Goal: Task Accomplishment & Management: Use online tool/utility

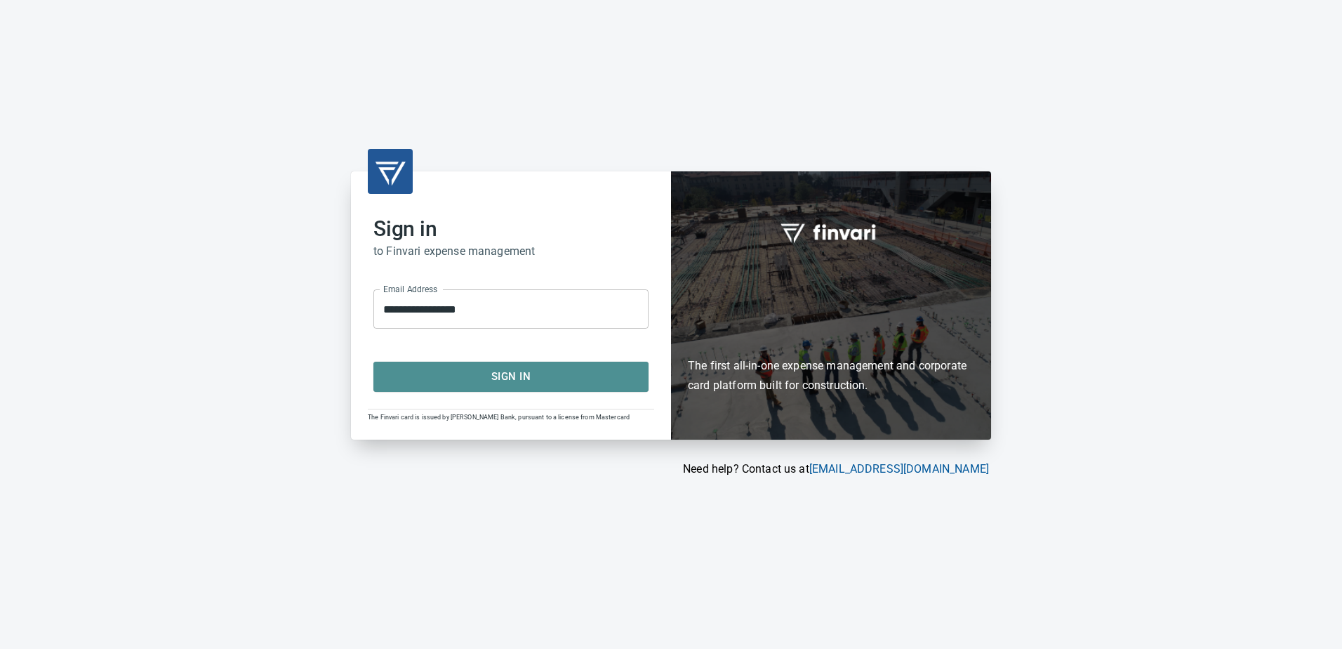
click at [521, 381] on span "Sign In" at bounding box center [511, 376] width 244 height 18
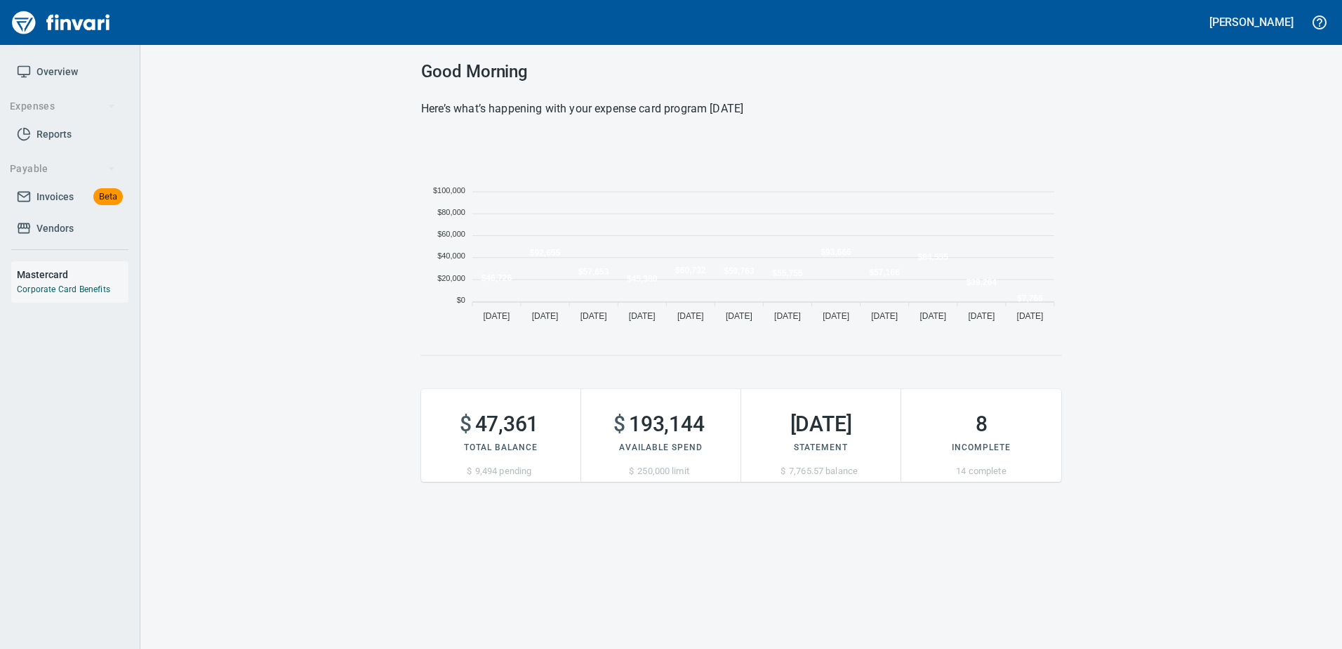
scroll to position [192, 630]
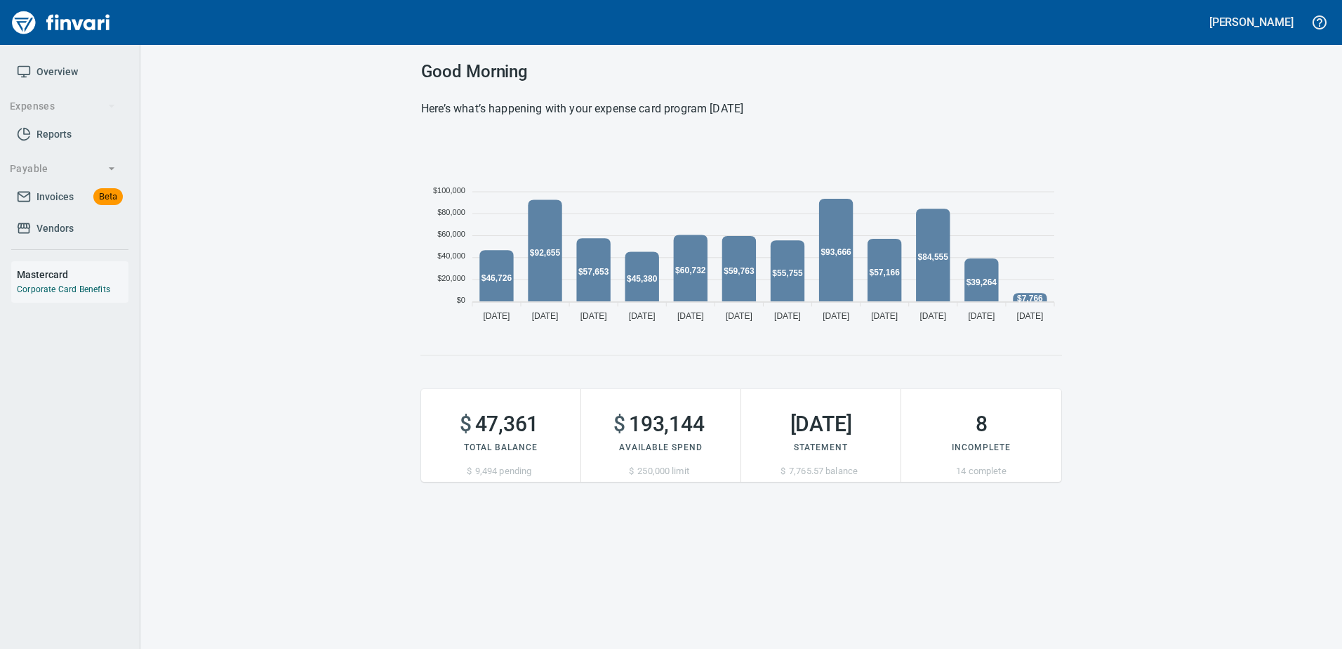
drag, startPoint x: 38, startPoint y: 192, endPoint x: 34, endPoint y: 178, distance: 14.0
click at [38, 192] on span "Invoices" at bounding box center [55, 197] width 37 height 18
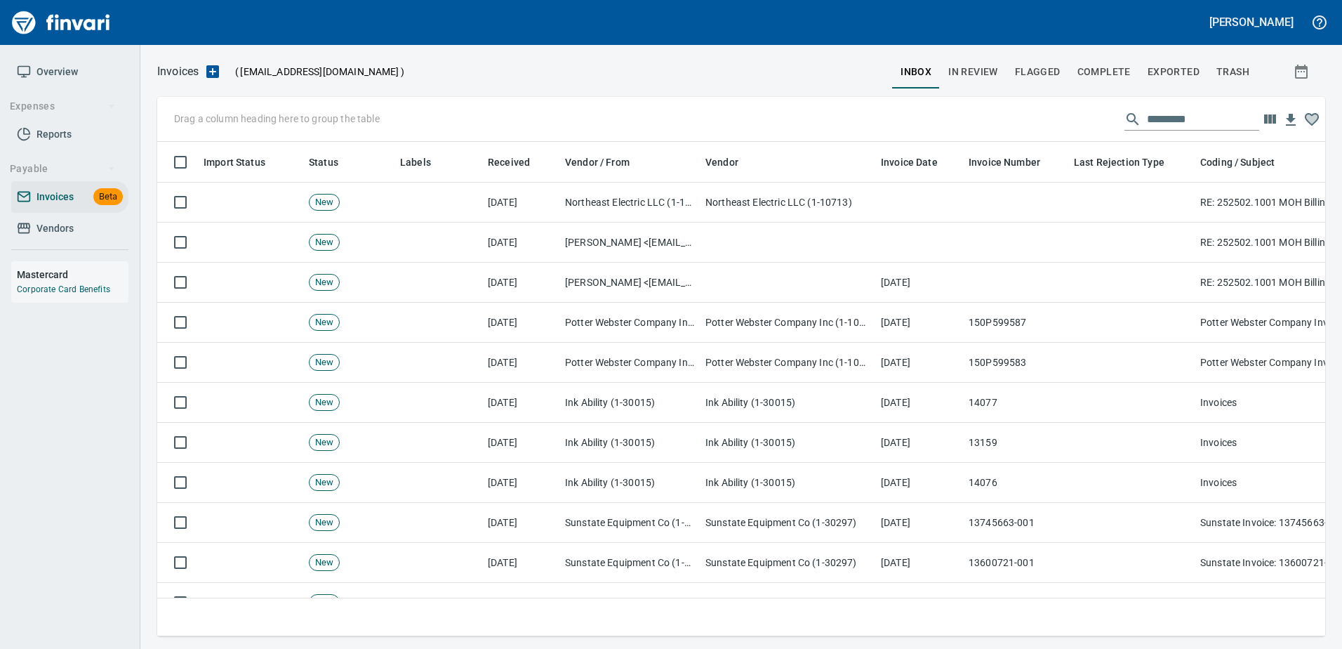
scroll to position [473, 1147]
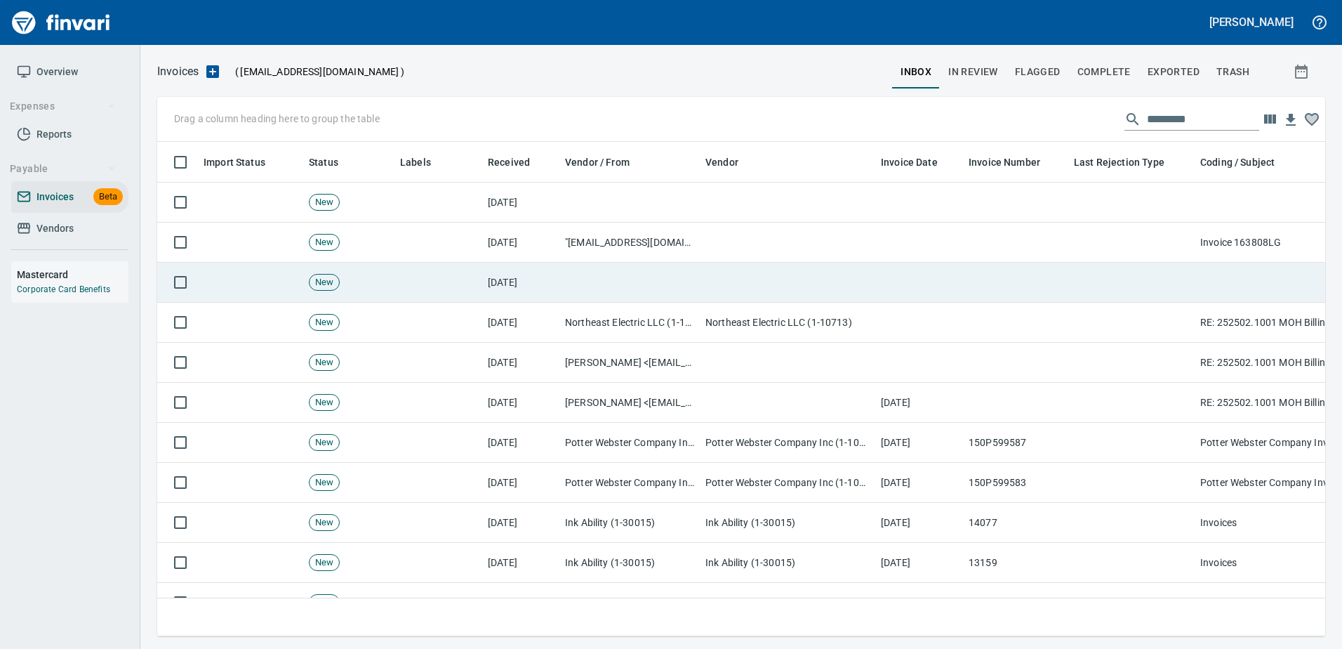
click at [682, 274] on td at bounding box center [629, 283] width 140 height 40
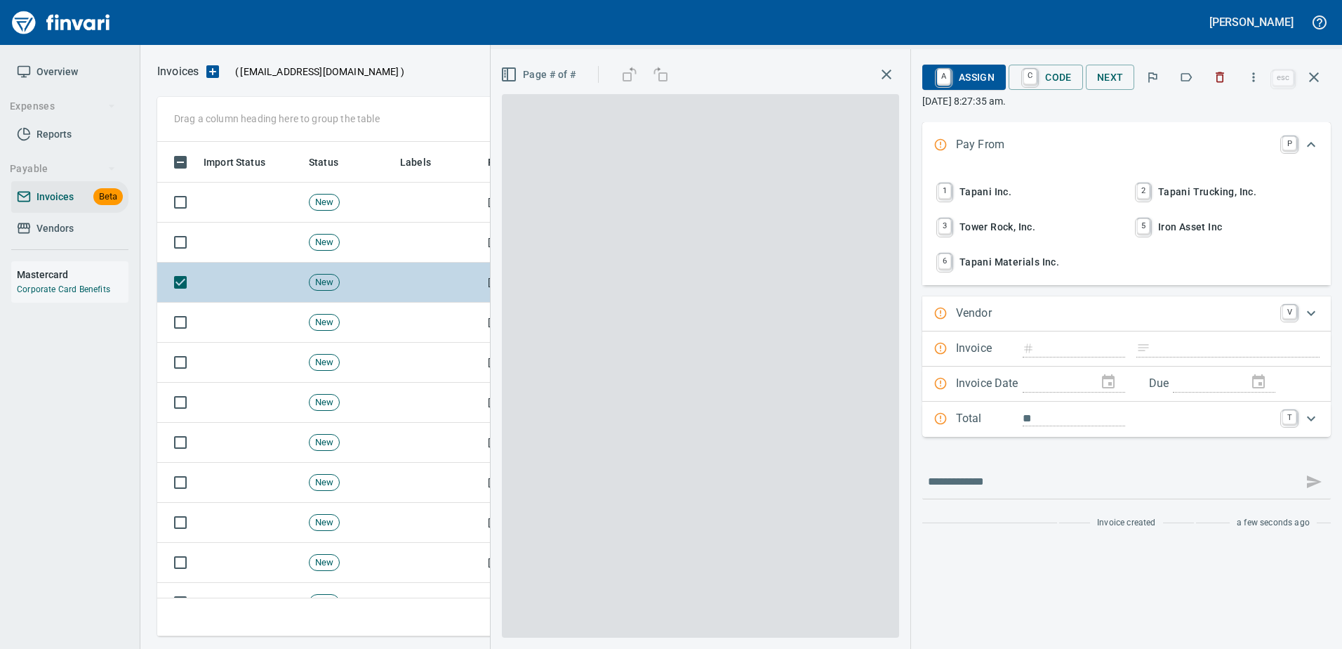
scroll to position [473, 1146]
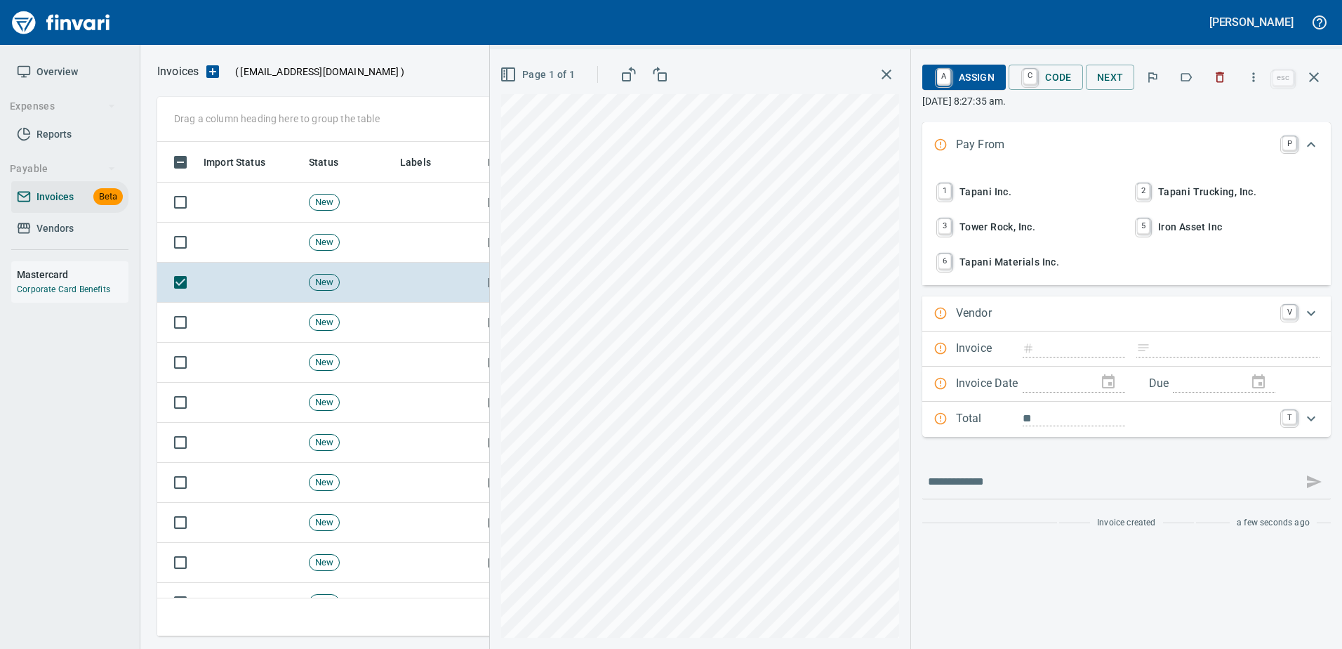
click at [979, 192] on span "1 Tapani Inc." at bounding box center [1027, 192] width 185 height 24
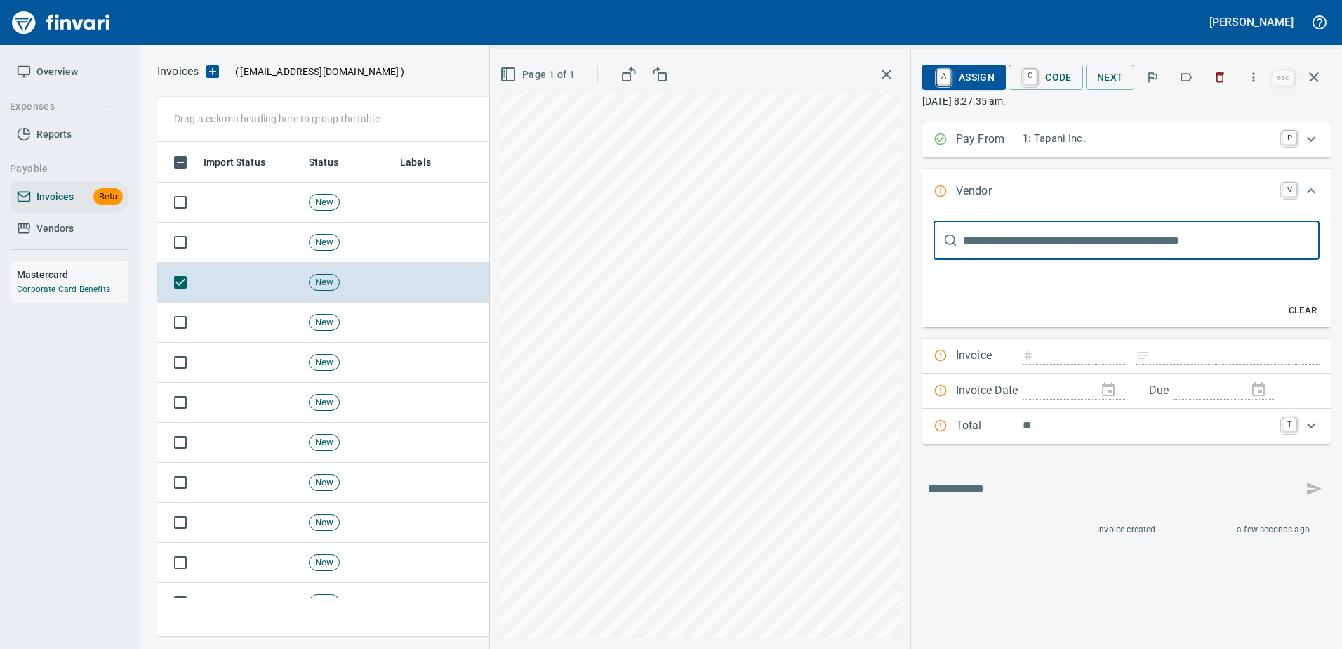
scroll to position [0, 0]
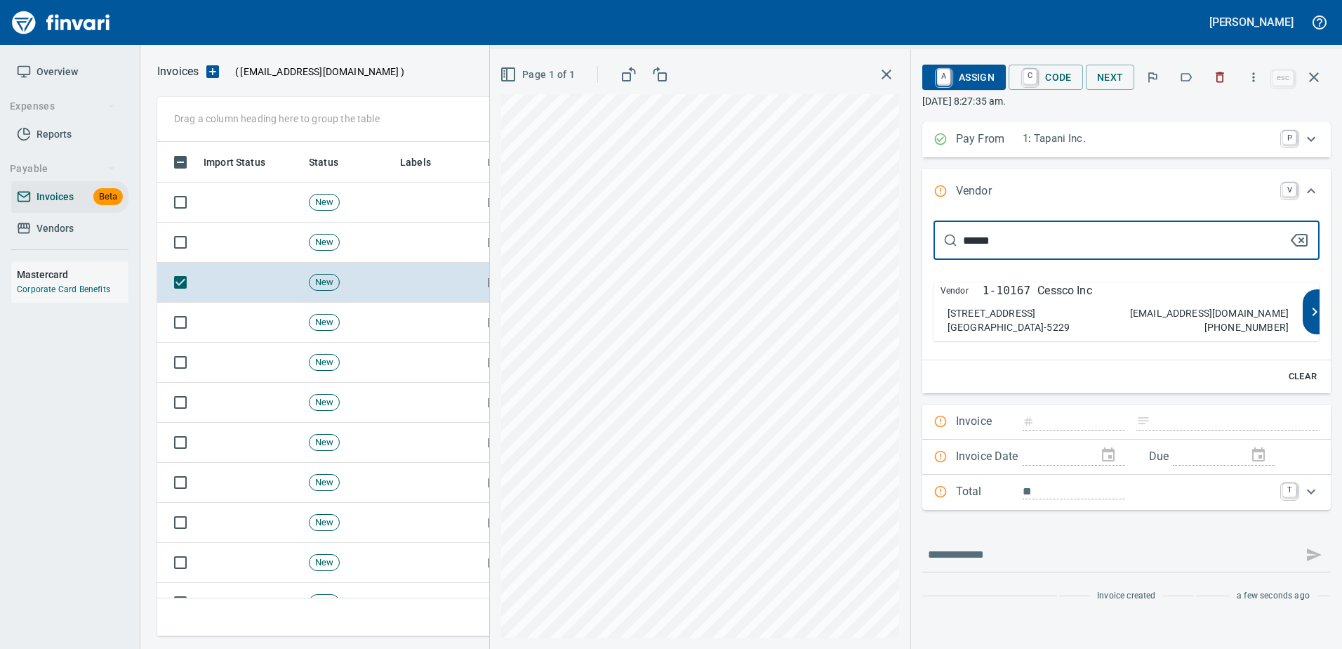
type input "******"
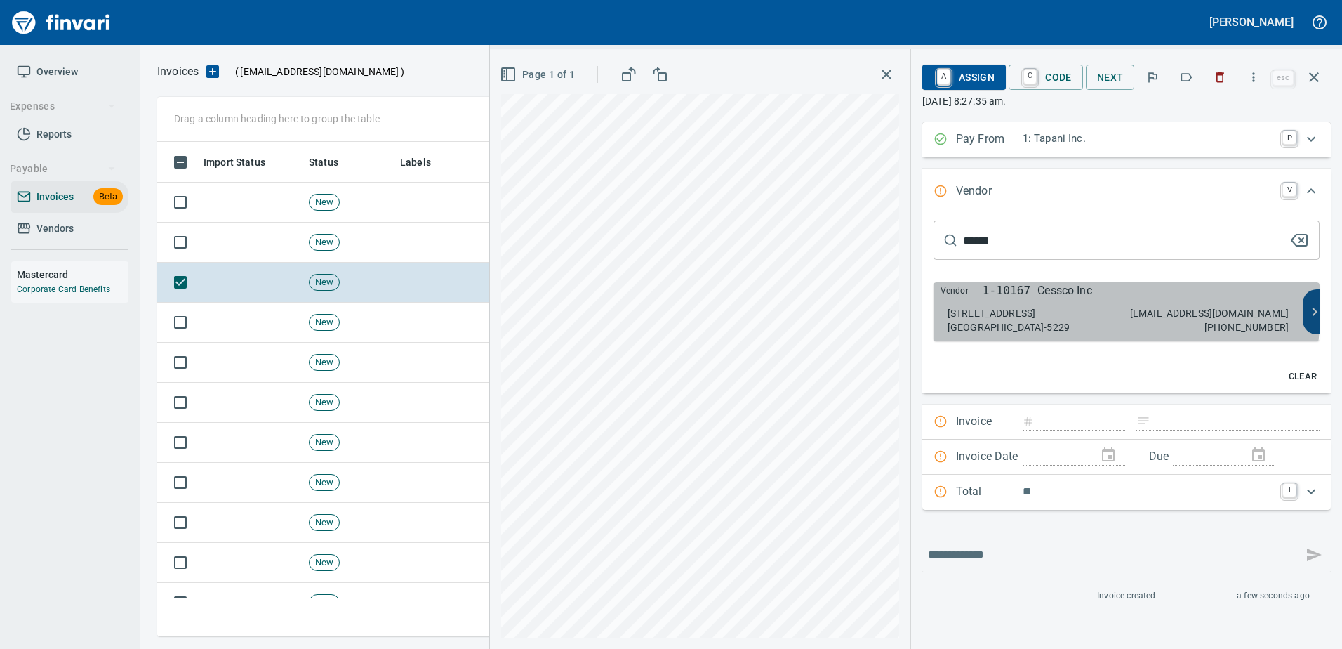
click at [996, 307] on p "[STREET_ADDRESS]" at bounding box center [992, 313] width 88 height 14
type input "******"
type input "**********"
type input "*********"
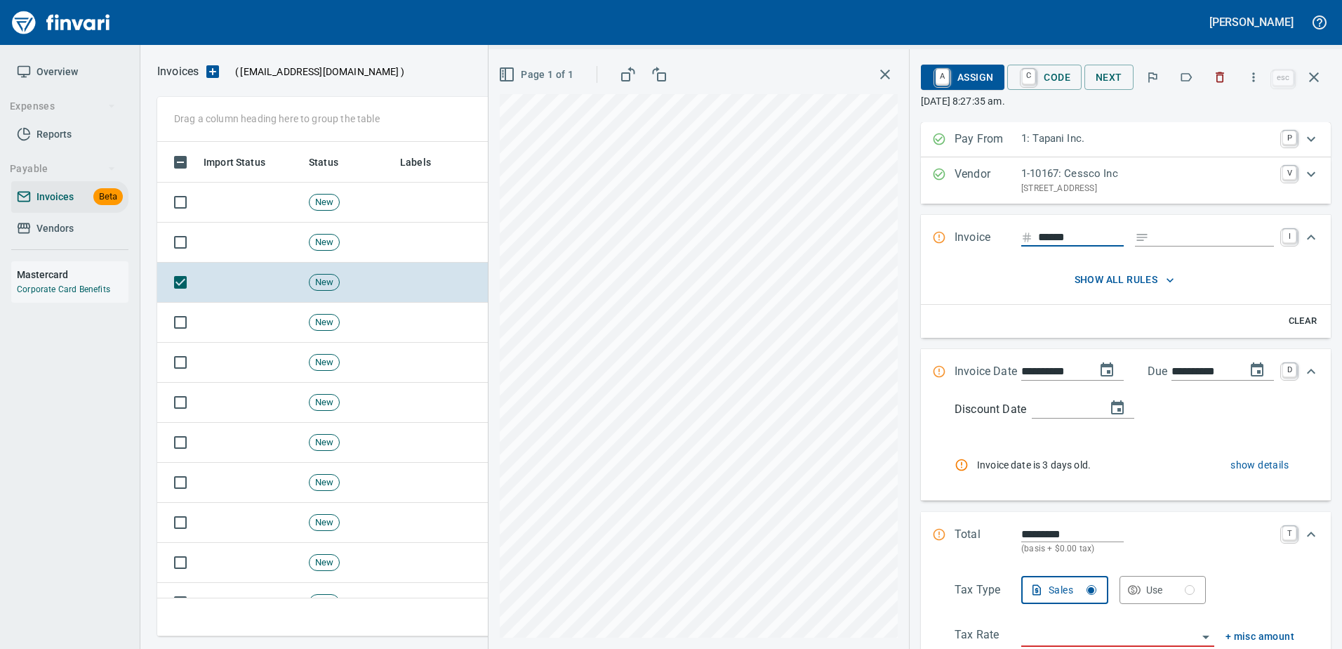
click at [1174, 239] on input "Expand" at bounding box center [1214, 238] width 119 height 18
click at [1188, 239] on input "Expand" at bounding box center [1214, 238] width 119 height 18
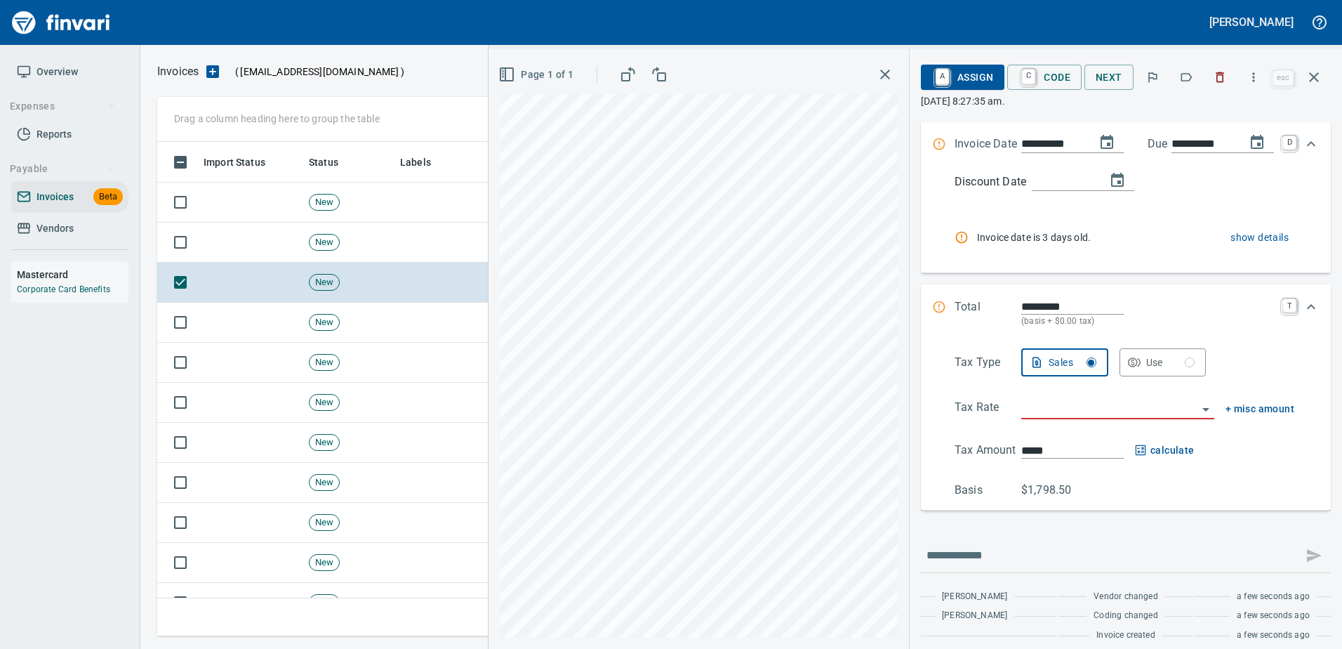
scroll to position [238, 0]
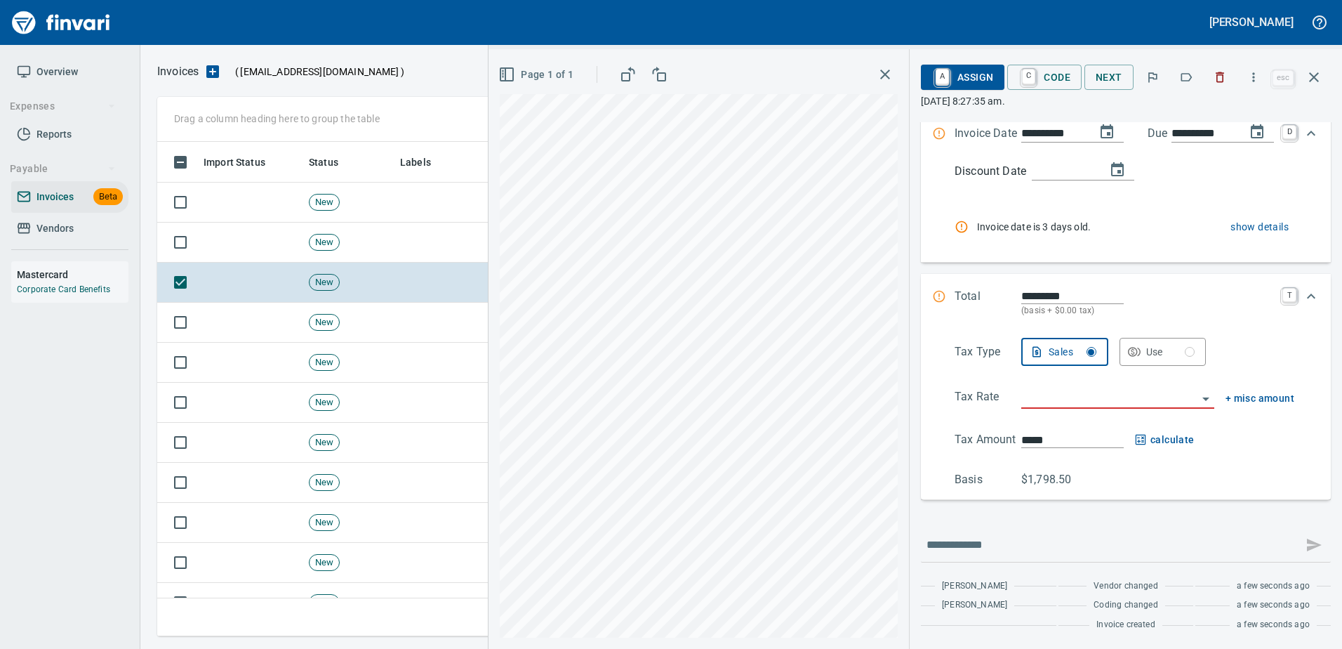
type input "*******"
click at [1069, 394] on input "search" at bounding box center [1109, 398] width 176 height 20
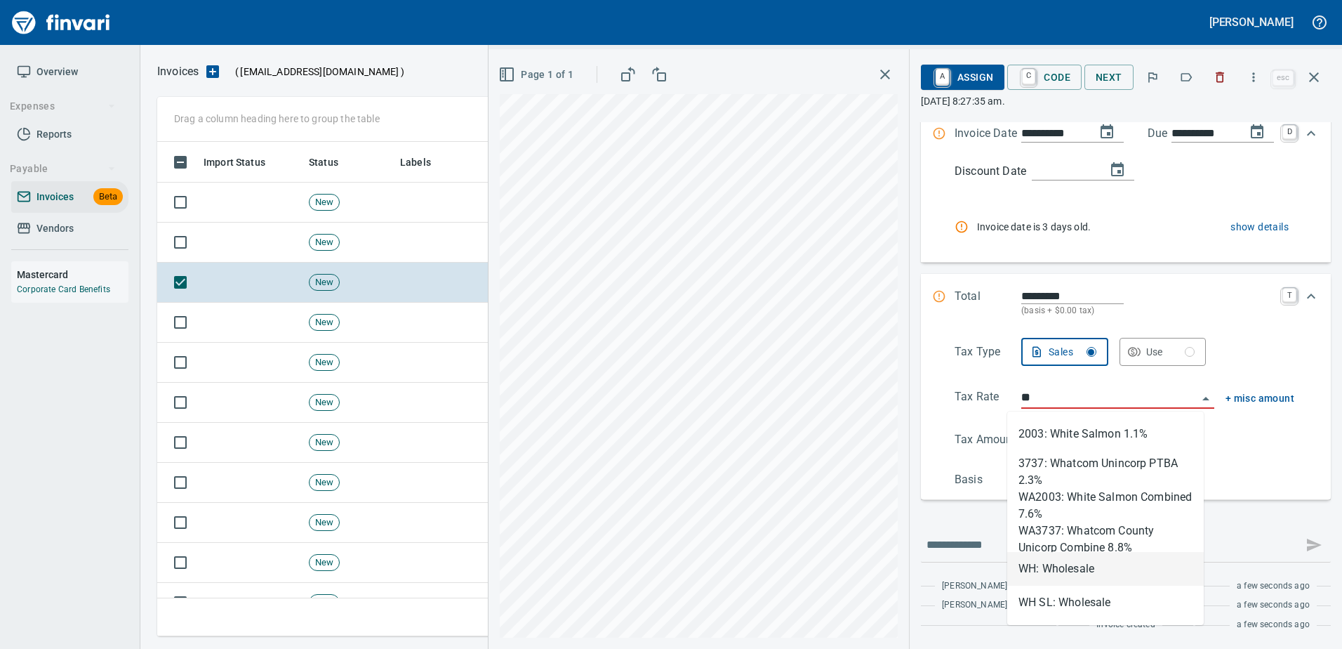
click at [1046, 563] on li "WH: Wholesale" at bounding box center [1105, 569] width 197 height 34
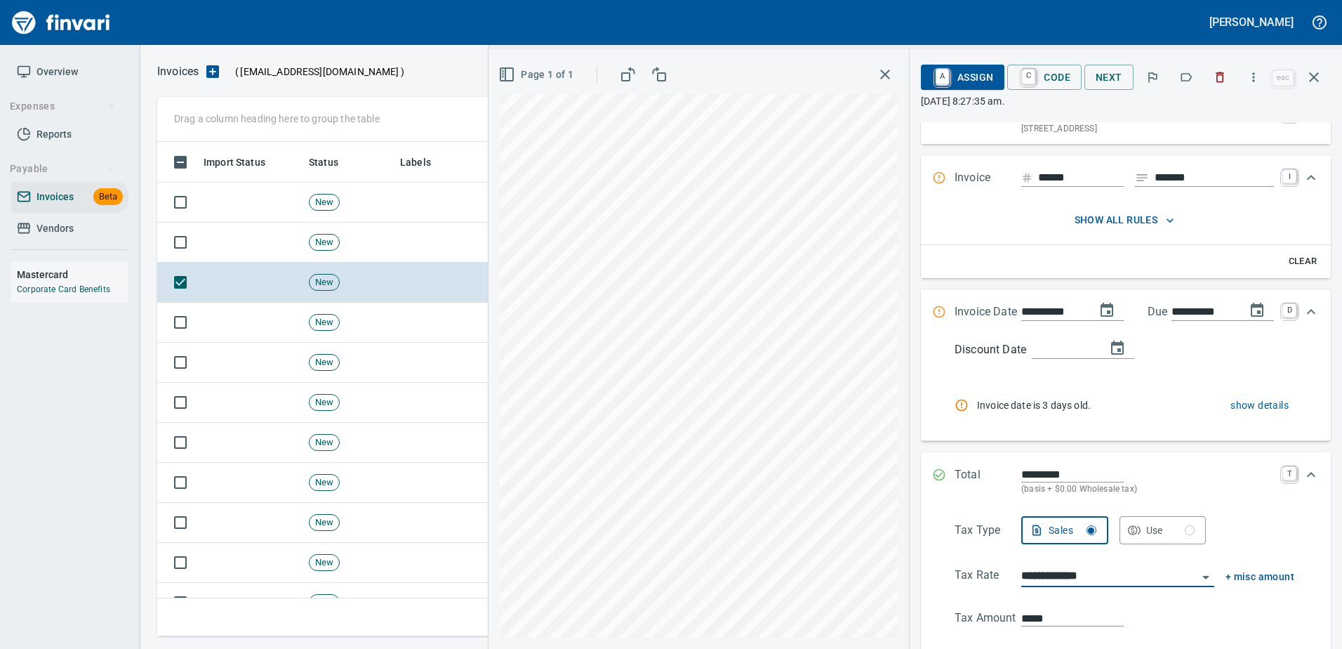
scroll to position [0, 0]
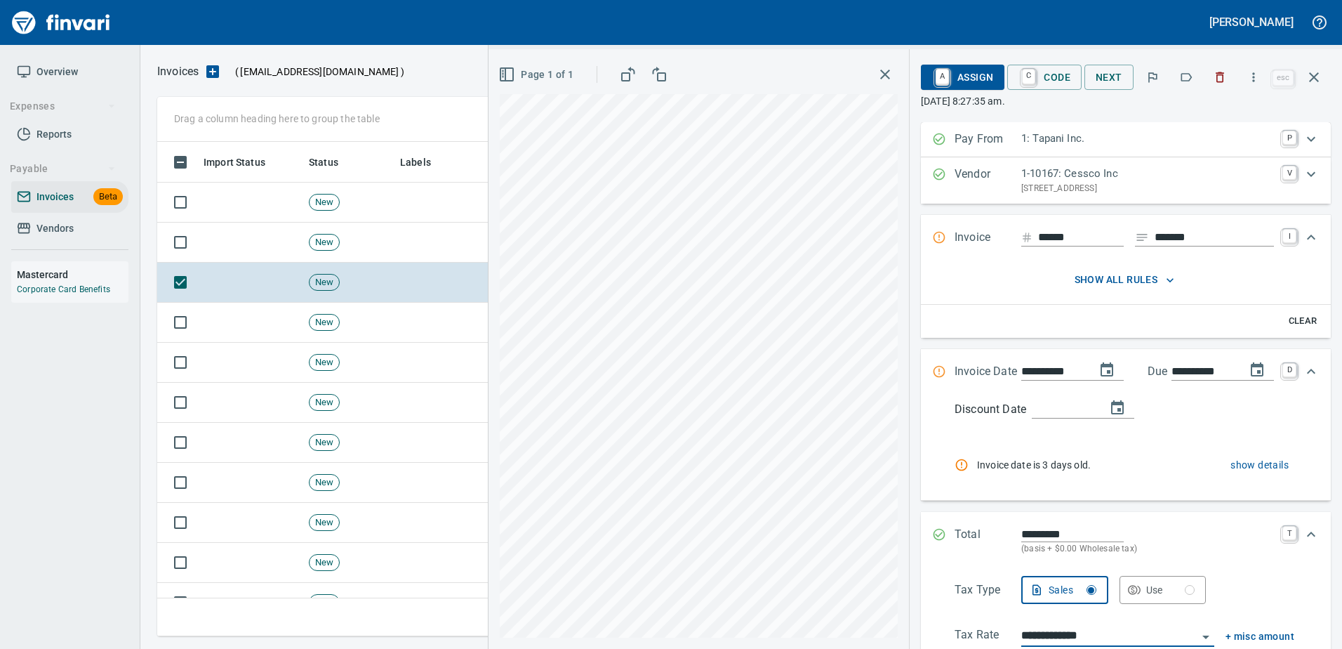
type input "**********"
click at [1257, 463] on span "show details" at bounding box center [1260, 465] width 58 height 18
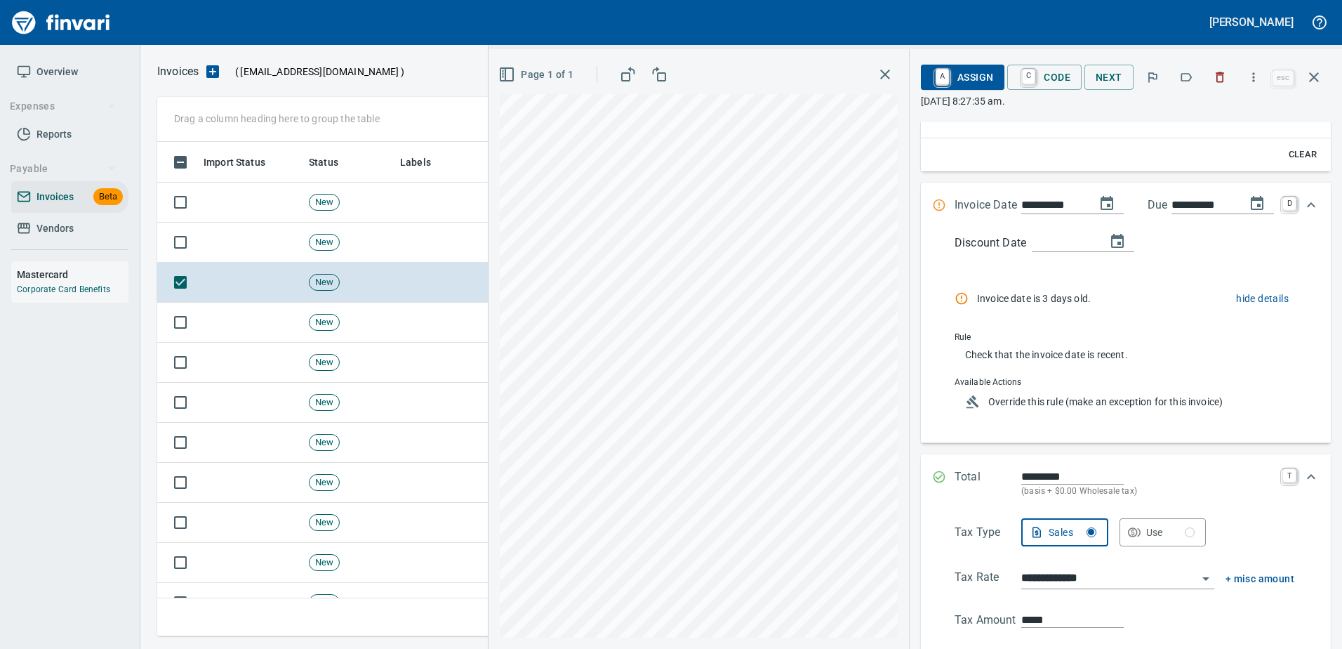
scroll to position [211, 0]
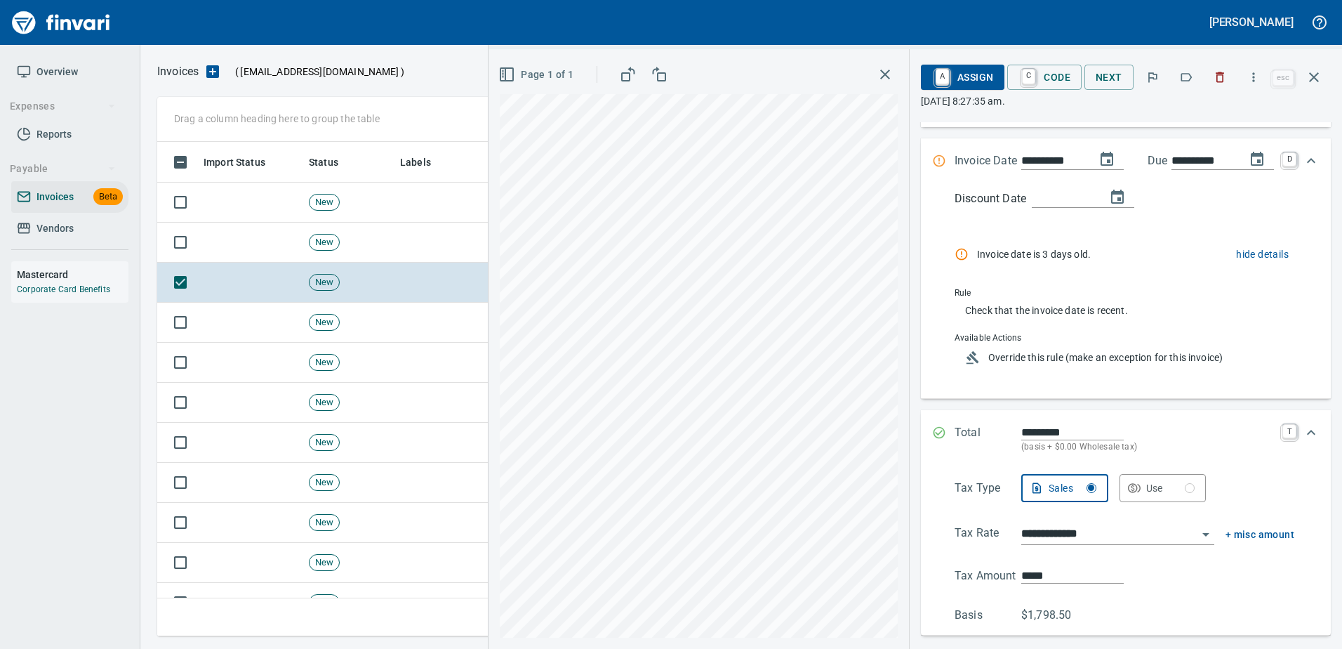
click at [1073, 354] on span "Override this rule (make an exception for this invoice)" at bounding box center [1135, 357] width 295 height 14
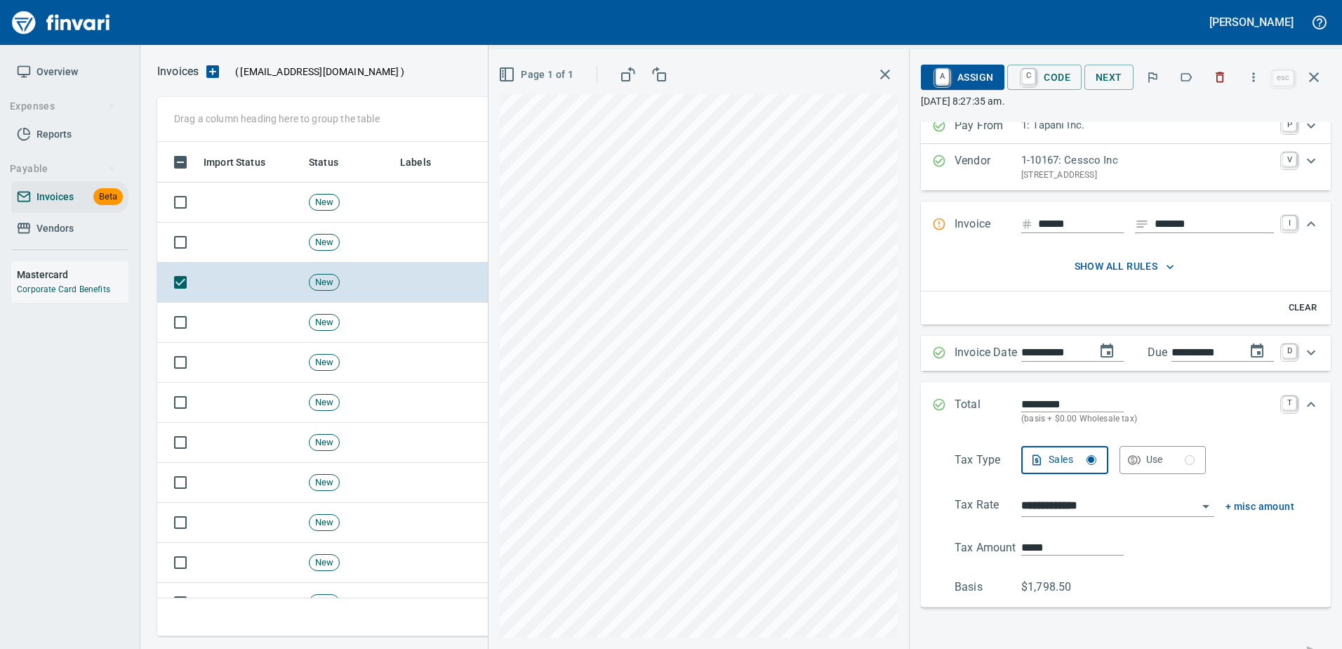
scroll to position [0, 0]
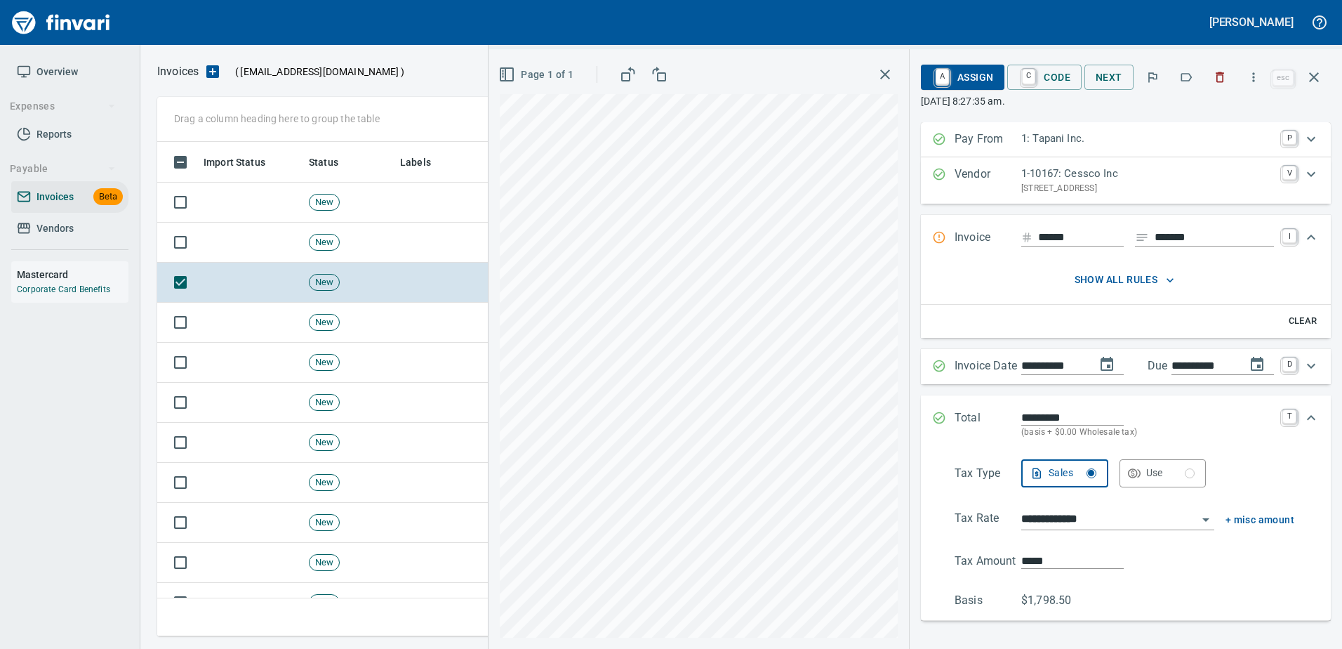
click at [962, 72] on span "A Assign" at bounding box center [962, 77] width 61 height 24
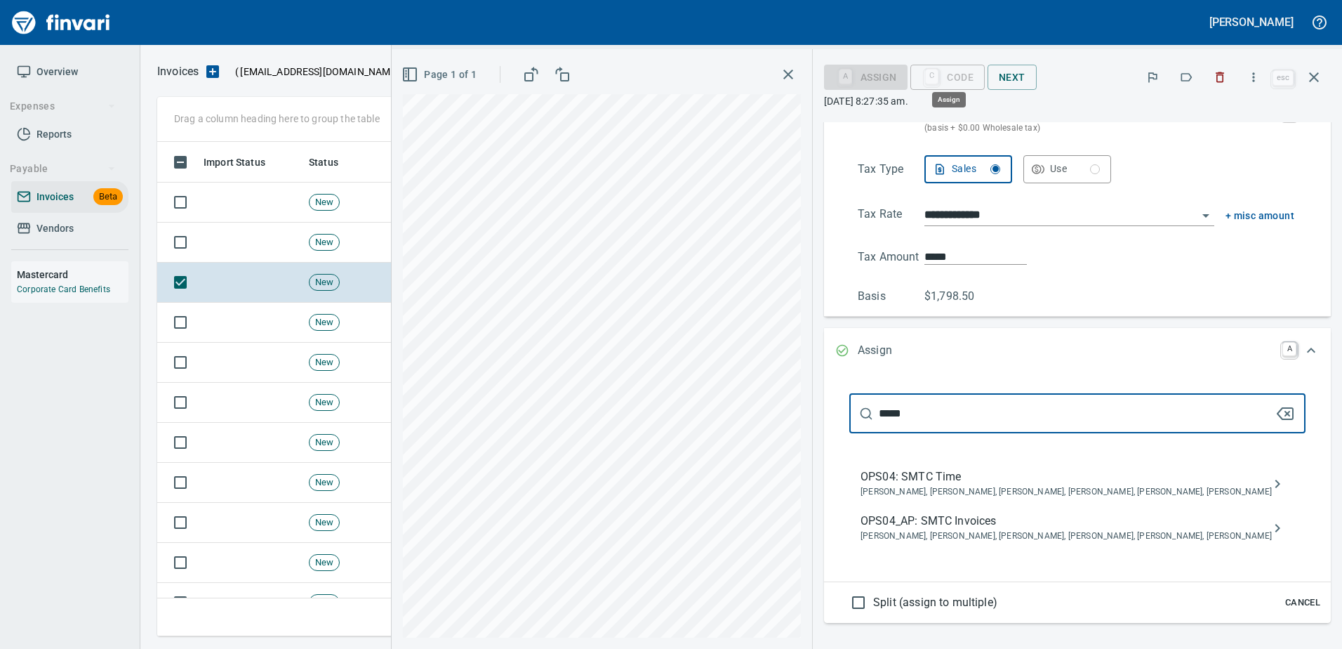
scroll to position [473, 1146]
type input "*****"
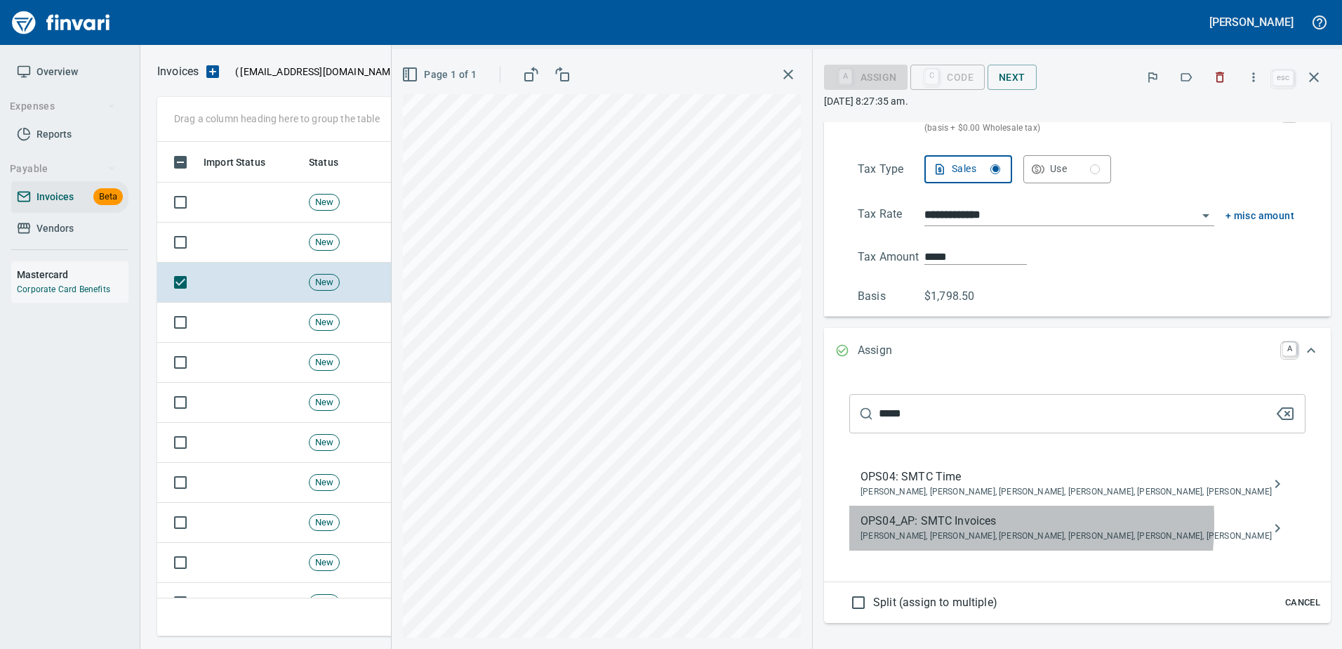
click at [982, 521] on span "OPS04_AP: SMTC Invoices" at bounding box center [1066, 520] width 411 height 17
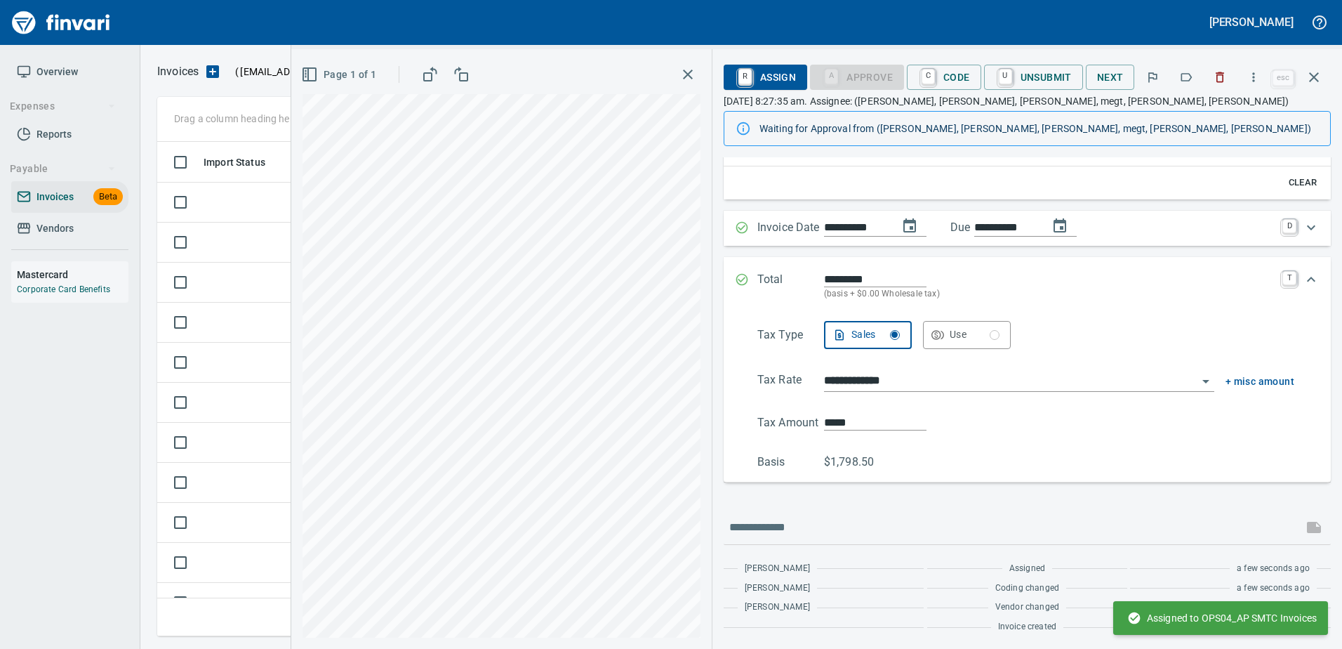
scroll to position [0, 0]
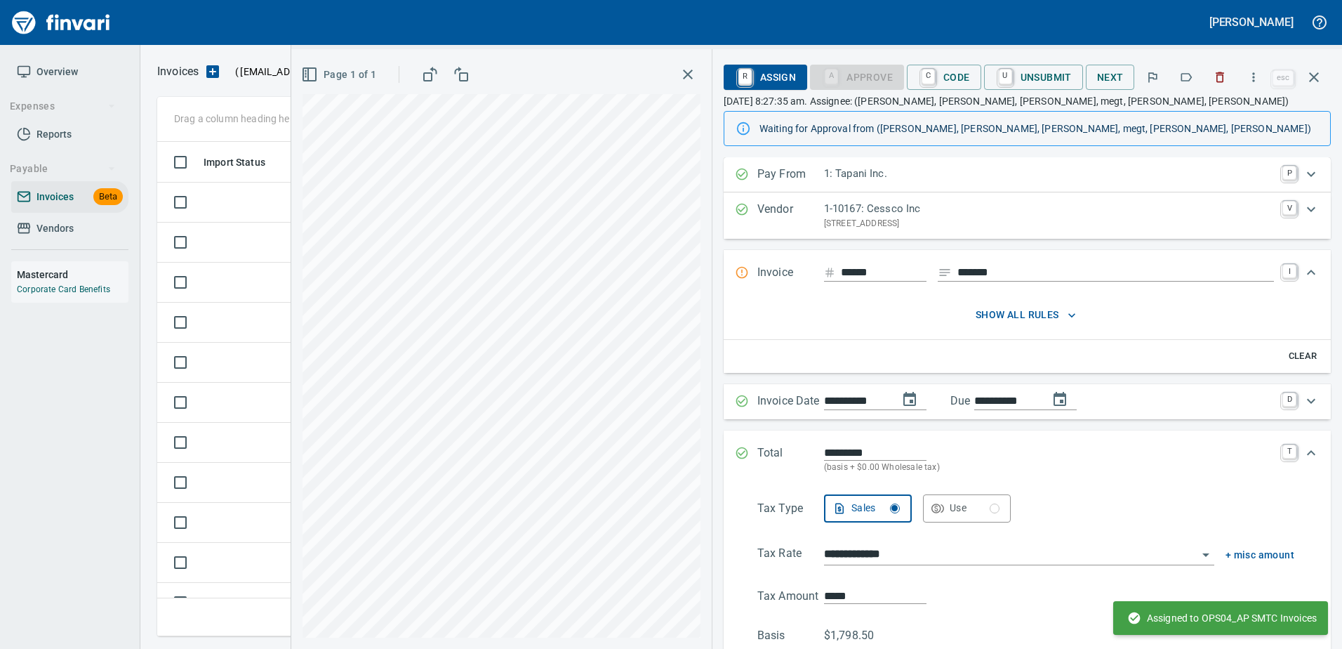
click at [1008, 300] on div "show all rules" at bounding box center [1027, 317] width 607 height 43
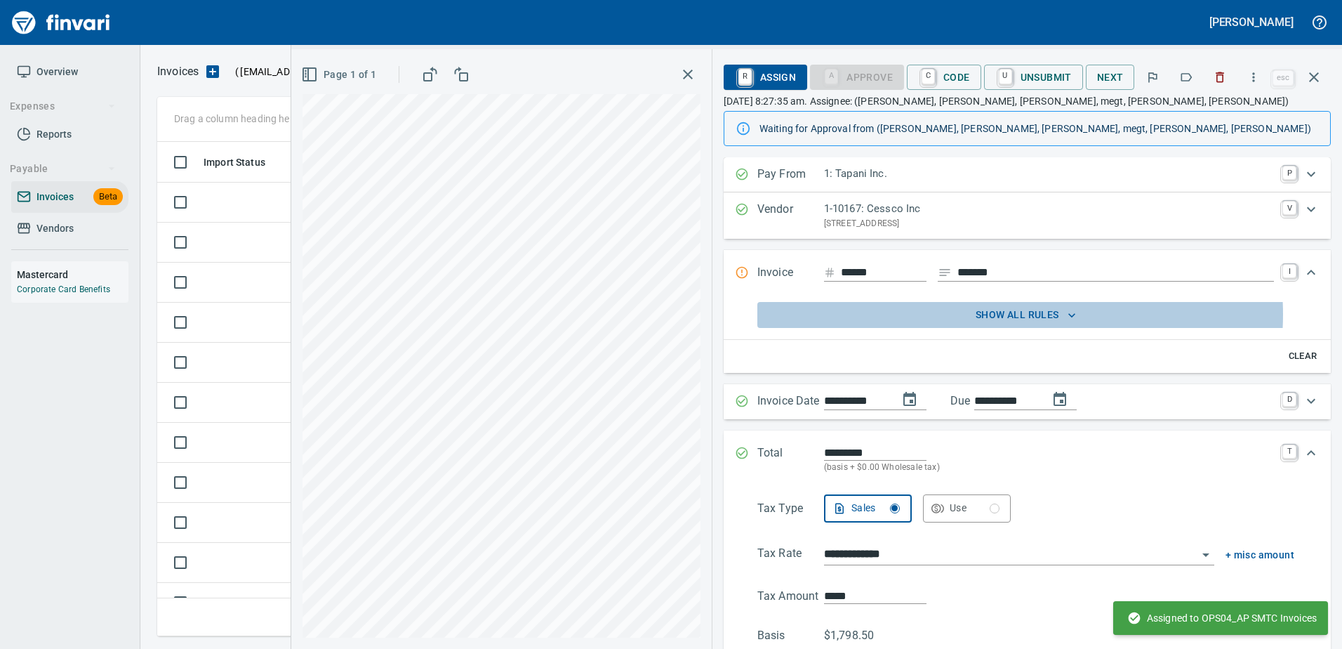
click at [1006, 314] on span "show all rules" at bounding box center [1026, 315] width 526 height 18
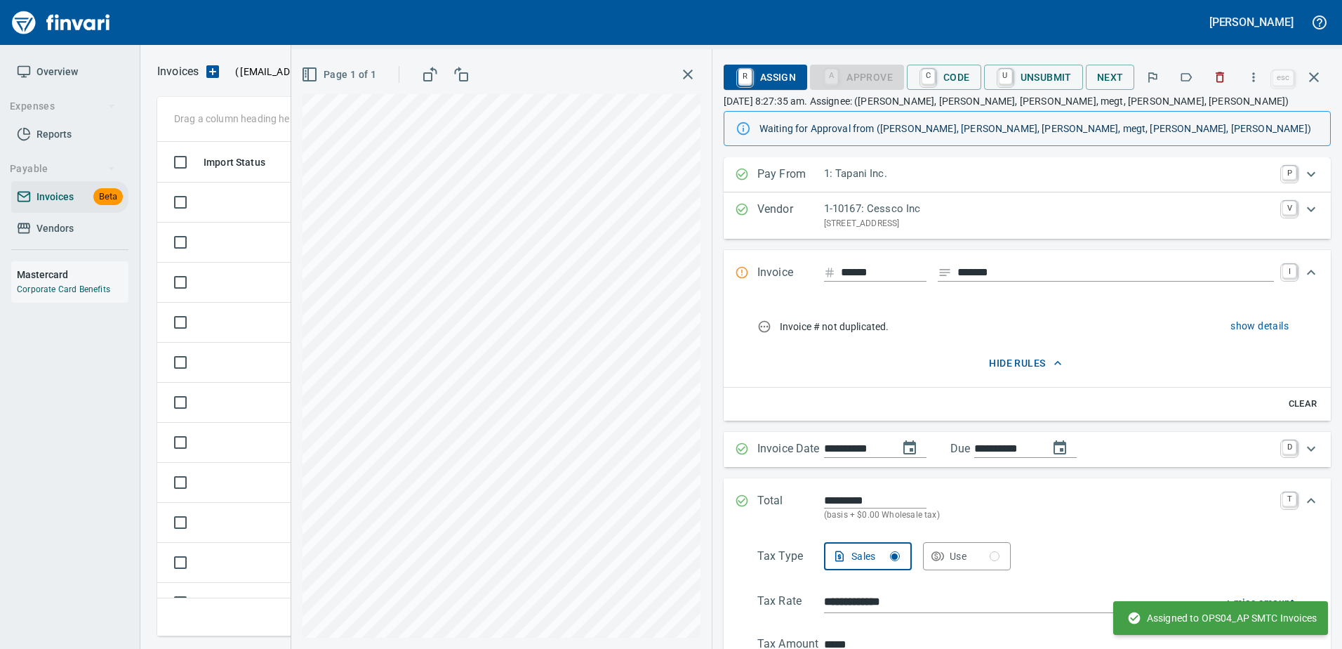
click at [1019, 372] on button "hide rules" at bounding box center [1025, 363] width 537 height 26
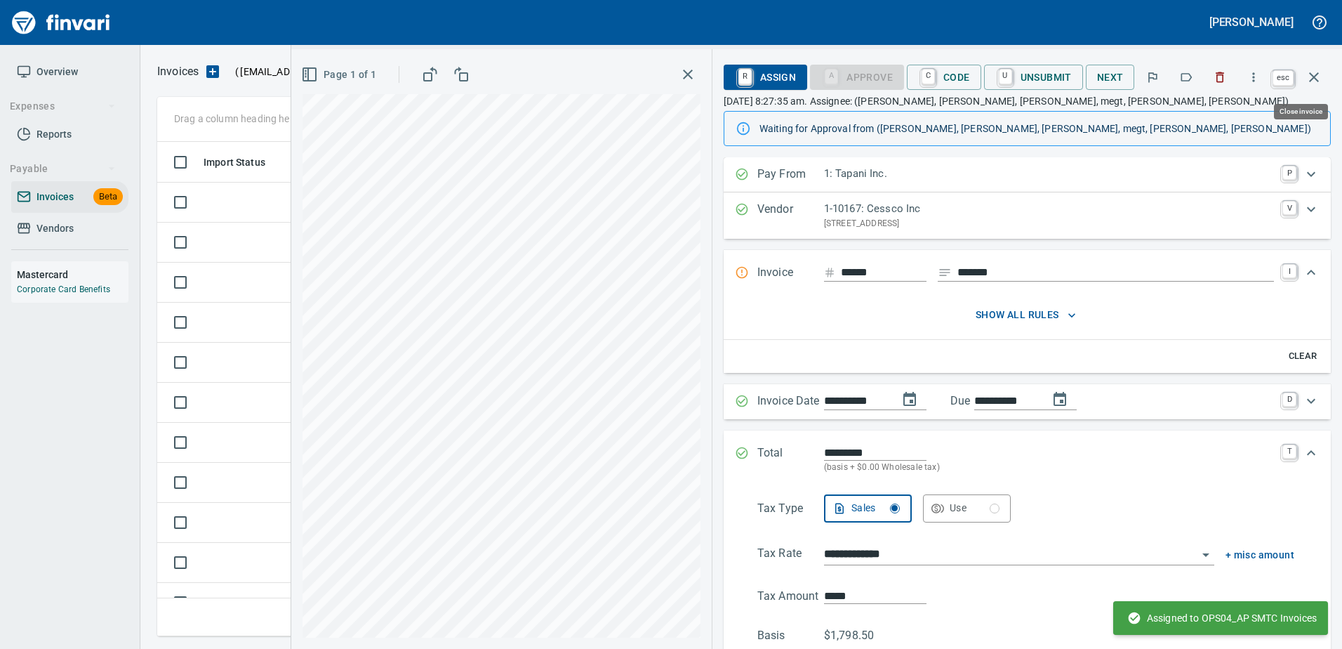
click at [1315, 74] on icon "button" at bounding box center [1314, 77] width 17 height 17
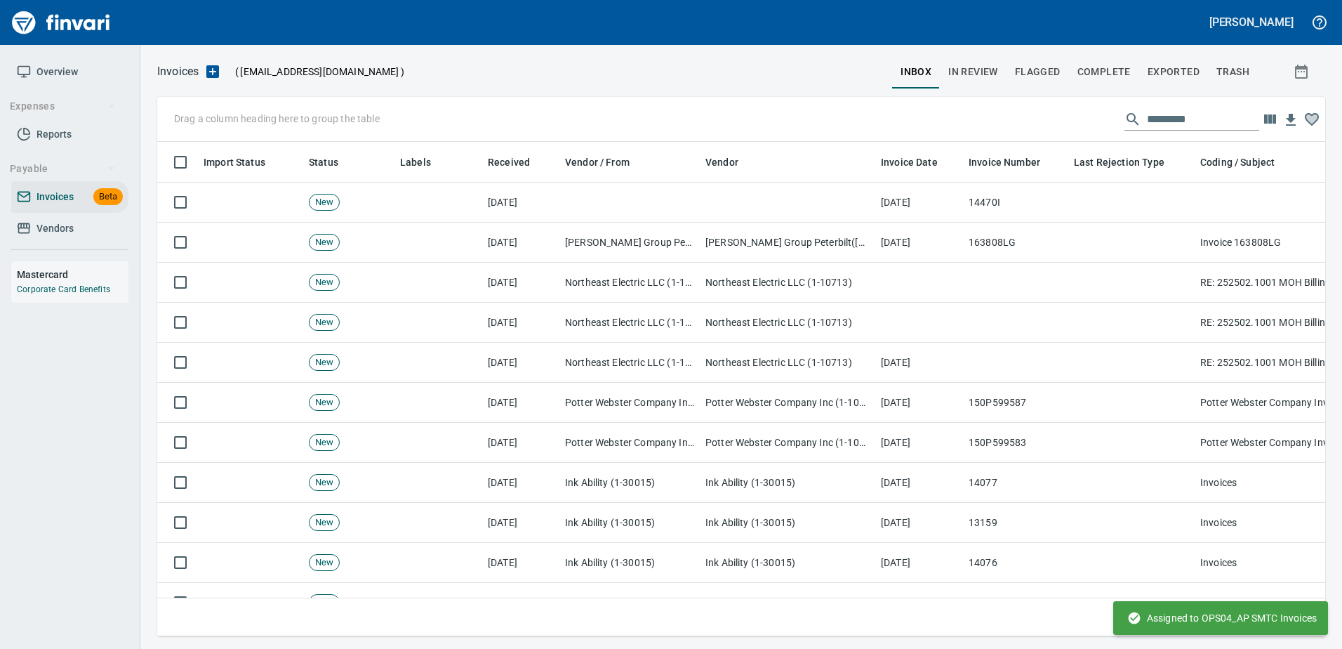
scroll to position [473, 1146]
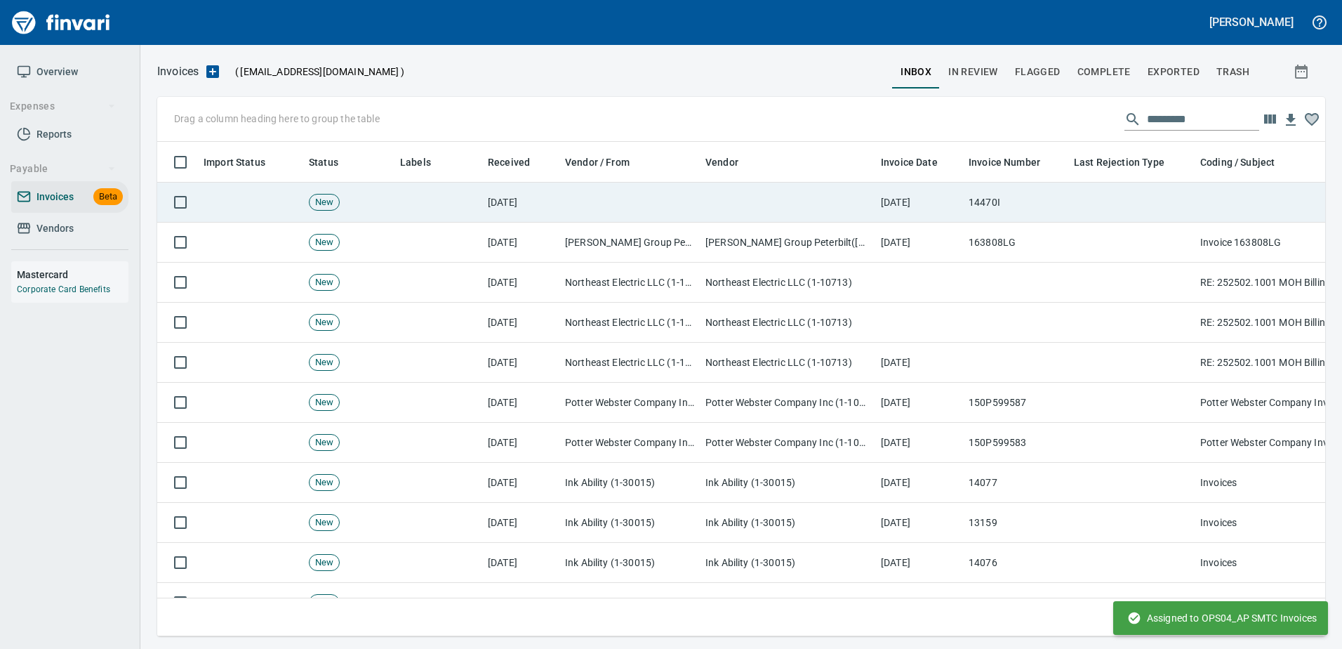
click at [855, 211] on td at bounding box center [787, 203] width 175 height 40
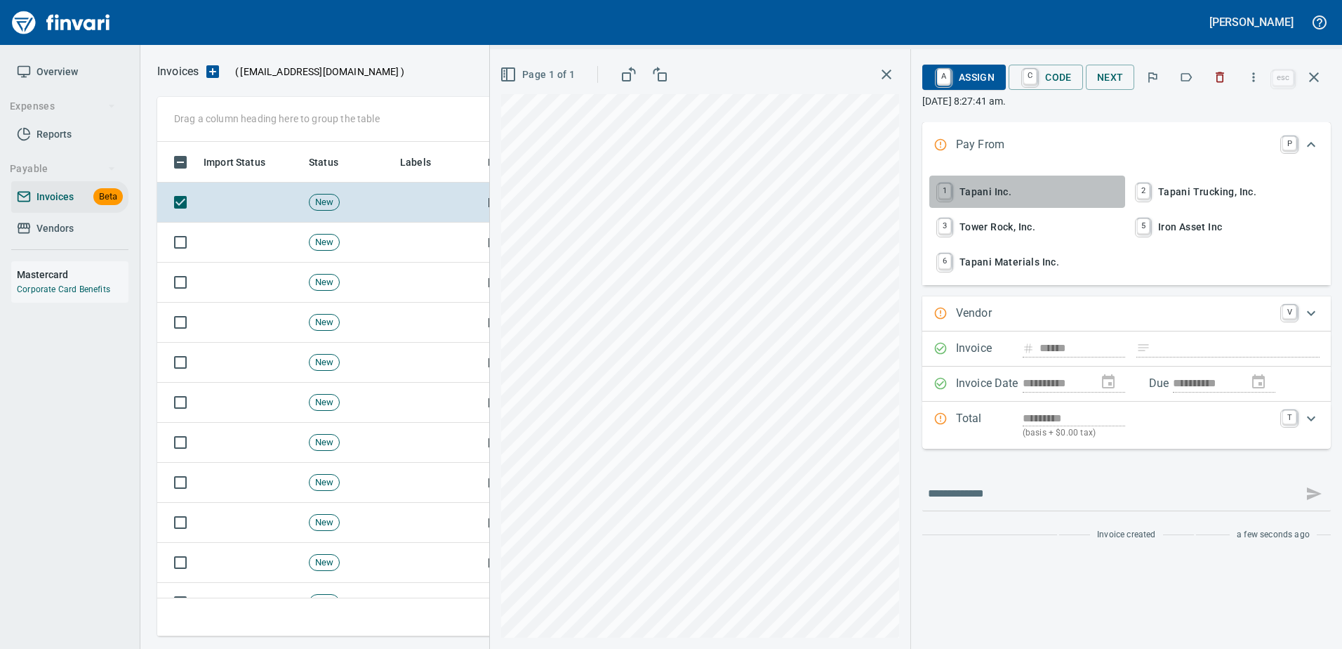
click at [979, 183] on span "1 Tapani Inc." at bounding box center [1027, 192] width 185 height 24
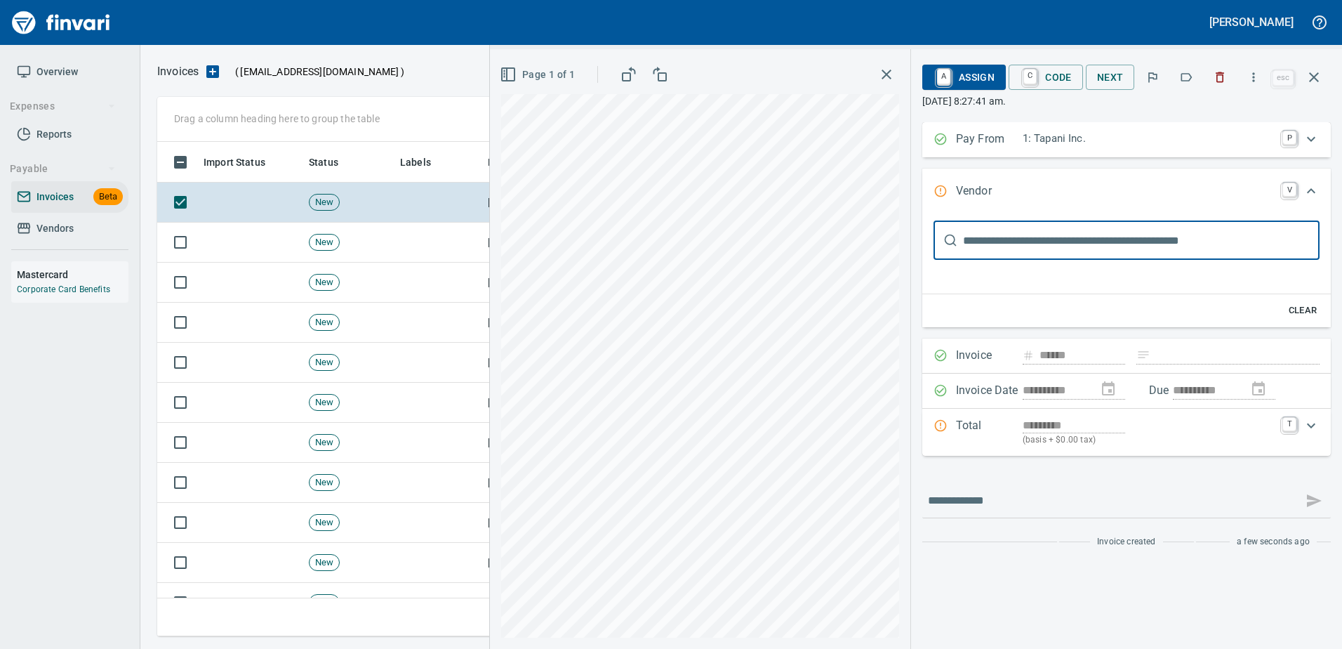
type input "******"
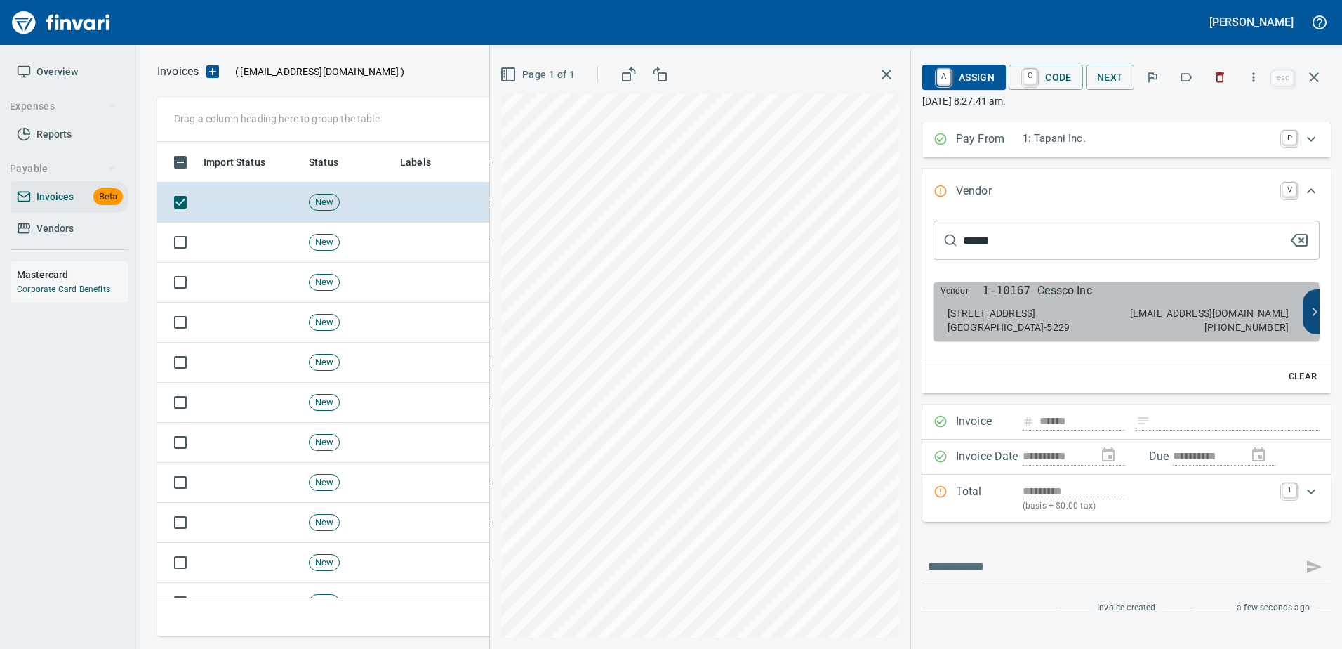
click at [1120, 312] on div "21417 NE 72nd Avenue Battle Ground WA 98604-5229 credit@cessco.com 800-882-4959" at bounding box center [1118, 320] width 341 height 28
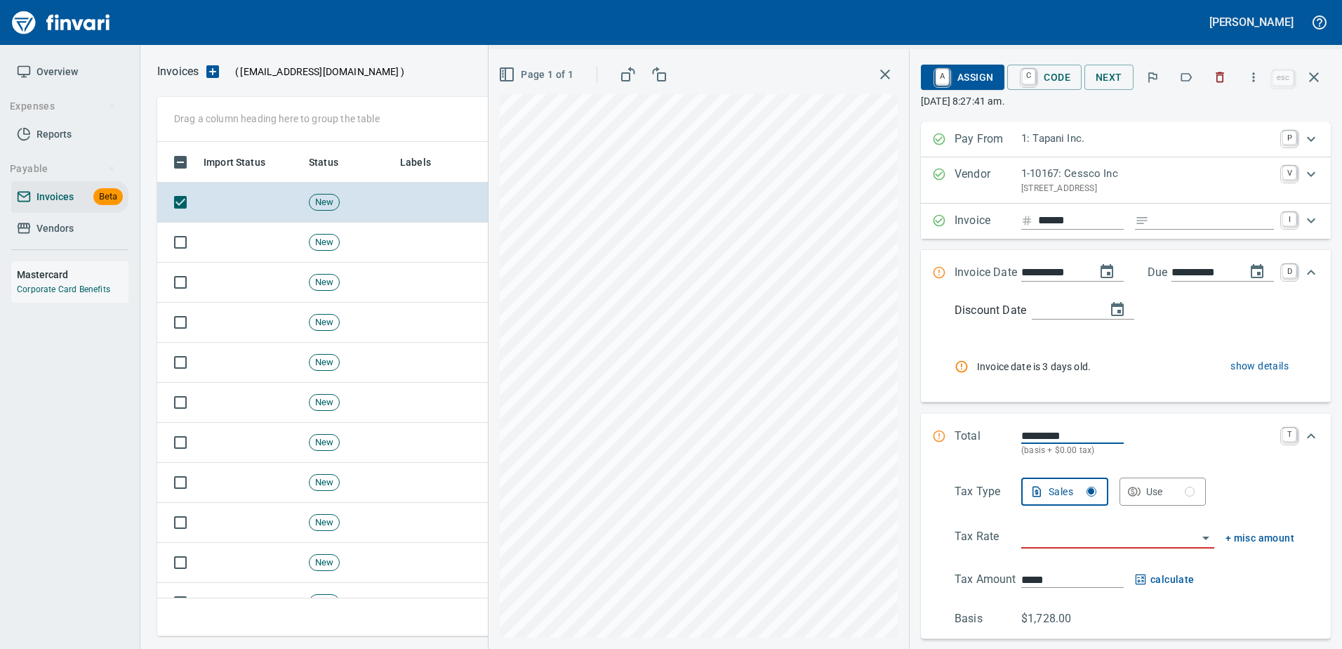
click at [1196, 220] on input "Expand" at bounding box center [1214, 221] width 119 height 18
type input "*******"
click at [1238, 366] on span "show details" at bounding box center [1260, 366] width 58 height 18
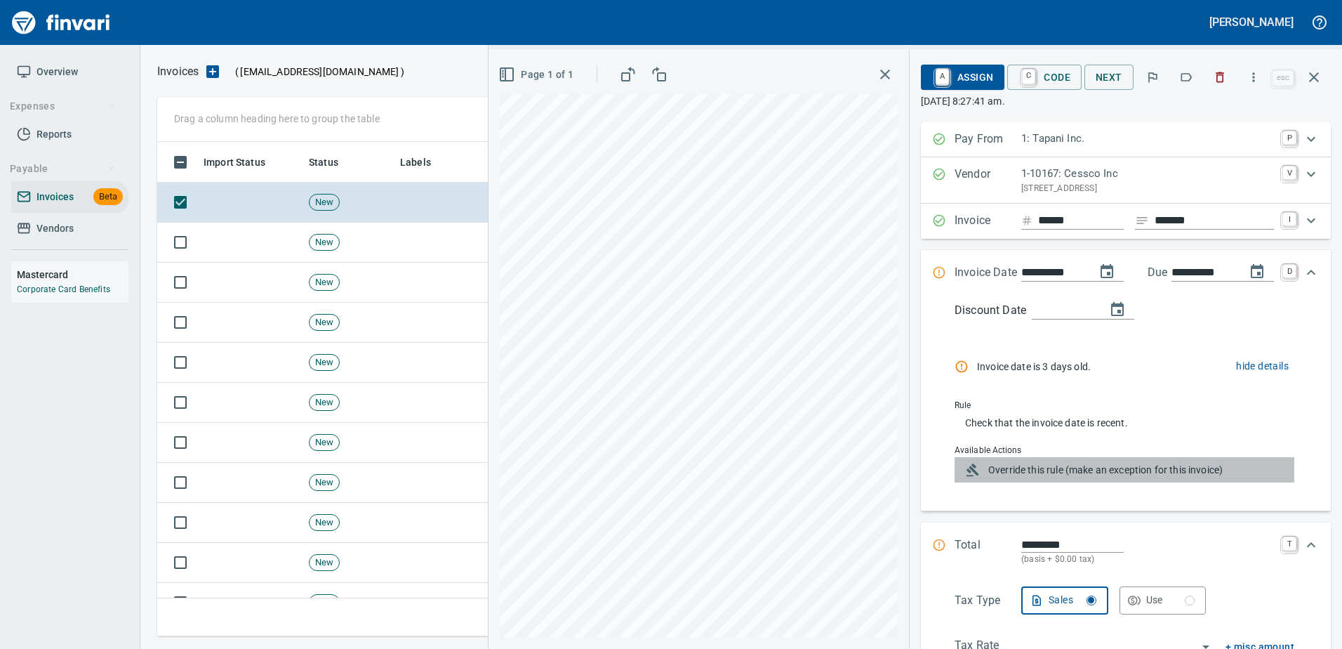
click at [1094, 470] on span "Override this rule (make an exception for this invoice)" at bounding box center [1135, 470] width 295 height 14
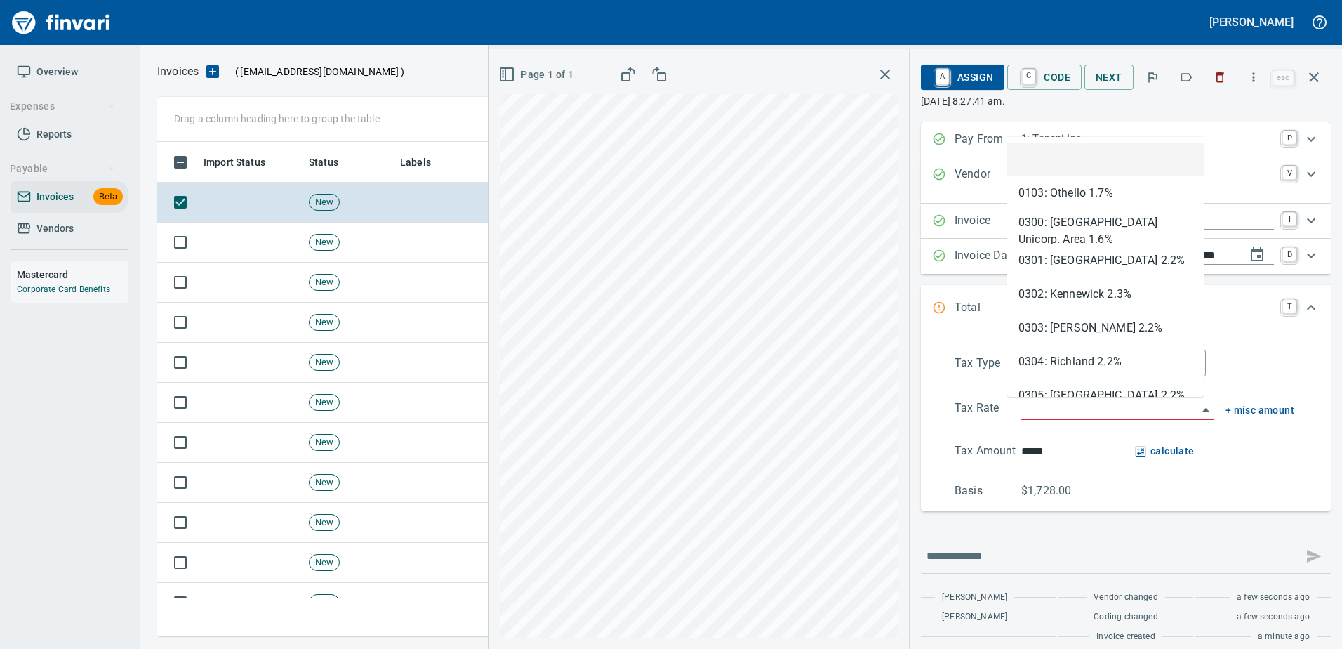
click at [1041, 405] on input "search" at bounding box center [1109, 409] width 176 height 20
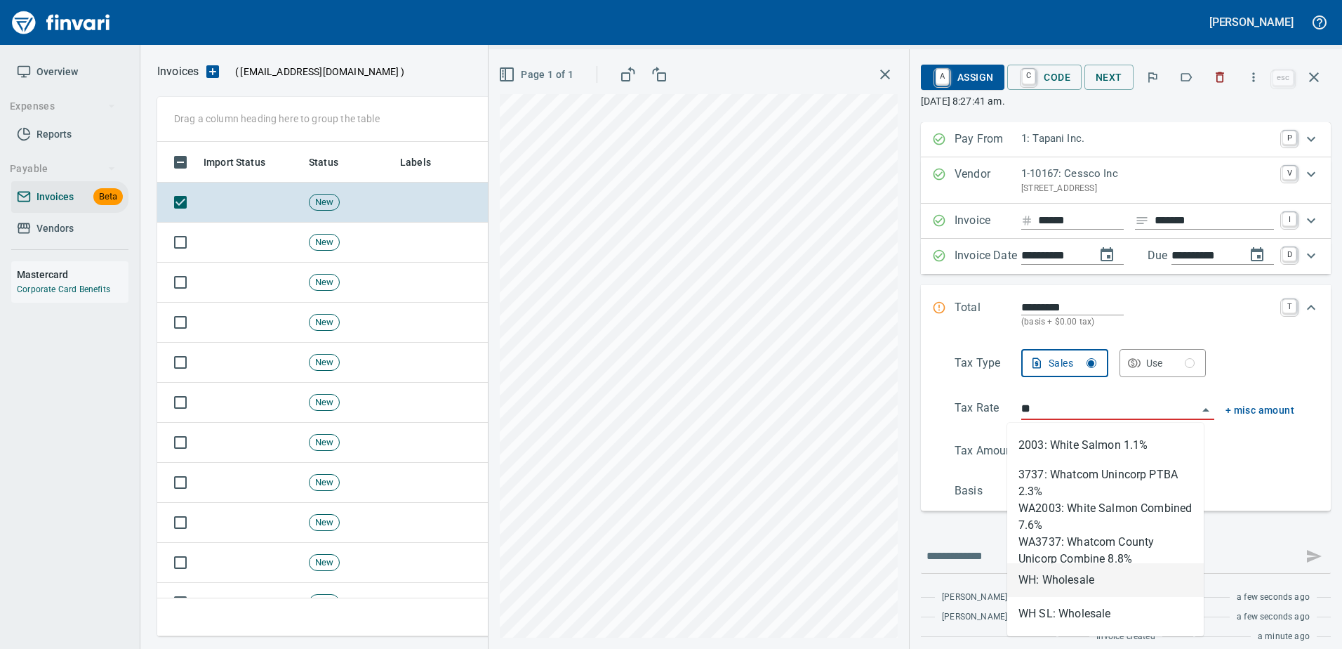
click at [1047, 579] on li "WH: Wholesale" at bounding box center [1105, 580] width 197 height 34
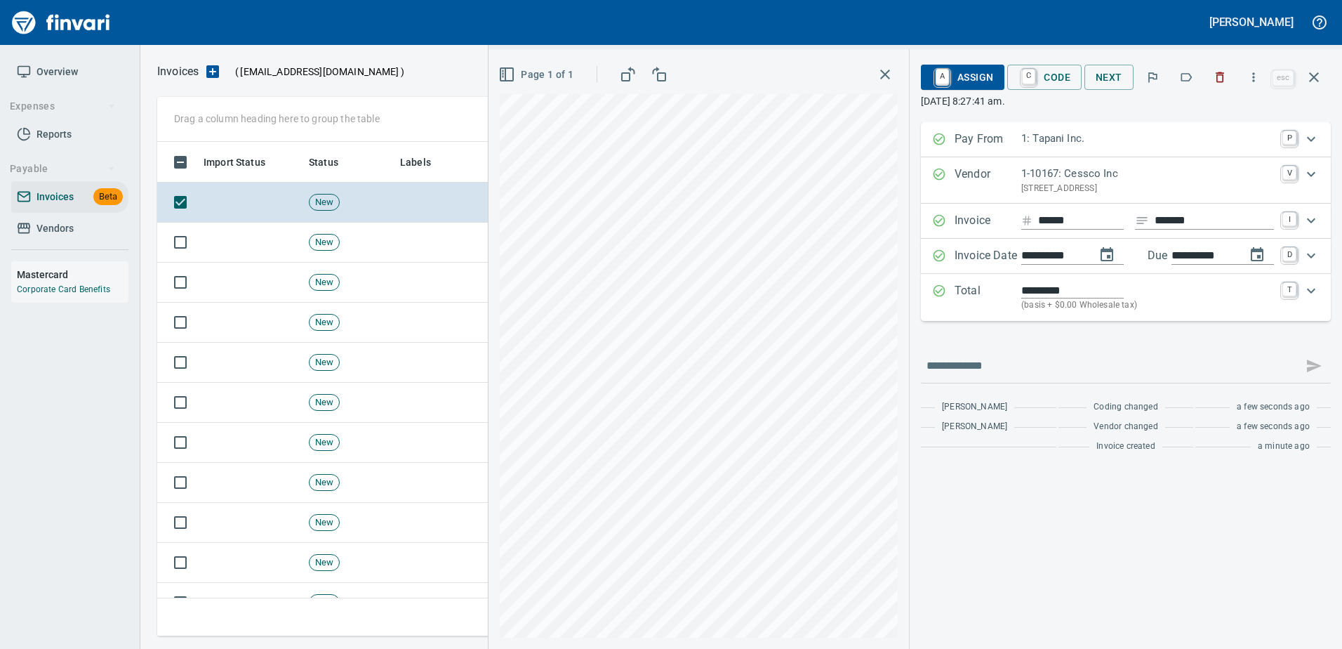
type input "**********"
click at [974, 80] on span "A Assign" at bounding box center [962, 77] width 61 height 24
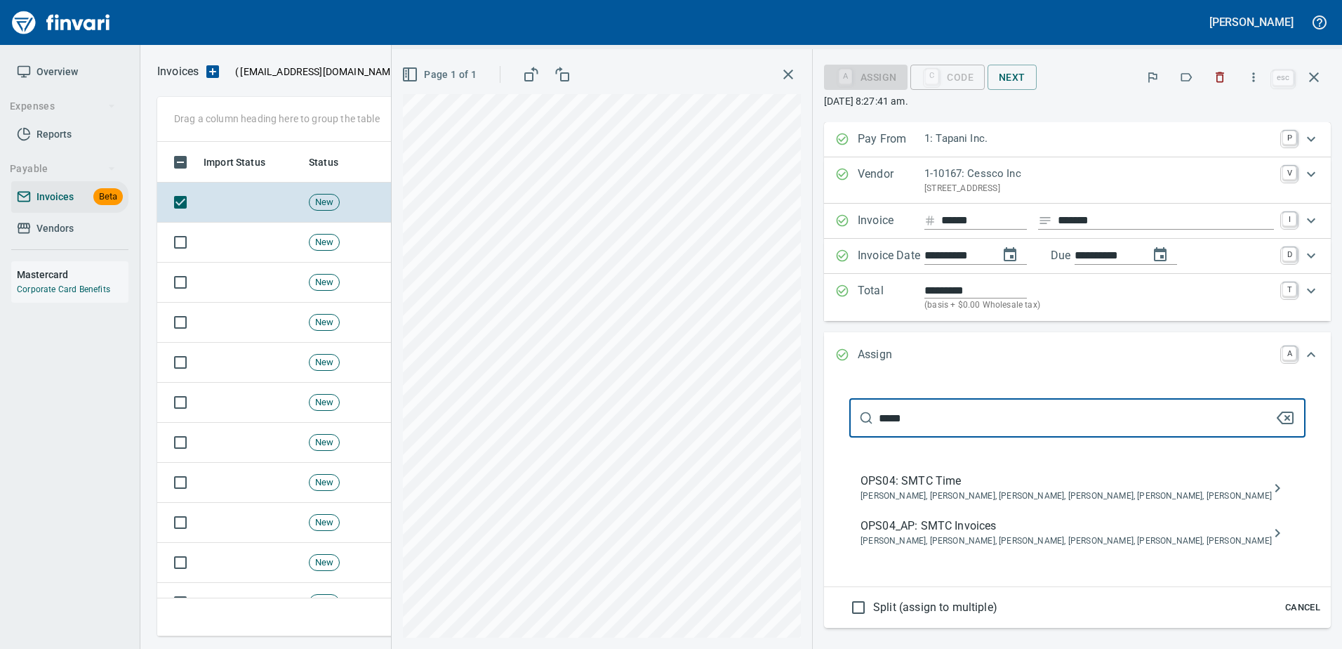
type input "*****"
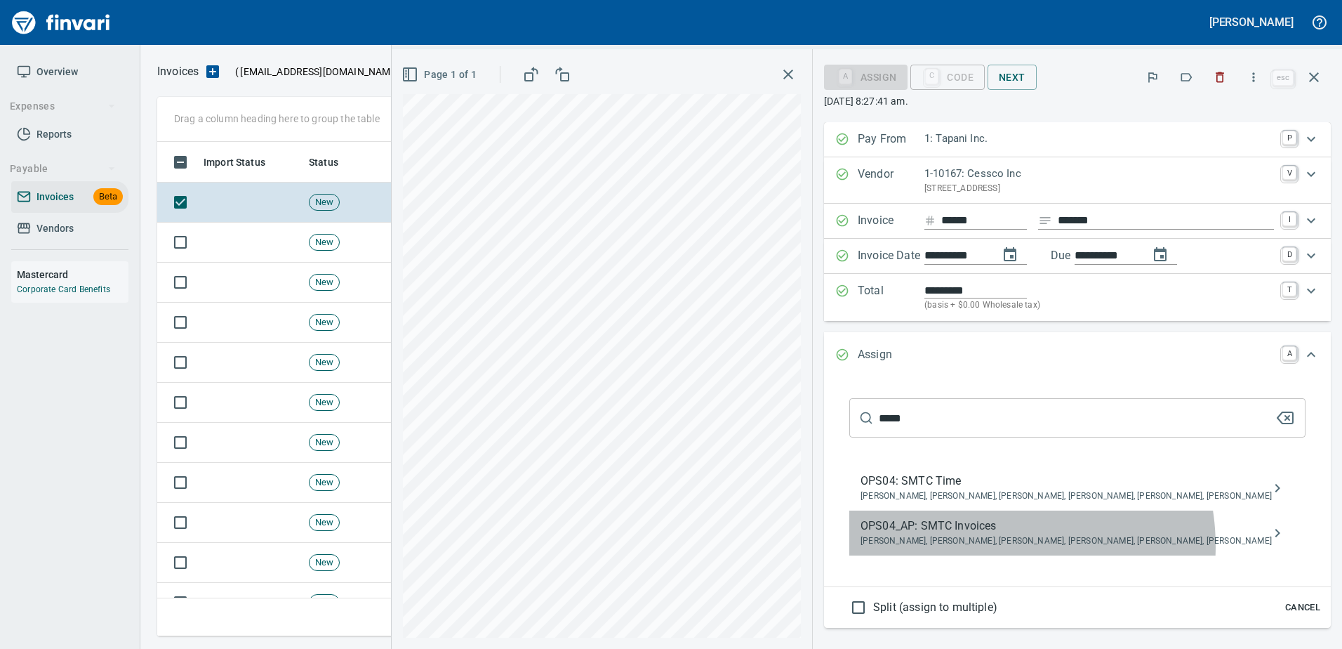
click at [1059, 546] on span "Jessica Whittaker, Jolene Potti, Marty Ek, Meg Tapani, Tya Tapani, Tyler Carlson" at bounding box center [1066, 541] width 411 height 14
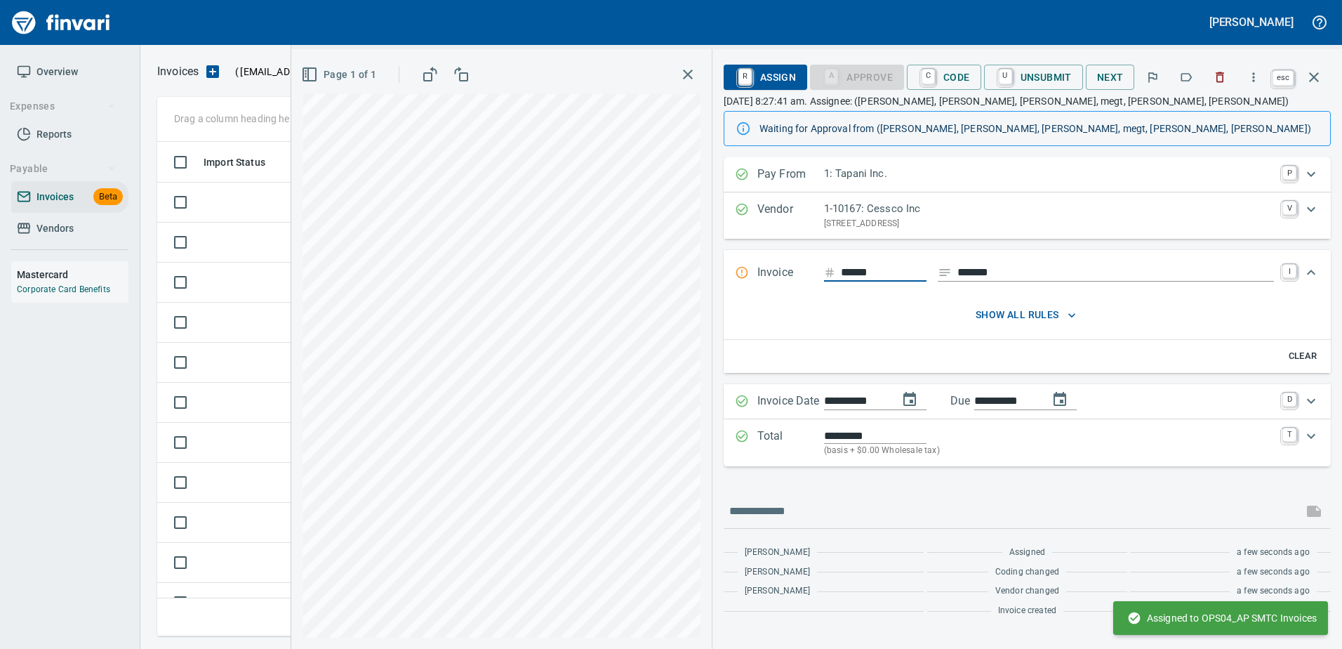
click at [1317, 79] on icon "button" at bounding box center [1314, 77] width 17 height 17
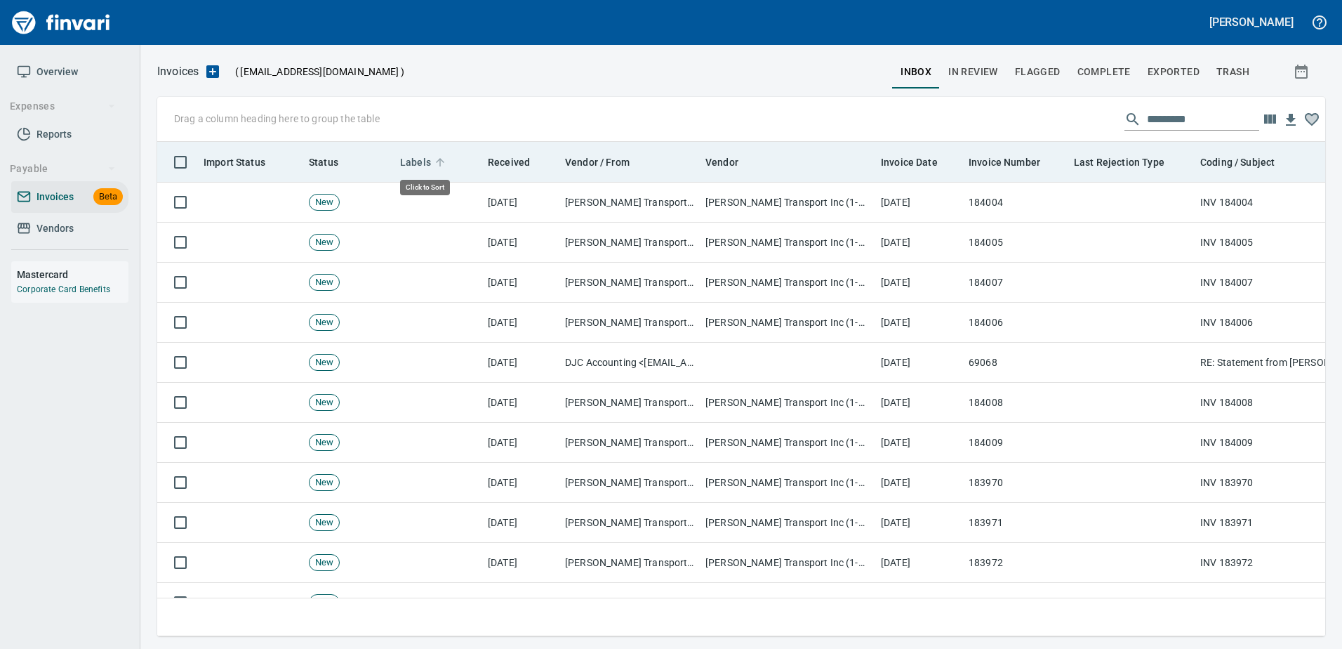
click at [421, 157] on span "Labels" at bounding box center [415, 162] width 31 height 17
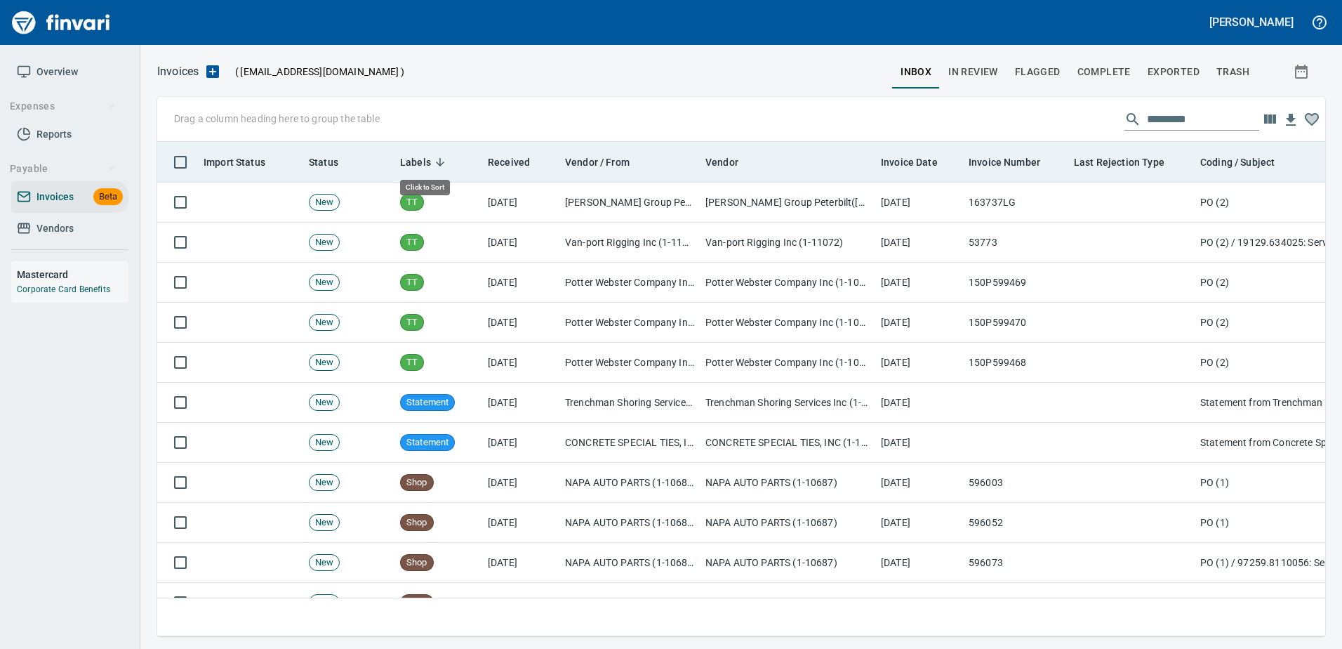
click at [418, 156] on span "Labels" at bounding box center [415, 162] width 31 height 17
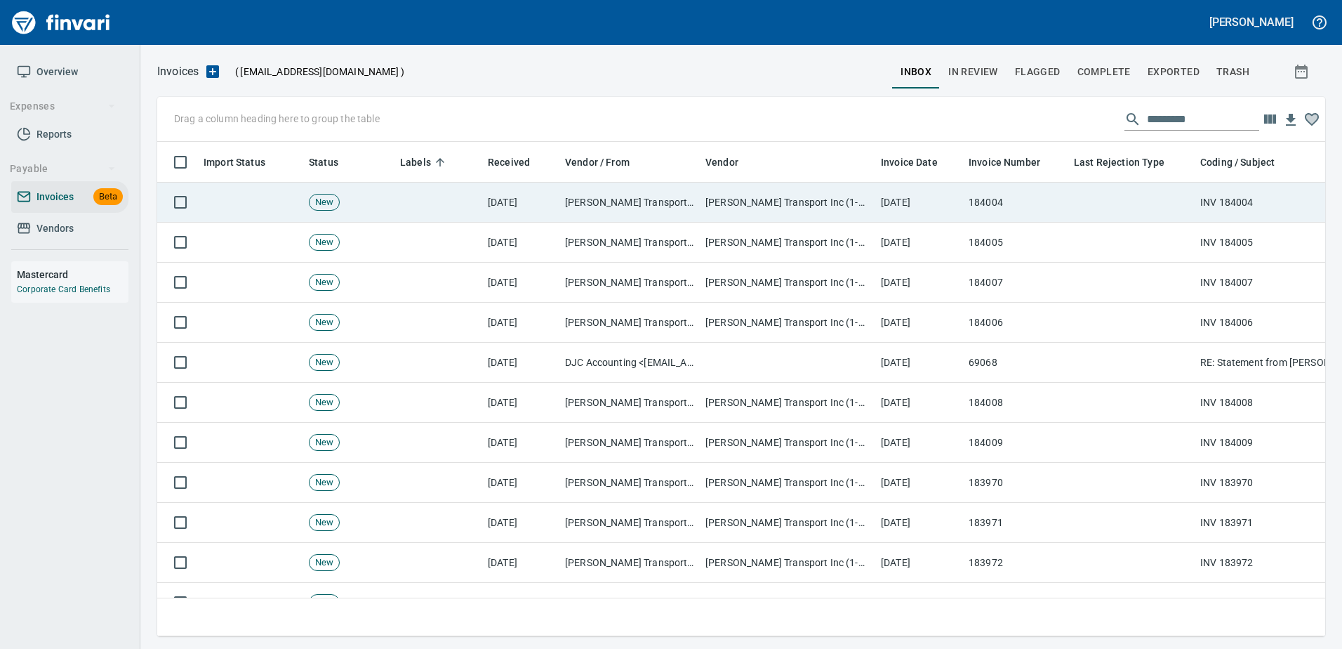
click at [569, 200] on td "[PERSON_NAME] Transport Inc (1-11004)" at bounding box center [629, 203] width 140 height 40
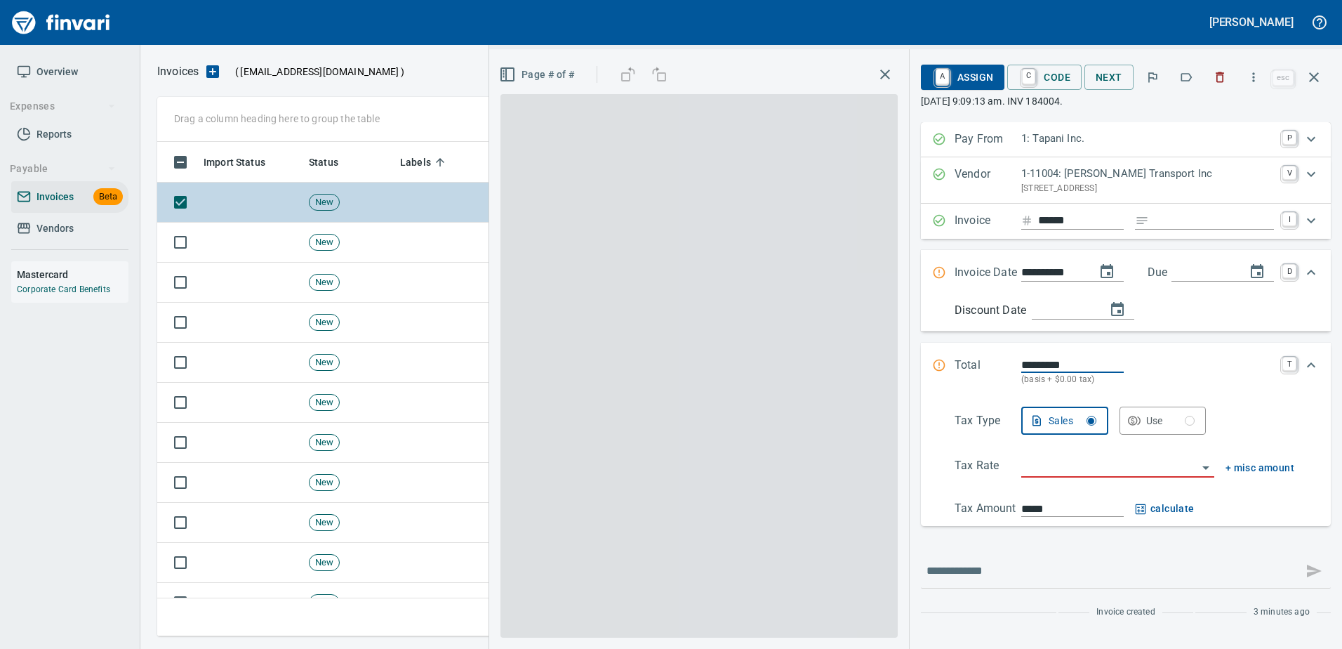
scroll to position [473, 1146]
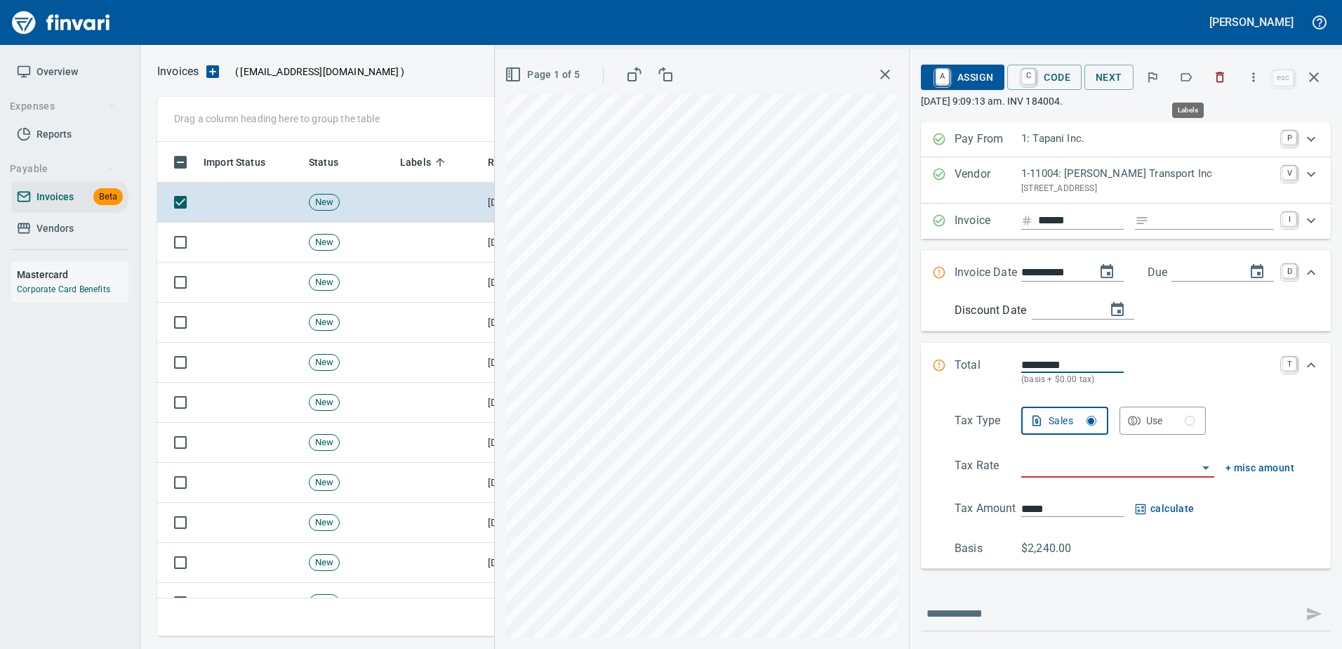
click at [1192, 72] on icon "button" at bounding box center [1186, 77] width 14 height 14
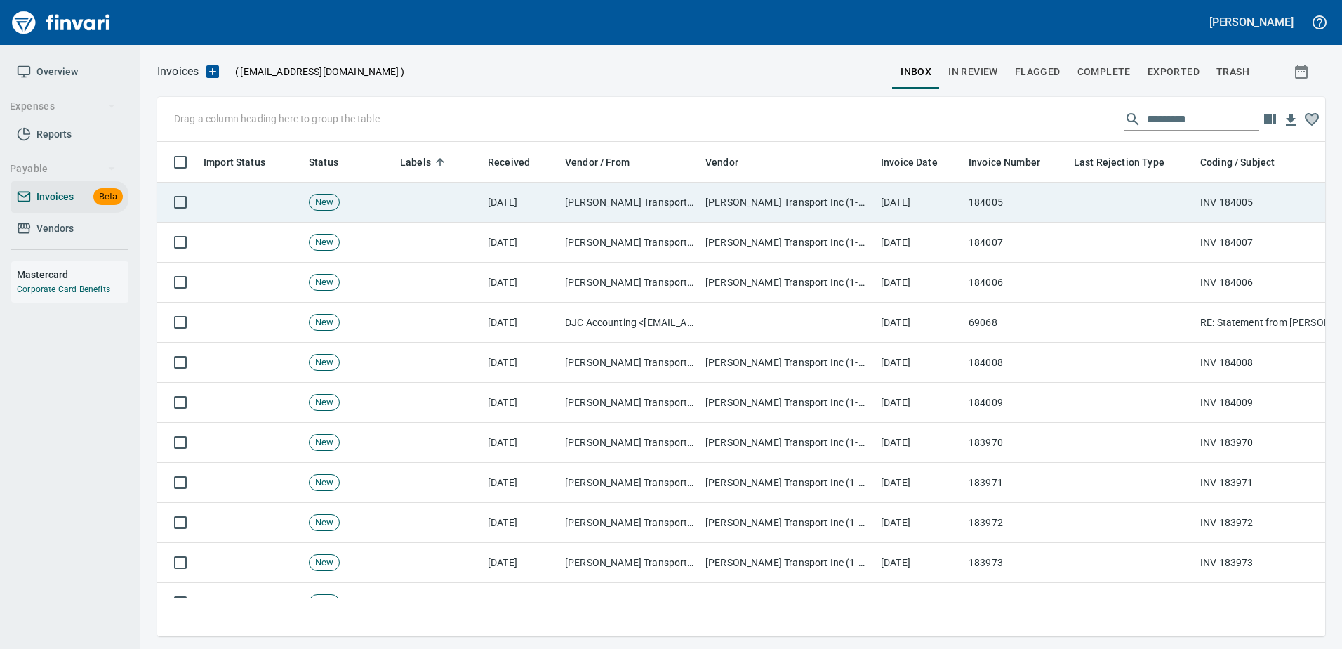
click at [1120, 218] on td at bounding box center [1131, 203] width 126 height 40
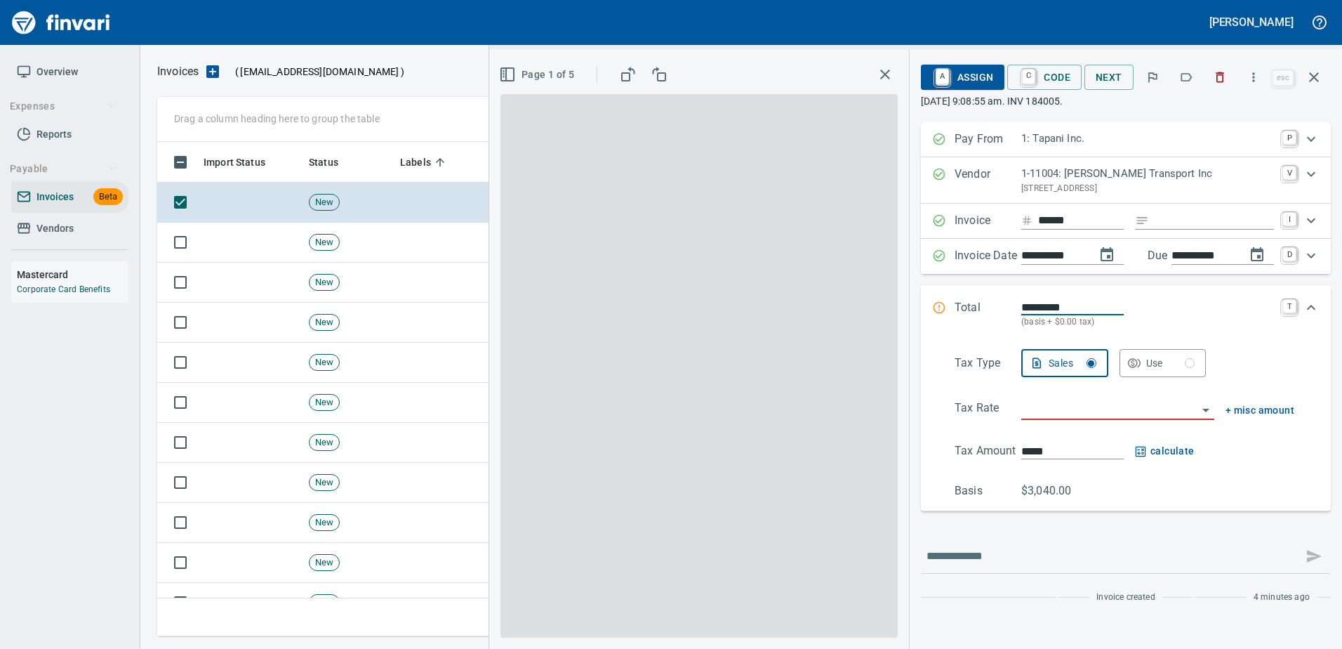
click at [1179, 81] on button "button" at bounding box center [1186, 77] width 31 height 31
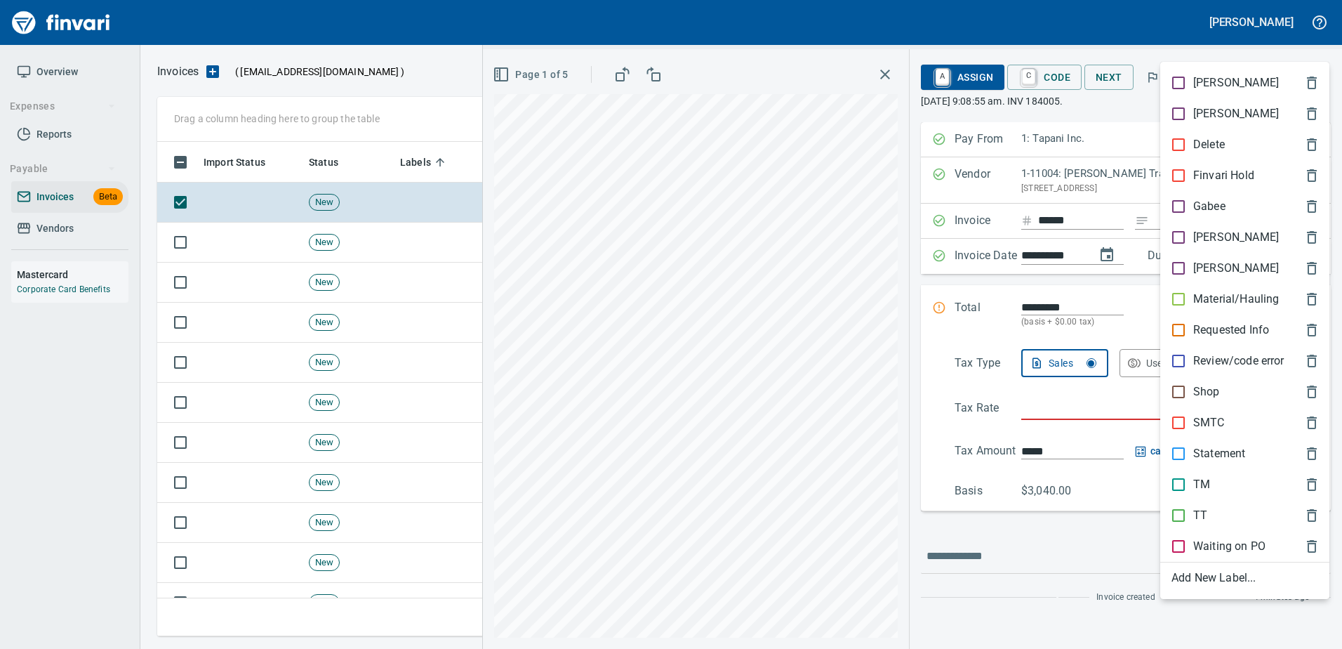
click at [1193, 305] on p "Material/Hauling" at bounding box center [1236, 299] width 86 height 17
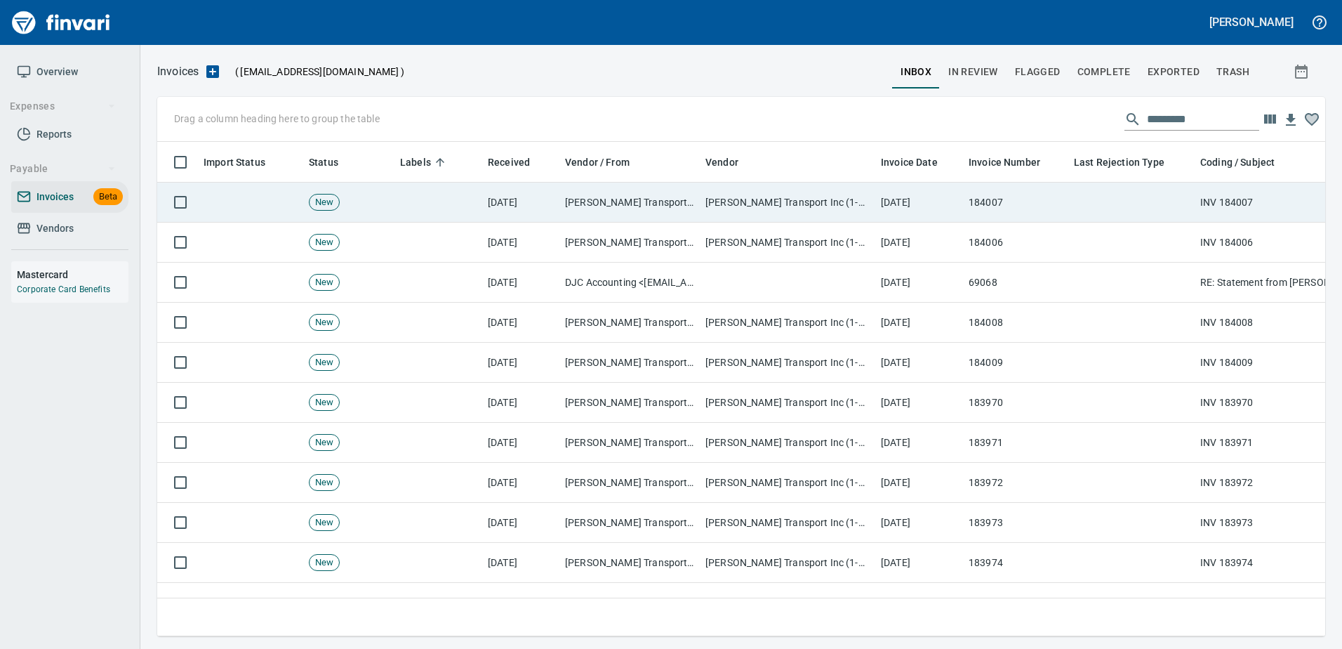
click at [1132, 187] on td at bounding box center [1131, 203] width 126 height 40
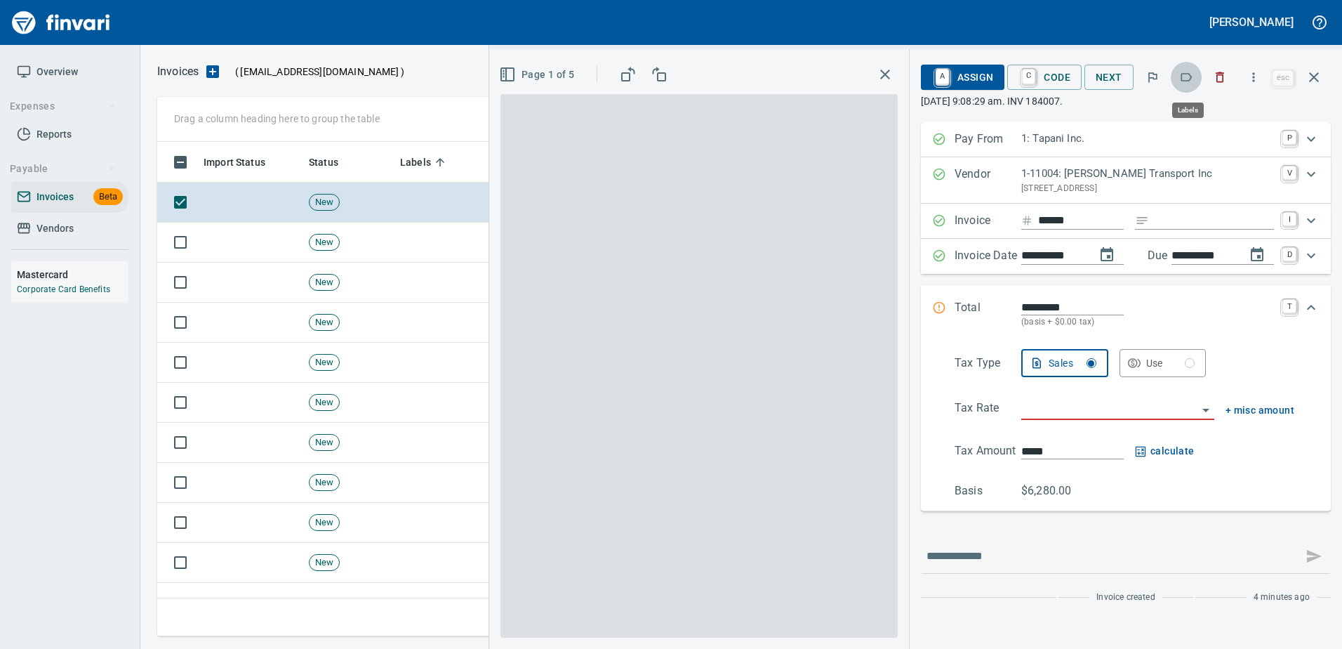
click at [1191, 70] on icon "button" at bounding box center [1186, 77] width 14 height 14
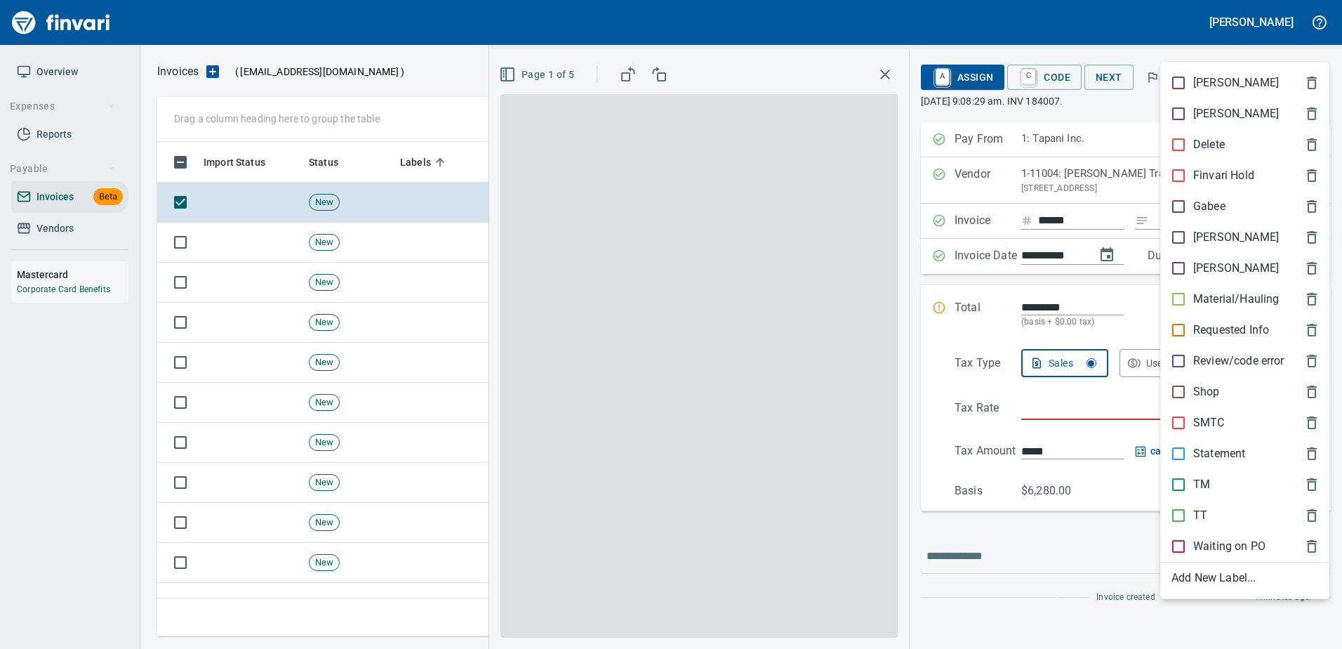
click at [1217, 291] on p "Material/Hauling" at bounding box center [1236, 299] width 86 height 17
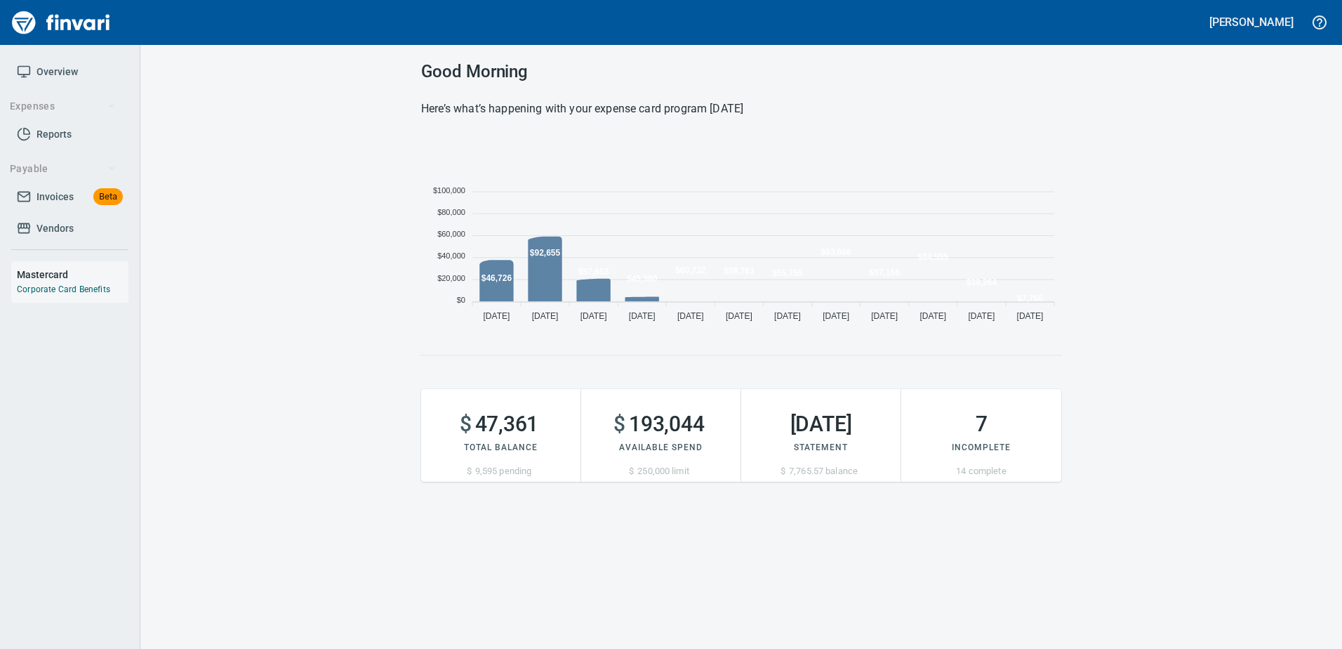
scroll to position [192, 630]
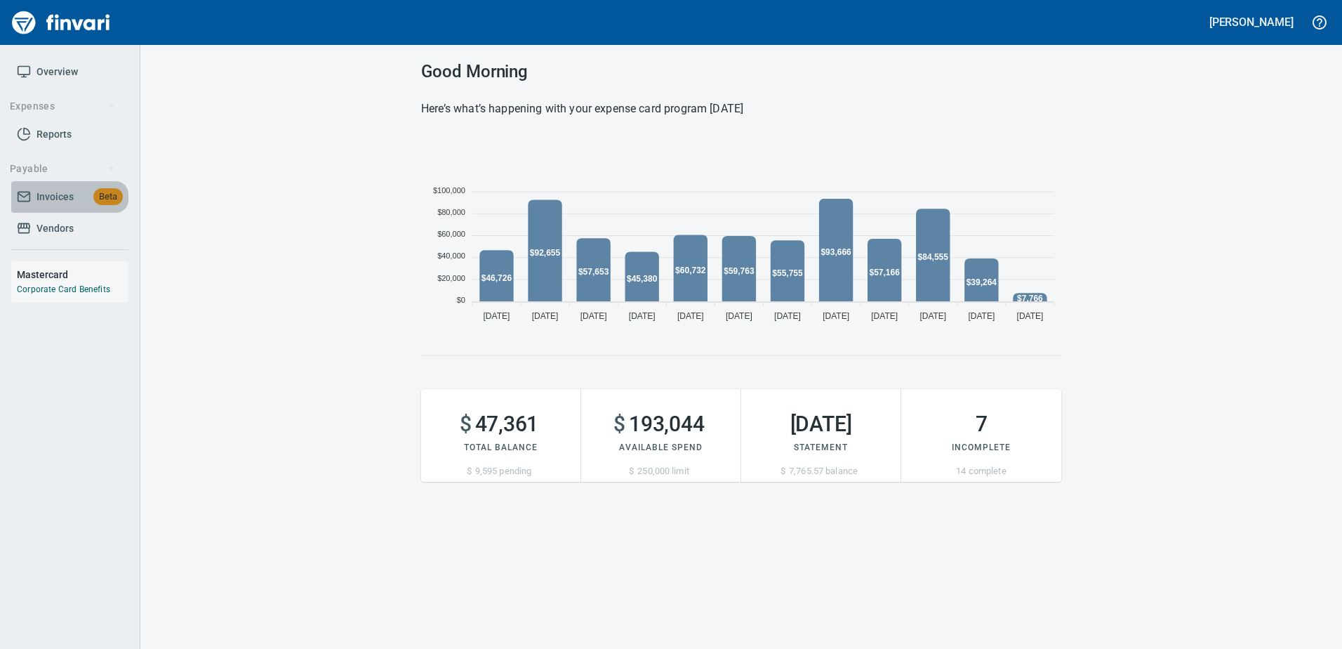
click at [40, 199] on span "Invoices" at bounding box center [55, 197] width 37 height 18
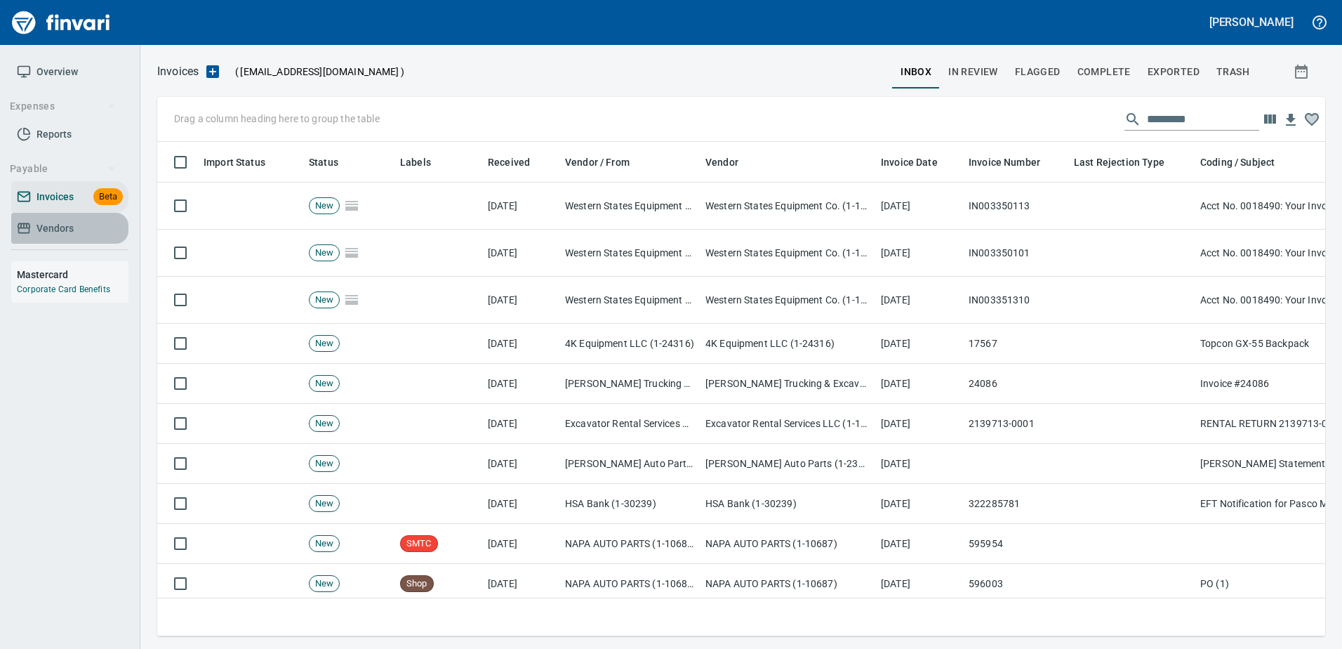
click at [39, 229] on span "Vendors" at bounding box center [55, 229] width 37 height 18
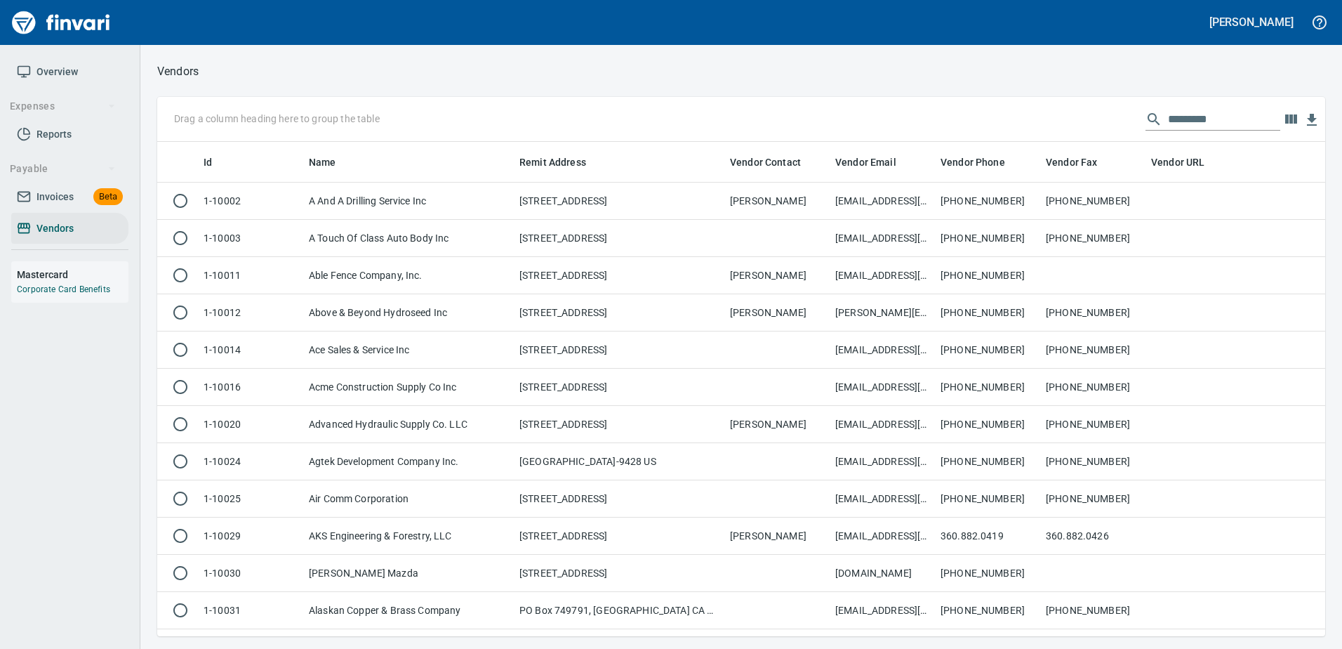
scroll to position [484, 1147]
click at [1153, 115] on div at bounding box center [1213, 119] width 135 height 22
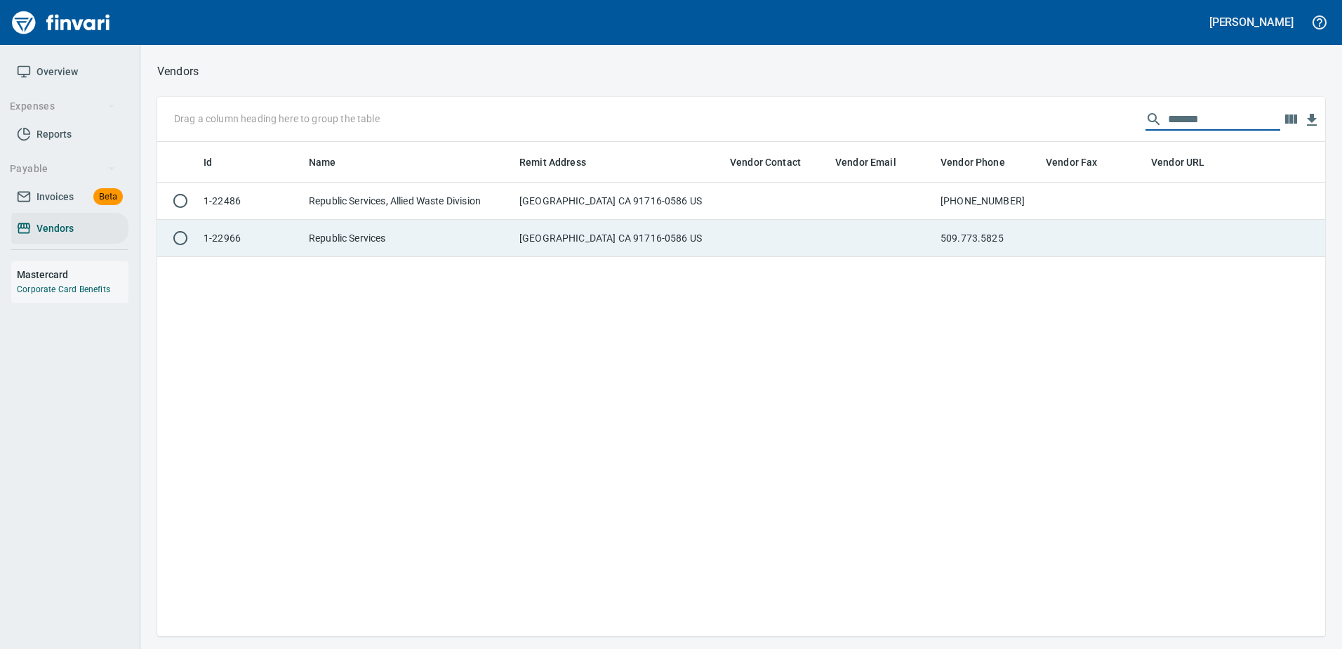
type input "*******"
click at [976, 222] on td "509.773.5825" at bounding box center [987, 238] width 105 height 37
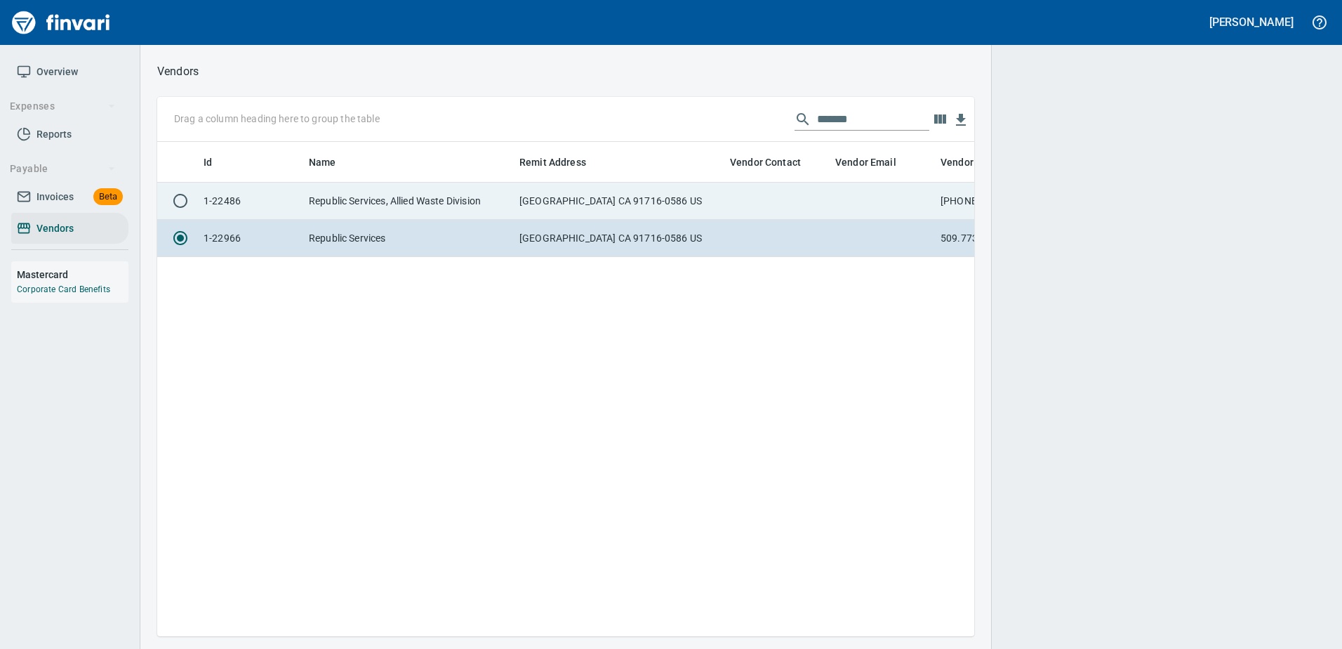
scroll to position [473, 807]
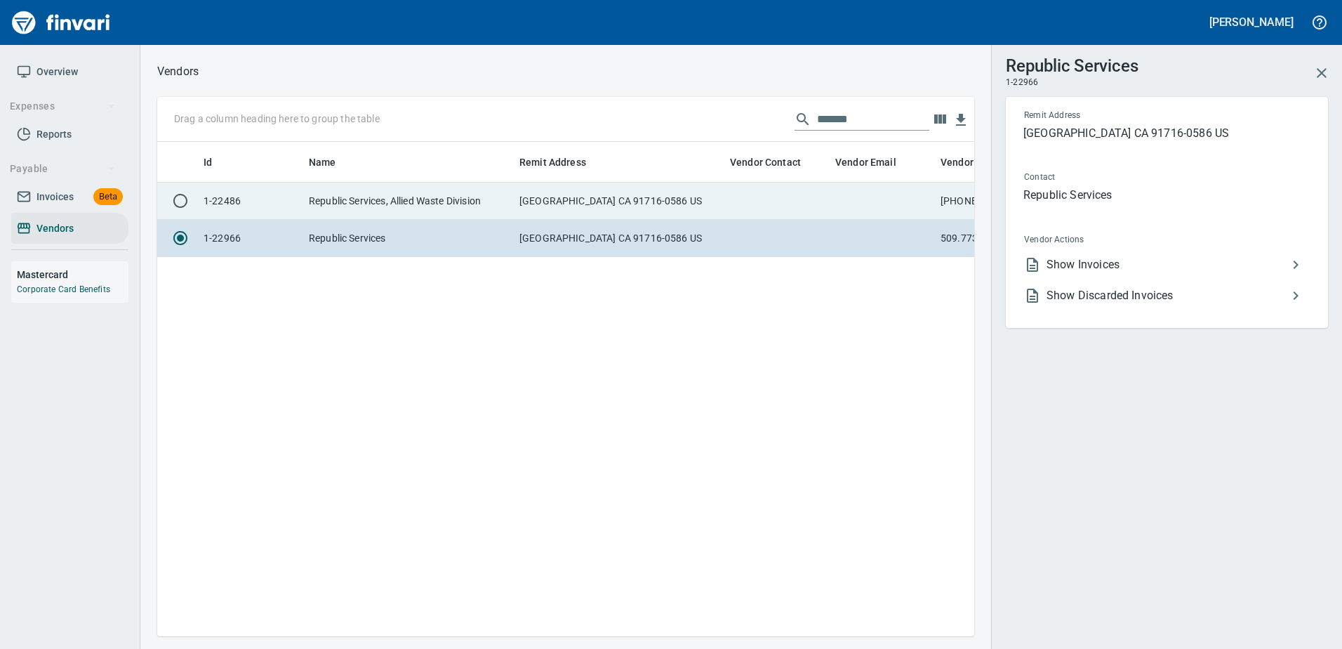
click at [559, 205] on td "PO Box 60586, City of Industry CA 91716-0586 US" at bounding box center [619, 201] width 211 height 37
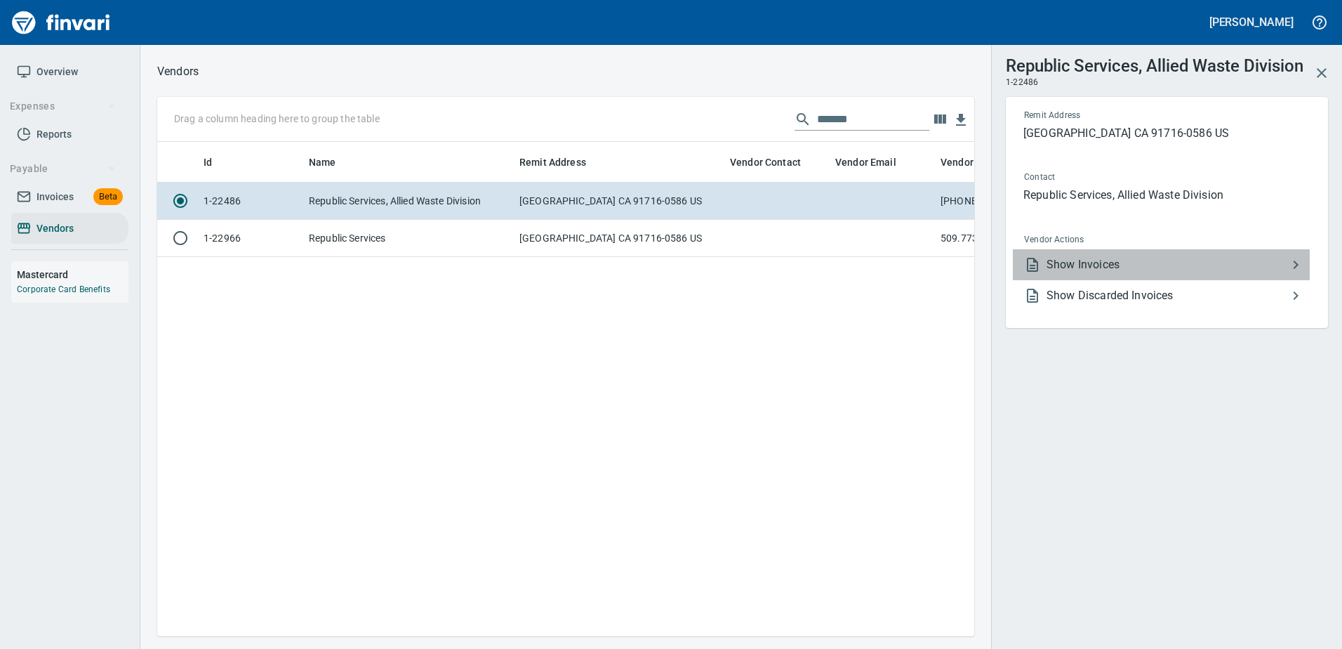
click at [1079, 257] on span "Show Invoices" at bounding box center [1167, 264] width 241 height 17
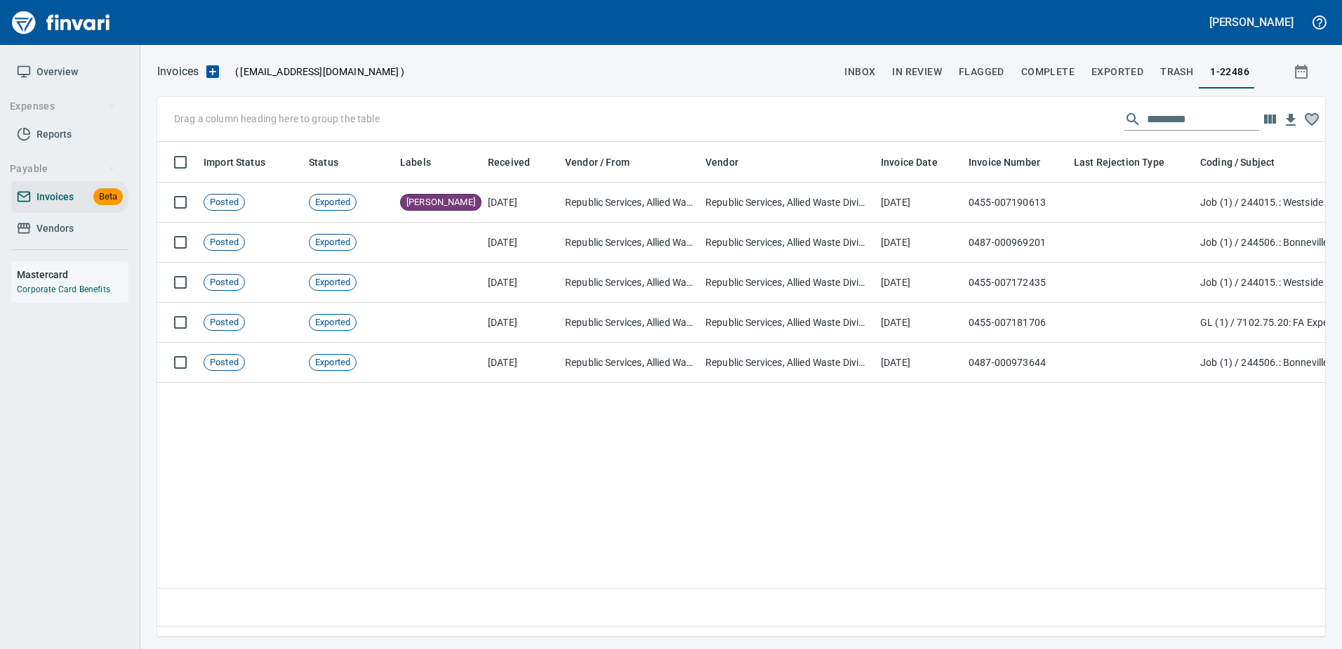
scroll to position [473, 1158]
click at [67, 215] on link "Vendors" at bounding box center [69, 229] width 117 height 32
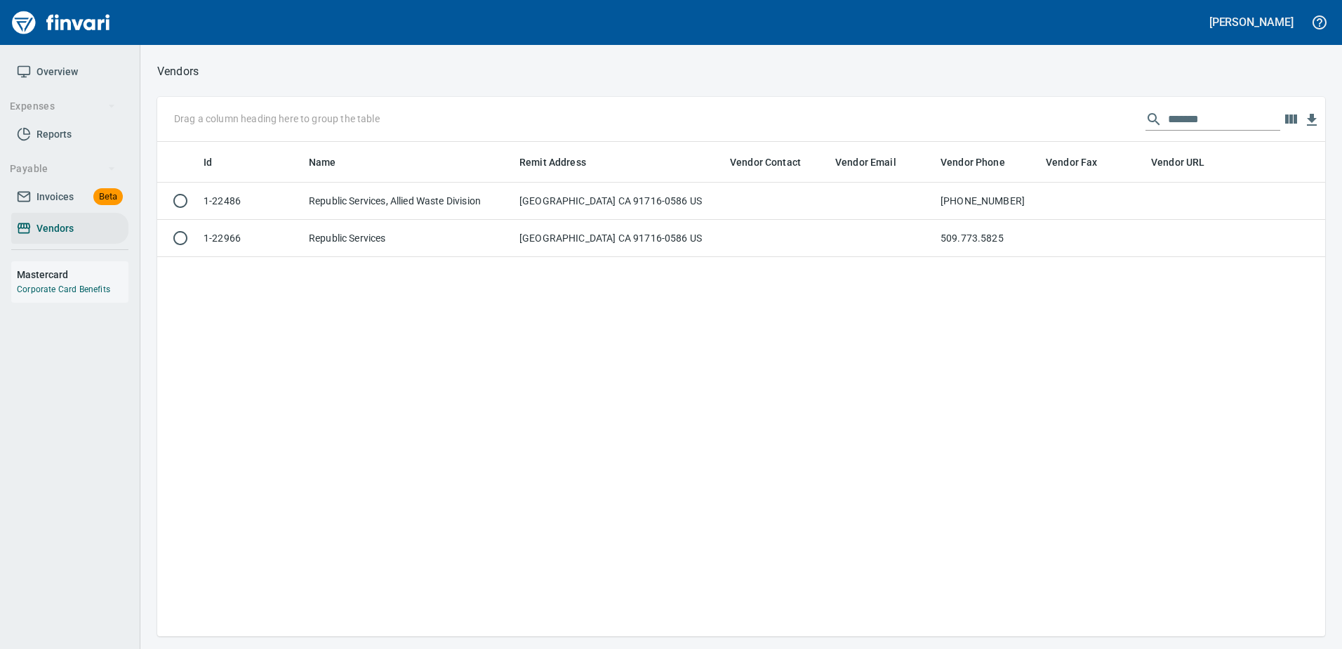
scroll to position [484, 1158]
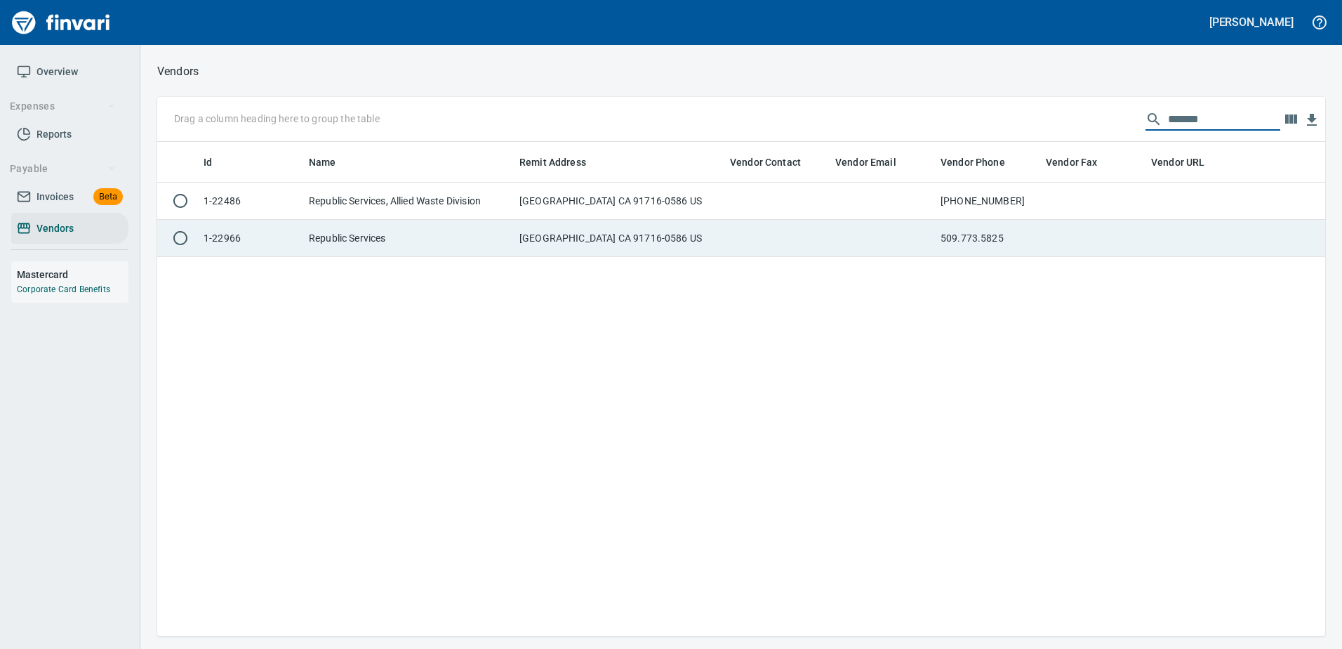
drag, startPoint x: 1235, startPoint y: 114, endPoint x: 791, endPoint y: 225, distance: 457.1
click at [791, 225] on div "Drag a column heading here to group the table ******* Id Name Remit Address Ven…" at bounding box center [741, 366] width 1168 height 539
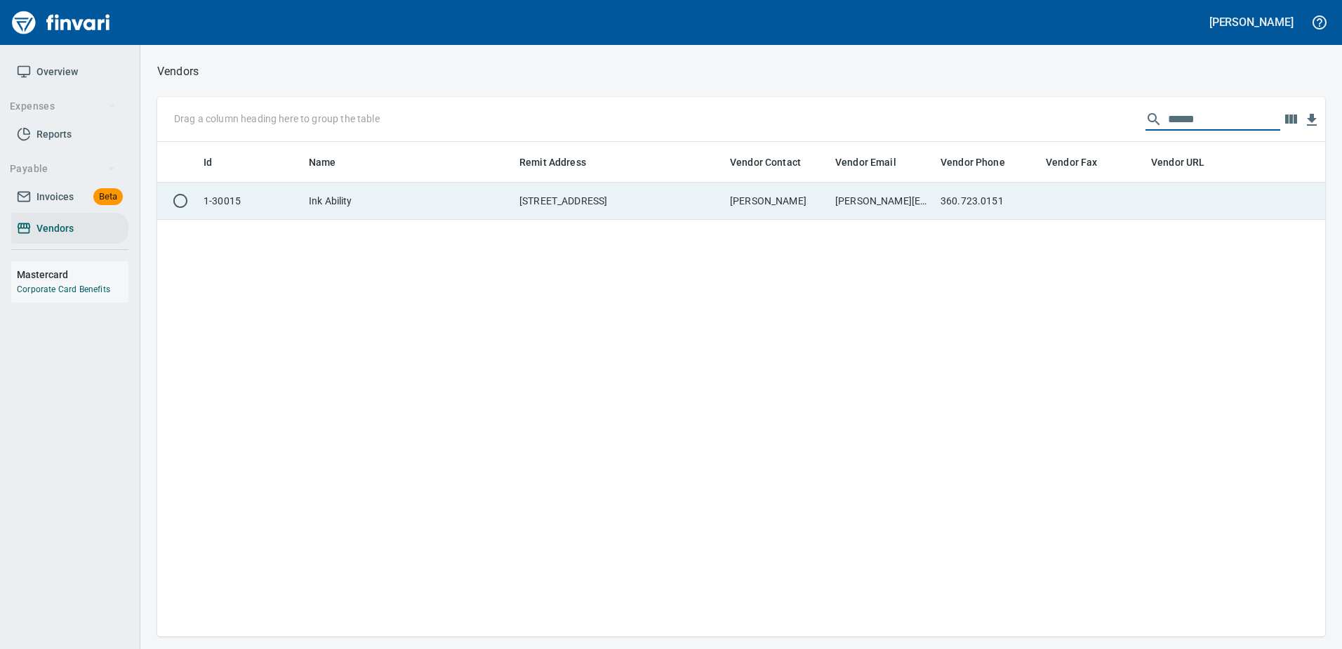
type input "******"
click at [802, 206] on td "Kendra Laratta" at bounding box center [776, 201] width 105 height 37
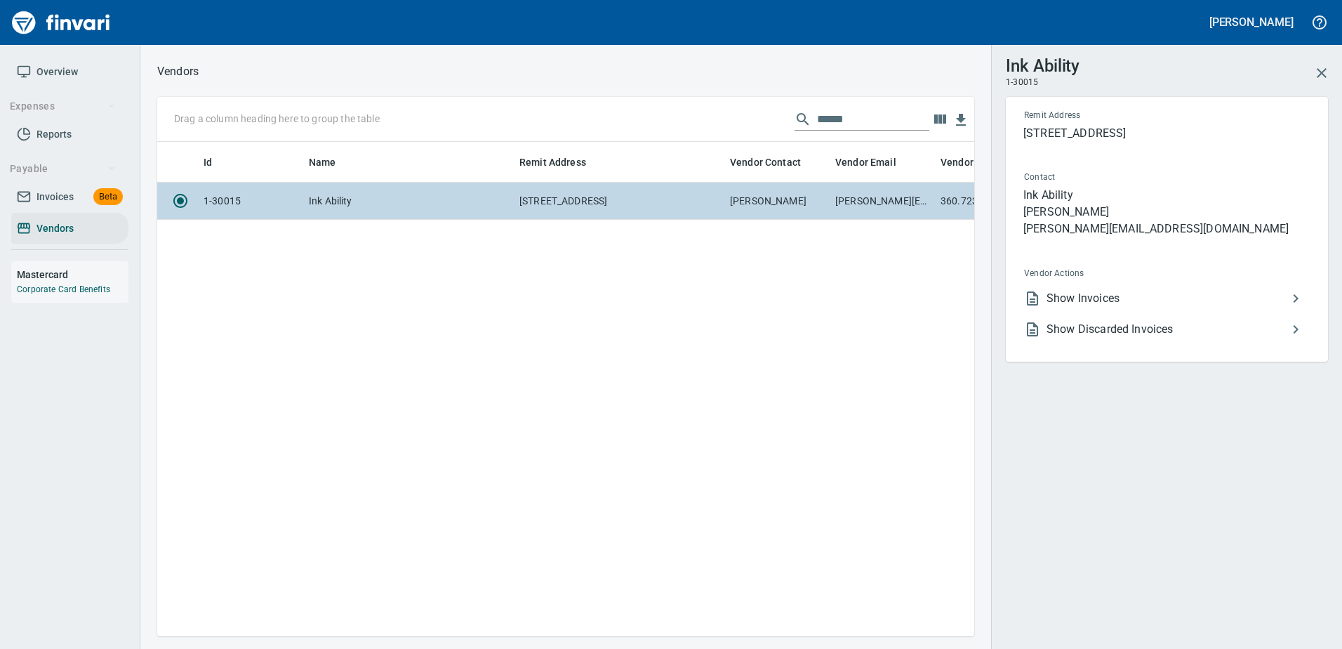
scroll to position [473, 807]
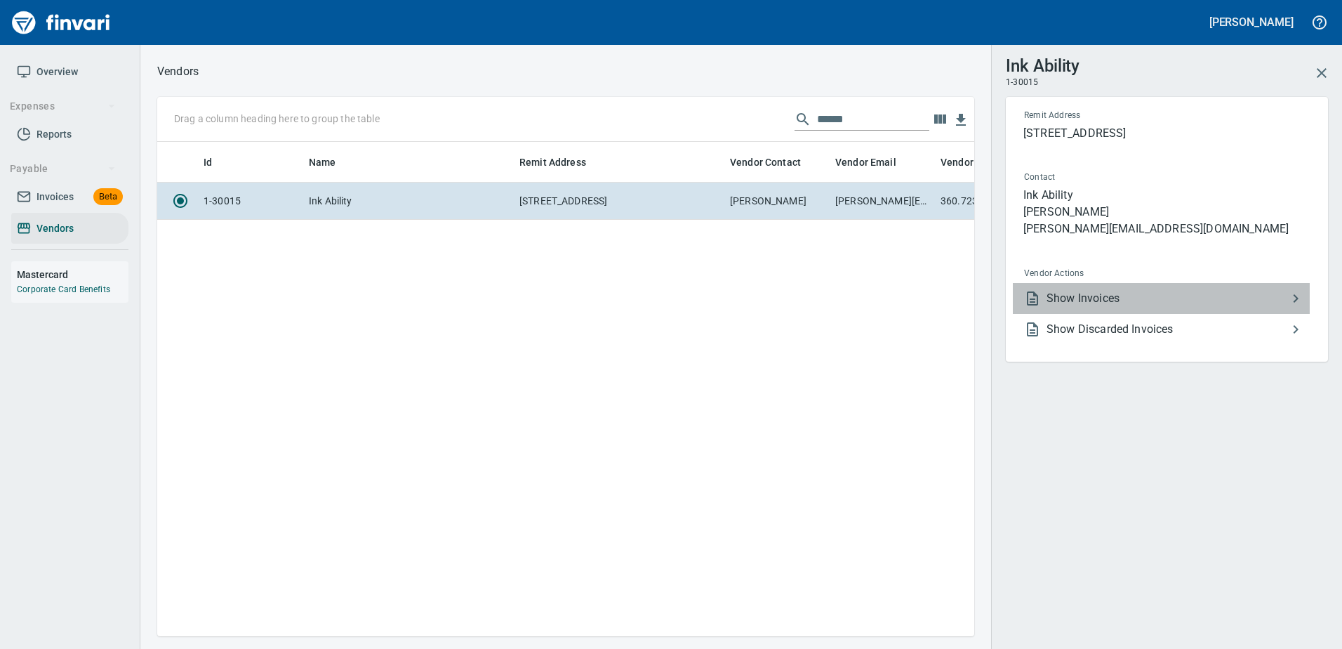
click at [1131, 294] on span "Show Invoices" at bounding box center [1167, 298] width 241 height 17
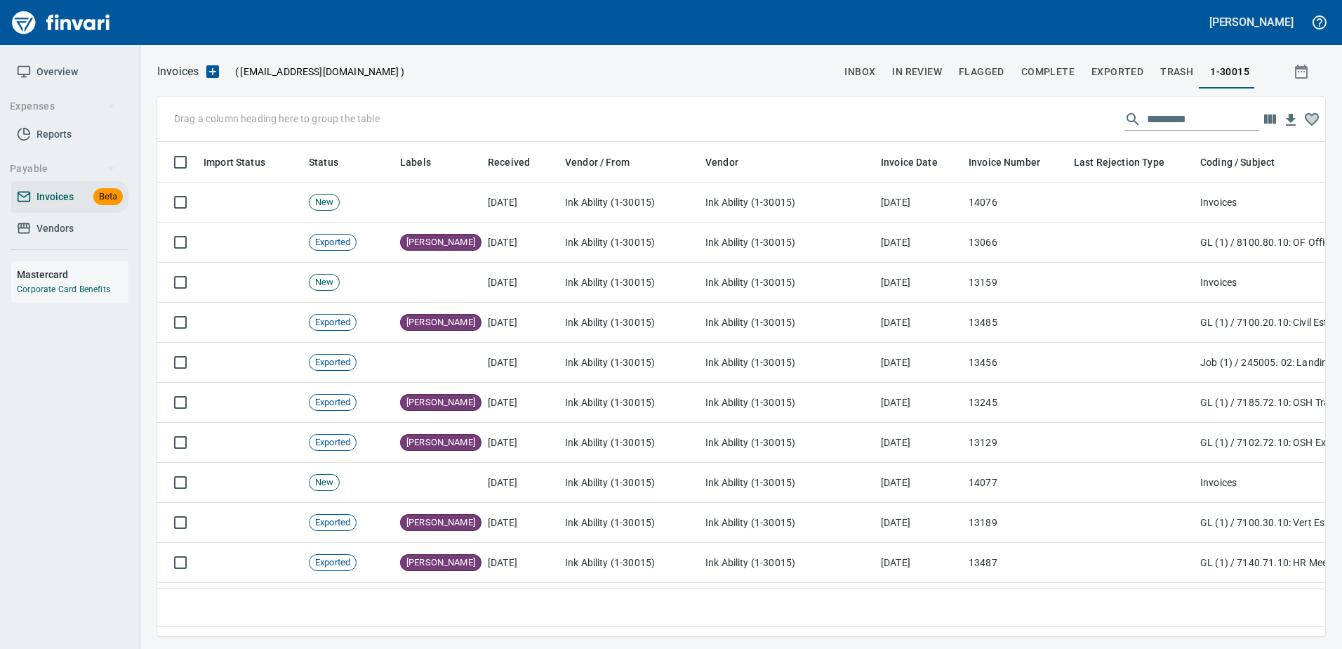
scroll to position [473, 1158]
click at [1185, 128] on input "text" at bounding box center [1203, 119] width 112 height 22
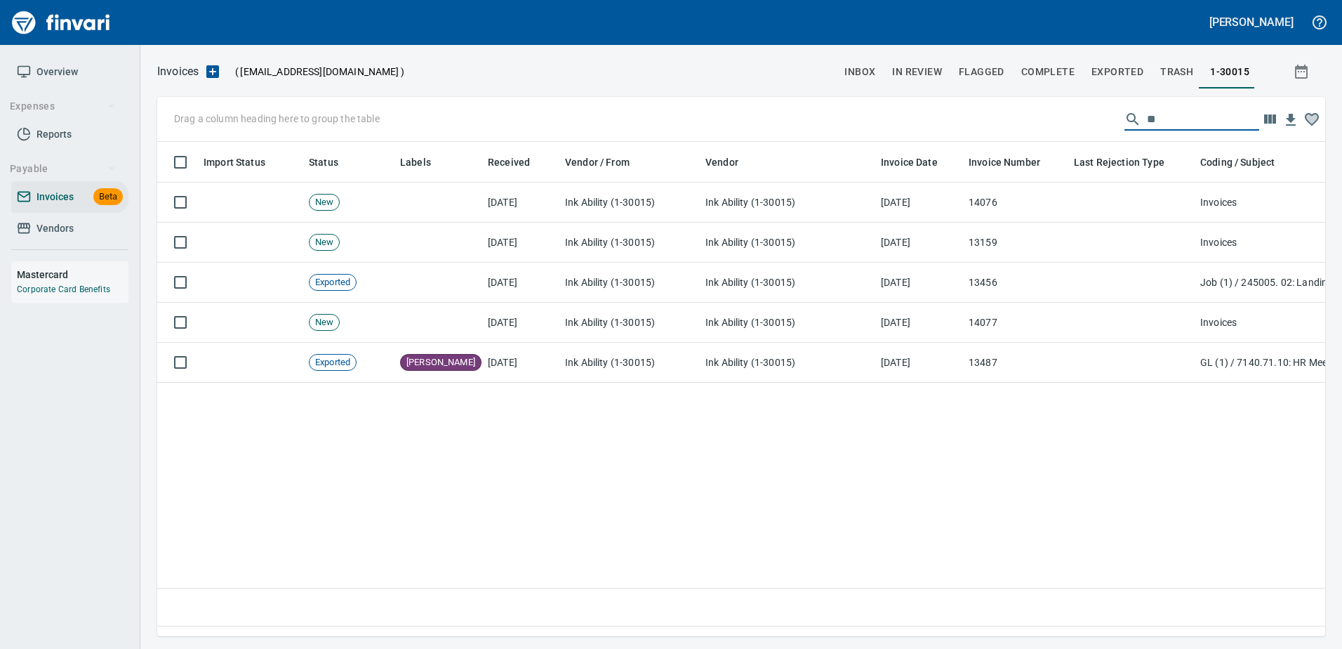
type input "*"
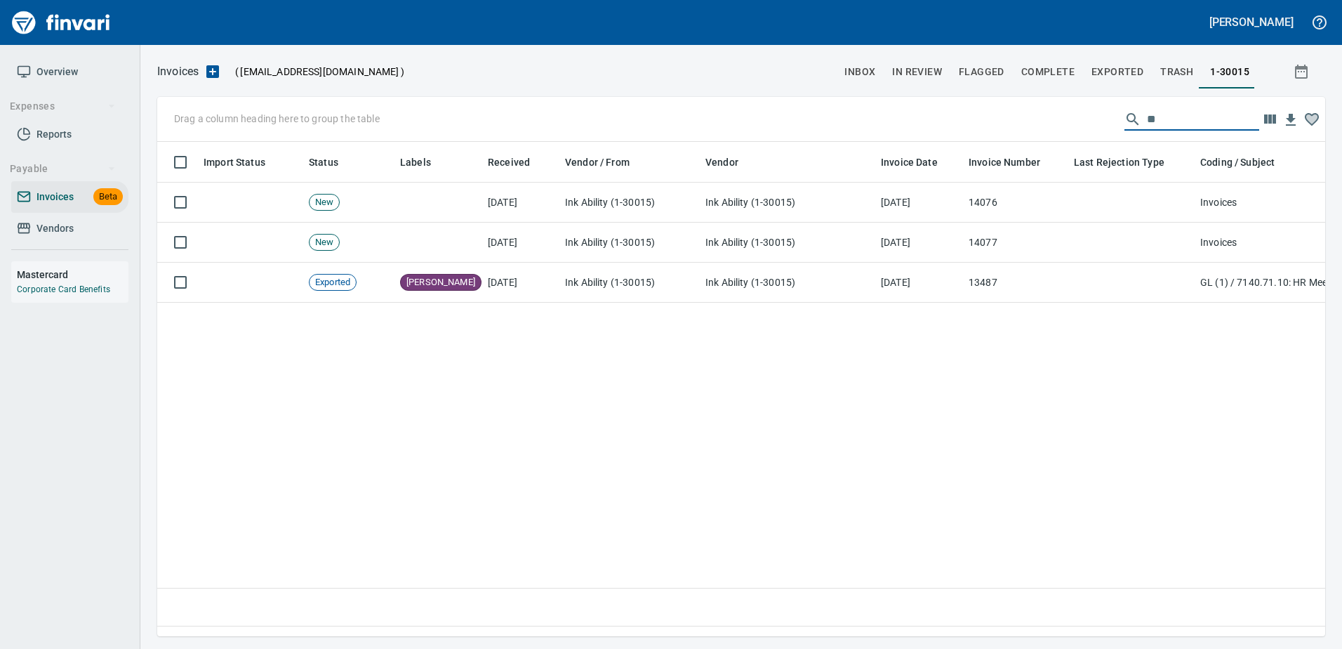
type input "*"
type input "***"
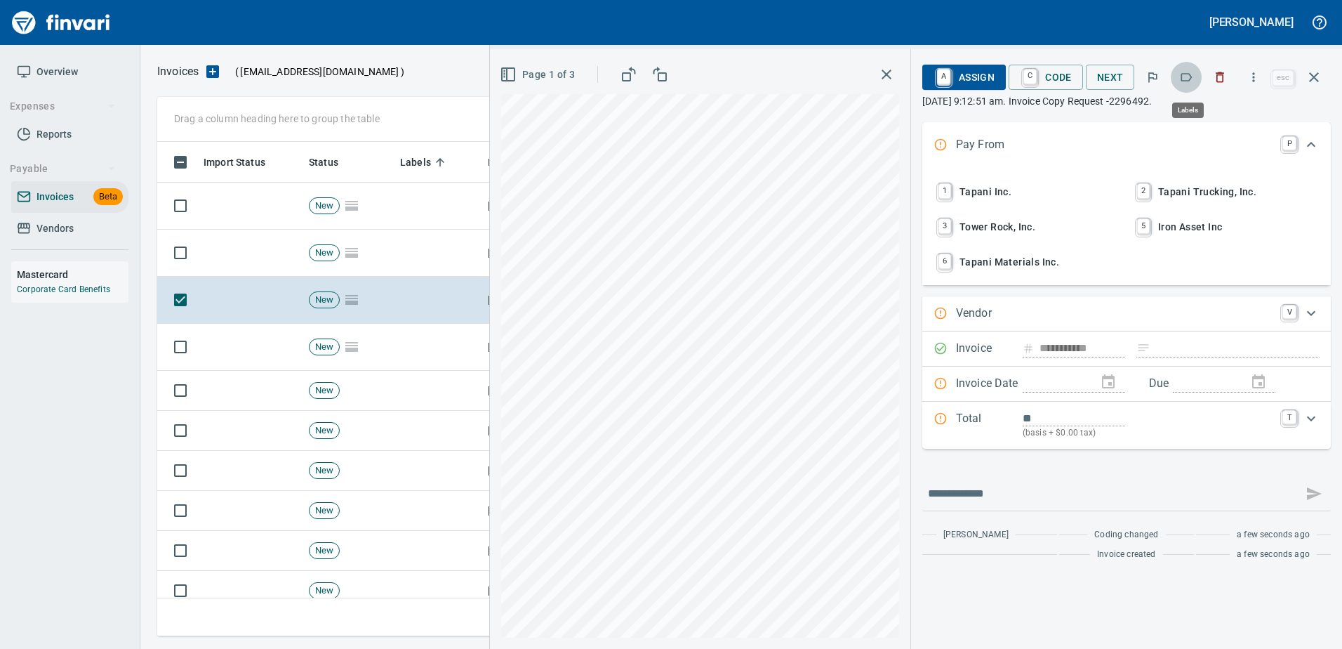
scroll to position [473, 1146]
click at [1188, 76] on icon "button" at bounding box center [1186, 77] width 14 height 14
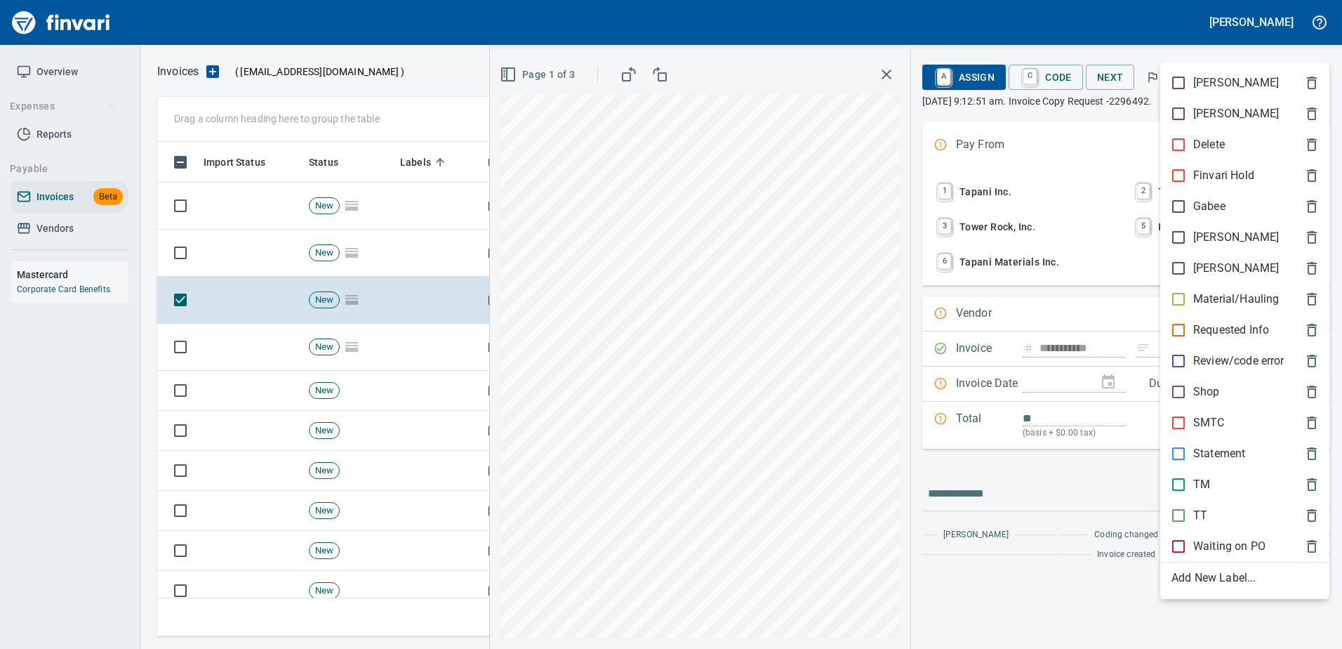
click at [1206, 399] on p "Shop" at bounding box center [1206, 391] width 27 height 17
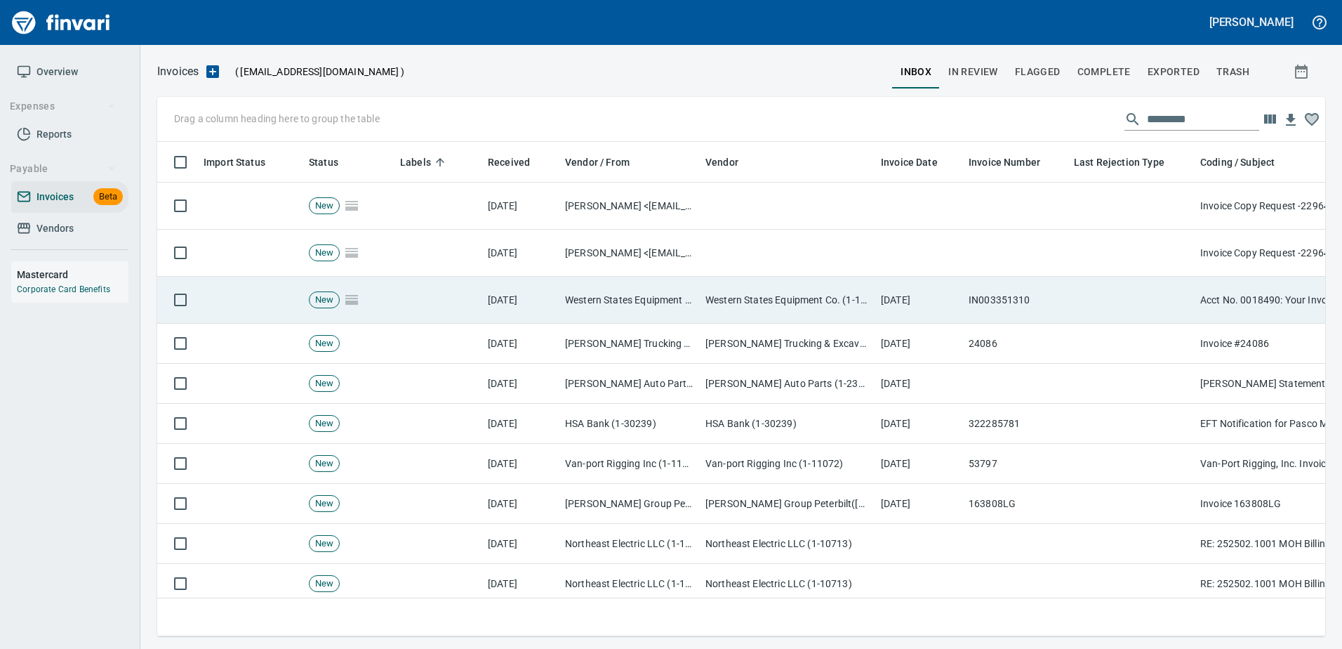
click at [1067, 301] on td "IN003351310" at bounding box center [1015, 300] width 105 height 47
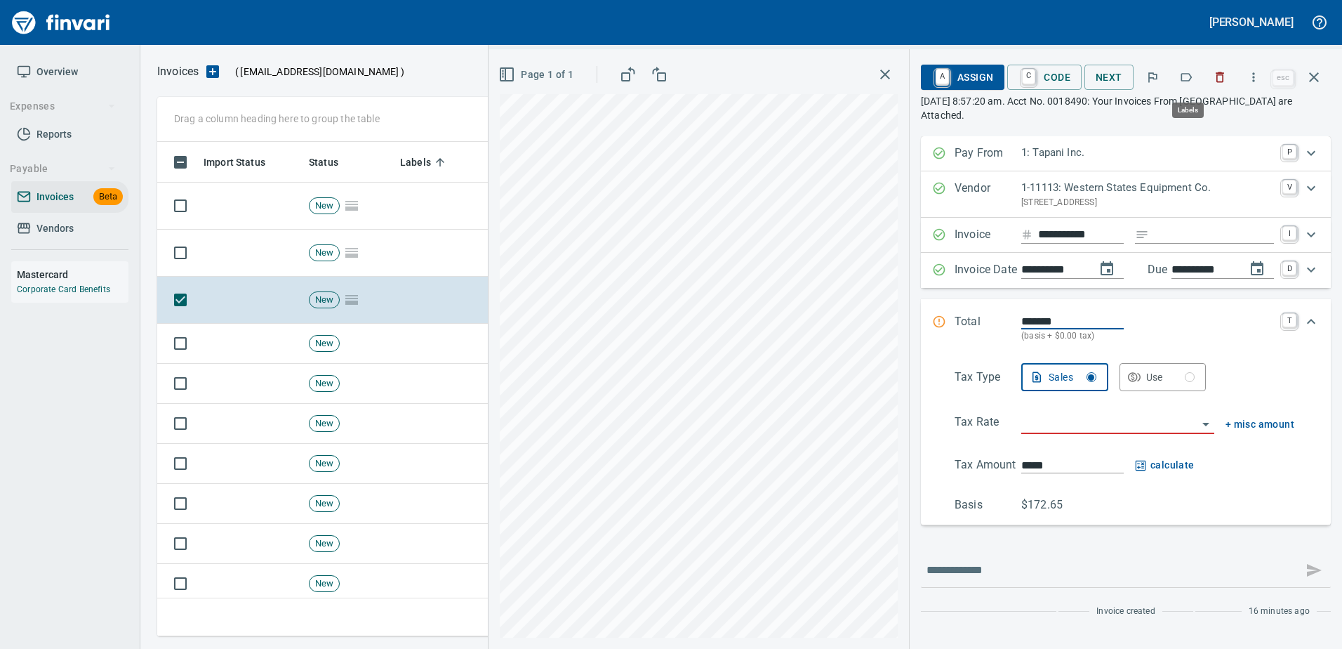
click at [1186, 75] on icon "button" at bounding box center [1186, 77] width 14 height 14
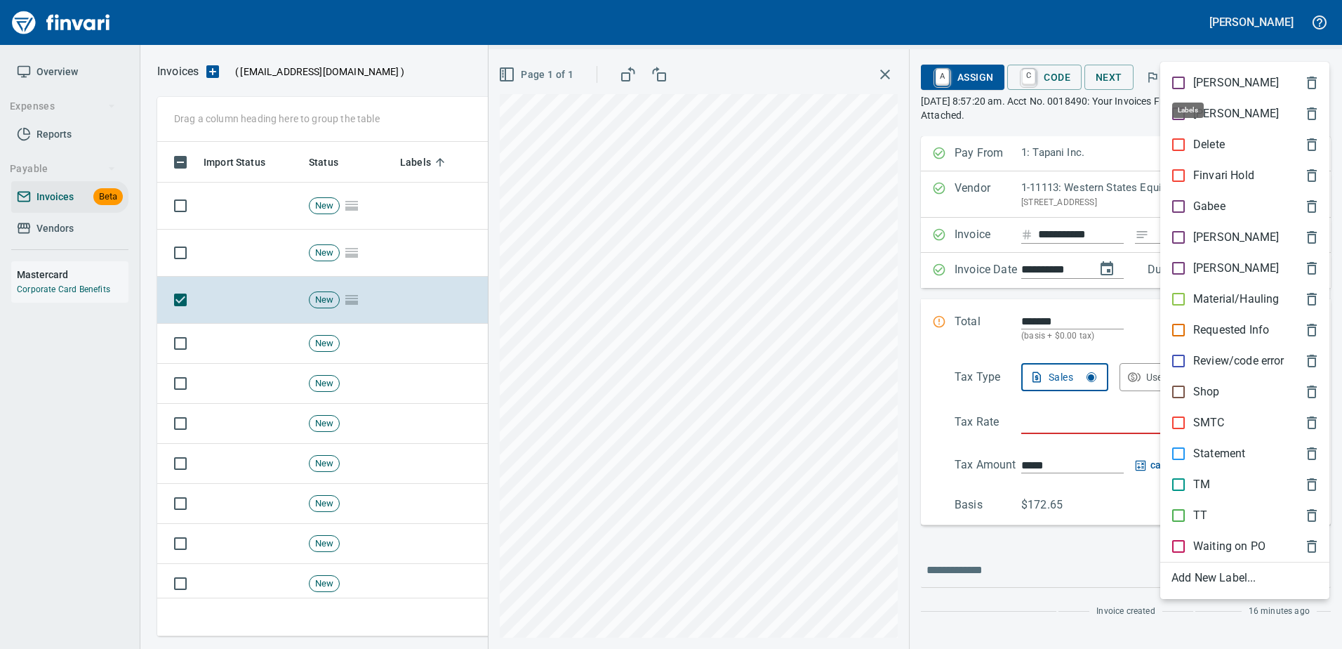
scroll to position [473, 1146]
click at [1195, 397] on p "Shop" at bounding box center [1206, 391] width 27 height 17
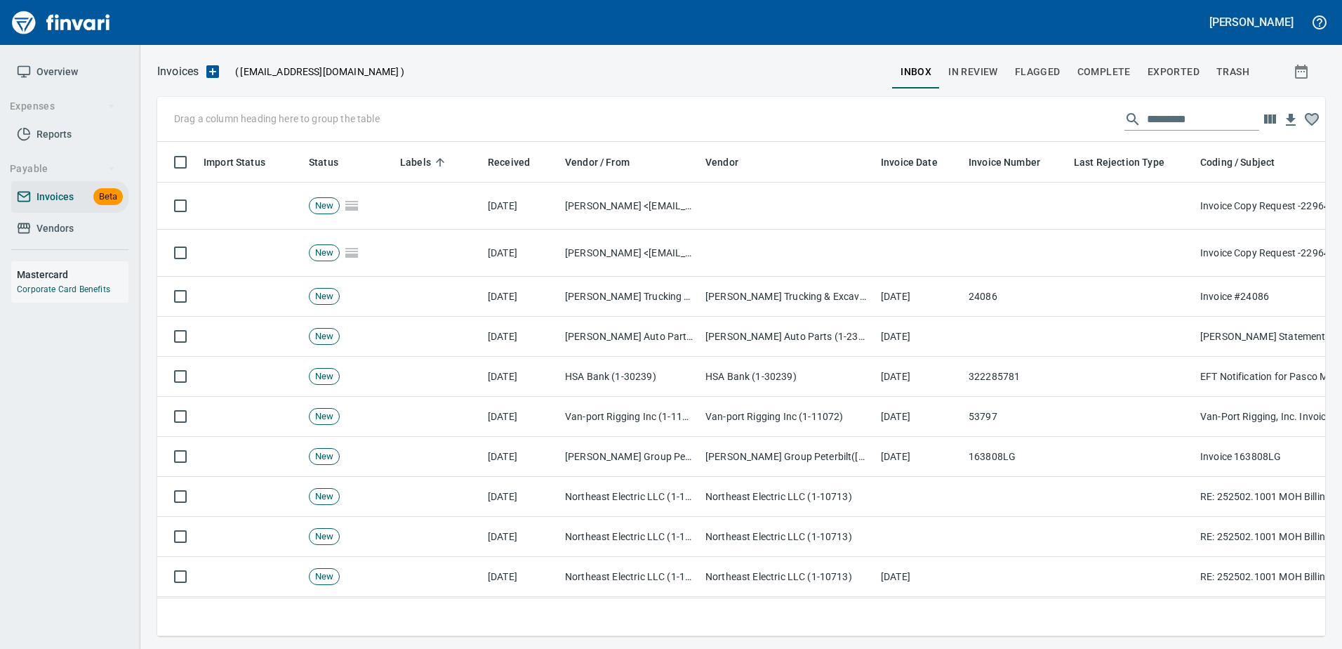
click at [1195, 397] on td "Van-Port Rigging, Inc. Invoice 53797 PO 31.1188.65" at bounding box center [1335, 417] width 281 height 40
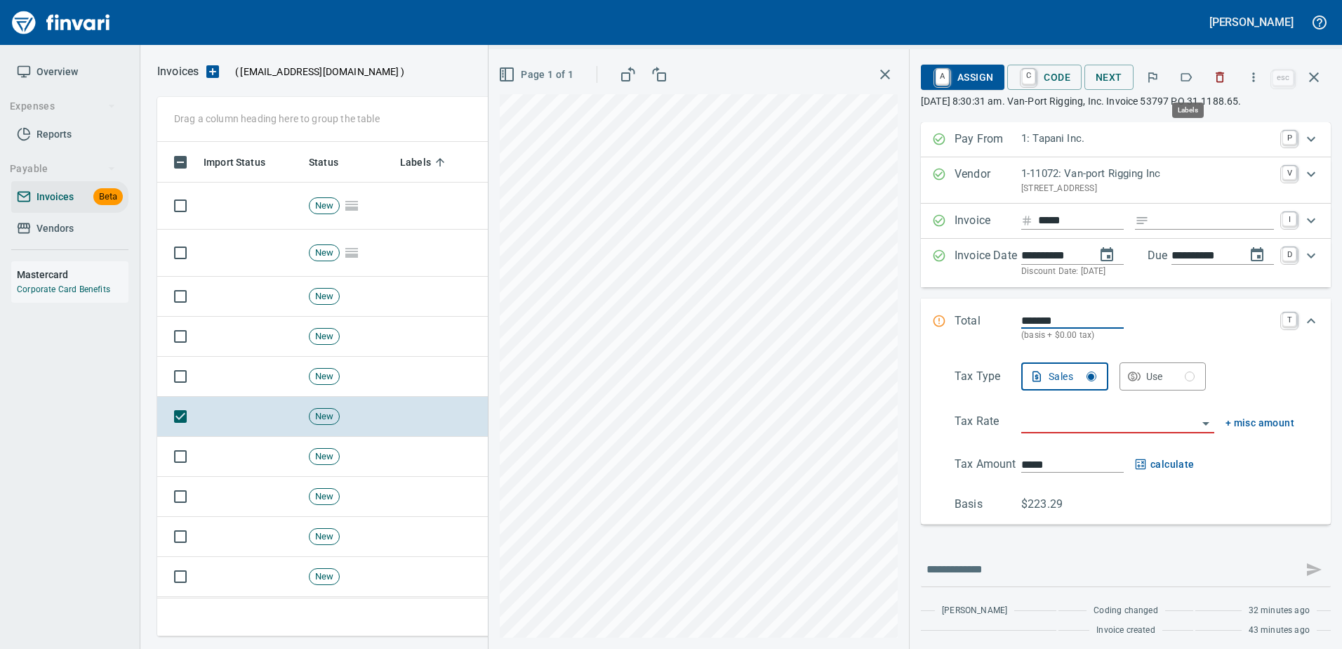
click at [1183, 77] on icon "button" at bounding box center [1186, 77] width 11 height 8
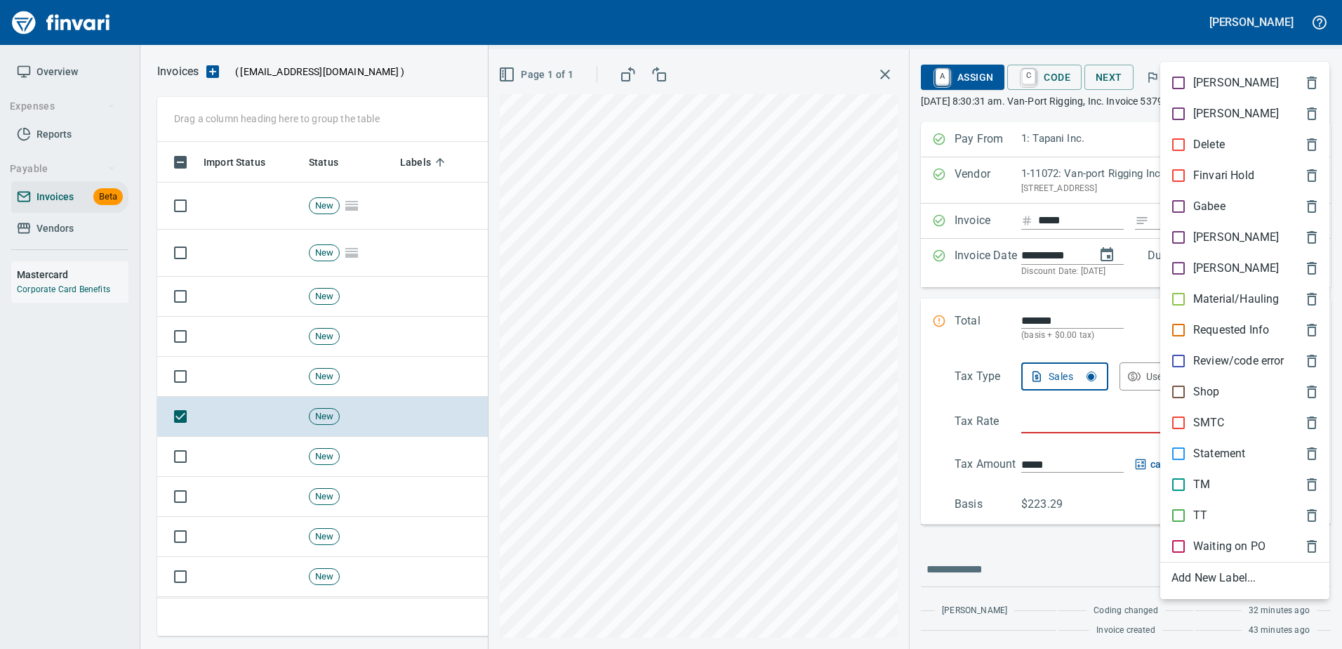
scroll to position [473, 1146]
click at [1200, 409] on div "SMTC" at bounding box center [1244, 422] width 169 height 31
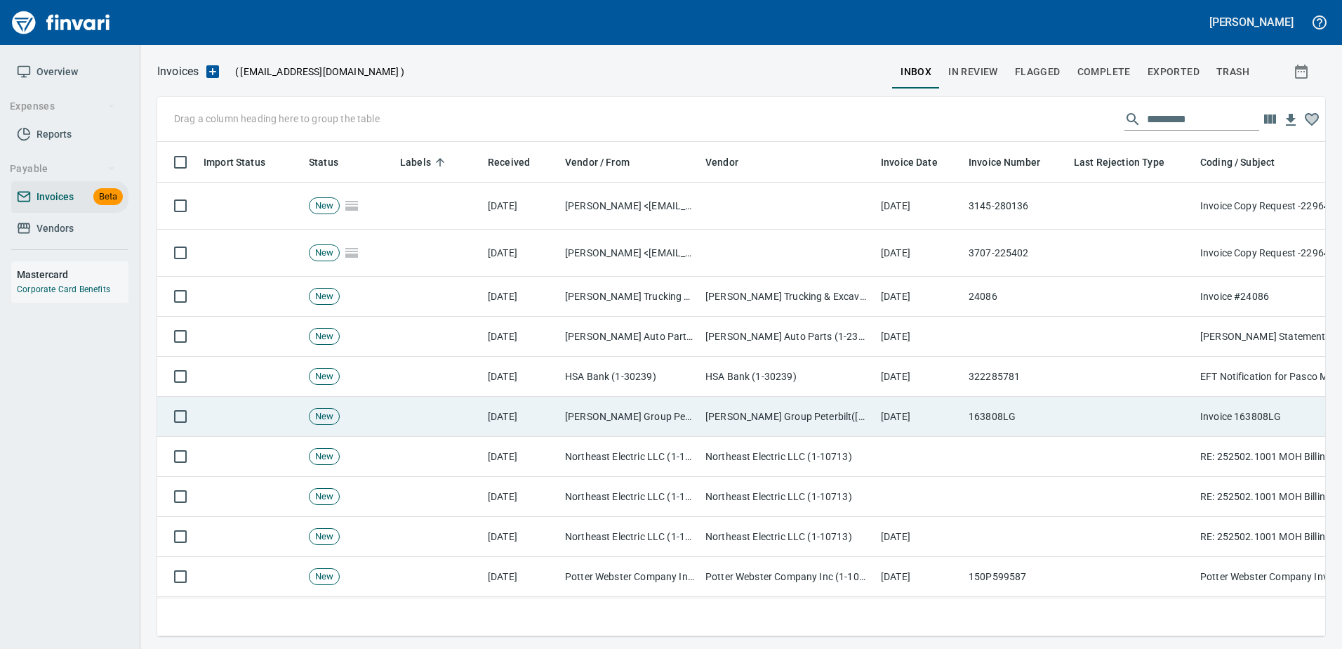
click at [1162, 412] on td at bounding box center [1131, 417] width 126 height 40
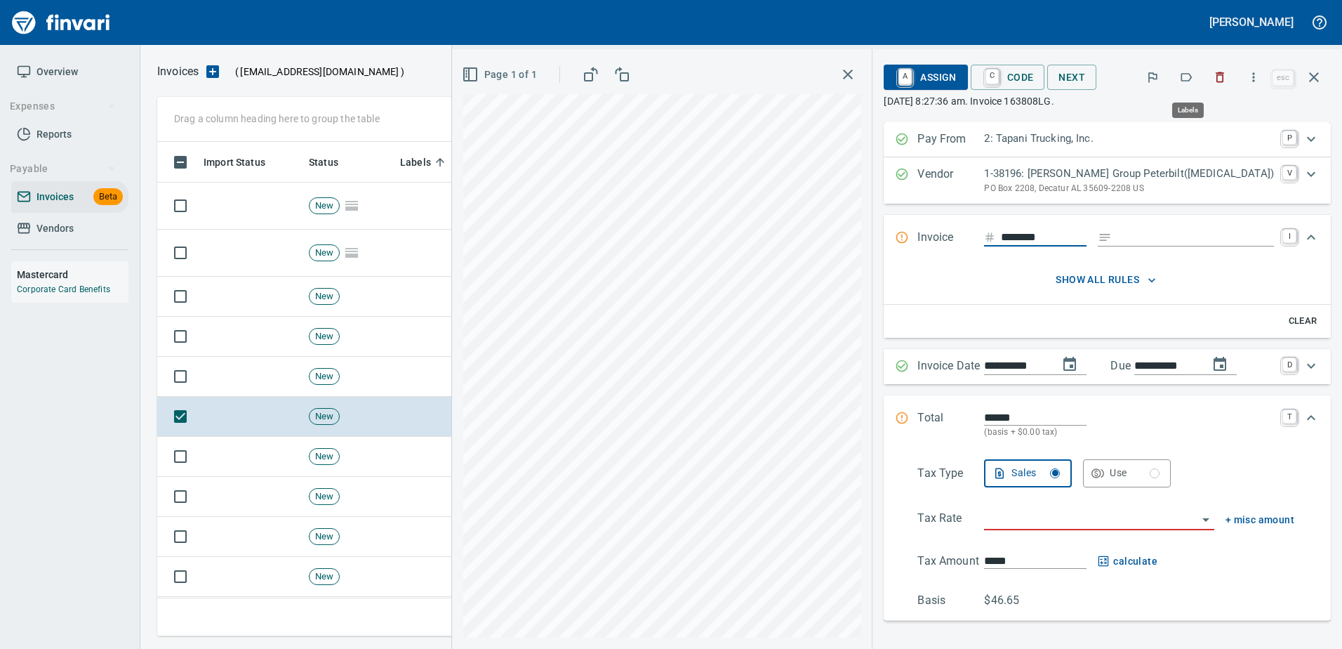
click at [1186, 81] on icon "button" at bounding box center [1186, 77] width 11 height 8
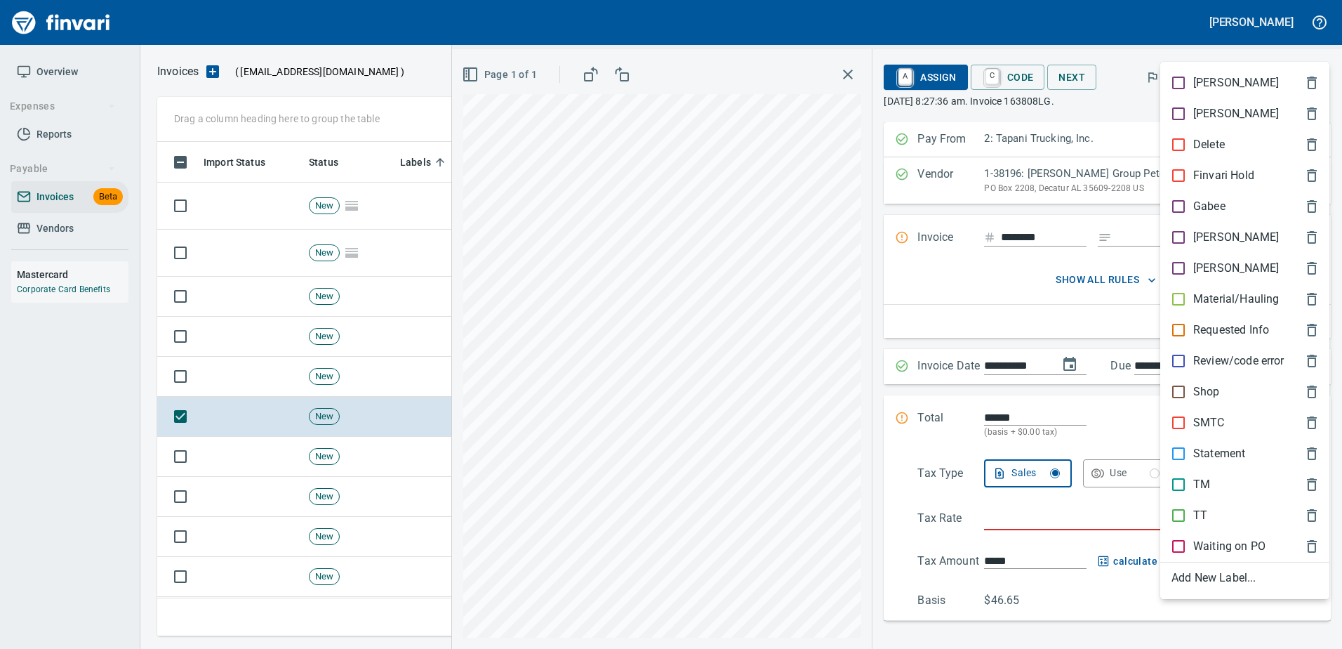
scroll to position [473, 1146]
click at [1200, 507] on p "TT" at bounding box center [1200, 515] width 14 height 17
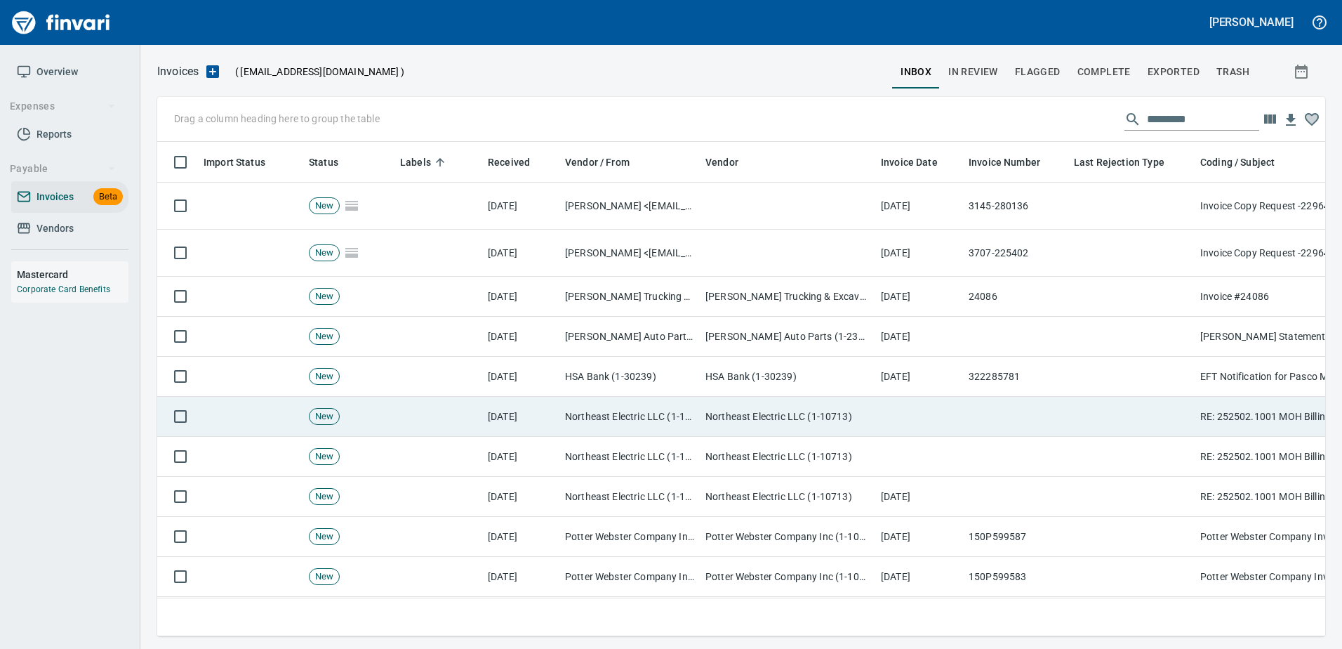
click at [1139, 420] on td at bounding box center [1131, 417] width 126 height 40
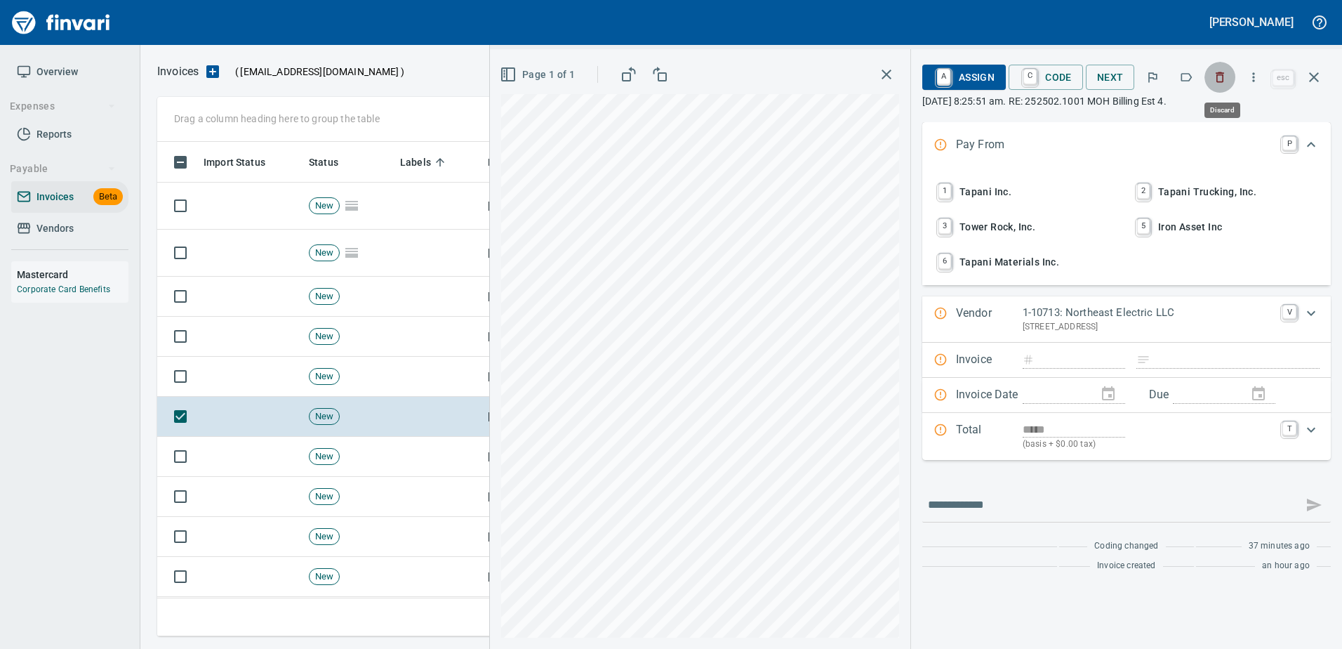
click at [1224, 74] on icon "button" at bounding box center [1220, 77] width 8 height 11
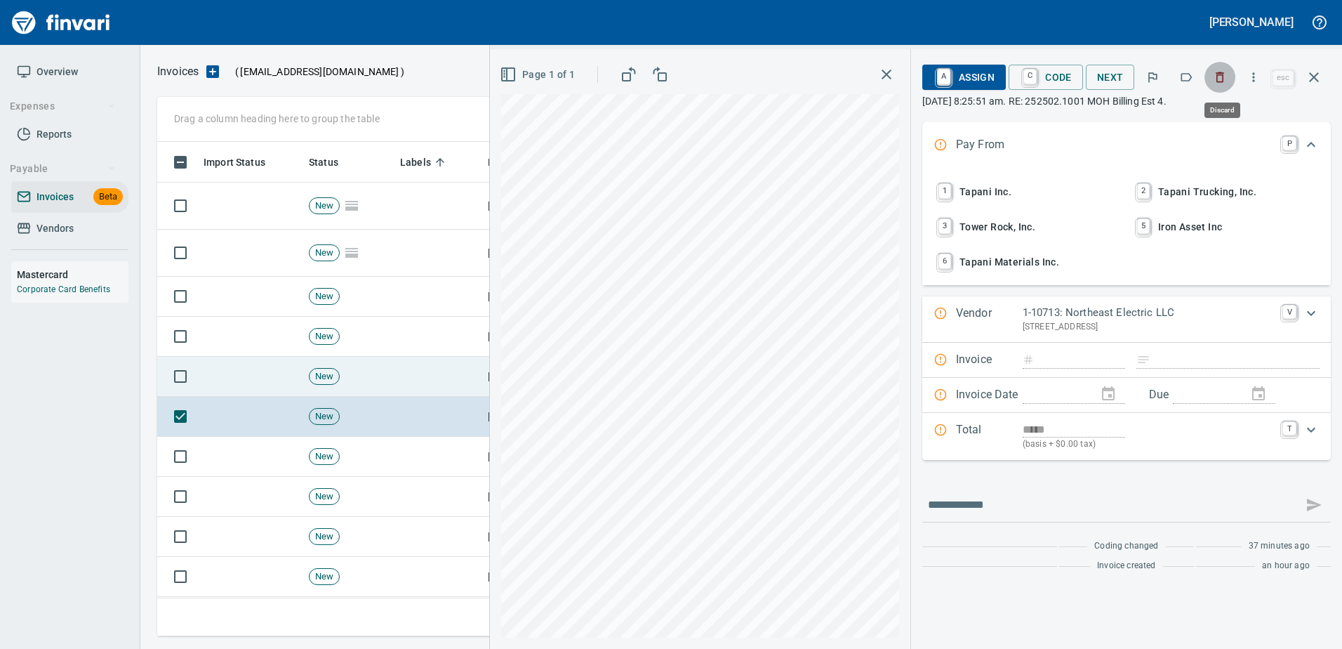
scroll to position [473, 1146]
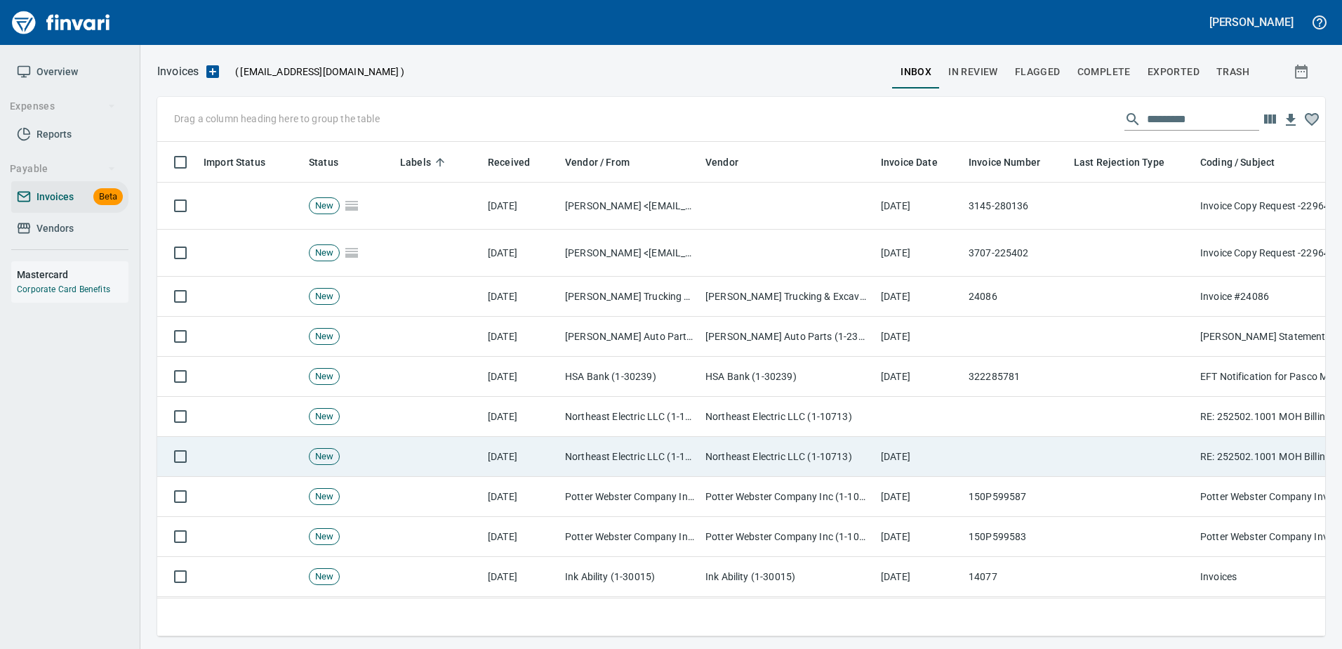
click at [1110, 474] on td at bounding box center [1131, 457] width 126 height 40
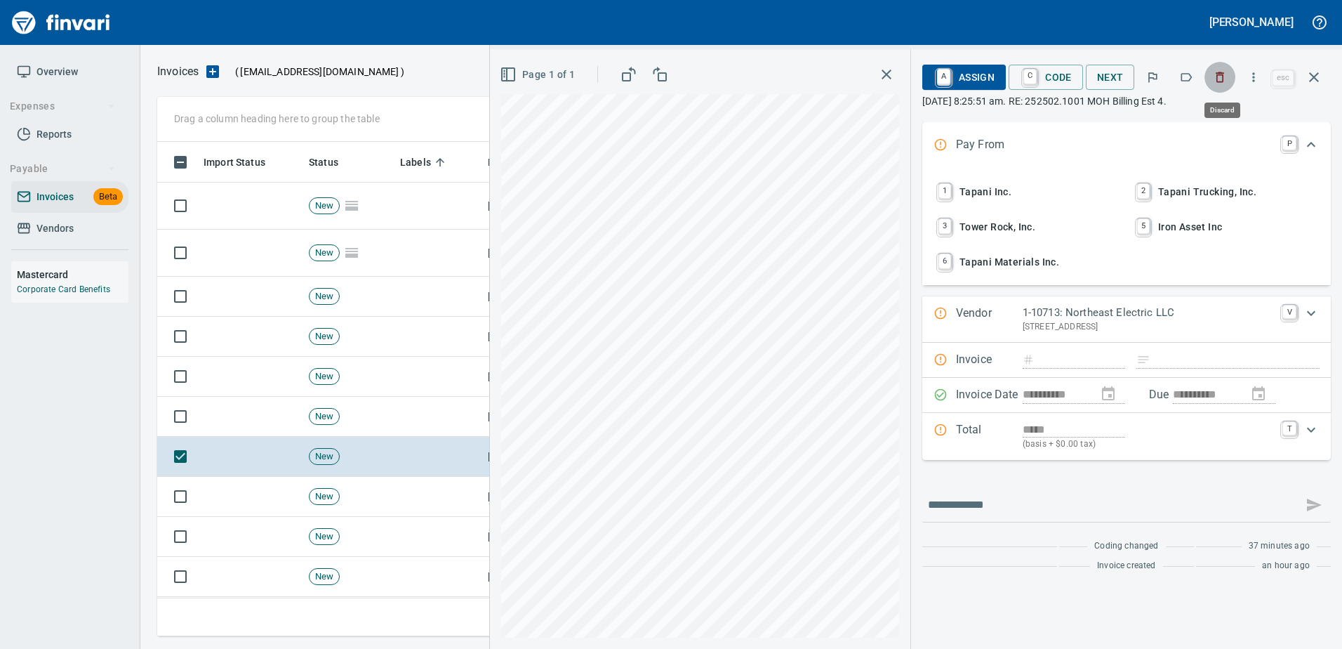
click at [1219, 67] on button "button" at bounding box center [1220, 77] width 31 height 31
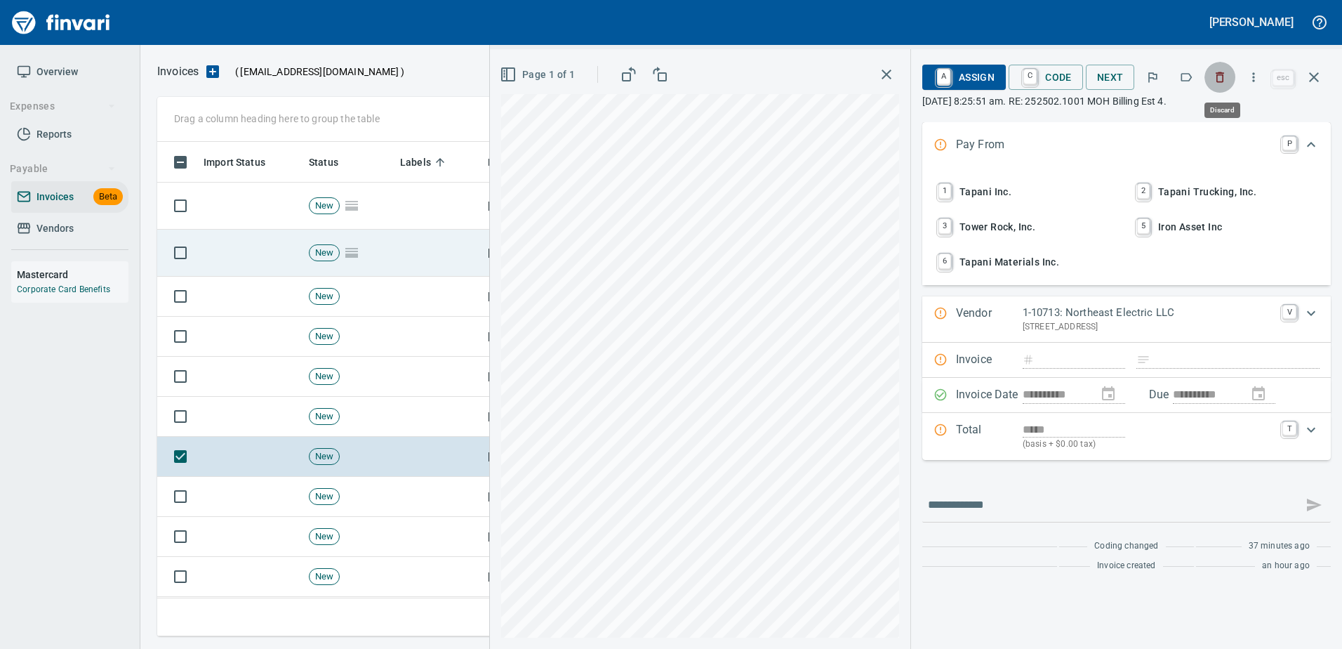
scroll to position [473, 1146]
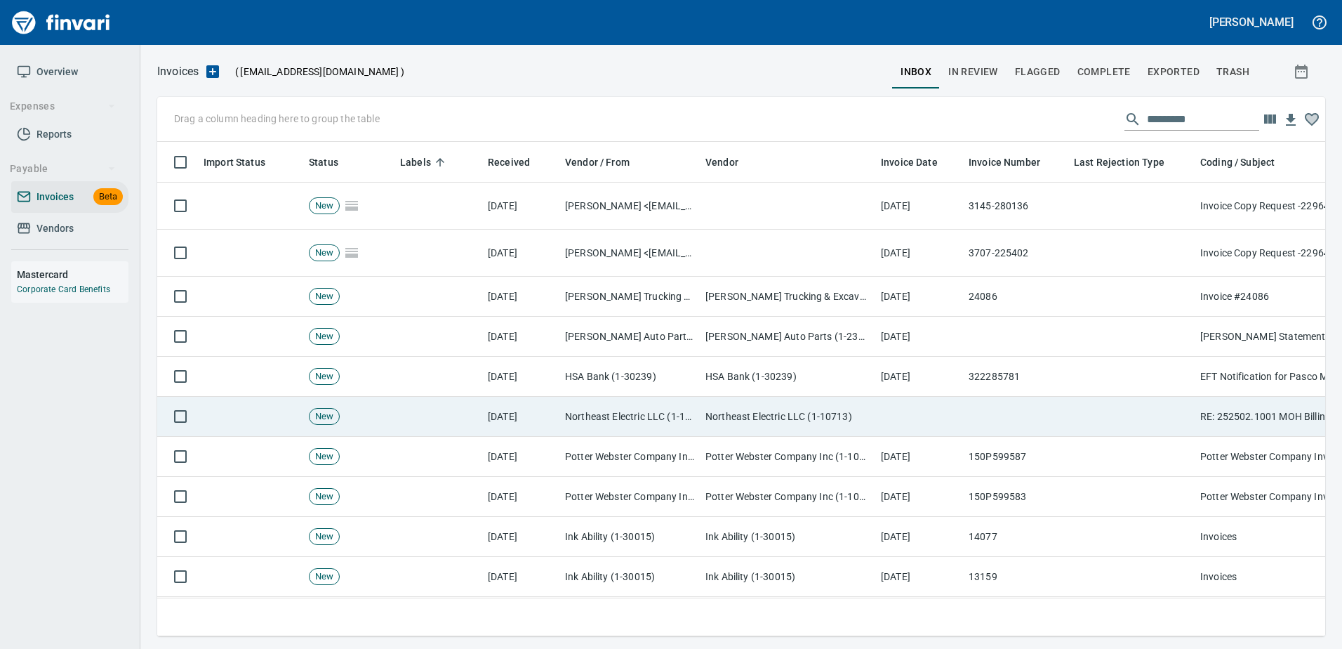
click at [1099, 413] on td at bounding box center [1131, 417] width 126 height 40
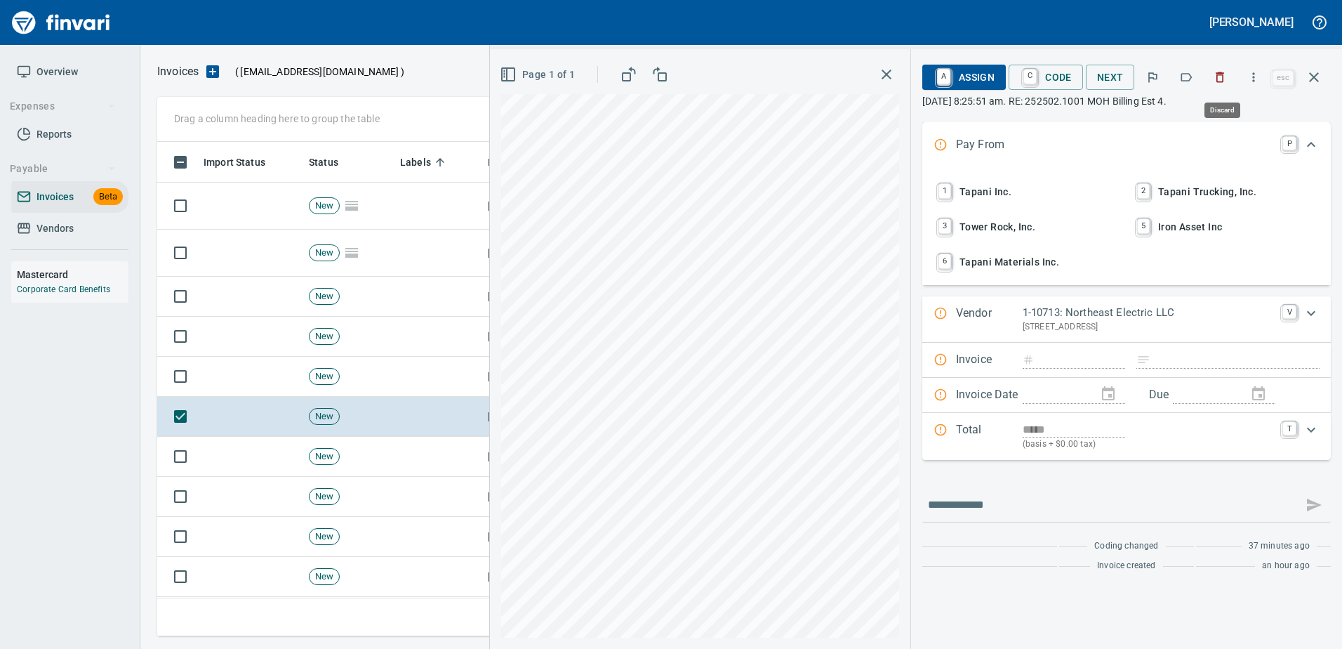
click at [1227, 74] on icon "button" at bounding box center [1220, 77] width 14 height 14
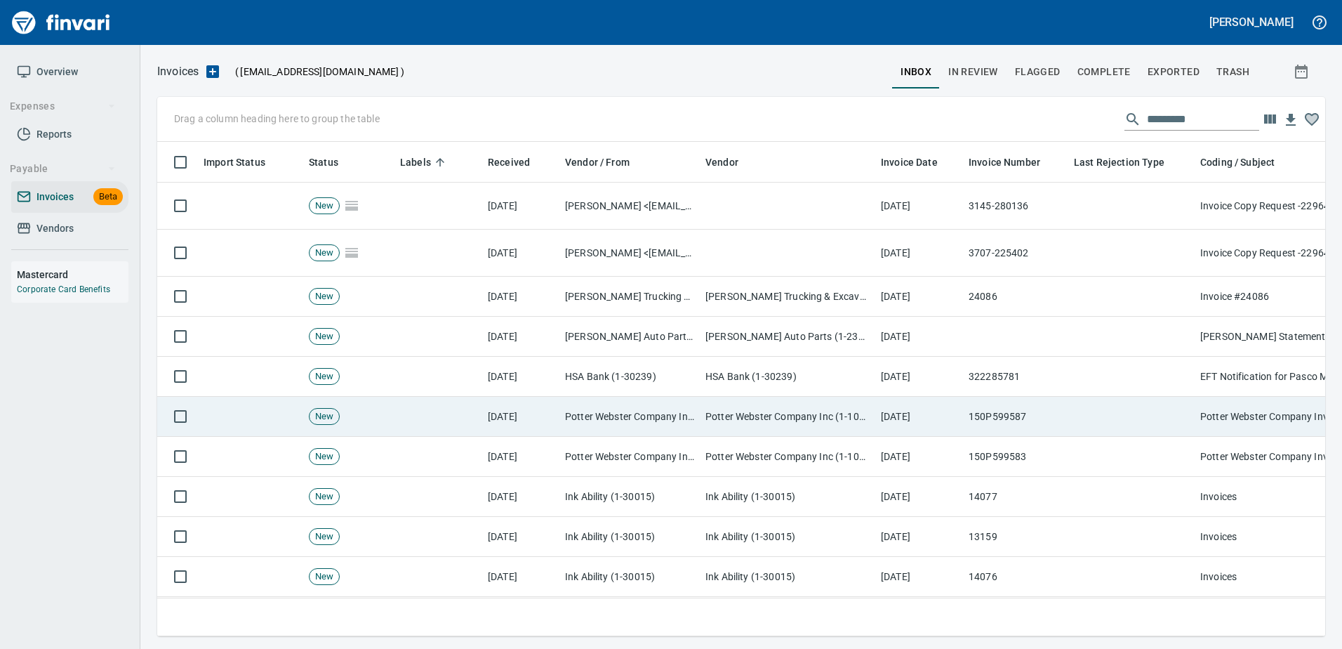
click at [1094, 397] on td at bounding box center [1131, 417] width 126 height 40
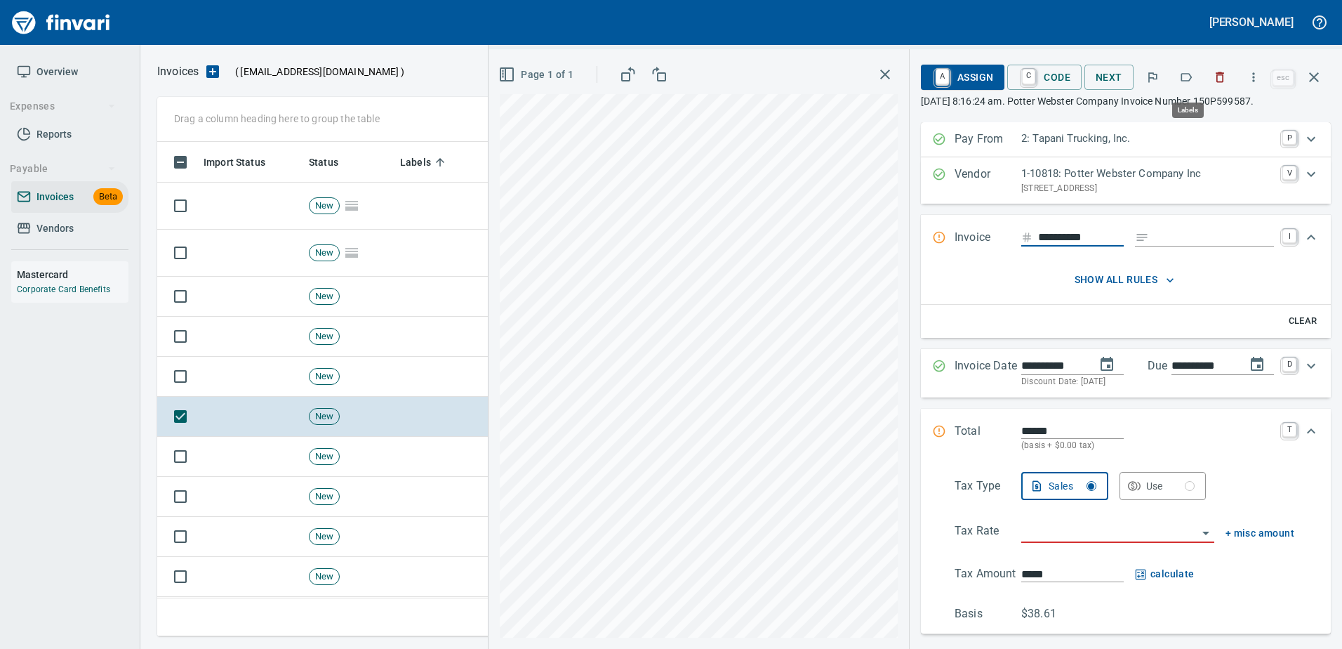
click at [1182, 81] on icon "button" at bounding box center [1186, 77] width 14 height 14
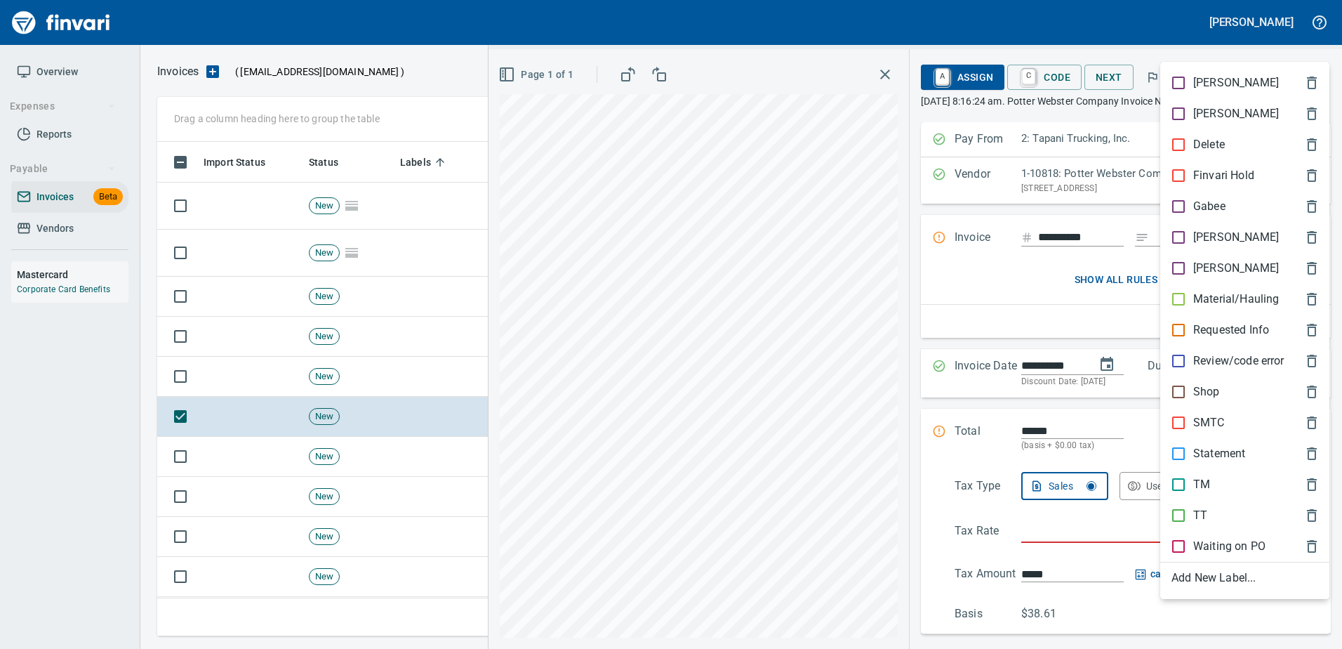
click at [1200, 512] on p "TT" at bounding box center [1200, 515] width 14 height 17
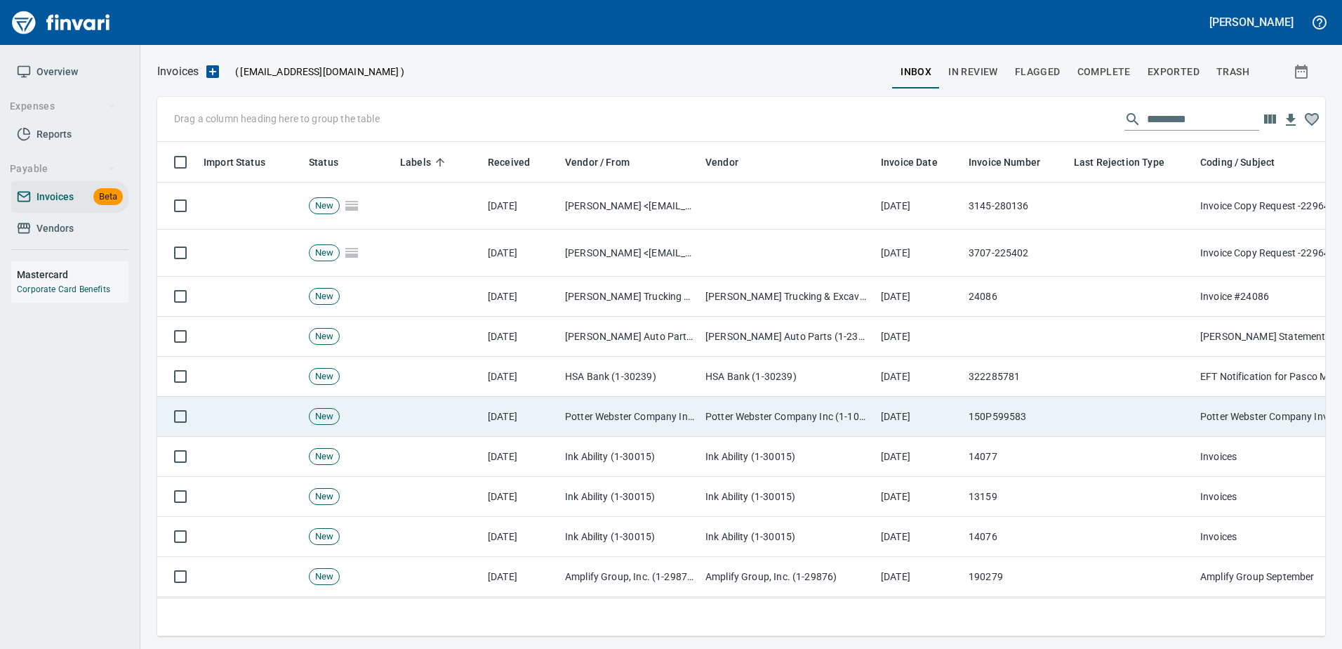
click at [1180, 423] on td at bounding box center [1131, 417] width 126 height 40
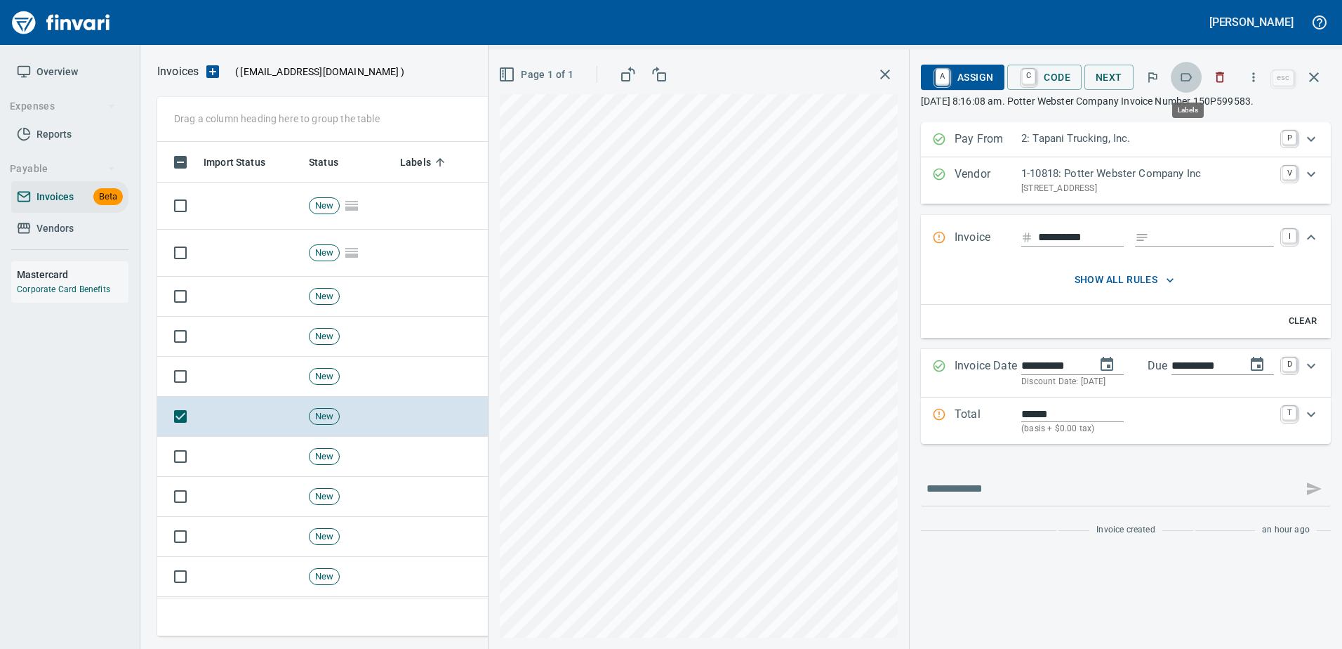
click at [1186, 76] on icon "button" at bounding box center [1186, 77] width 14 height 14
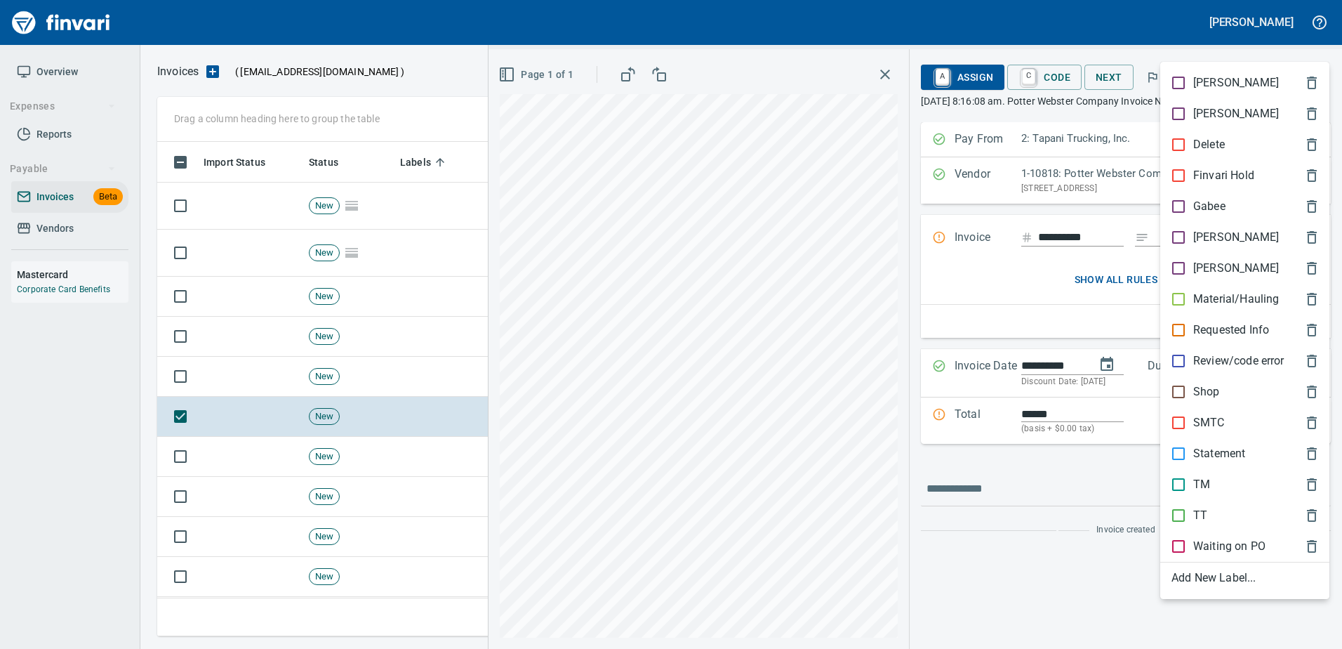
click at [1219, 503] on div "TT" at bounding box center [1244, 515] width 169 height 31
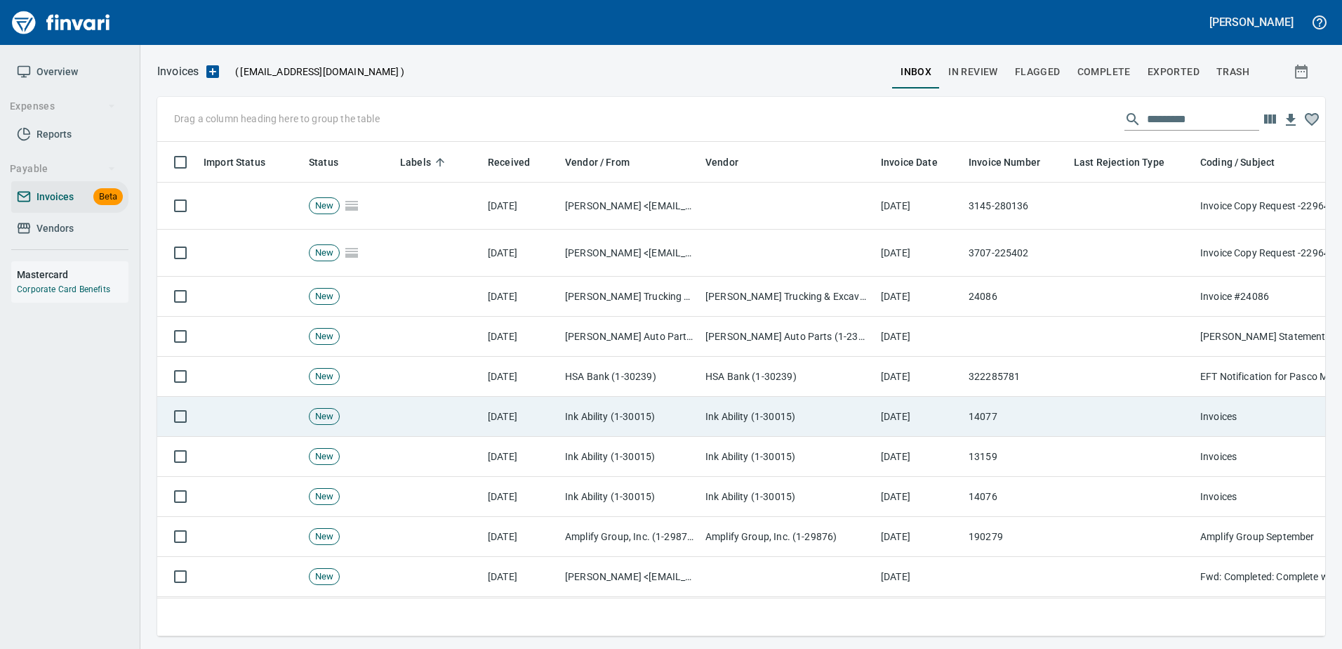
click at [1143, 399] on td at bounding box center [1131, 417] width 126 height 40
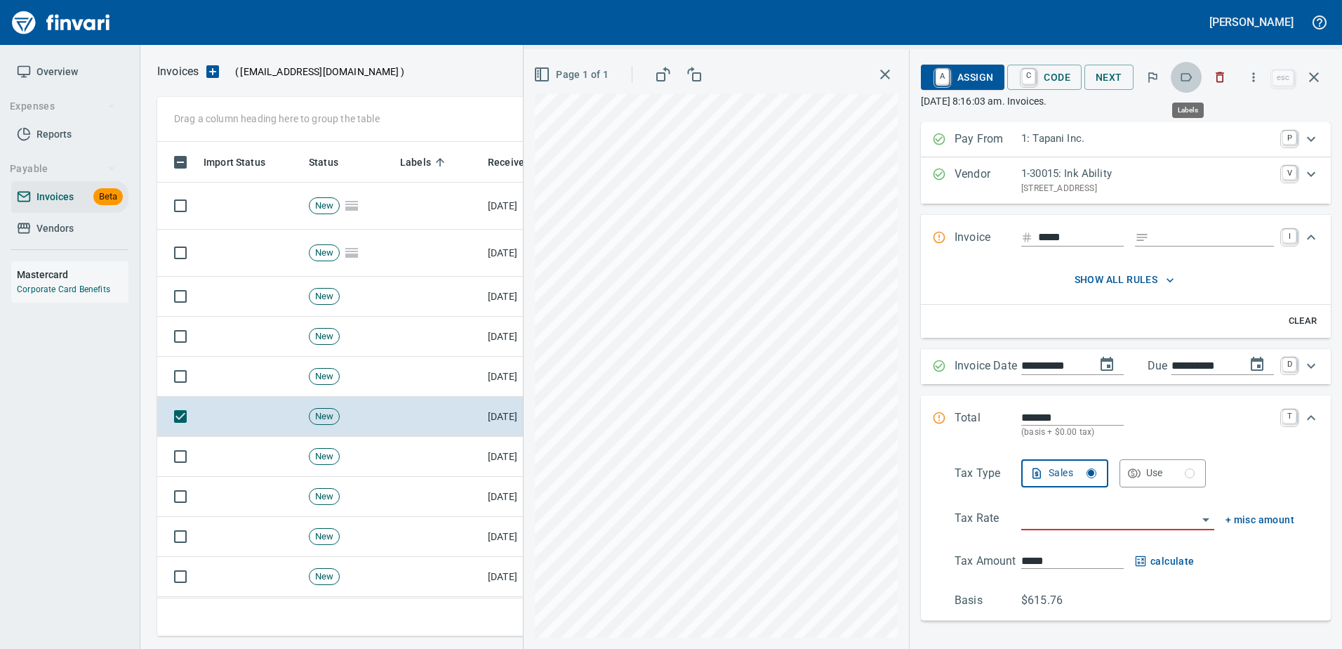
click at [1192, 67] on button "button" at bounding box center [1186, 77] width 31 height 31
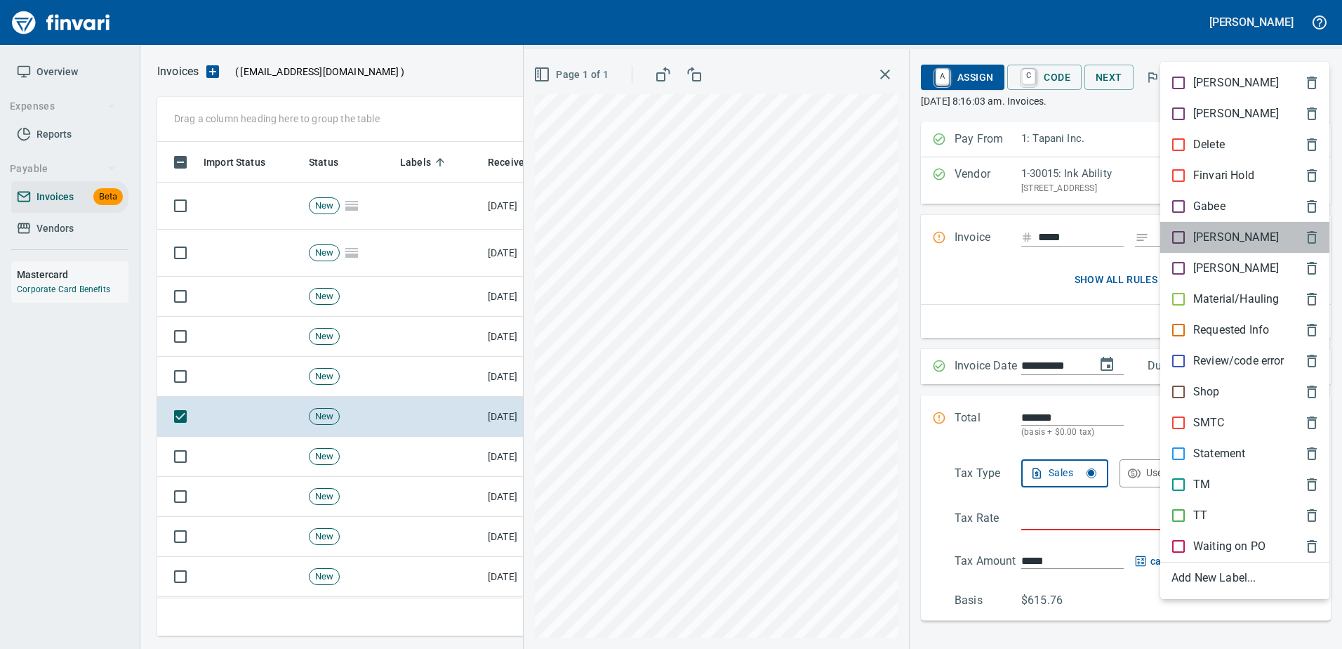
click at [1210, 240] on p "[PERSON_NAME]" at bounding box center [1236, 237] width 86 height 17
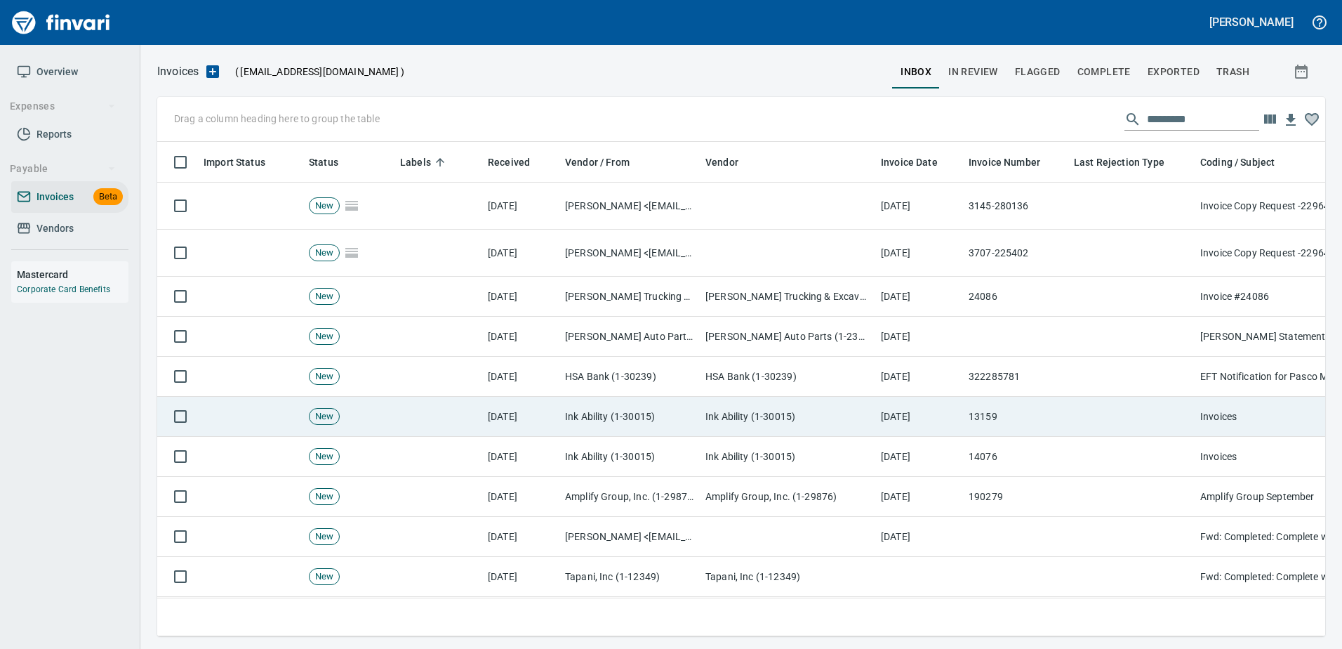
click at [1155, 406] on td at bounding box center [1131, 417] width 126 height 40
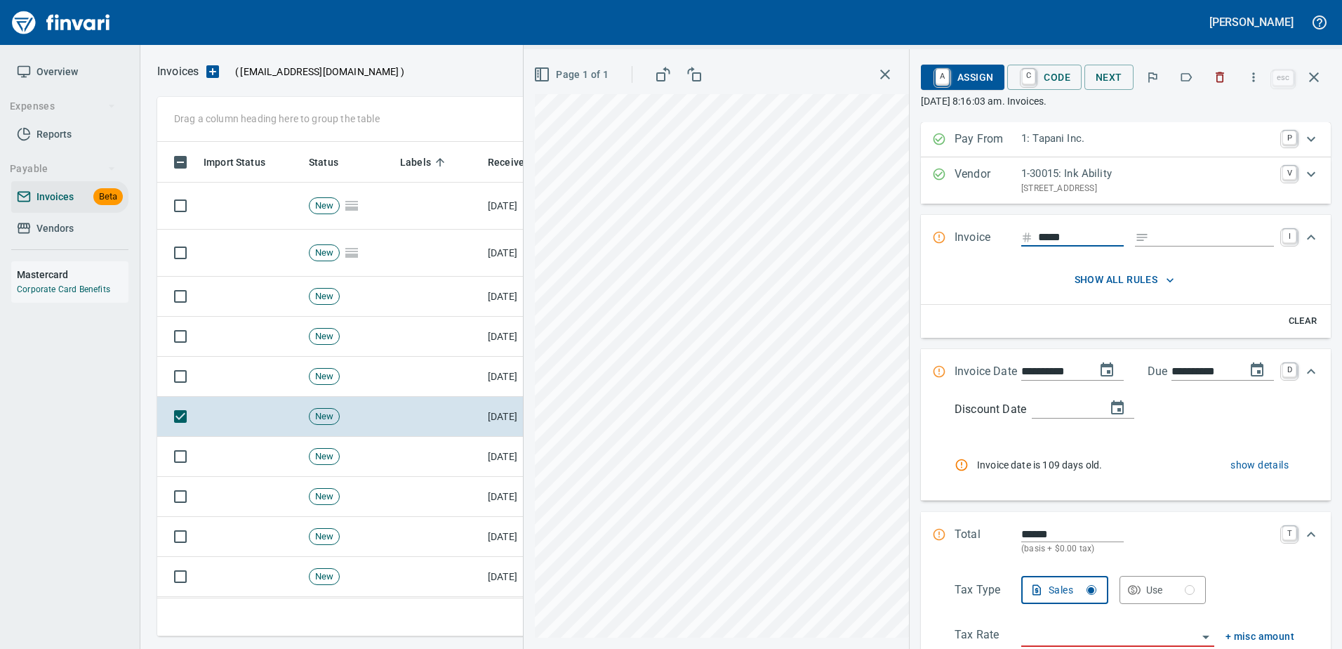
scroll to position [473, 1146]
click at [1191, 77] on icon "button" at bounding box center [1186, 77] width 14 height 14
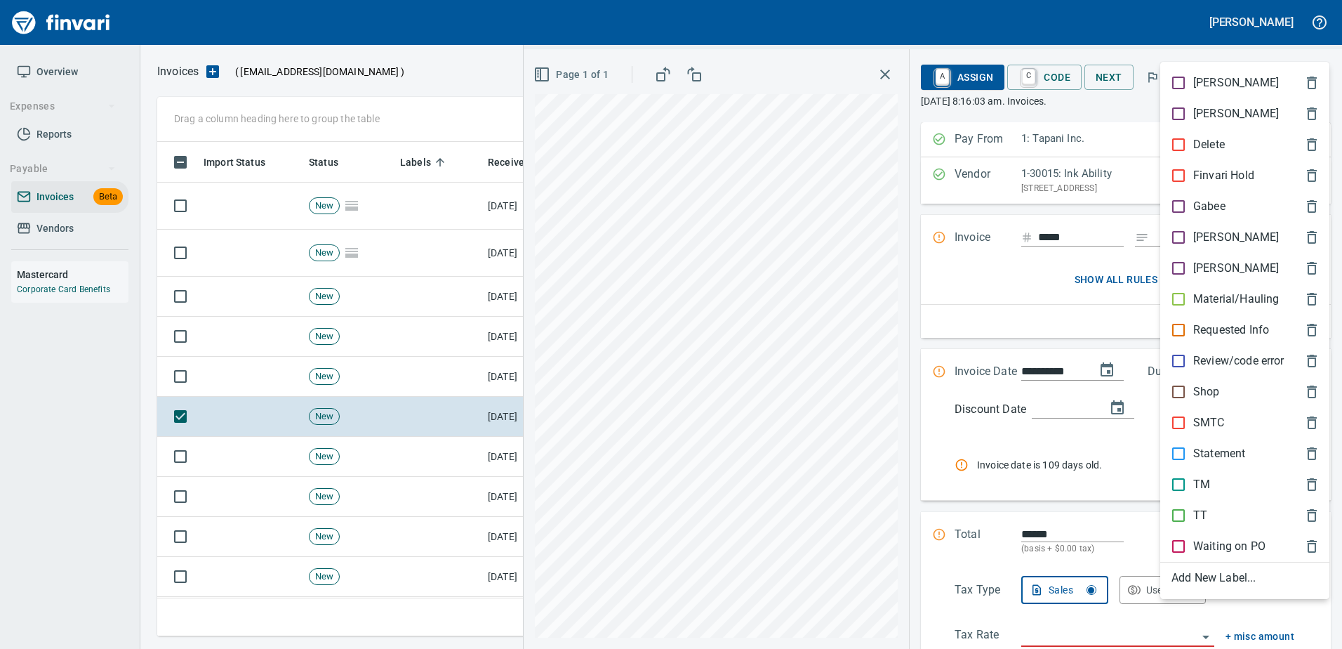
click at [1195, 244] on p "[PERSON_NAME]" at bounding box center [1236, 237] width 86 height 17
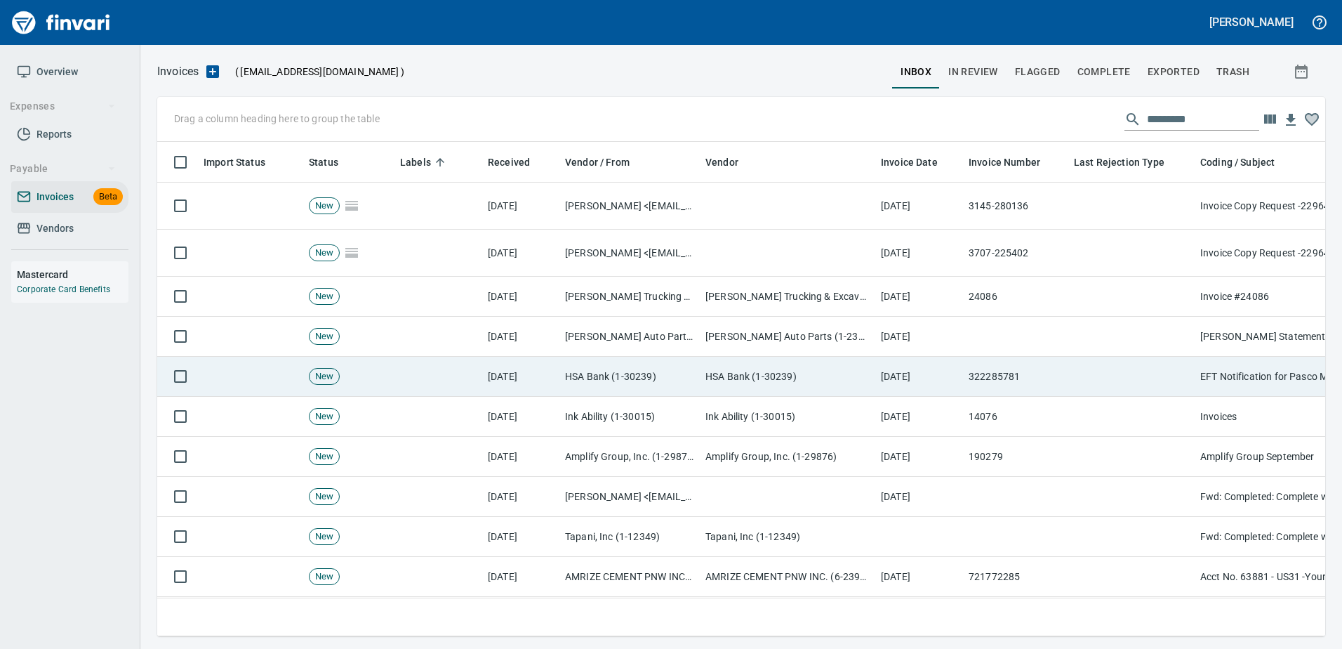
click at [1128, 371] on td at bounding box center [1131, 377] width 126 height 40
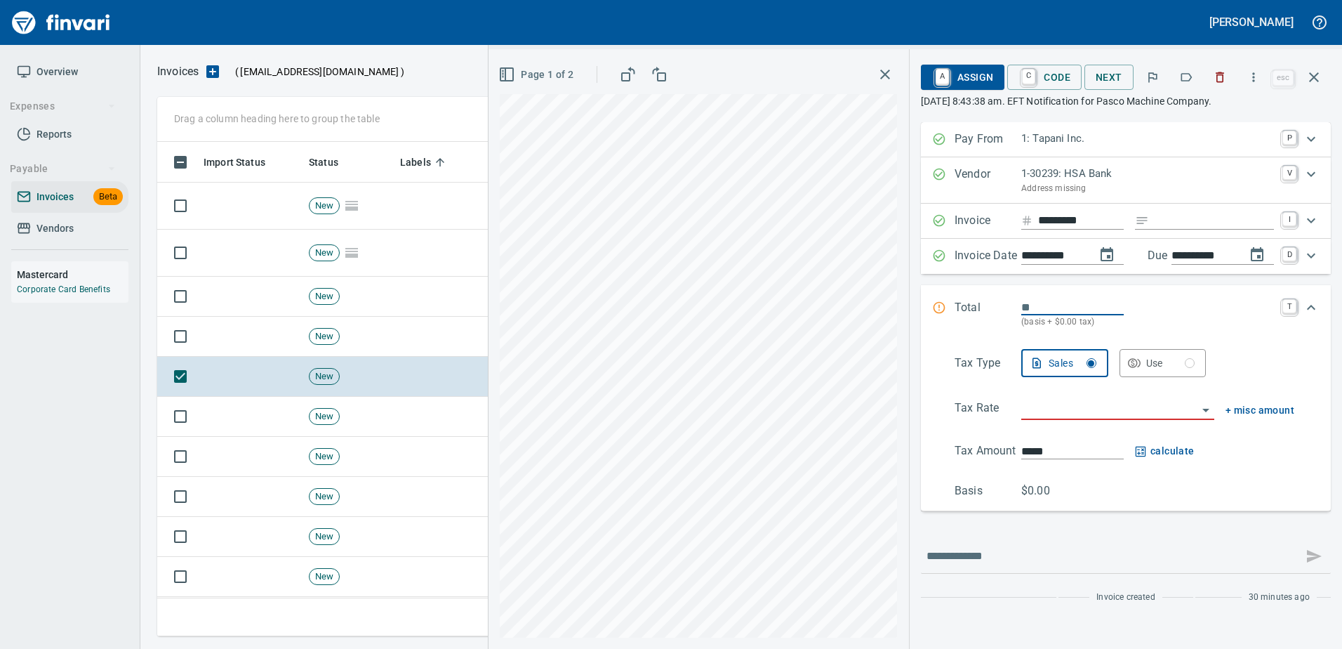
click at [1219, 78] on icon "button" at bounding box center [1220, 77] width 8 height 11
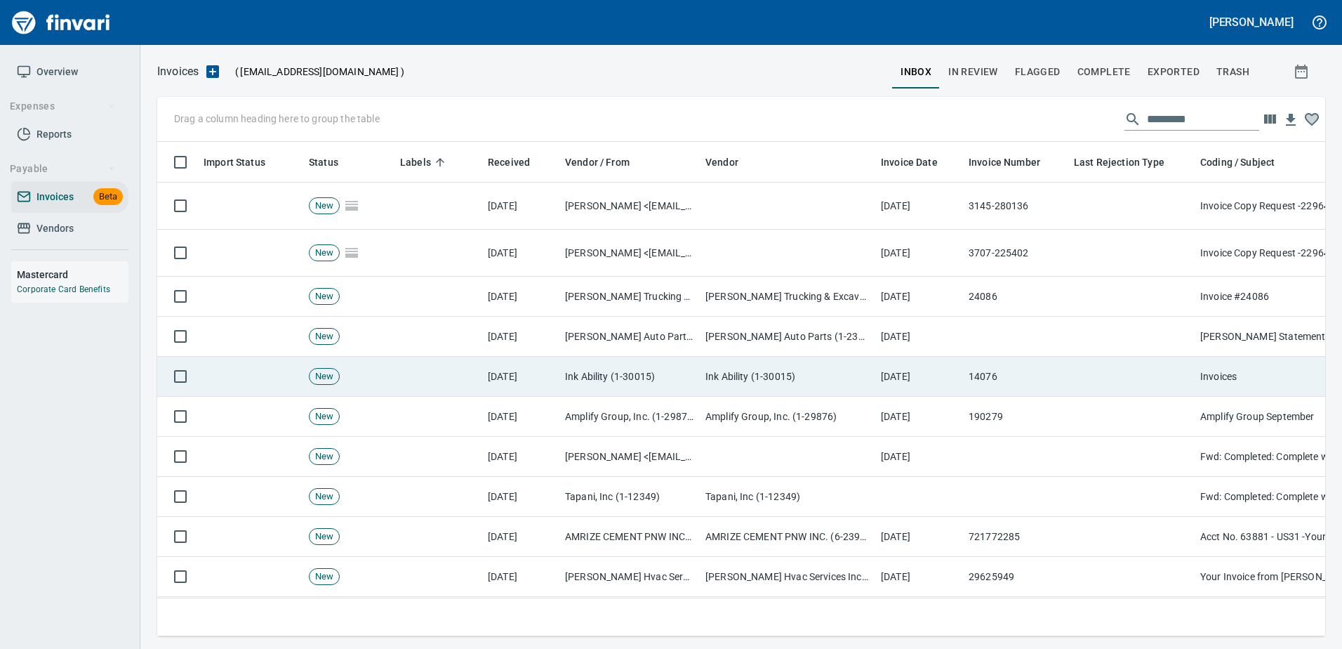
scroll to position [473, 1146]
click at [1082, 382] on td at bounding box center [1131, 377] width 126 height 40
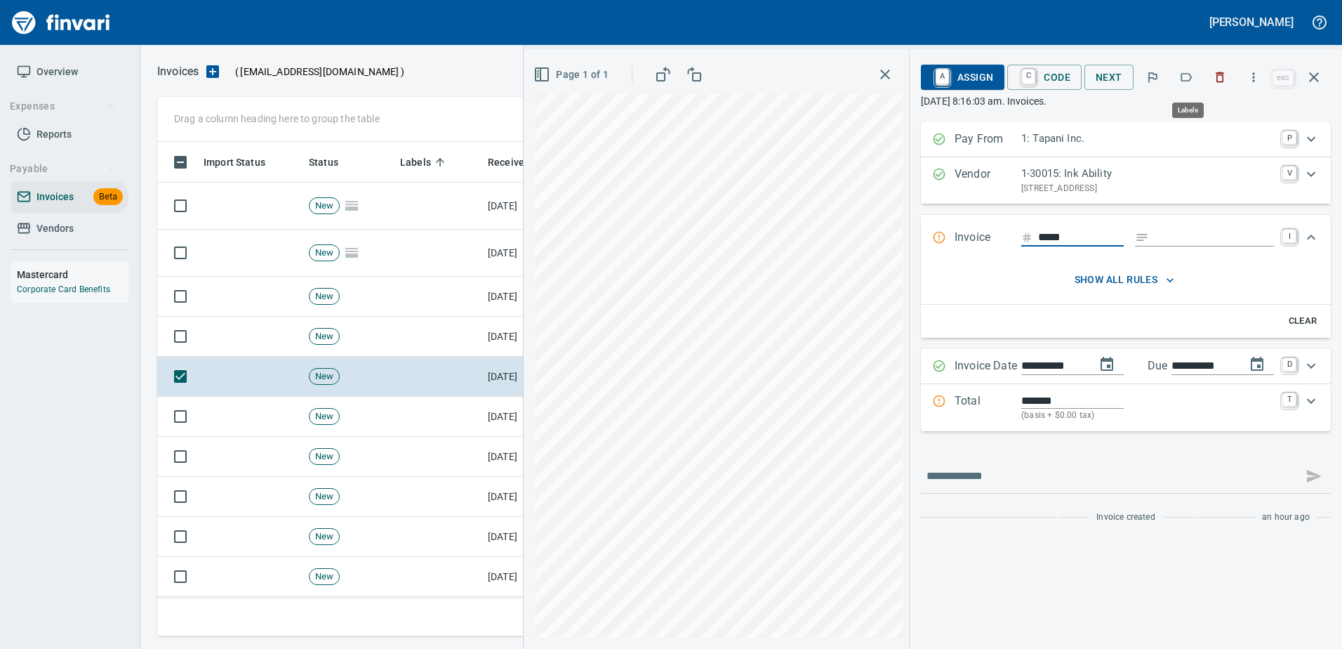
click at [1185, 75] on icon "button" at bounding box center [1186, 77] width 14 height 14
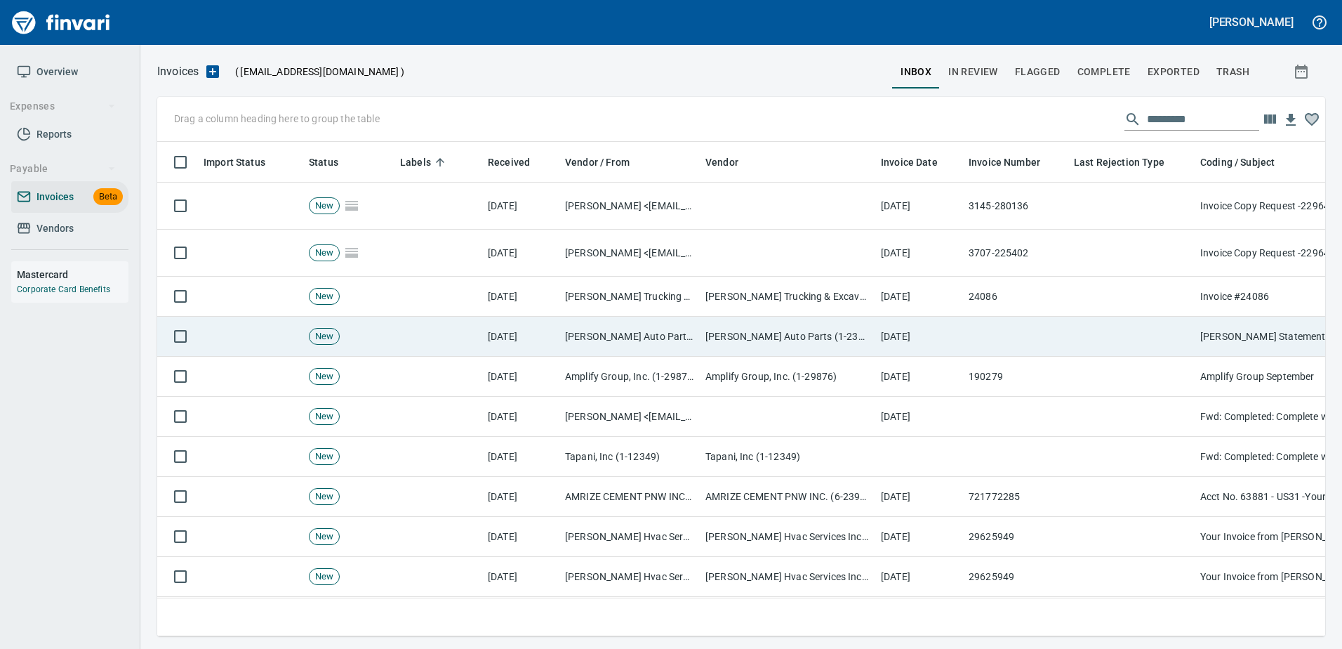
click at [1129, 326] on td at bounding box center [1131, 337] width 126 height 40
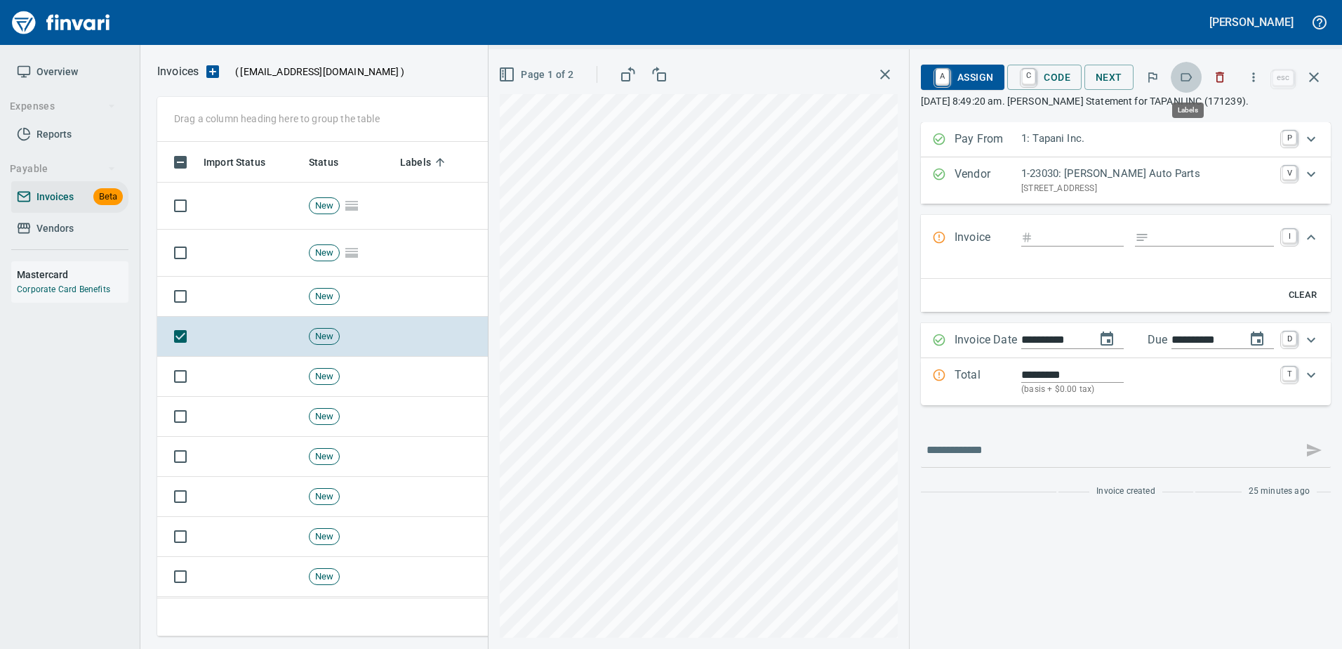
click at [1193, 78] on icon "button" at bounding box center [1186, 77] width 11 height 8
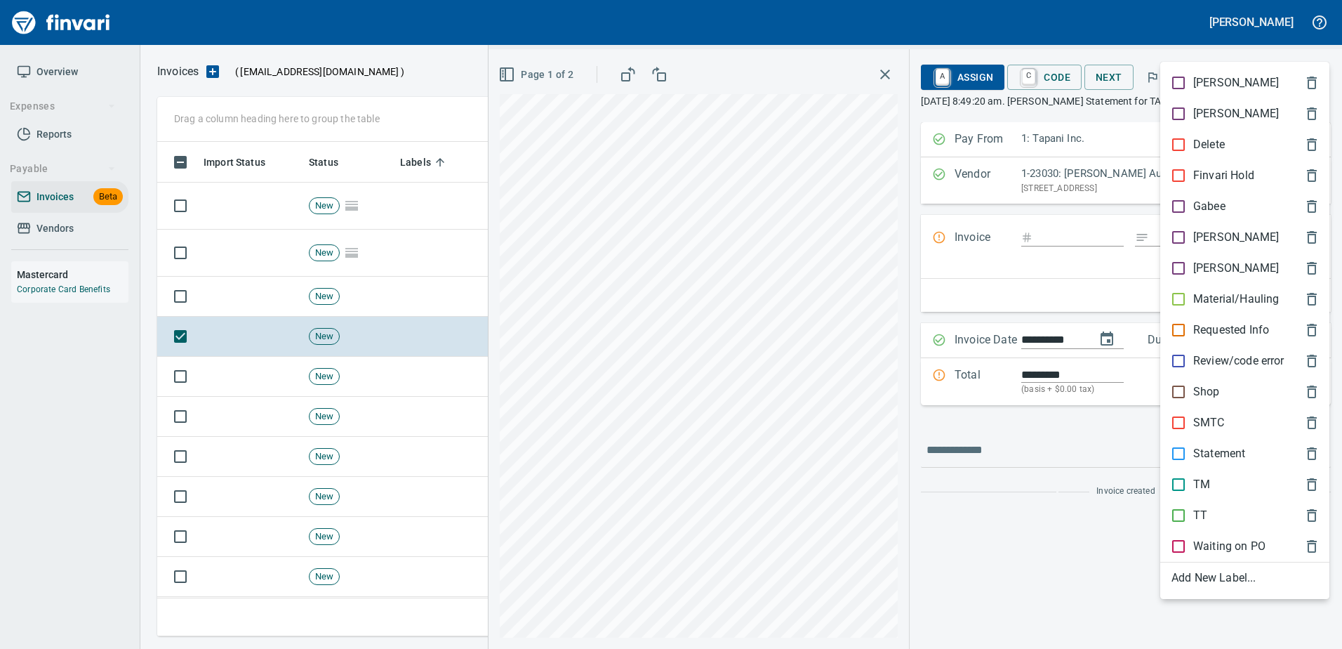
click at [1209, 448] on p "Statement" at bounding box center [1219, 453] width 52 height 17
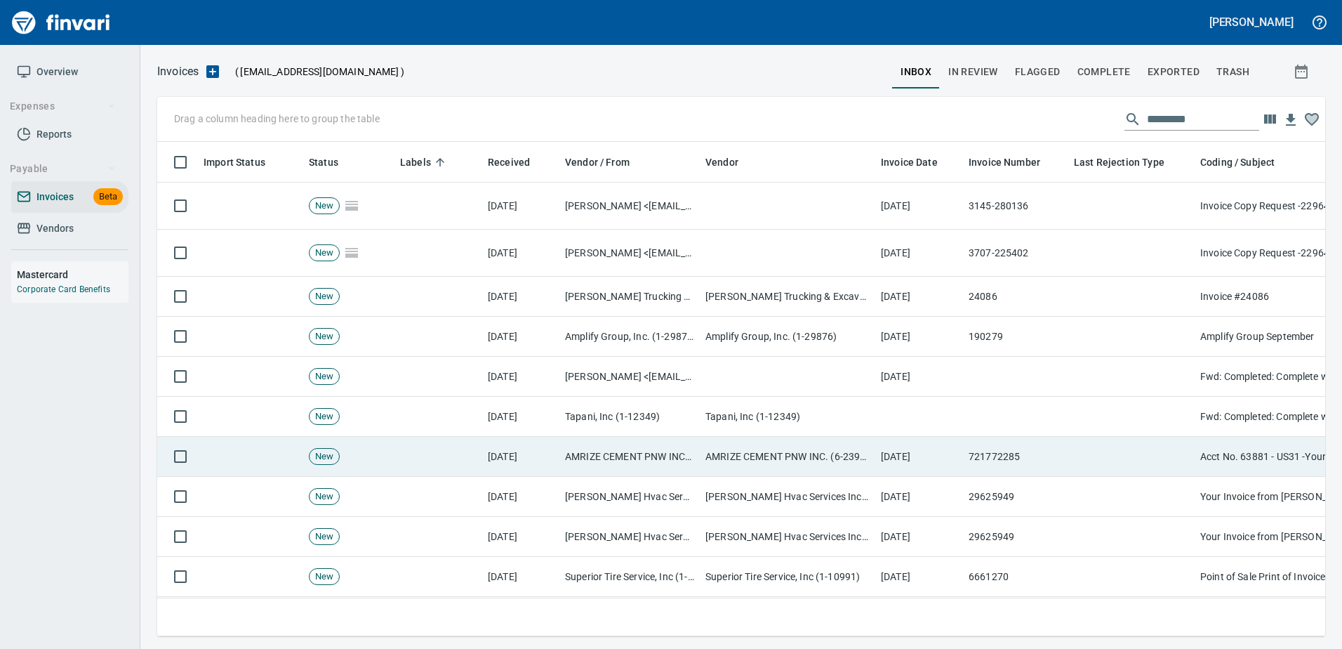
click at [1208, 446] on td "Acct No. 63881 - US31 -Your Invoice is ready" at bounding box center [1335, 457] width 281 height 40
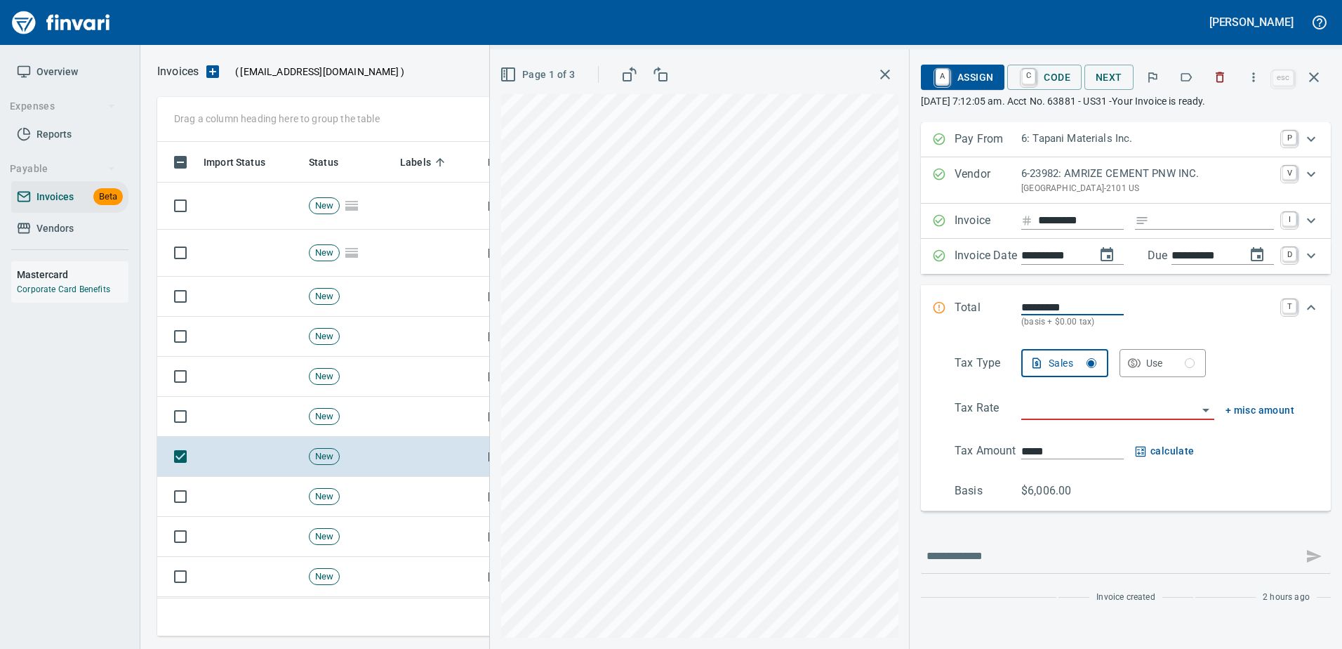
scroll to position [473, 1146]
click at [1192, 79] on icon "button" at bounding box center [1186, 77] width 11 height 8
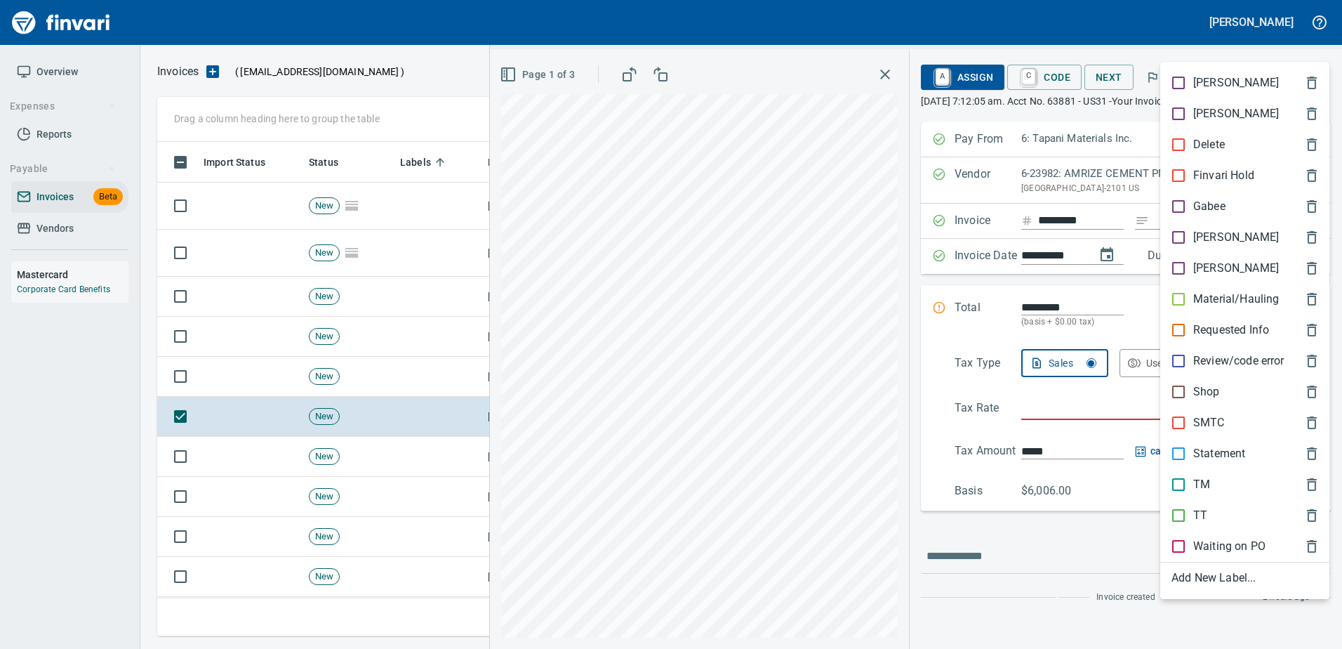
click at [1195, 488] on p "TM" at bounding box center [1201, 484] width 17 height 17
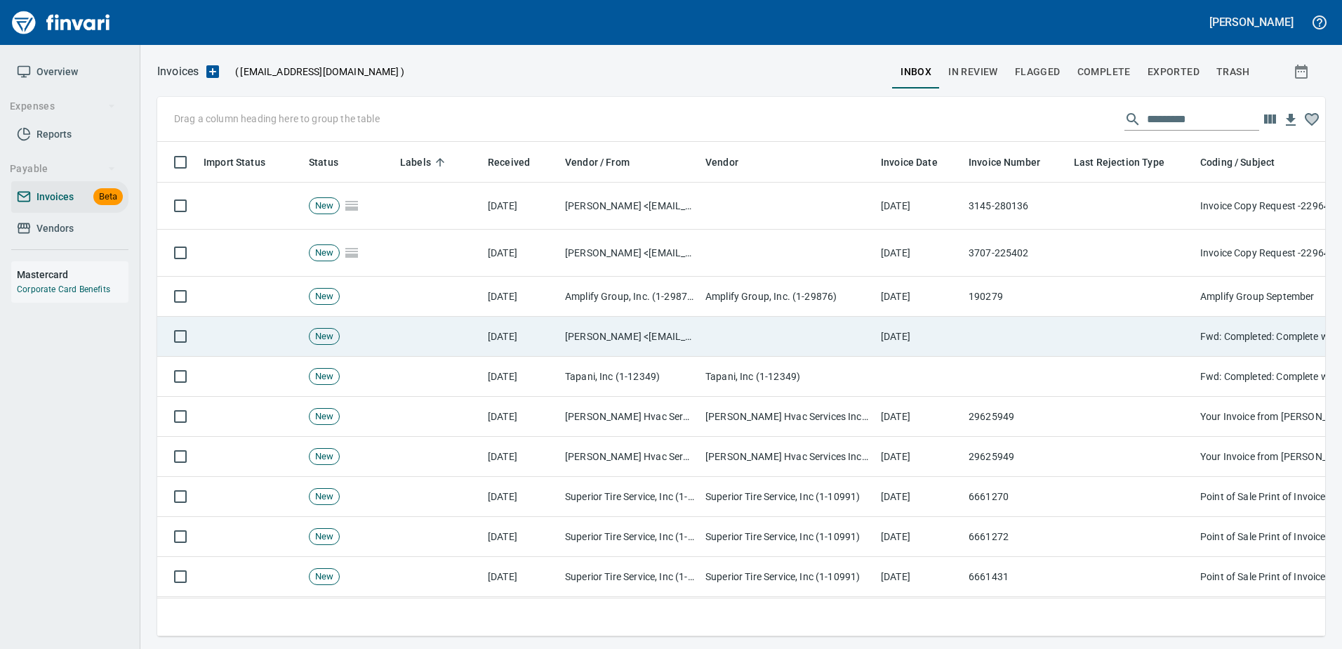
click at [1096, 355] on td at bounding box center [1131, 337] width 126 height 40
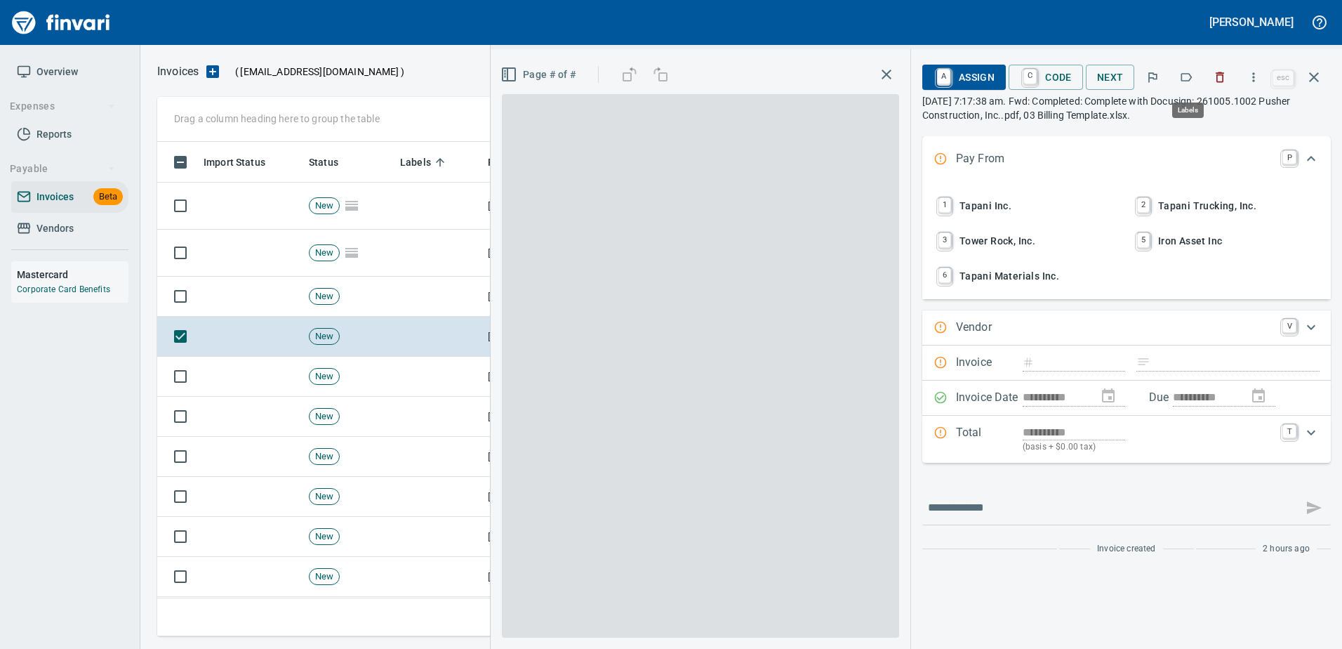
scroll to position [473, 1146]
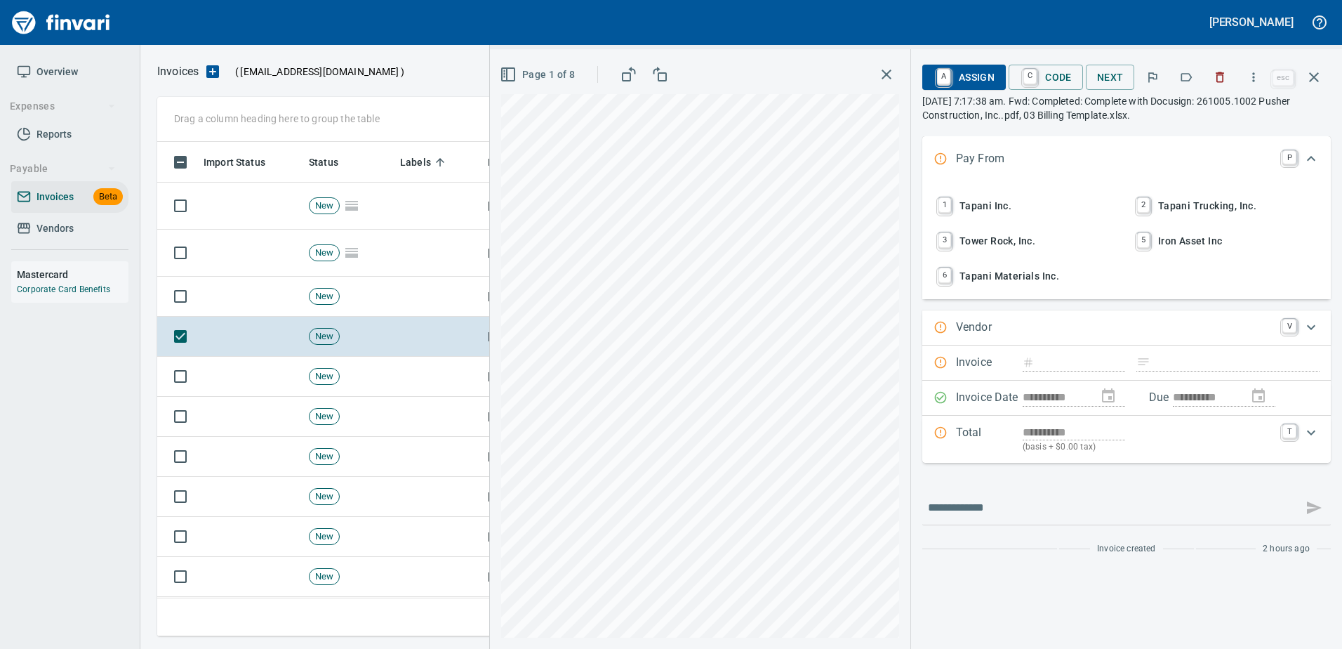
click at [1207, 69] on div at bounding box center [1220, 77] width 31 height 31
click at [1226, 79] on icon "button" at bounding box center [1220, 77] width 14 height 14
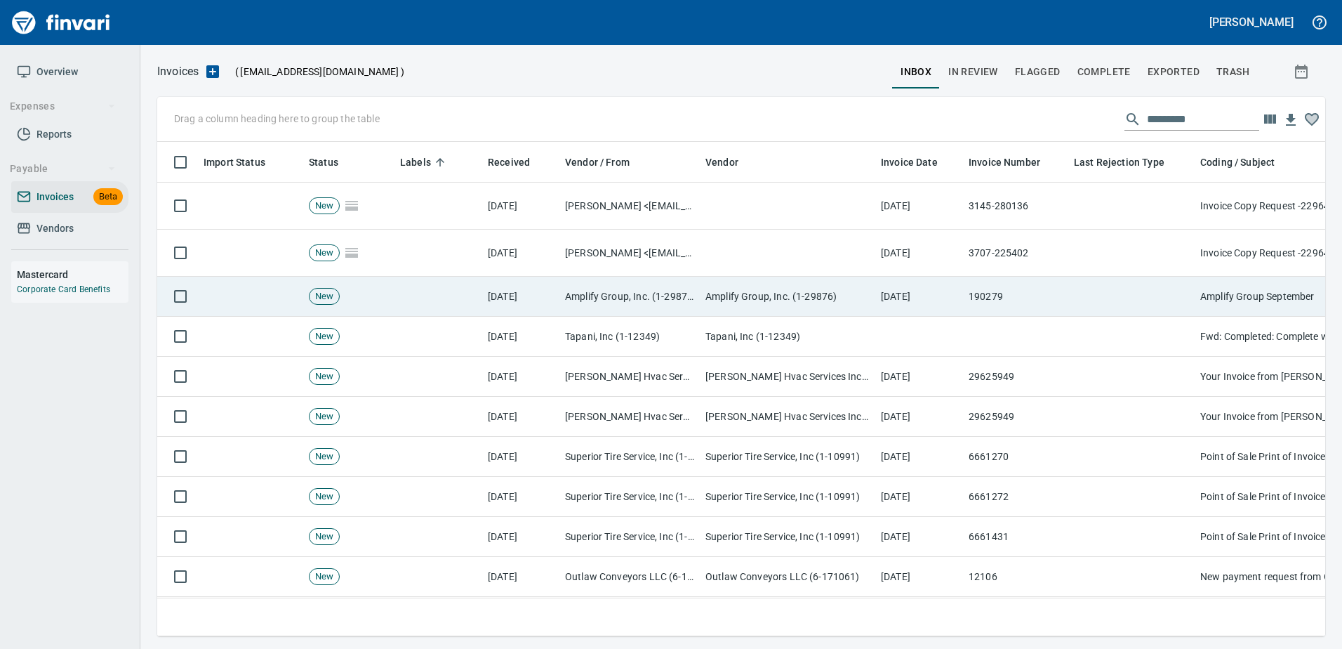
scroll to position [473, 1146]
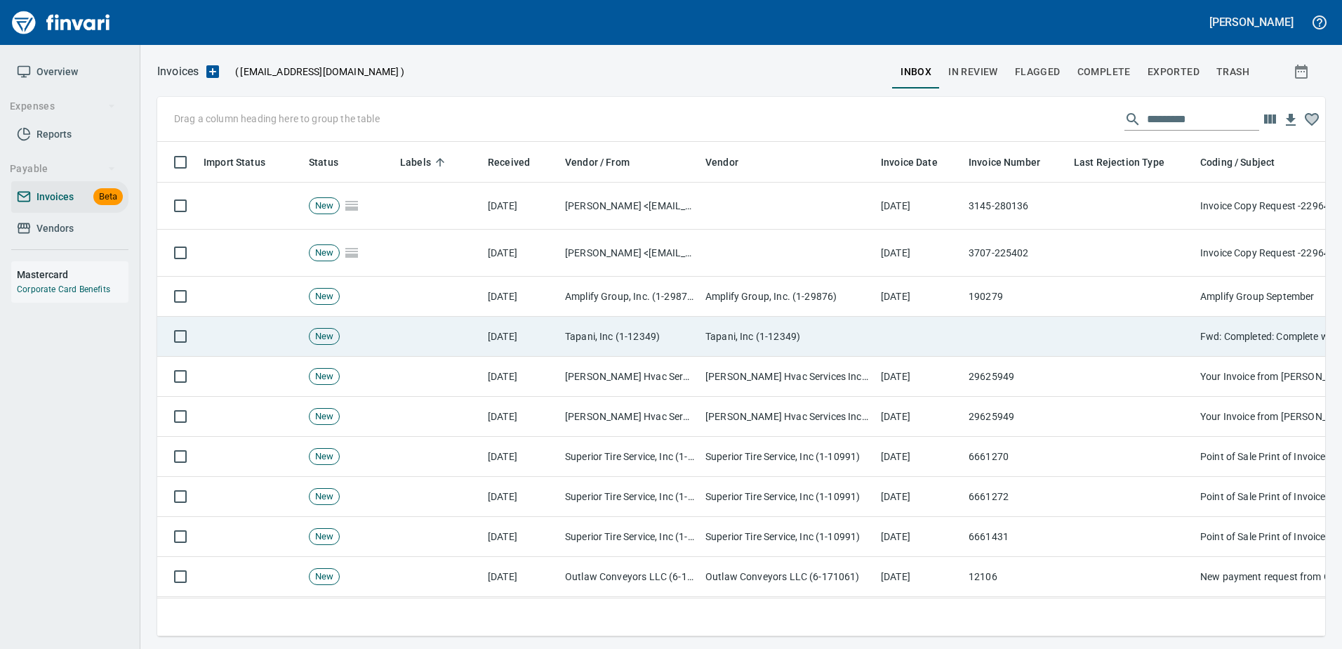
click at [1115, 317] on td at bounding box center [1131, 337] width 126 height 40
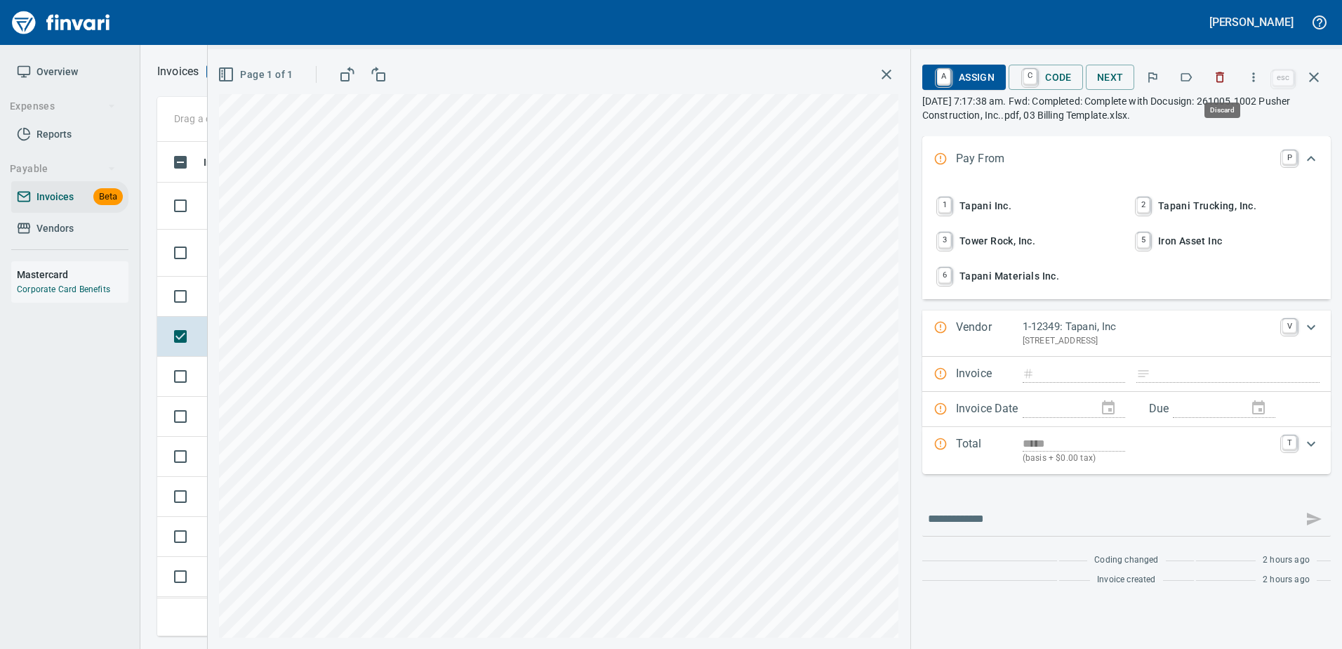
click at [1229, 78] on button "button" at bounding box center [1220, 77] width 31 height 31
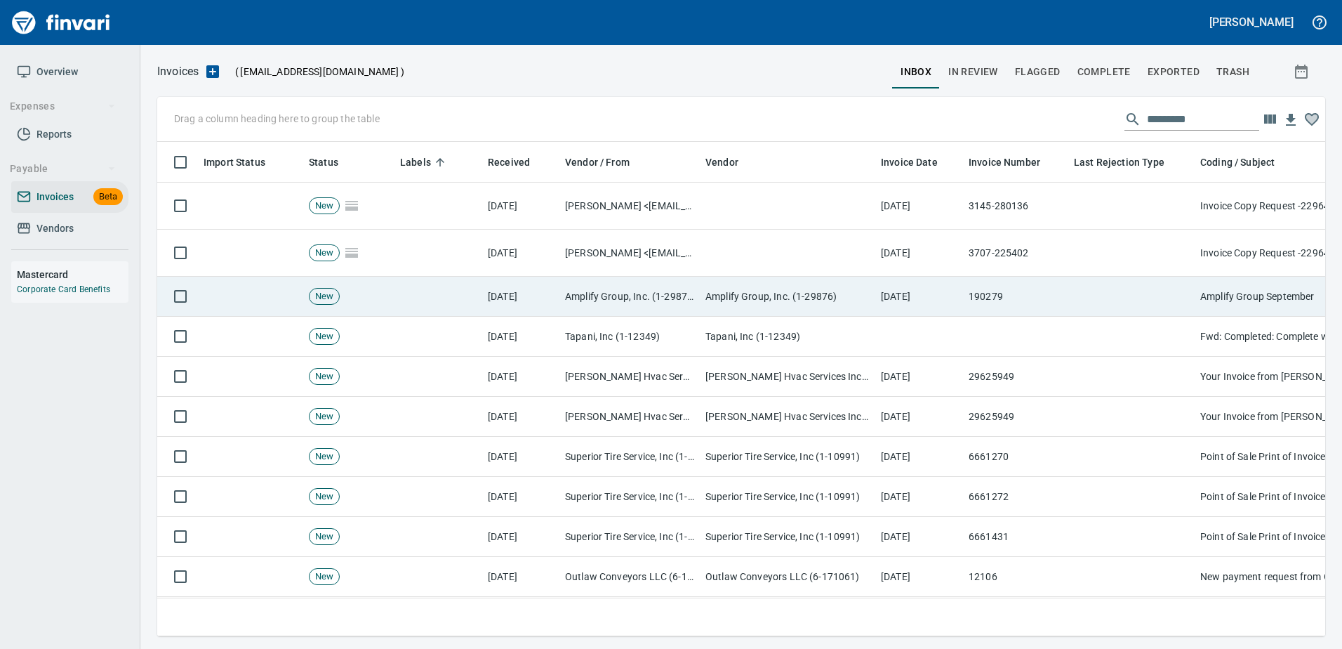
scroll to position [473, 1146]
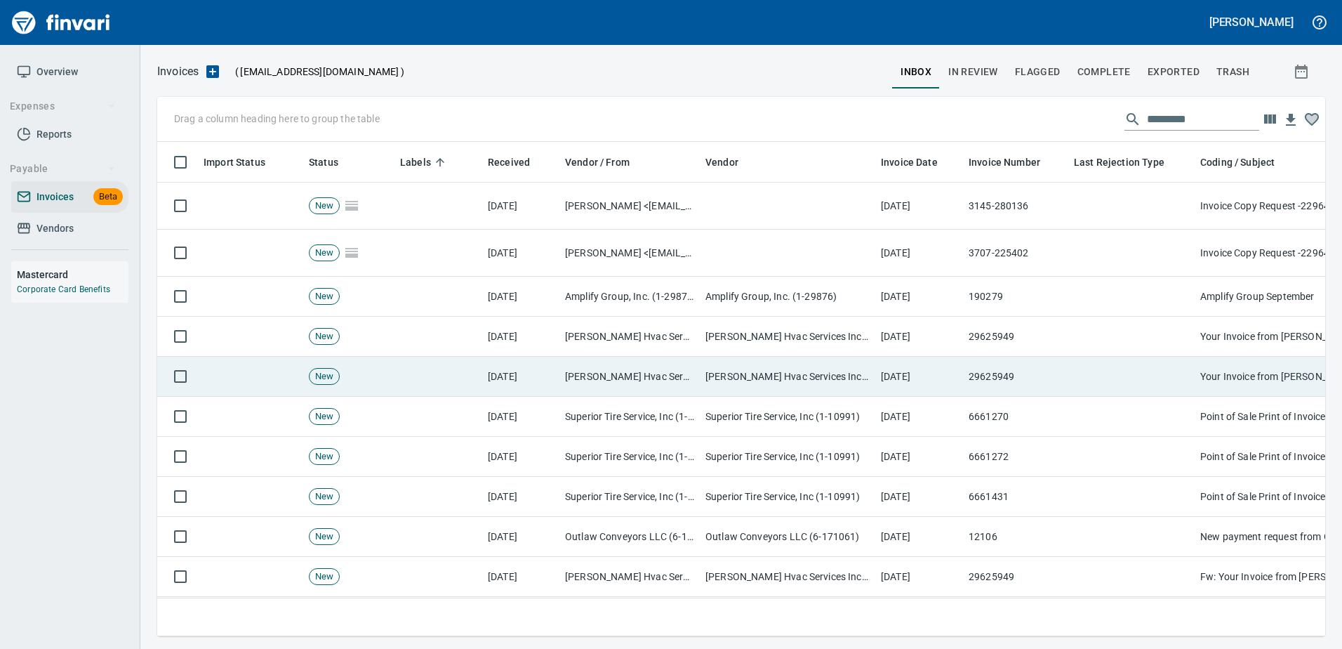
click at [1094, 371] on td at bounding box center [1131, 377] width 126 height 40
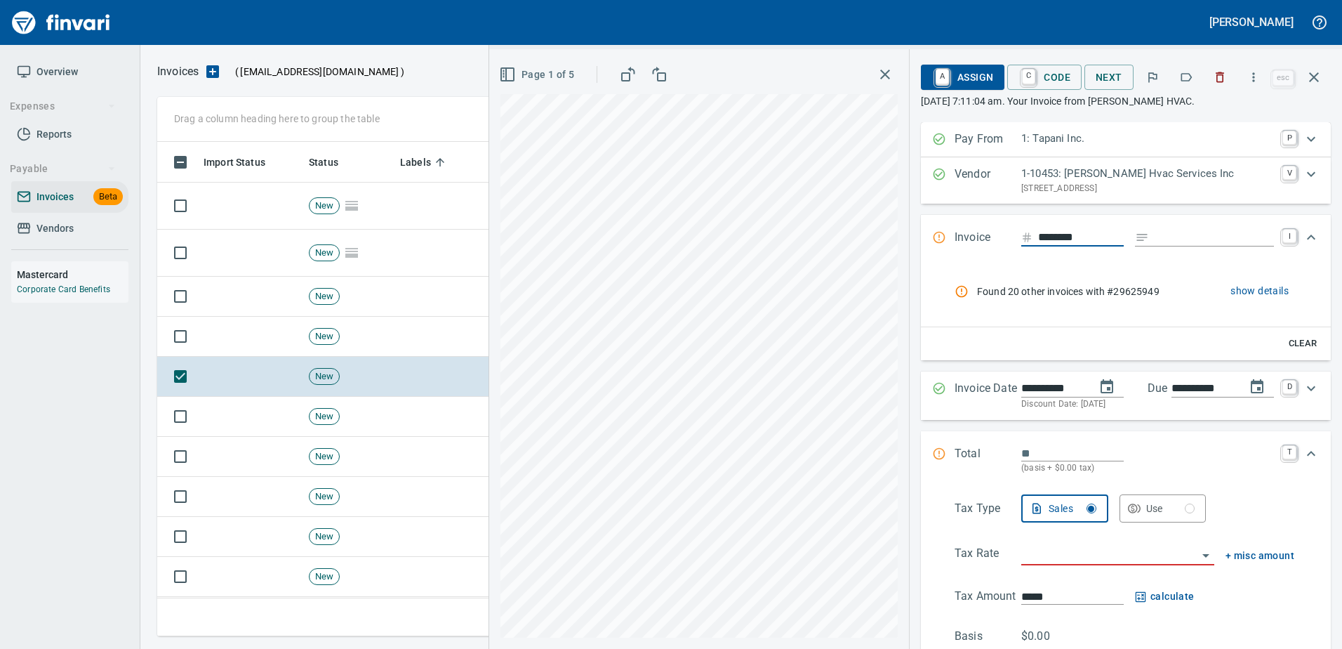
scroll to position [473, 1146]
click at [1219, 79] on icon "button" at bounding box center [1220, 77] width 8 height 11
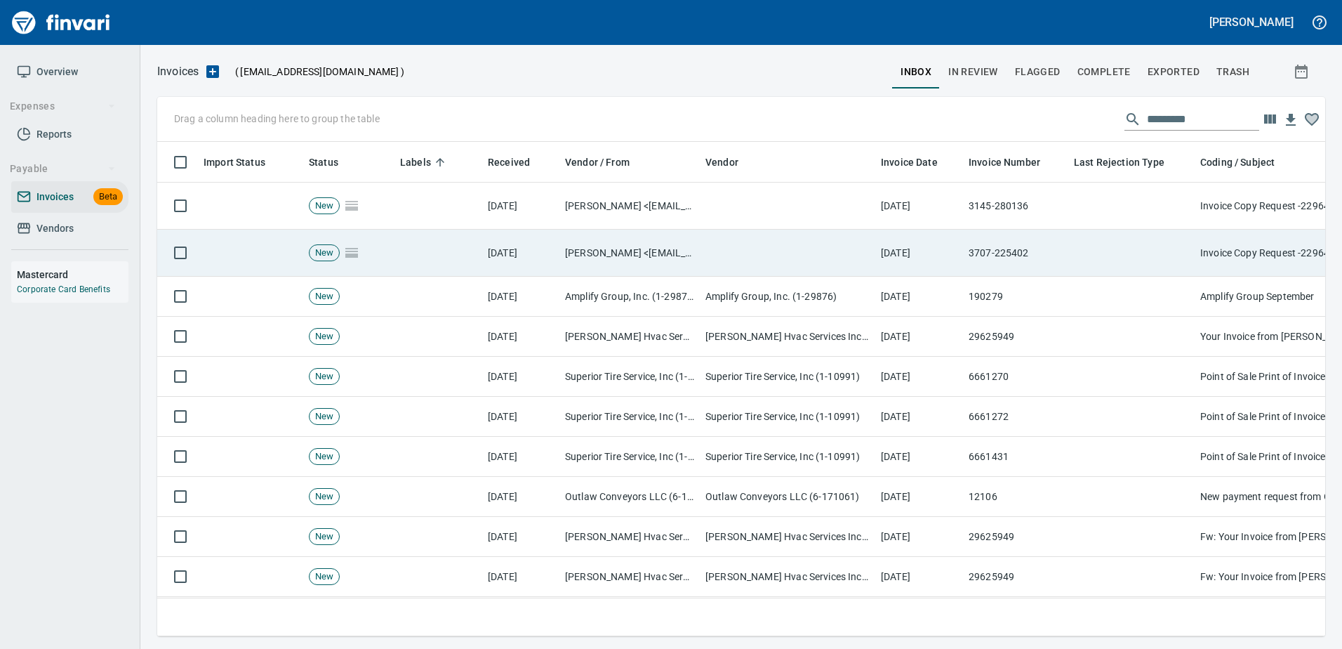
scroll to position [473, 1146]
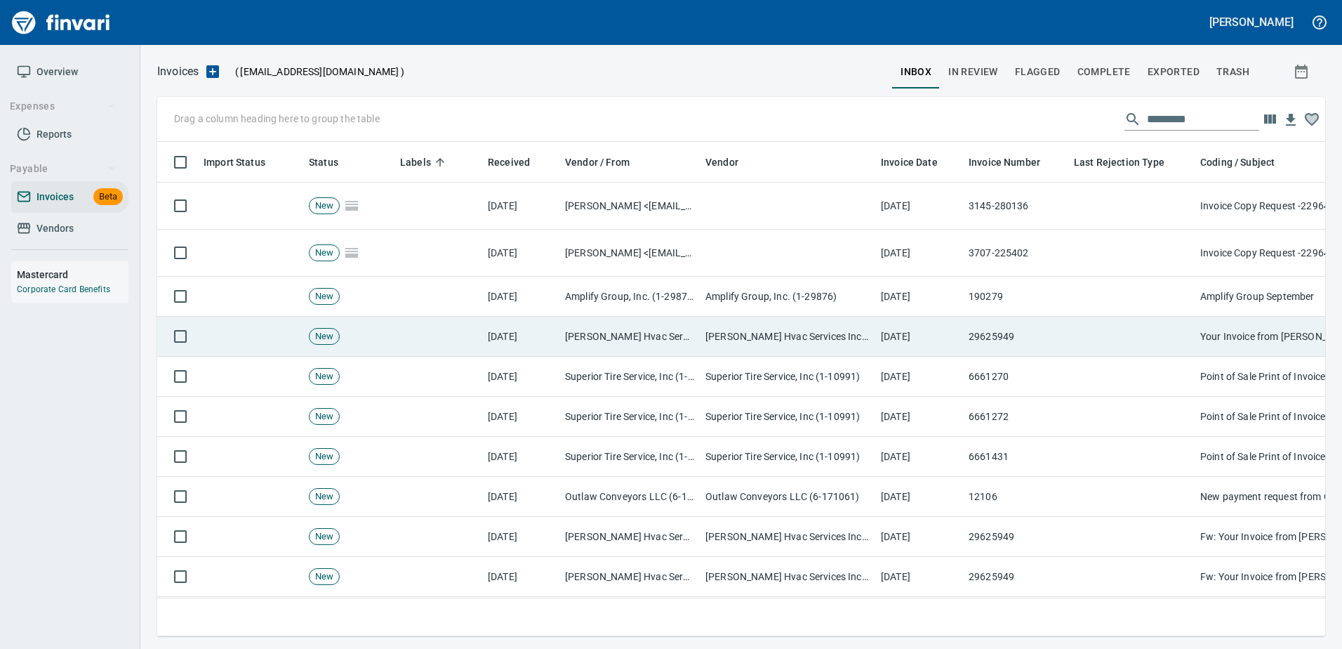
click at [1078, 340] on td at bounding box center [1131, 337] width 126 height 40
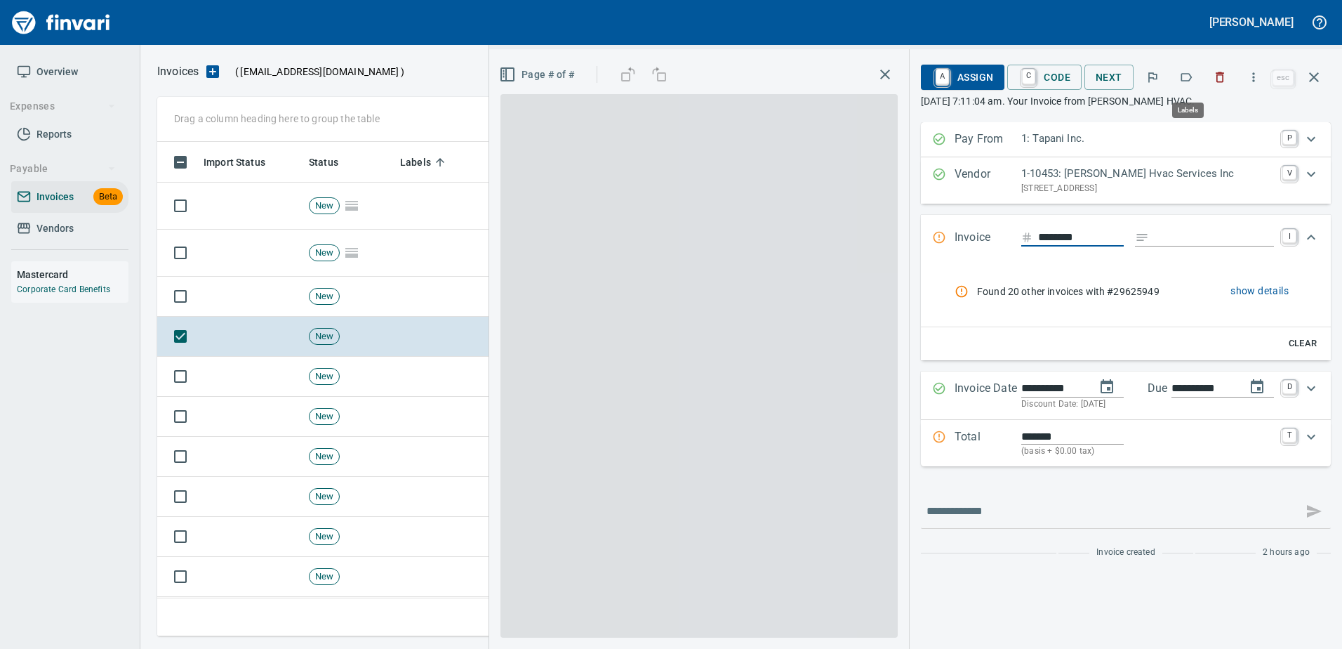
scroll to position [473, 1146]
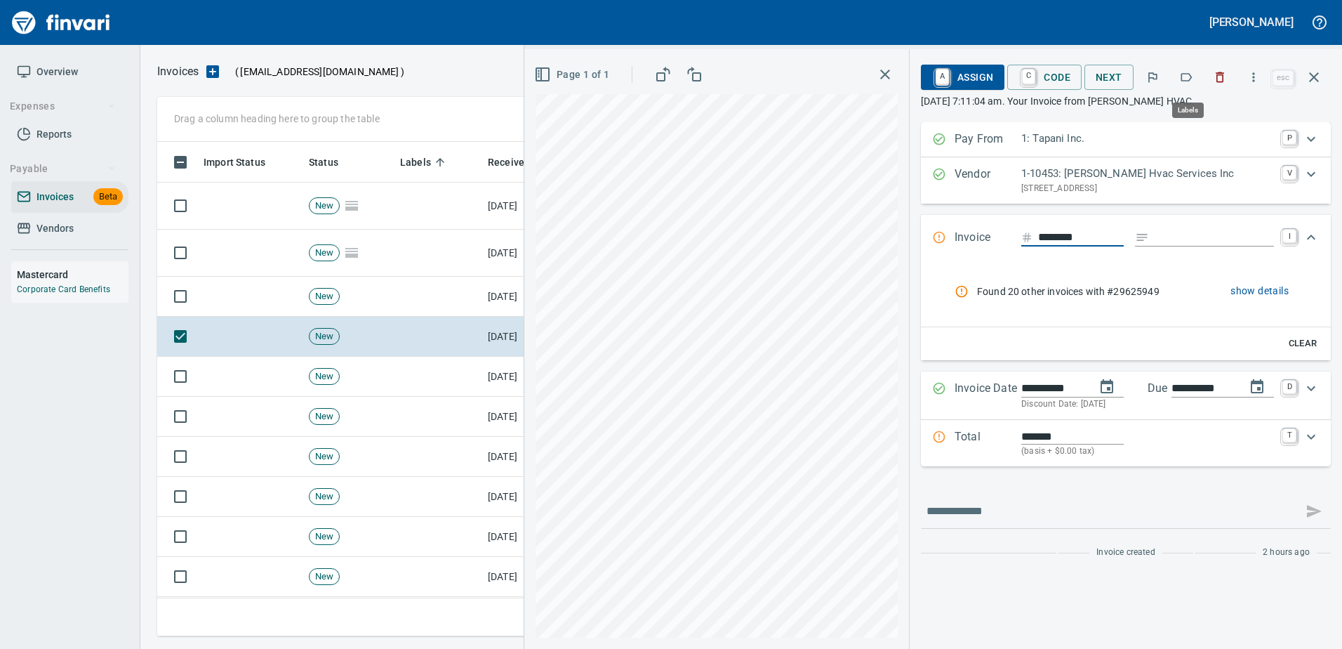
click at [1193, 65] on button "button" at bounding box center [1186, 77] width 31 height 31
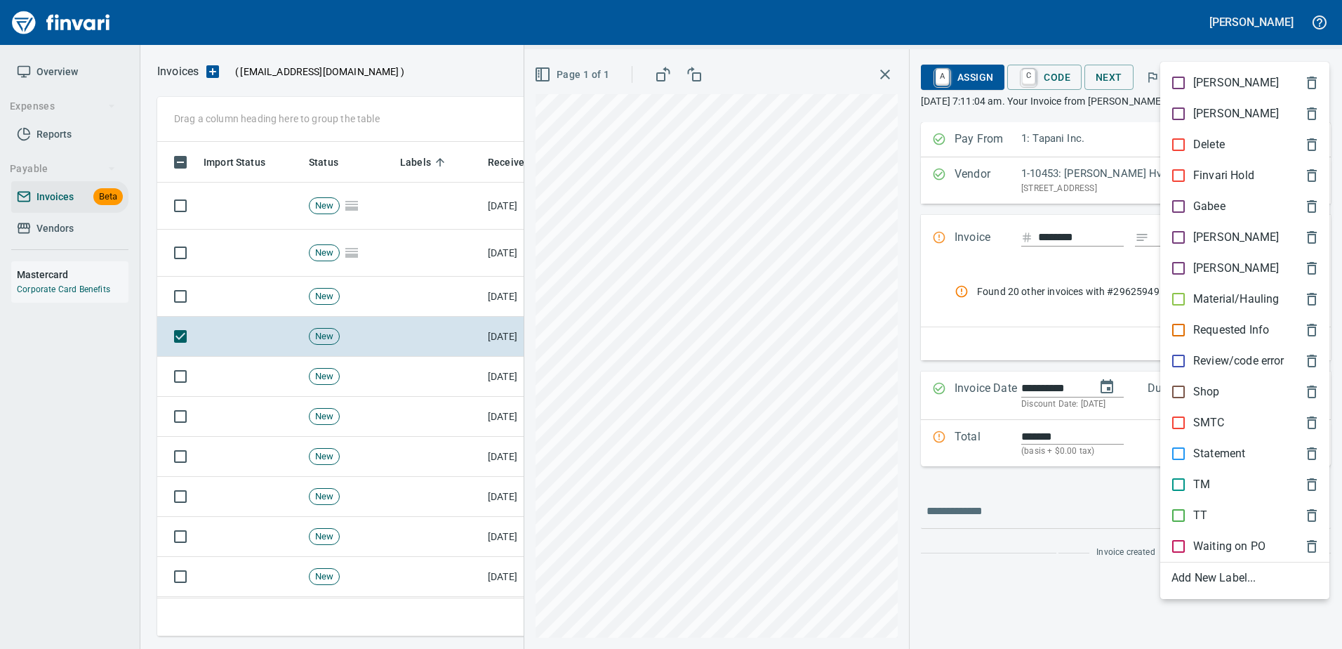
click at [1200, 241] on p "[PERSON_NAME]" at bounding box center [1236, 237] width 86 height 17
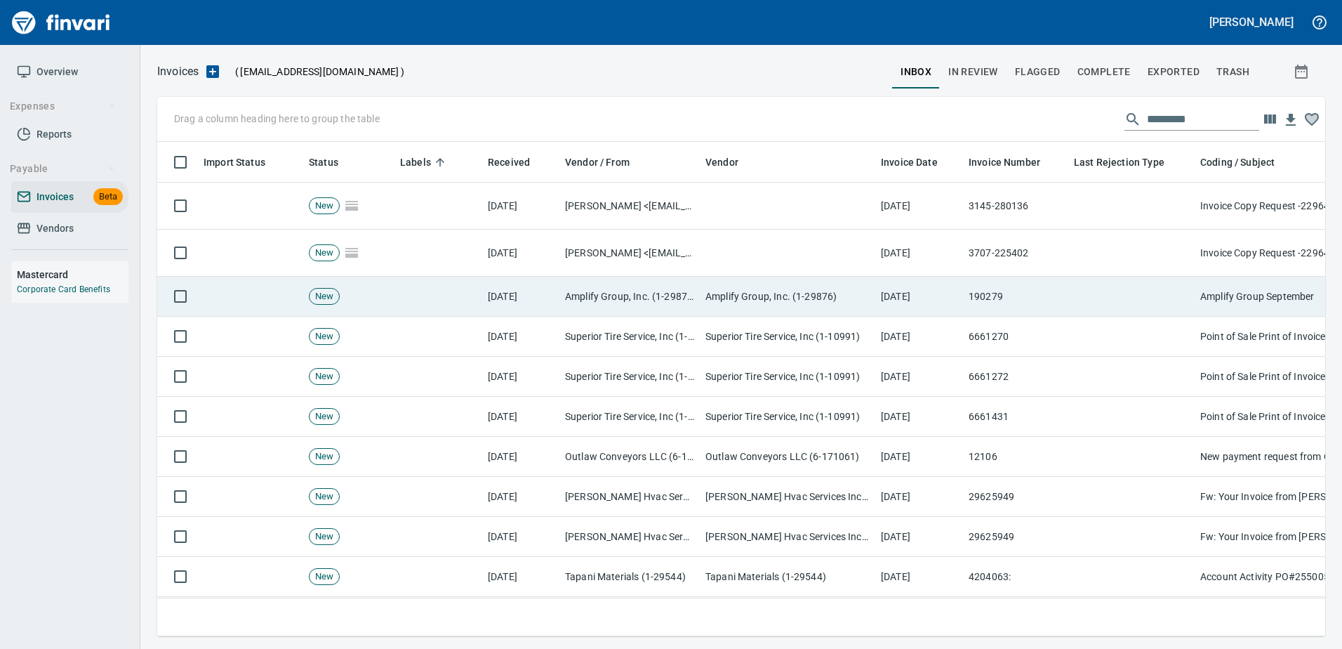
click at [1023, 312] on td "190279" at bounding box center [1015, 297] width 105 height 40
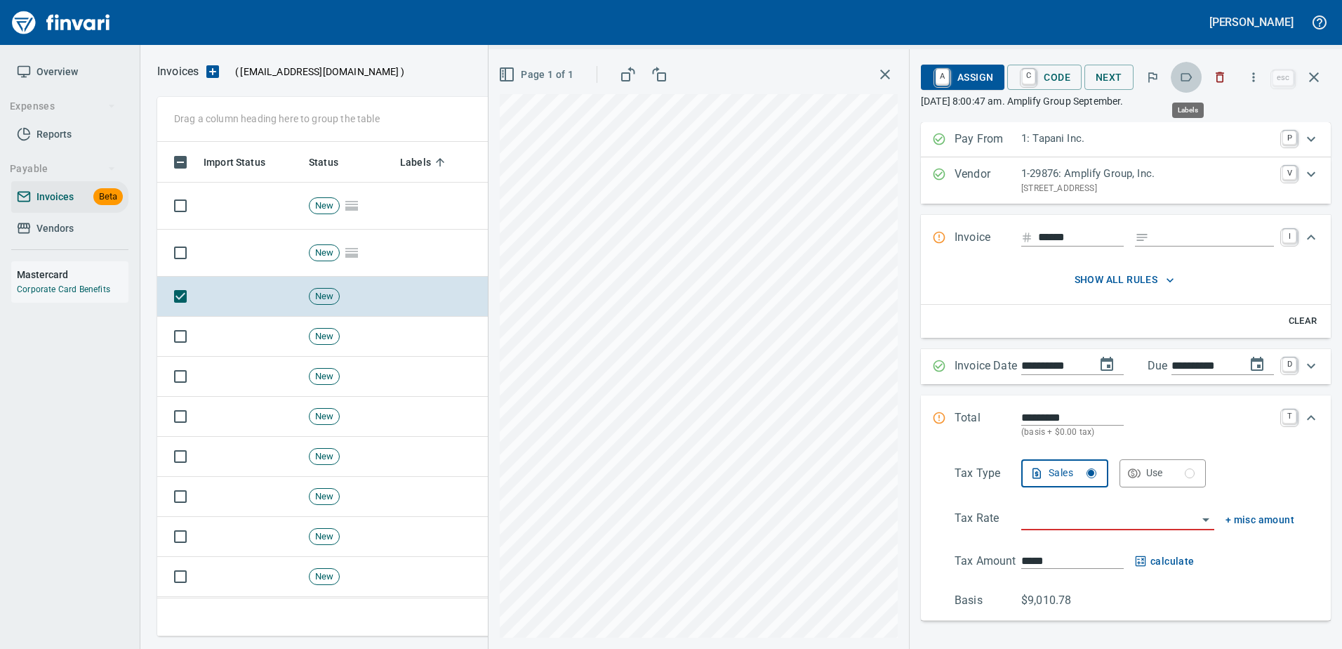
scroll to position [473, 1146]
click at [1175, 81] on button "button" at bounding box center [1186, 77] width 31 height 31
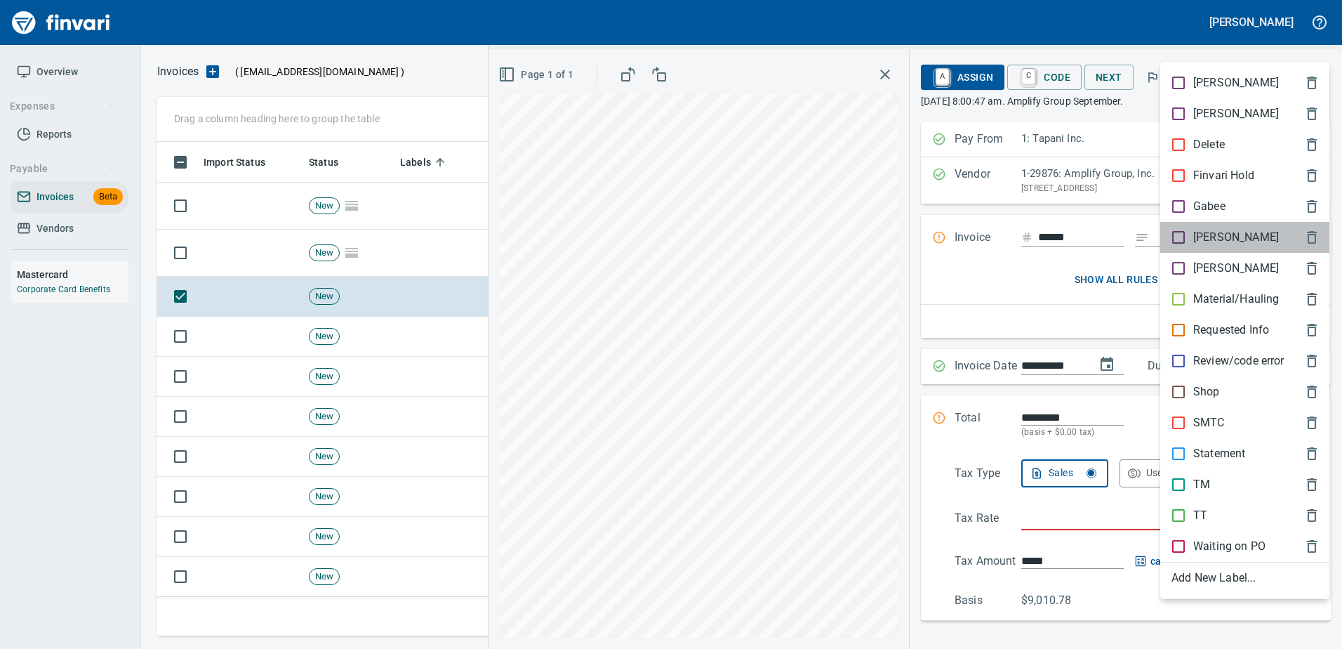
click at [1198, 238] on p "[PERSON_NAME]" at bounding box center [1236, 237] width 86 height 17
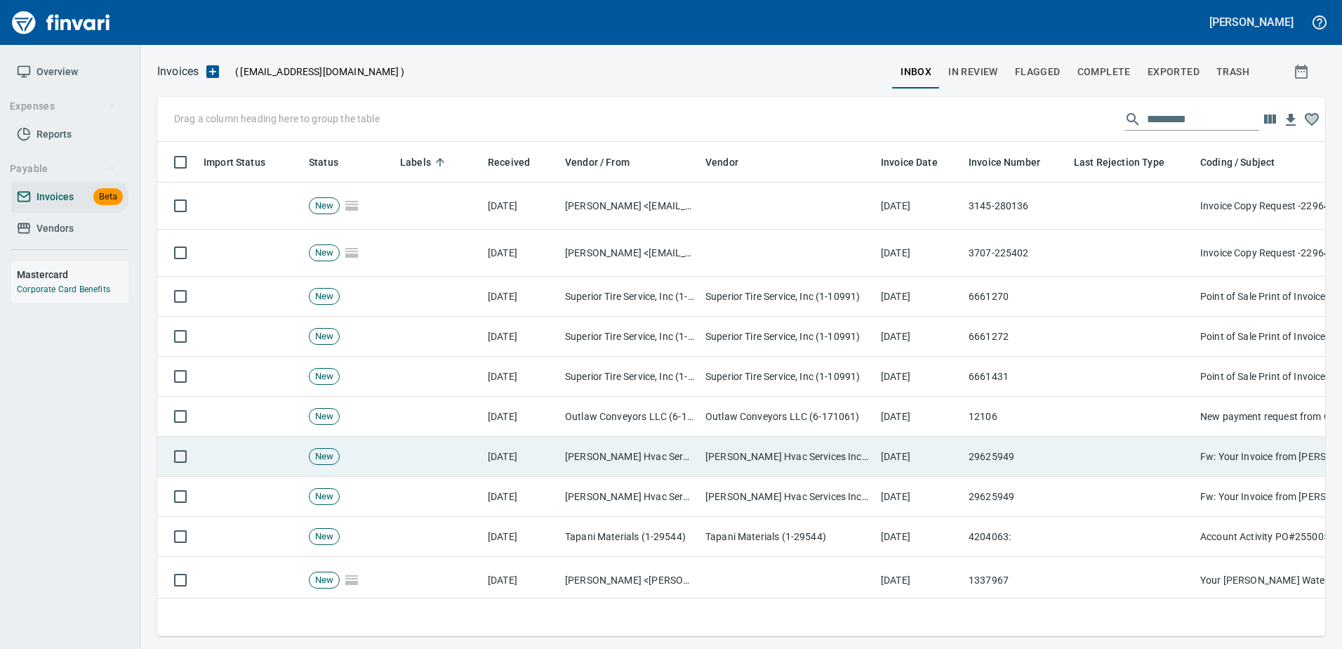
click at [924, 457] on td "[DATE]" at bounding box center [919, 457] width 88 height 40
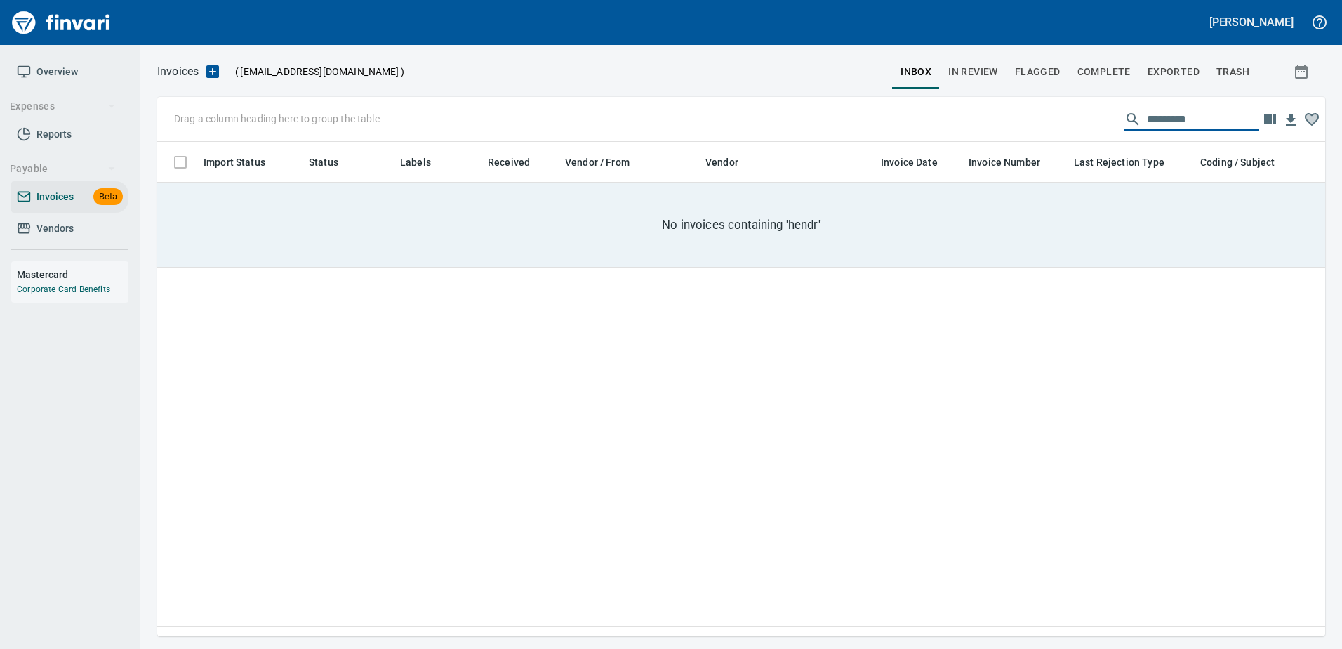
scroll to position [473, 1147]
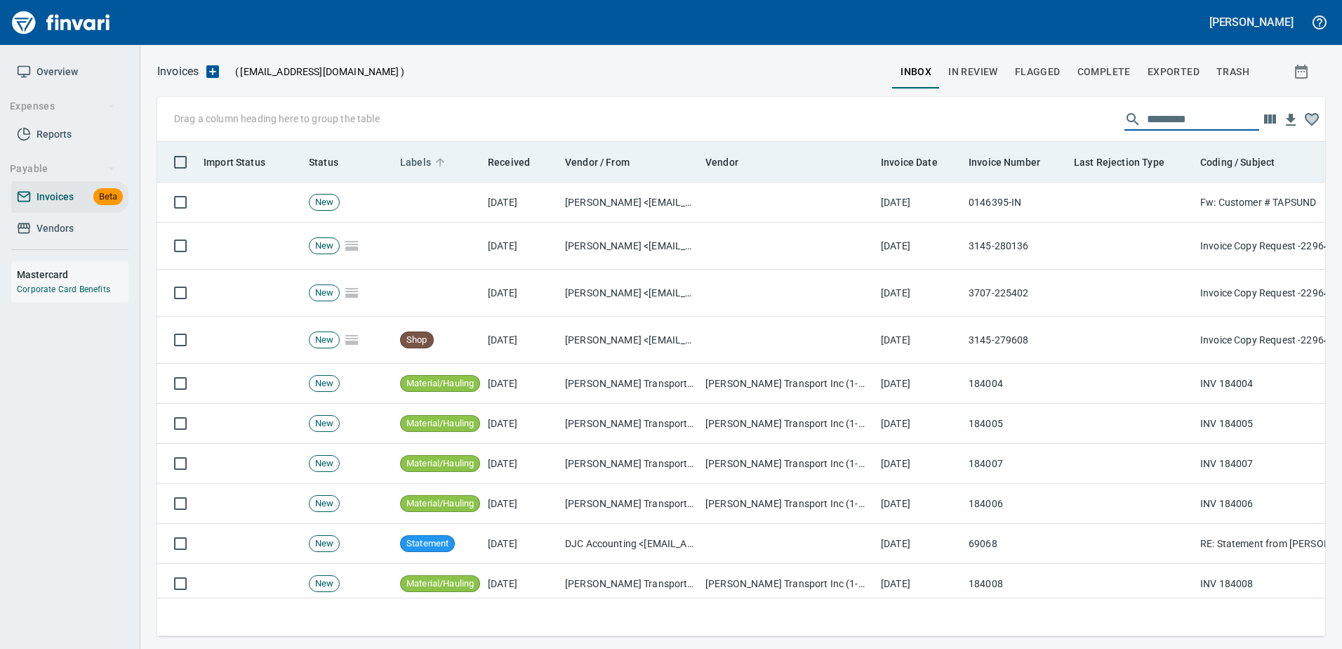
click at [418, 160] on span "Labels" at bounding box center [415, 162] width 31 height 17
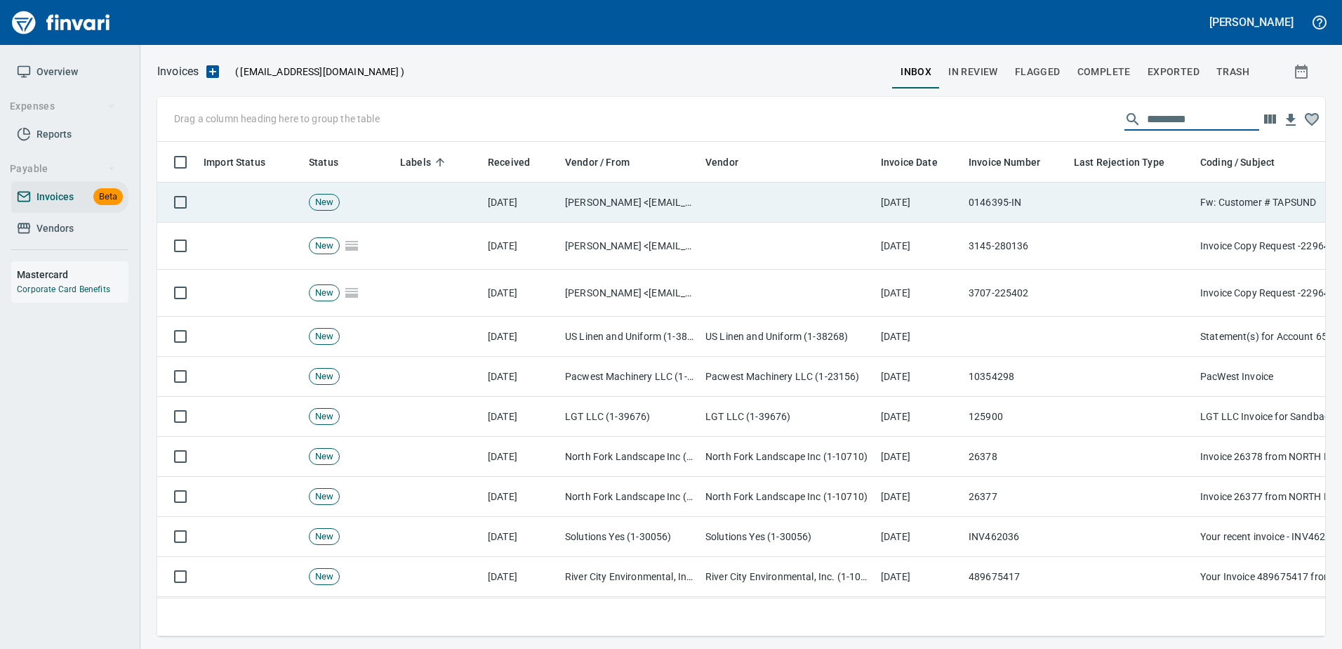
click at [1041, 206] on td "0146395-IN" at bounding box center [1015, 203] width 105 height 40
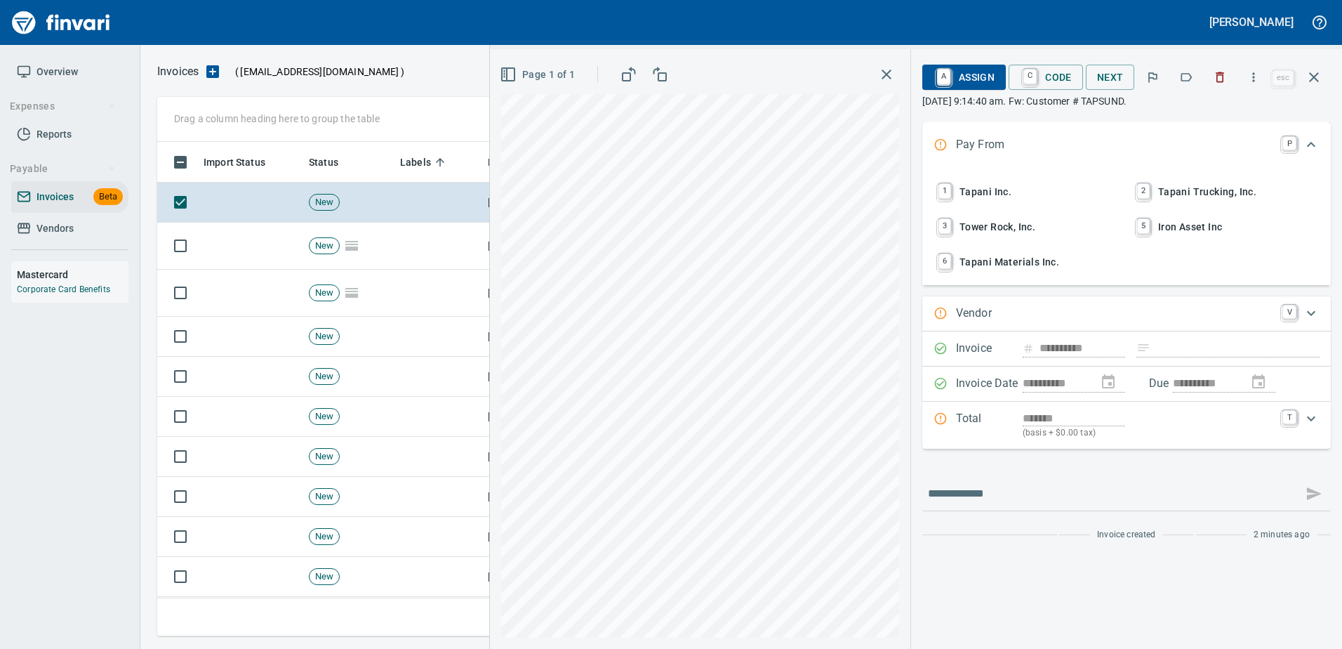
scroll to position [473, 1146]
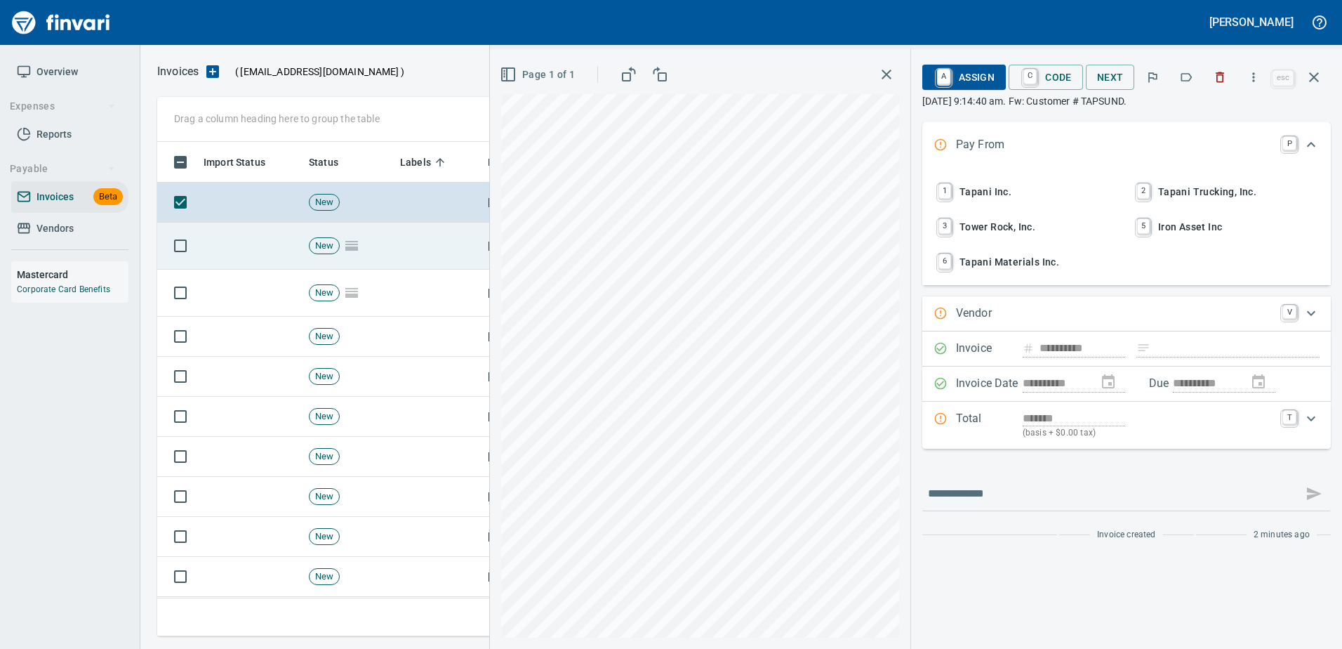
click at [463, 224] on td at bounding box center [438, 246] width 88 height 47
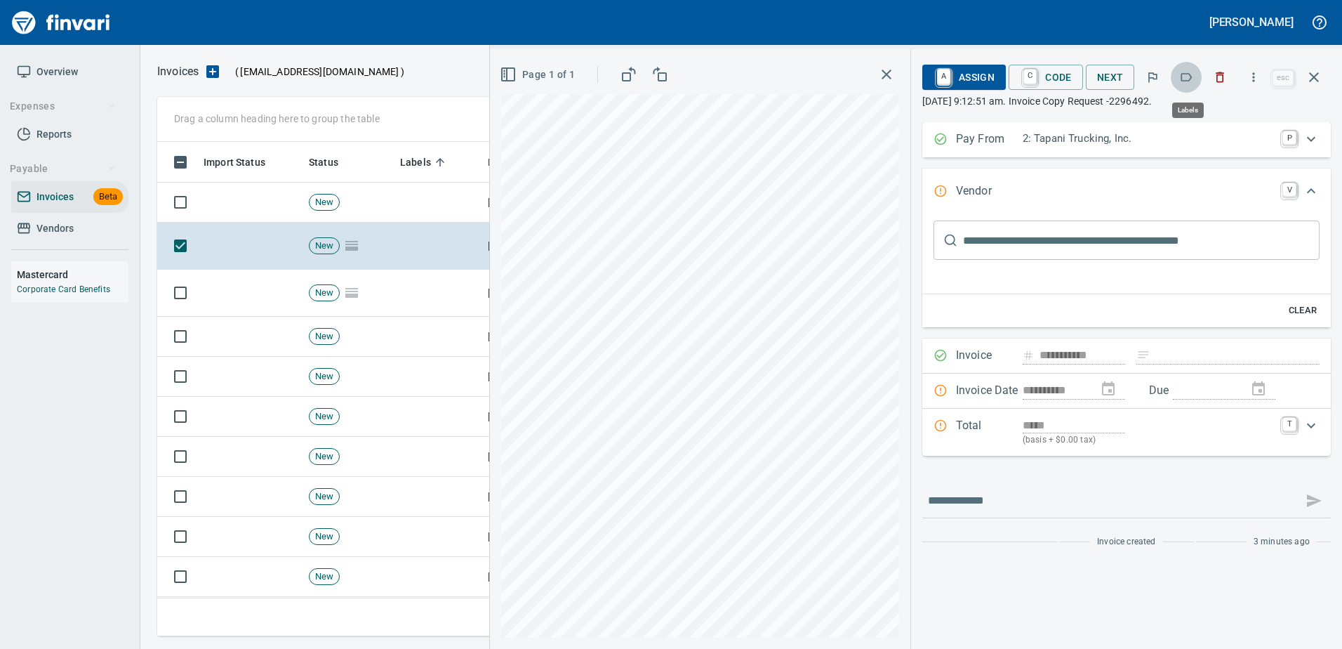
click at [1187, 78] on icon "button" at bounding box center [1186, 77] width 14 height 14
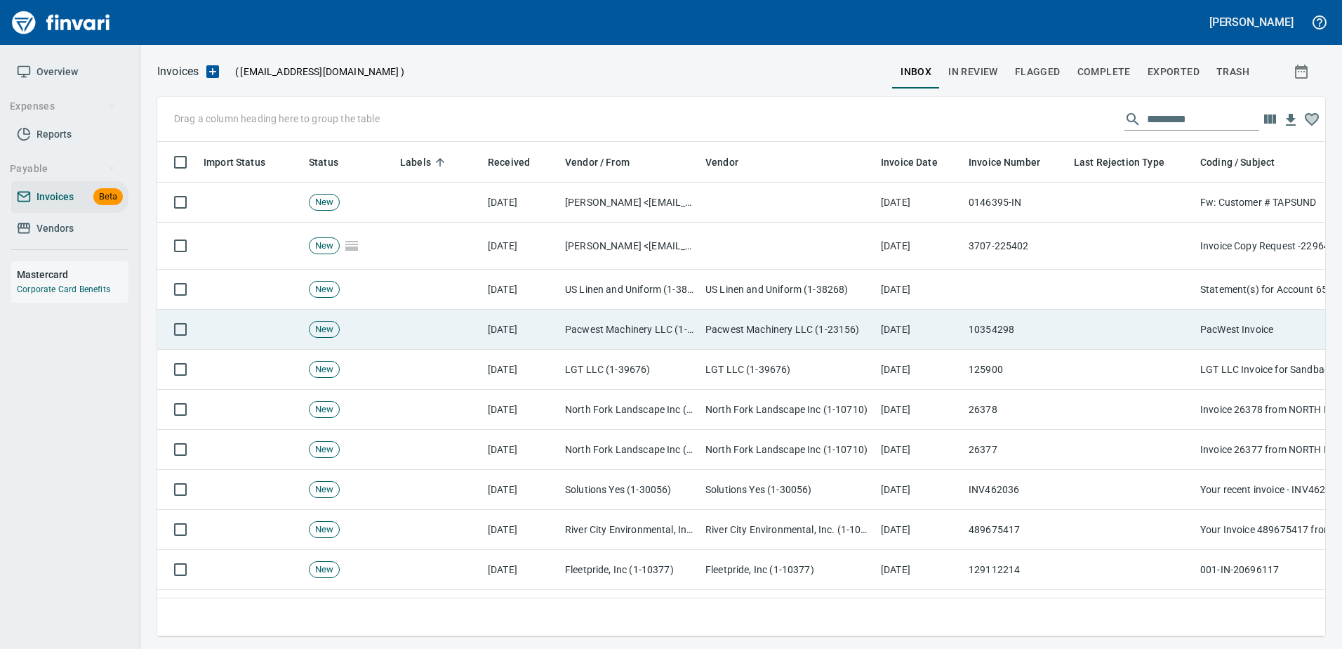
click at [1153, 338] on td at bounding box center [1131, 330] width 126 height 40
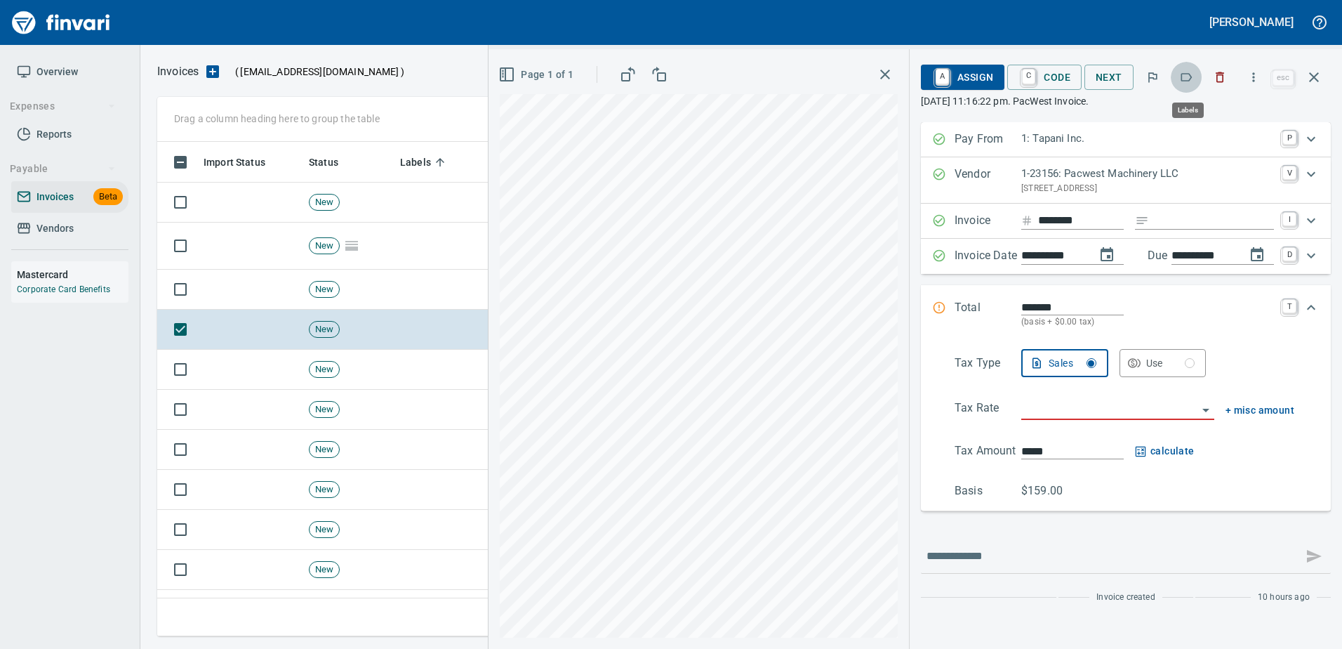
click at [1193, 72] on icon "button" at bounding box center [1186, 77] width 14 height 14
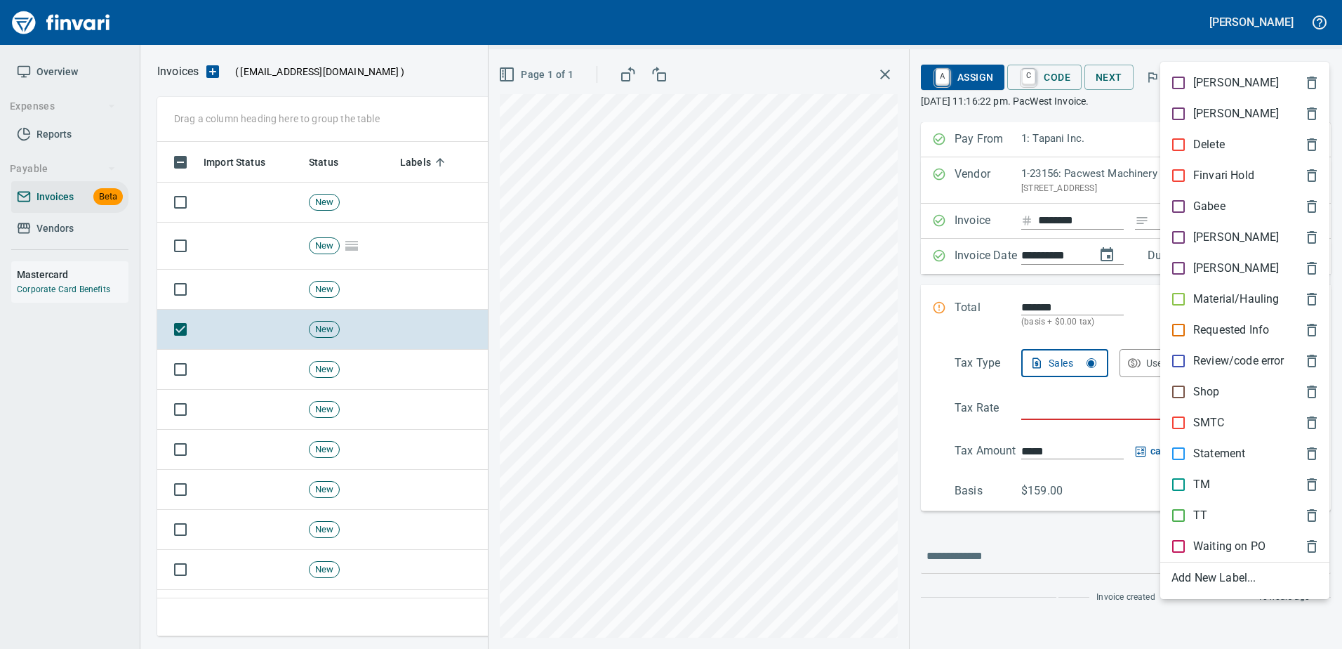
click at [1196, 390] on p "Shop" at bounding box center [1206, 391] width 27 height 17
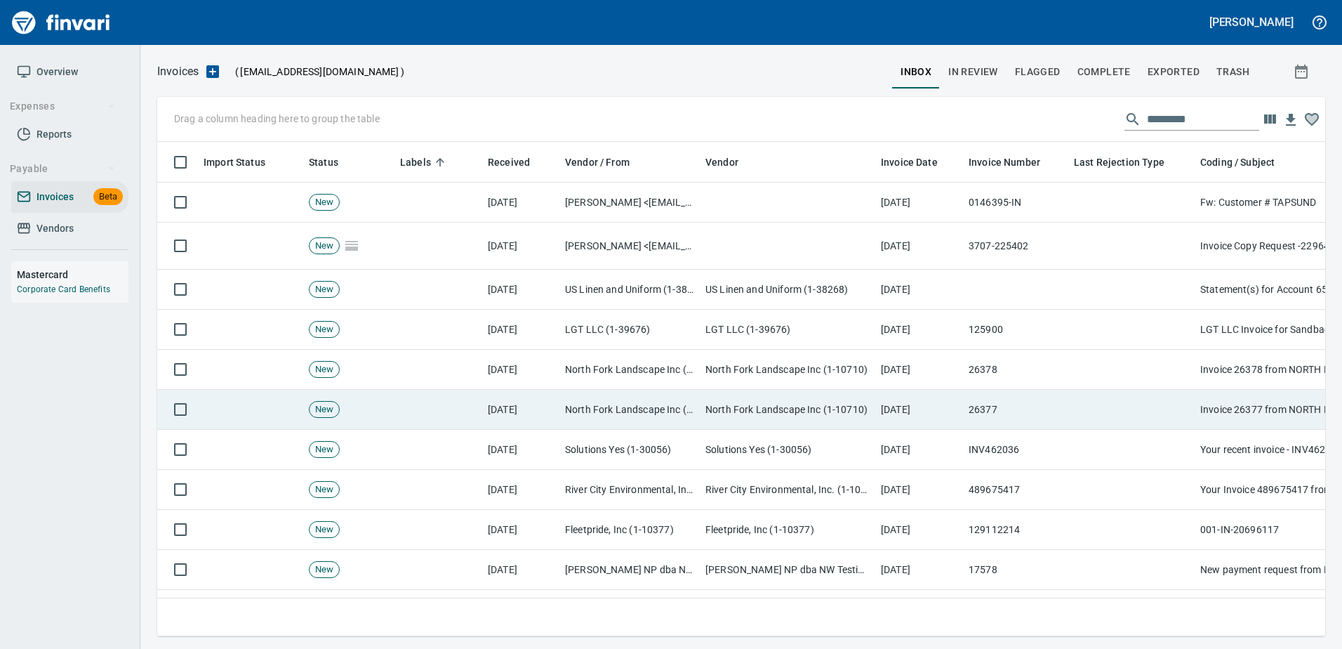
click at [1051, 394] on td "26377" at bounding box center [1015, 410] width 105 height 40
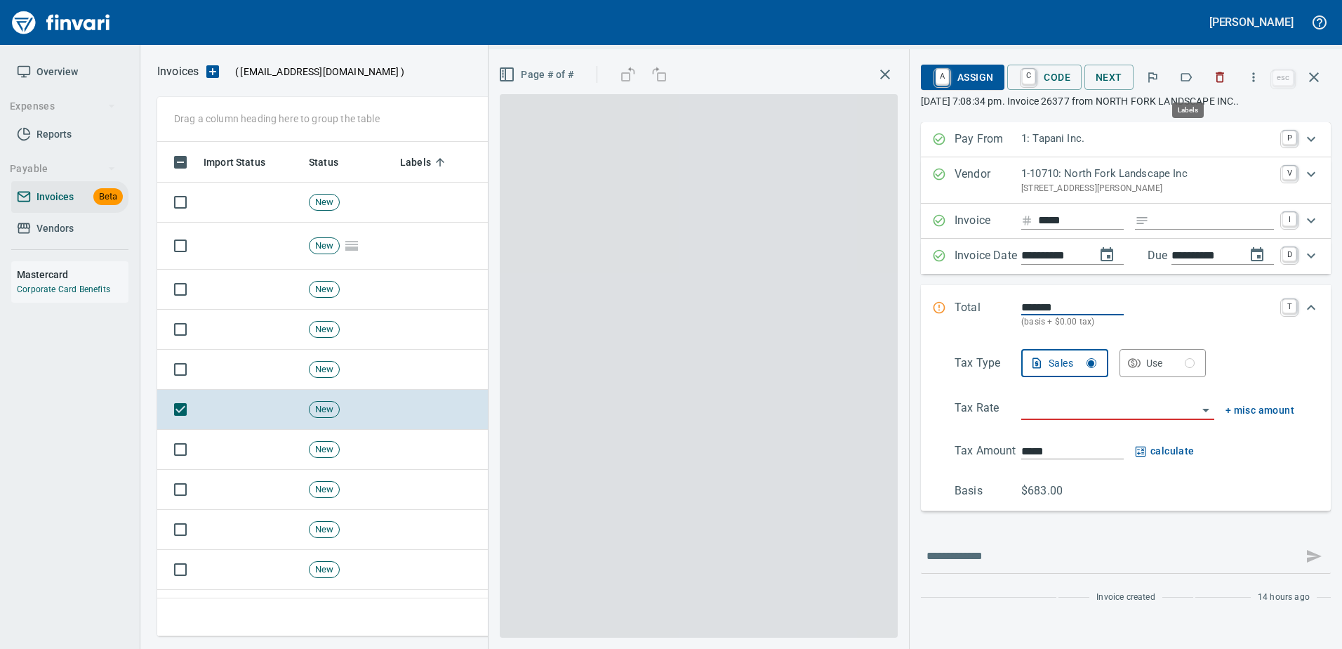
scroll to position [473, 1146]
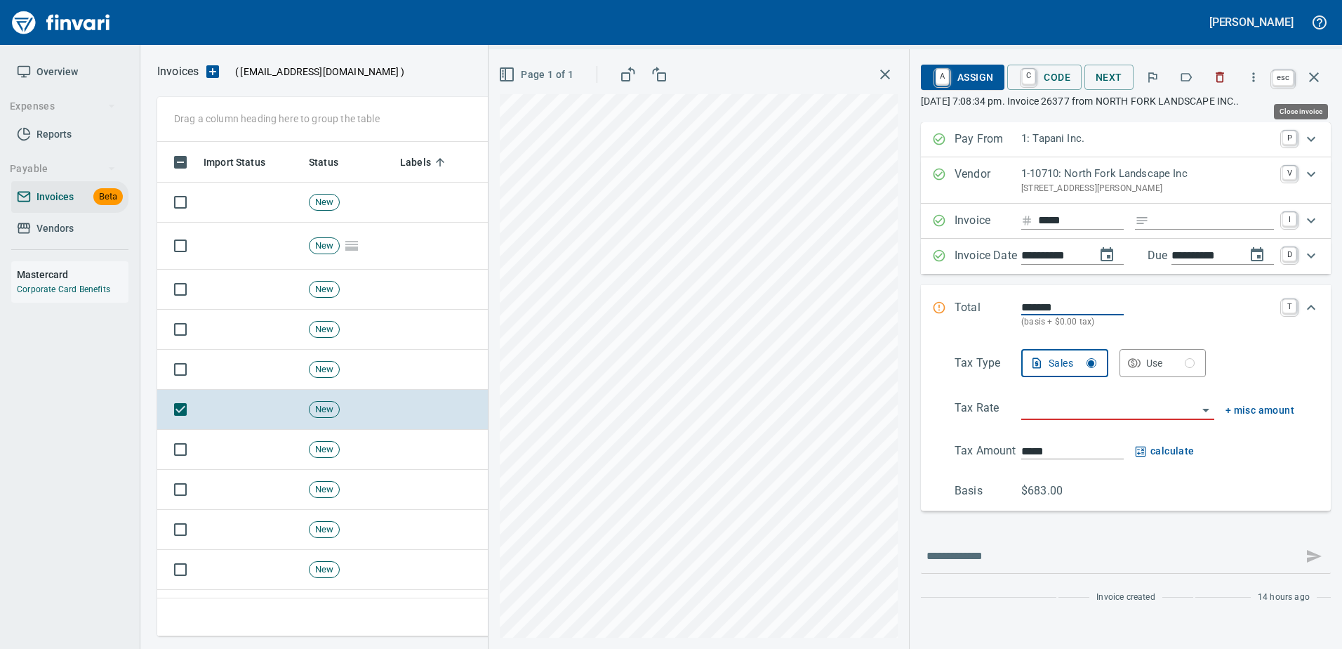
click at [1319, 79] on icon "button" at bounding box center [1314, 77] width 17 height 17
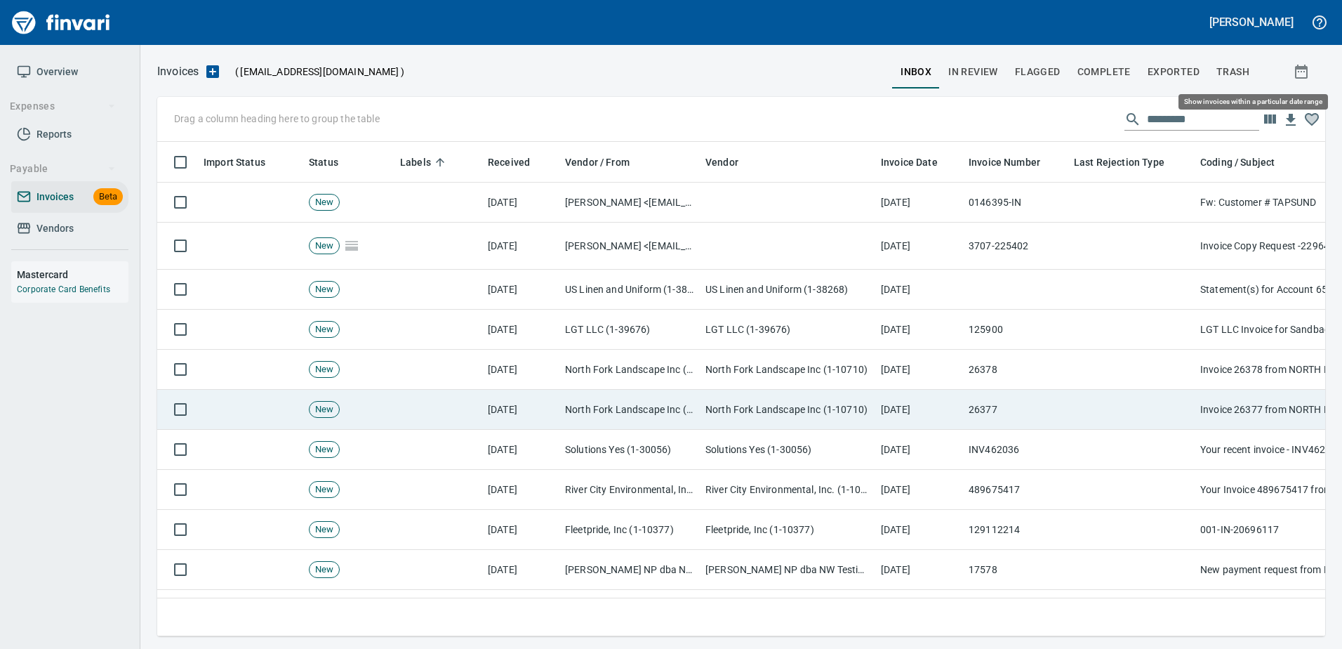
scroll to position [473, 1146]
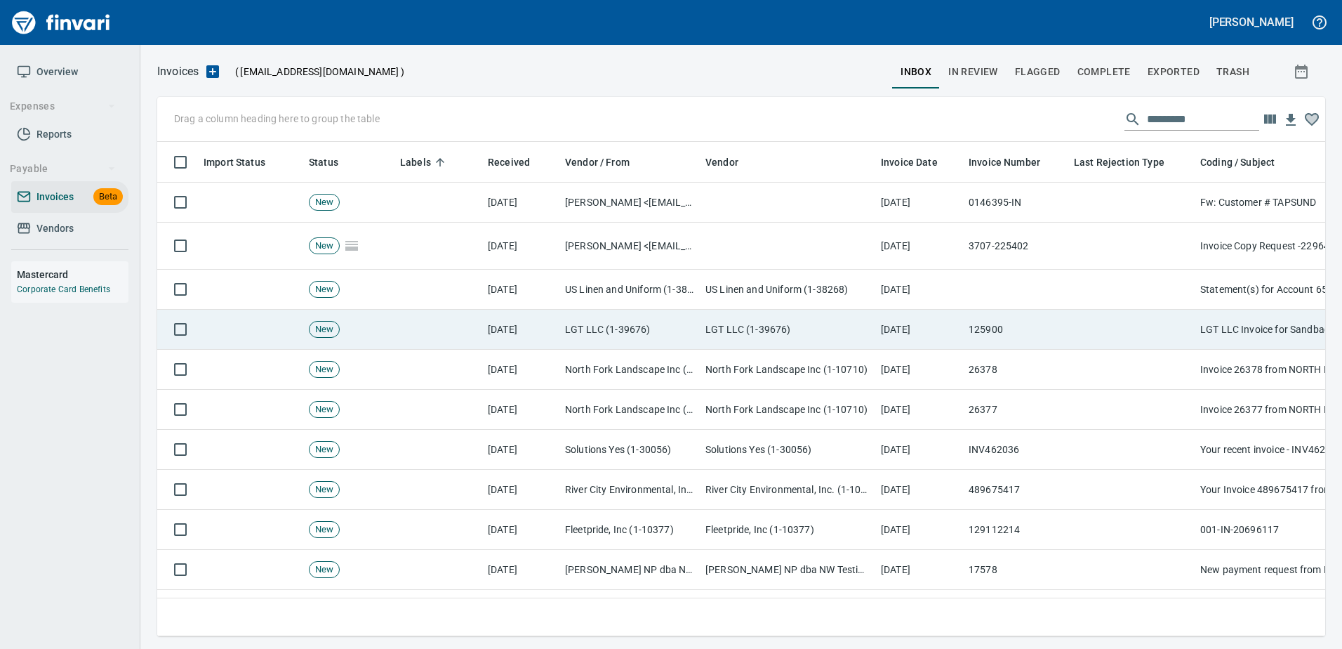
click at [939, 331] on td "[DATE]" at bounding box center [919, 330] width 88 height 40
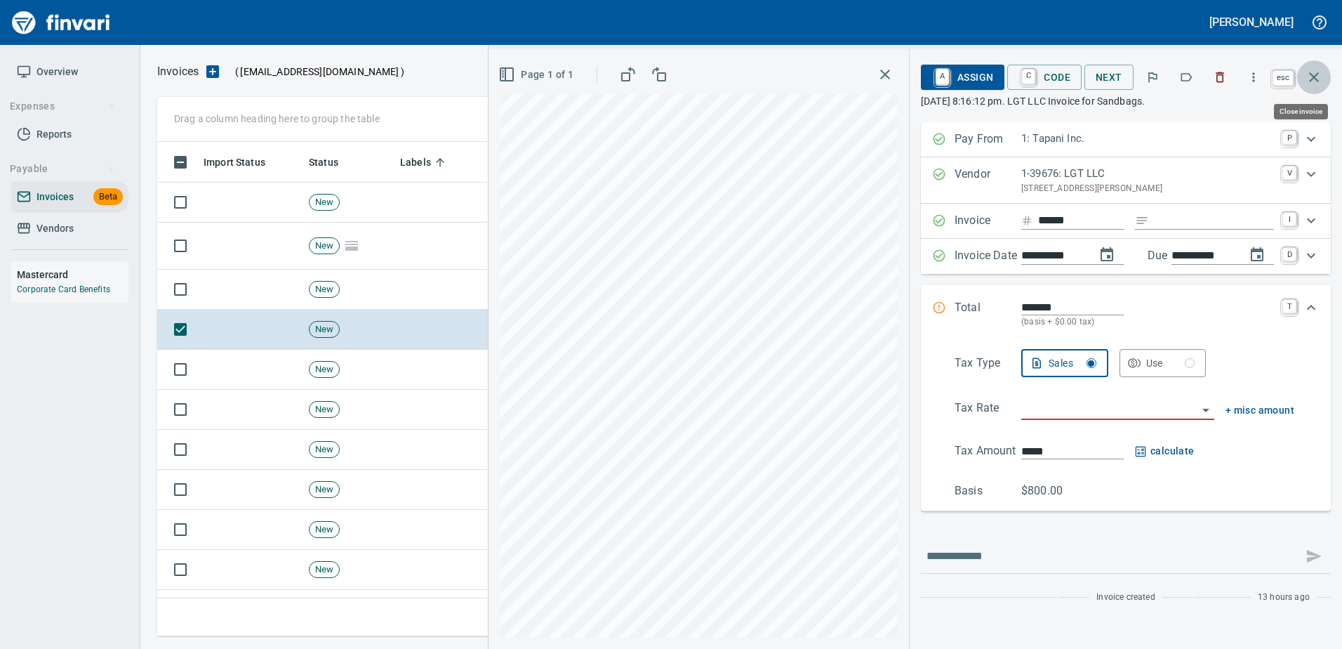
click at [1320, 77] on icon "button" at bounding box center [1314, 77] width 17 height 17
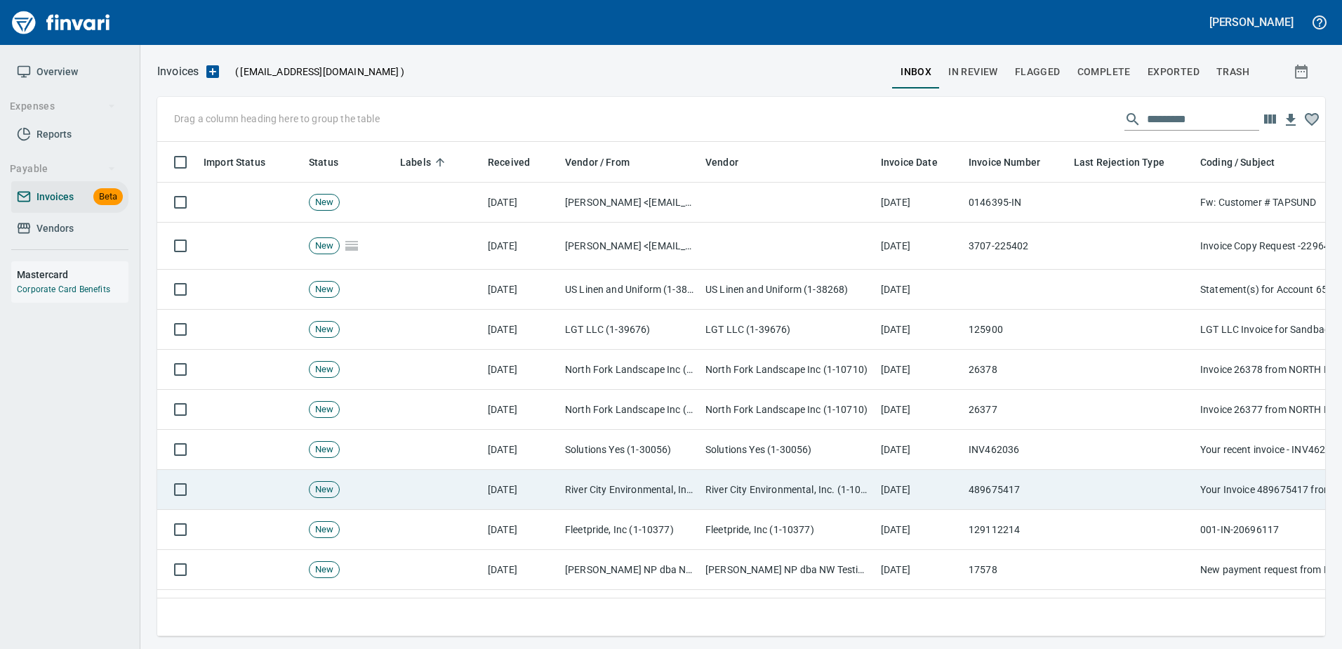
scroll to position [473, 1146]
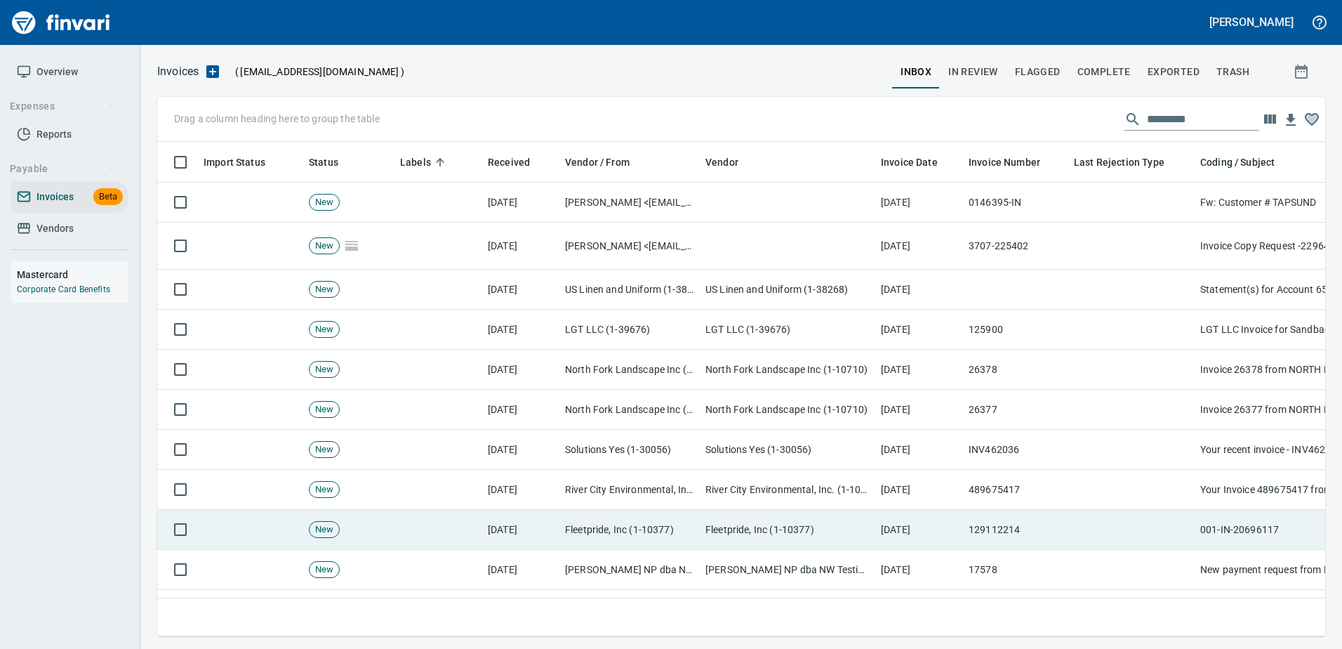
click at [881, 538] on td "[DATE]" at bounding box center [919, 530] width 88 height 40
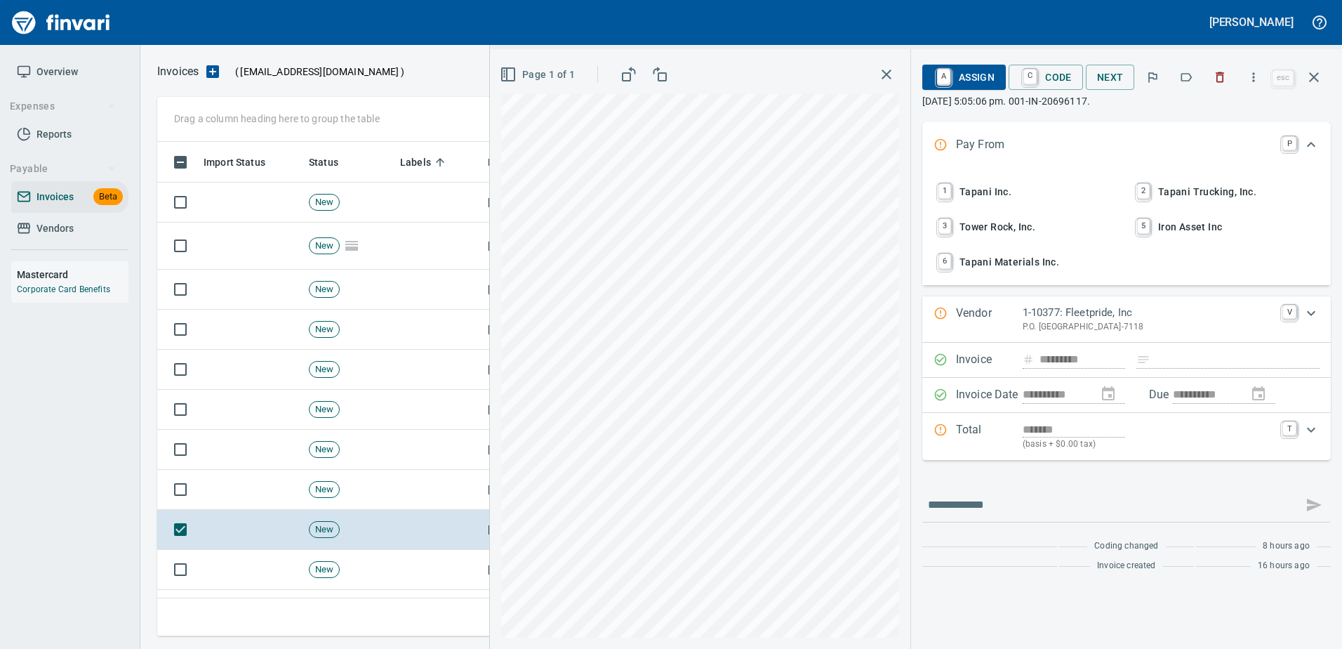
scroll to position [473, 1146]
click at [1193, 78] on icon "button" at bounding box center [1186, 77] width 11 height 8
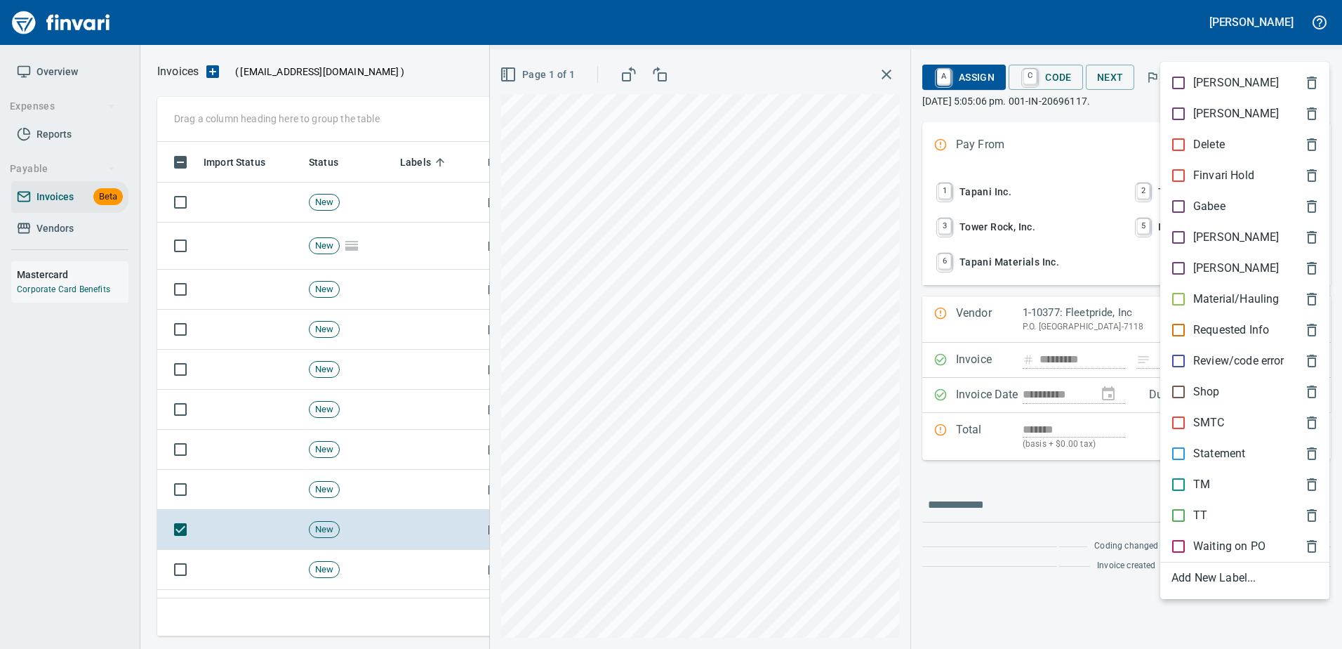
click at [1209, 514] on span "TT" at bounding box center [1234, 515] width 124 height 17
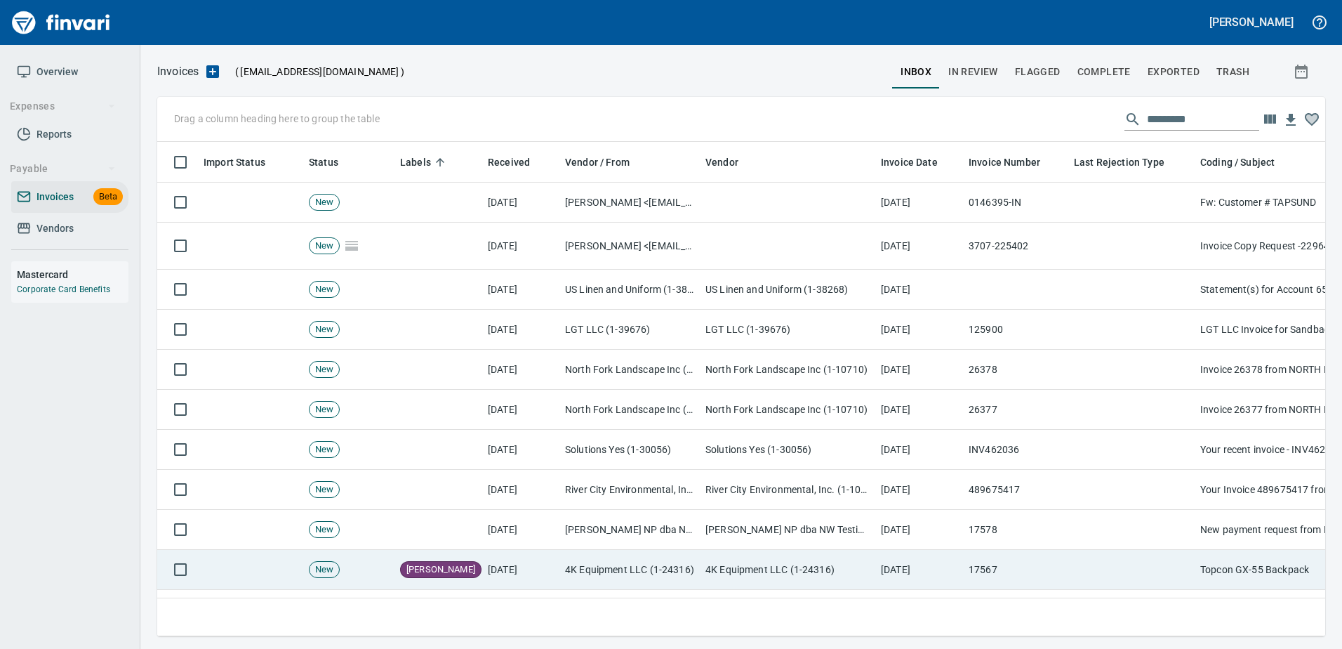
click at [1014, 571] on td "17567" at bounding box center [1015, 570] width 105 height 40
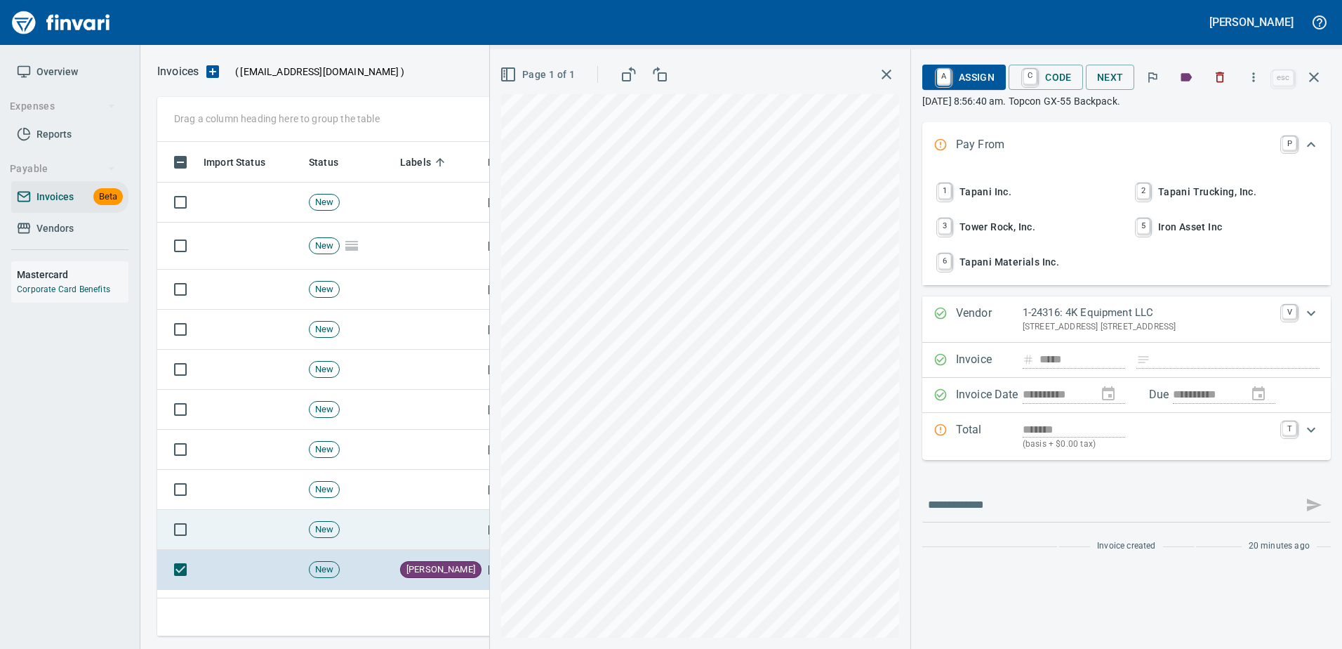
click at [416, 519] on td at bounding box center [438, 530] width 88 height 40
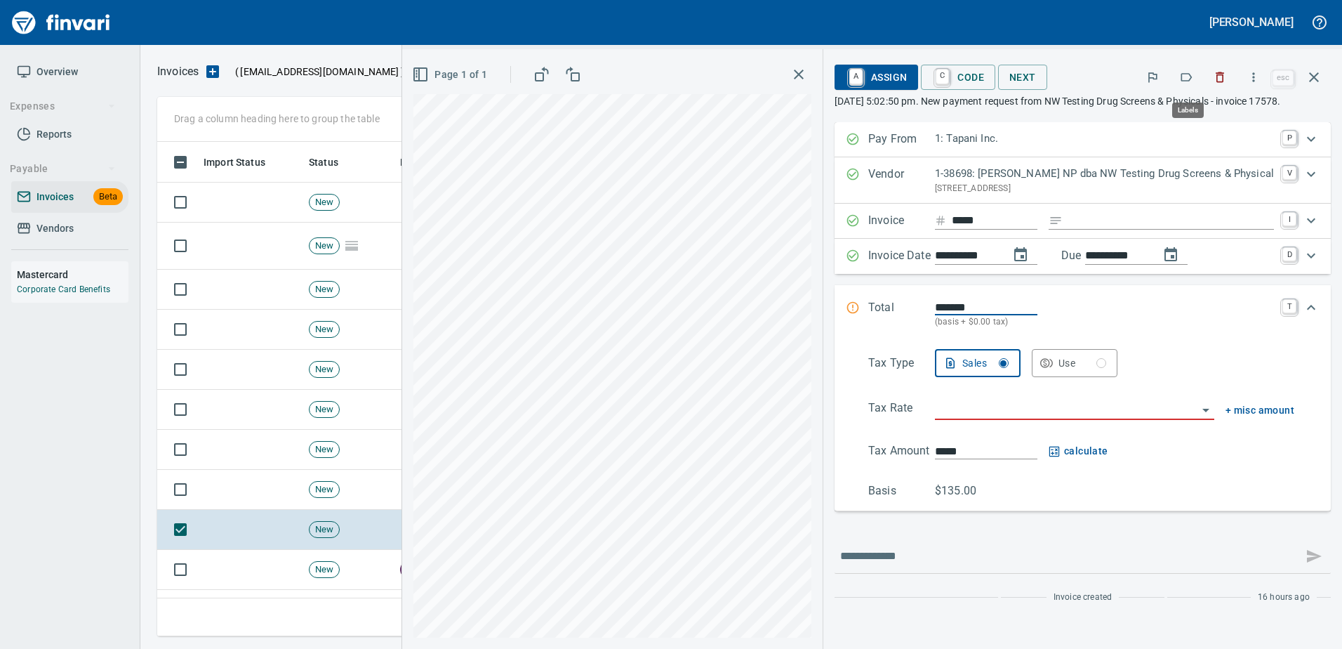
click at [1198, 81] on button "button" at bounding box center [1186, 77] width 31 height 31
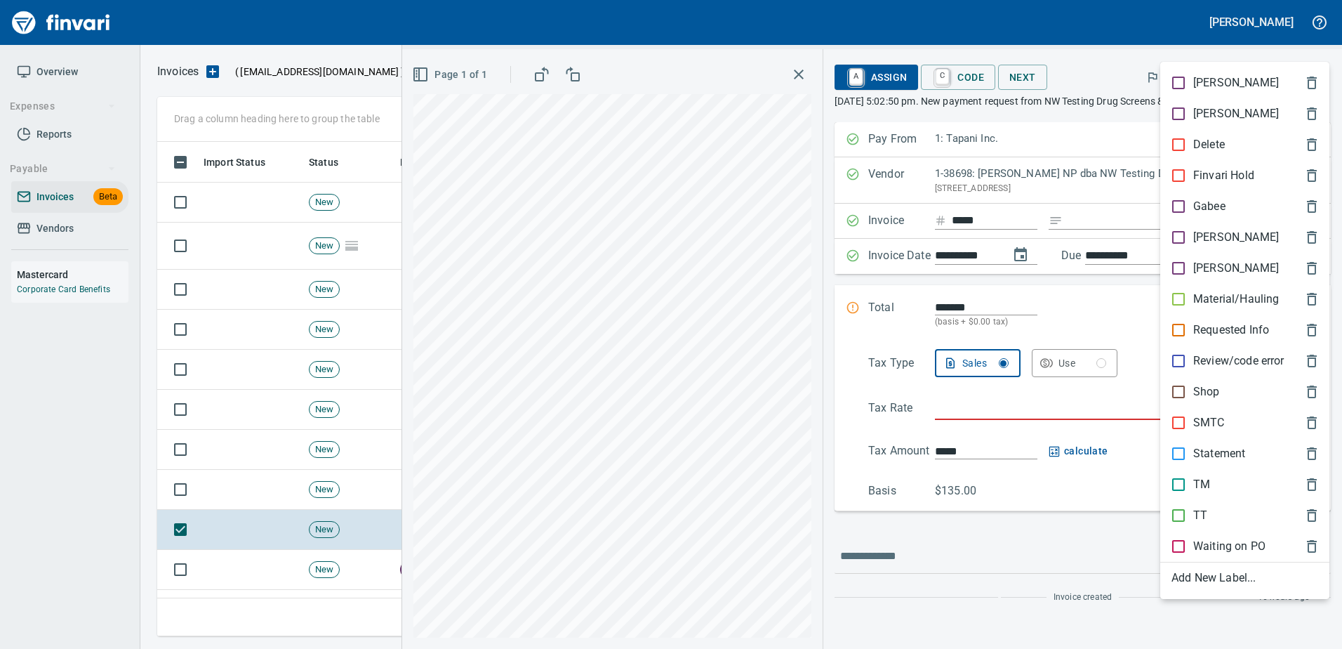
scroll to position [473, 1146]
click at [1202, 237] on p "[PERSON_NAME]" at bounding box center [1236, 237] width 86 height 17
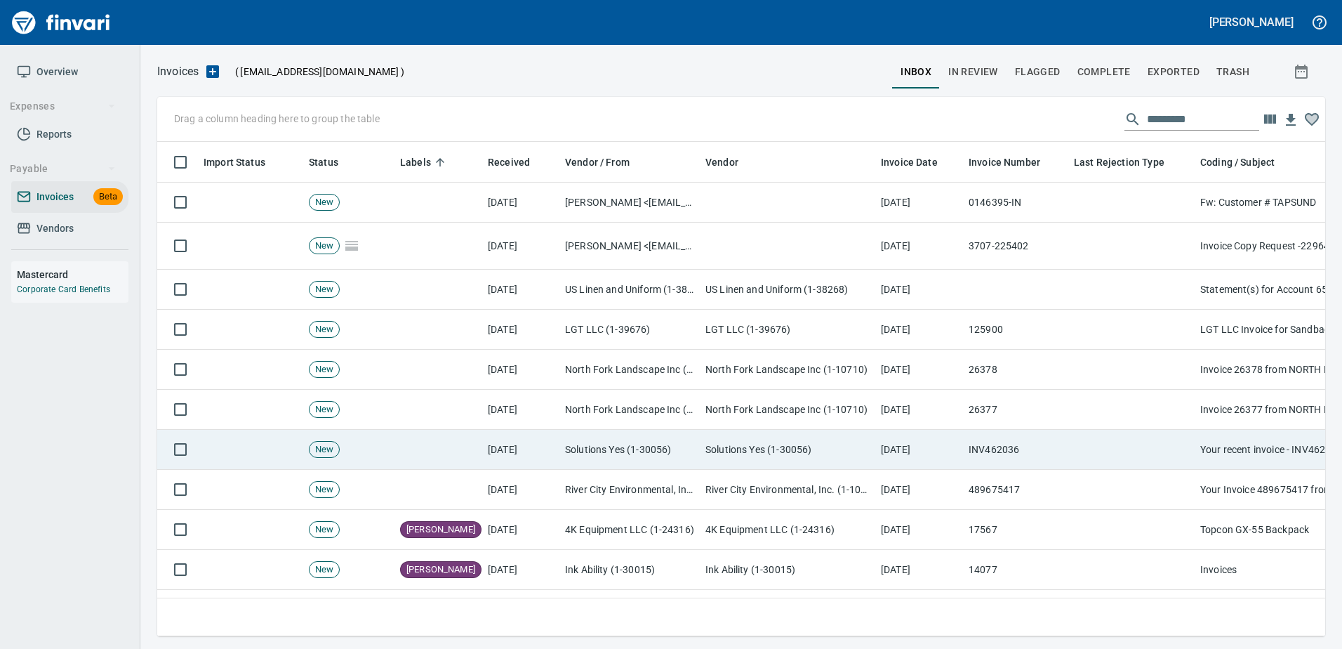
click at [974, 446] on td "INV462036" at bounding box center [1015, 450] width 105 height 40
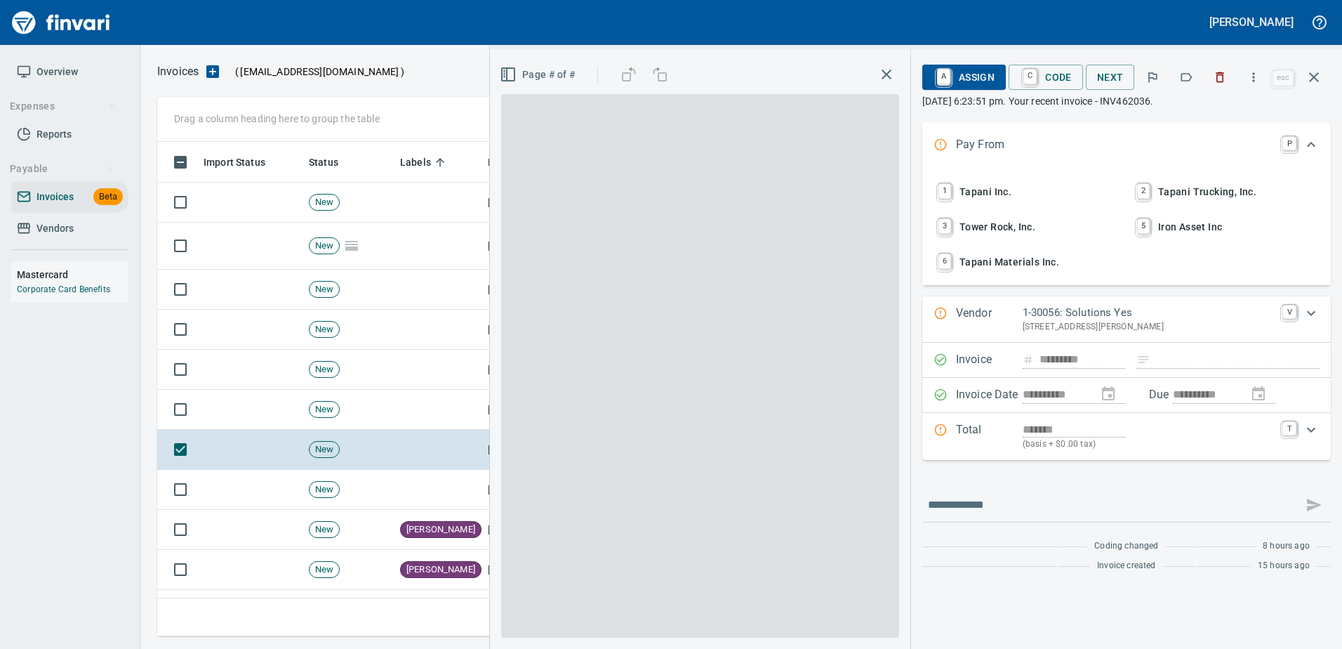
click at [1186, 78] on icon "button" at bounding box center [1186, 77] width 14 height 14
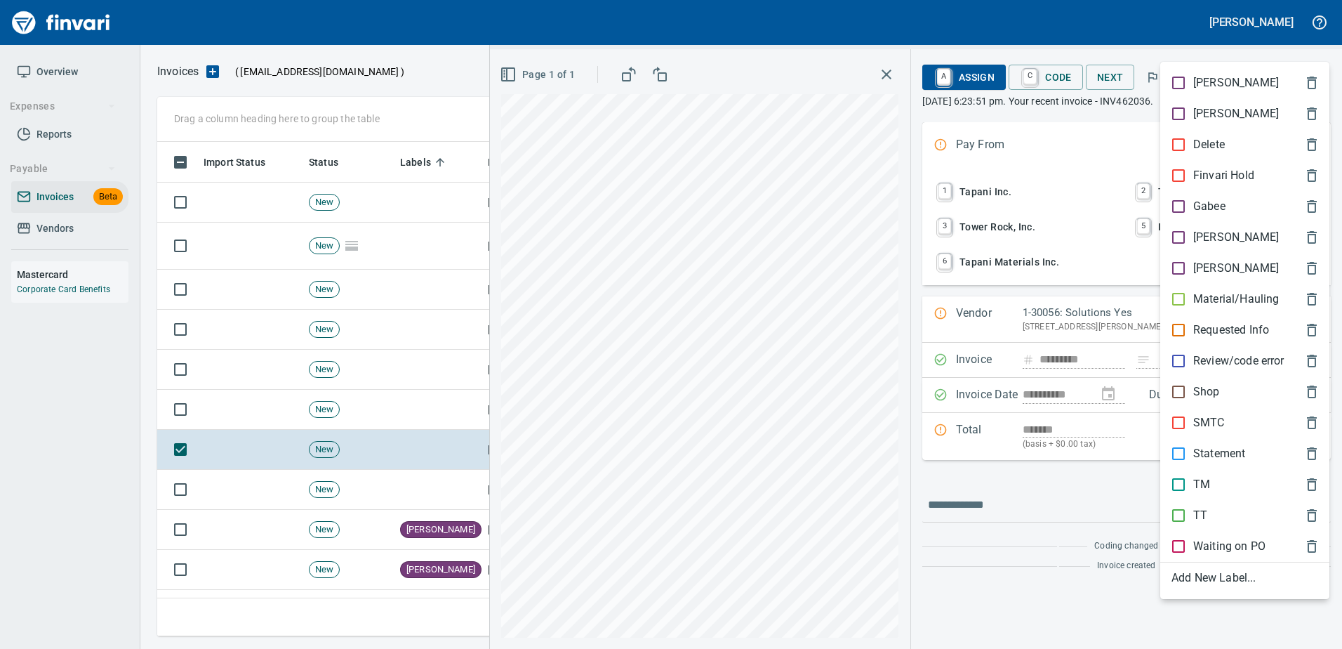
scroll to position [473, 1146]
click at [1206, 237] on p "[PERSON_NAME]" at bounding box center [1236, 237] width 86 height 17
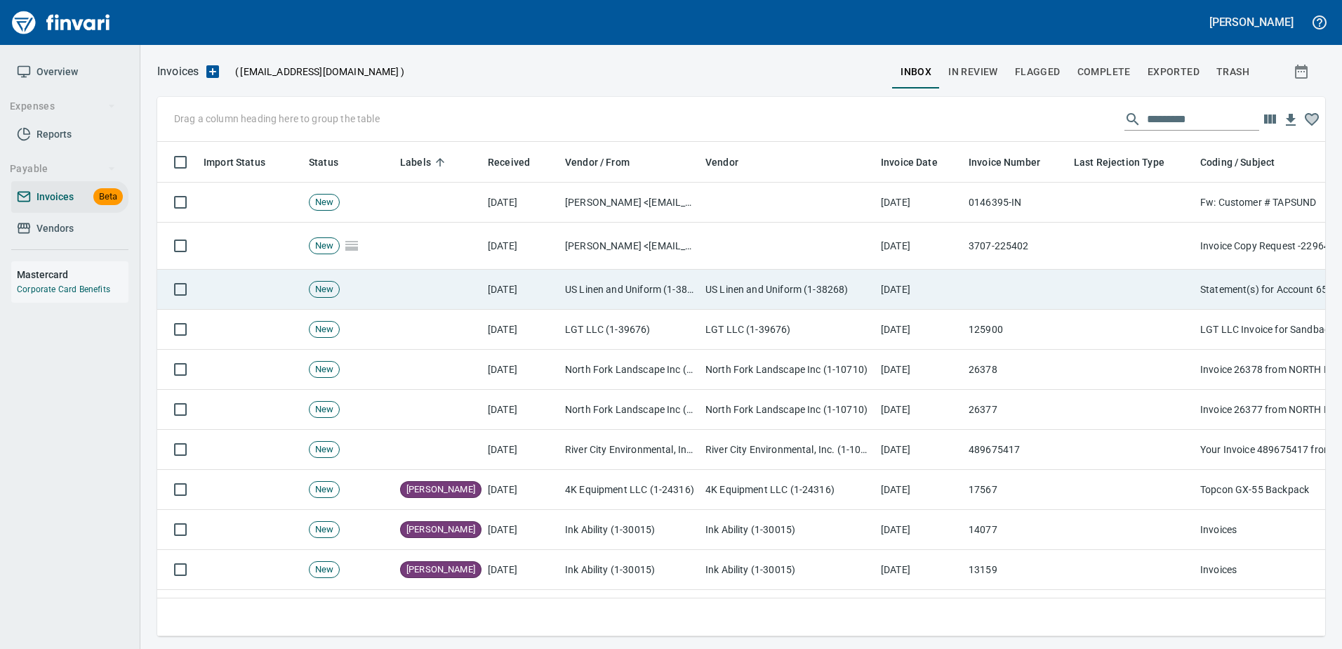
click at [968, 296] on td at bounding box center [1015, 290] width 105 height 40
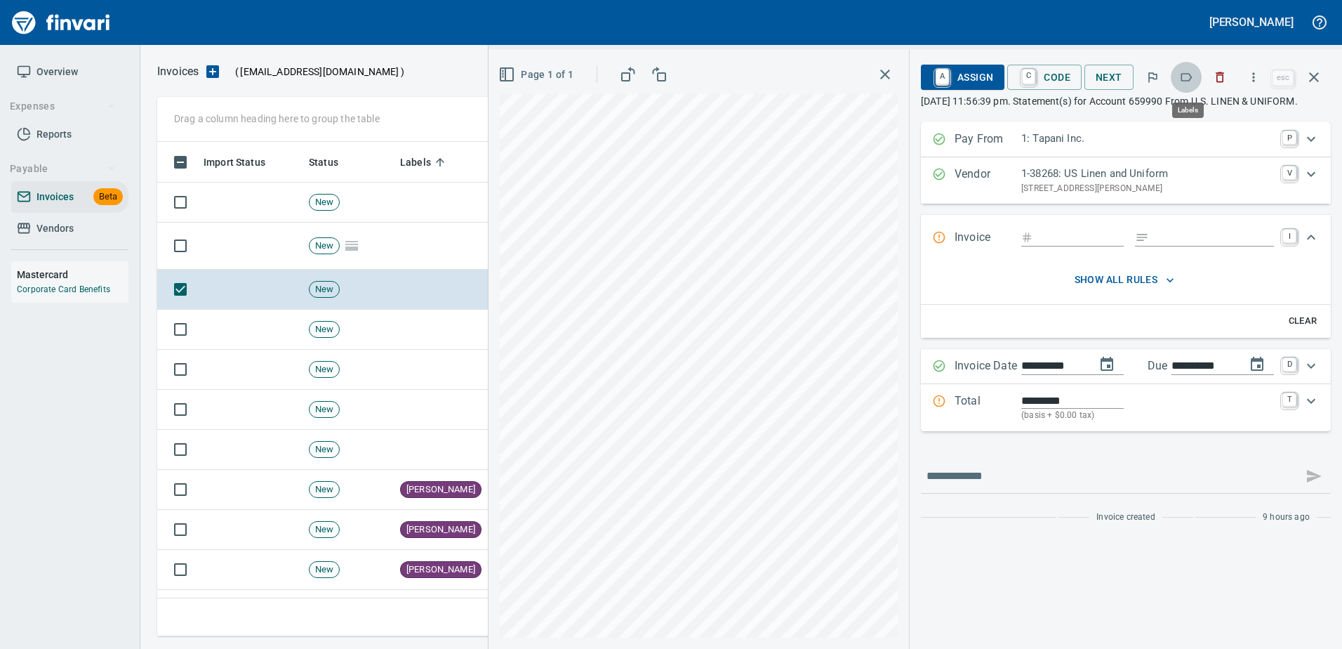
click at [1181, 76] on icon "button" at bounding box center [1186, 77] width 14 height 14
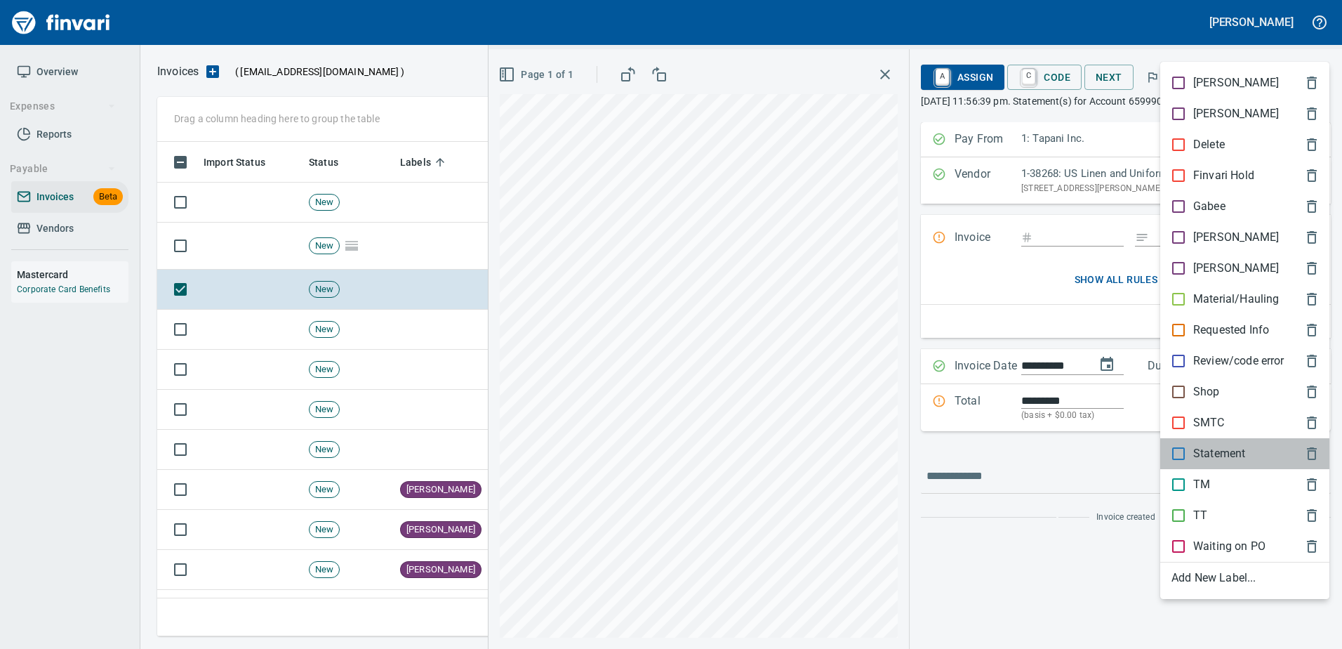
click at [1200, 461] on p "Statement" at bounding box center [1219, 453] width 52 height 17
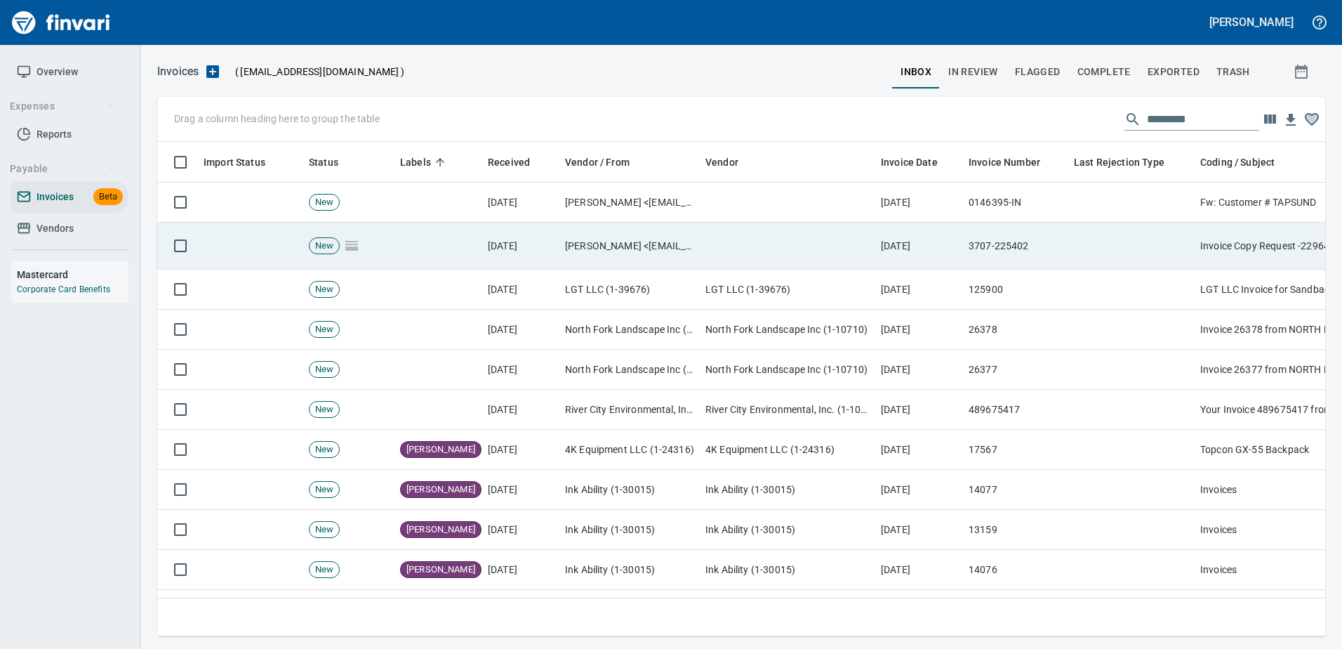
click at [1146, 223] on td at bounding box center [1131, 246] width 126 height 47
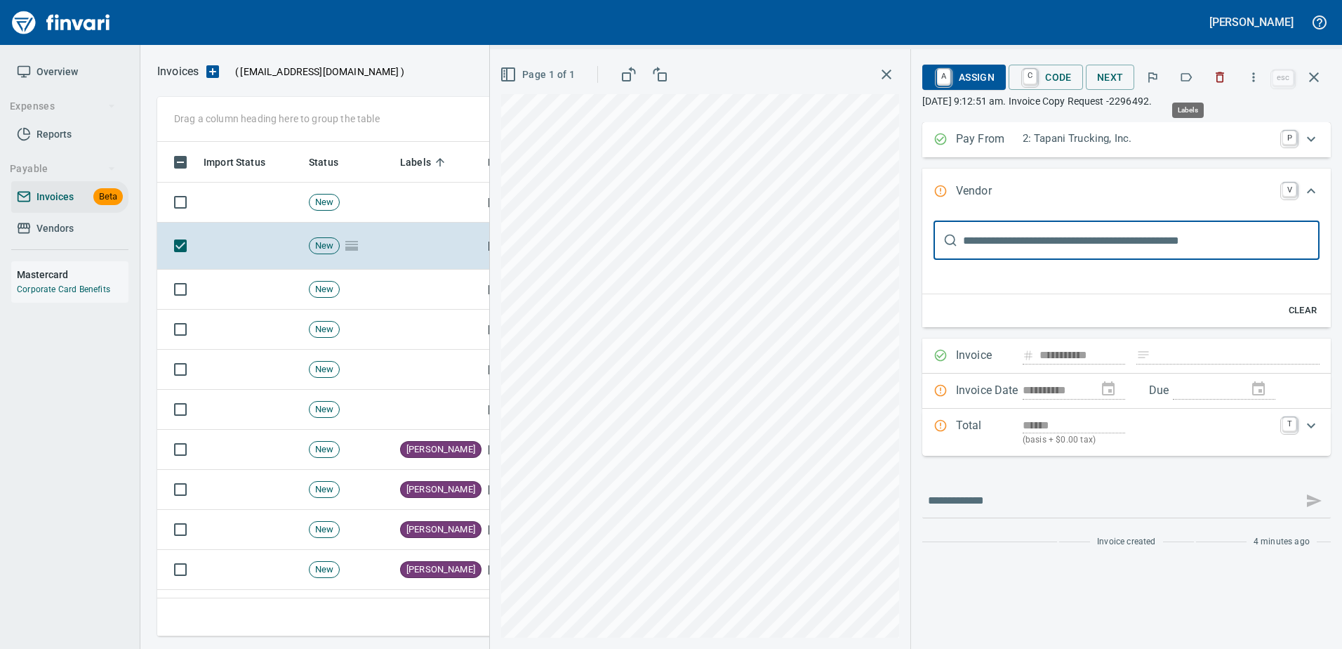
click at [1192, 69] on button "button" at bounding box center [1186, 77] width 31 height 31
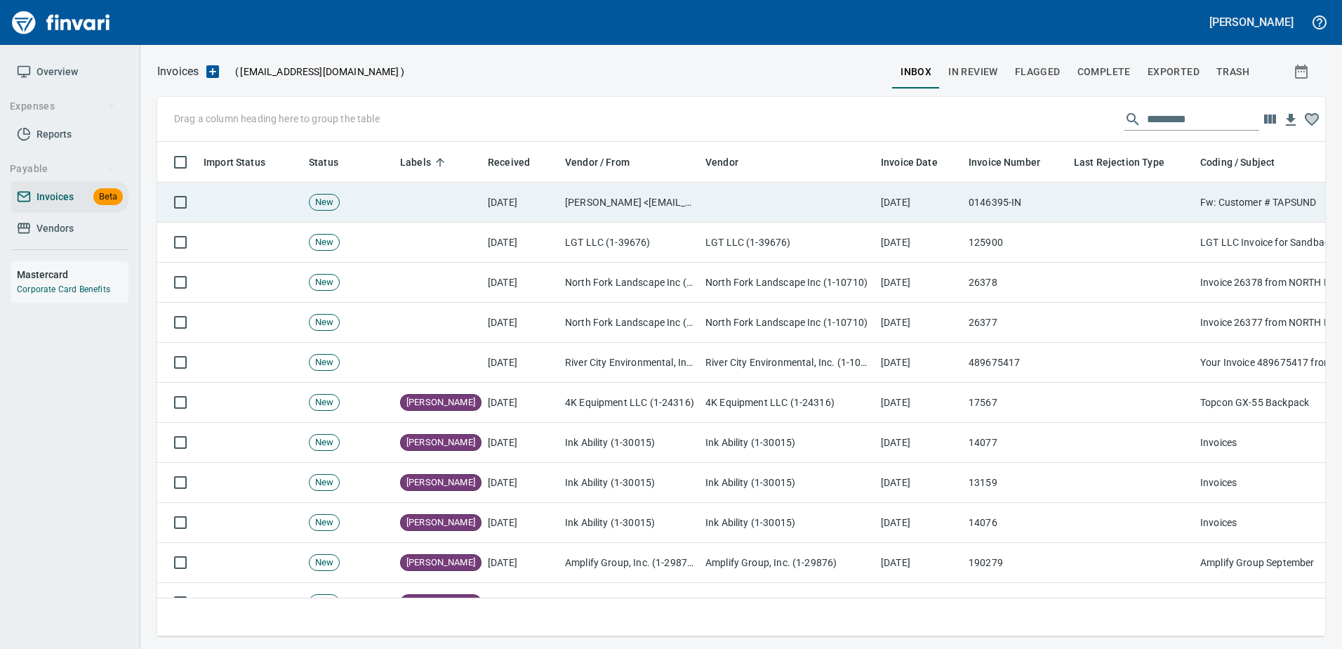
click at [1106, 206] on td at bounding box center [1131, 203] width 126 height 40
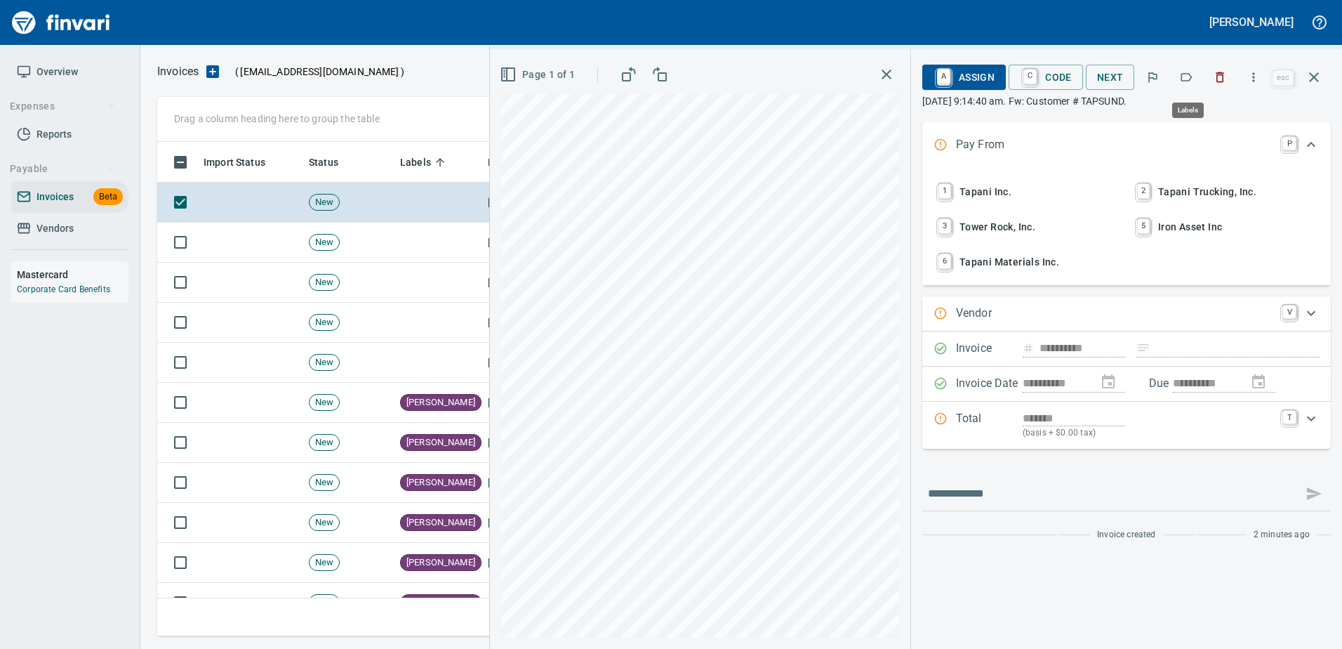
scroll to position [473, 1146]
click at [1229, 84] on button "button" at bounding box center [1220, 77] width 31 height 31
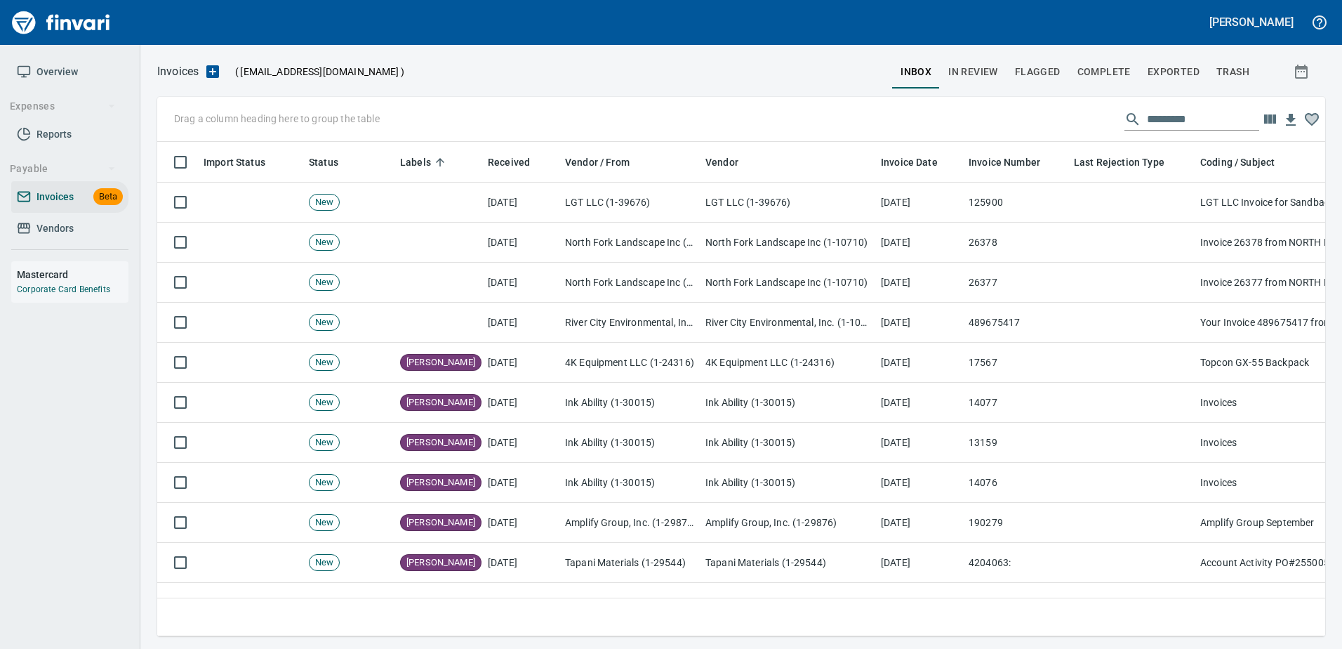
scroll to position [473, 1146]
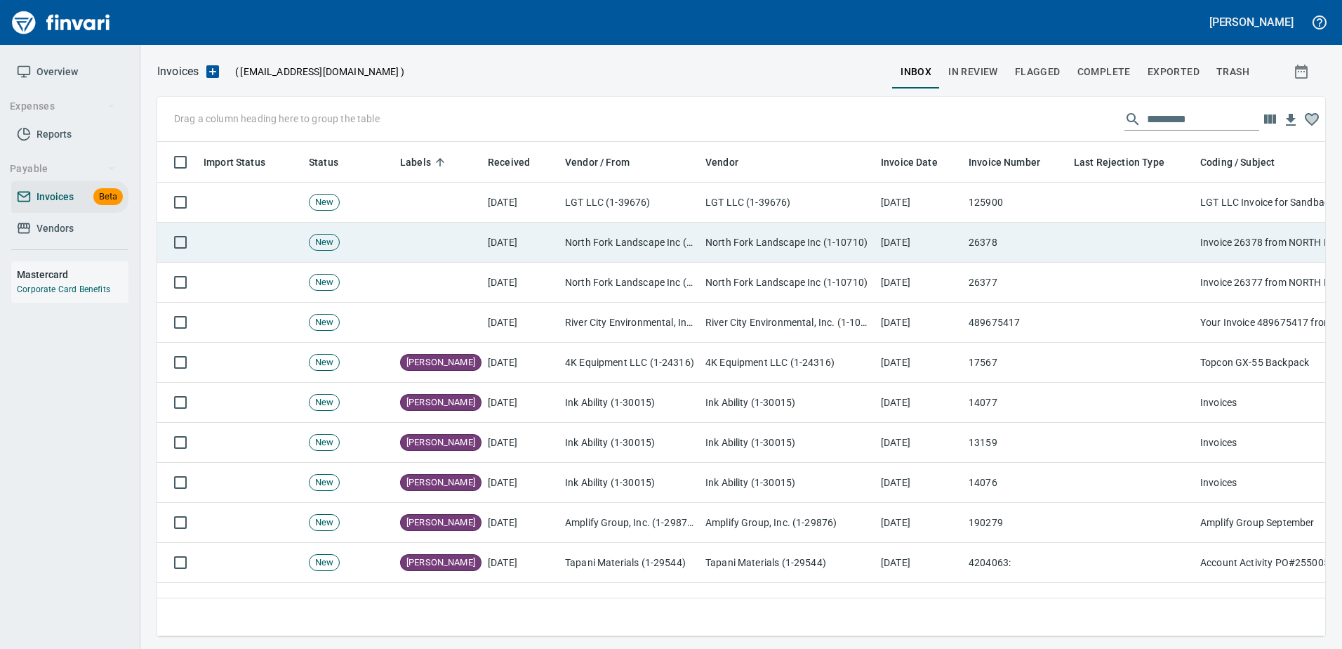
click at [943, 240] on td "[DATE]" at bounding box center [919, 243] width 88 height 40
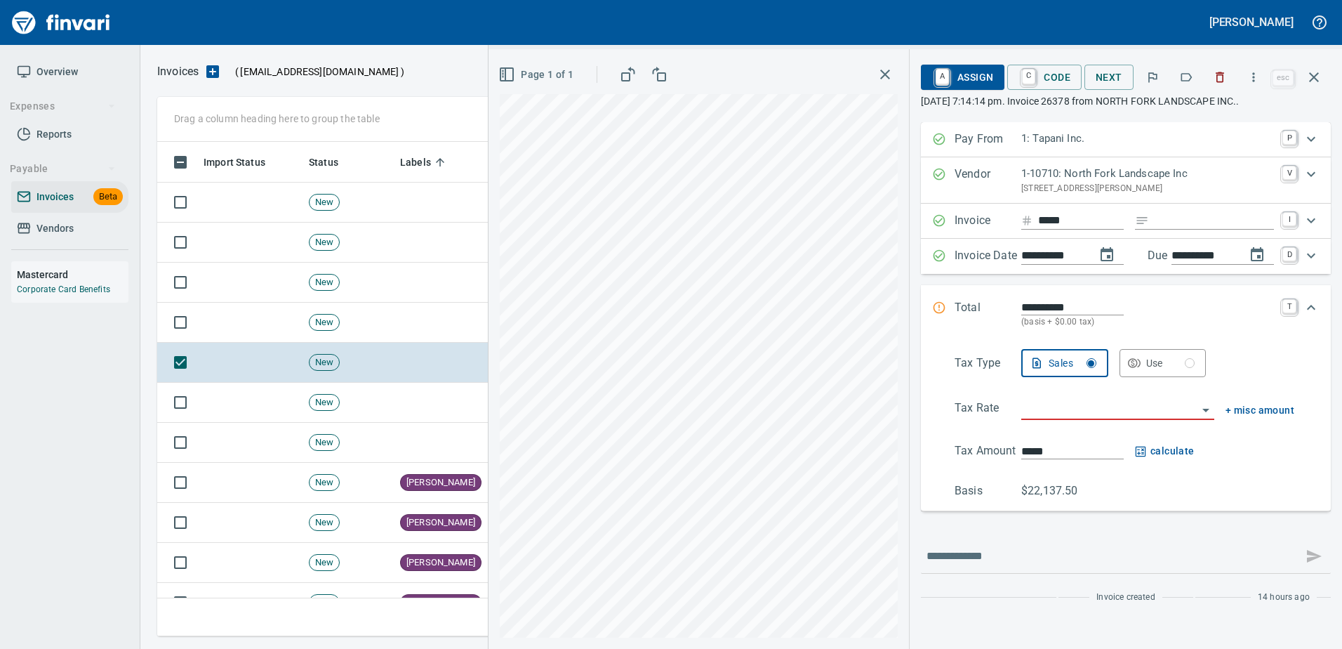
scroll to position [473, 1146]
drag, startPoint x: 1226, startPoint y: 76, endPoint x: 1169, endPoint y: 91, distance: 58.9
click at [1226, 76] on icon "button" at bounding box center [1220, 77] width 14 height 14
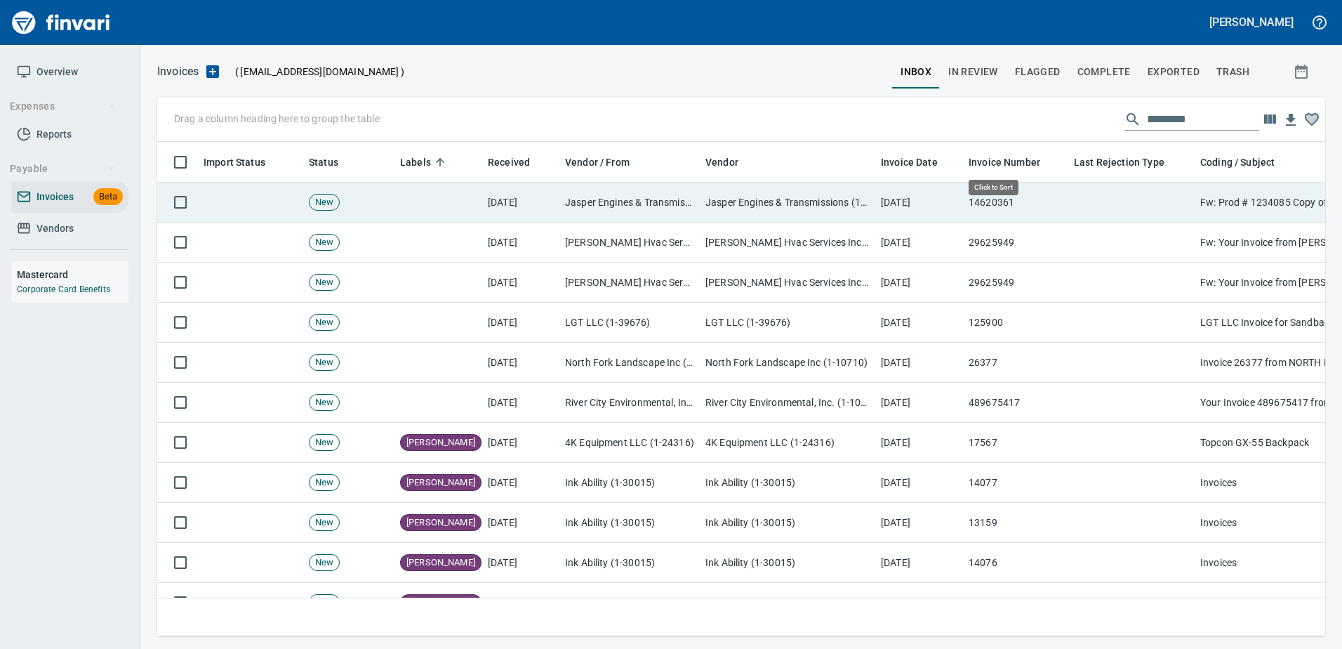
scroll to position [473, 1147]
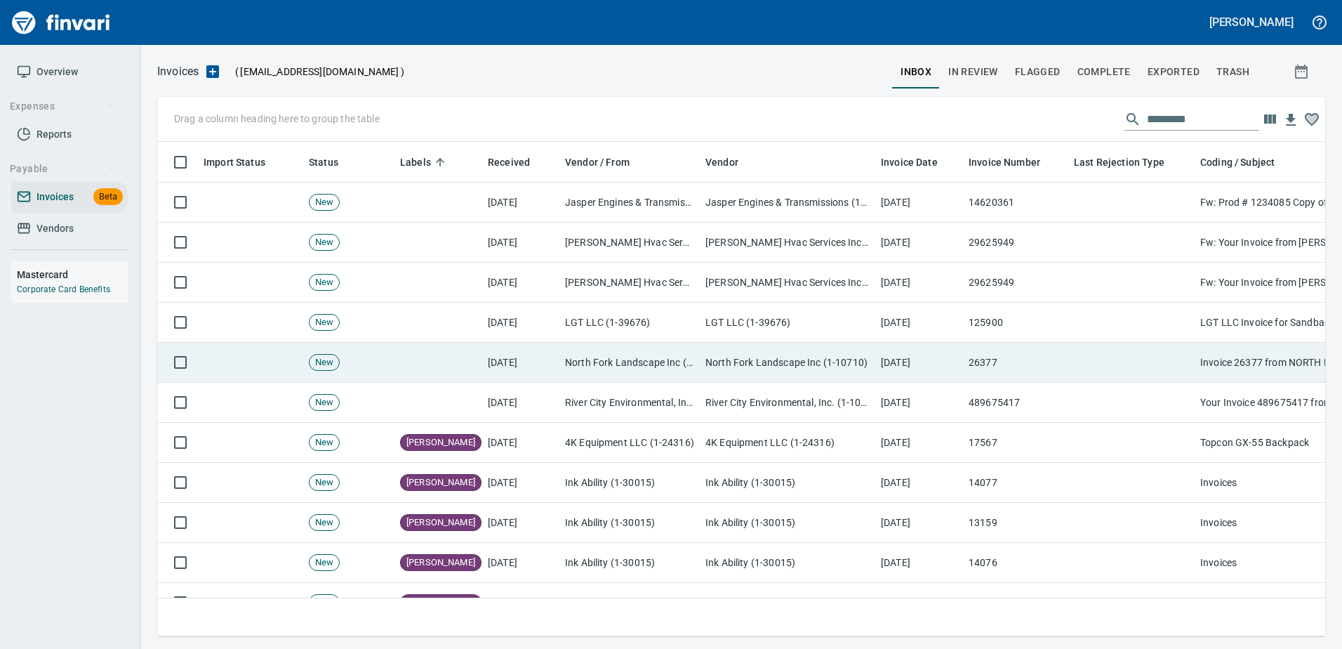
drag, startPoint x: 874, startPoint y: 372, endPoint x: 892, endPoint y: 362, distance: 21.1
click at [876, 371] on tr "New 9/29/2025 North Fork Landscape Inc (1-10710) North Fork Landscape Inc (1-10…" at bounding box center [1202, 363] width 2090 height 40
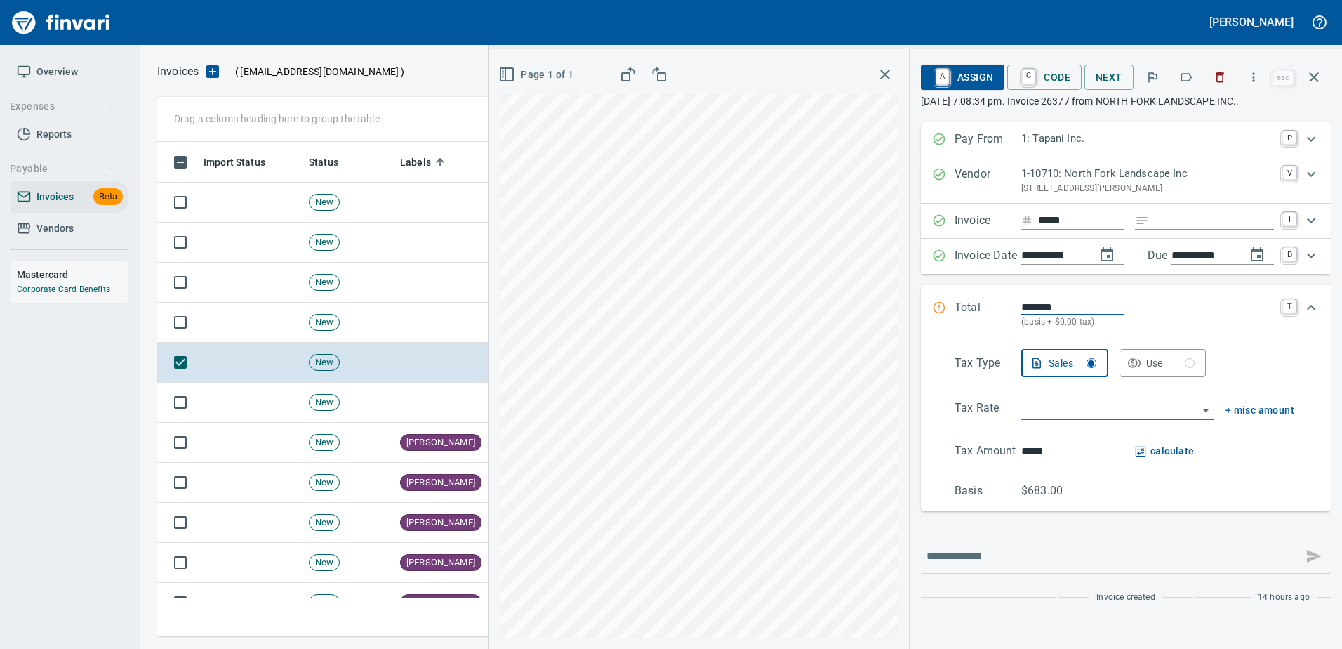
scroll to position [473, 1146]
click at [1226, 76] on icon "button" at bounding box center [1220, 77] width 14 height 14
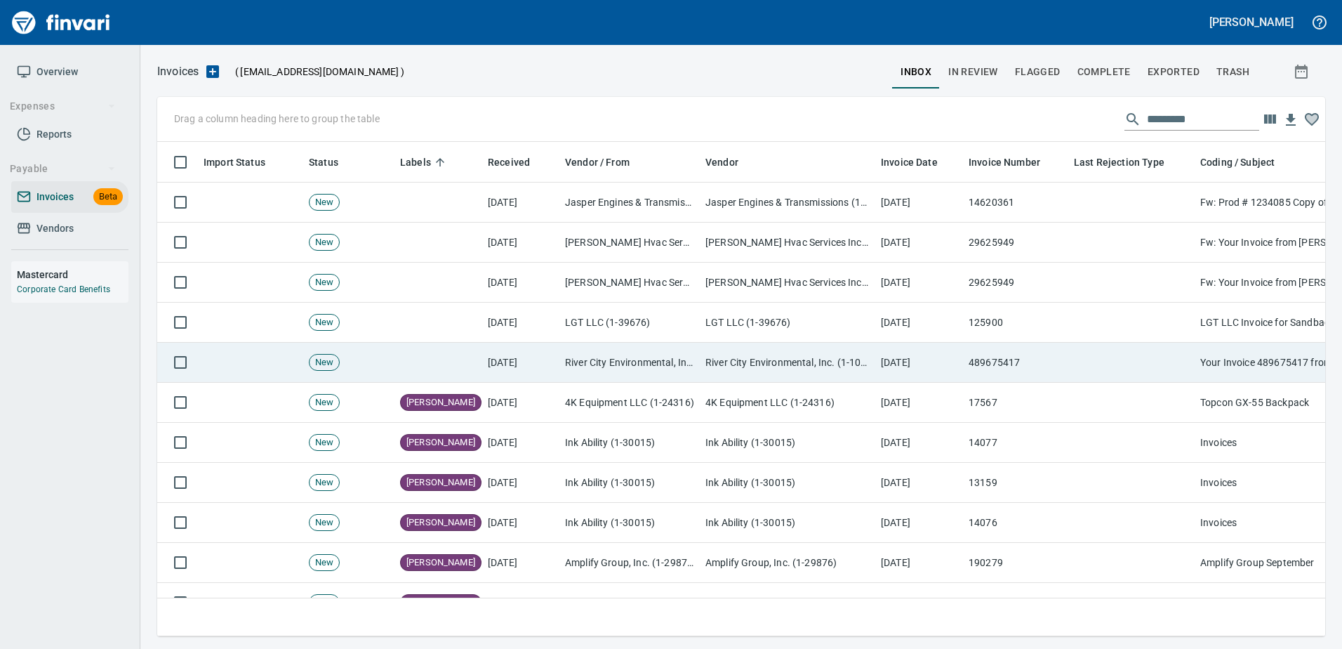
click at [931, 354] on td "[DATE]" at bounding box center [919, 363] width 88 height 40
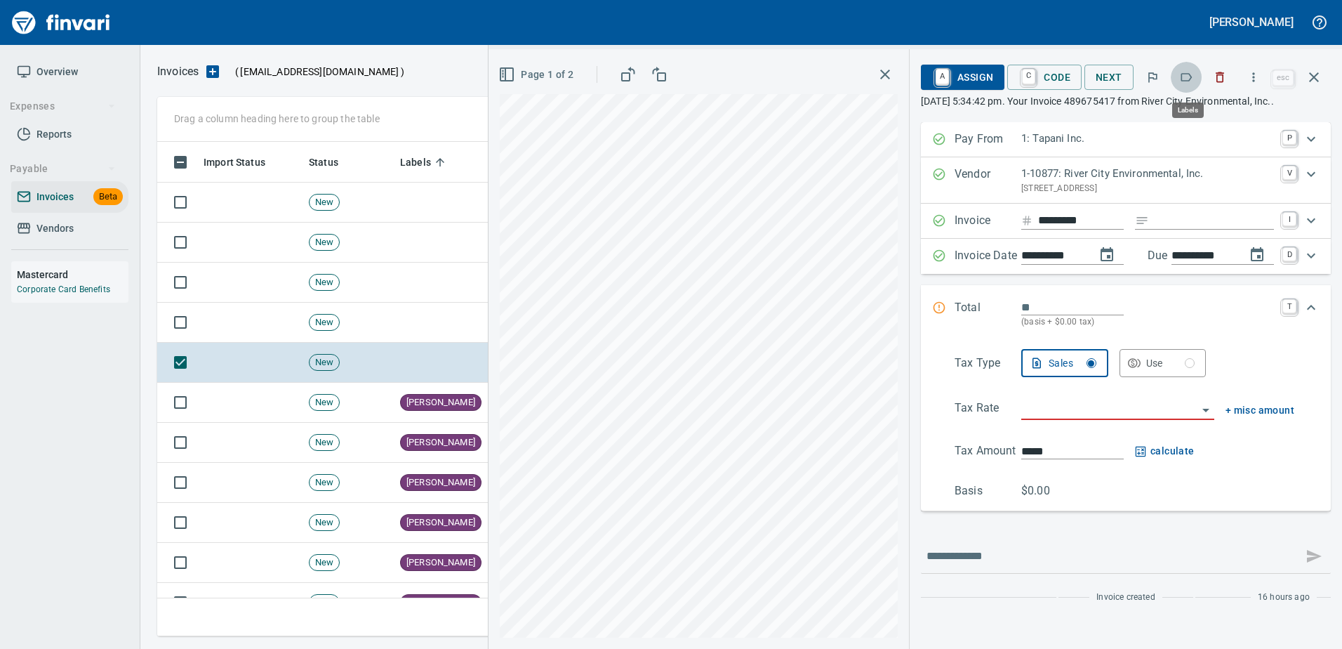
click at [1193, 81] on icon "button" at bounding box center [1186, 77] width 14 height 14
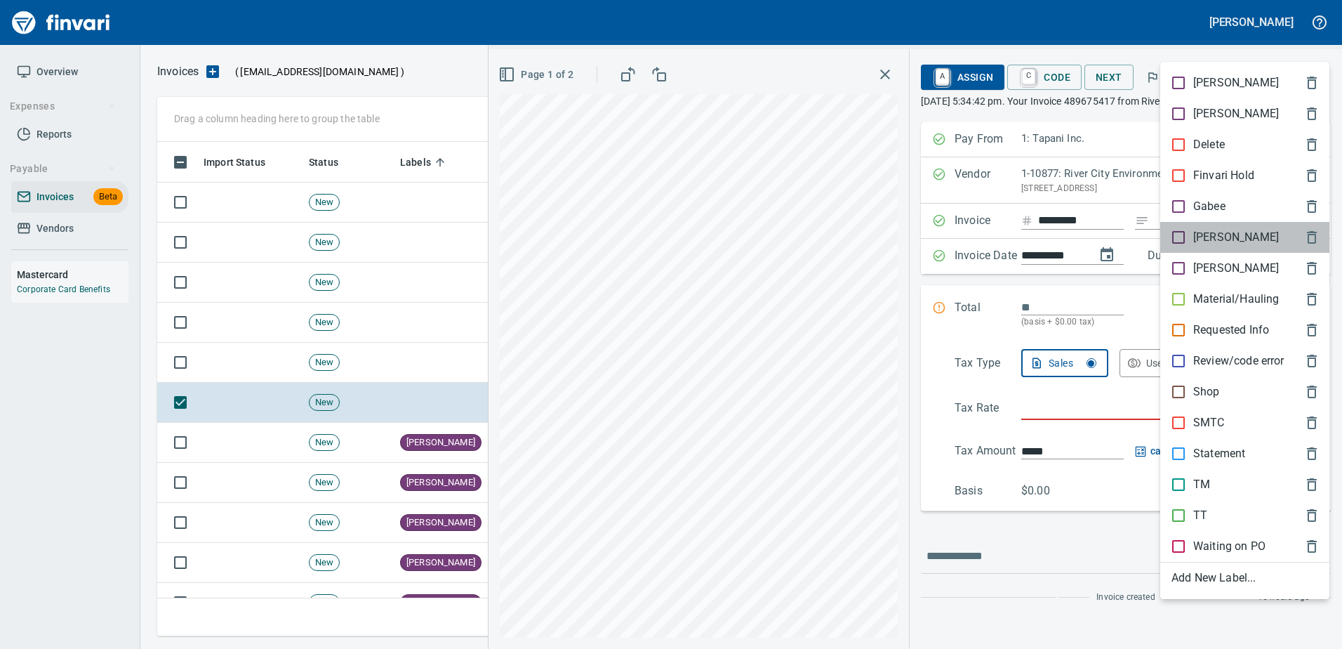
click at [1201, 232] on p "[PERSON_NAME]" at bounding box center [1236, 237] width 86 height 17
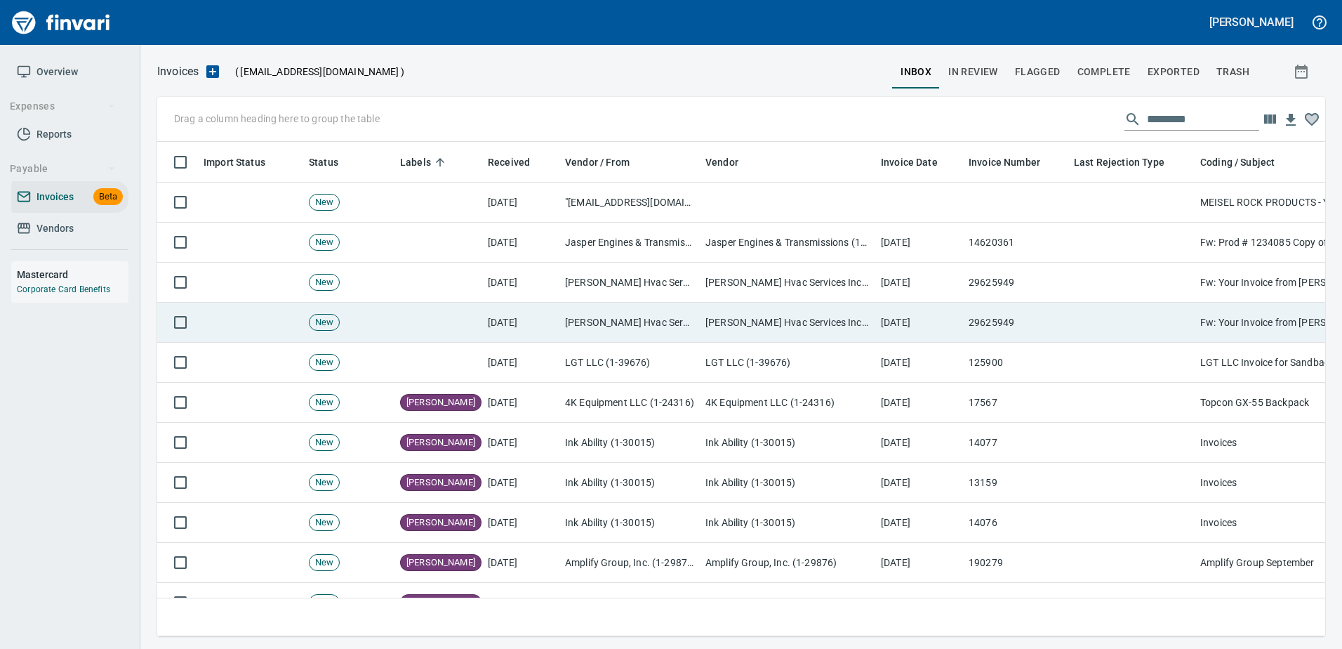
click at [760, 319] on td "[PERSON_NAME] Hvac Services Inc (1-10453)" at bounding box center [787, 323] width 175 height 40
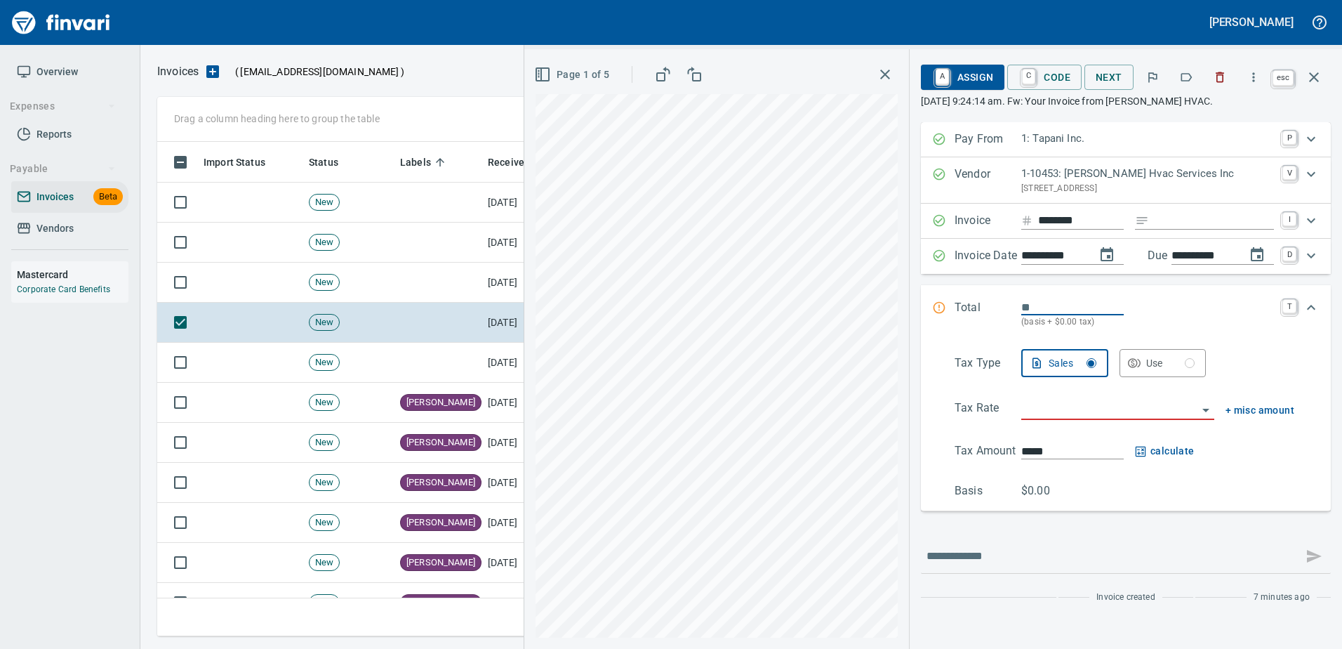
click at [1318, 74] on icon "button" at bounding box center [1314, 77] width 10 height 10
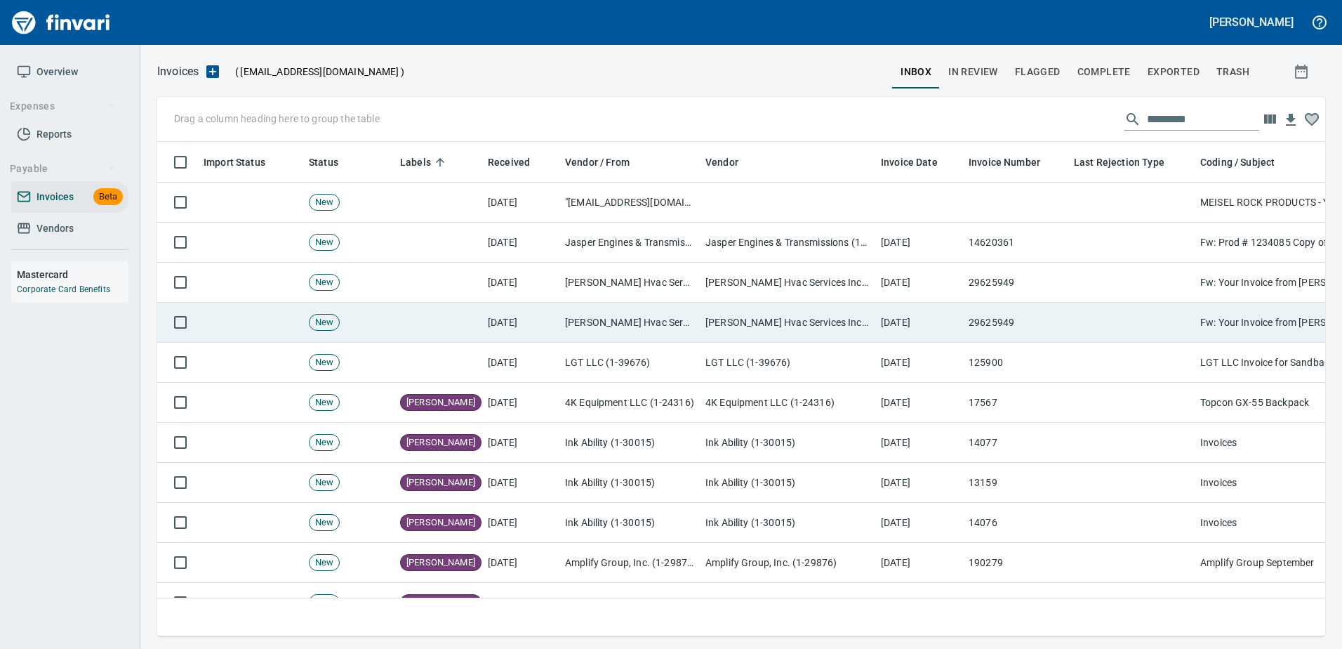
click at [1188, 311] on td at bounding box center [1131, 323] width 126 height 40
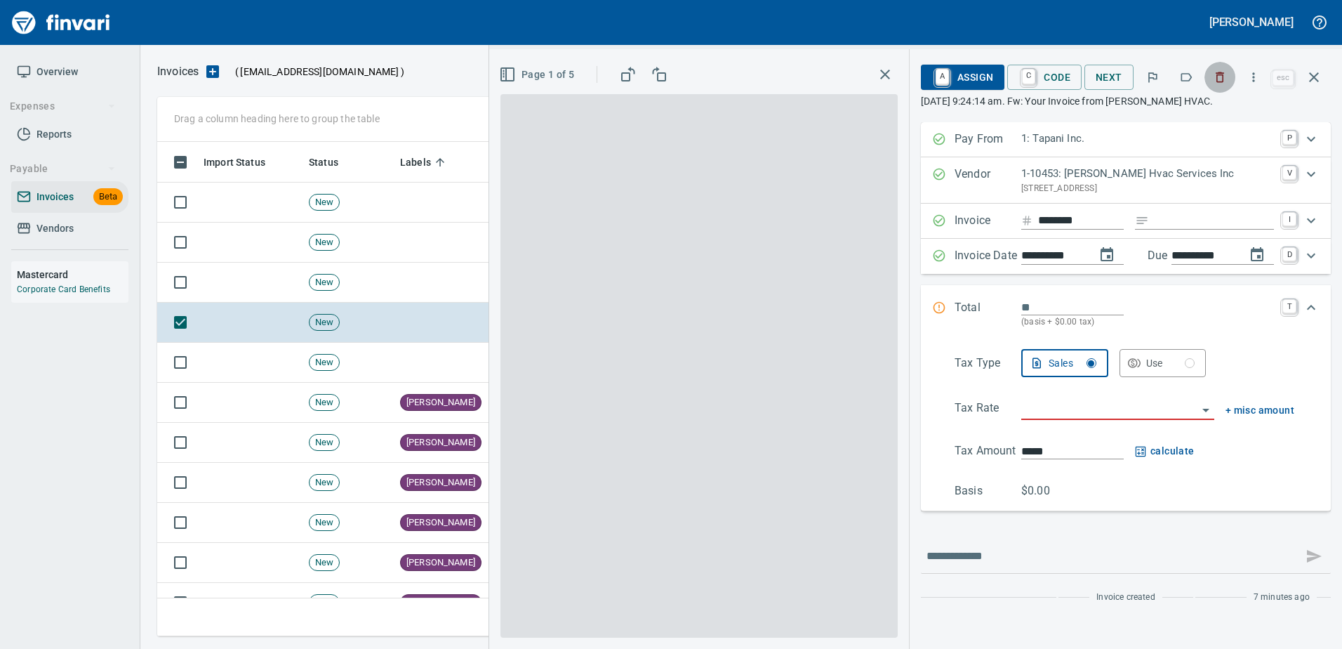
click at [1219, 83] on icon "button" at bounding box center [1220, 77] width 14 height 14
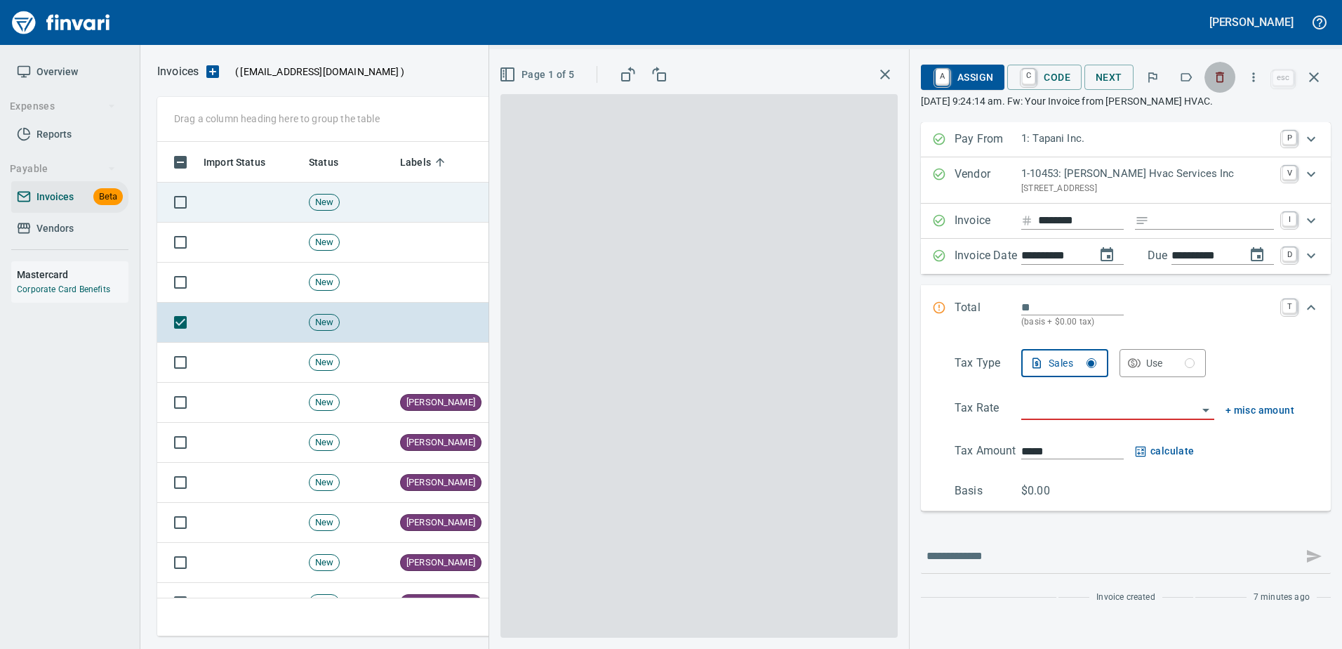
scroll to position [473, 1146]
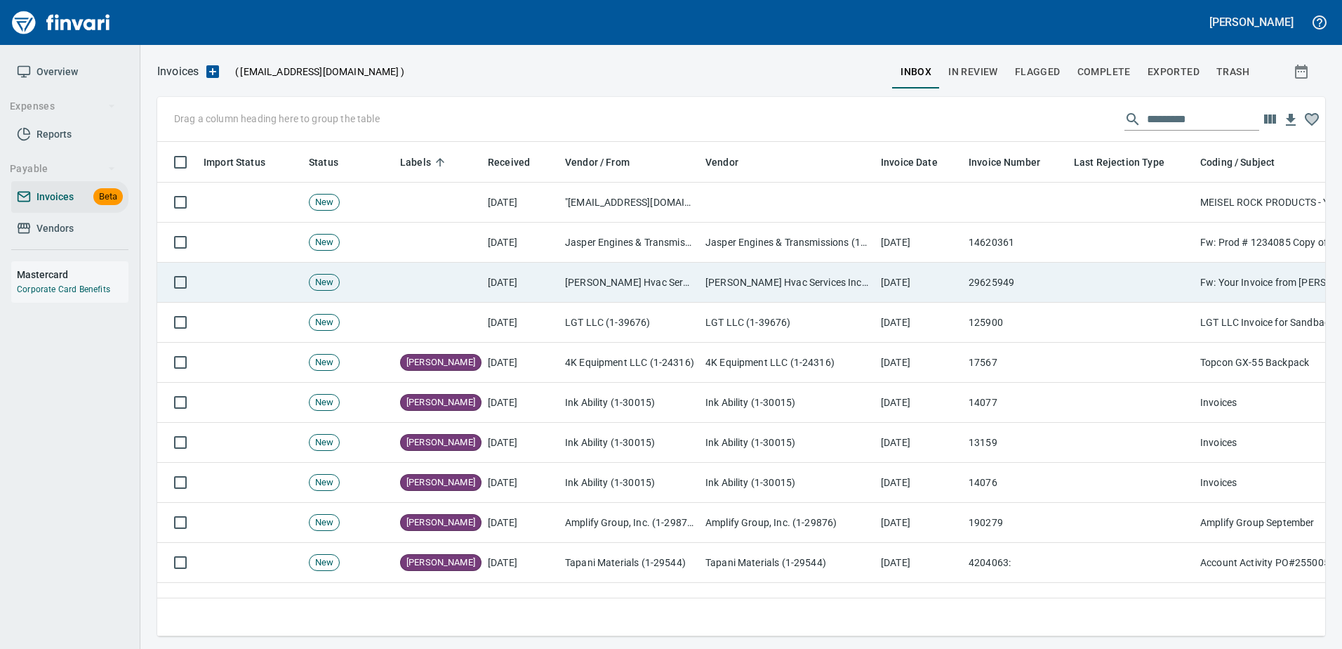
click at [1129, 282] on td at bounding box center [1131, 283] width 126 height 40
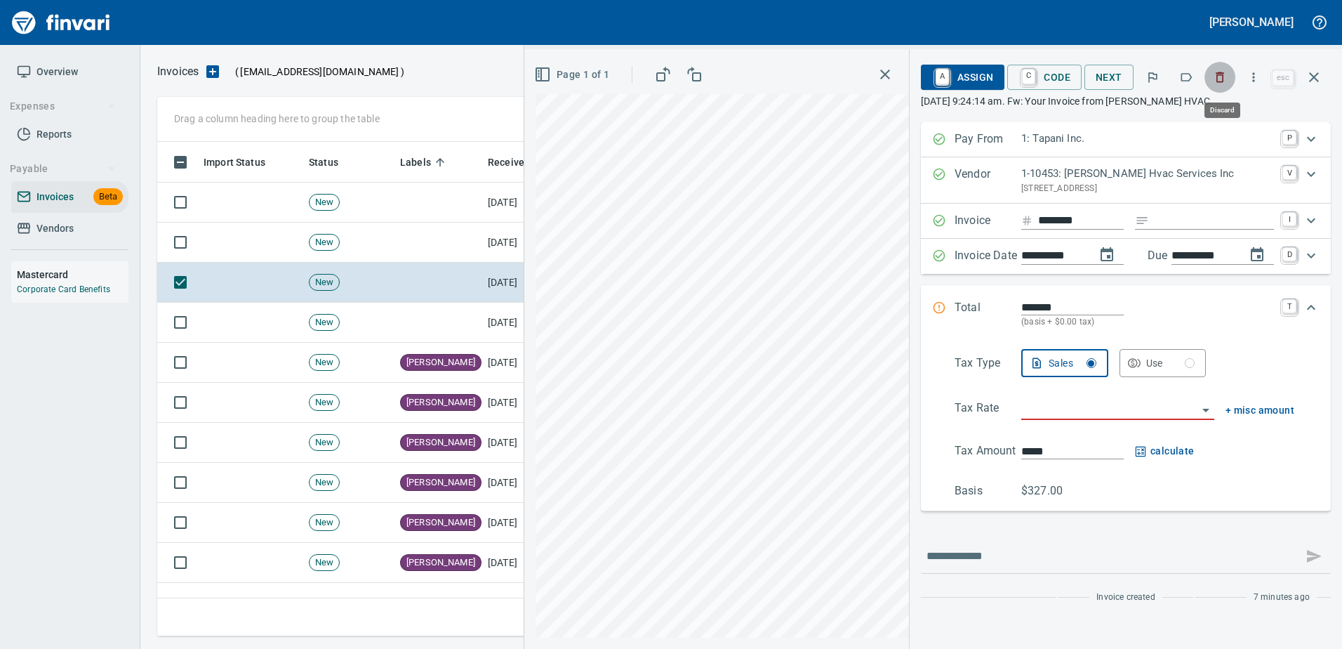
click at [1226, 79] on icon "button" at bounding box center [1220, 77] width 14 height 14
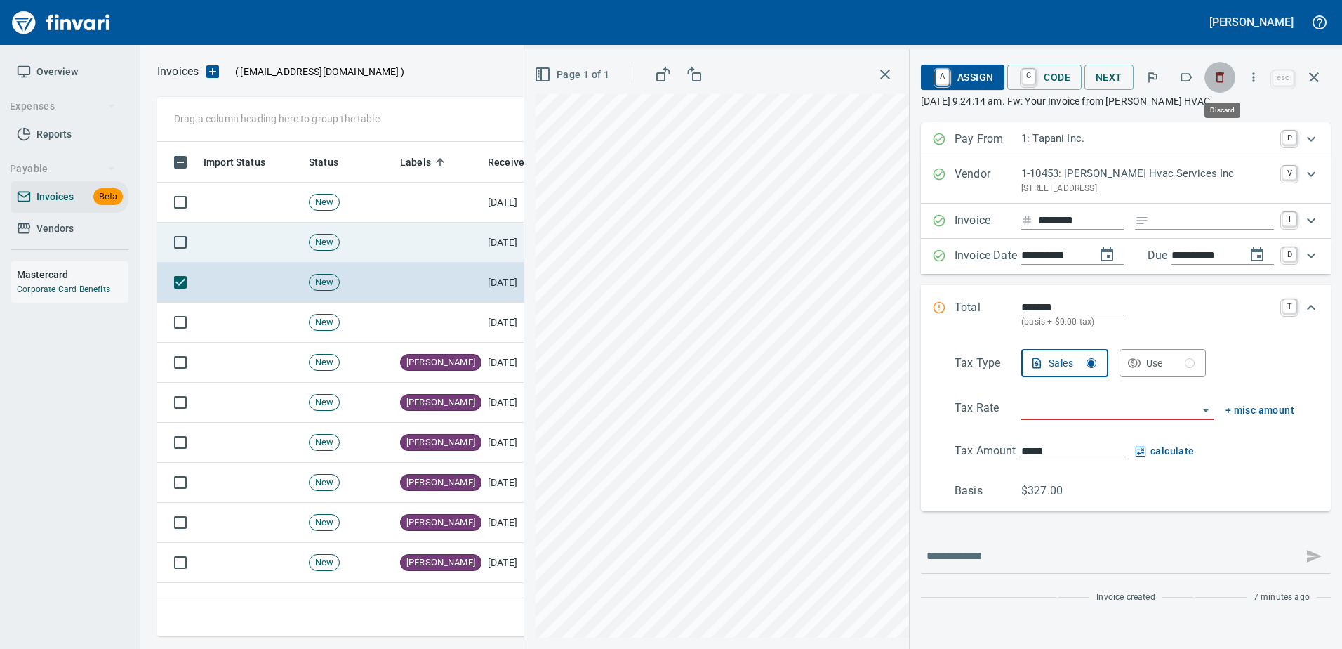
scroll to position [473, 1146]
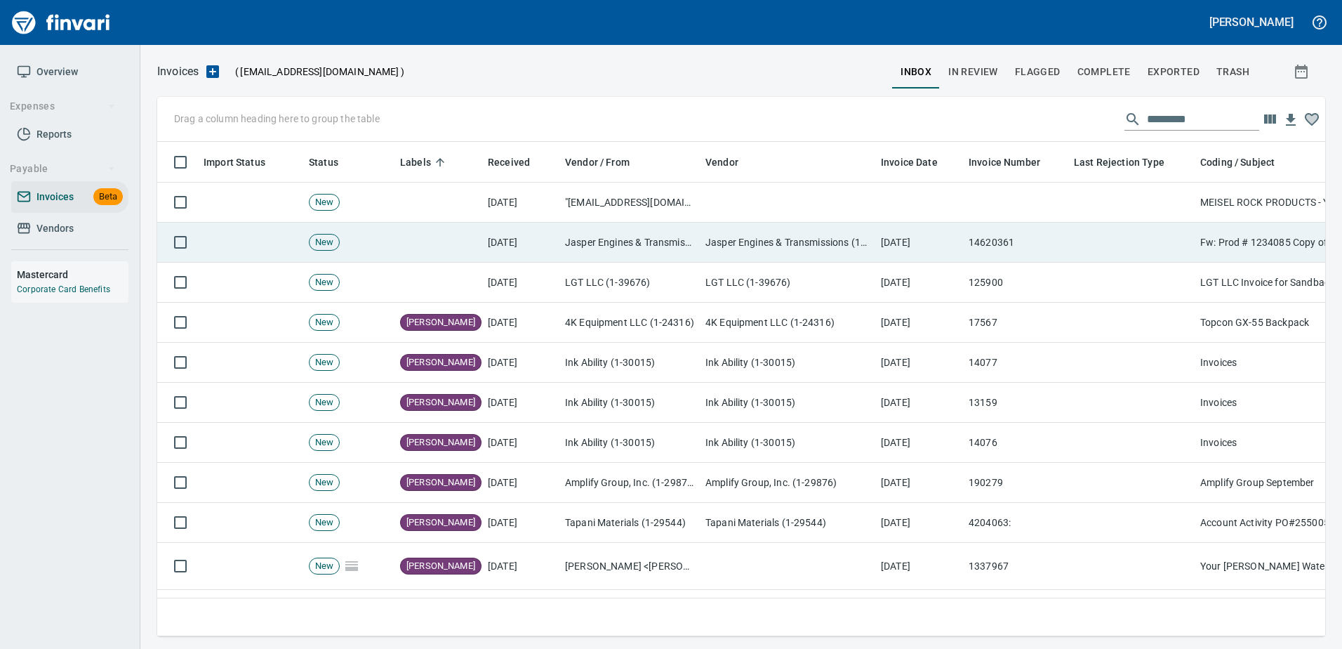
click at [1138, 227] on td at bounding box center [1131, 243] width 126 height 40
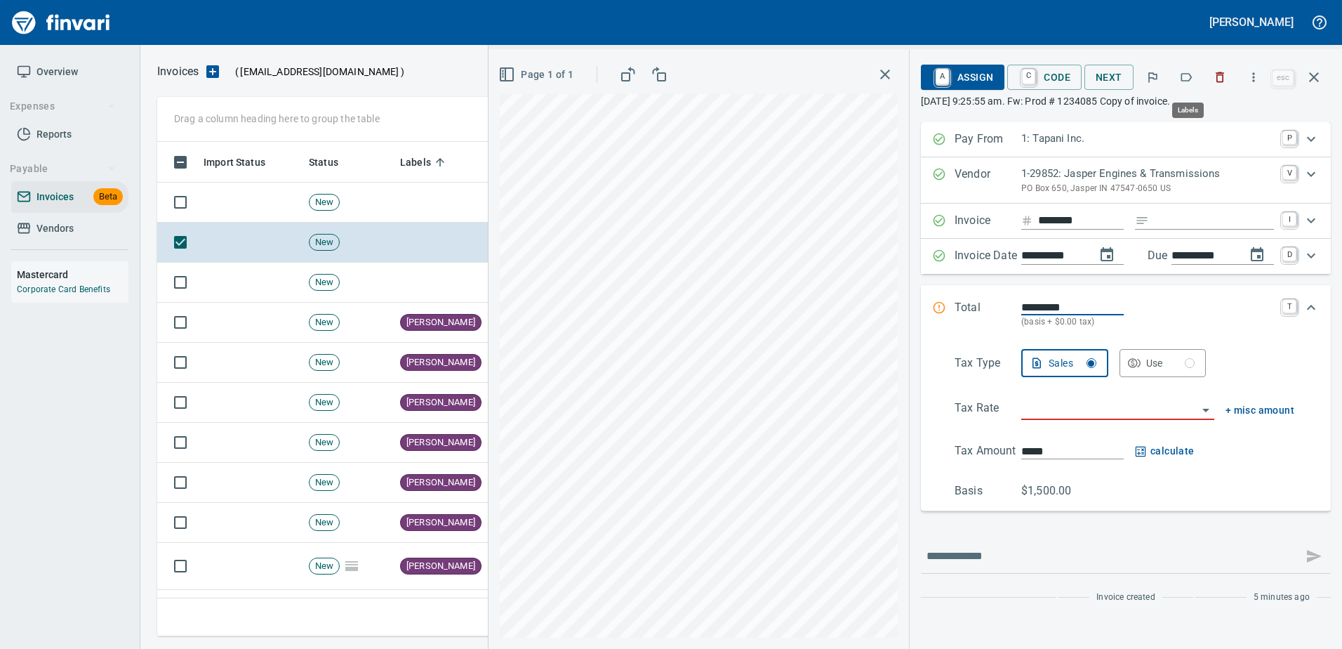
click at [1193, 79] on icon "button" at bounding box center [1186, 77] width 14 height 14
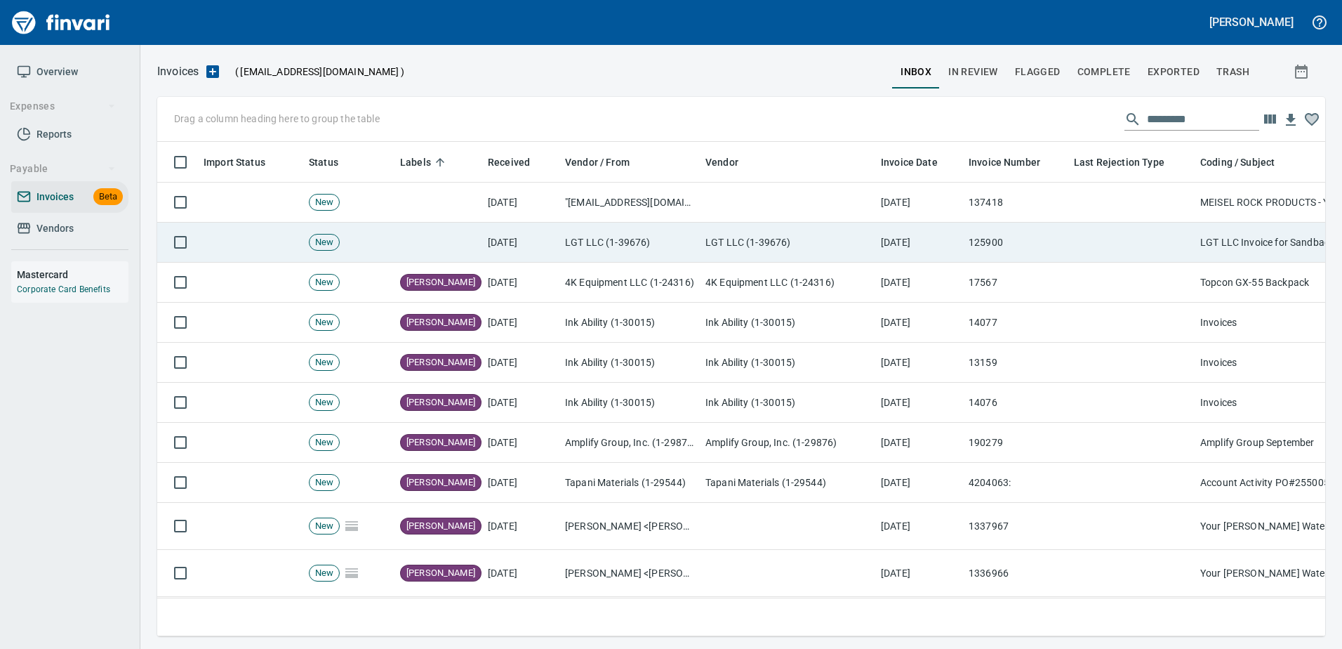
click at [1042, 239] on td "125900" at bounding box center [1015, 243] width 105 height 40
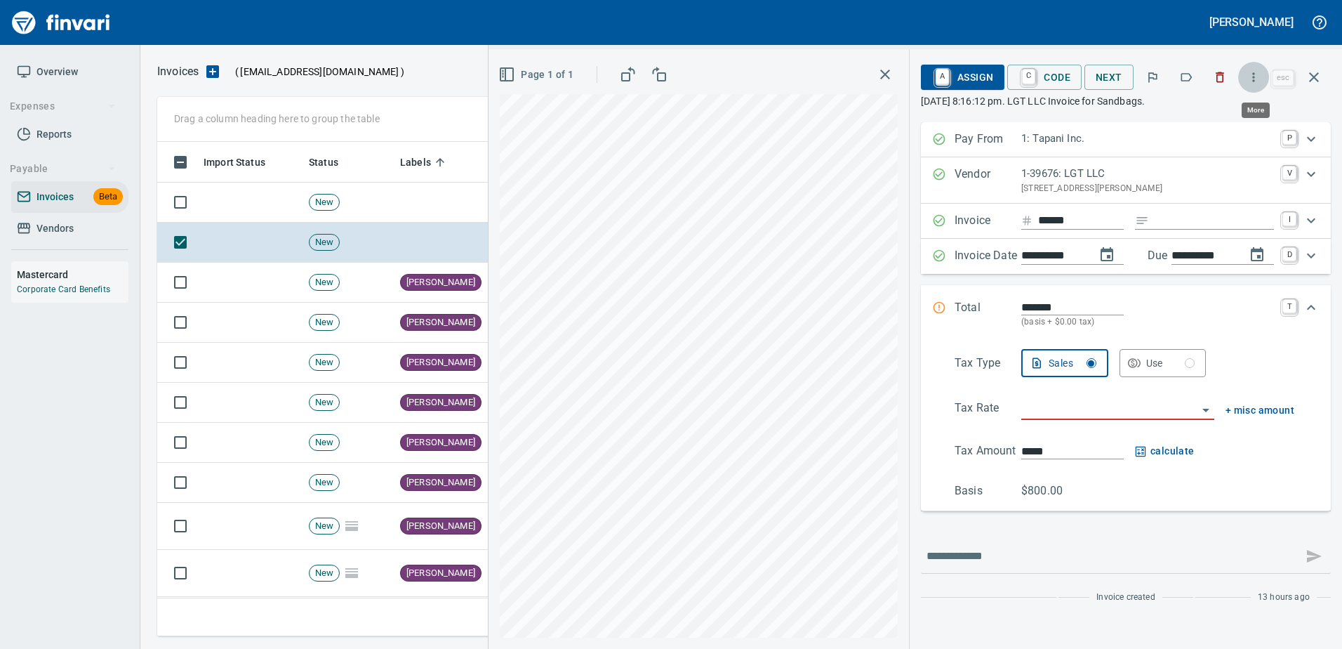
click at [1256, 74] on icon "button" at bounding box center [1254, 77] width 14 height 14
click at [1205, 102] on ul "Download Split Pages" at bounding box center [1240, 133] width 180 height 73
click at [1211, 111] on span "Download" at bounding box center [1251, 118] width 135 height 17
click at [1327, 50] on div "**********" at bounding box center [1126, 348] width 432 height 599
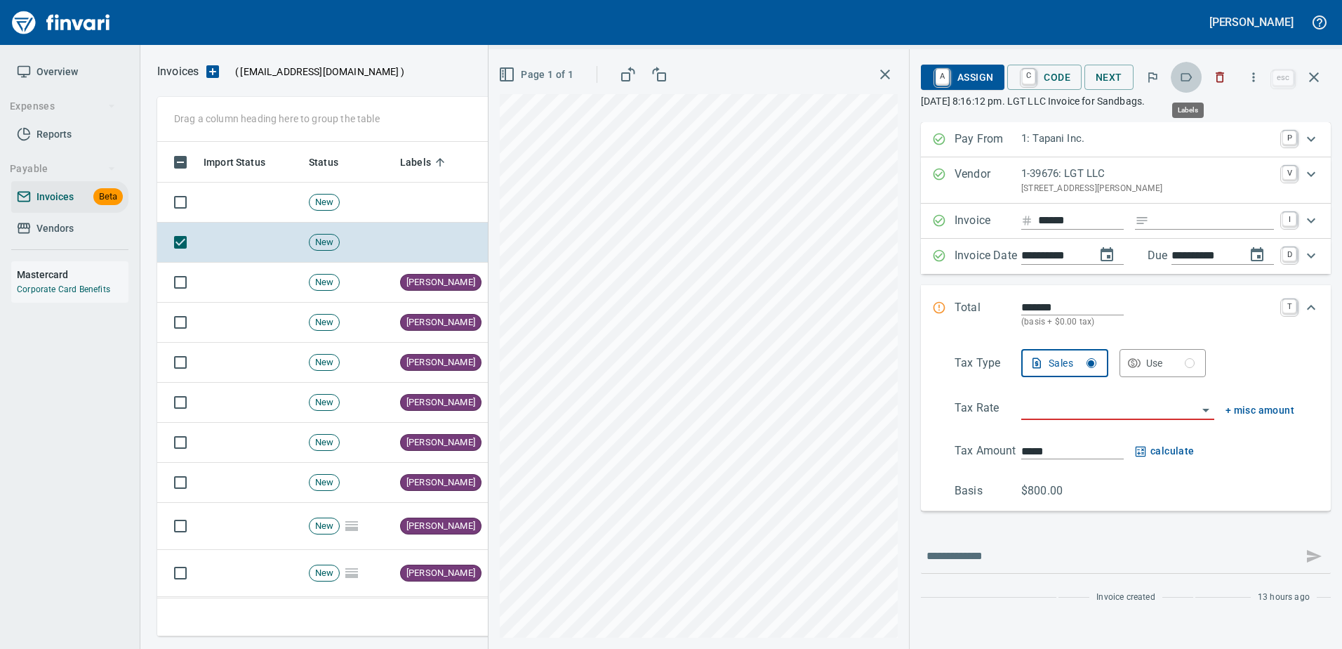
click at [1182, 75] on icon "button" at bounding box center [1186, 77] width 14 height 14
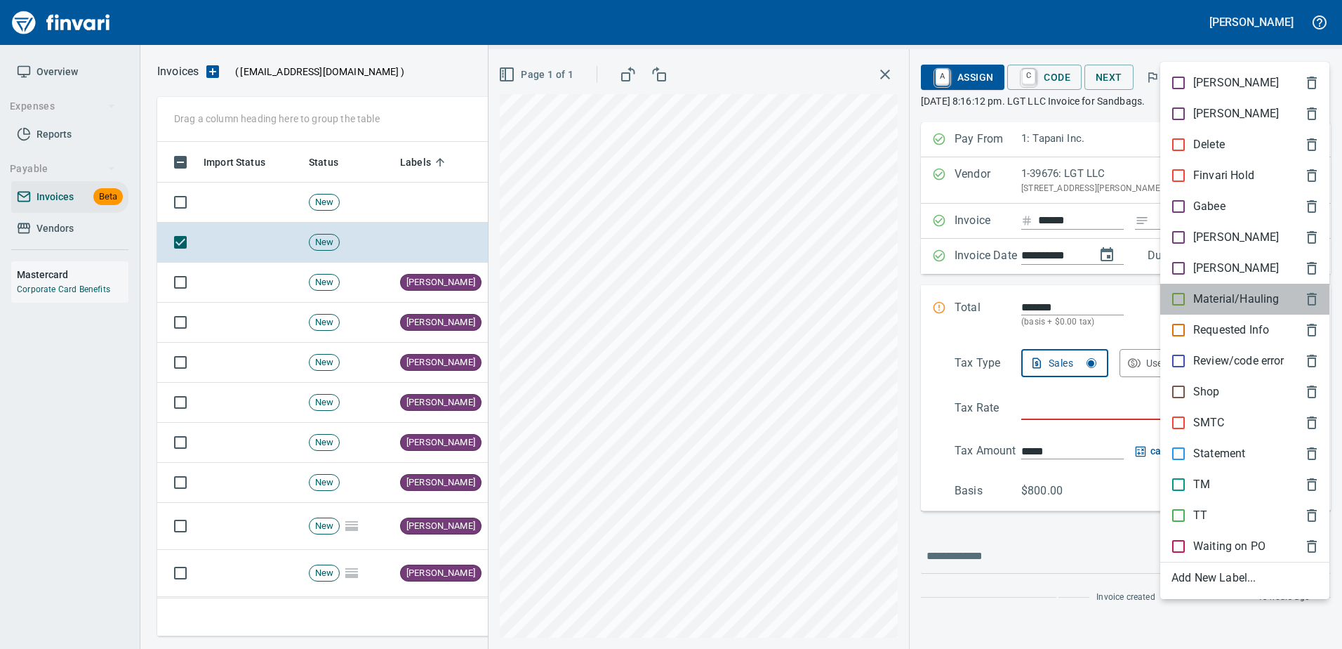
click at [1226, 296] on p "Material/Hauling" at bounding box center [1236, 299] width 86 height 17
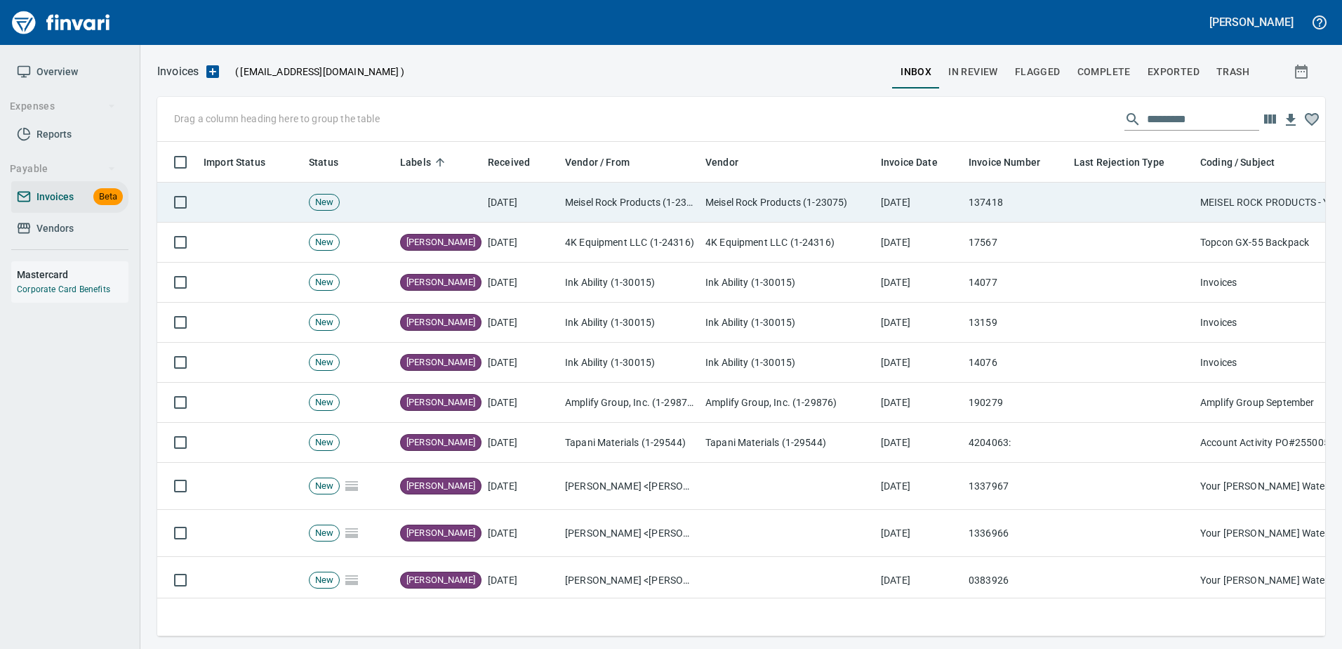
click at [828, 189] on td "Meisel Rock Products (1-23075)" at bounding box center [787, 203] width 175 height 40
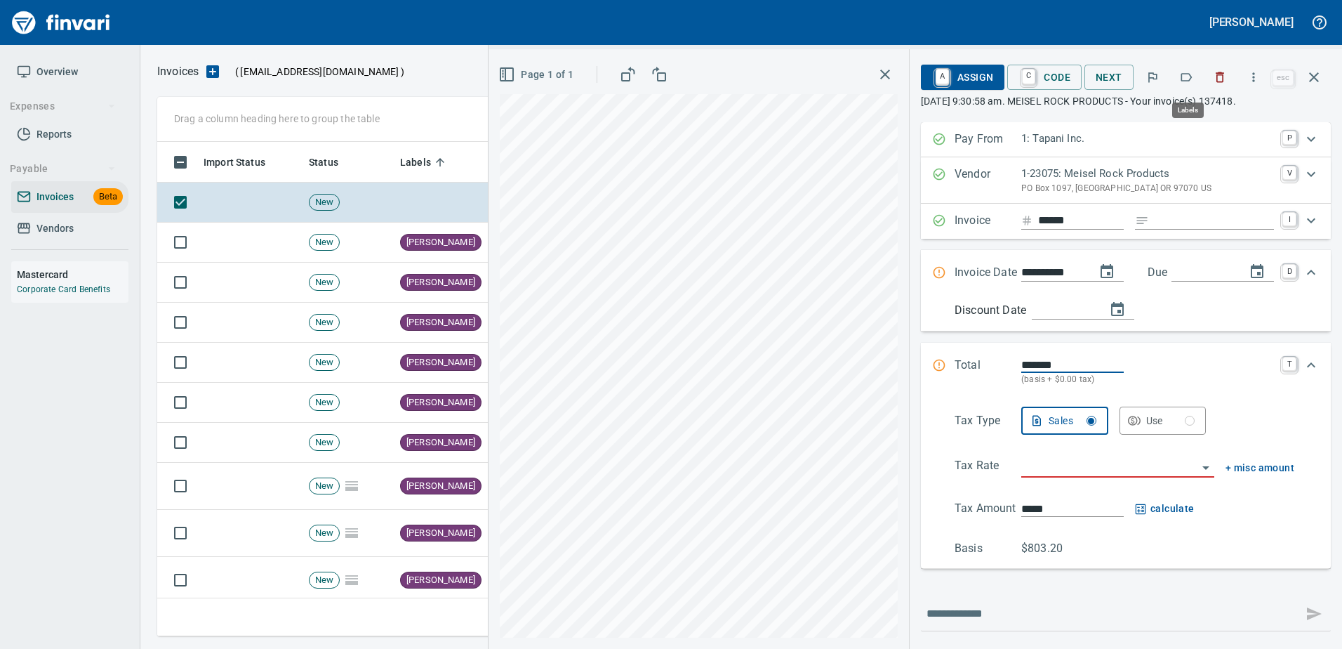
click at [1193, 72] on icon "button" at bounding box center [1186, 77] width 14 height 14
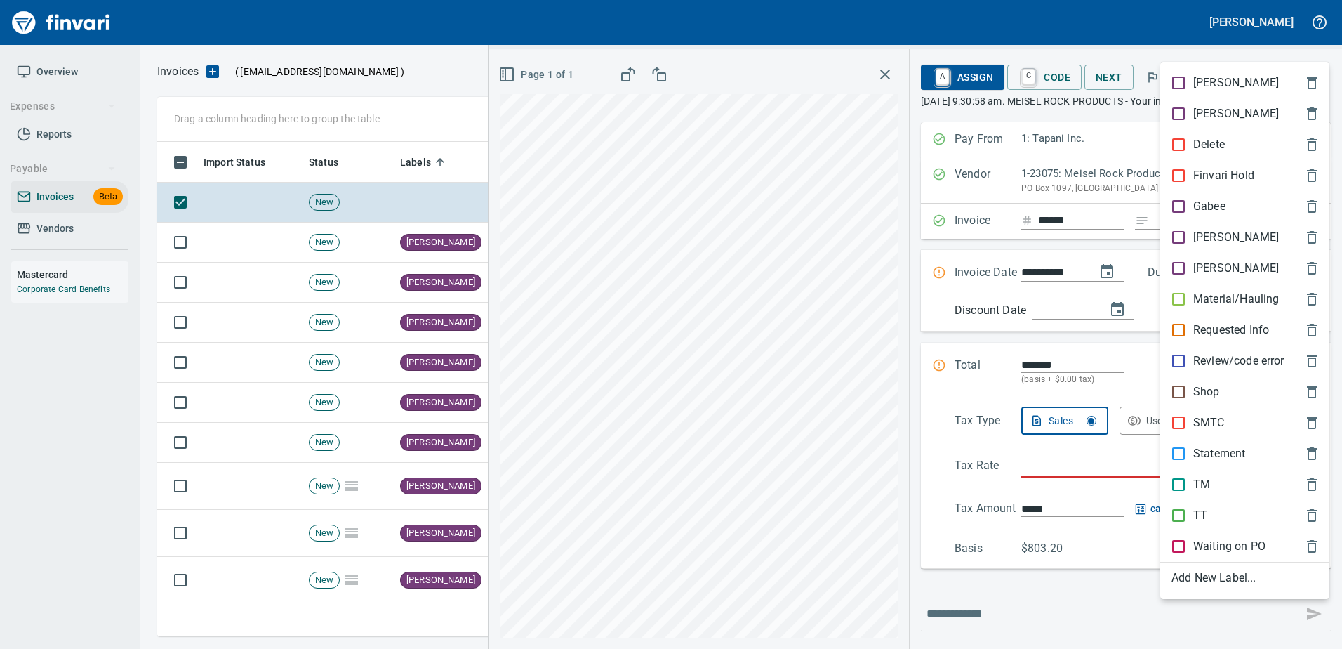
scroll to position [473, 1146]
click at [1209, 300] on p "Material/Hauling" at bounding box center [1236, 299] width 86 height 17
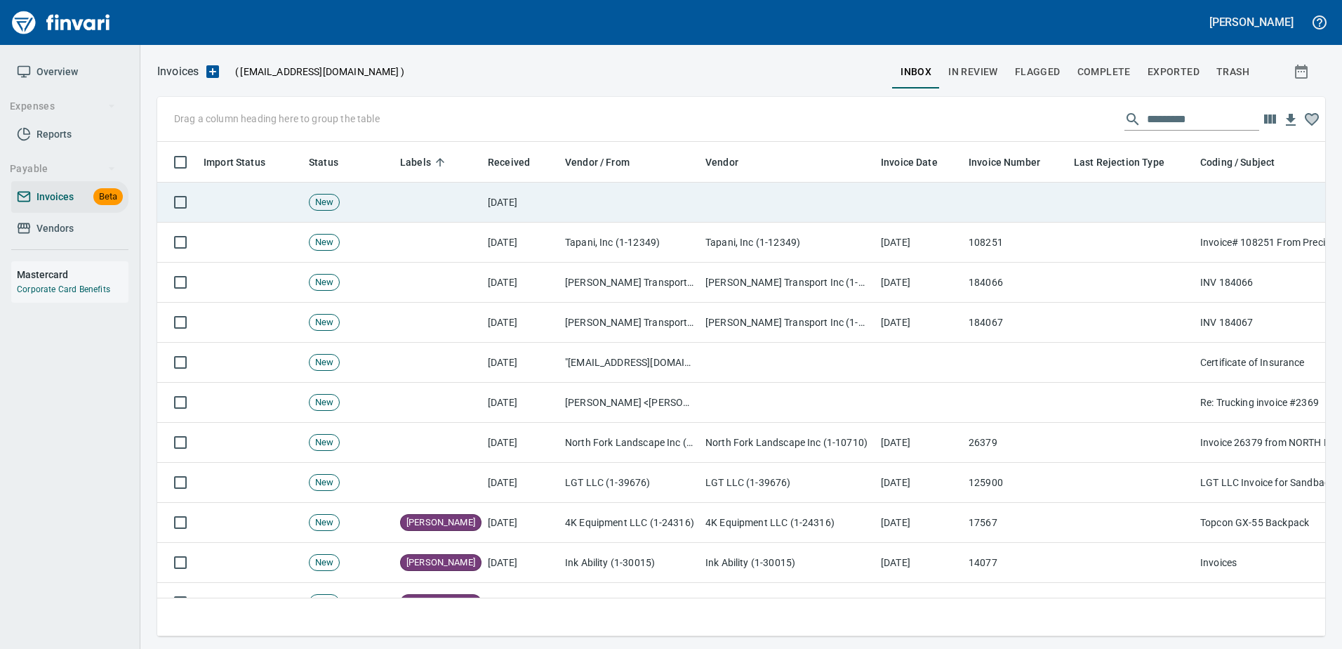
click at [835, 194] on td at bounding box center [787, 203] width 175 height 40
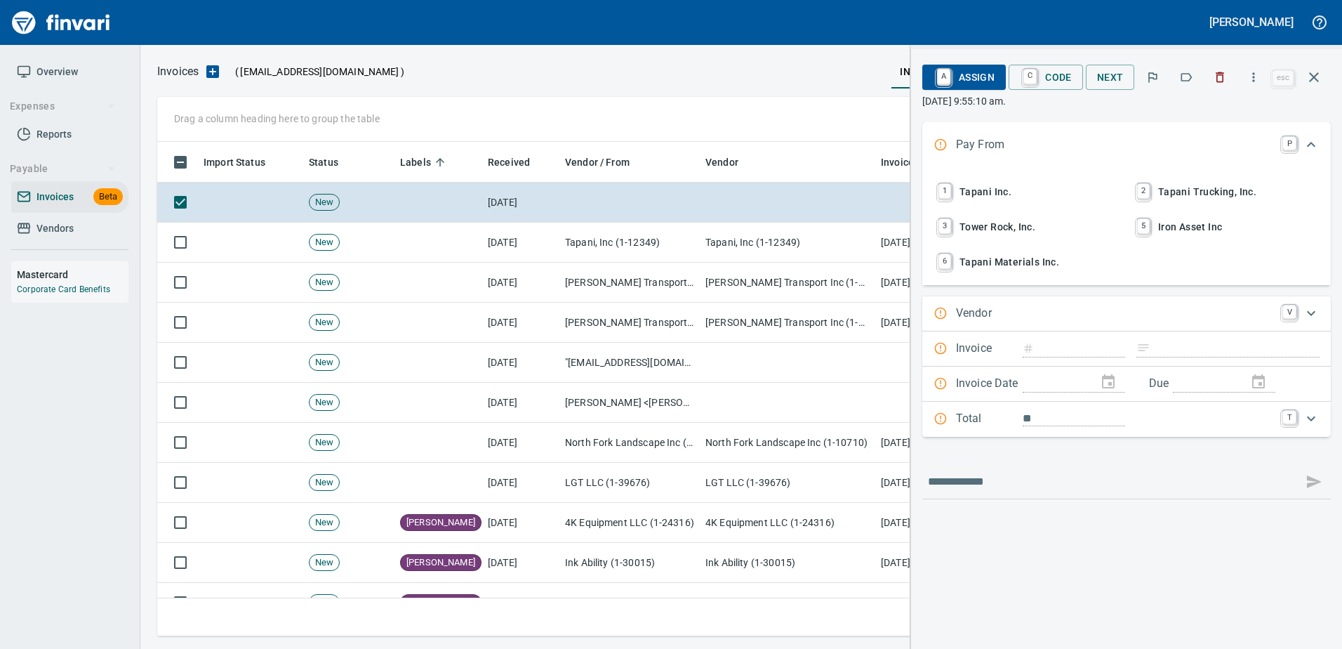
scroll to position [473, 1146]
click at [1193, 79] on icon "button" at bounding box center [1186, 77] width 14 height 14
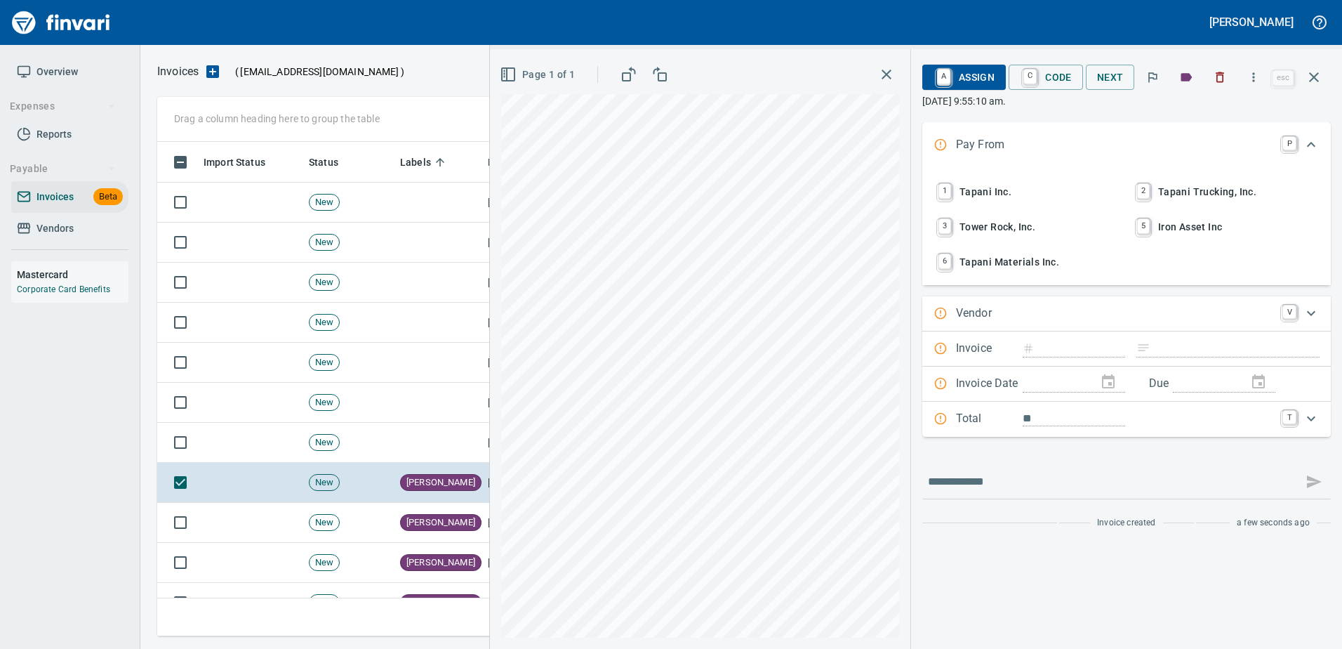
drag, startPoint x: 1322, startPoint y: 74, endPoint x: 1341, endPoint y: 105, distance: 36.2
click at [1323, 74] on button "button" at bounding box center [1314, 77] width 34 height 34
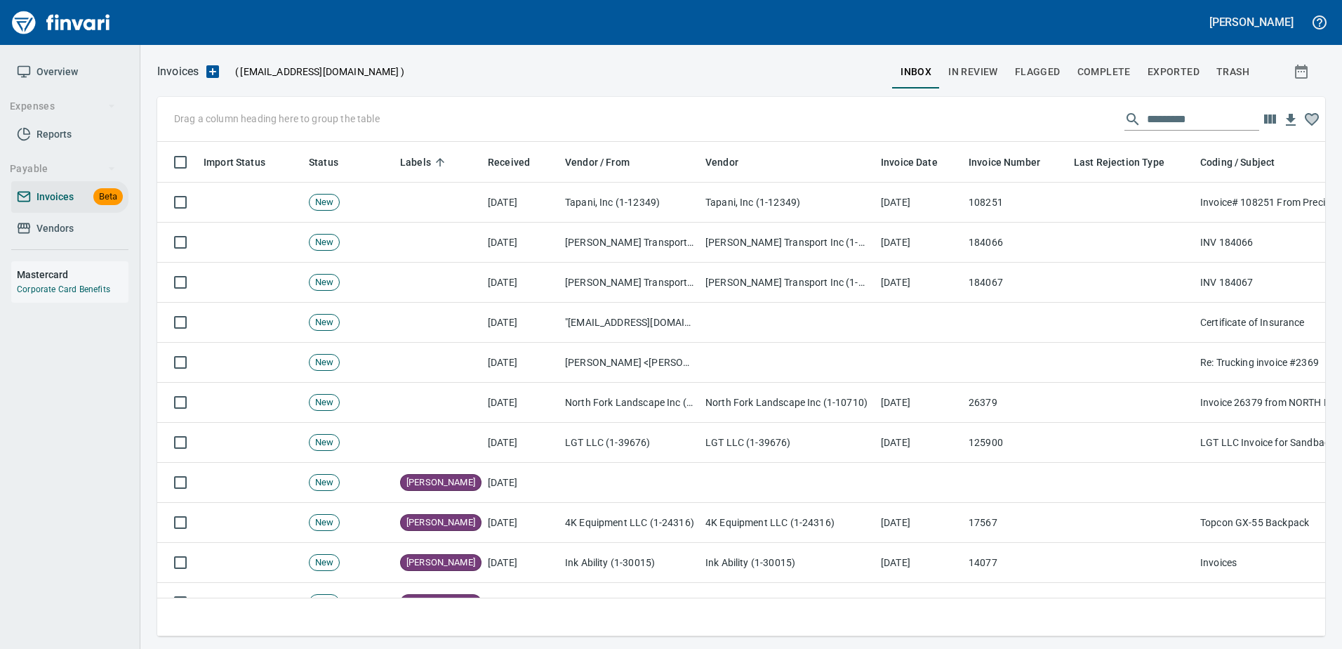
scroll to position [473, 1146]
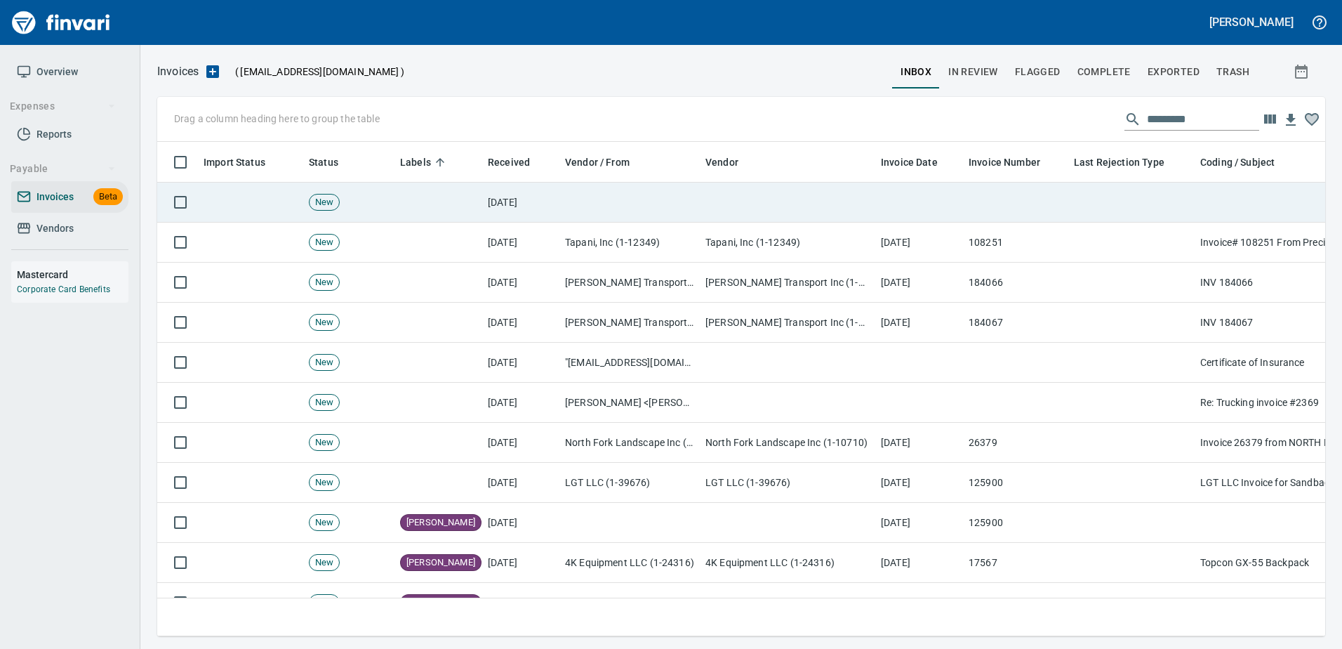
click at [935, 208] on td at bounding box center [919, 203] width 88 height 40
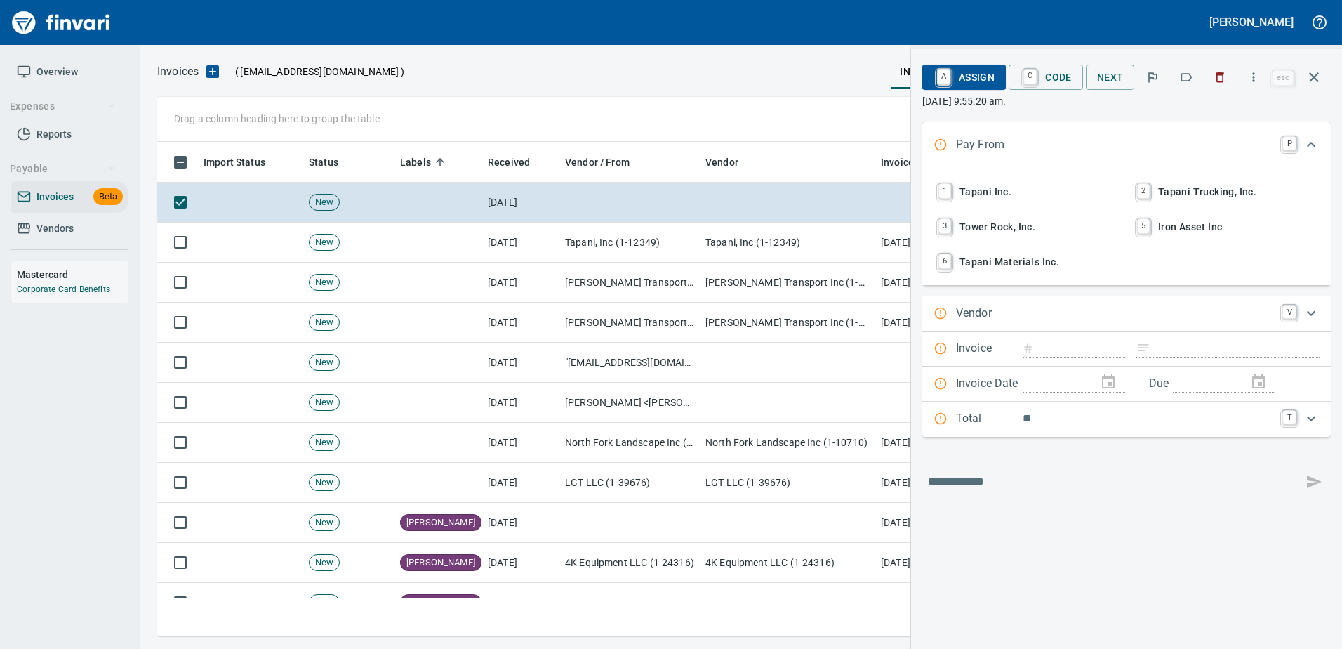
click at [1183, 77] on icon "button" at bounding box center [1186, 77] width 14 height 14
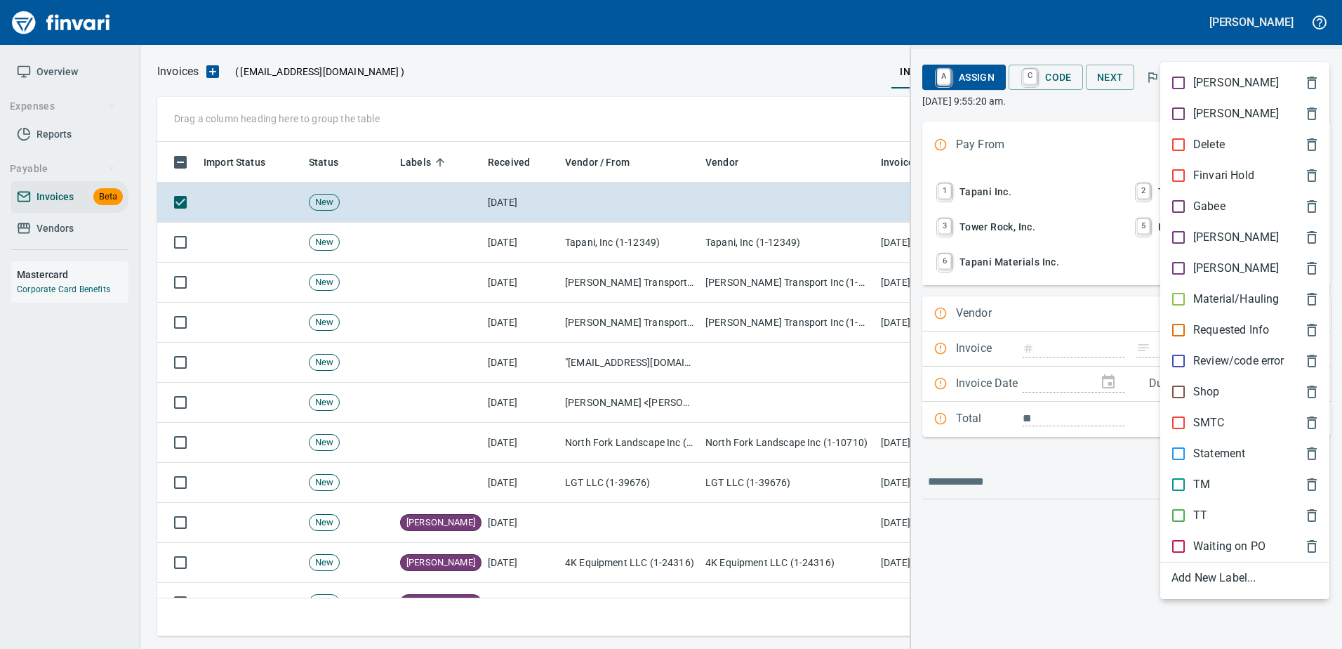
click at [1182, 226] on div "[PERSON_NAME]" at bounding box center [1244, 237] width 169 height 31
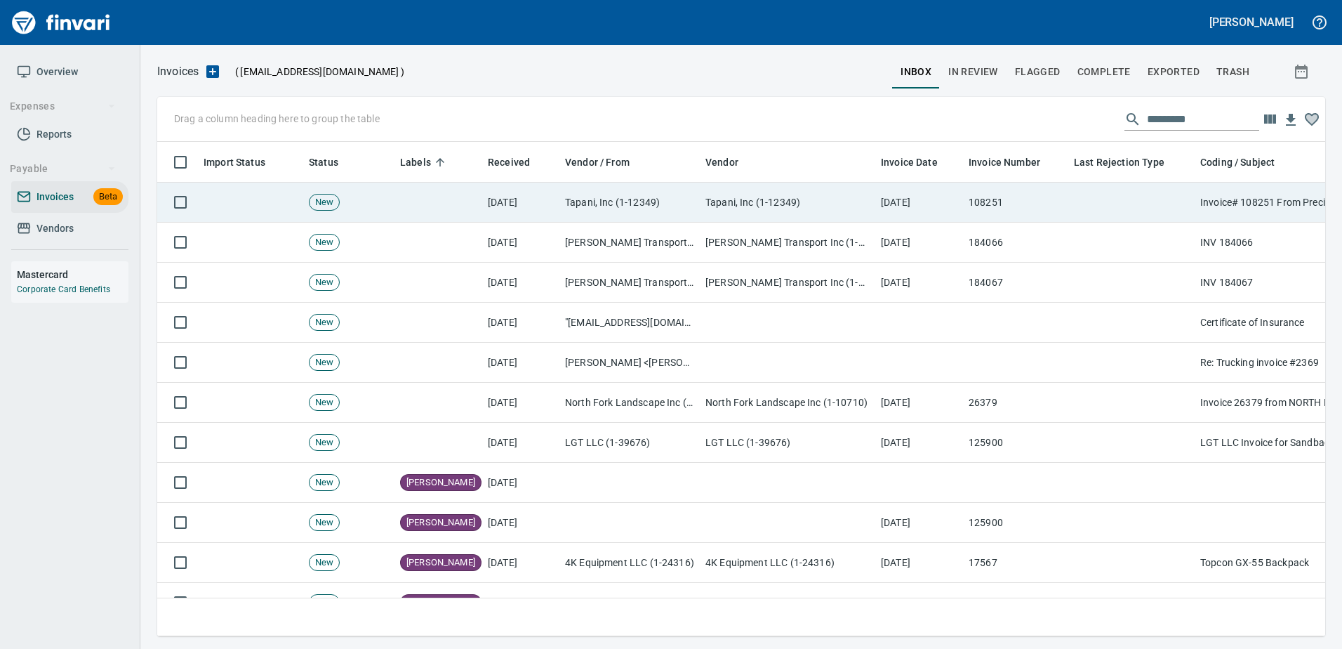
click at [899, 194] on td "[DATE]" at bounding box center [919, 203] width 88 height 40
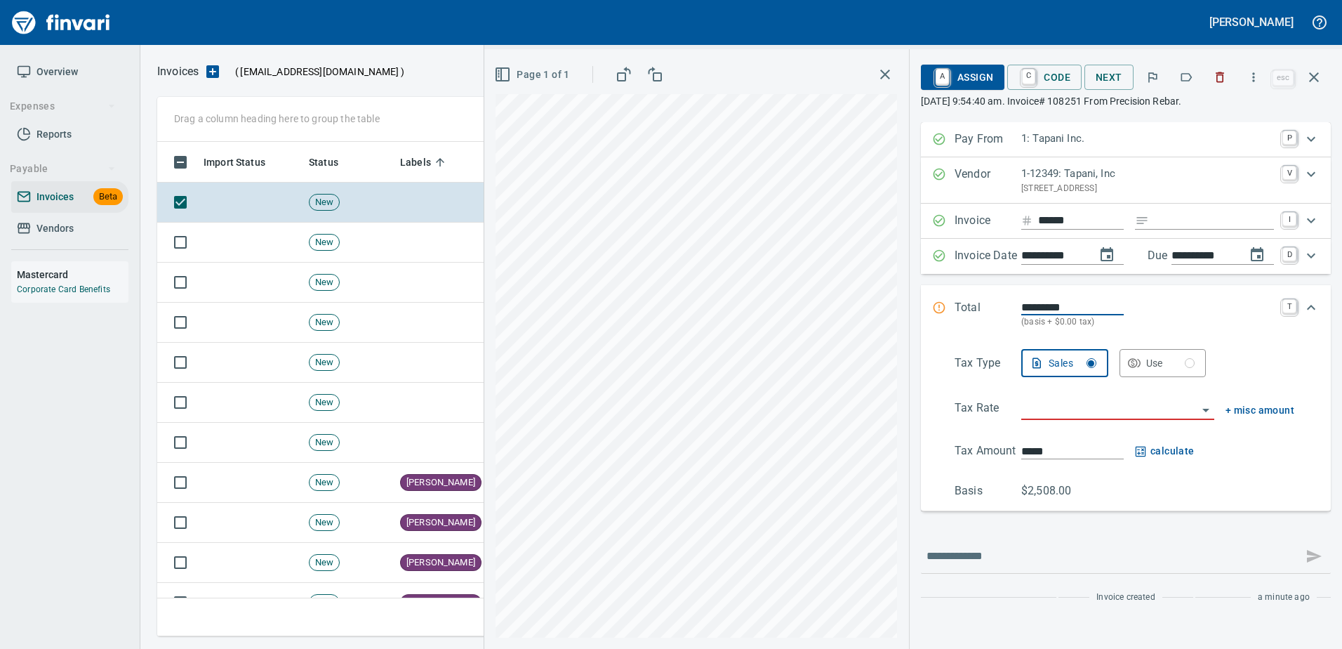
click at [1060, 168] on p "1-12349: Tapani, Inc" at bounding box center [1147, 174] width 253 height 16
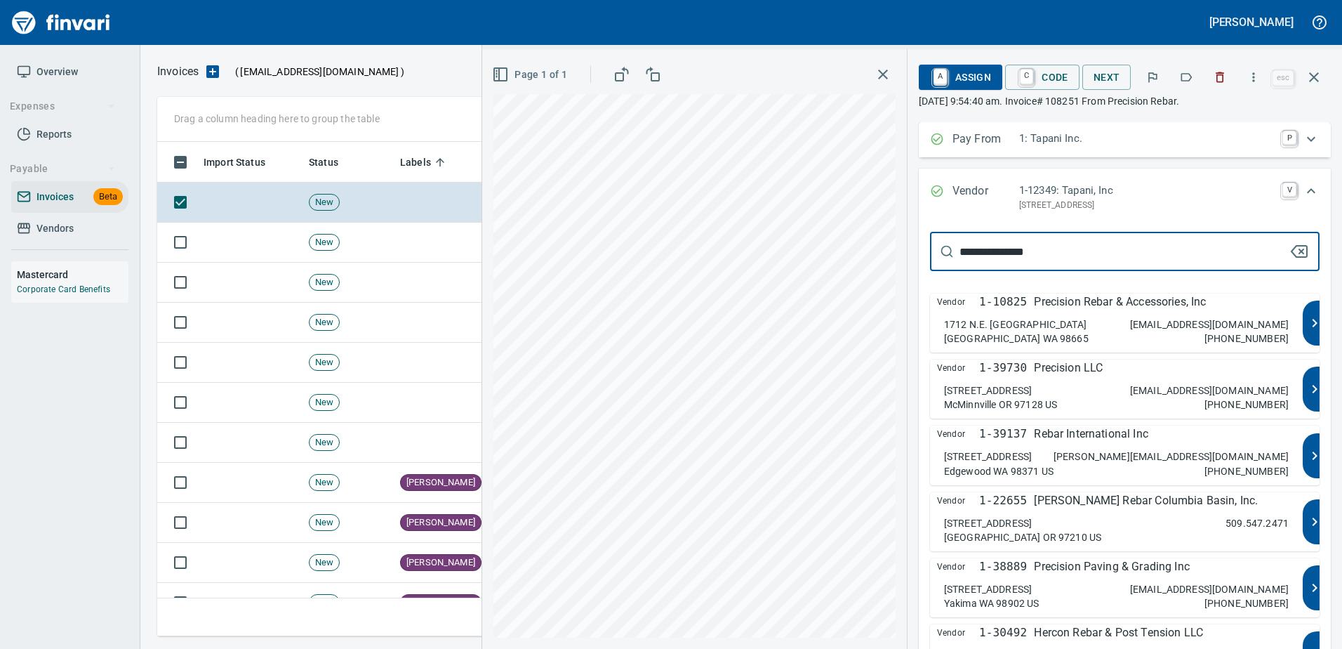
type input "**********"
click at [1016, 307] on div "Vendor 1-10825 Precision Rebar & Accessories, Inc" at bounding box center [1116, 301] width 359 height 17
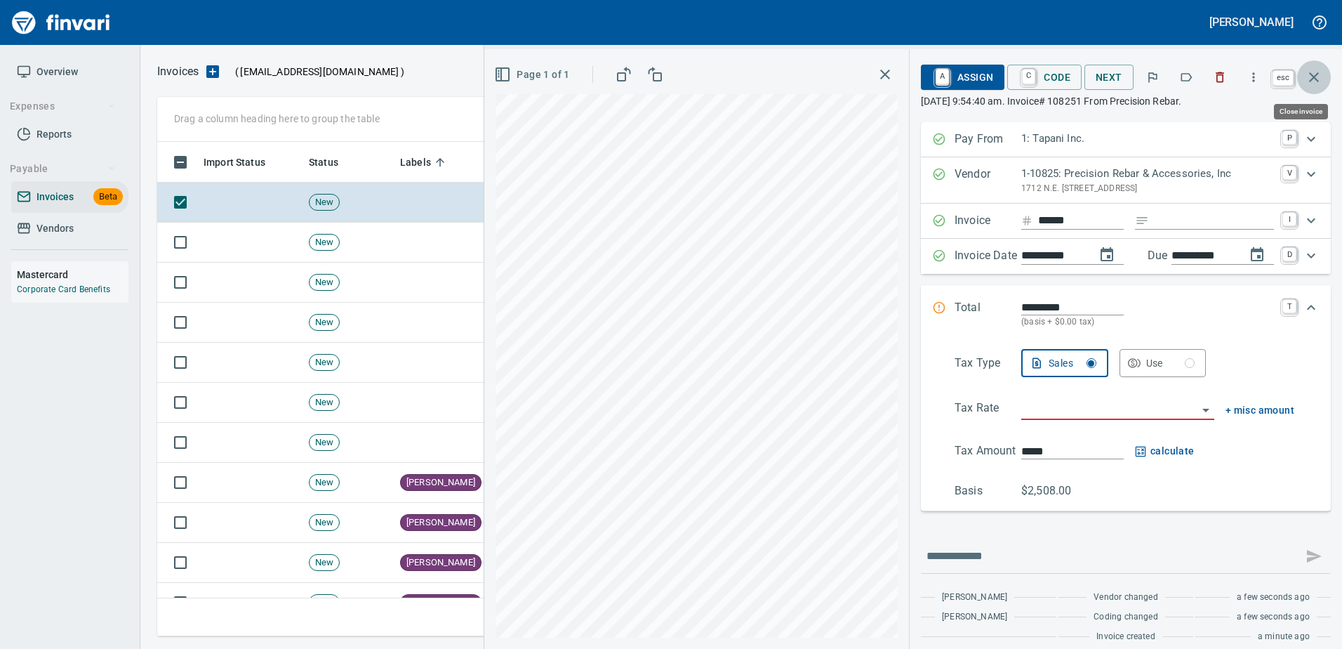
click at [1308, 83] on icon "button" at bounding box center [1314, 77] width 17 height 17
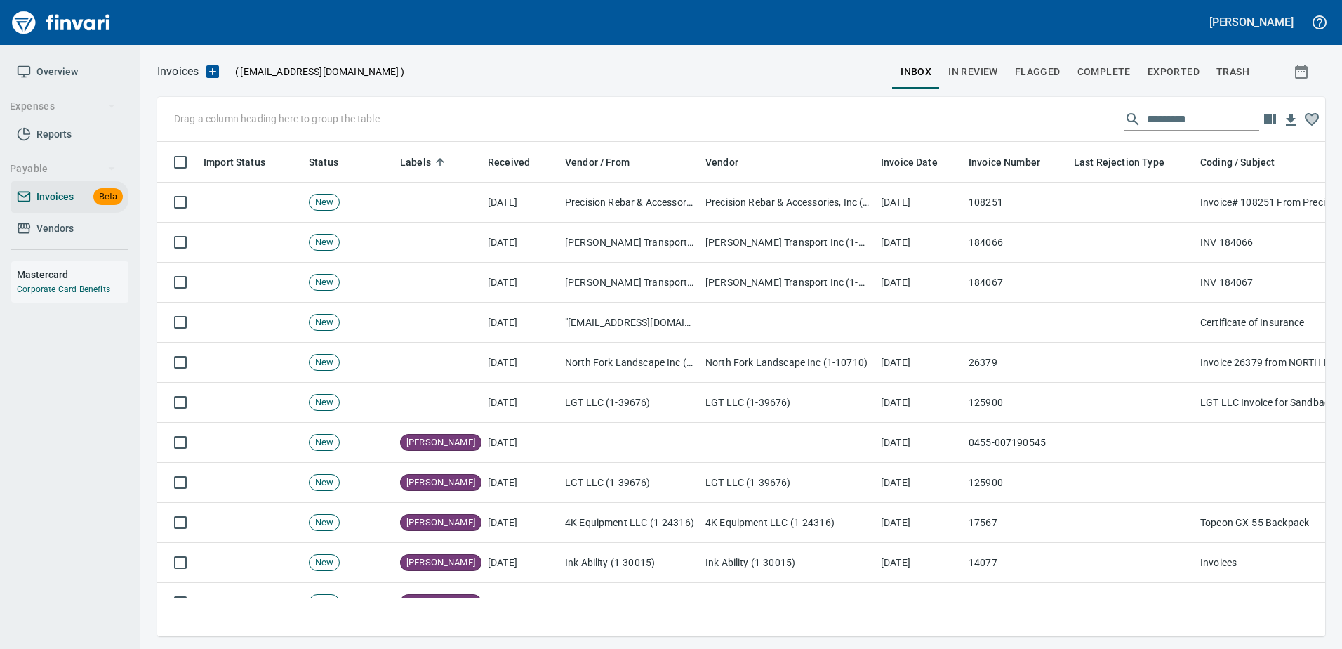
scroll to position [473, 1147]
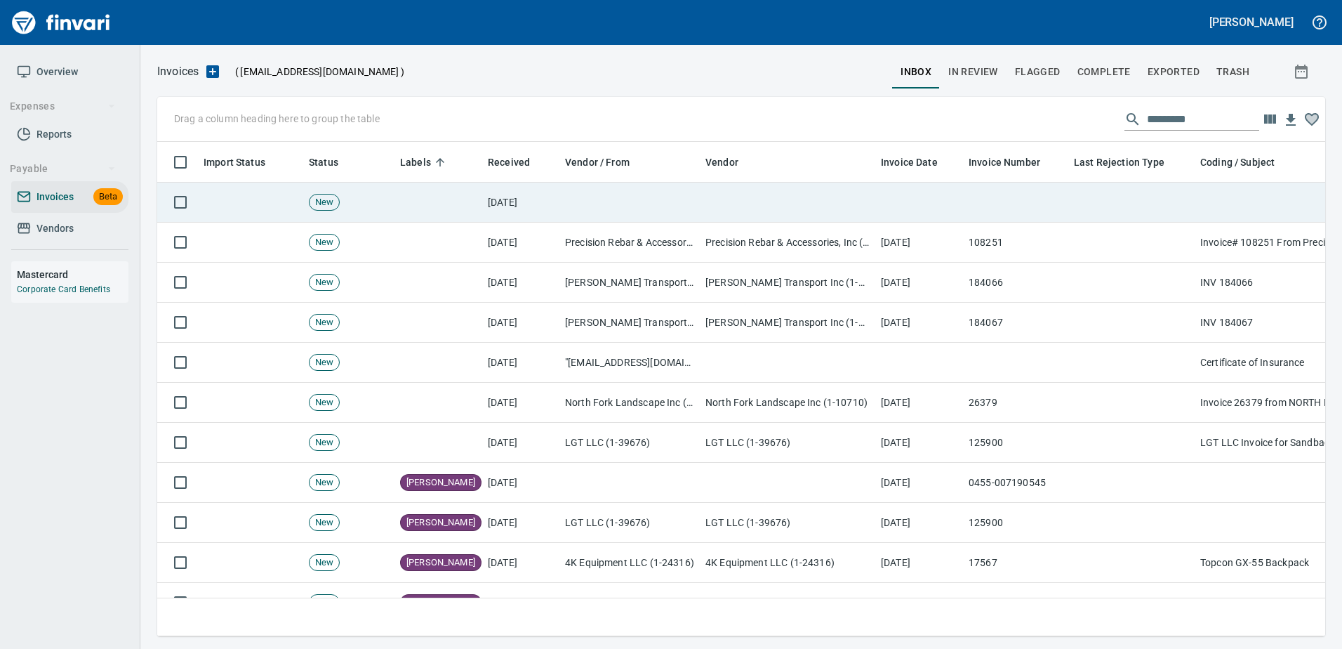
click at [956, 197] on td at bounding box center [919, 203] width 88 height 40
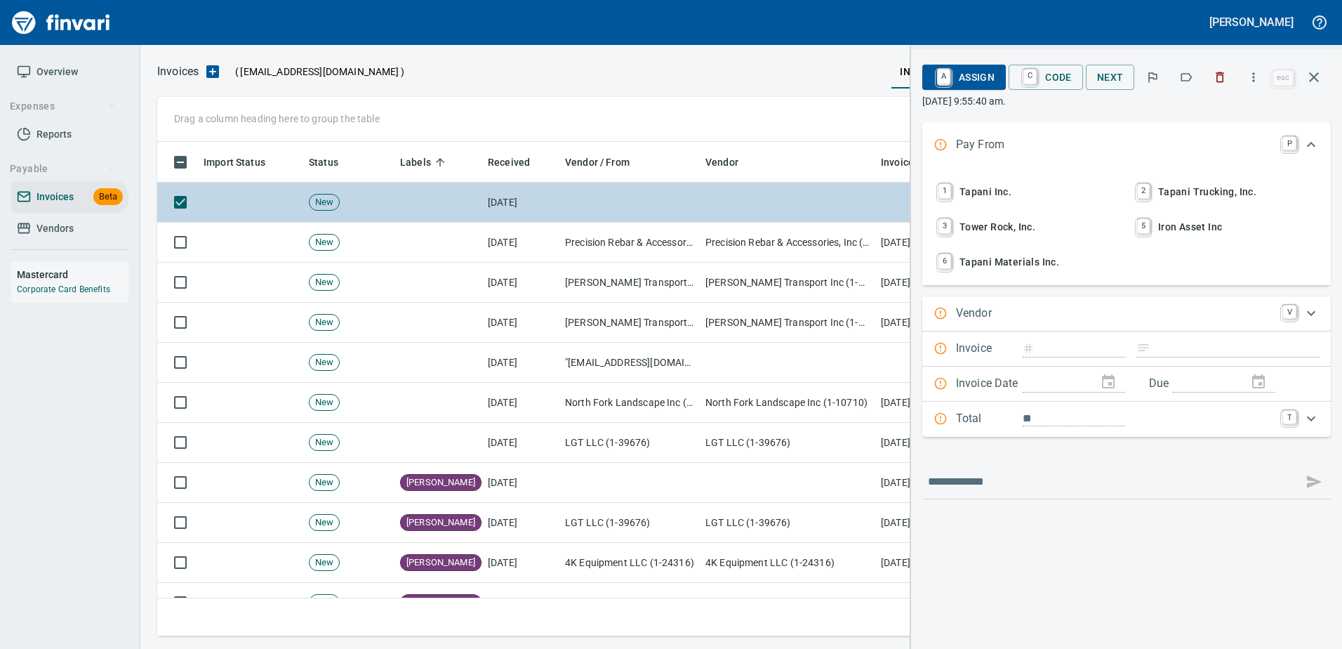
scroll to position [473, 1146]
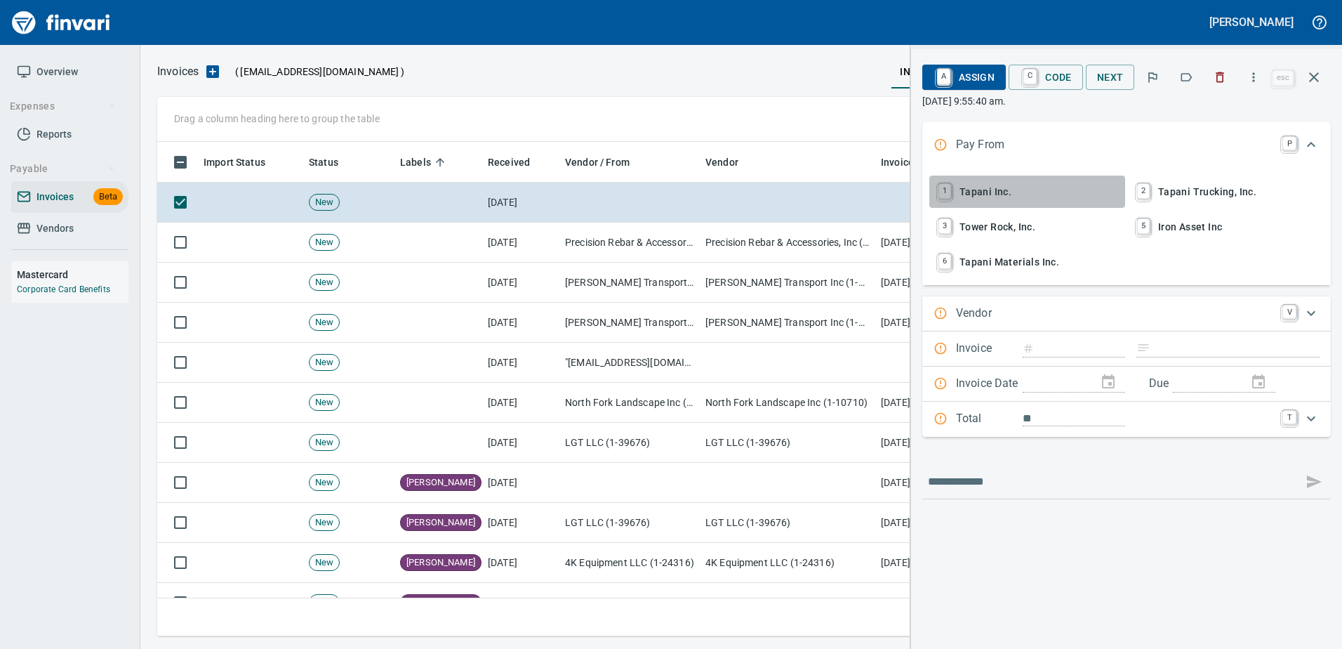
click at [962, 197] on span "1 Tapani Inc." at bounding box center [1027, 192] width 185 height 24
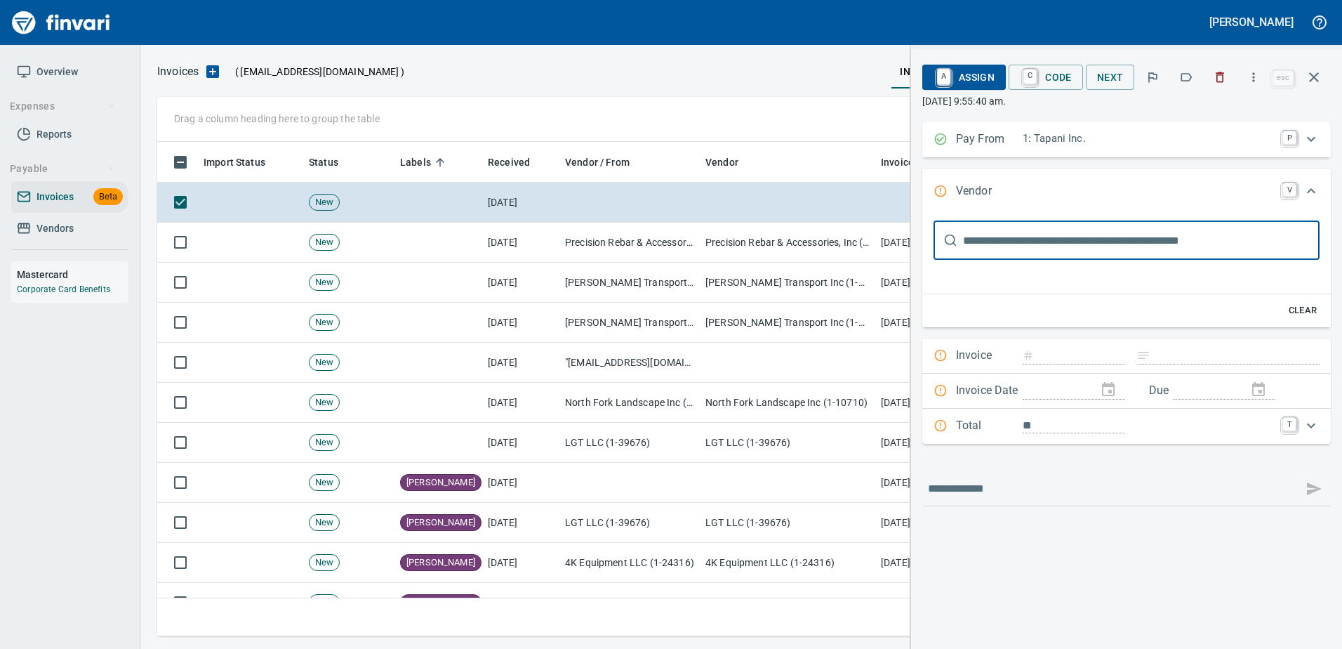
scroll to position [0, 0]
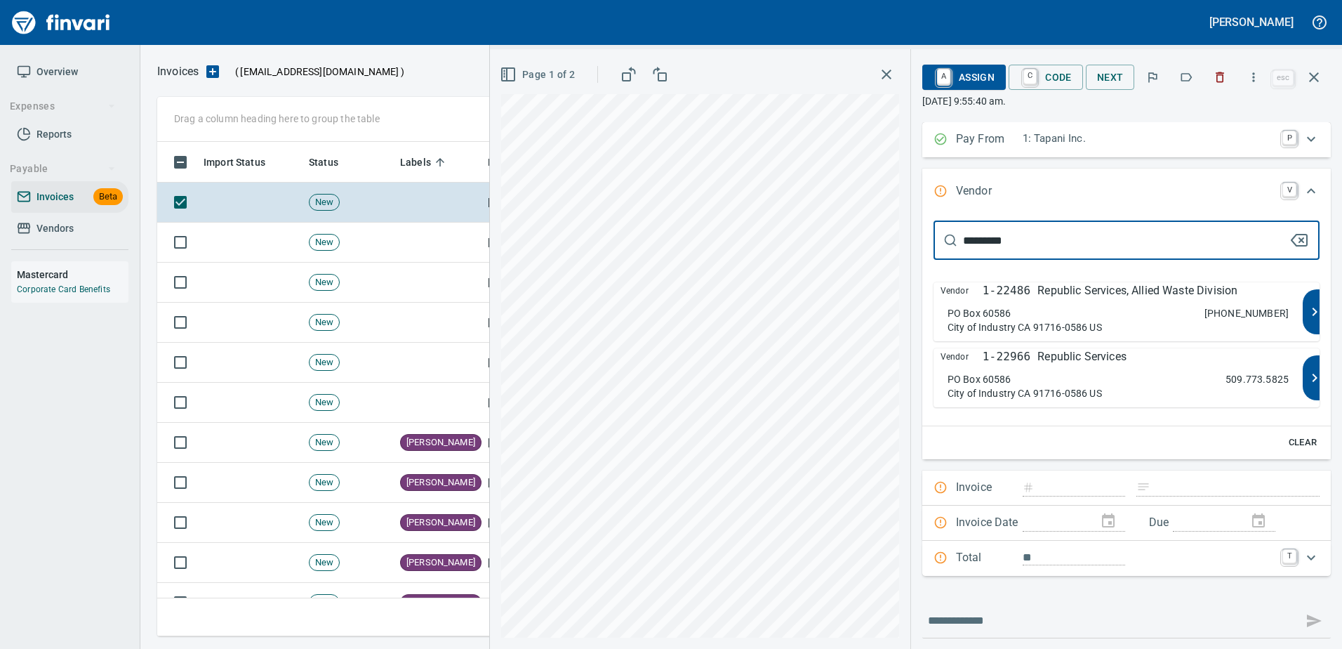
type input "********"
click at [1071, 298] on p "Republic Services, Allied Waste Division" at bounding box center [1137, 290] width 200 height 17
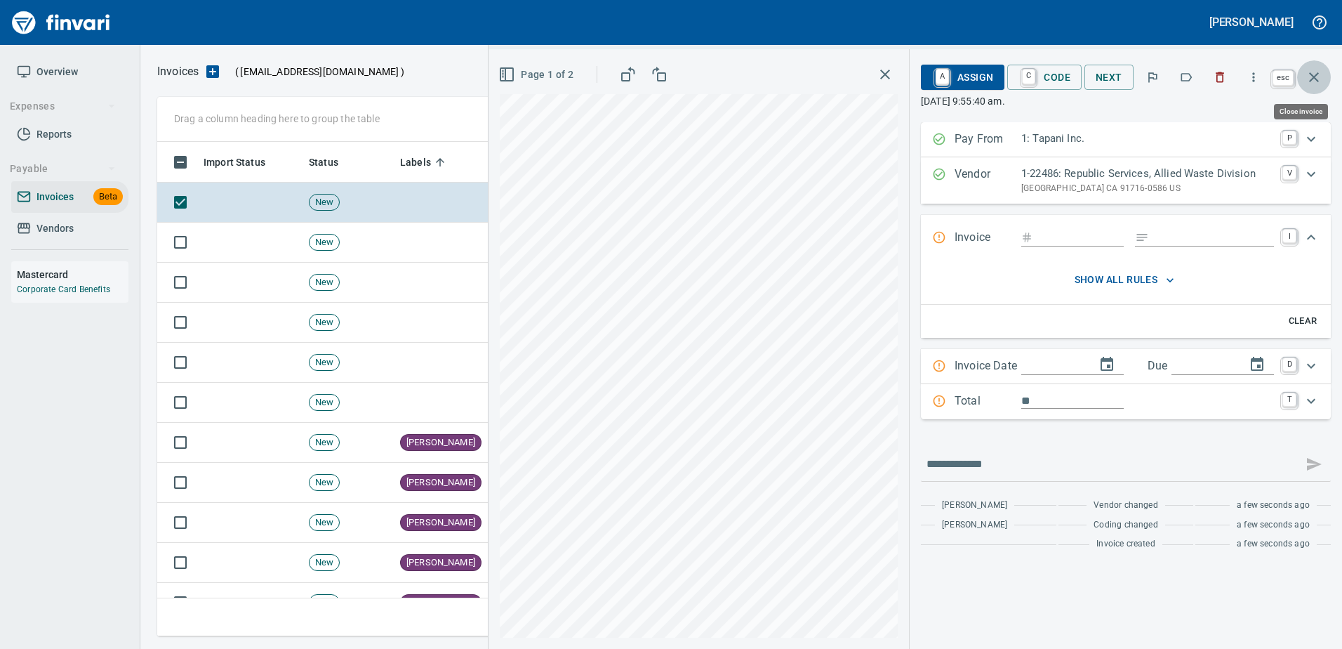
click at [1320, 74] on icon "button" at bounding box center [1314, 77] width 17 height 17
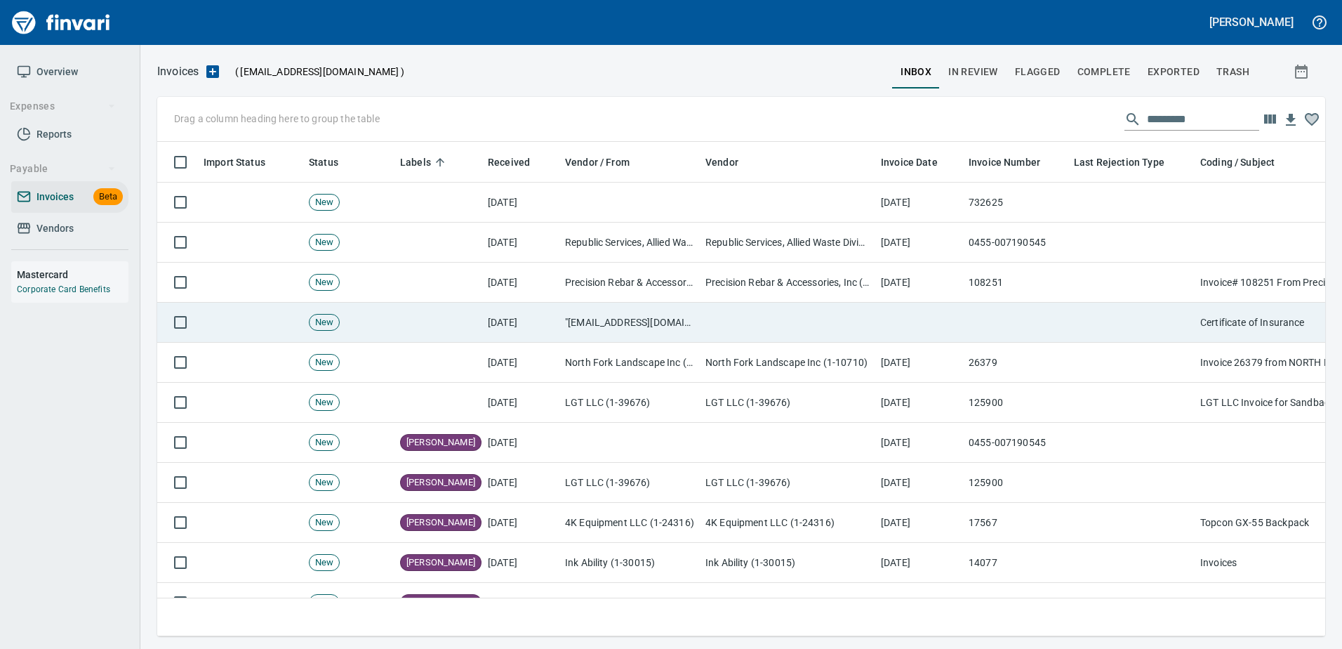
scroll to position [473, 1147]
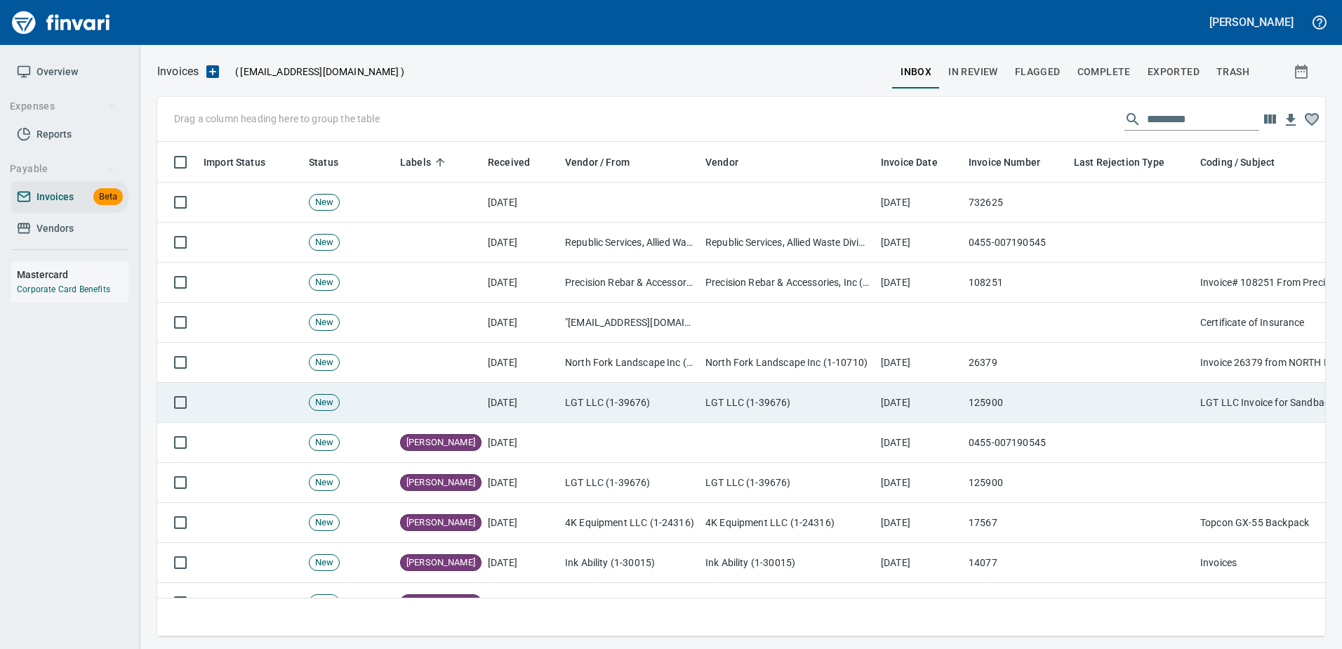
click at [818, 399] on td "LGT LLC (1-39676)" at bounding box center [787, 403] width 175 height 40
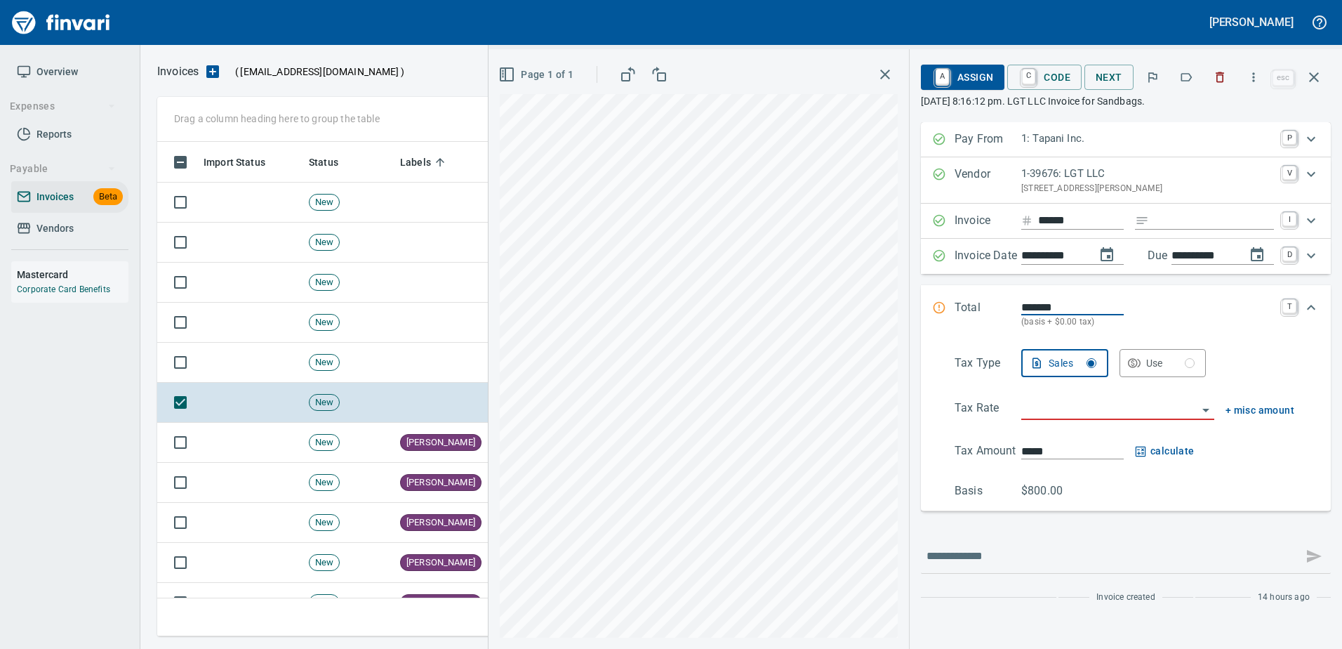
click at [1226, 74] on icon "button" at bounding box center [1220, 77] width 14 height 14
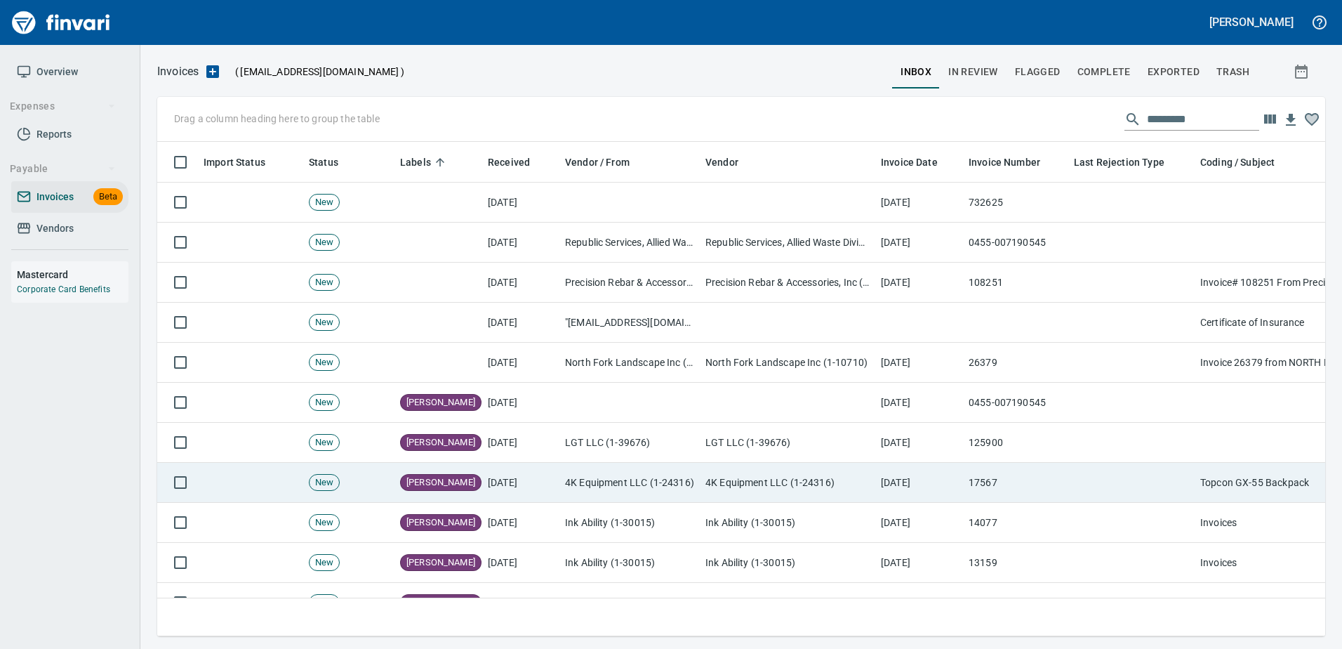
scroll to position [473, 1147]
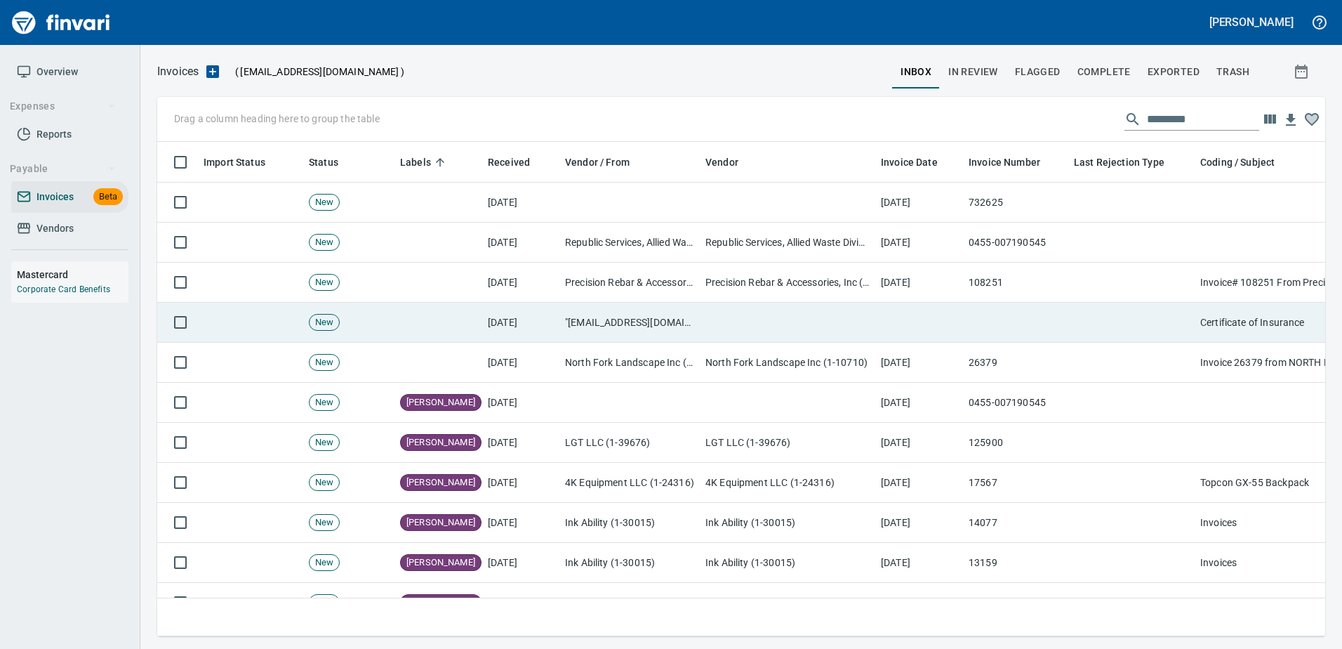
click at [830, 323] on td at bounding box center [787, 323] width 175 height 40
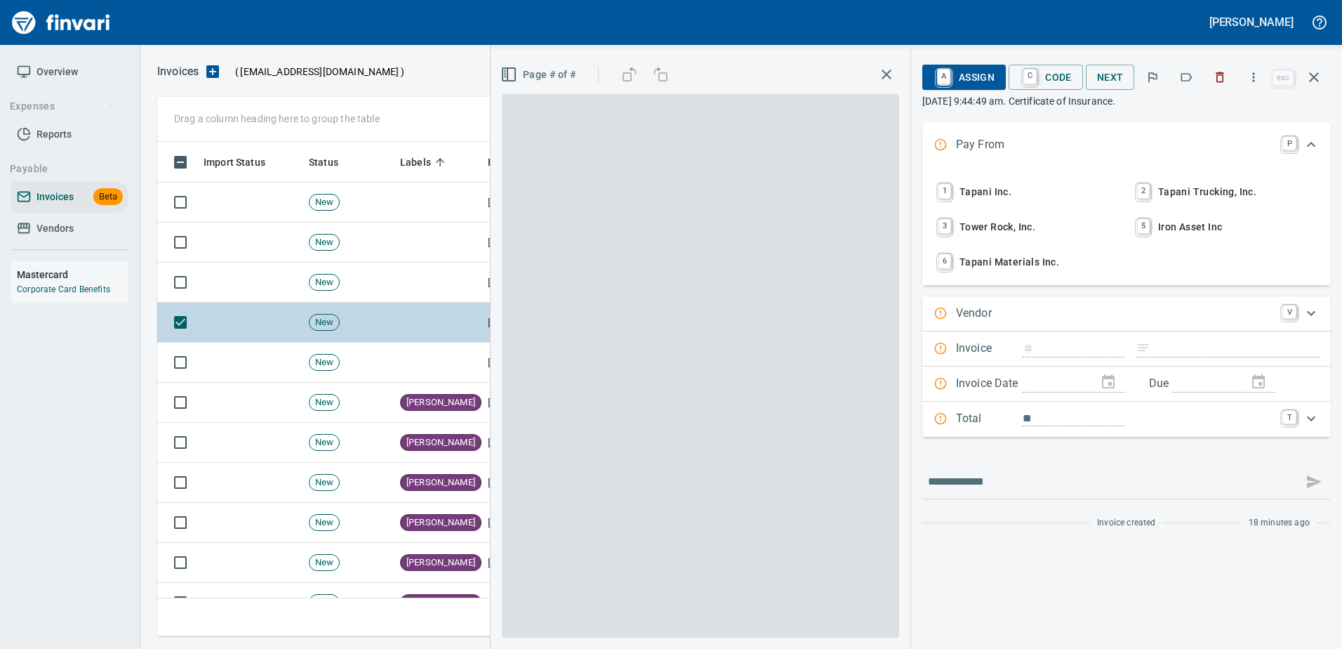
scroll to position [473, 1146]
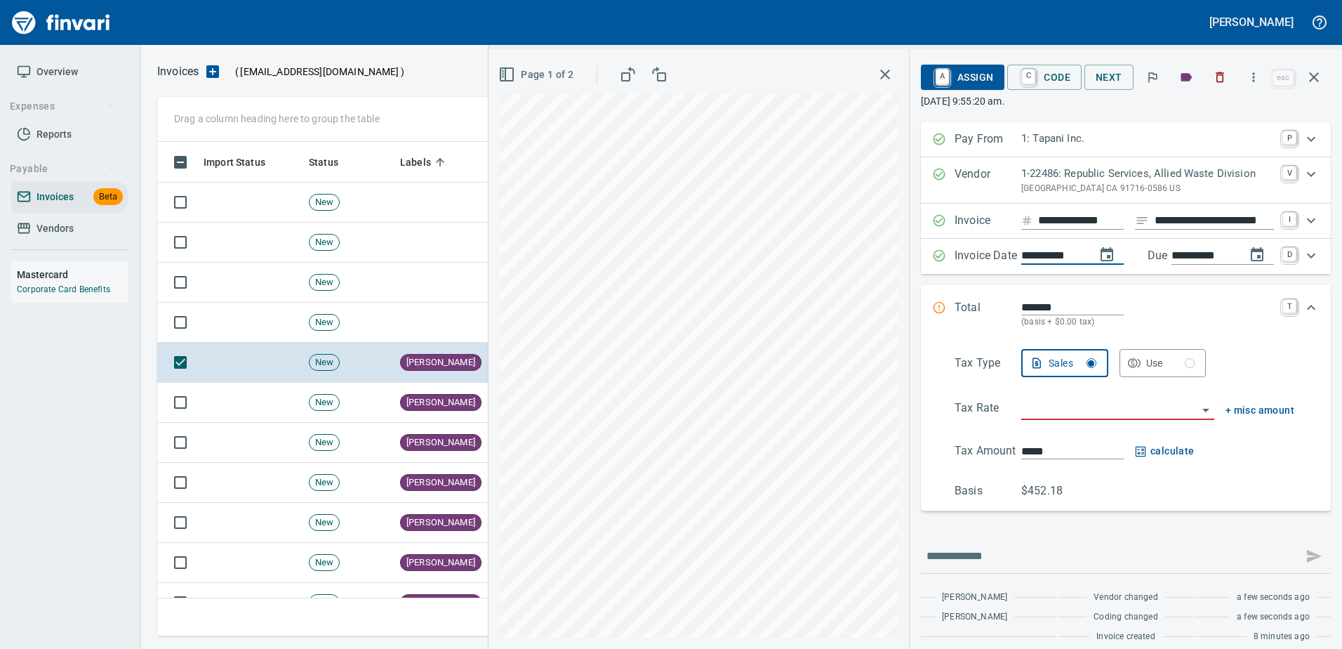
scroll to position [473, 1146]
click at [1056, 301] on input "*******" at bounding box center [1072, 307] width 102 height 16
click at [1106, 411] on input "search" at bounding box center [1109, 409] width 176 height 20
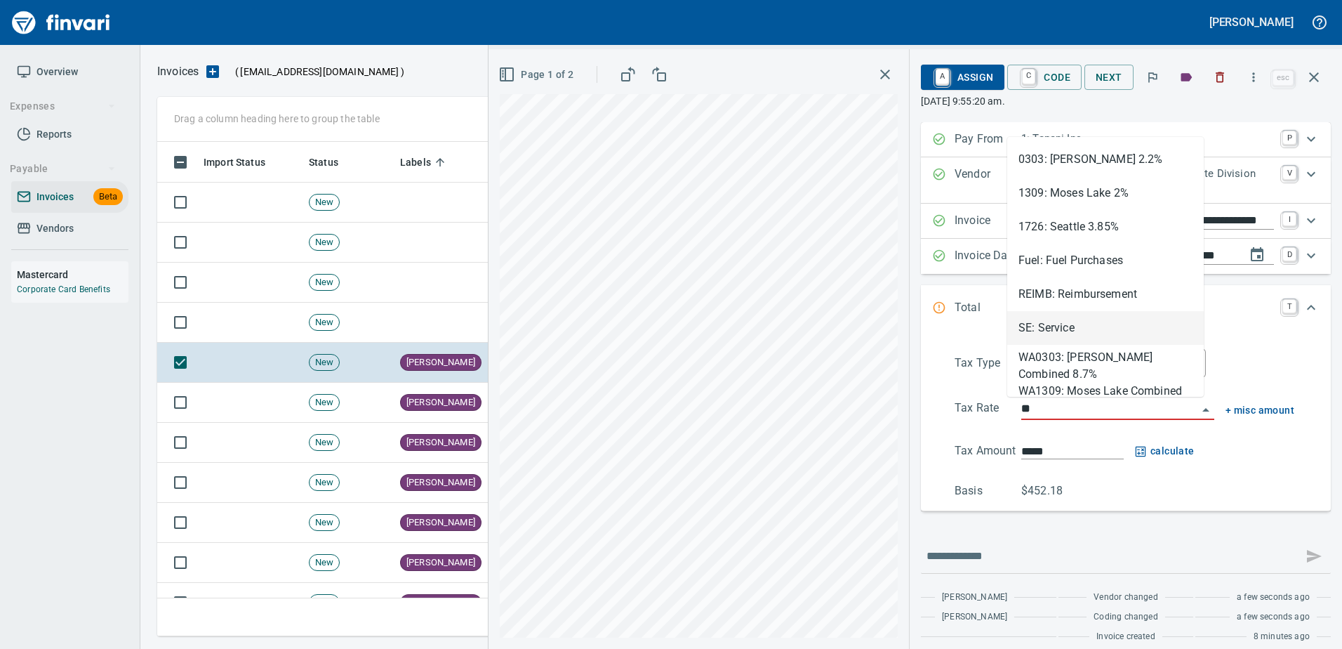
click at [1052, 326] on li "SE: Service" at bounding box center [1105, 328] width 197 height 34
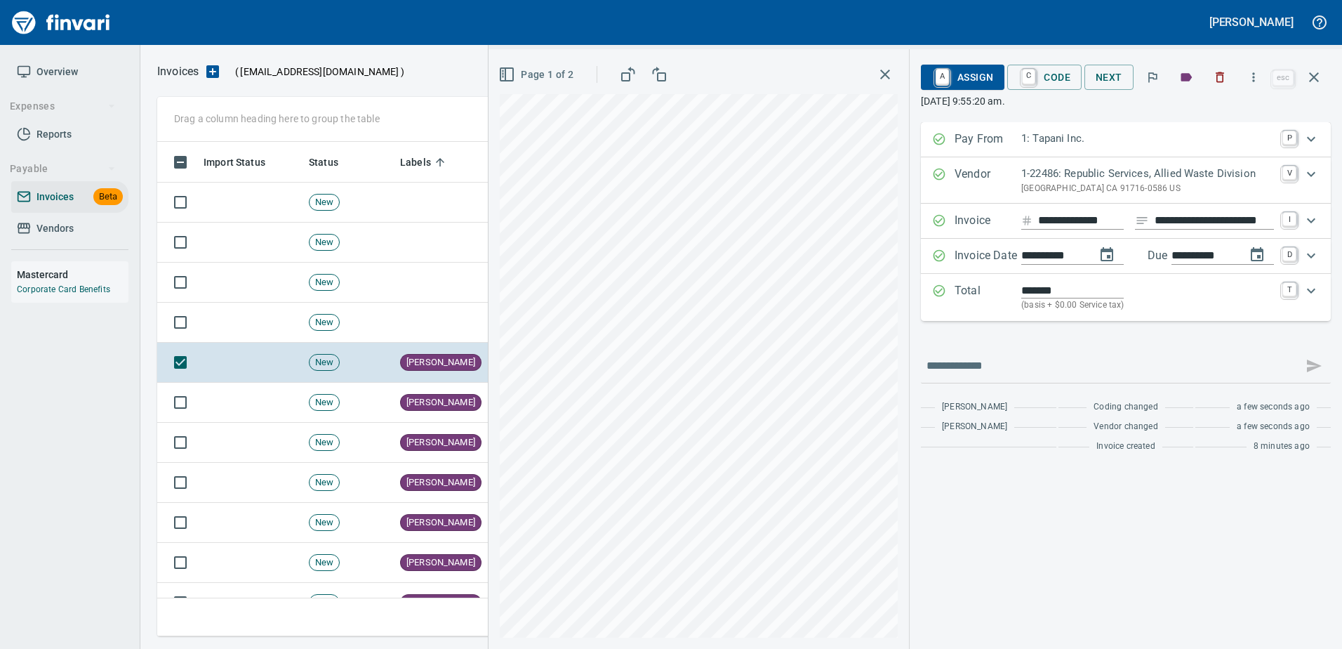
type input "**********"
click at [969, 80] on span "A Assign" at bounding box center [962, 77] width 61 height 24
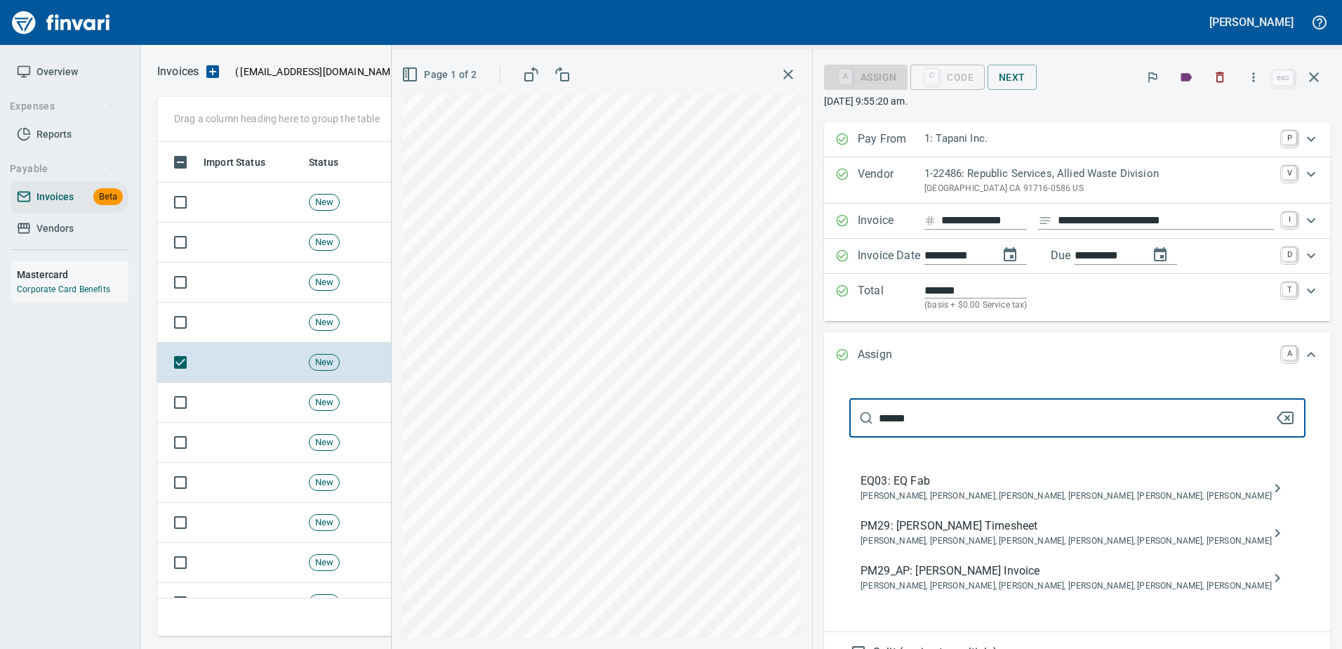
type input "******"
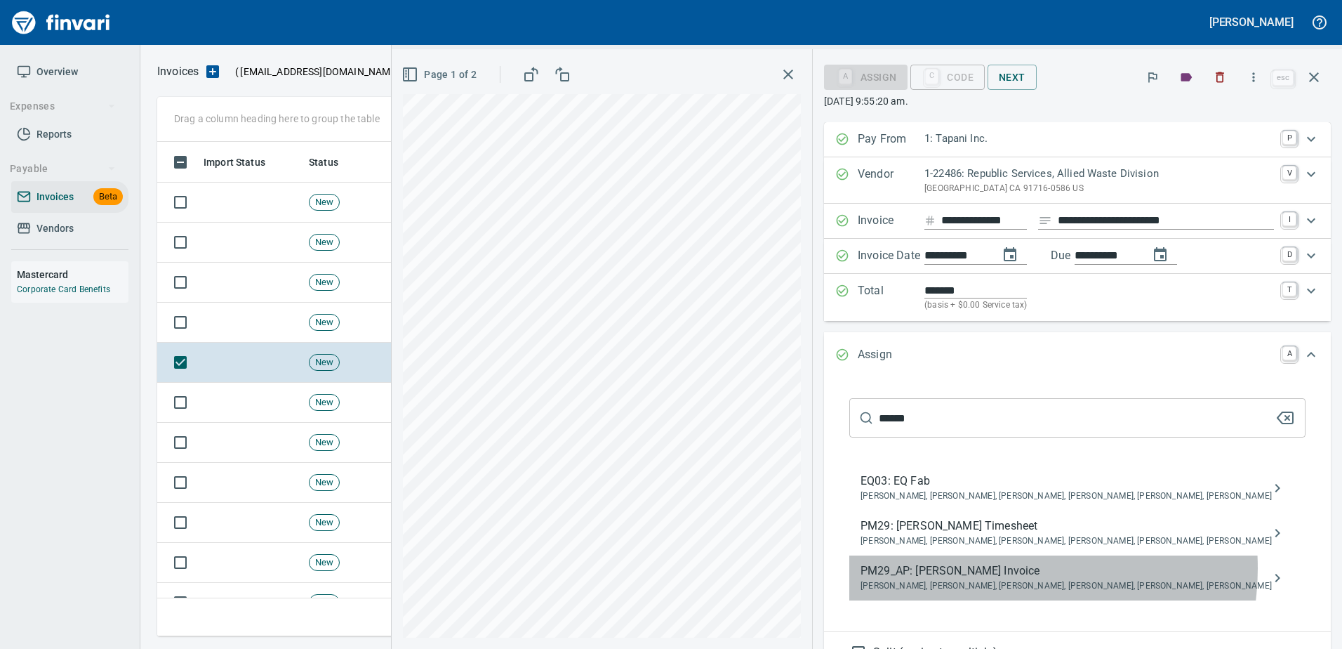
click at [1033, 568] on span "PM29_AP: [PERSON_NAME] Invoice" at bounding box center [1066, 570] width 411 height 17
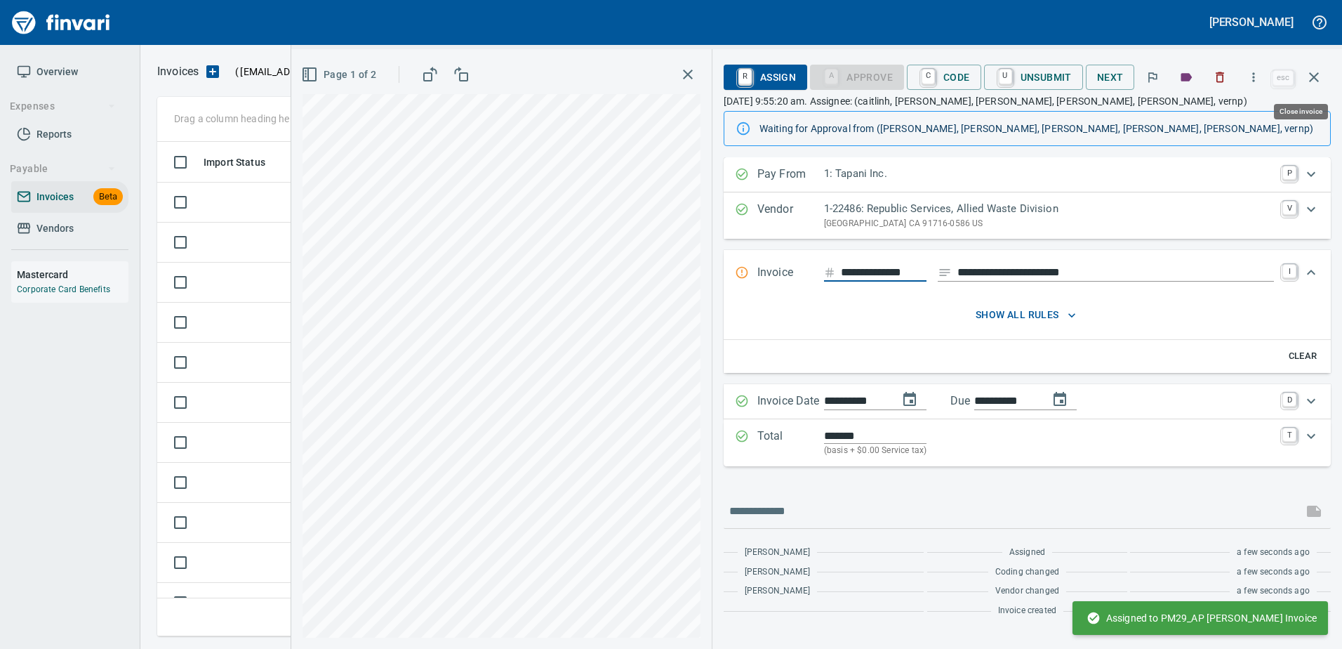
click at [1313, 84] on icon "button" at bounding box center [1314, 77] width 17 height 17
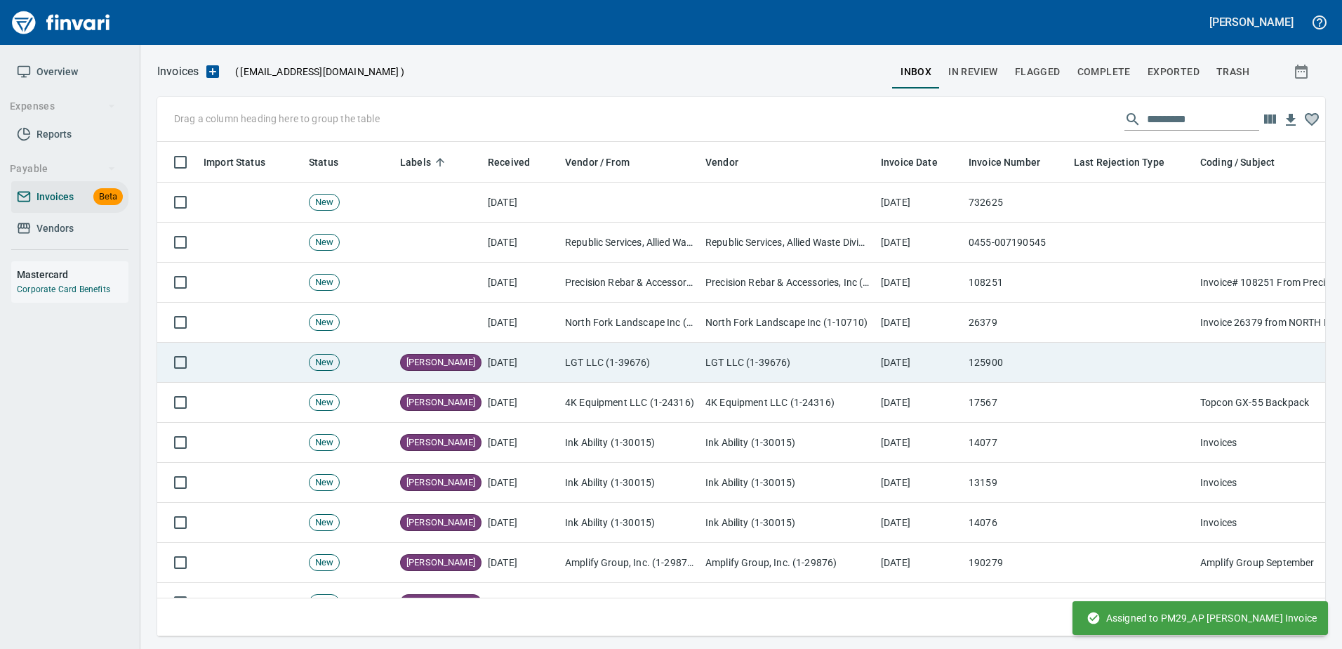
click at [611, 343] on td "LGT LLC (1-39676)" at bounding box center [629, 363] width 140 height 40
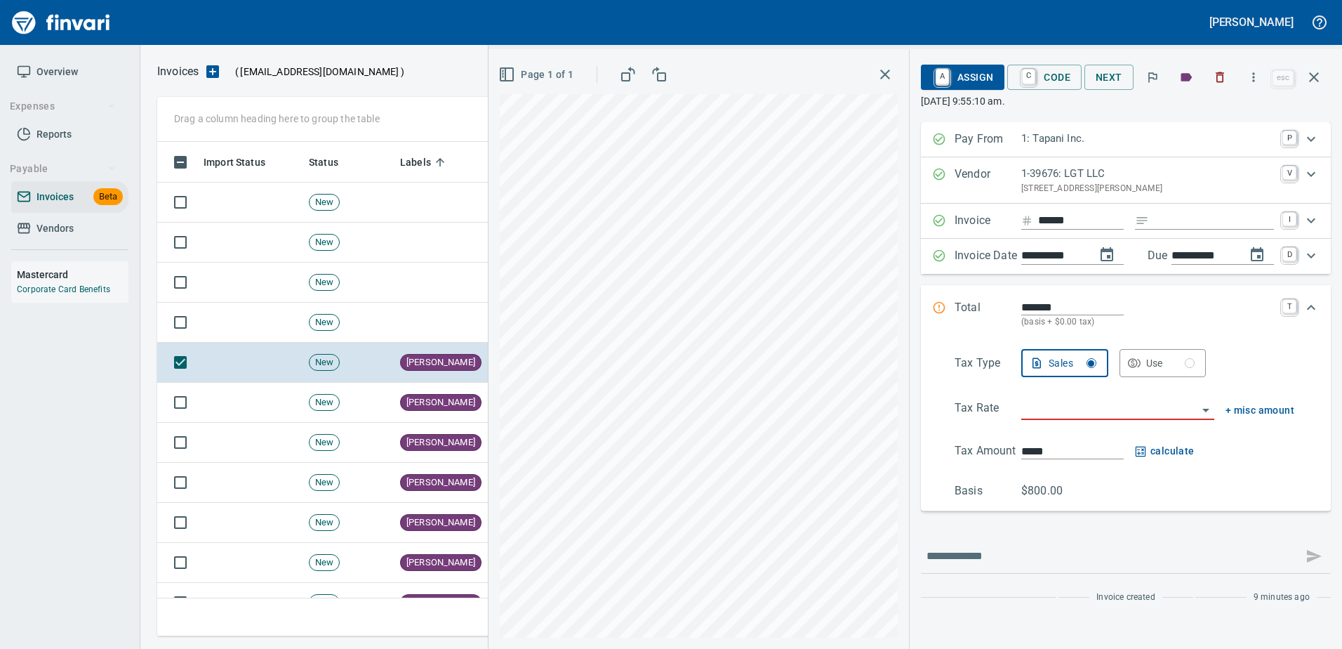
click at [1158, 220] on input "Expand" at bounding box center [1214, 221] width 119 height 18
type input "******"
type input "**********"
type input "******"
click at [1037, 409] on input "search" at bounding box center [1109, 409] width 176 height 20
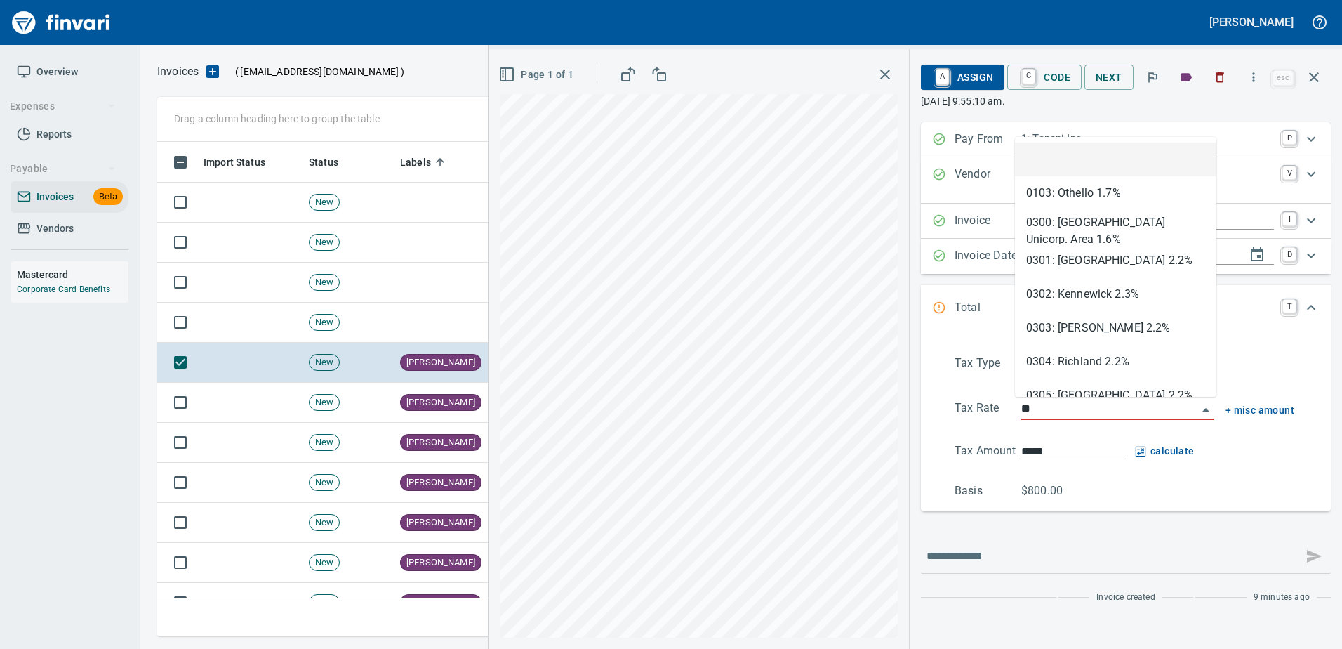
scroll to position [473, 1146]
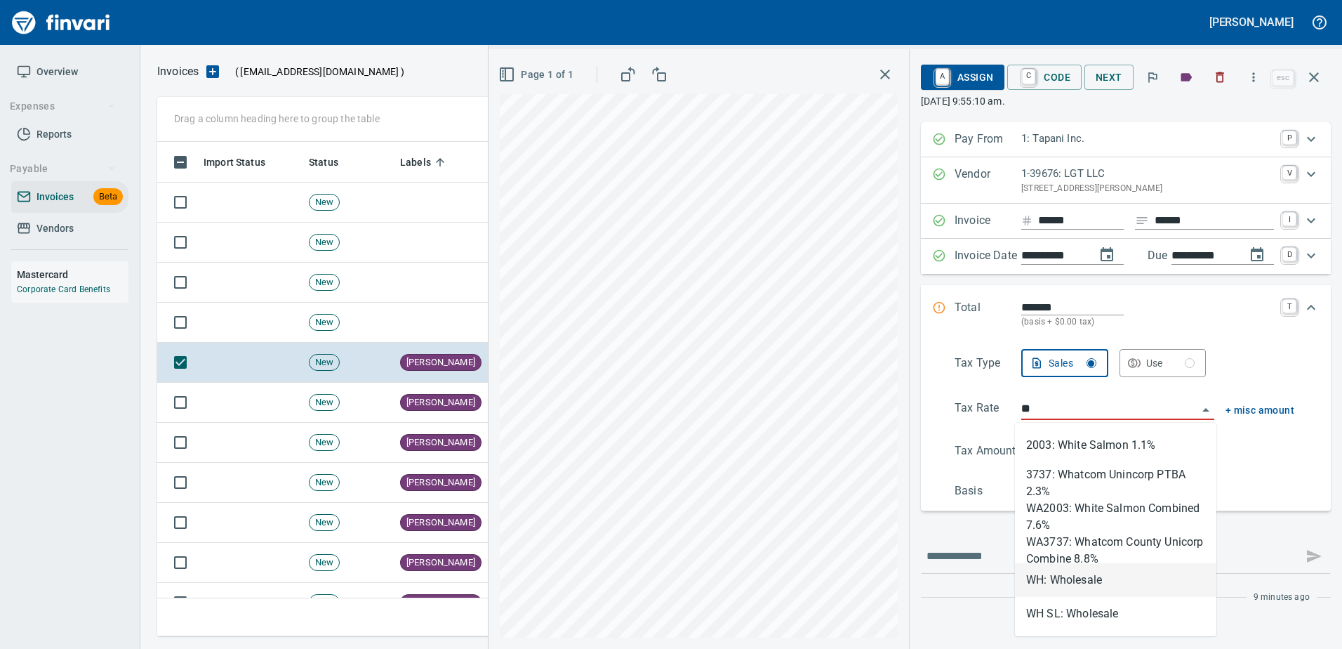
click at [1061, 578] on li "WH: Wholesale" at bounding box center [1115, 580] width 201 height 34
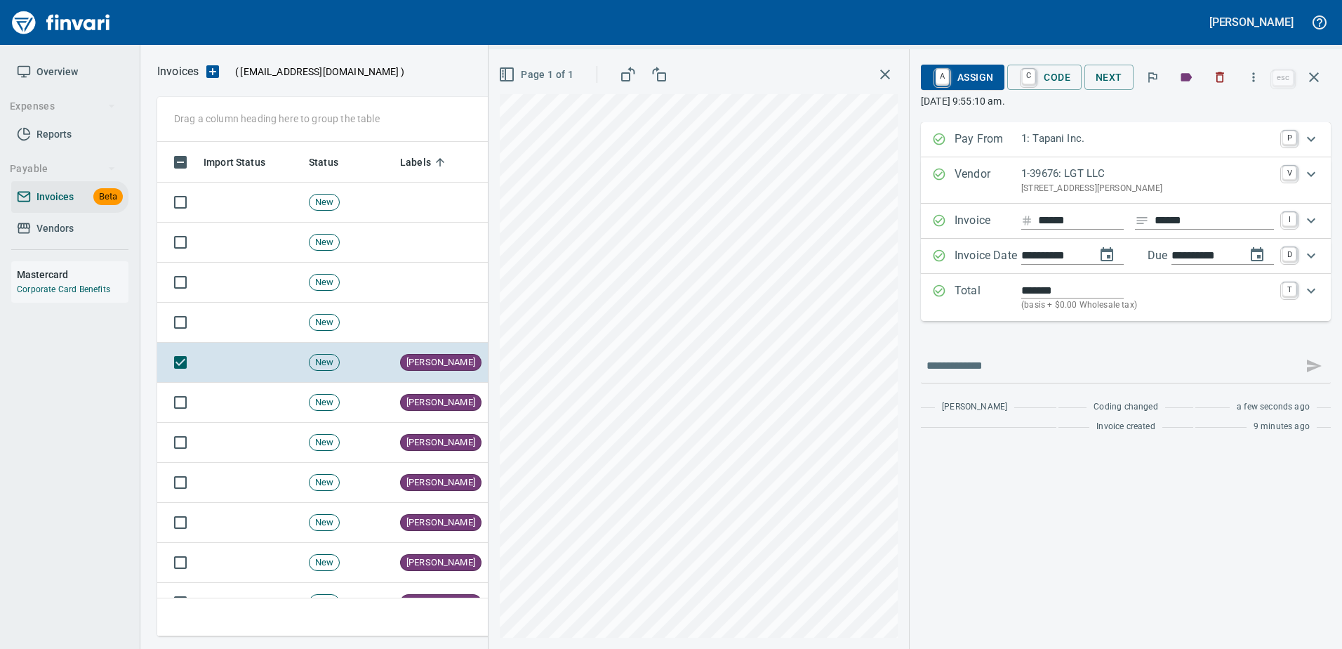
type input "**********"
click at [973, 81] on span "A Assign" at bounding box center [962, 77] width 61 height 24
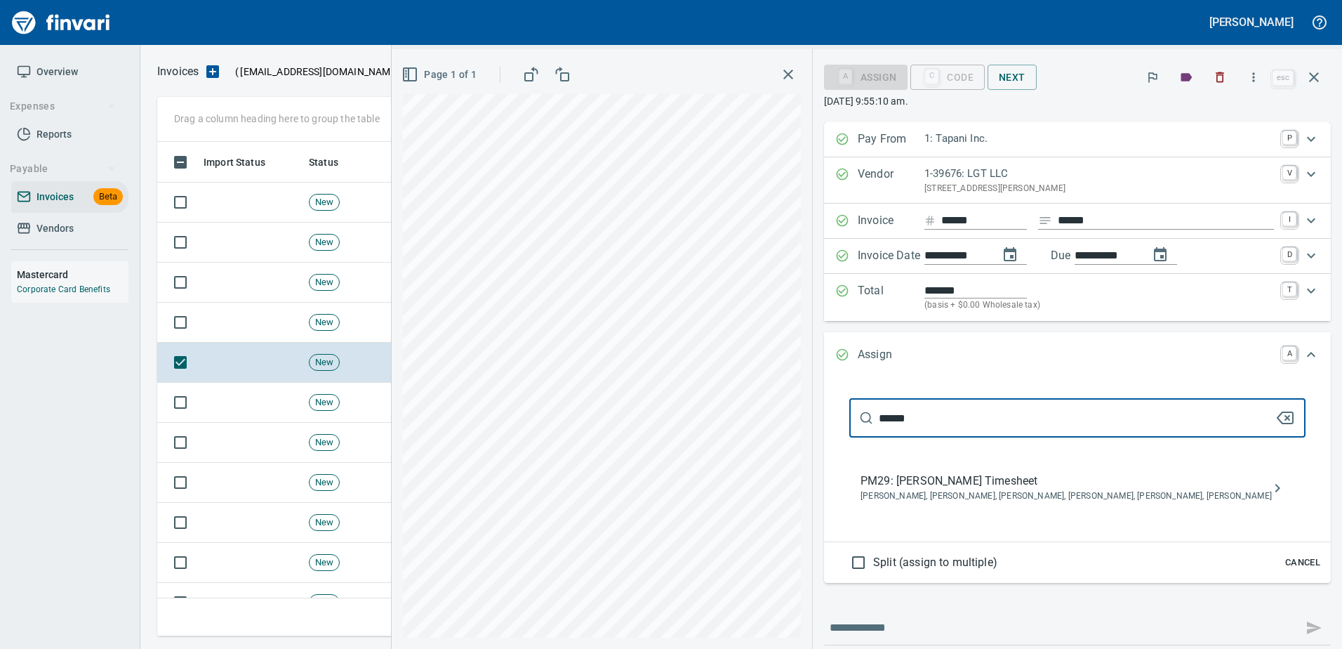
type input "******"
click at [1082, 500] on span "[PERSON_NAME], [PERSON_NAME], [PERSON_NAME], [PERSON_NAME], [PERSON_NAME], [PER…" at bounding box center [1066, 496] width 411 height 14
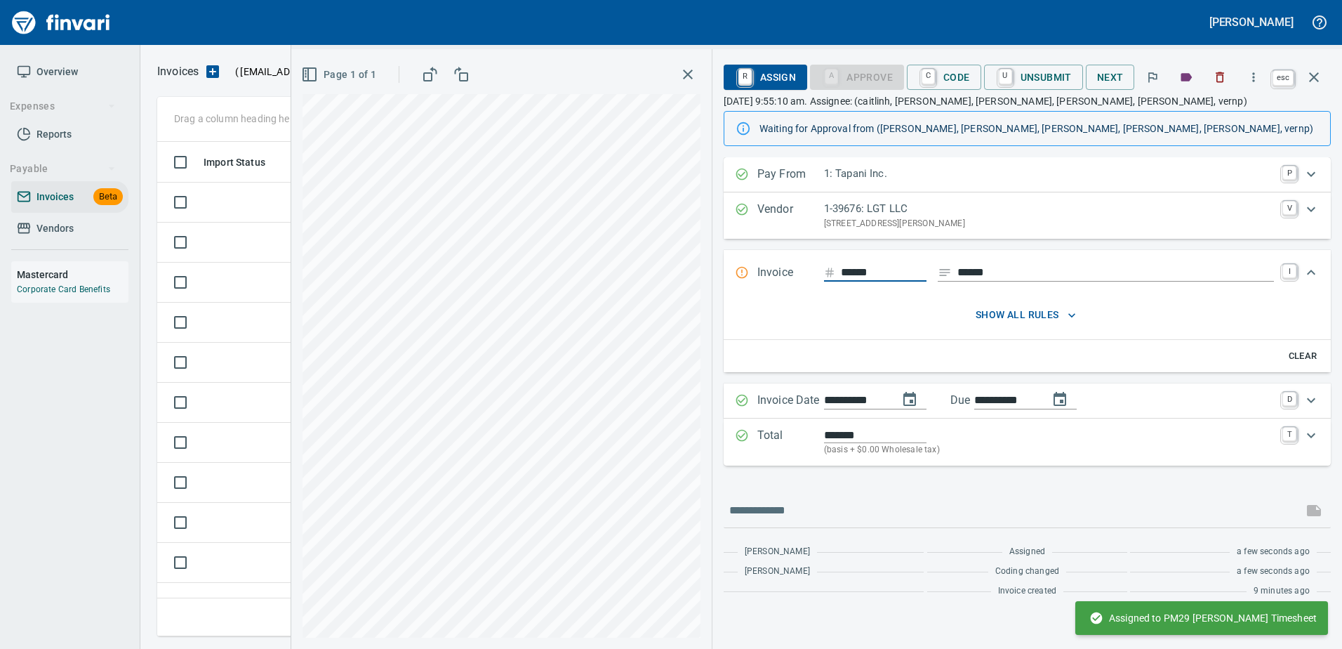
click at [1322, 71] on button "button" at bounding box center [1314, 77] width 34 height 34
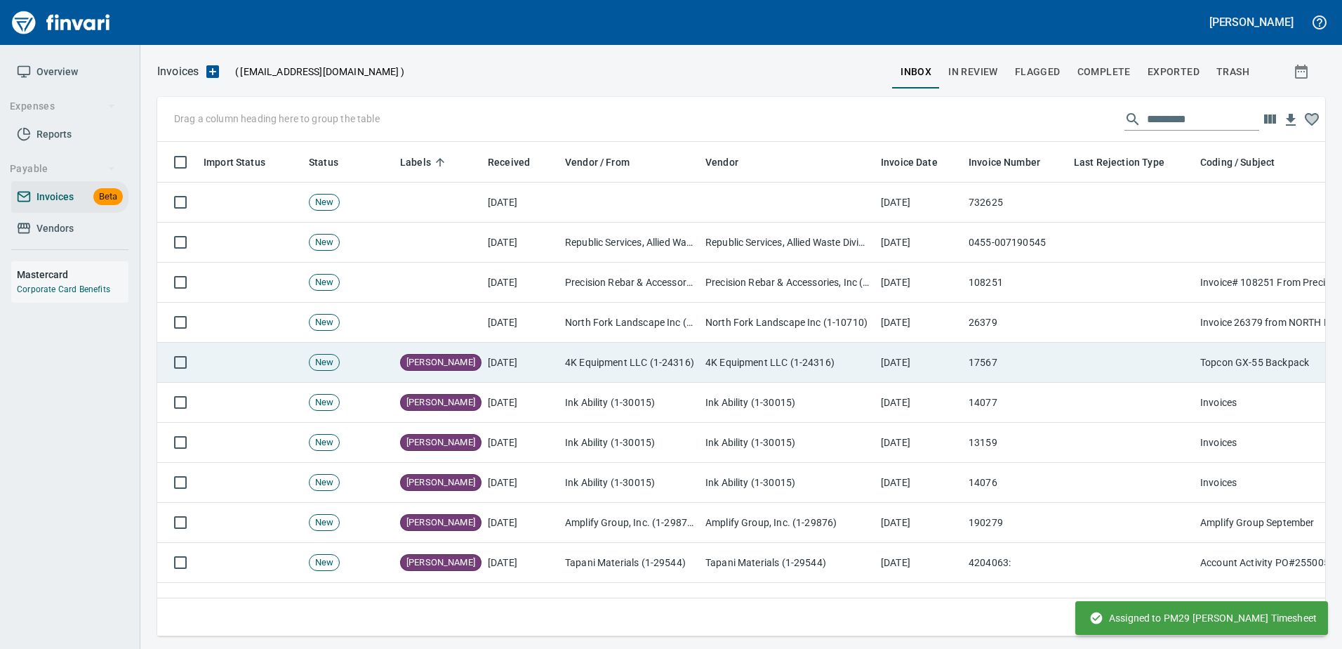
click at [832, 367] on td "4K Equipment LLC (1-24316)" at bounding box center [787, 363] width 175 height 40
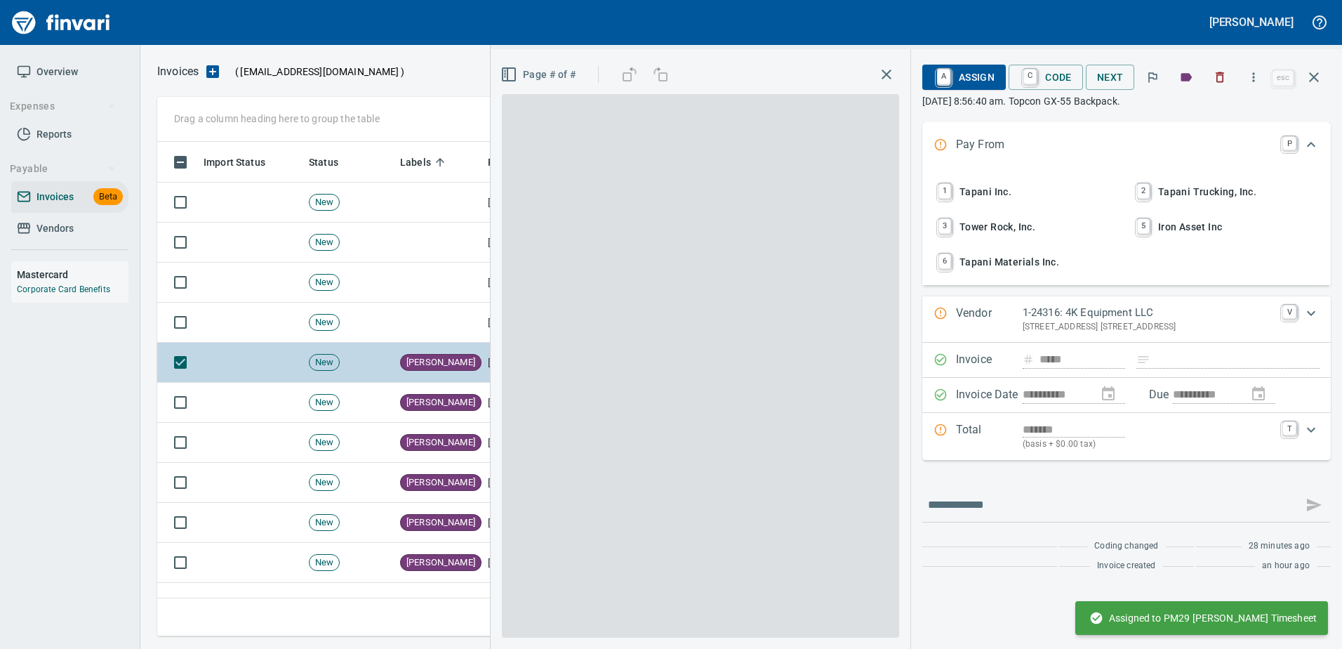
scroll to position [473, 1146]
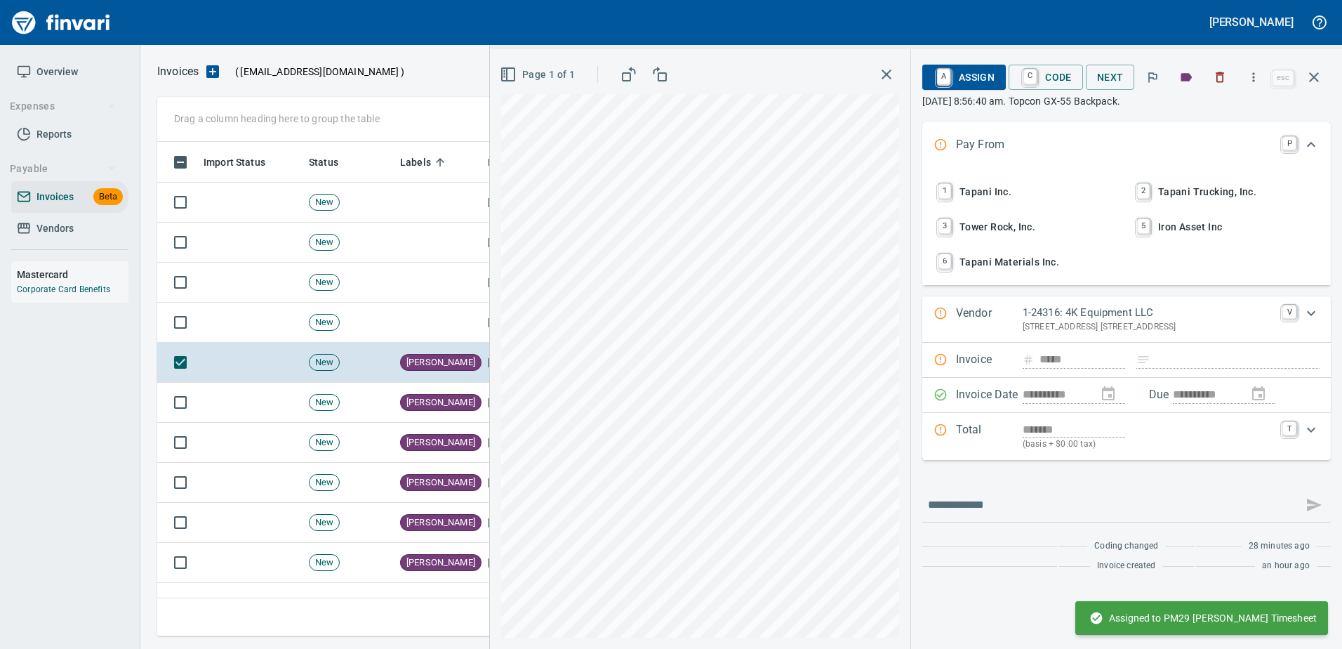
click at [965, 185] on span "1 Tapani Inc." at bounding box center [1027, 192] width 185 height 24
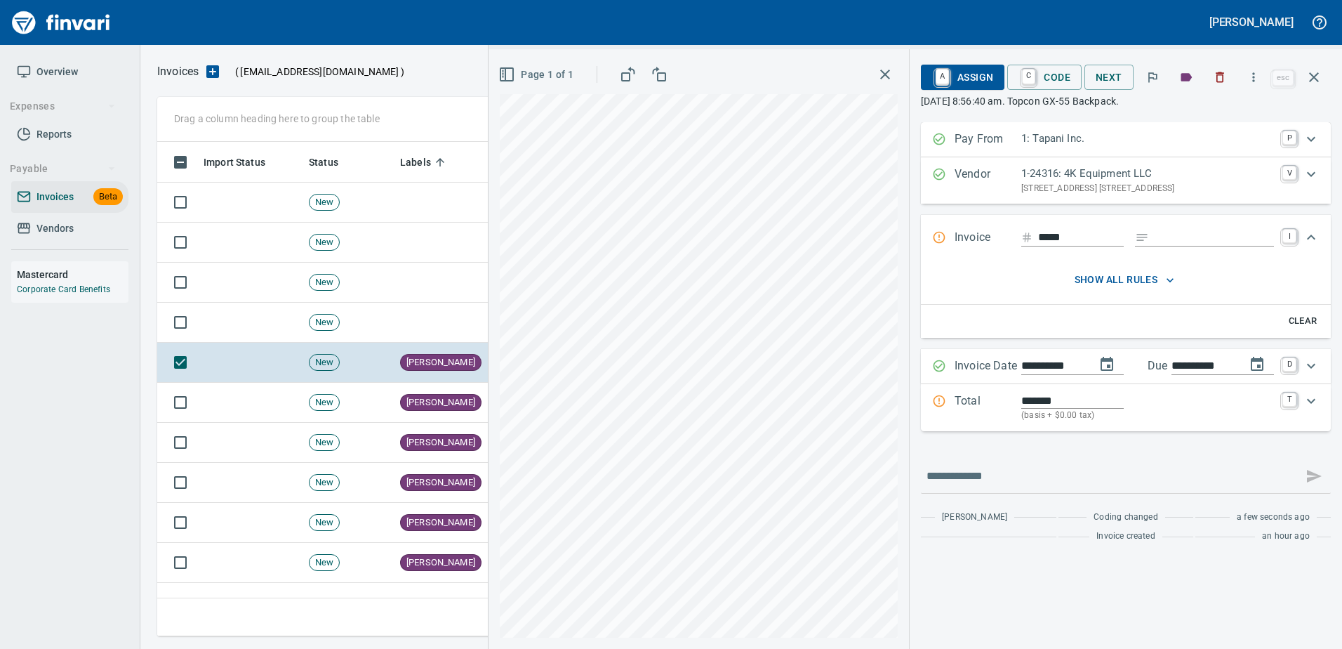
click at [982, 404] on p "Total" at bounding box center [988, 407] width 67 height 30
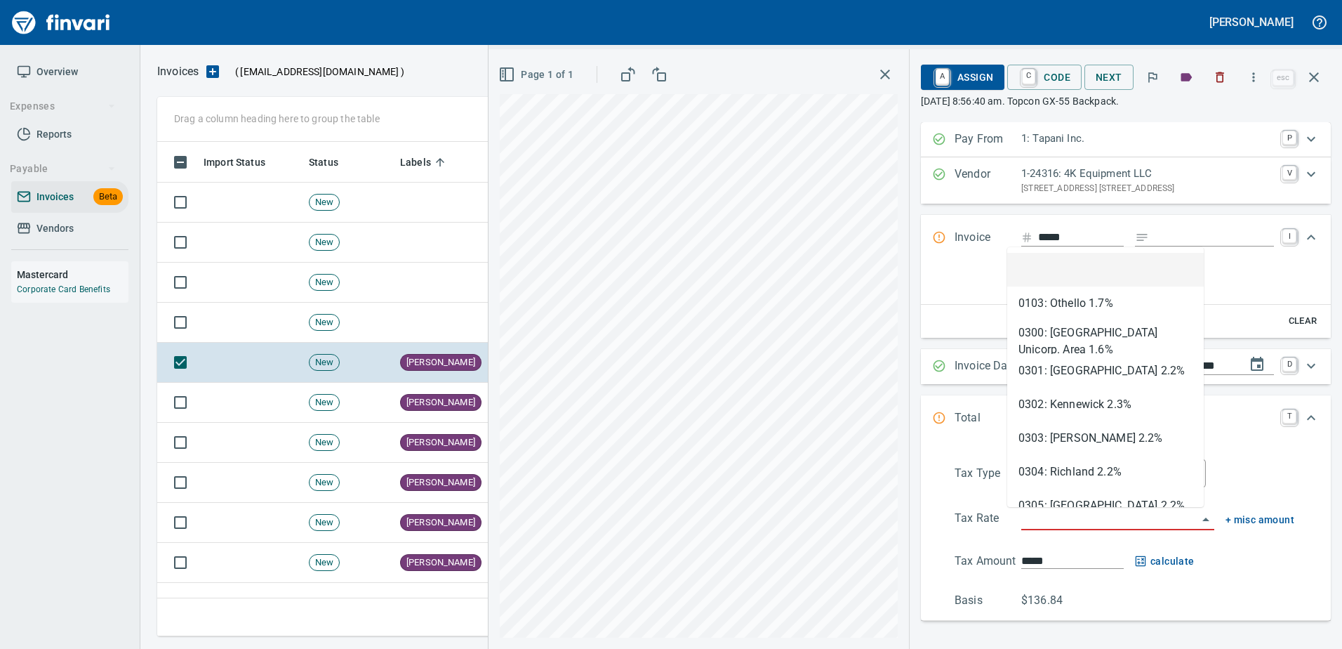
click at [1071, 518] on input "search" at bounding box center [1109, 520] width 176 height 20
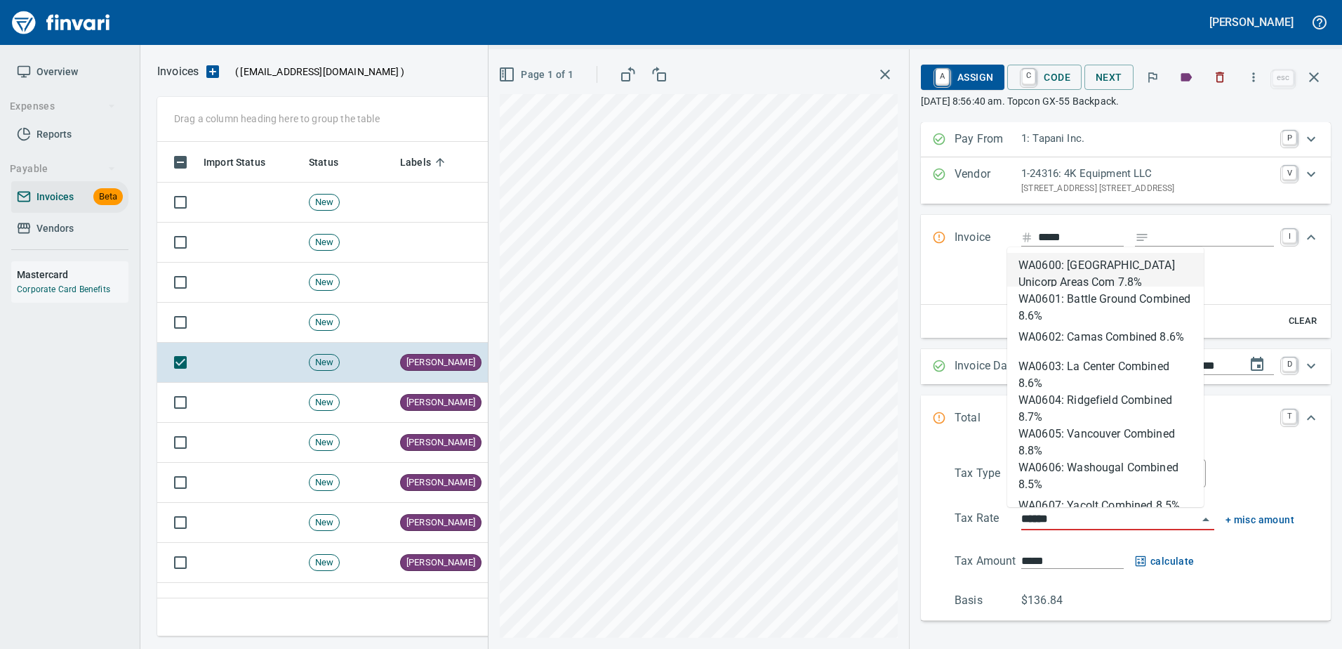
type input "**********"
type input "******"
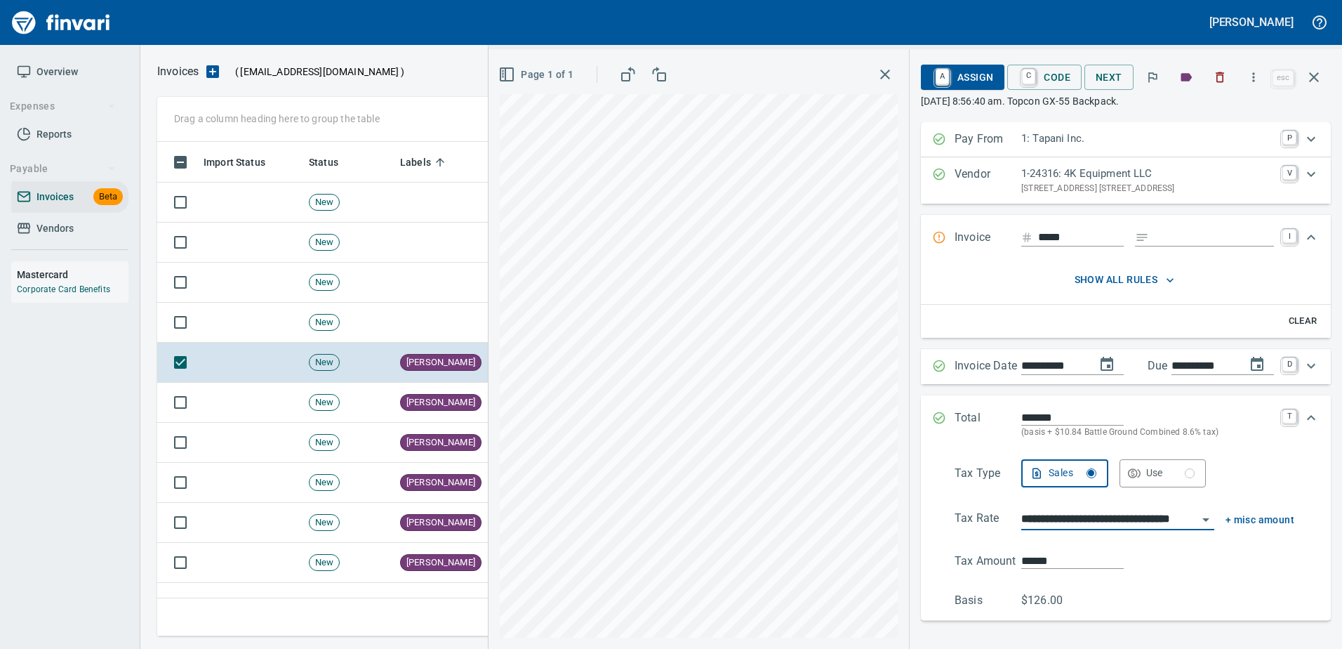
type input "**********"
click at [973, 69] on span "A Assign" at bounding box center [962, 77] width 61 height 24
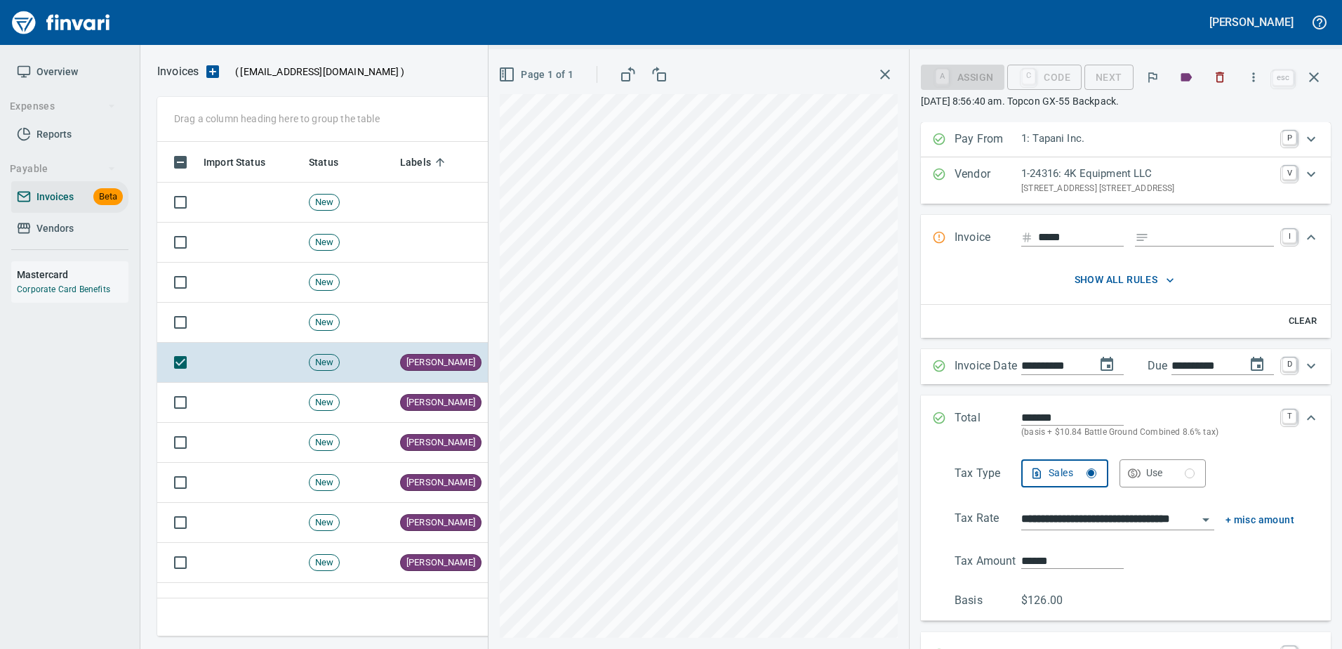
scroll to position [284, 0]
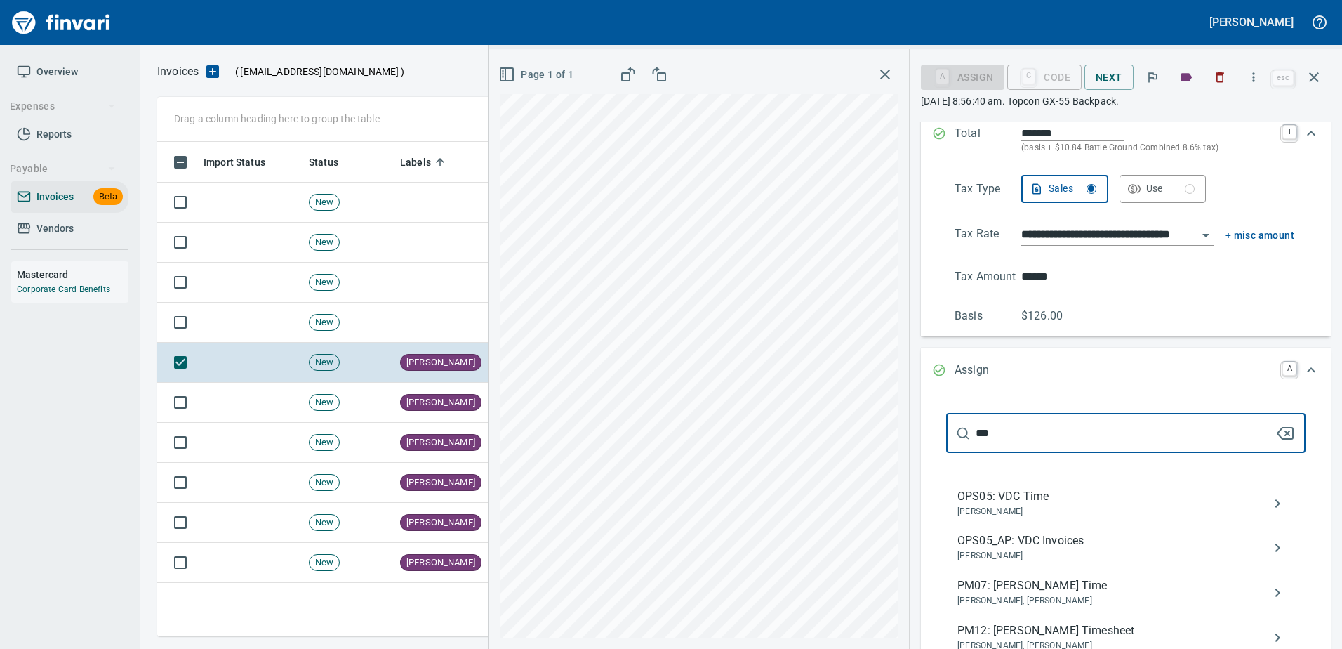
type input "***"
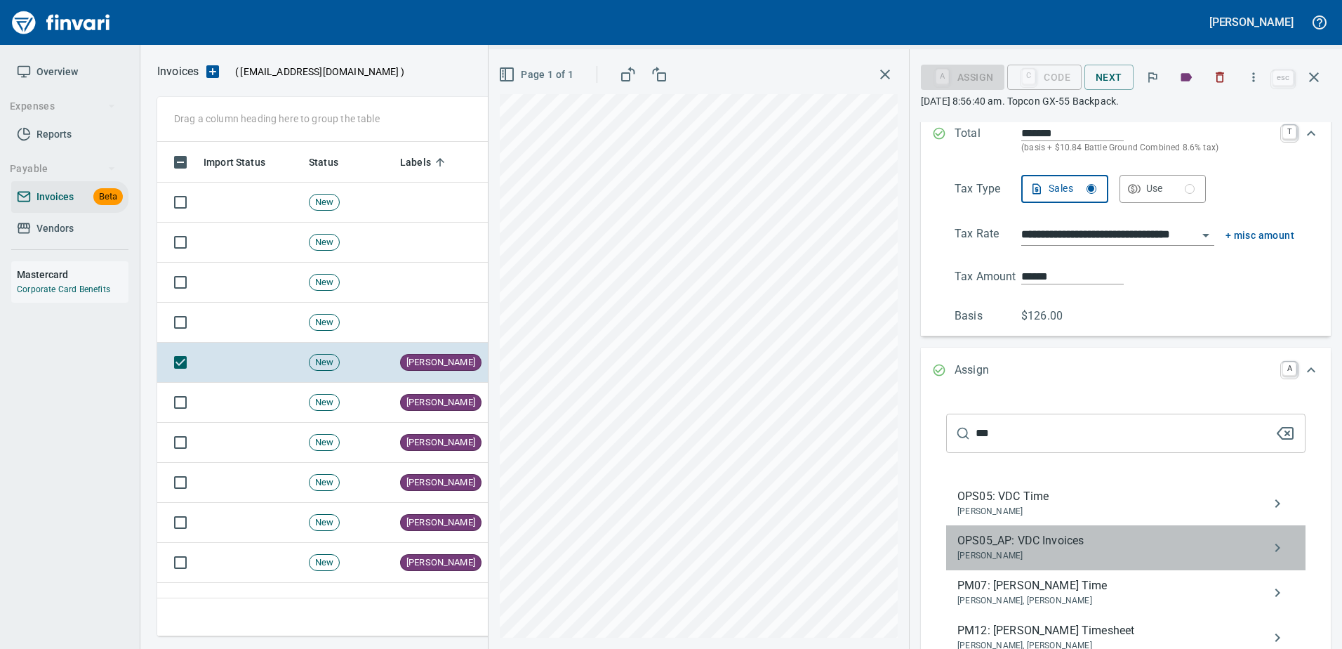
click at [1012, 539] on span "OPS05_AP: VDC Invoices" at bounding box center [1114, 540] width 314 height 17
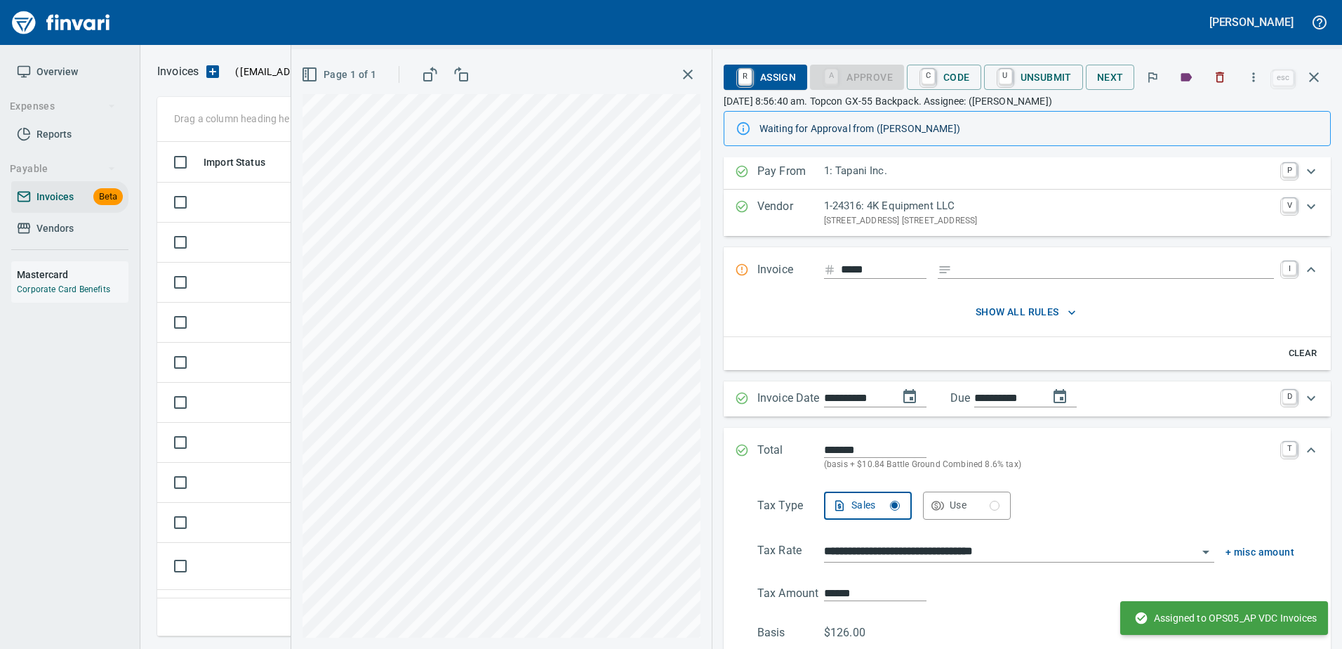
scroll to position [0, 0]
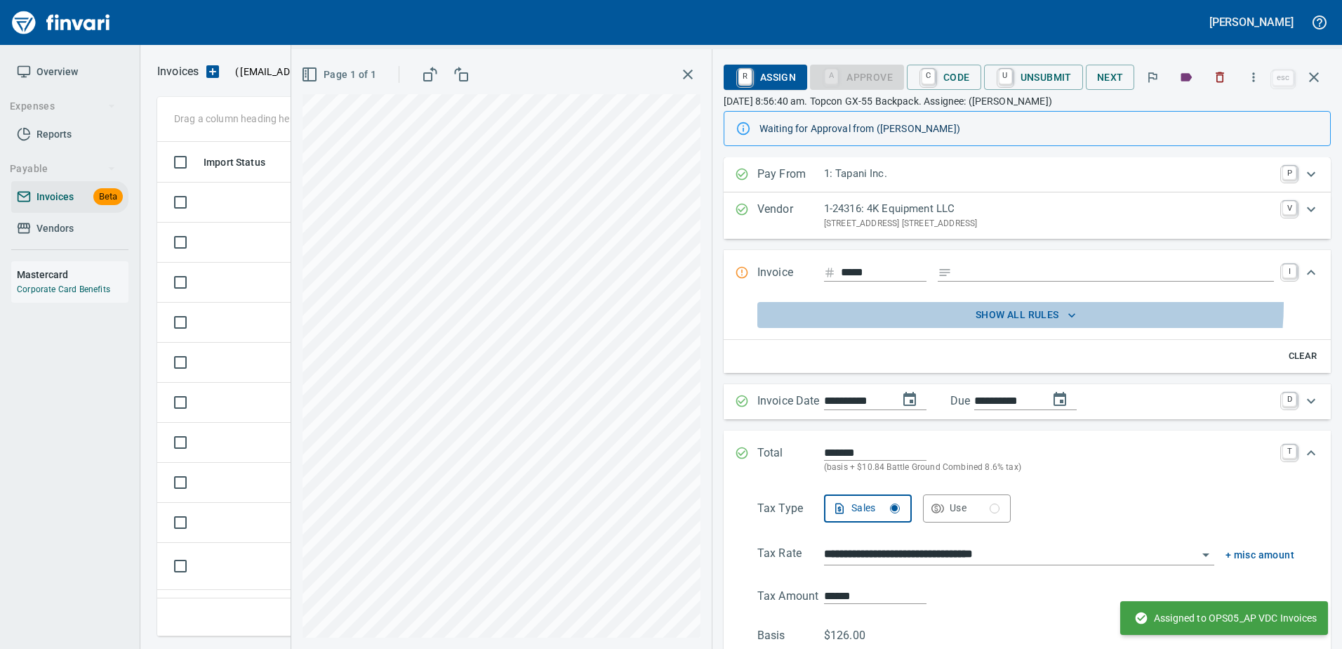
click at [1010, 303] on button "show all rules" at bounding box center [1025, 315] width 537 height 26
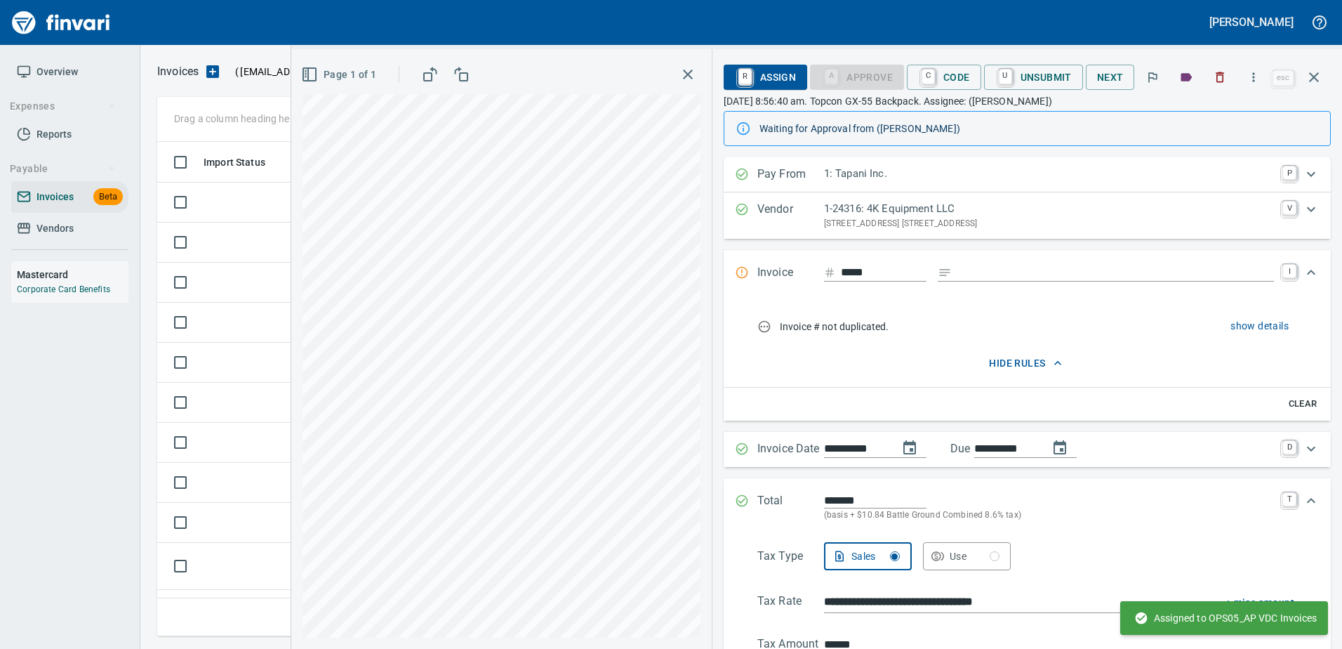
drag, startPoint x: 1014, startPoint y: 365, endPoint x: 1070, endPoint y: 275, distance: 106.3
click at [1014, 365] on span "hide rules" at bounding box center [1026, 363] width 526 height 18
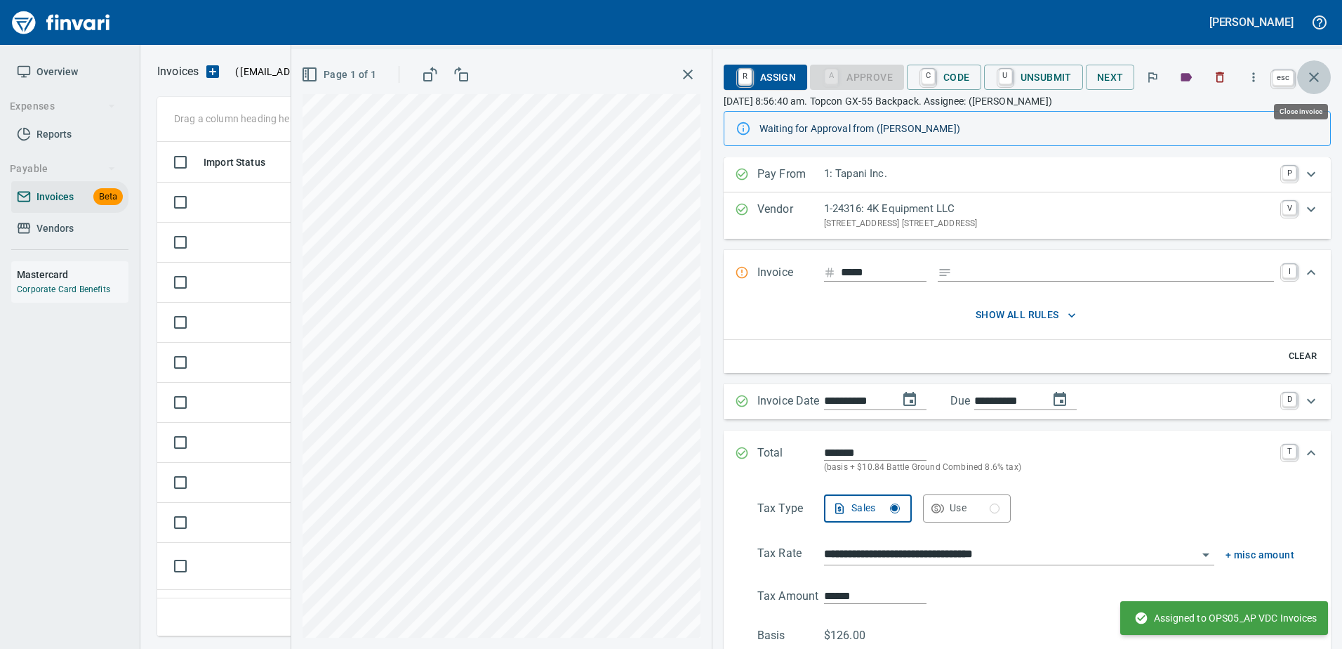
click at [1321, 72] on icon "button" at bounding box center [1314, 77] width 17 height 17
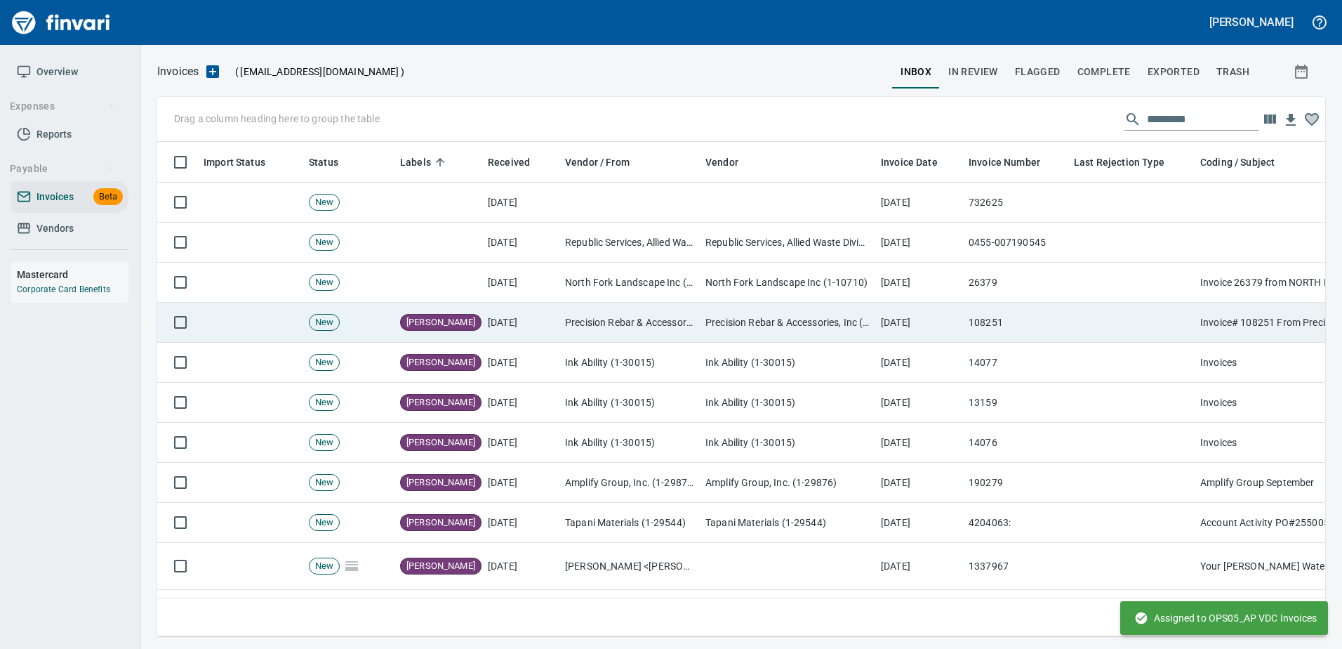
click at [719, 318] on td "Precision Rebar & Accessories, Inc (1-10825)" at bounding box center [787, 323] width 175 height 40
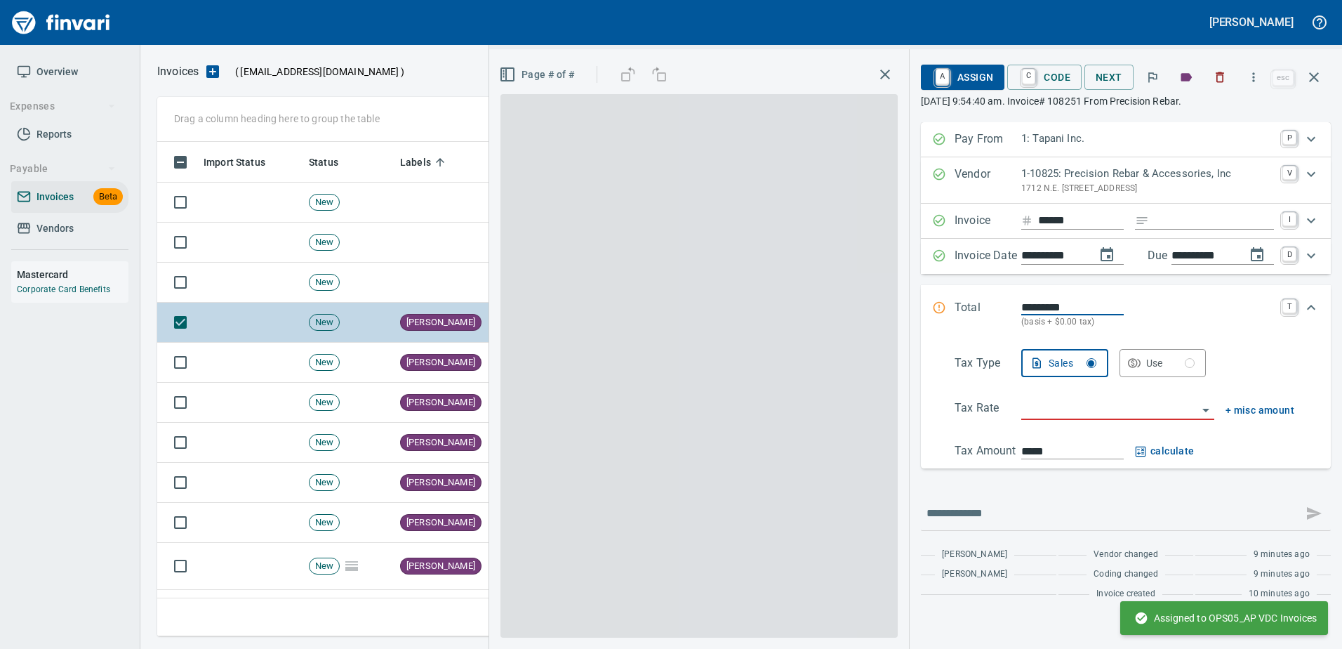
scroll to position [473, 1146]
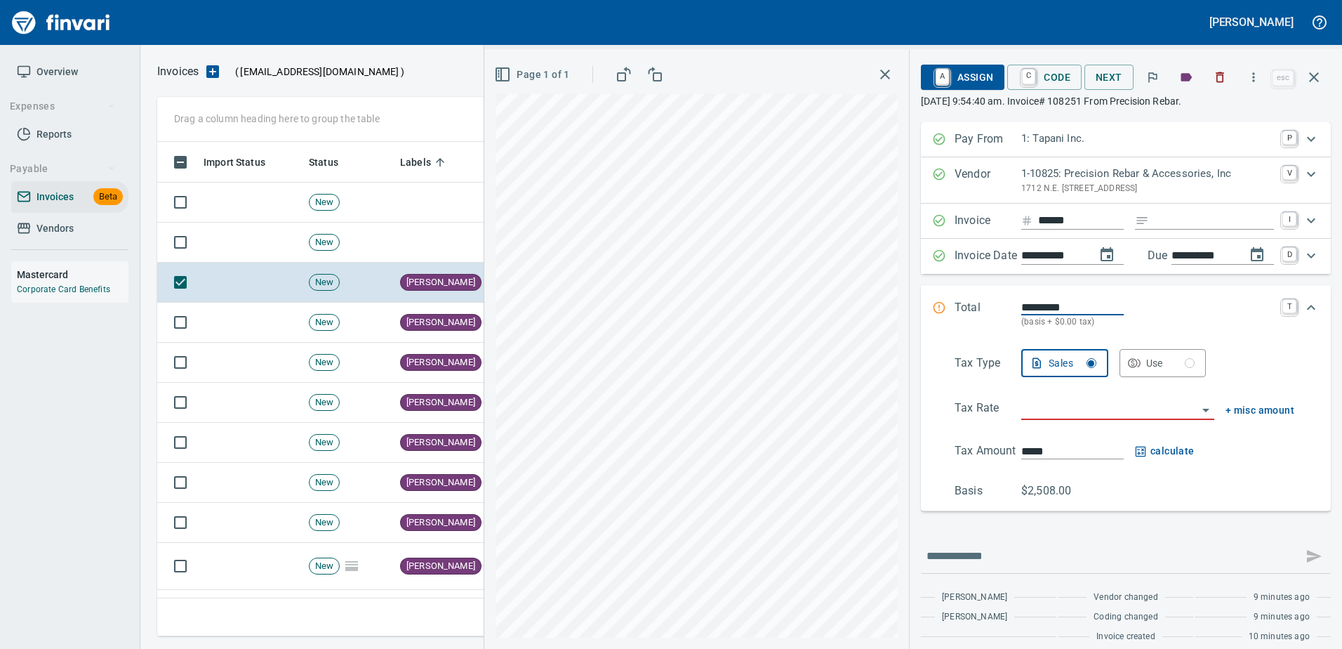
click at [1171, 218] on input "Expand" at bounding box center [1214, 221] width 119 height 18
type input "**********"
click at [1061, 416] on input "search" at bounding box center [1109, 409] width 176 height 20
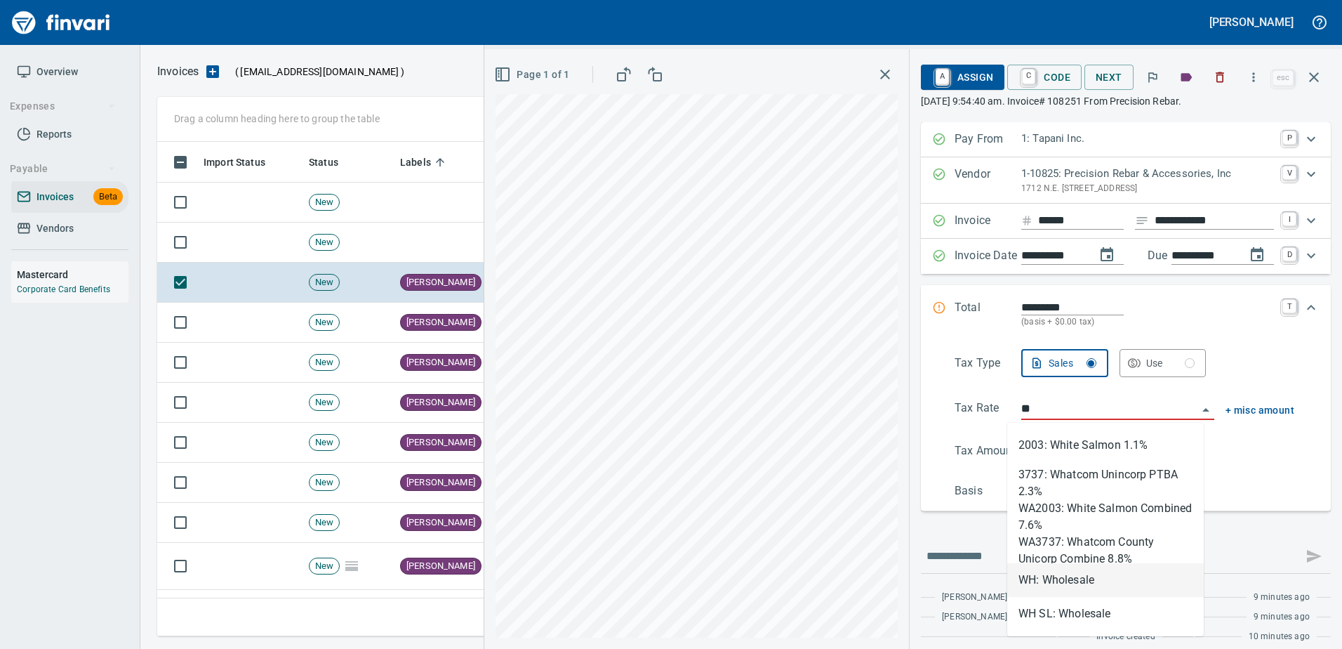
click at [1059, 577] on li "WH: Wholesale" at bounding box center [1105, 580] width 197 height 34
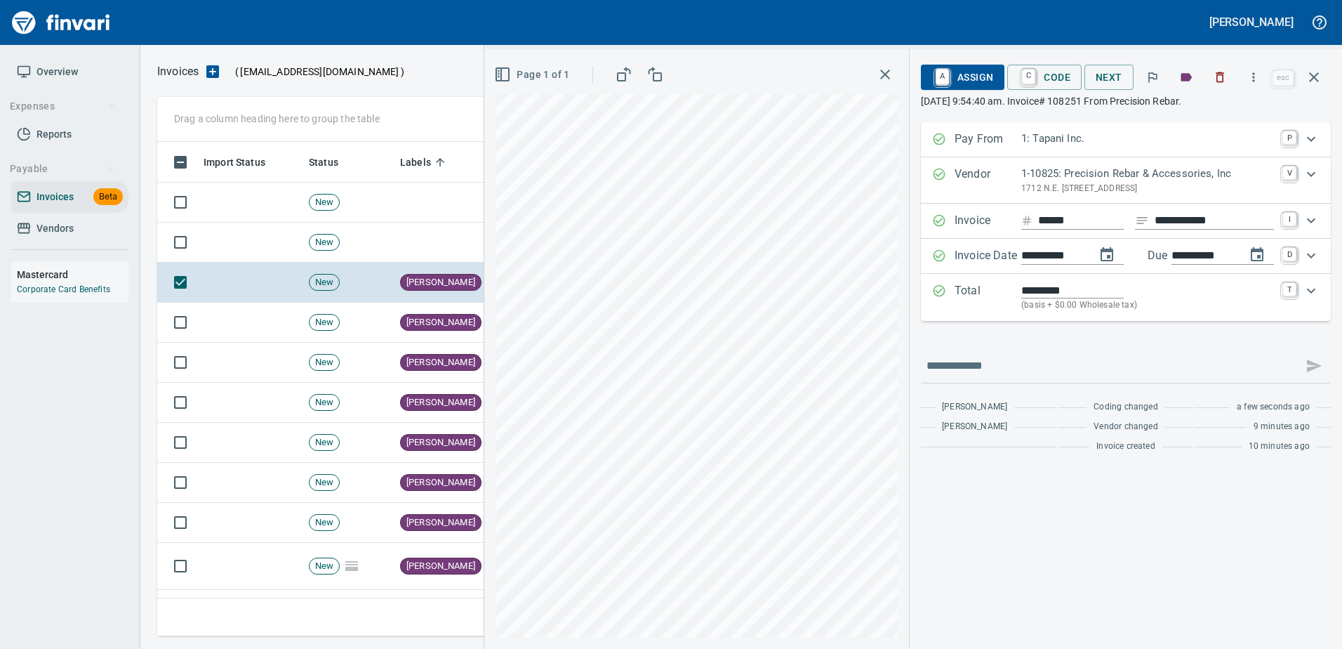
type input "**********"
click at [985, 71] on span "A Assign" at bounding box center [962, 77] width 61 height 24
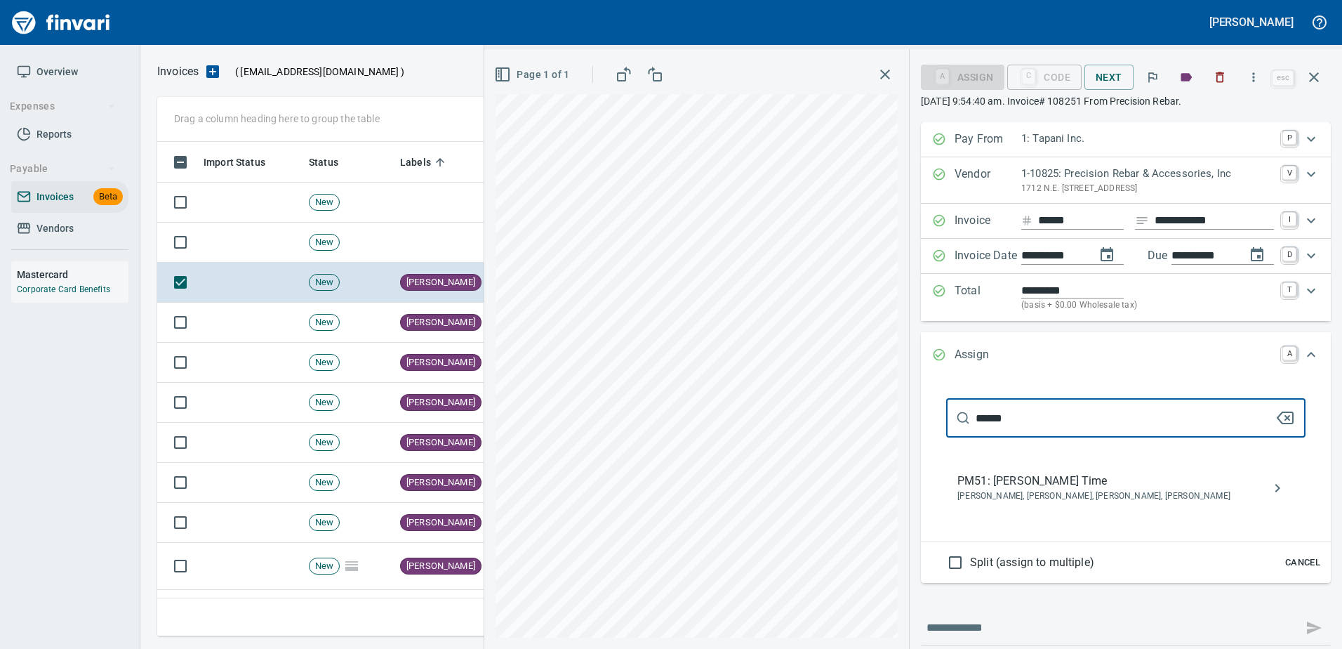
type input "******"
click at [1019, 487] on span "PM51: [PERSON_NAME] Time" at bounding box center [1114, 480] width 314 height 17
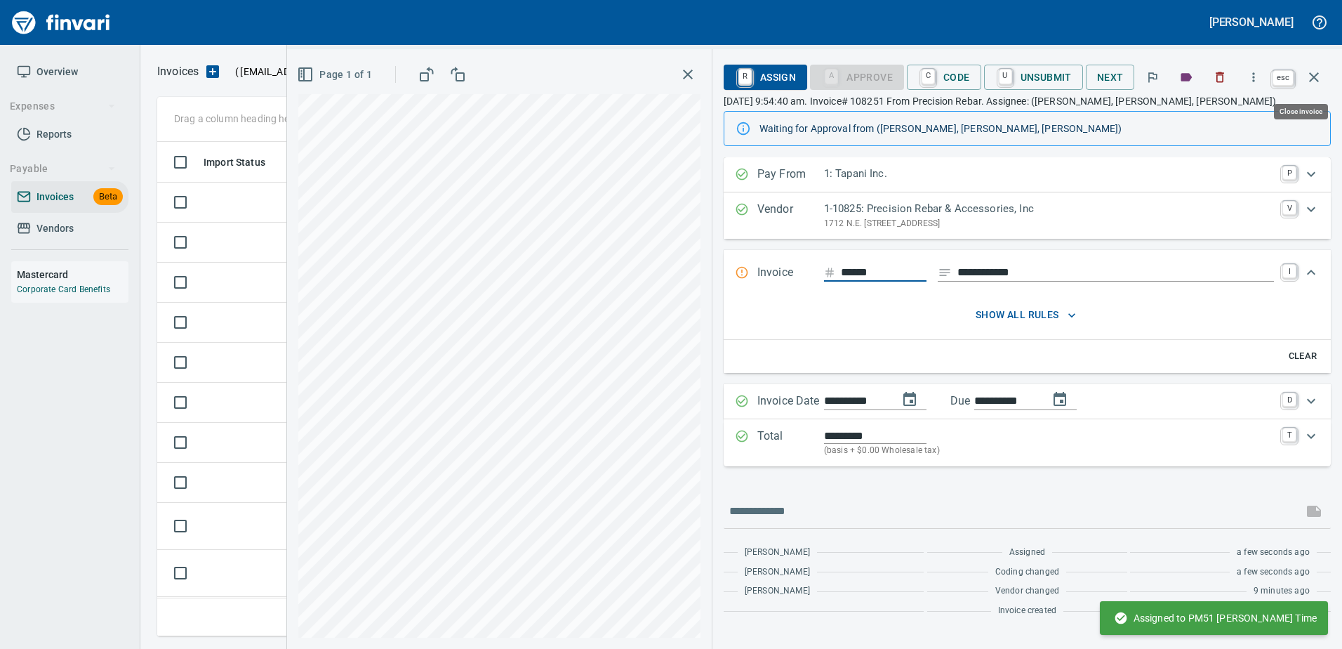
click at [1317, 77] on icon "button" at bounding box center [1314, 77] width 17 height 17
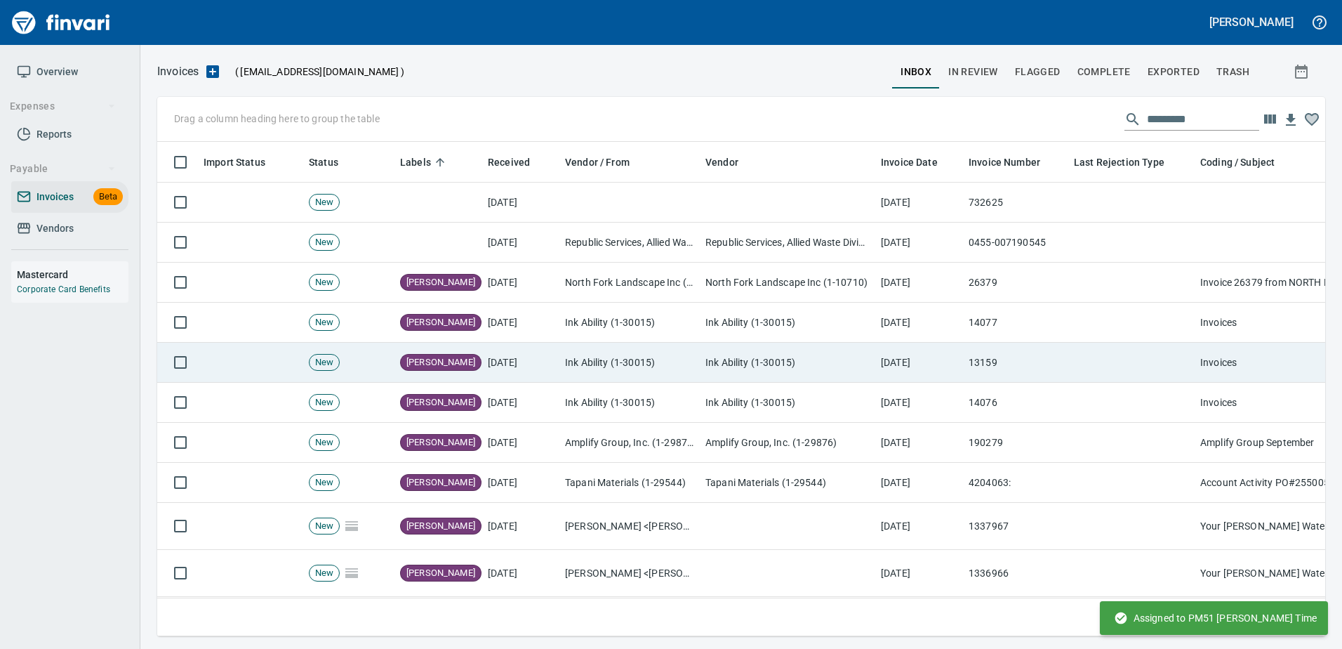
scroll to position [473, 1146]
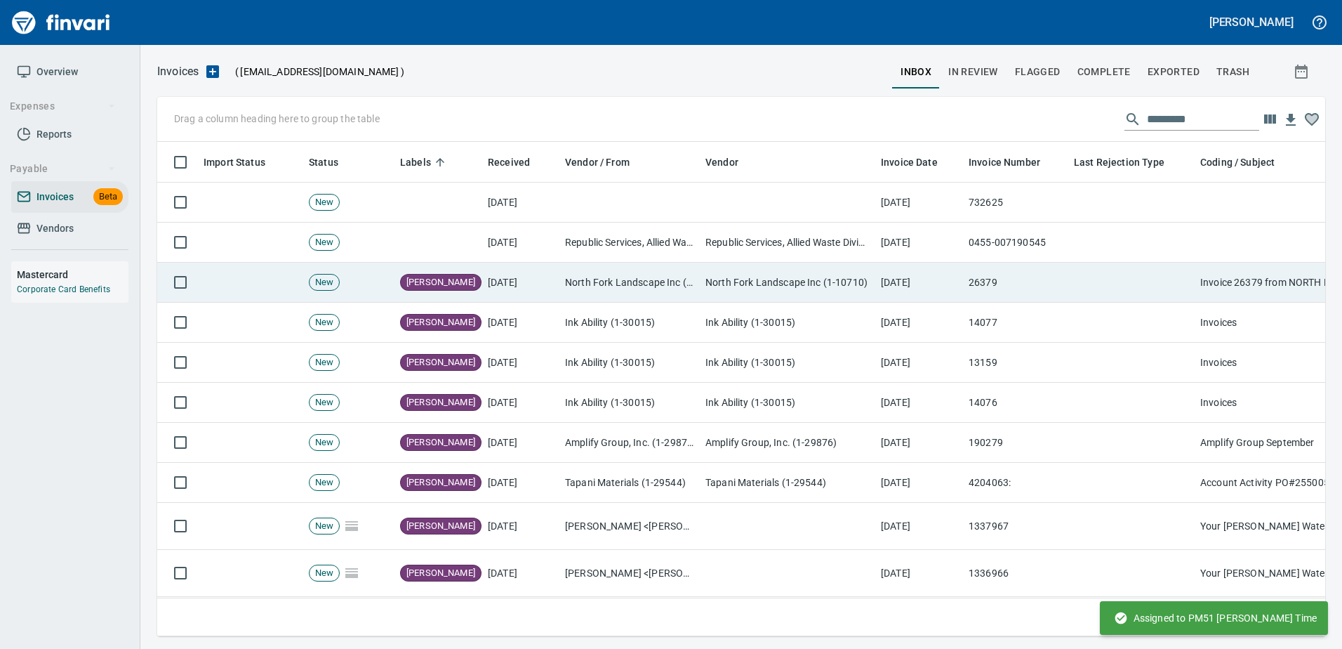
click at [965, 286] on td "26379" at bounding box center [1015, 283] width 105 height 40
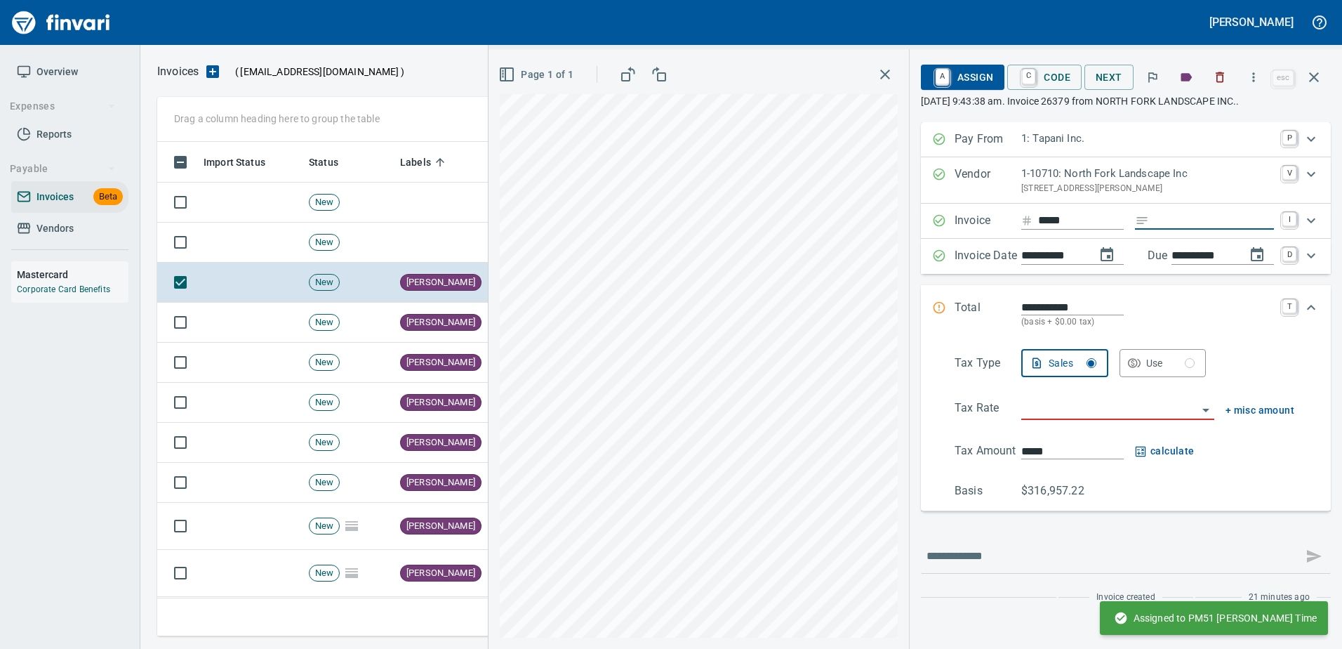
click at [1173, 230] on input "Expand" at bounding box center [1214, 221] width 119 height 18
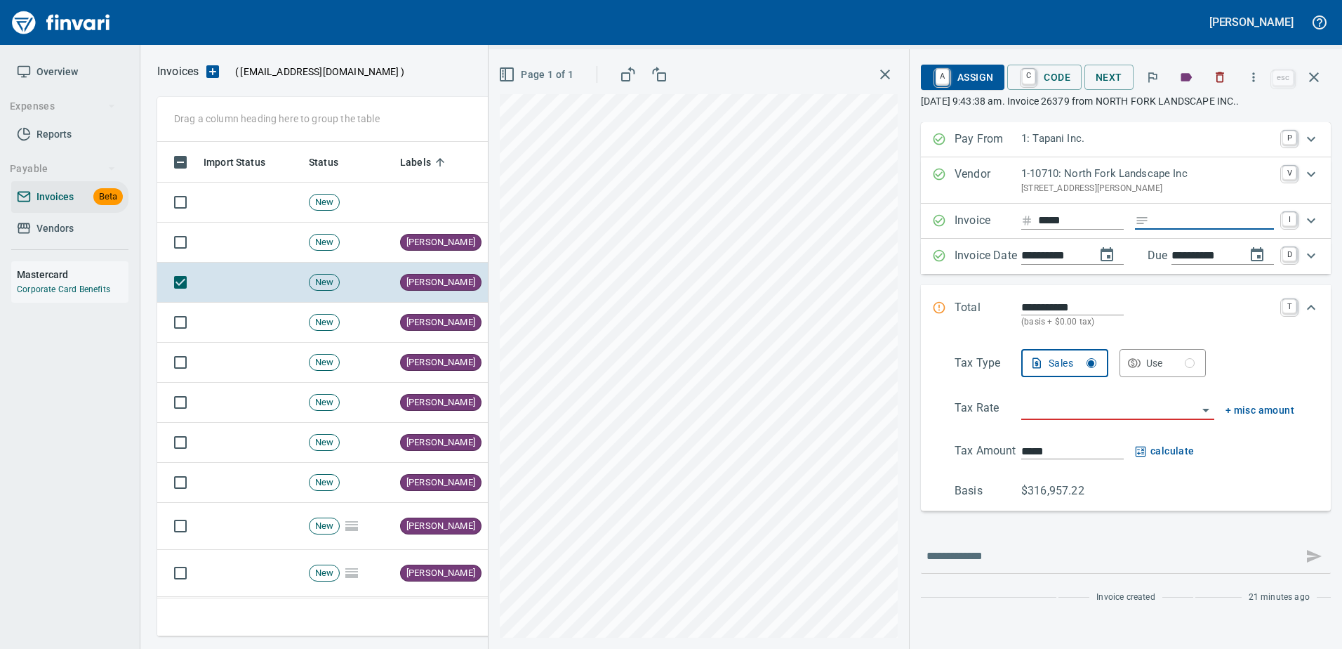
type input "**********"
click at [1221, 72] on icon "button" at bounding box center [1220, 77] width 14 height 14
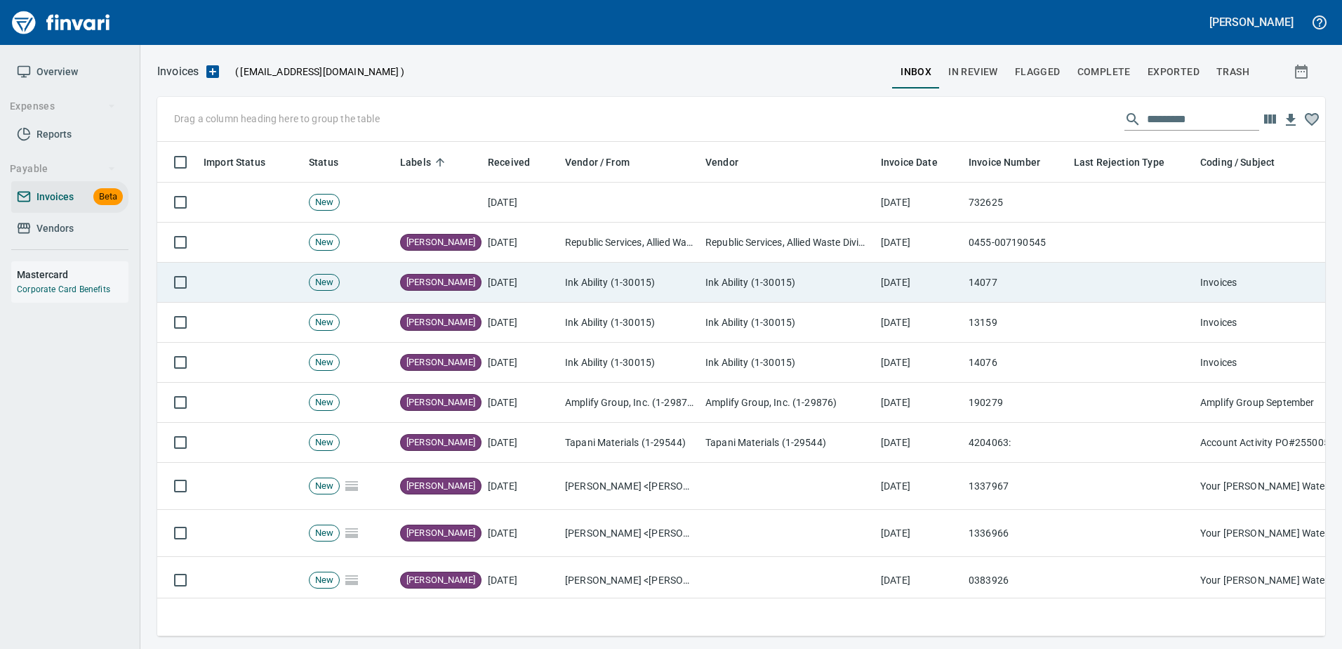
scroll to position [473, 1147]
click at [804, 273] on td "Ink Ability (1-30015)" at bounding box center [787, 283] width 175 height 40
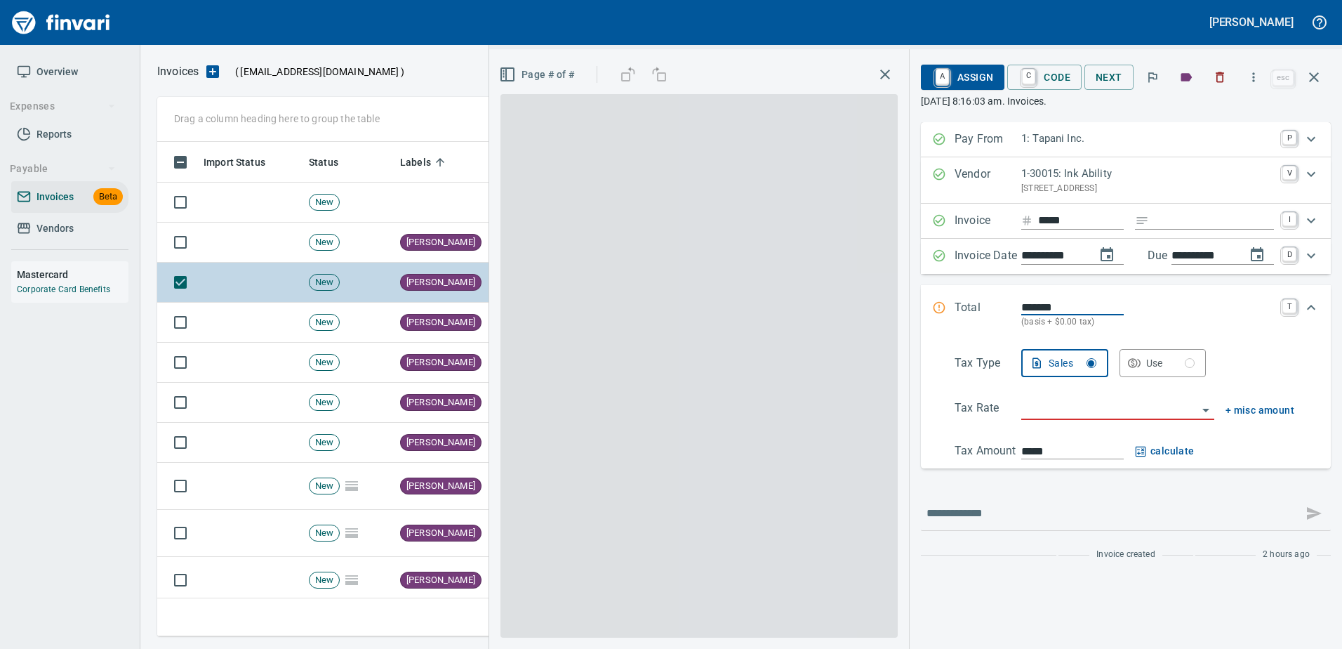
scroll to position [473, 1146]
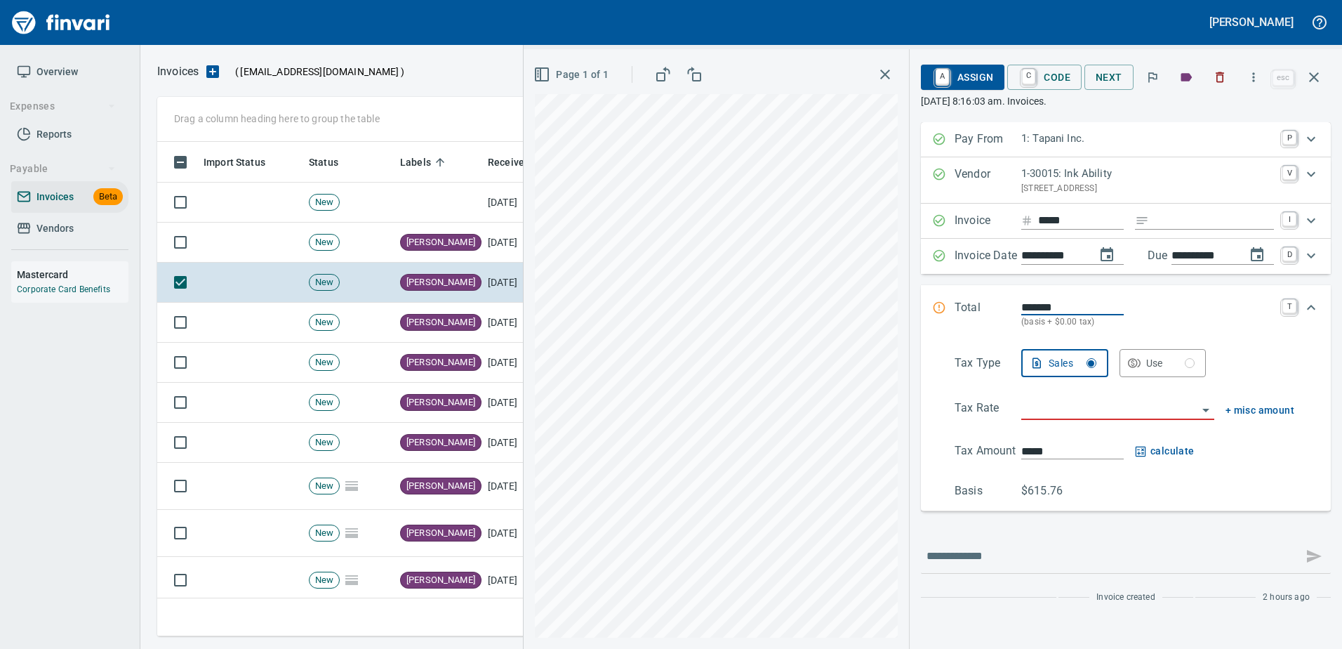
click at [1230, 219] on input "Expand" at bounding box center [1214, 221] width 119 height 18
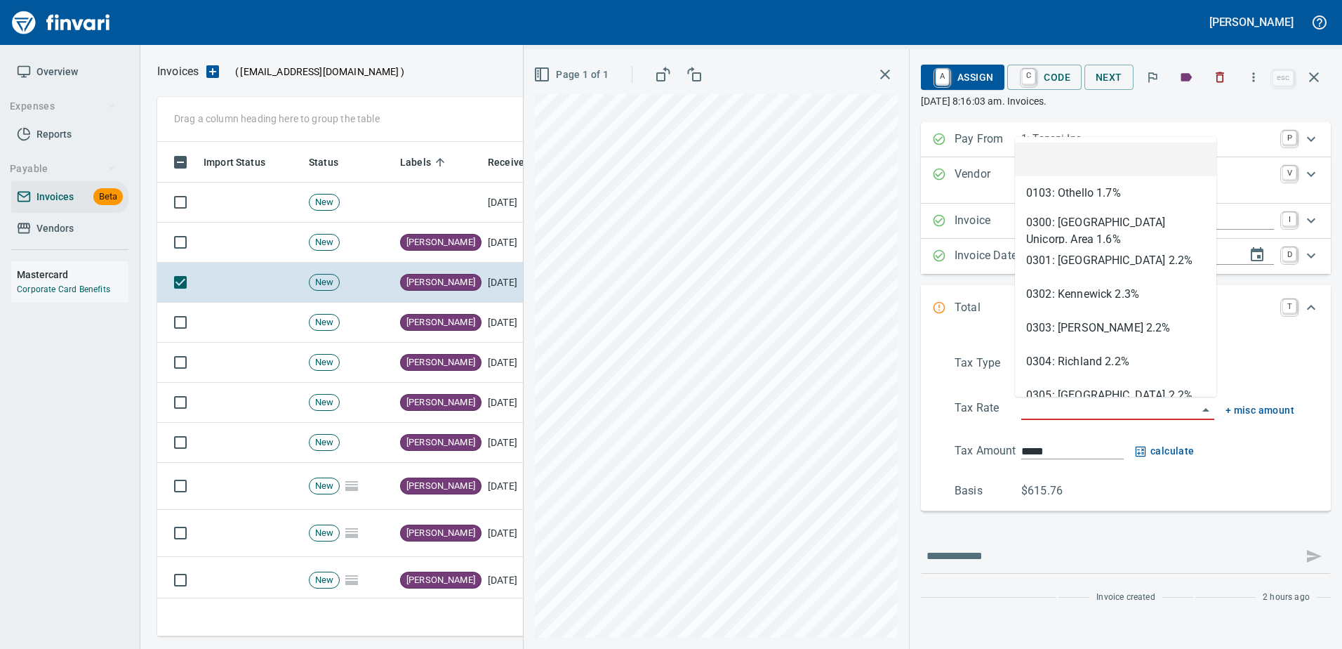
click at [1042, 416] on input "search" at bounding box center [1109, 409] width 176 height 20
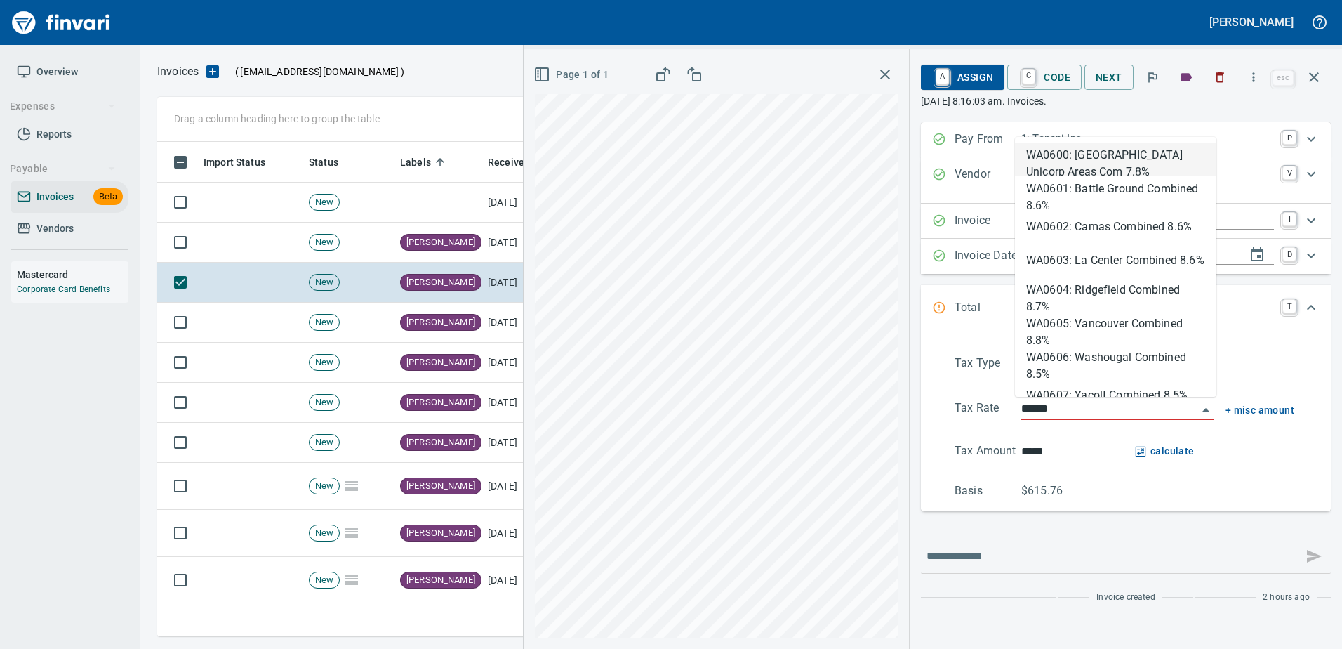
type input "**********"
type input "******"
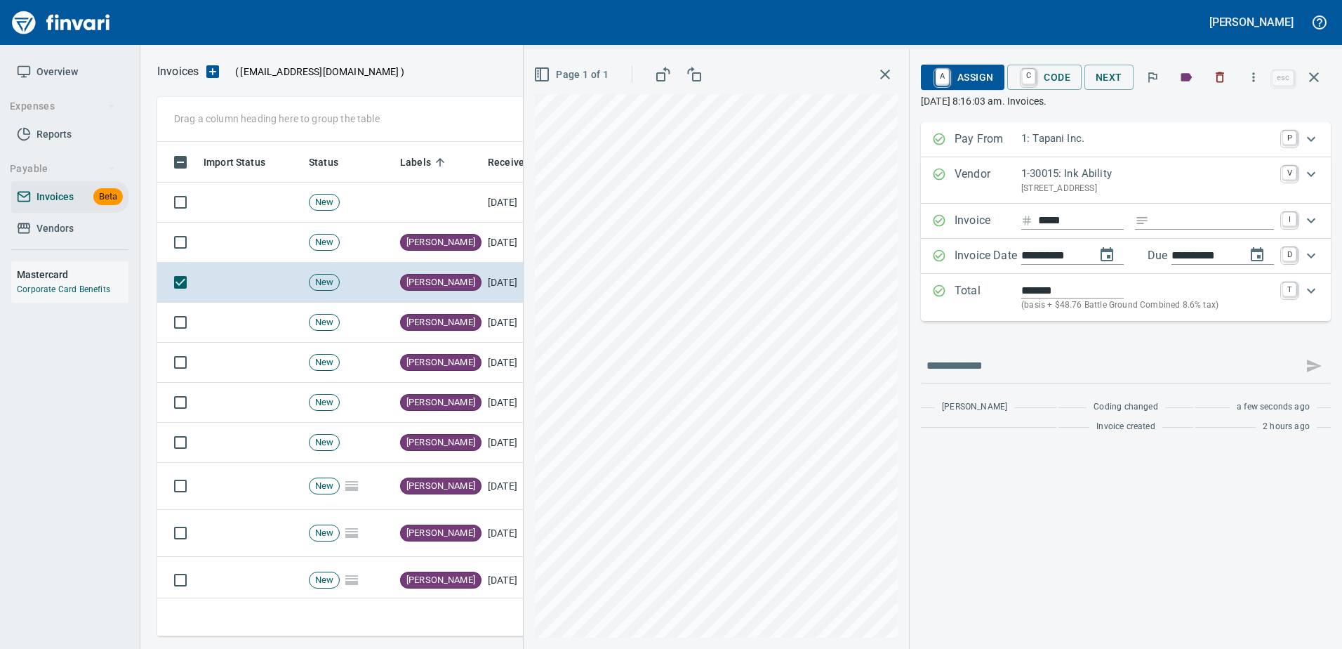
type input "**********"
click at [966, 72] on span "A Assign" at bounding box center [962, 77] width 61 height 24
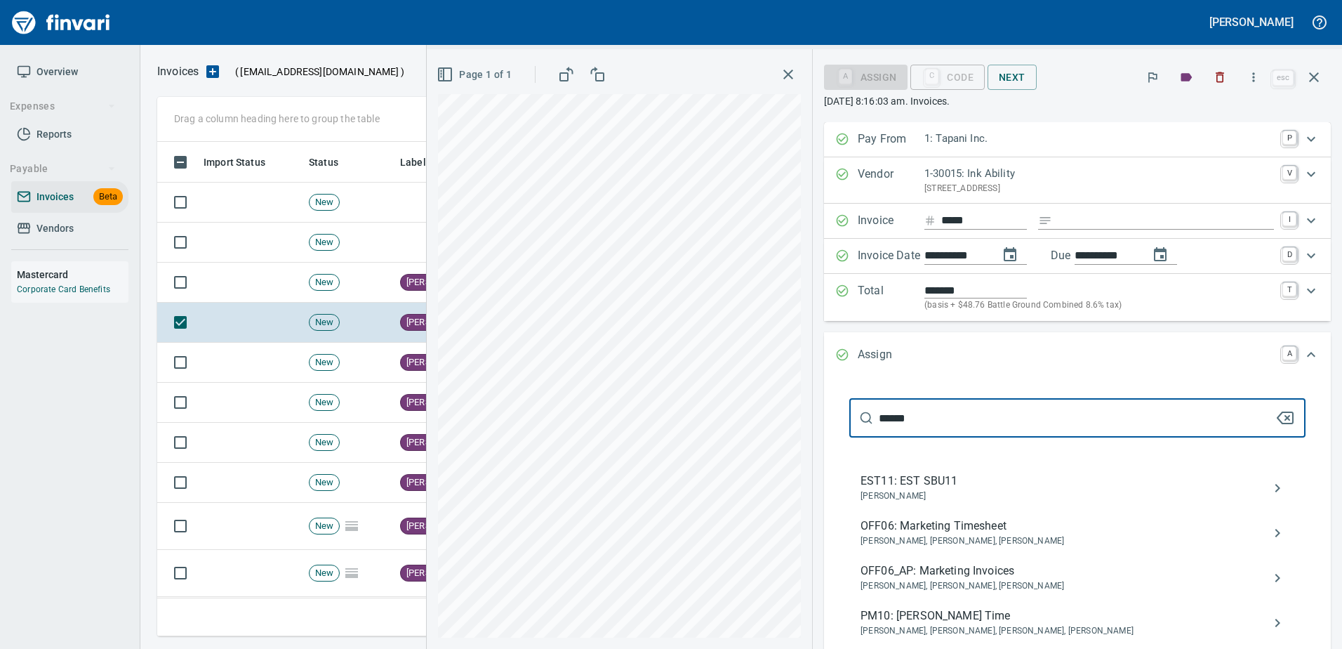
type input "******"
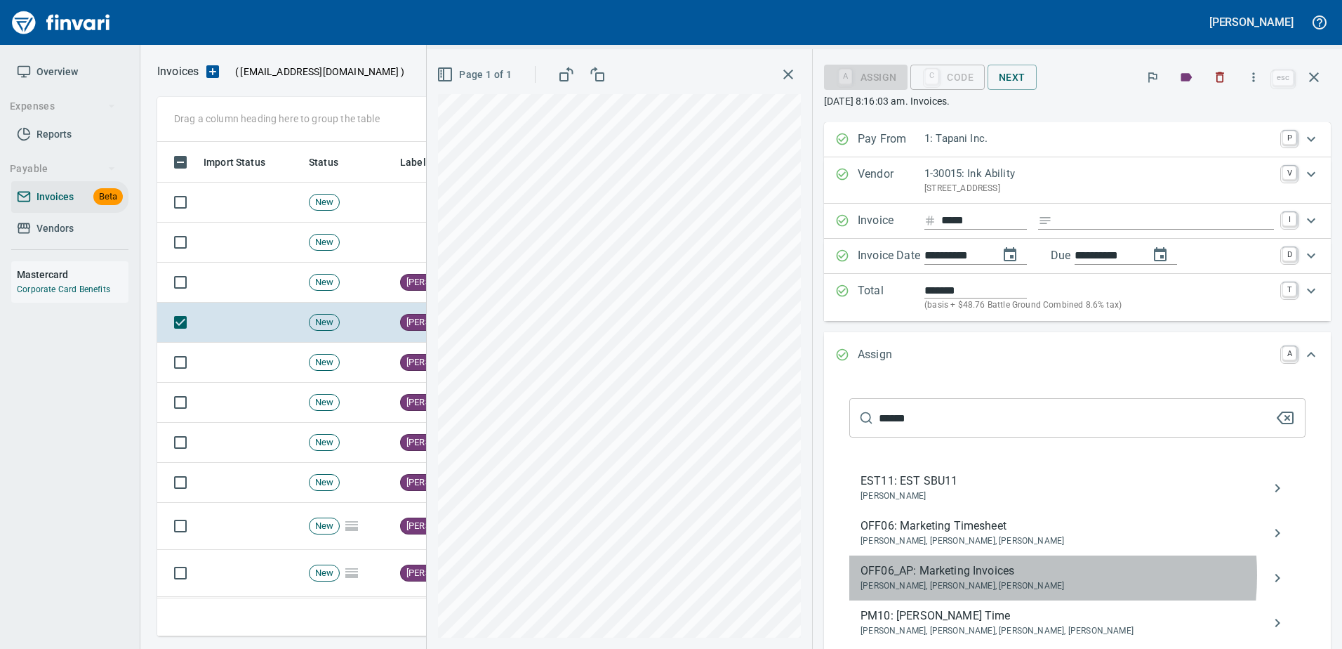
click at [1025, 575] on span "OFF06_AP: Marketing Invoices" at bounding box center [1066, 570] width 411 height 17
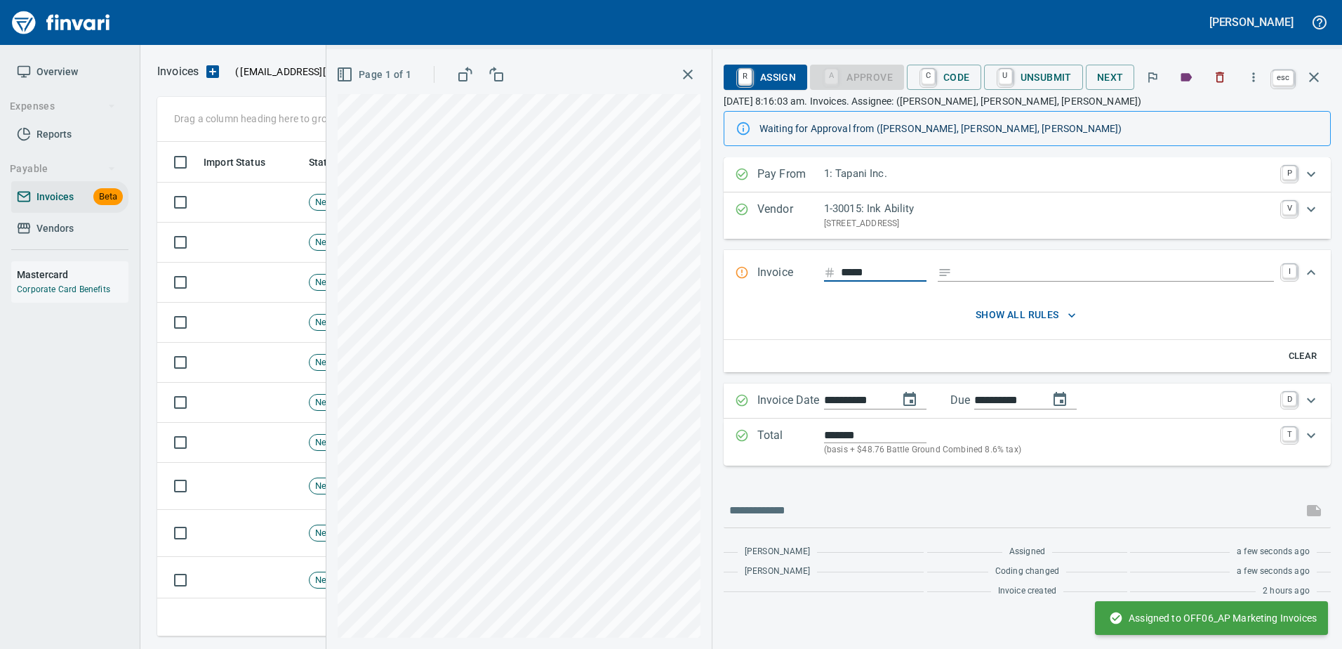
click at [1308, 77] on icon "button" at bounding box center [1314, 77] width 17 height 17
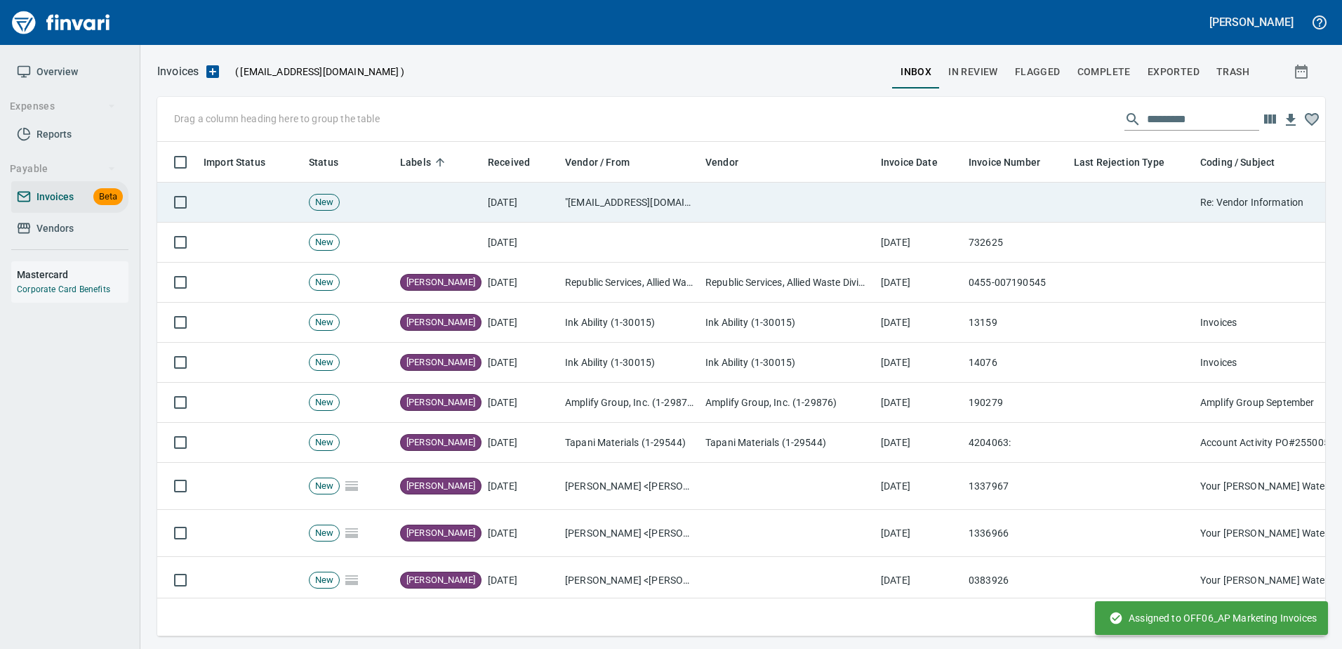
scroll to position [473, 1147]
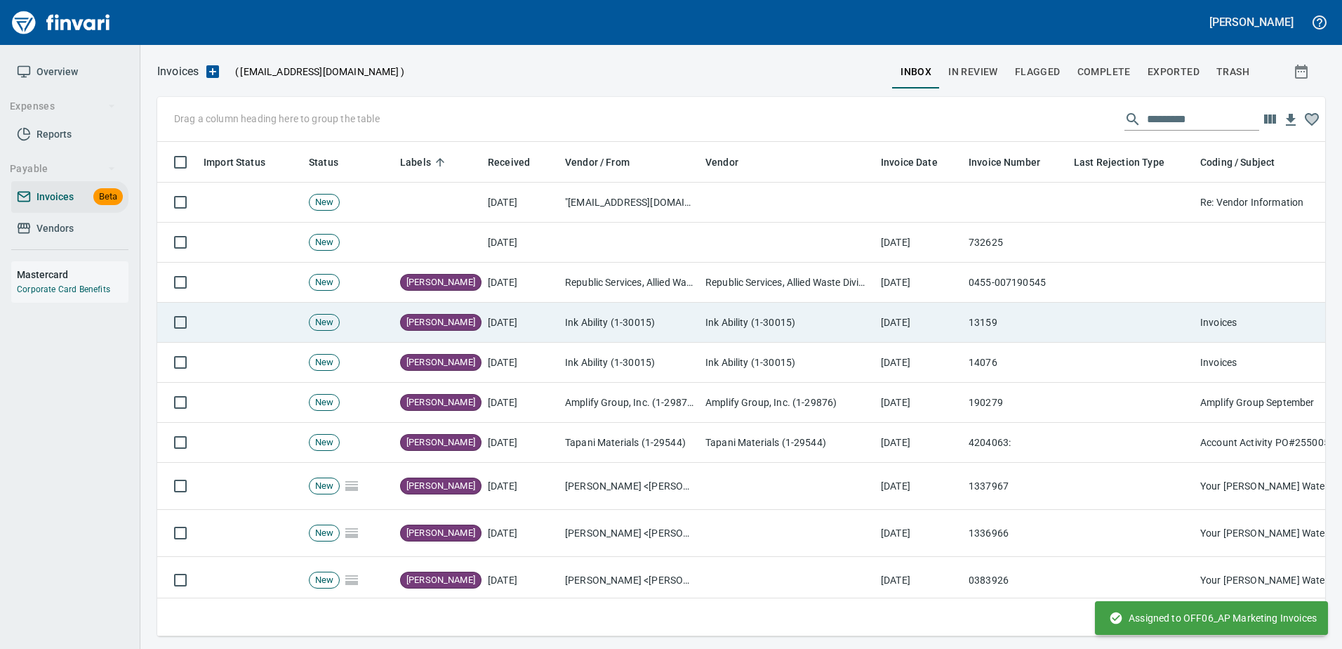
click at [1070, 321] on td at bounding box center [1131, 323] width 126 height 40
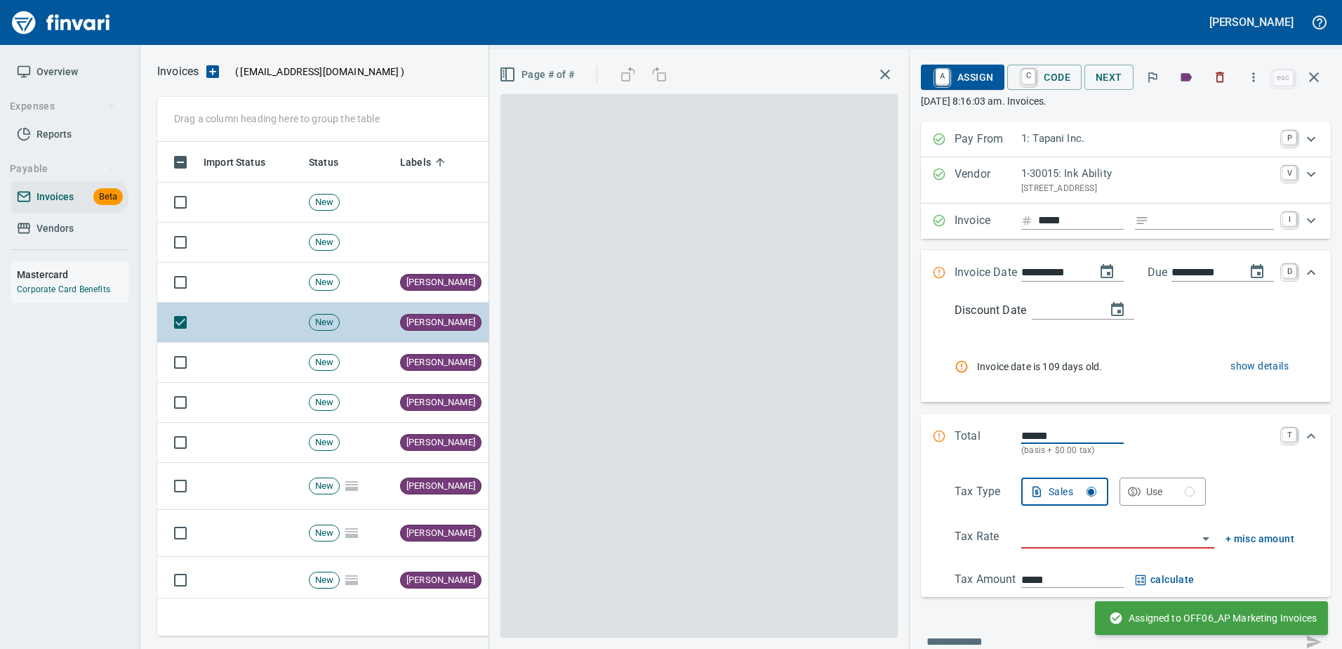
scroll to position [473, 1146]
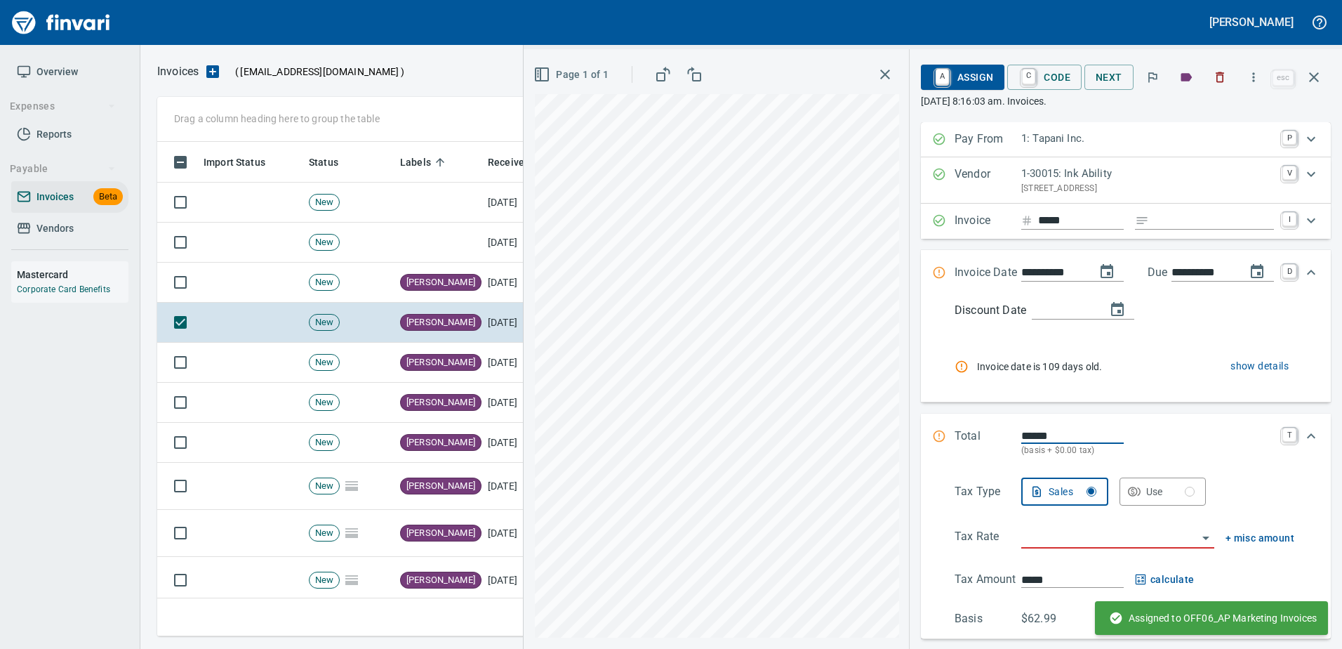
click at [1169, 225] on input "Expand" at bounding box center [1214, 221] width 119 height 18
click at [1049, 278] on input "**********" at bounding box center [1052, 273] width 63 height 18
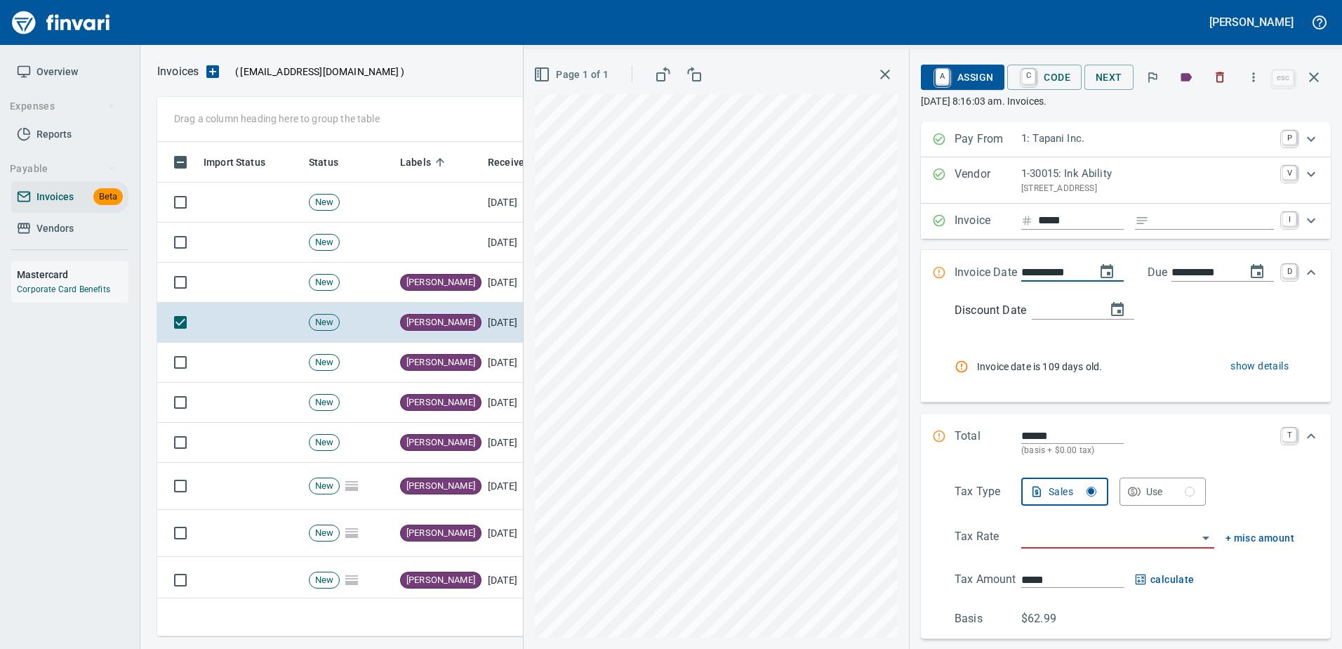
click at [1049, 278] on input "**********" at bounding box center [1052, 273] width 63 height 18
click at [988, 364] on span "Invoice date is 109 days old." at bounding box center [1070, 366] width 187 height 14
click at [1266, 361] on span "show details" at bounding box center [1260, 366] width 58 height 18
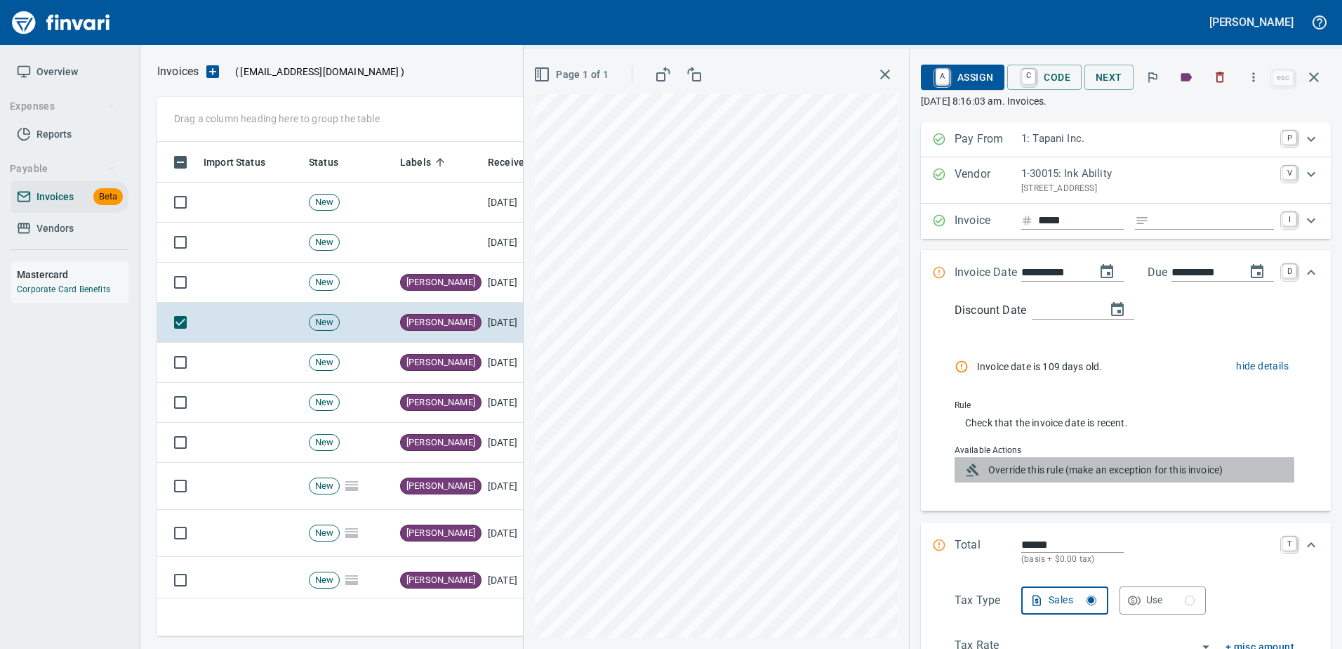
click at [1100, 466] on span "Override this rule (make an exception for this invoice)" at bounding box center [1135, 470] width 295 height 14
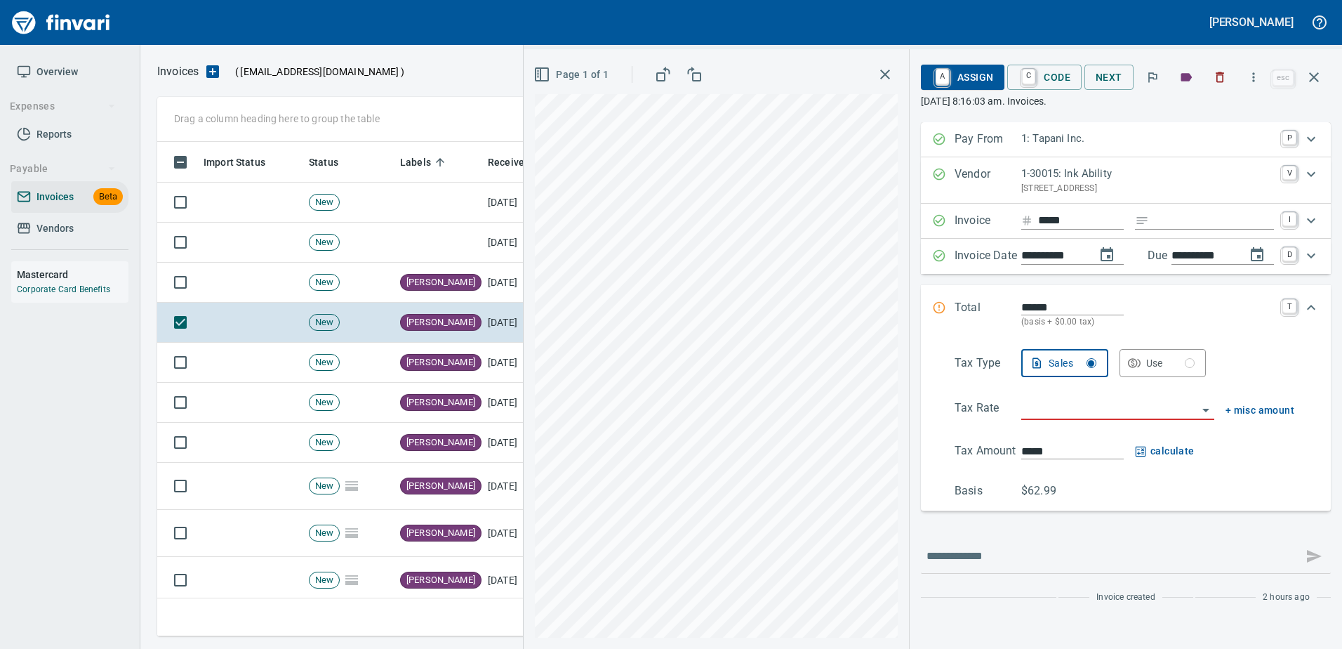
click at [1081, 417] on input "search" at bounding box center [1109, 409] width 176 height 20
type input "**********"
type input "*****"
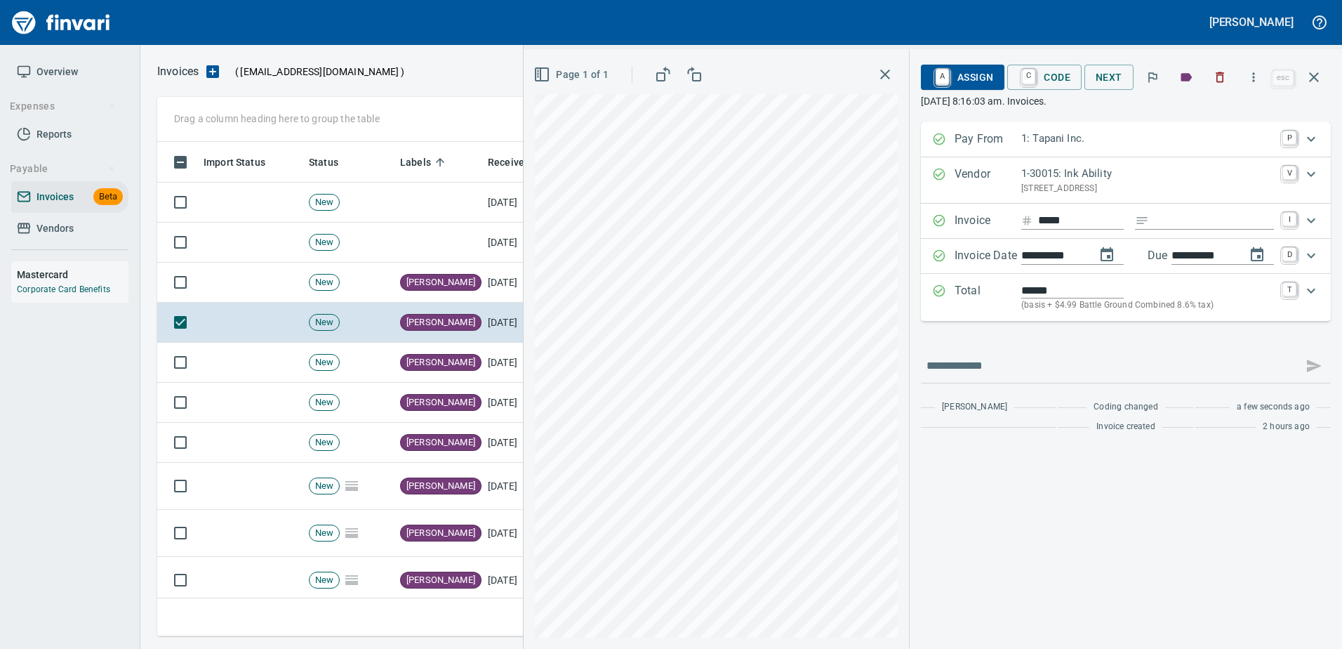
type input "**********"
click at [964, 72] on span "A Assign" at bounding box center [962, 77] width 61 height 24
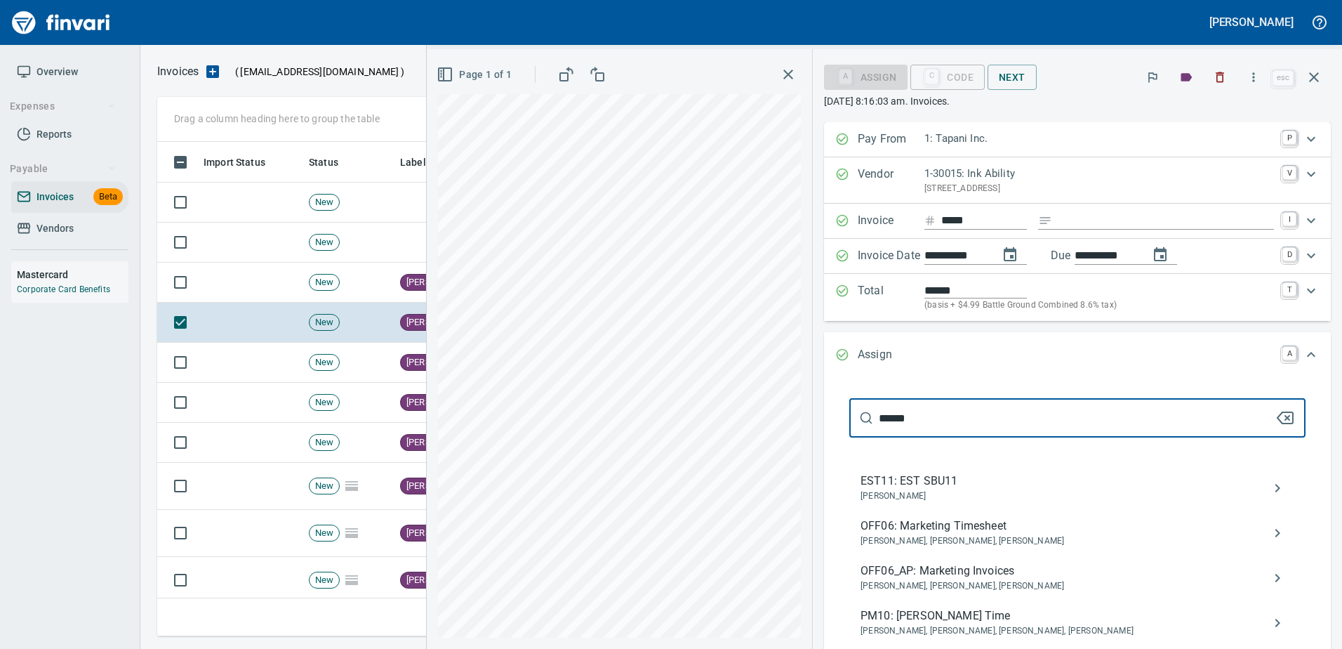
type input "******"
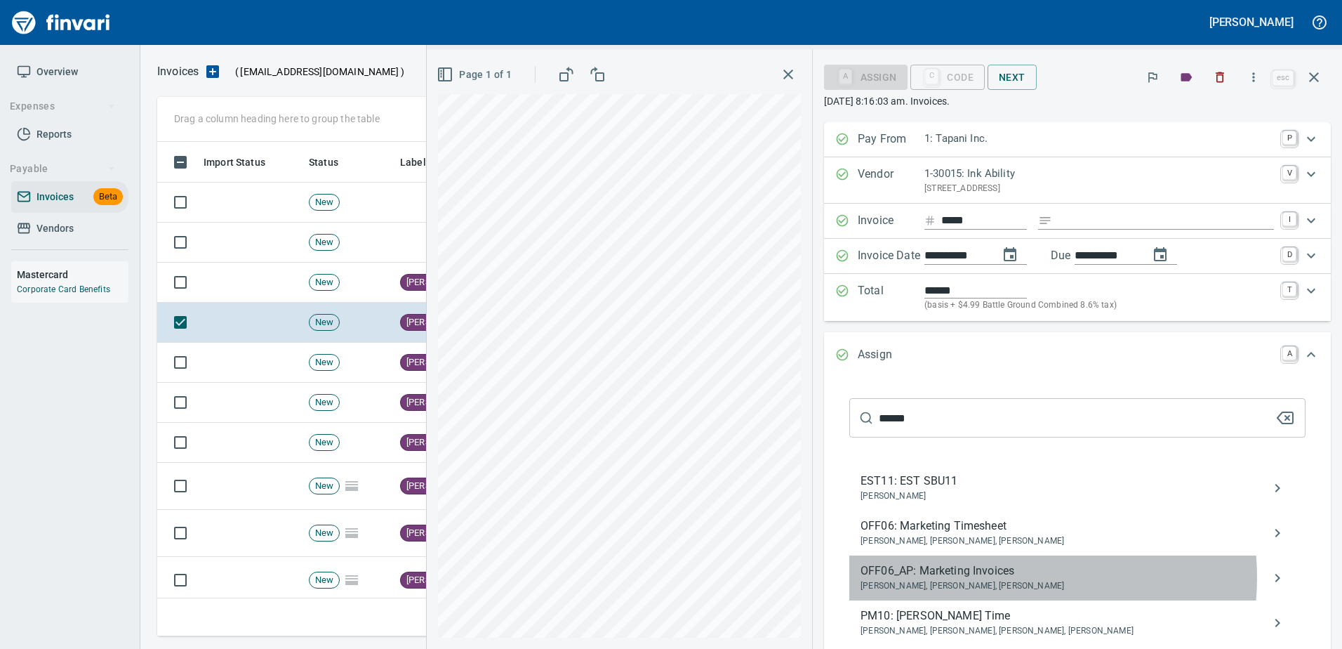
click at [1027, 577] on span "OFF06_AP: Marketing Invoices" at bounding box center [1066, 570] width 411 height 17
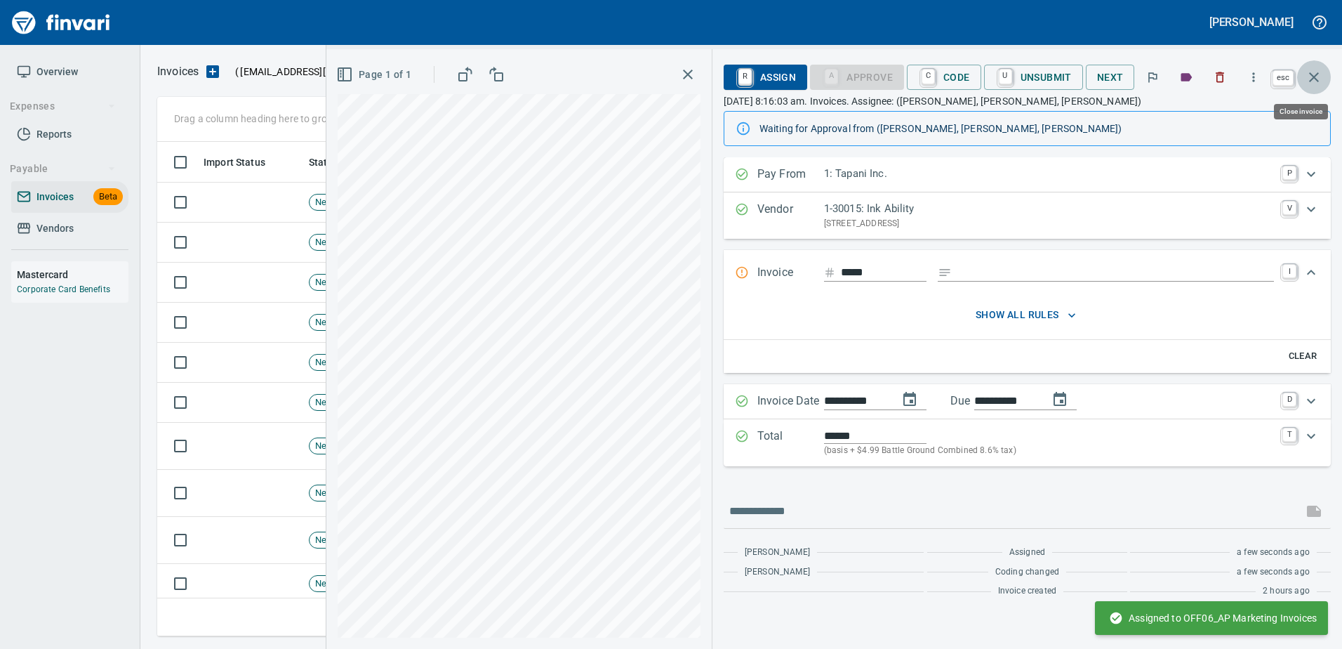
click at [1311, 82] on icon "button" at bounding box center [1314, 77] width 17 height 17
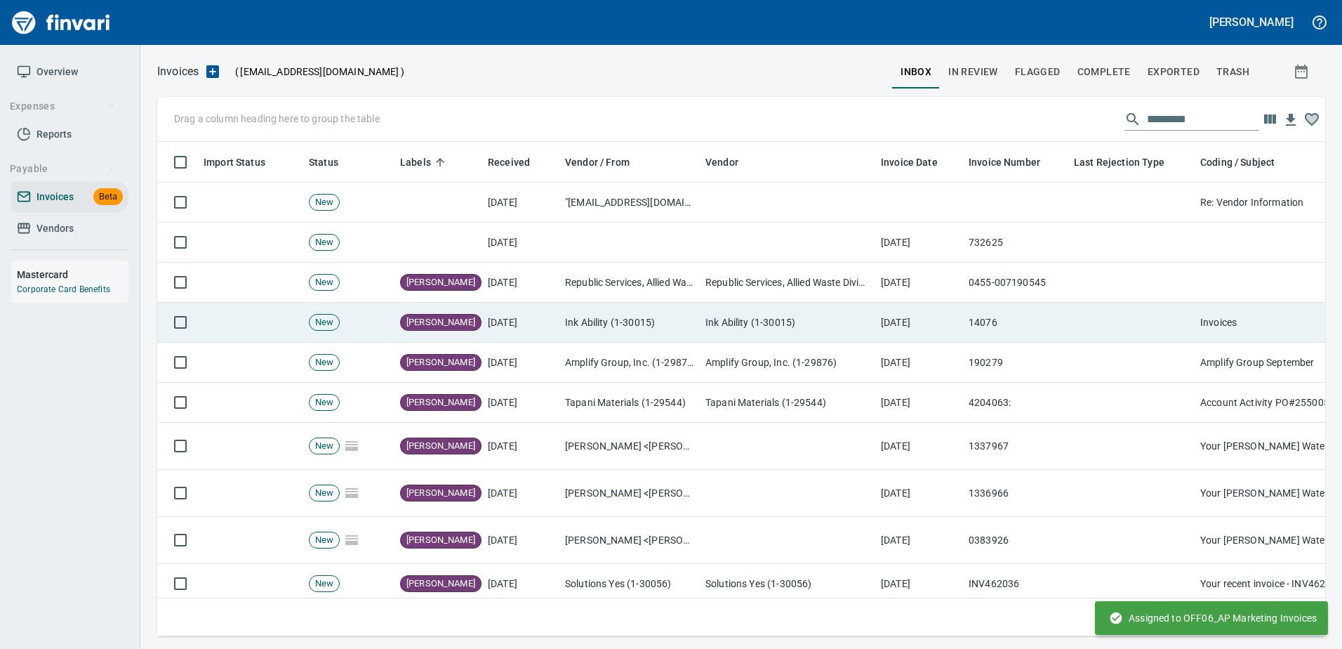
click at [873, 308] on td "Ink Ability (1-30015)" at bounding box center [787, 323] width 175 height 40
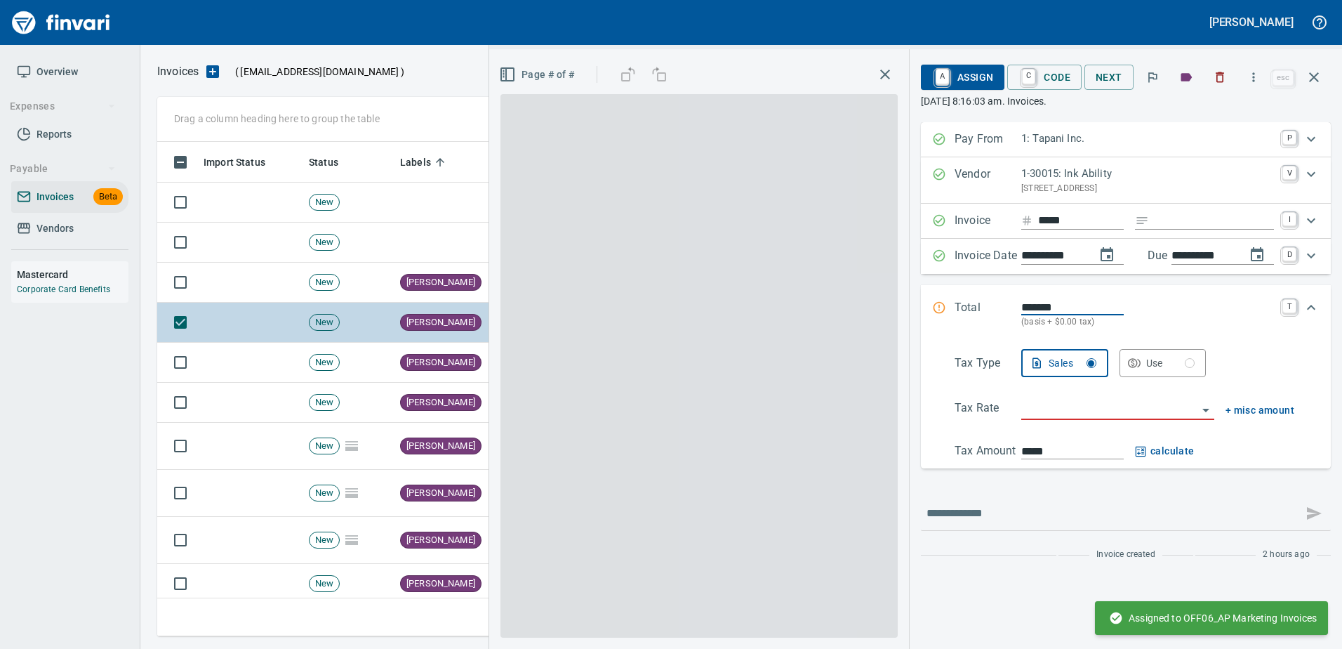
scroll to position [473, 1146]
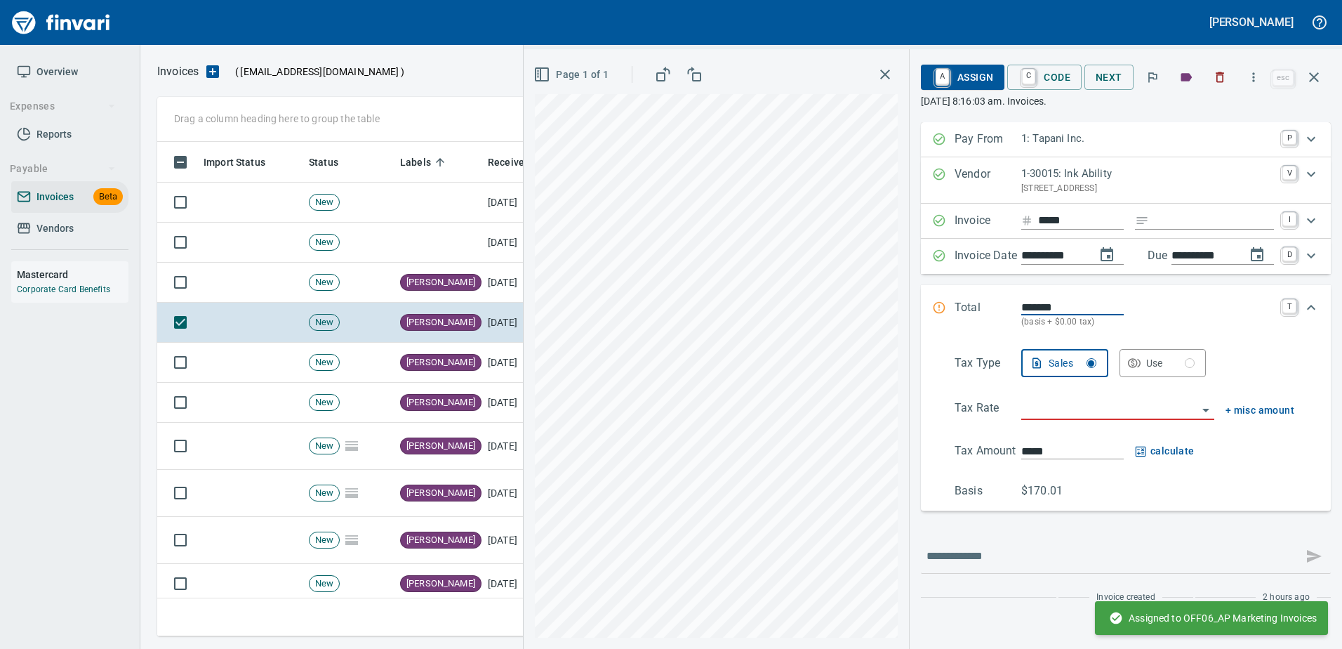
click at [1056, 406] on input "search" at bounding box center [1109, 409] width 176 height 20
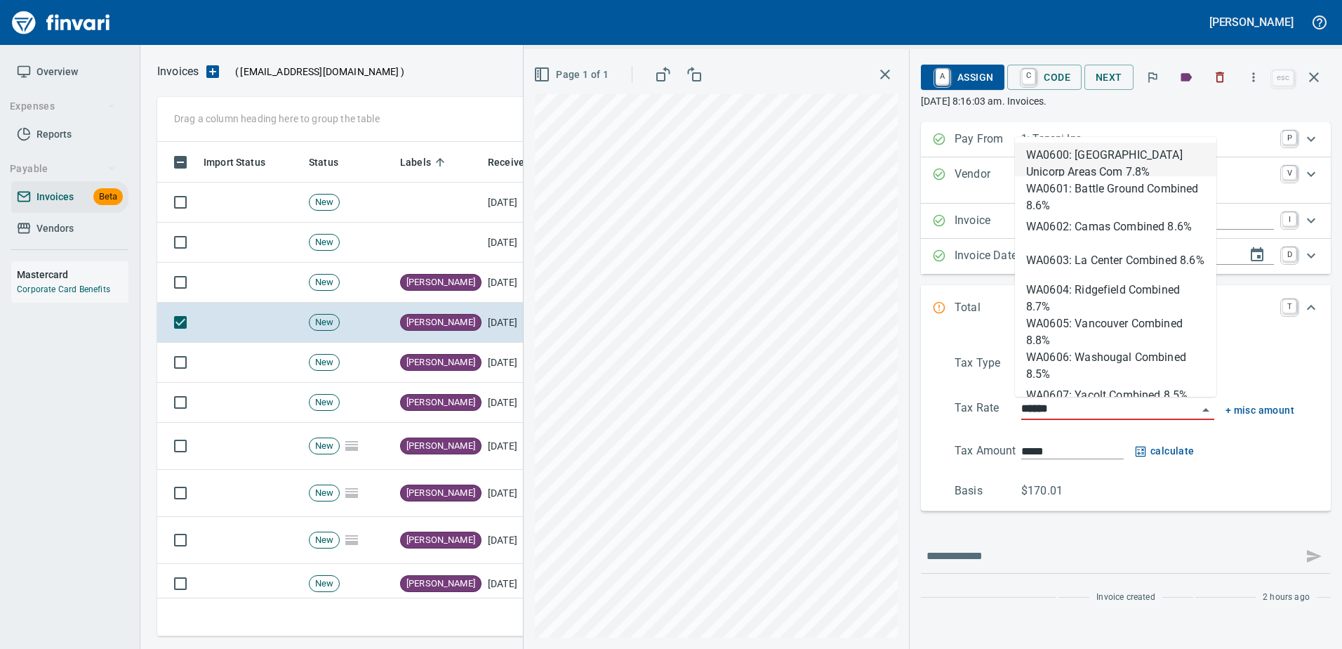
type input "**********"
type input "******"
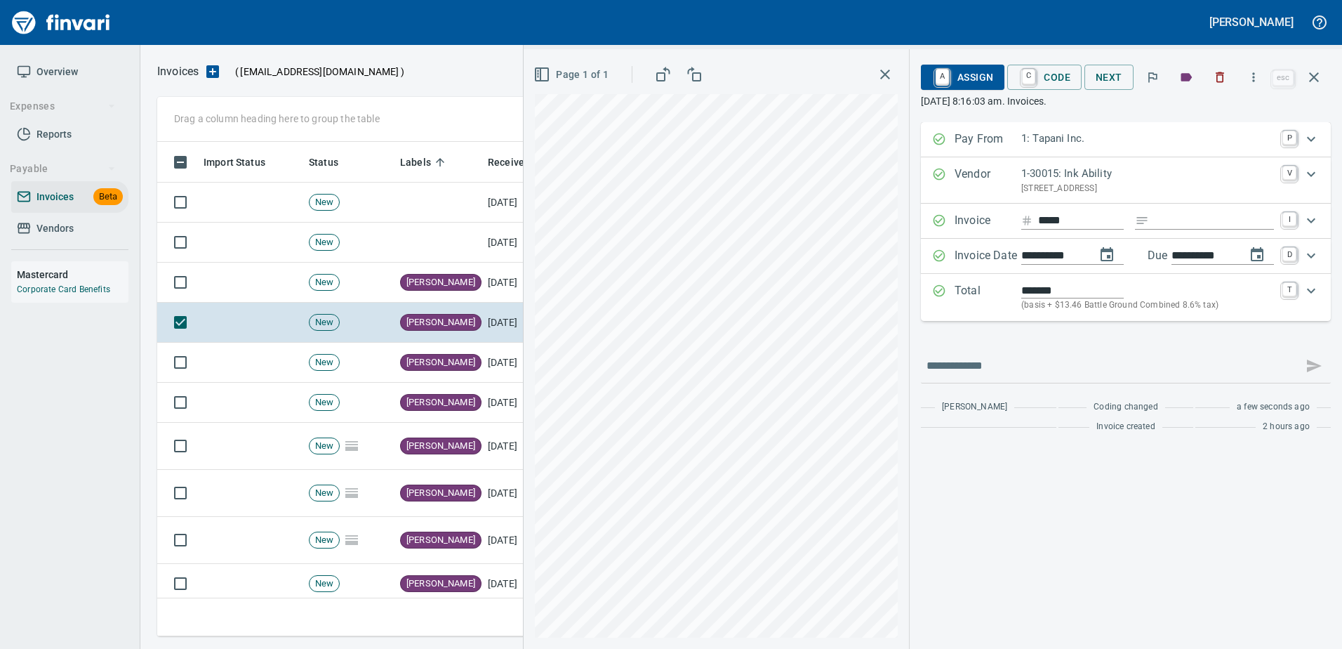
type input "**********"
click at [989, 317] on div "Total ******* (basis + $13.46 Battle Ground Combined 8.6% tax) T" at bounding box center [1126, 297] width 410 height 47
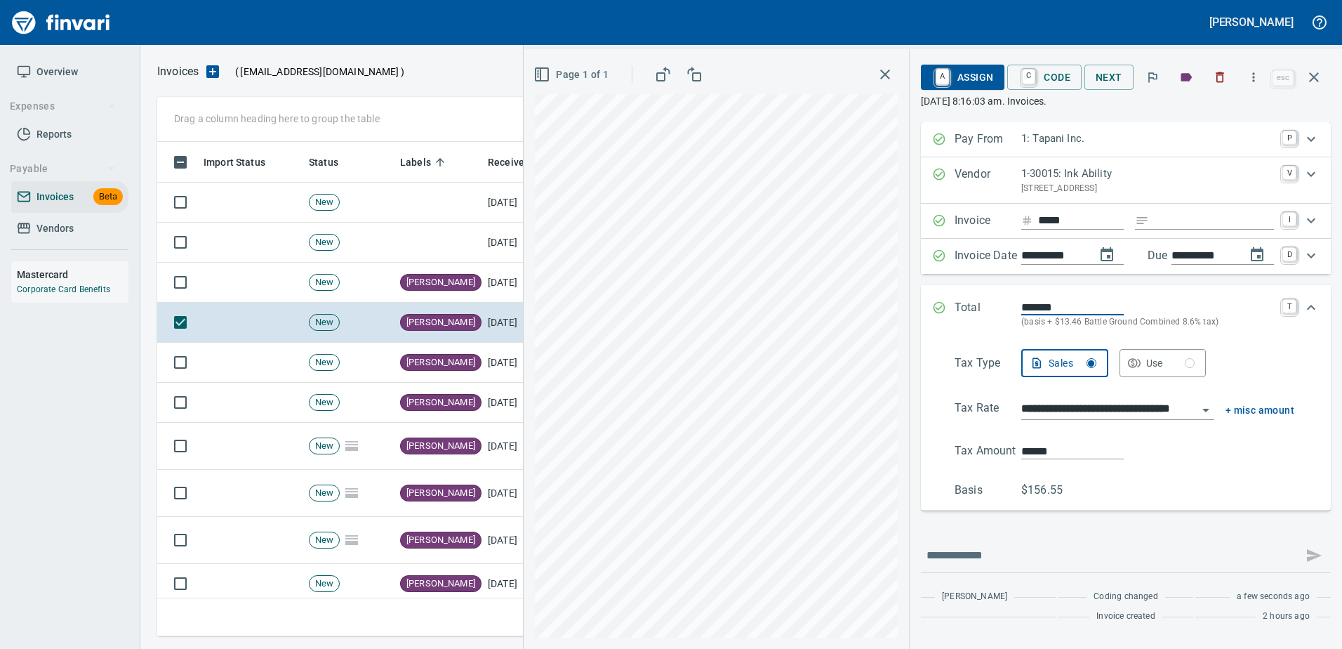
click at [1077, 448] on input "******" at bounding box center [1072, 451] width 102 height 16
type input "******"
click at [948, 67] on span "A Assign" at bounding box center [962, 77] width 61 height 24
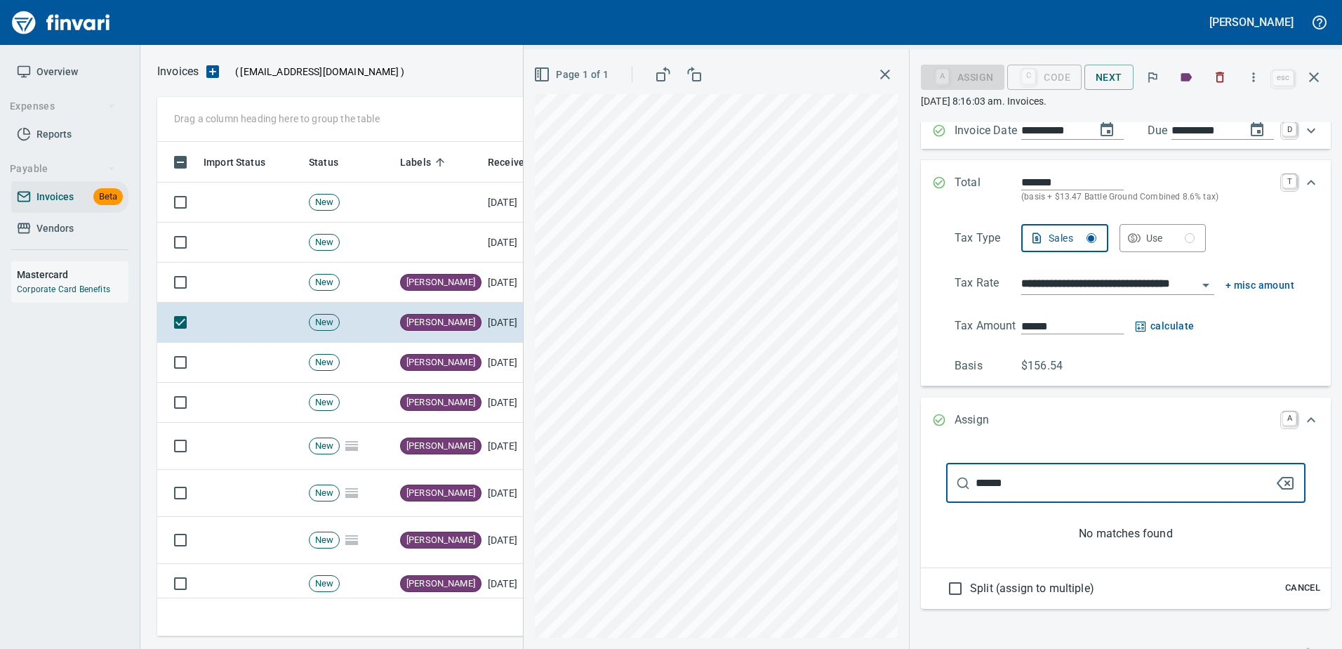
scroll to position [140, 0]
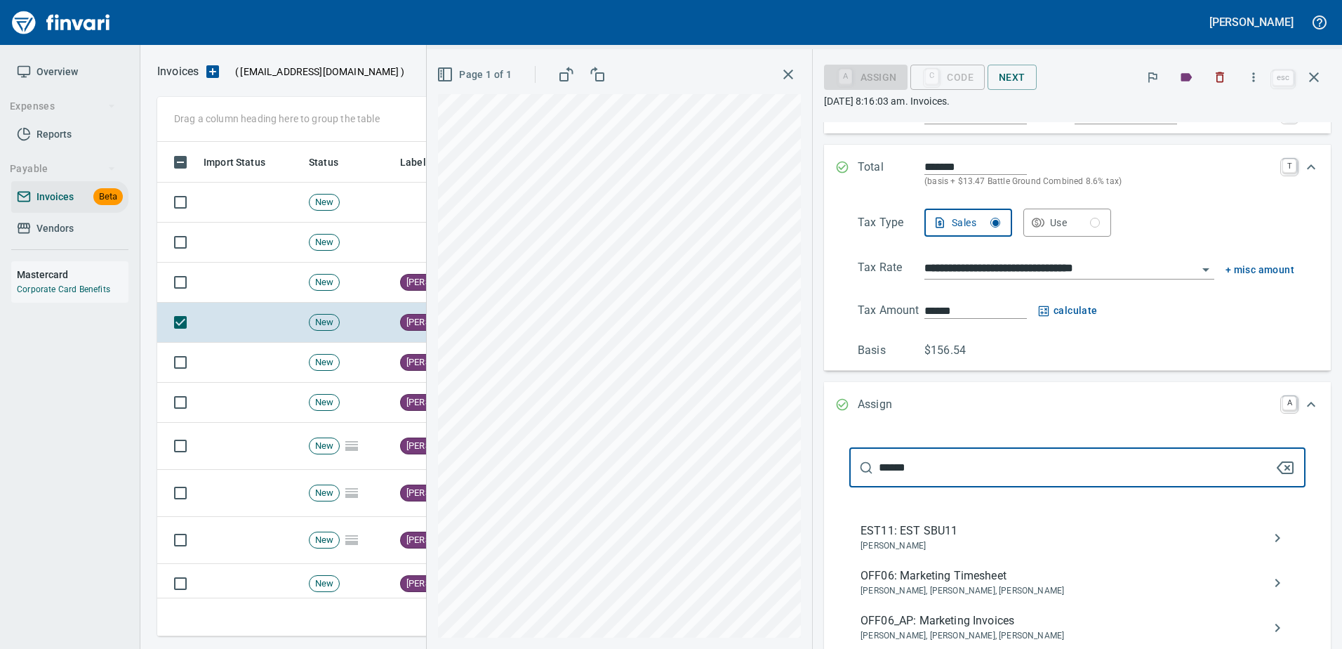
type input "******"
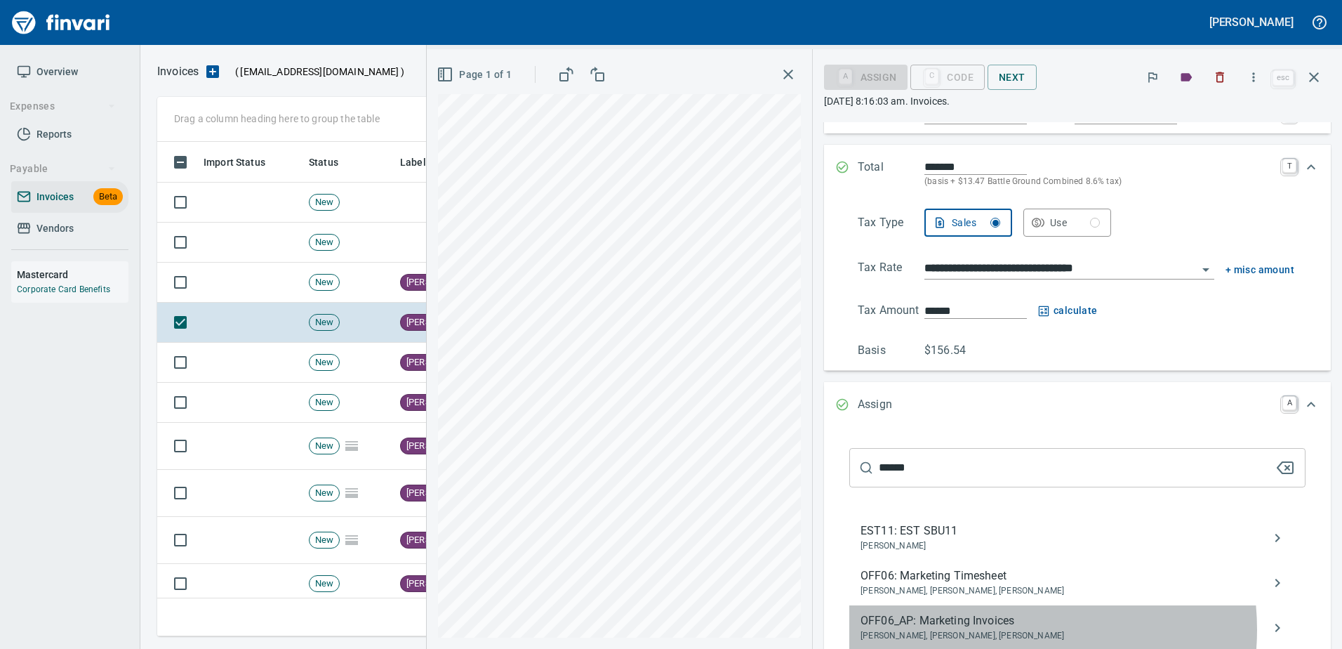
click at [1029, 630] on span "Nicholas Hendershot, Stacey Palomaki, Tod Tapani" at bounding box center [1066, 636] width 411 height 14
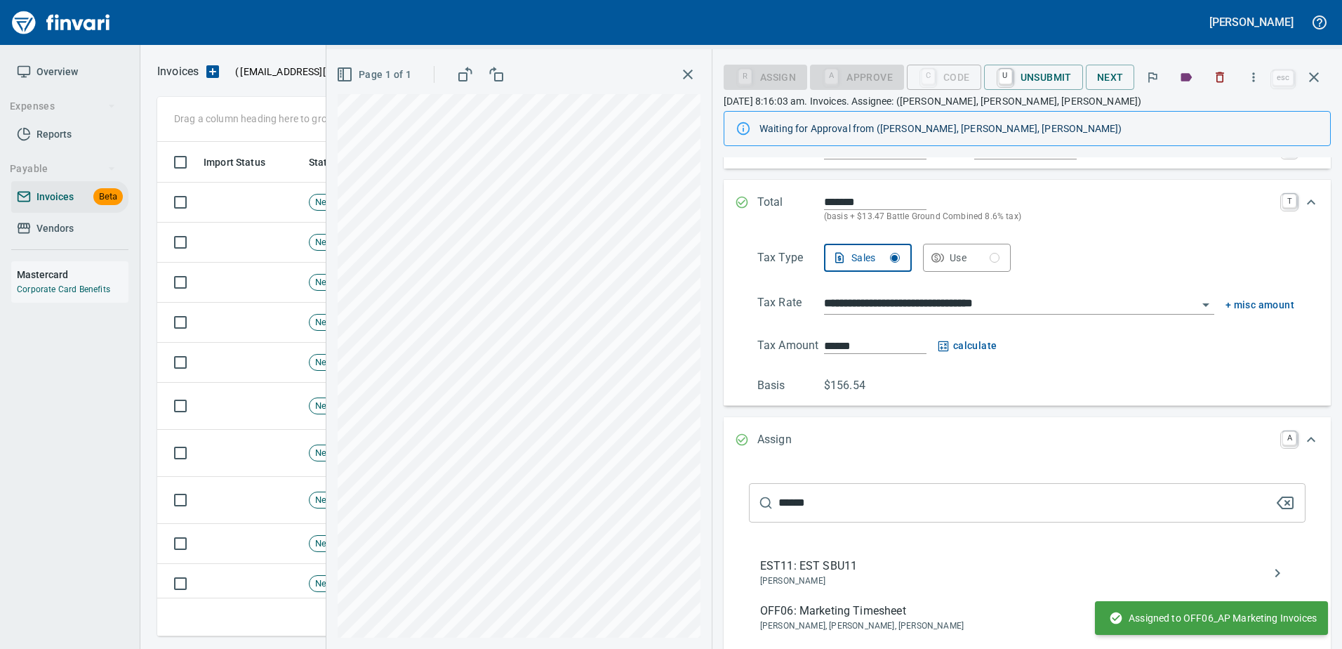
scroll to position [53, 0]
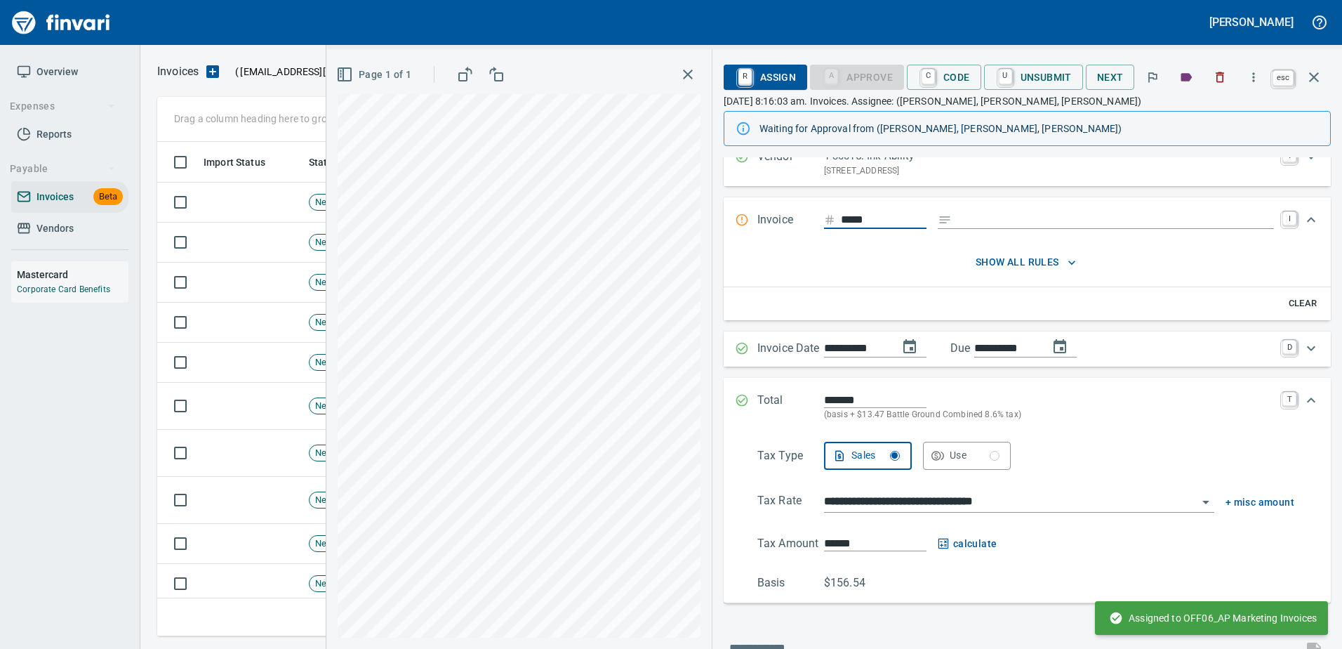
click at [1327, 69] on button "button" at bounding box center [1314, 77] width 34 height 34
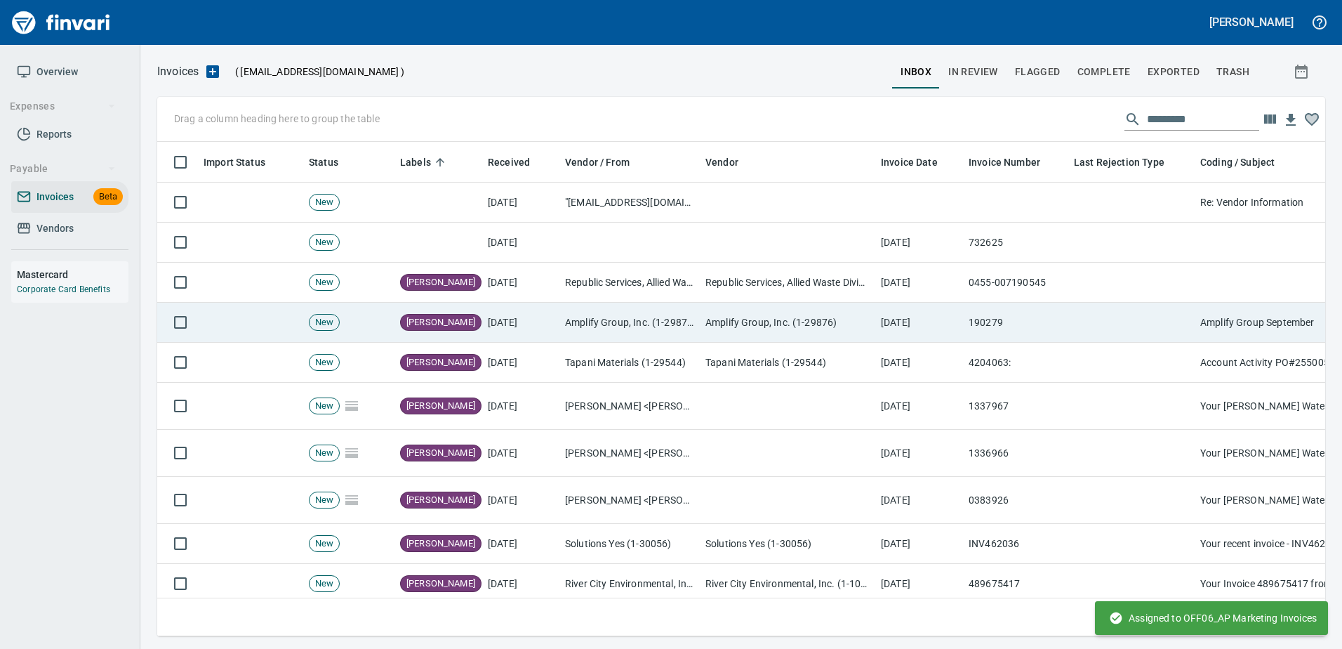
scroll to position [473, 1147]
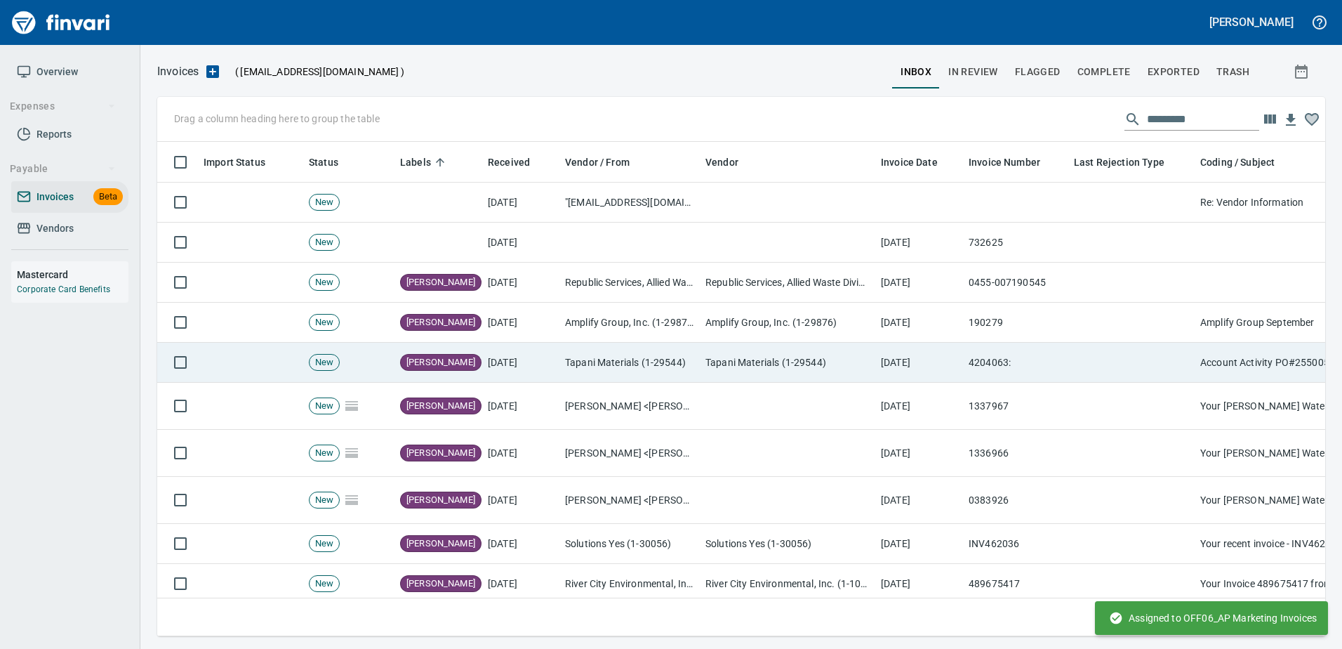
click at [902, 362] on td "[DATE]" at bounding box center [919, 363] width 88 height 40
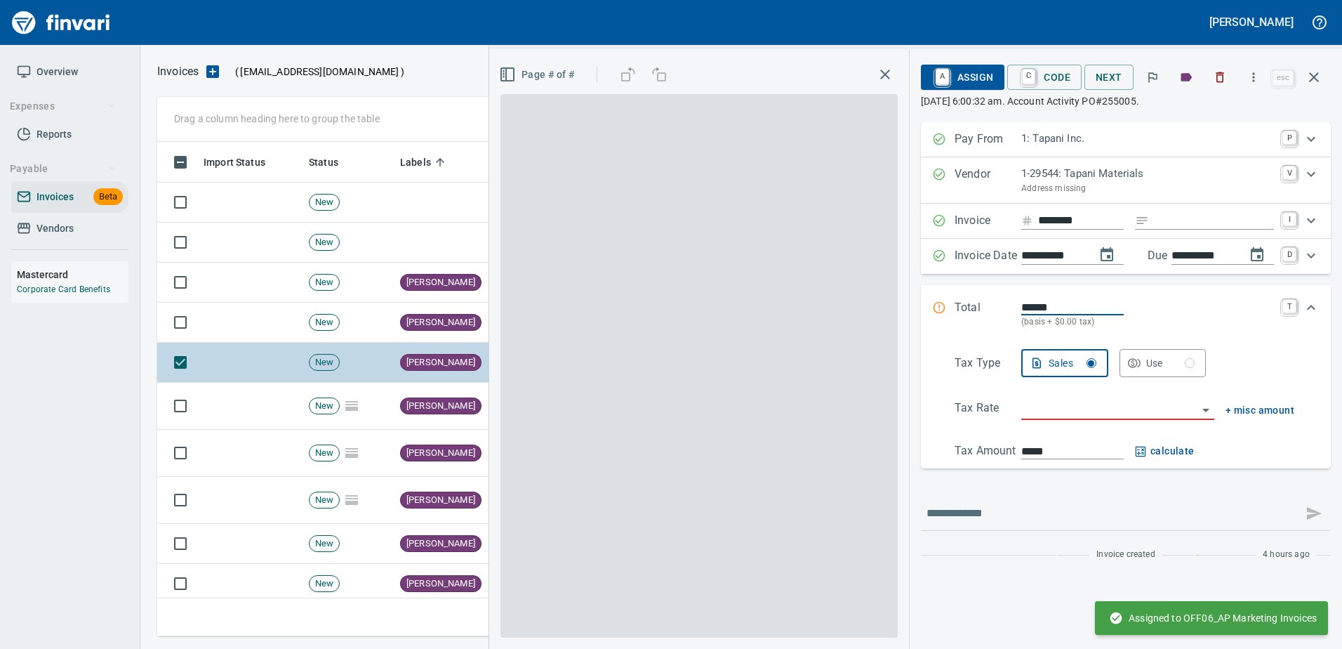
scroll to position [473, 1146]
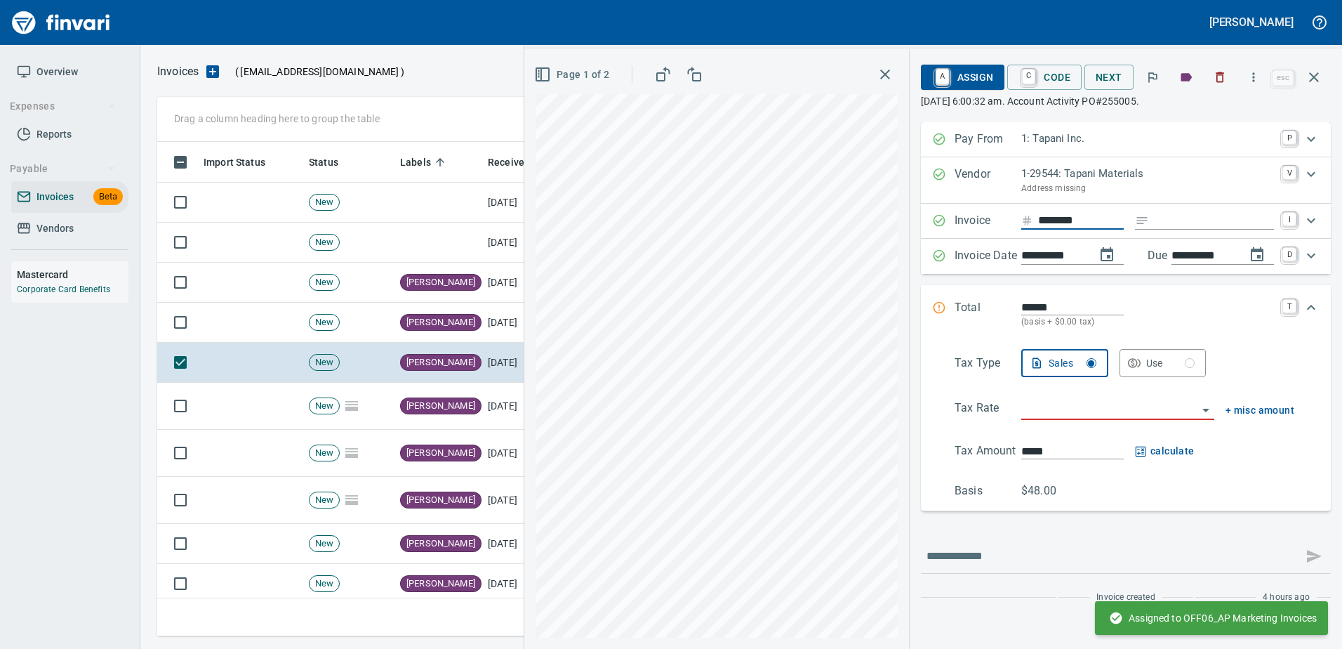
click at [1052, 221] on input "********" at bounding box center [1081, 221] width 86 height 18
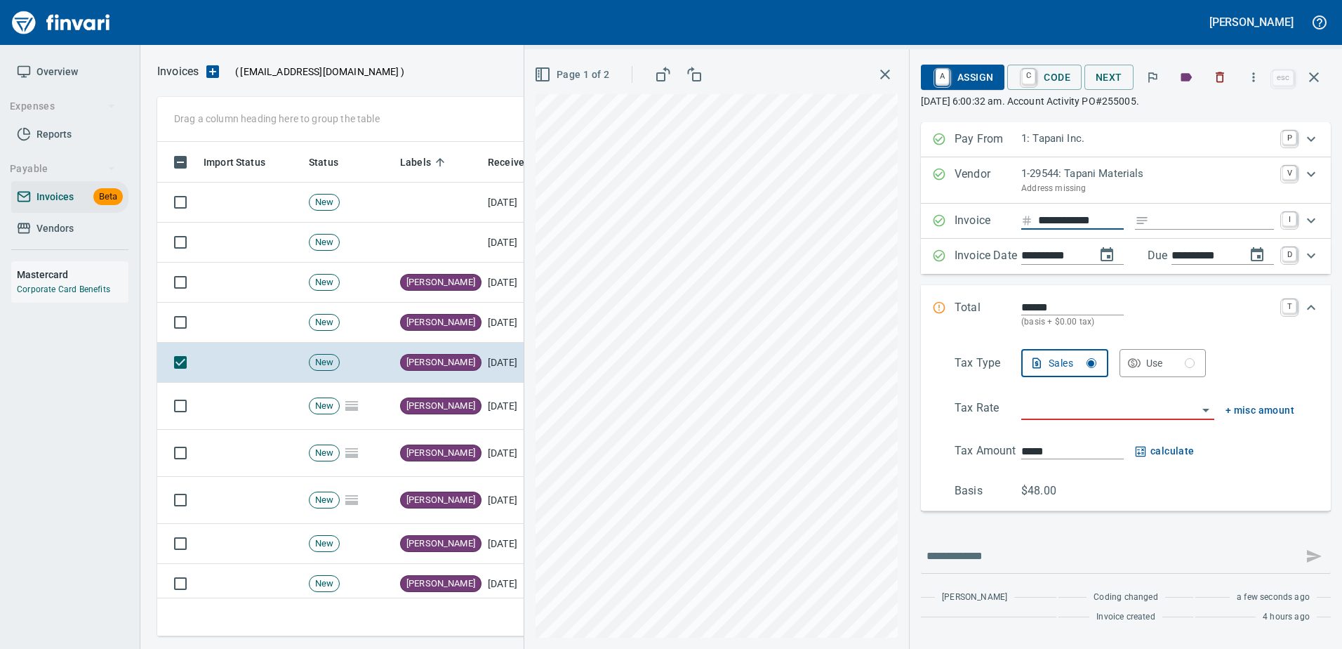
type input "**********"
click at [581, 85] on button "Page 1 of 2" at bounding box center [573, 75] width 84 height 26
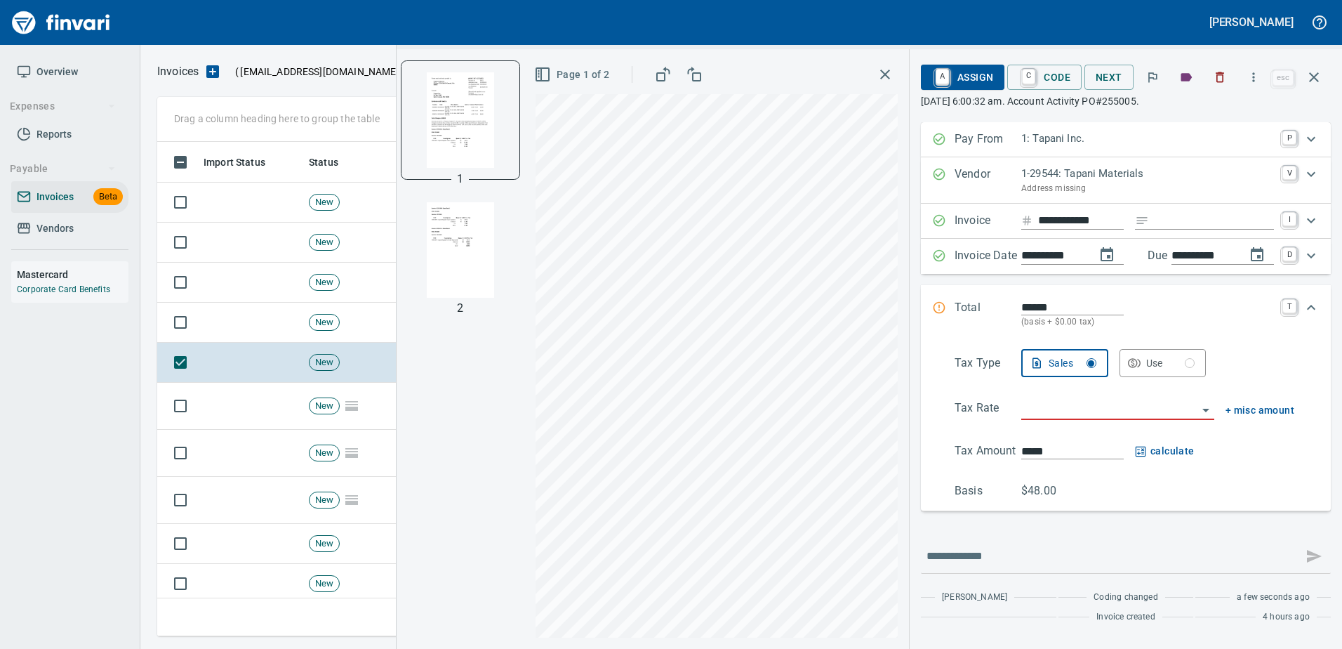
click at [468, 223] on img "button" at bounding box center [460, 249] width 95 height 95
click at [469, 140] on img "button" at bounding box center [460, 119] width 95 height 95
click at [1165, 223] on input "Expand" at bounding box center [1214, 221] width 119 height 18
type input "****"
click at [1059, 247] on input "**********" at bounding box center [1052, 256] width 63 height 18
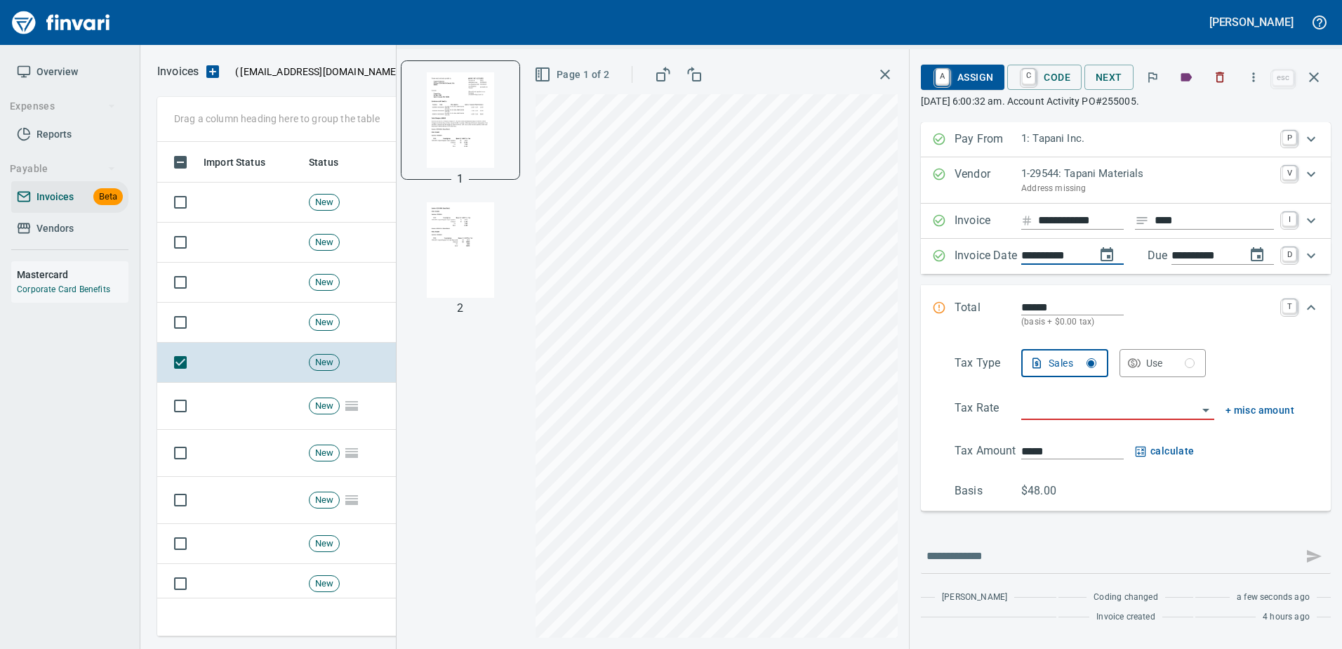
type input "**********"
click at [1025, 305] on input "******" at bounding box center [1072, 307] width 102 height 16
type input "******"
click at [1089, 409] on input "search" at bounding box center [1109, 409] width 176 height 20
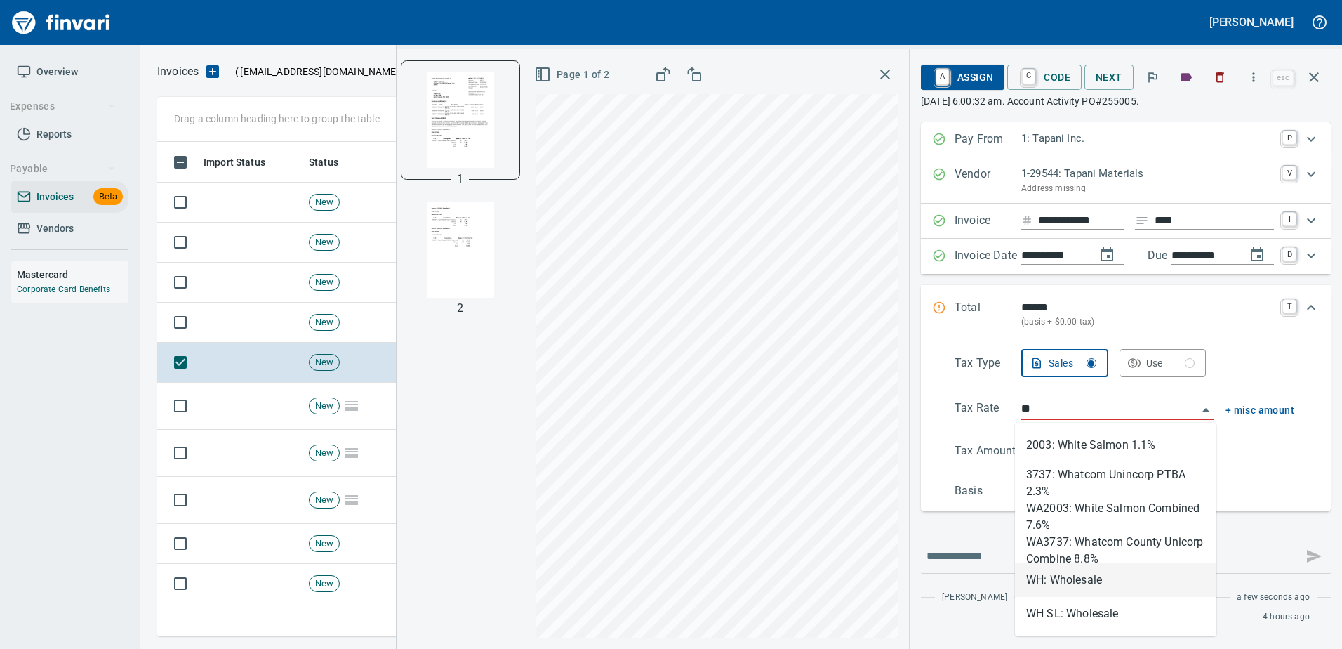
click at [1065, 574] on li "WH: Wholesale" at bounding box center [1115, 580] width 201 height 34
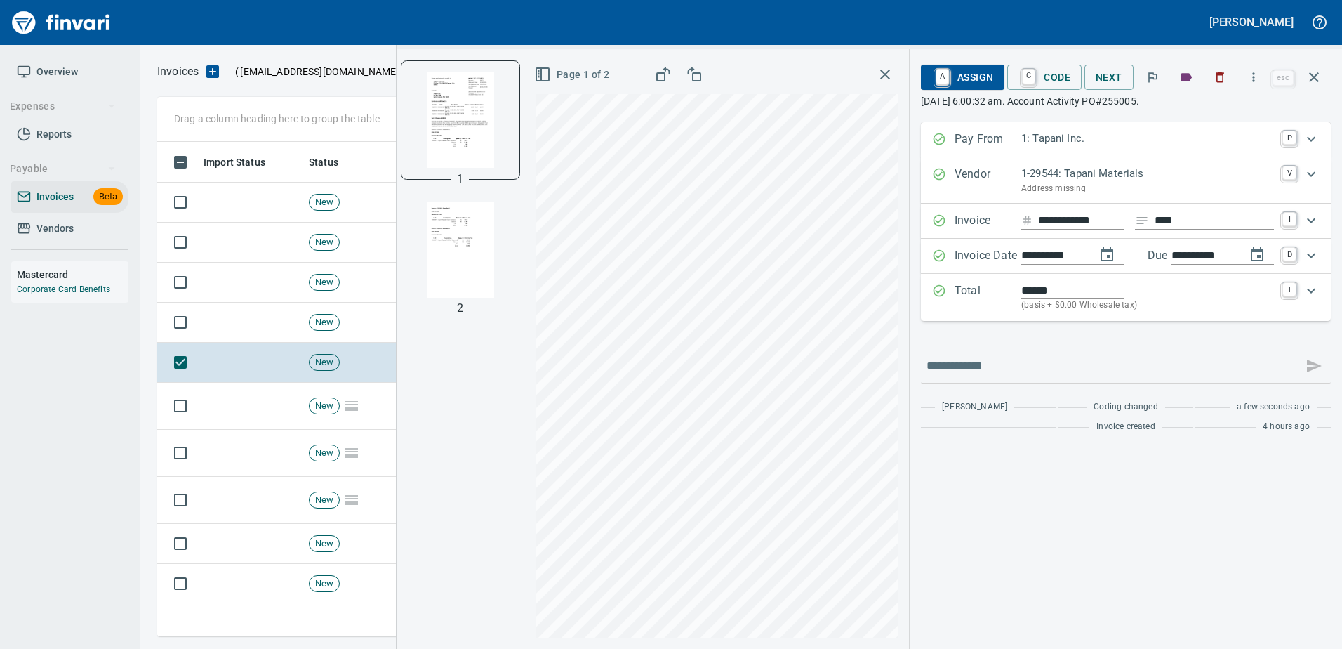
type input "**********"
click at [975, 84] on span "A Assign" at bounding box center [962, 77] width 61 height 24
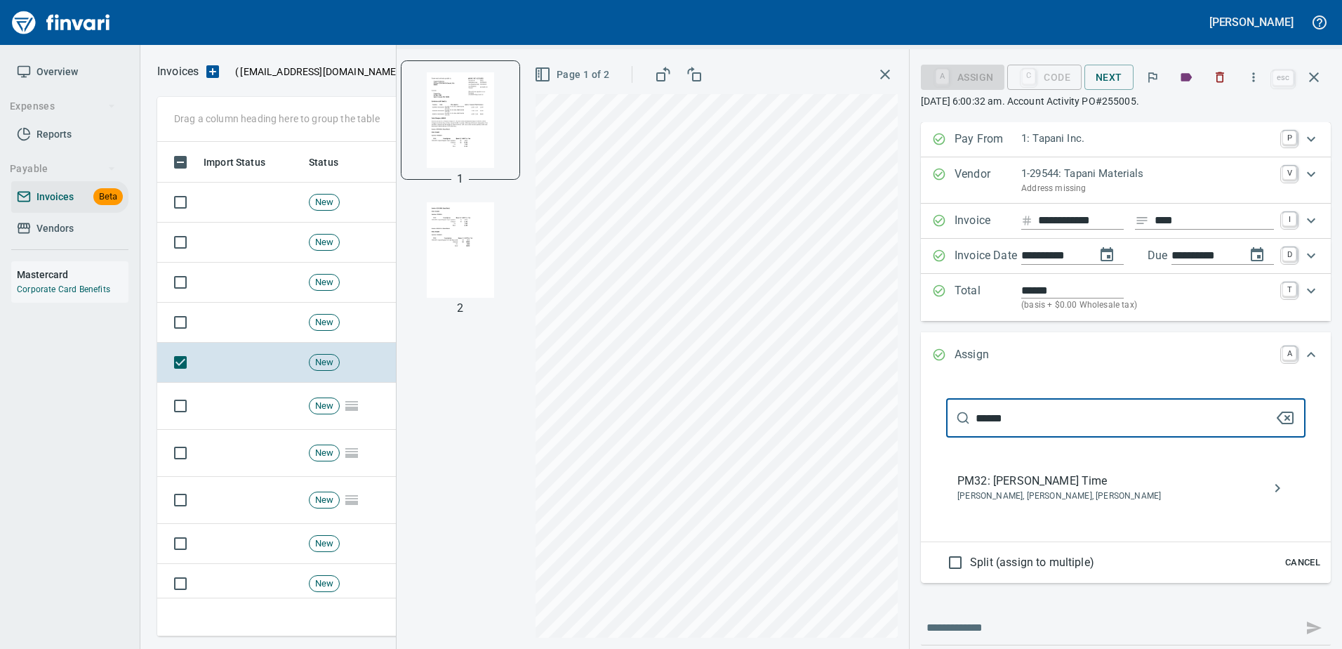
type input "******"
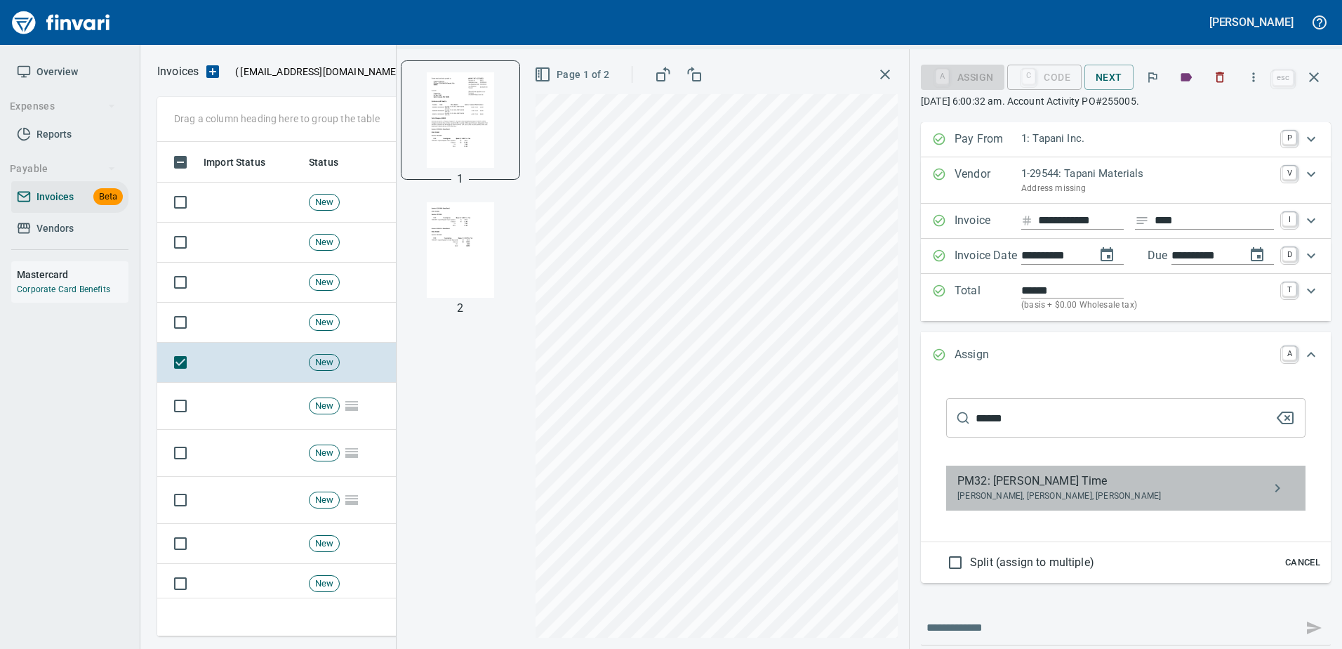
click at [1001, 487] on span "PM32: Jerome Sarkinen Time" at bounding box center [1114, 480] width 314 height 17
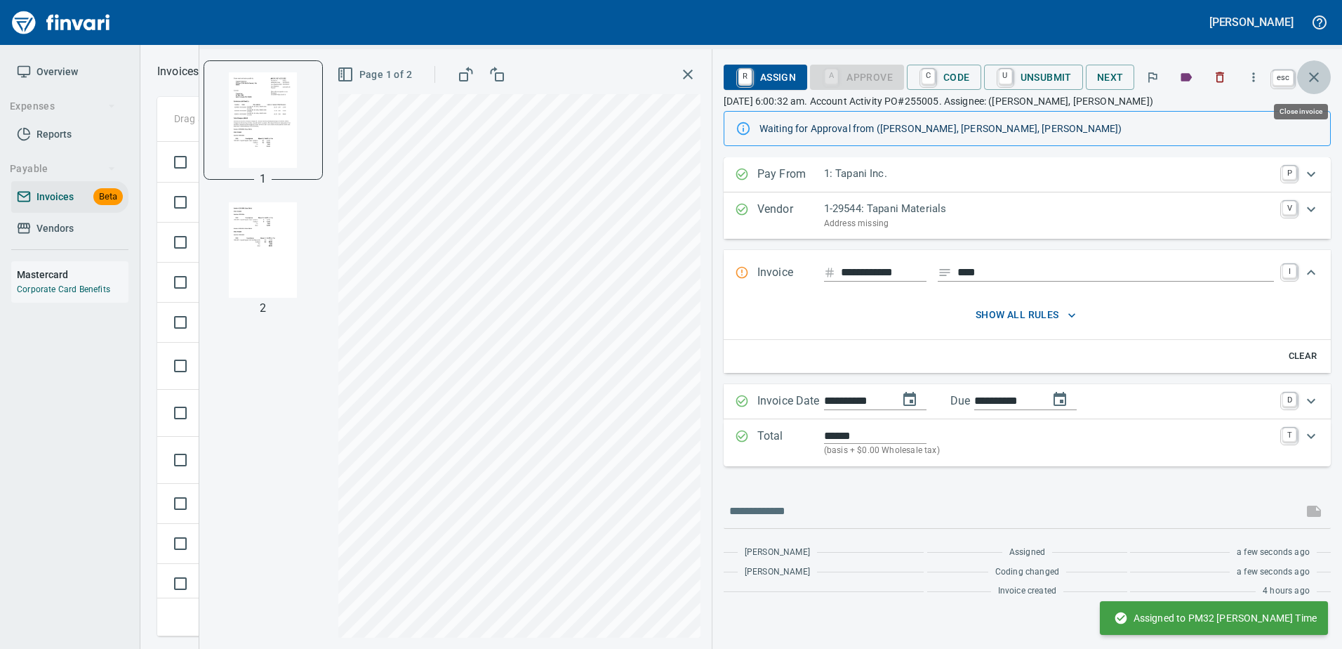
click at [1316, 77] on icon "button" at bounding box center [1314, 77] width 17 height 17
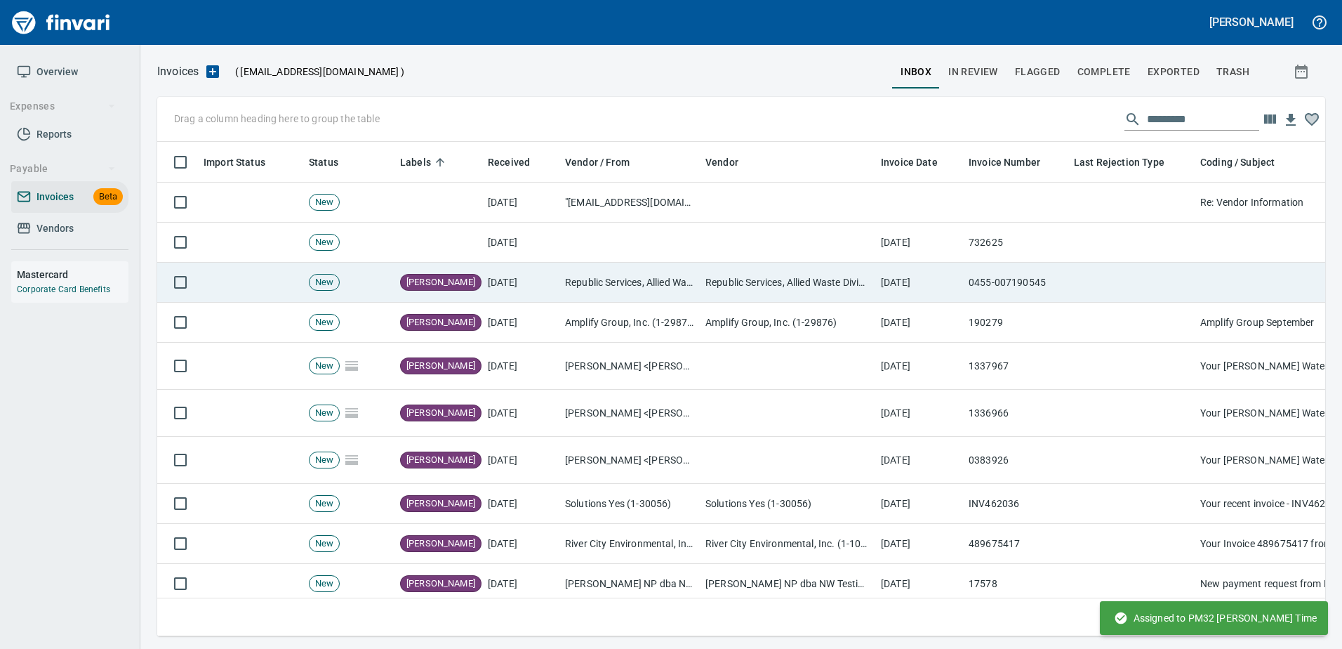
scroll to position [473, 1146]
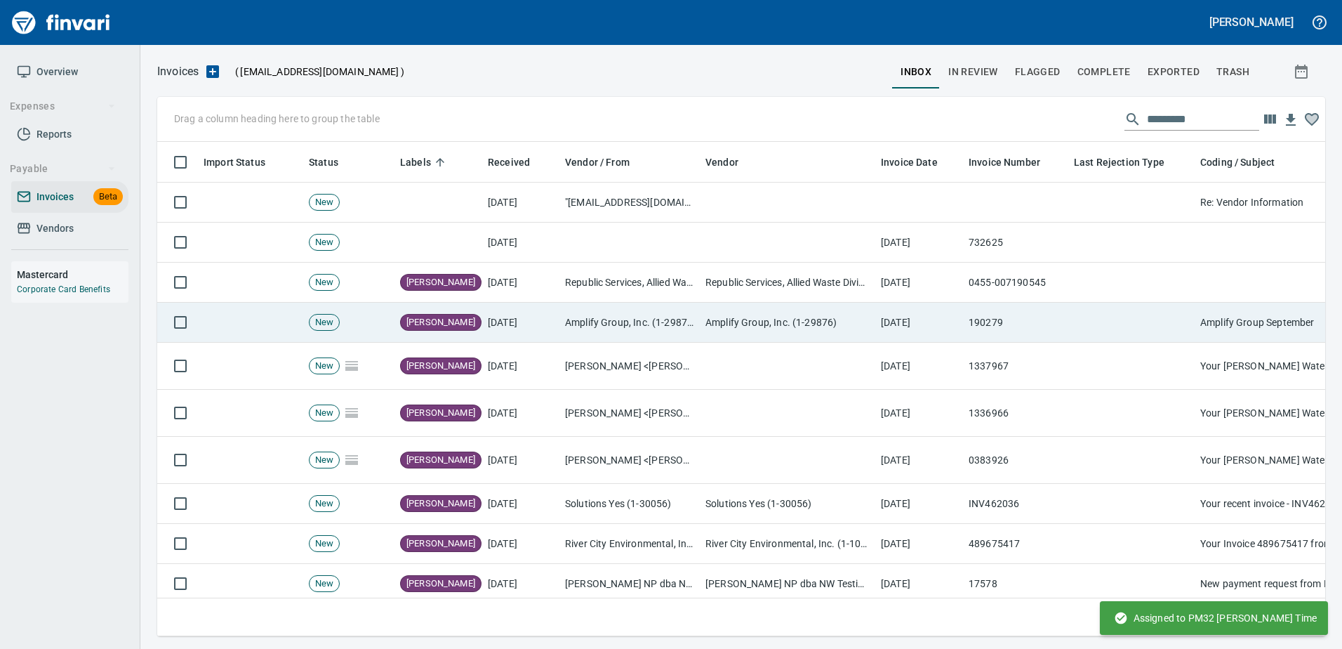
click at [749, 329] on td "Amplify Group, Inc. (1-29876)" at bounding box center [787, 323] width 175 height 40
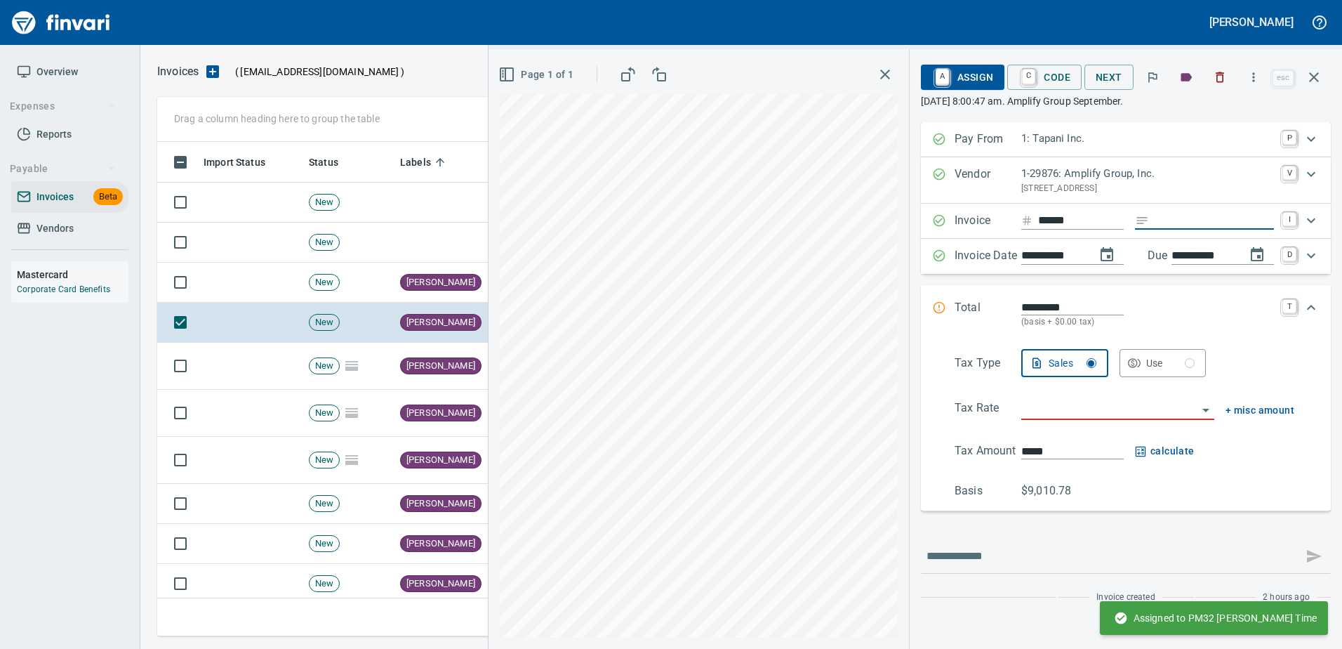
click at [1184, 220] on input "Expand" at bounding box center [1214, 221] width 119 height 18
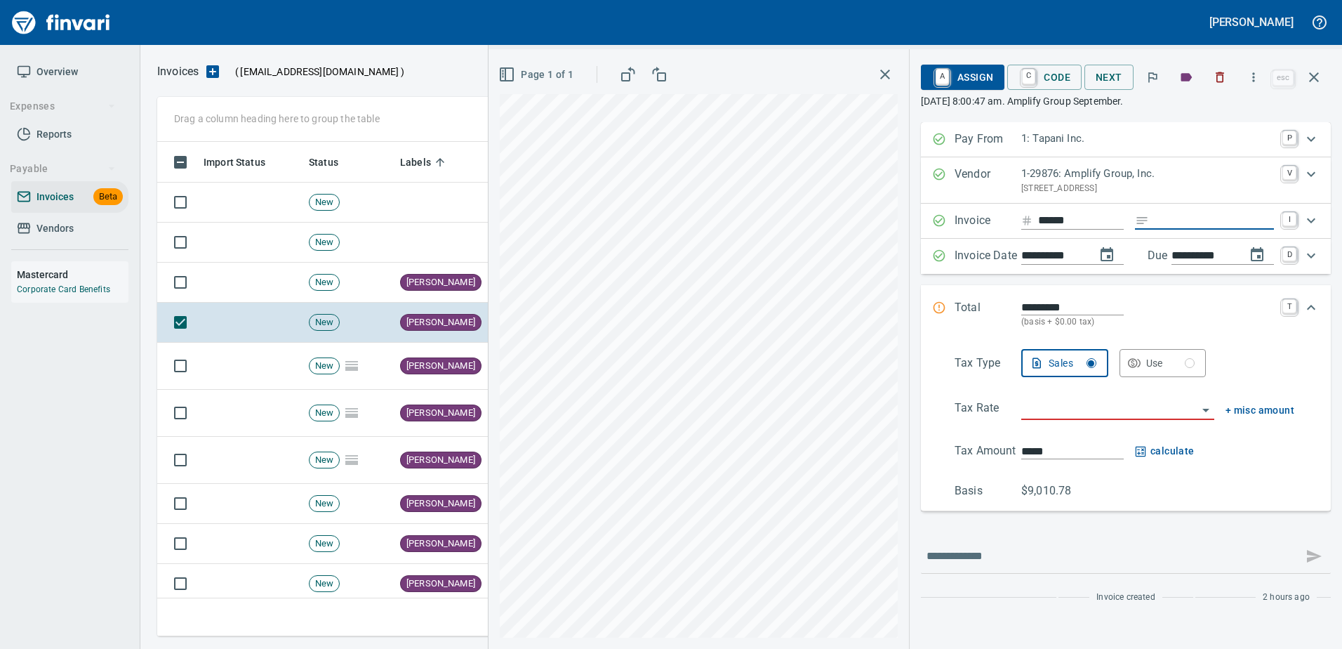
click at [1069, 404] on input "search" at bounding box center [1109, 409] width 176 height 20
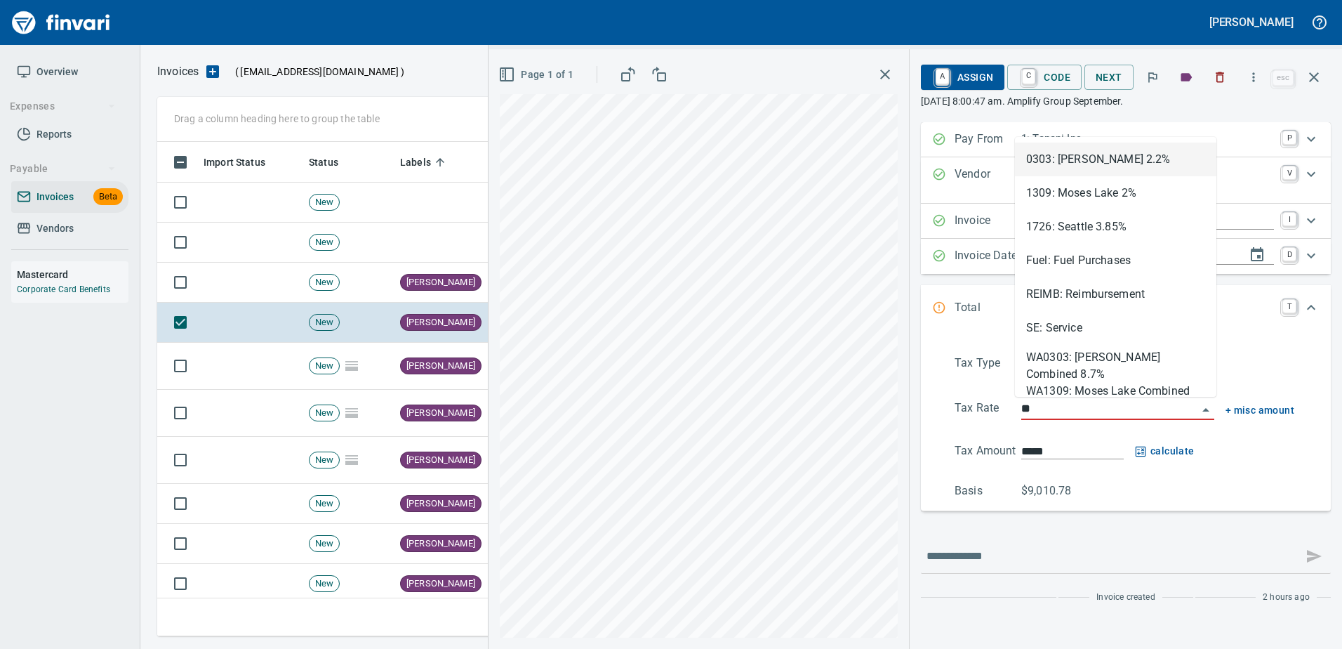
scroll to position [473, 1146]
click at [1063, 314] on li "SE: Service" at bounding box center [1115, 328] width 201 height 34
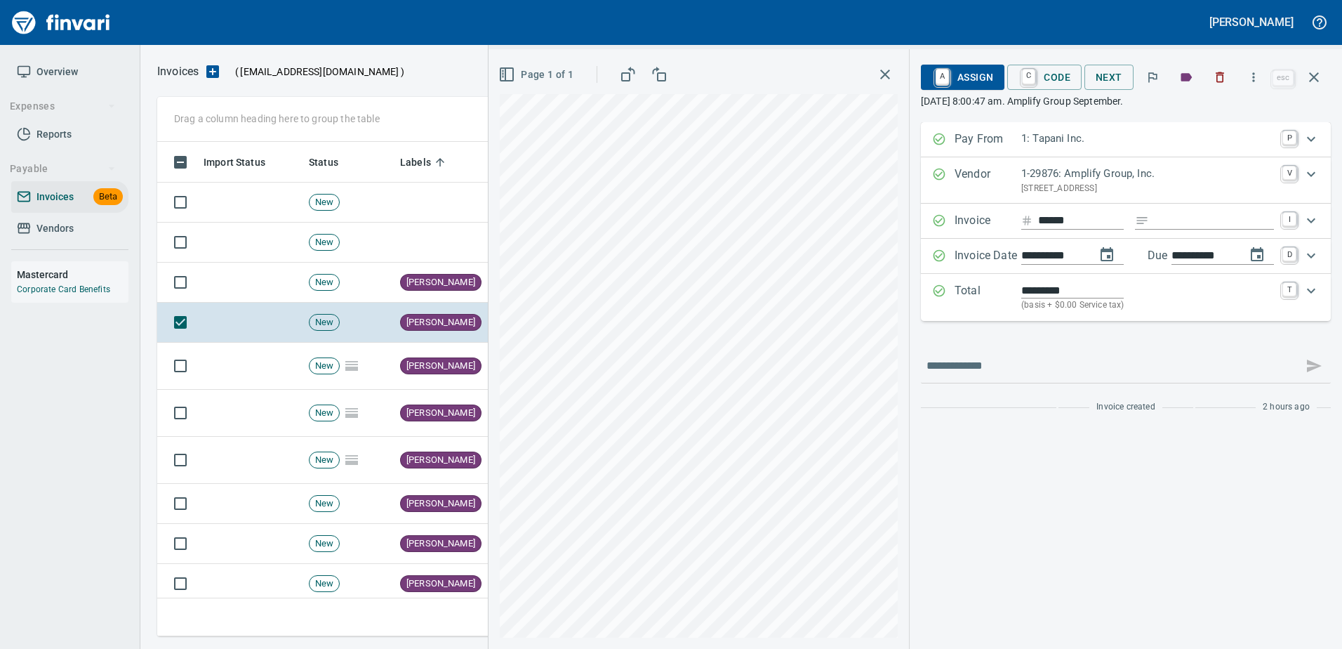
type input "**********"
click at [962, 79] on span "A Assign" at bounding box center [962, 77] width 61 height 24
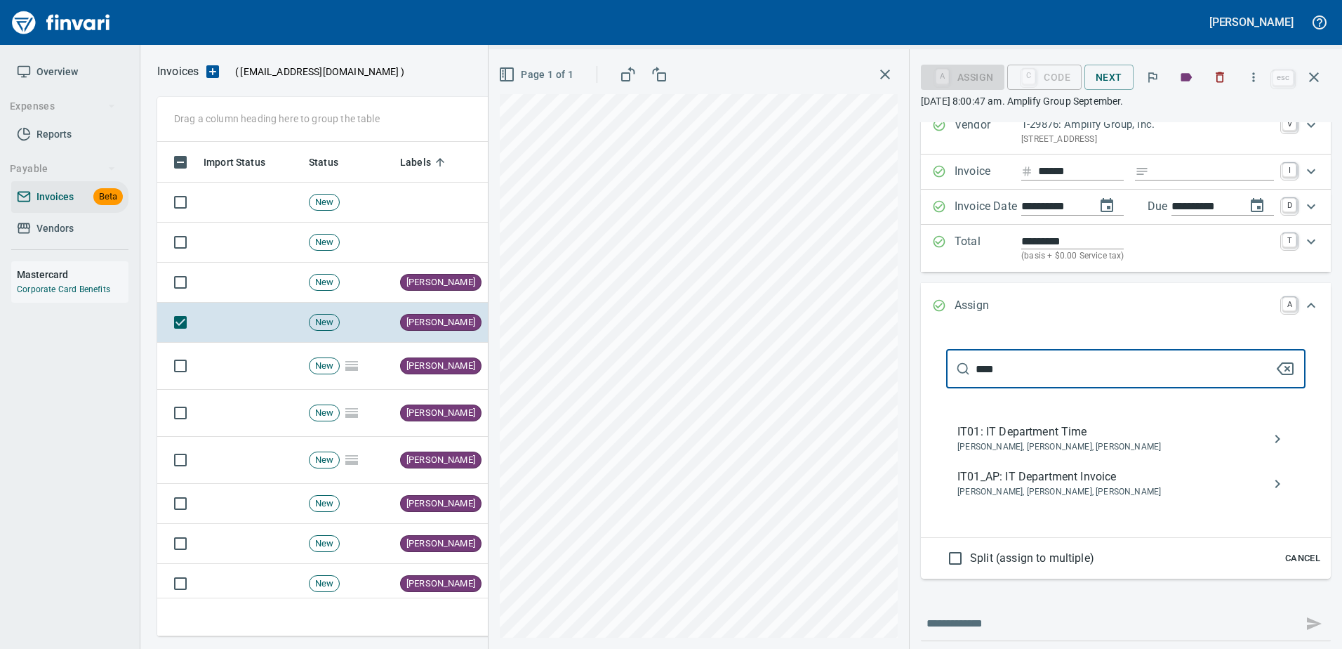
scroll to position [109, 0]
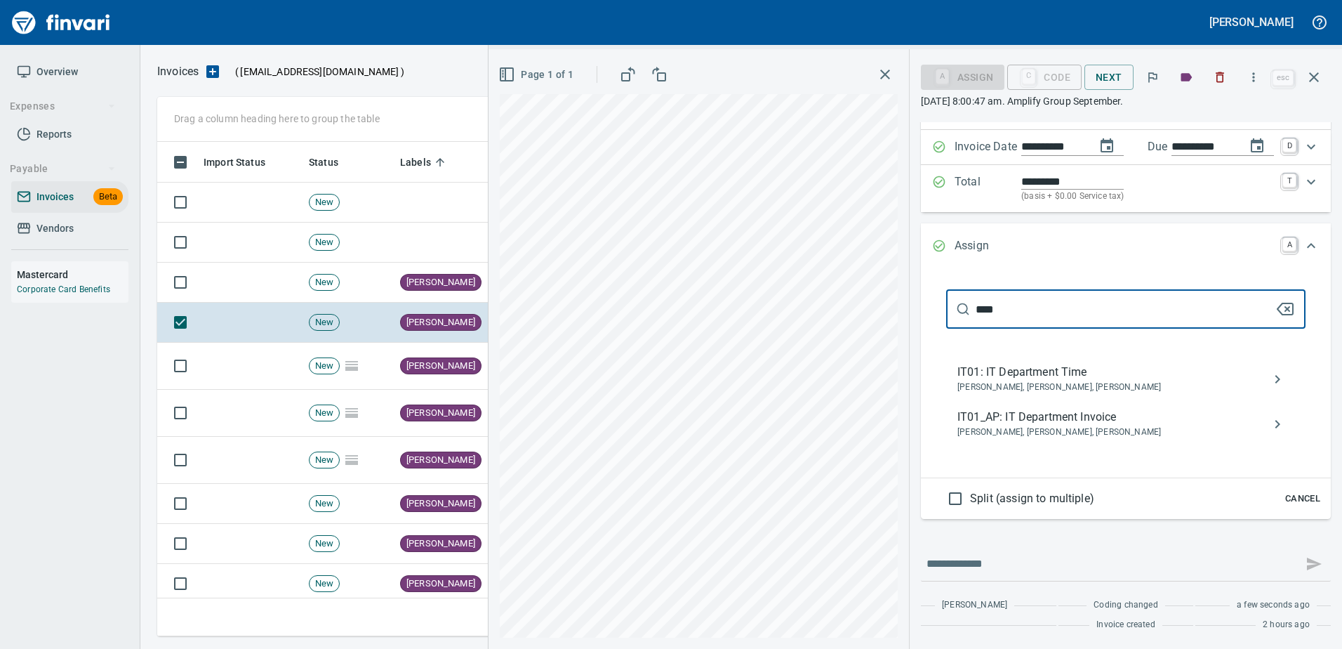
type input "****"
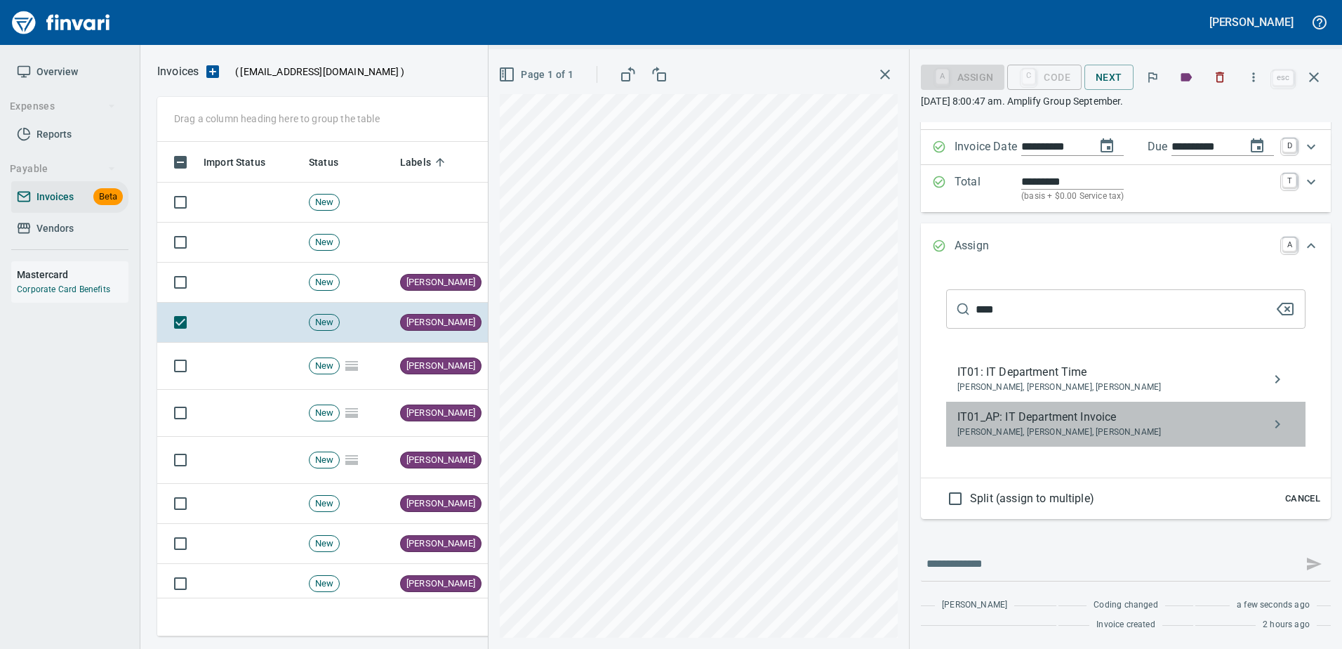
click at [985, 426] on span "Aaron Deister, David Morgan, Marty McDaniels" at bounding box center [1114, 432] width 314 height 14
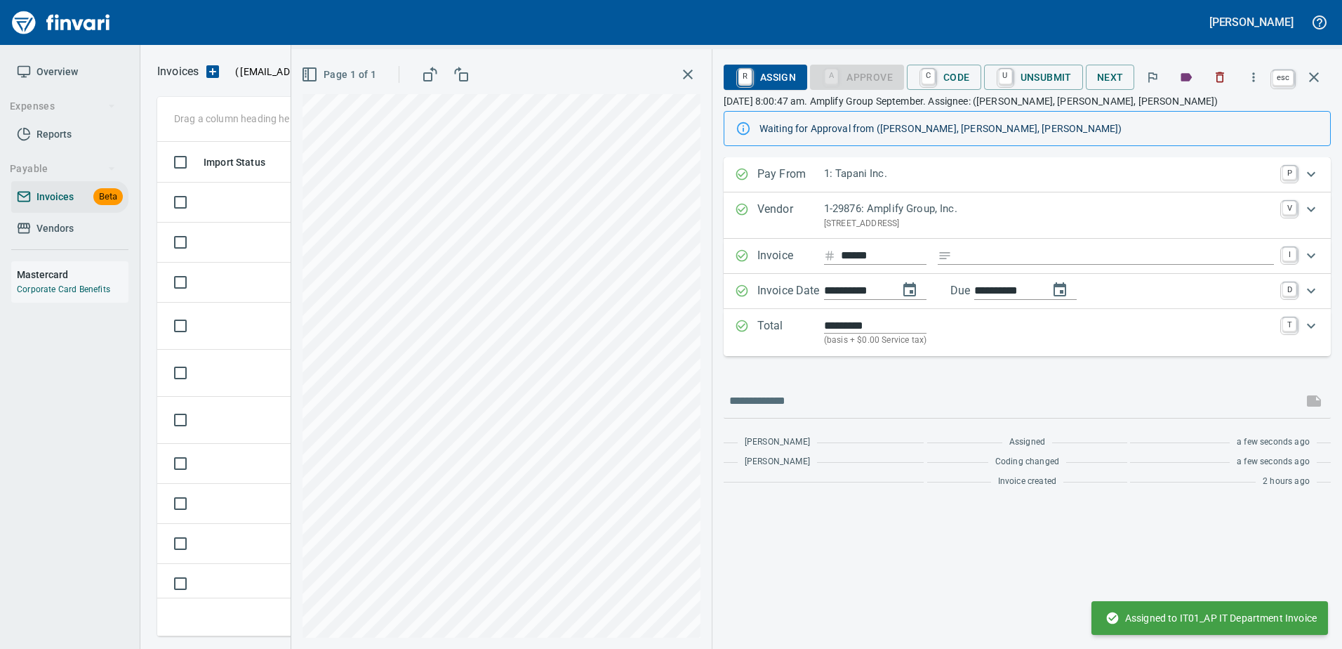
scroll to position [0, 0]
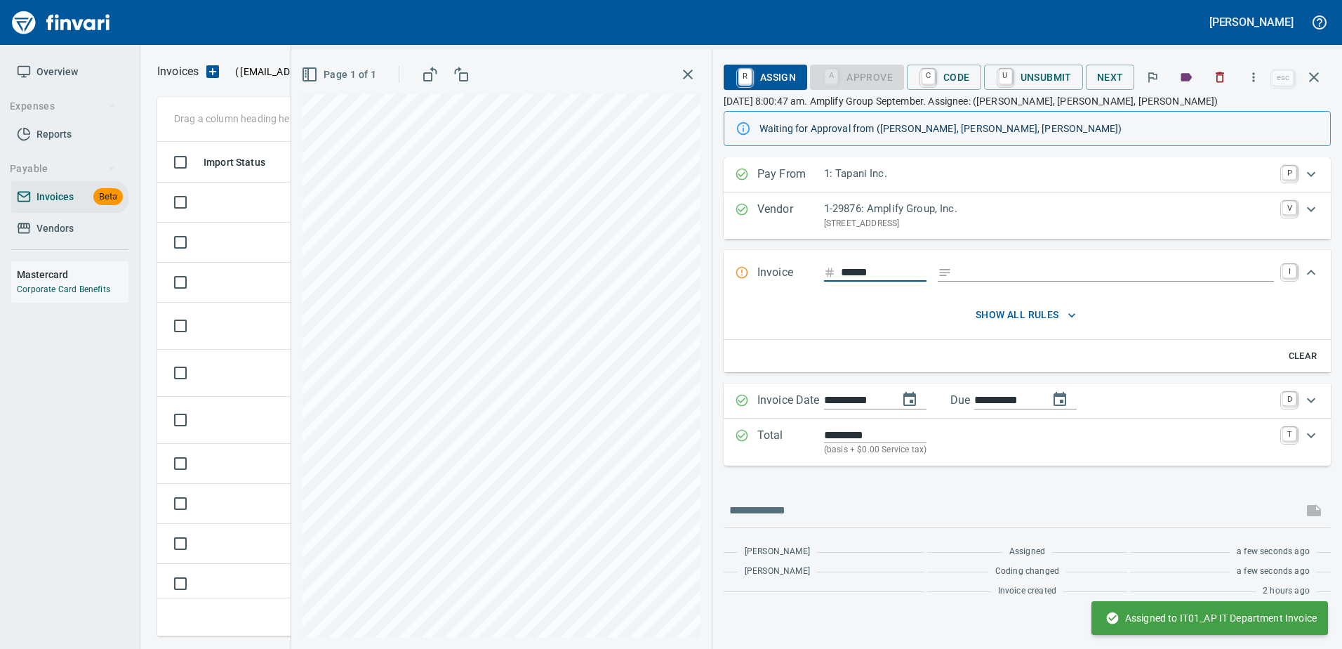
click at [1318, 75] on icon "button" at bounding box center [1314, 77] width 17 height 17
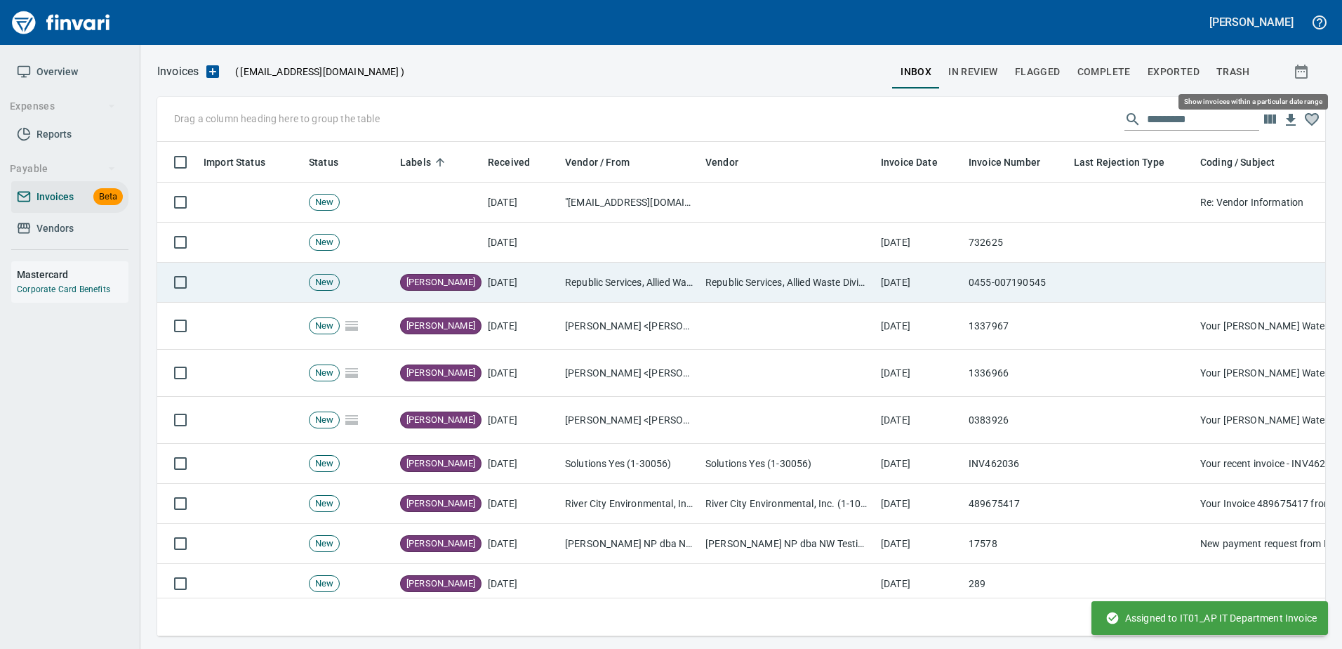
scroll to position [473, 1146]
click at [856, 286] on td "Republic Services, Allied Waste Division (1-22486)" at bounding box center [787, 283] width 175 height 40
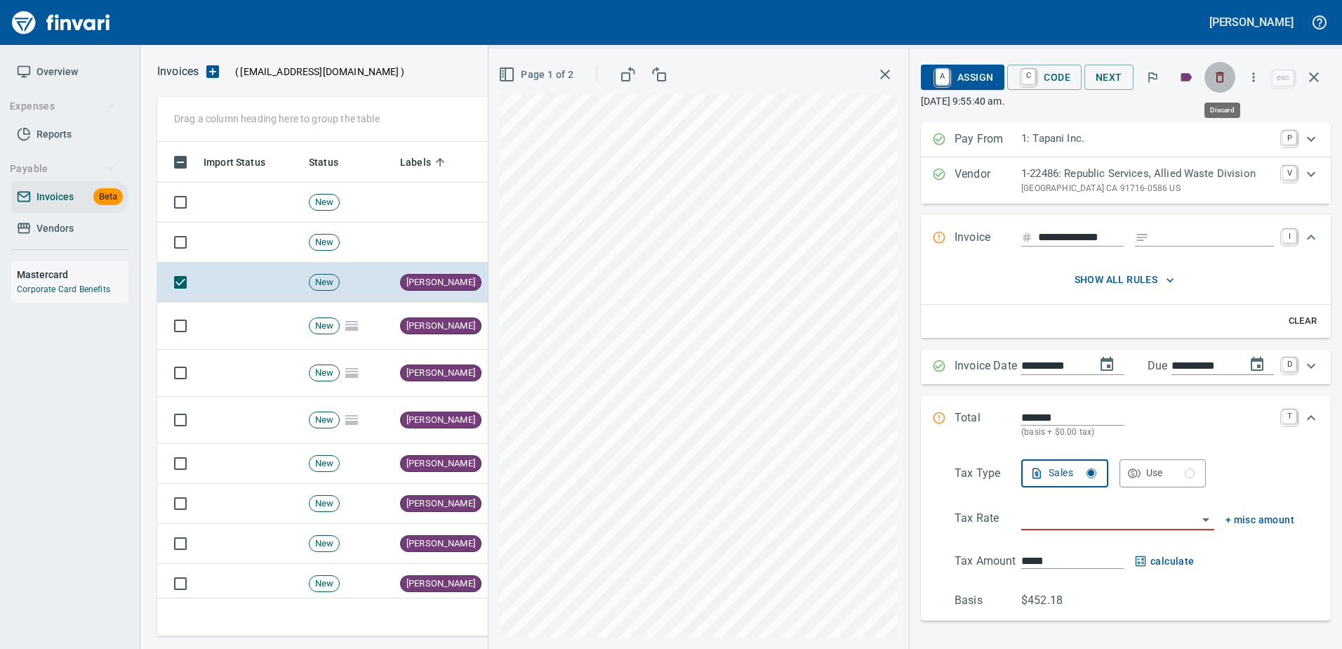
scroll to position [473, 1146]
click at [1226, 85] on button "button" at bounding box center [1220, 77] width 31 height 31
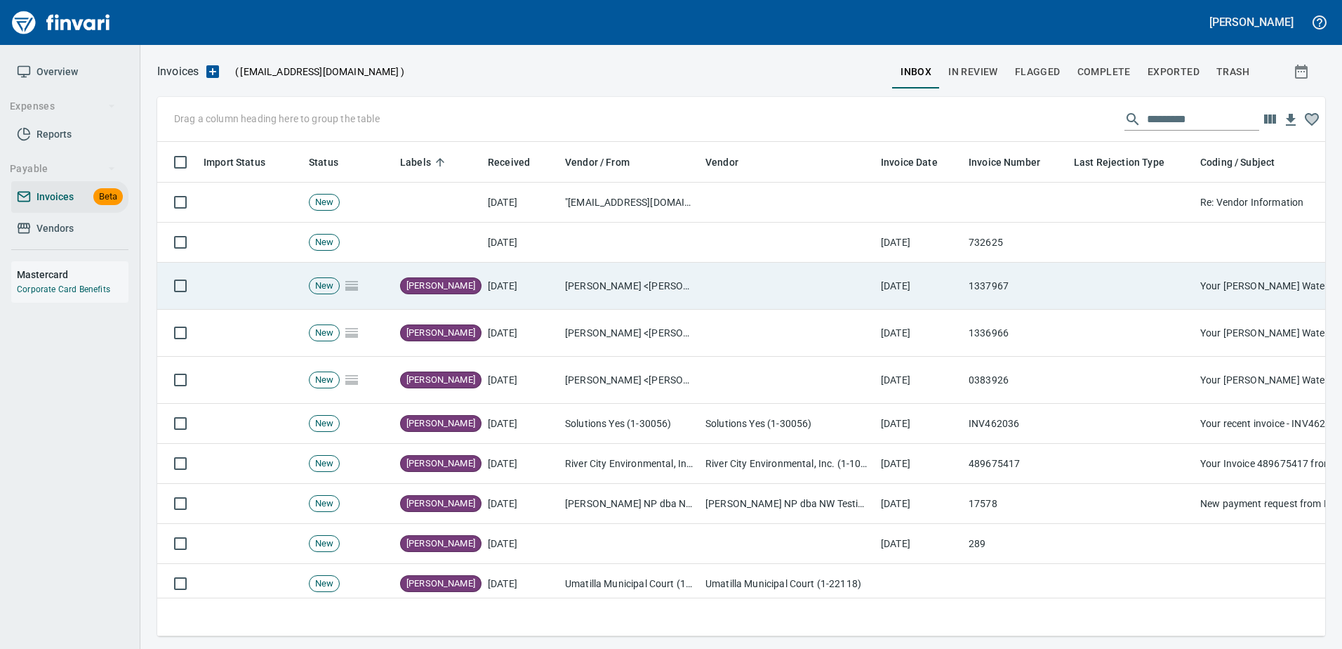
click at [944, 275] on td "[DATE]" at bounding box center [919, 286] width 88 height 47
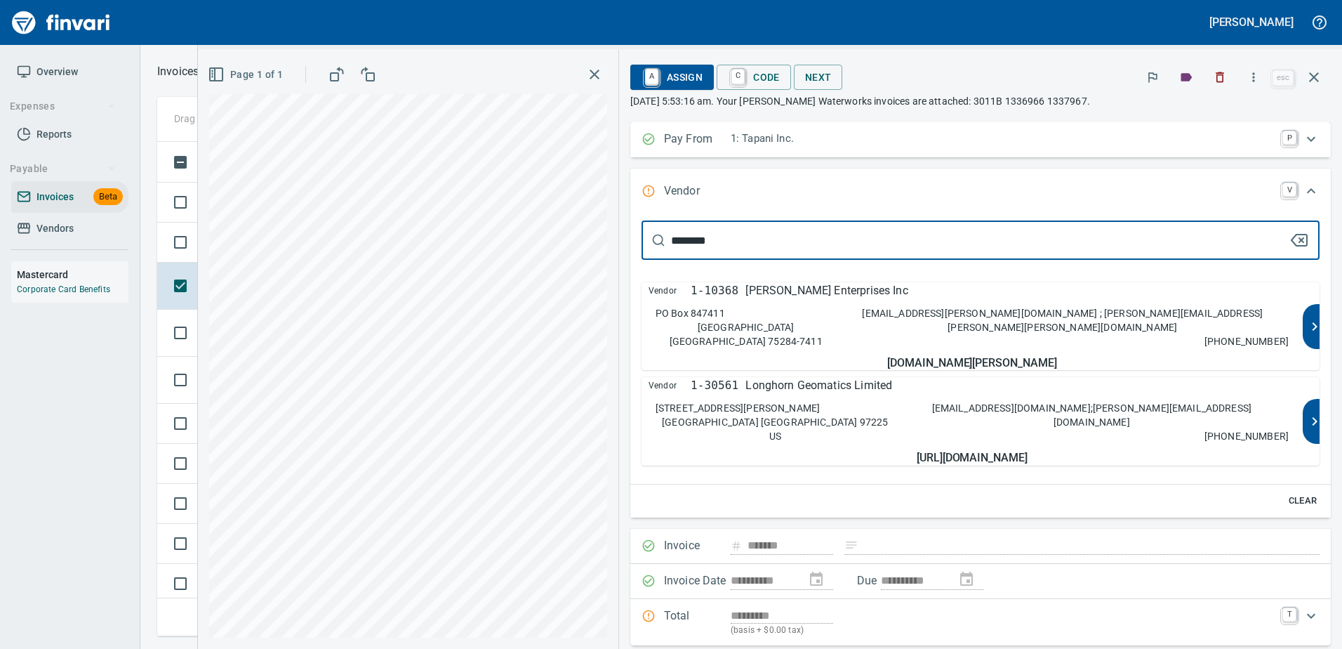
type input "********"
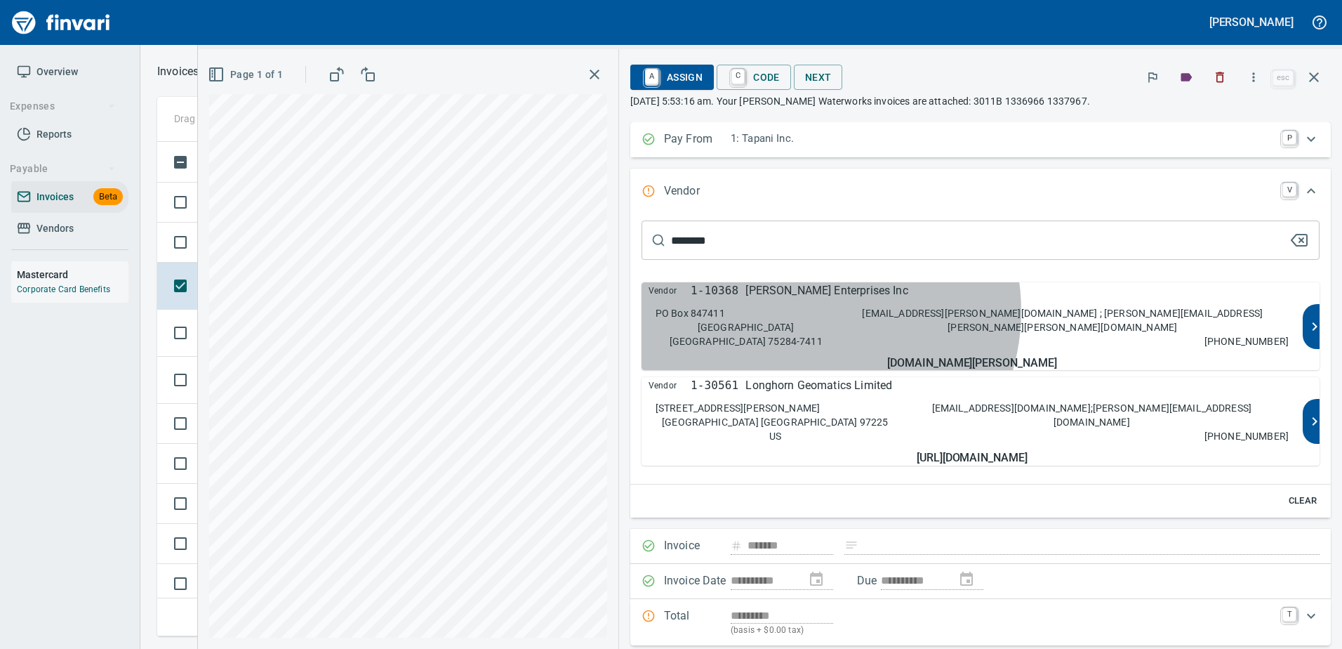
click at [1102, 325] on p "ACH@ferguson.com ; Lori.Bennett@Ferguson.com" at bounding box center [1063, 320] width 452 height 28
type input "**********"
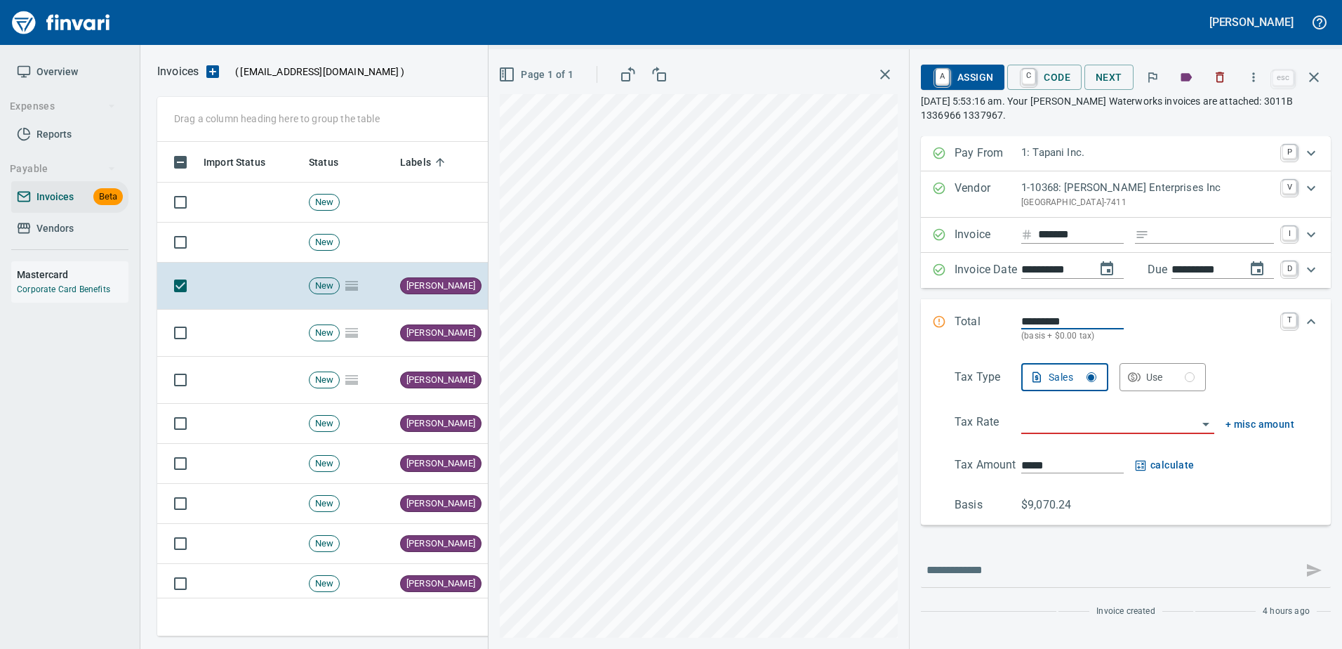
click at [1190, 236] on input "Expand" at bounding box center [1214, 235] width 119 height 18
type input "******"
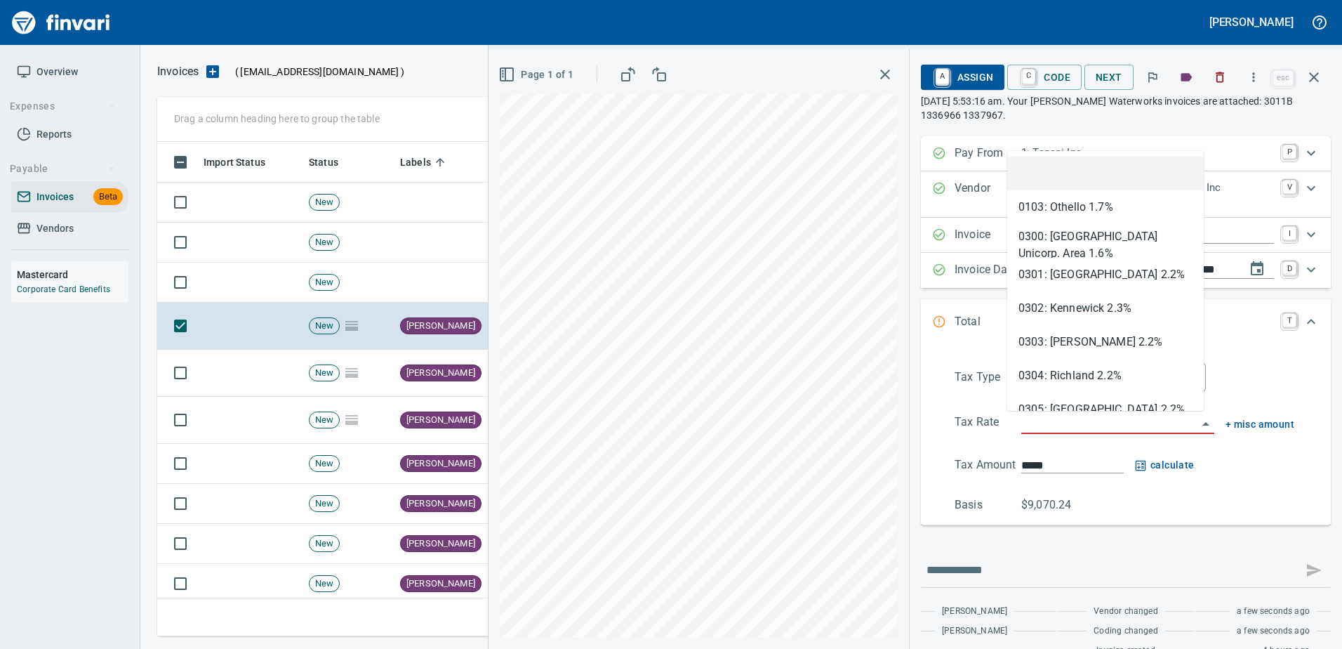
click at [1080, 417] on input "search" at bounding box center [1109, 423] width 176 height 20
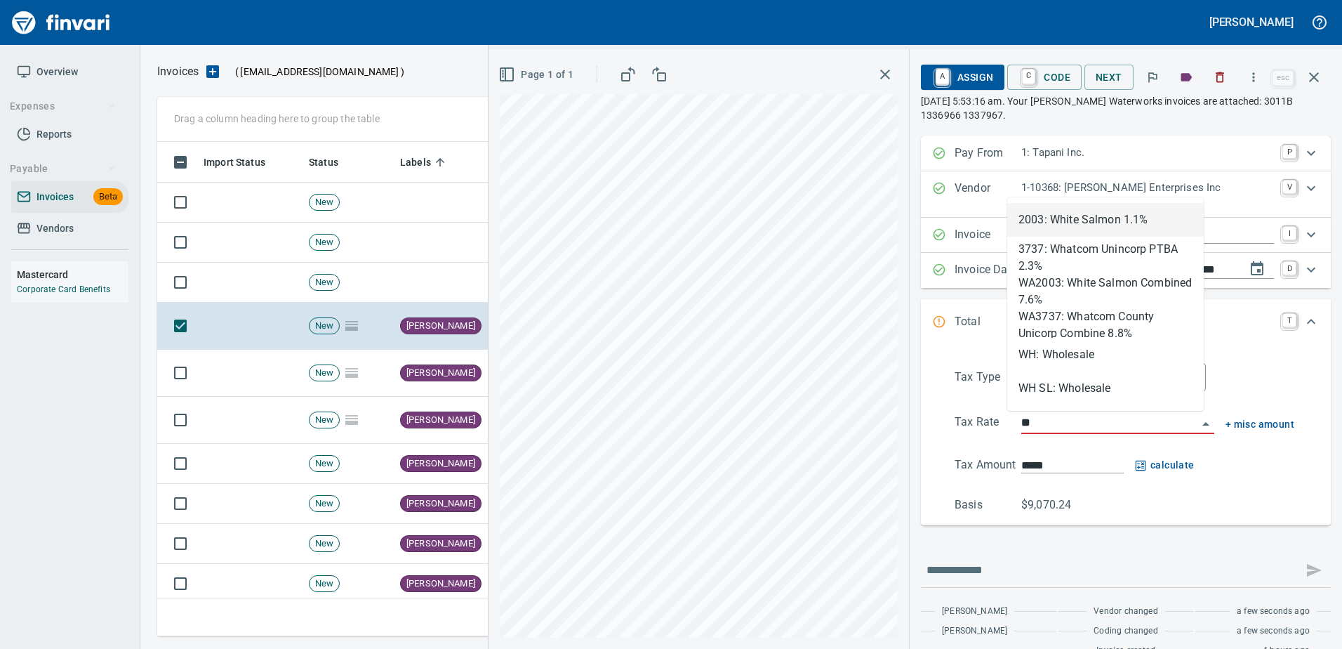
scroll to position [473, 1146]
click at [1066, 350] on li "WH: Wholesale" at bounding box center [1105, 355] width 197 height 34
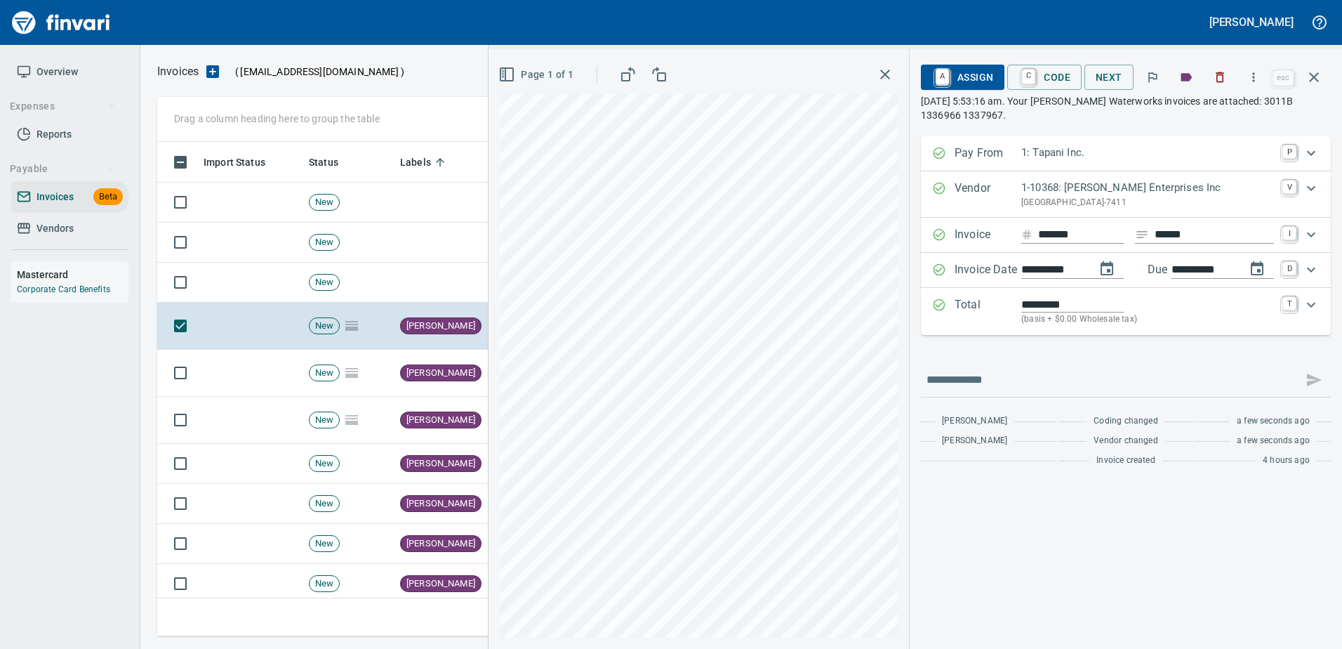
type input "**********"
click at [979, 85] on span "A Assign" at bounding box center [962, 77] width 61 height 24
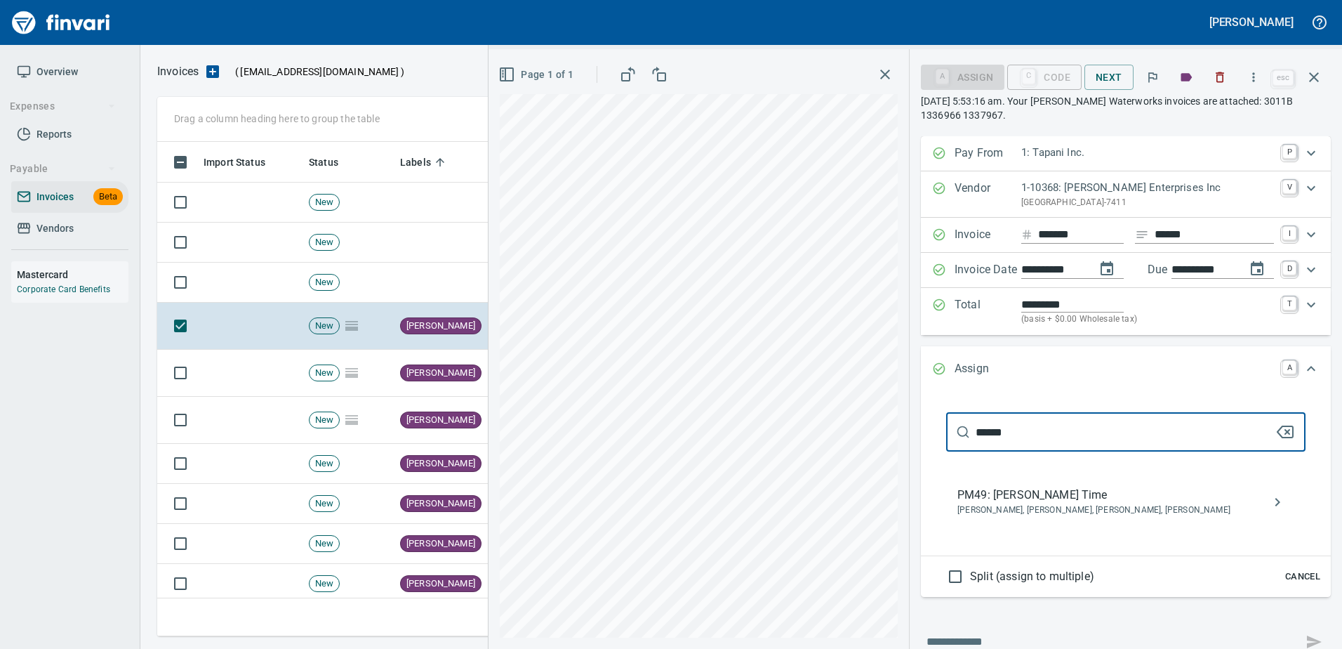
type input "******"
click at [964, 512] on span "Crystal Northrup, Hannah Smith, Patrick Herz, Tyler Curtis" at bounding box center [1114, 510] width 314 height 14
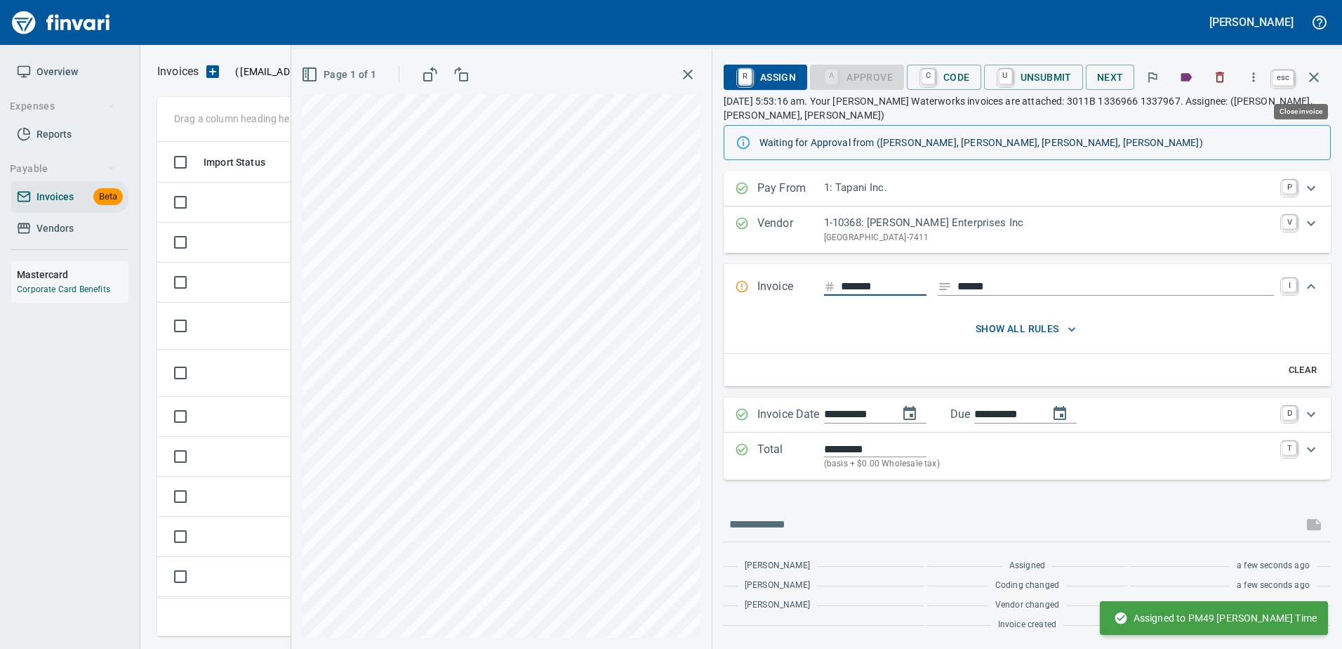
click at [1311, 79] on icon "button" at bounding box center [1314, 77] width 10 height 10
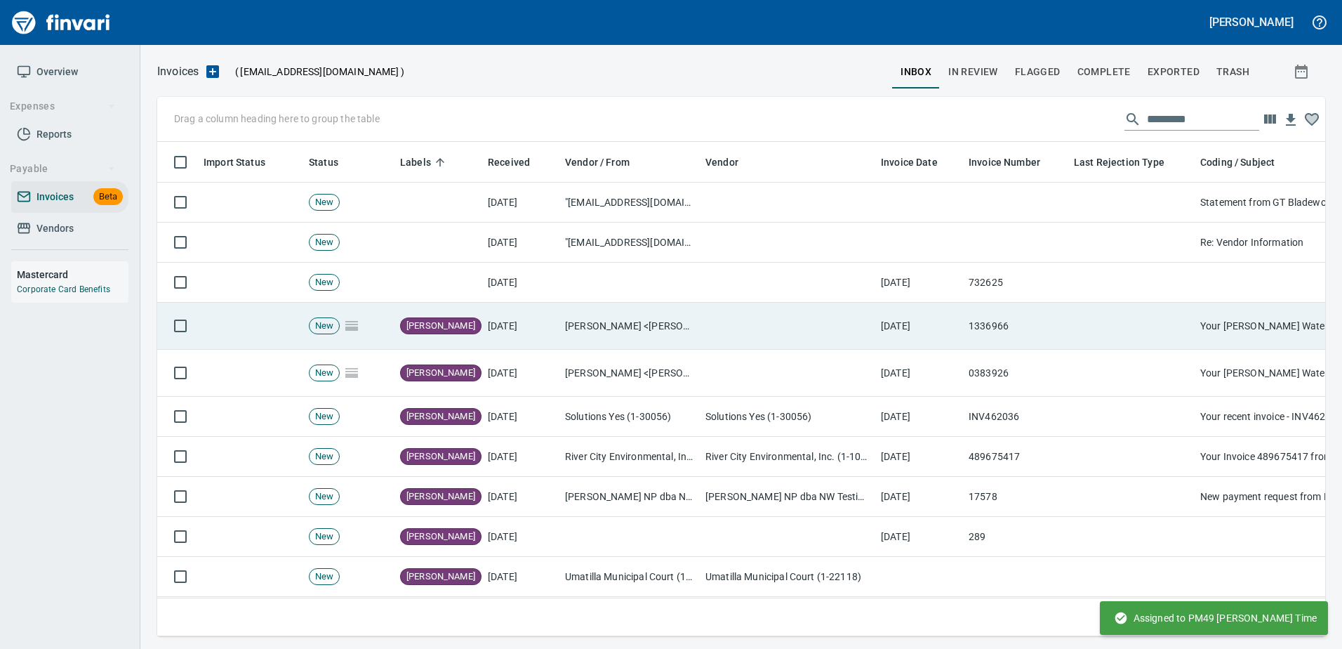
click at [979, 333] on td "1336966" at bounding box center [1015, 326] width 105 height 47
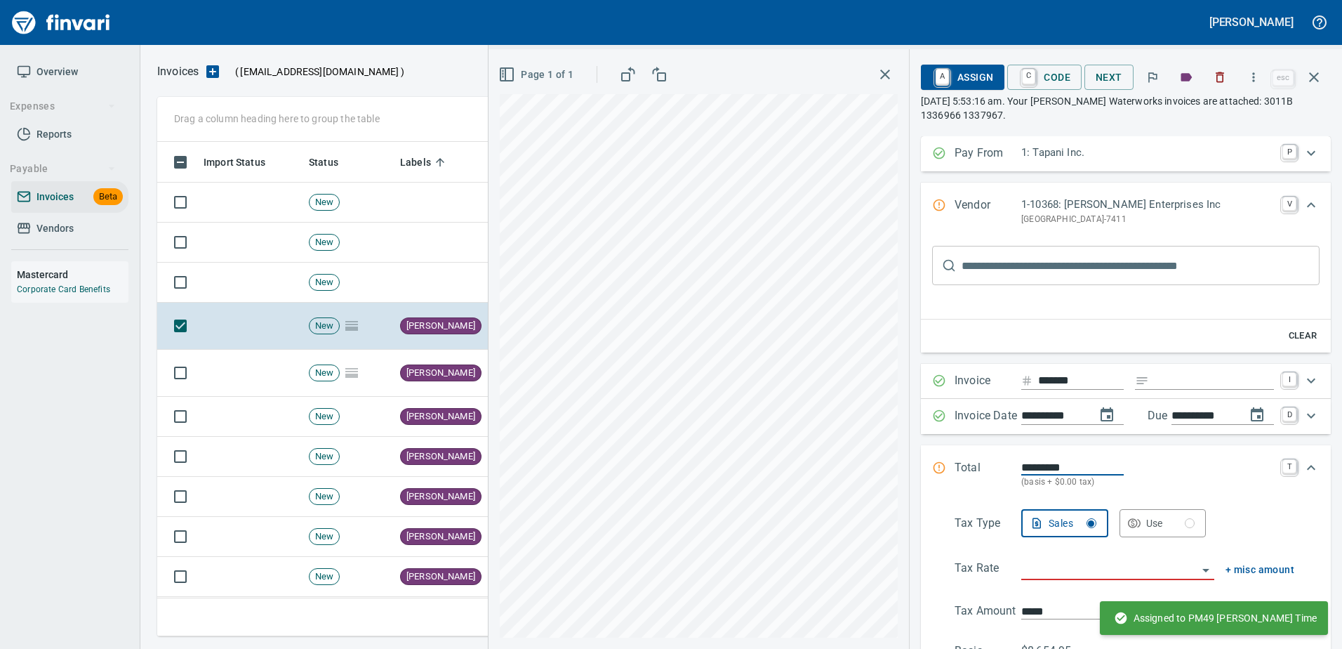
drag, startPoint x: 1178, startPoint y: 377, endPoint x: 1167, endPoint y: 377, distance: 10.5
click at [1178, 377] on input "Expand" at bounding box center [1214, 381] width 119 height 18
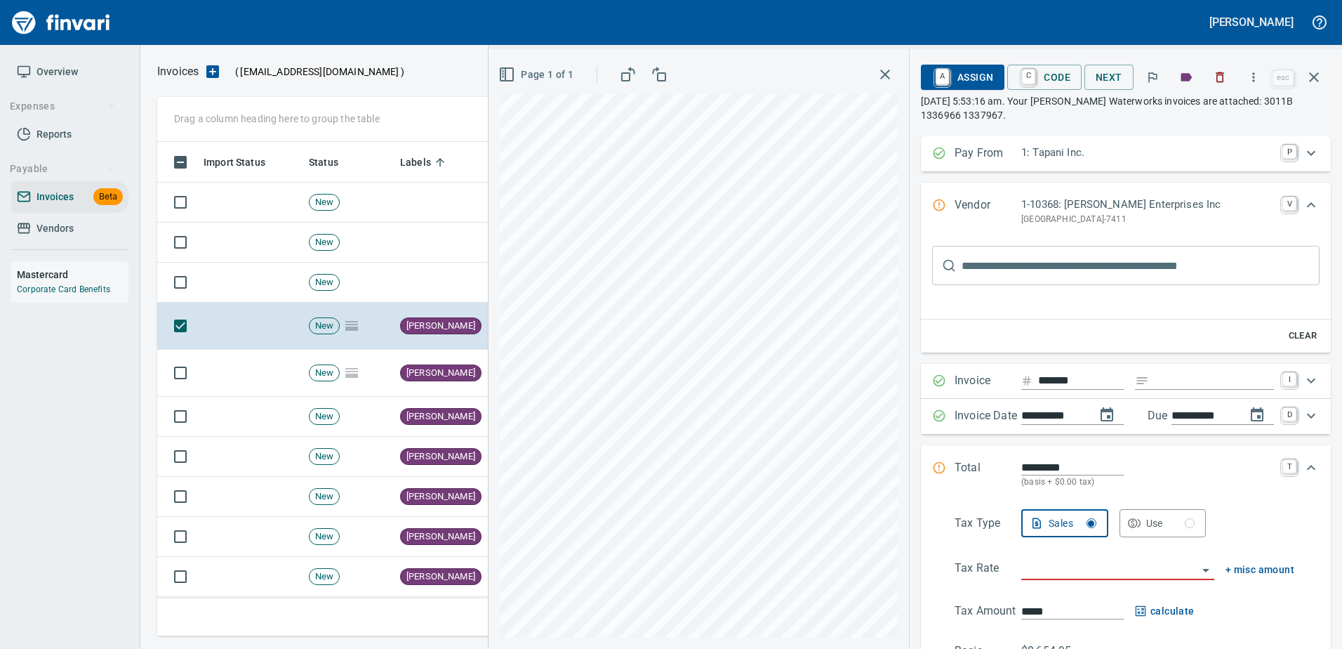
drag, startPoint x: 1158, startPoint y: 369, endPoint x: 1165, endPoint y: 374, distance: 8.6
click at [1158, 369] on div "Invoice ******* I" at bounding box center [1126, 381] width 410 height 35
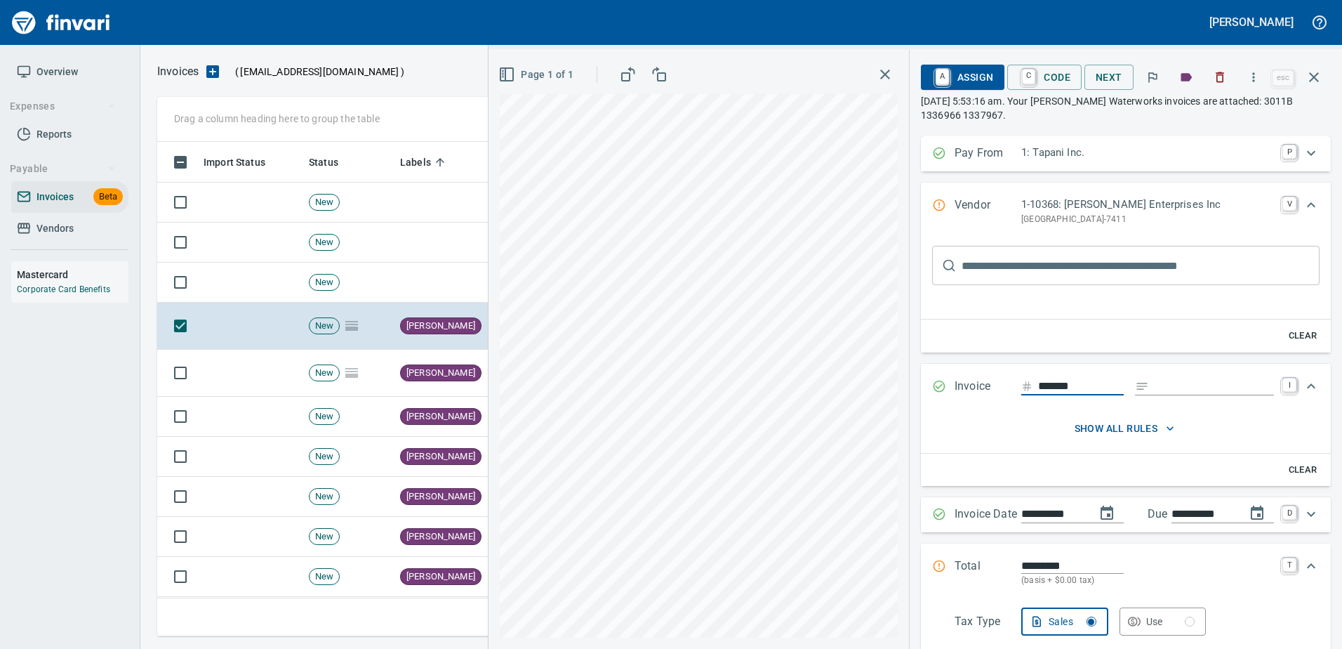
click at [1168, 392] on div "Invoice ******* I" at bounding box center [1126, 387] width 410 height 46
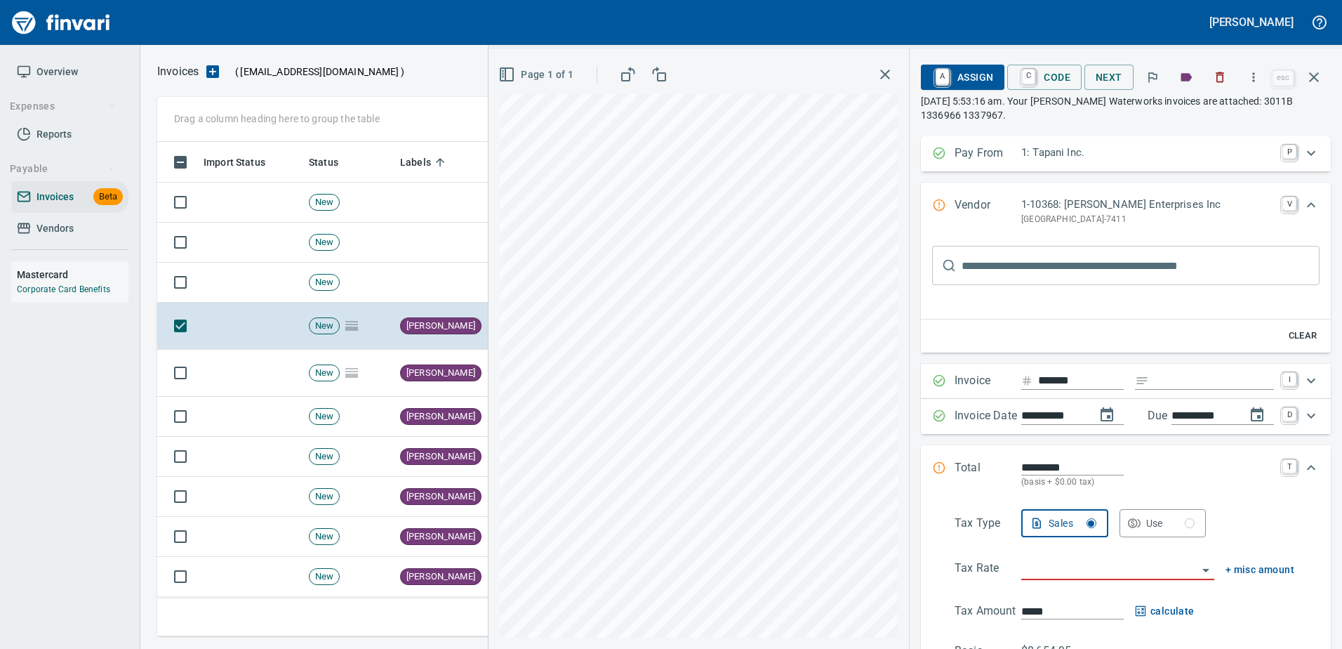
click at [1169, 387] on input "Expand" at bounding box center [1214, 381] width 119 height 18
type input "******"
type input "**********"
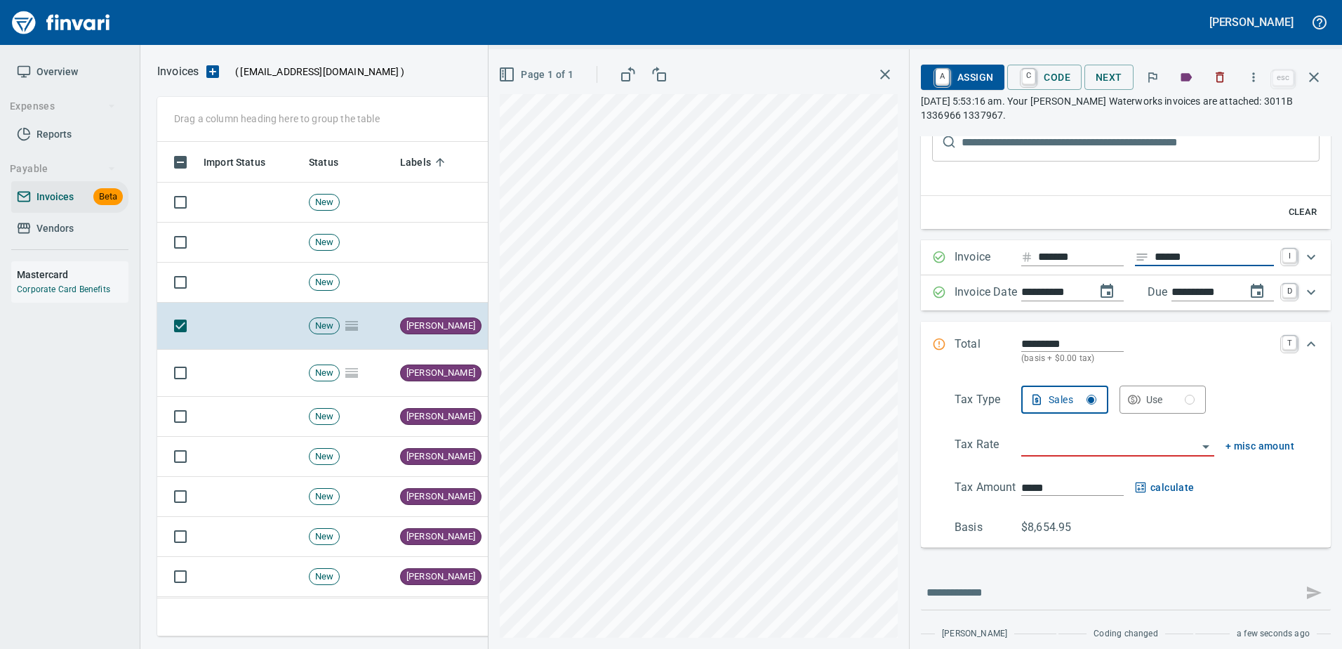
scroll to position [171, 0]
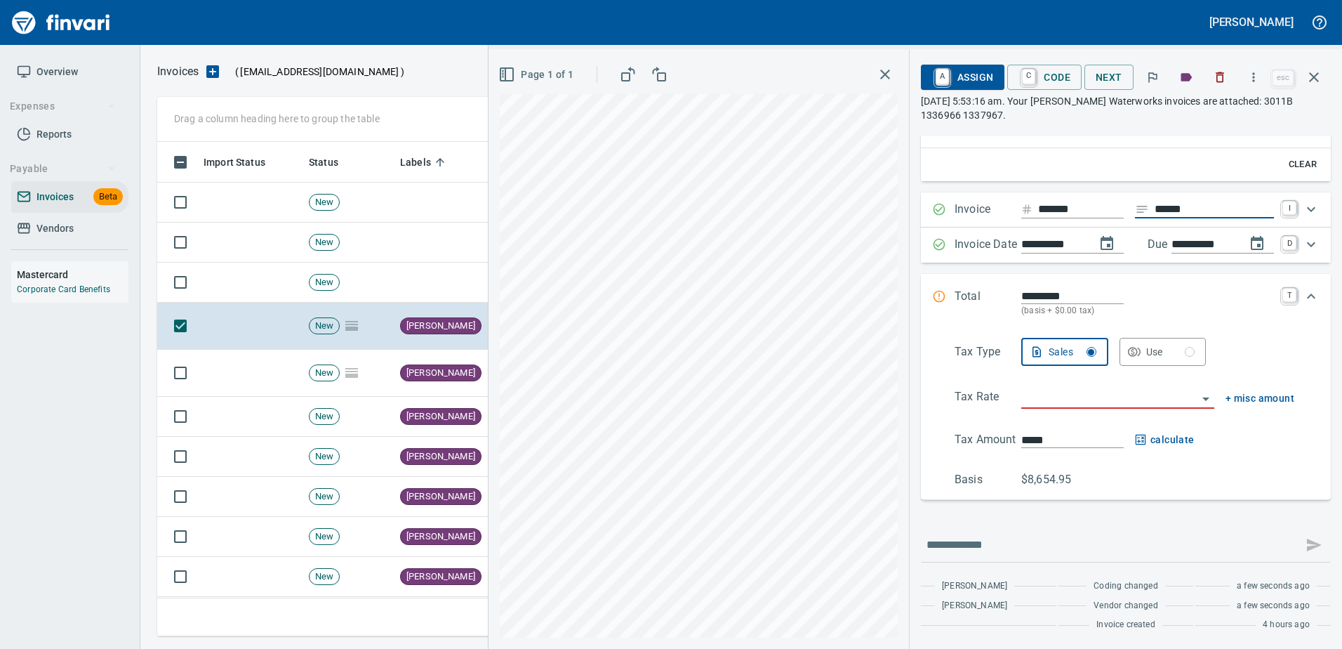
type input "******"
click at [1084, 395] on input "search" at bounding box center [1109, 398] width 176 height 20
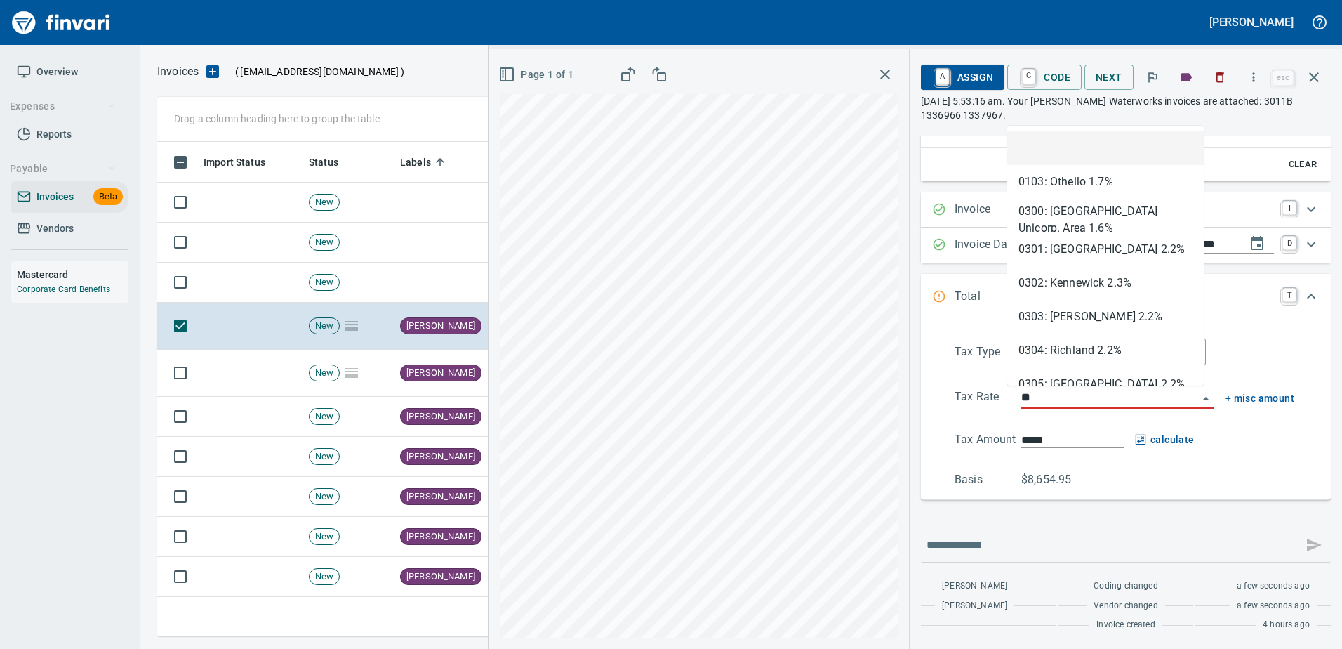
scroll to position [473, 1146]
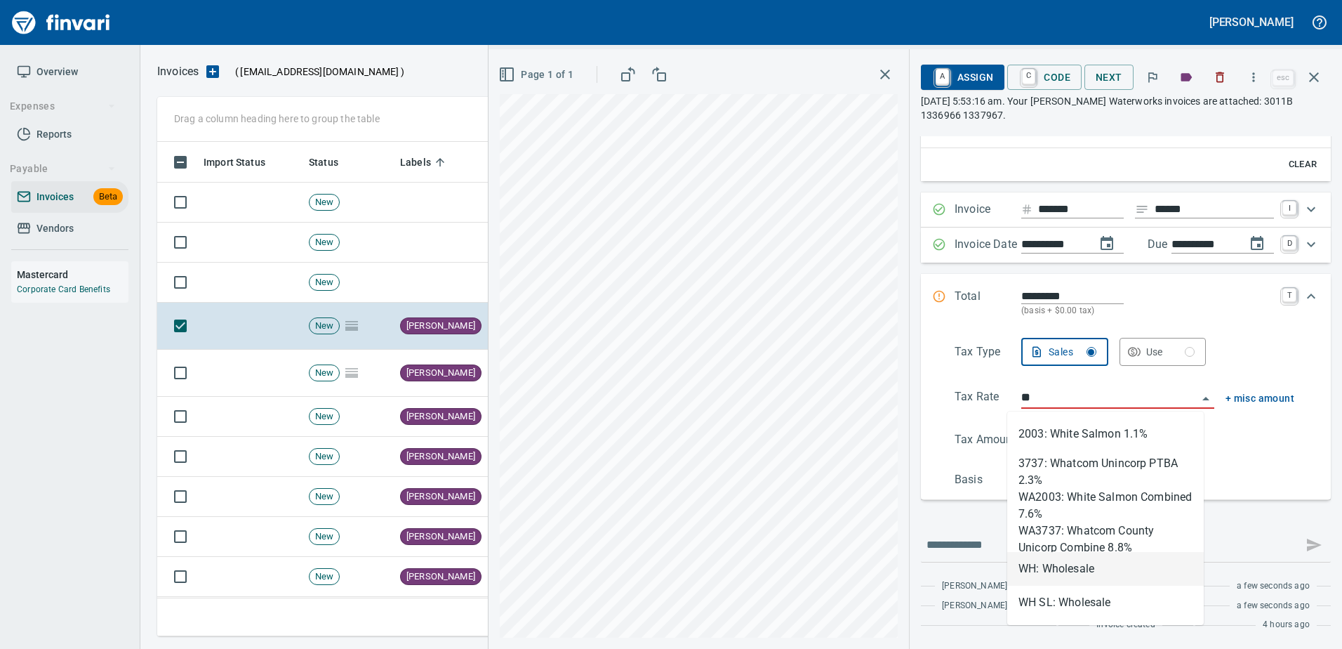
click at [1035, 569] on li "WH: Wholesale" at bounding box center [1105, 569] width 197 height 34
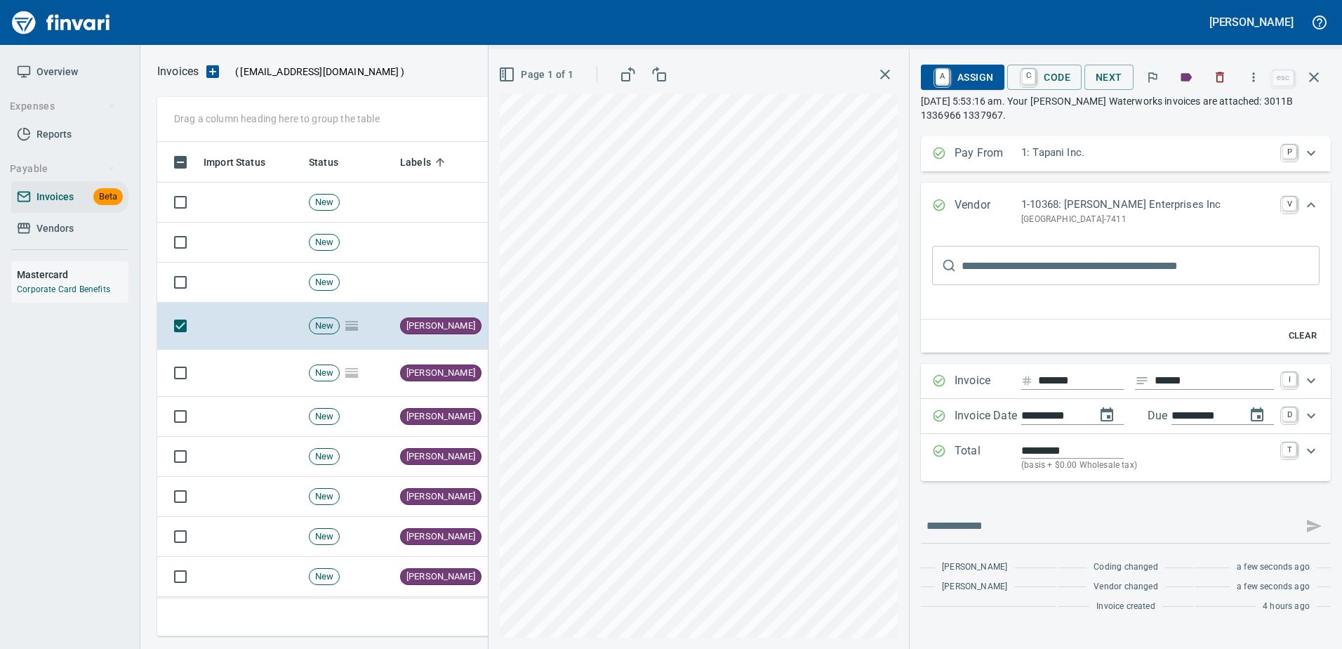
scroll to position [0, 0]
type input "**********"
click at [974, 82] on span "A Assign" at bounding box center [962, 77] width 61 height 24
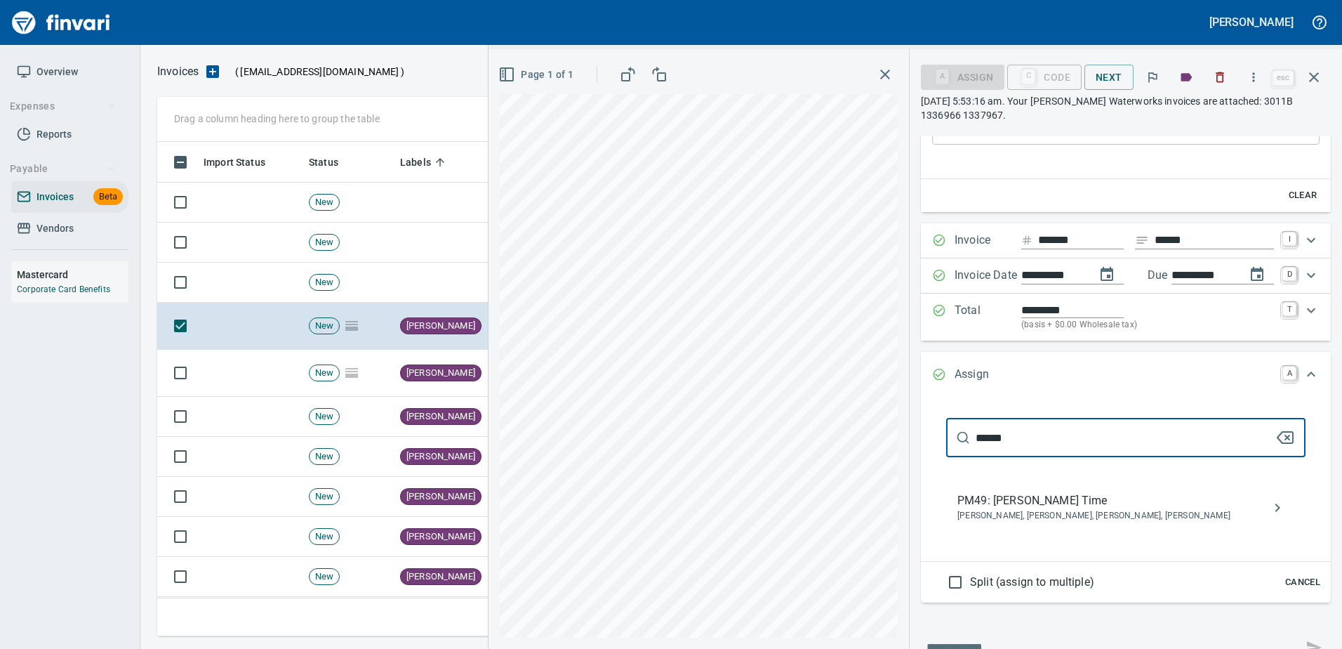
type input "******"
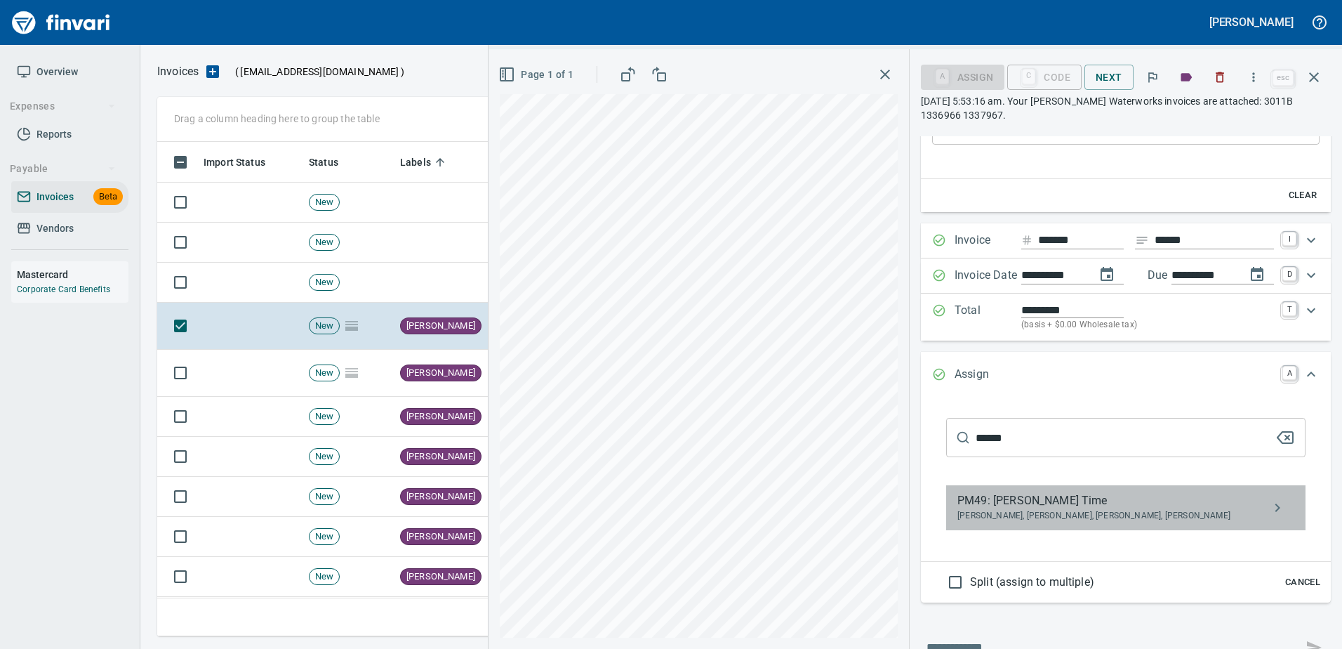
click at [1010, 501] on span "PM49: [PERSON_NAME] Time" at bounding box center [1114, 500] width 314 height 17
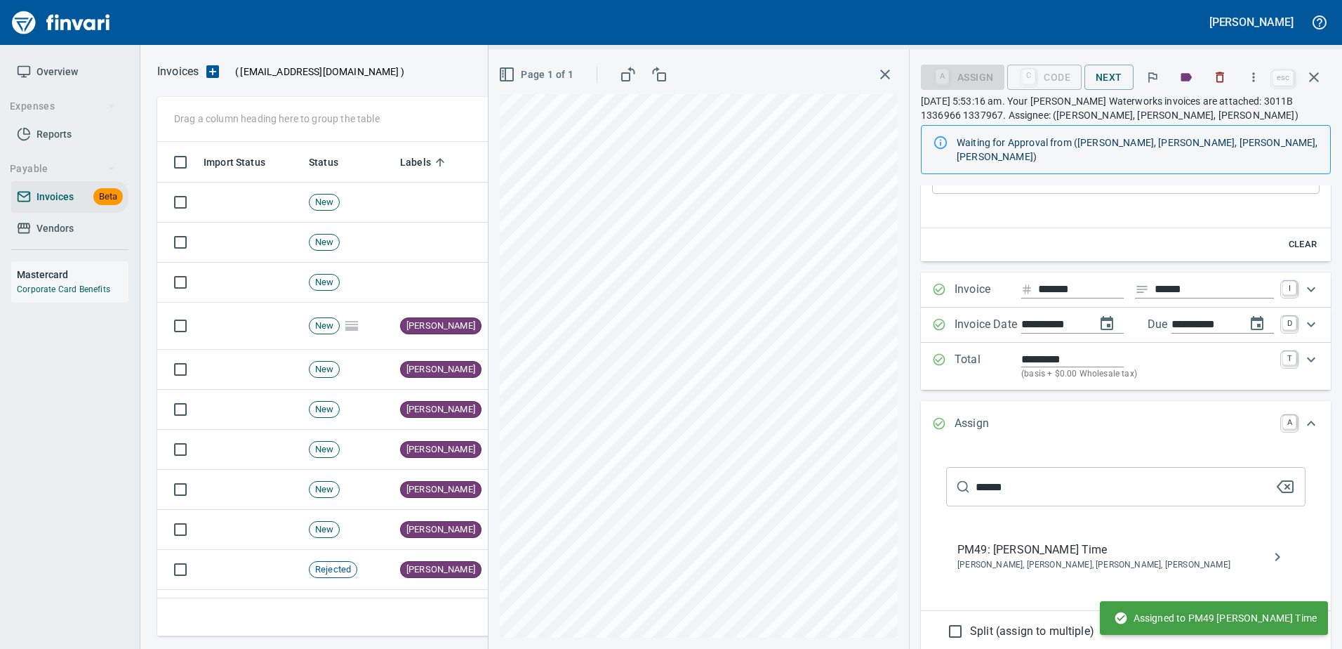
scroll to position [37, 0]
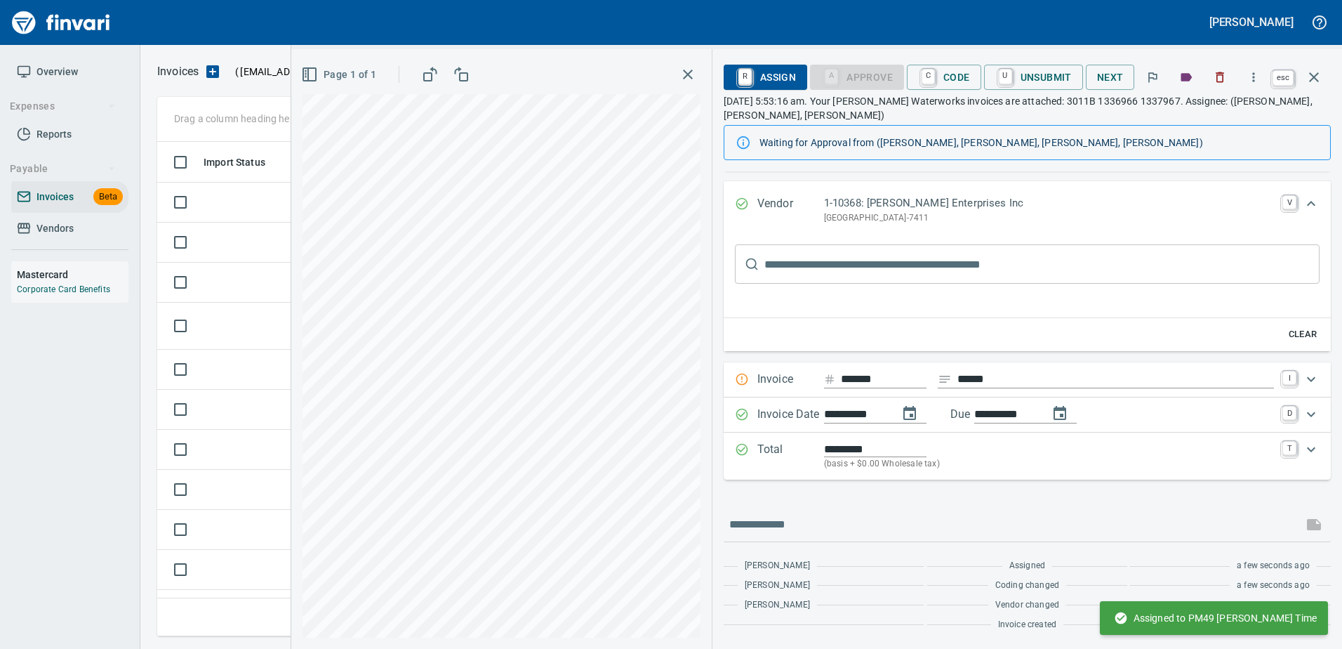
click at [1309, 76] on icon "button" at bounding box center [1314, 77] width 17 height 17
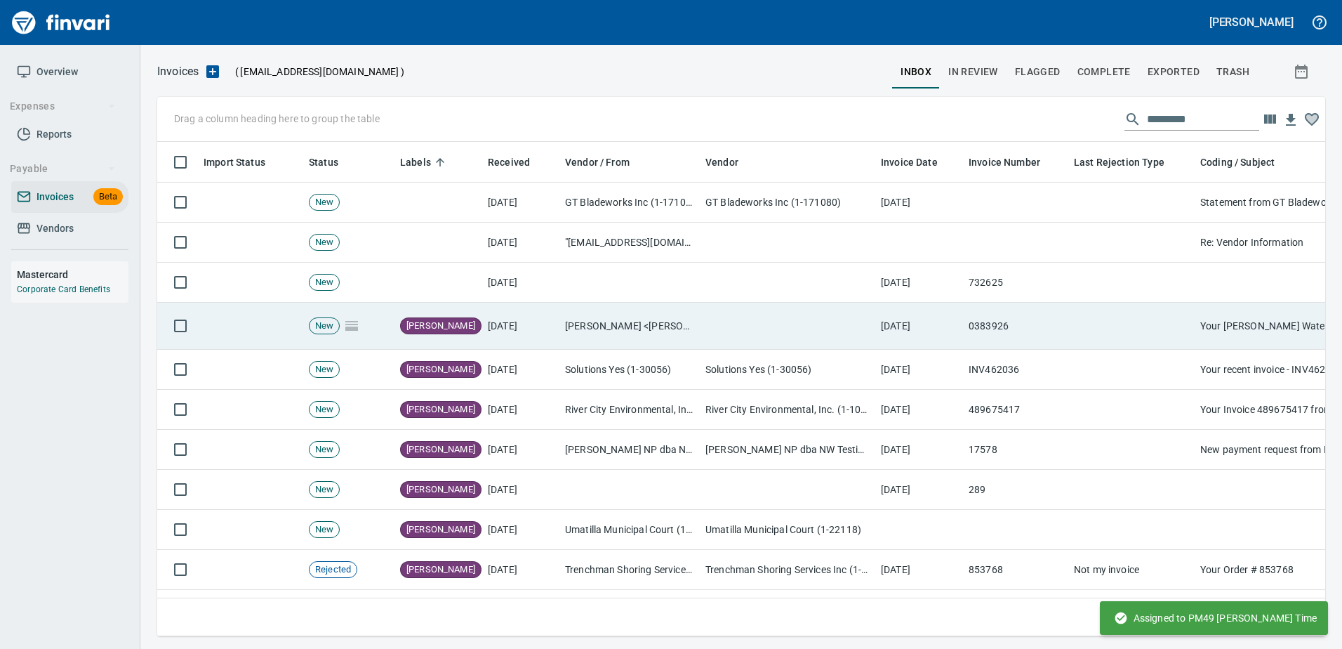
click at [979, 326] on td "0383926" at bounding box center [1015, 326] width 105 height 47
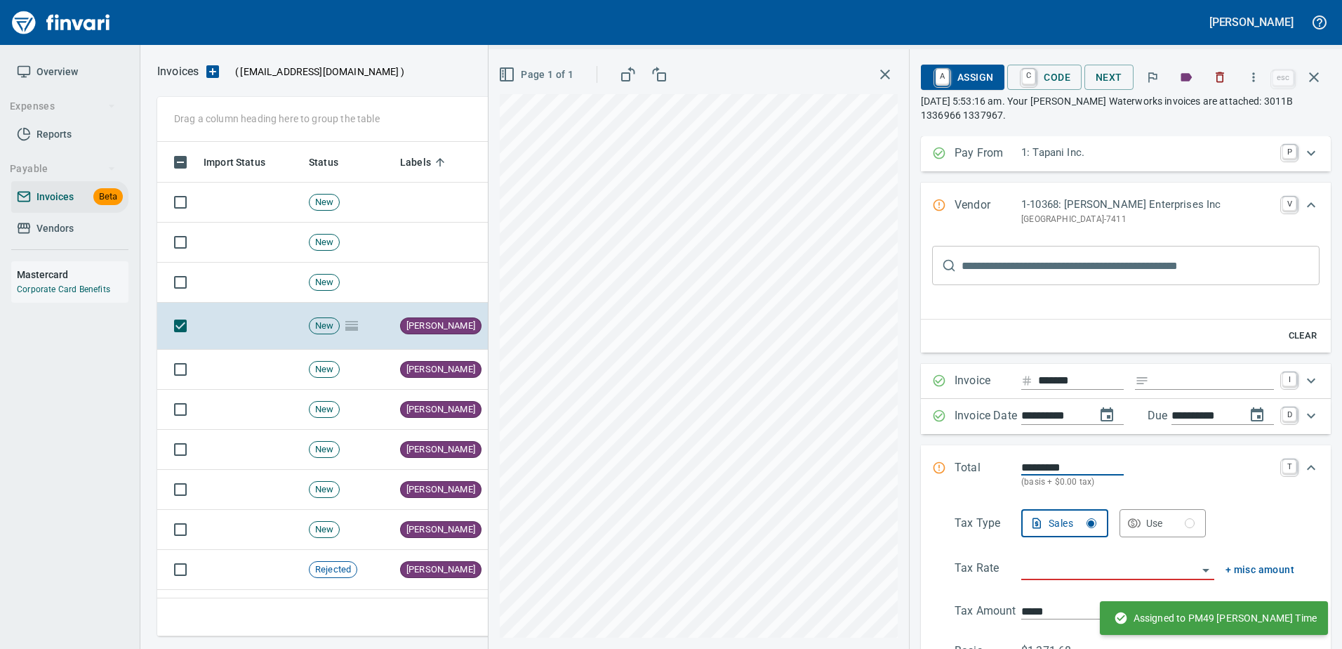
click at [1003, 268] on input "text" at bounding box center [1141, 265] width 358 height 39
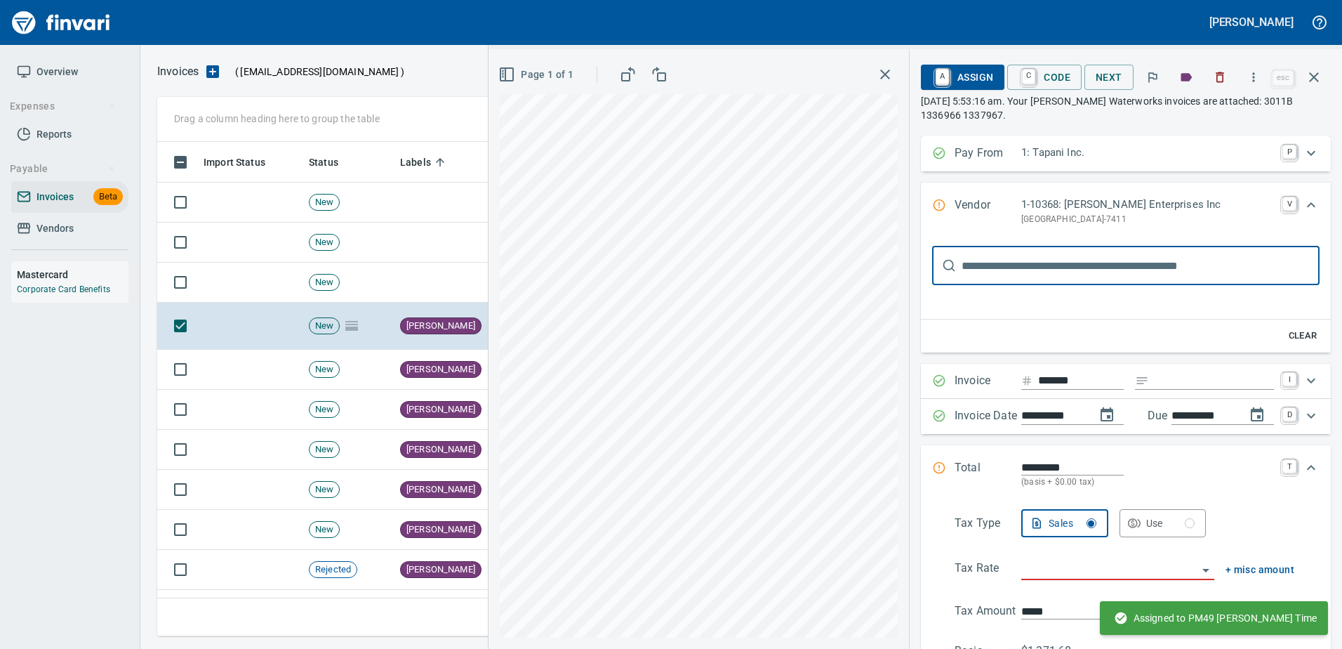
type input "********"
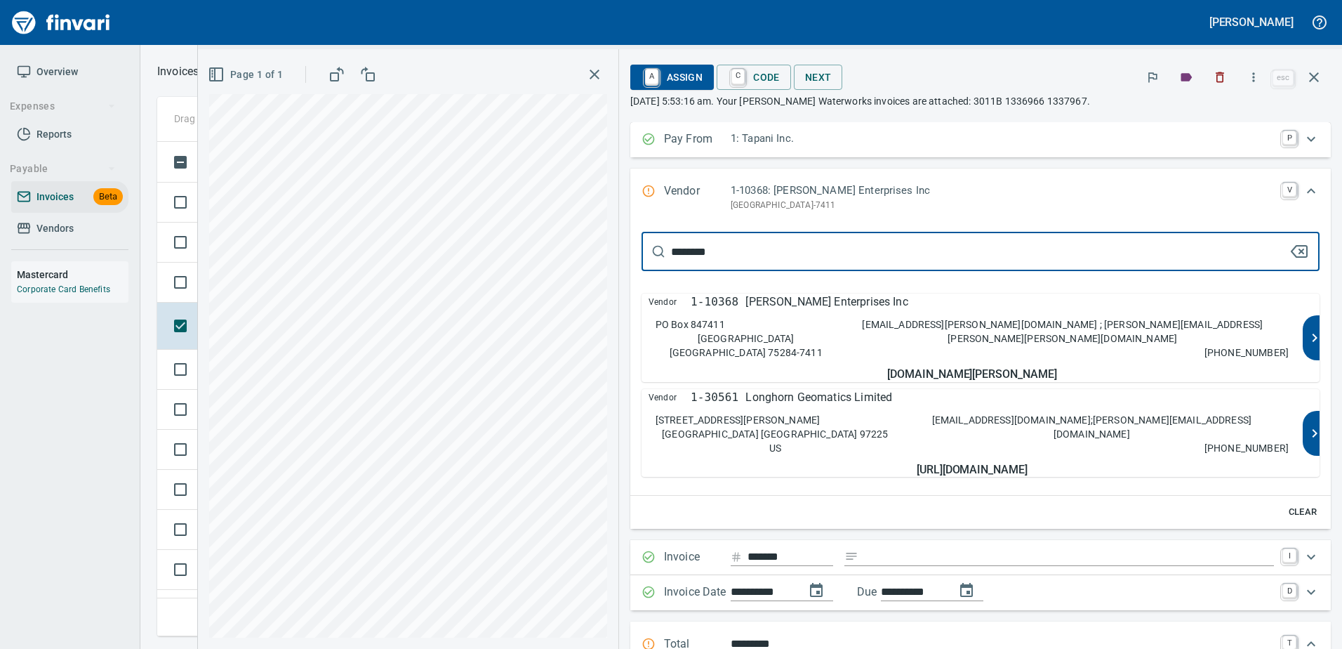
click at [943, 328] on div "Vendor 1-10368 Ferguson Enterprises Inc PO Box 847411 Dallas TX 75284-7411 ACH@…" at bounding box center [972, 337] width 661 height 88
type input "**********"
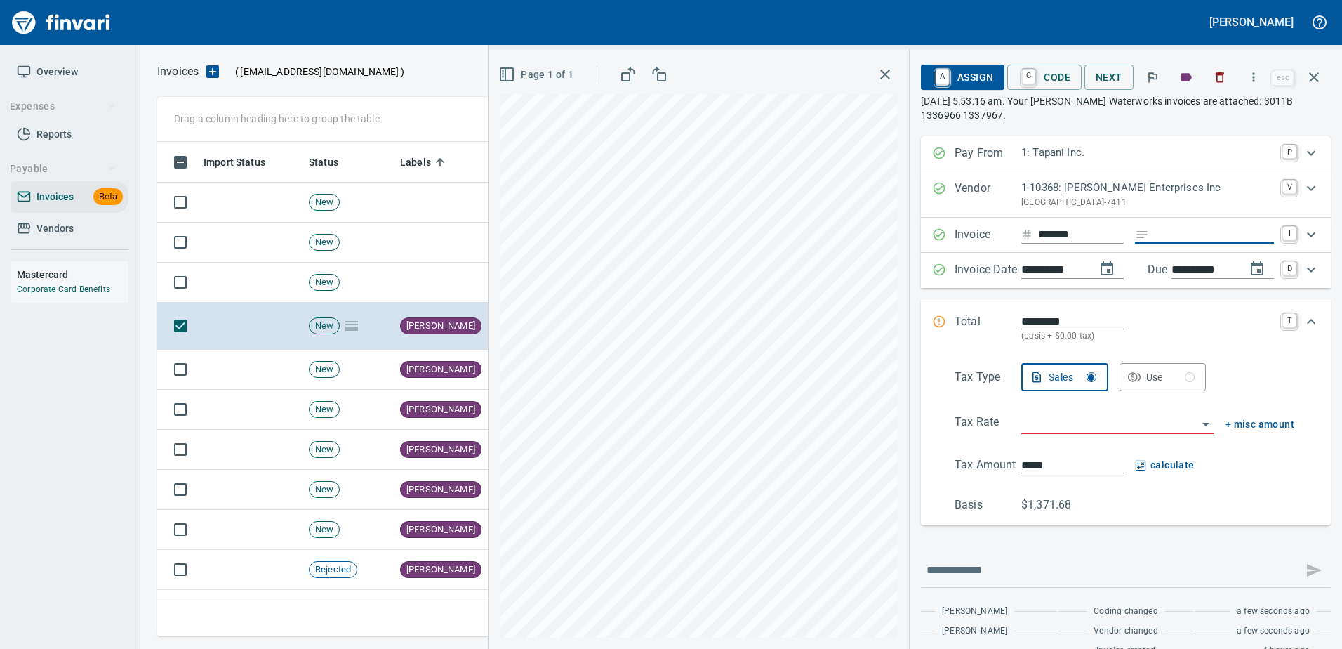
click at [1155, 241] on input "Expand" at bounding box center [1214, 235] width 119 height 18
type input "**********"
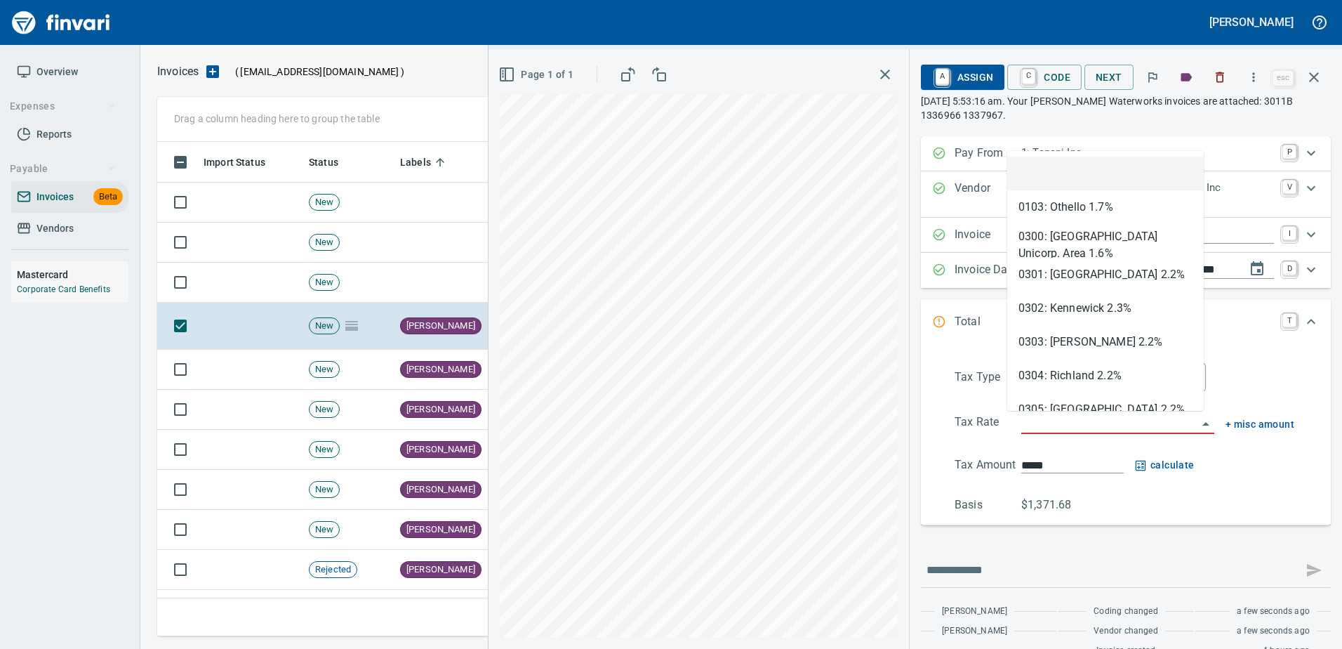
click at [1072, 425] on input "search" at bounding box center [1109, 423] width 176 height 20
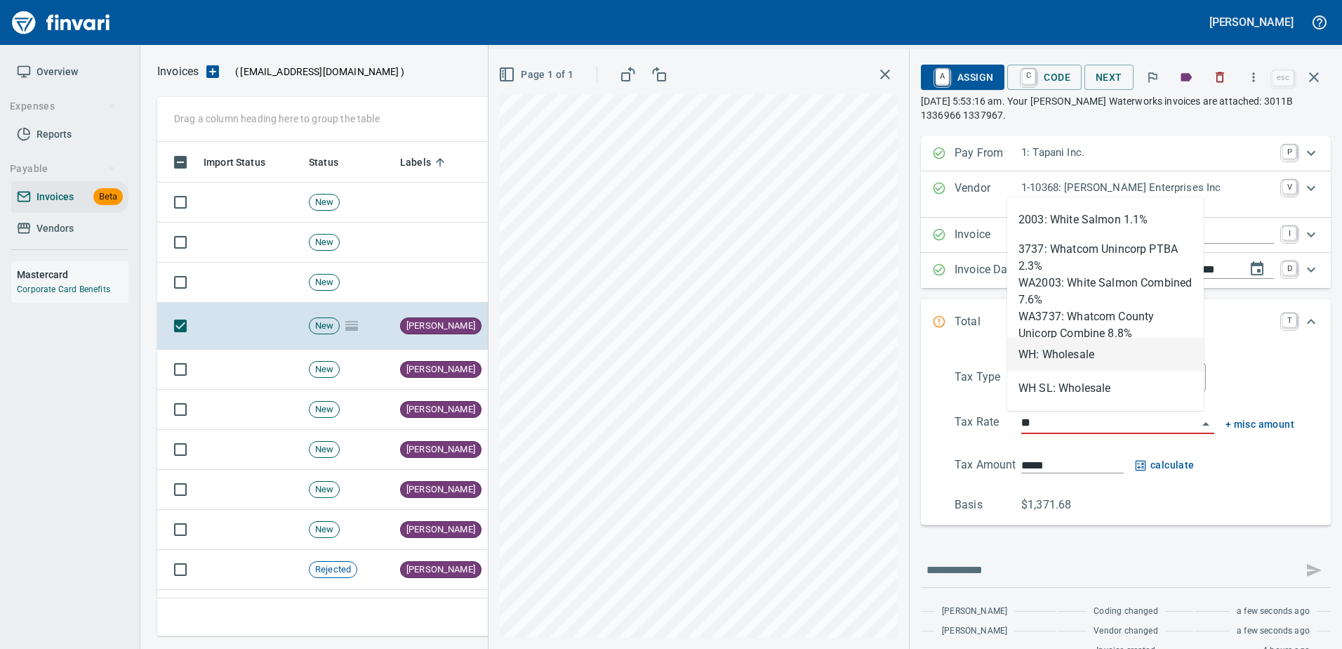
click at [1077, 345] on li "WH: Wholesale" at bounding box center [1105, 355] width 197 height 34
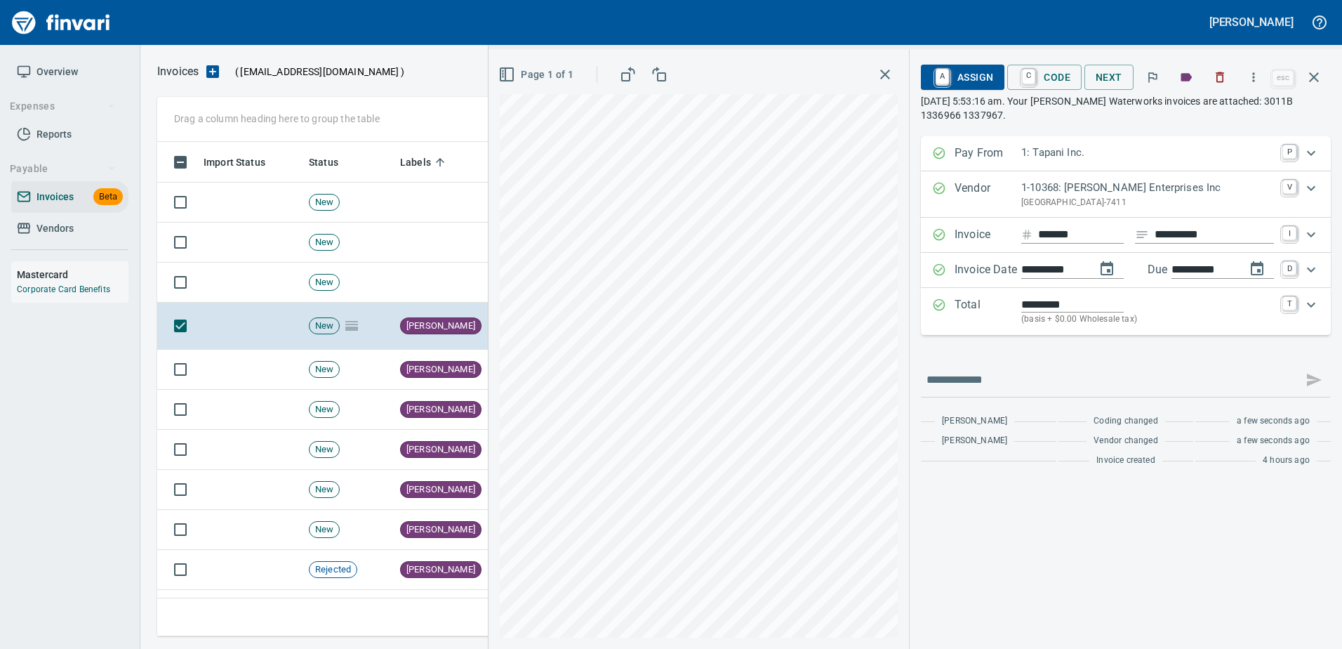
type input "**********"
click at [970, 79] on span "A Assign" at bounding box center [962, 77] width 61 height 24
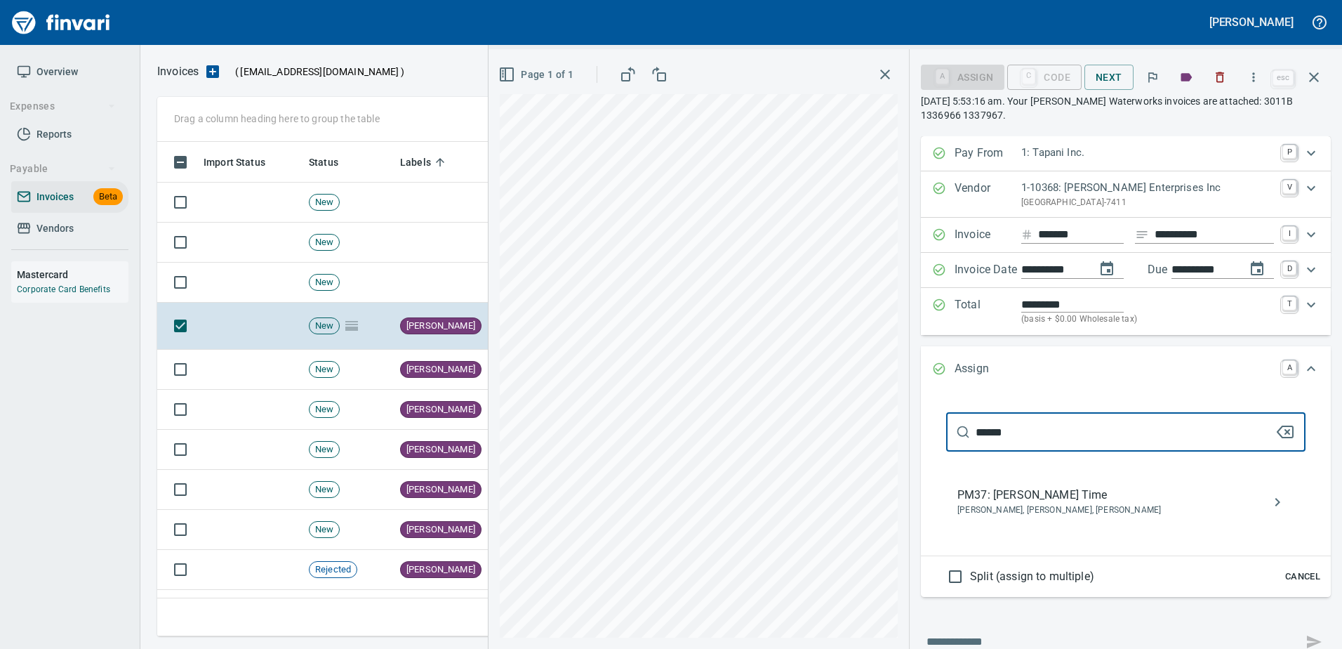
type input "******"
click at [987, 493] on span "PM37: [PERSON_NAME] Time" at bounding box center [1114, 494] width 314 height 17
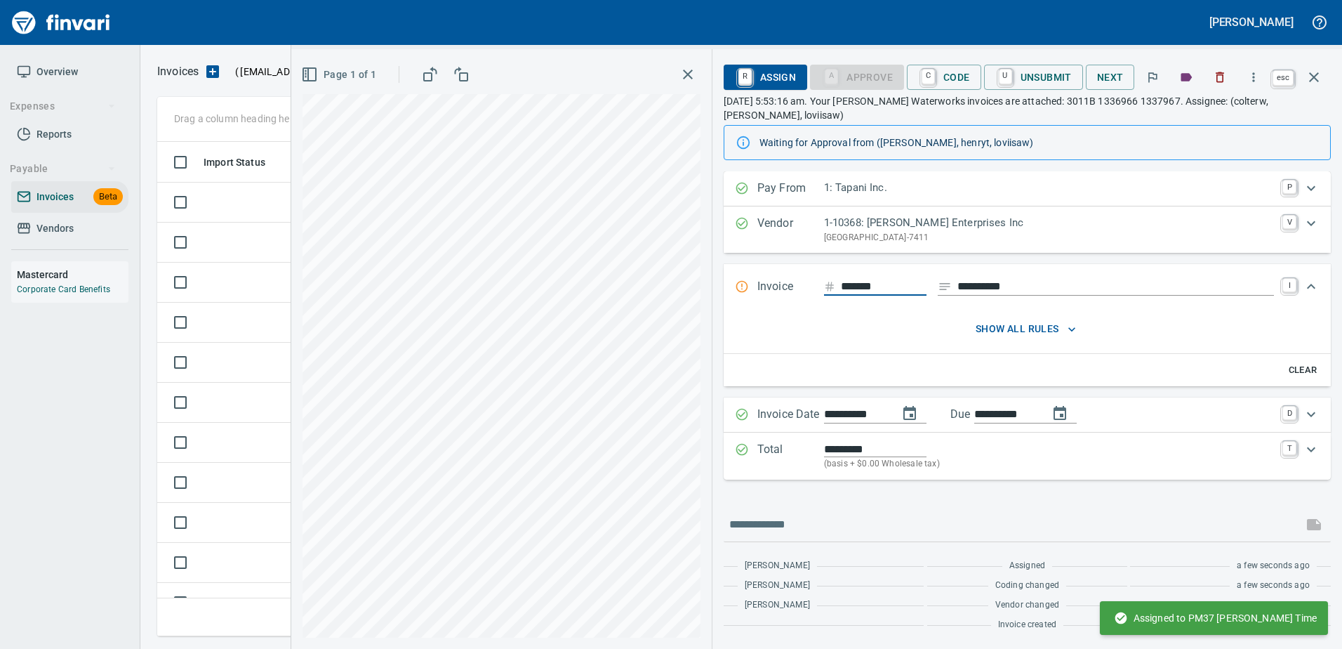
click at [1318, 66] on button "button" at bounding box center [1314, 77] width 34 height 34
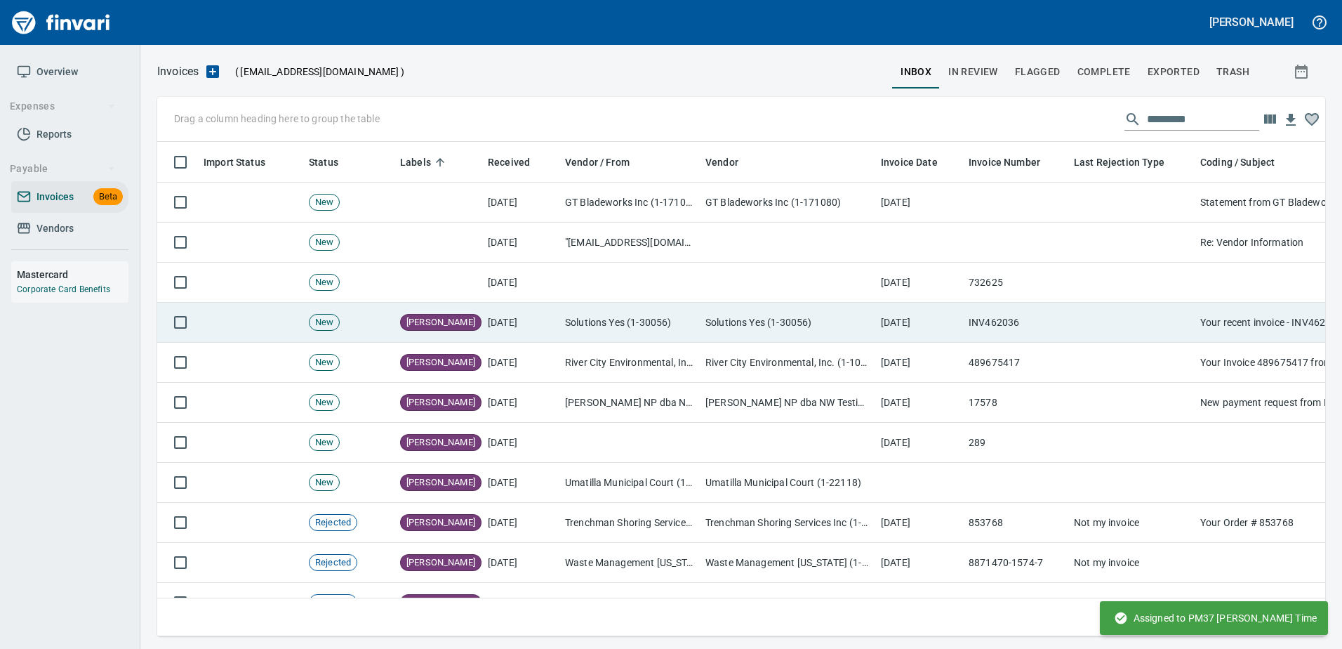
click at [765, 322] on td "Solutions Yes (1-30056)" at bounding box center [787, 323] width 175 height 40
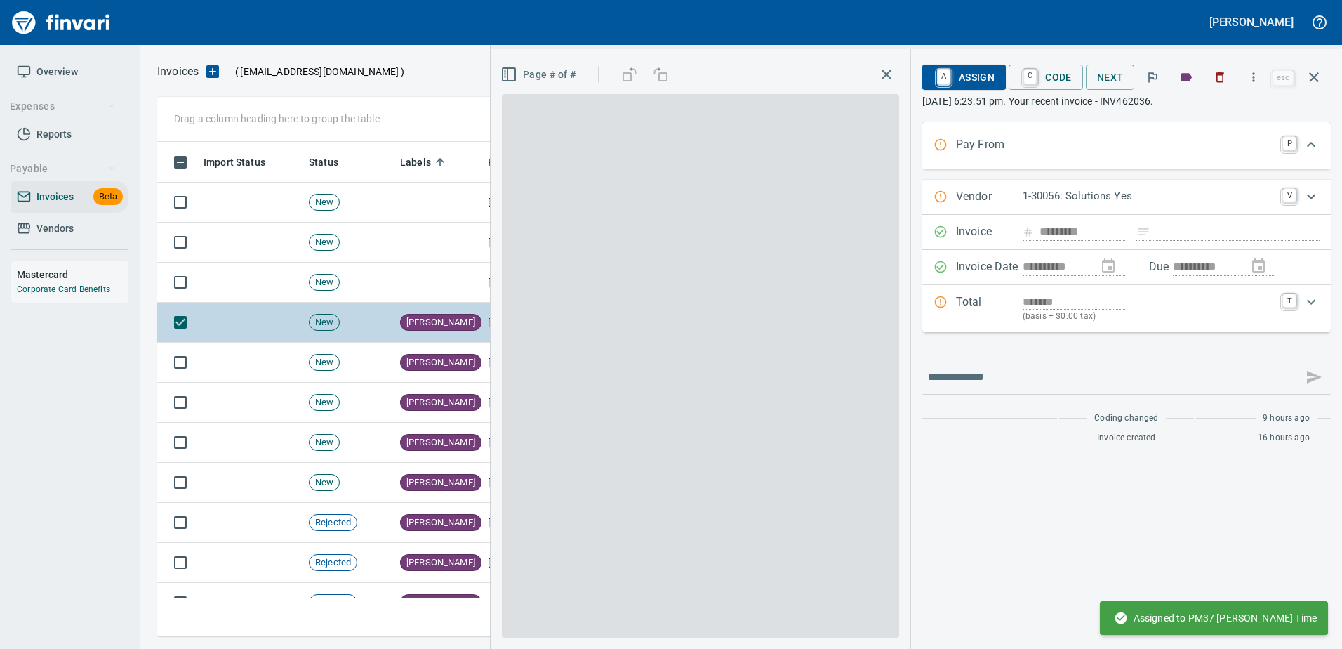
scroll to position [473, 1146]
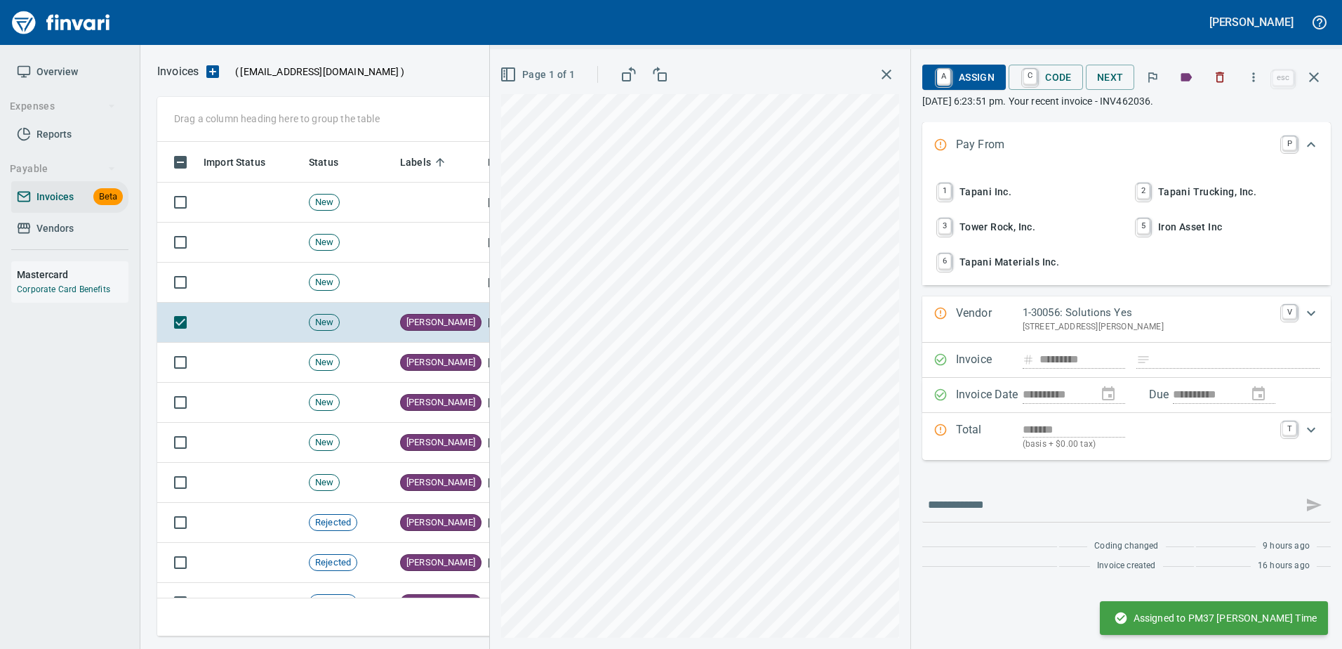
click at [956, 189] on span "1 Tapani Inc." at bounding box center [1027, 192] width 185 height 24
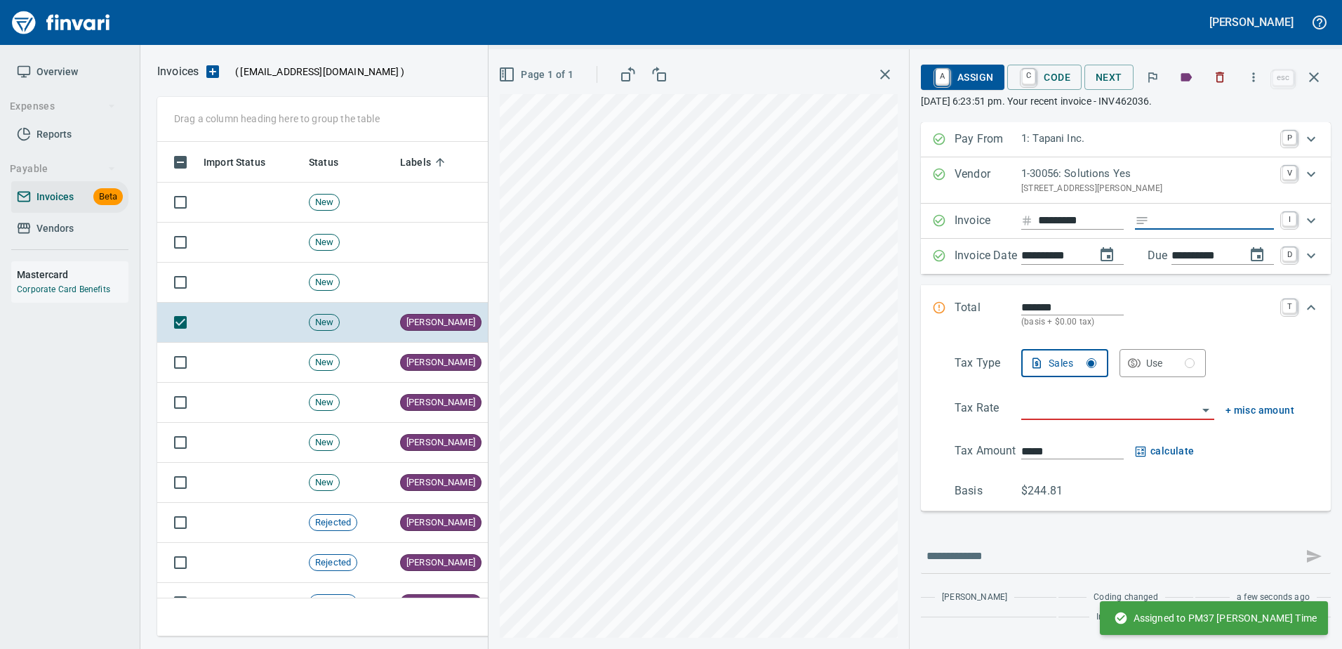
click at [1180, 225] on input "Expand" at bounding box center [1214, 221] width 119 height 18
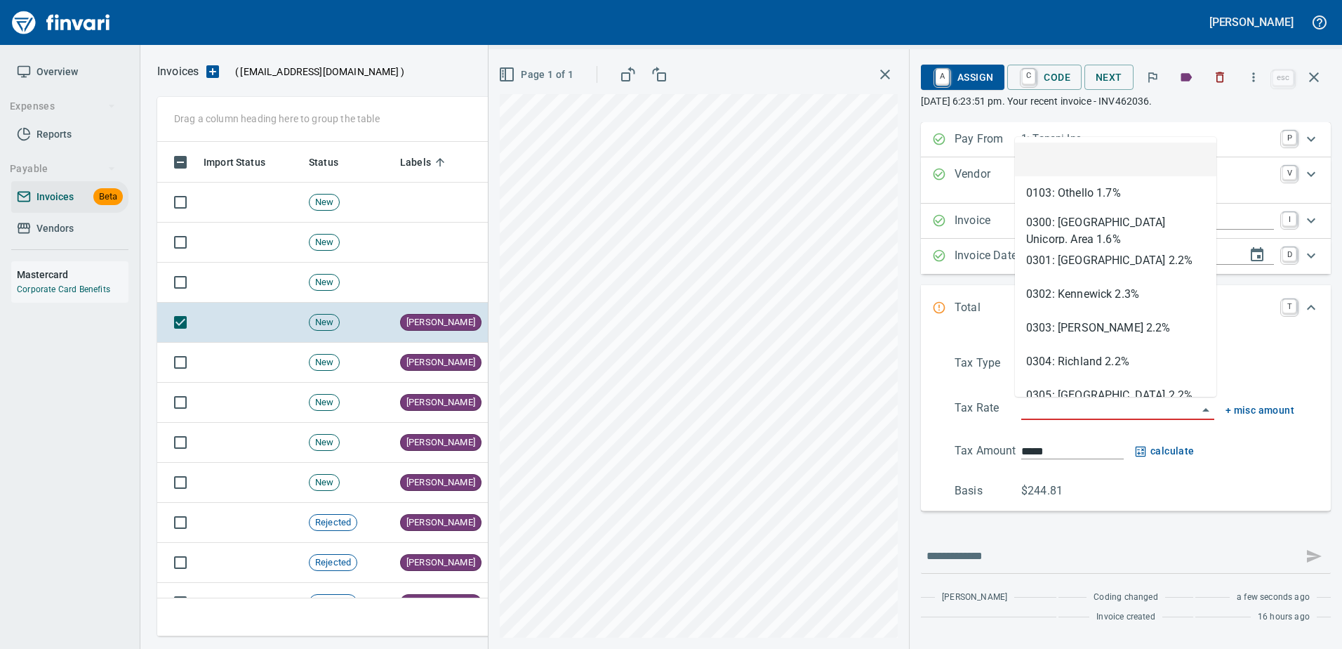
click at [1066, 411] on input "search" at bounding box center [1109, 409] width 176 height 20
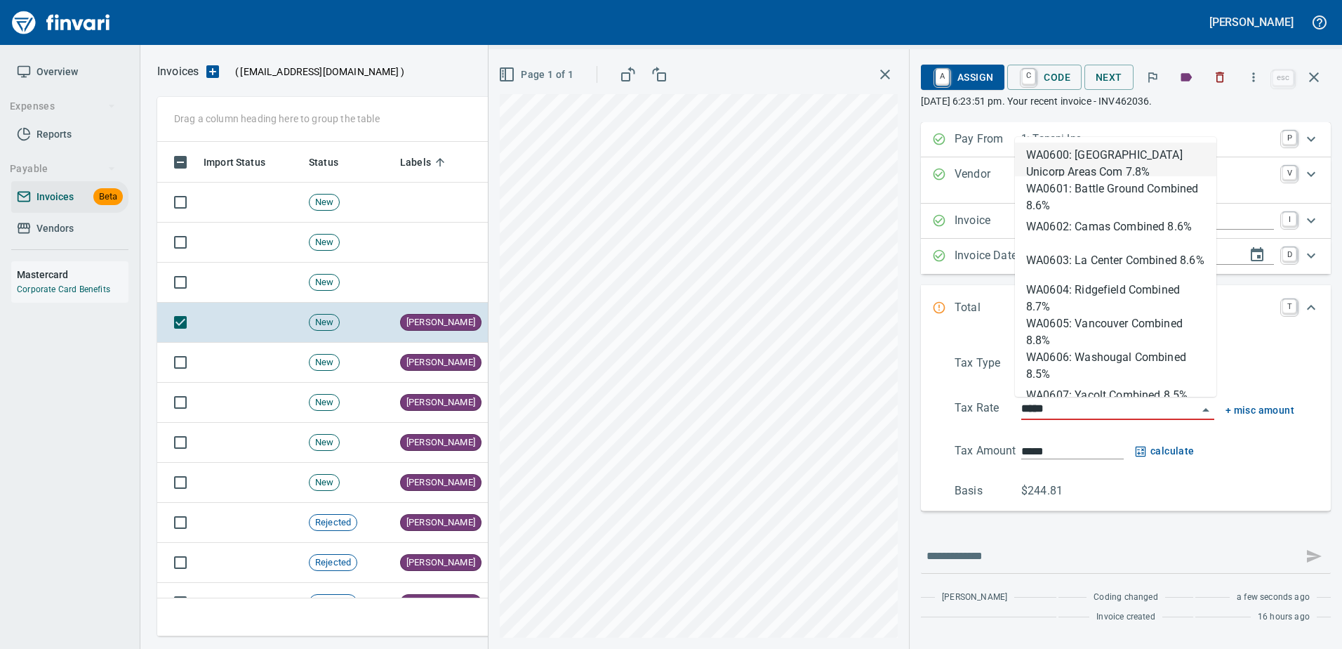
type input "******"
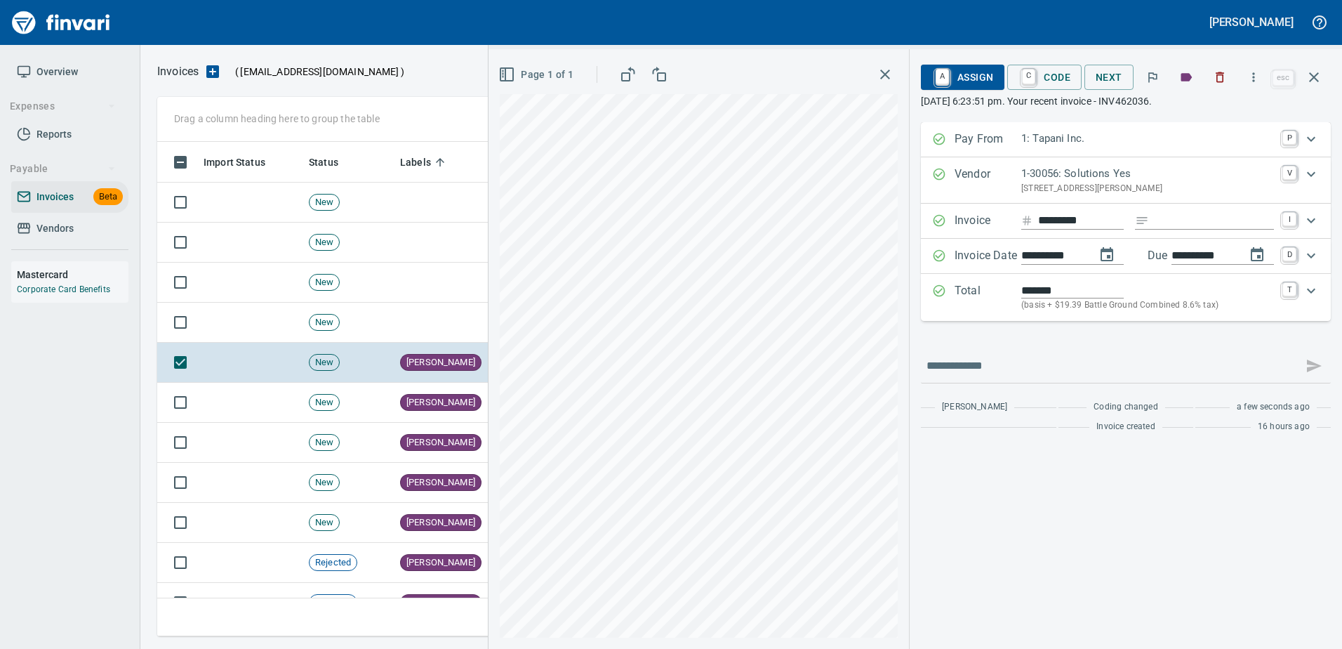
click at [1005, 288] on p "Total" at bounding box center [988, 297] width 67 height 30
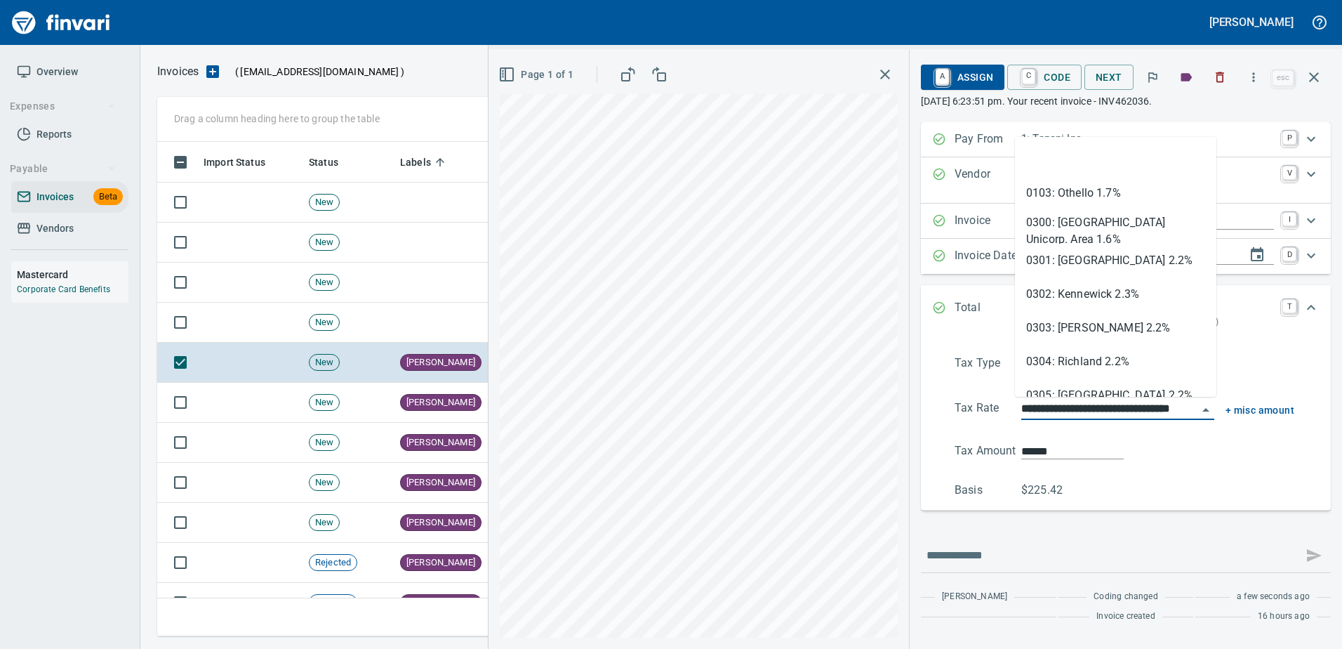
click at [1051, 411] on input "**********" at bounding box center [1109, 409] width 176 height 20
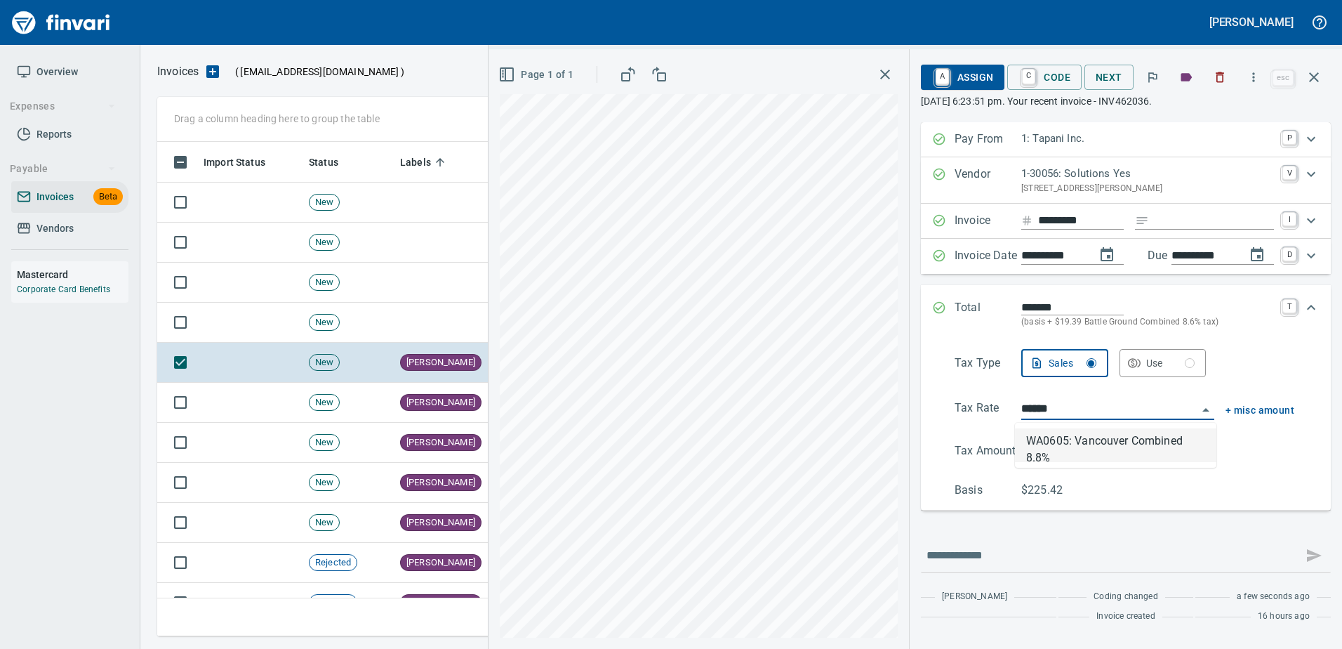
type input "**********"
type input "******"
type input "**********"
click at [1077, 449] on input "******" at bounding box center [1072, 451] width 102 height 16
type input "******"
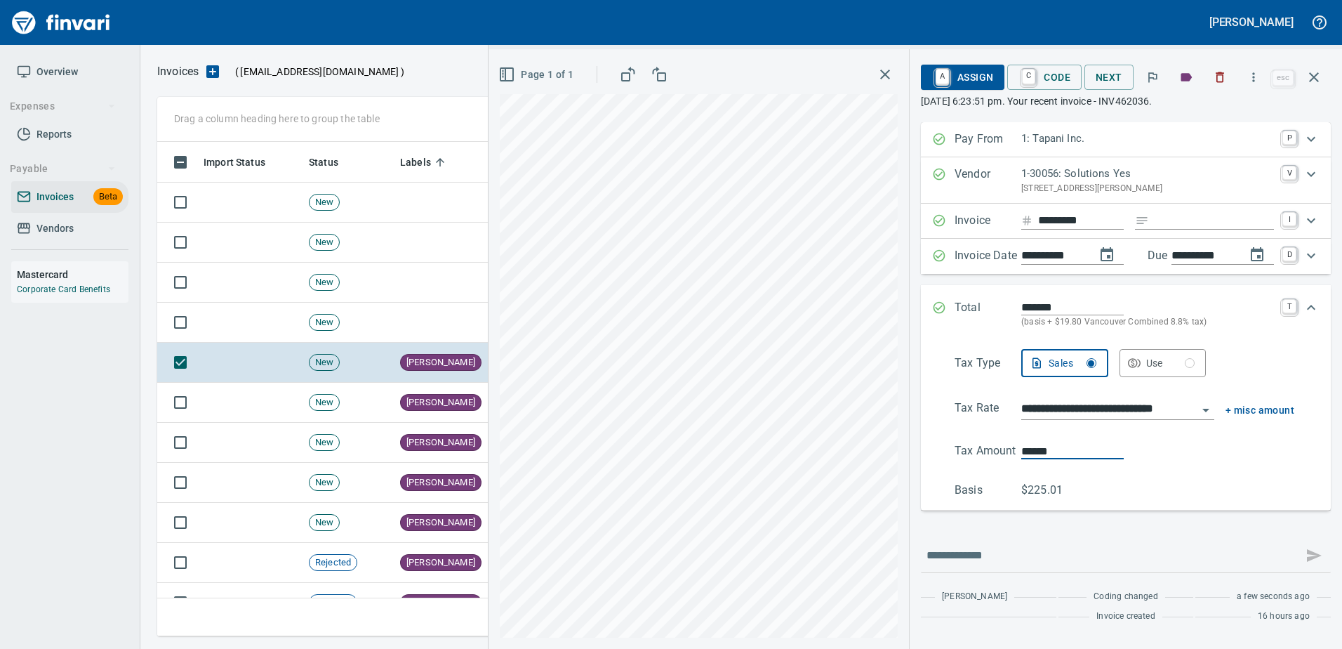
click at [975, 82] on span "A Assign" at bounding box center [962, 77] width 61 height 24
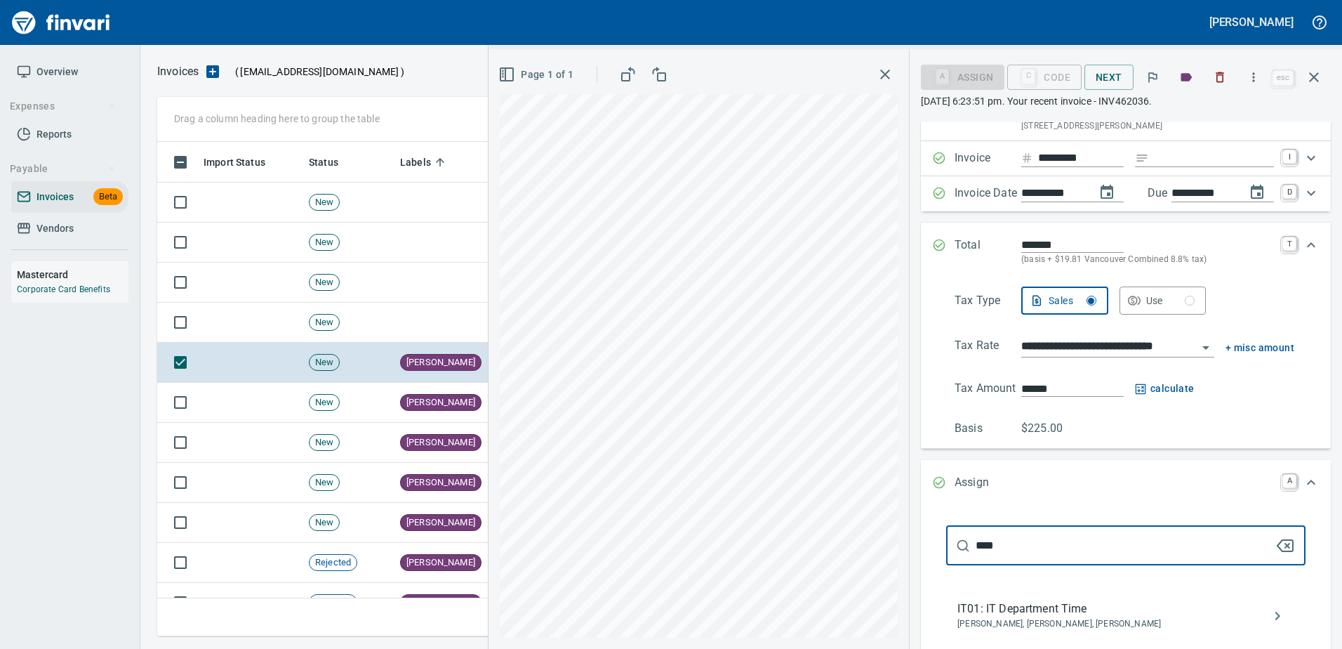
scroll to position [298, 0]
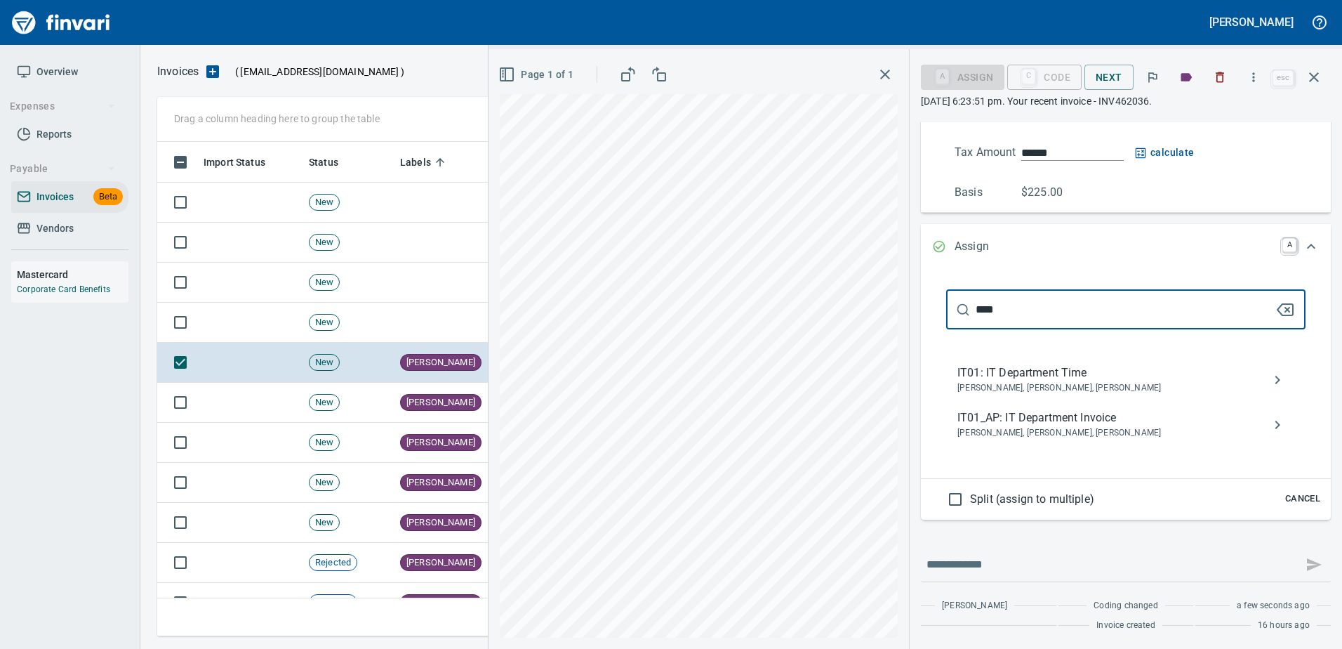
type input "****"
click at [1050, 444] on div "IT01_AP: IT Department Invoice Aaron Deister, David Morgan, Marty McDaniels" at bounding box center [1125, 424] width 359 height 45
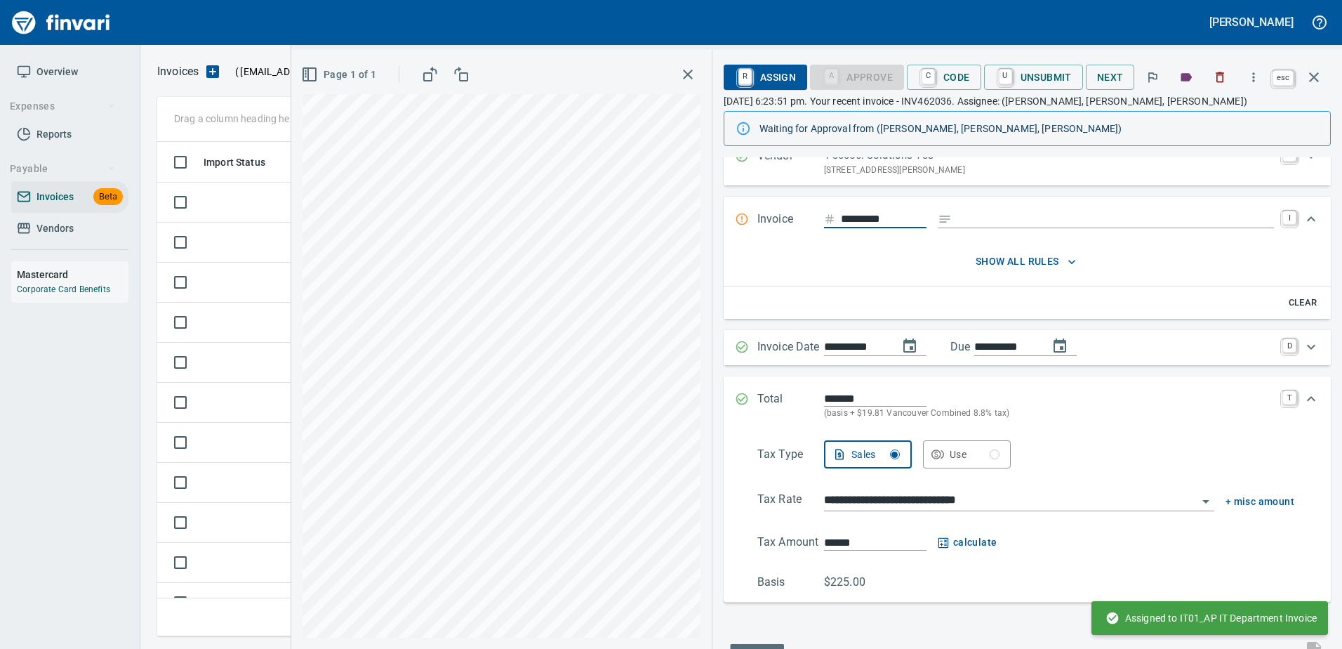
scroll to position [54, 0]
click at [1304, 78] on button "button" at bounding box center [1314, 77] width 34 height 34
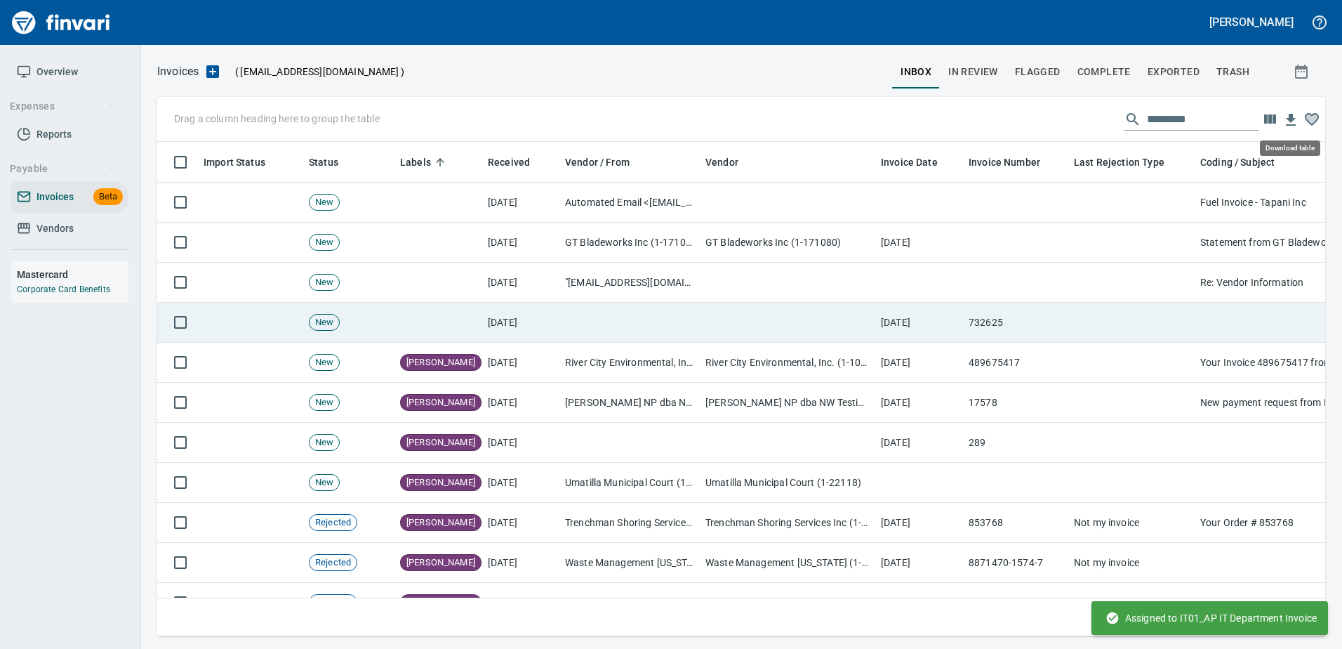
scroll to position [473, 1146]
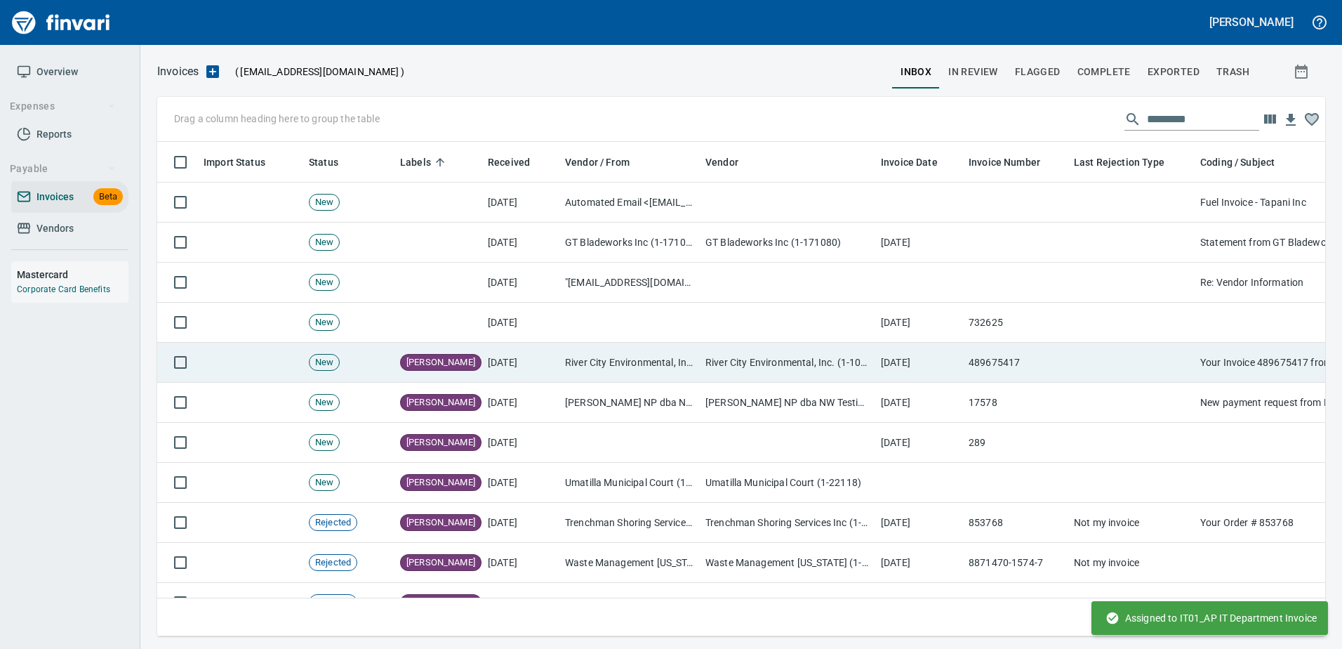
click at [1152, 357] on td at bounding box center [1131, 363] width 126 height 40
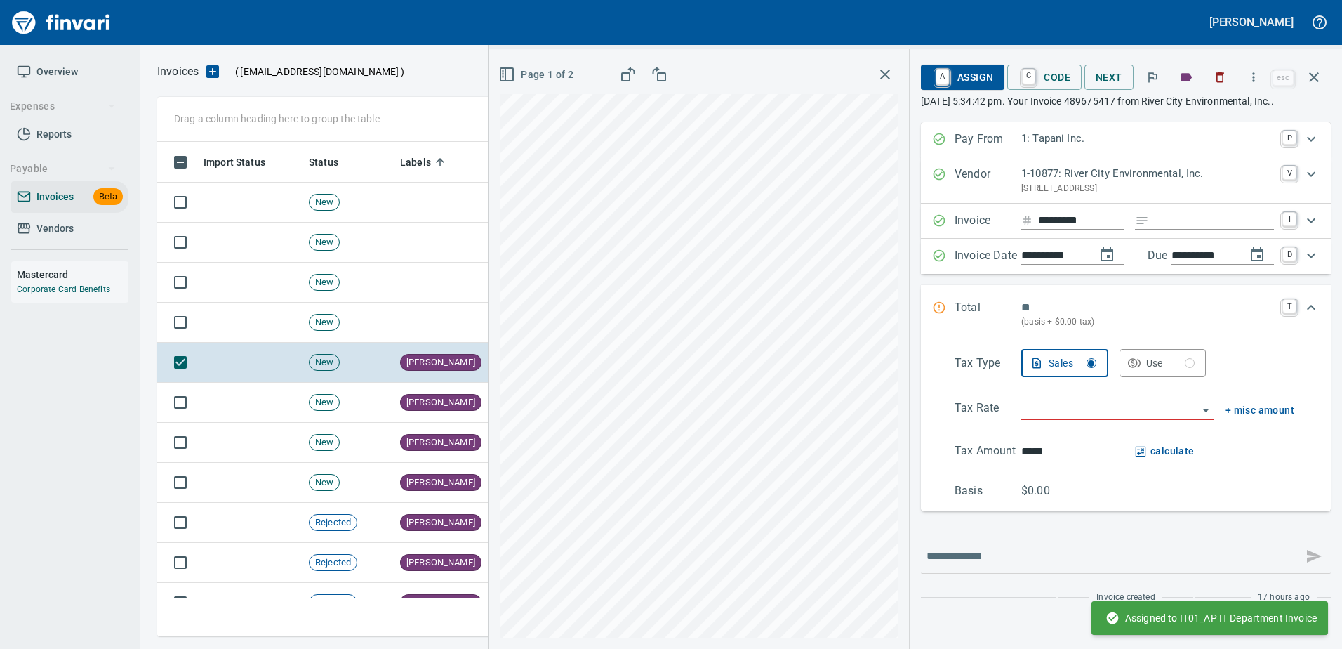
click at [1198, 239] on div "Invoice ********* I" at bounding box center [1126, 221] width 410 height 35
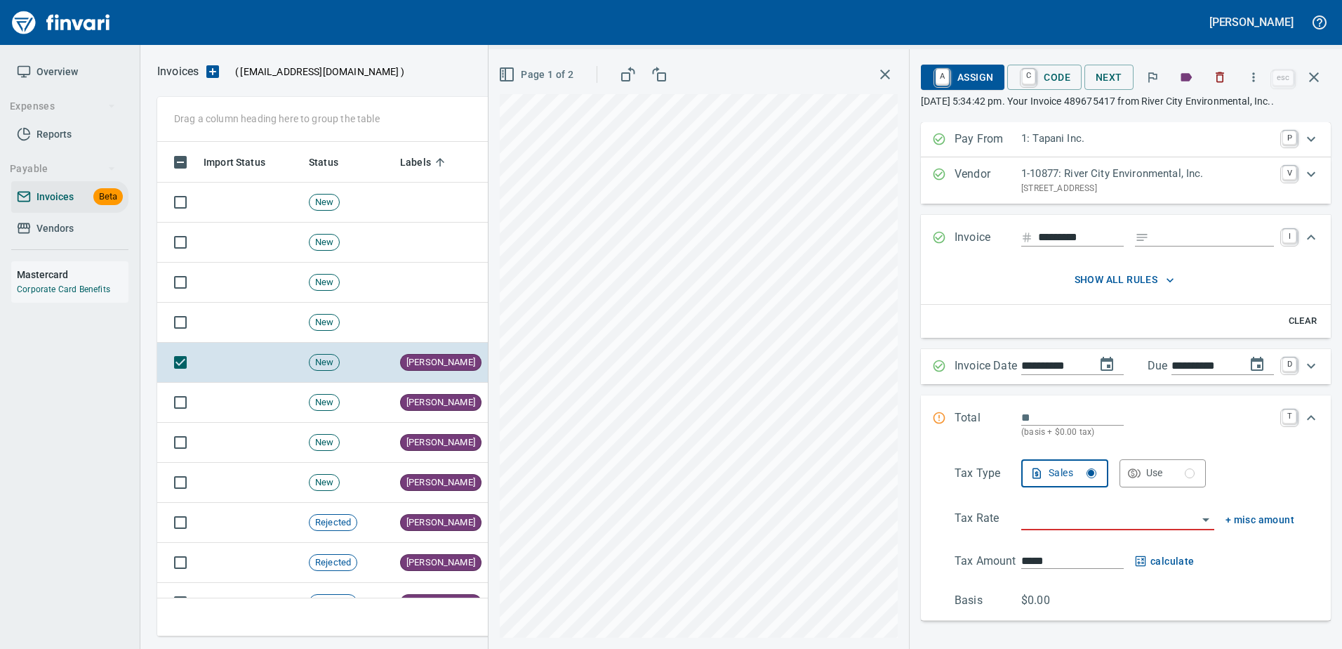
click at [1186, 239] on input "Expand" at bounding box center [1214, 238] width 119 height 18
type input "******"
click at [1226, 77] on icon "button" at bounding box center [1220, 77] width 14 height 14
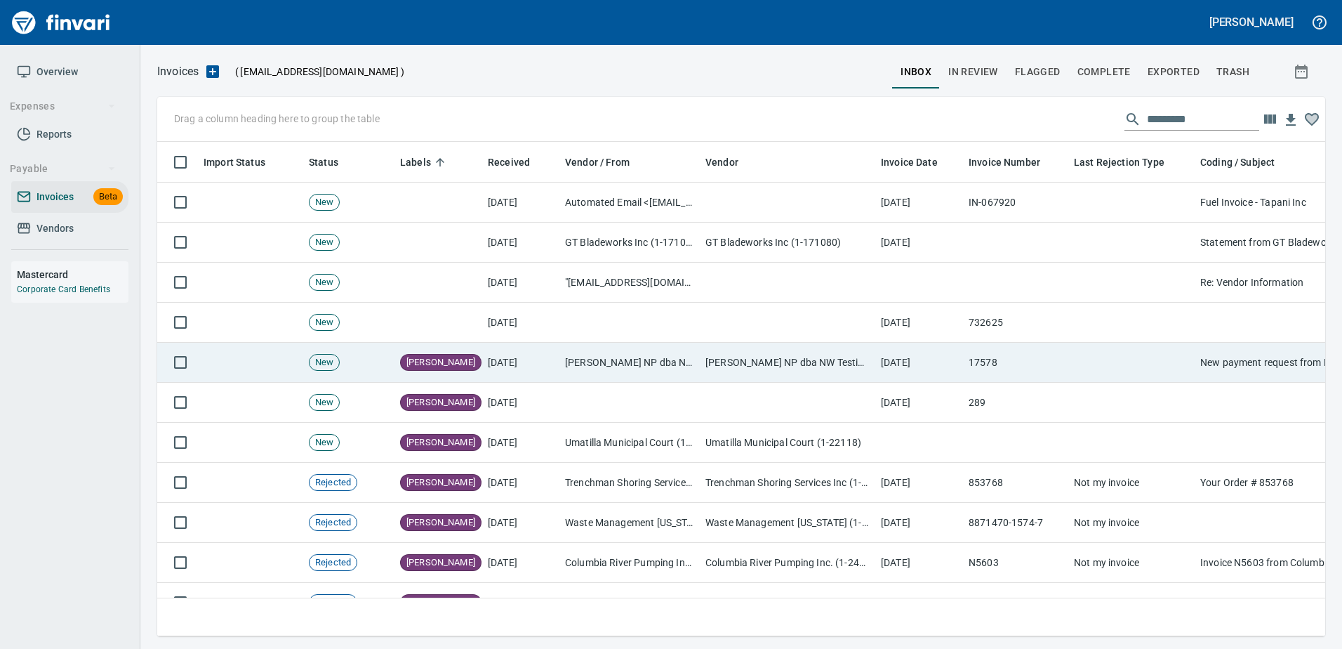
click at [823, 343] on td "Melissa M Cosgrove NP dba NW Testing Drug Screens & Physical (1-38698)" at bounding box center [787, 363] width 175 height 40
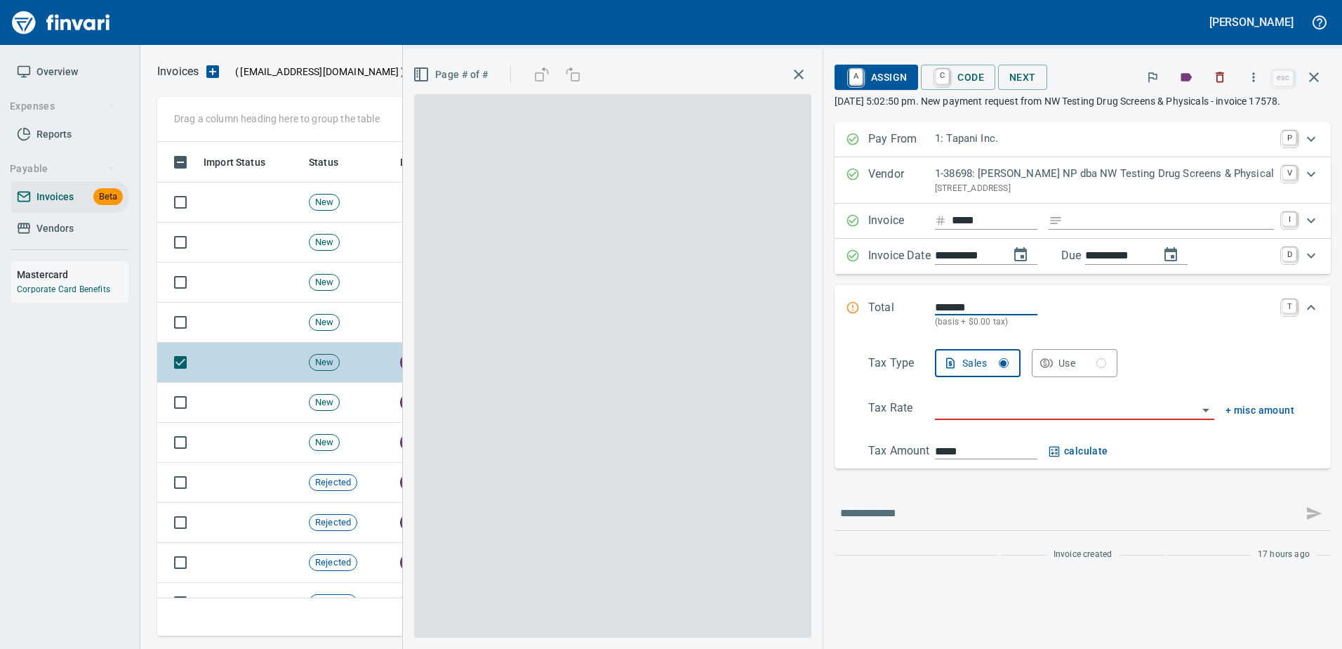
scroll to position [473, 1146]
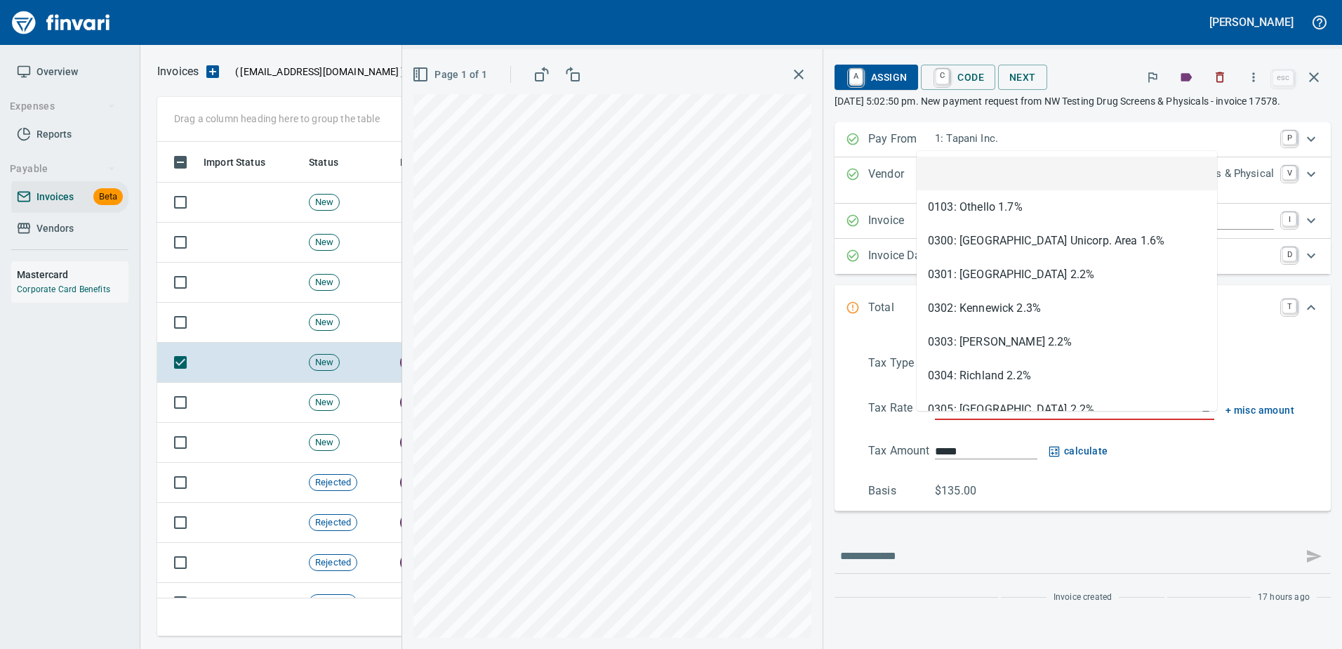
click at [971, 417] on input "search" at bounding box center [1066, 409] width 263 height 20
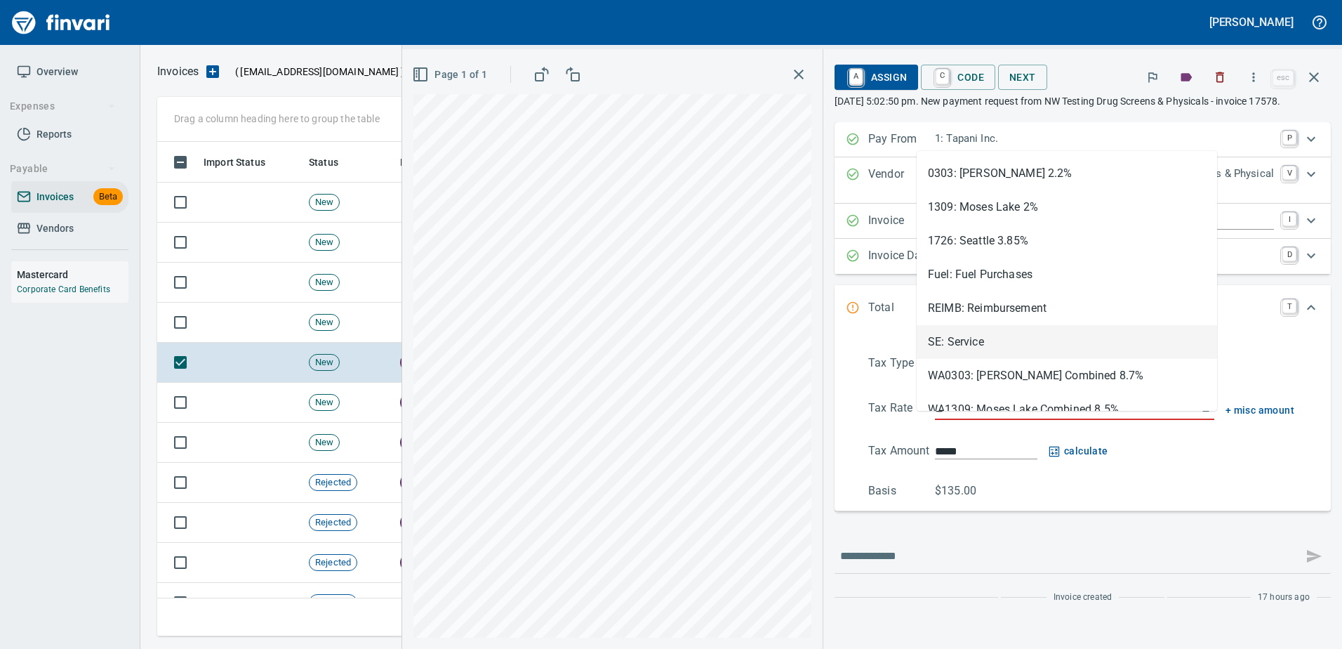
click at [973, 348] on li "SE: Service" at bounding box center [1067, 342] width 300 height 34
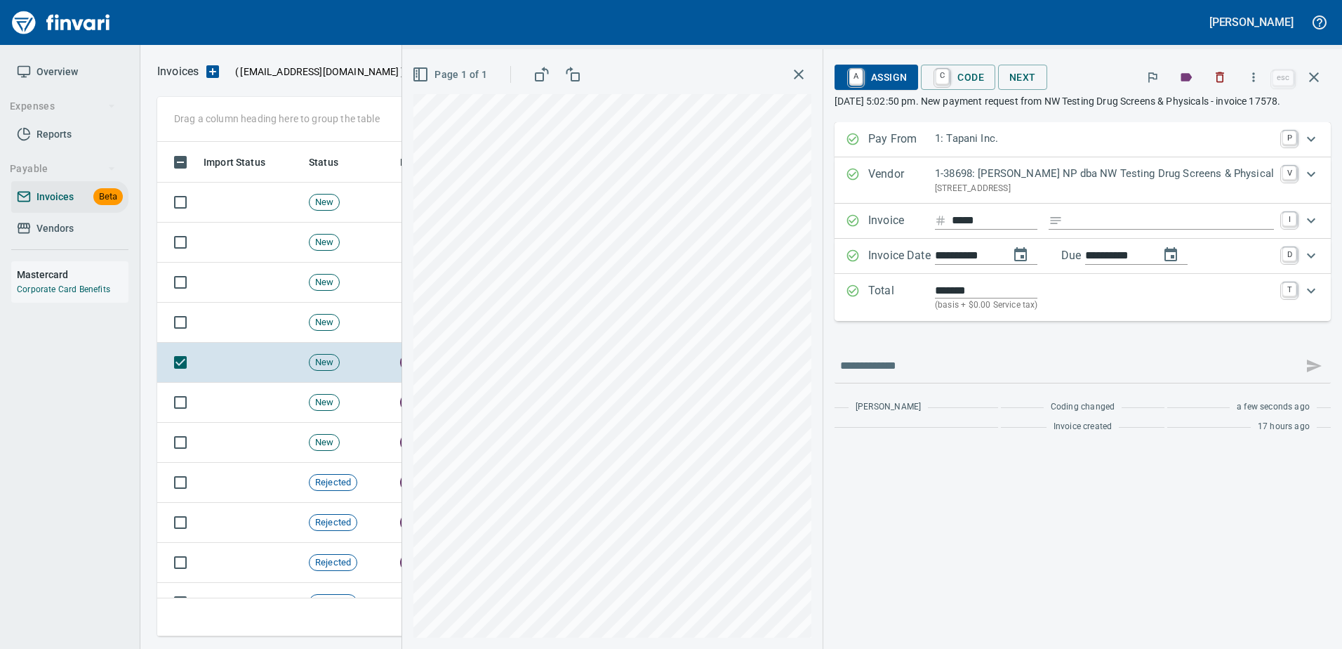
type input "**********"
click at [887, 79] on span "A Assign" at bounding box center [876, 77] width 61 height 24
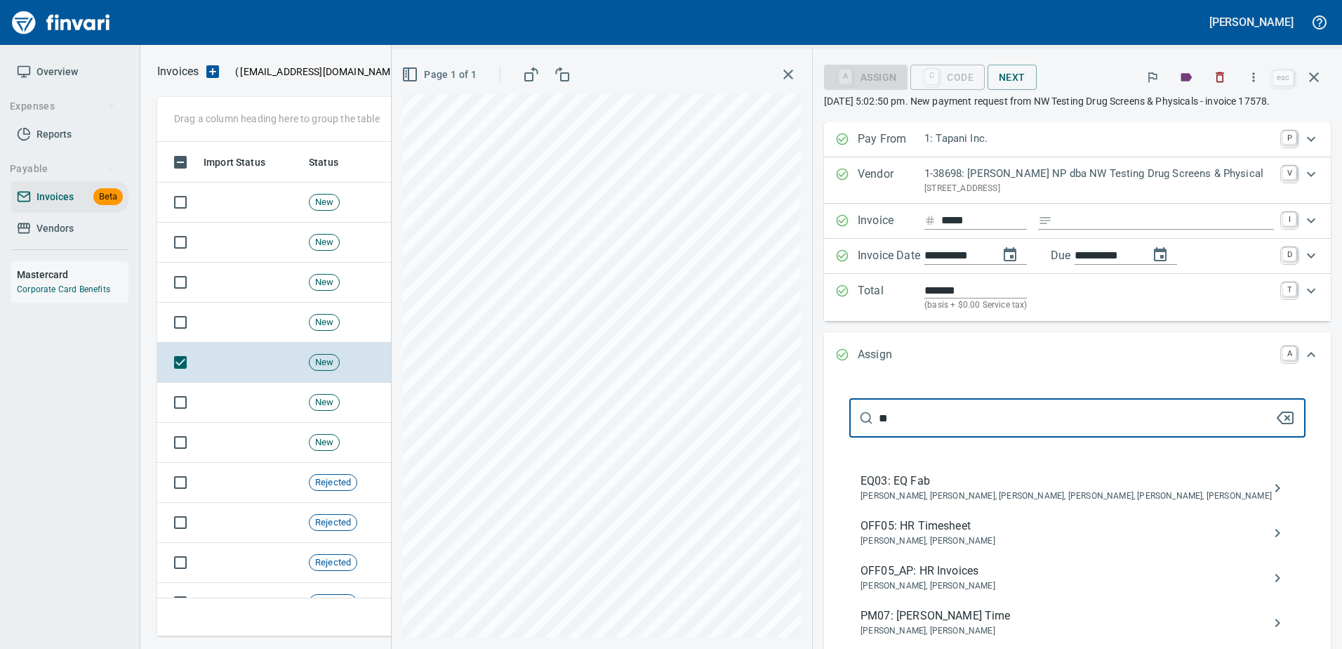
type input "**"
click at [875, 564] on span "OFF05_AP: HR Invoices" at bounding box center [1066, 570] width 411 height 17
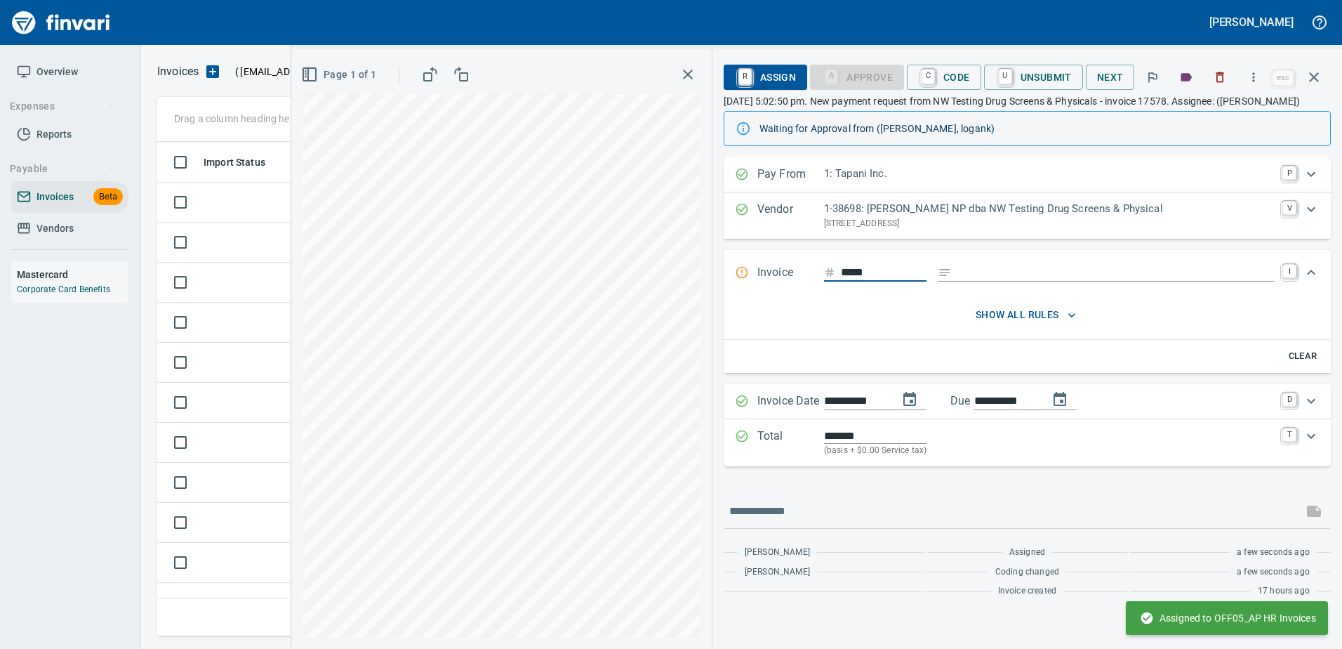
click at [1000, 324] on span "show all rules" at bounding box center [1026, 315] width 526 height 18
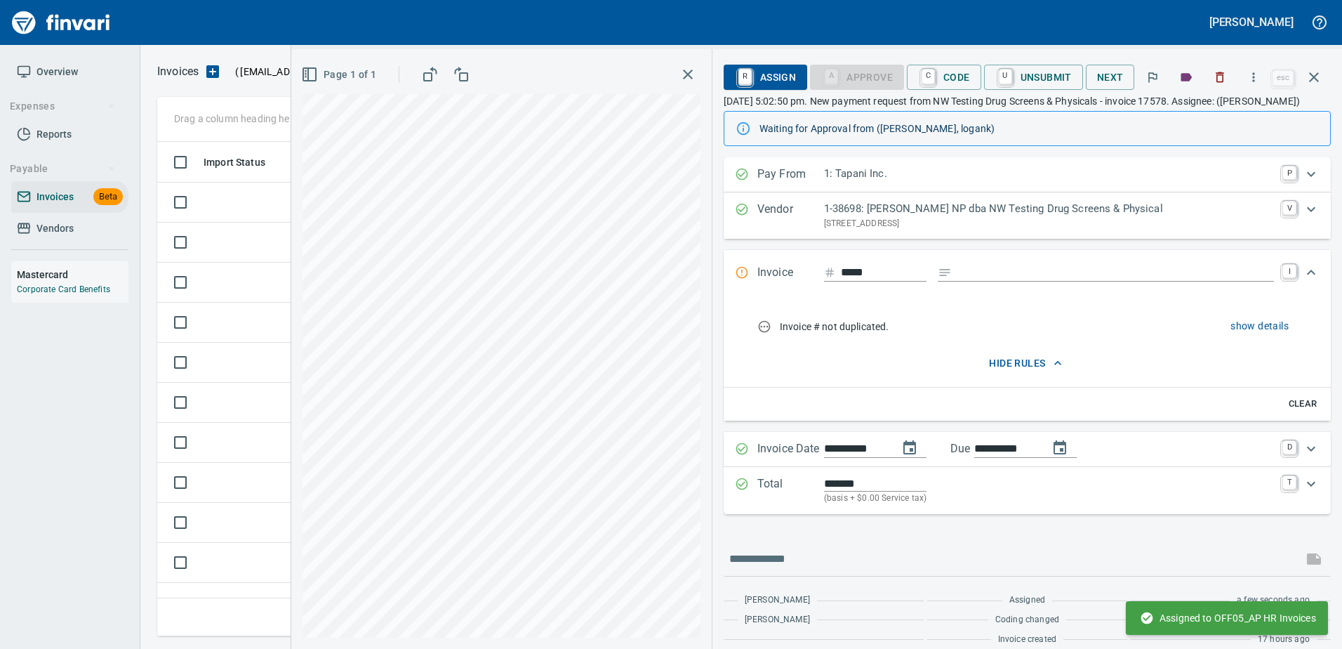
click at [997, 370] on span "hide rules" at bounding box center [1026, 363] width 526 height 18
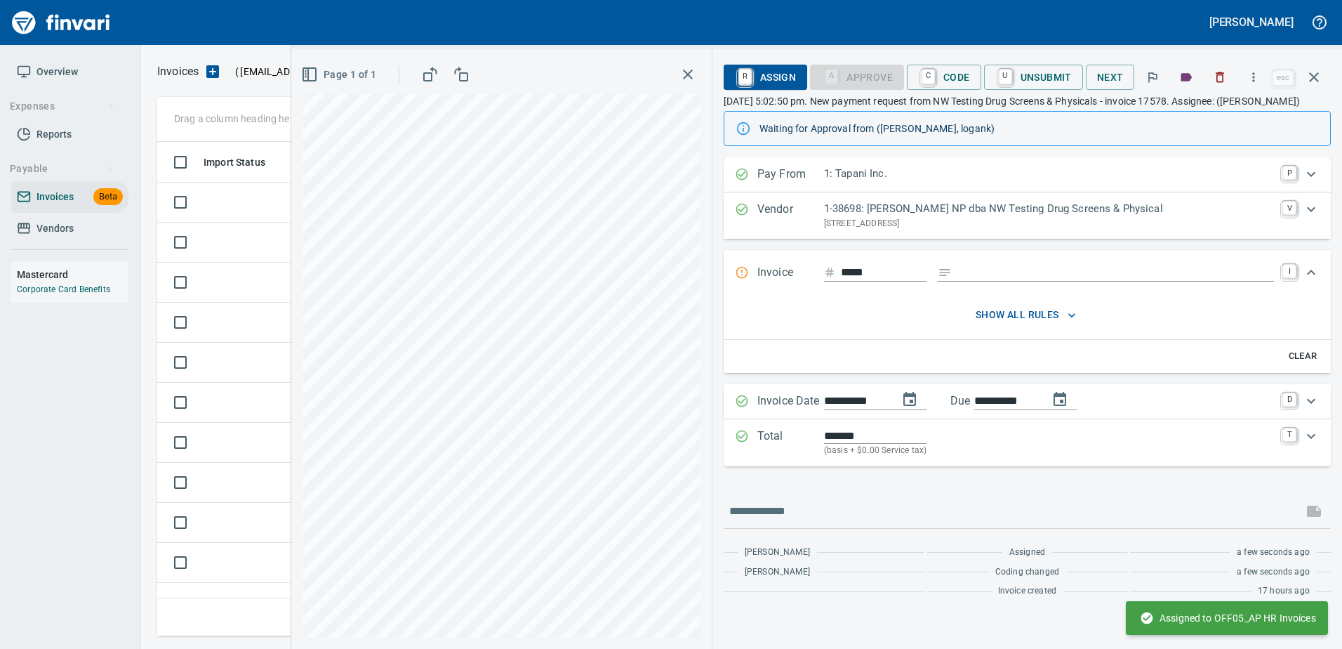
drag, startPoint x: 1308, startPoint y: 84, endPoint x: 1300, endPoint y: 86, distance: 8.2
click at [1308, 83] on icon "button" at bounding box center [1314, 77] width 17 height 17
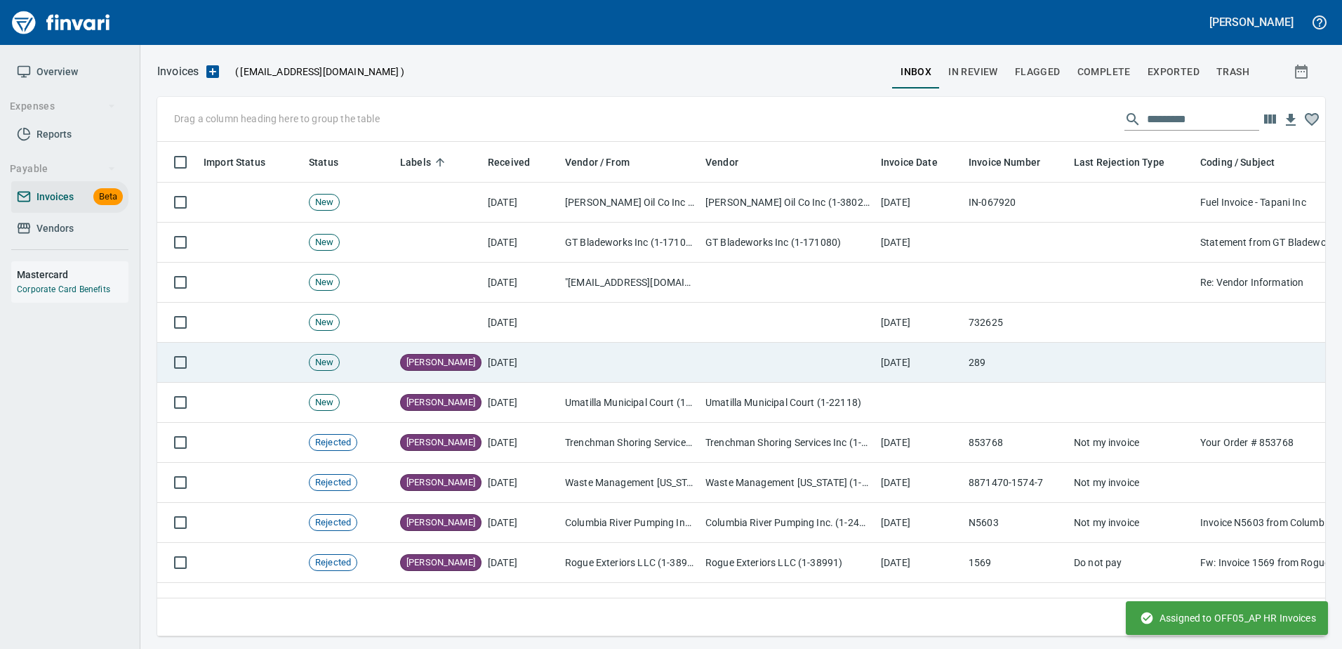
scroll to position [473, 1147]
click at [678, 359] on td at bounding box center [629, 363] width 140 height 40
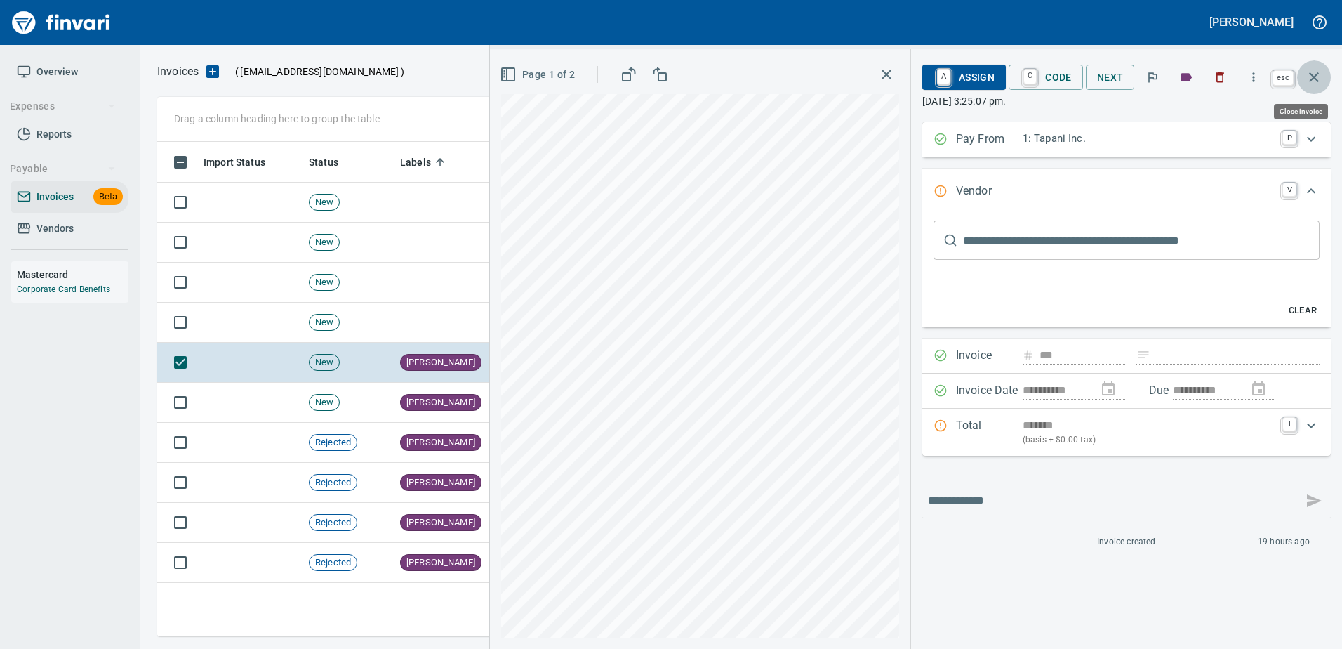
click at [1314, 67] on button "button" at bounding box center [1314, 77] width 34 height 34
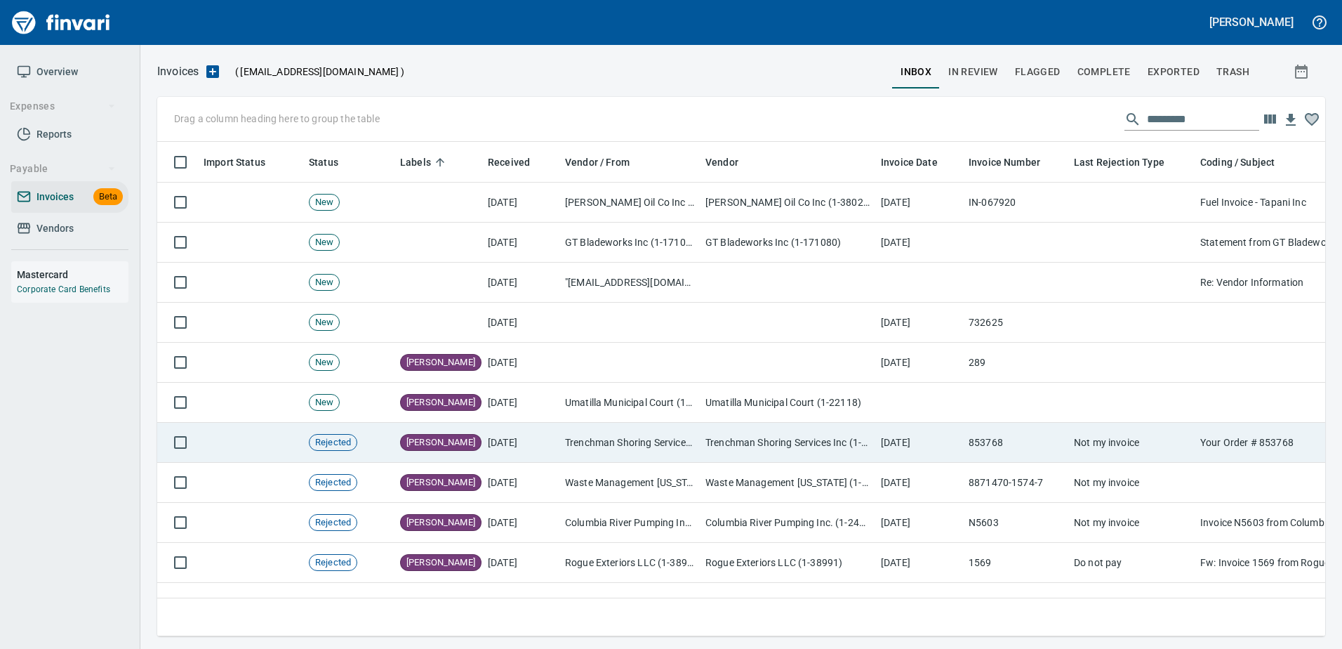
scroll to position [473, 1146]
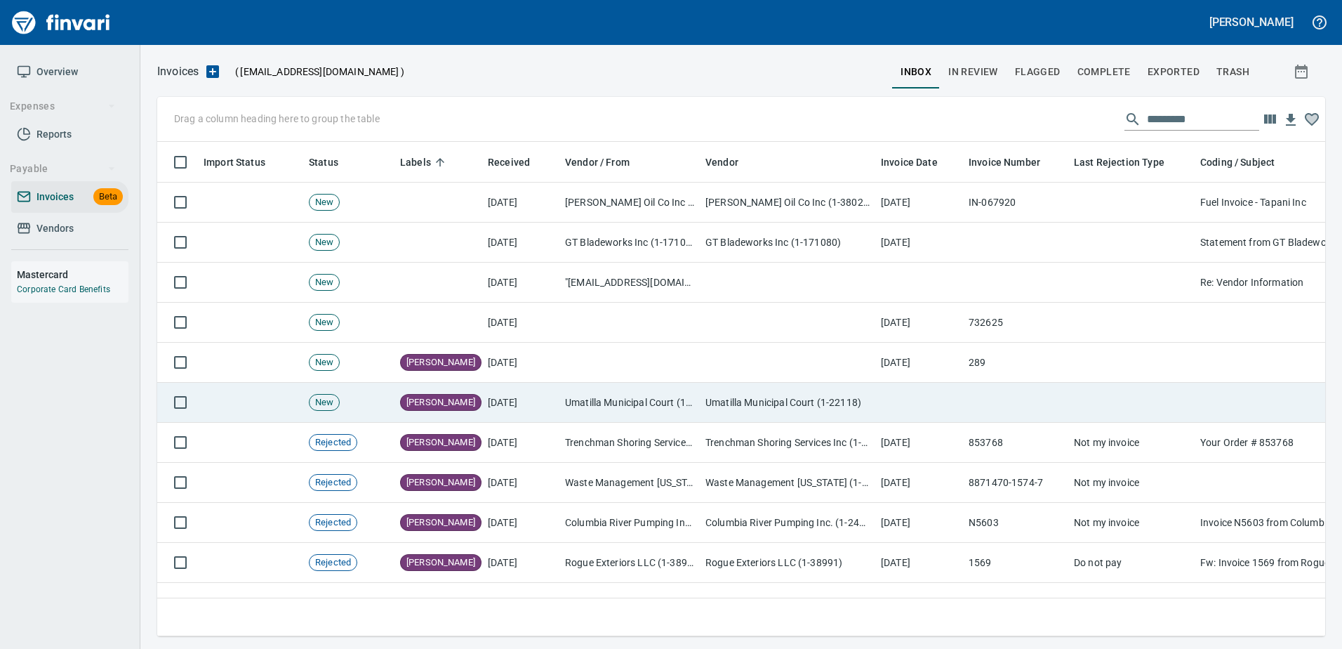
click at [967, 392] on td at bounding box center [1015, 403] width 105 height 40
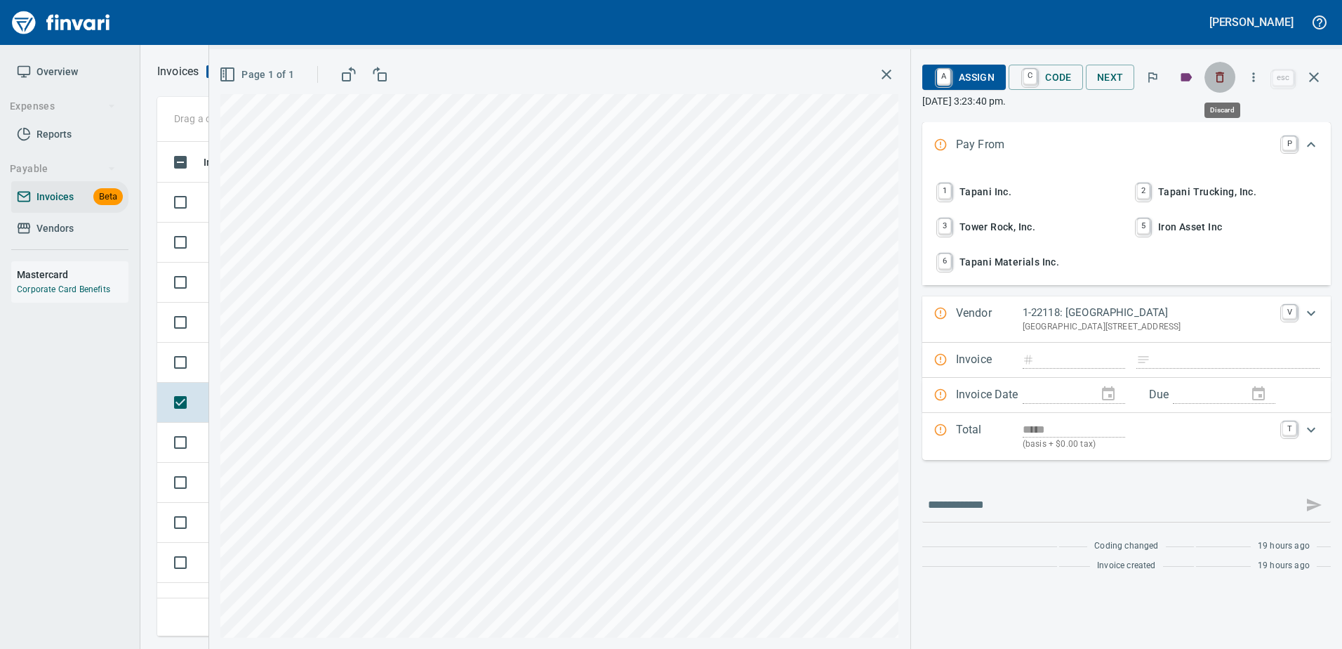
click at [1228, 86] on button "button" at bounding box center [1220, 77] width 31 height 31
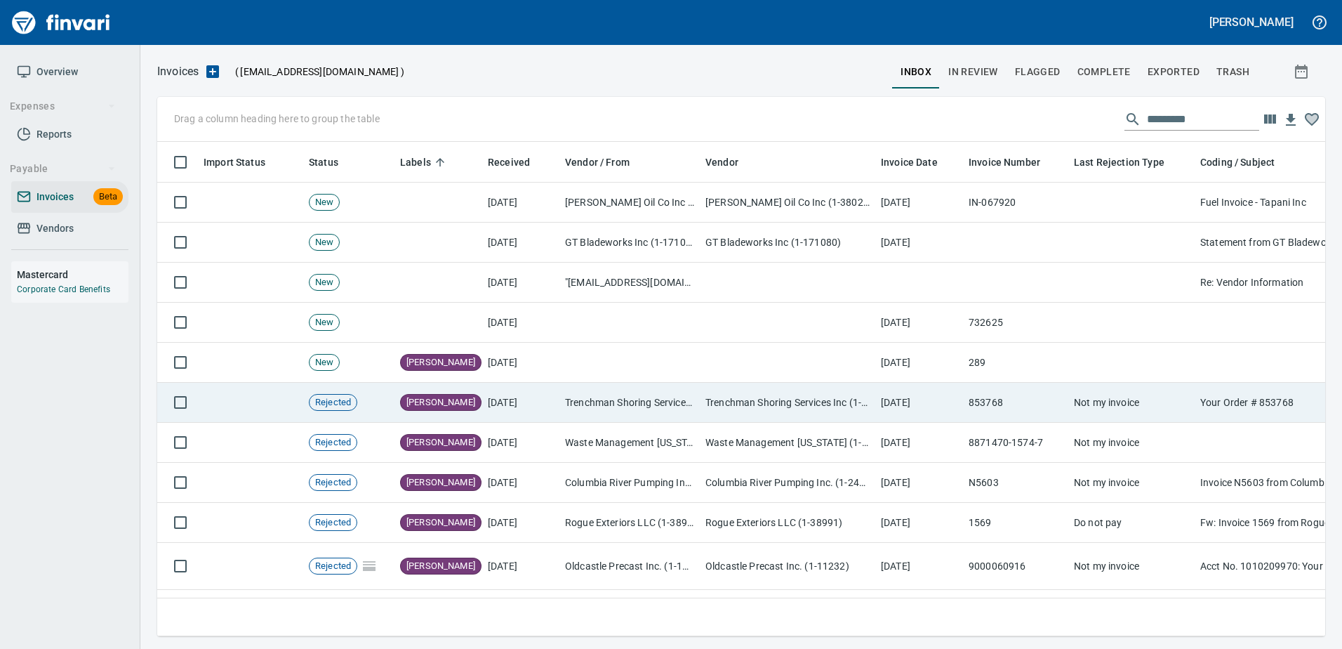
click at [1035, 397] on td "853768" at bounding box center [1015, 403] width 105 height 40
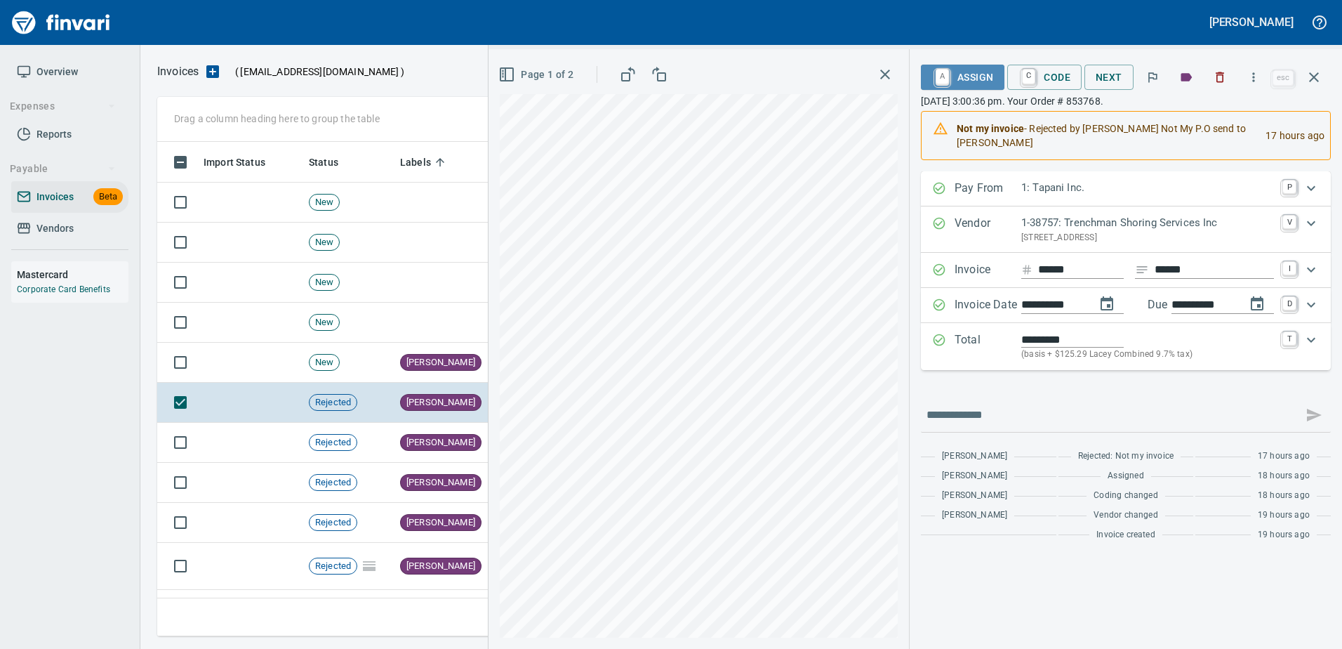
click at [976, 87] on span "A Assign" at bounding box center [962, 77] width 61 height 24
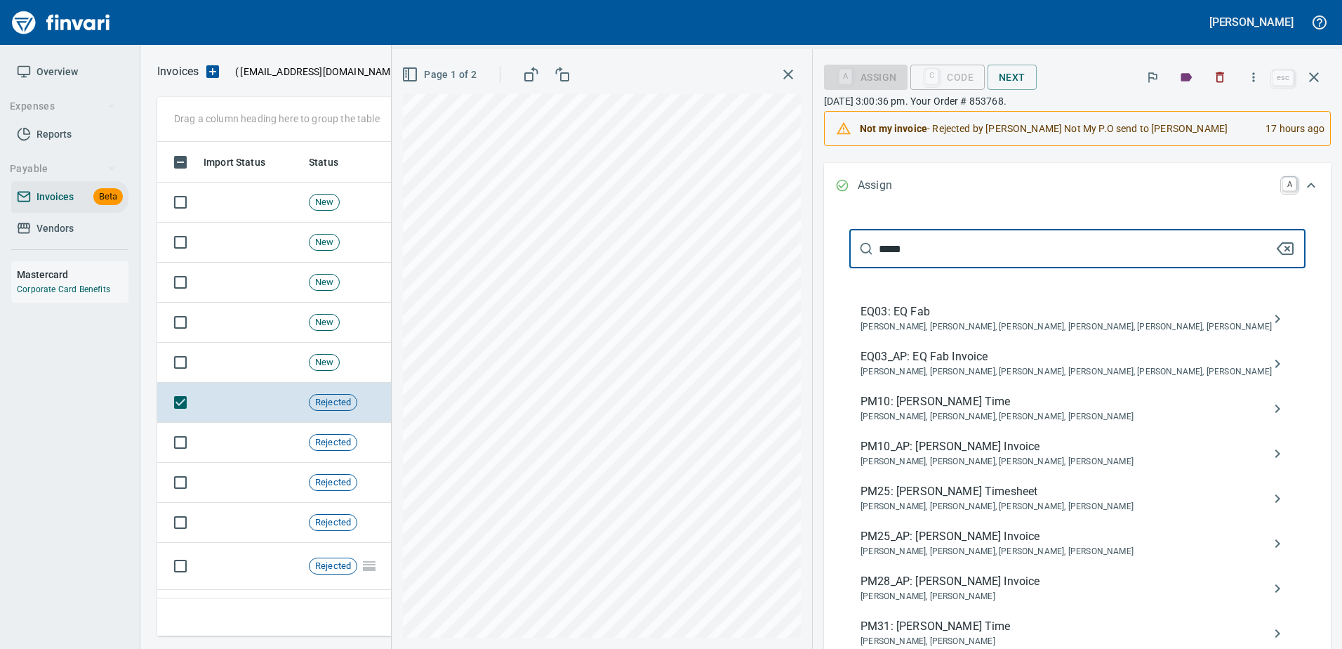
scroll to position [211, 0]
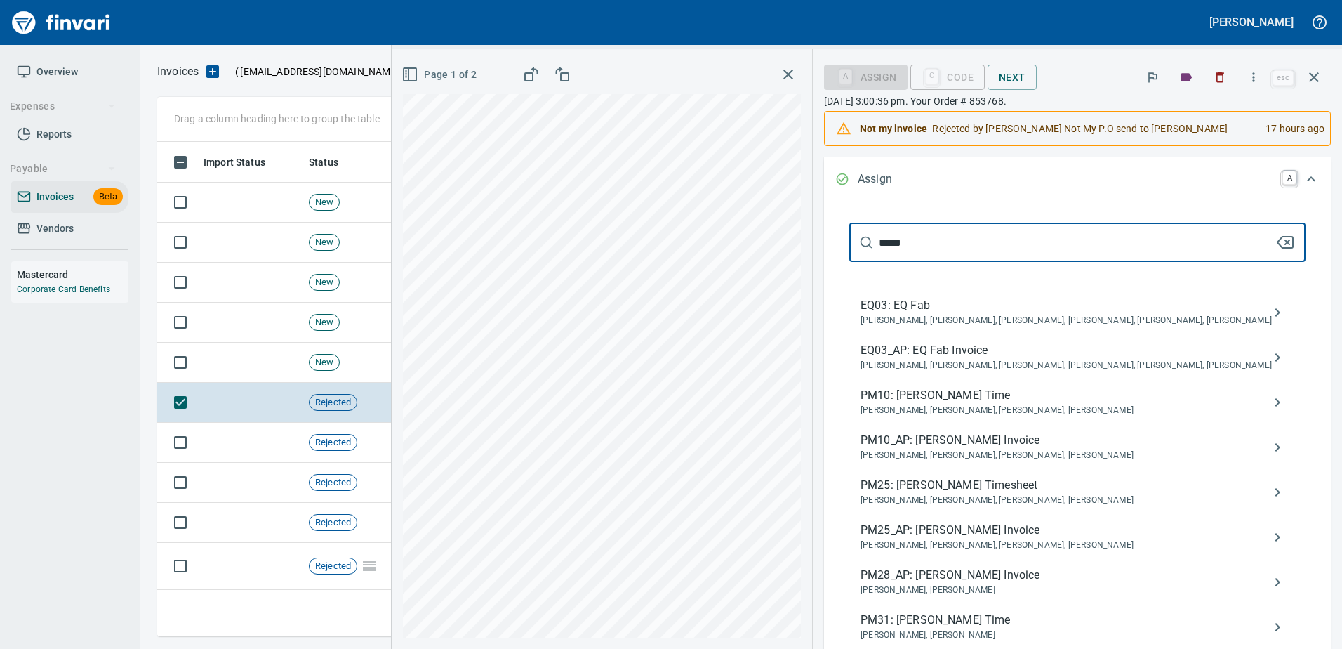
type input "*****"
click at [1087, 445] on span "PM10_AP: Blaine Belikka Invoice" at bounding box center [1066, 440] width 411 height 17
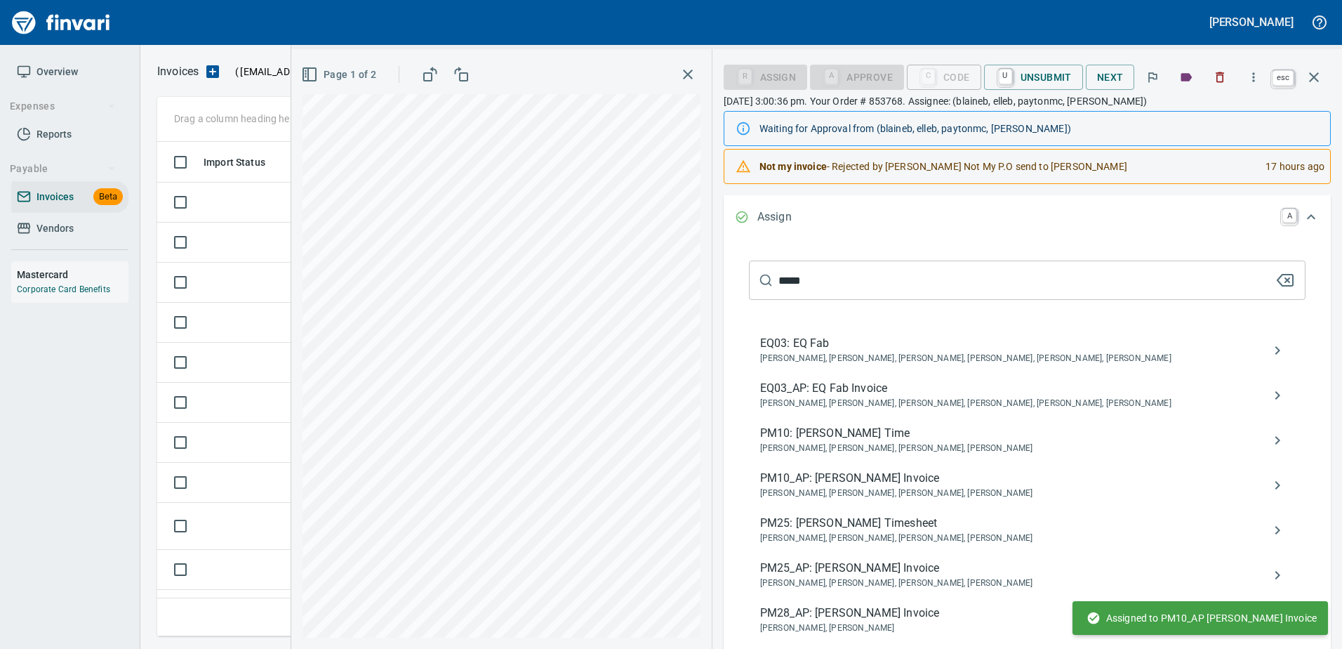
scroll to position [0, 0]
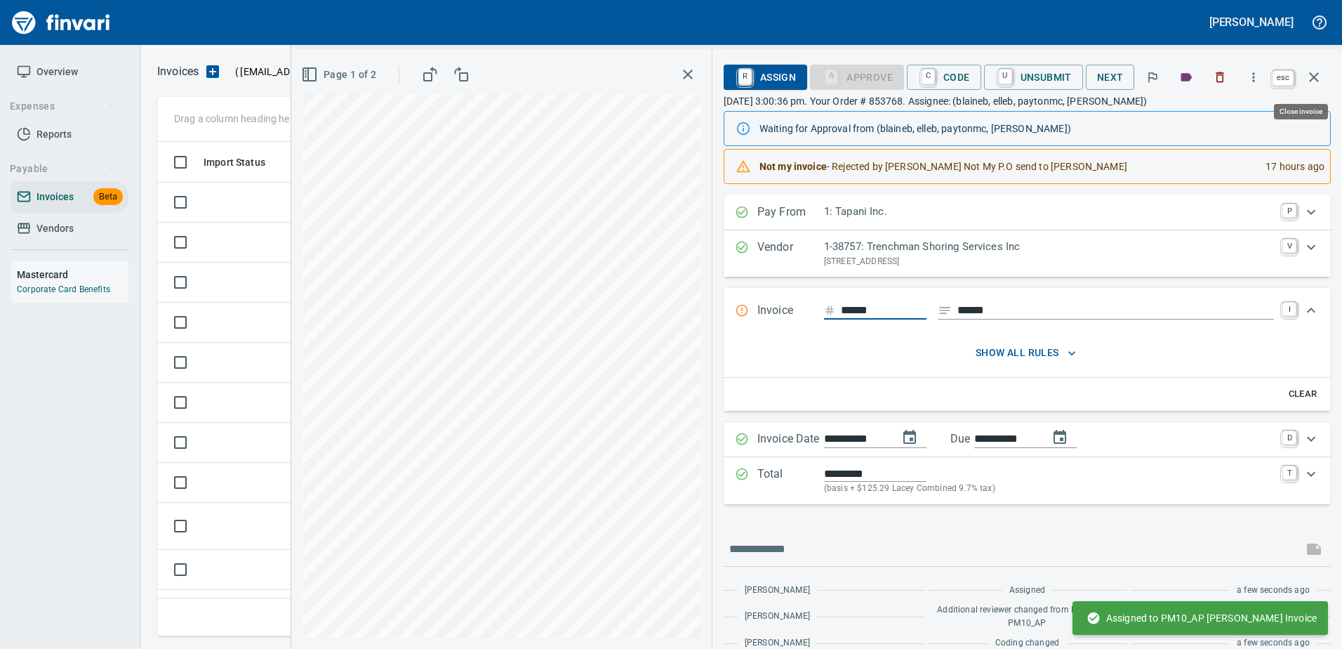
click at [1320, 76] on icon "button" at bounding box center [1314, 77] width 17 height 17
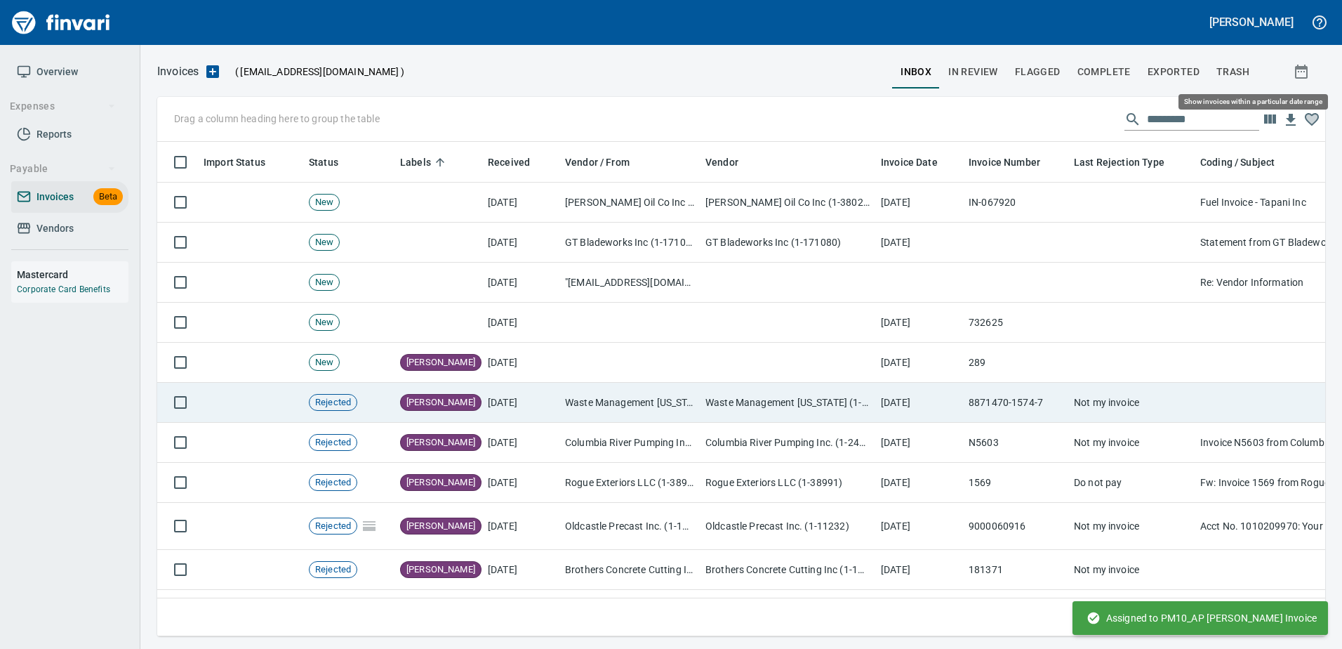
scroll to position [473, 1147]
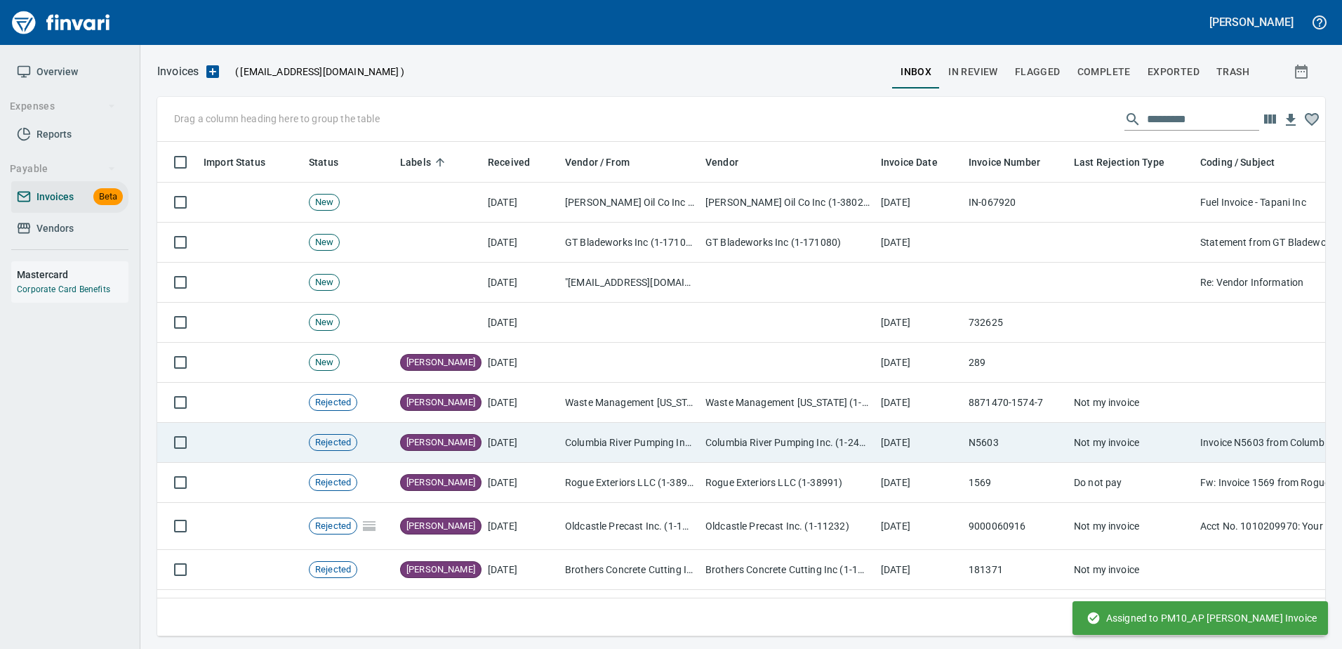
click at [818, 442] on td "Columbia River Pumping Inc. (1-24468)" at bounding box center [787, 443] width 175 height 40
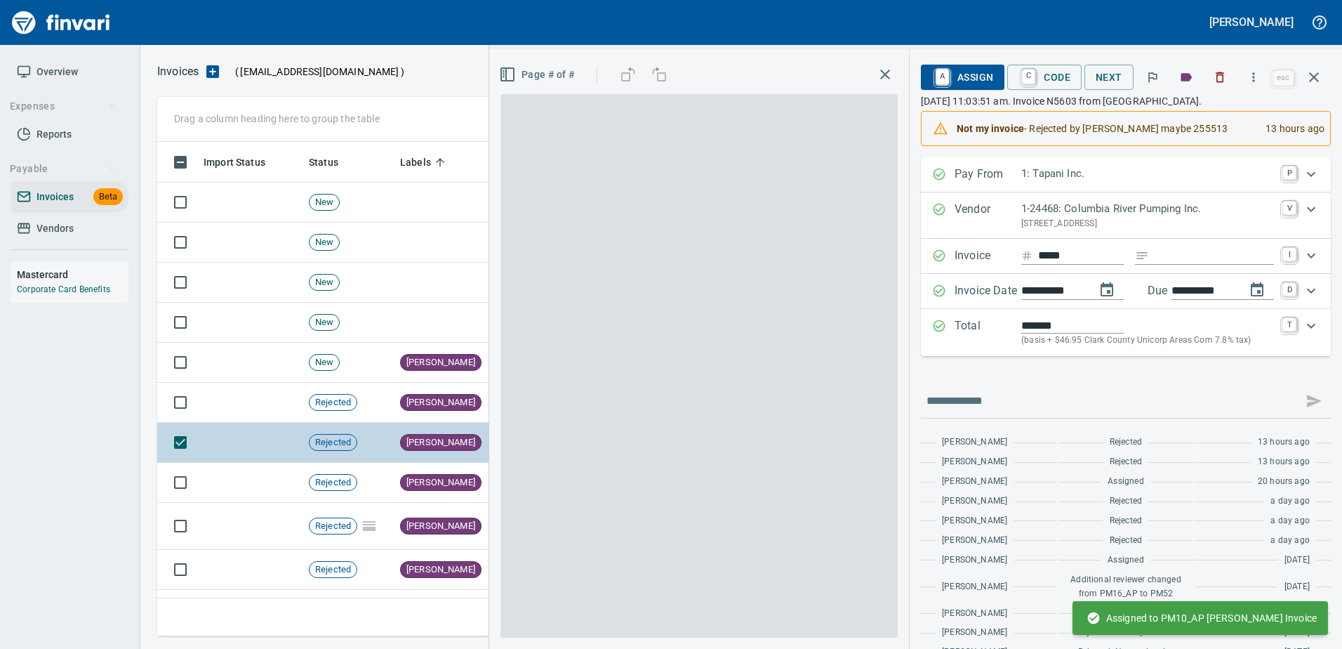
scroll to position [473, 1146]
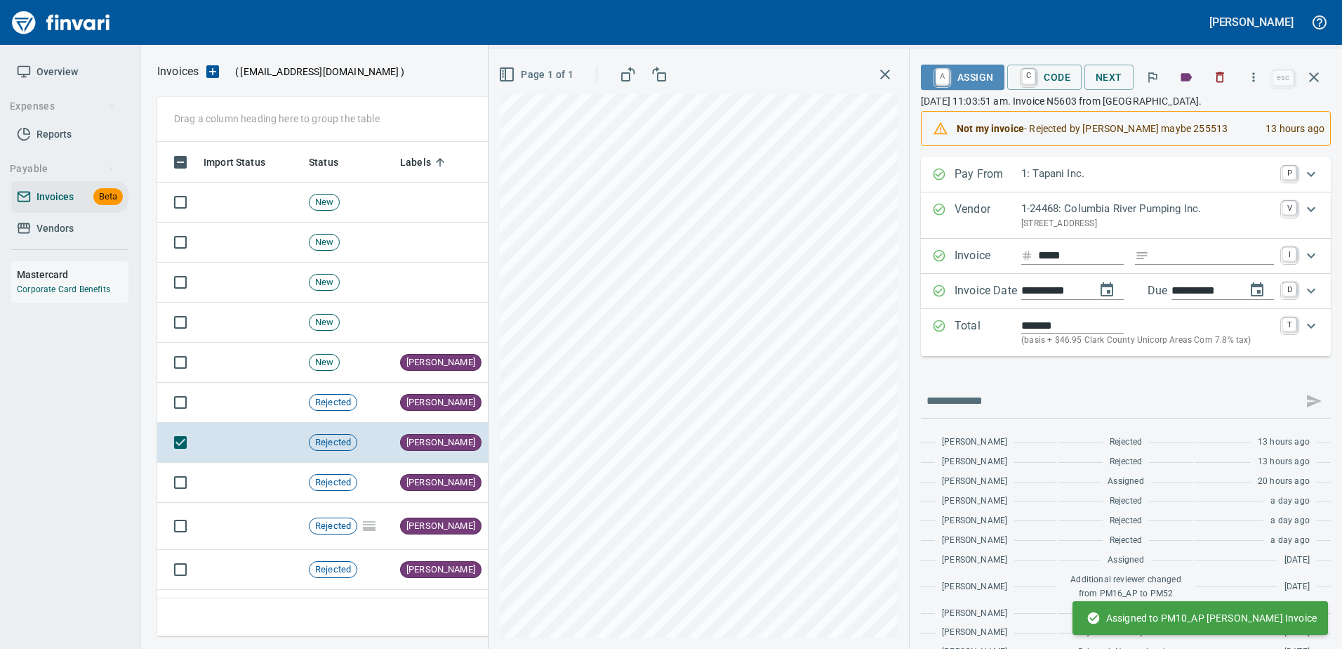
click at [964, 67] on span "A Assign" at bounding box center [962, 77] width 61 height 24
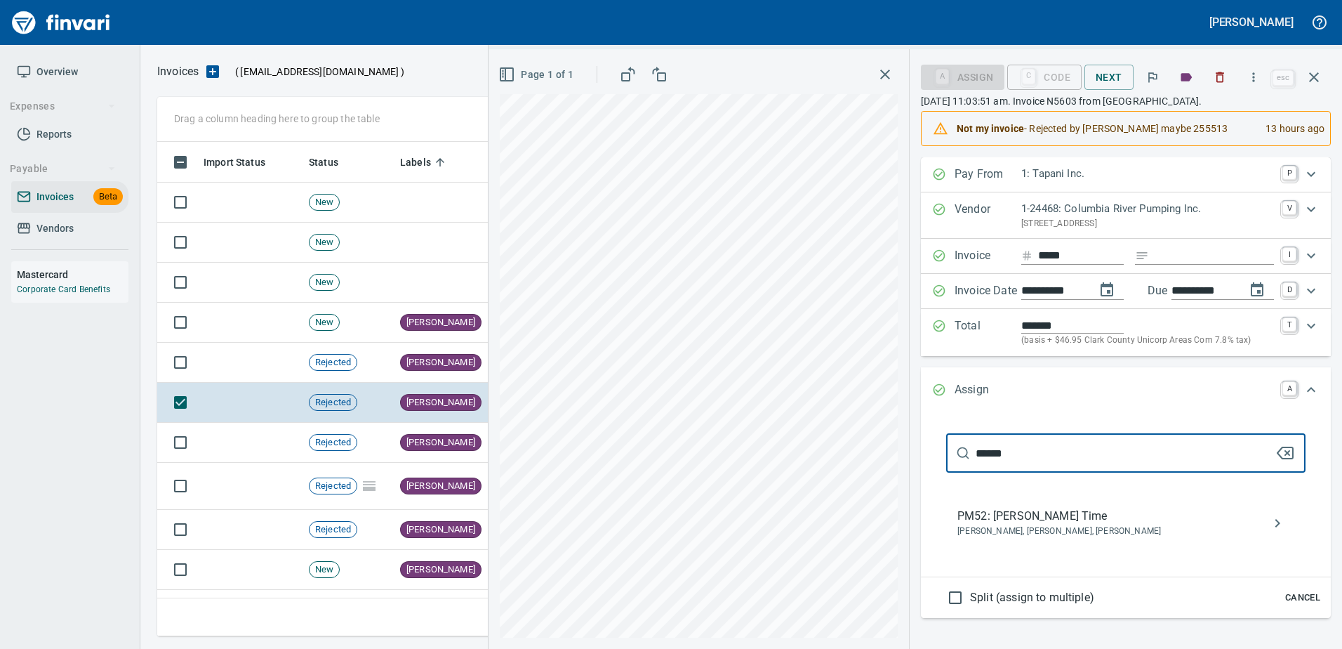
type input "******"
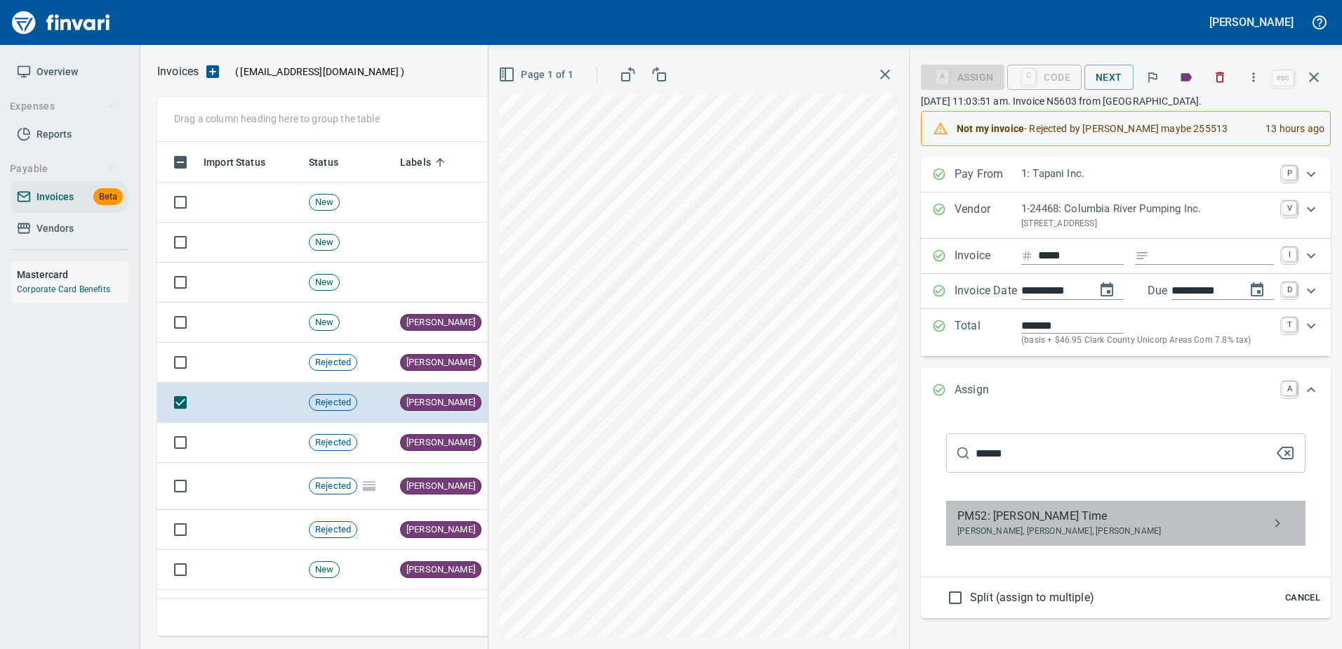
click at [1075, 533] on span "[PERSON_NAME], [PERSON_NAME], [PERSON_NAME]" at bounding box center [1114, 531] width 314 height 14
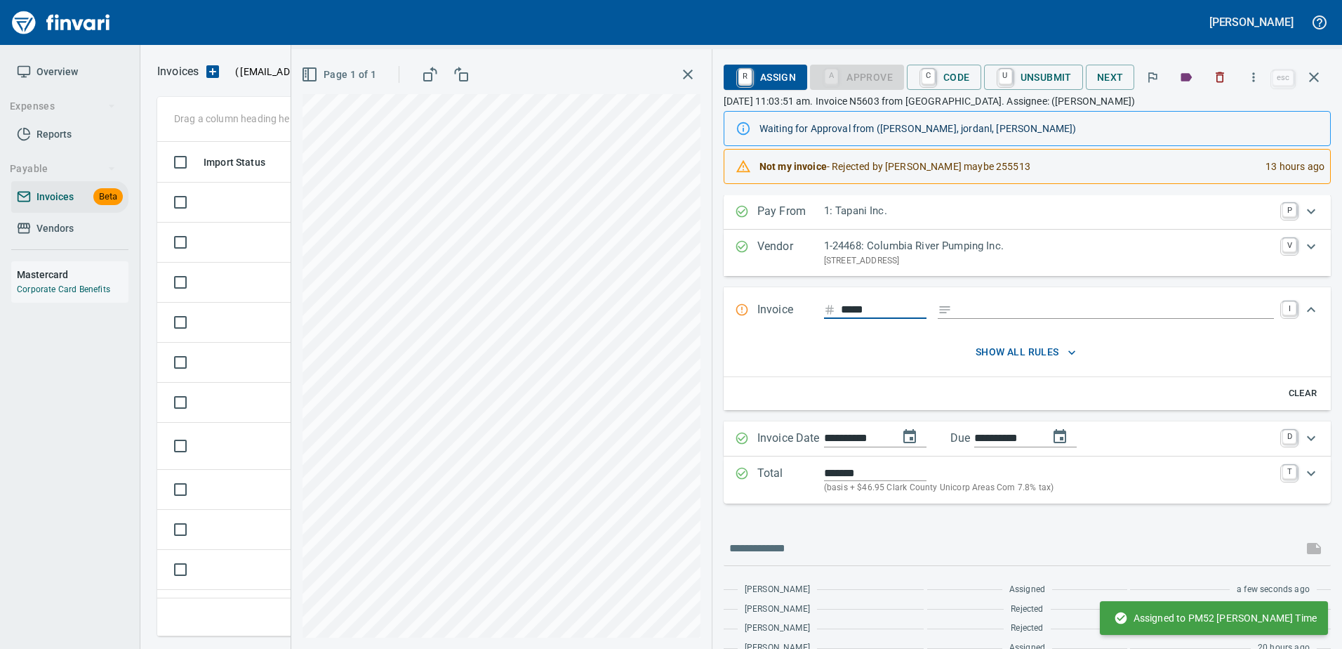
scroll to position [0, 0]
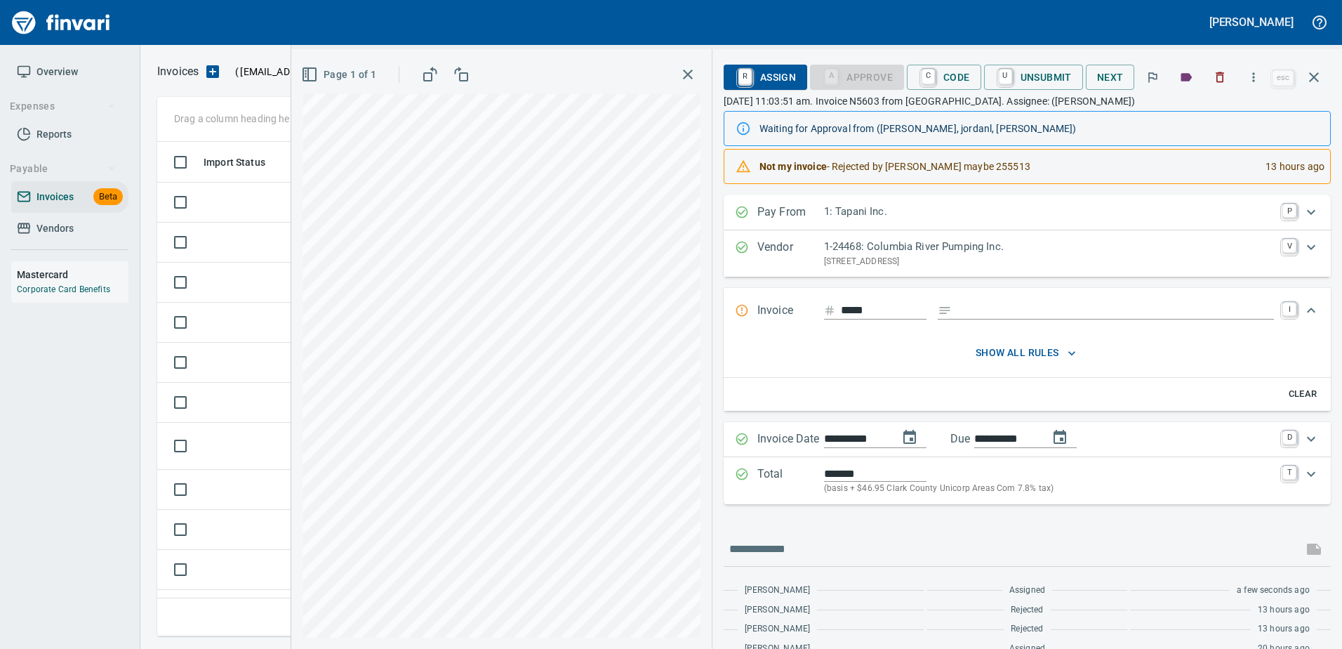
click at [776, 79] on span "R Assign" at bounding box center [765, 77] width 61 height 24
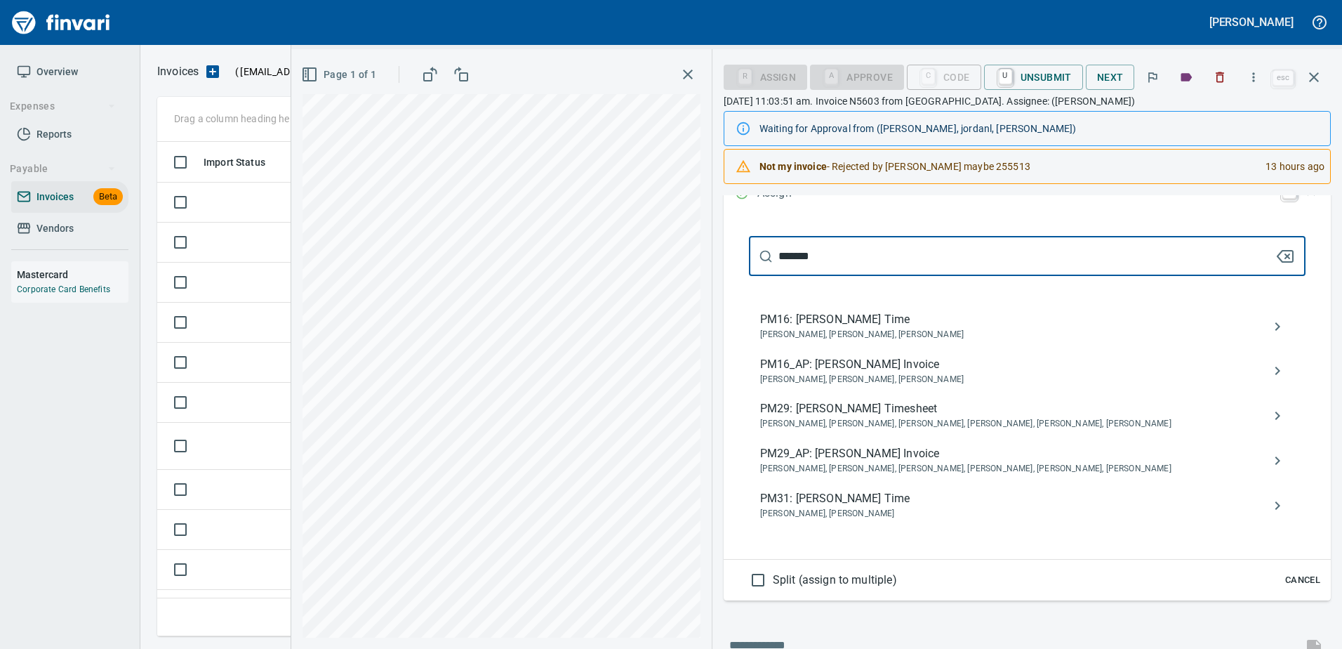
scroll to position [351, 0]
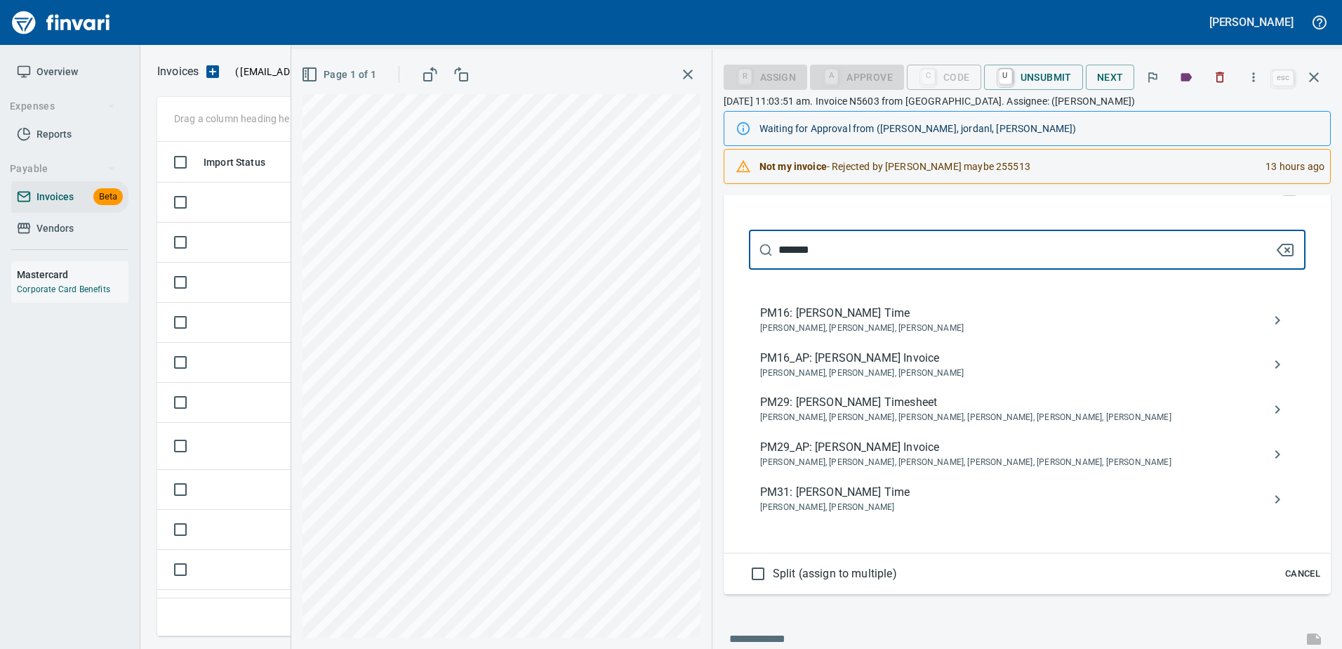
type input "*******"
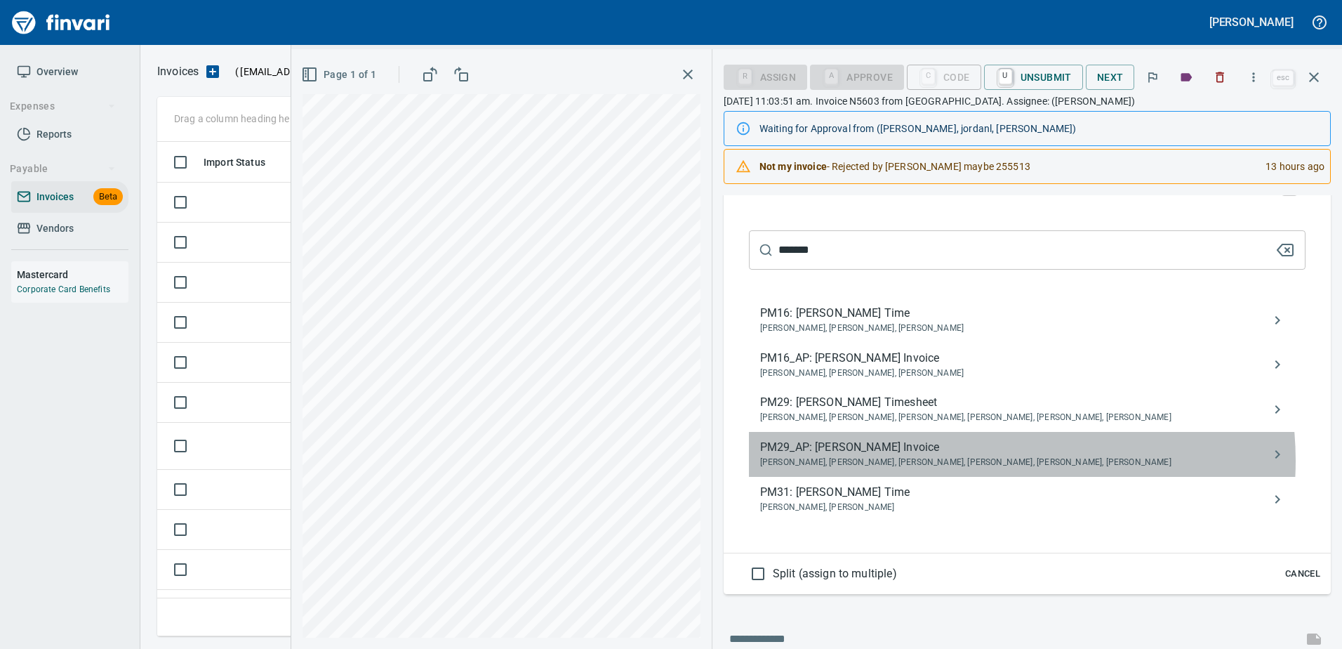
click at [974, 460] on span "[PERSON_NAME], [PERSON_NAME], [PERSON_NAME], [PERSON_NAME], [PERSON_NAME], [PER…" at bounding box center [1016, 463] width 512 height 14
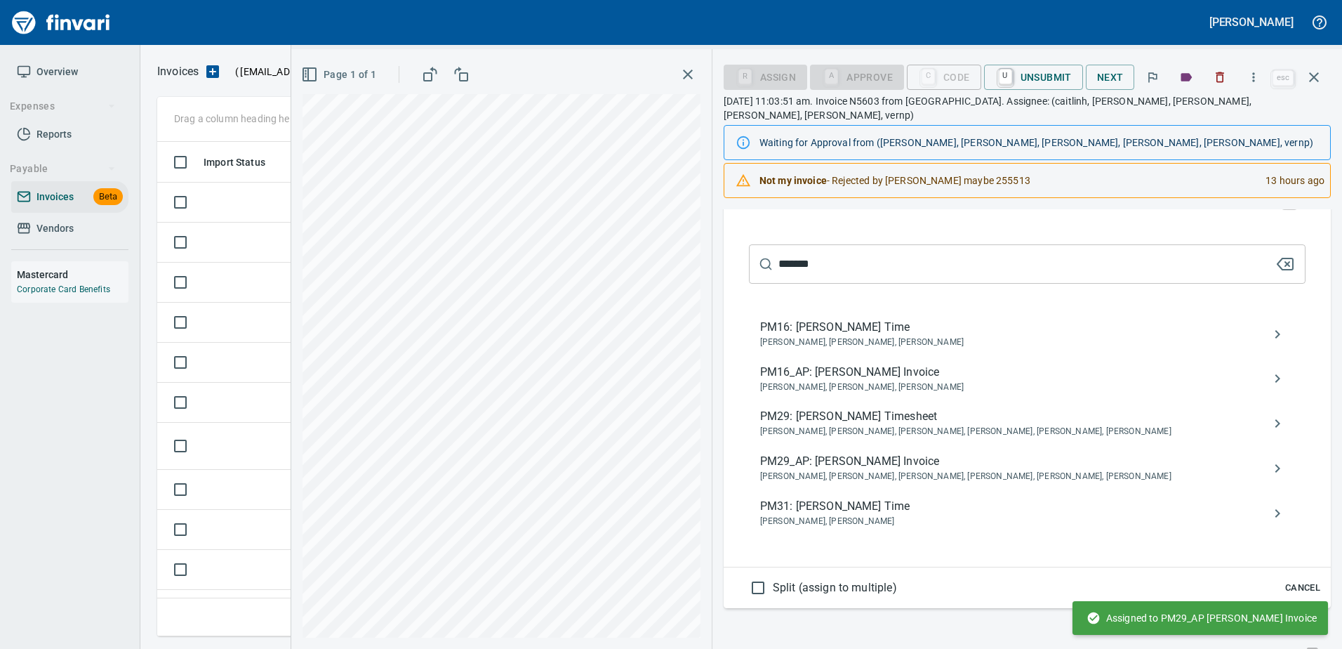
scroll to position [321, 0]
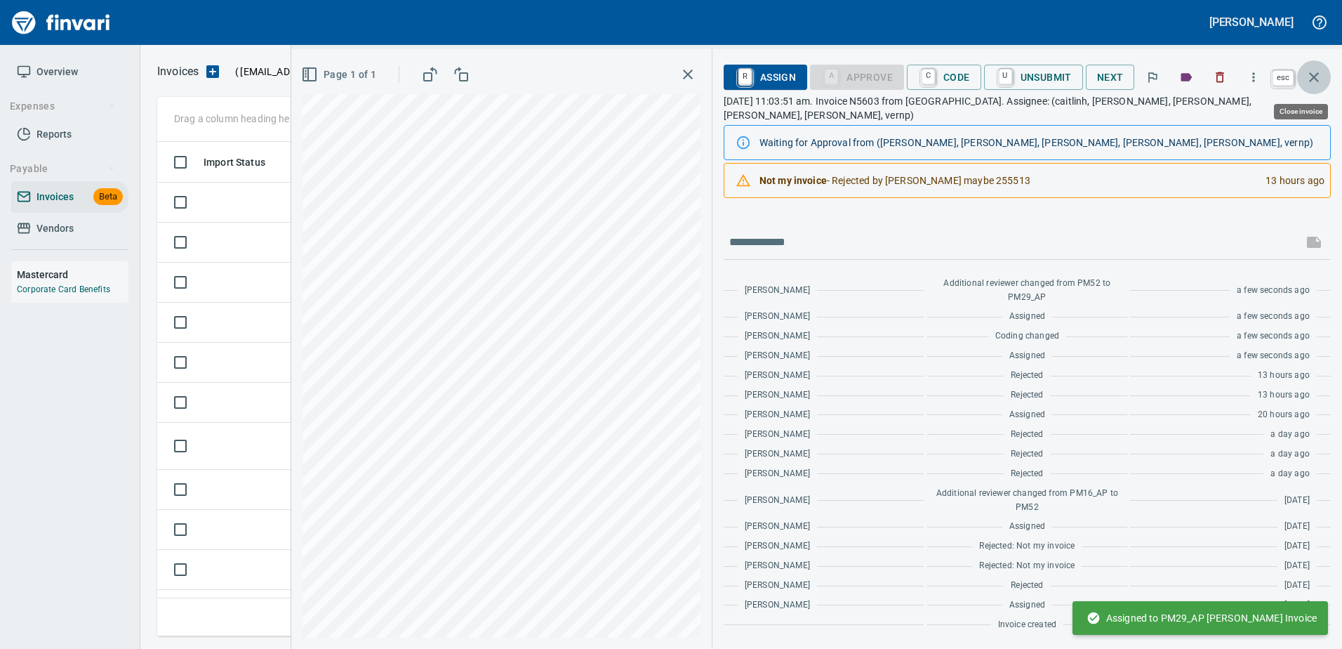
click at [1313, 79] on icon "button" at bounding box center [1314, 77] width 17 height 17
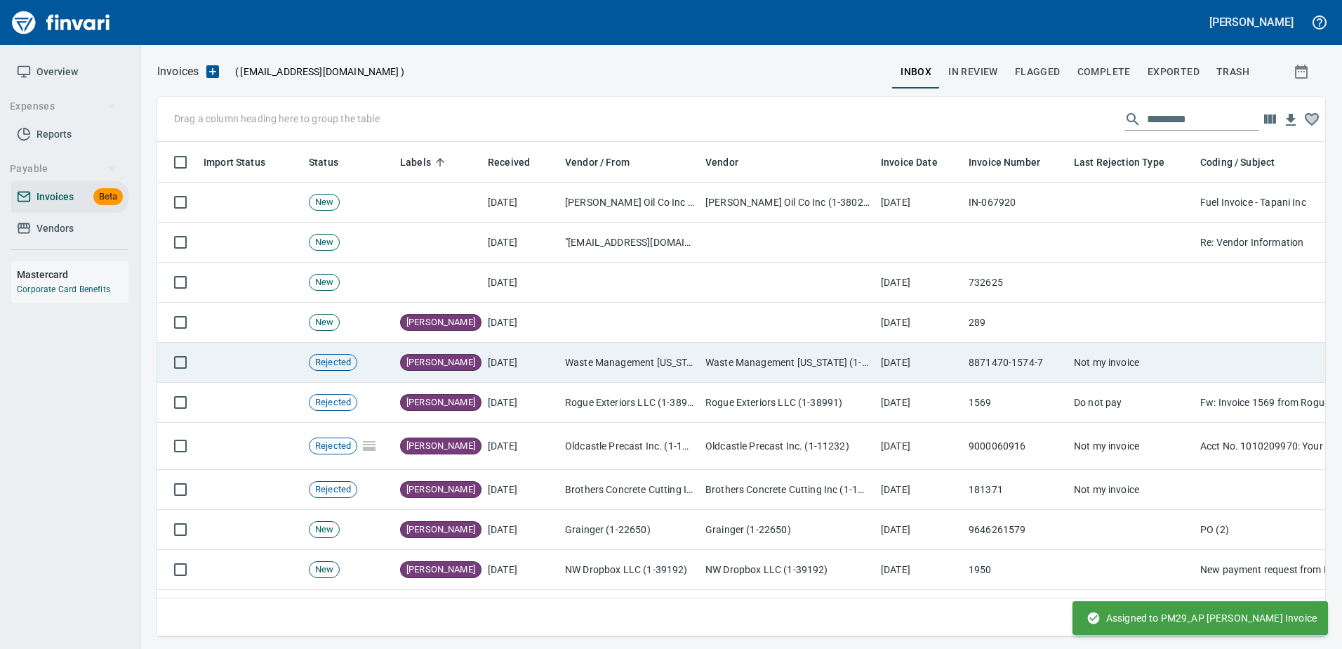
scroll to position [473, 1147]
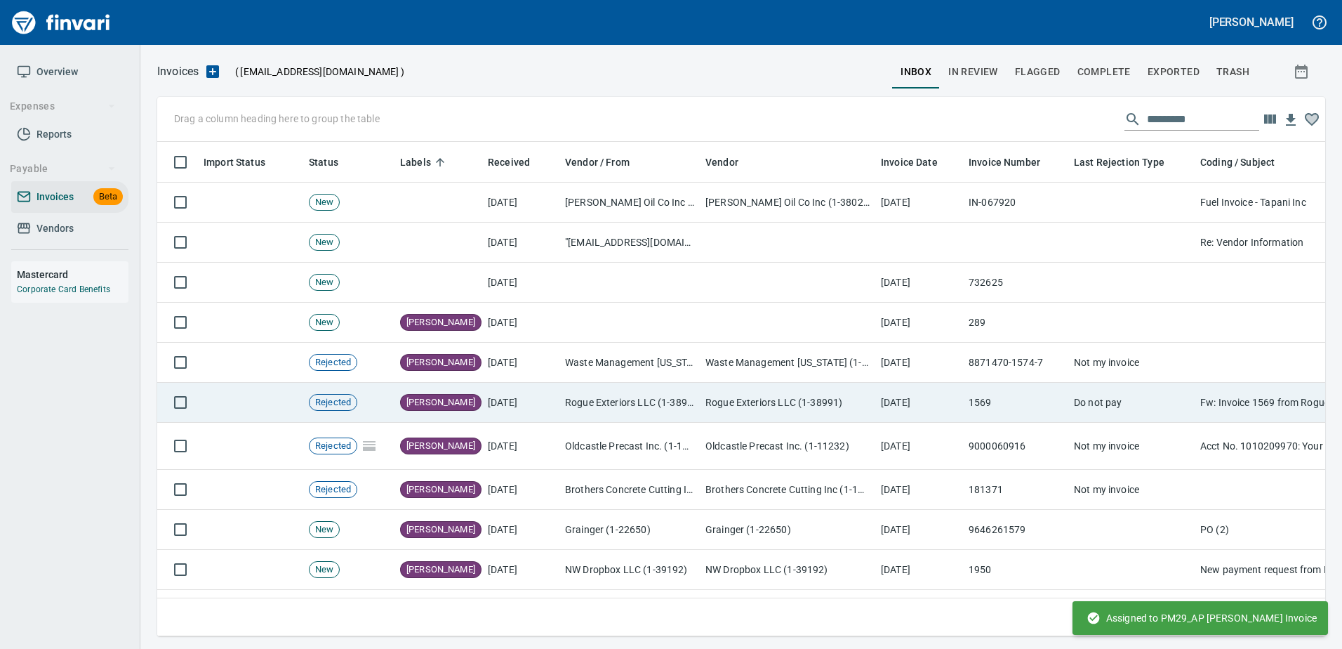
click at [745, 401] on td "Rogue Exteriors LLC (1-38991)" at bounding box center [787, 403] width 175 height 40
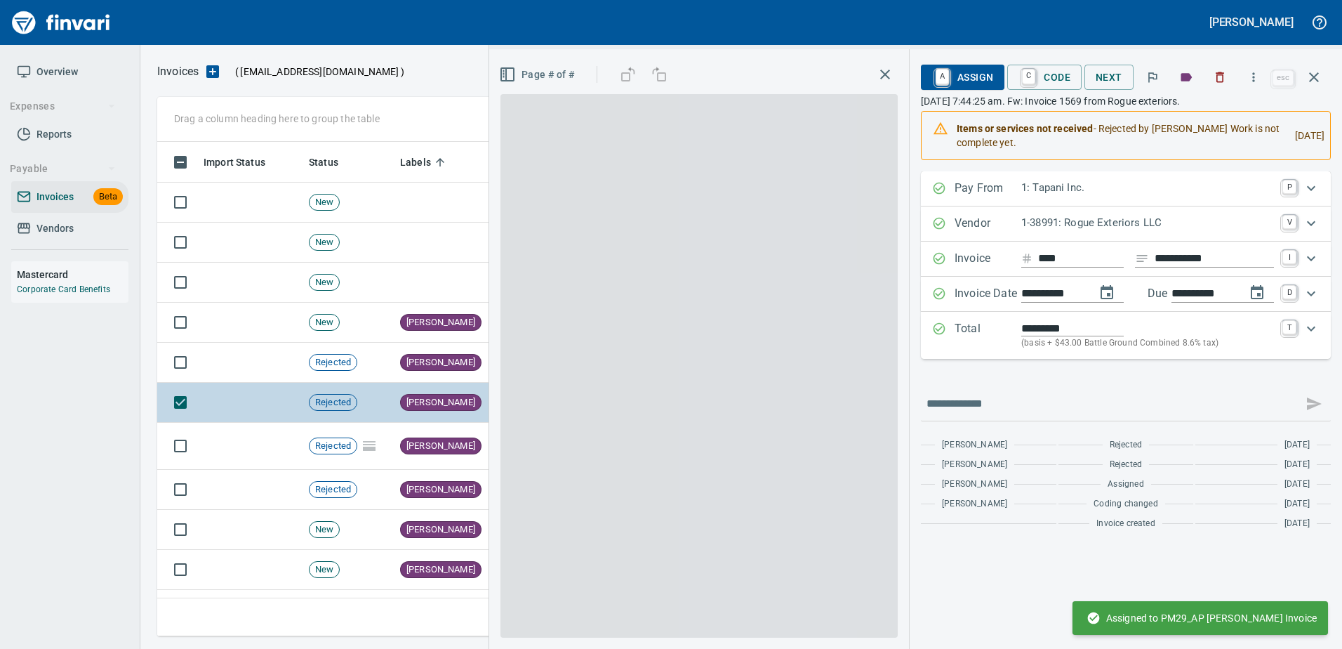
scroll to position [473, 1146]
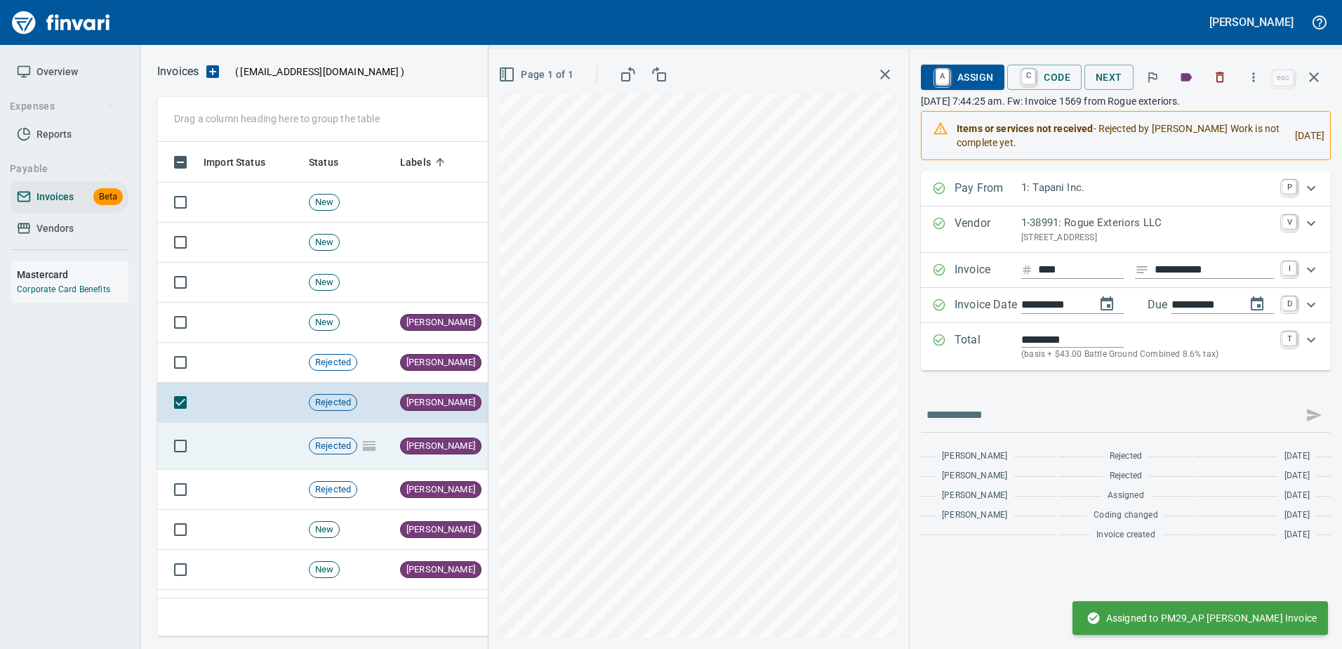
drag, startPoint x: 399, startPoint y: 450, endPoint x: 407, endPoint y: 442, distance: 11.4
click at [400, 450] on td "Heidi Requested Info" at bounding box center [438, 446] width 88 height 47
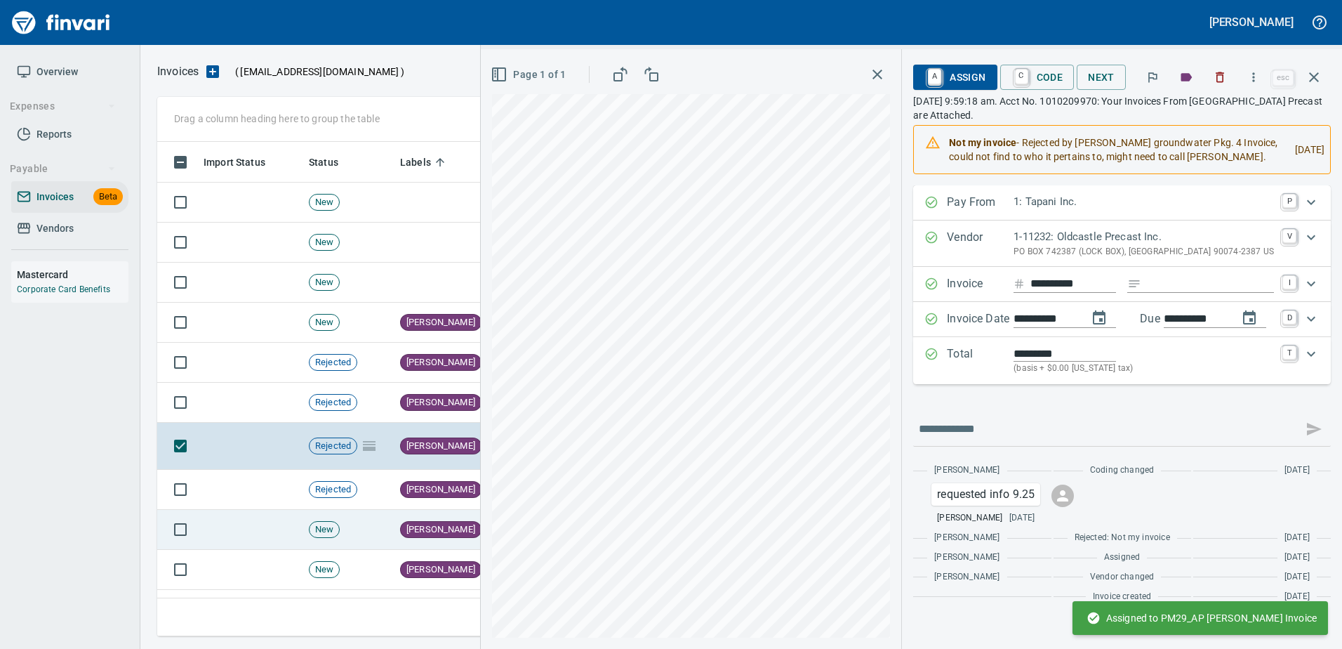
click at [418, 534] on span "[PERSON_NAME]" at bounding box center [441, 529] width 80 height 13
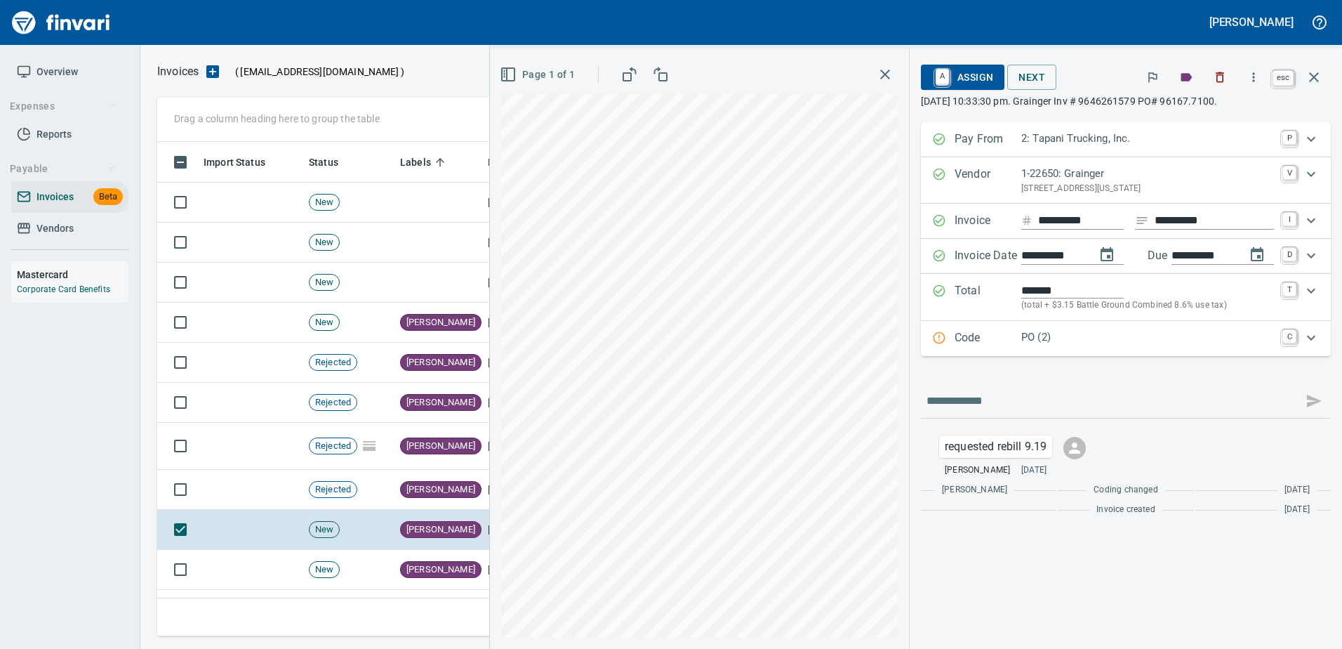
click at [1313, 77] on icon "button" at bounding box center [1314, 77] width 10 height 10
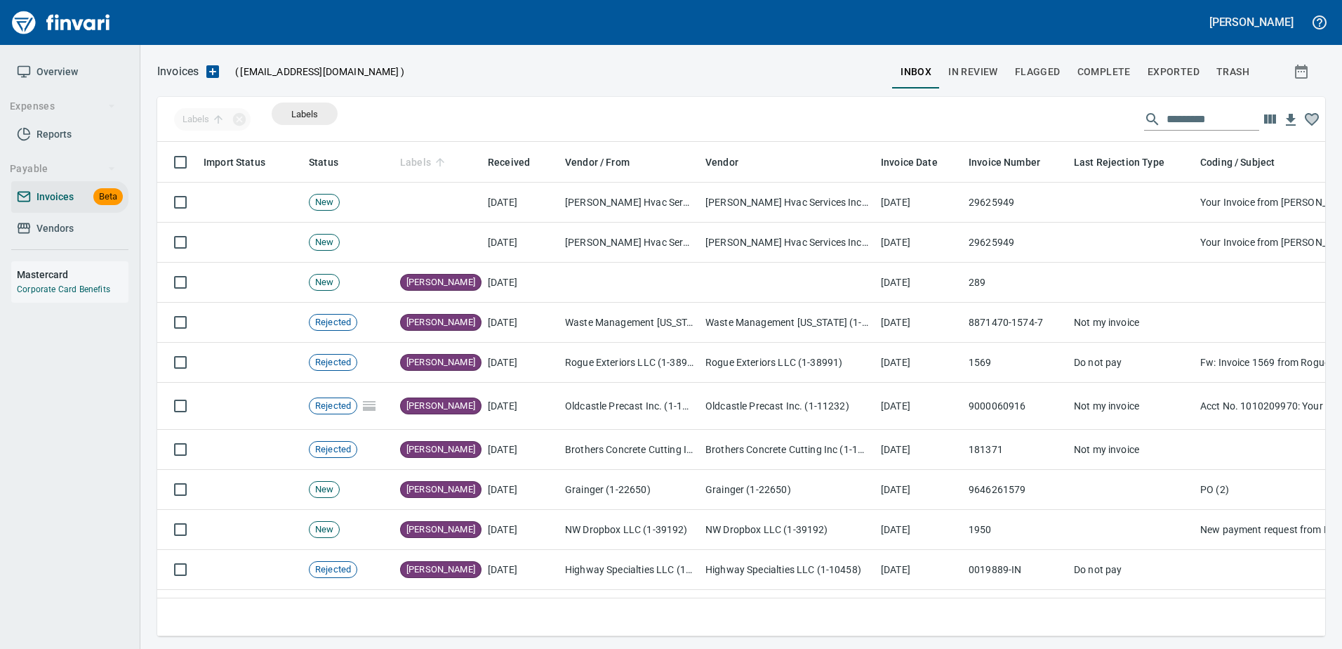
drag, startPoint x: 425, startPoint y: 157, endPoint x: 305, endPoint y: 114, distance: 128.3
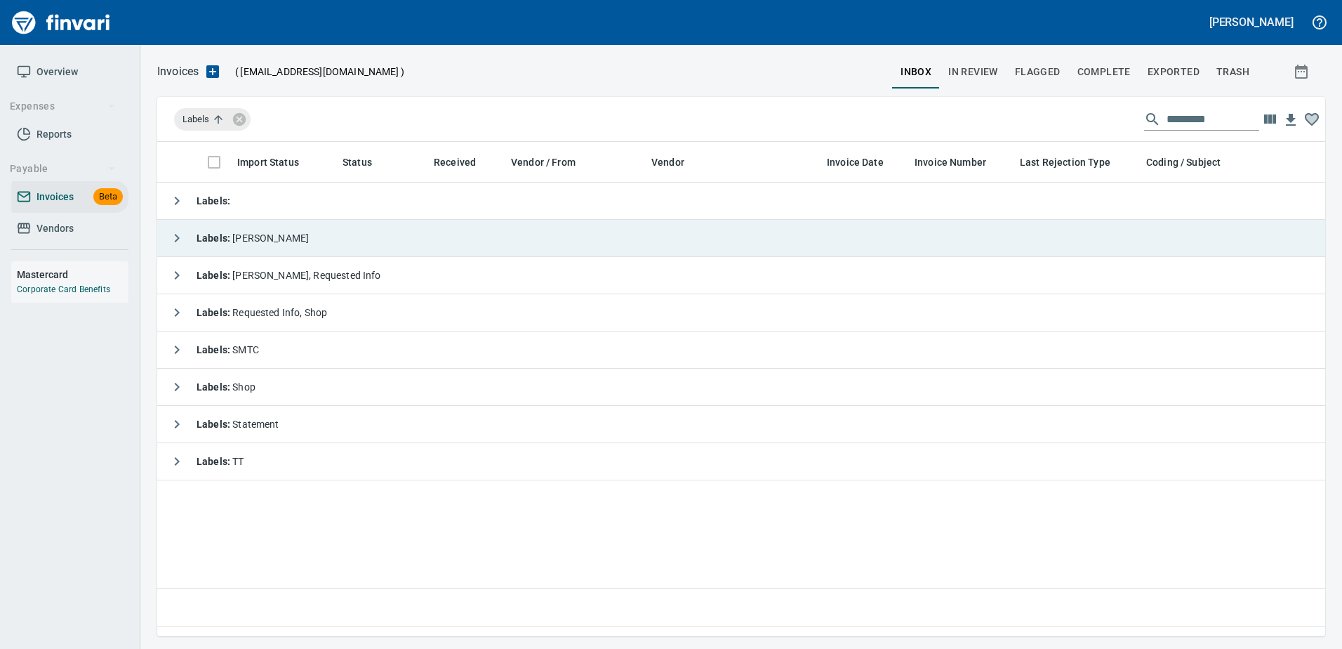
click at [362, 246] on td "Labels : [PERSON_NAME]" at bounding box center [789, 238] width 1264 height 37
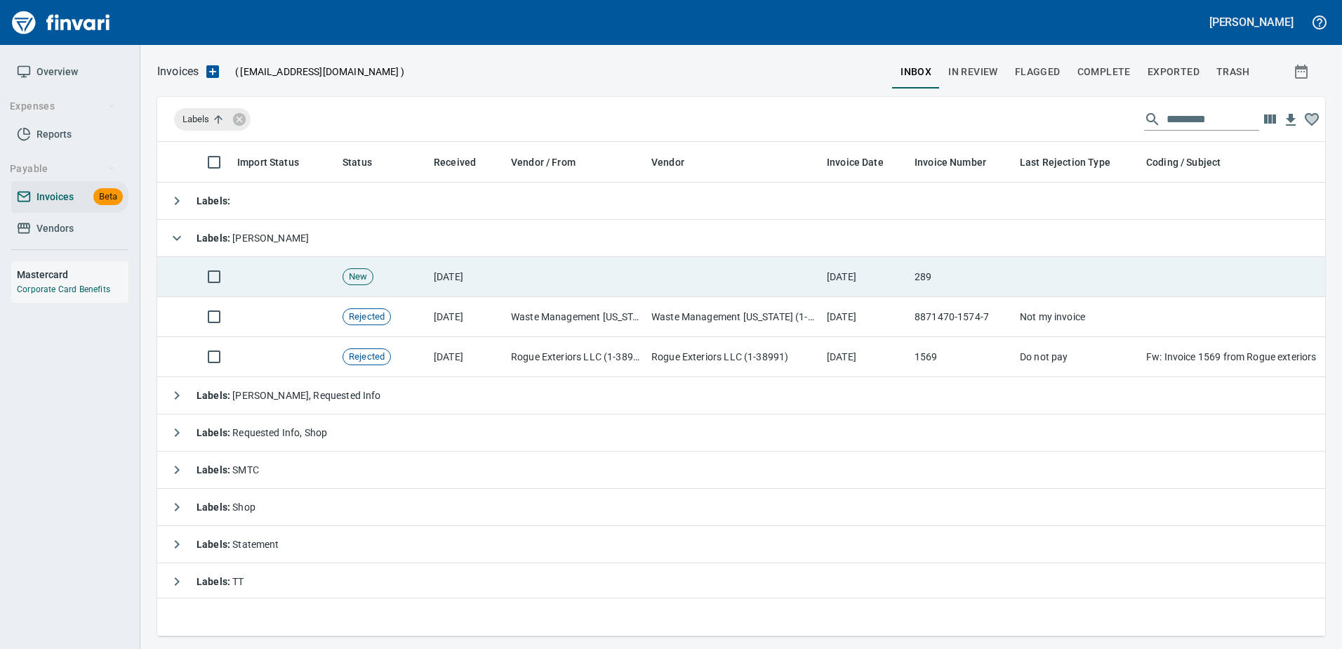
click at [644, 266] on td at bounding box center [575, 277] width 140 height 40
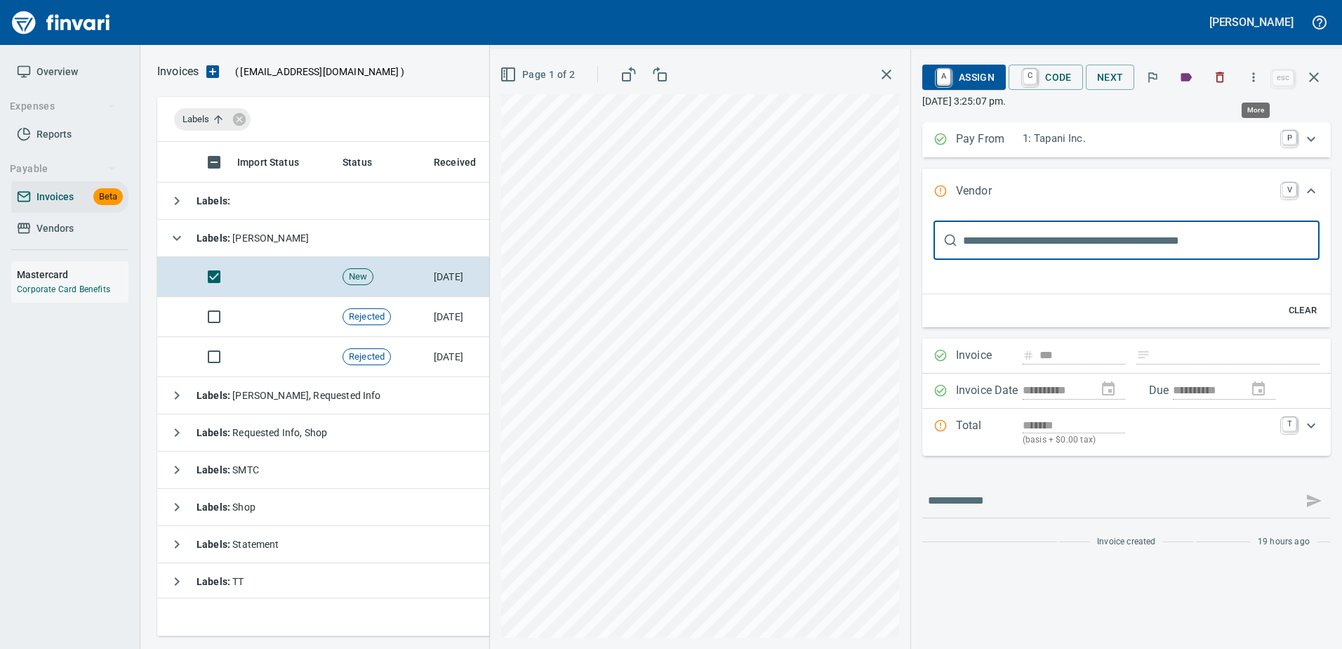
scroll to position [473, 1146]
type input "*****"
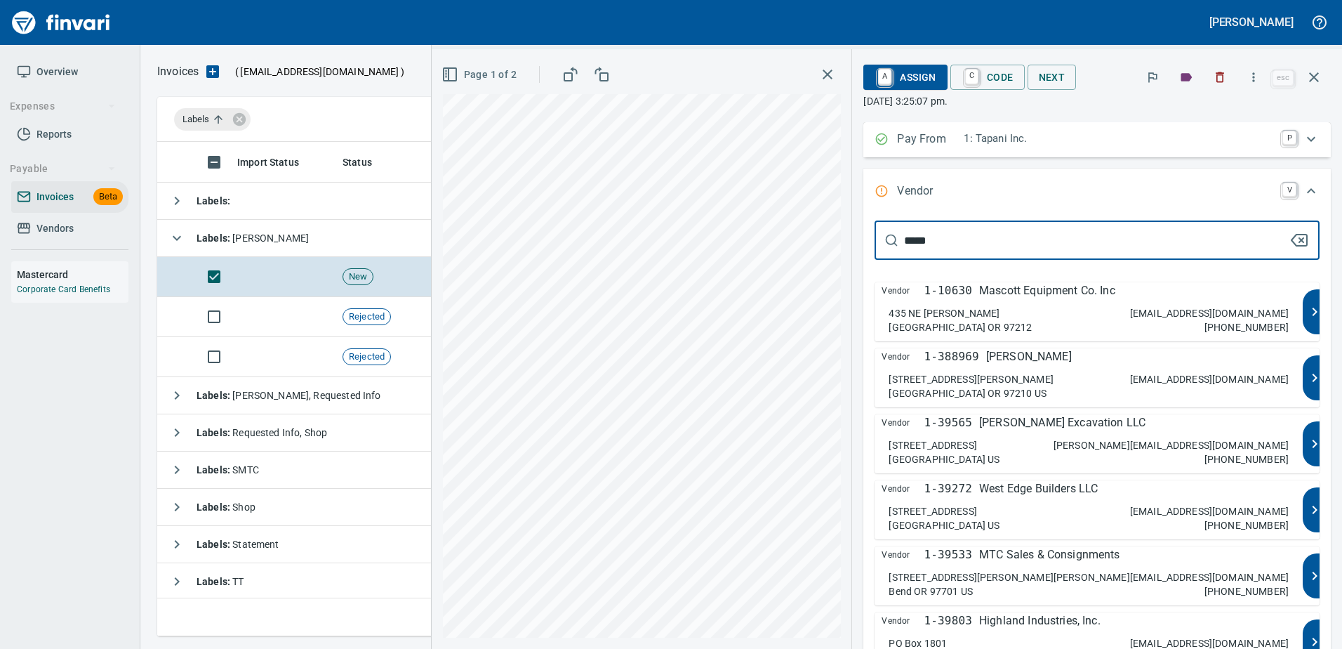
click at [1090, 385] on div "602 NW Culpepper Terrace Portland OR 97210 US thenewscottmiller@gmail.com" at bounding box center [1089, 386] width 400 height 28
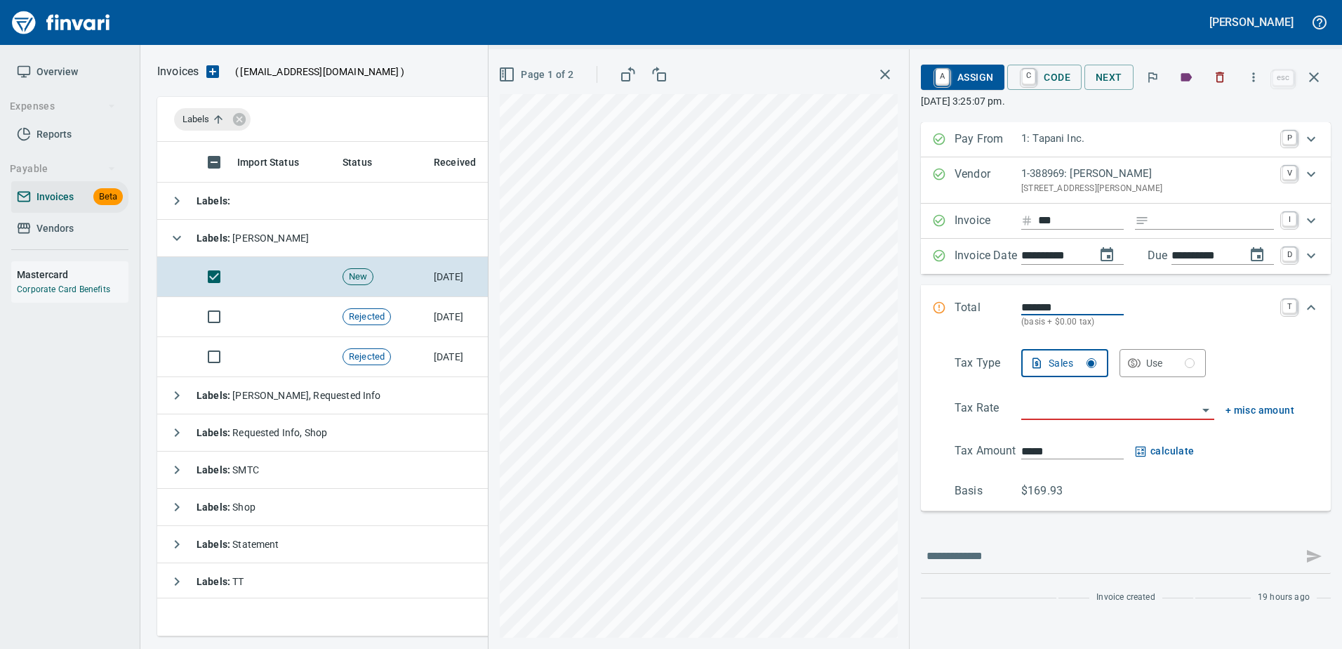
scroll to position [0, 0]
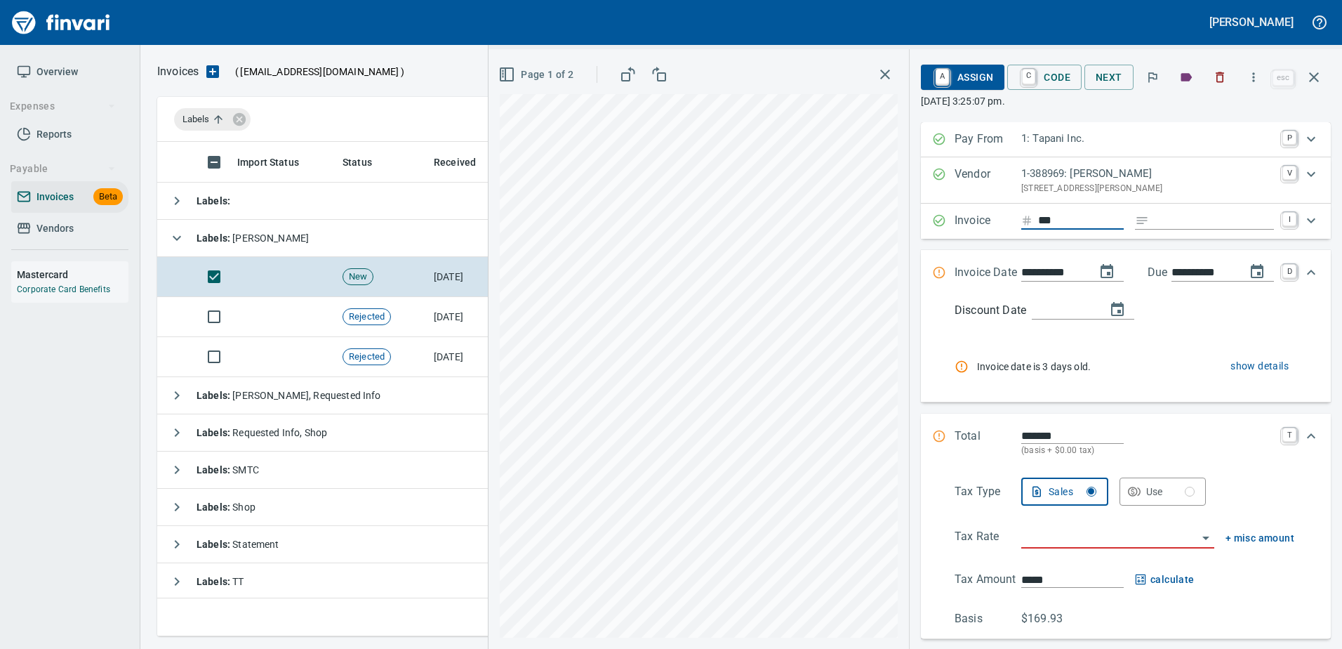
click at [1038, 220] on input "***" at bounding box center [1081, 221] width 86 height 18
type input "********"
click at [1155, 224] on input "Expand" at bounding box center [1214, 221] width 119 height 18
type input "**********"
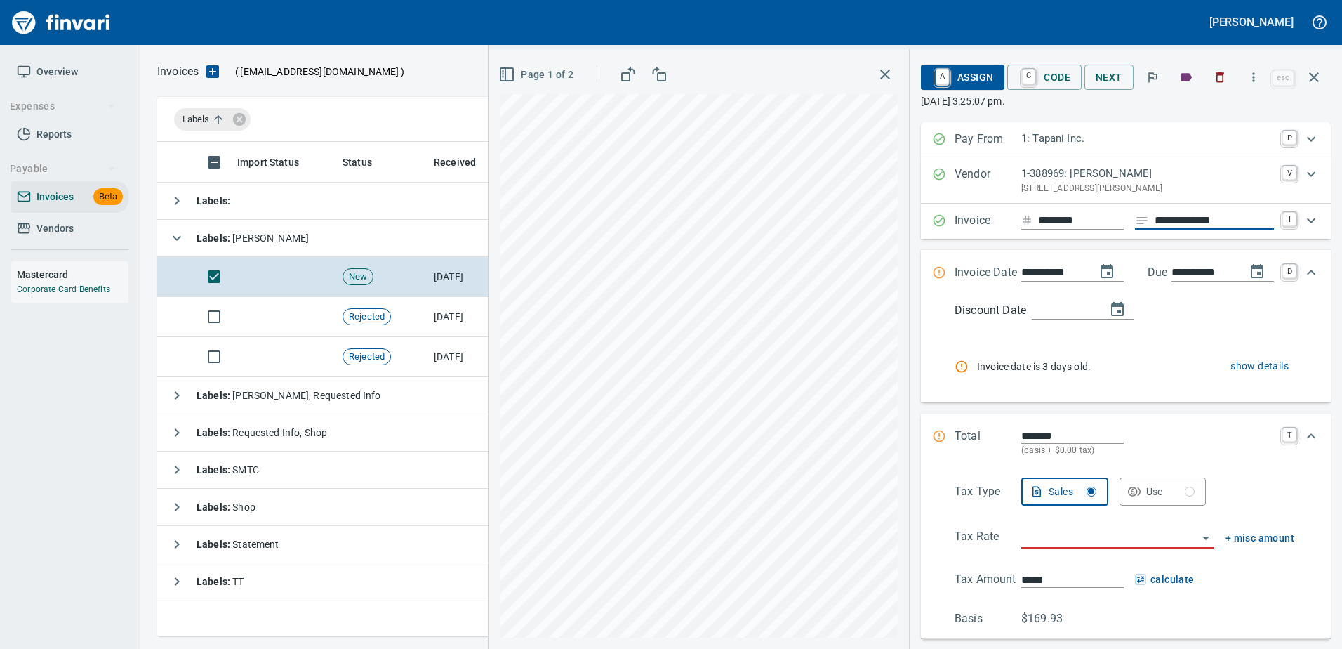
click at [1021, 272] on input "**********" at bounding box center [1052, 273] width 63 height 18
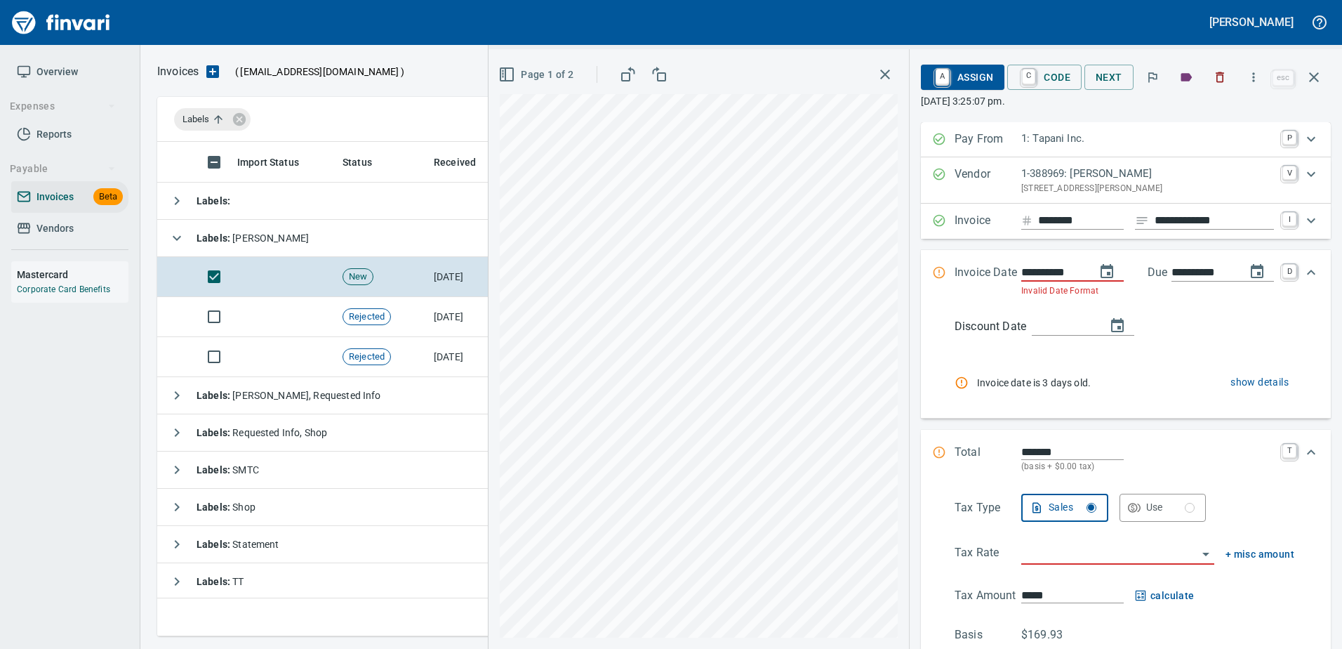
type input "**********"
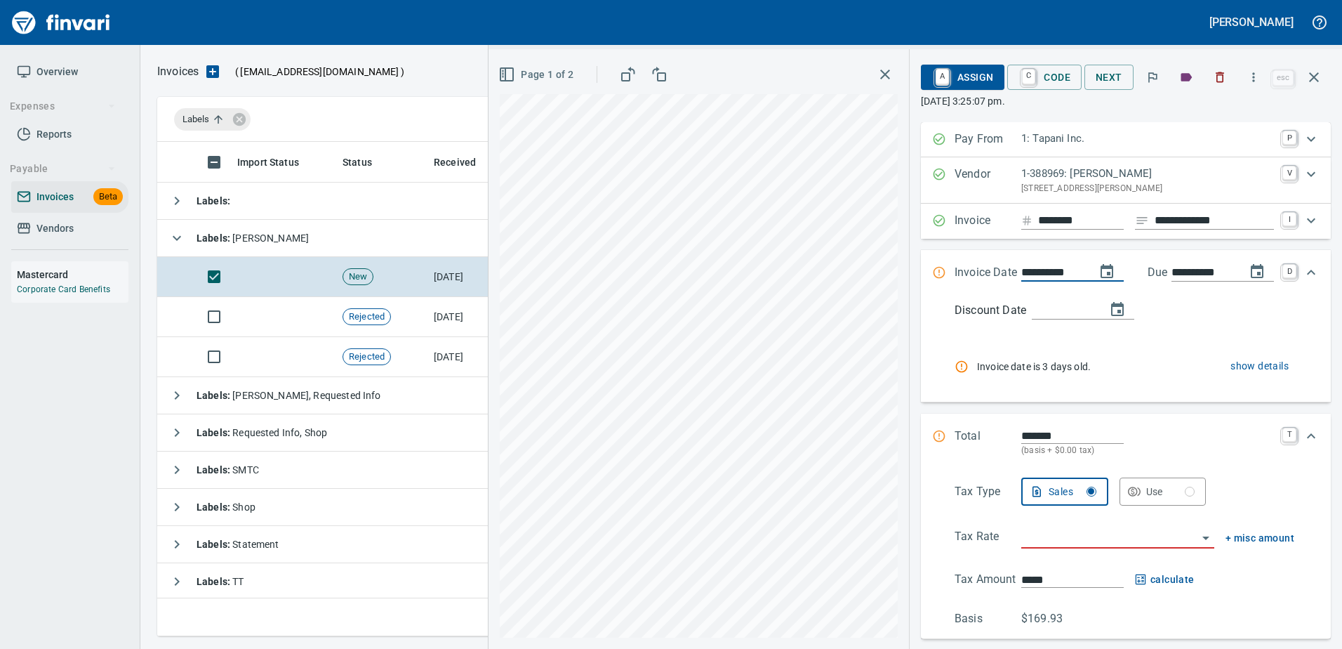
type input "**********"
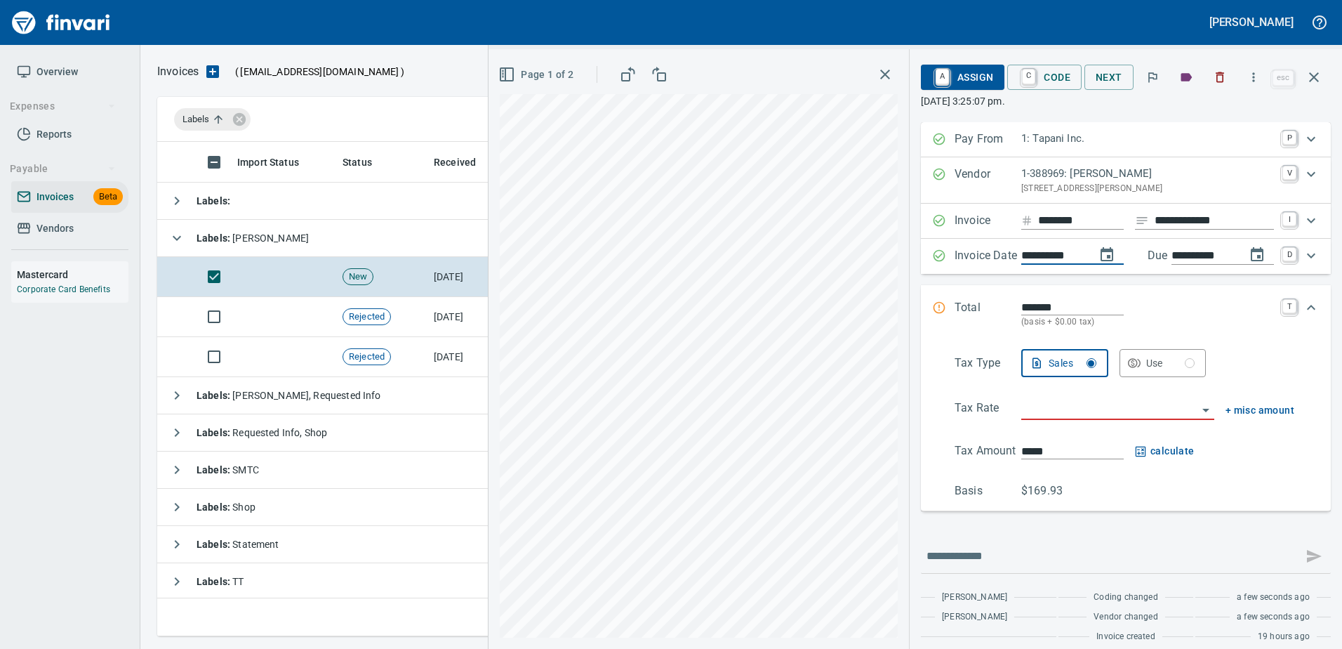
type input "**********"
click at [1035, 311] on input "*******" at bounding box center [1072, 307] width 102 height 16
click at [1032, 412] on input "search" at bounding box center [1109, 409] width 176 height 20
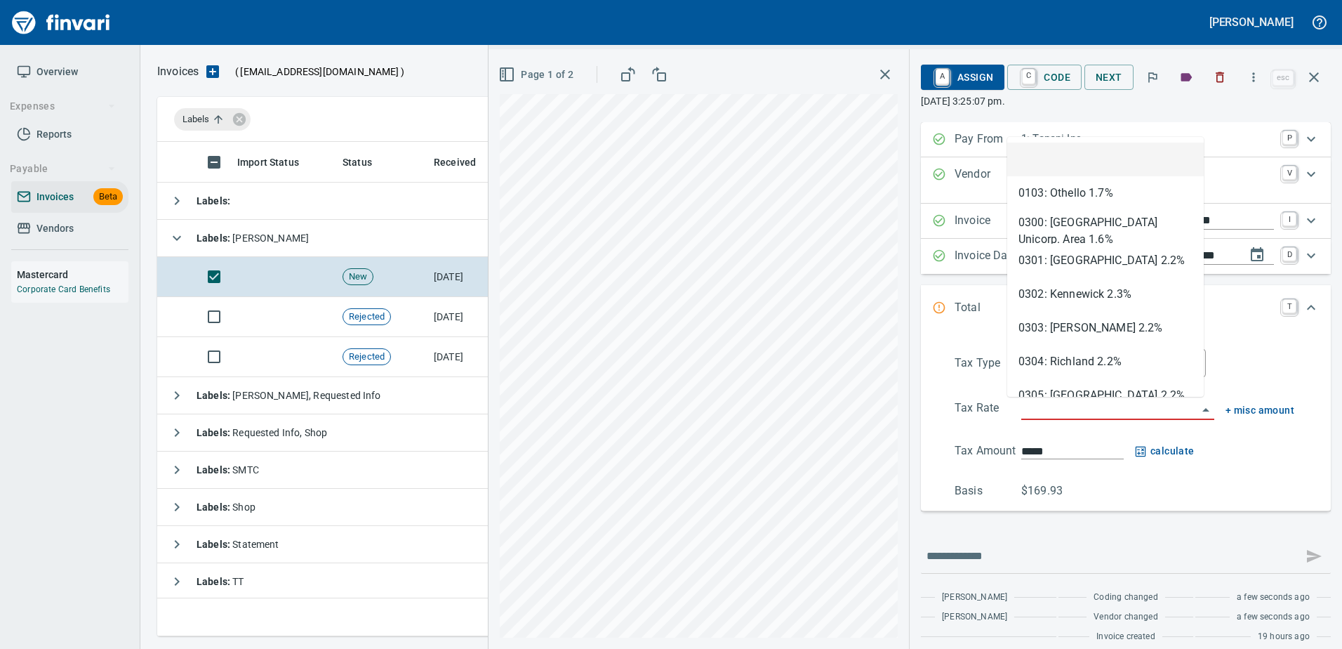
scroll to position [473, 1146]
click at [545, 72] on span "Page 1 of 2" at bounding box center [537, 75] width 72 height 18
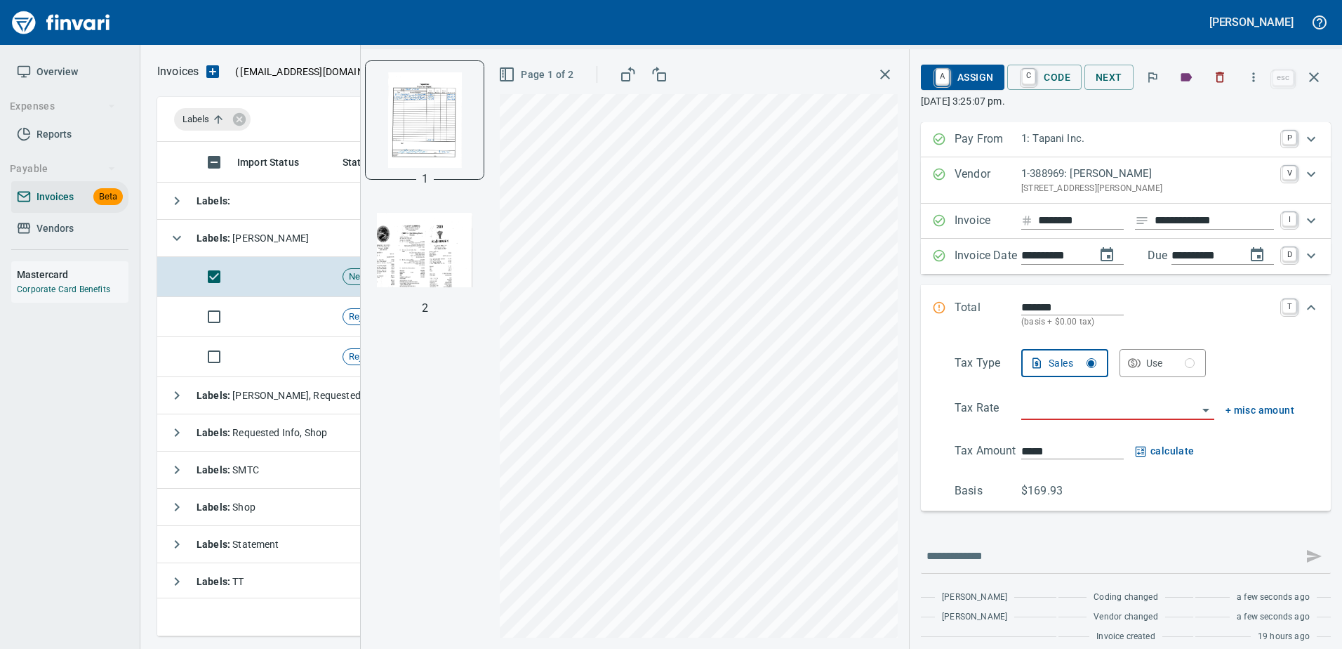
click at [416, 253] on img "button" at bounding box center [424, 249] width 95 height 95
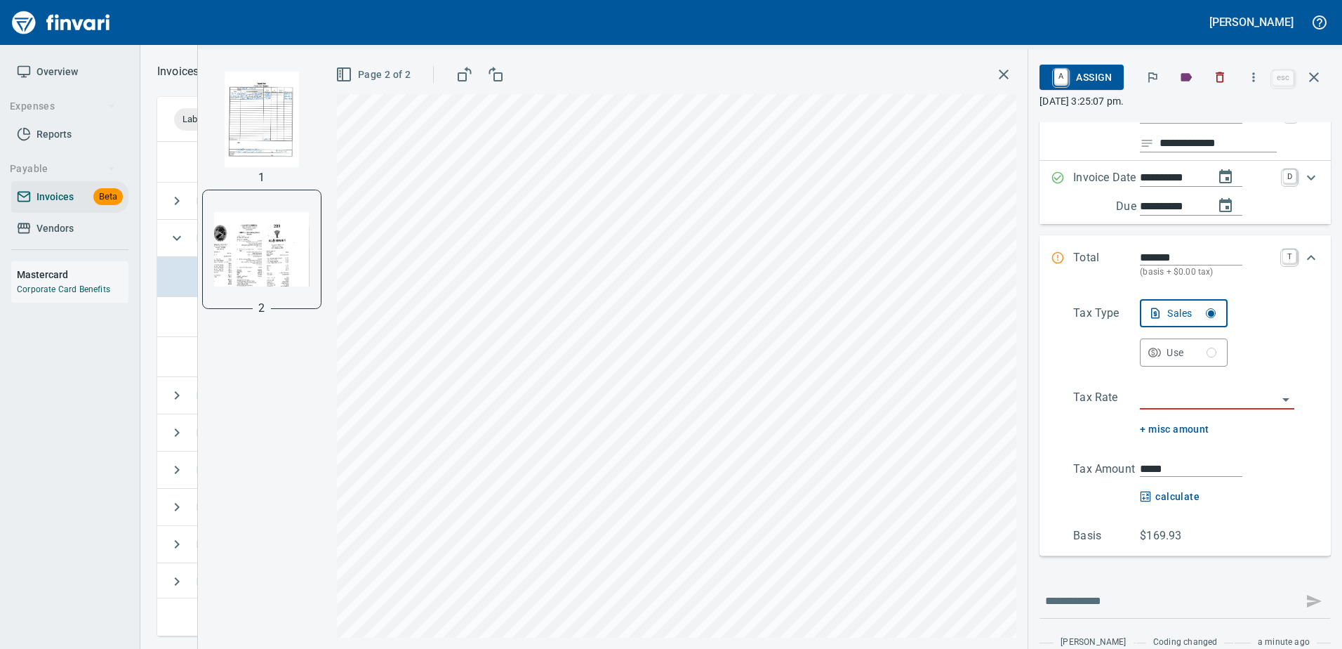
scroll to position [140, 0]
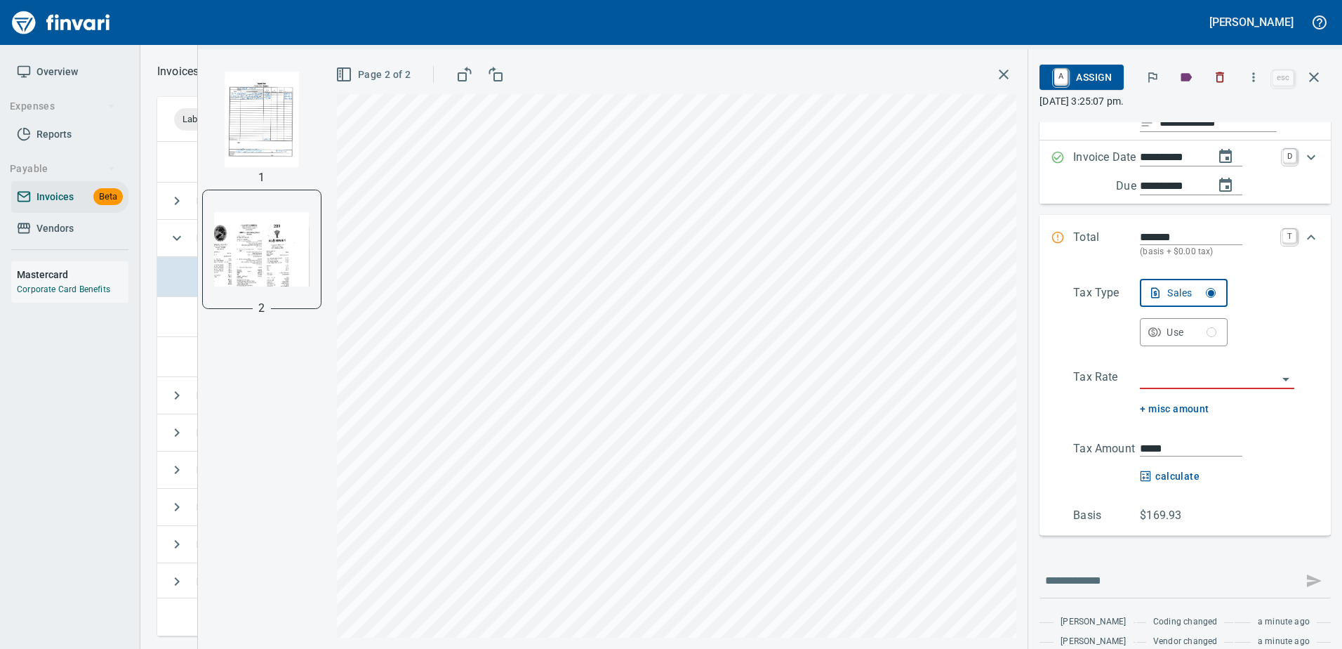
click at [1160, 375] on input "search" at bounding box center [1209, 379] width 138 height 20
type input "**********"
type input "******"
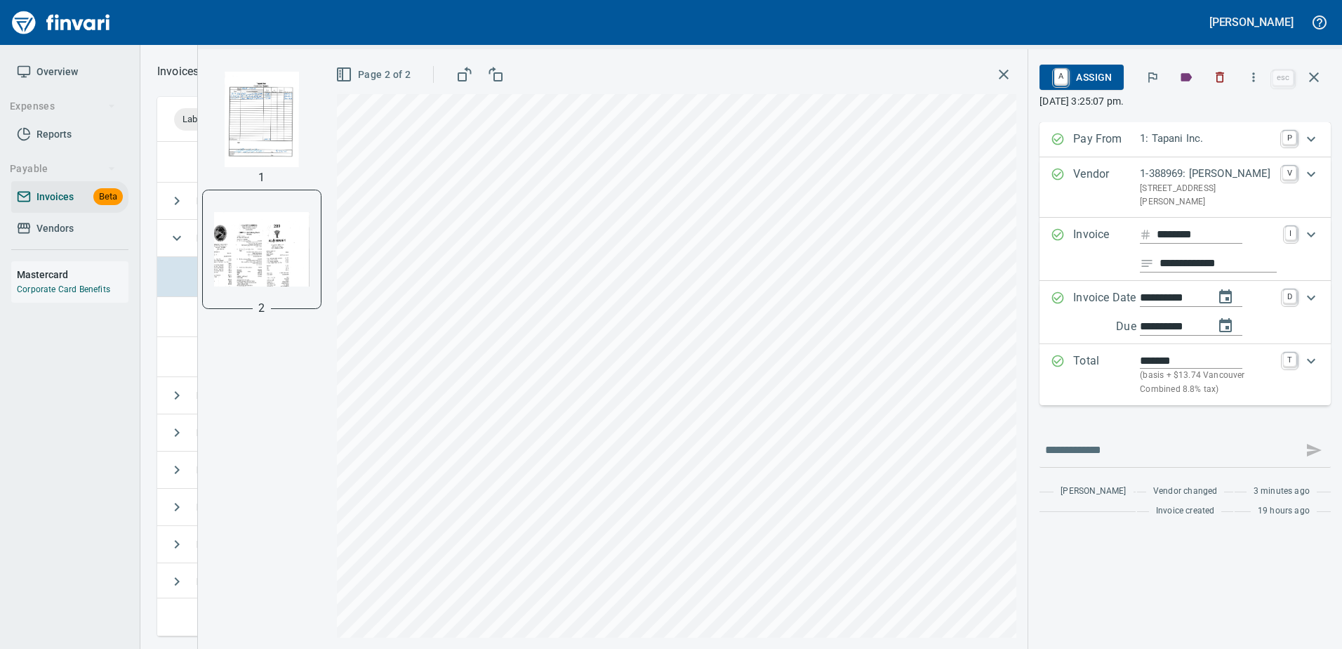
scroll to position [0, 0]
click at [1098, 376] on p "Total" at bounding box center [1106, 374] width 67 height 44
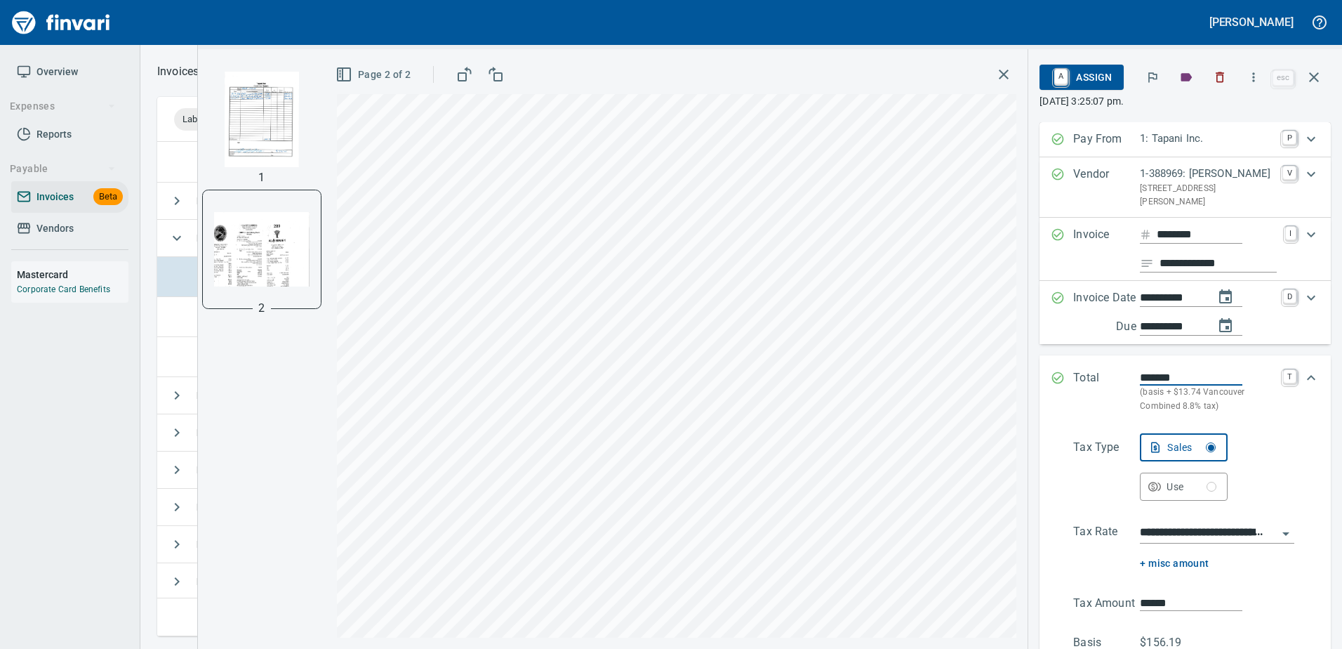
click at [1163, 531] on input "**********" at bounding box center [1209, 533] width 138 height 20
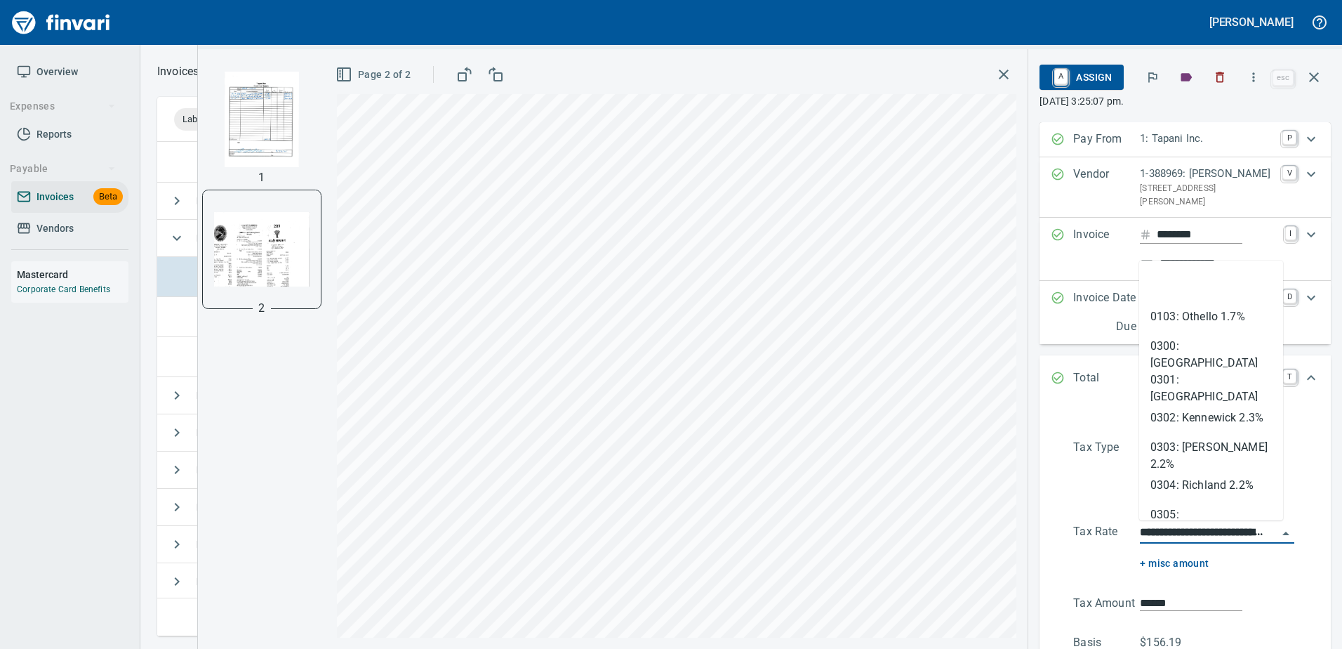
click at [1163, 531] on input "**********" at bounding box center [1209, 533] width 138 height 20
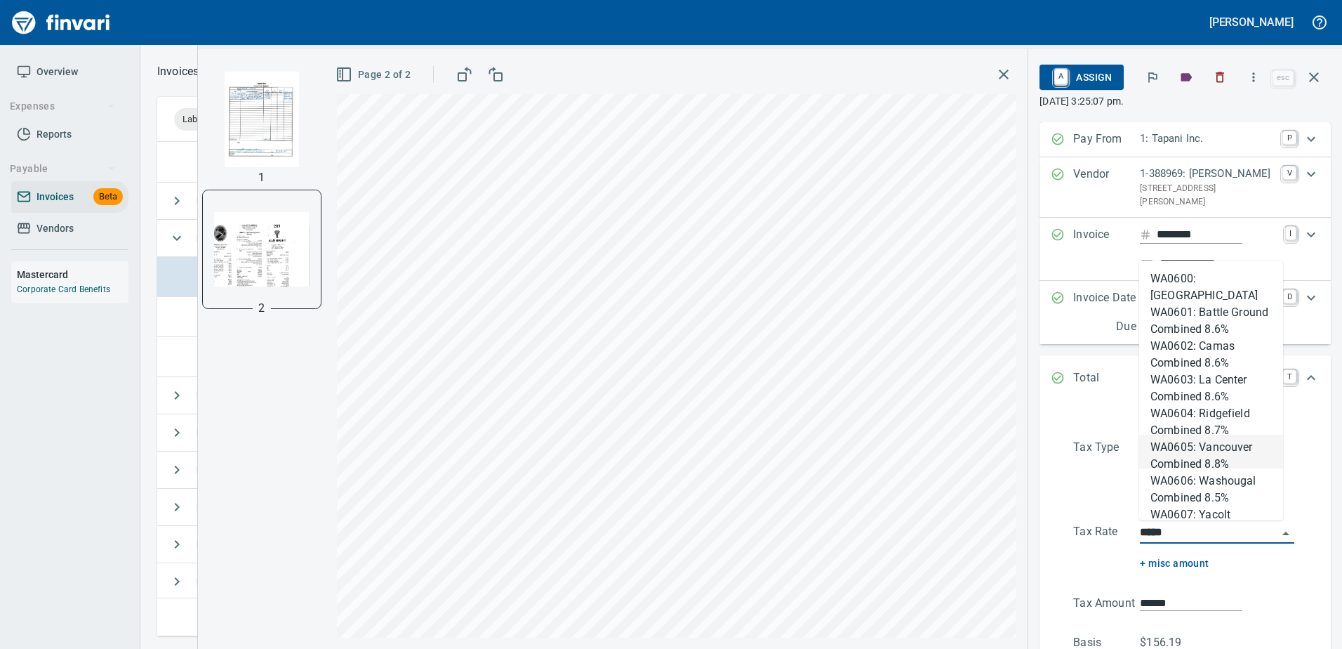
scroll to position [473, 1146]
type input "**********"
type input "******"
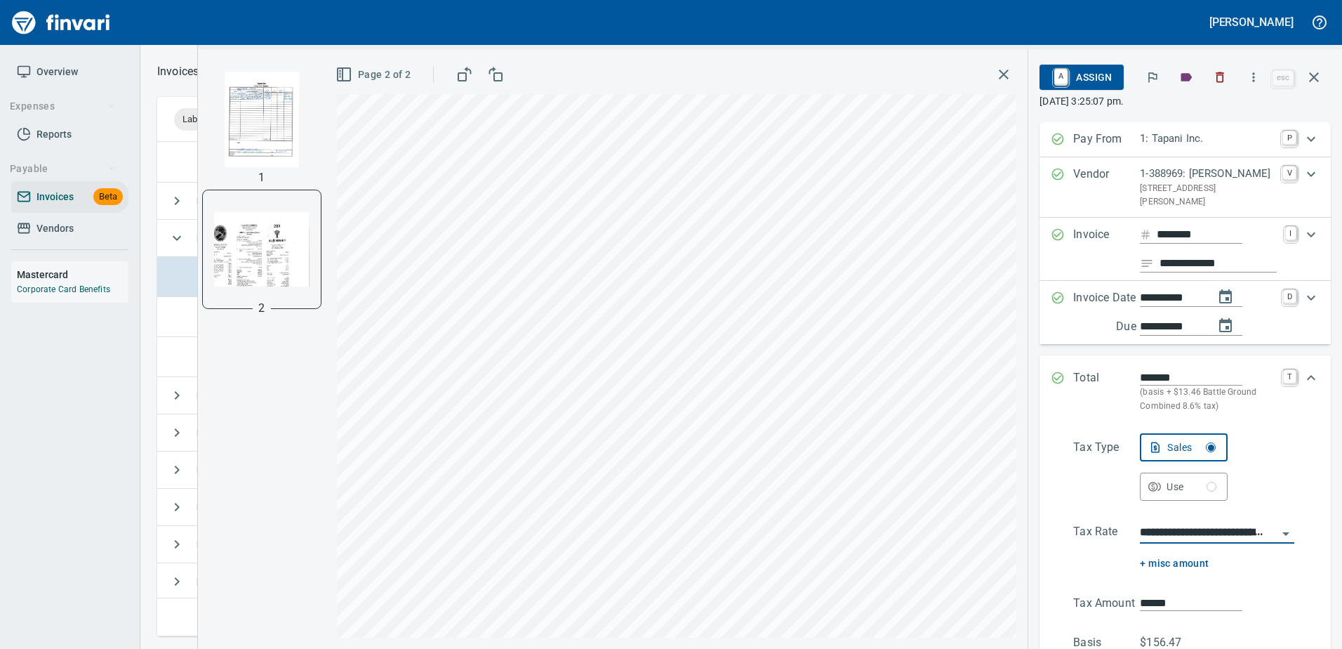
type input "**********"
click at [1148, 597] on input "******" at bounding box center [1191, 603] width 102 height 16
click at [1148, 596] on input "******" at bounding box center [1191, 603] width 102 height 16
click at [1189, 531] on input "**********" at bounding box center [1209, 533] width 138 height 20
type input "******"
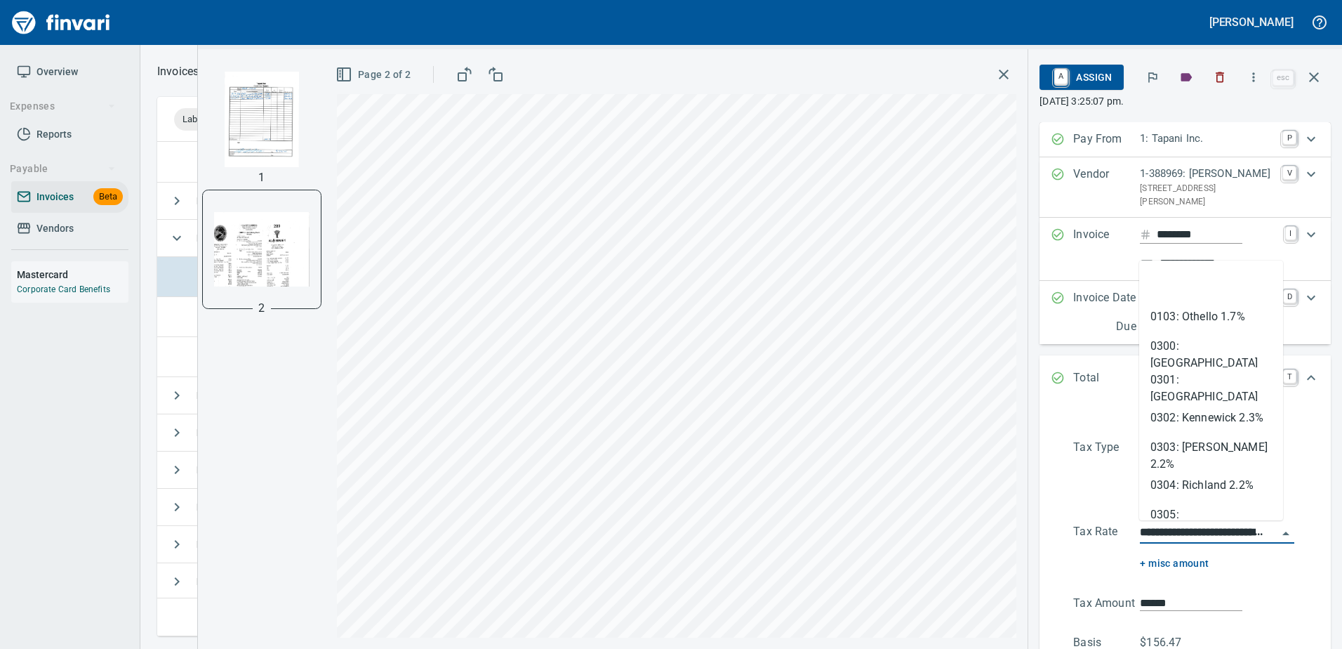
click at [1189, 531] on input "**********" at bounding box center [1209, 533] width 138 height 20
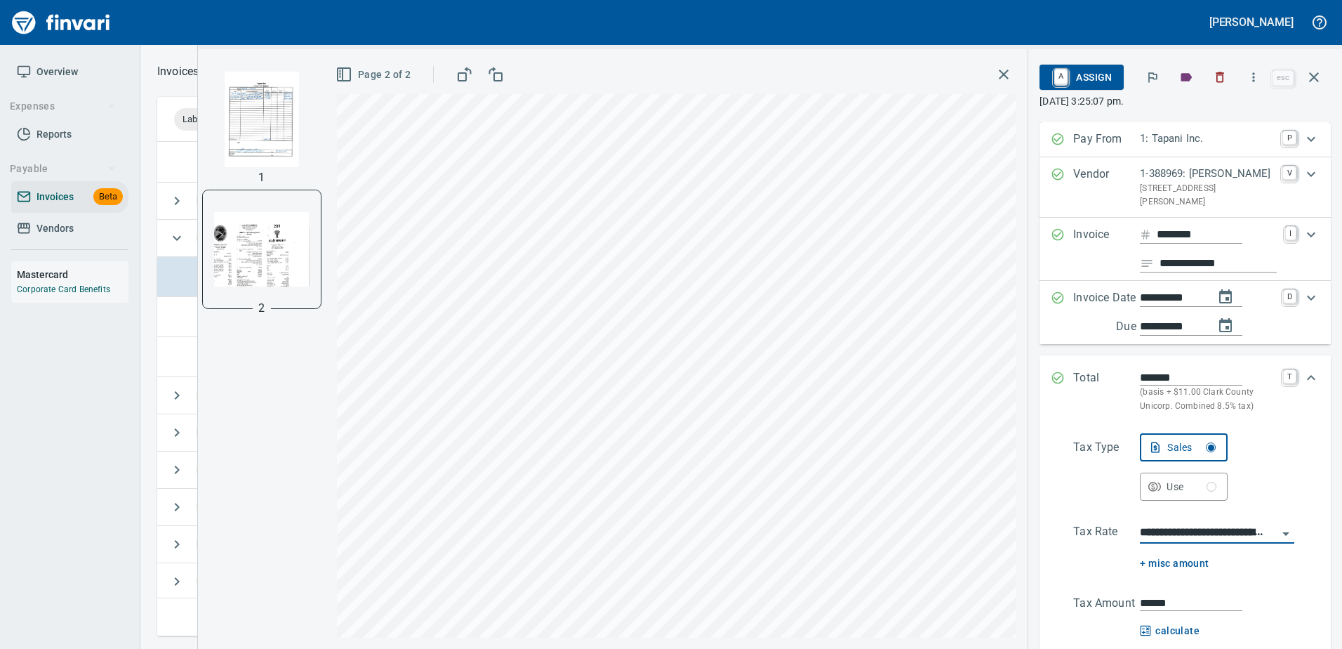
type input "**********"
click at [1169, 597] on input "******" at bounding box center [1191, 603] width 102 height 16
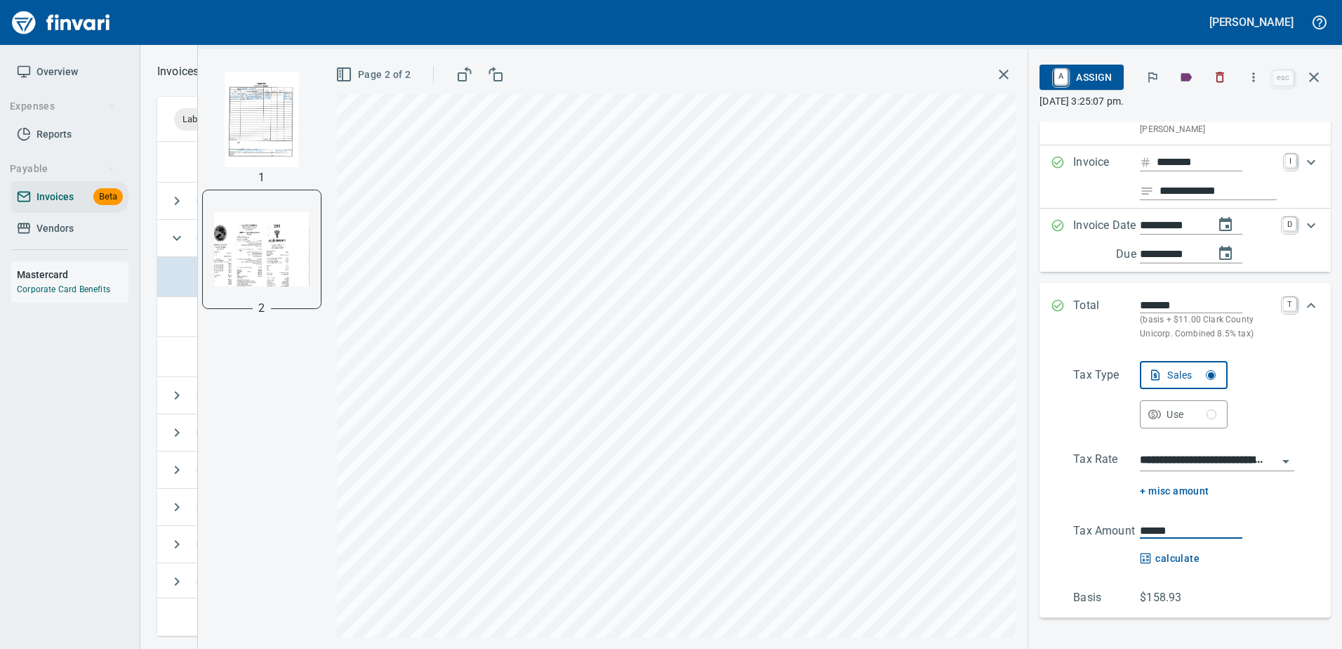
scroll to position [140, 0]
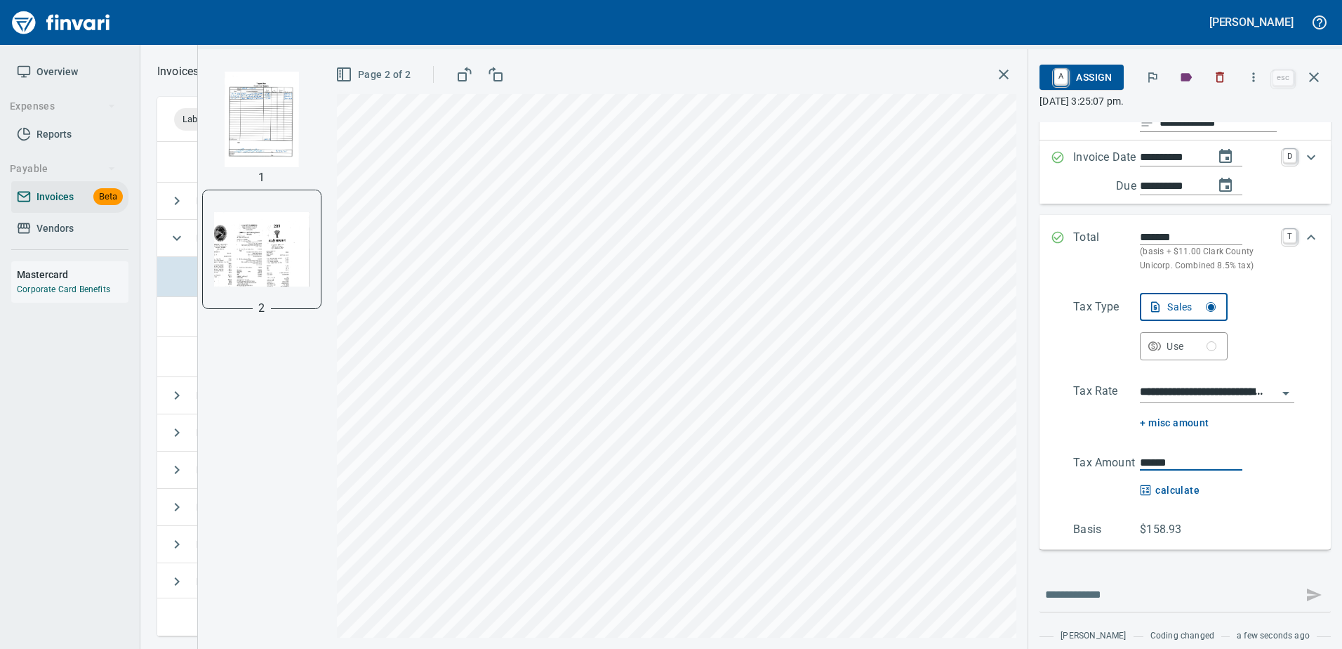
type input "******"
click at [1183, 394] on input "**********" at bounding box center [1209, 393] width 138 height 20
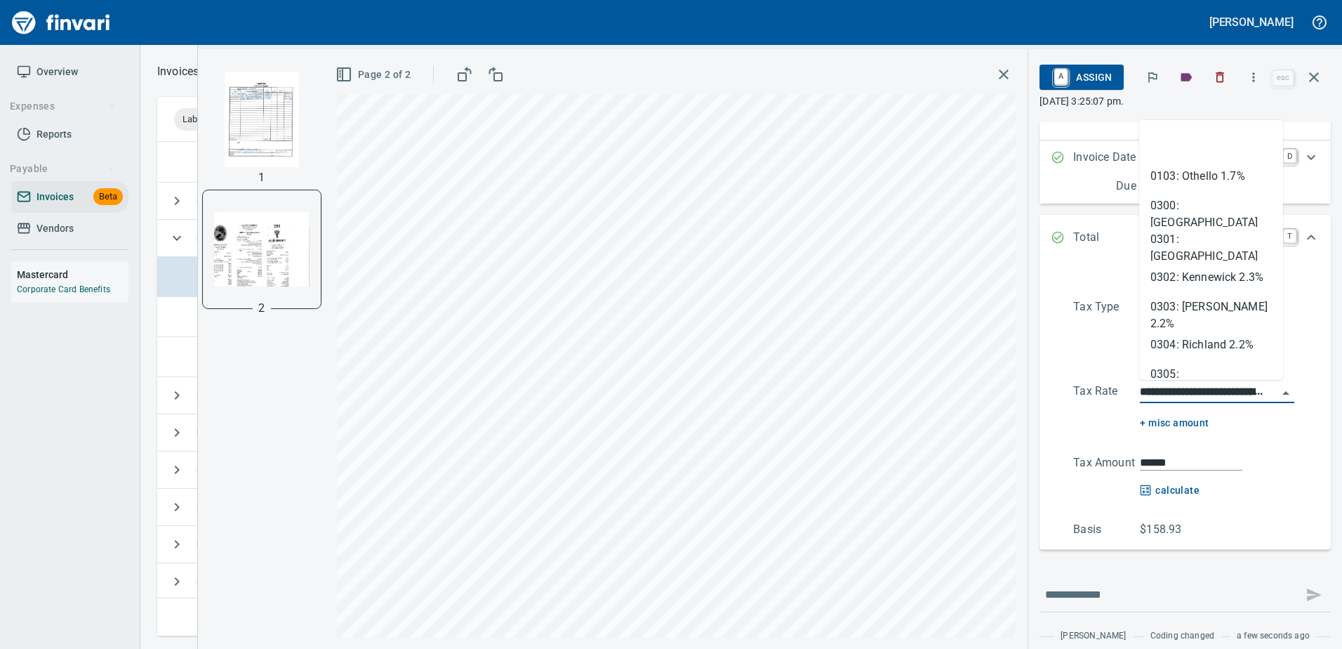
click at [1183, 394] on input "**********" at bounding box center [1209, 393] width 138 height 20
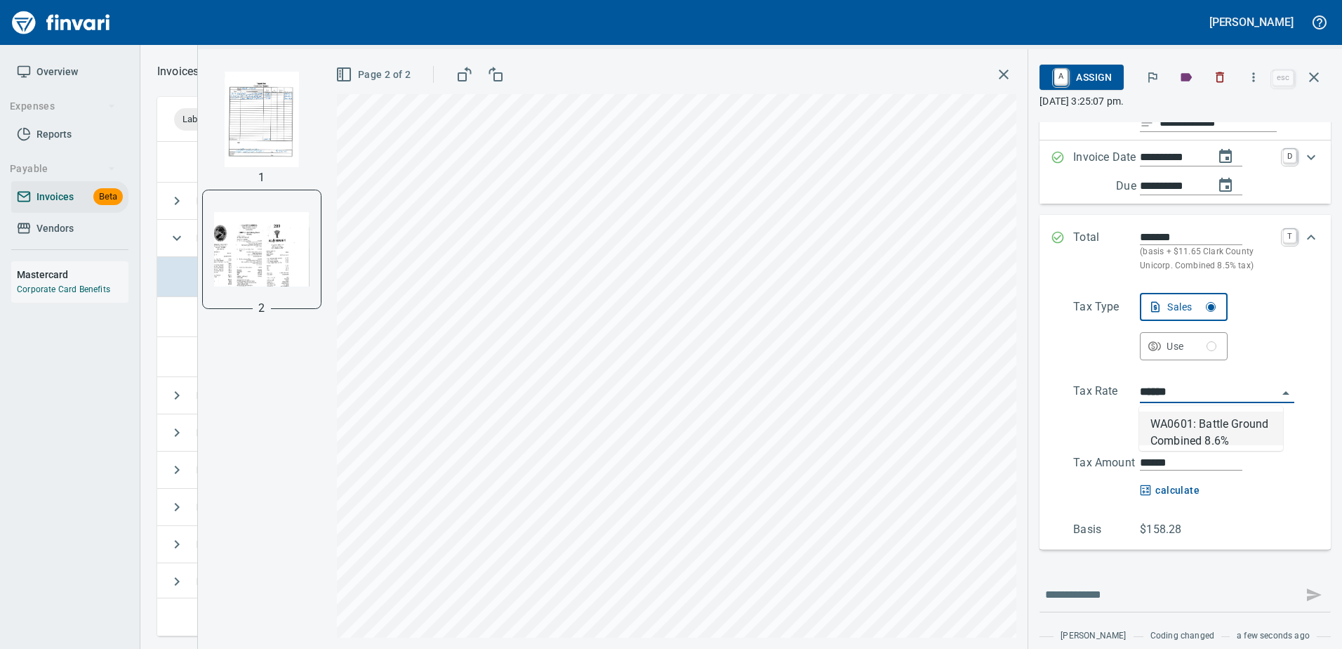
scroll to position [473, 1146]
type input "**********"
click at [1169, 460] on input "******" at bounding box center [1191, 462] width 102 height 16
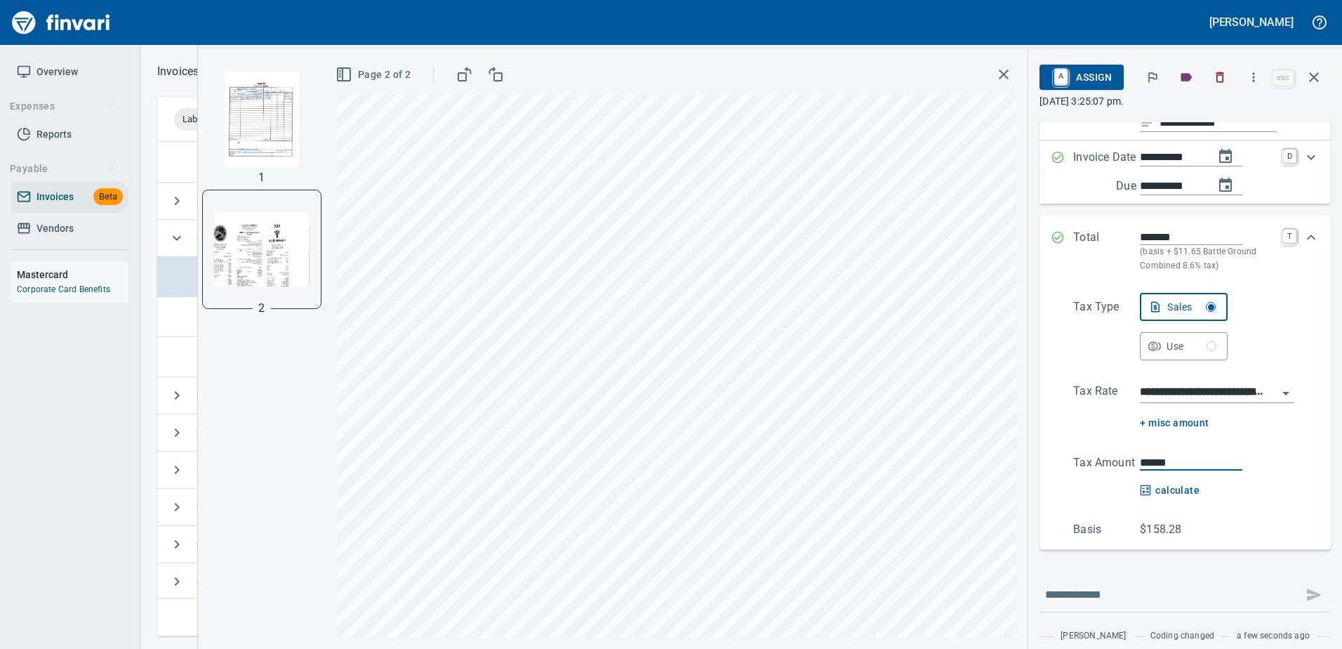
click at [1015, 73] on button "button" at bounding box center [1003, 74] width 25 height 25
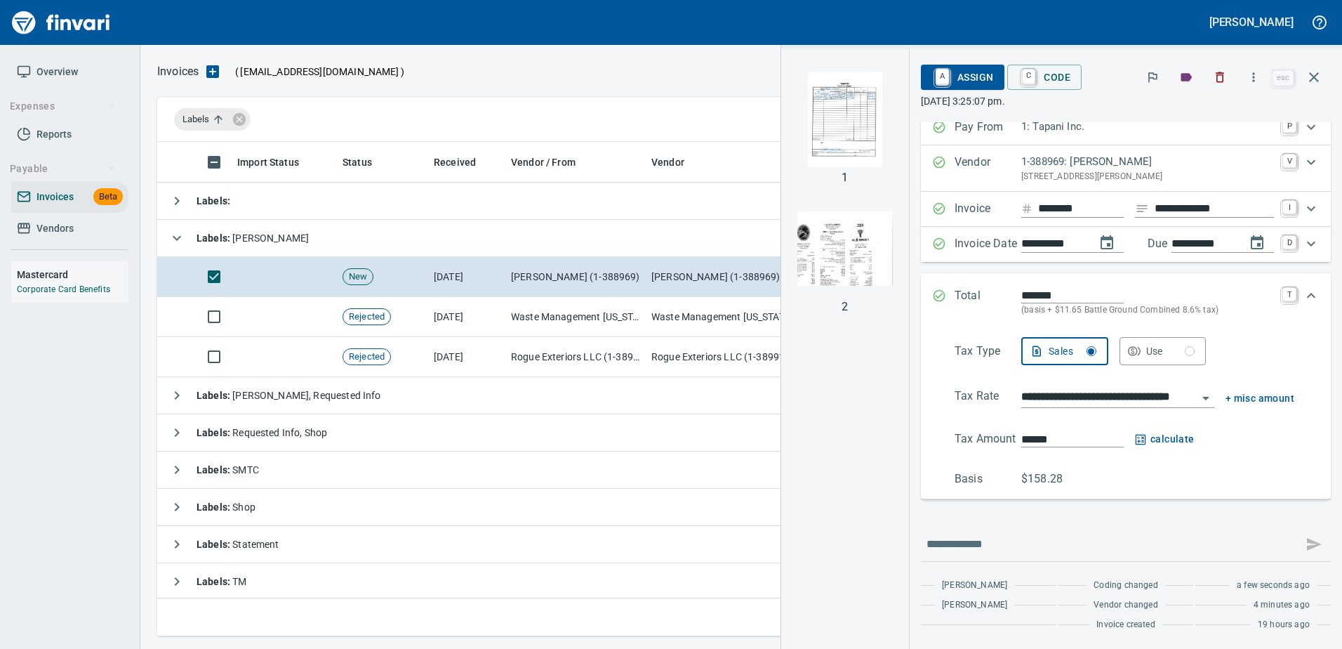
scroll to position [12, 0]
click at [1056, 75] on span "C Code" at bounding box center [1045, 77] width 52 height 24
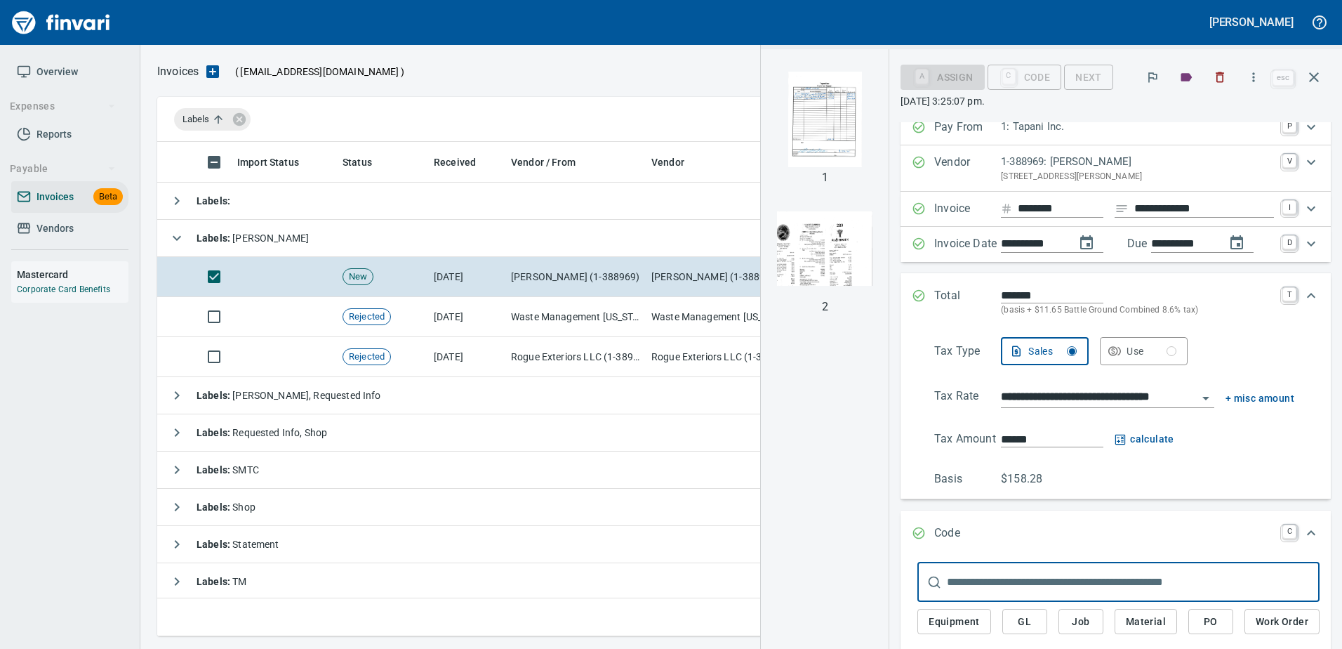
scroll to position [126, 0]
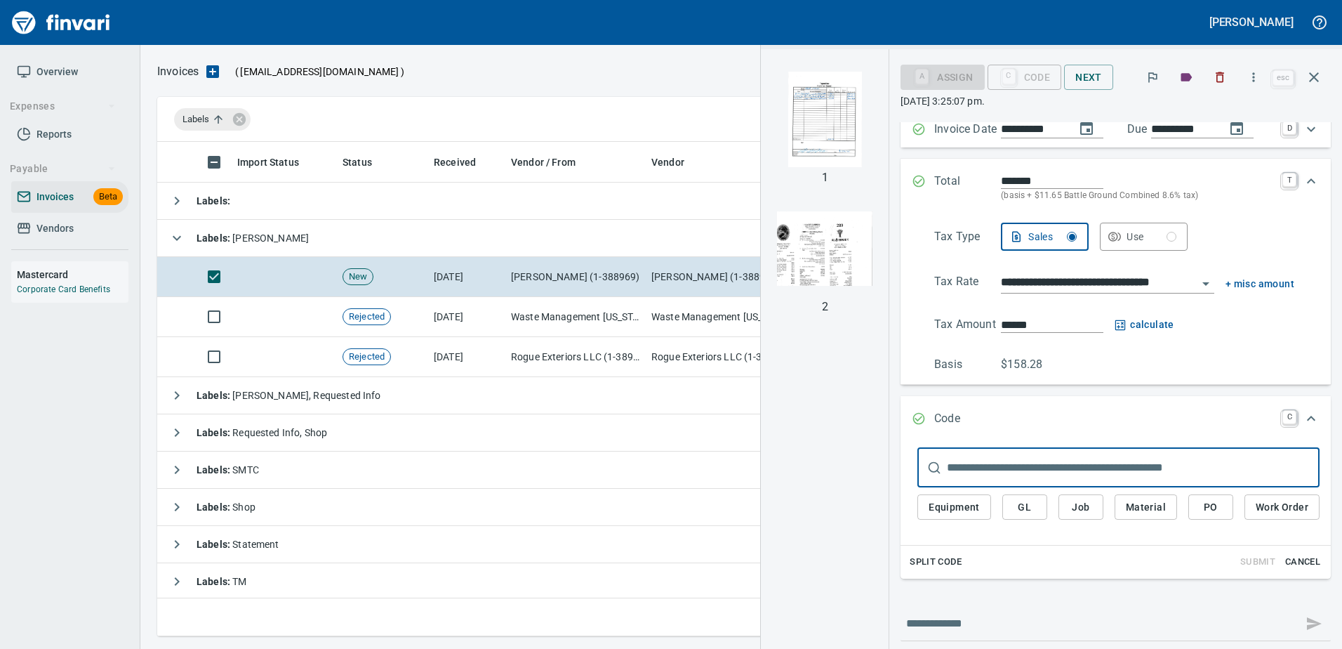
click at [925, 545] on div "Split Code Submit Cancel" at bounding box center [1116, 561] width 430 height 33
click at [916, 555] on span "Split Code" at bounding box center [936, 562] width 52 height 16
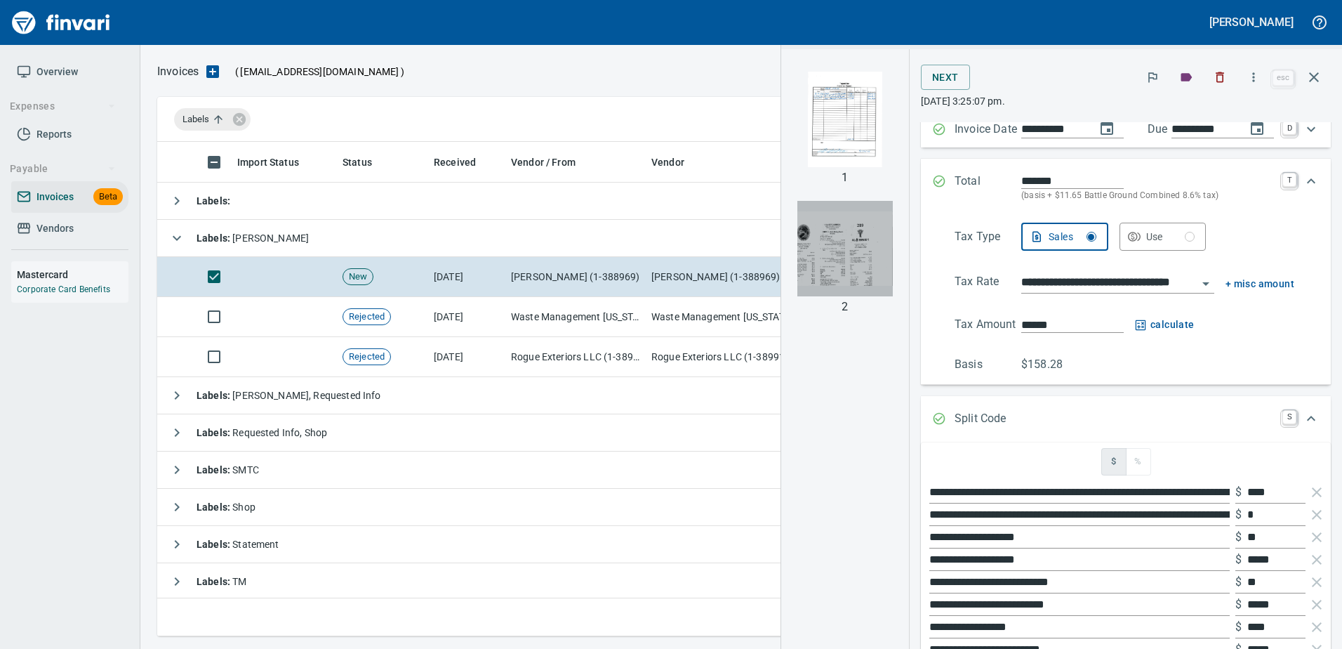
click at [834, 265] on img "button" at bounding box center [844, 248] width 95 height 95
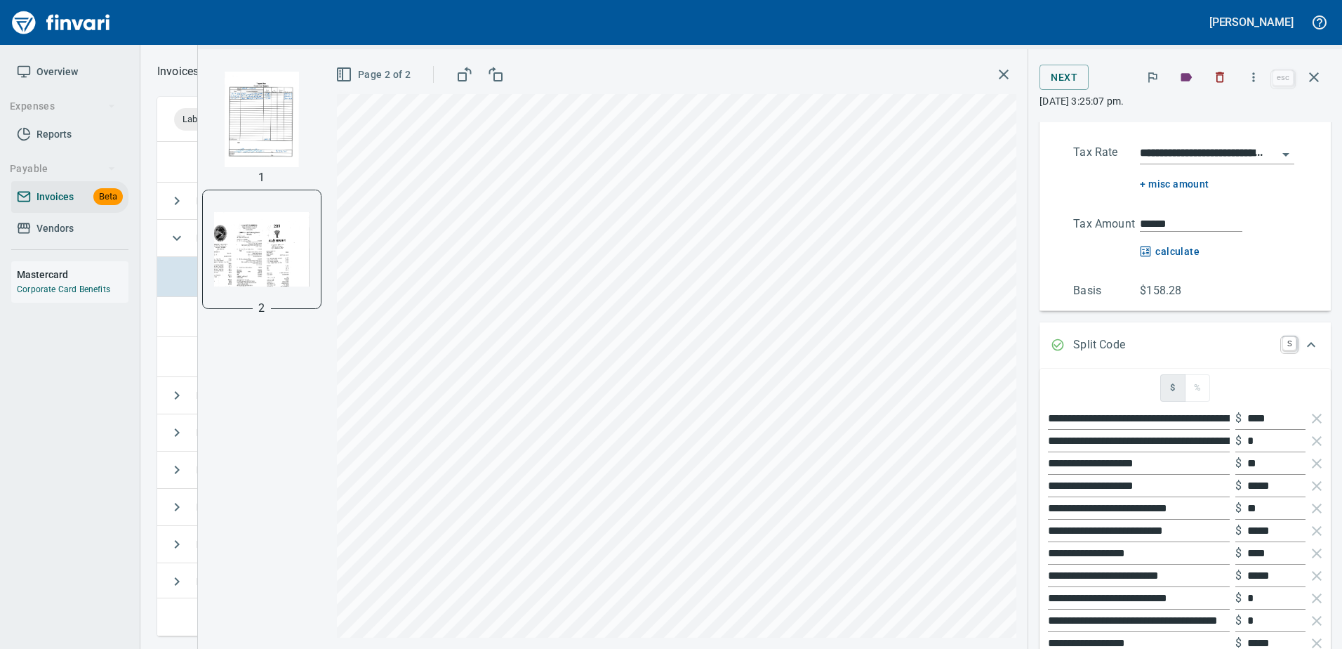
scroll to position [473, 1146]
click at [1255, 75] on icon "button" at bounding box center [1254, 77] width 14 height 14
click at [1191, 98] on ul "Download Split Pages" at bounding box center [1240, 133] width 180 height 73
click at [1195, 119] on span "Download" at bounding box center [1251, 118] width 135 height 17
drag, startPoint x: 1320, startPoint y: 82, endPoint x: 1207, endPoint y: 91, distance: 113.3
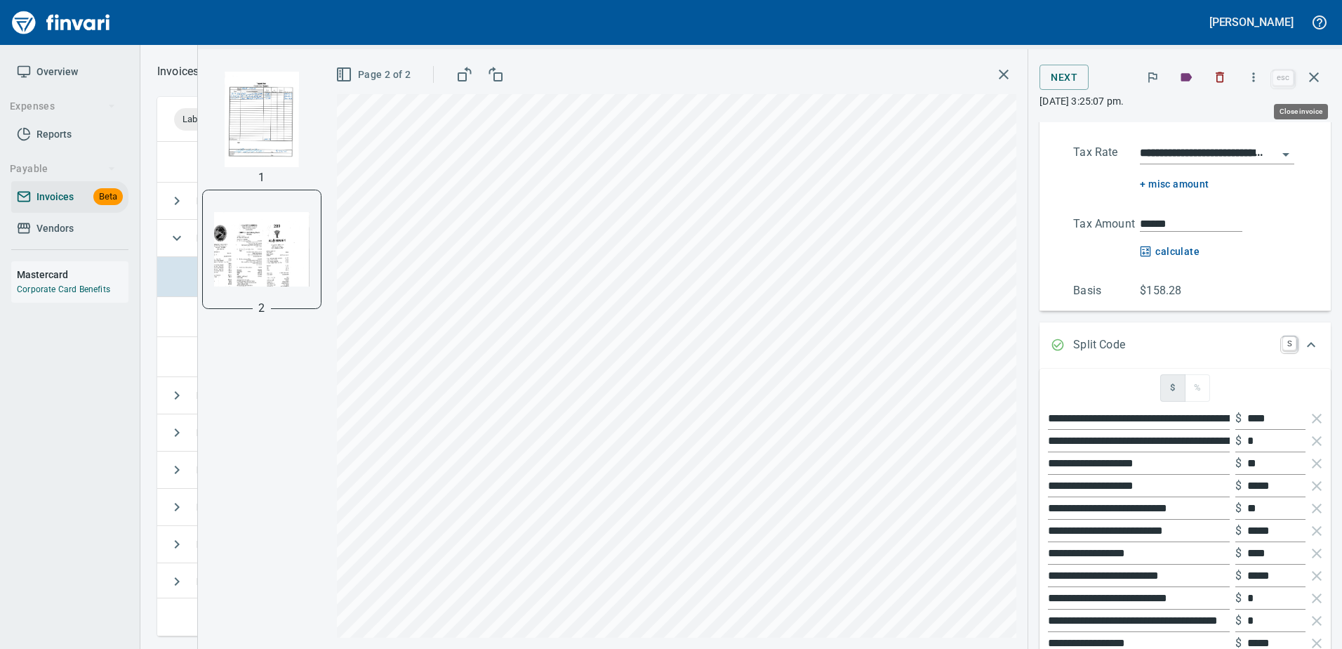
click at [1320, 82] on icon "button" at bounding box center [1314, 77] width 17 height 17
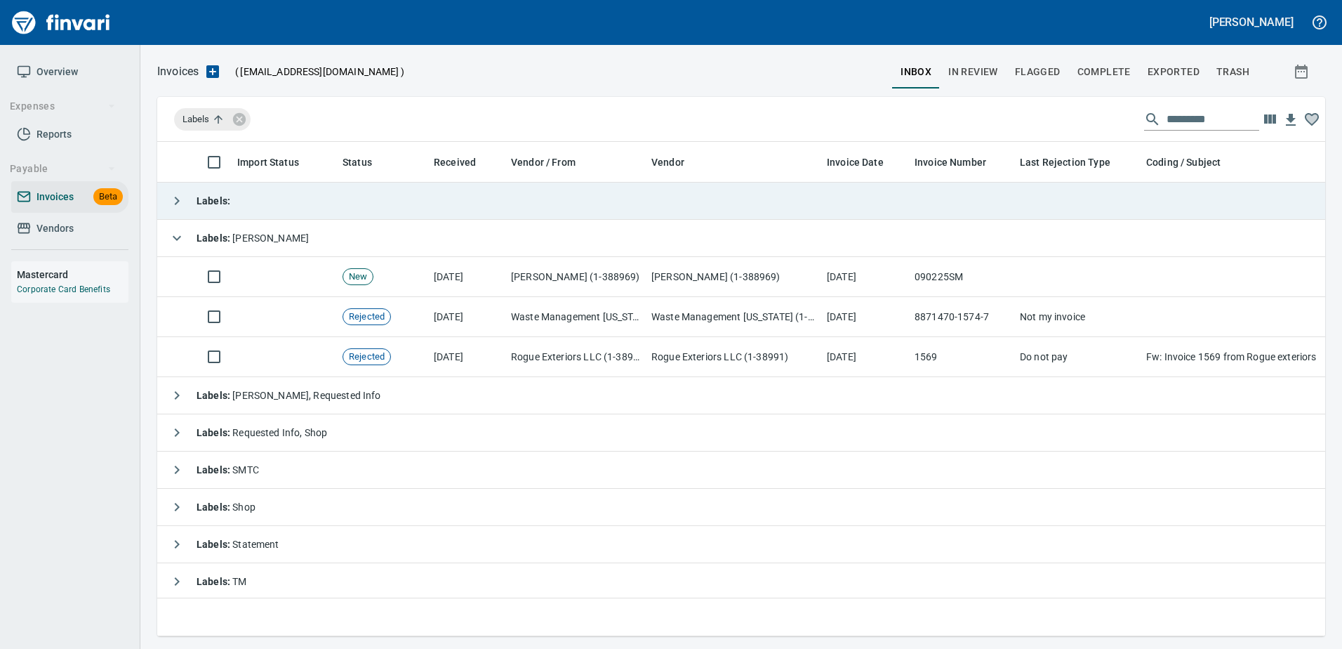
scroll to position [473, 1146]
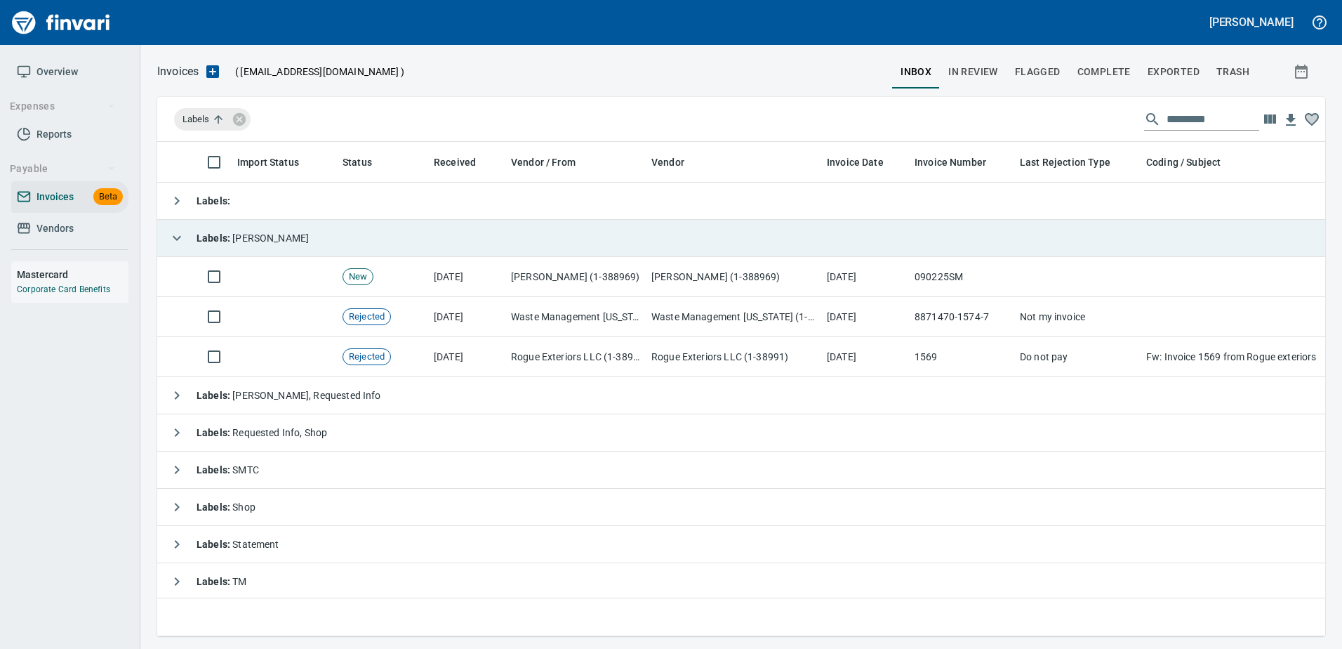
click at [258, 237] on td "Labels : [PERSON_NAME]" at bounding box center [789, 238] width 1264 height 37
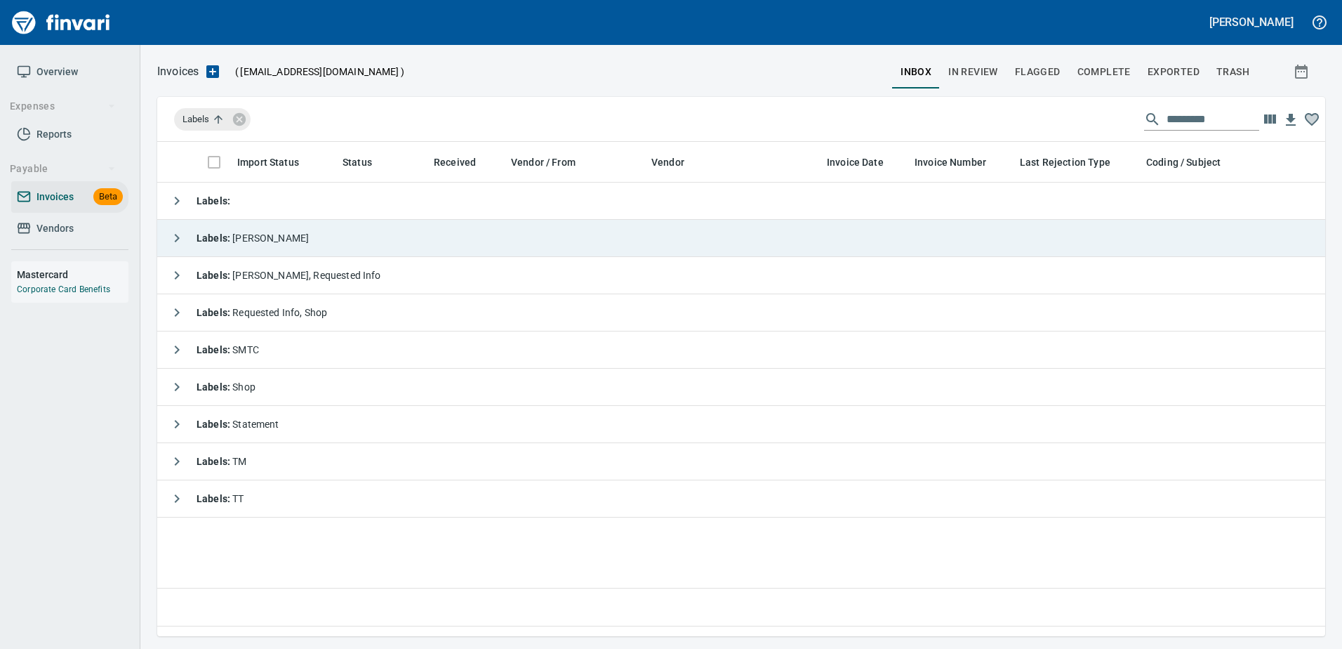
scroll to position [1, 1]
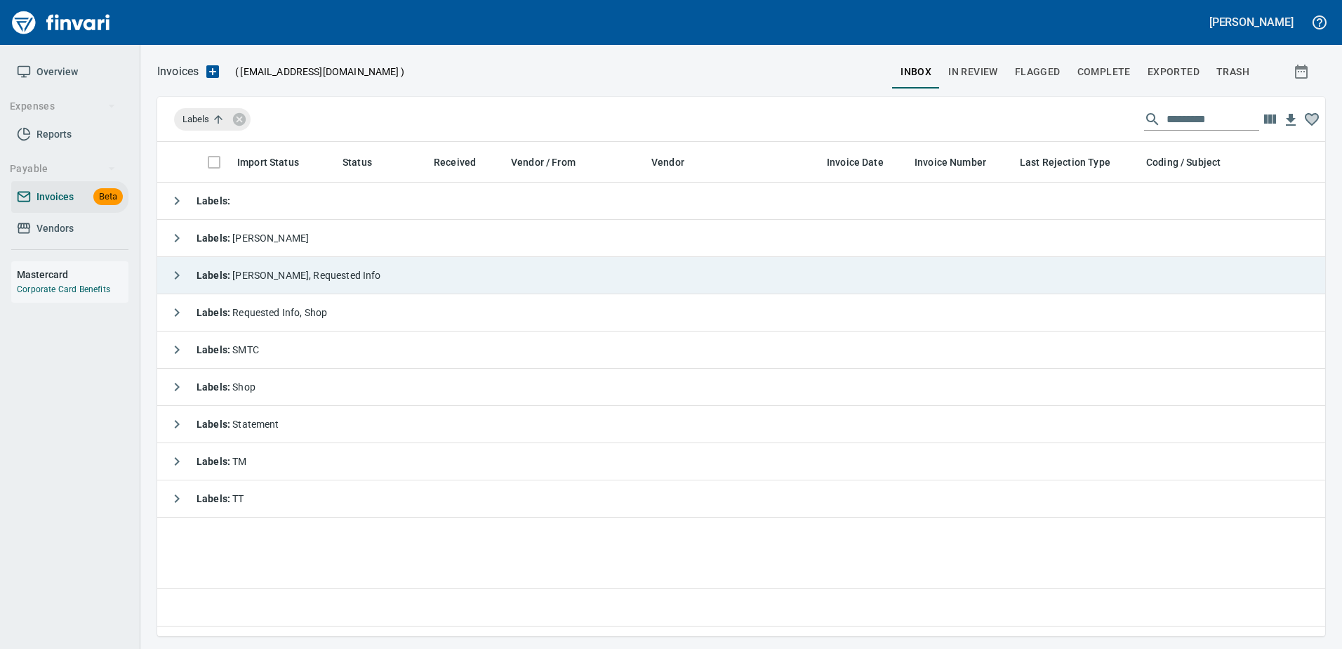
click at [254, 267] on div "Labels : Heidi, Requested Info" at bounding box center [272, 275] width 218 height 28
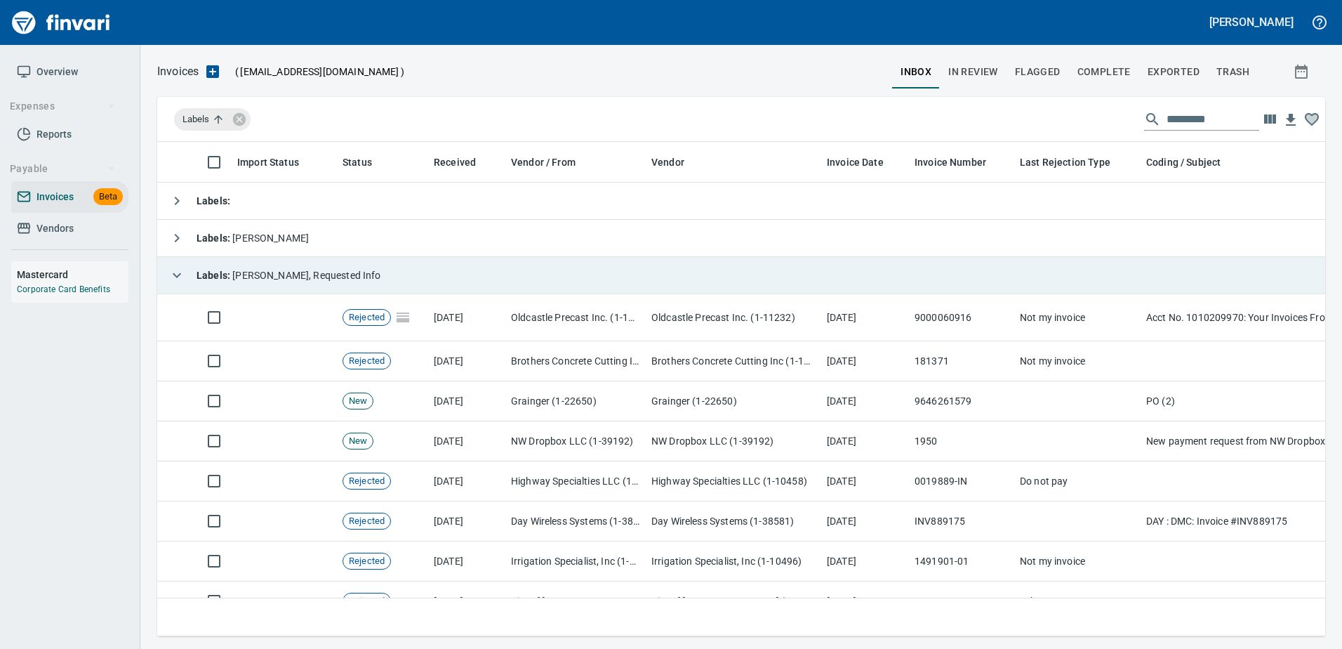
scroll to position [473, 1147]
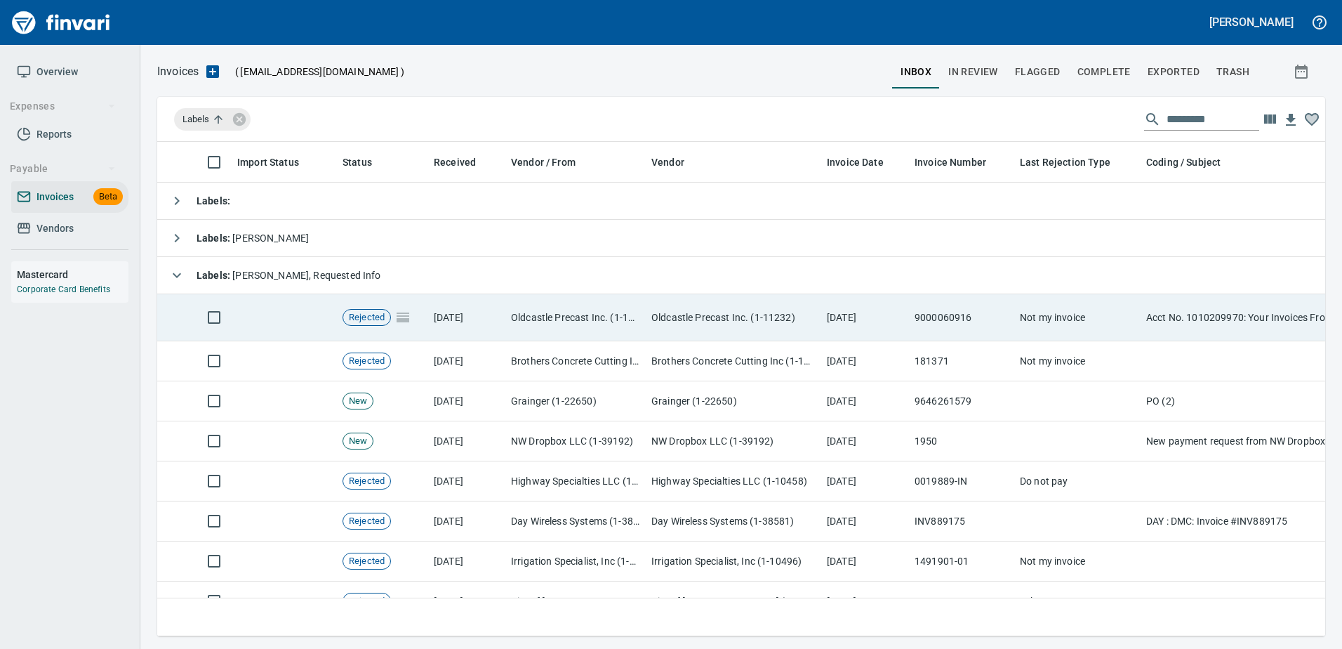
click at [707, 328] on td "Oldcastle Precast Inc. (1-11232)" at bounding box center [733, 317] width 175 height 47
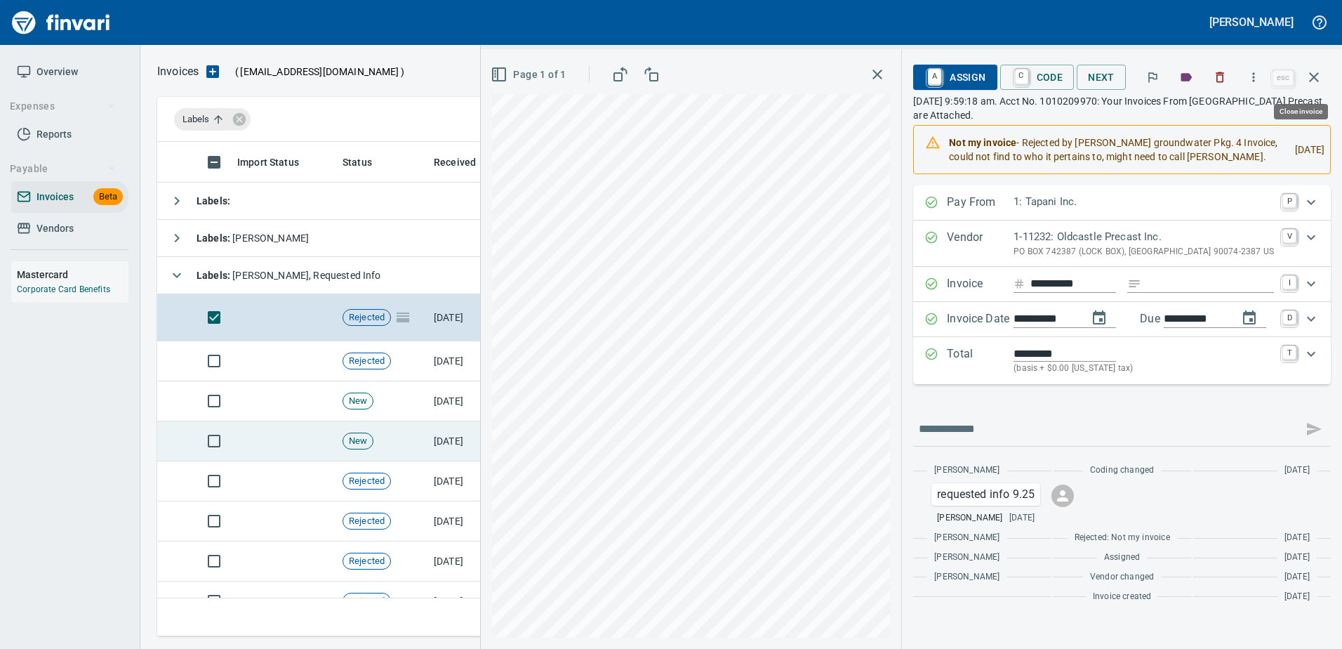
scroll to position [473, 1146]
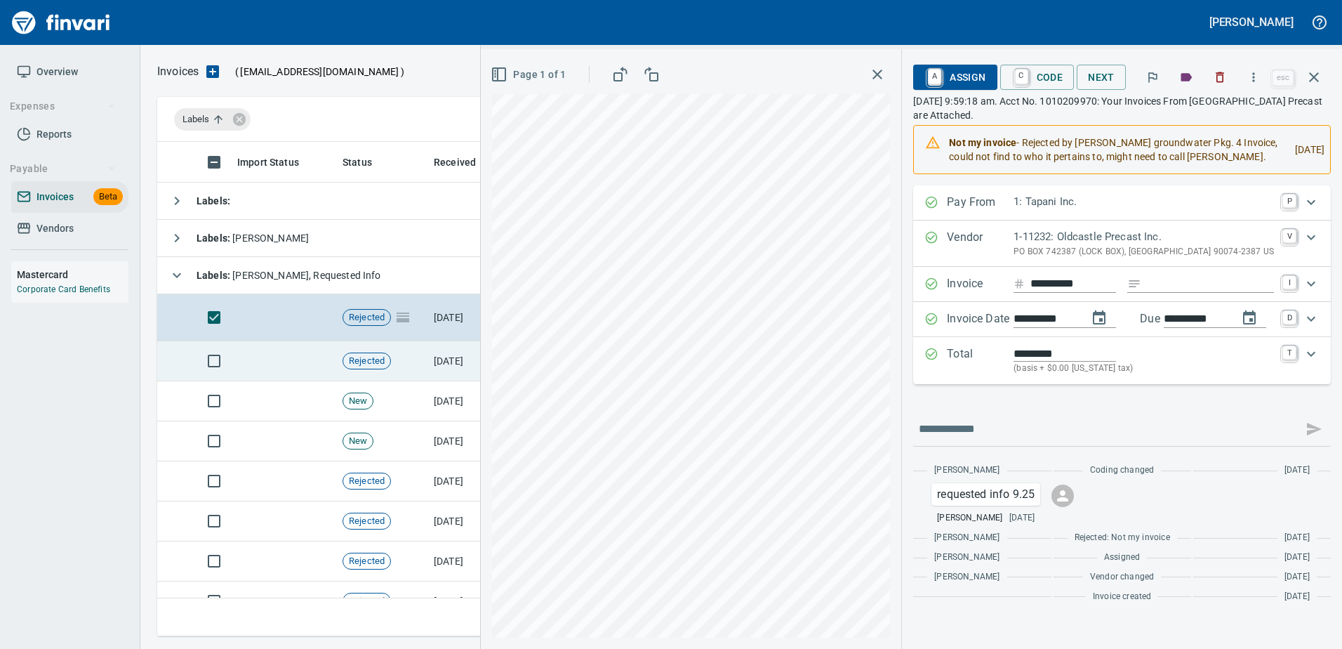
click at [456, 374] on td "[DATE]" at bounding box center [466, 361] width 77 height 40
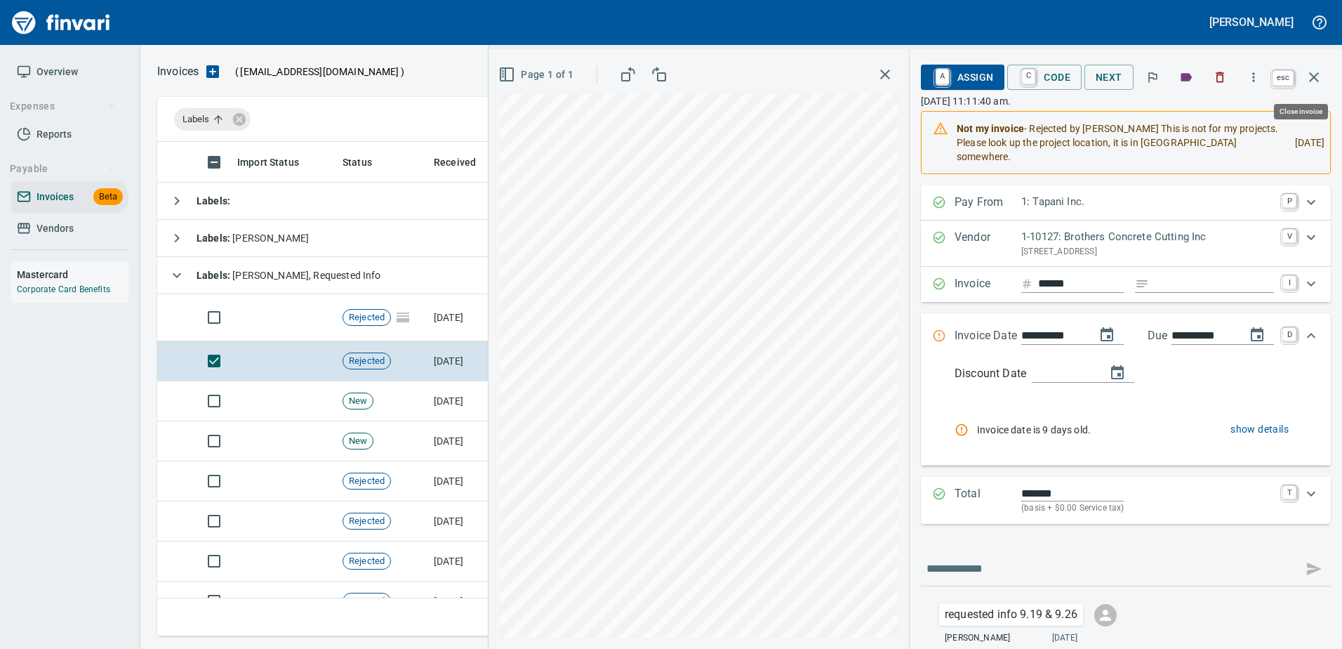
click at [1311, 74] on icon "button" at bounding box center [1314, 77] width 10 height 10
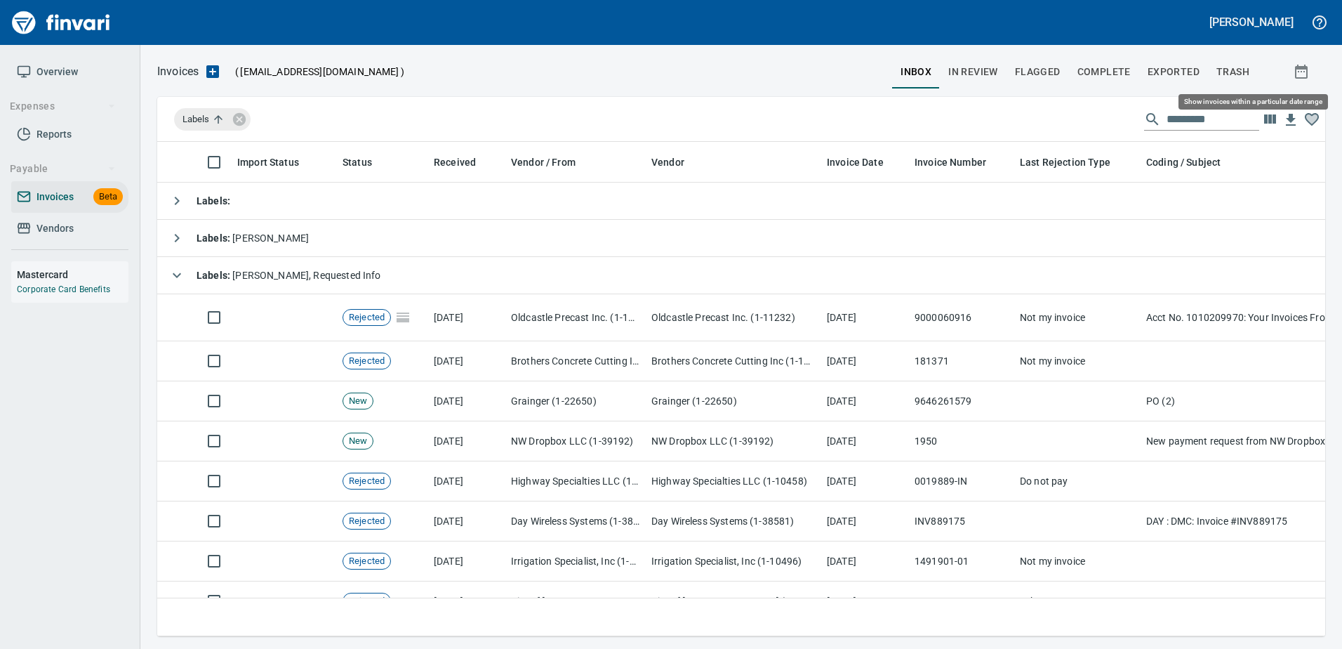
scroll to position [473, 1146]
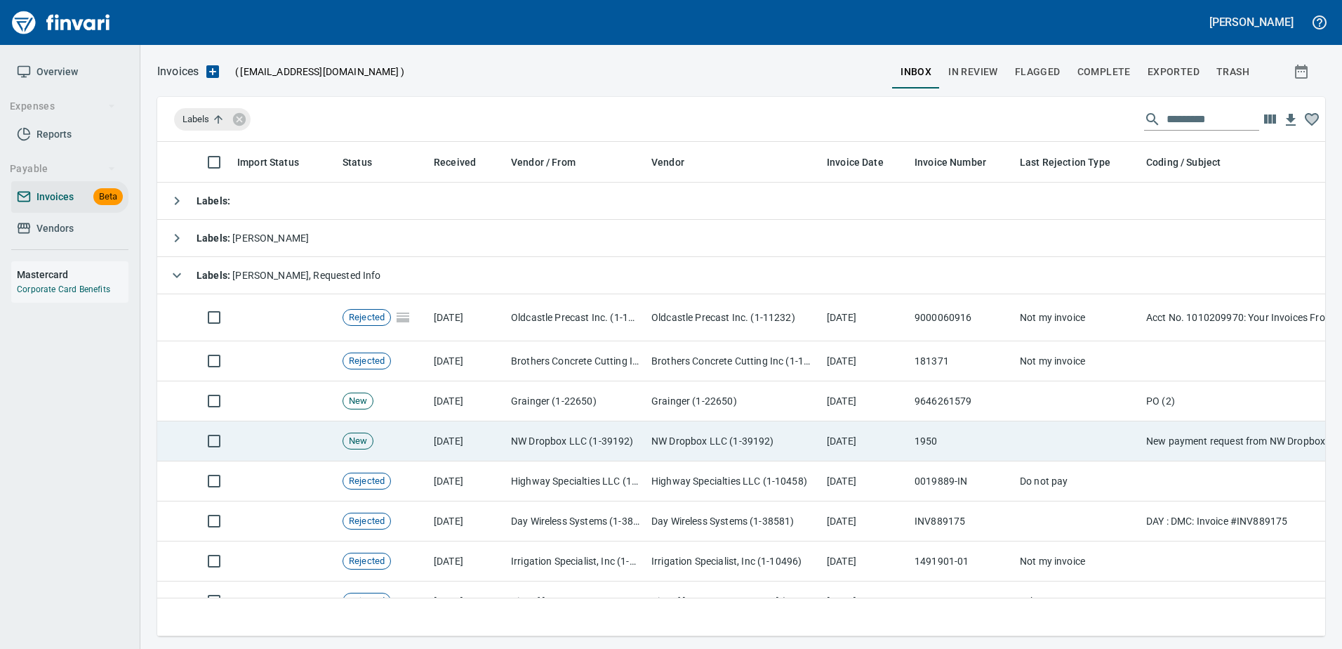
click at [872, 439] on td "[DATE]" at bounding box center [865, 441] width 88 height 40
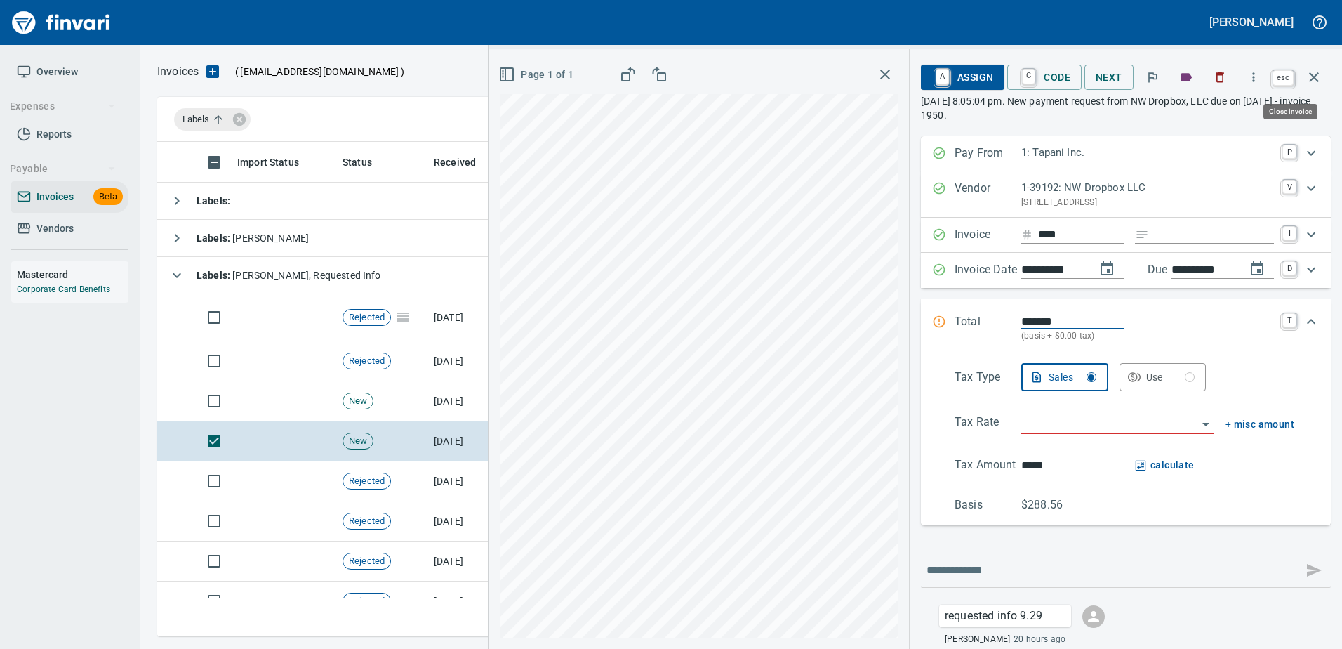
click at [1320, 71] on icon "button" at bounding box center [1314, 77] width 17 height 17
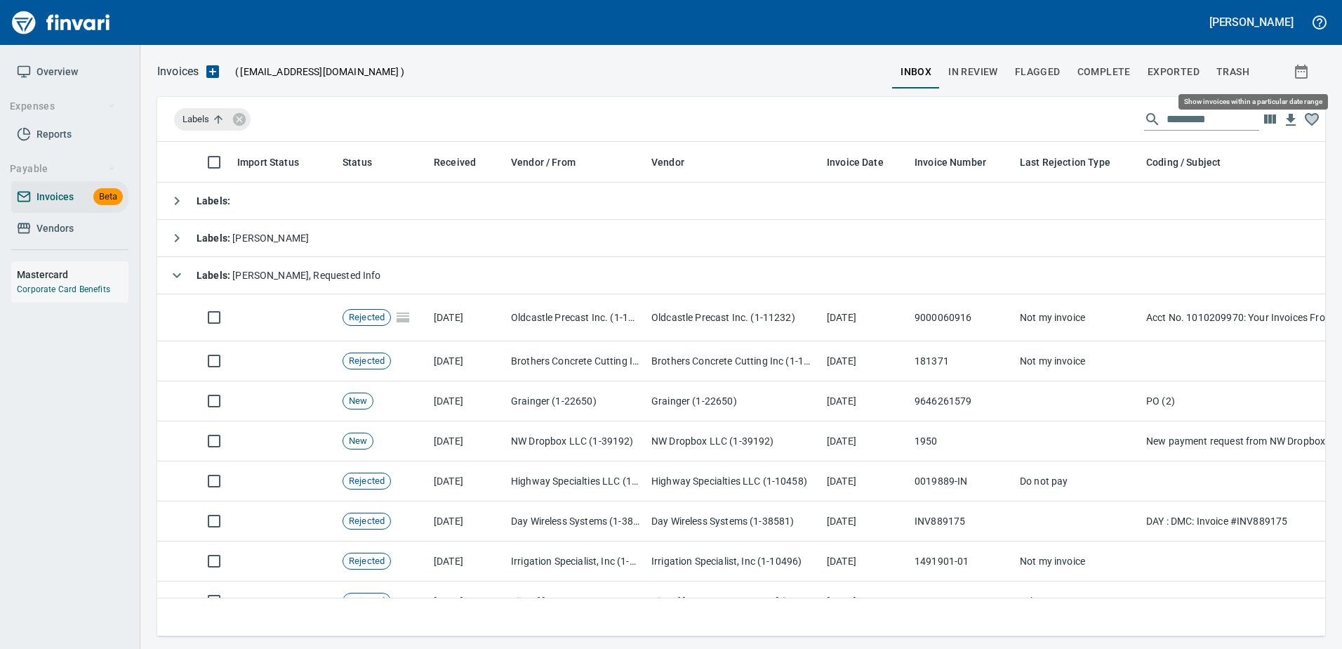
scroll to position [473, 1146]
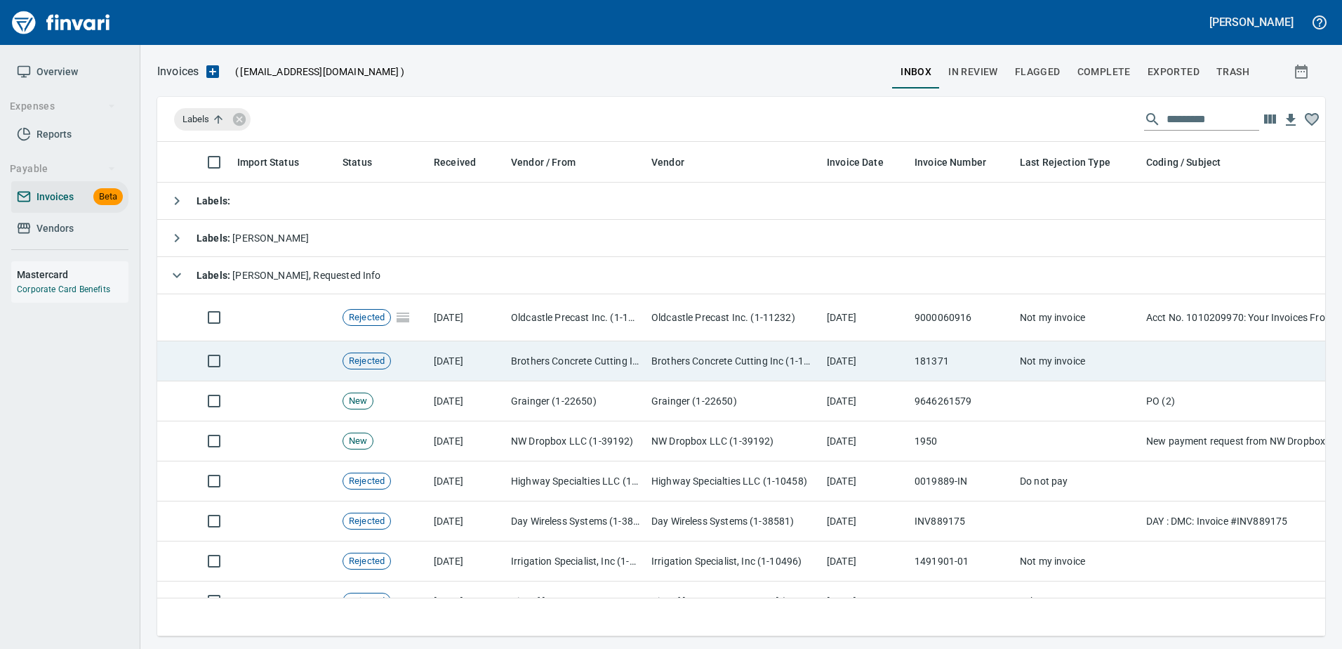
click at [665, 364] on td "Brothers Concrete Cutting Inc (1-10127)" at bounding box center [733, 361] width 175 height 40
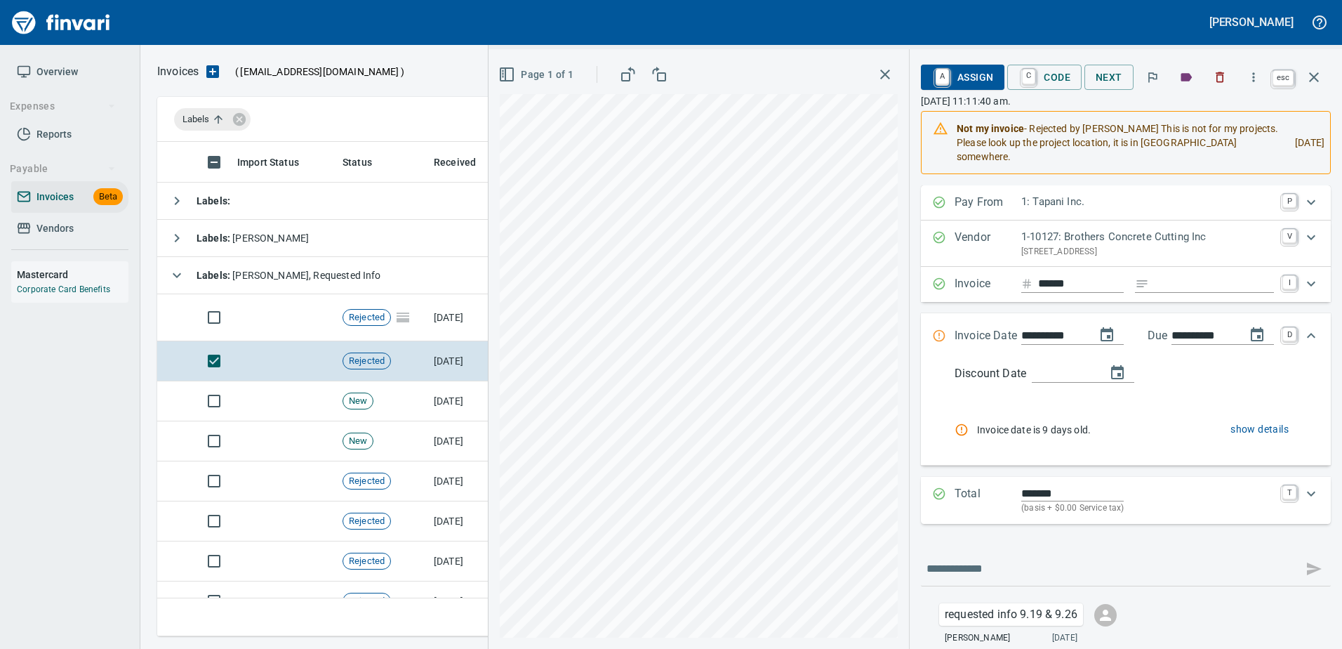
click at [1306, 83] on icon "button" at bounding box center [1314, 77] width 17 height 17
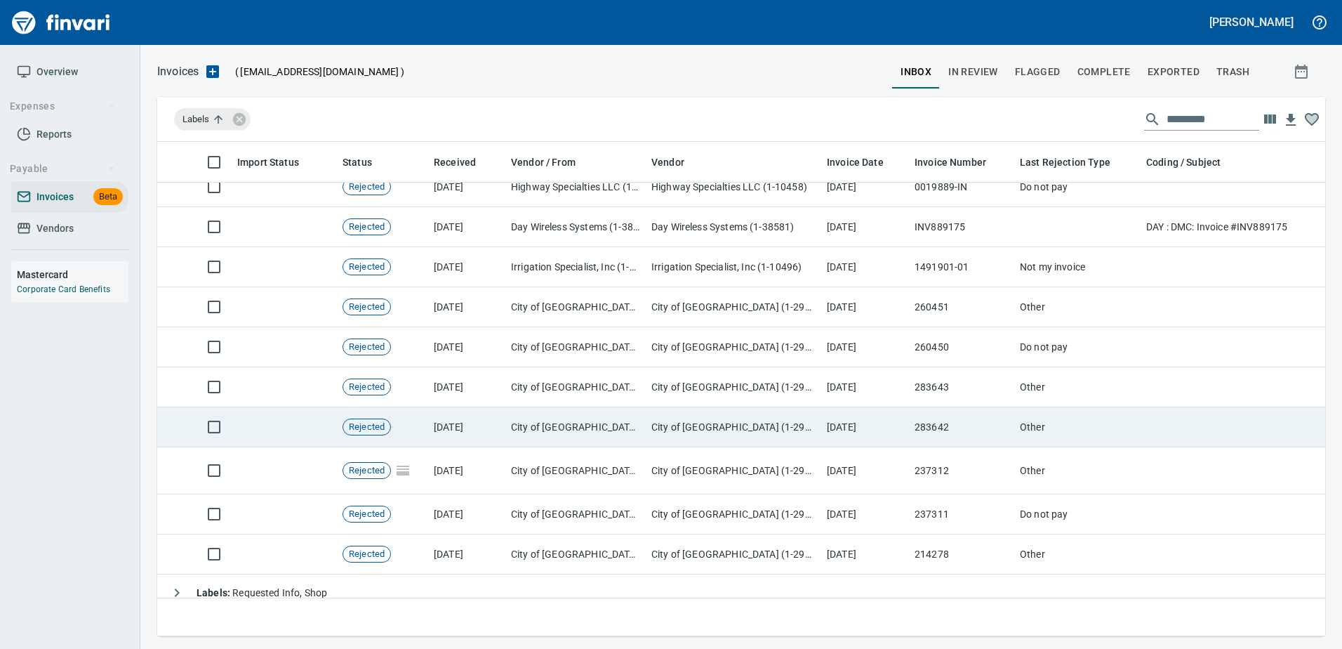
scroll to position [281, 0]
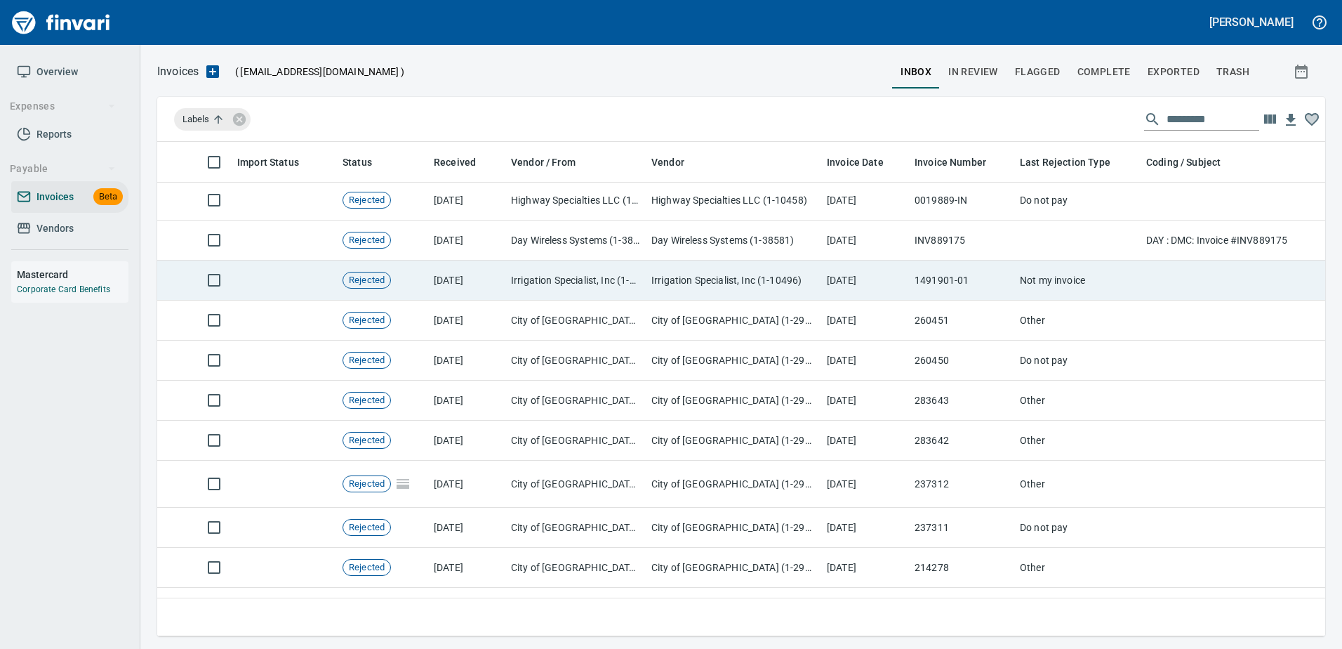
click at [792, 291] on td "Irrigation Specialist, Inc (1-10496)" at bounding box center [733, 280] width 175 height 40
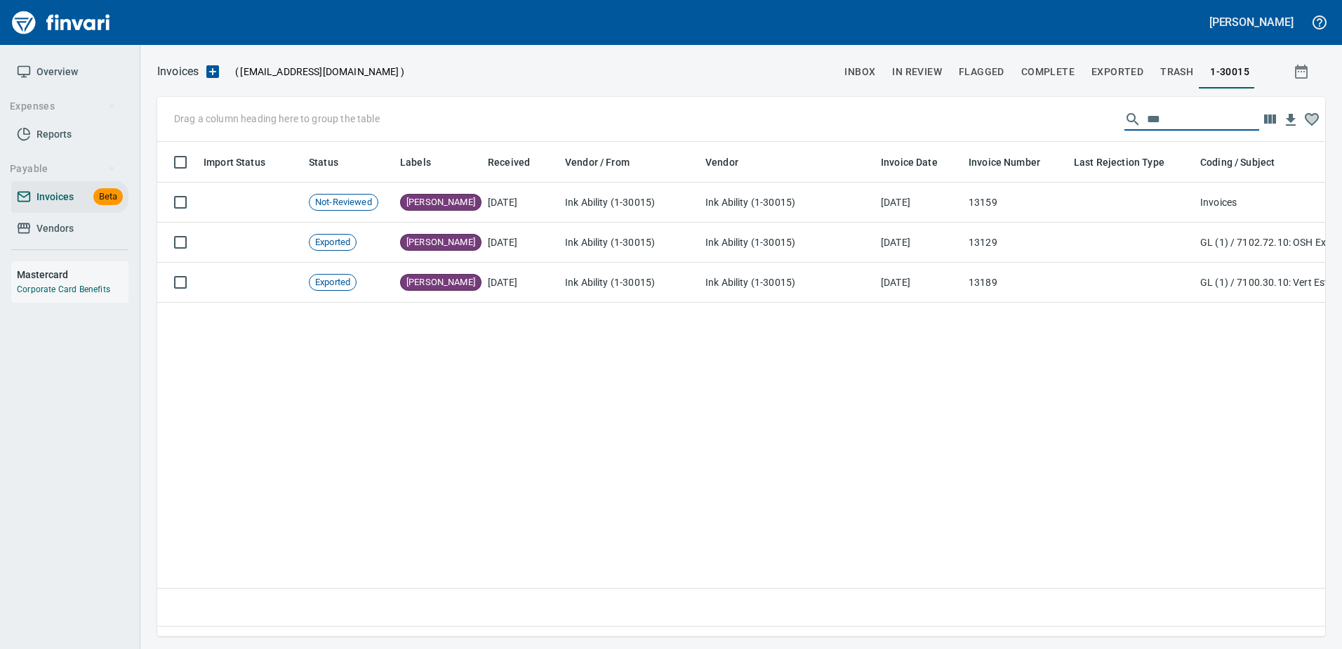
scroll to position [473, 1158]
click at [95, 222] on span "Vendors" at bounding box center [70, 229] width 106 height 18
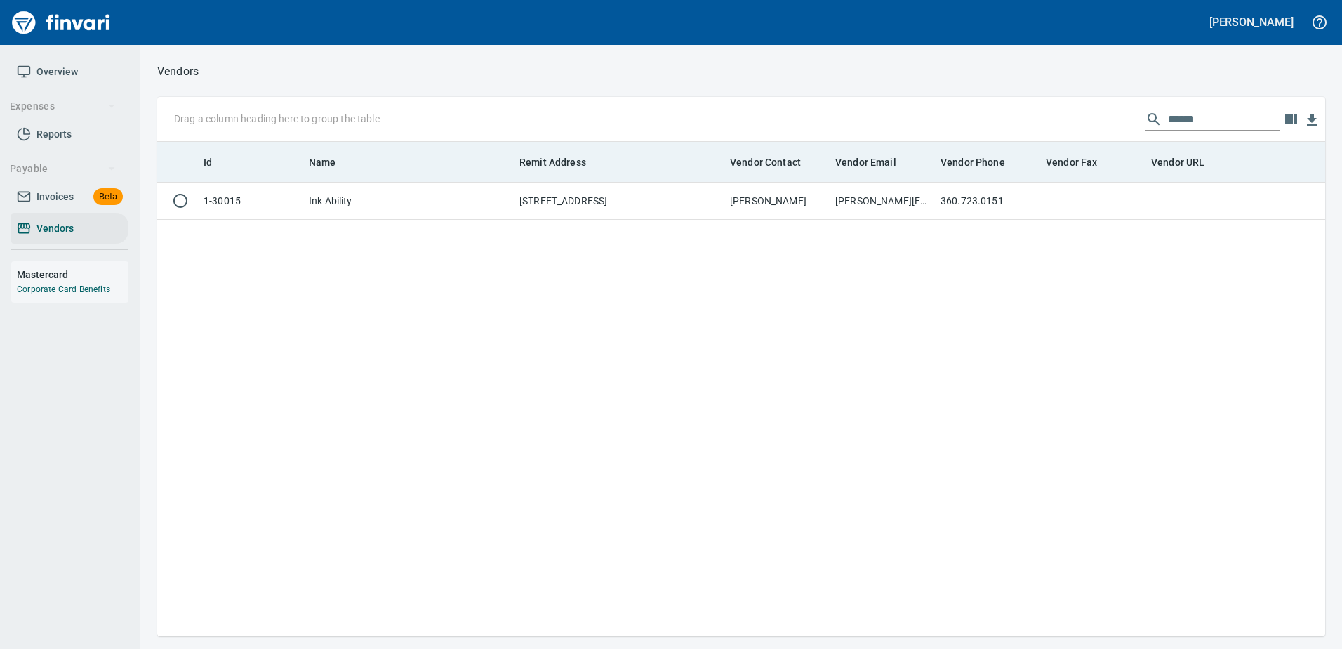
scroll to position [484, 1158]
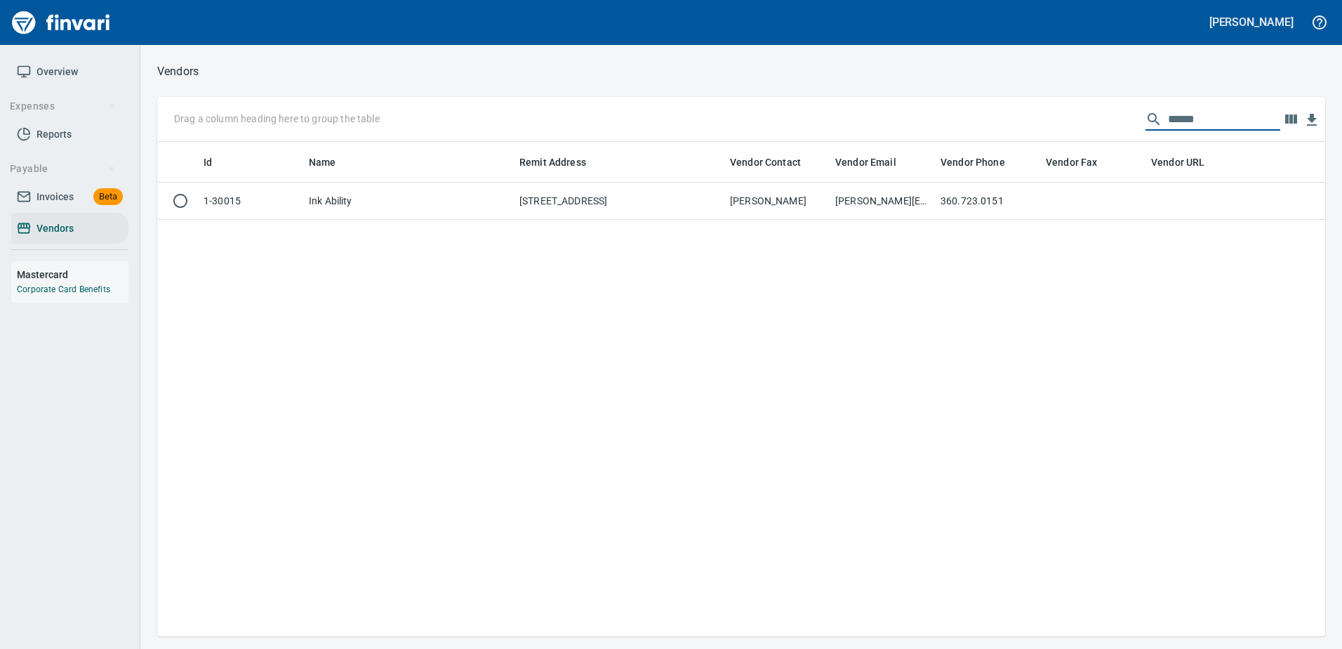
drag, startPoint x: 1214, startPoint y: 120, endPoint x: 998, endPoint y: 118, distance: 216.2
click at [998, 118] on div "Drag a column heading here to group the table ******" at bounding box center [741, 119] width 1168 height 45
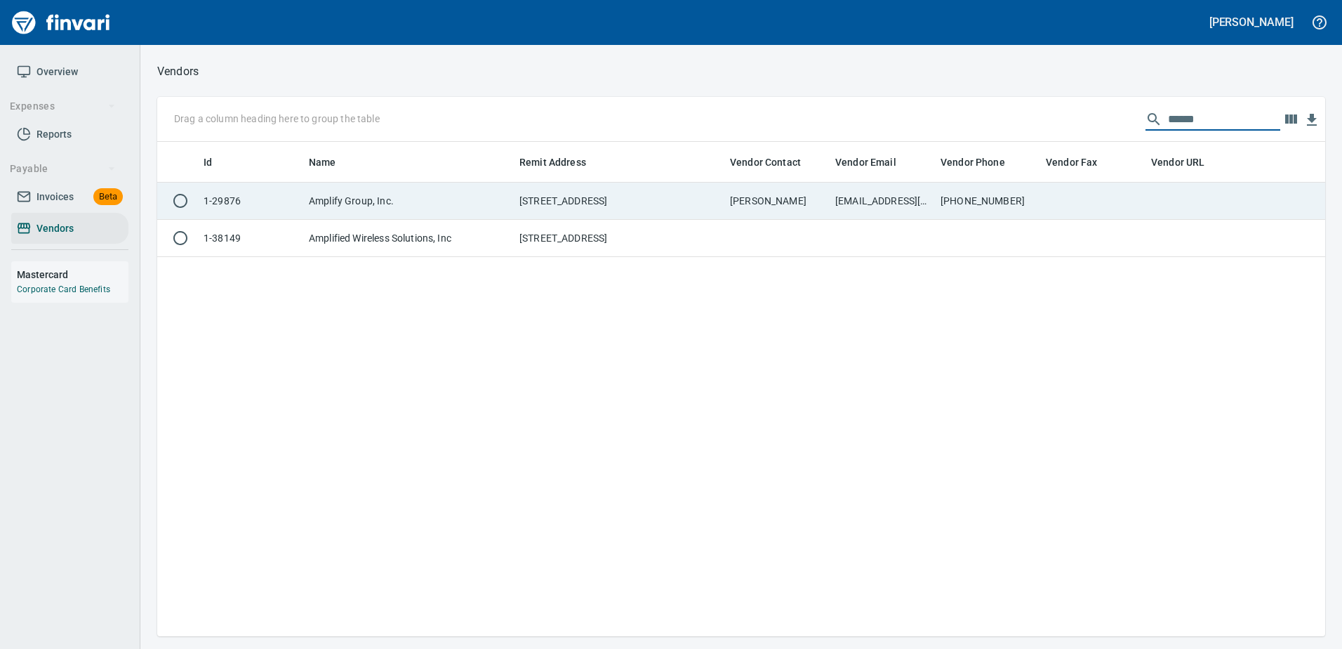
type input "******"
click at [930, 205] on td "rarp@amplifygroup.com" at bounding box center [882, 201] width 105 height 37
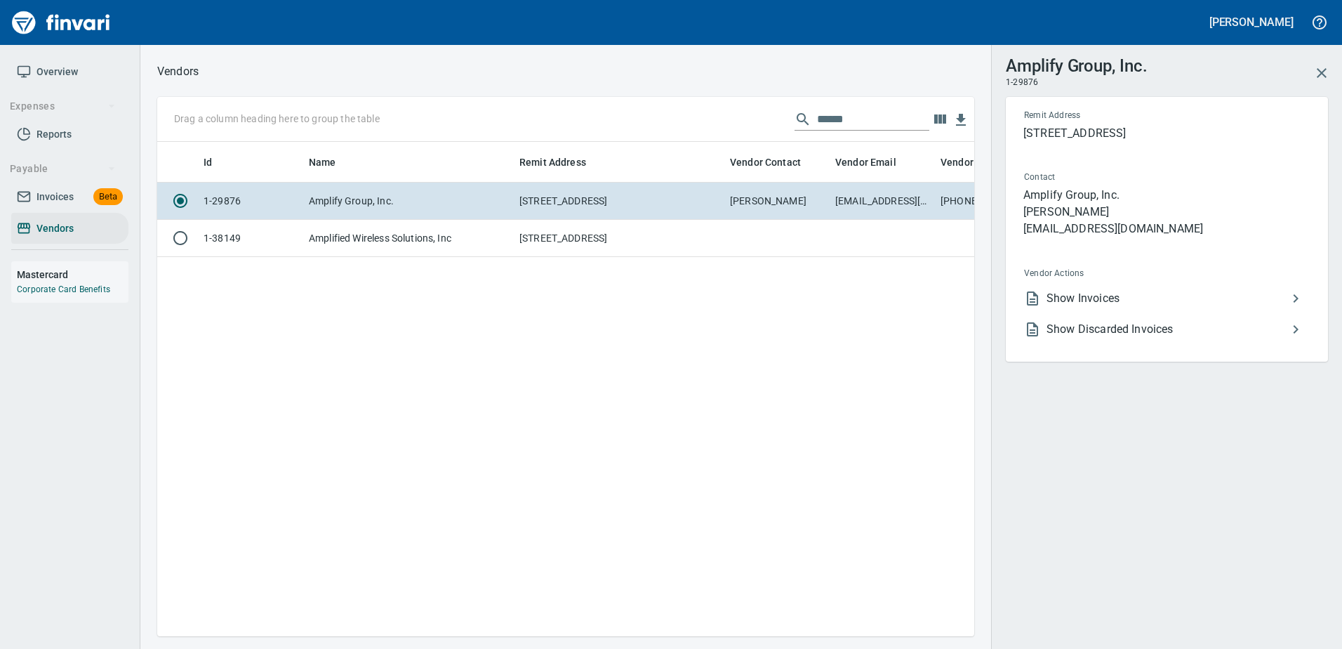
scroll to position [473, 807]
click at [1058, 303] on span "Show Invoices" at bounding box center [1167, 298] width 241 height 17
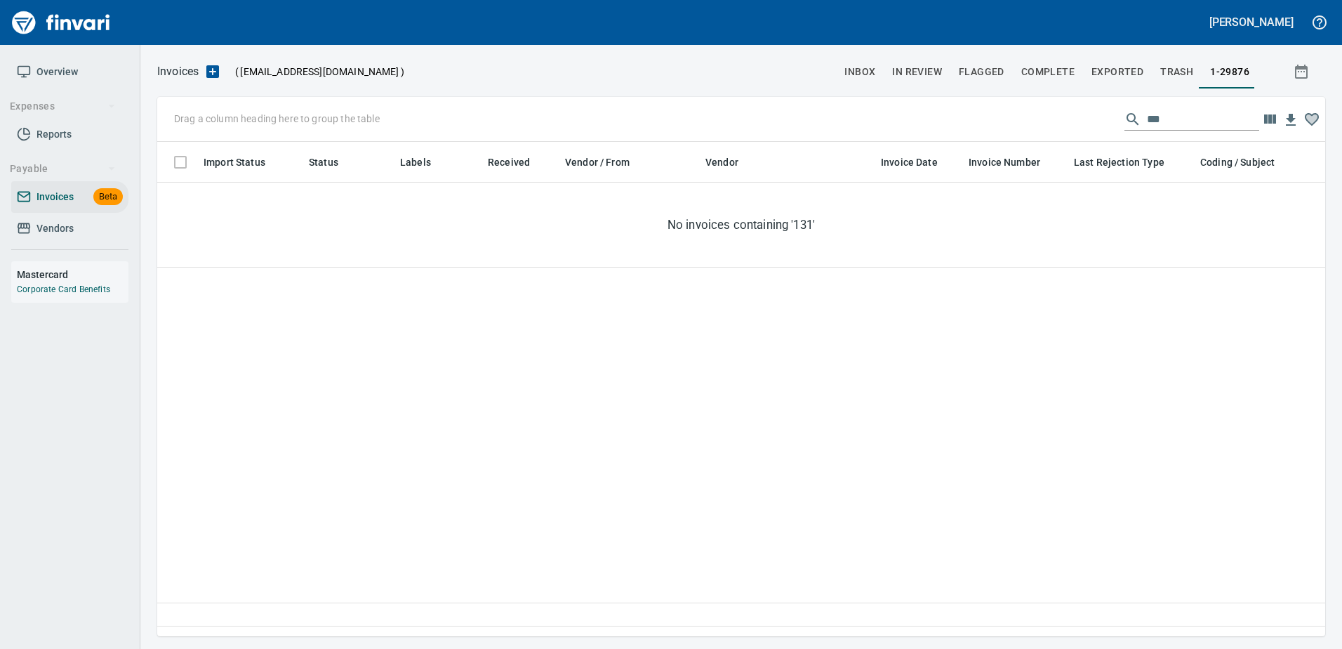
scroll to position [473, 1158]
drag, startPoint x: 1172, startPoint y: 124, endPoint x: 1056, endPoint y: 112, distance: 115.7
click at [1085, 124] on div "Drag a column heading here to group the table ***" at bounding box center [741, 119] width 1168 height 45
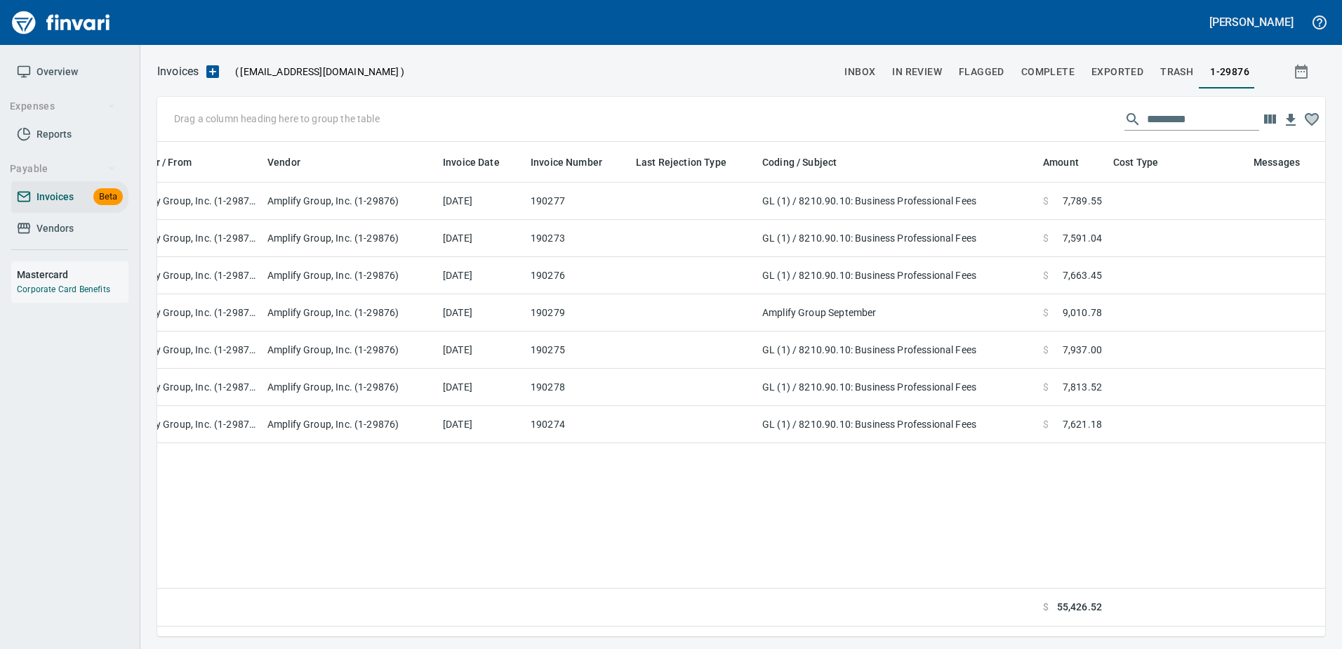
scroll to position [0, 439]
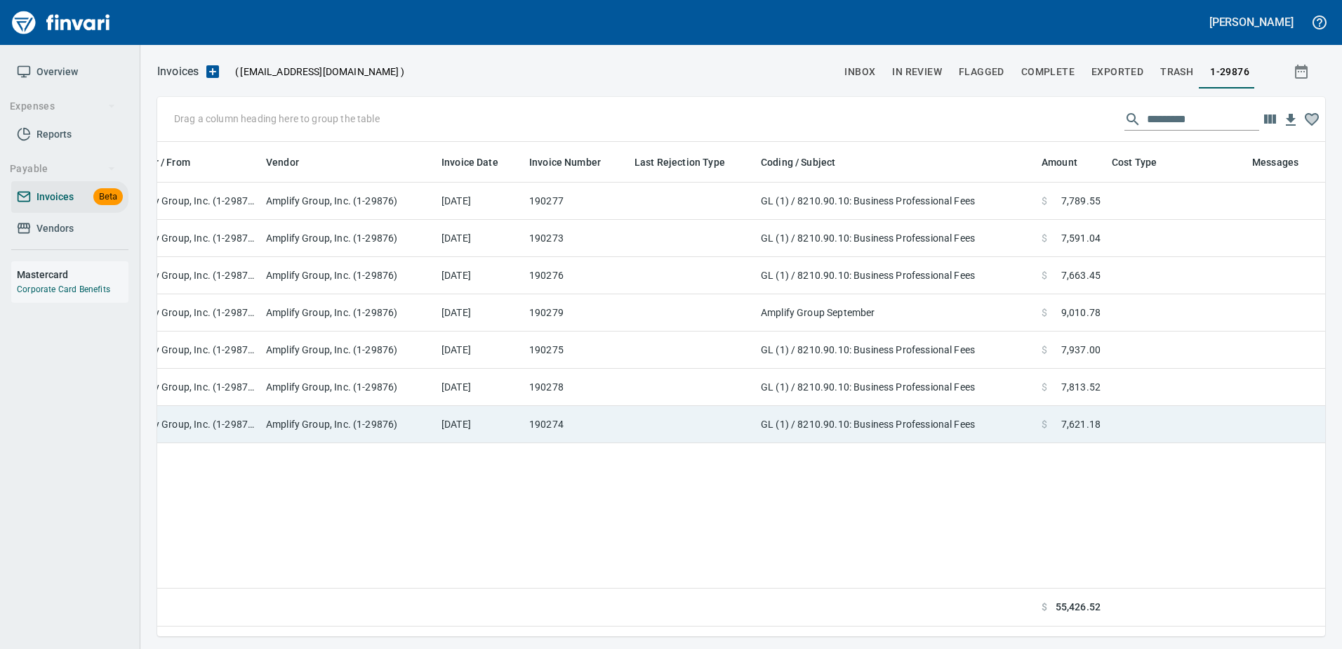
click at [1003, 433] on td "GL (1) / 8210.90.10: Business Professional Fees" at bounding box center [895, 424] width 281 height 37
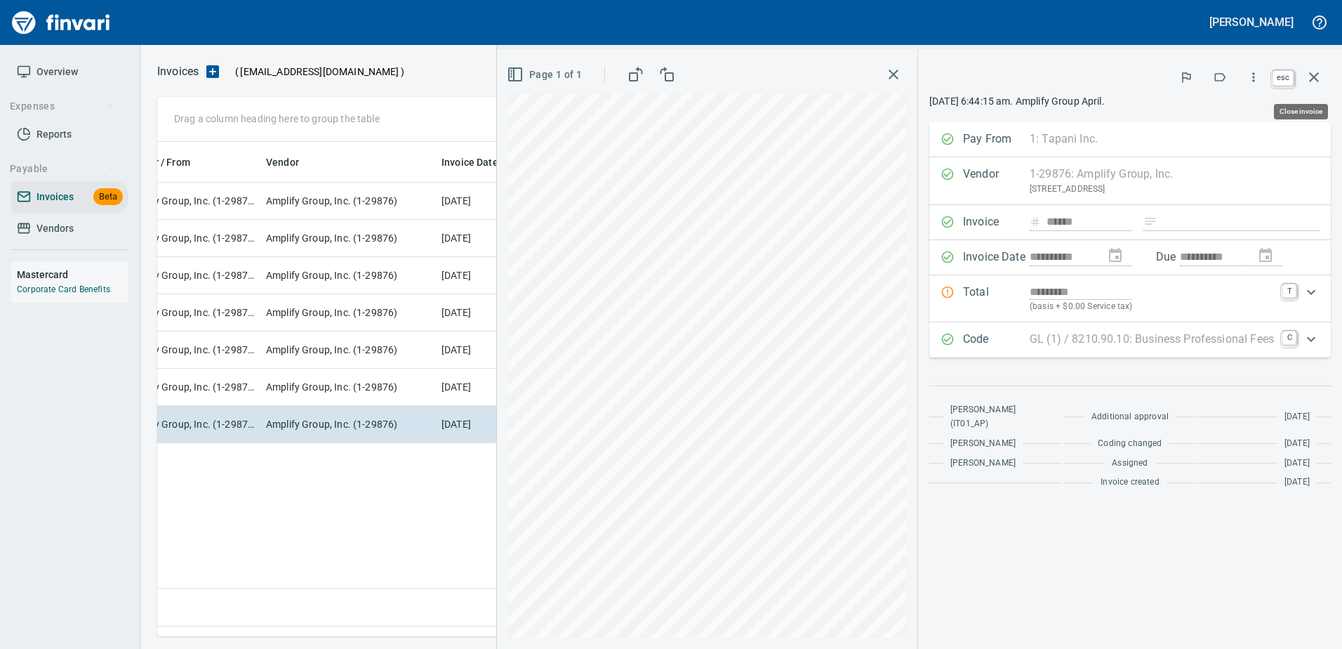
scroll to position [473, 1157]
click at [1313, 78] on icon "button" at bounding box center [1314, 77] width 10 height 10
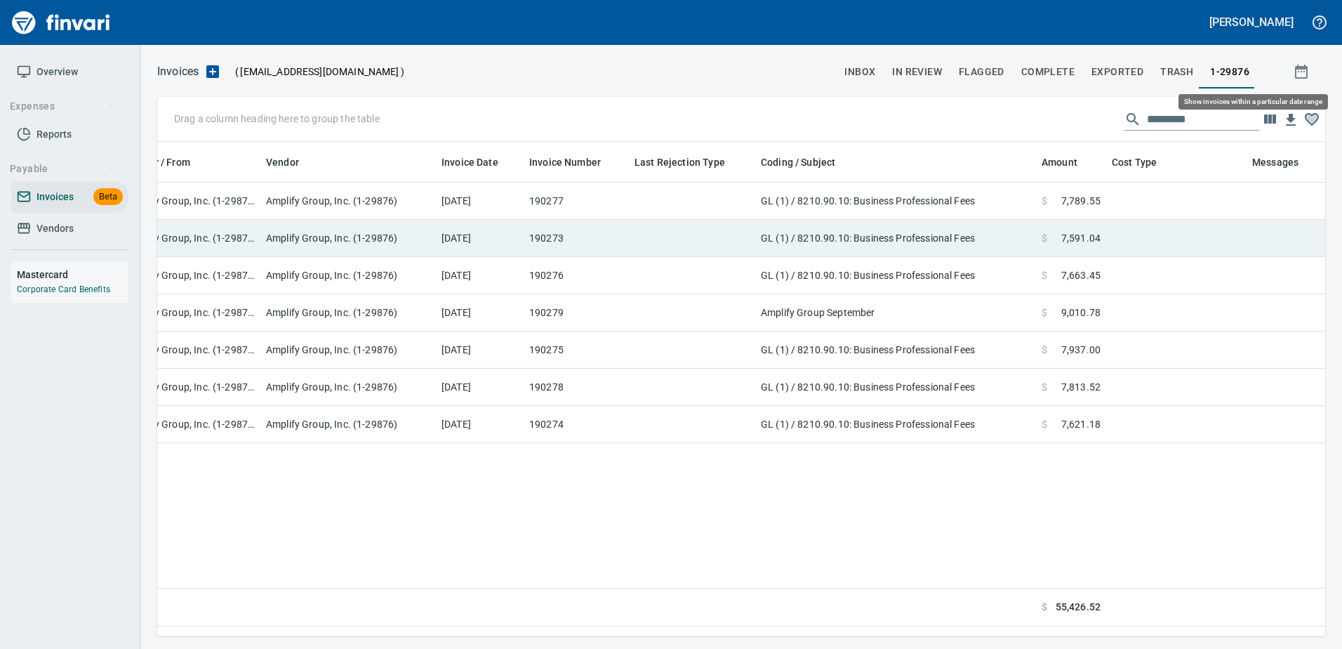
scroll to position [473, 1157]
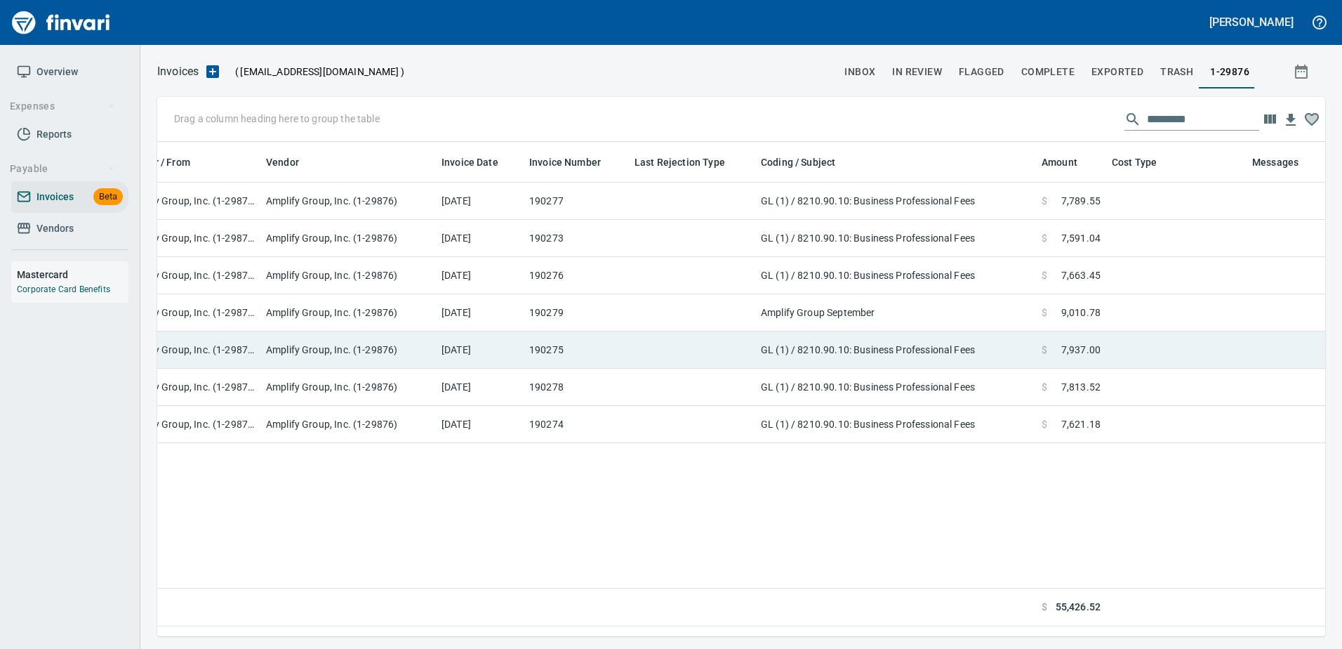
click at [870, 342] on td "GL (1) / 8210.90.10: Business Professional Fees" at bounding box center [895, 349] width 281 height 37
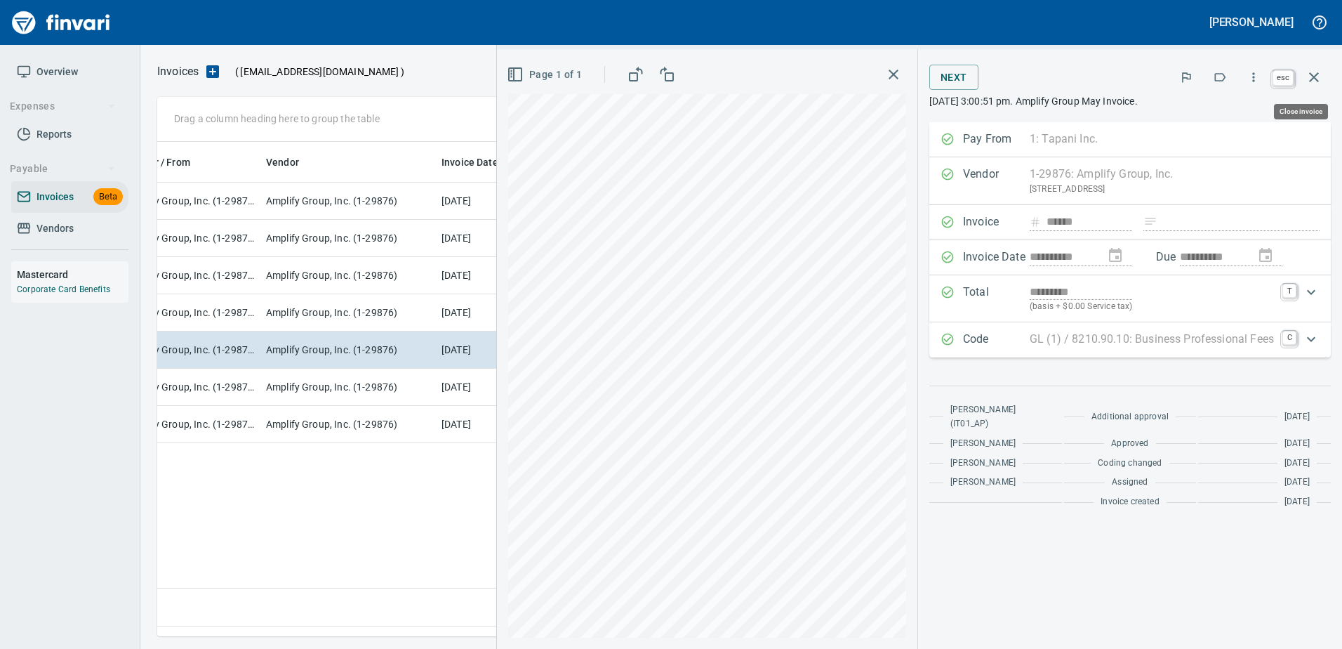
click at [1320, 74] on icon "button" at bounding box center [1314, 77] width 17 height 17
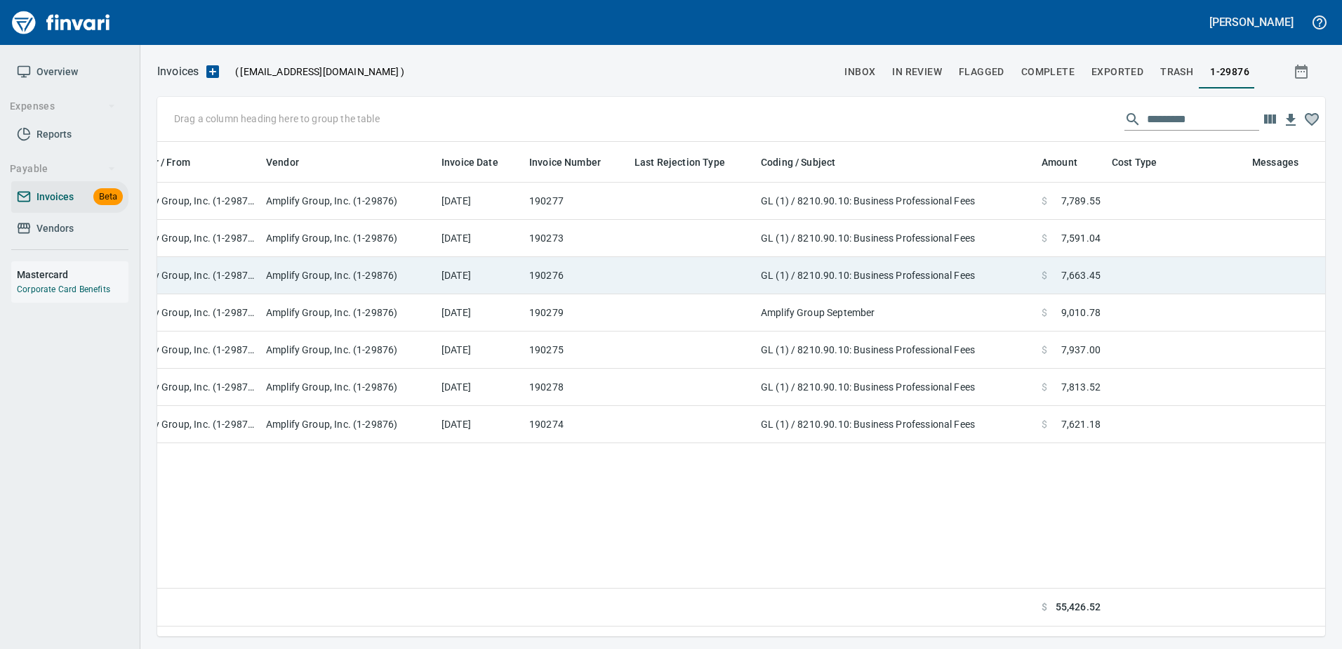
drag, startPoint x: 836, startPoint y: 300, endPoint x: 845, endPoint y: 292, distance: 12.0
click at [837, 300] on td "Amplify Group September" at bounding box center [895, 312] width 281 height 37
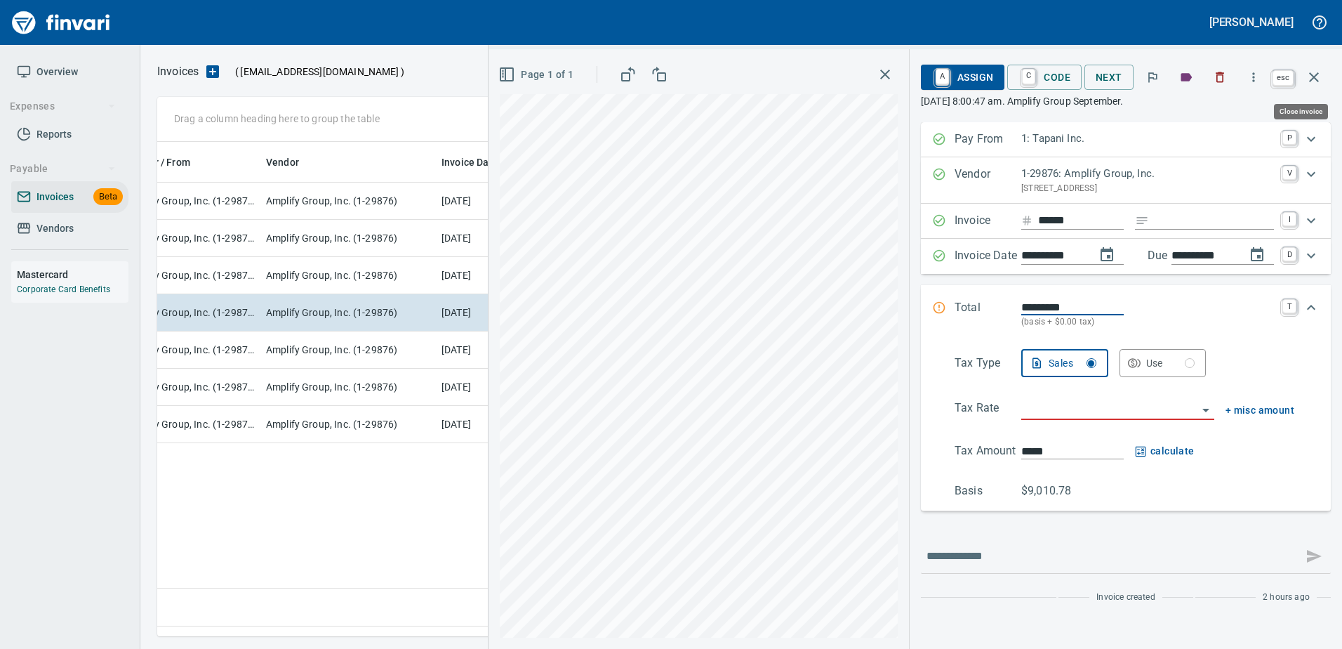
click at [1317, 76] on icon "button" at bounding box center [1314, 77] width 17 height 17
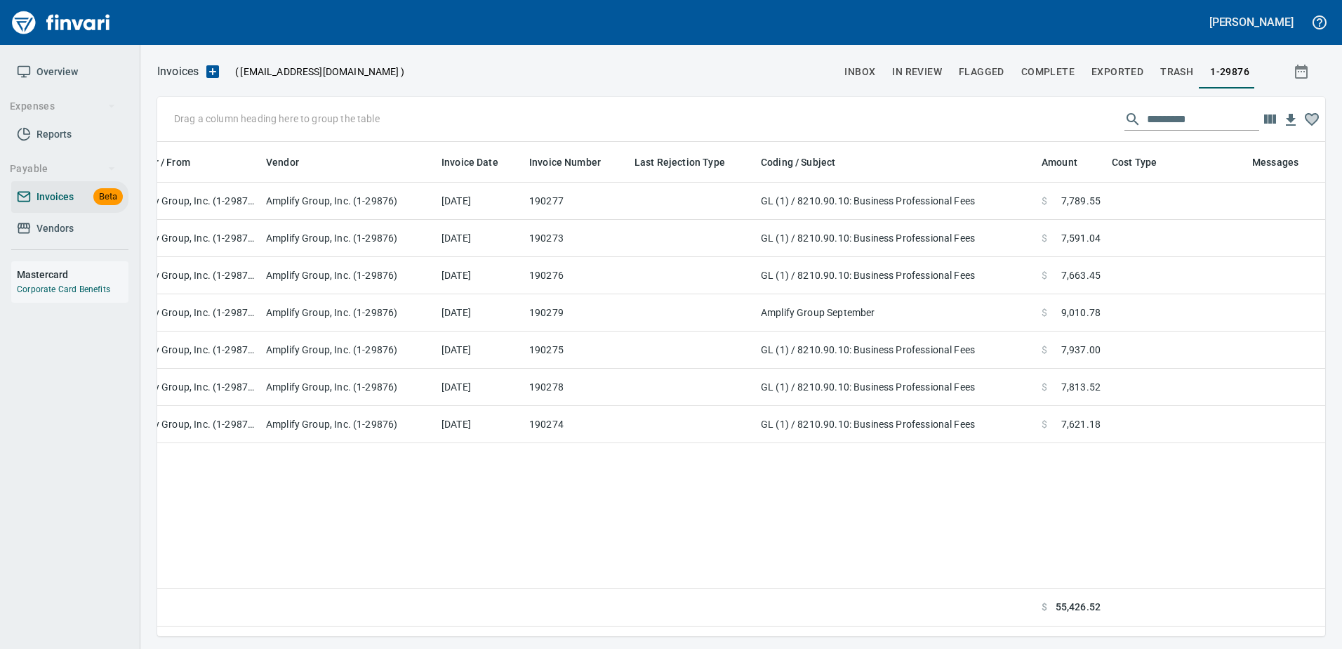
scroll to position [473, 1157]
click at [37, 230] on span "Vendors" at bounding box center [55, 229] width 37 height 18
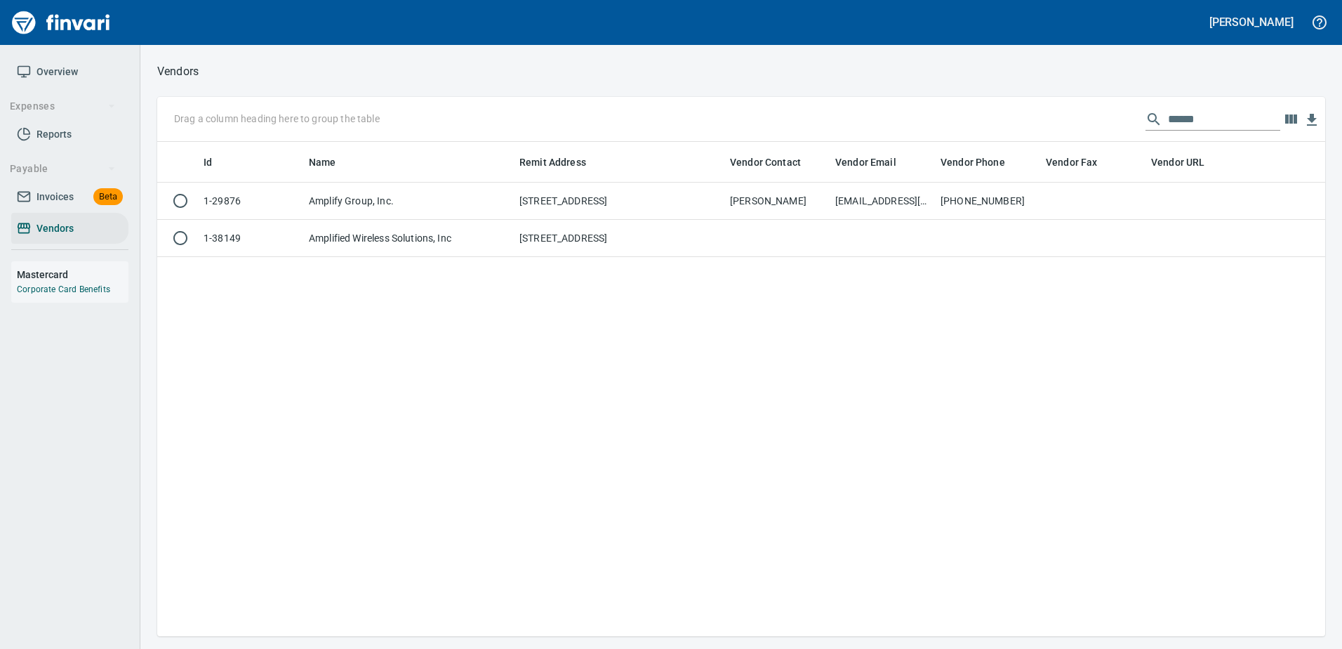
scroll to position [484, 1158]
drag, startPoint x: 1217, startPoint y: 128, endPoint x: 906, endPoint y: 116, distance: 311.9
click at [906, 116] on div "Drag a column heading here to group the table ******" at bounding box center [741, 119] width 1168 height 45
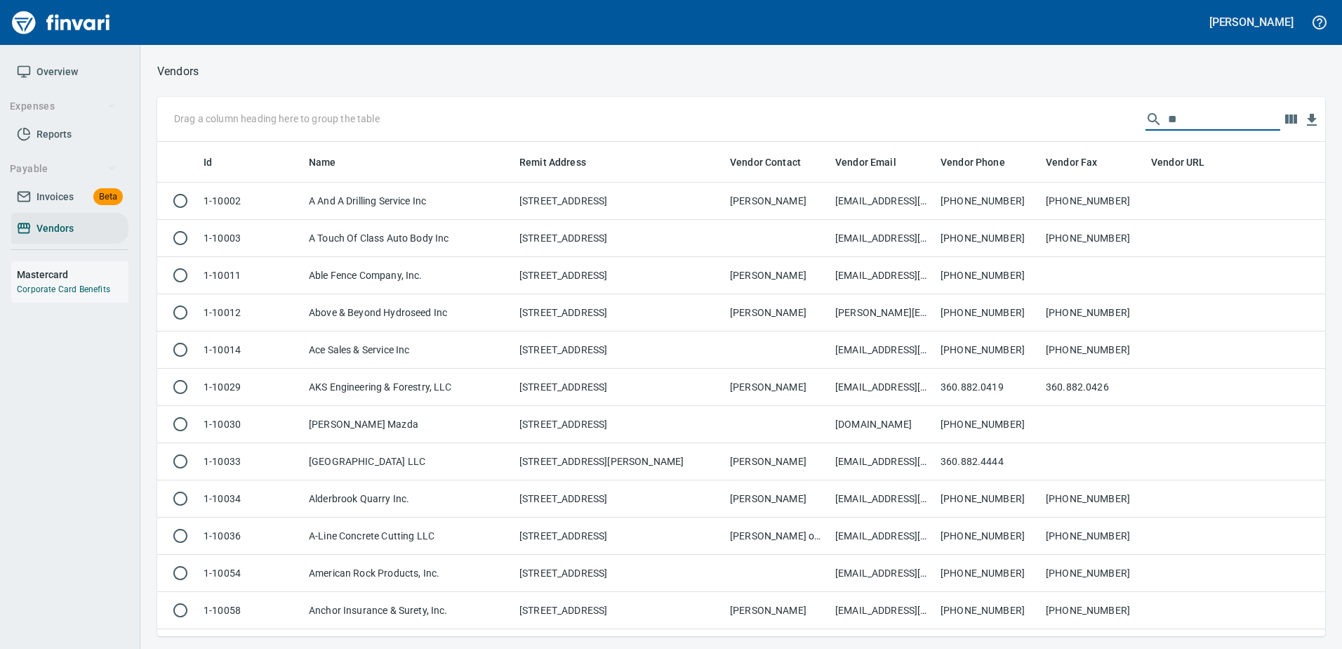
scroll to position [484, 1147]
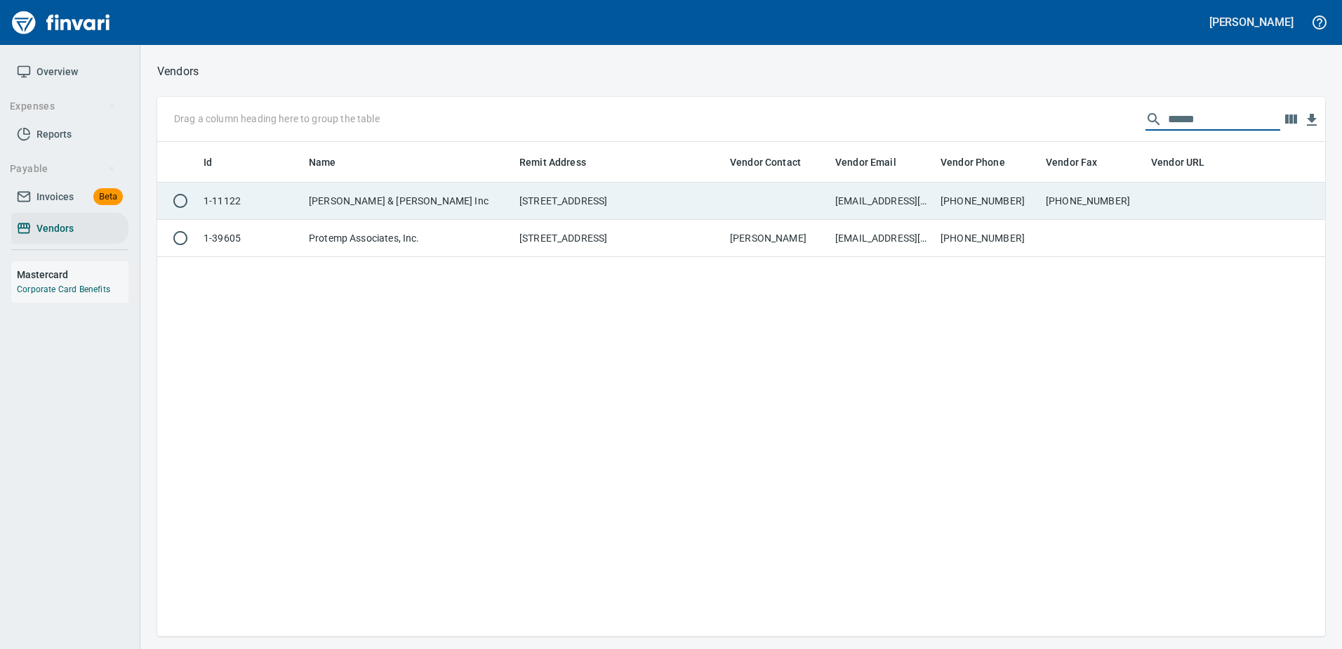
type input "******"
click at [790, 192] on td at bounding box center [776, 201] width 105 height 37
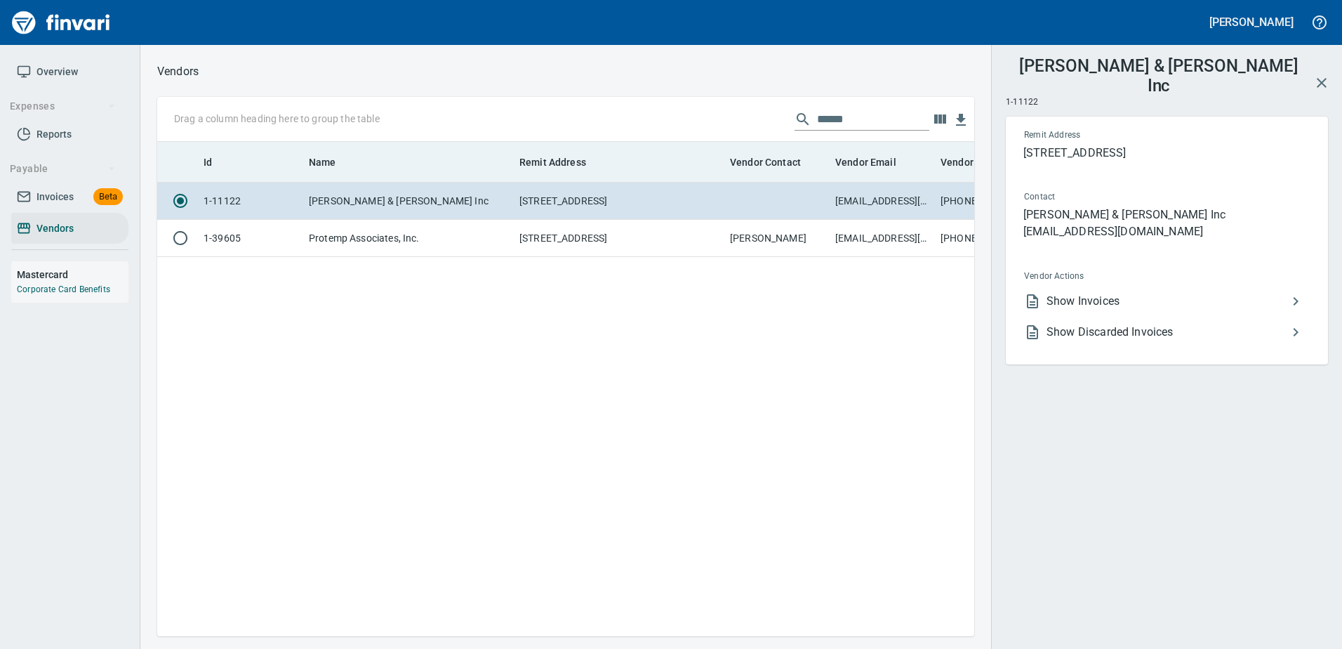
scroll to position [473, 807]
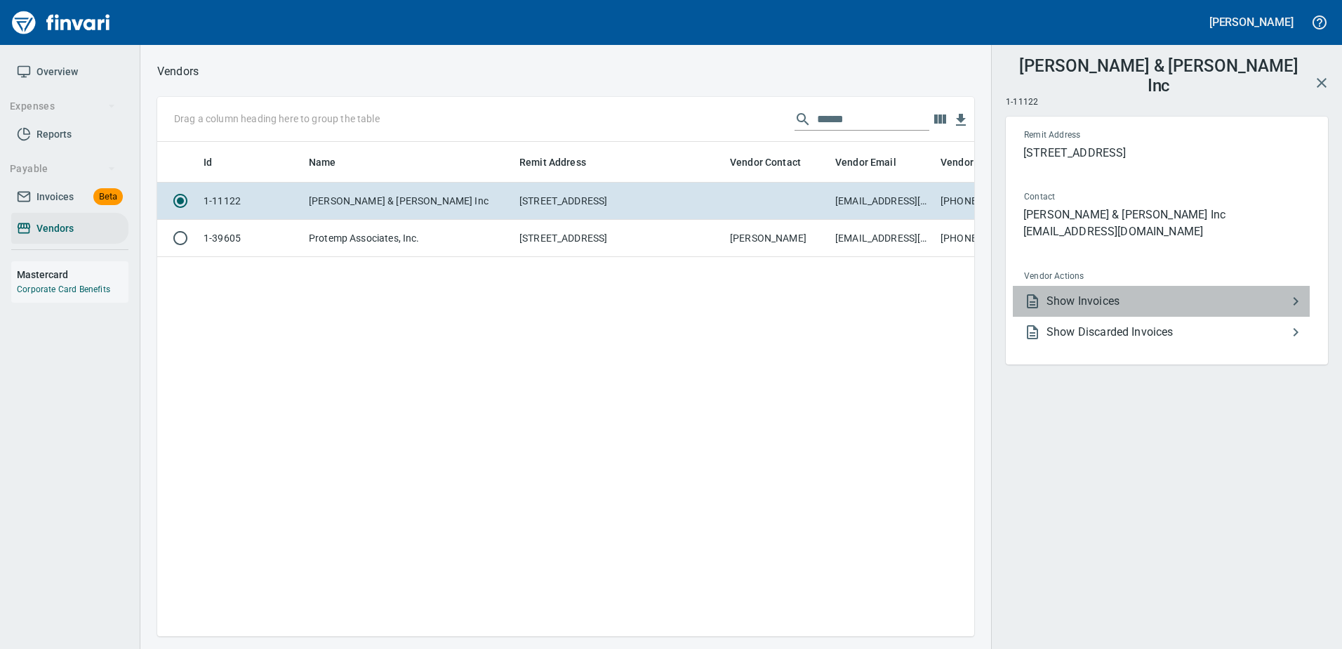
click at [1115, 293] on span "Show Invoices" at bounding box center [1167, 301] width 241 height 17
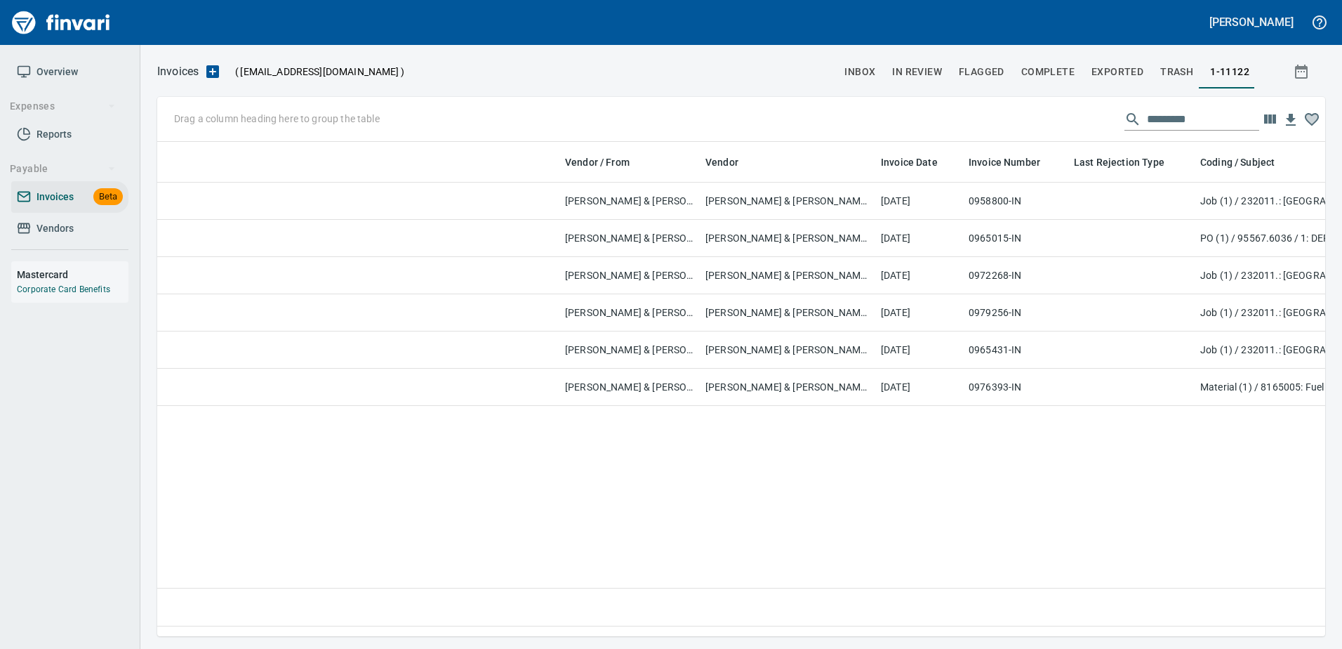
scroll to position [473, 1158]
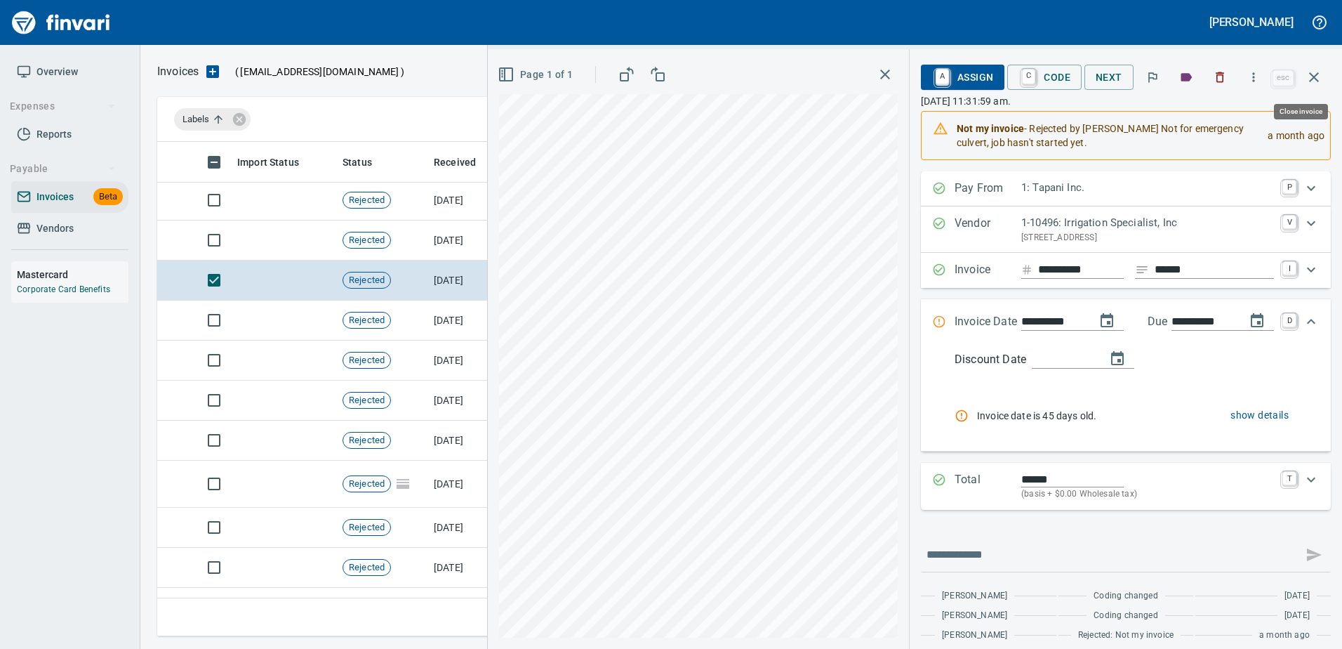
scroll to position [473, 1146]
click at [463, 245] on td "[DATE]" at bounding box center [466, 240] width 77 height 40
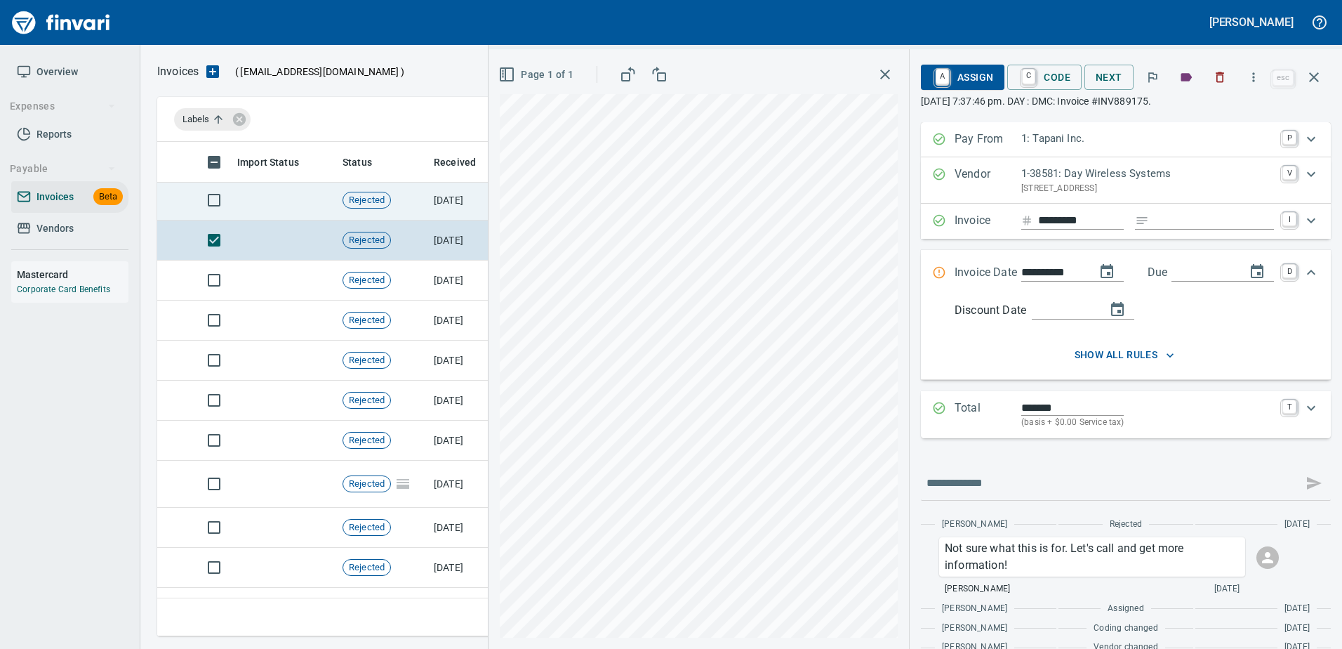
click at [419, 199] on td "Rejected" at bounding box center [382, 200] width 91 height 40
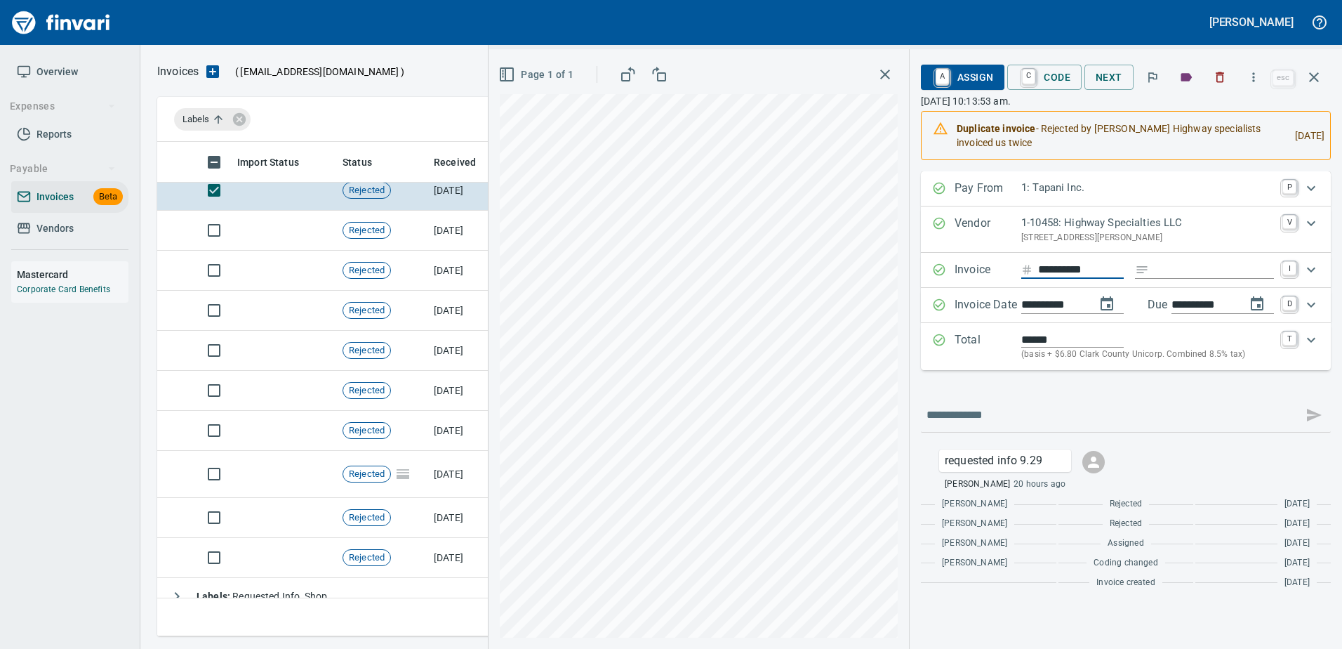
click at [866, 280] on div "**********" at bounding box center [916, 348] width 854 height 599
click at [1316, 81] on icon "button" at bounding box center [1314, 77] width 17 height 17
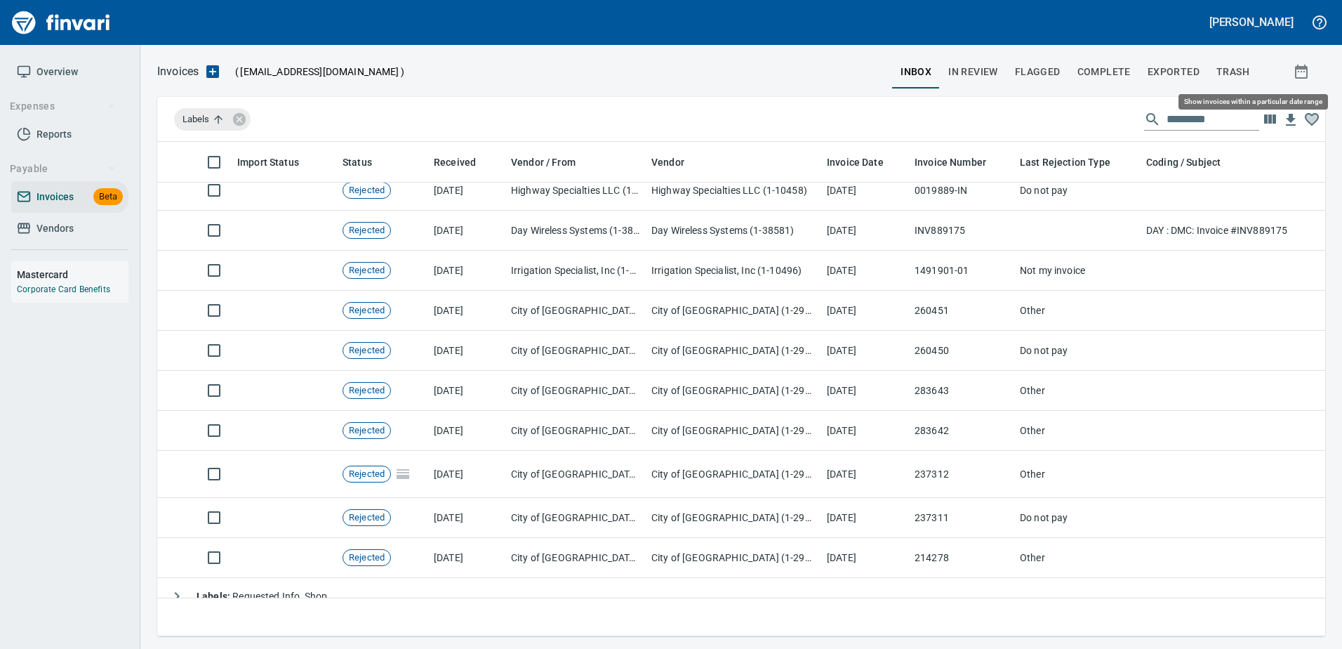
scroll to position [473, 1146]
click at [1181, 117] on input "text" at bounding box center [1213, 119] width 93 height 22
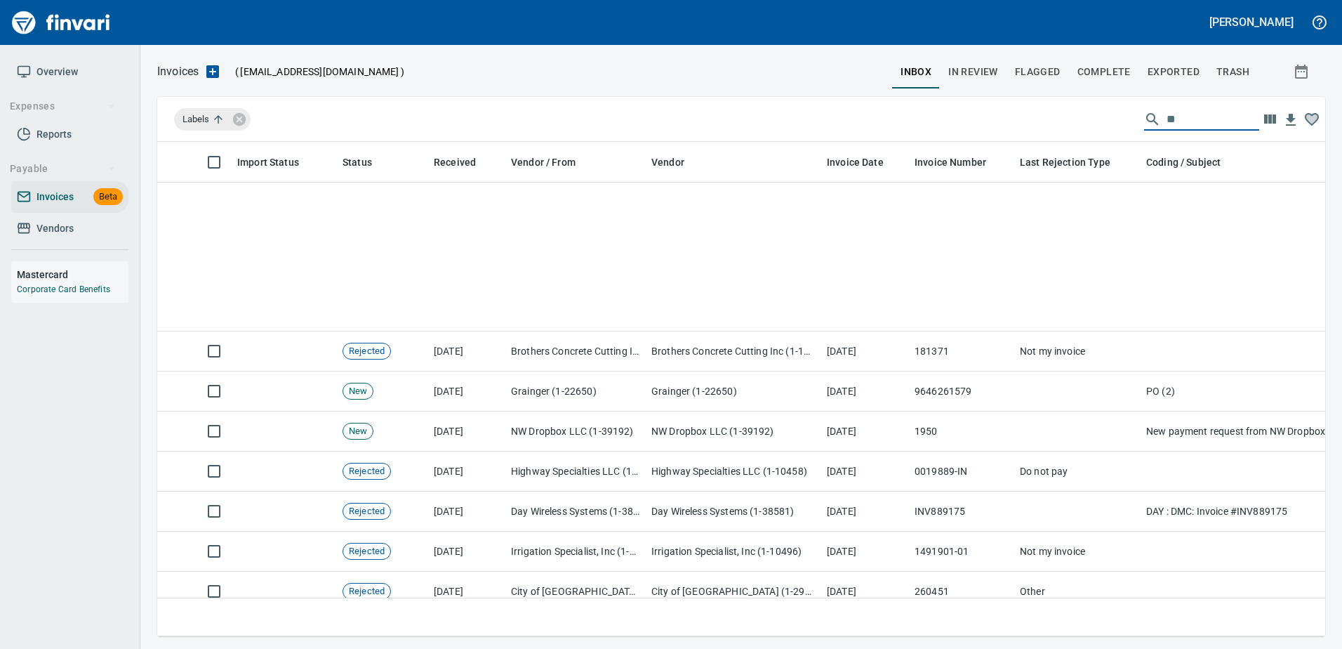
scroll to position [473, 1158]
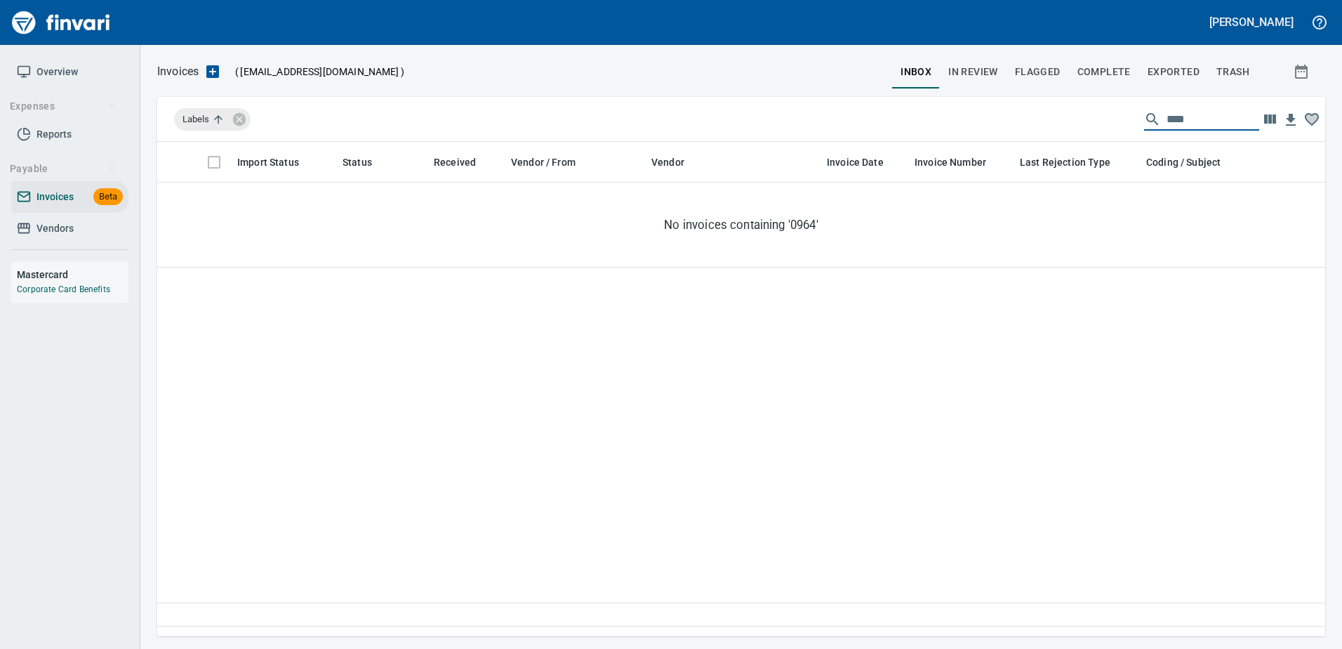
type input "****"
drag, startPoint x: 947, startPoint y: 73, endPoint x: 960, endPoint y: 69, distance: 13.3
click at [960, 69] on button "In Review" at bounding box center [973, 72] width 67 height 34
click at [1037, 65] on span "Flagged" at bounding box center [1038, 72] width 46 height 18
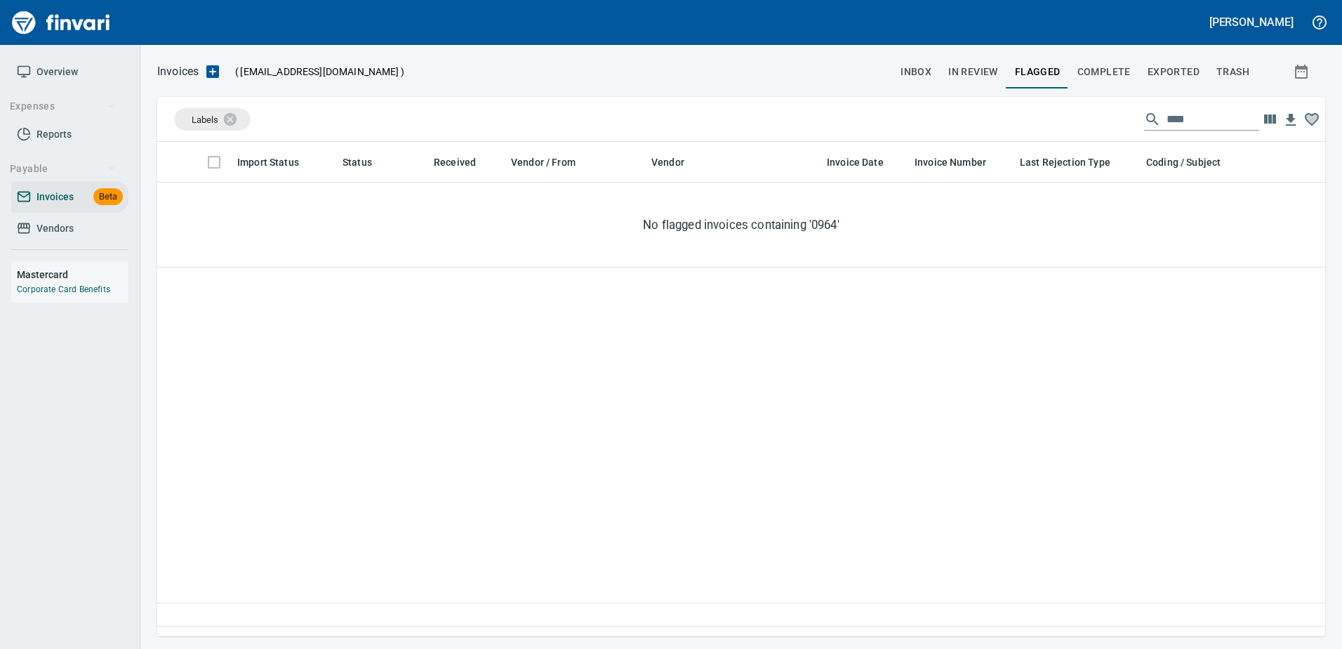
scroll to position [473, 1158]
click at [906, 78] on span "inbox" at bounding box center [916, 72] width 31 height 18
drag, startPoint x: 1193, startPoint y: 120, endPoint x: 760, endPoint y: 128, distance: 433.2
click at [764, 129] on div "Labels ****" at bounding box center [741, 119] width 1168 height 45
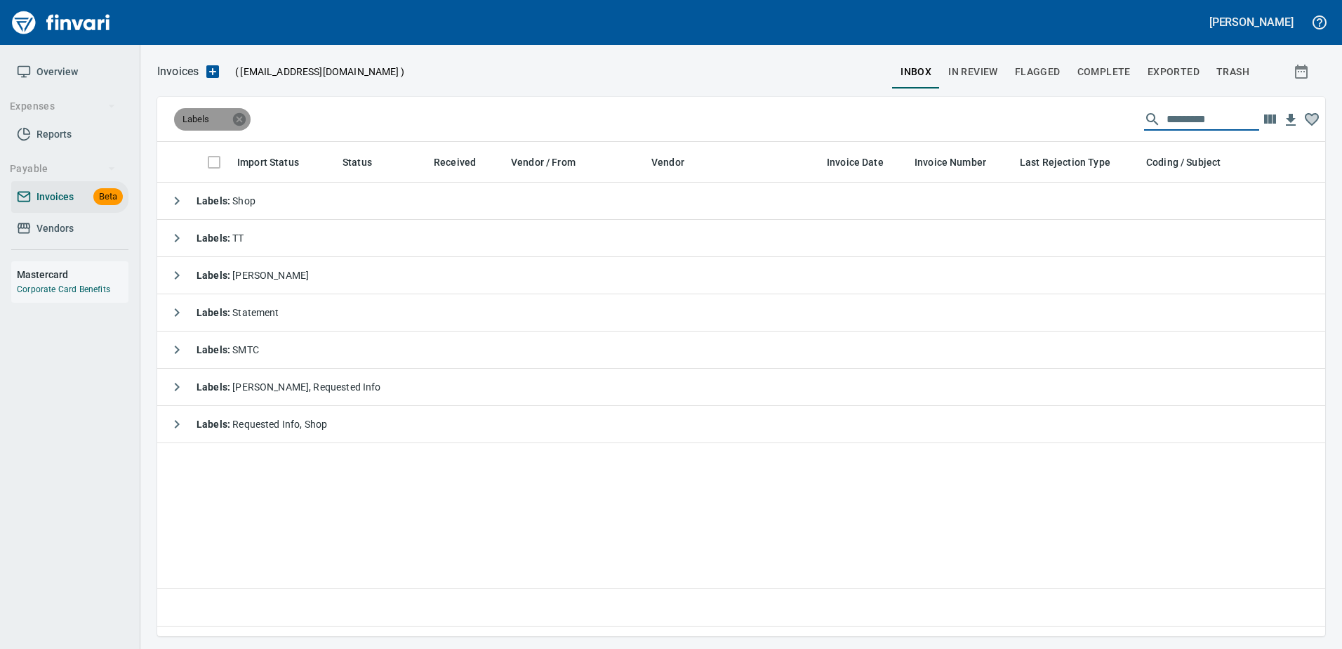
click at [242, 119] on icon at bounding box center [239, 118] width 13 height 13
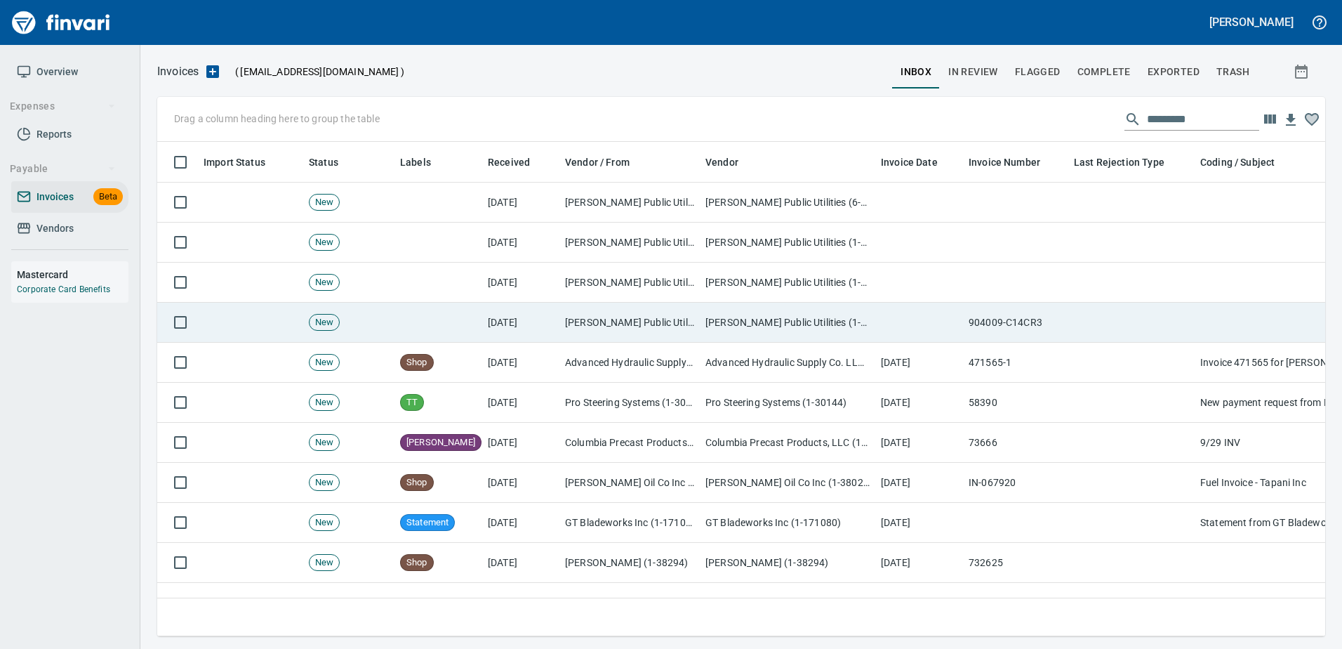
click at [1056, 328] on td "904009-C14CR3" at bounding box center [1015, 323] width 105 height 40
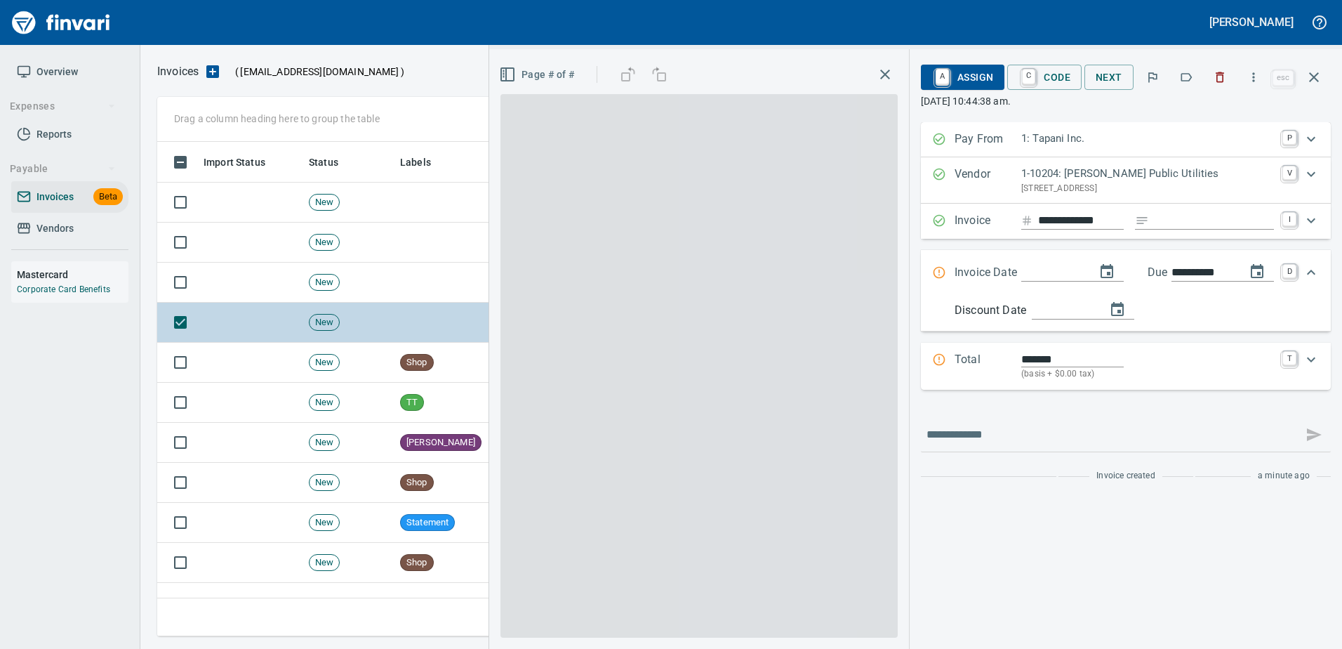
scroll to position [473, 1146]
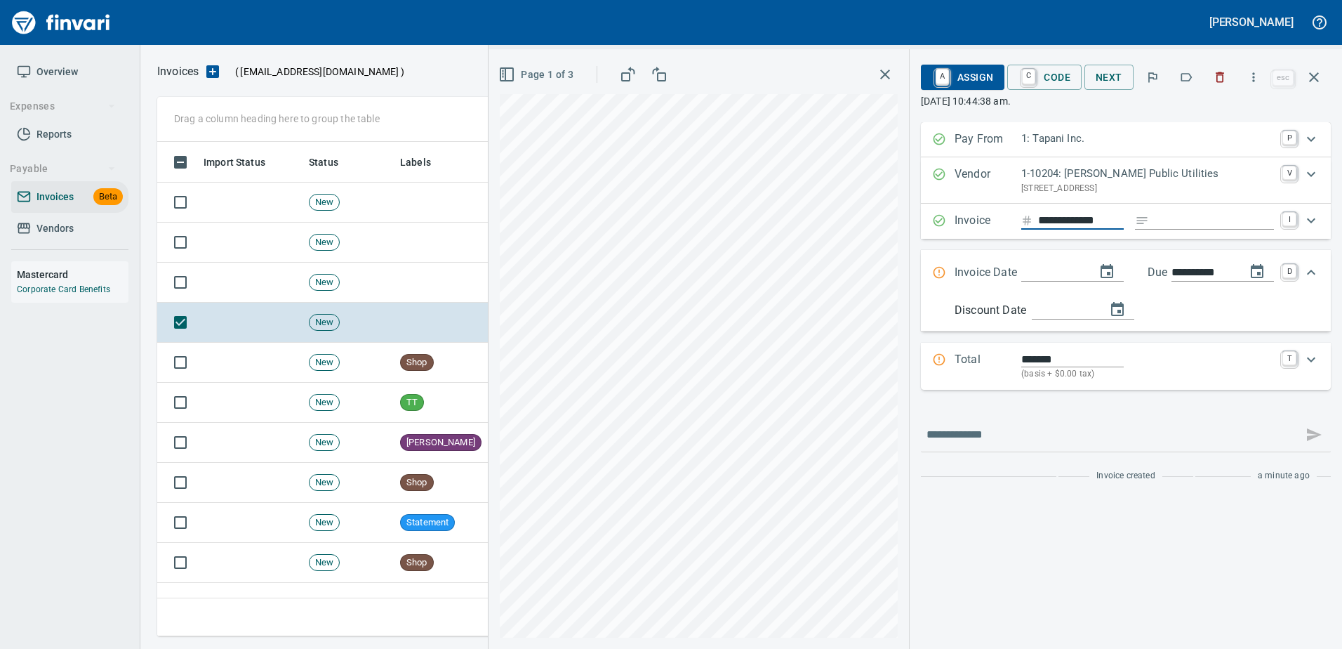
click at [1083, 218] on input "**********" at bounding box center [1081, 221] width 86 height 18
click at [1096, 224] on input "**********" at bounding box center [1081, 221] width 86 height 18
type input "**********"
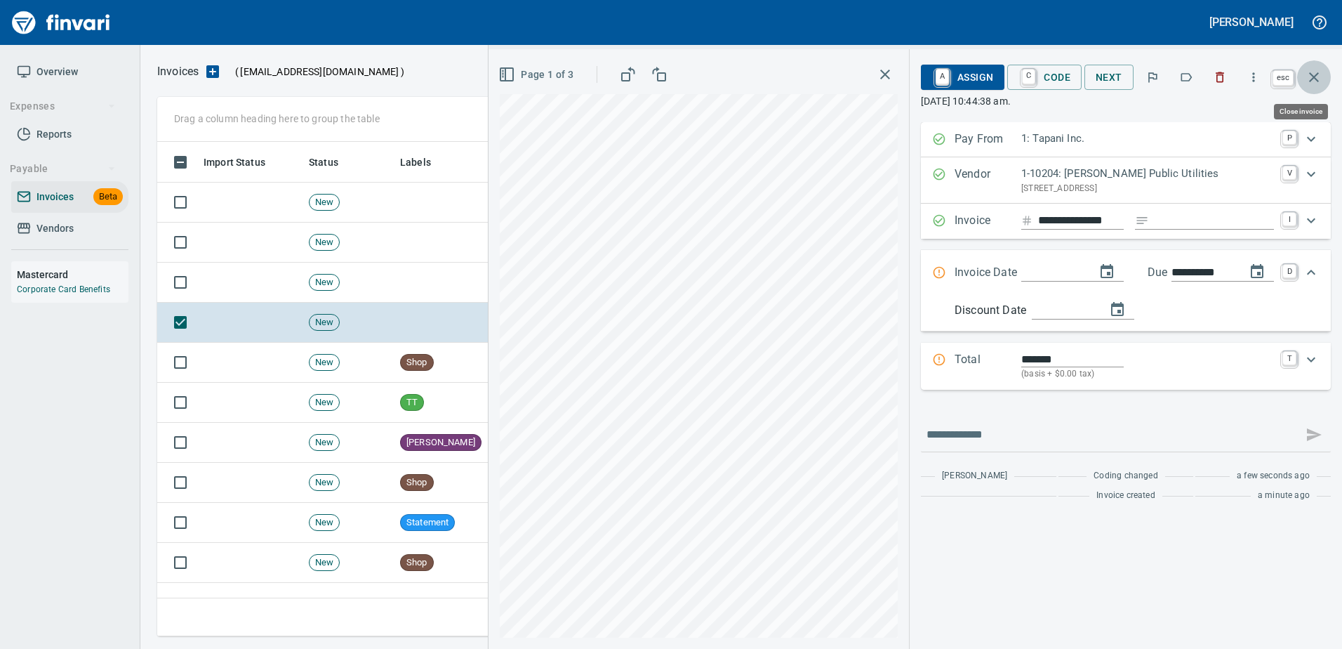
click at [1315, 73] on icon "button" at bounding box center [1314, 77] width 17 height 17
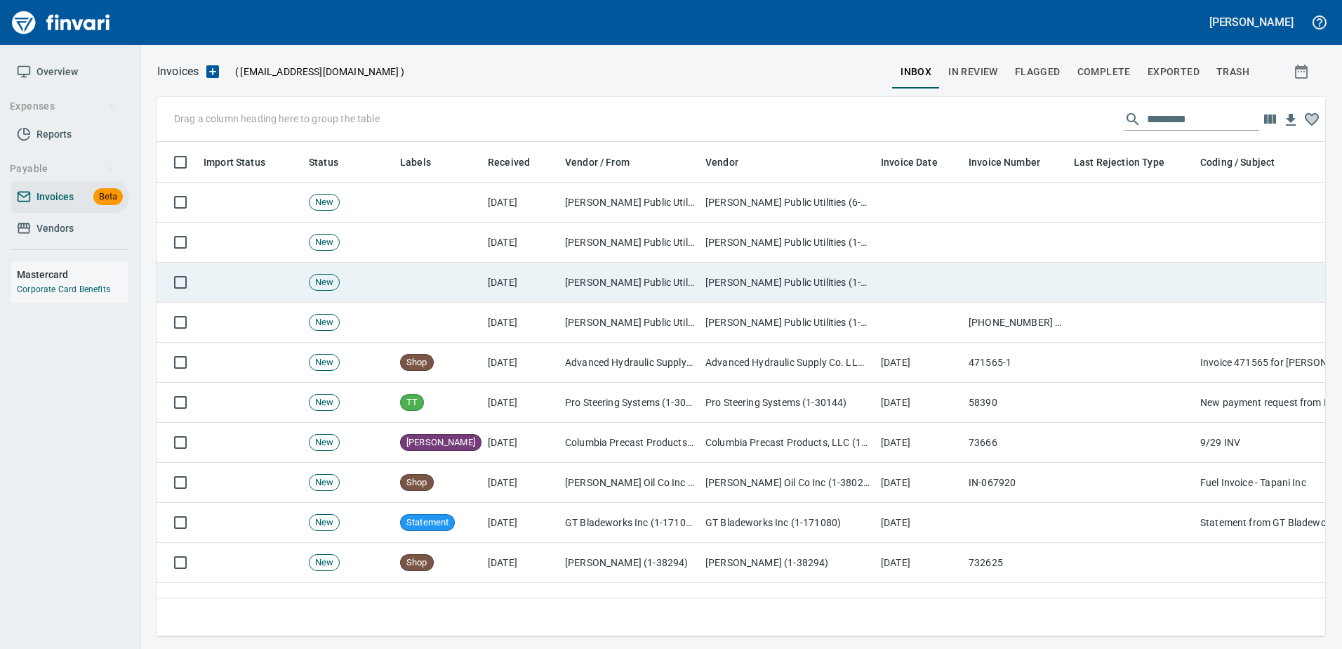
click at [897, 282] on td at bounding box center [919, 283] width 88 height 40
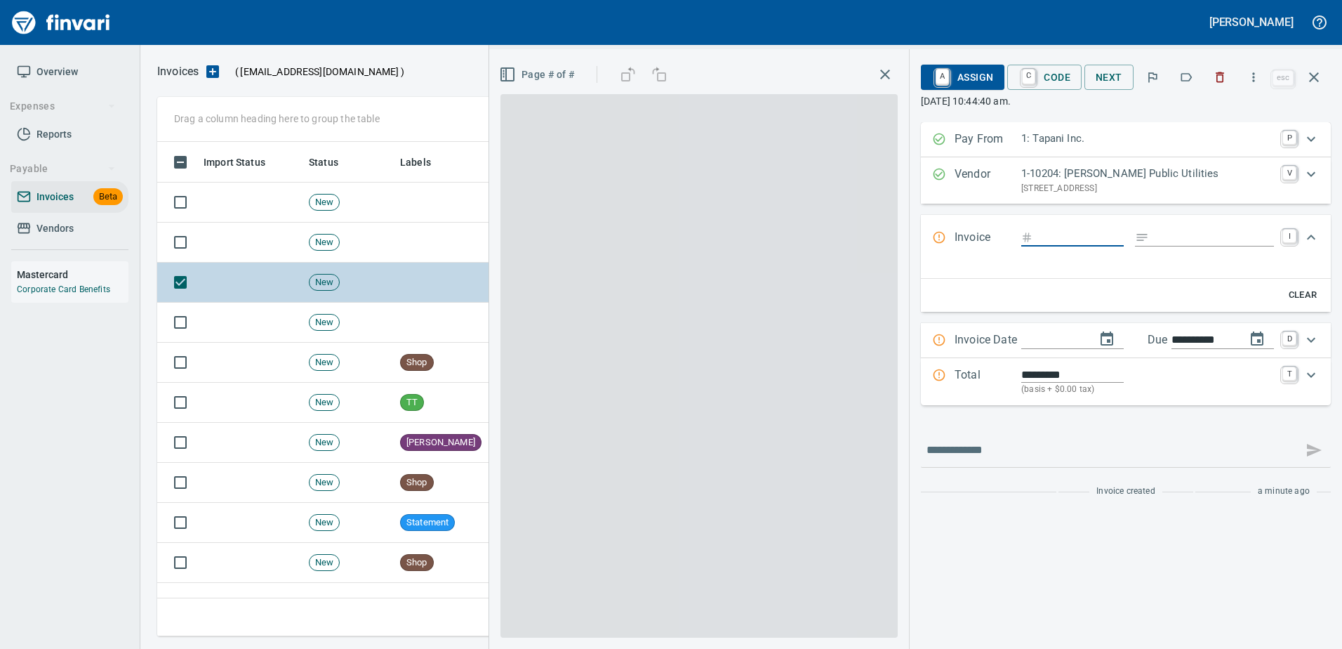
scroll to position [473, 1146]
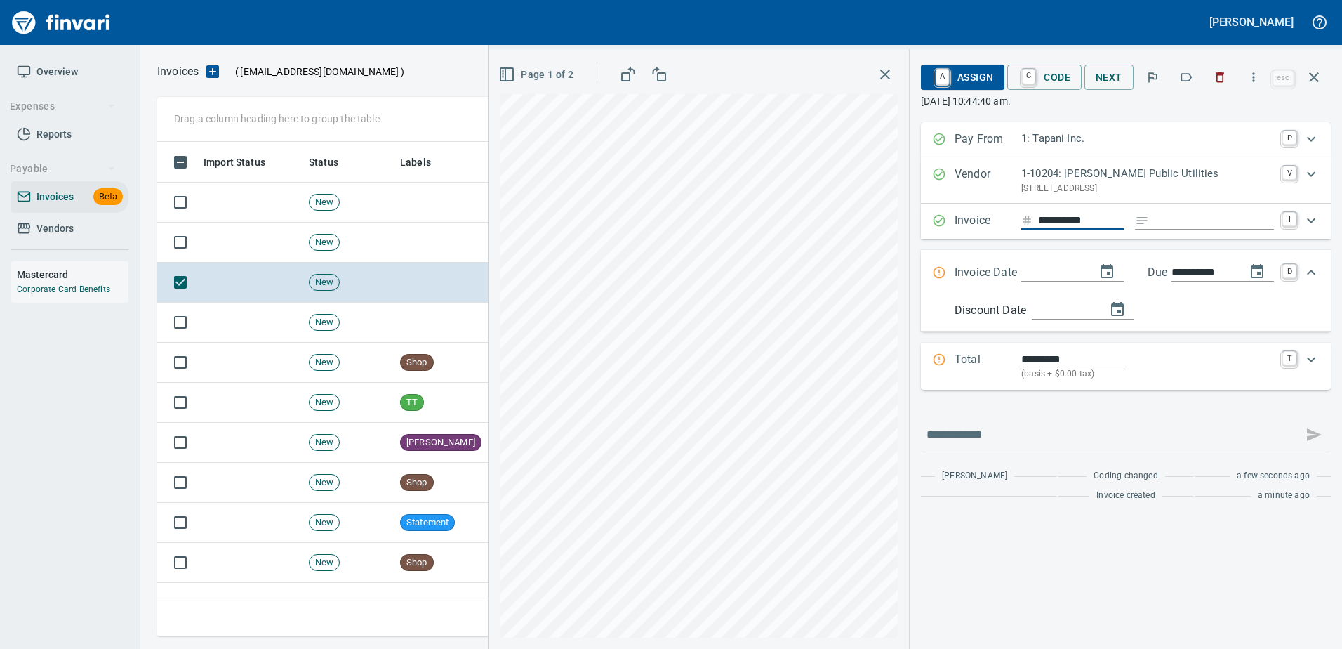
click at [1110, 215] on input "**********" at bounding box center [1081, 221] width 86 height 18
type input "**********"
click at [1306, 80] on icon "button" at bounding box center [1314, 77] width 17 height 17
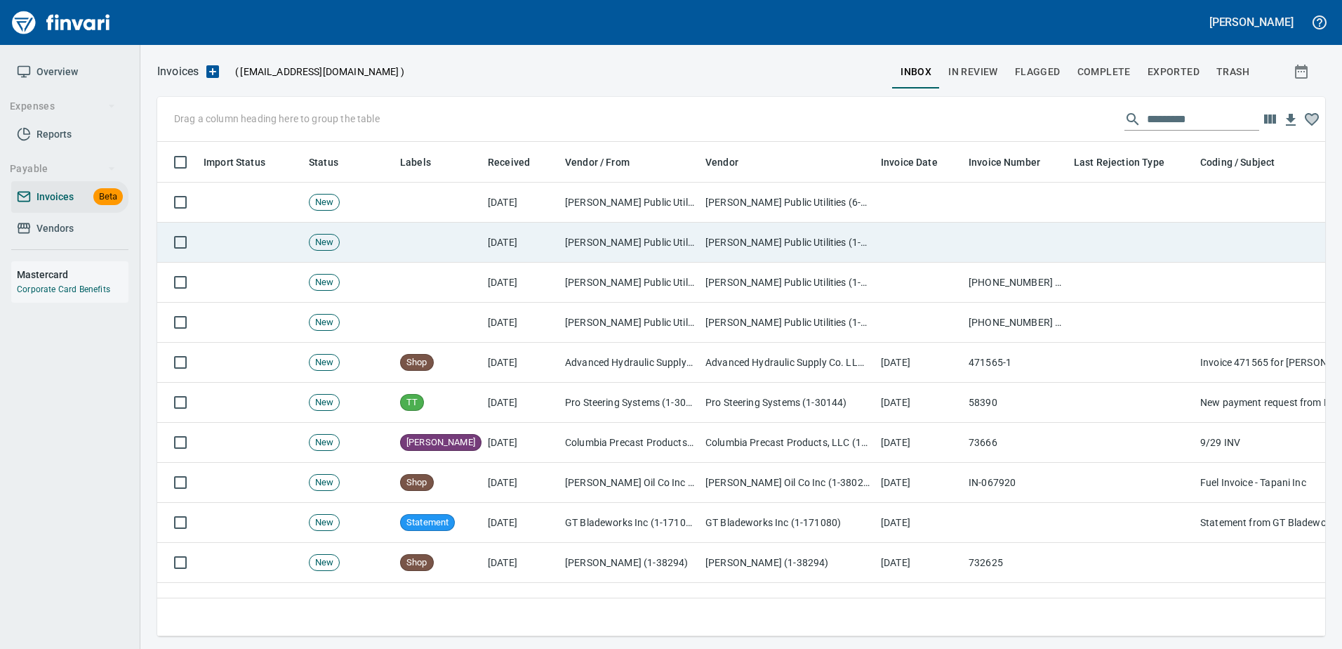
click at [860, 259] on td "[PERSON_NAME] Public Utilities (1-10204)" at bounding box center [787, 243] width 175 height 40
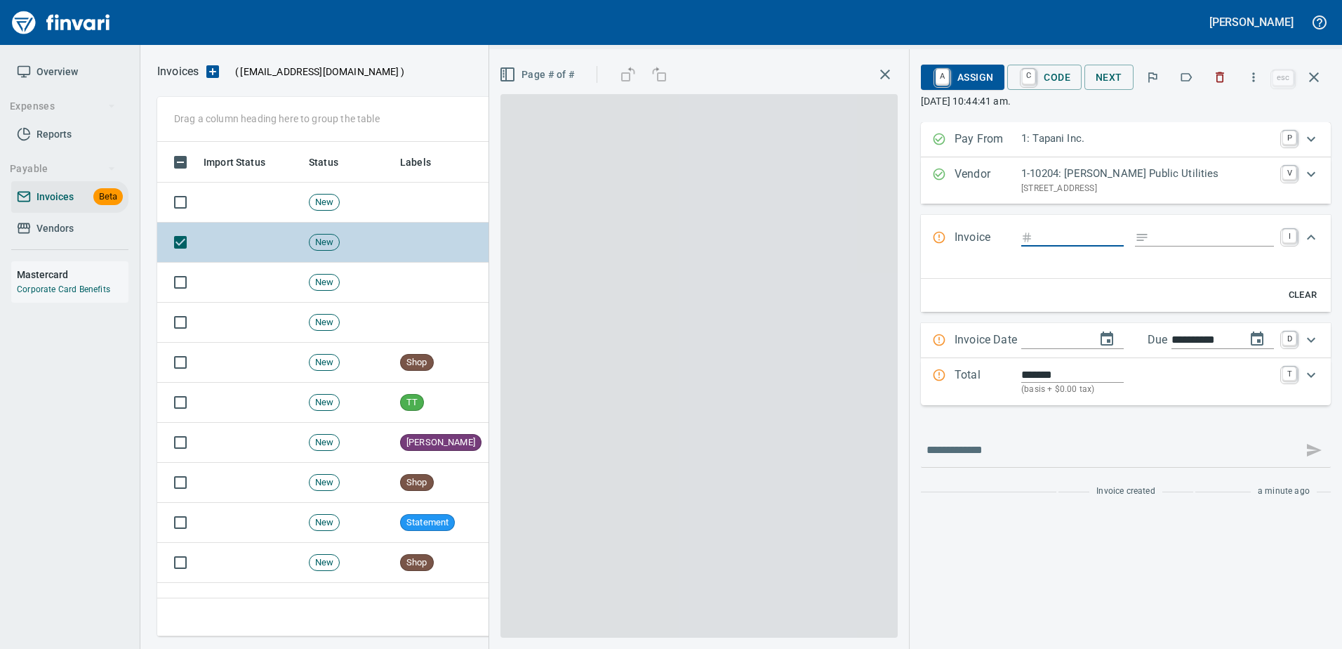
scroll to position [473, 1146]
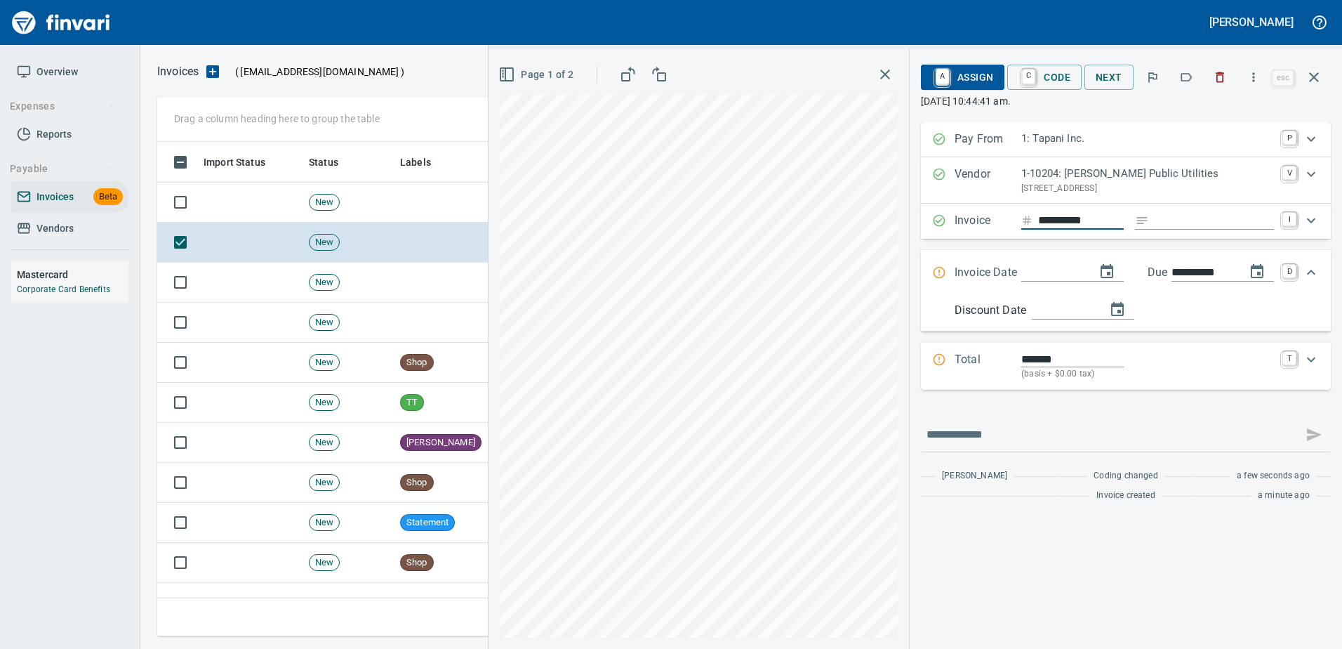
click at [1104, 223] on input "**********" at bounding box center [1081, 221] width 86 height 18
type input "**********"
click at [1310, 82] on icon "button" at bounding box center [1314, 77] width 17 height 17
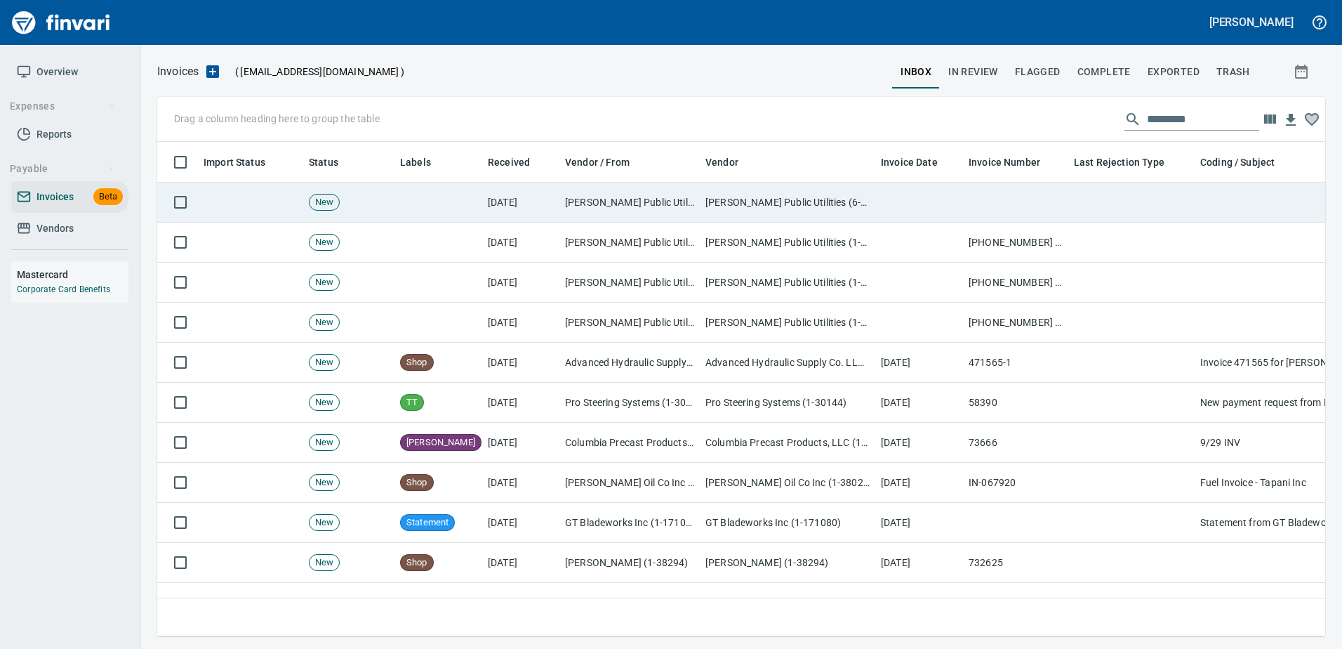
click at [963, 192] on td at bounding box center [1015, 203] width 105 height 40
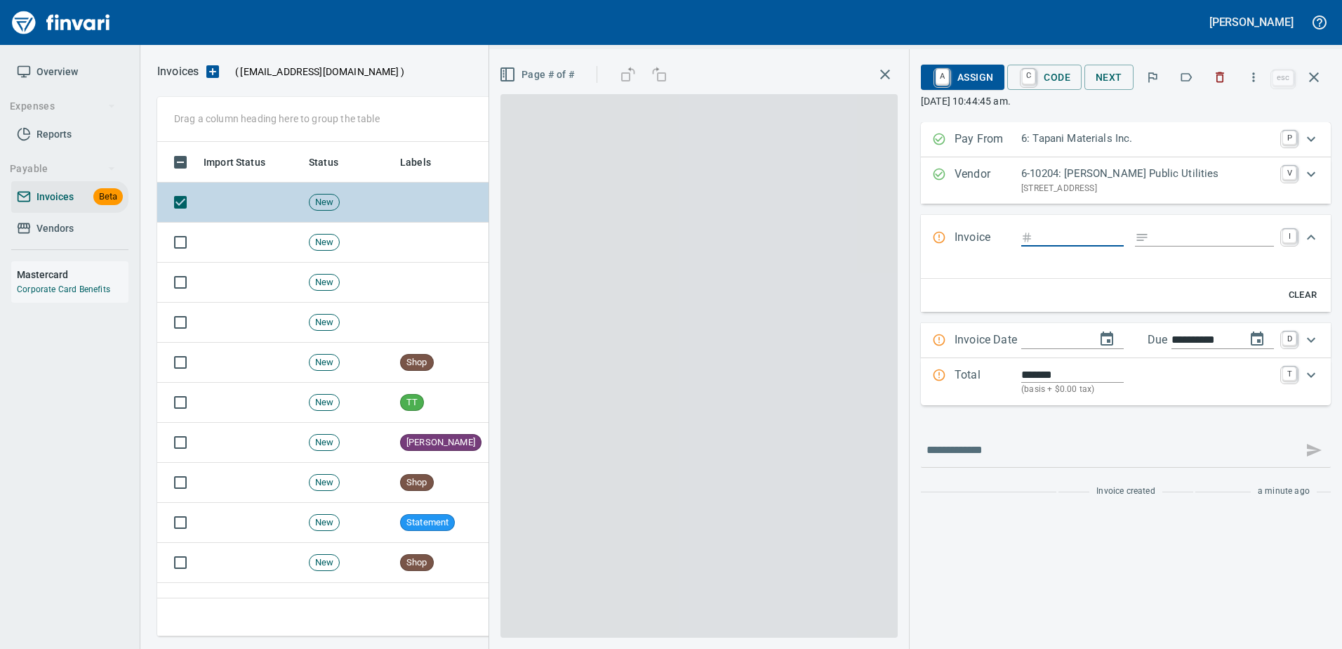
scroll to position [473, 1146]
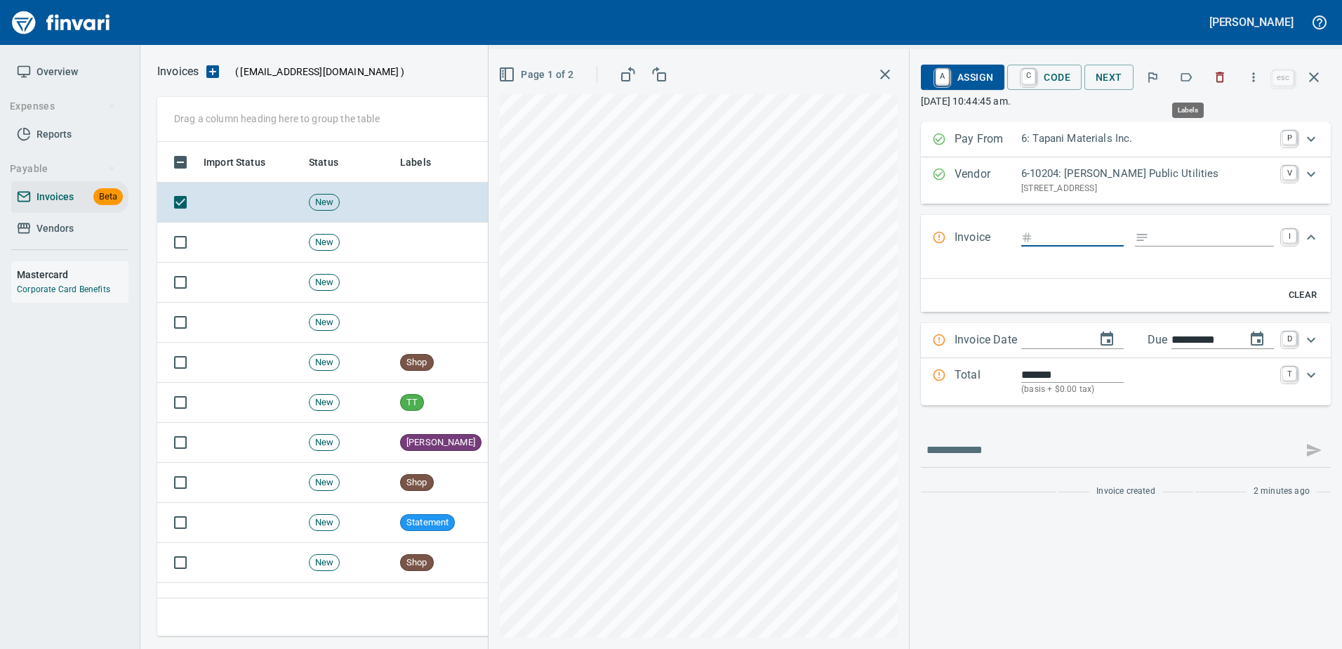
click at [1182, 75] on icon "button" at bounding box center [1186, 77] width 14 height 14
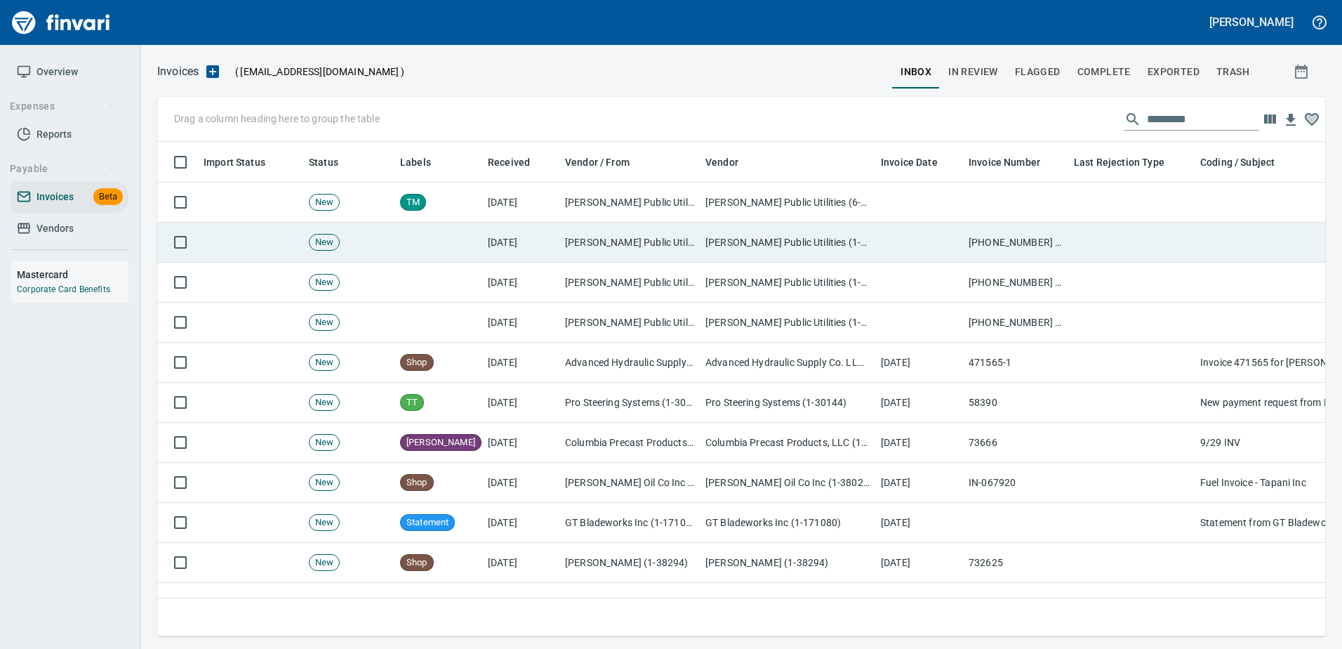
click at [696, 246] on td "[PERSON_NAME] Public Utilities (1-10204)" at bounding box center [629, 243] width 140 height 40
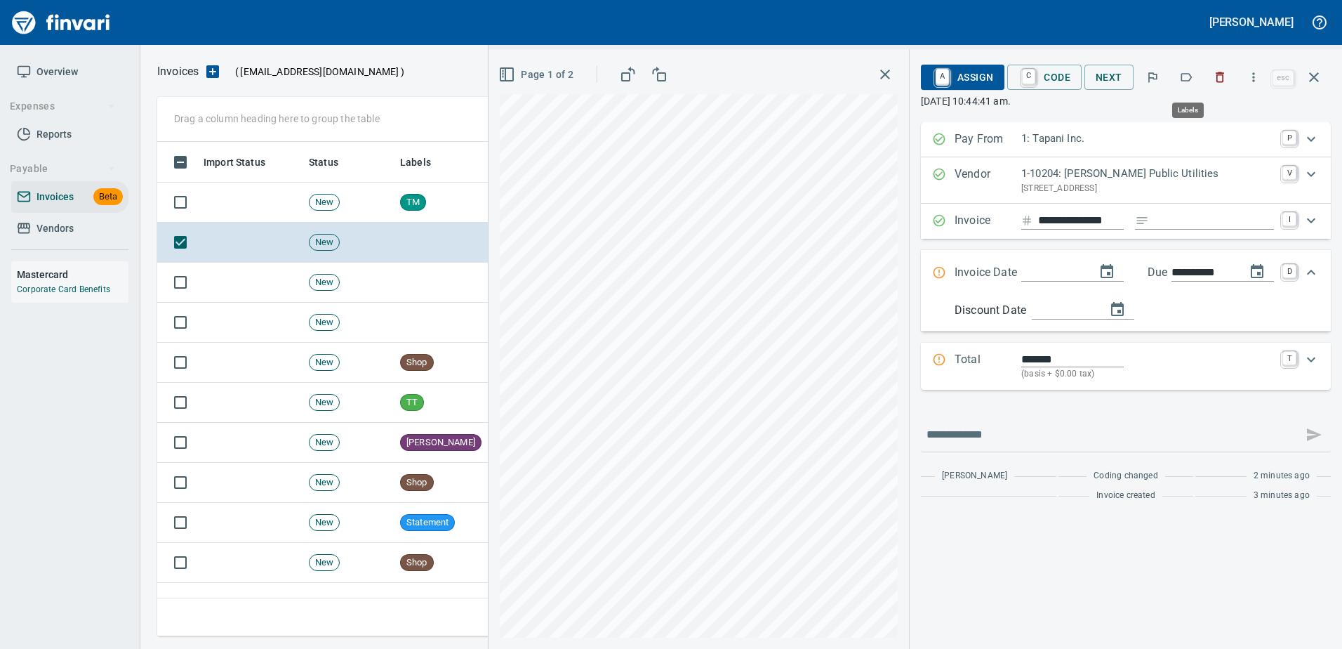
click at [1189, 78] on icon "button" at bounding box center [1186, 77] width 14 height 14
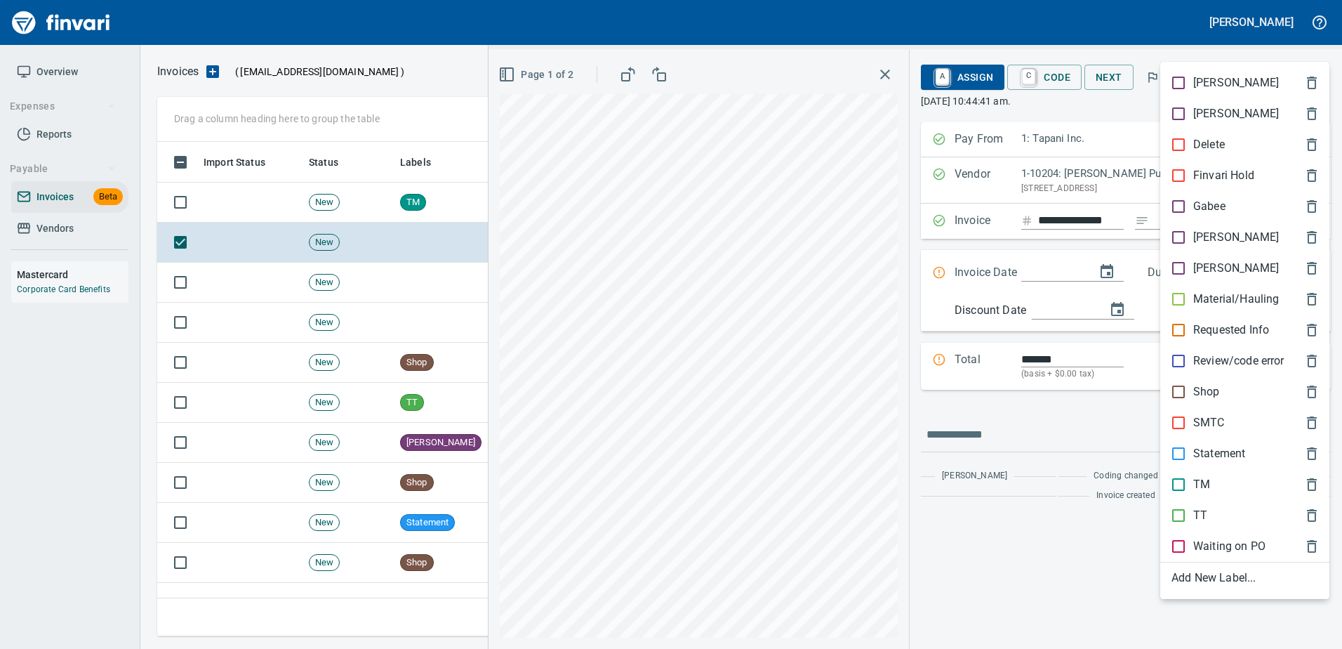
scroll to position [473, 1146]
click at [1193, 246] on div "[PERSON_NAME]" at bounding box center [1244, 237] width 169 height 31
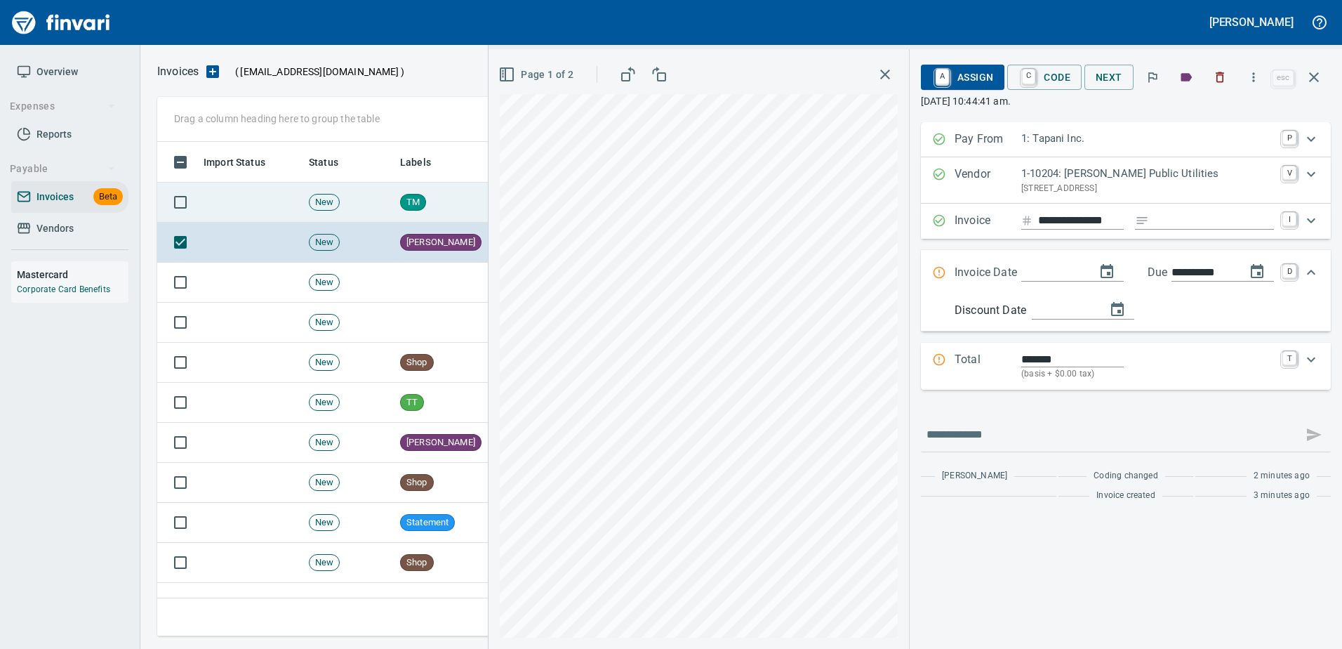
click at [444, 205] on td "TM" at bounding box center [438, 203] width 88 height 40
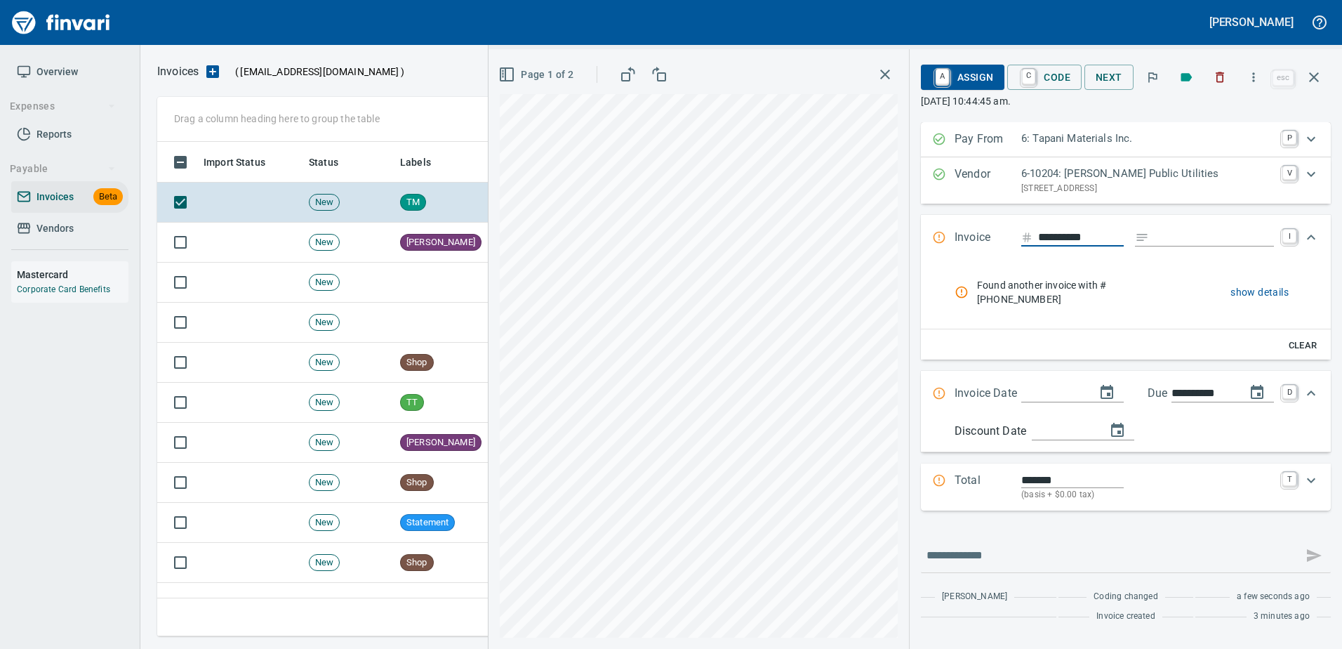
click at [1106, 223] on div "**********" at bounding box center [1126, 238] width 410 height 46
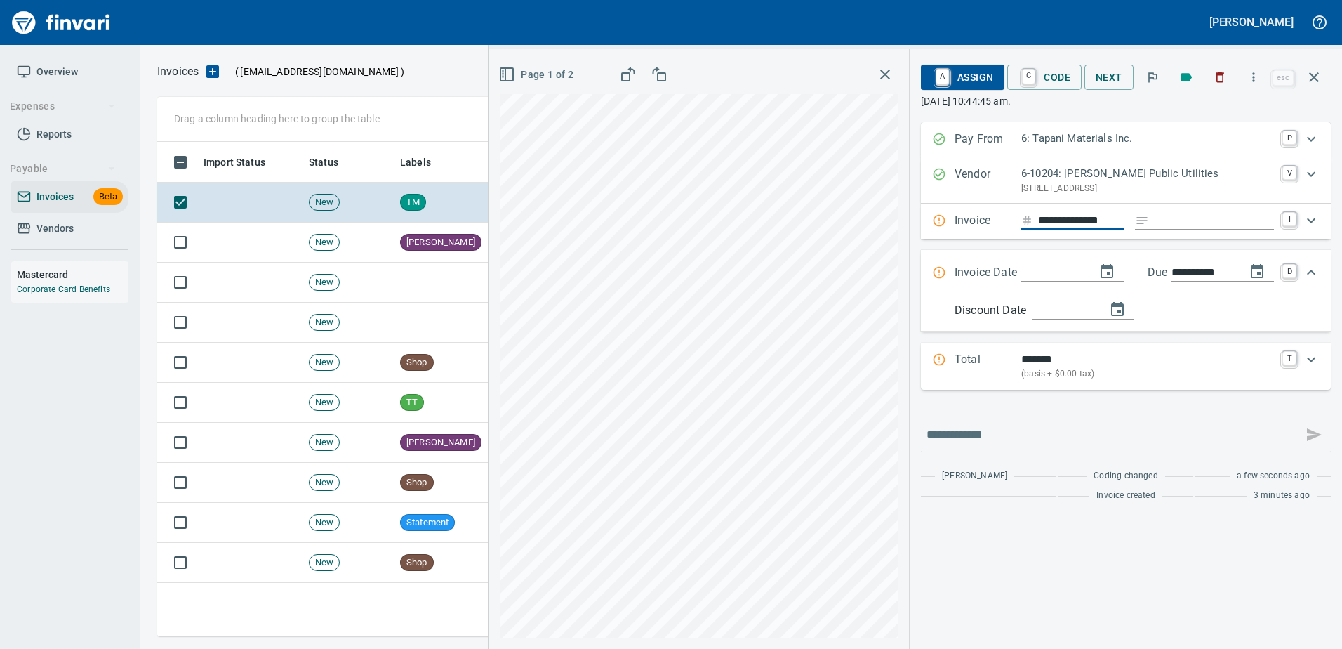
type input "**********"
click at [1313, 78] on icon "button" at bounding box center [1314, 77] width 10 height 10
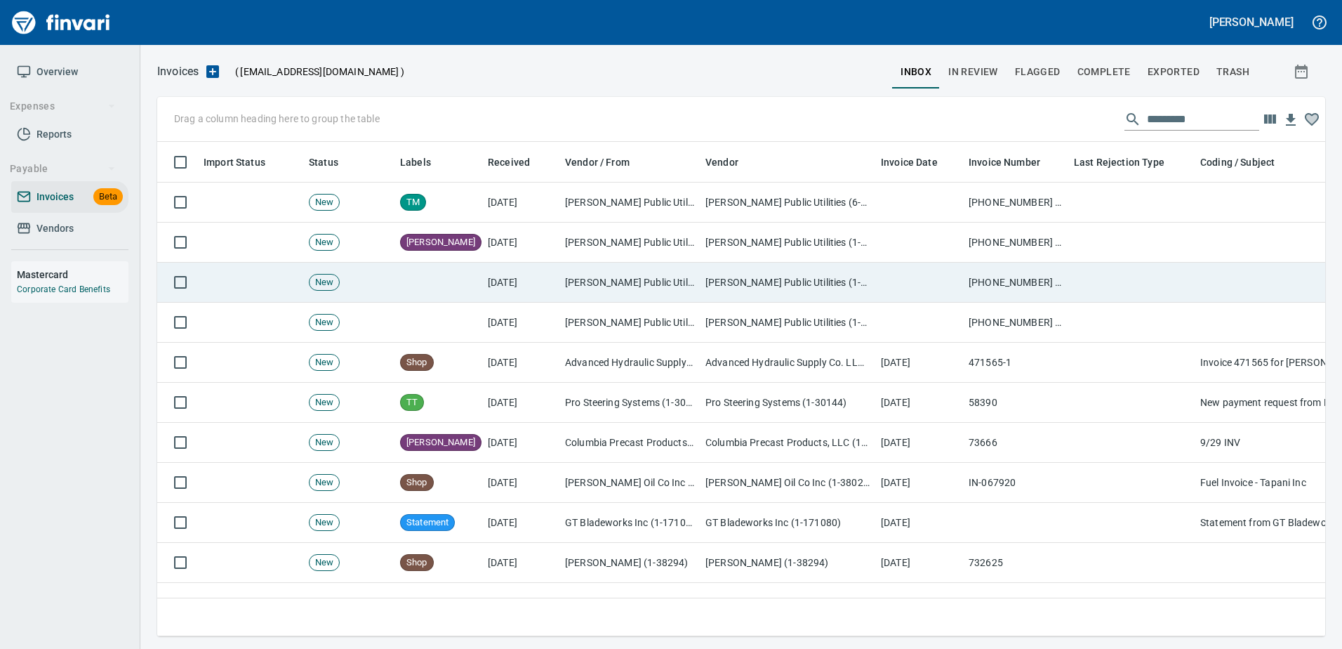
click at [912, 296] on td at bounding box center [919, 283] width 88 height 40
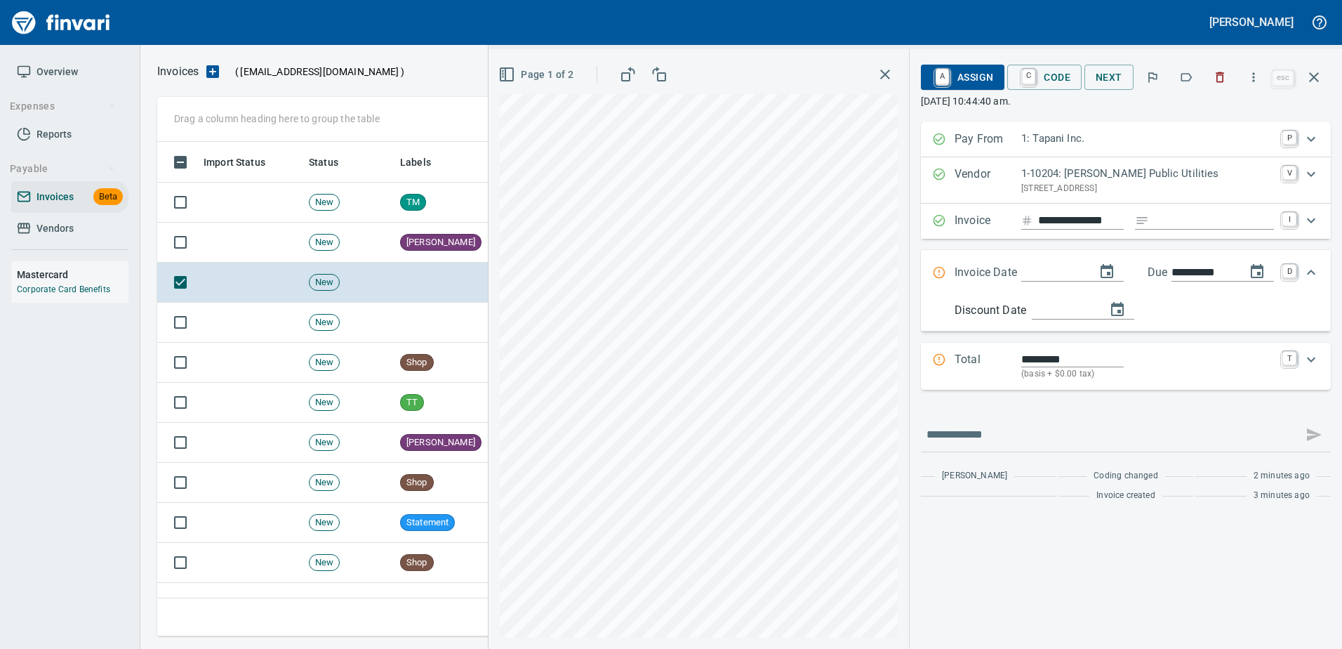
scroll to position [473, 1146]
click at [1184, 76] on icon "button" at bounding box center [1186, 77] width 14 height 14
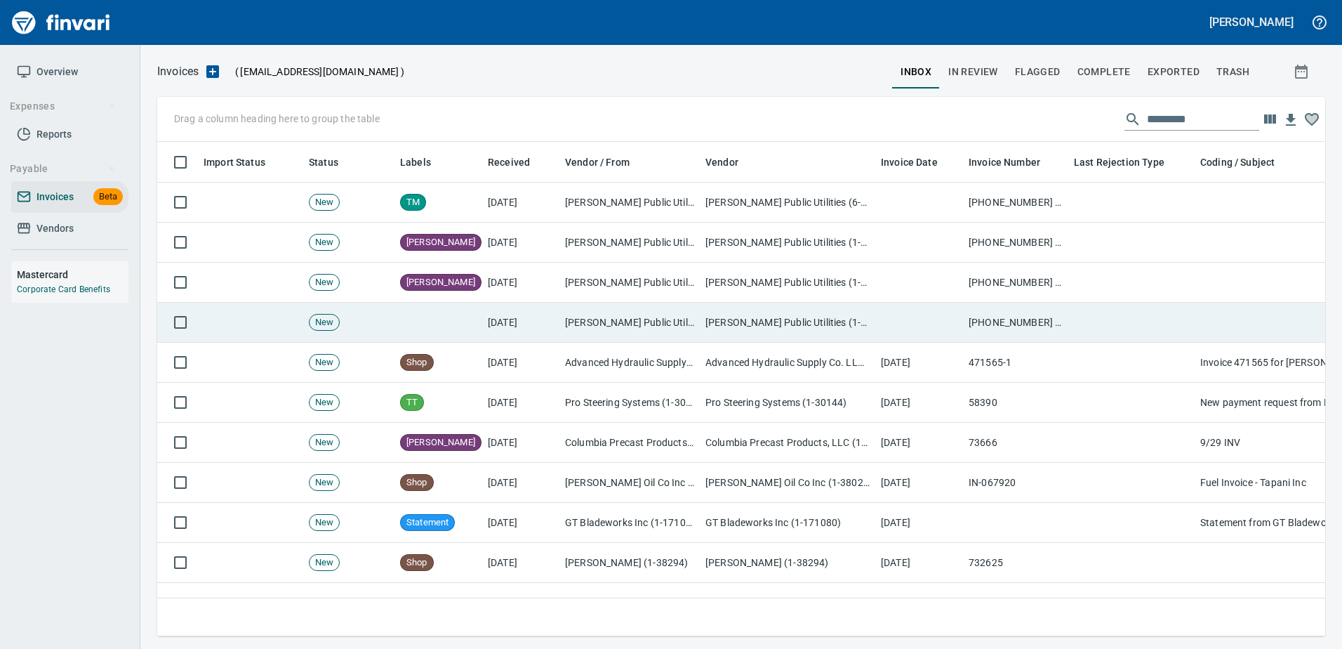
click at [1101, 324] on td at bounding box center [1131, 323] width 126 height 40
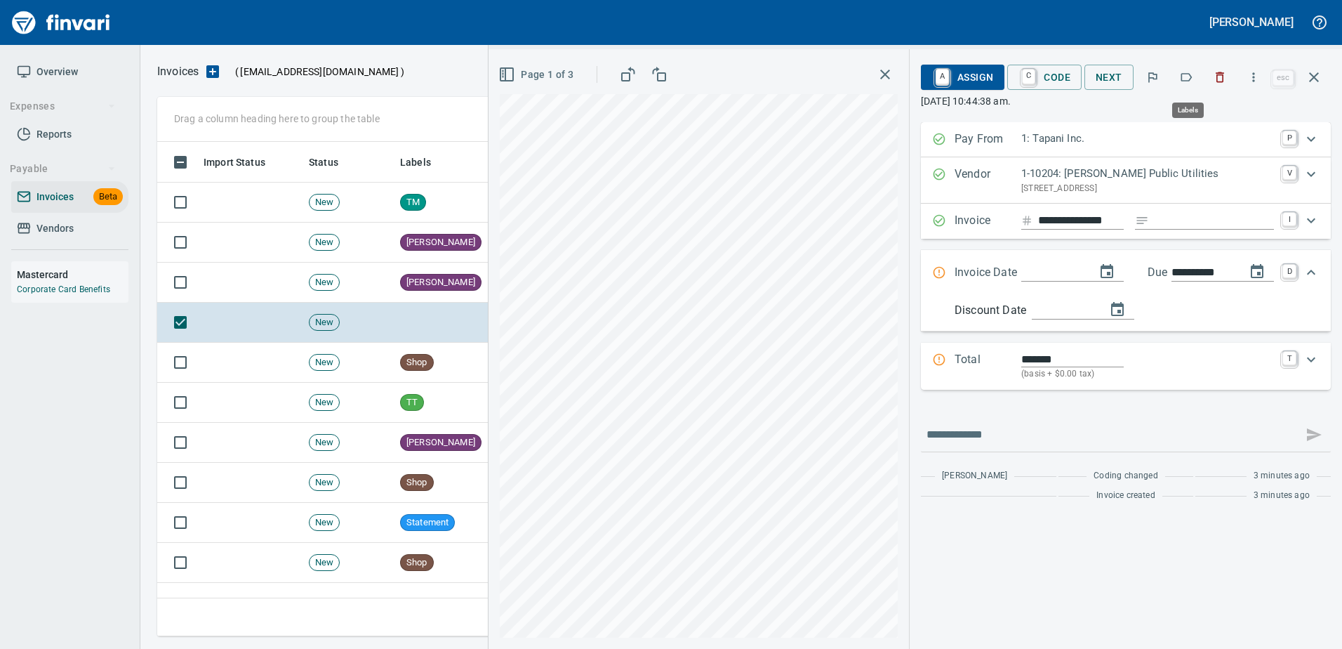
click at [1180, 77] on button "button" at bounding box center [1186, 77] width 31 height 31
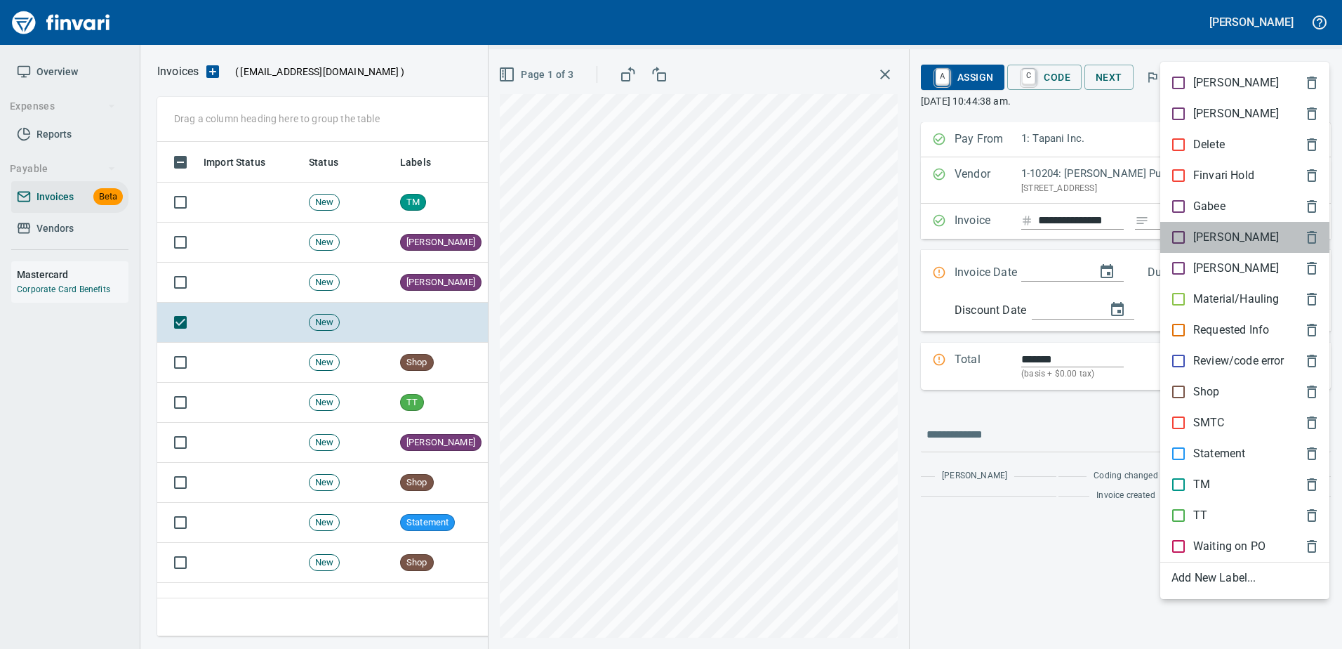
click at [1198, 237] on p "[PERSON_NAME]" at bounding box center [1236, 237] width 86 height 17
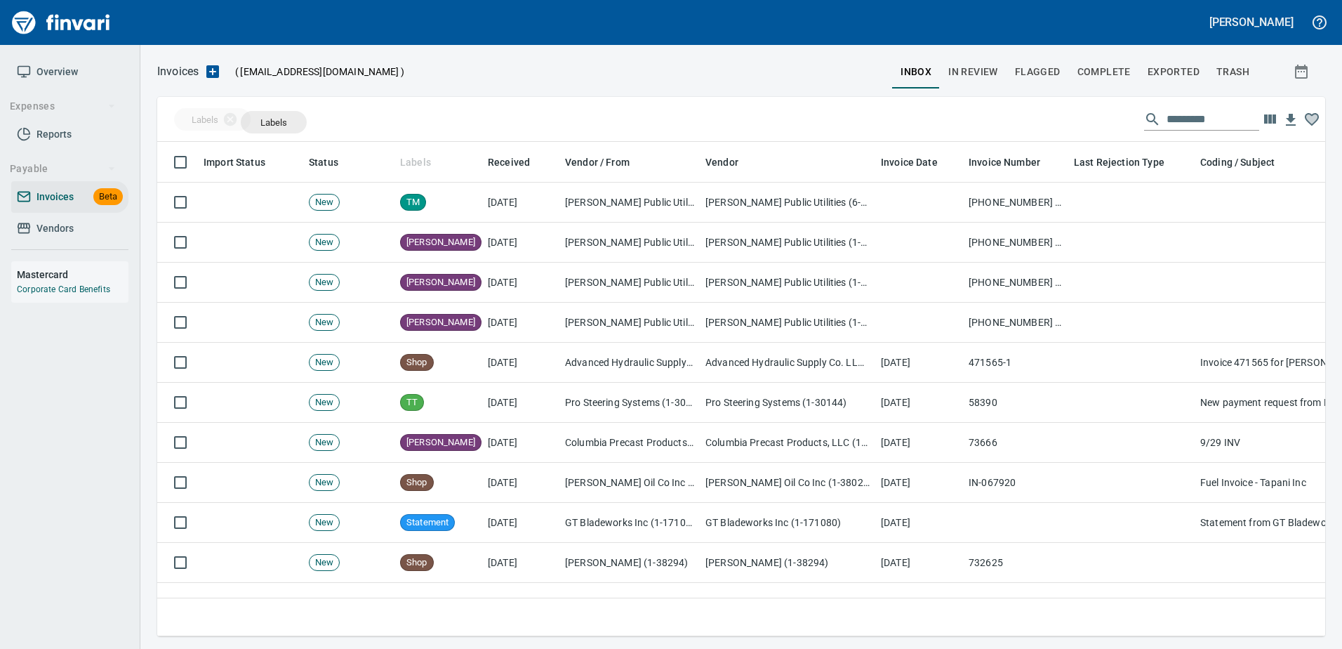
drag, startPoint x: 409, startPoint y: 157, endPoint x: 274, endPoint y: 121, distance: 140.1
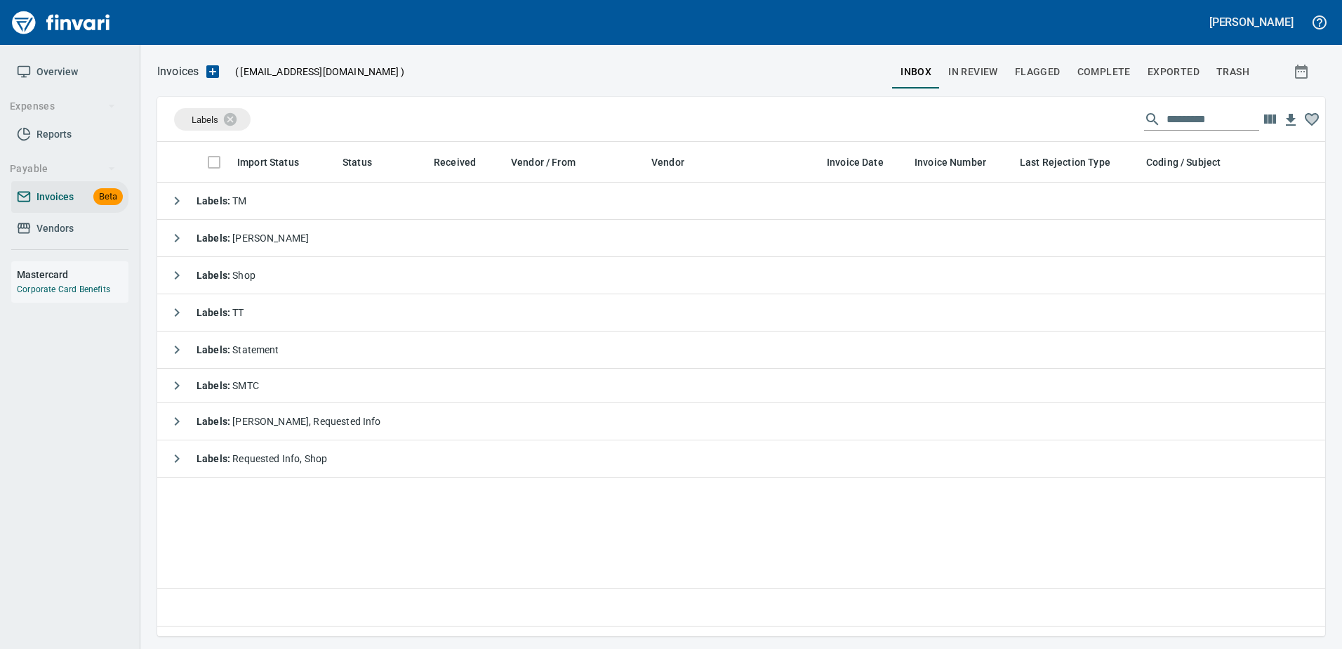
scroll to position [473, 1158]
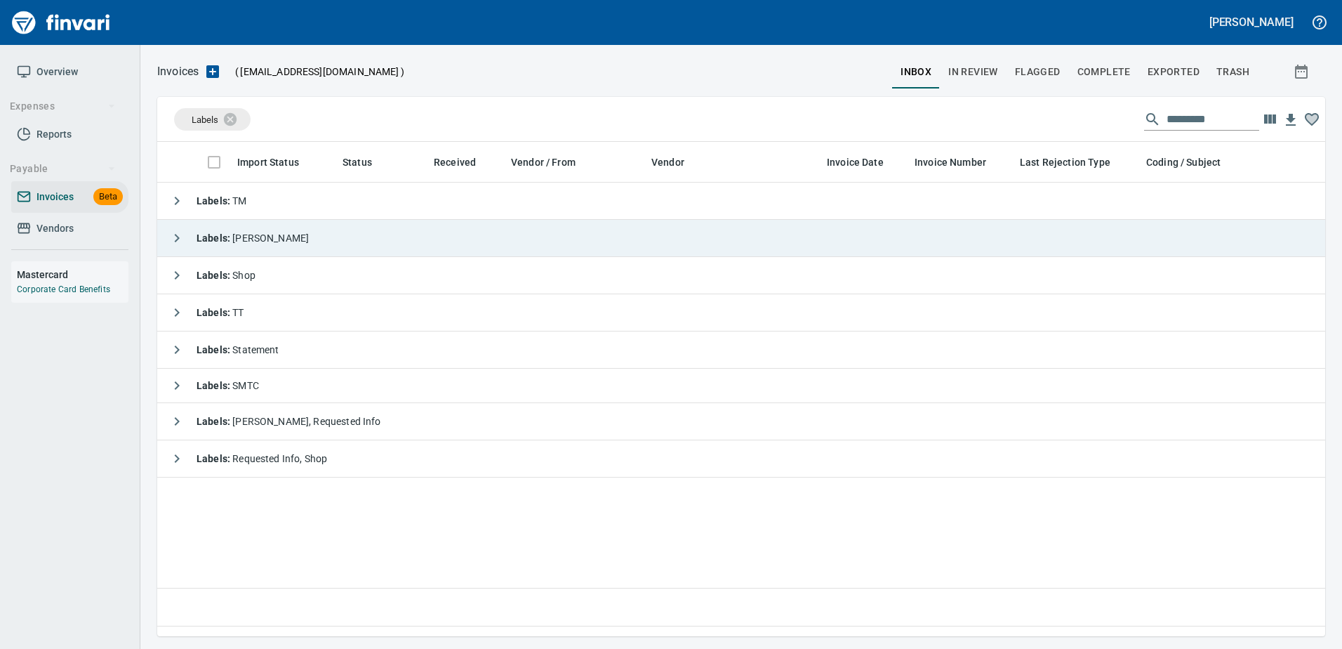
click at [239, 232] on span "Labels : [PERSON_NAME]" at bounding box center [253, 237] width 112 height 11
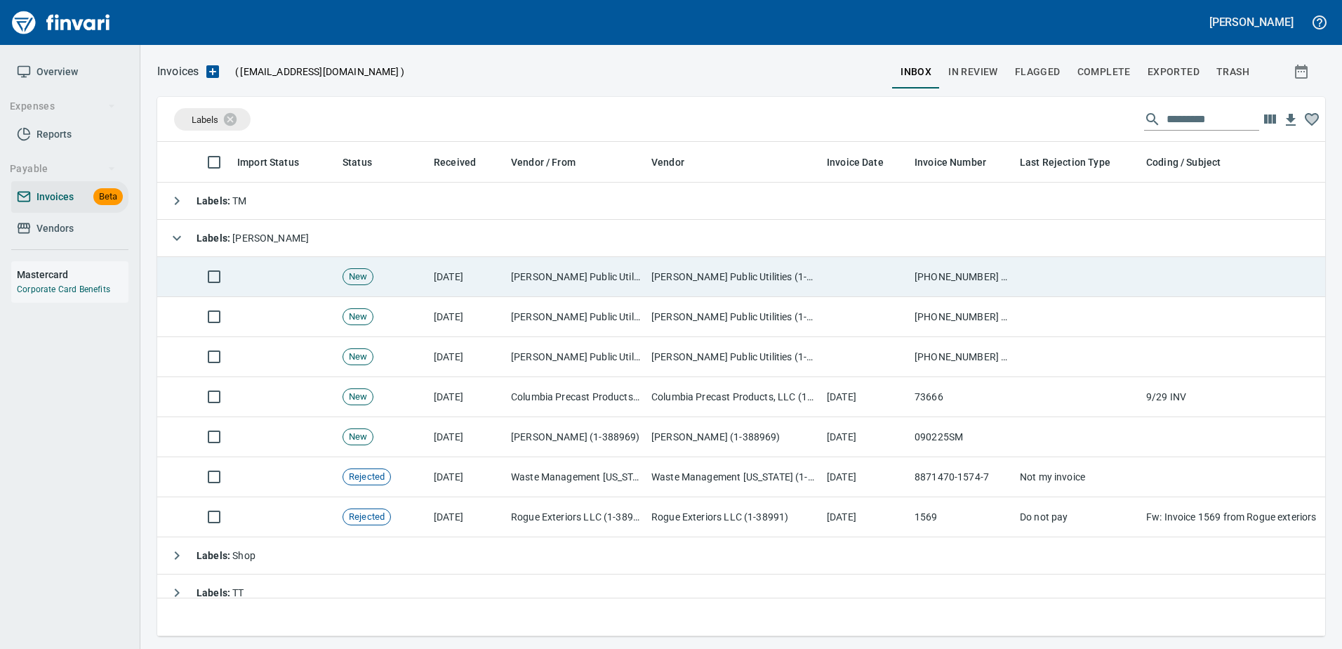
click at [592, 270] on td "[PERSON_NAME] Public Utilities (1-10204)" at bounding box center [575, 277] width 140 height 40
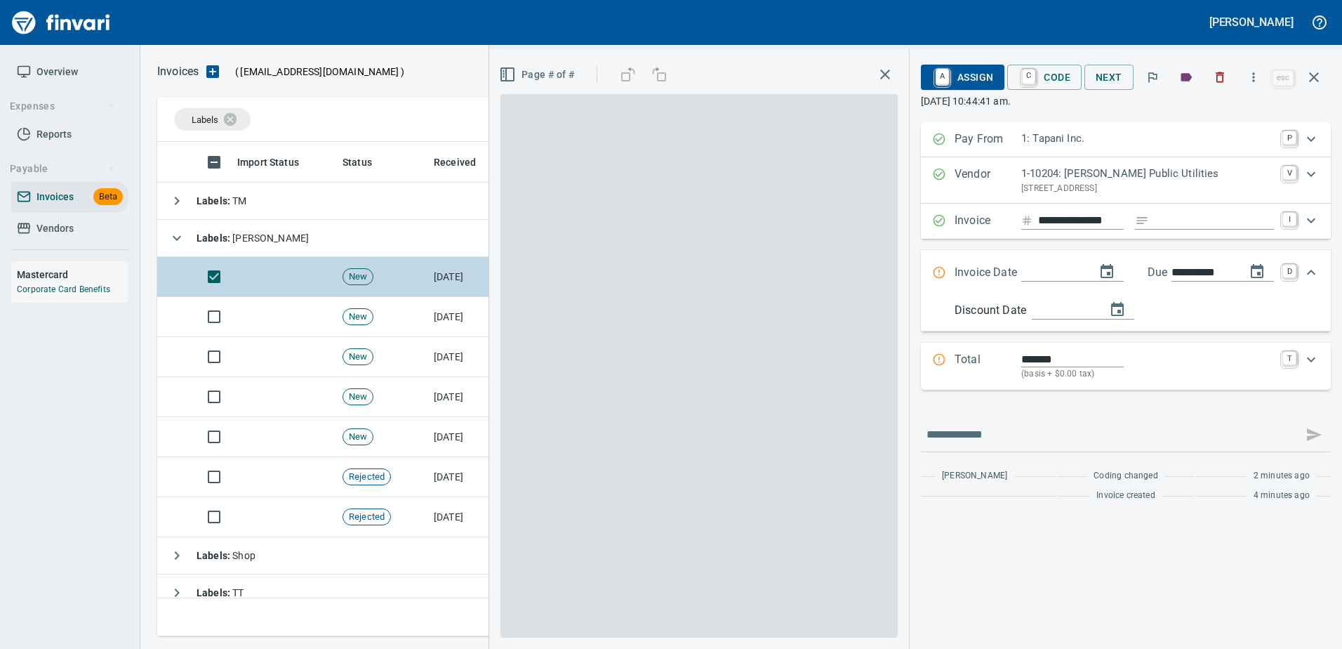
scroll to position [473, 1146]
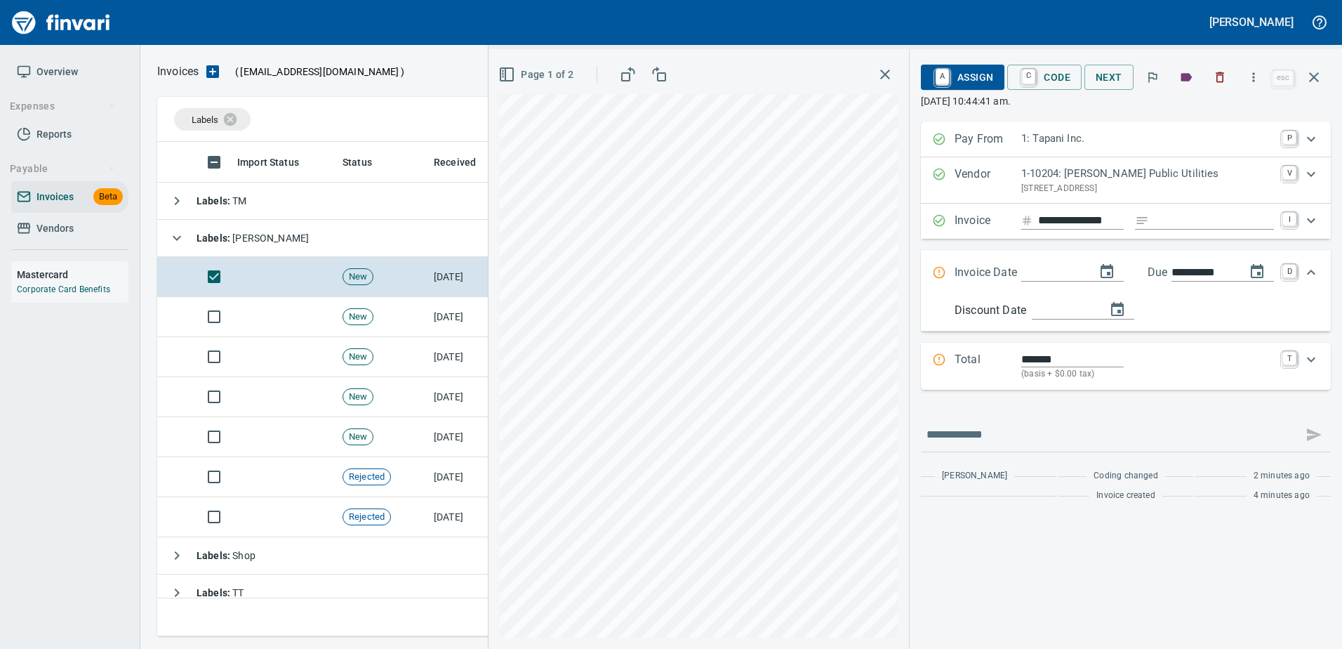
click at [1229, 221] on input "Expand" at bounding box center [1214, 221] width 119 height 18
type input "*"
type input "********"
click at [1090, 273] on button "change date" at bounding box center [1107, 272] width 34 height 34
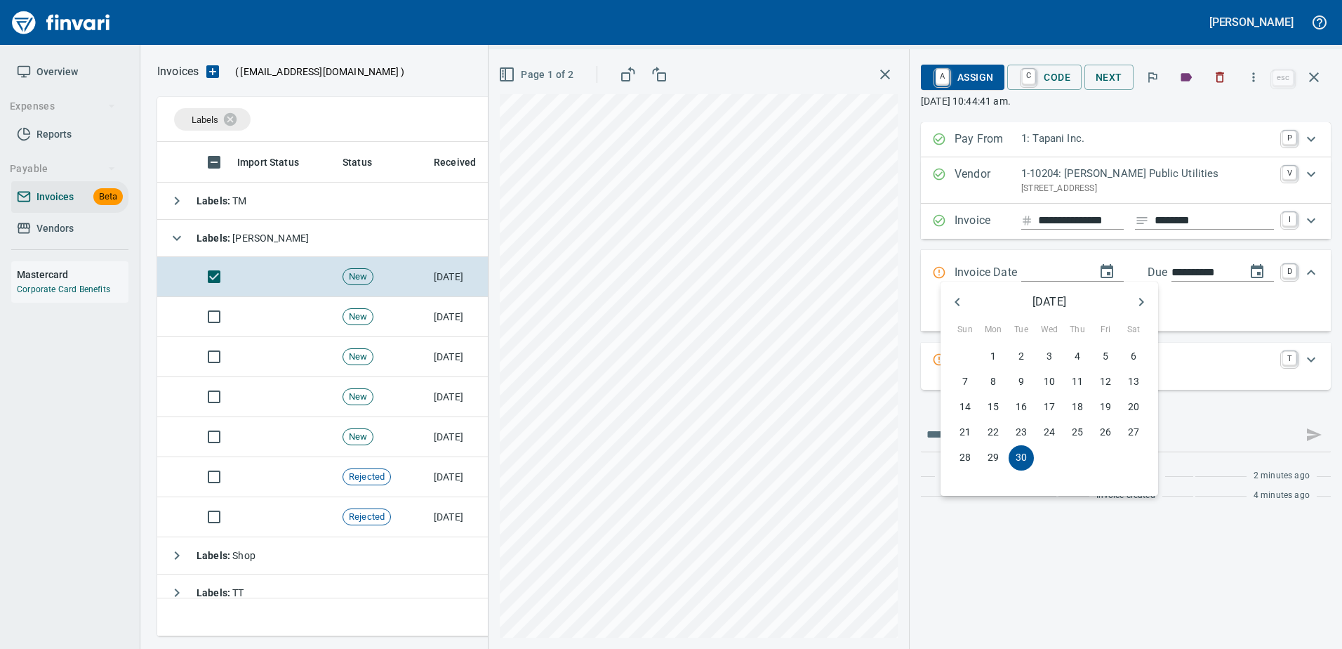
click at [1024, 279] on div at bounding box center [671, 324] width 1342 height 649
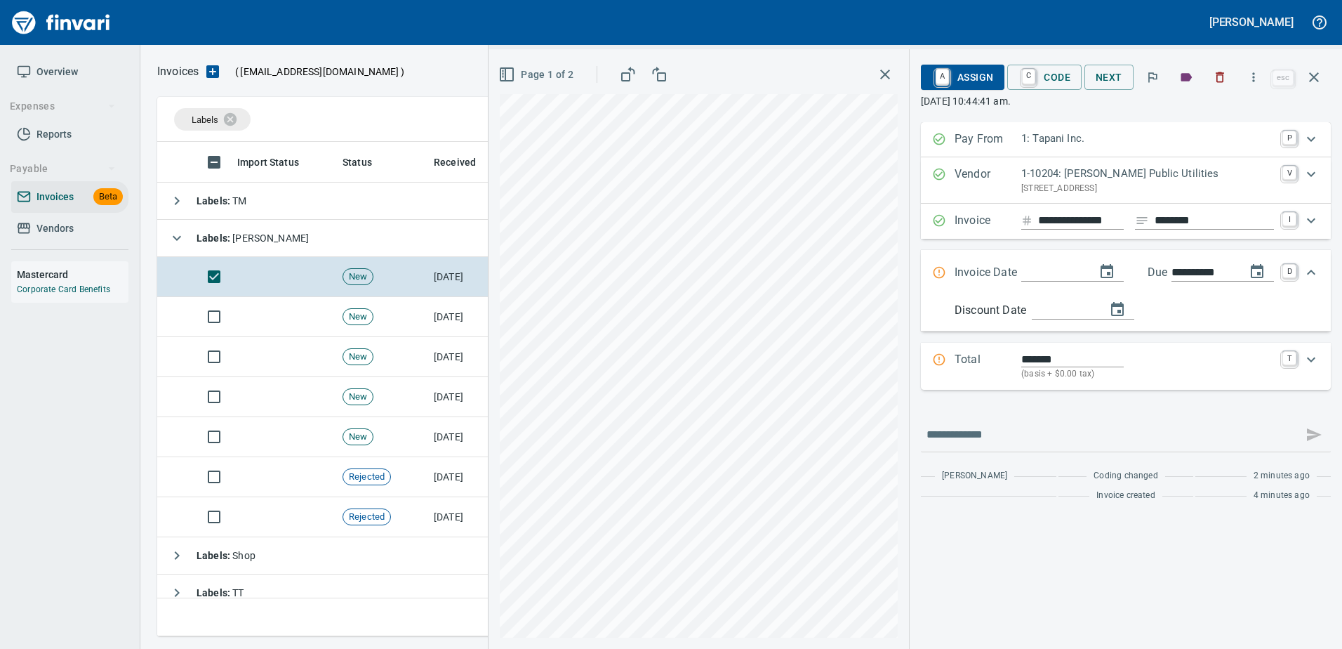
click at [1040, 273] on div "[DATE] Sun Mon Tue Wed Thu Fri Sat 31 1 2 3 4 5 6 7 8 9 10 11 12 13 14 15 16 17…" at bounding box center [671, 324] width 1342 height 649
click at [1040, 273] on input "Expand" at bounding box center [1052, 273] width 63 height 18
type input "**********"
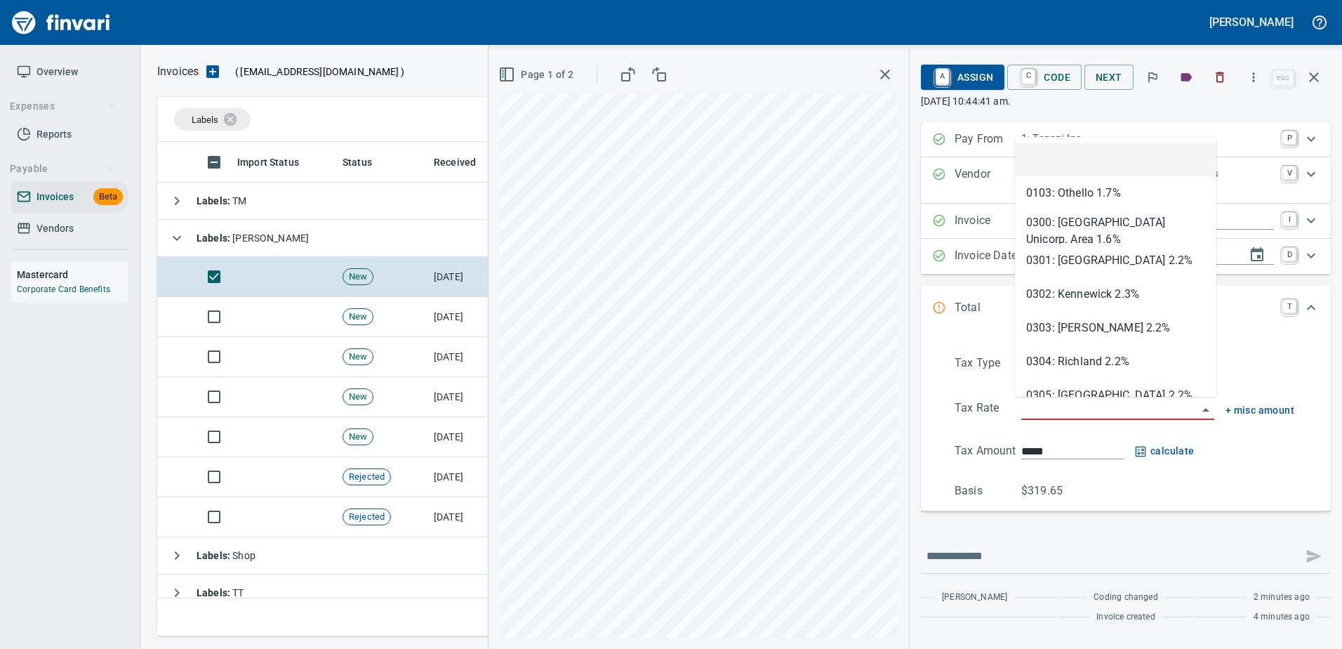
click at [1085, 414] on input "search" at bounding box center [1109, 409] width 176 height 20
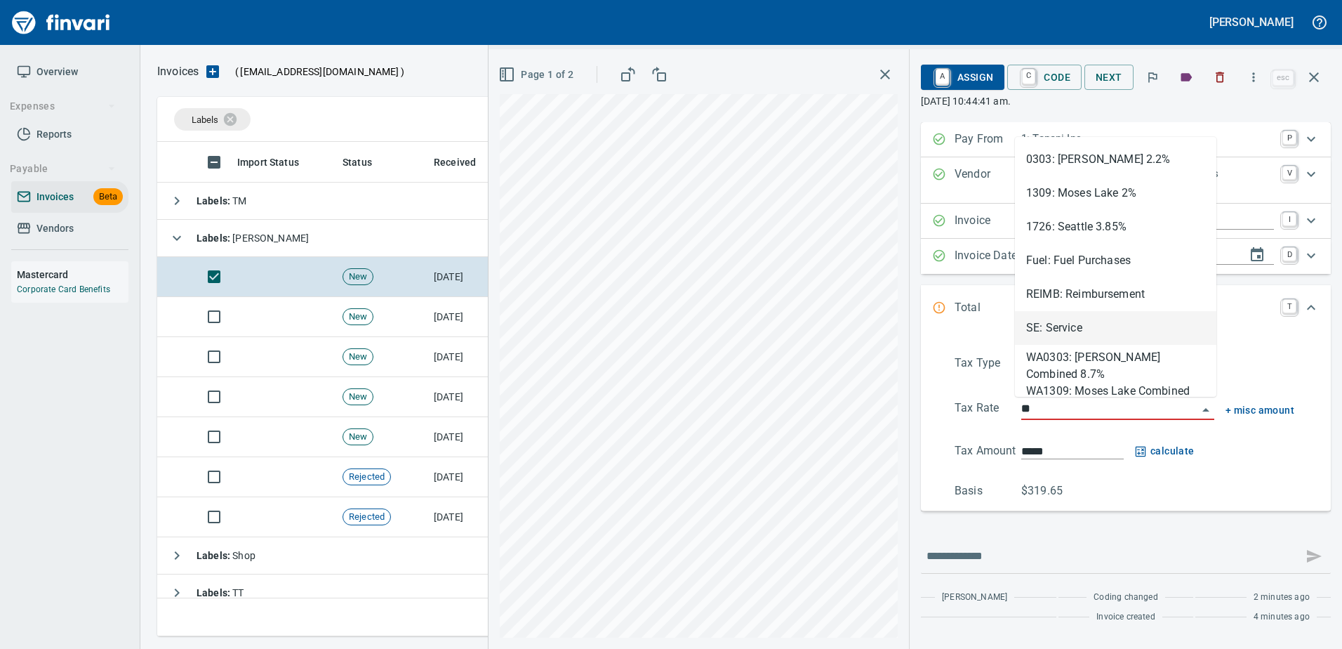
click at [1059, 331] on li "SE: Service" at bounding box center [1115, 328] width 201 height 34
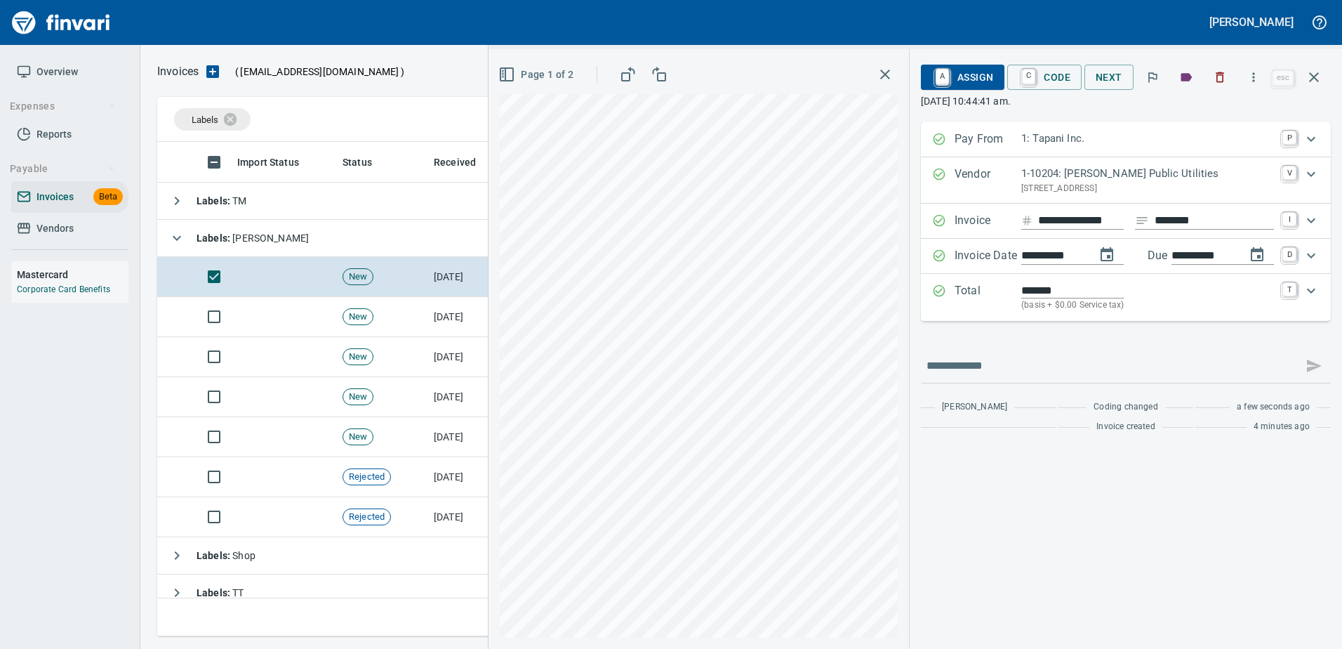
type input "**********"
click at [972, 83] on span "A Assign" at bounding box center [962, 77] width 61 height 24
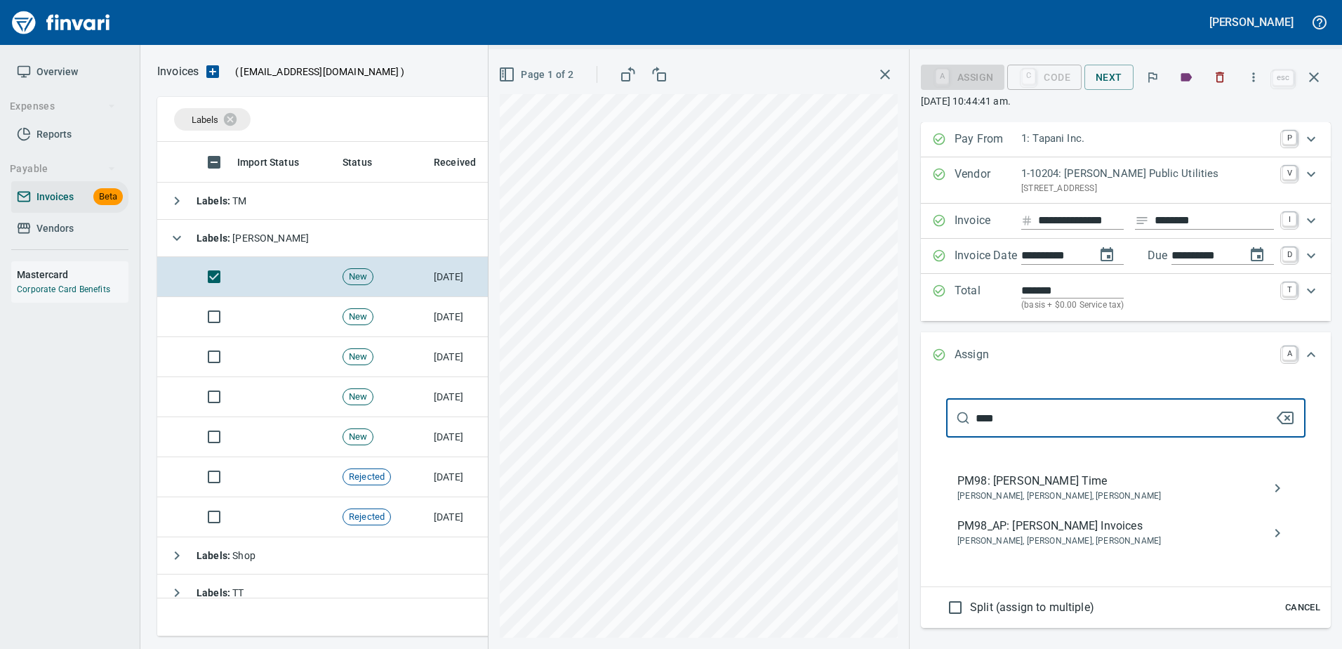
type input "****"
click at [1027, 527] on span "PM98_AP: [PERSON_NAME] Invoices" at bounding box center [1114, 525] width 314 height 17
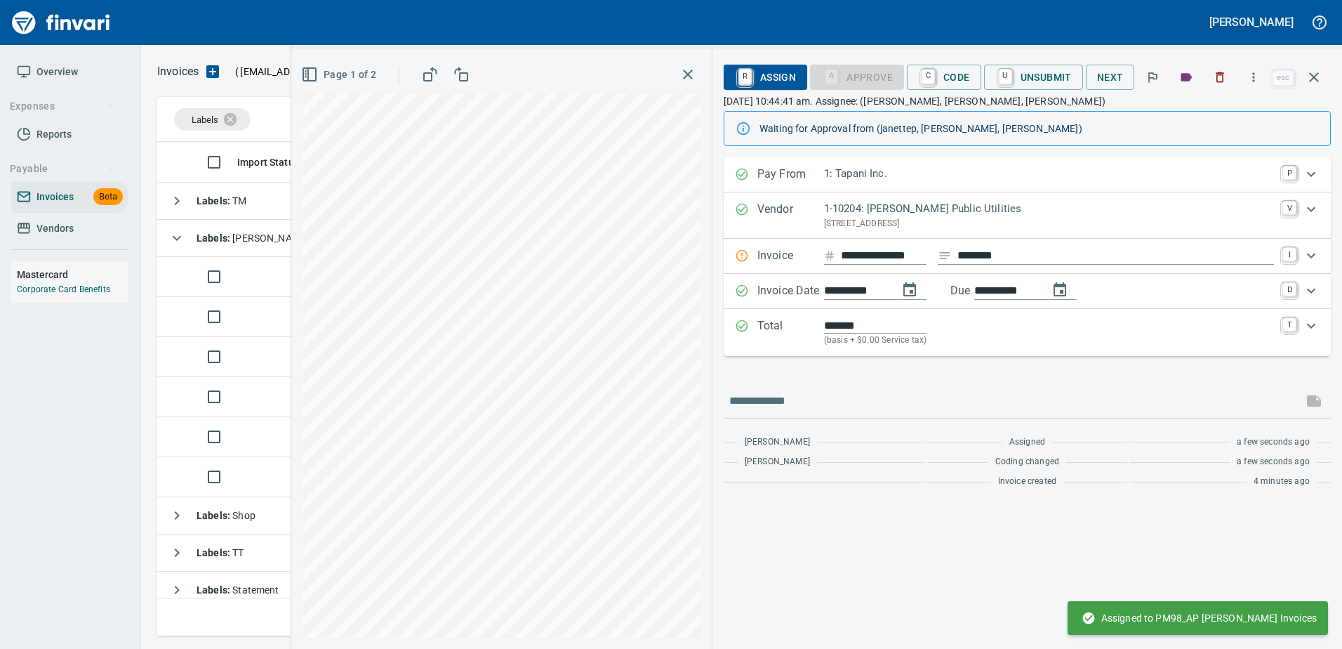
scroll to position [0, 1]
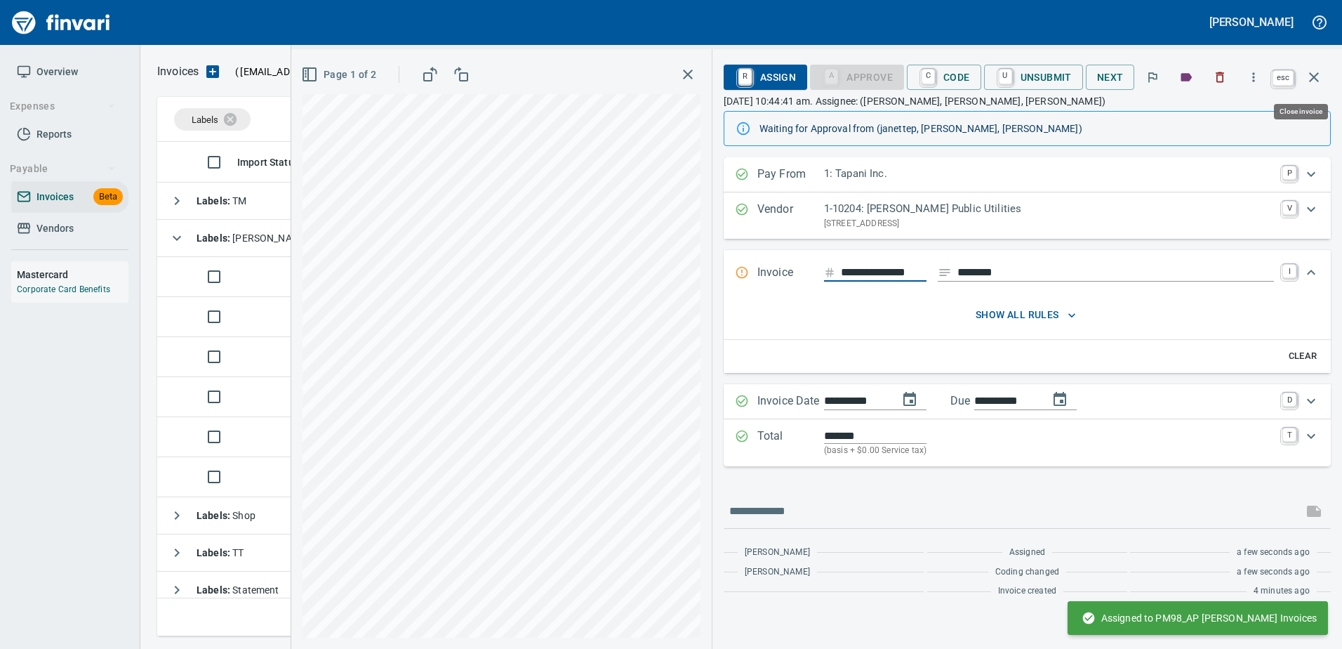
click at [1322, 77] on button "button" at bounding box center [1314, 77] width 34 height 34
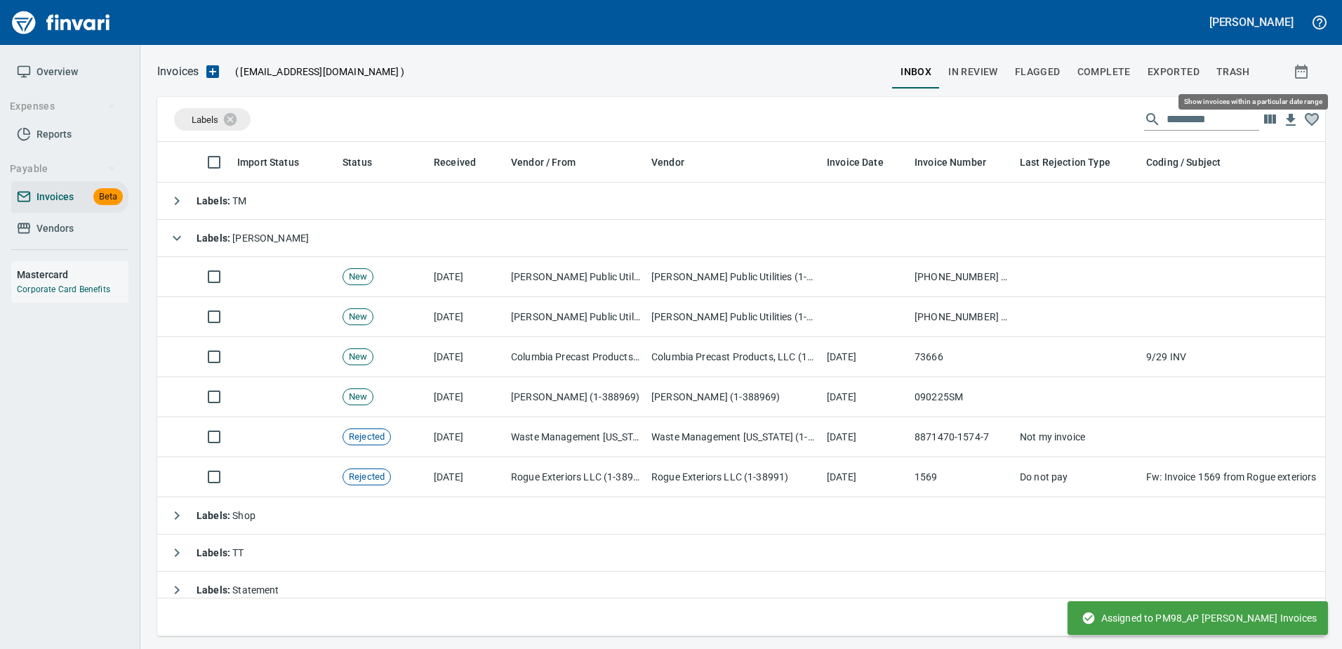
scroll to position [473, 1146]
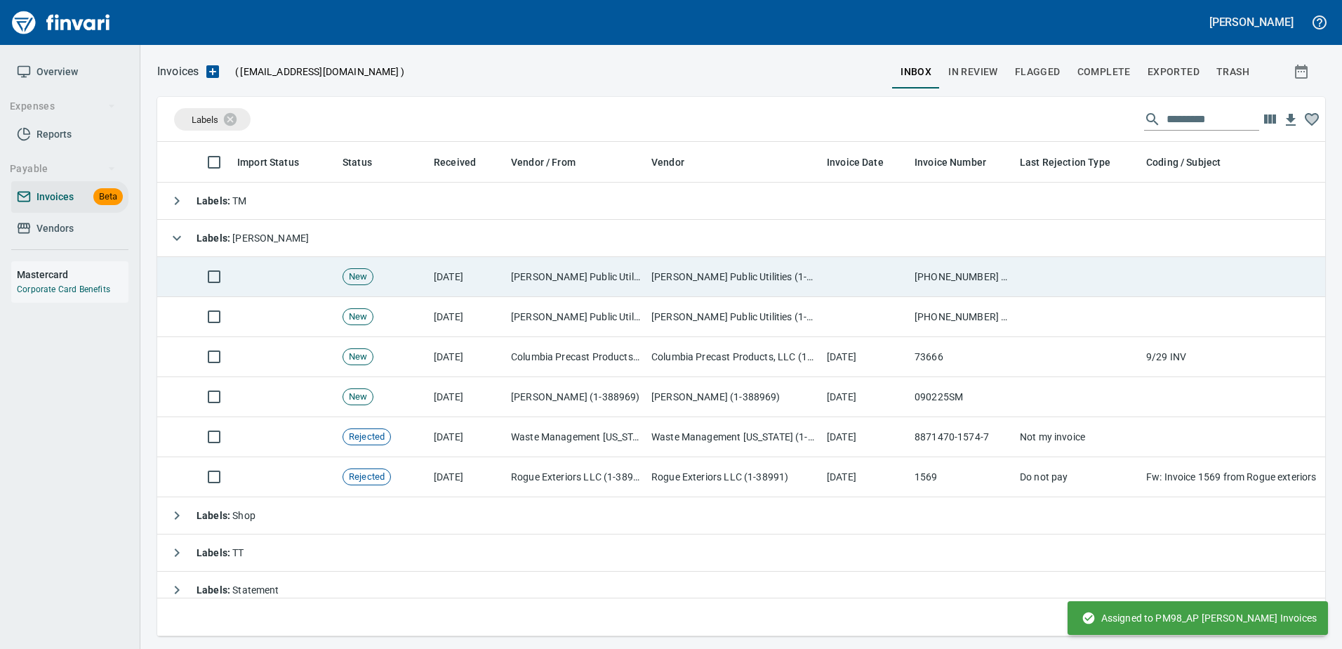
click at [1055, 265] on td at bounding box center [1077, 277] width 126 height 40
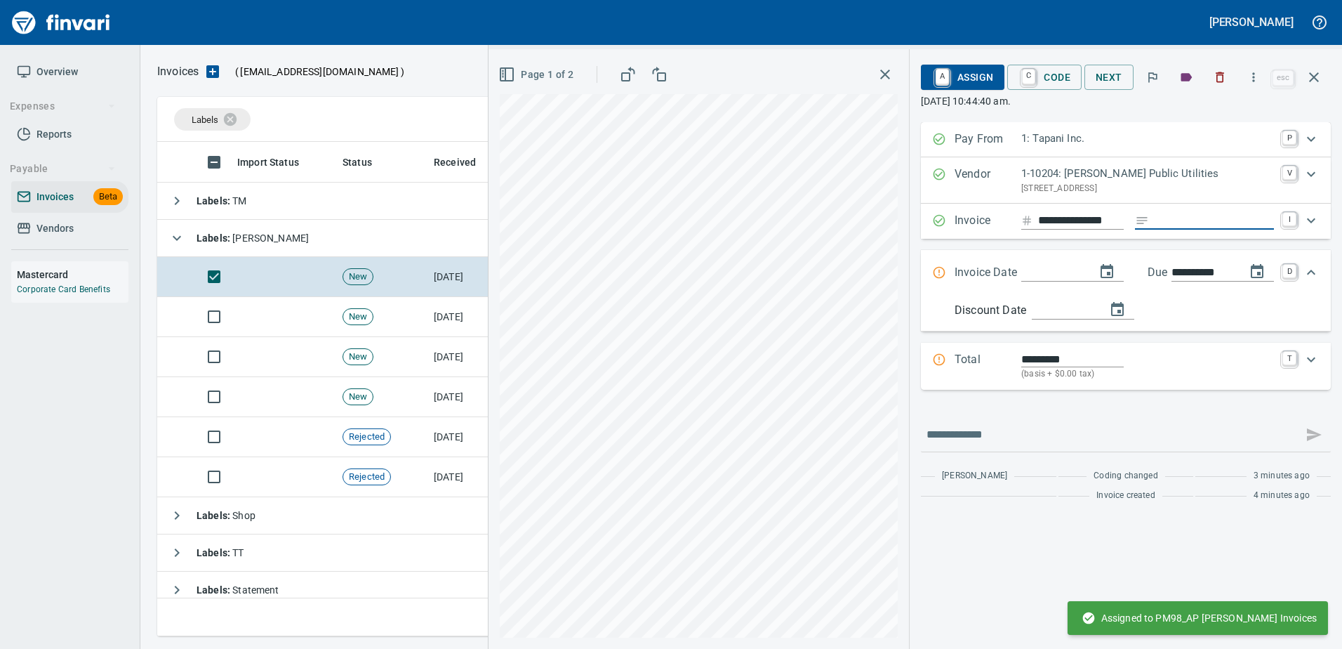
click at [1169, 221] on input "Expand" at bounding box center [1214, 221] width 119 height 18
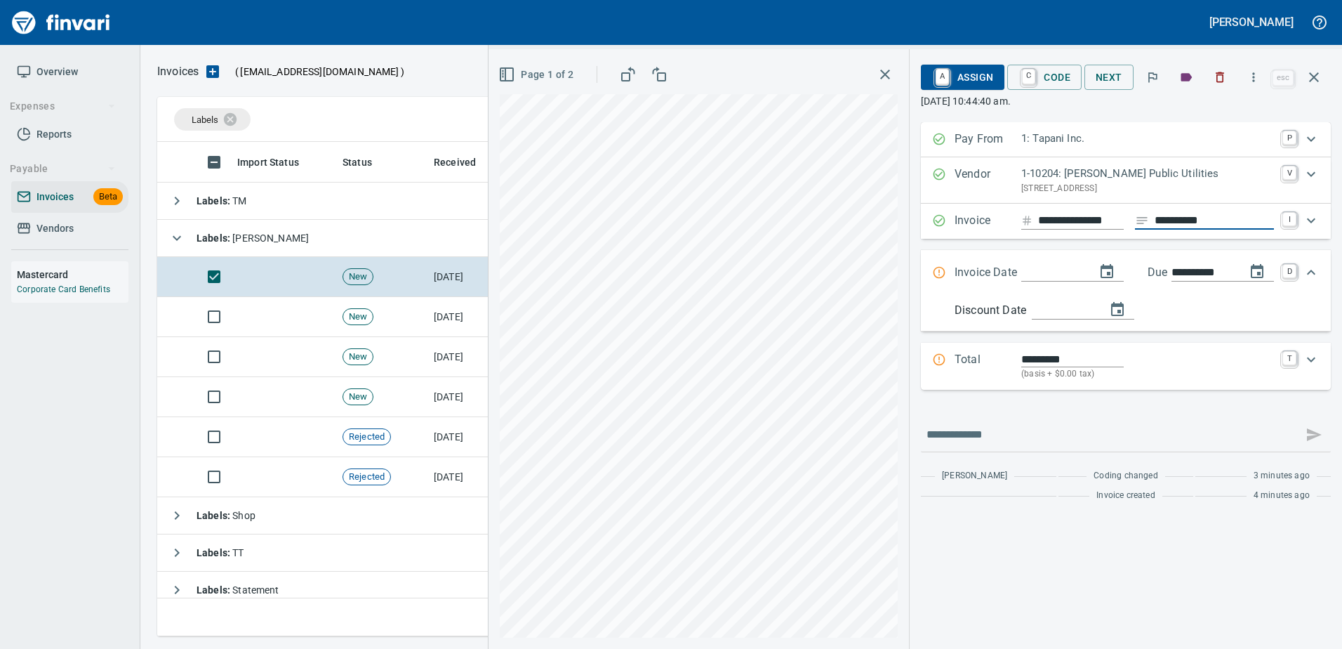
type input "**********"
click at [1047, 271] on input "Expand" at bounding box center [1052, 273] width 63 height 18
type input "**********"
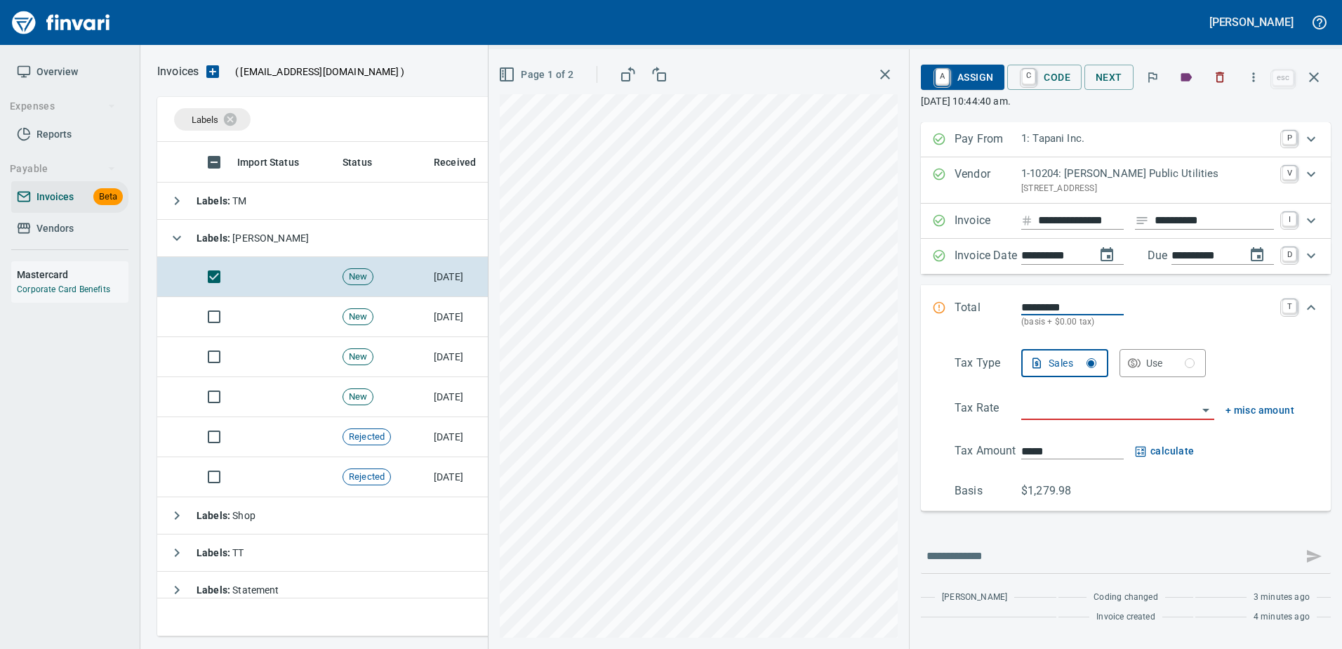
scroll to position [1, 1]
click at [1047, 418] on input "search" at bounding box center [1109, 409] width 176 height 20
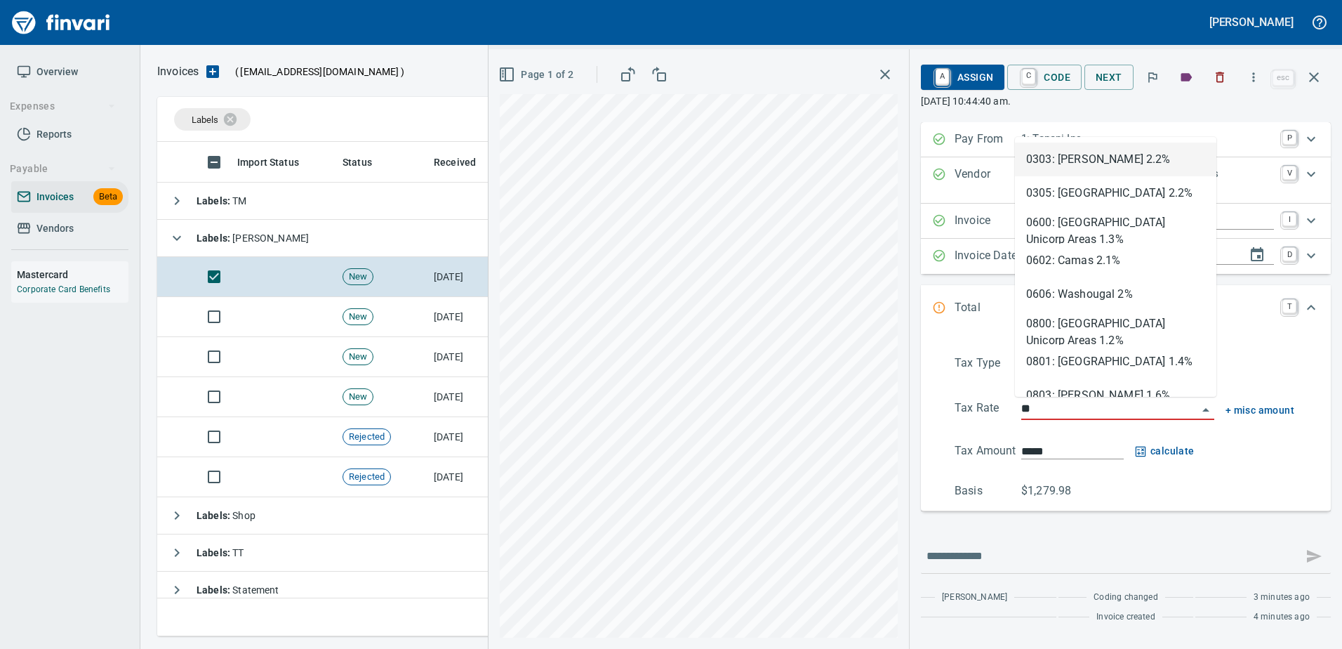
scroll to position [473, 1146]
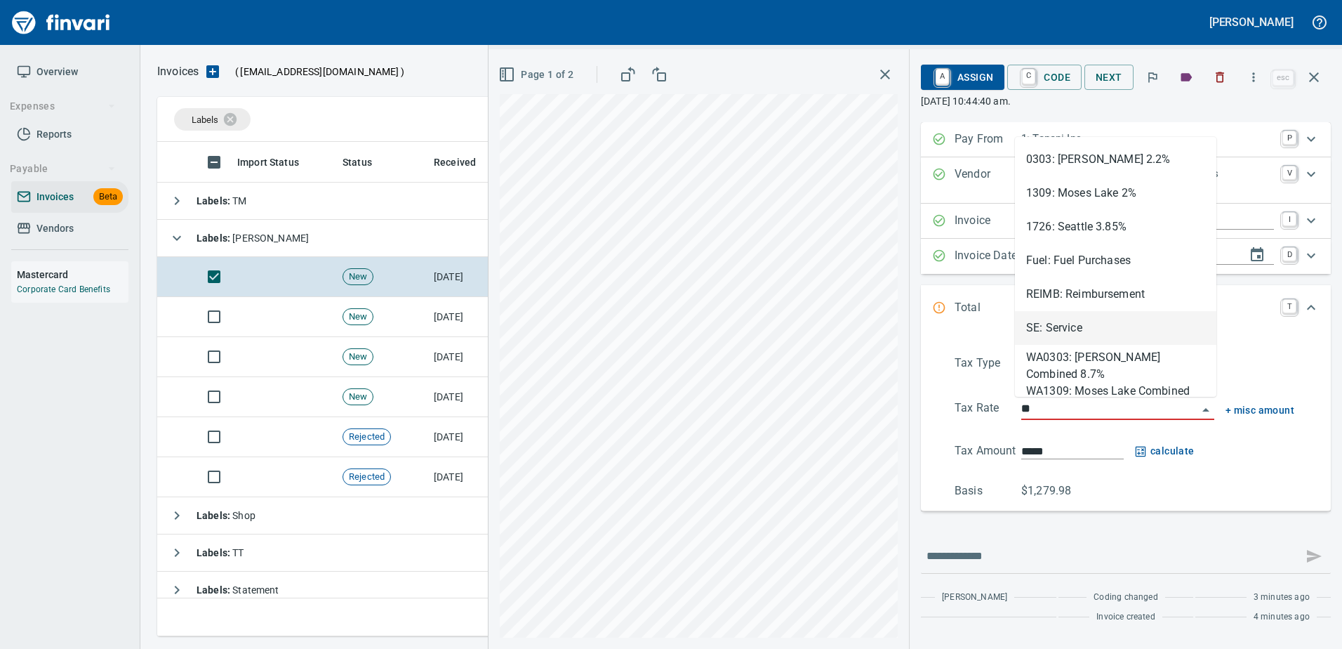
click at [1054, 335] on li "SE: Service" at bounding box center [1115, 328] width 201 height 34
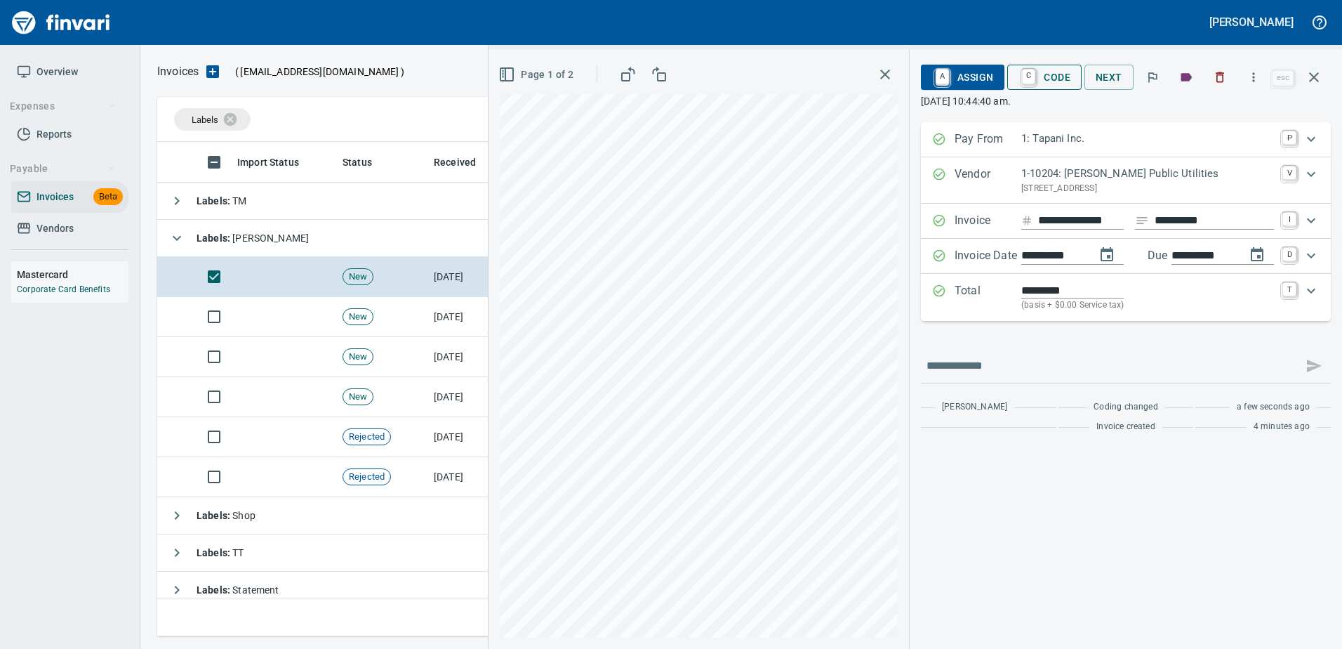
type input "**********"
click at [976, 69] on span "A Assign" at bounding box center [962, 77] width 61 height 24
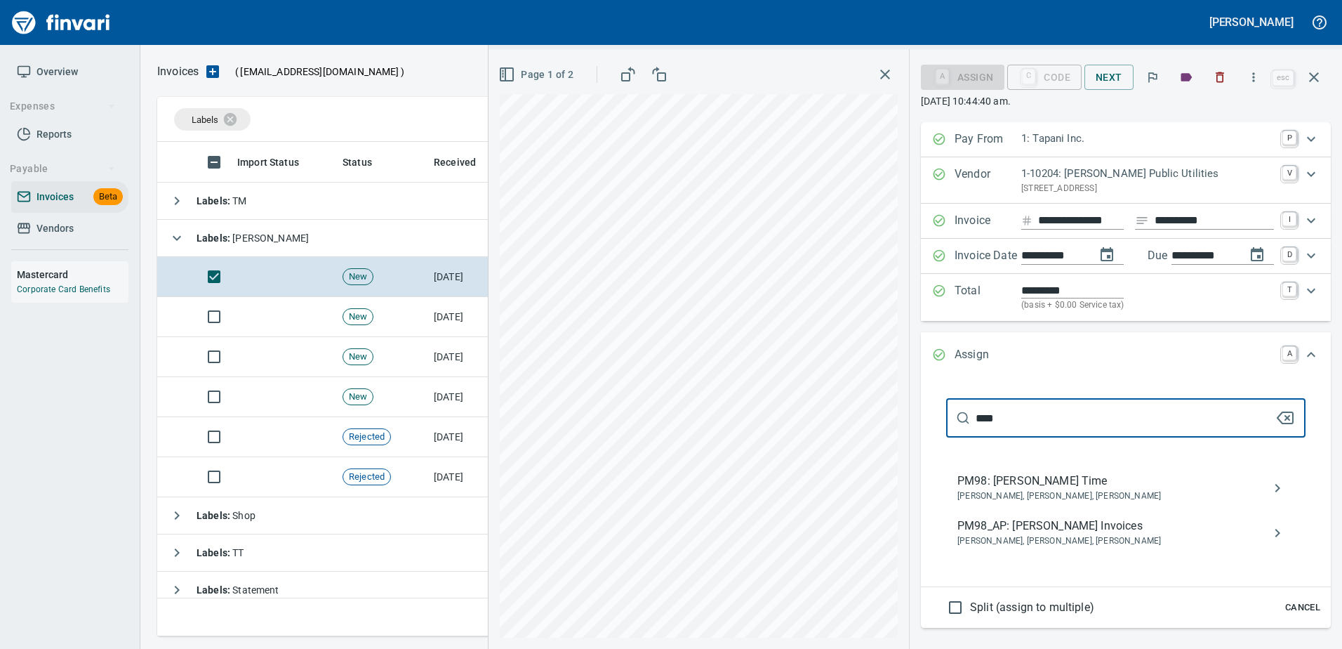
type input "****"
click at [1056, 528] on span "PM98_AP: [PERSON_NAME] Invoices" at bounding box center [1114, 525] width 314 height 17
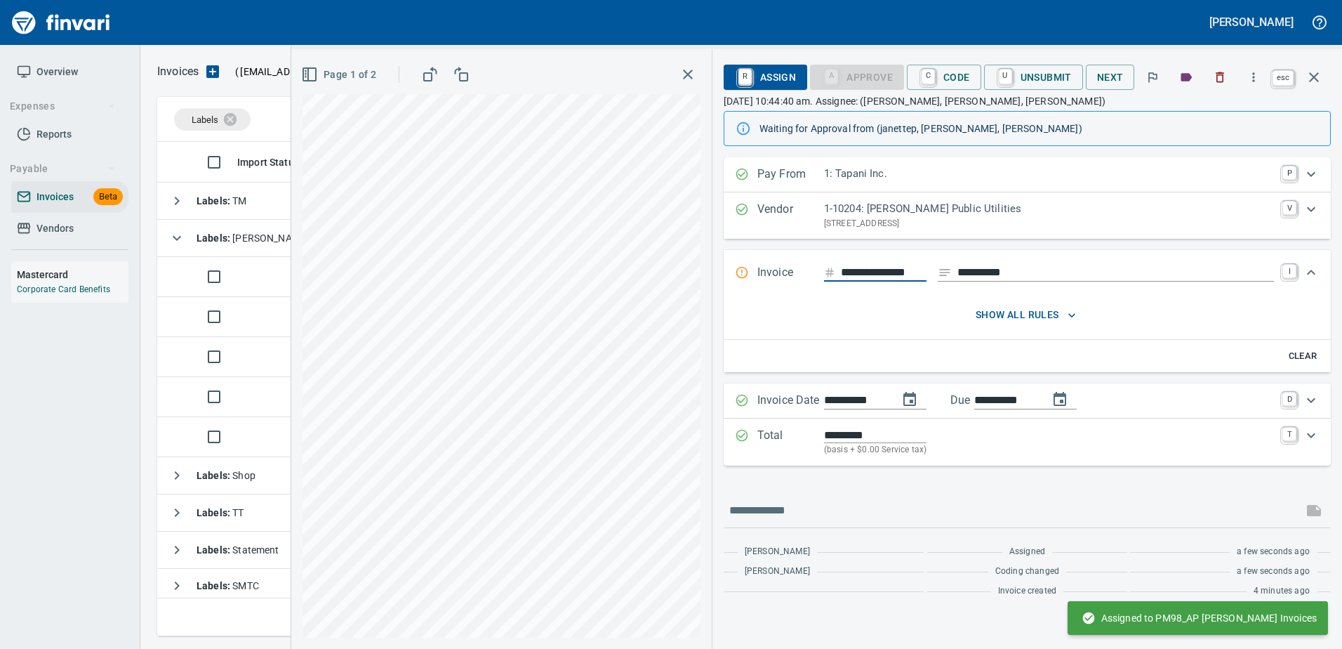
scroll to position [0, 1]
click at [1308, 74] on icon "button" at bounding box center [1314, 77] width 17 height 17
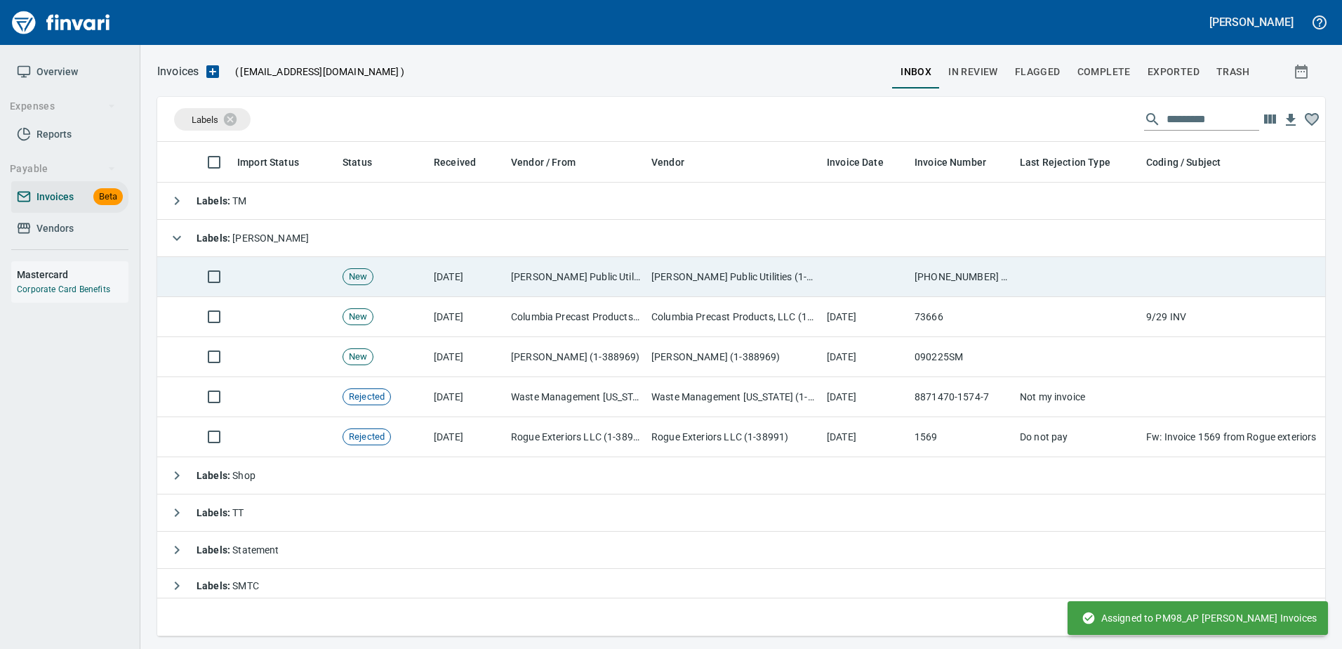
click at [991, 277] on td "[PHONE_NUMBER] 0925" at bounding box center [961, 277] width 105 height 40
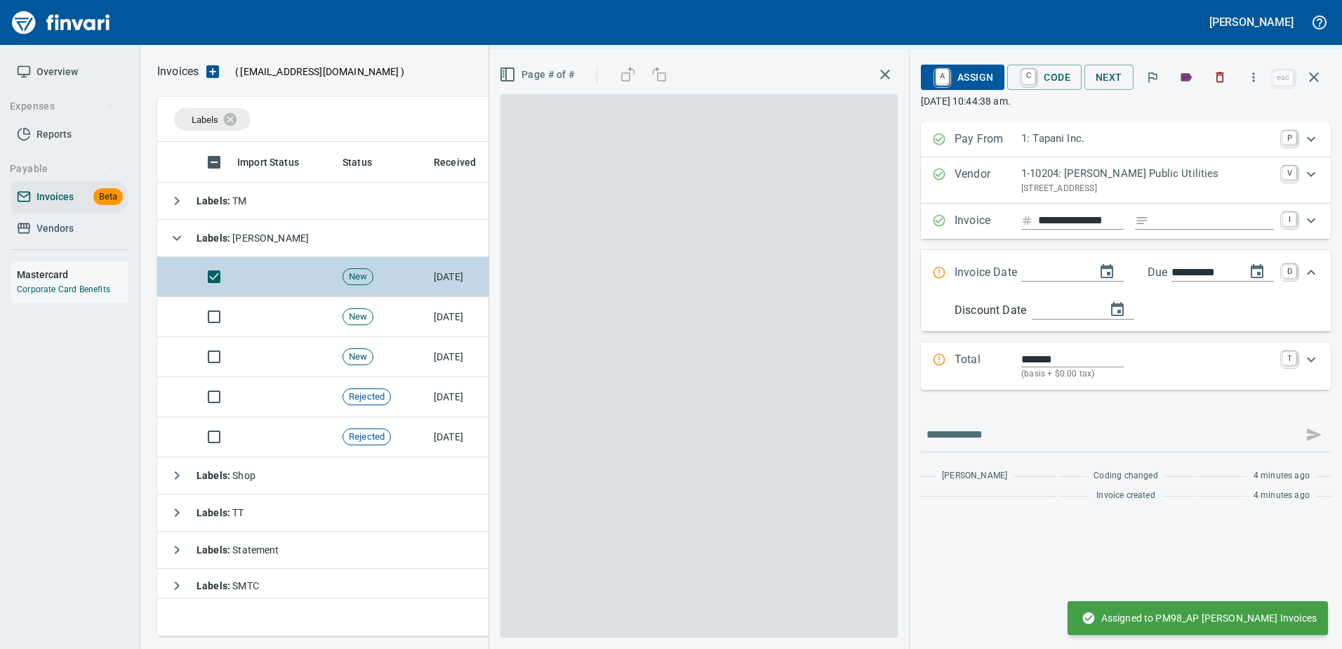
scroll to position [473, 1146]
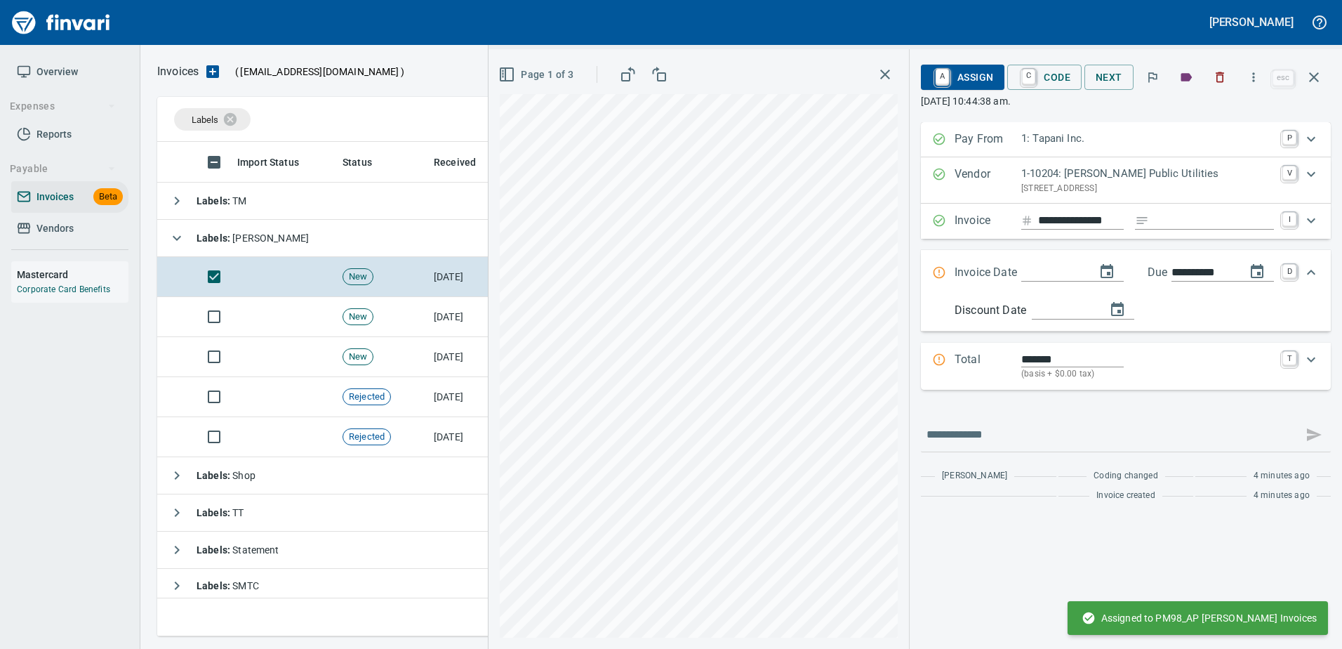
click at [1183, 223] on input "Expand" at bounding box center [1214, 221] width 119 height 18
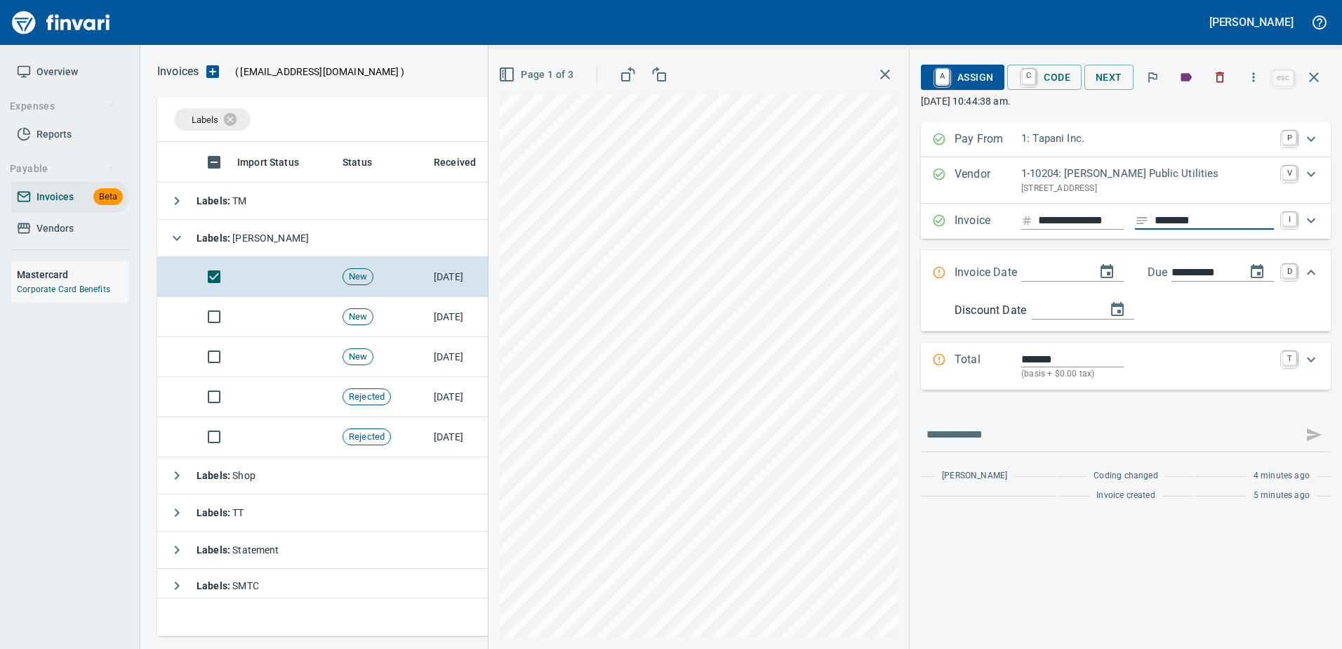
type input "********"
click at [1034, 274] on input "Expand" at bounding box center [1052, 273] width 63 height 18
type input "**********"
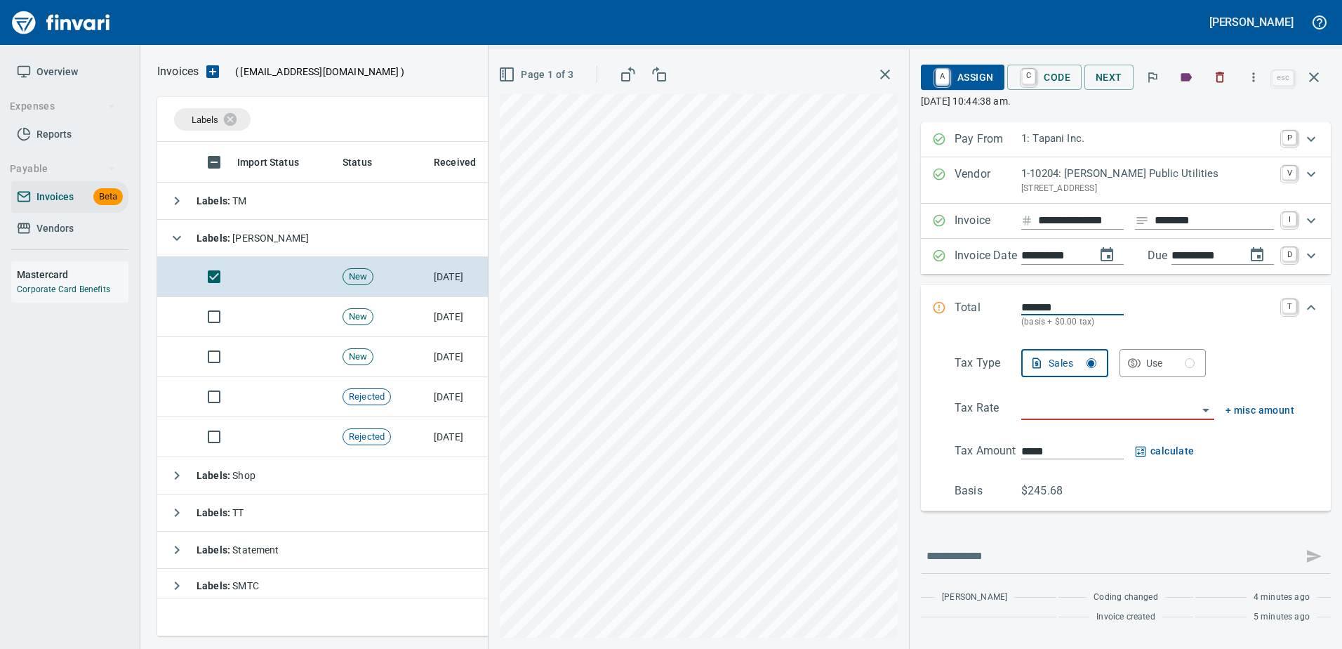
click at [1053, 409] on input "search" at bounding box center [1109, 409] width 176 height 20
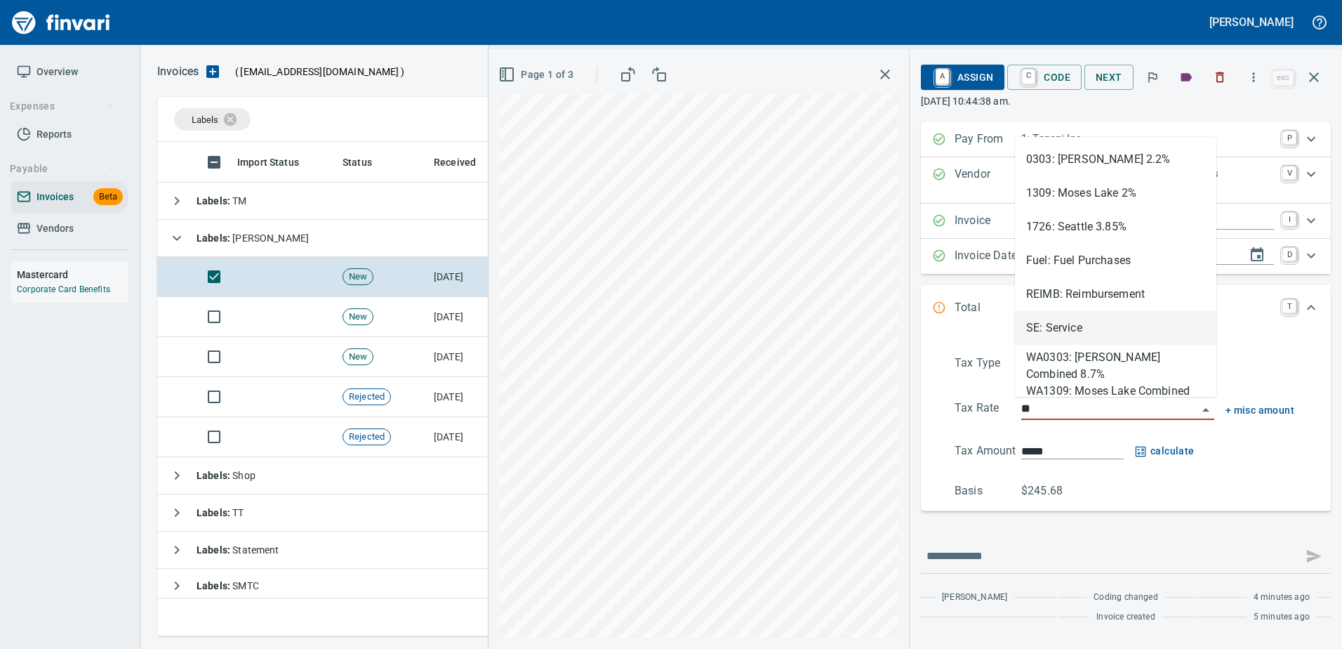
click at [1044, 328] on li "SE: Service" at bounding box center [1115, 328] width 201 height 34
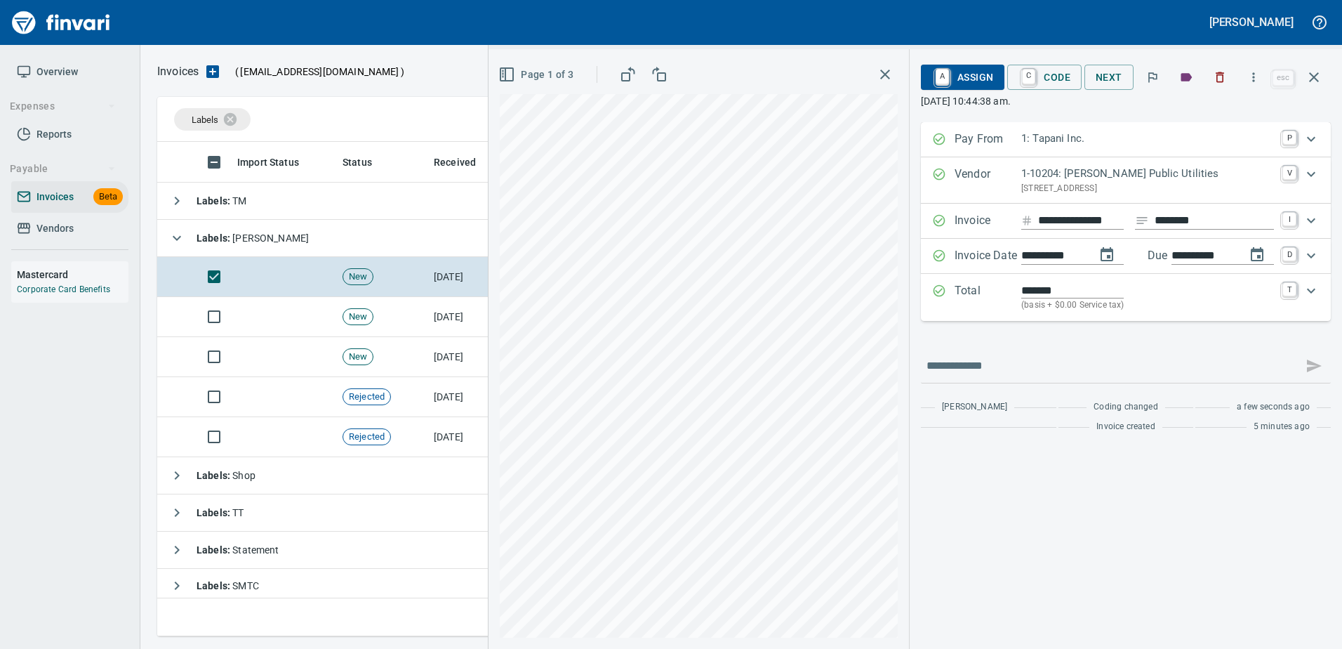
type input "**********"
click at [967, 69] on span "A Assign" at bounding box center [962, 77] width 61 height 24
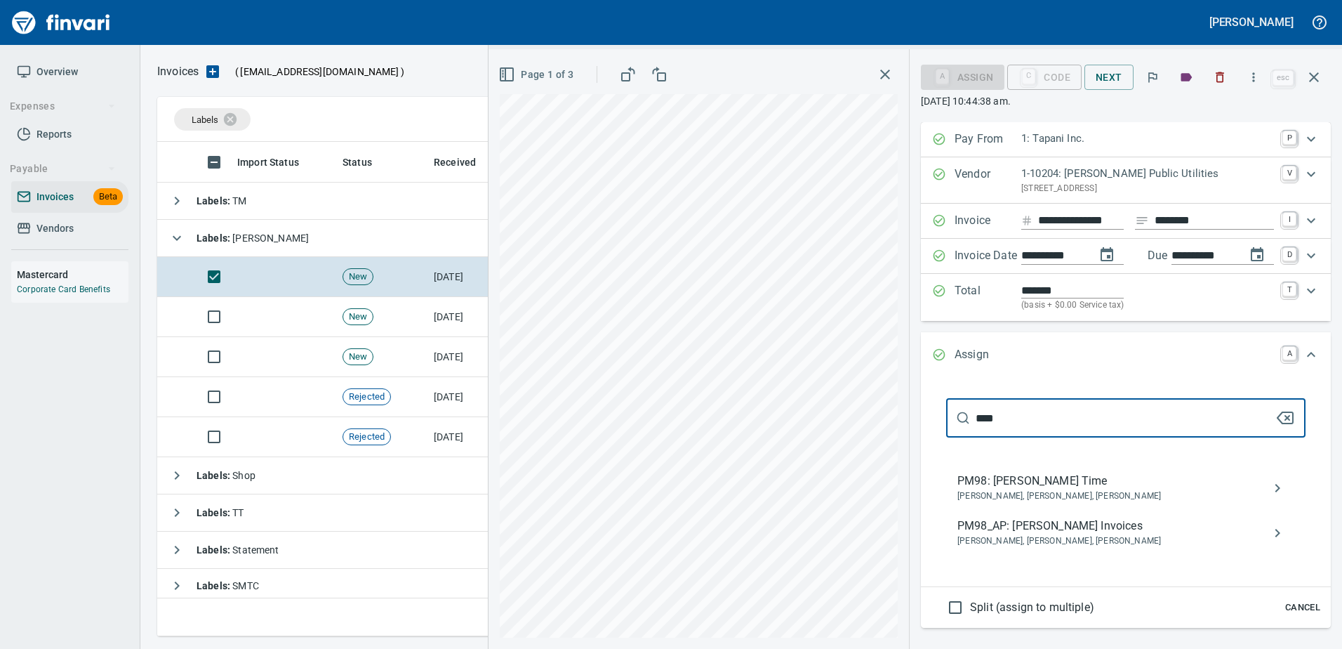
type input "****"
click at [1024, 526] on span "PM98_AP: [PERSON_NAME] Invoices" at bounding box center [1114, 525] width 314 height 17
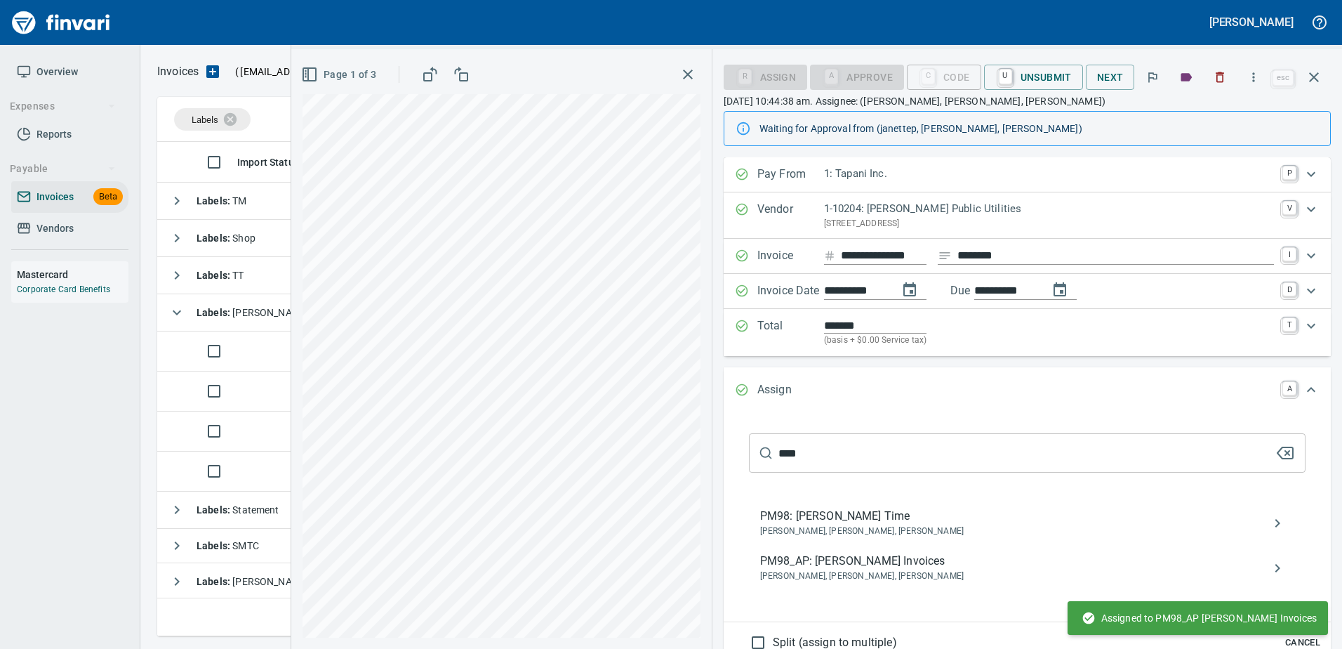
scroll to position [0, 1]
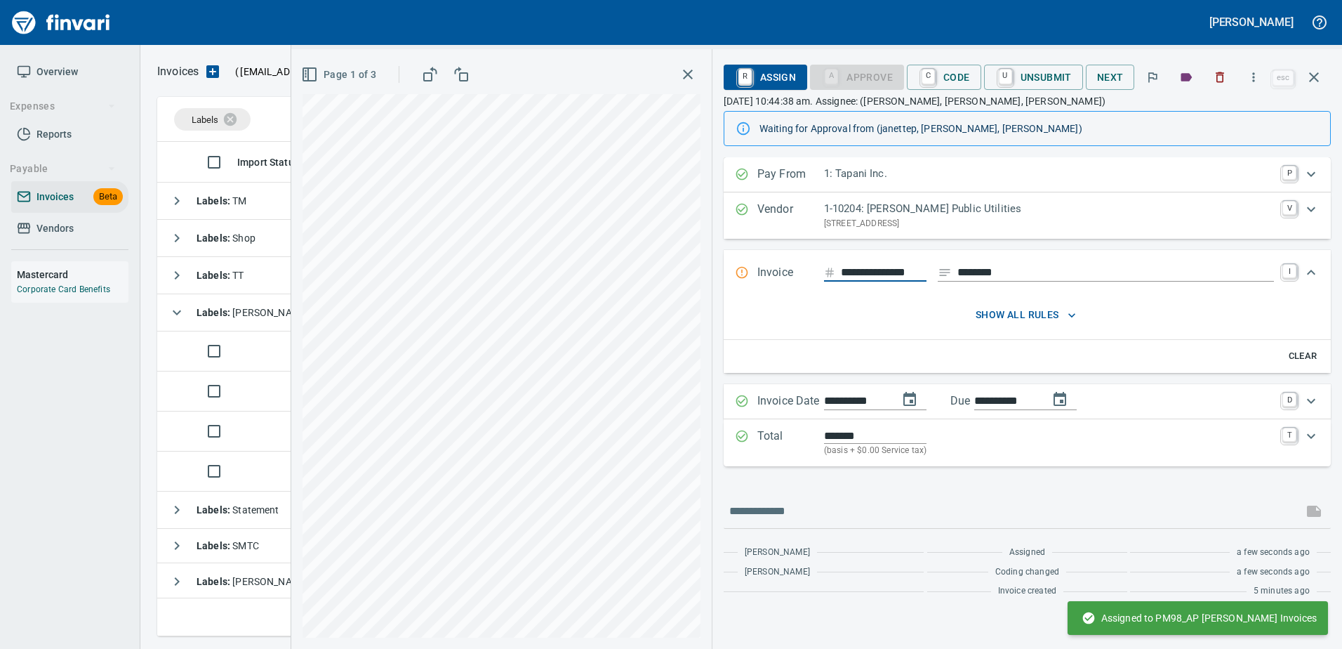
click at [1308, 86] on button "button" at bounding box center [1314, 77] width 34 height 34
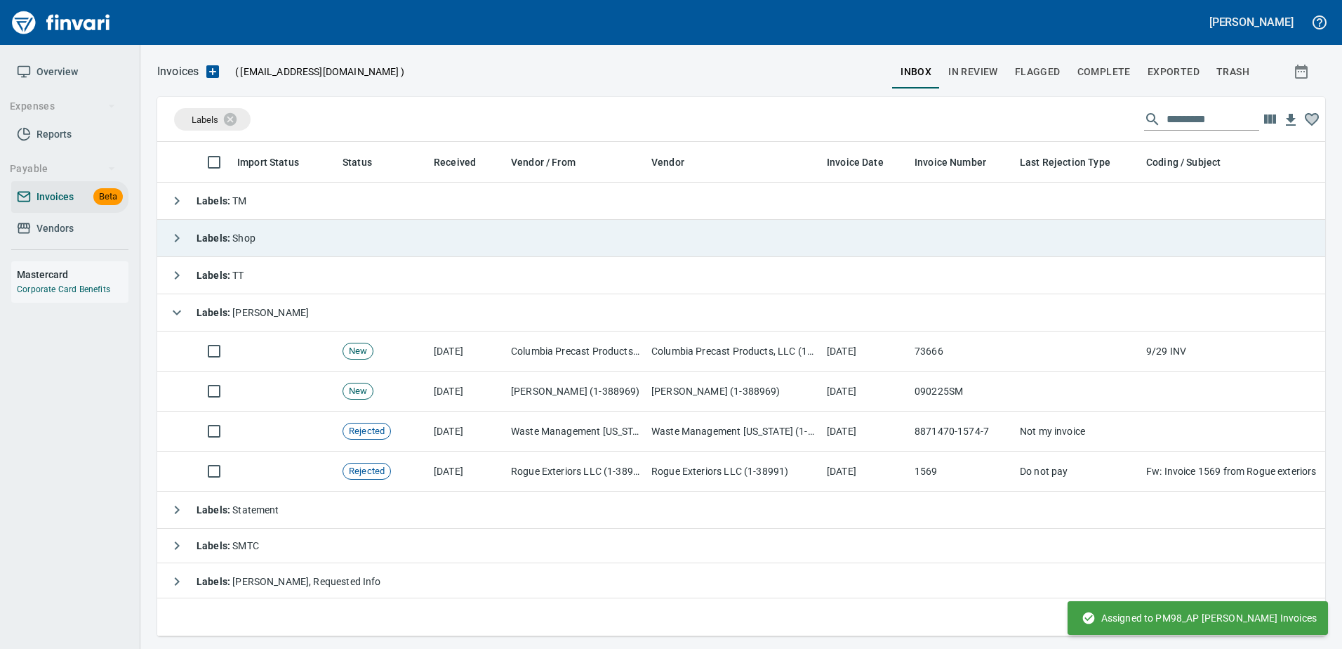
scroll to position [473, 1146]
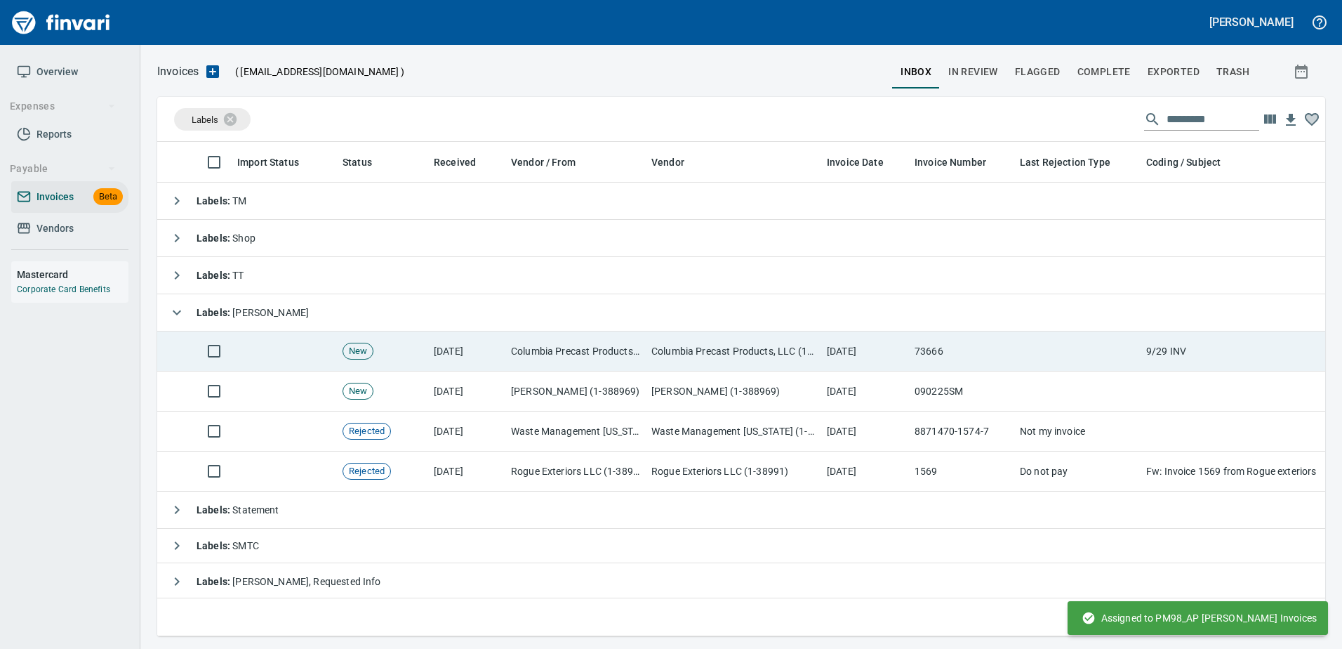
click at [886, 350] on td "[DATE]" at bounding box center [865, 351] width 88 height 40
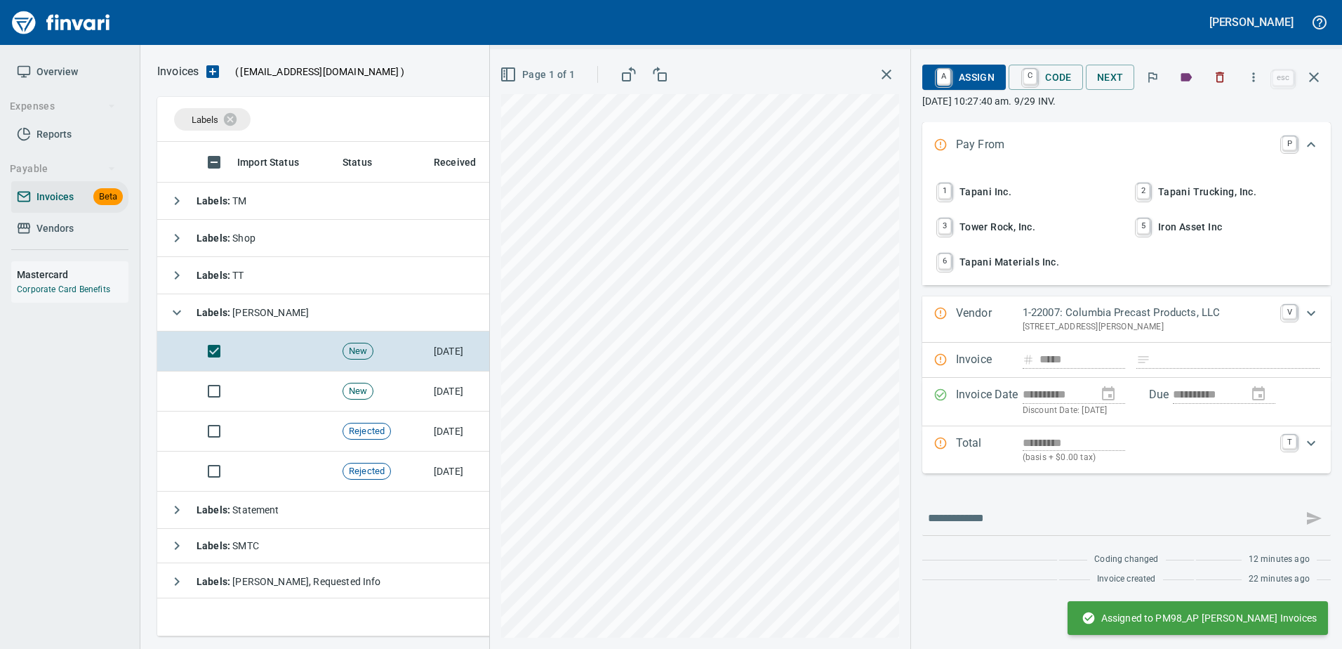
click at [984, 194] on span "1 Tapani Inc." at bounding box center [1027, 192] width 185 height 24
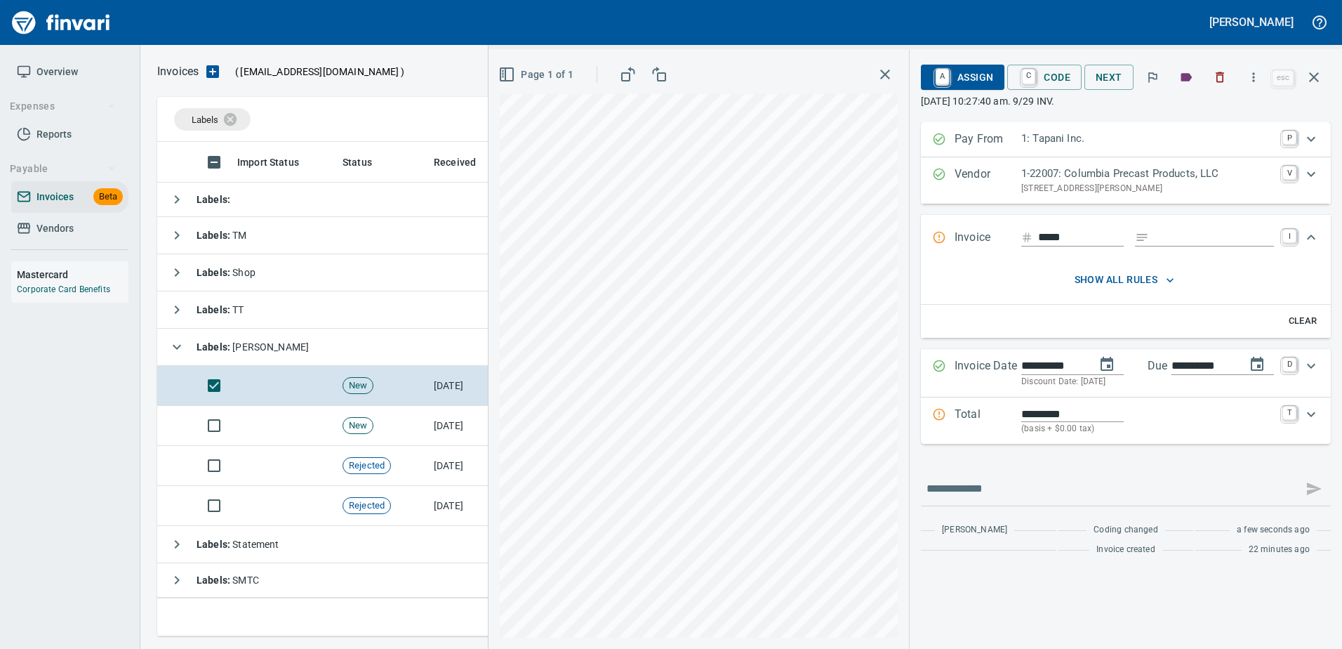
click at [1232, 237] on input "Expand" at bounding box center [1214, 238] width 119 height 18
type input "******"
click at [997, 416] on p "Total" at bounding box center [988, 421] width 67 height 30
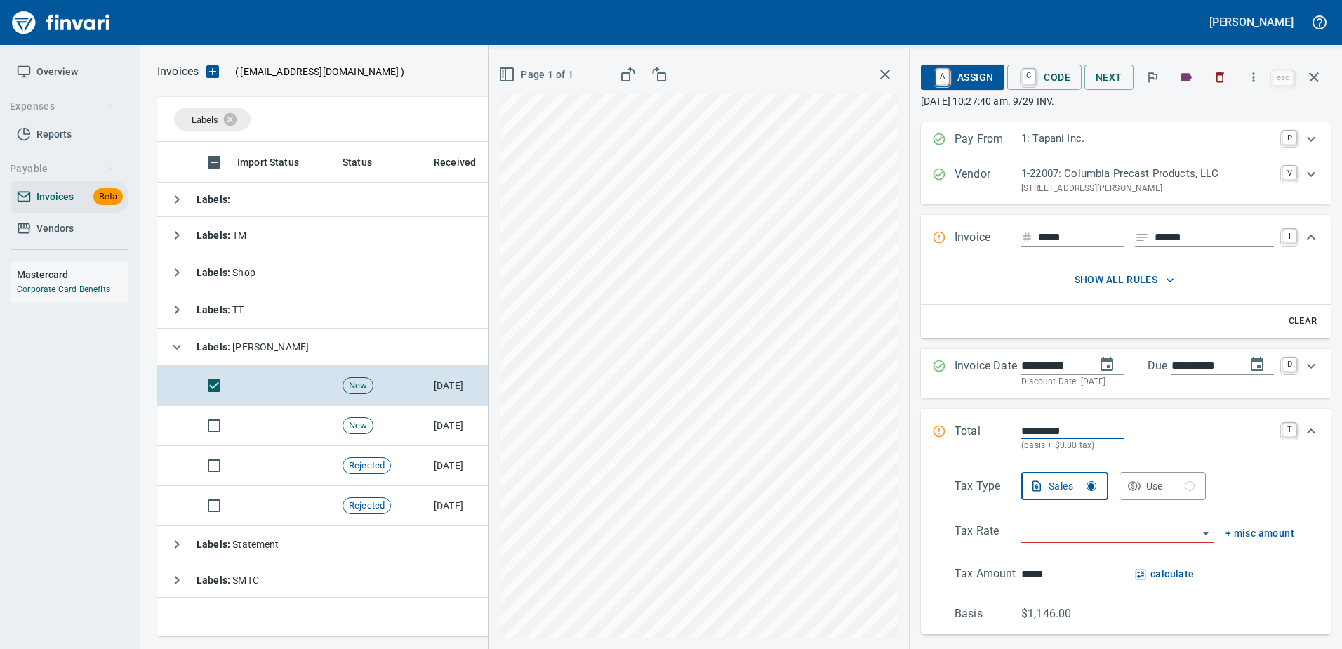
click at [1035, 523] on input "search" at bounding box center [1109, 532] width 176 height 20
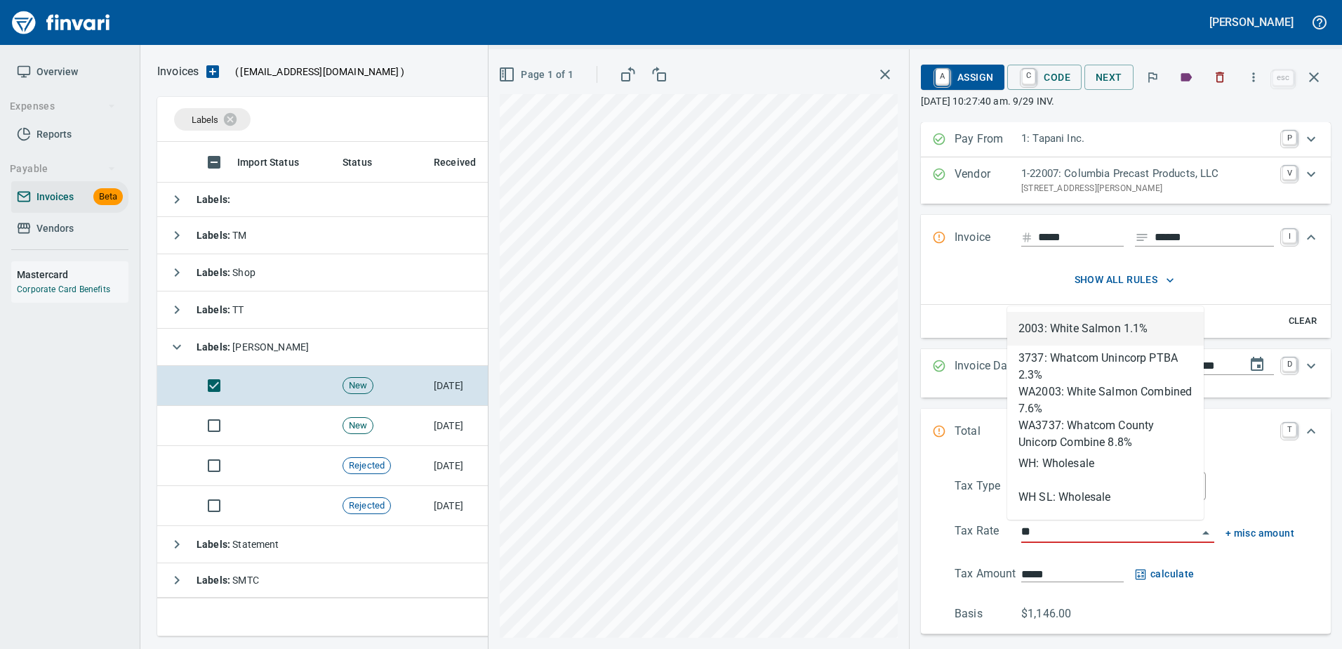
scroll to position [473, 1146]
click at [1054, 463] on li "WH: Wholesale" at bounding box center [1105, 463] width 197 height 34
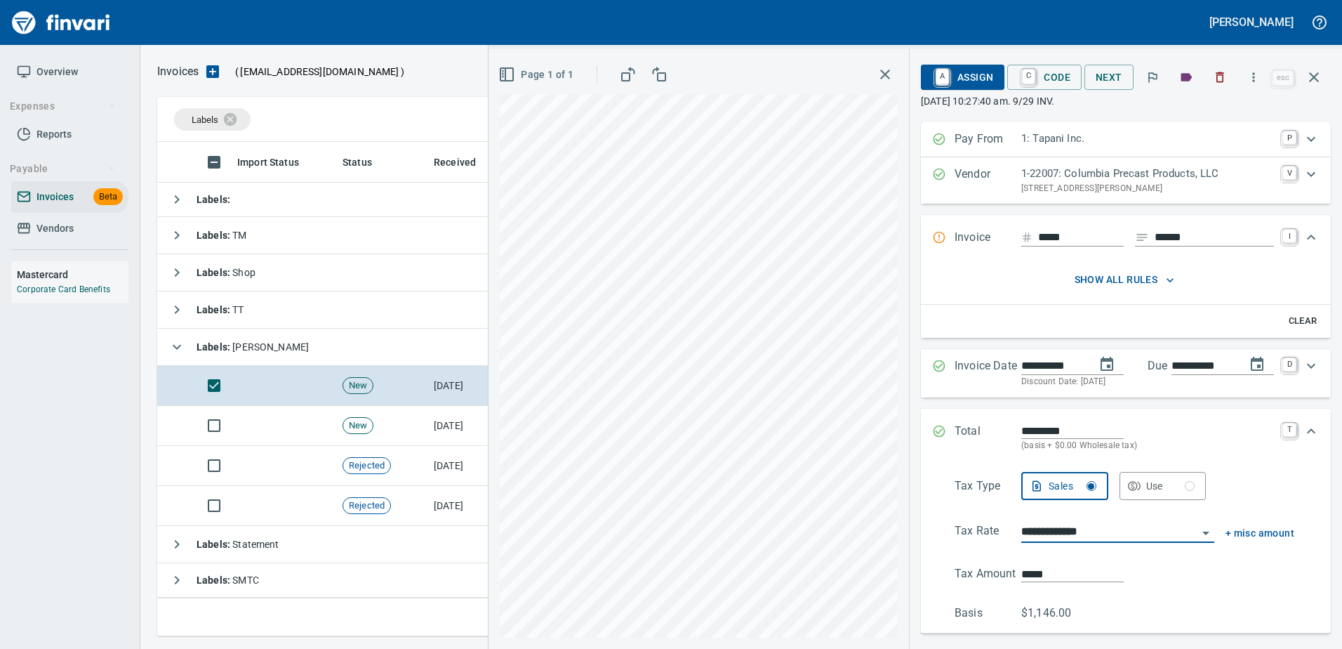
type input "**********"
click at [1094, 282] on span "show all rules" at bounding box center [1124, 280] width 329 height 18
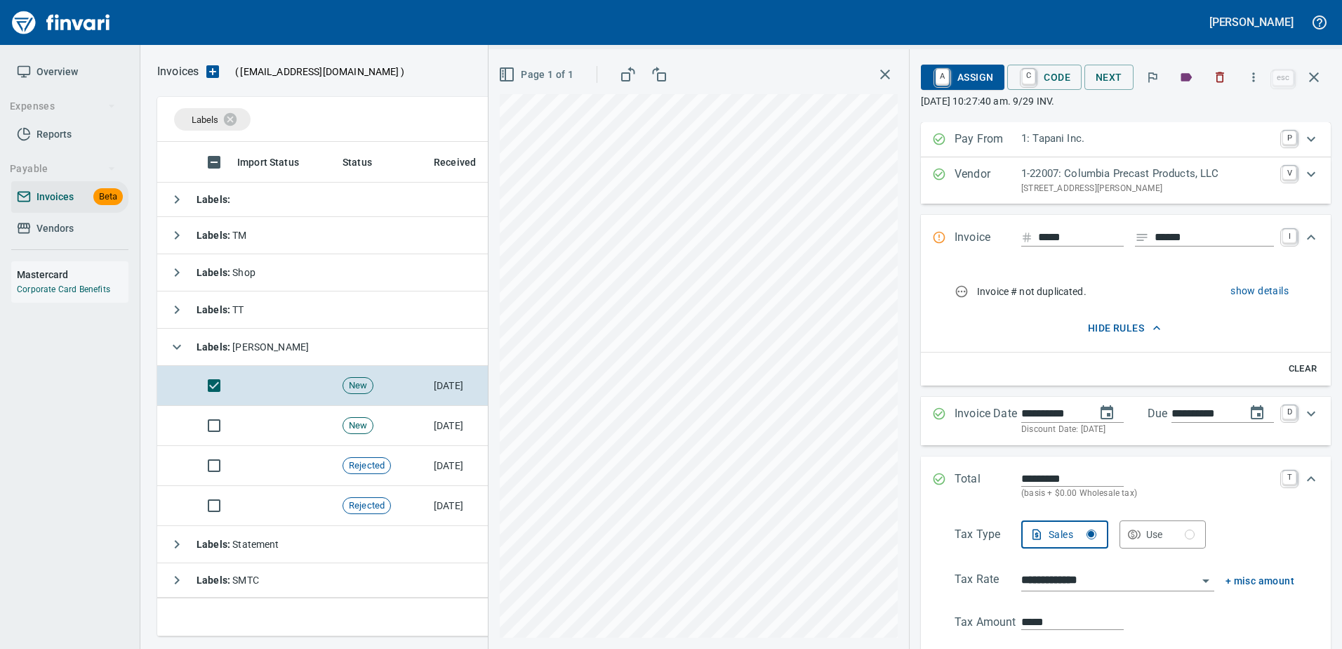
drag, startPoint x: 1112, startPoint y: 326, endPoint x: 1103, endPoint y: 307, distance: 20.4
click at [1112, 324] on span "hide rules" at bounding box center [1124, 328] width 329 height 18
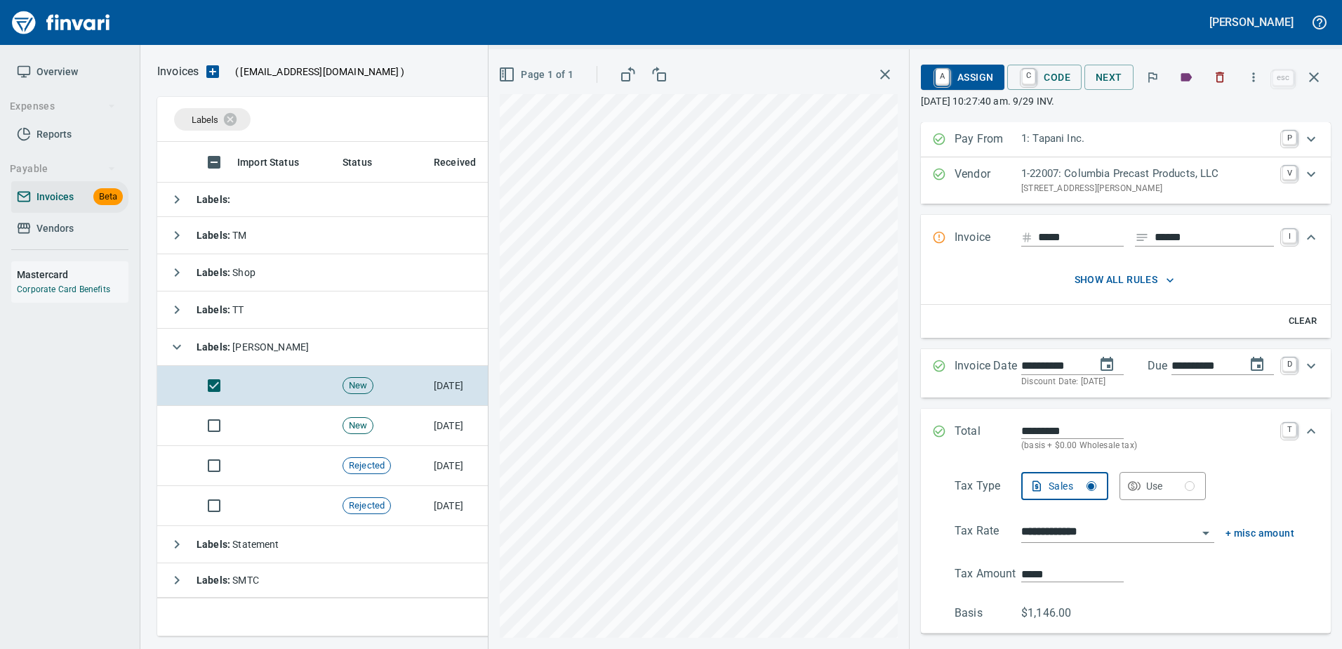
click at [944, 79] on span "A Assign" at bounding box center [962, 77] width 61 height 24
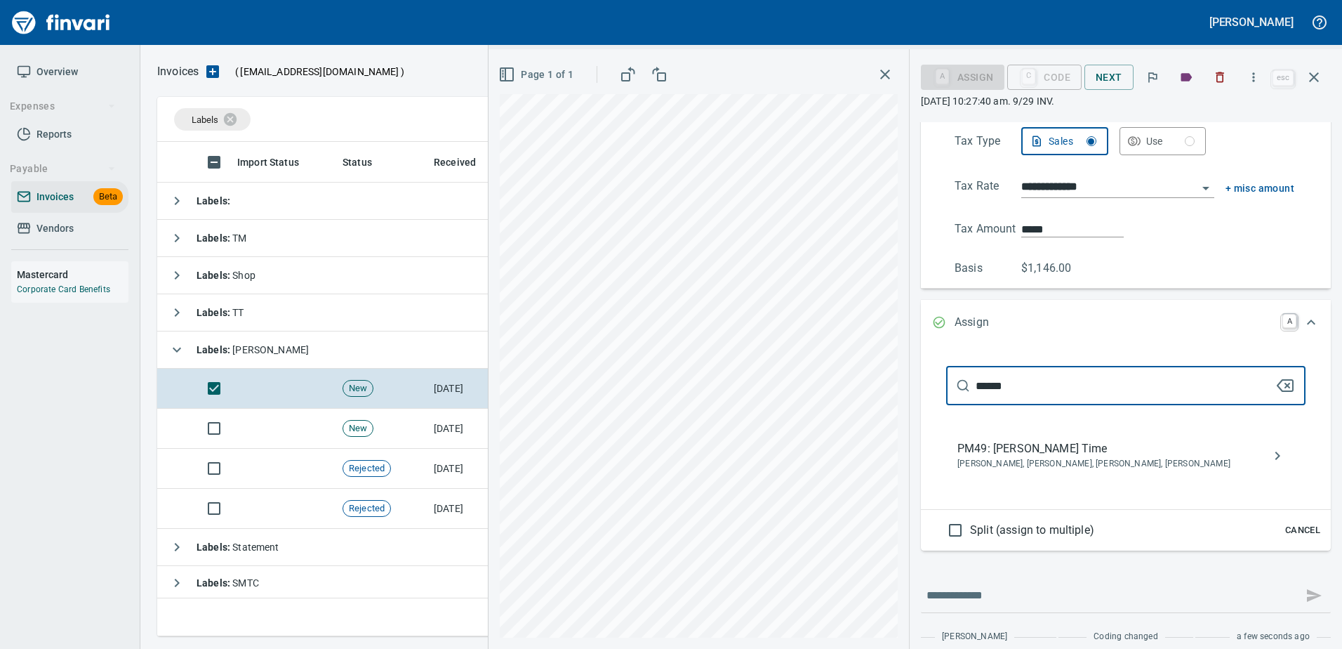
type input "******"
click at [1046, 455] on span "PM49: [PERSON_NAME] Time" at bounding box center [1114, 448] width 314 height 17
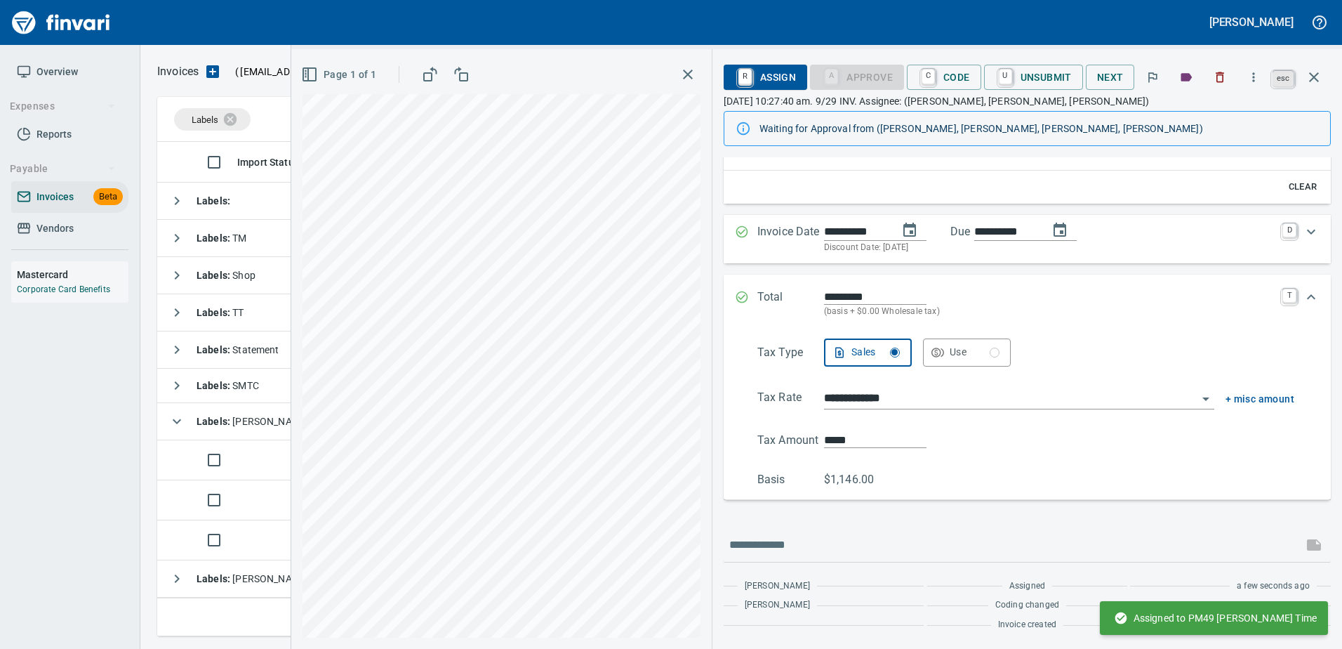
scroll to position [169, 0]
click at [1310, 84] on icon "button" at bounding box center [1314, 77] width 17 height 17
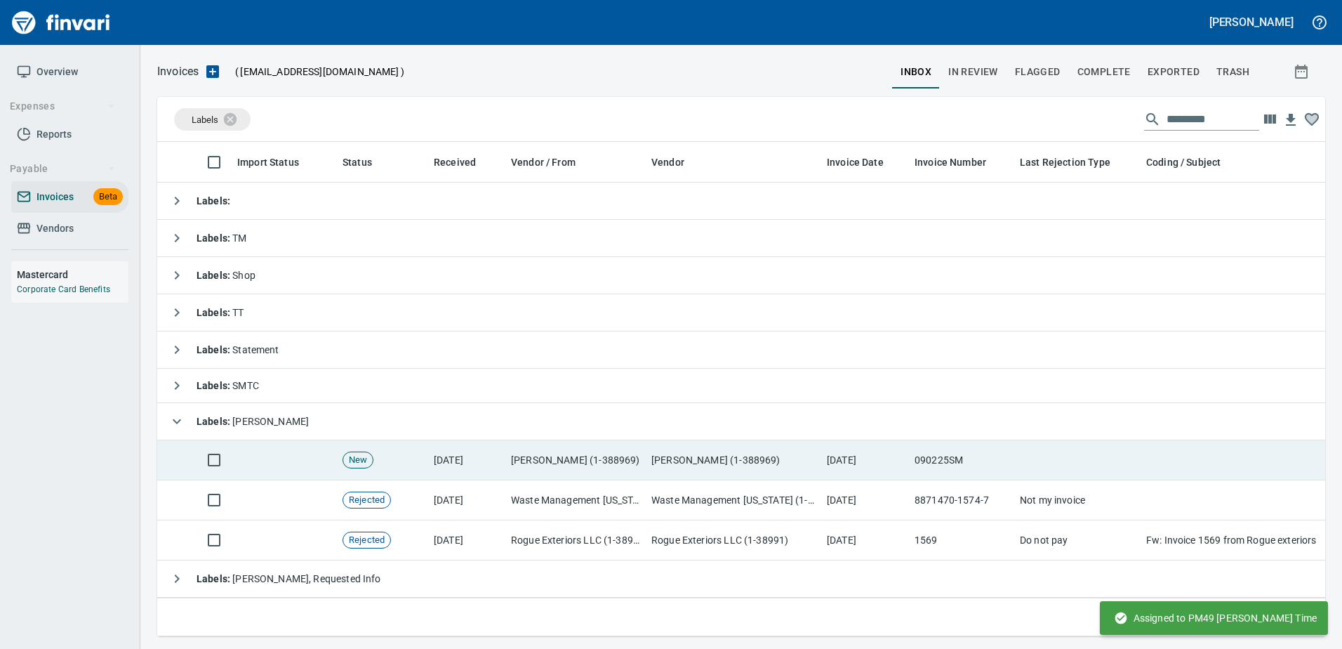
click at [775, 471] on td "[PERSON_NAME] (1-388969)" at bounding box center [733, 460] width 175 height 40
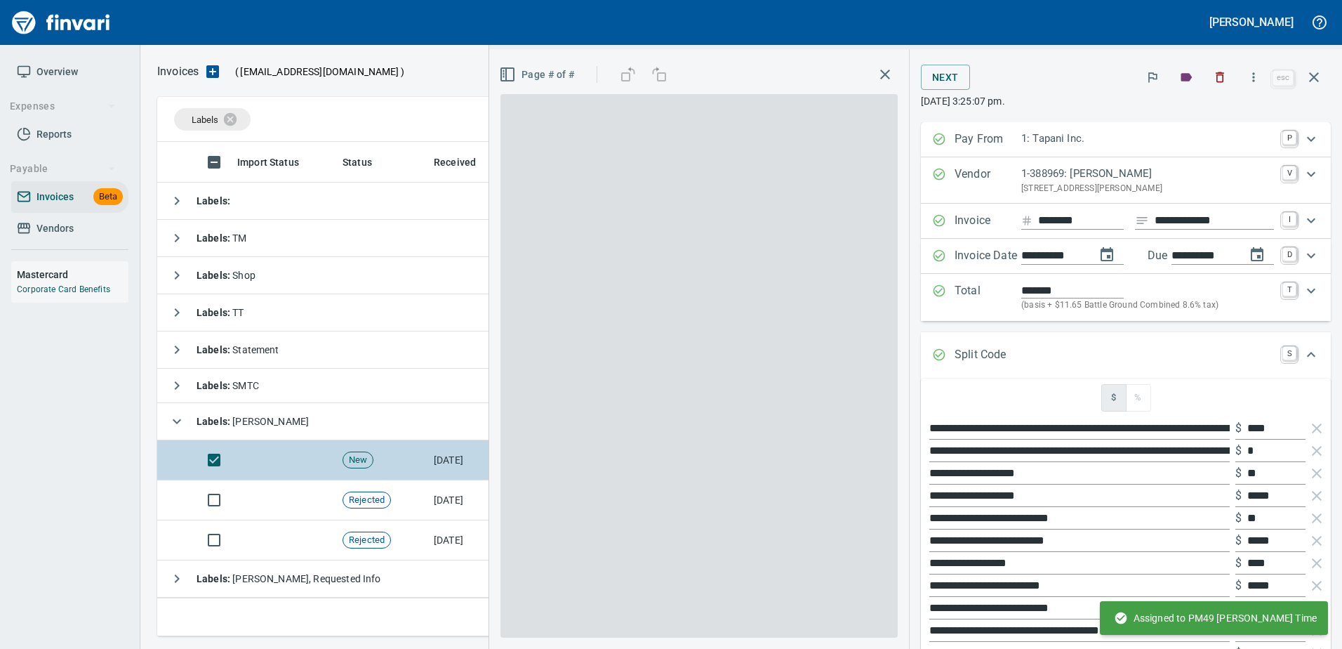
scroll to position [473, 1146]
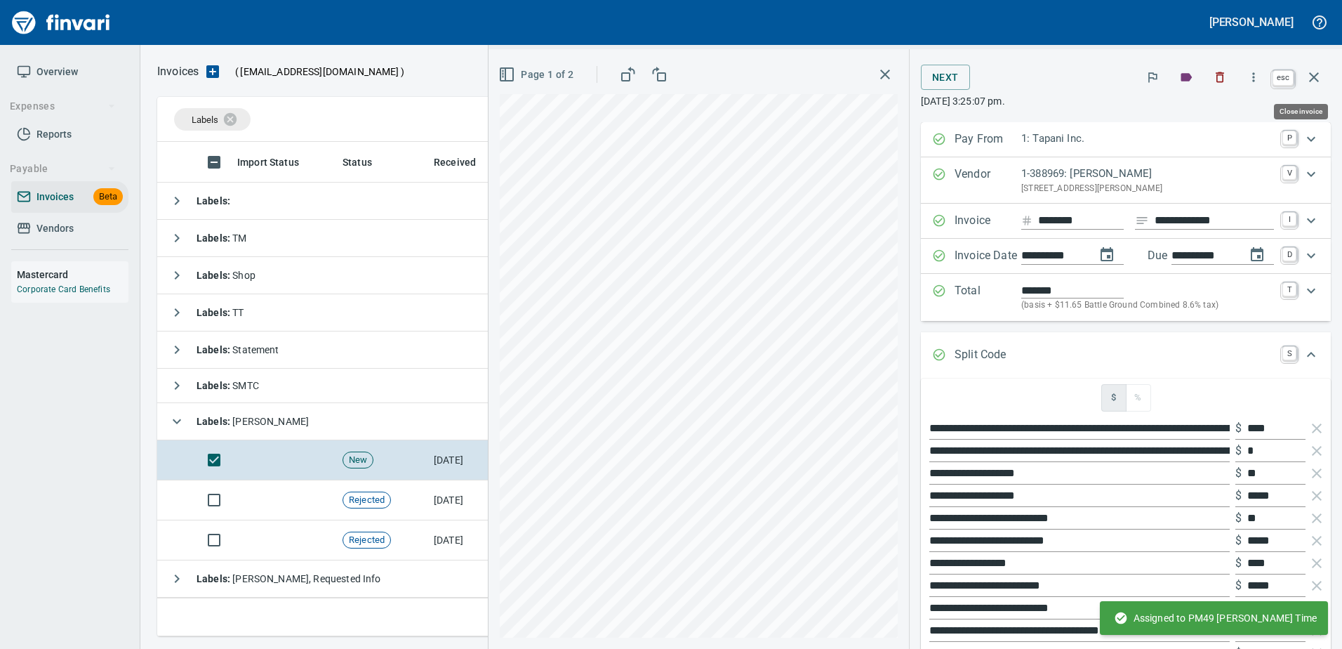
click at [1304, 82] on button "button" at bounding box center [1314, 77] width 34 height 34
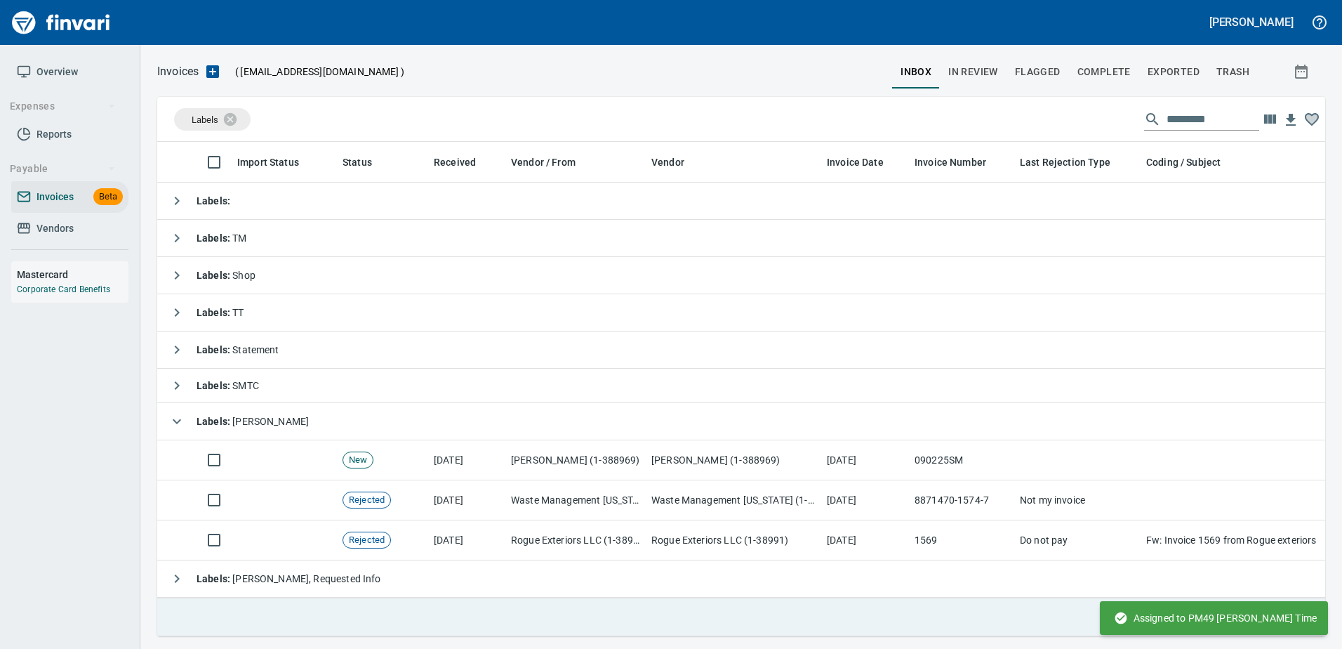
scroll to position [473, 1146]
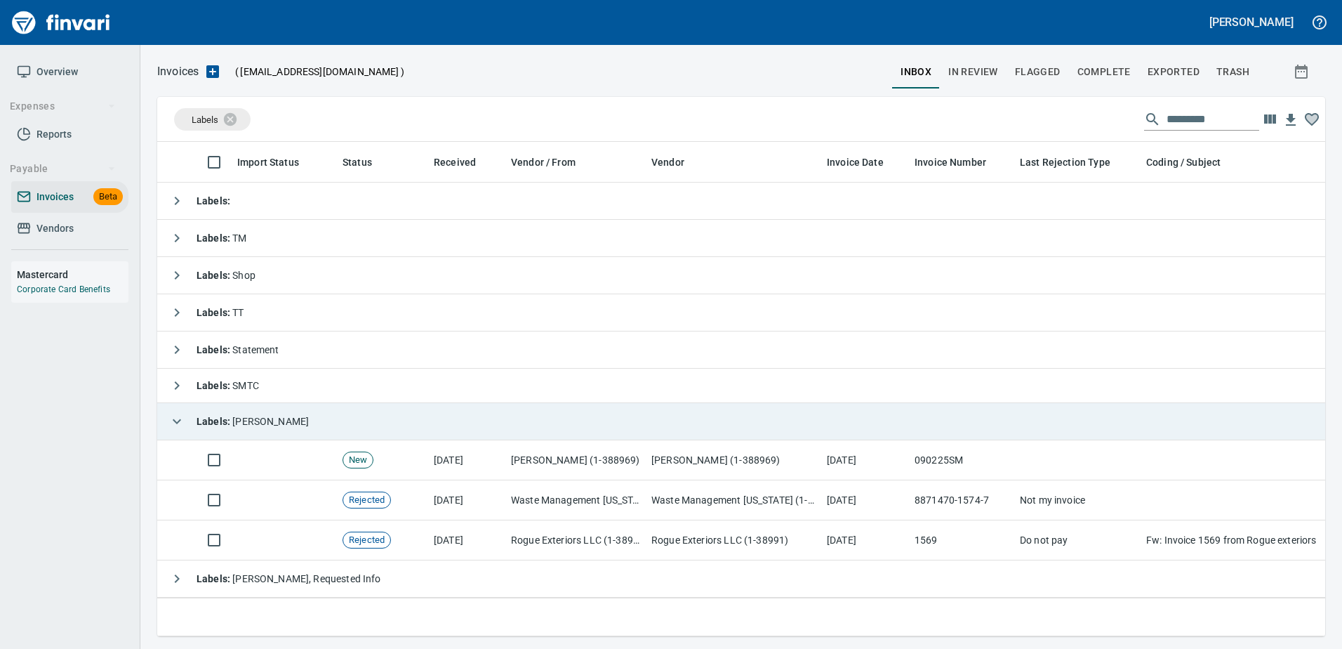
click at [193, 420] on div "Labels : [PERSON_NAME]" at bounding box center [236, 421] width 146 height 28
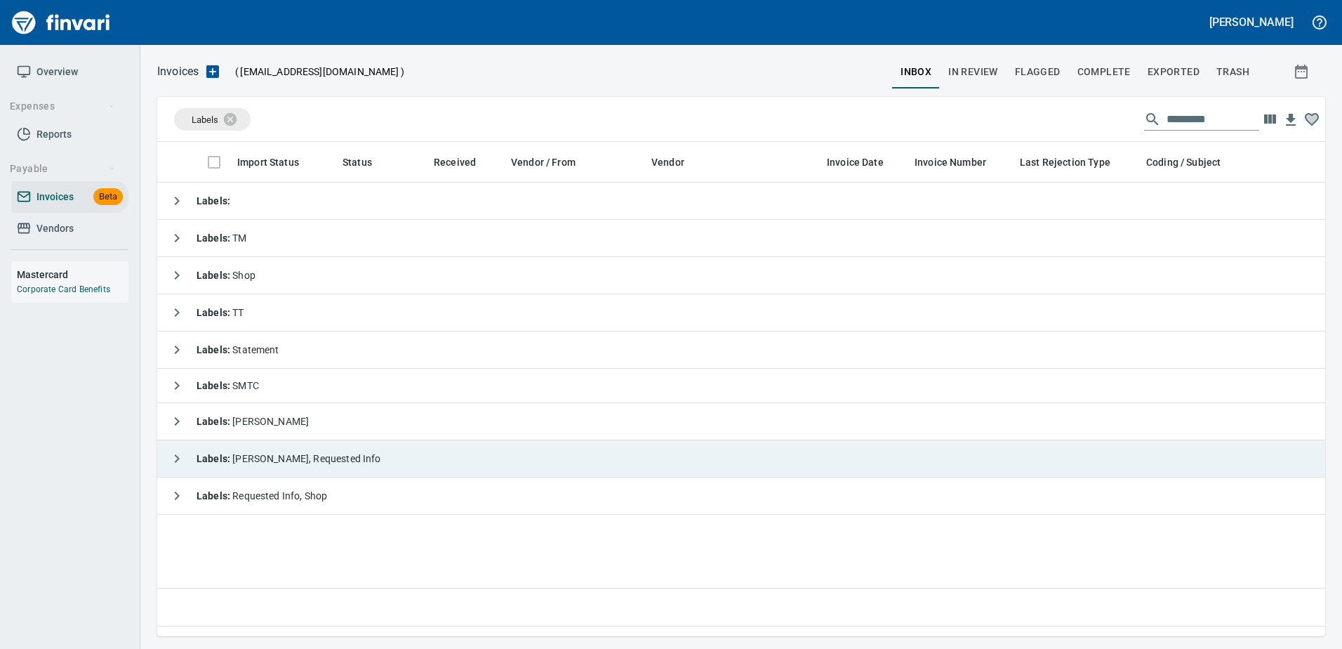
click at [188, 451] on button "button" at bounding box center [177, 458] width 28 height 28
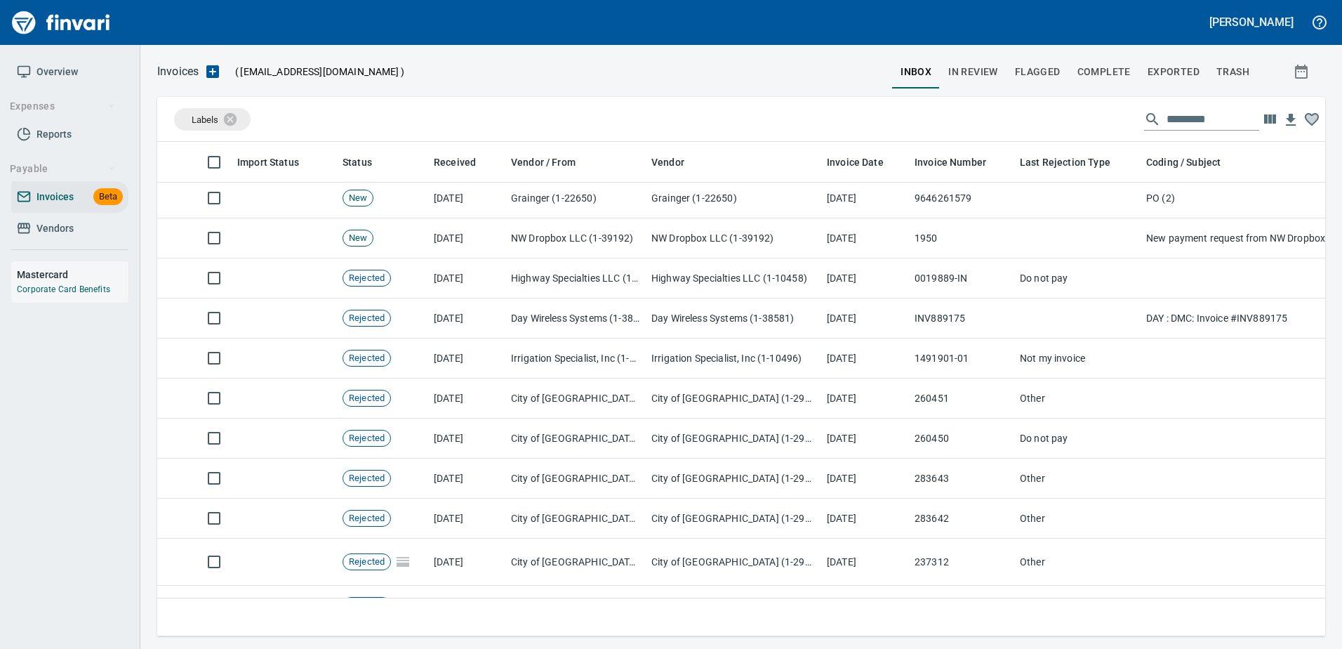
scroll to position [291, 0]
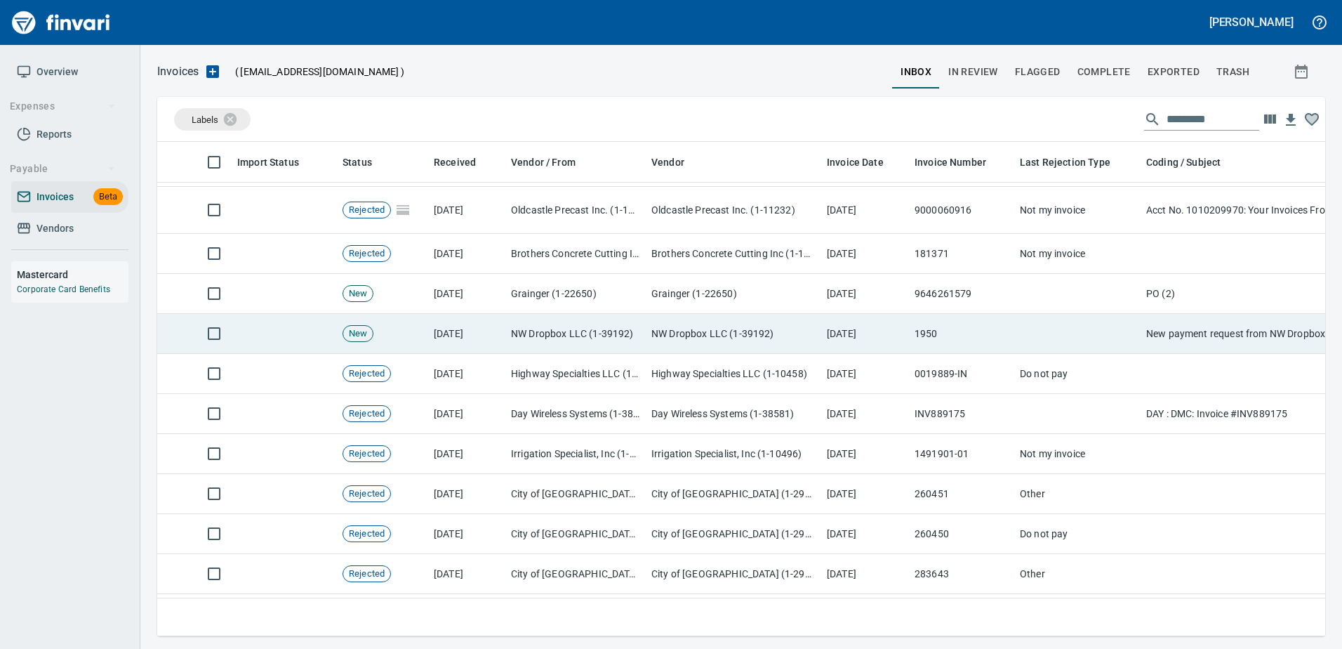
click at [783, 333] on td "NW Dropbox LLC (1-39192)" at bounding box center [733, 334] width 175 height 40
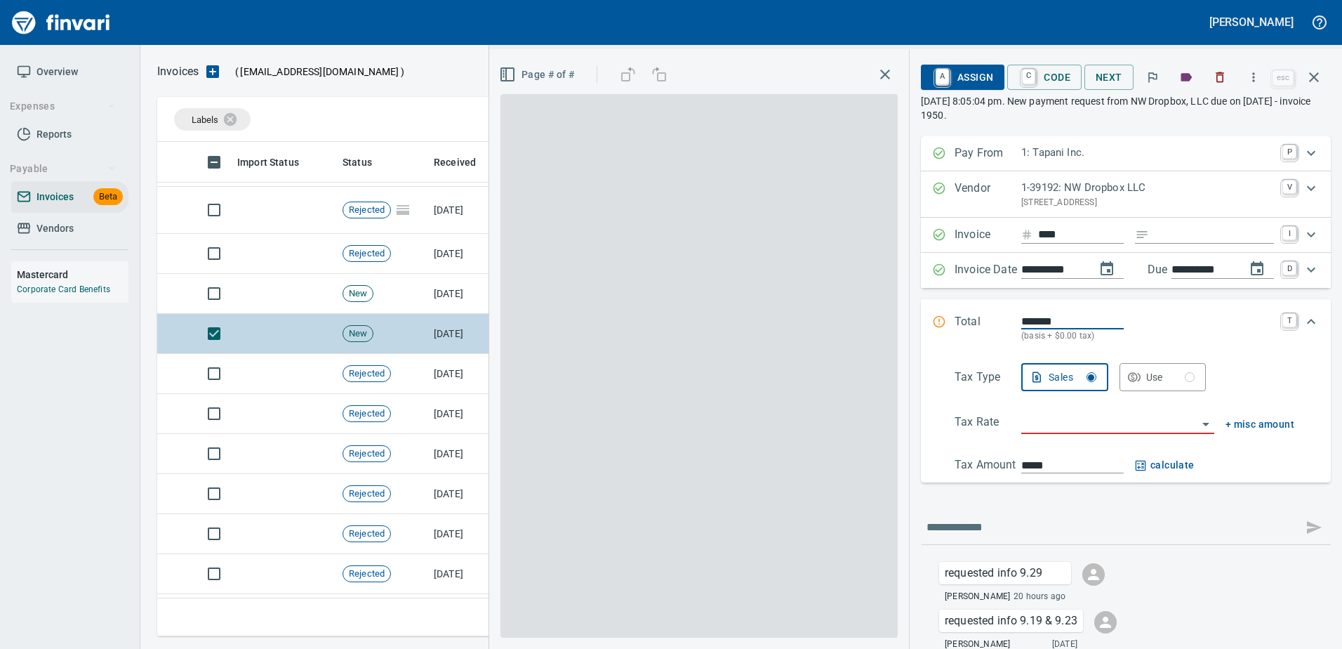
scroll to position [473, 1146]
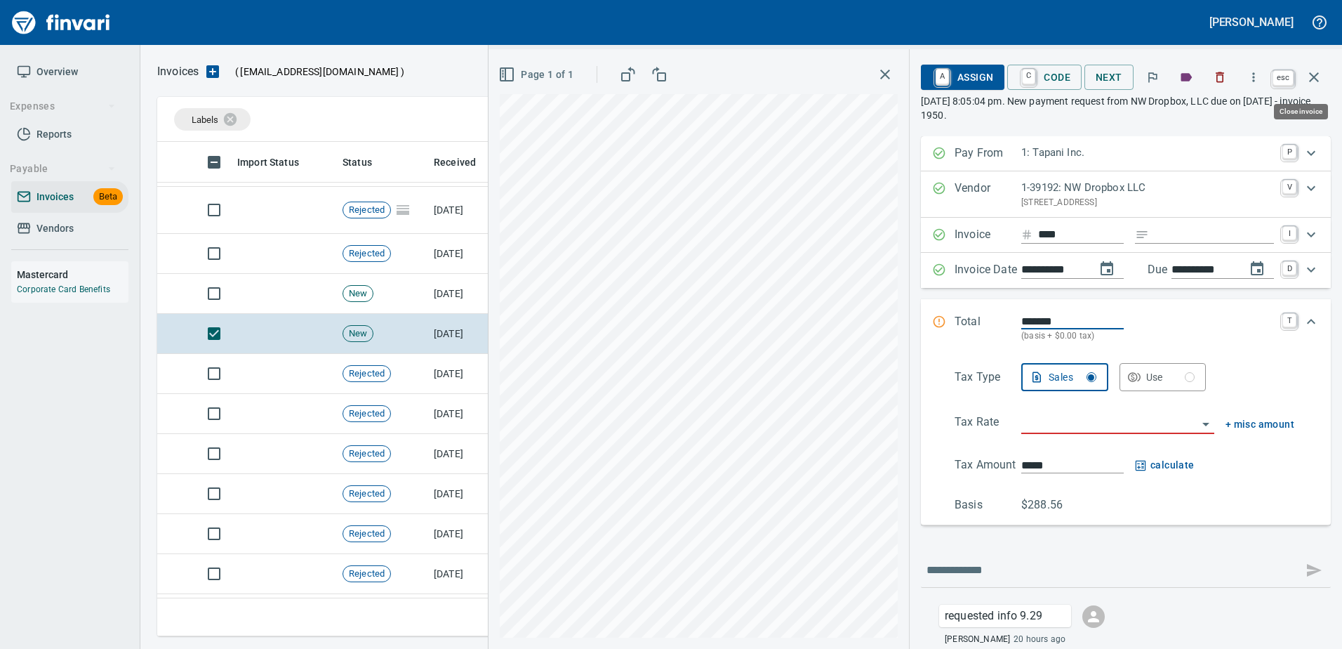
drag, startPoint x: 1311, startPoint y: 72, endPoint x: 1303, endPoint y: 69, distance: 8.9
click at [1311, 72] on icon "button" at bounding box center [1314, 77] width 17 height 17
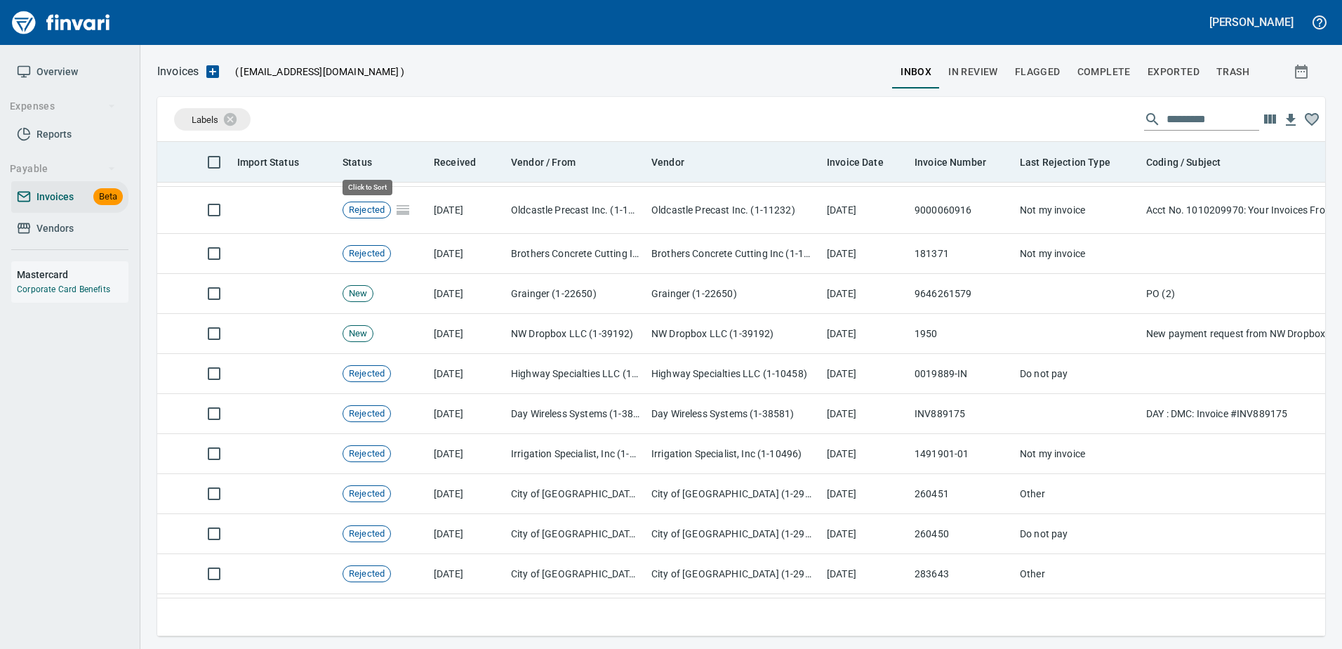
scroll to position [473, 1147]
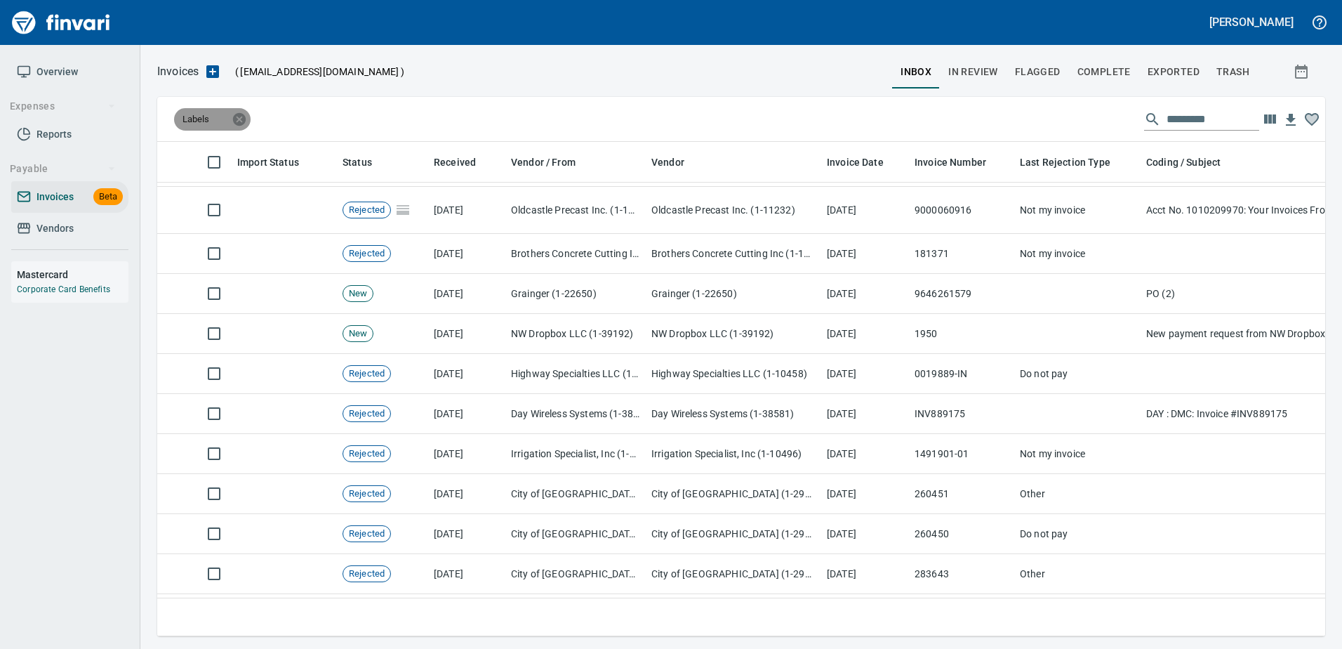
click at [238, 121] on icon at bounding box center [239, 118] width 13 height 13
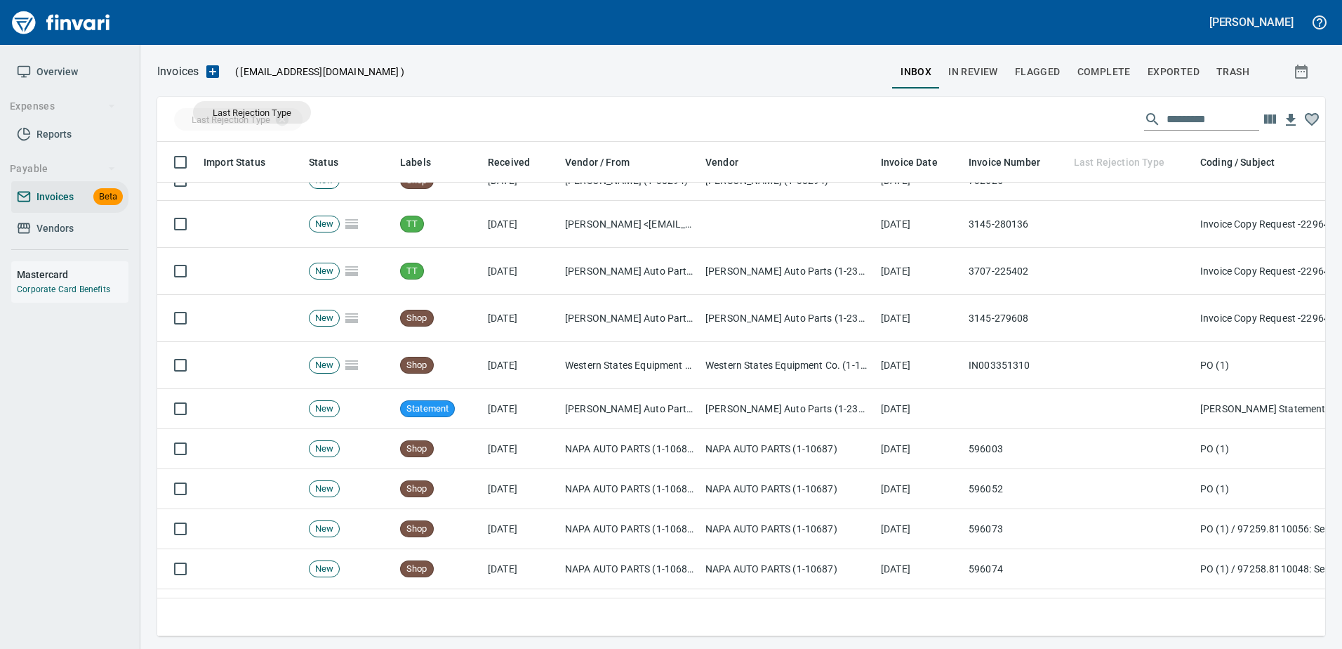
drag, startPoint x: 1096, startPoint y: 159, endPoint x: 251, endPoint y: 112, distance: 845.8
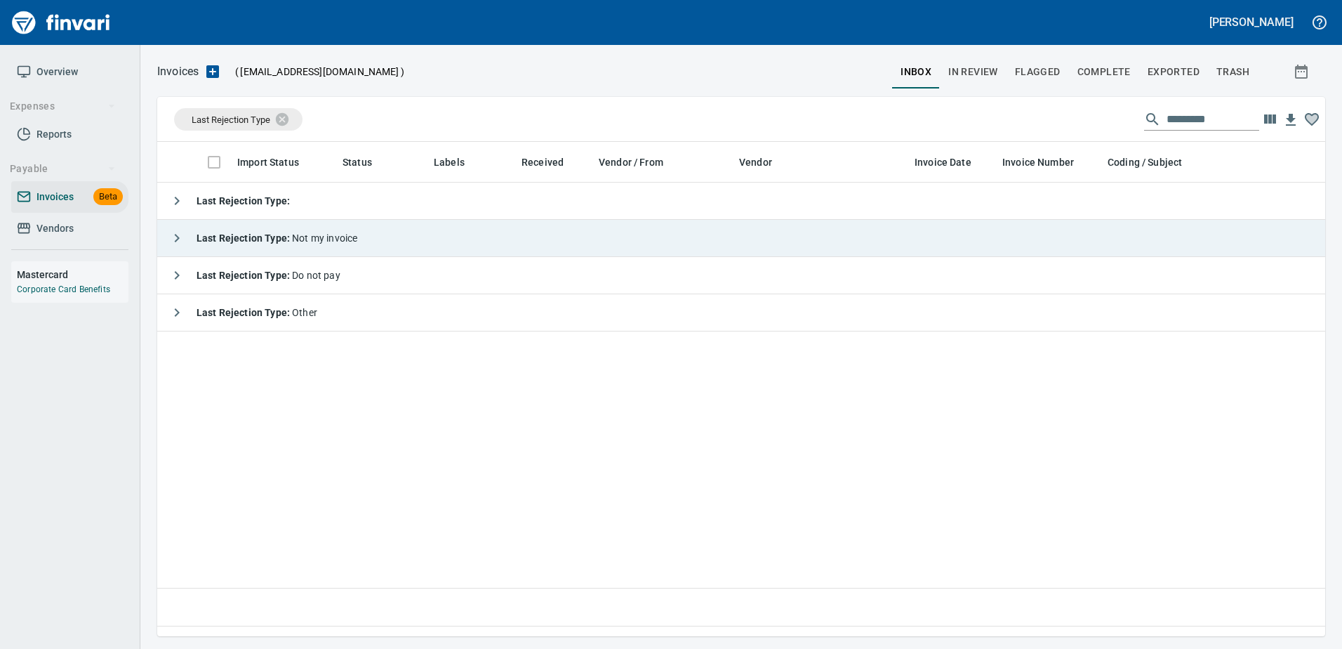
click at [172, 241] on icon "button" at bounding box center [176, 238] width 17 height 17
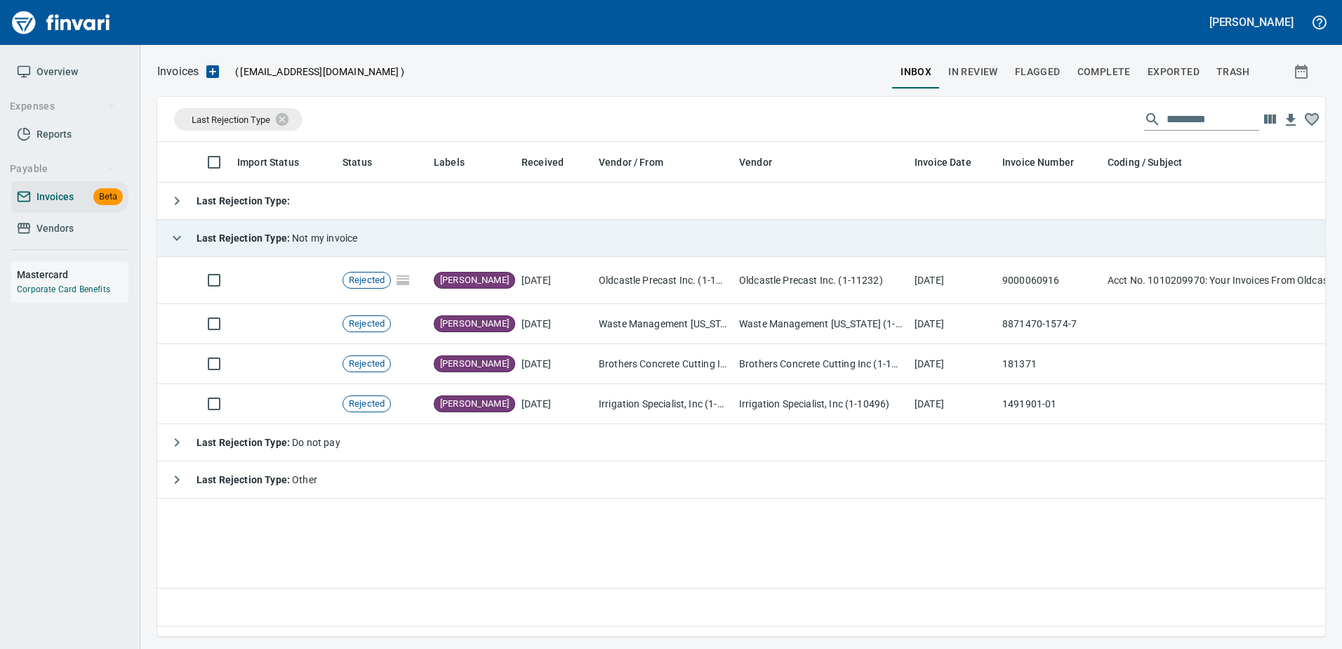
click at [206, 237] on strong "Last Rejection Type :" at bounding box center [244, 237] width 95 height 11
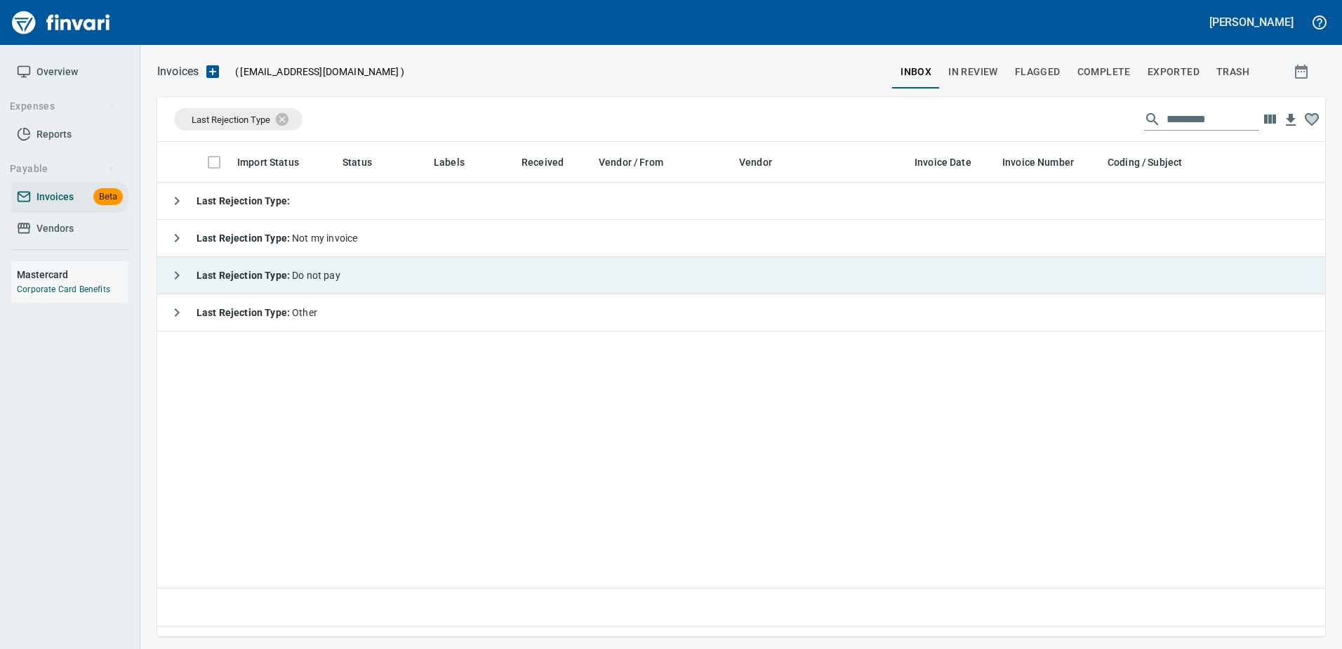
click at [241, 273] on strong "Last Rejection Type :" at bounding box center [244, 275] width 95 height 11
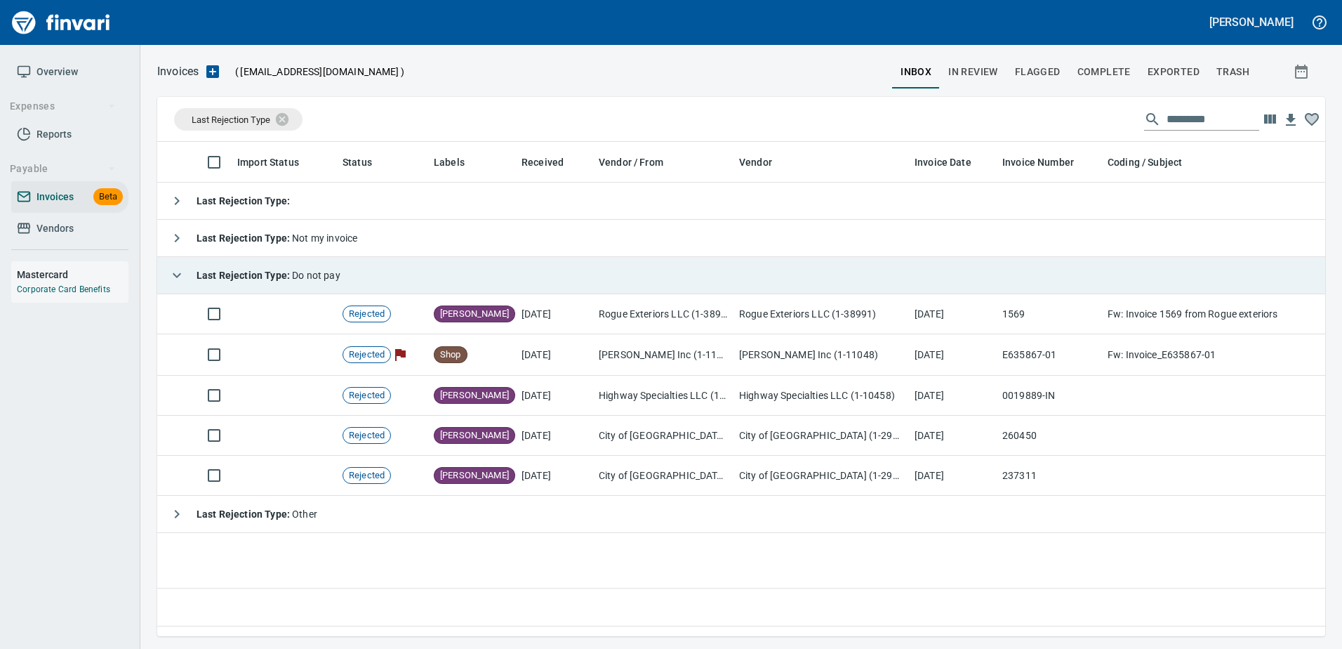
click at [267, 279] on strong "Last Rejection Type :" at bounding box center [244, 275] width 95 height 11
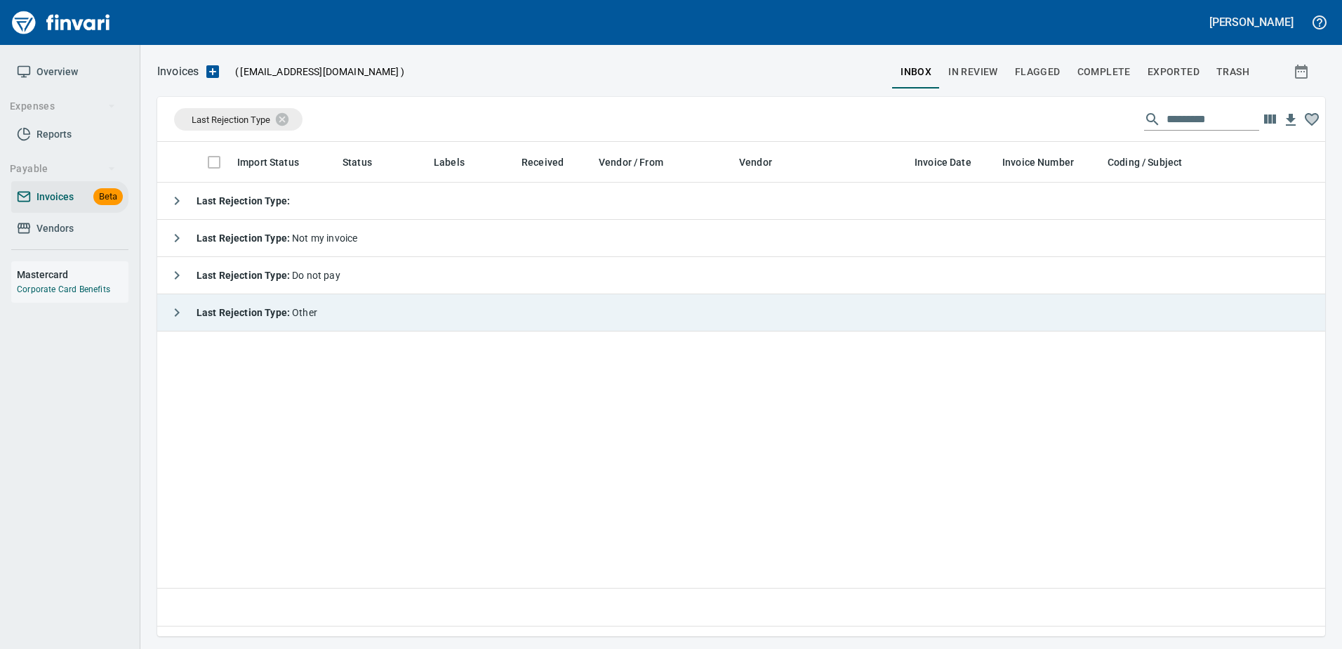
click at [274, 309] on strong "Last Rejection Type :" at bounding box center [244, 312] width 95 height 11
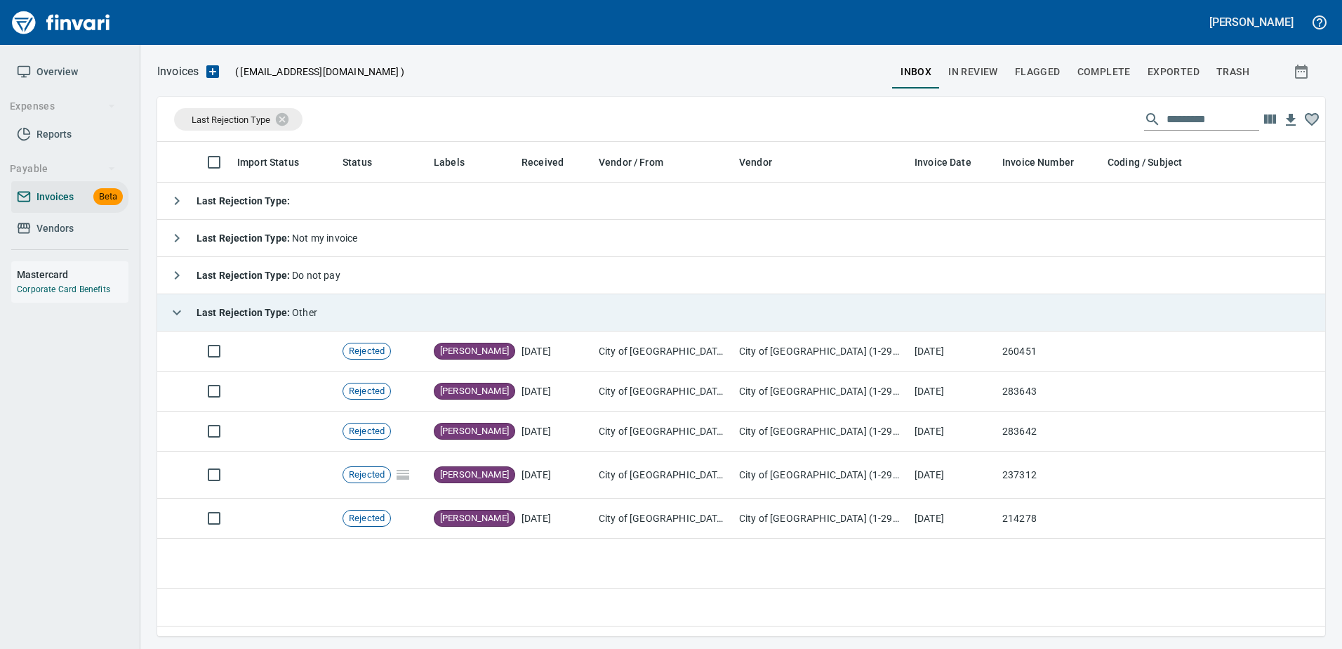
click at [274, 309] on strong "Last Rejection Type :" at bounding box center [244, 312] width 95 height 11
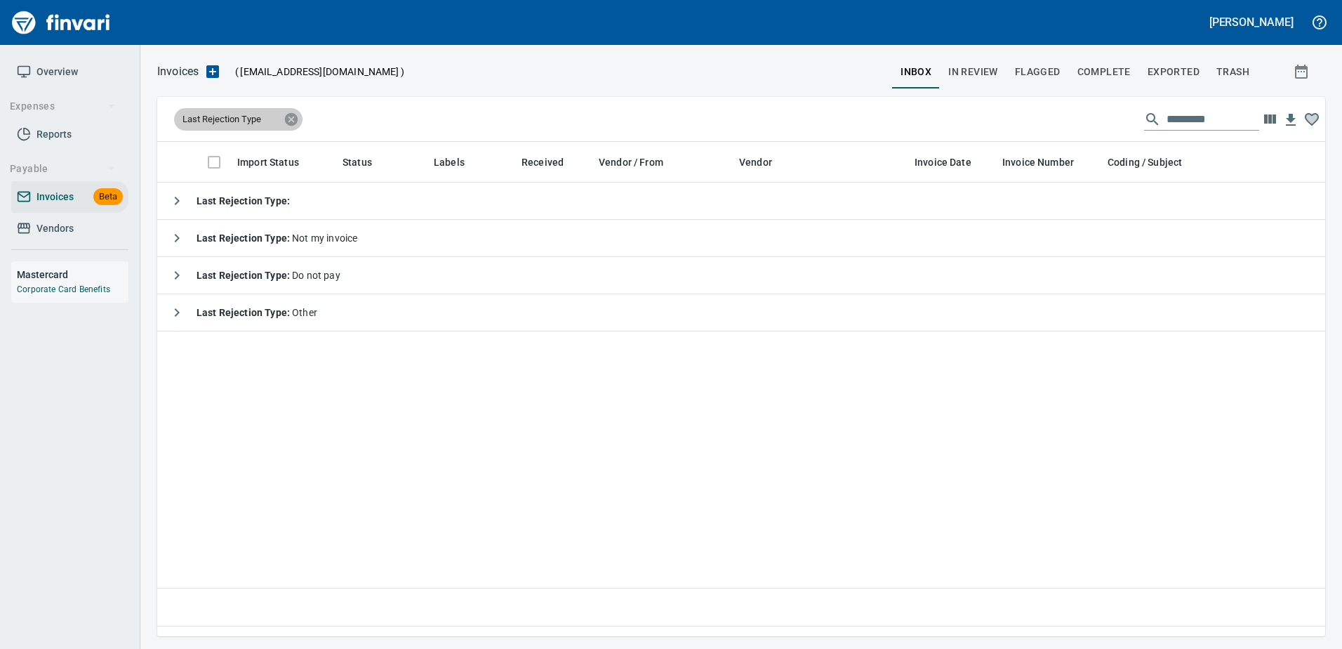
click at [293, 121] on icon at bounding box center [291, 119] width 15 height 15
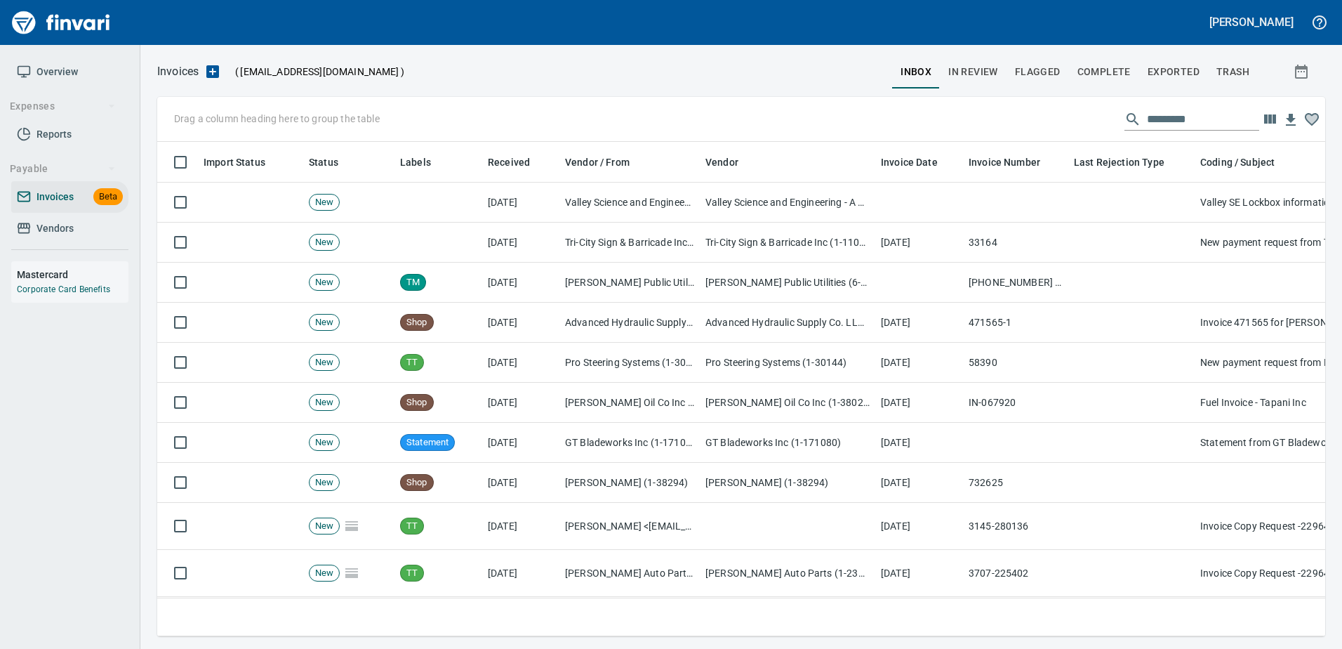
click at [1124, 69] on span "Complete" at bounding box center [1103, 72] width 53 height 18
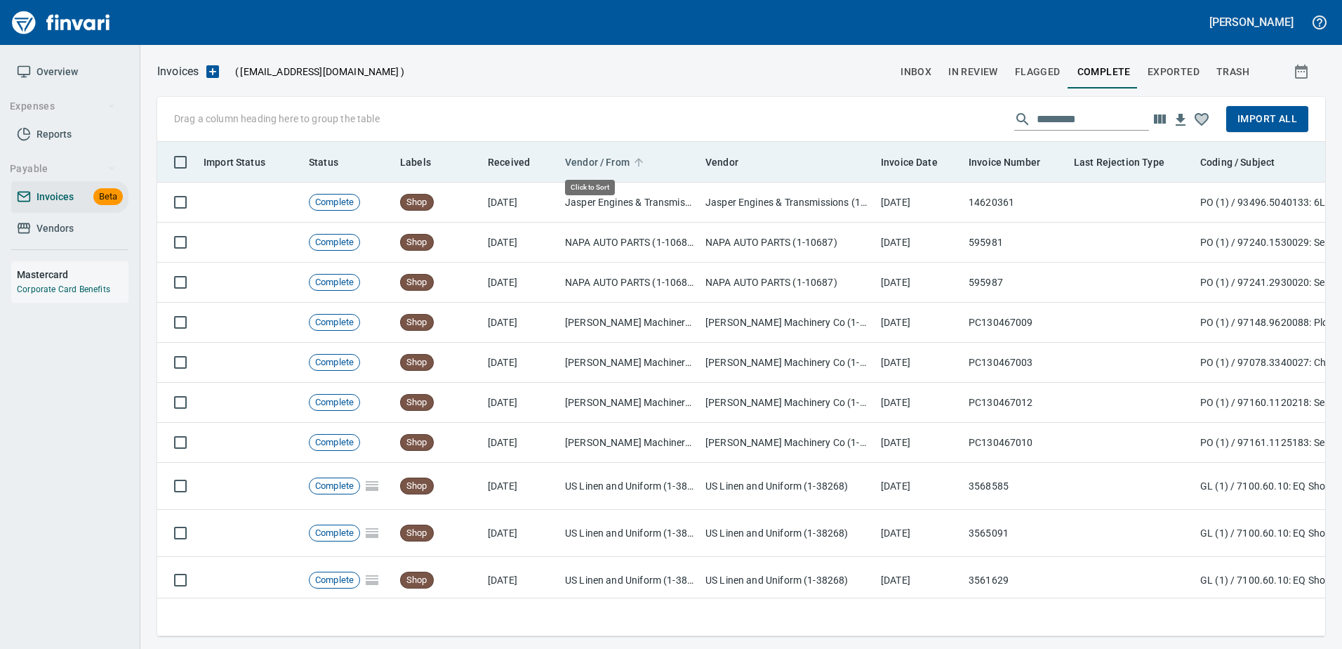
click at [595, 154] on span "Vendor / From" at bounding box center [597, 162] width 65 height 17
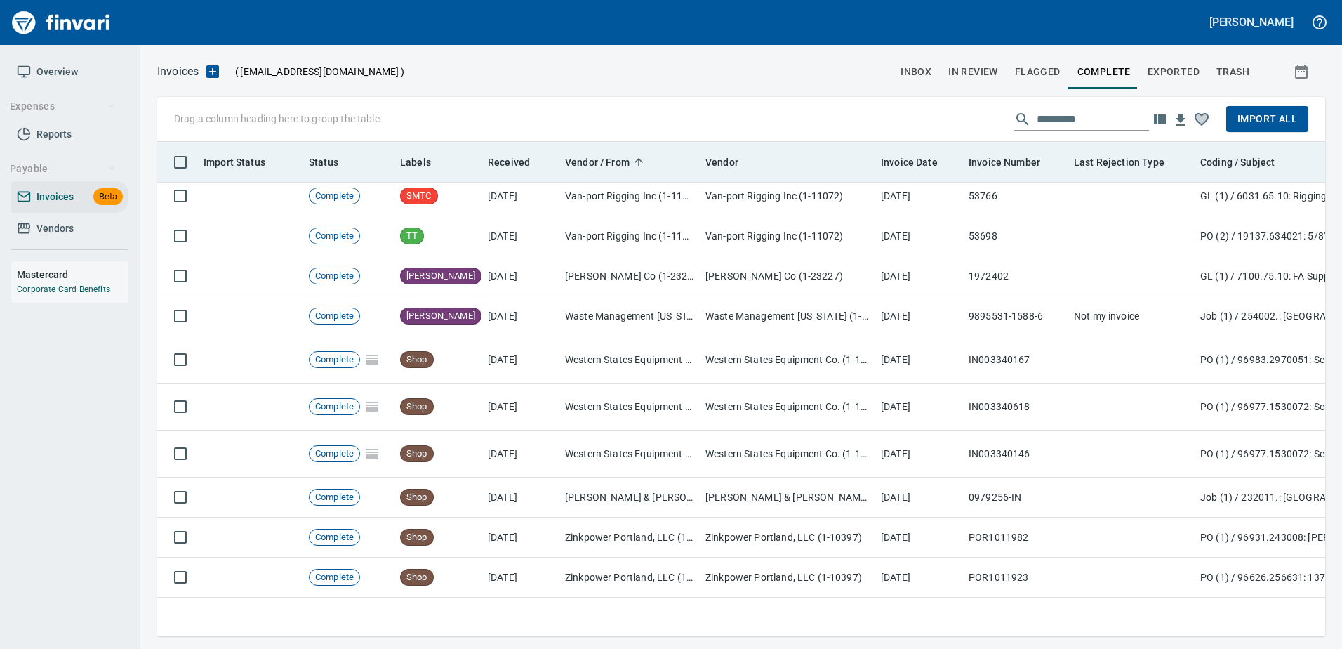
click at [906, 152] on th "Invoice Date" at bounding box center [919, 162] width 88 height 41
click at [907, 157] on span "Invoice Date" at bounding box center [909, 162] width 57 height 17
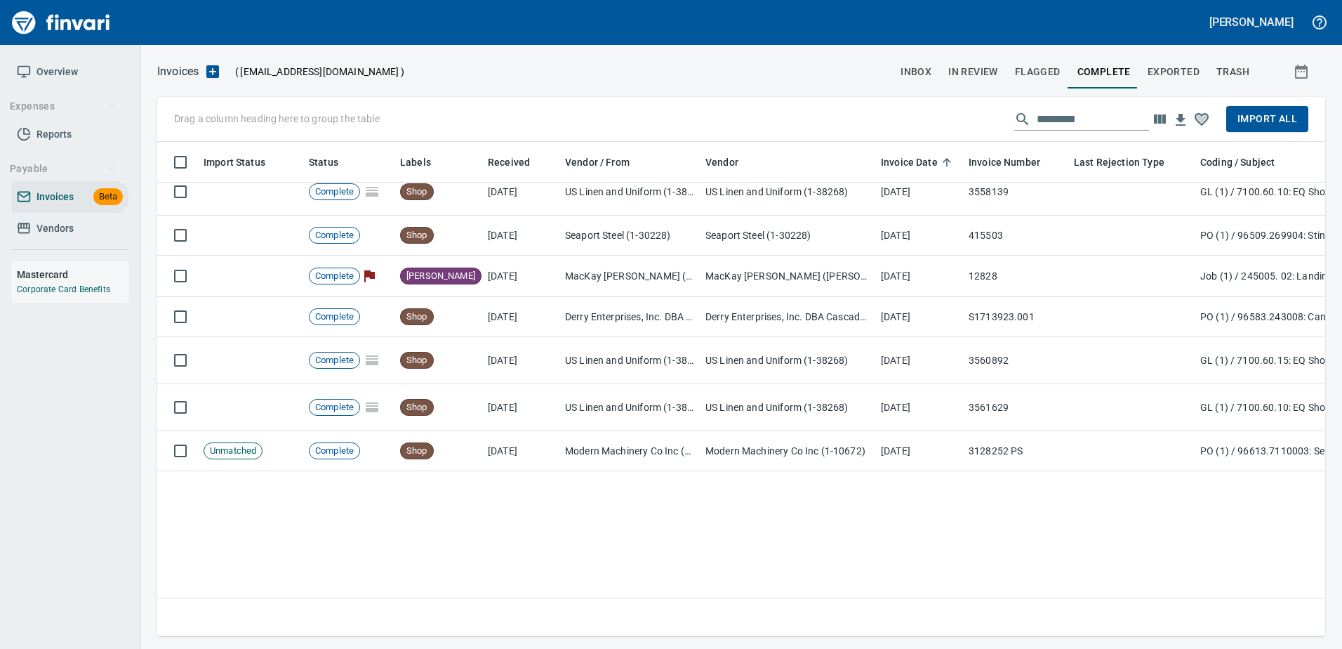
scroll to position [0, 0]
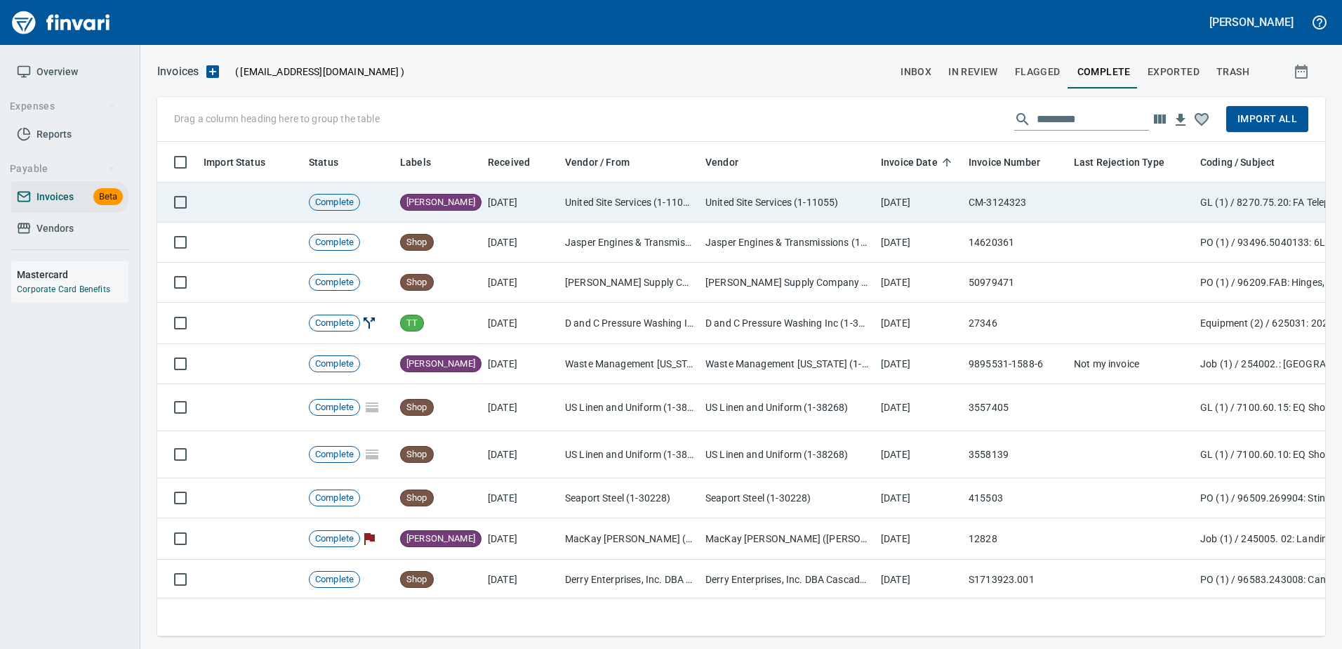
click at [546, 203] on td "[DATE]" at bounding box center [520, 203] width 77 height 40
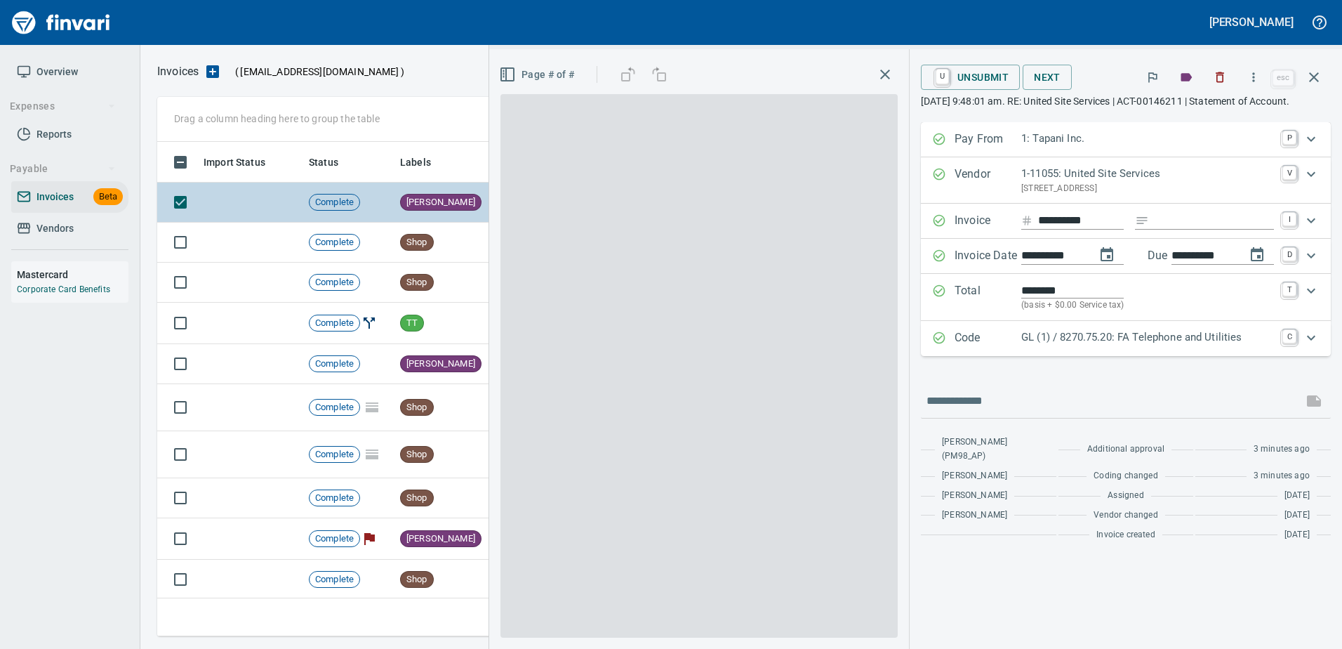
scroll to position [473, 1146]
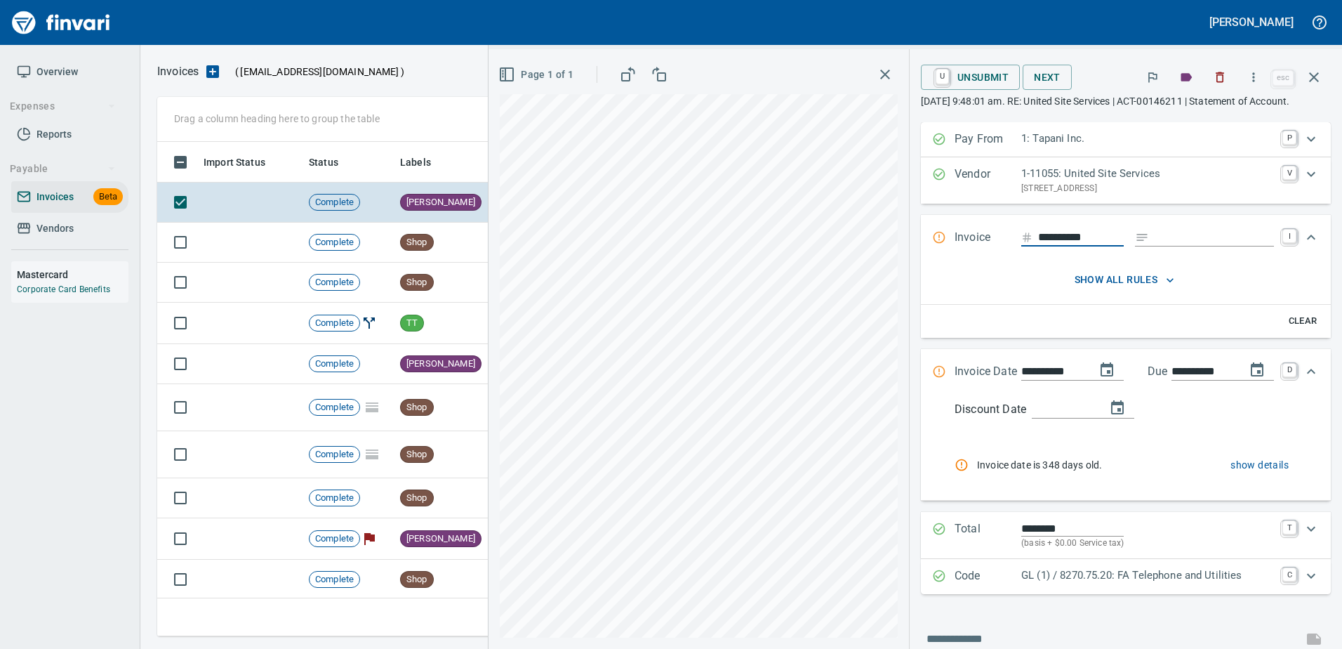
click at [1034, 380] on input "**********" at bounding box center [1052, 372] width 63 height 18
click at [1320, 76] on icon "button" at bounding box center [1314, 77] width 17 height 17
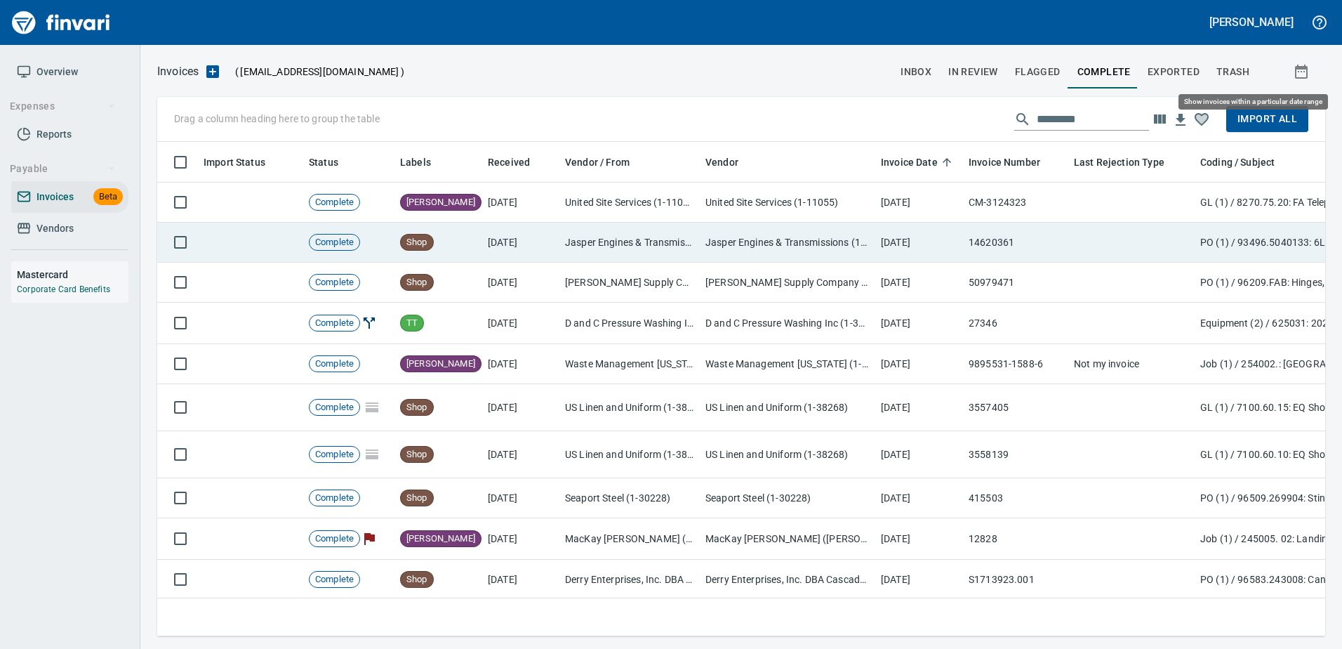
scroll to position [473, 1147]
click at [927, 244] on td "[DATE]" at bounding box center [919, 243] width 88 height 40
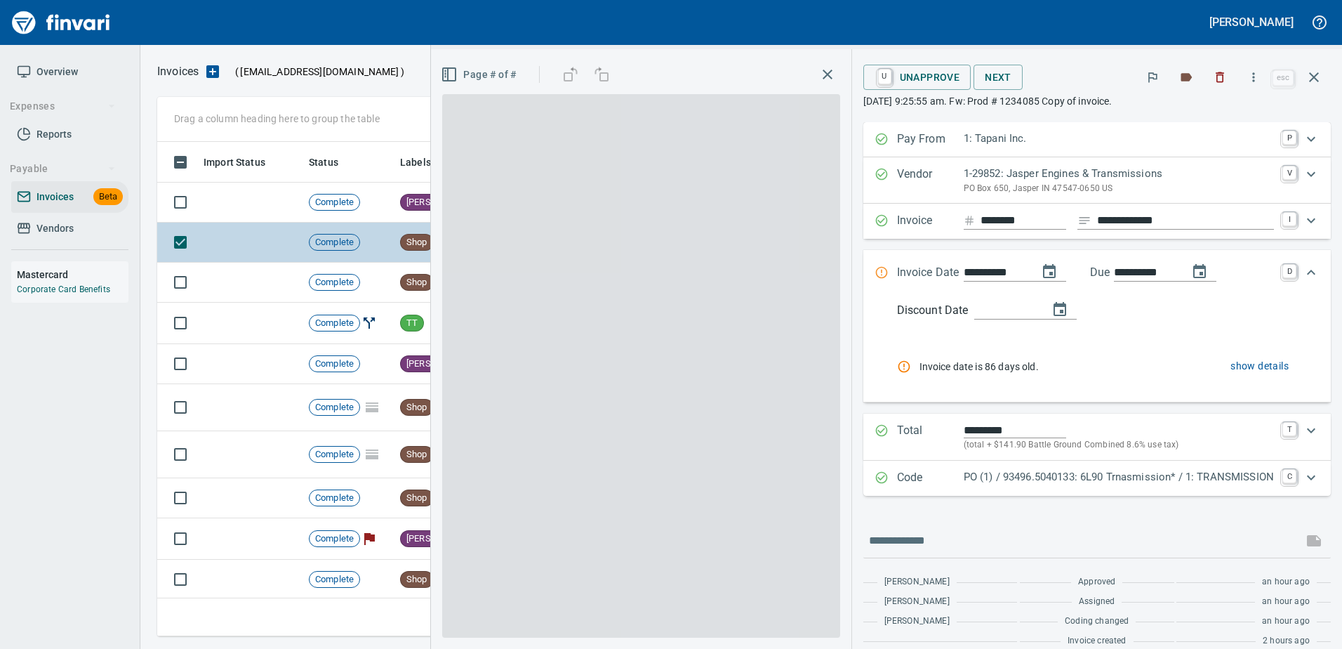
scroll to position [473, 1146]
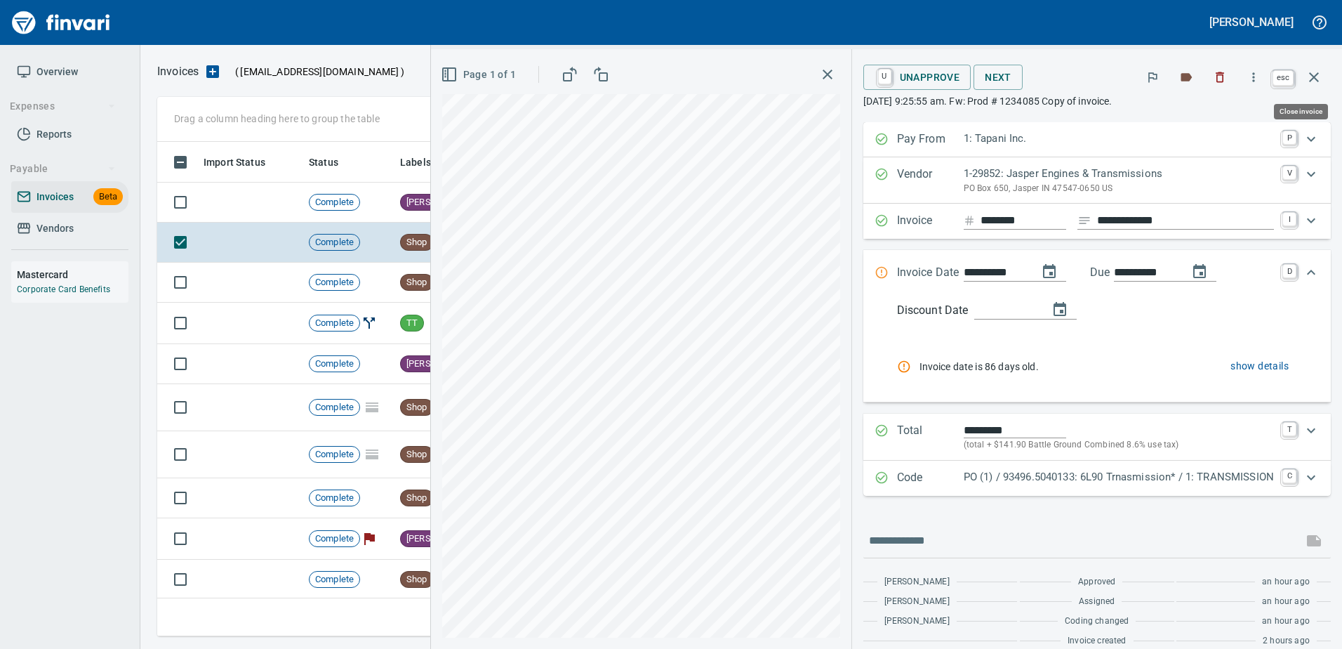
click at [1313, 77] on icon "button" at bounding box center [1314, 77] width 10 height 10
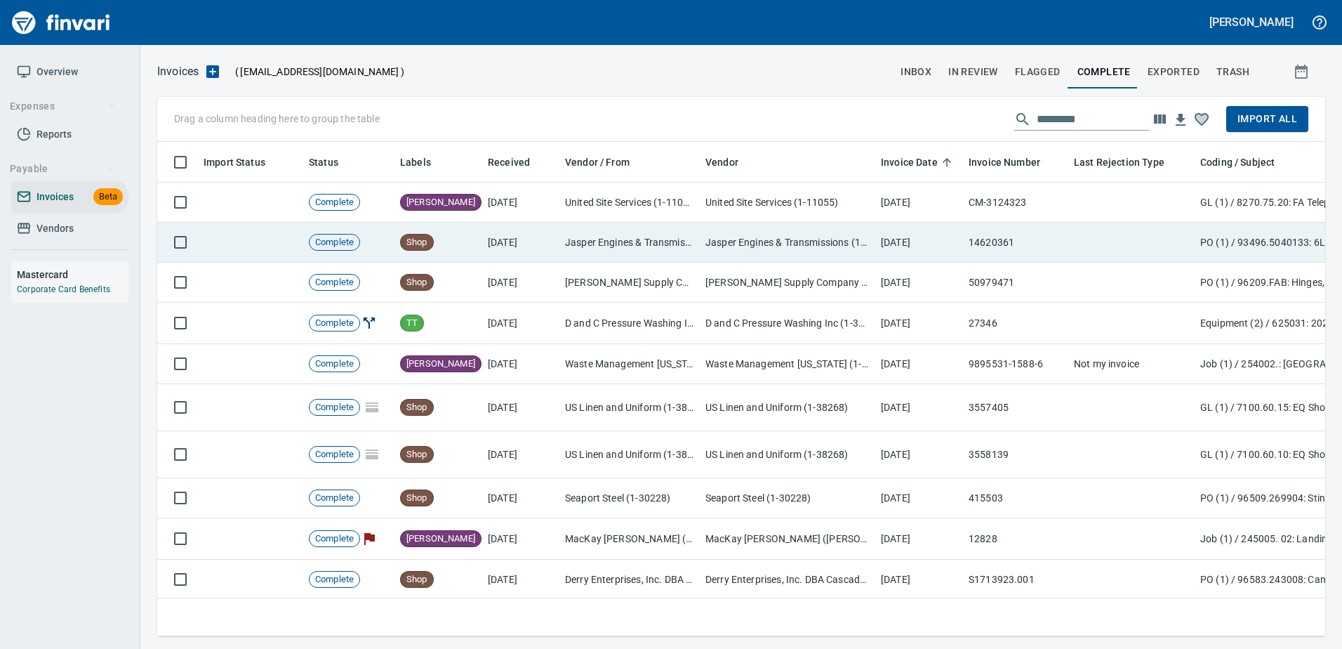
scroll to position [473, 1146]
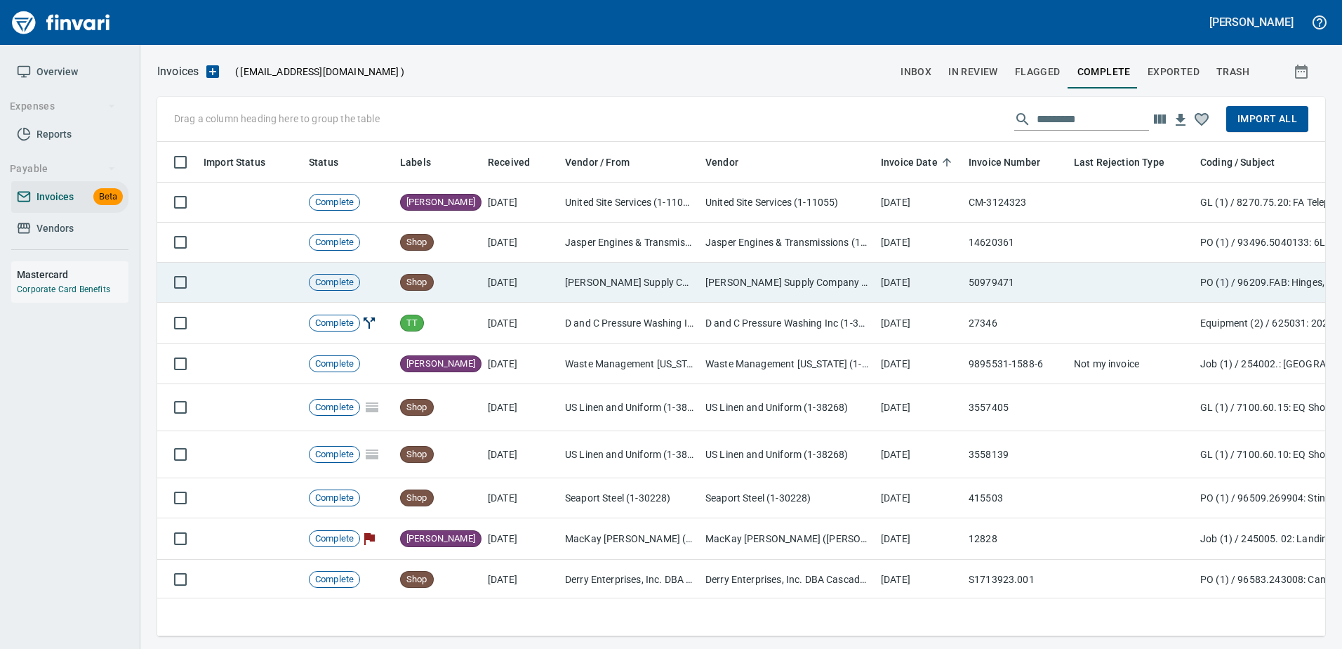
click at [936, 289] on td "[DATE]" at bounding box center [919, 283] width 88 height 40
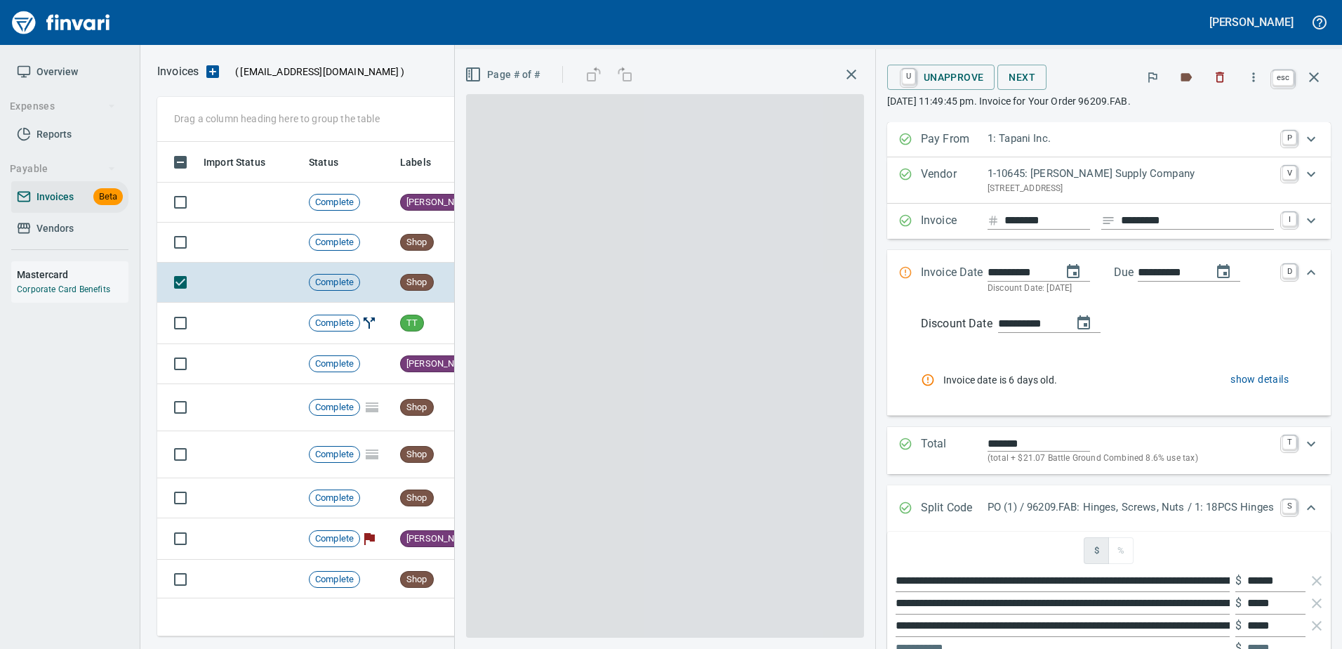
scroll to position [473, 1146]
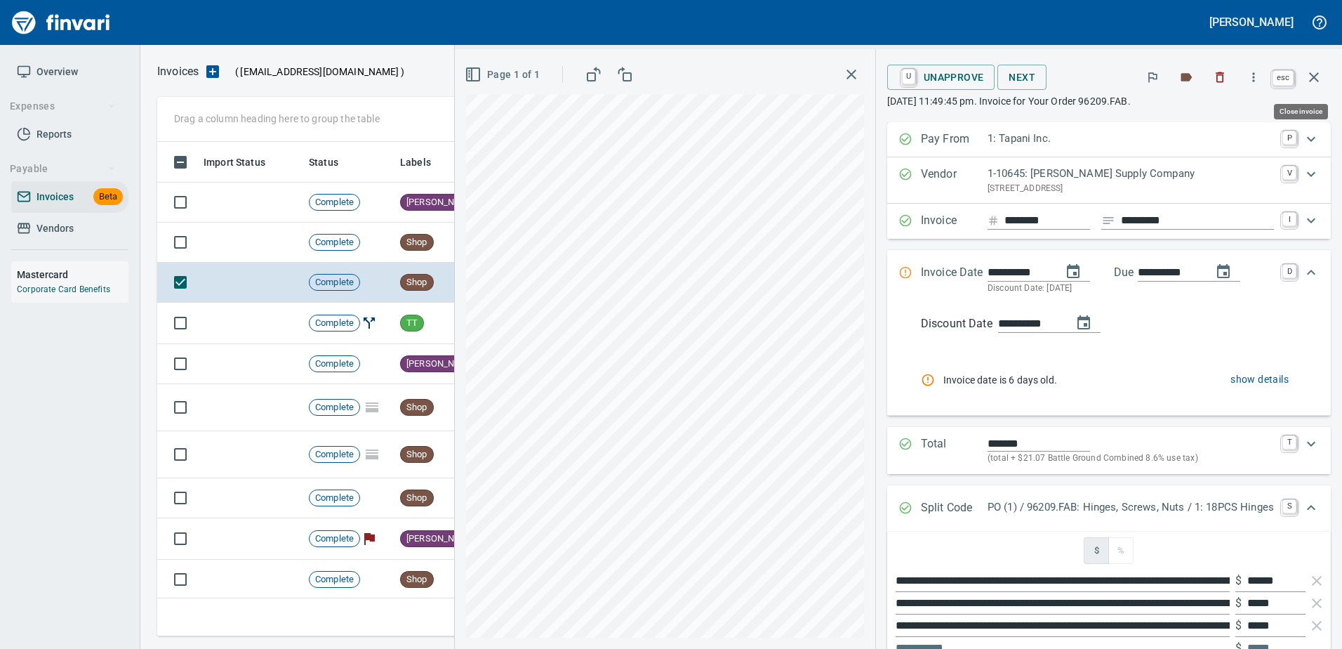
click at [1320, 80] on icon "button" at bounding box center [1314, 77] width 17 height 17
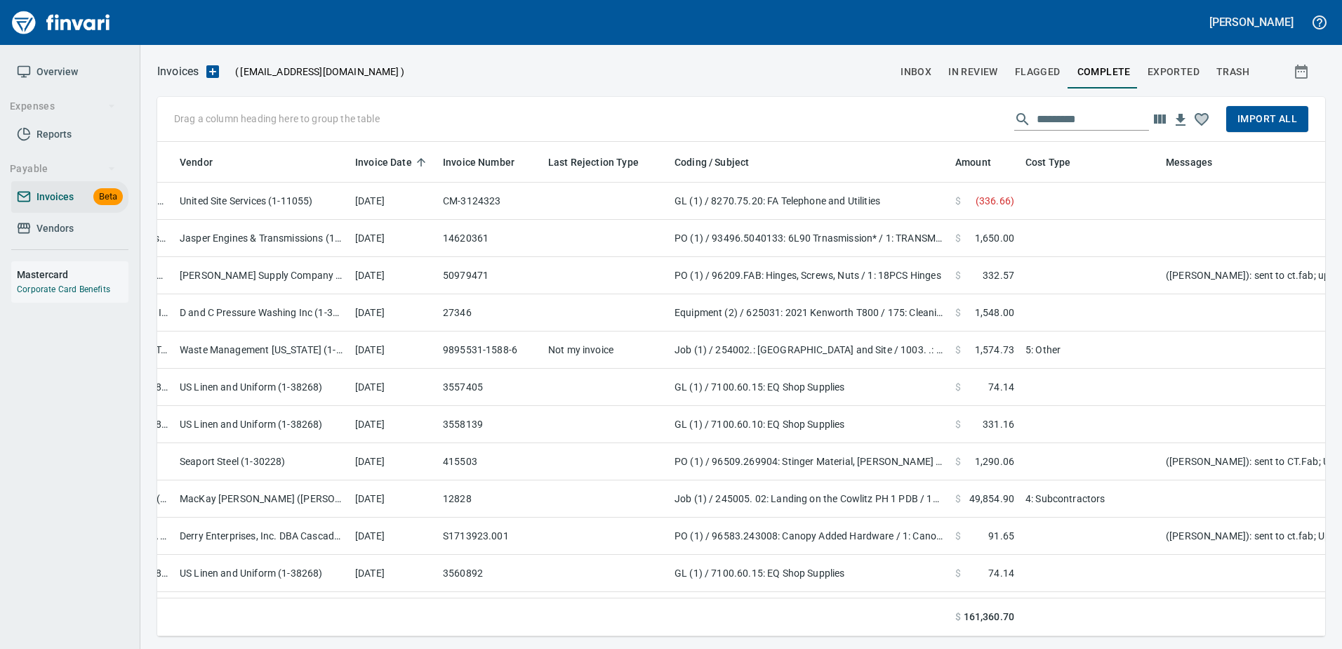
scroll to position [0, 587]
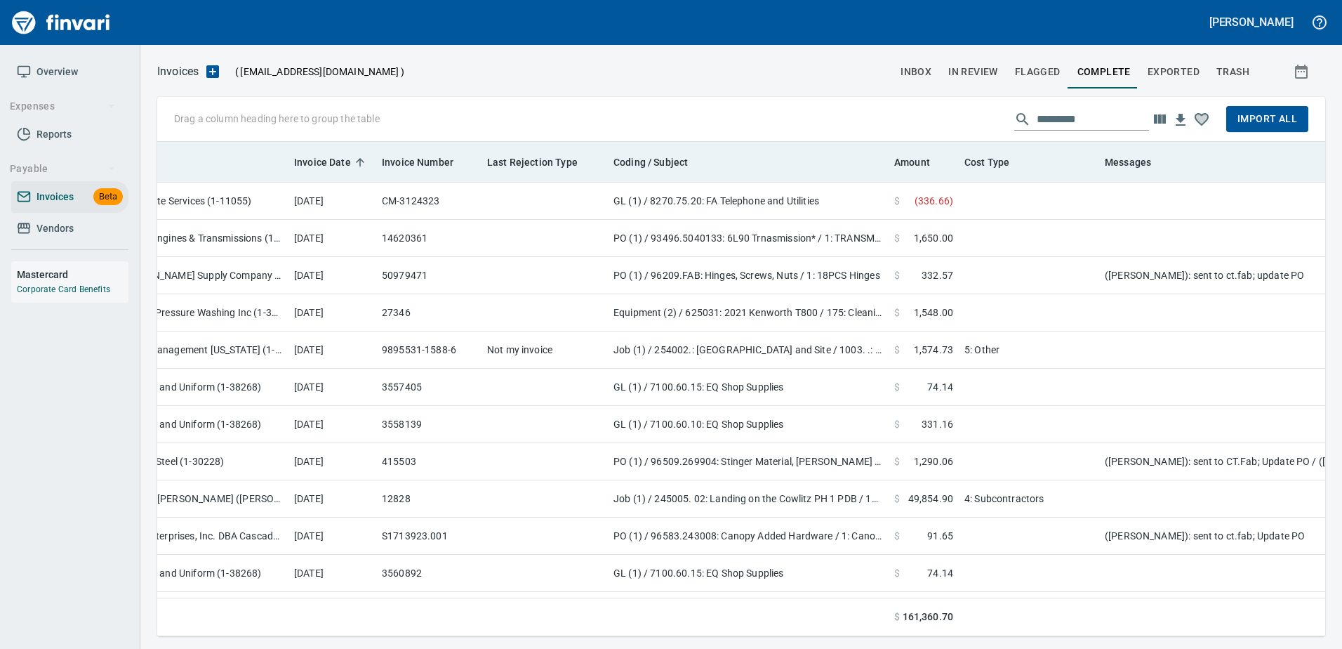
click at [996, 150] on th "Cost Type" at bounding box center [1029, 162] width 140 height 41
click at [976, 157] on span "Cost Type" at bounding box center [986, 162] width 45 height 17
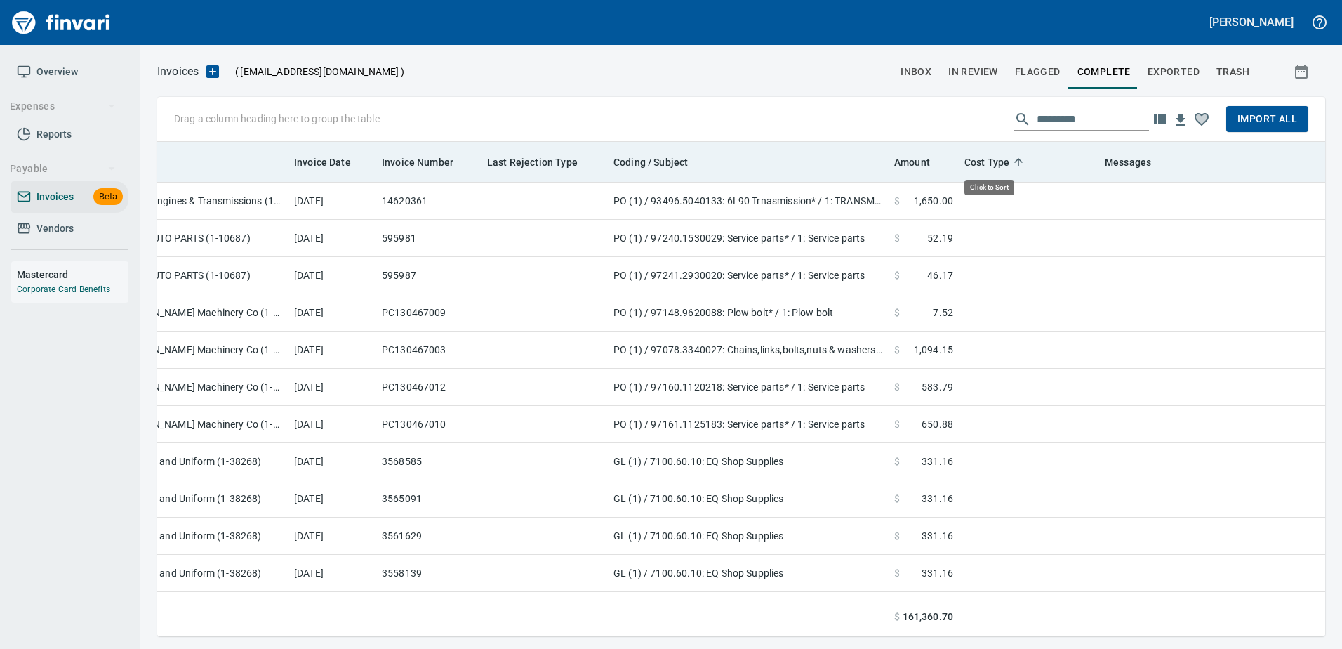
click at [981, 156] on span "Cost Type" at bounding box center [986, 162] width 45 height 17
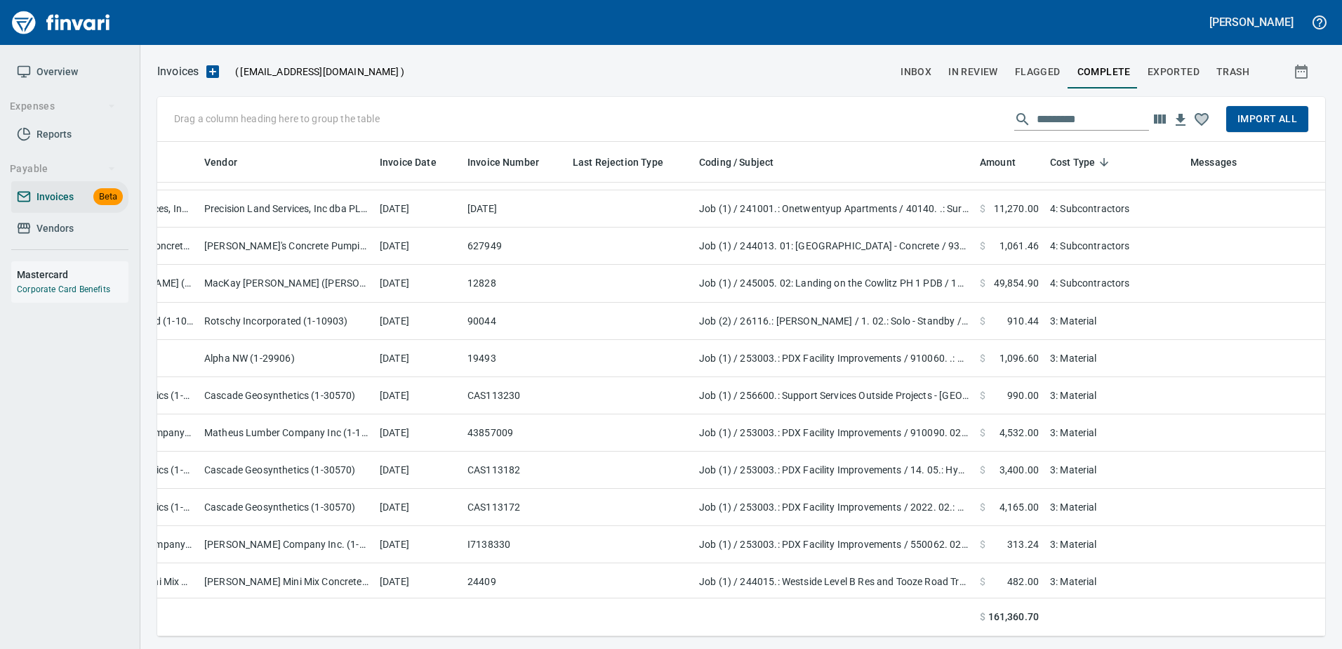
scroll to position [364, 494]
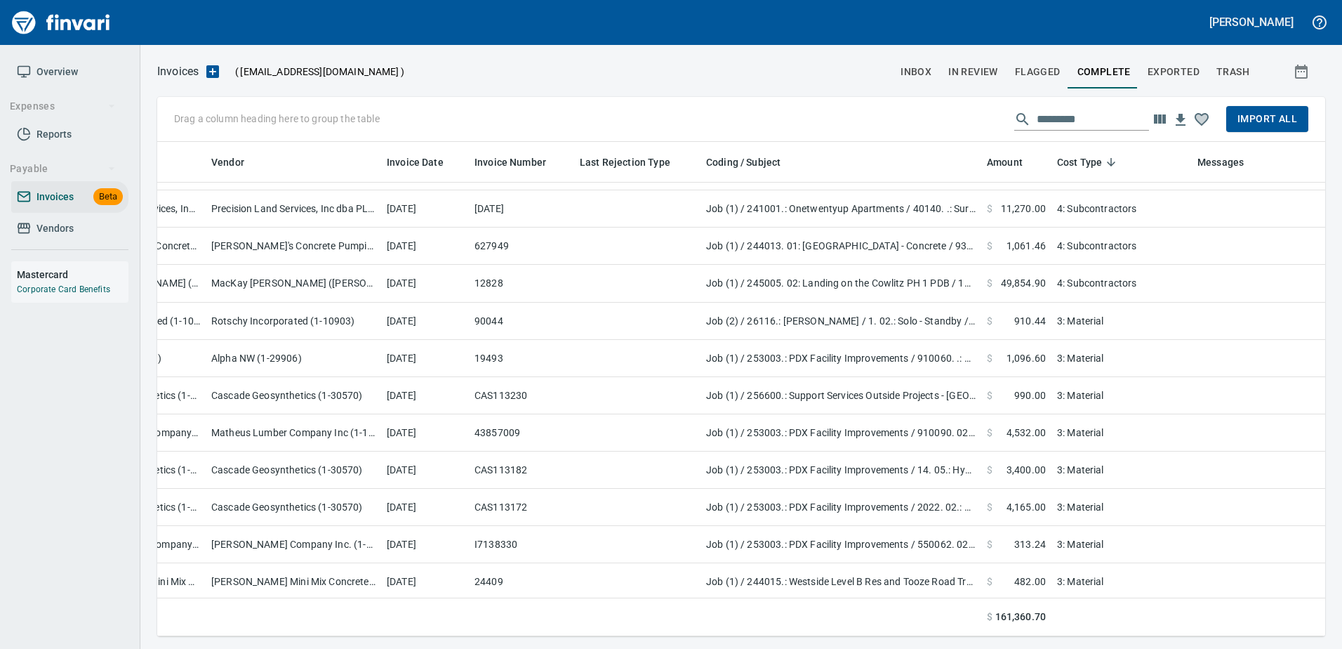
click at [1279, 117] on span "Import All" at bounding box center [1268, 119] width 60 height 18
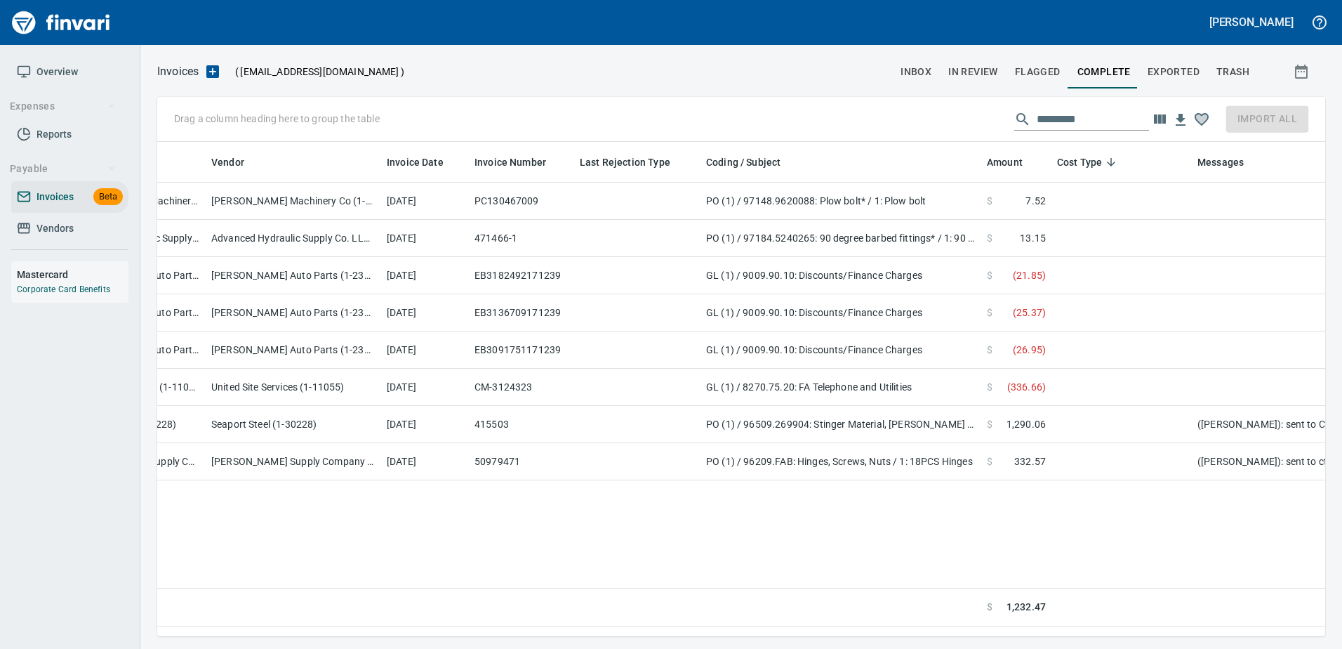
scroll to position [0, 494]
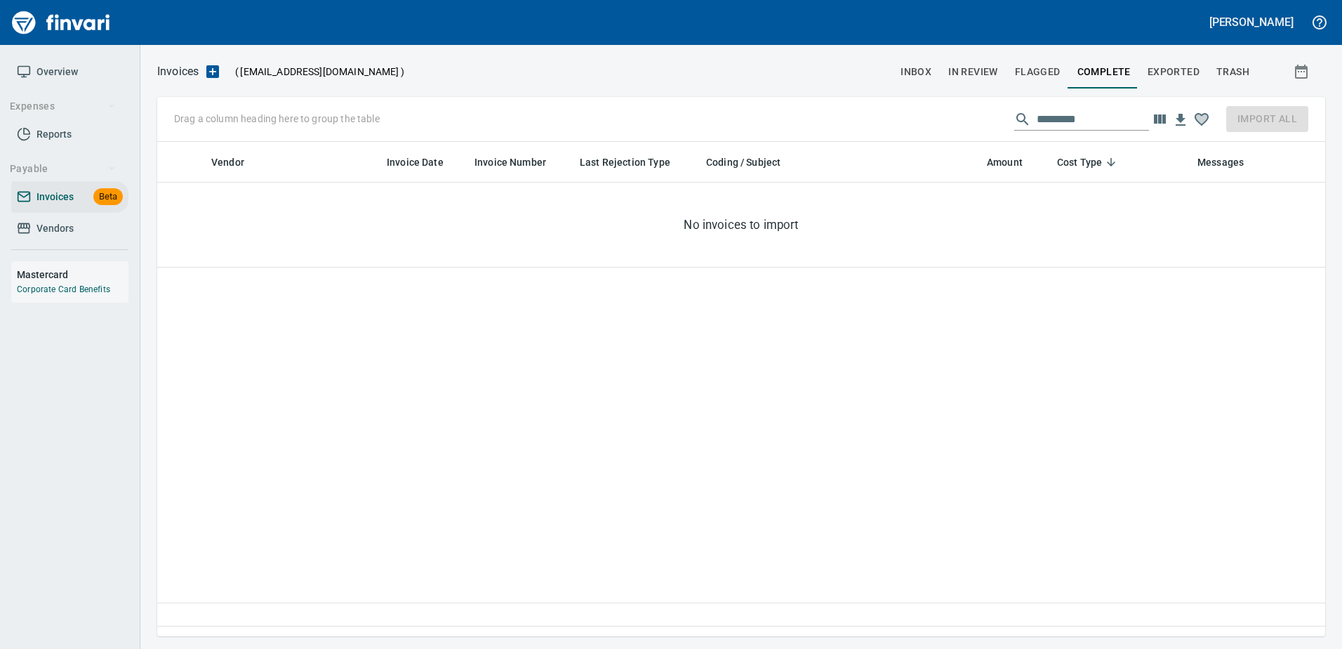
click at [903, 73] on span "inbox" at bounding box center [916, 72] width 31 height 18
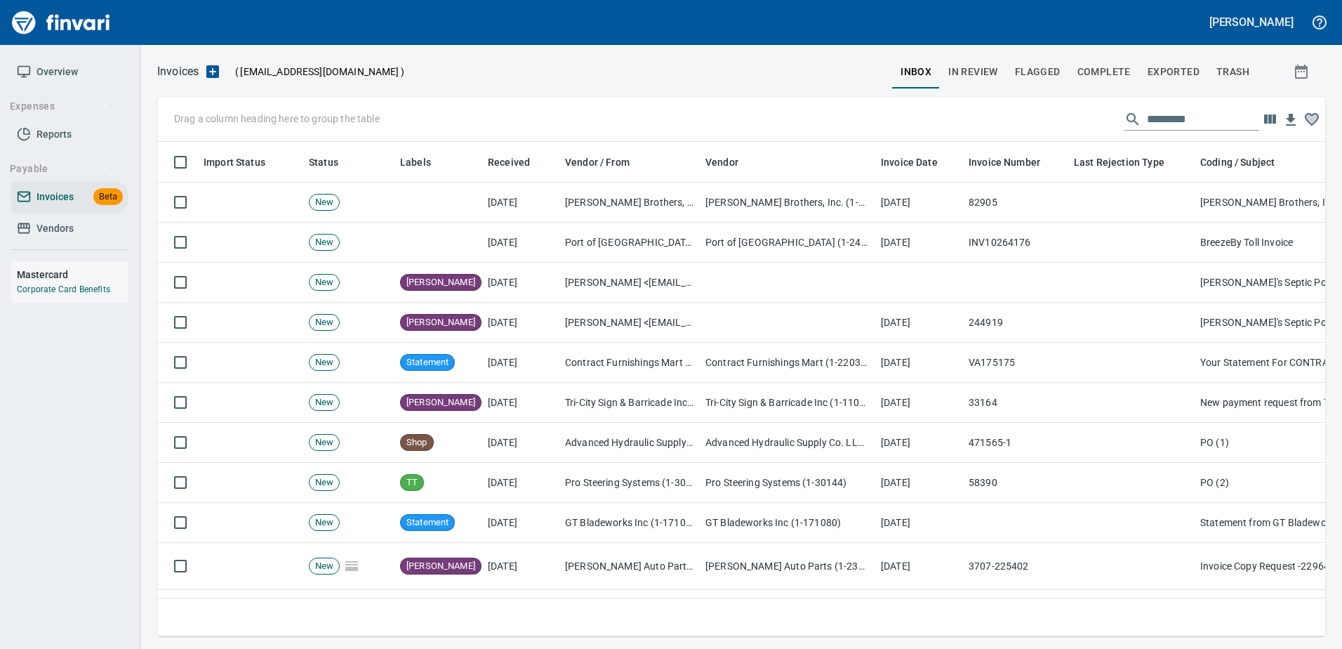
click at [1199, 120] on input "text" at bounding box center [1203, 119] width 112 height 22
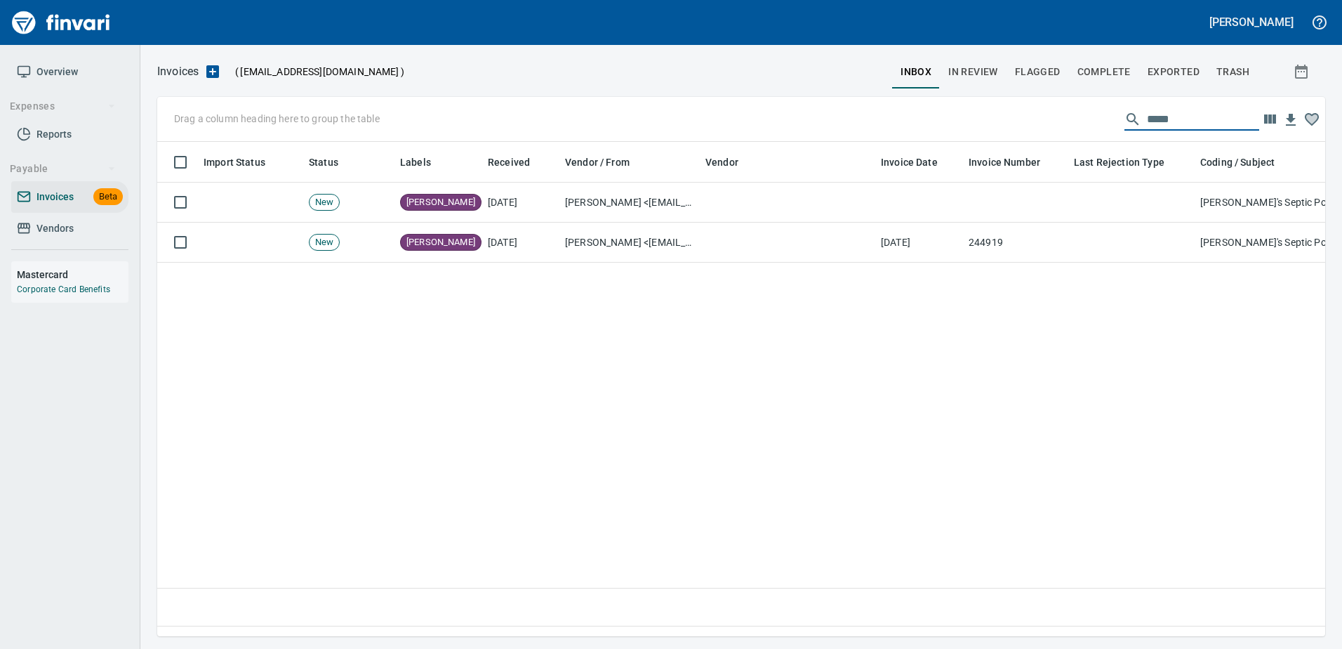
type input "*****"
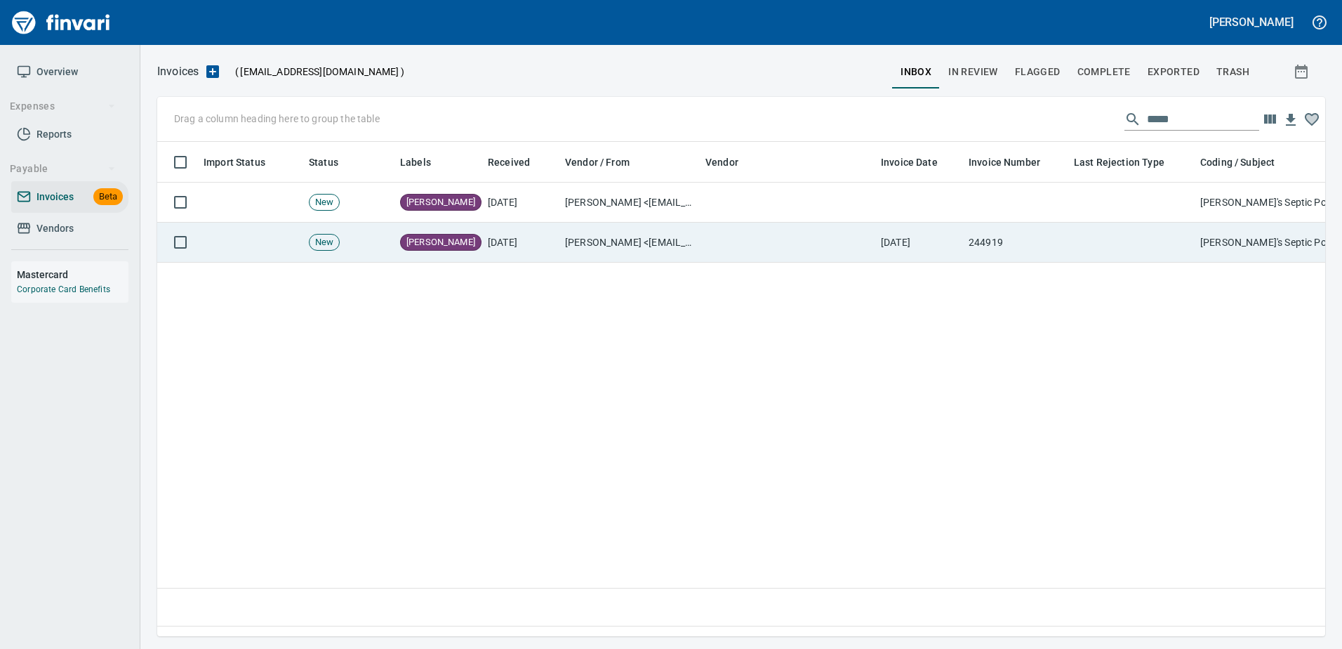
click at [862, 249] on td at bounding box center [787, 243] width 175 height 40
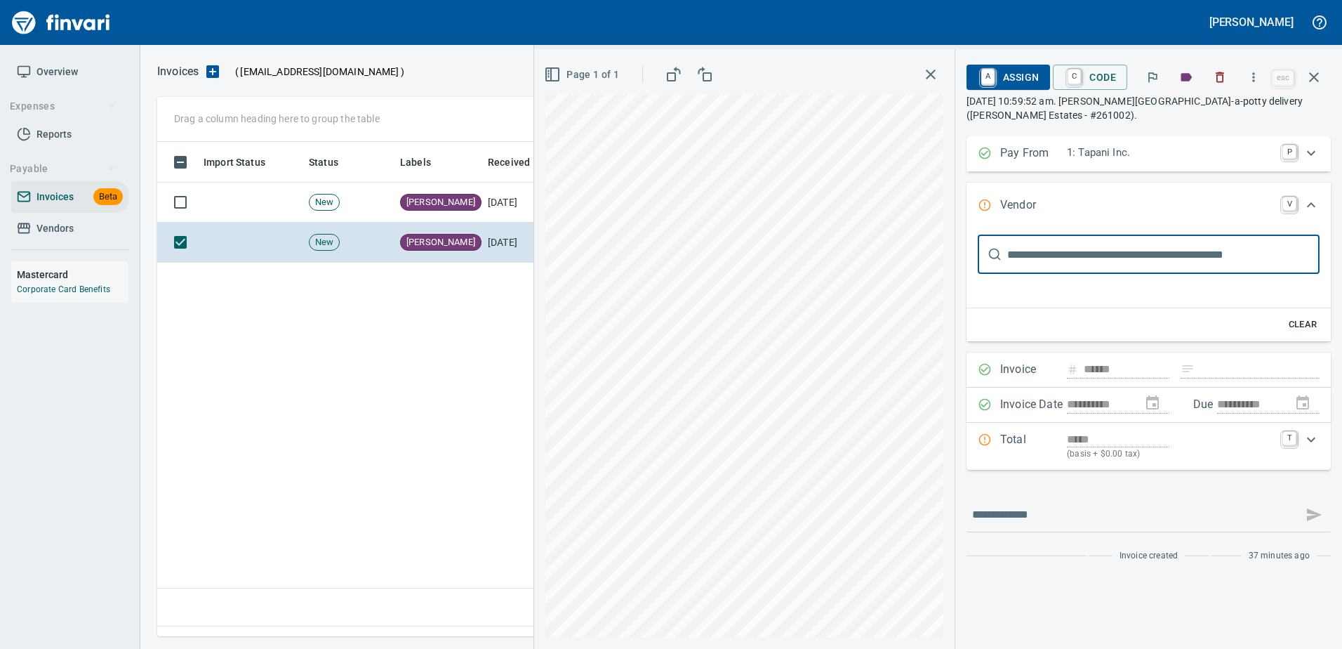
scroll to position [473, 1157]
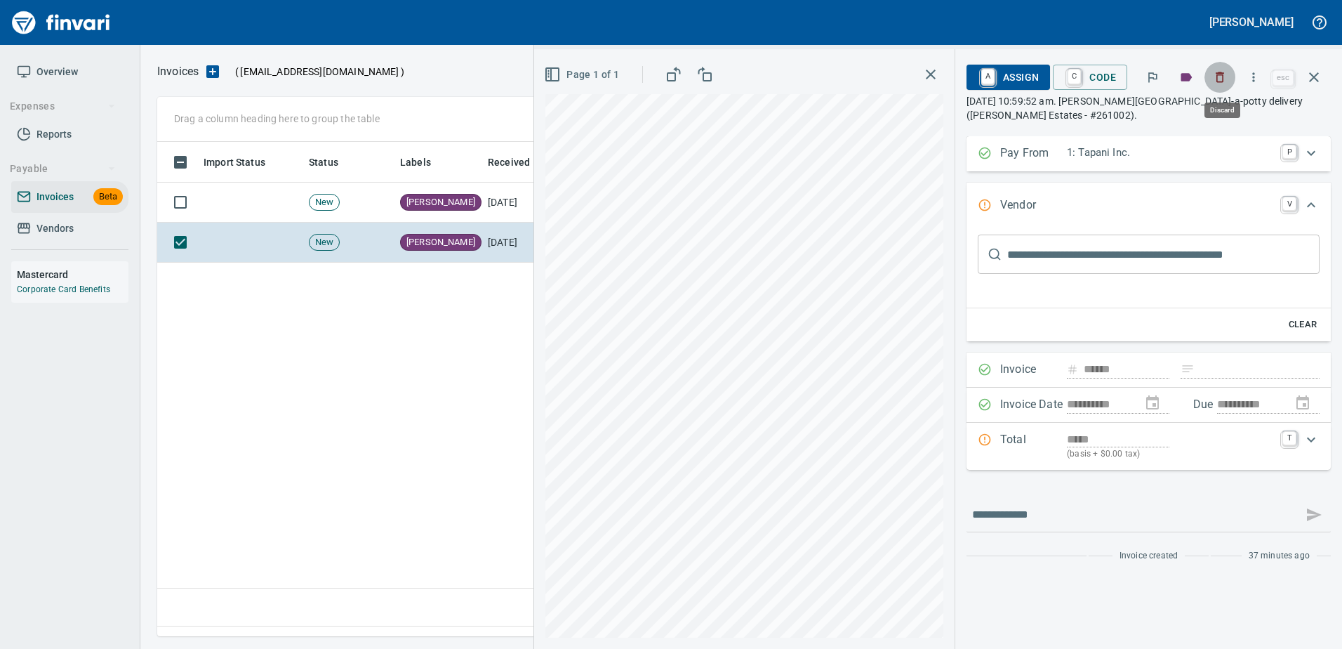
click at [1213, 77] on button "button" at bounding box center [1220, 77] width 31 height 31
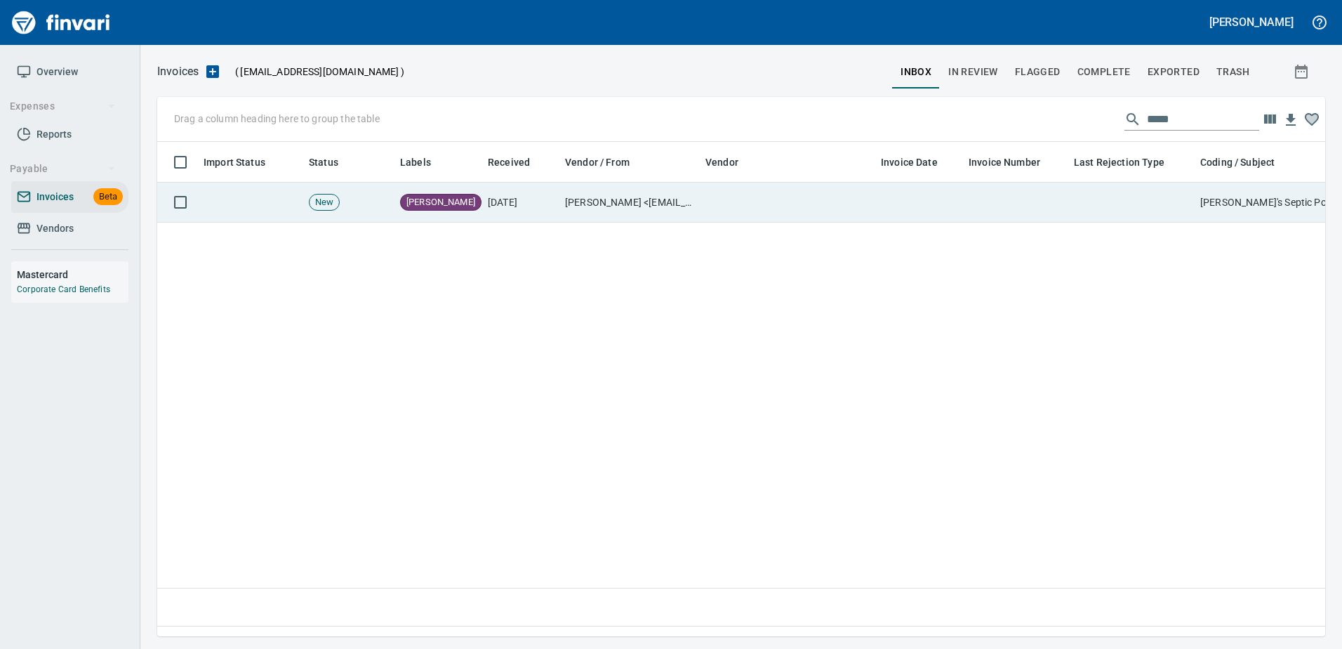
click at [955, 203] on td at bounding box center [919, 203] width 88 height 40
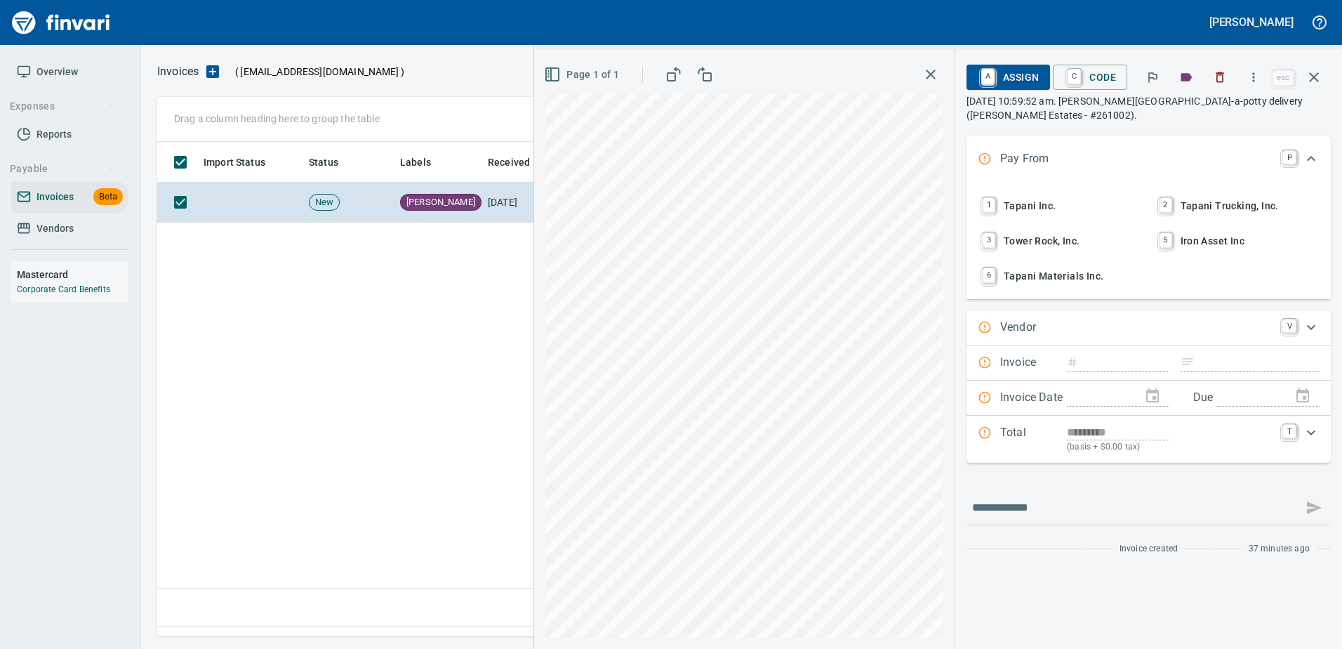
click at [1063, 204] on span "1 Tapani Inc." at bounding box center [1060, 206] width 163 height 24
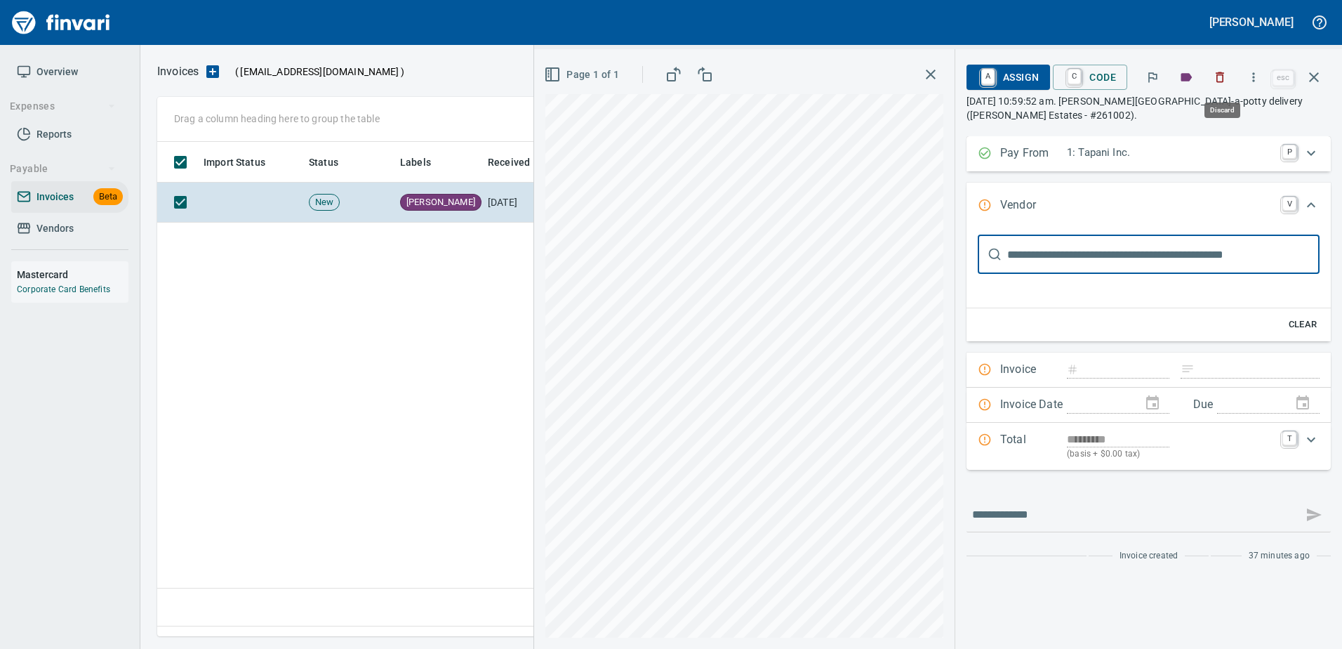
scroll to position [473, 1157]
click at [1320, 73] on icon "button" at bounding box center [1314, 77] width 17 height 17
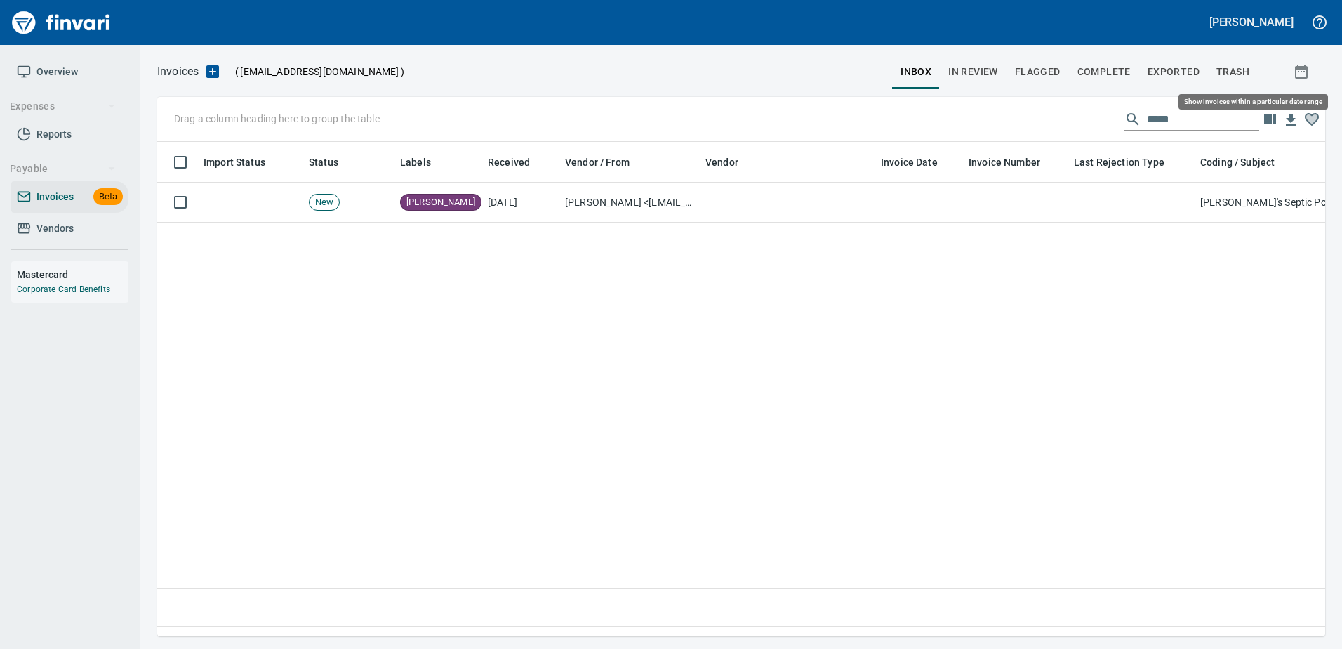
scroll to position [473, 1157]
drag, startPoint x: 1169, startPoint y: 122, endPoint x: 956, endPoint y: 114, distance: 212.9
click at [960, 116] on div "Drag a column heading here to group the table *****" at bounding box center [741, 119] width 1168 height 45
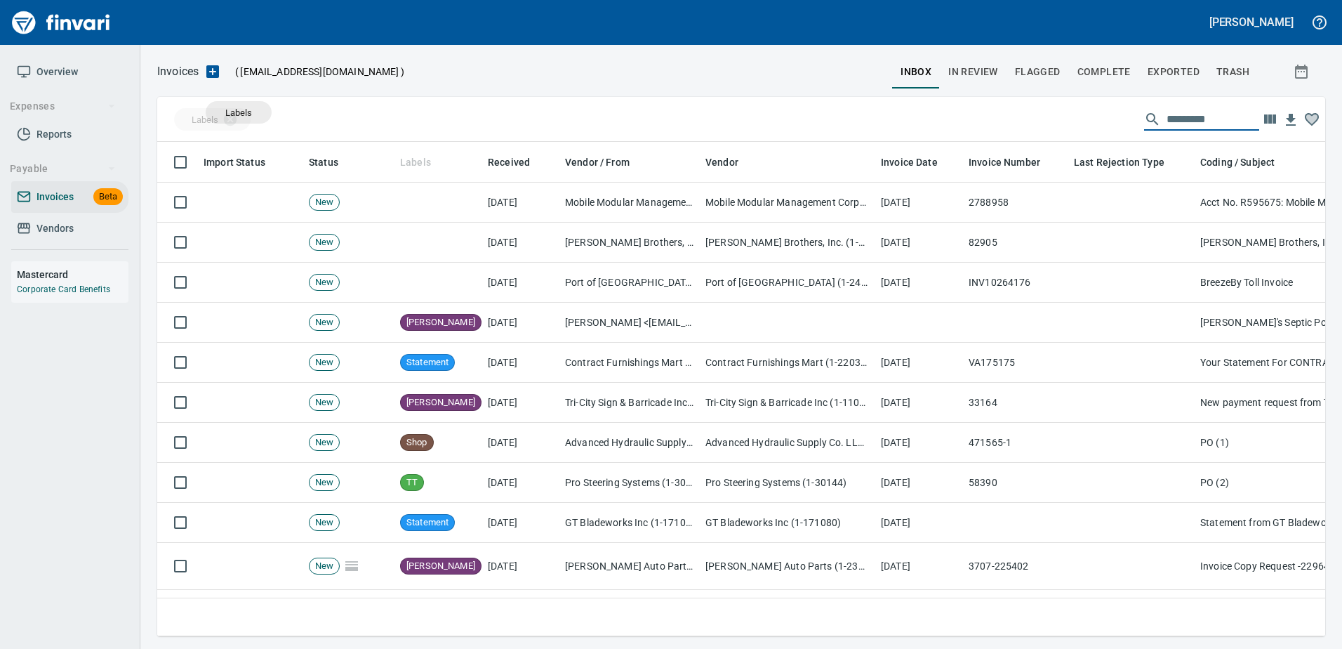
drag, startPoint x: 396, startPoint y: 154, endPoint x: 239, endPoint y: 112, distance: 162.8
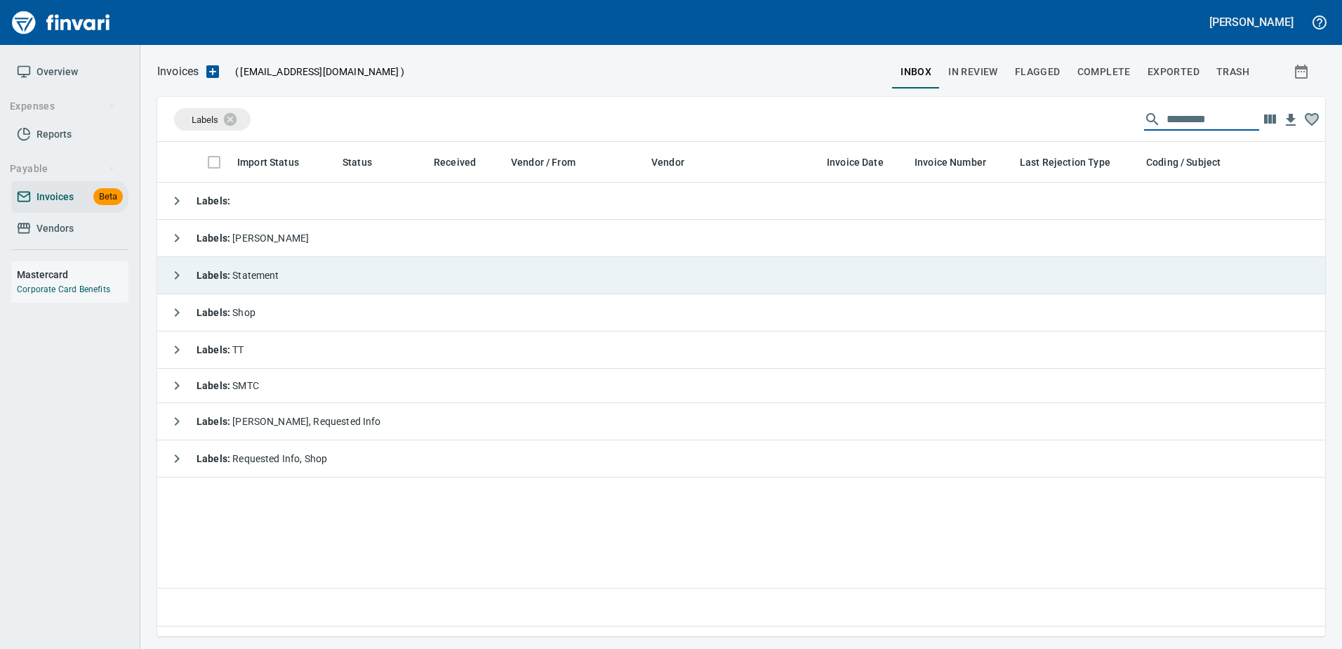
click at [240, 280] on div "Labels : Statement" at bounding box center [221, 275] width 117 height 28
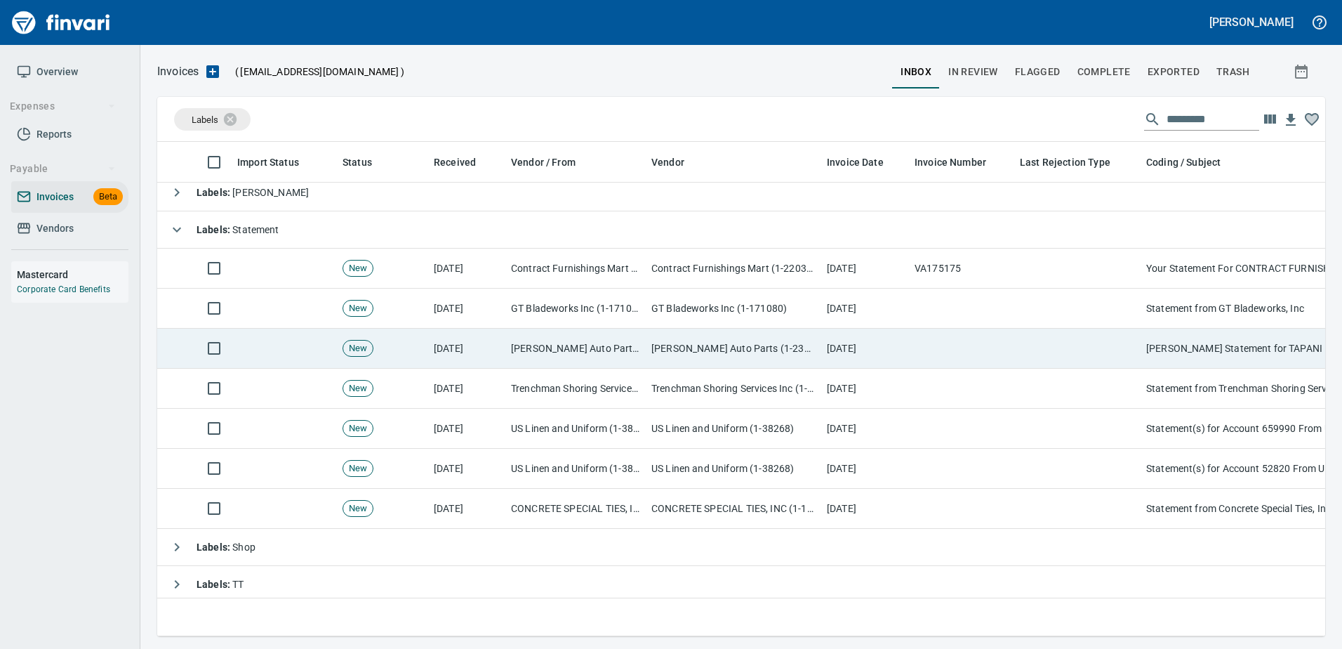
scroll to position [70, 0]
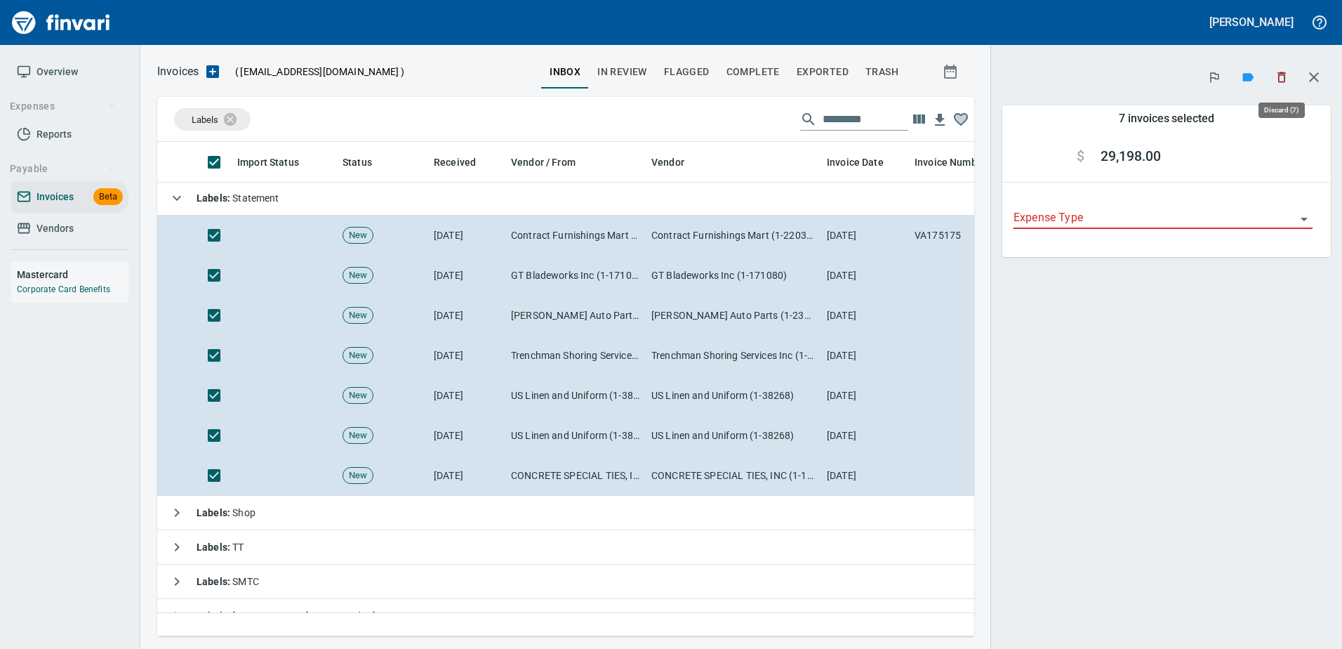
click at [1275, 72] on icon "button" at bounding box center [1282, 77] width 14 height 14
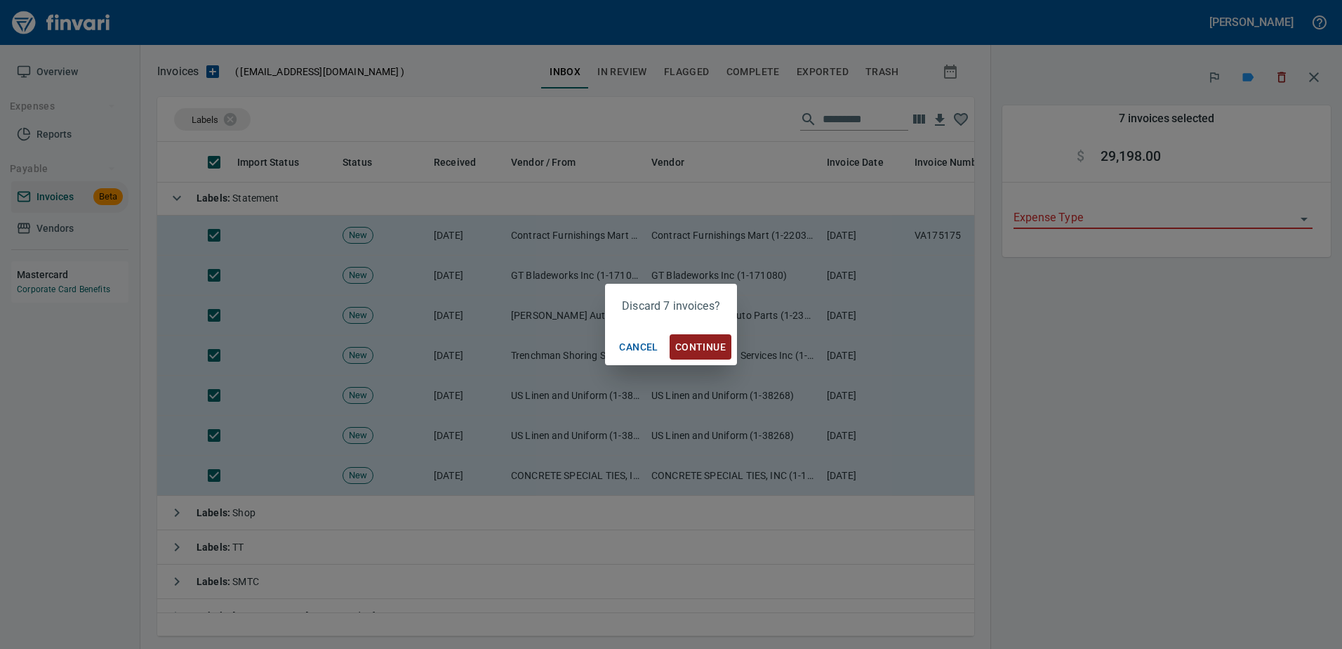
scroll to position [473, 796]
click at [706, 350] on span "Continue" at bounding box center [700, 347] width 51 height 18
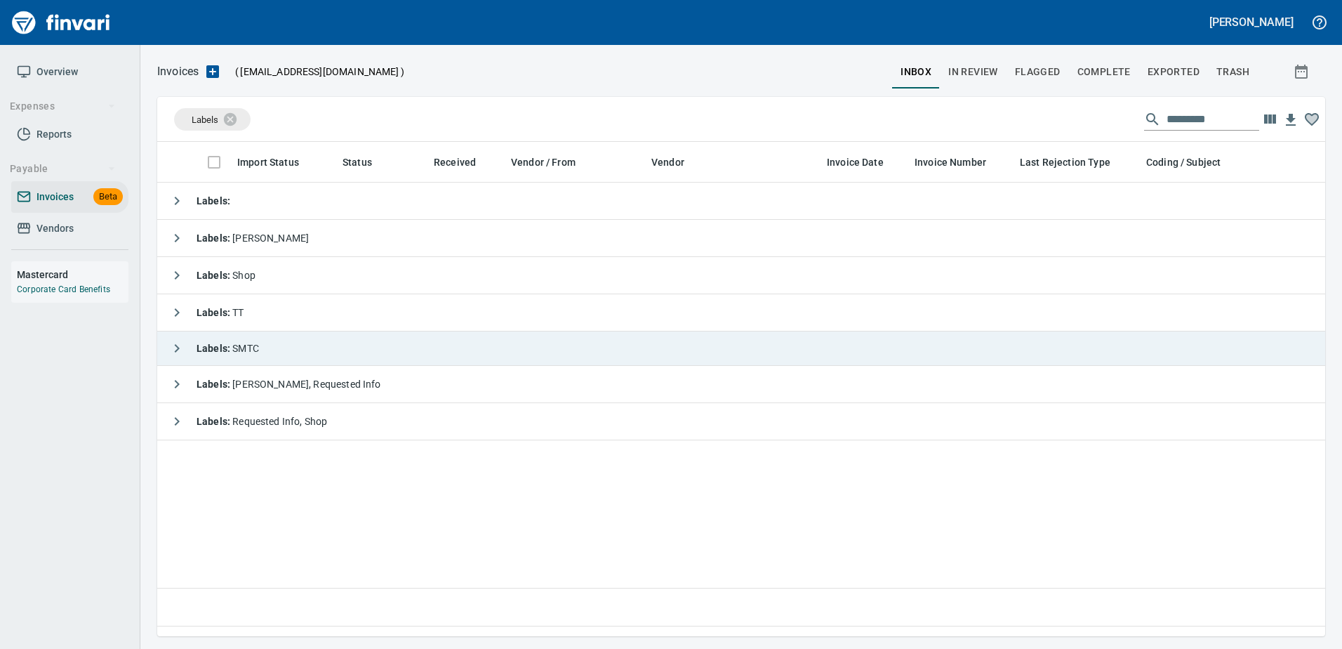
scroll to position [473, 1158]
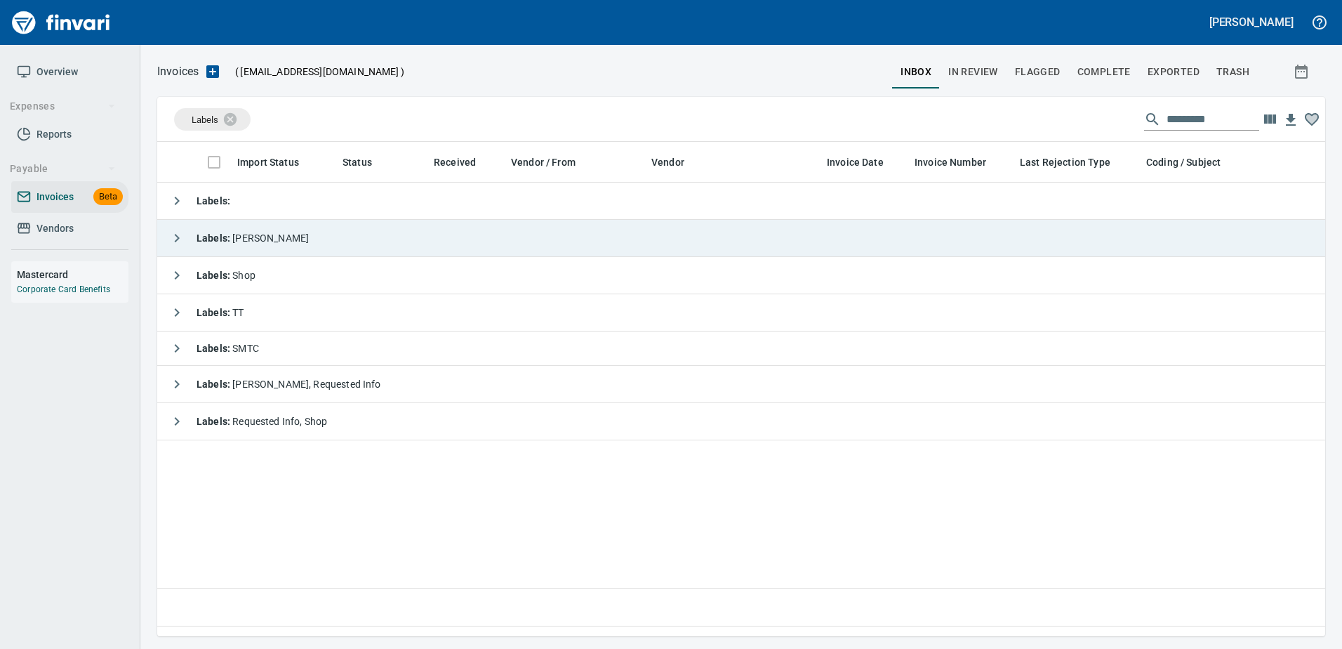
click at [255, 239] on td "Labels : [PERSON_NAME]" at bounding box center [789, 238] width 1264 height 37
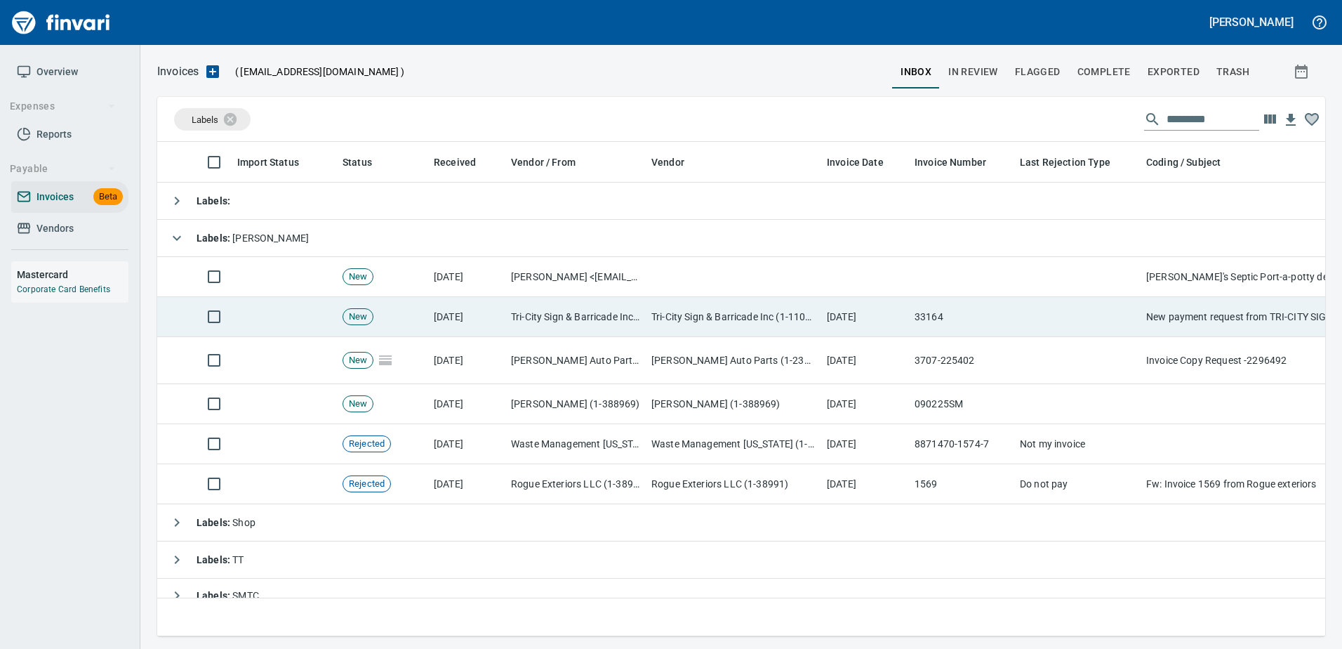
click at [639, 319] on td "Tri-City Sign & Barricade Inc (1-11042)" at bounding box center [575, 317] width 140 height 40
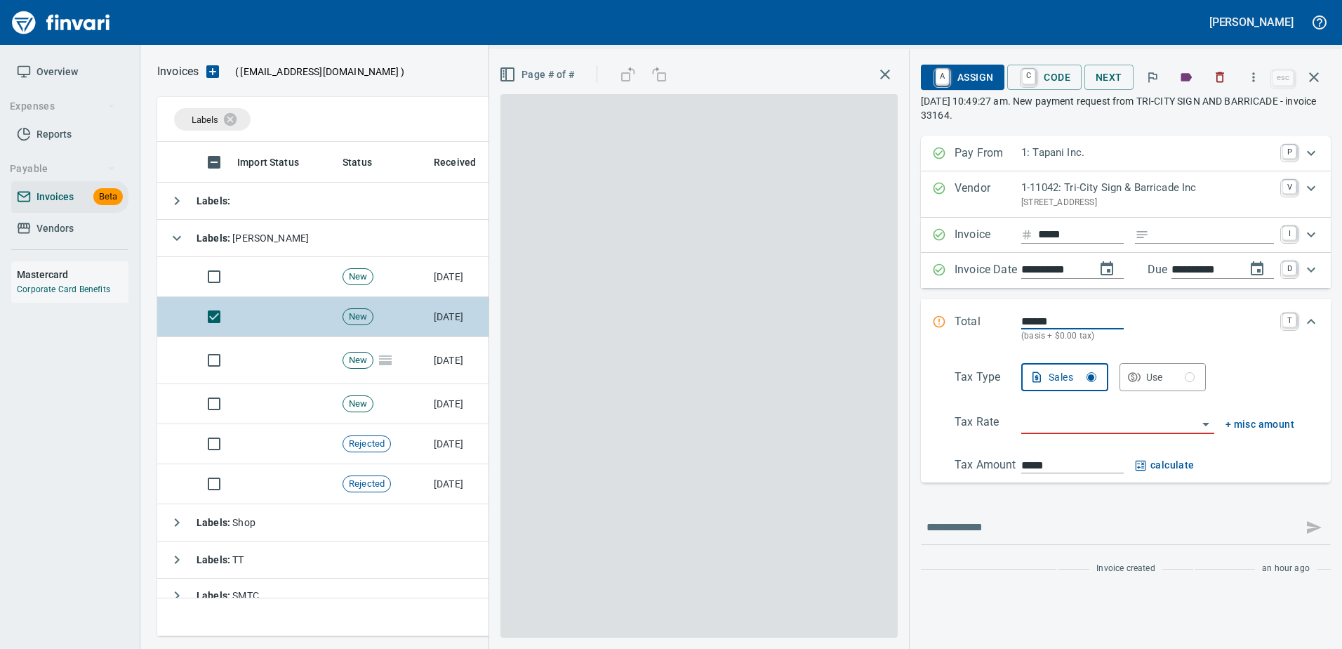
scroll to position [473, 1146]
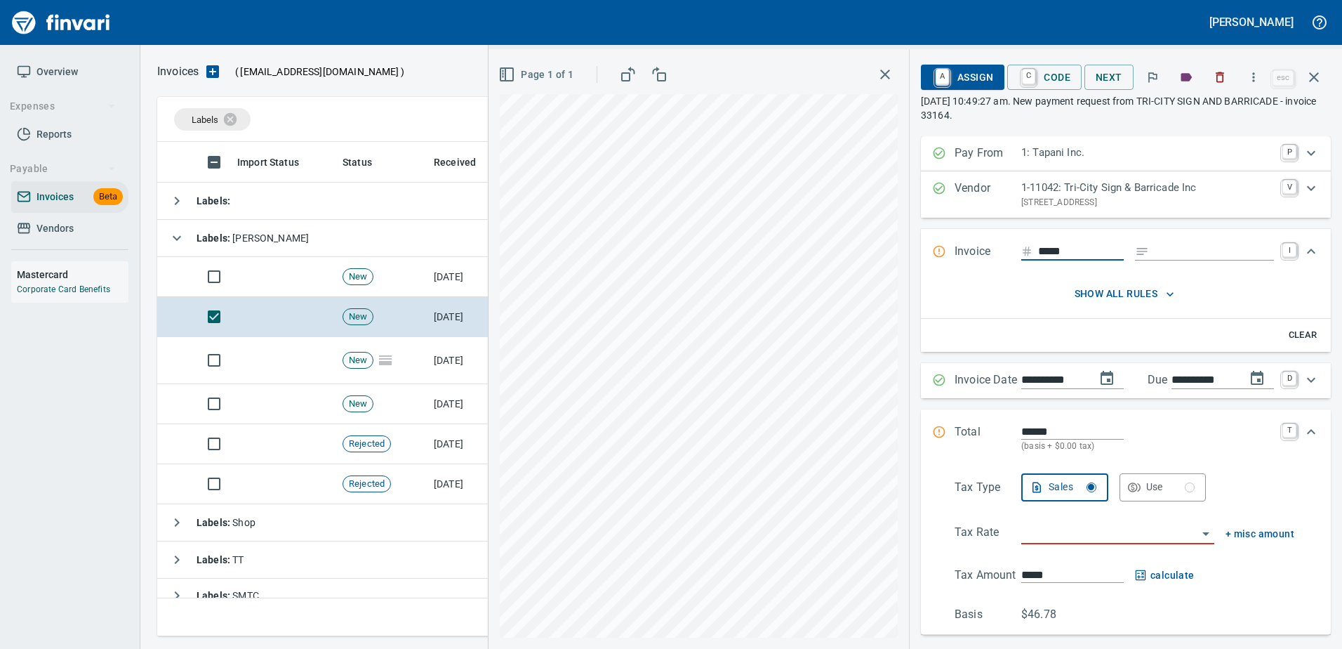
drag, startPoint x: 1176, startPoint y: 254, endPoint x: 911, endPoint y: 260, distance: 265.4
click at [1176, 254] on input "Expand" at bounding box center [1214, 252] width 119 height 18
type input "******"
click at [1034, 535] on input "search" at bounding box center [1109, 534] width 176 height 20
type input "**********"
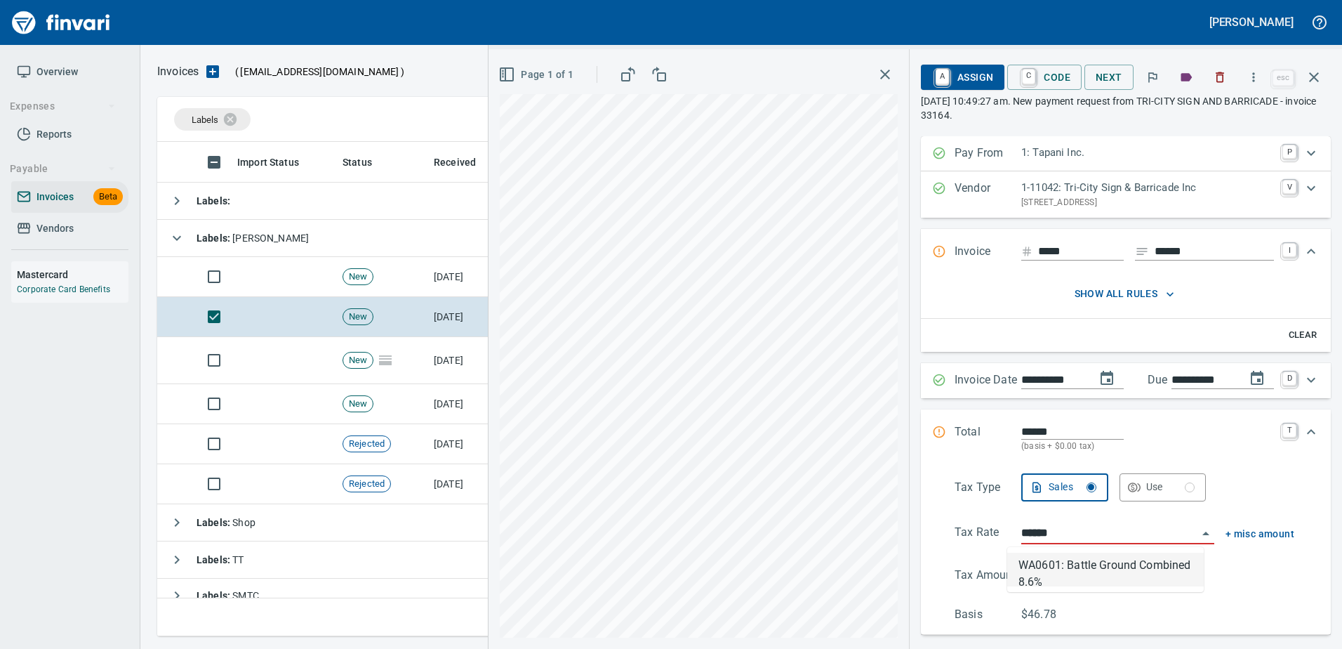
type input "*****"
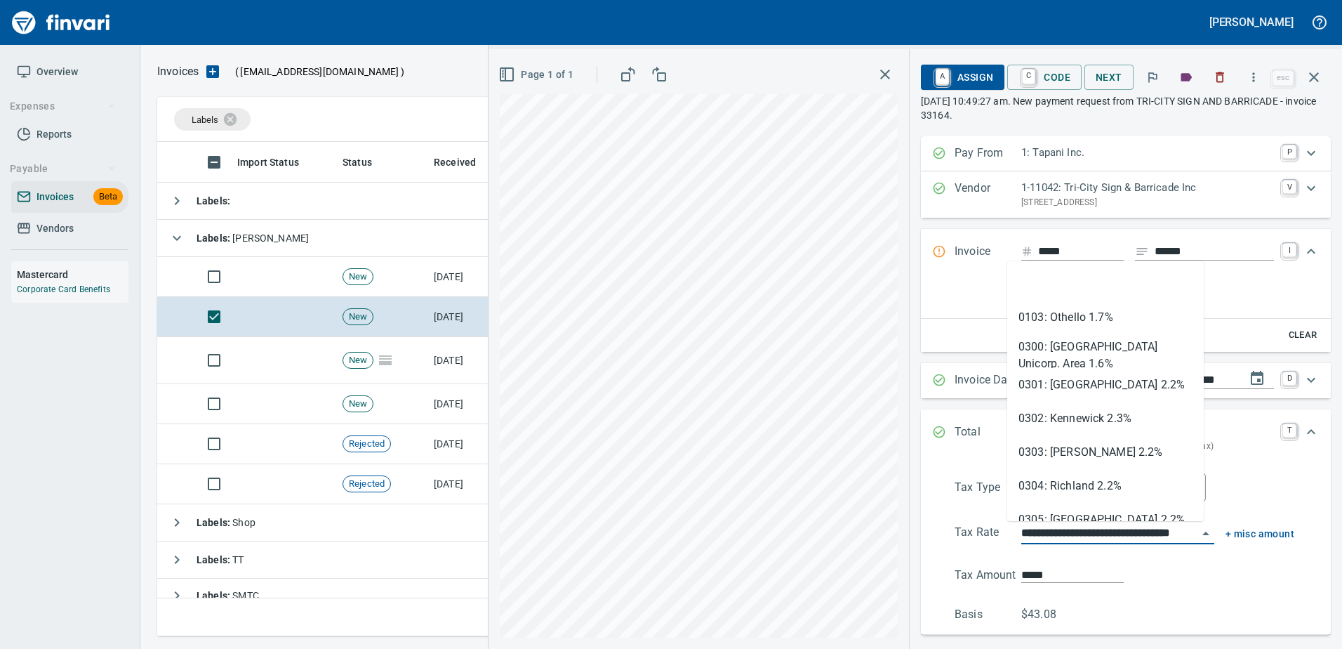
click at [1042, 528] on input "**********" at bounding box center [1109, 534] width 176 height 20
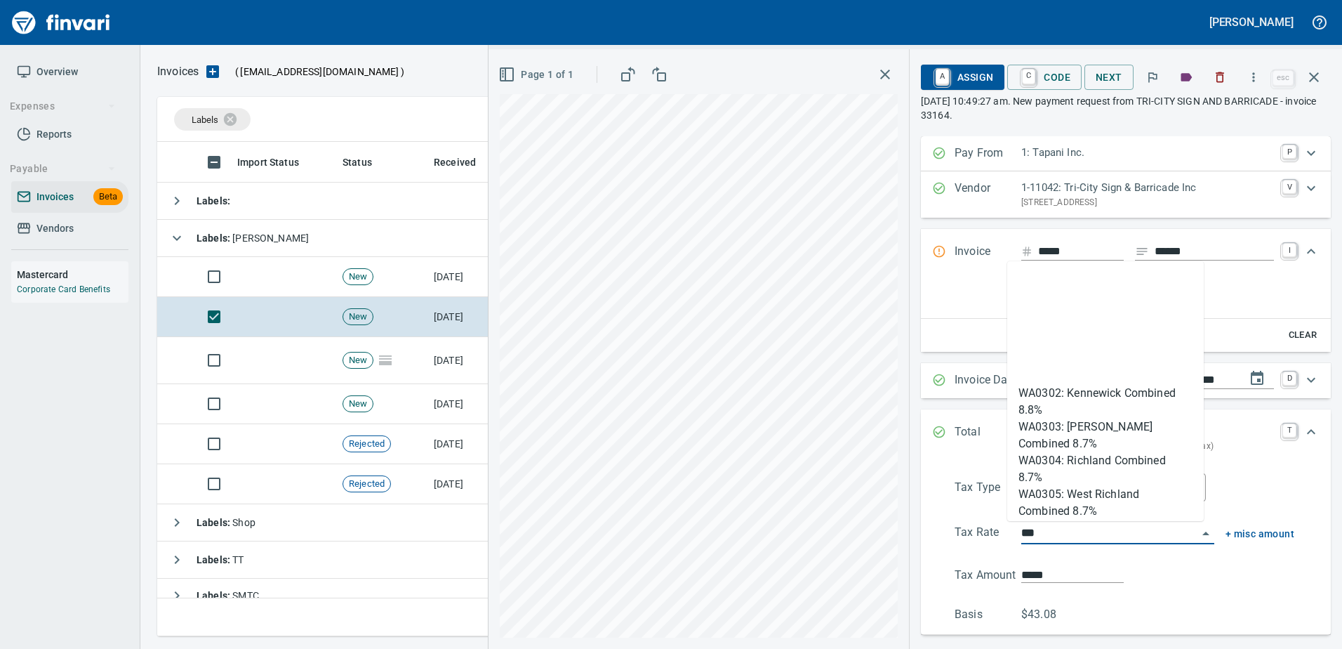
scroll to position [184, 0]
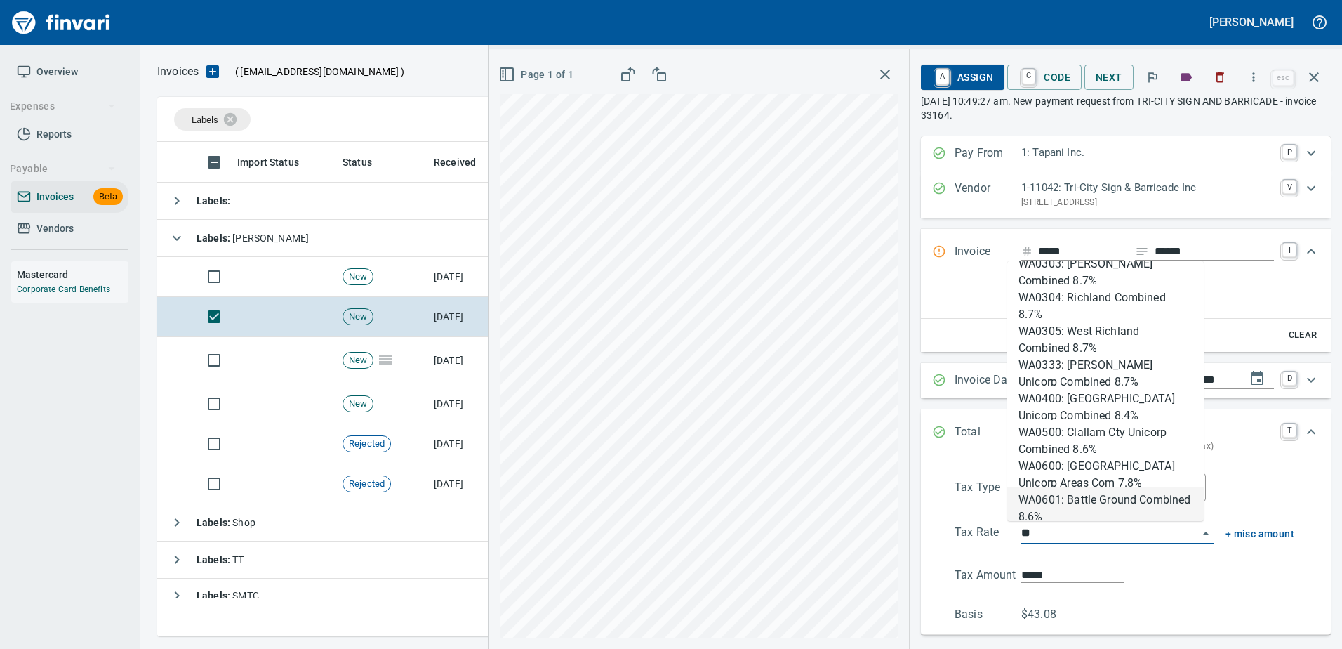
type input "*"
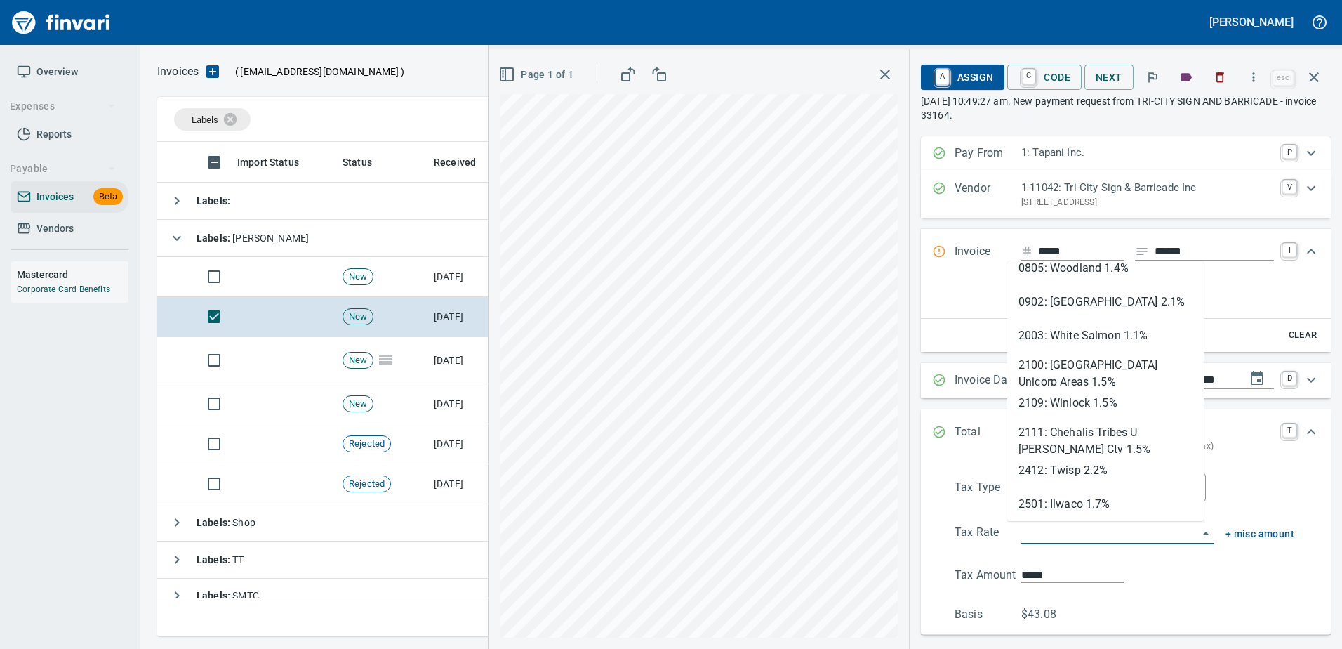
type input "*****"
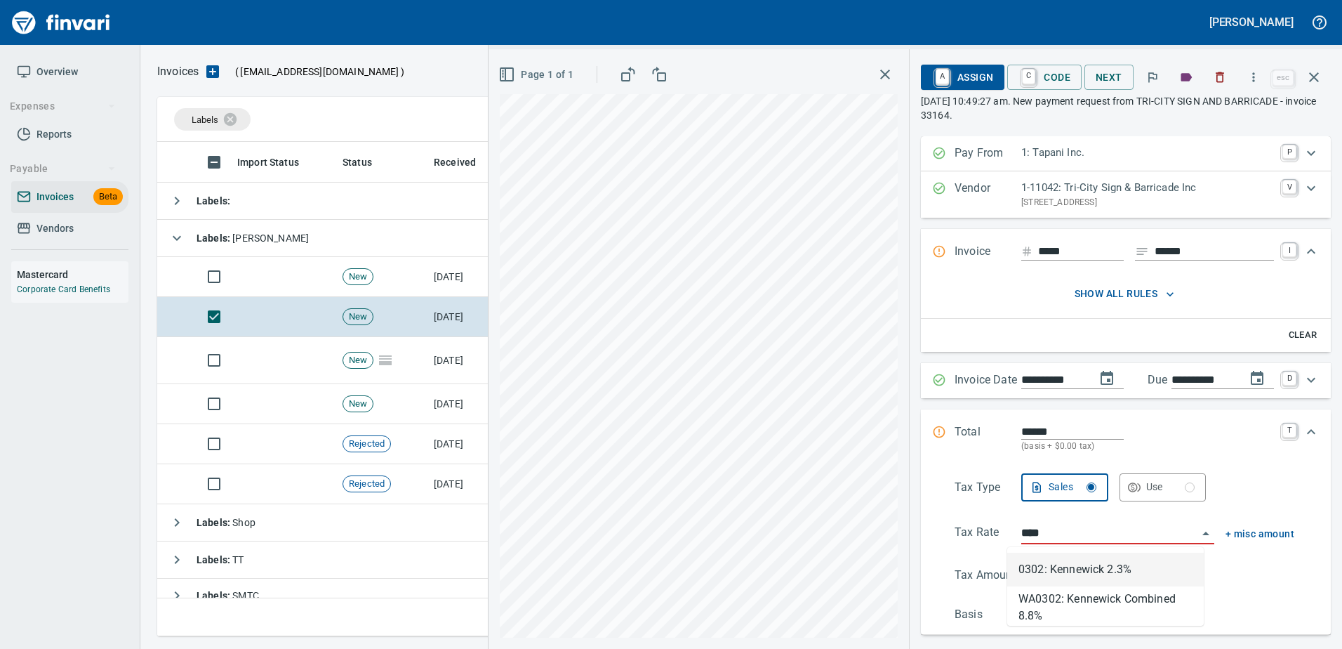
scroll to position [473, 1146]
click at [1053, 609] on li "WA0302: Kennewick Combined 8.8%" at bounding box center [1105, 603] width 197 height 34
type input "**********"
type input "*****"
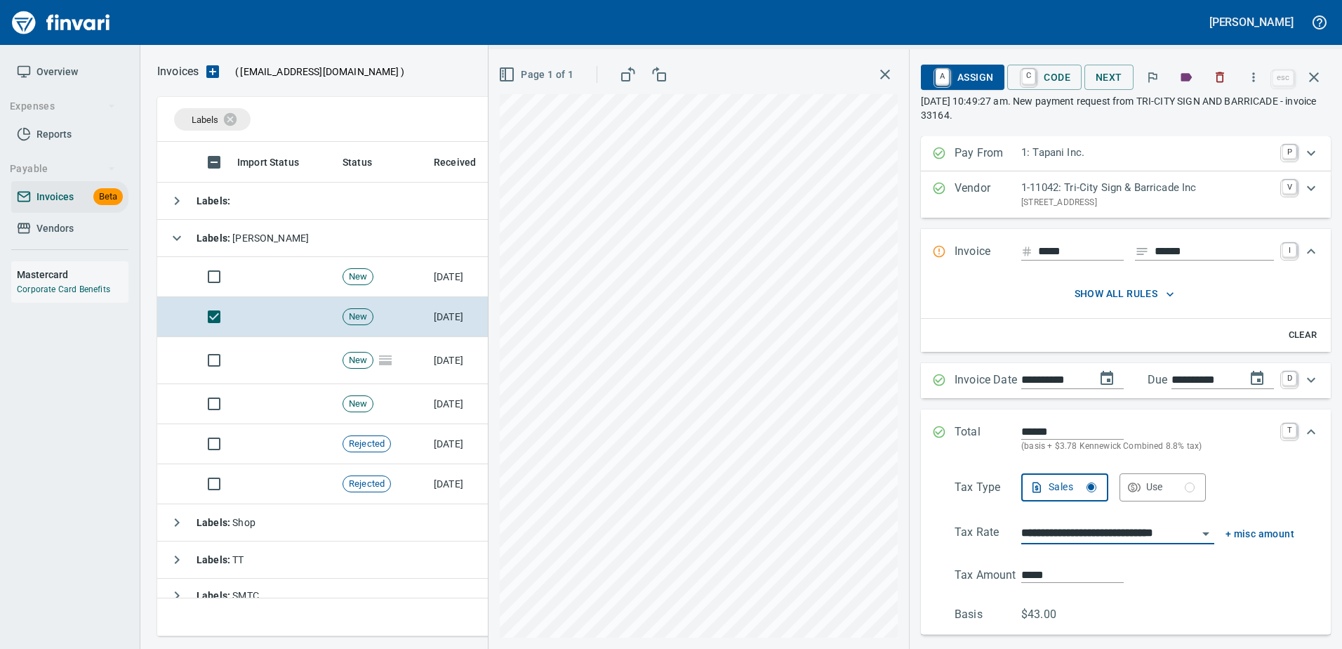
type input "**********"
click at [956, 77] on span "A Assign" at bounding box center [962, 77] width 61 height 24
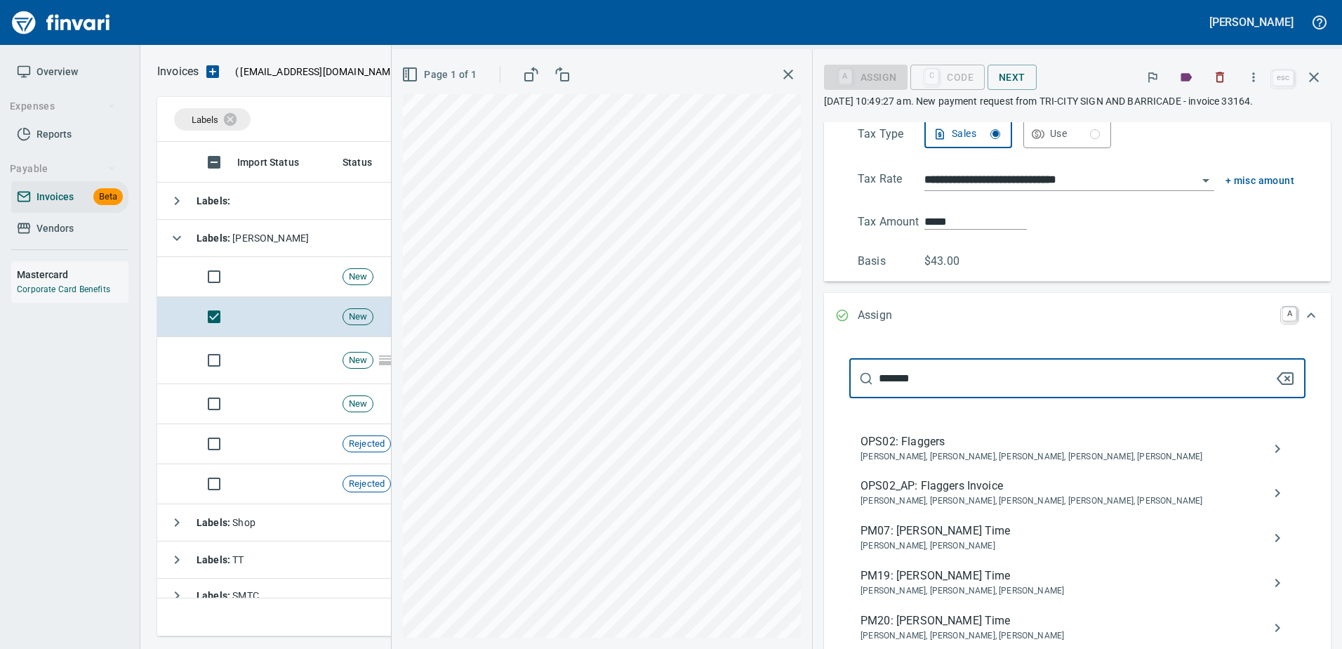
type input "*******"
drag, startPoint x: 1011, startPoint y: 497, endPoint x: 1160, endPoint y: 214, distance: 319.6
click at [1011, 494] on span "OPS02_AP: Flaggers Invoice" at bounding box center [1066, 485] width 411 height 17
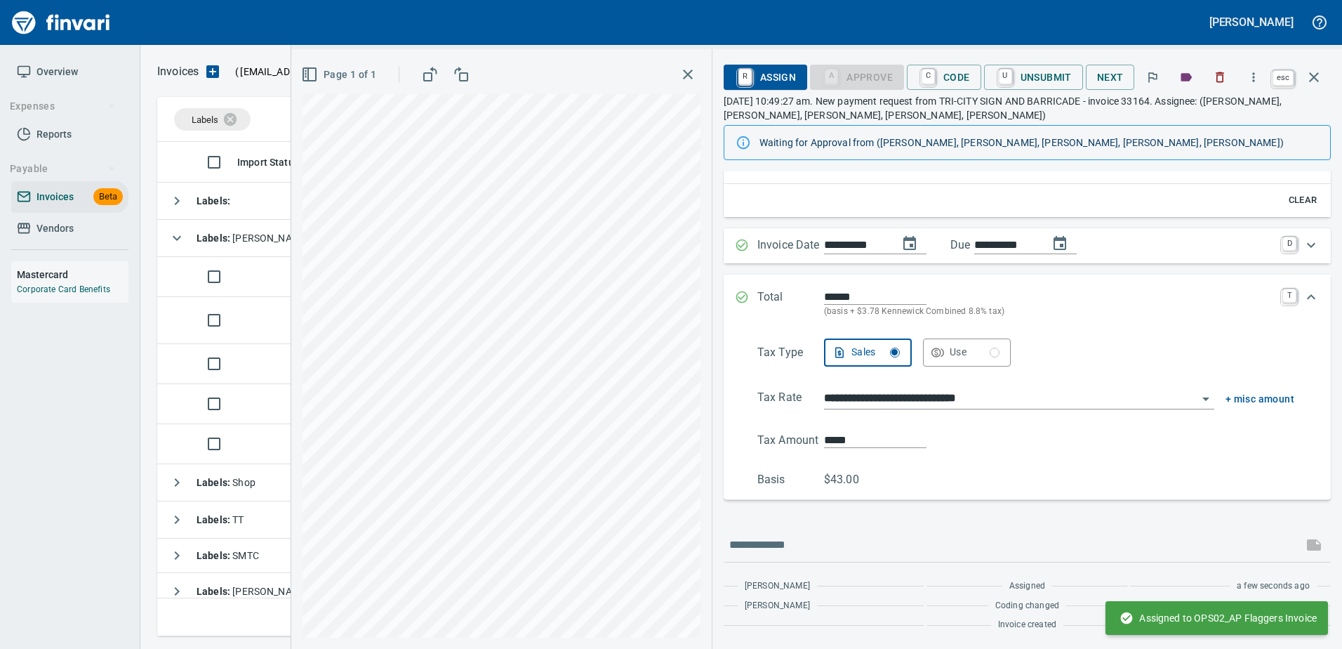
scroll to position [170, 0]
click at [1312, 72] on icon "button" at bounding box center [1314, 77] width 17 height 17
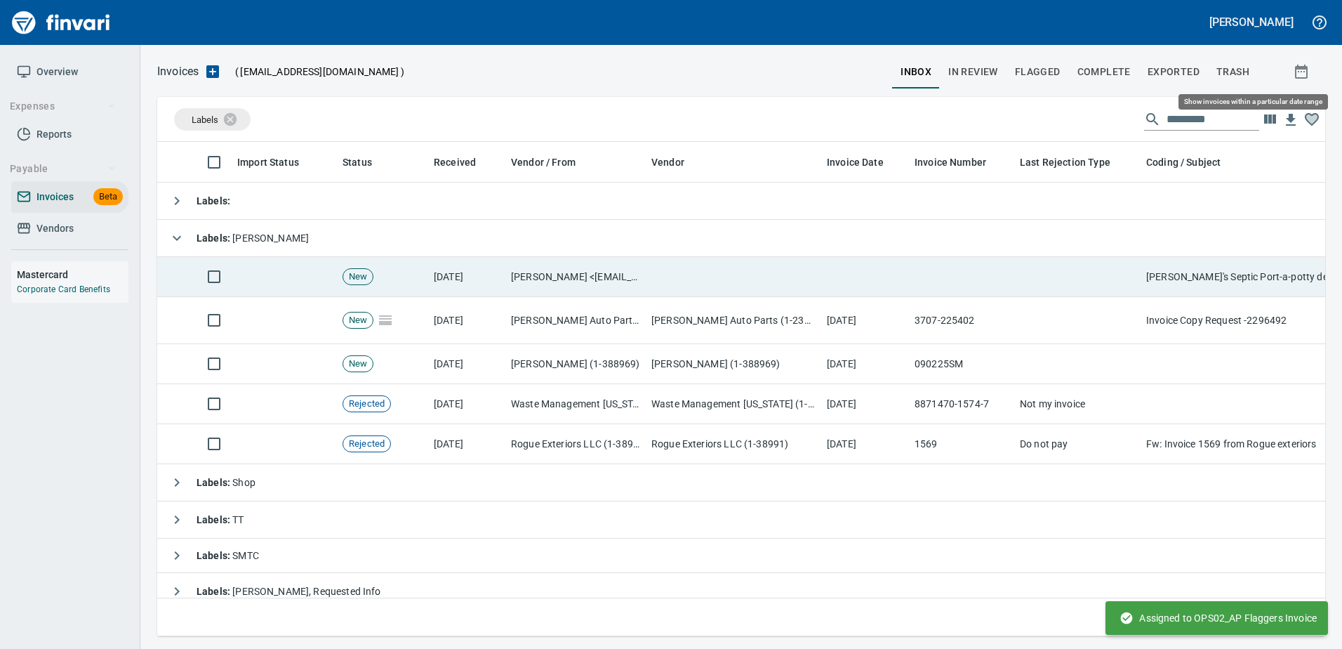
scroll to position [473, 1146]
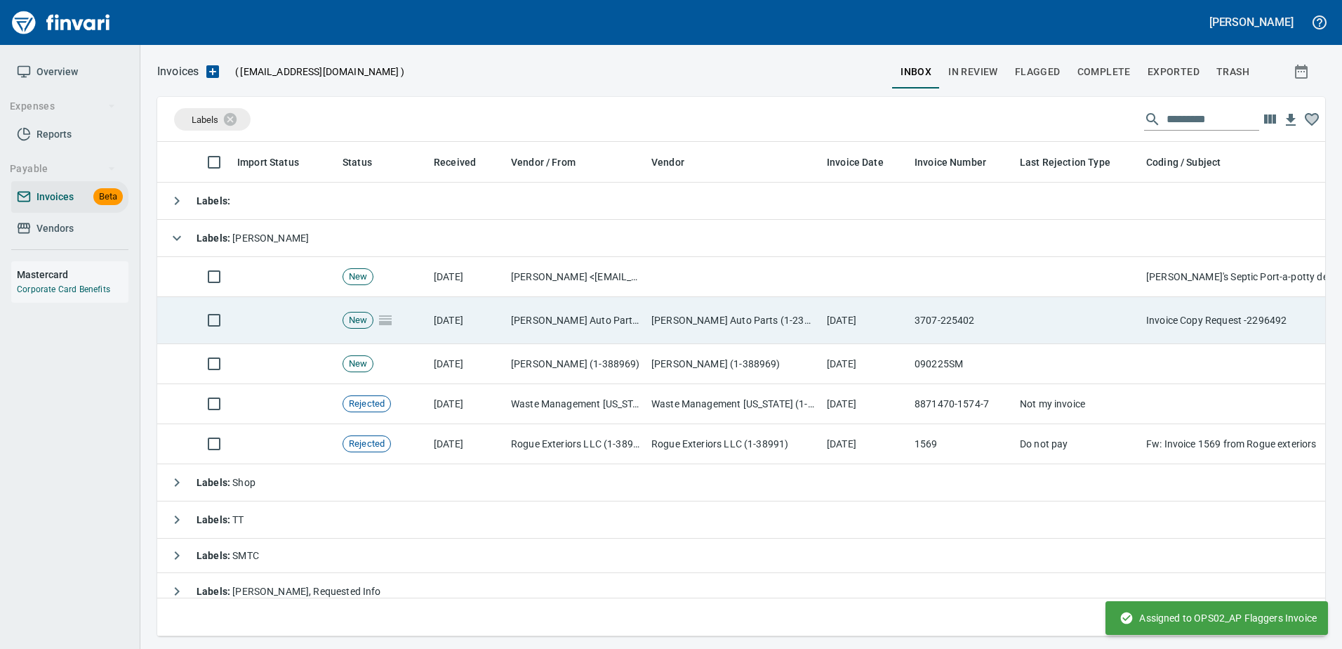
click at [605, 307] on td "[PERSON_NAME] Auto Parts (1-23030)" at bounding box center [575, 320] width 140 height 47
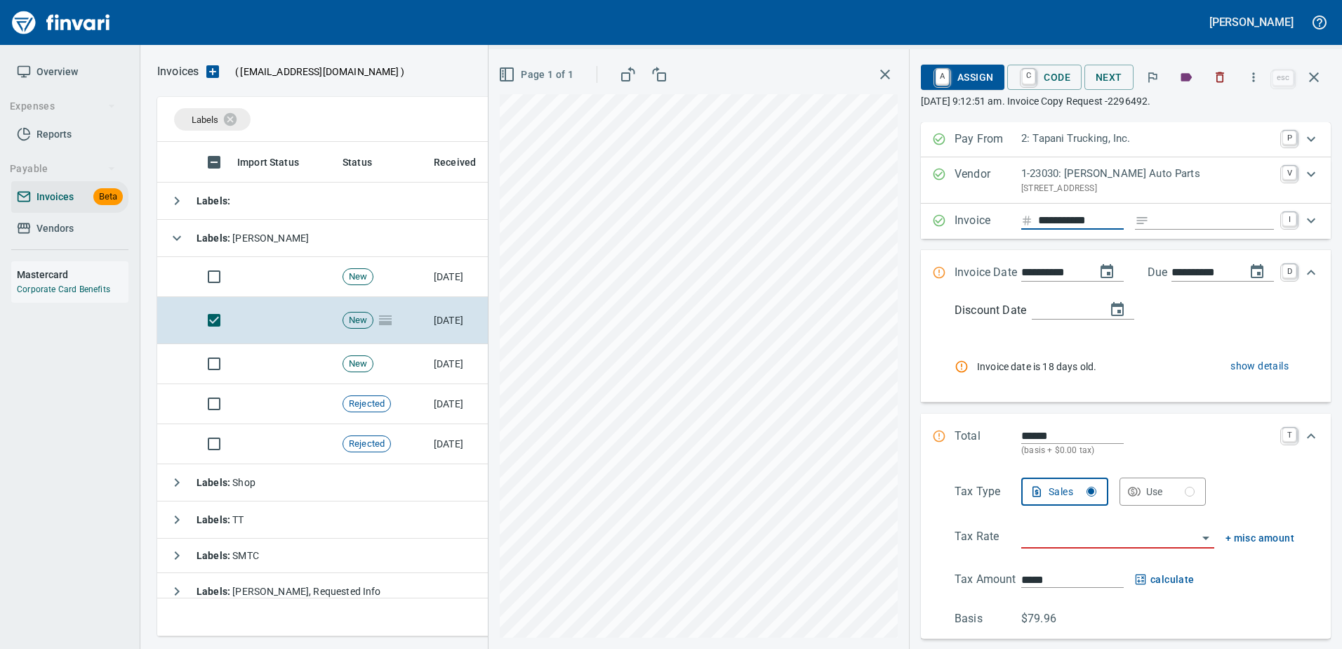
click at [1089, 217] on input "**********" at bounding box center [1081, 221] width 86 height 18
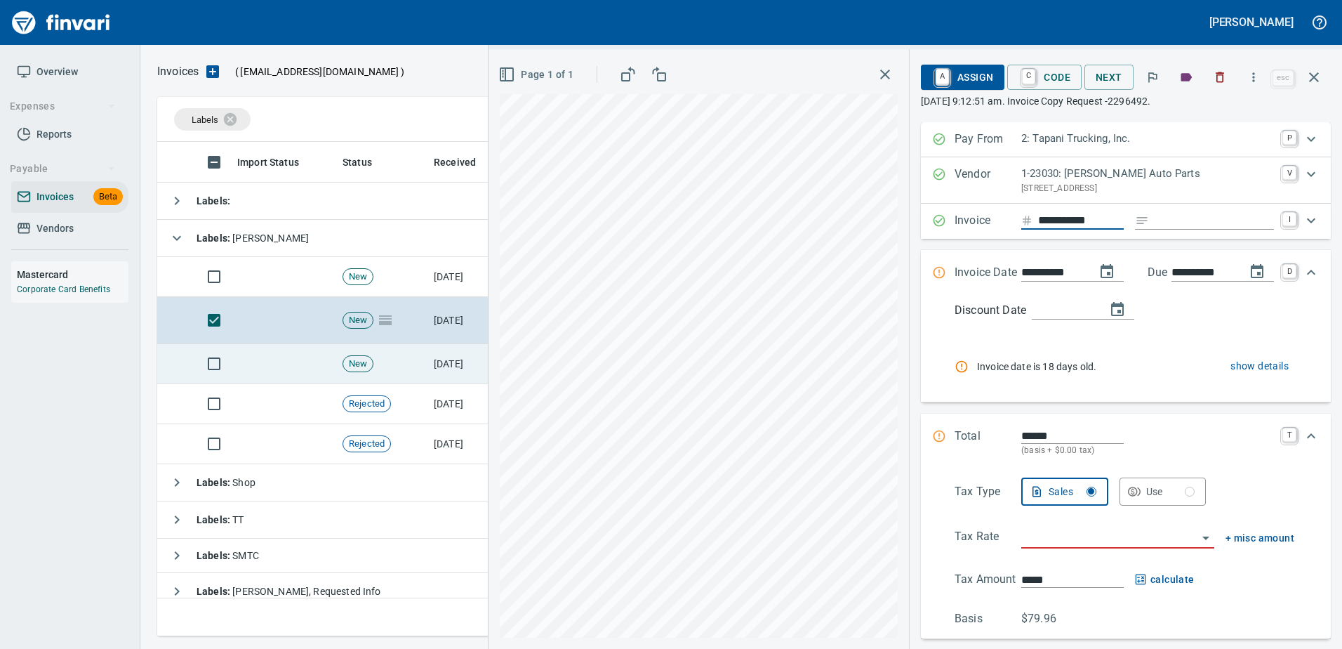
click at [454, 367] on td "[DATE]" at bounding box center [466, 364] width 77 height 40
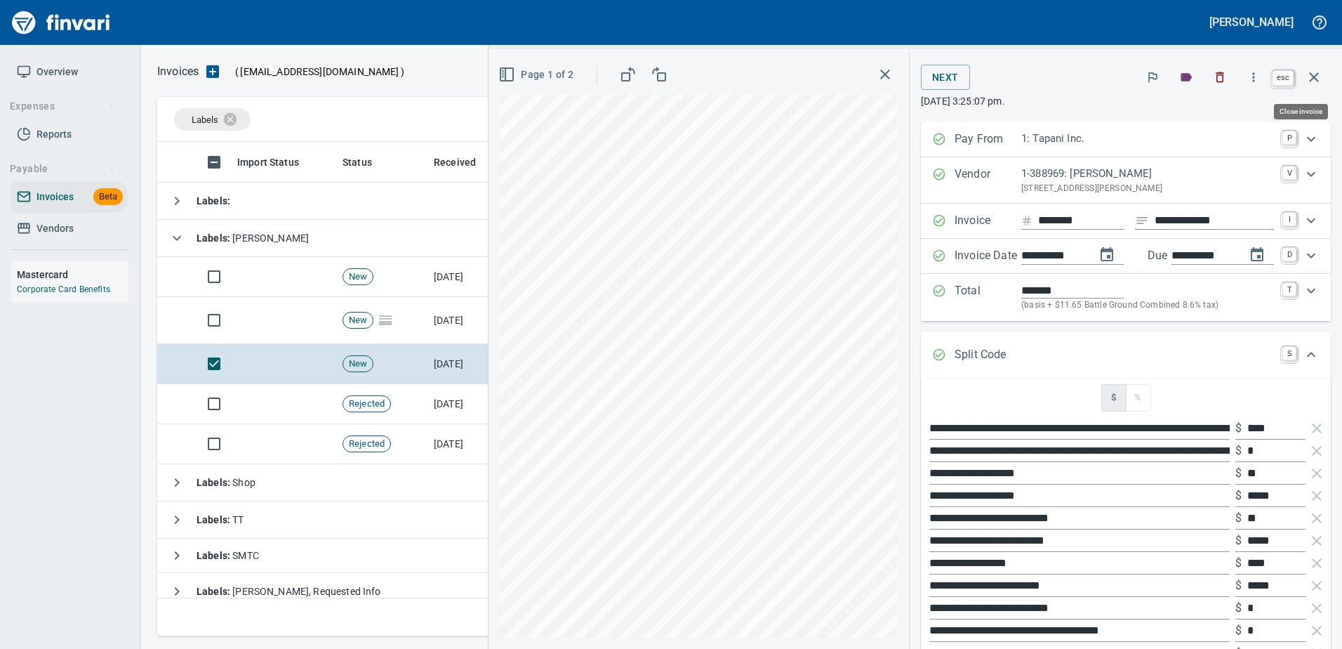
drag, startPoint x: 1324, startPoint y: 74, endPoint x: 1024, endPoint y: 387, distance: 432.9
click at [1324, 74] on button "button" at bounding box center [1314, 77] width 34 height 34
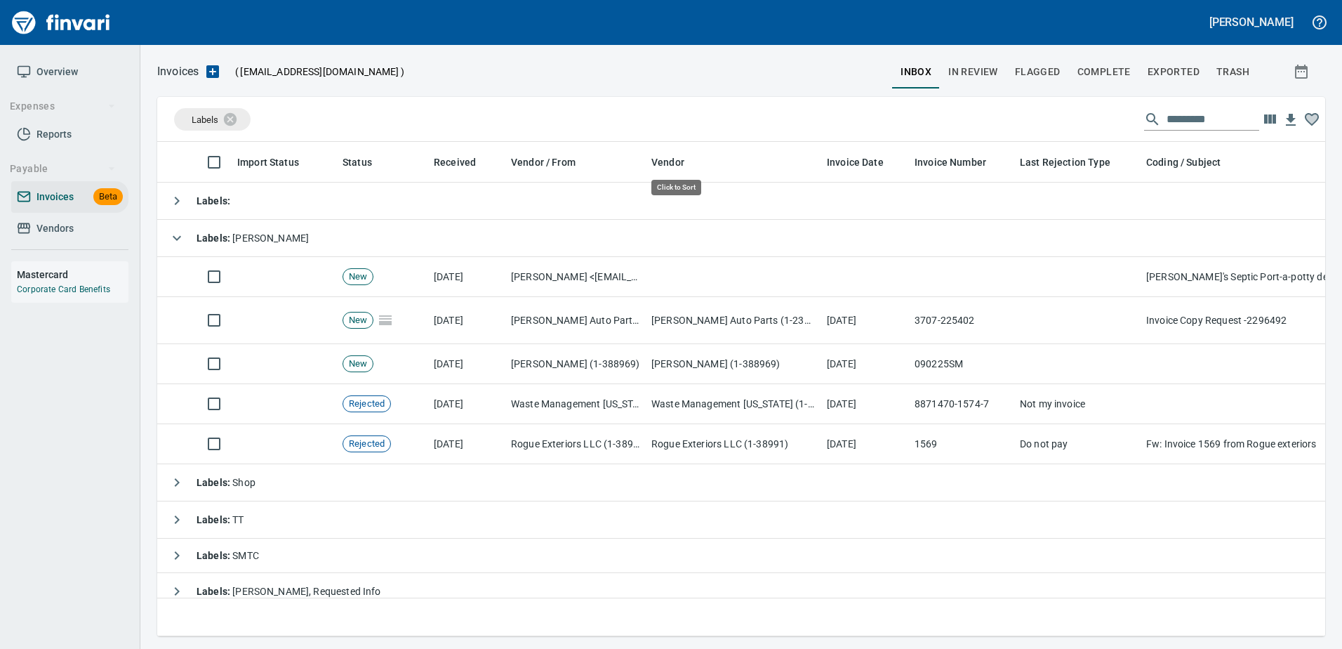
scroll to position [473, 1147]
click at [236, 123] on icon at bounding box center [239, 118] width 13 height 13
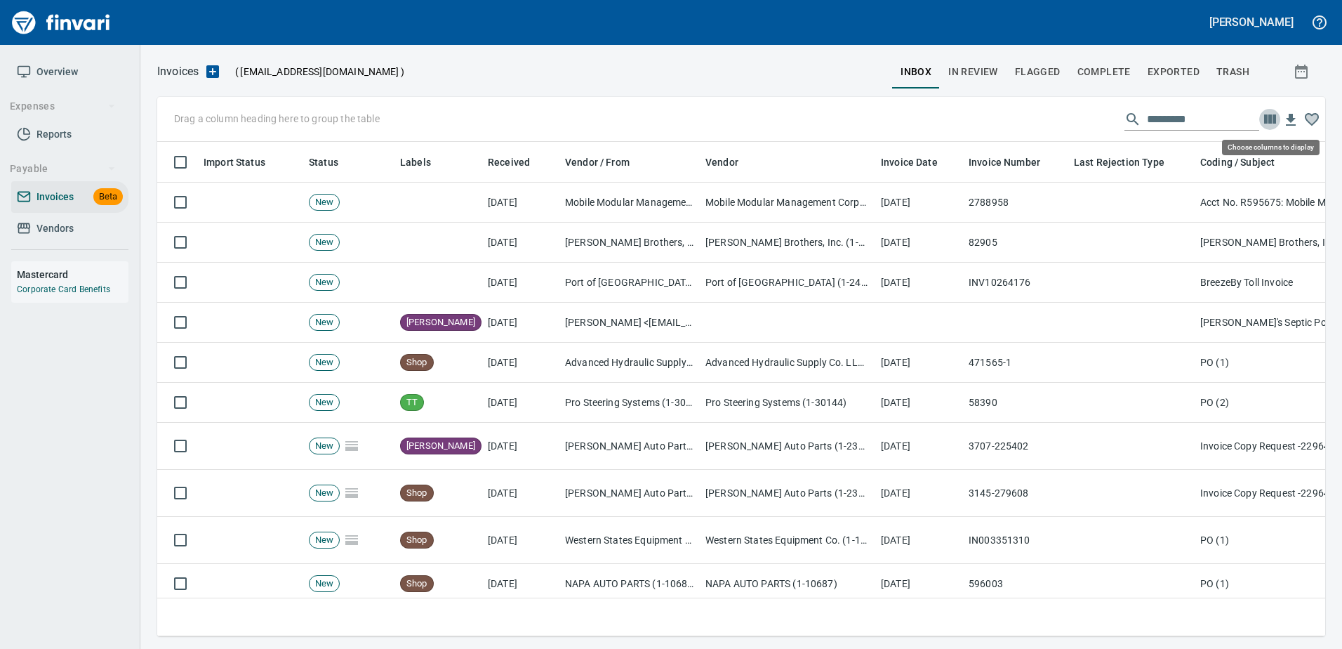
click at [1267, 119] on icon "button" at bounding box center [1270, 118] width 12 height 9
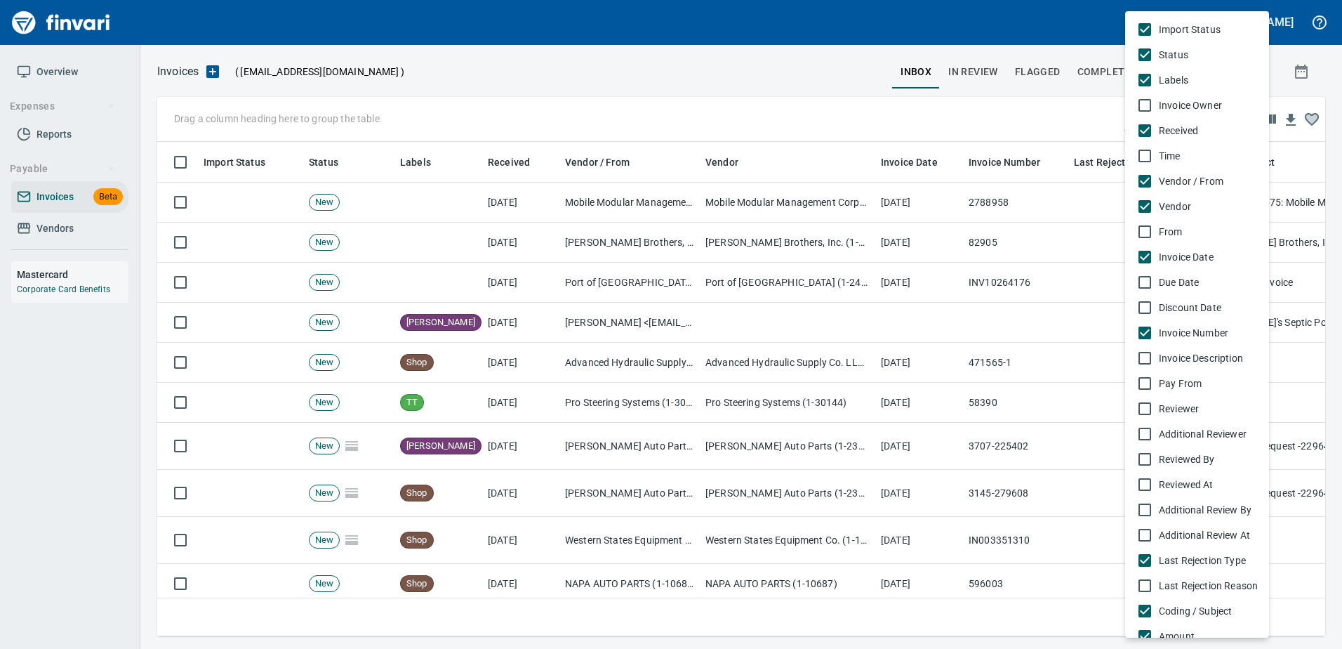
click at [1188, 305] on span "Discount Date" at bounding box center [1208, 307] width 99 height 14
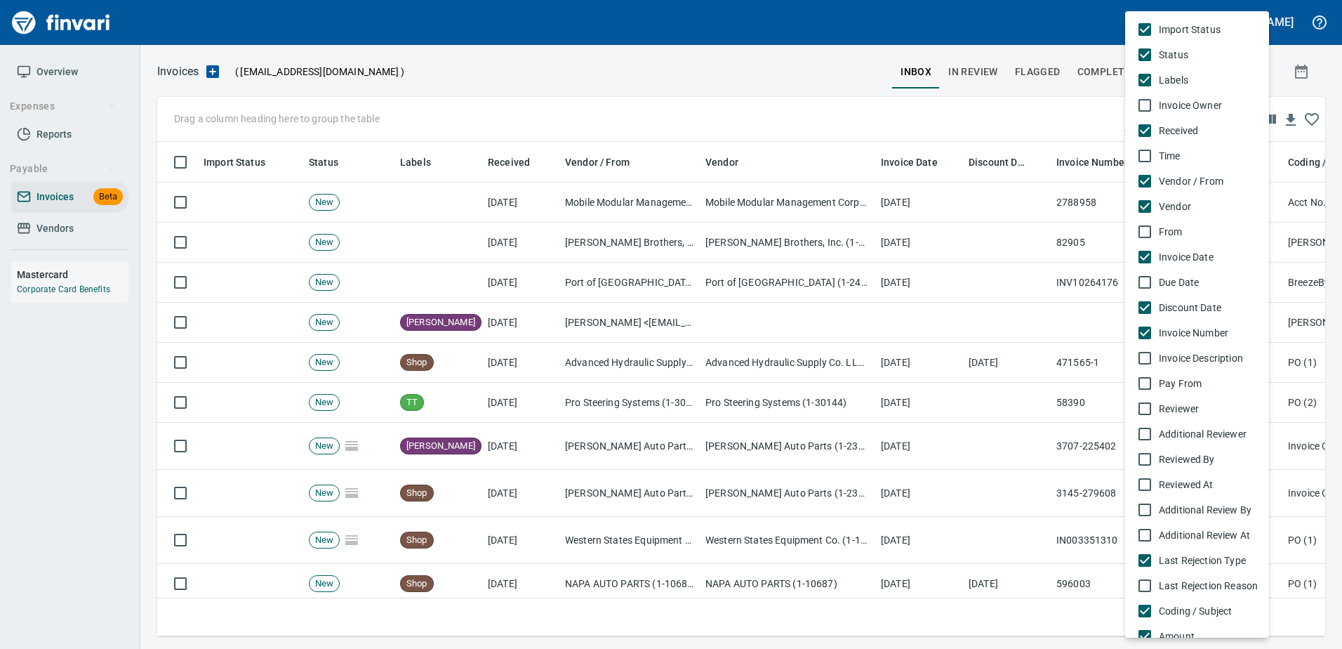
click at [1019, 98] on div at bounding box center [671, 324] width 1342 height 649
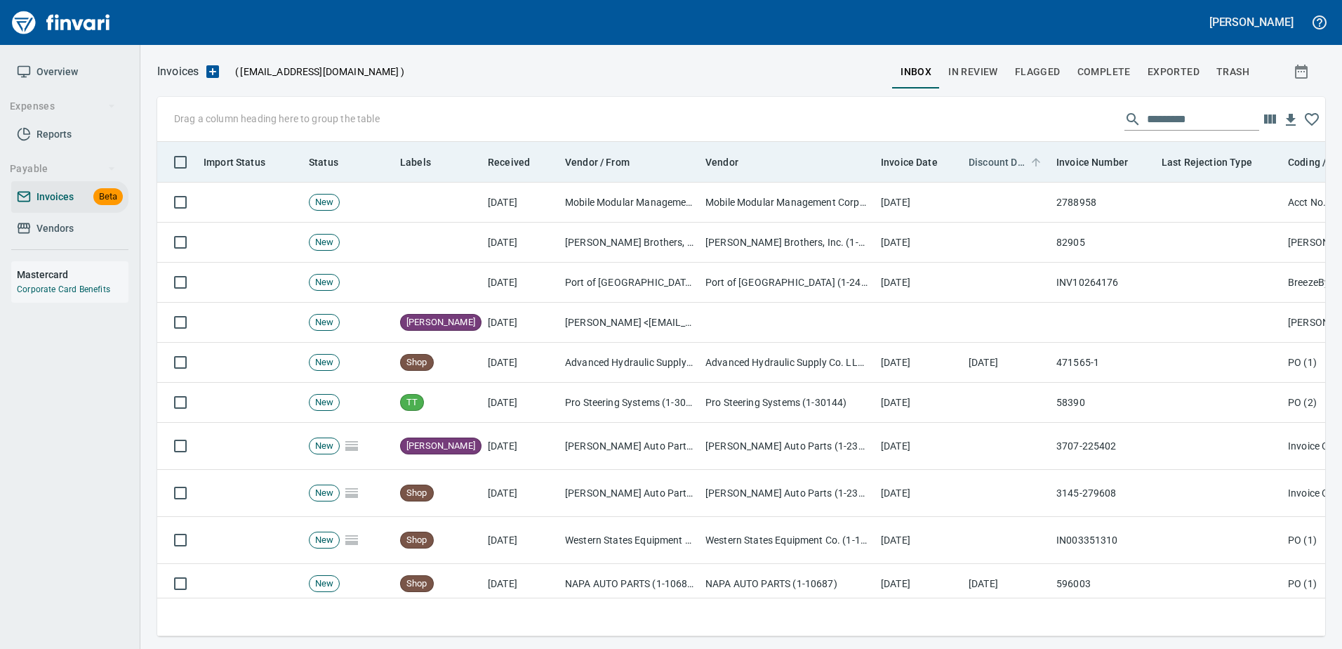
click at [995, 157] on span "Discount Date" at bounding box center [998, 162] width 58 height 17
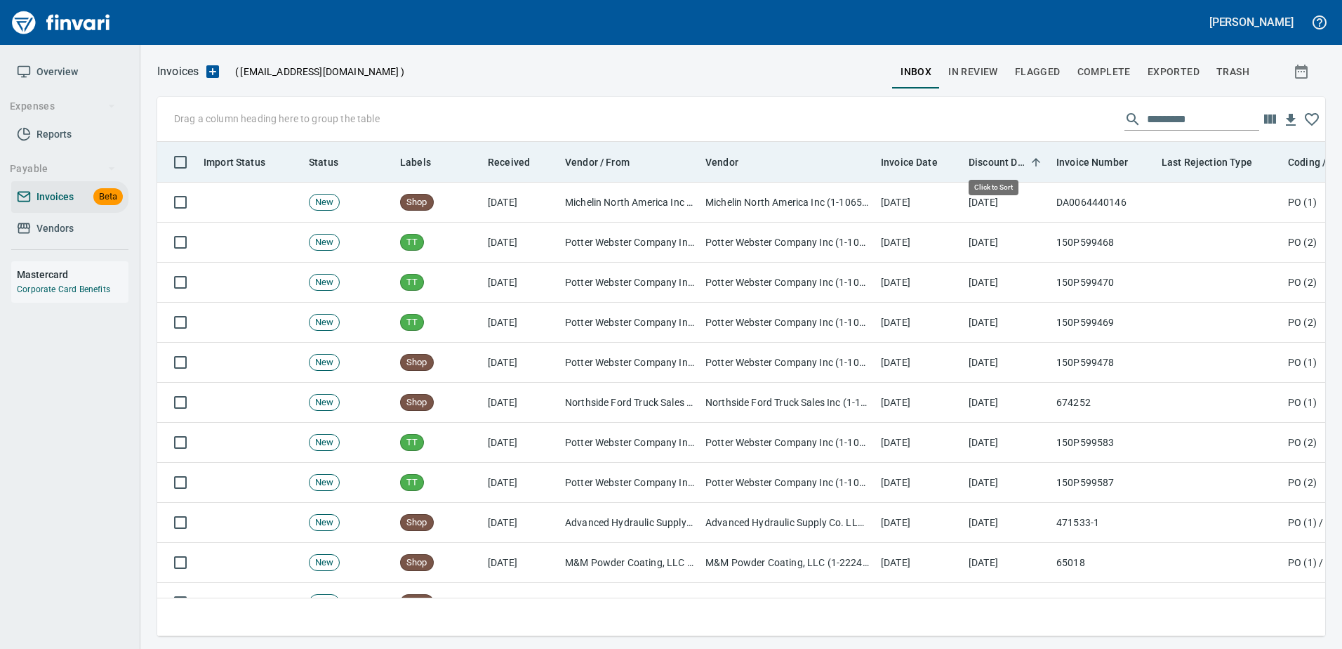
click at [995, 157] on span "Discount Date" at bounding box center [998, 162] width 58 height 17
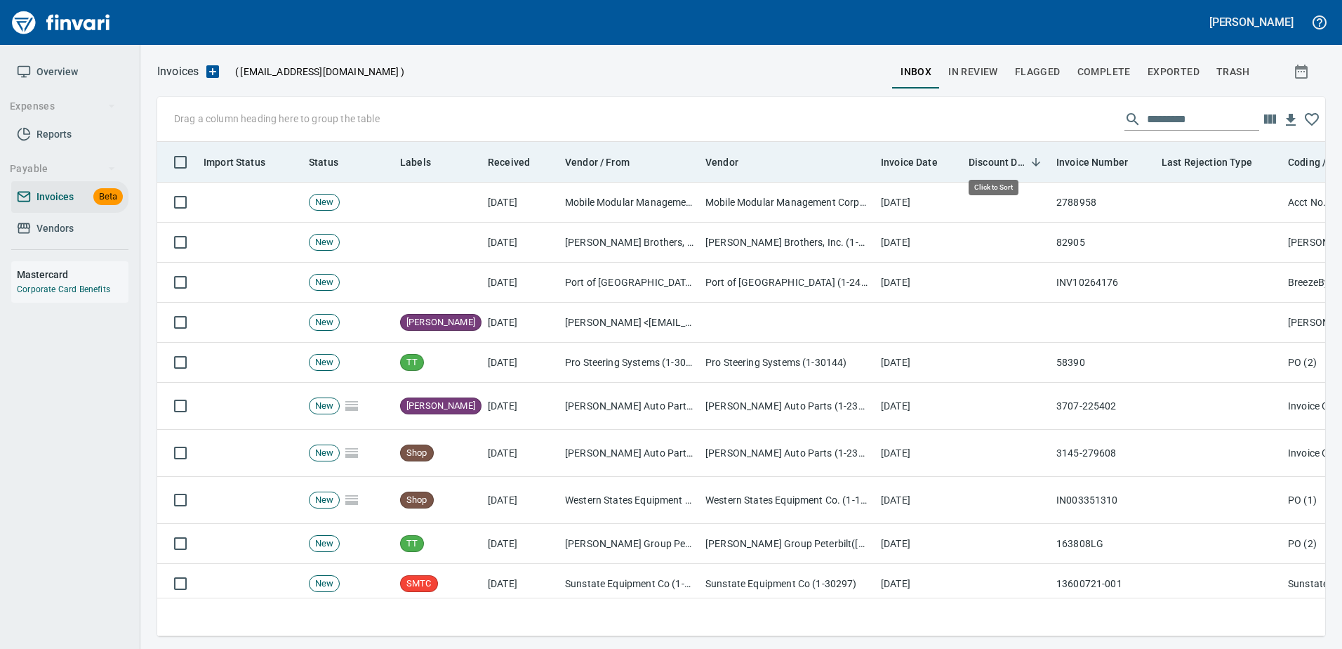
click at [1003, 154] on span "Discount Date" at bounding box center [998, 162] width 58 height 17
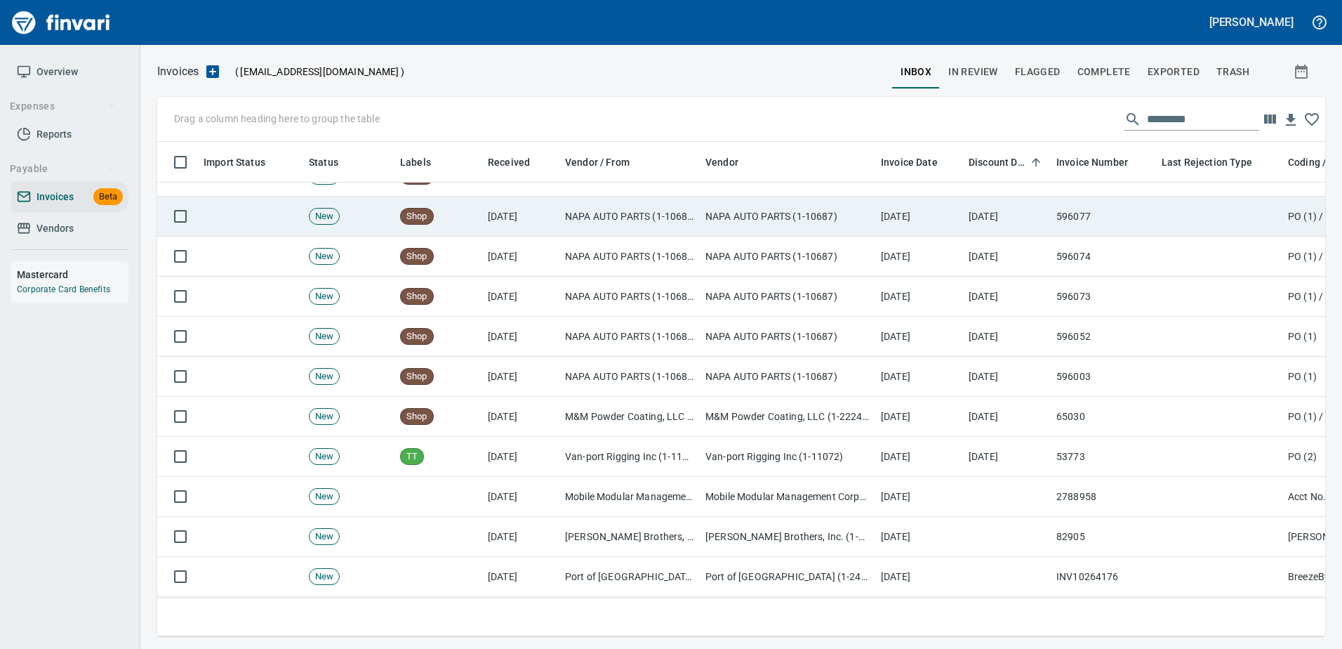
scroll to position [562, 0]
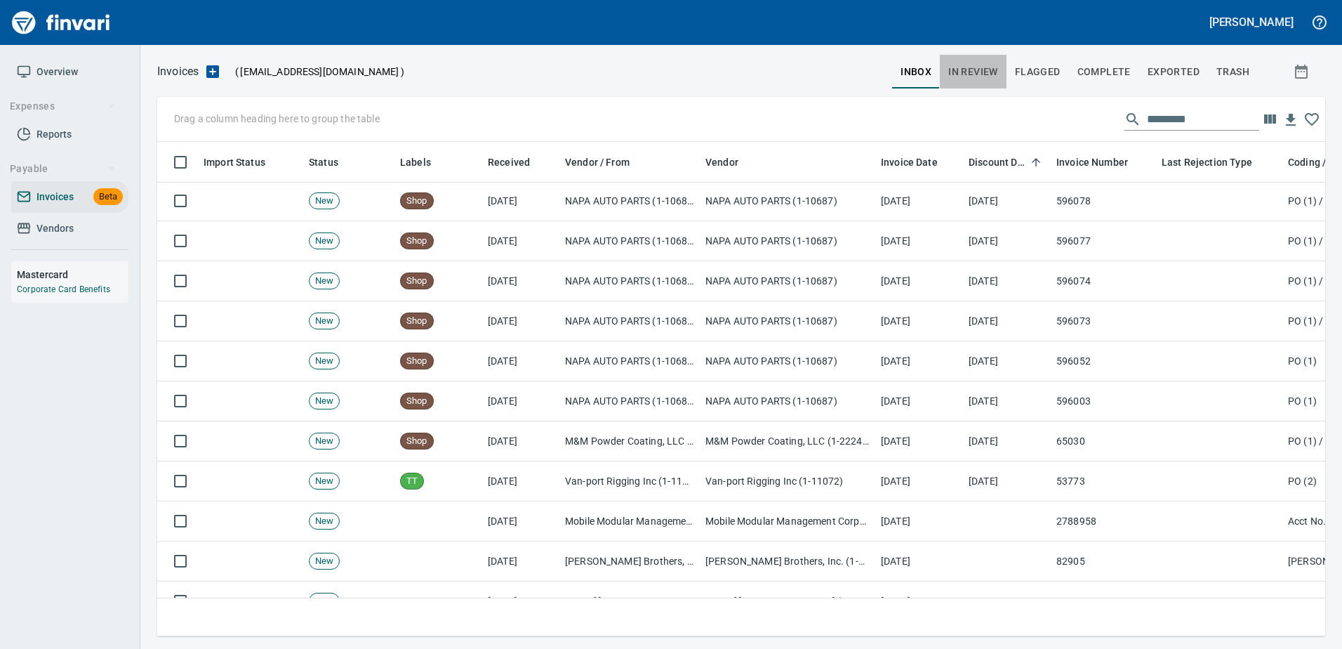
click at [986, 74] on span "In Review" at bounding box center [973, 72] width 50 height 18
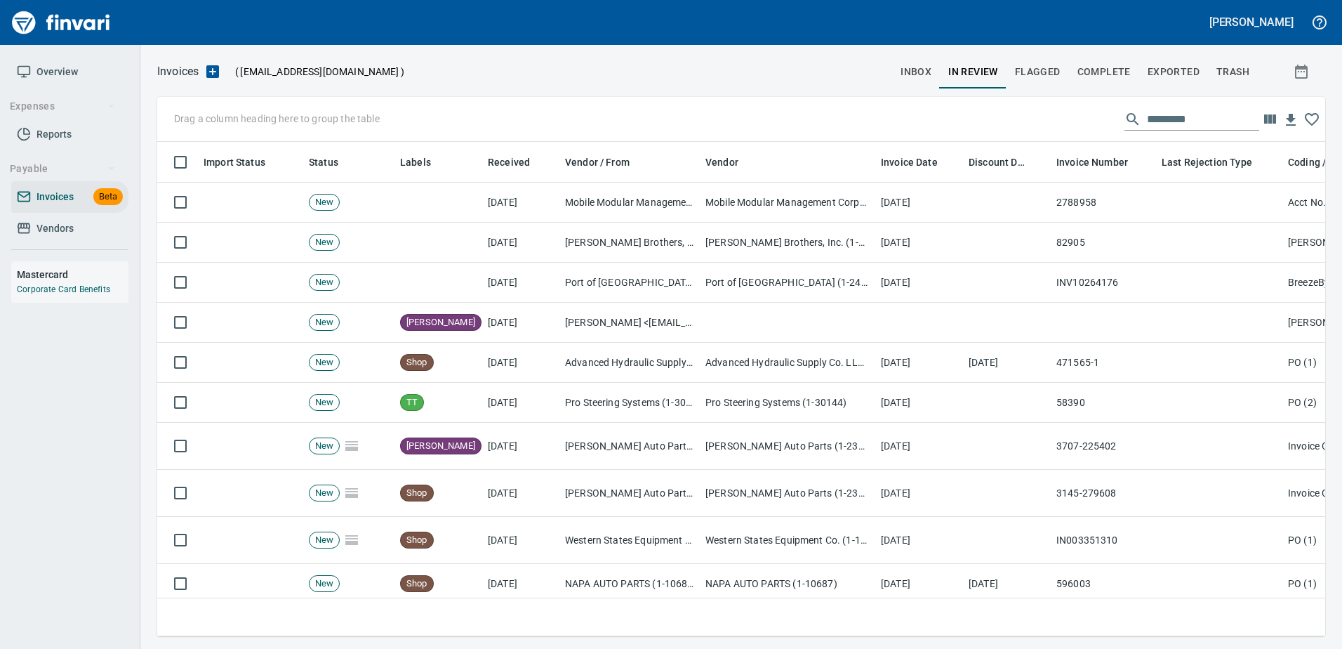
scroll to position [473, 1147]
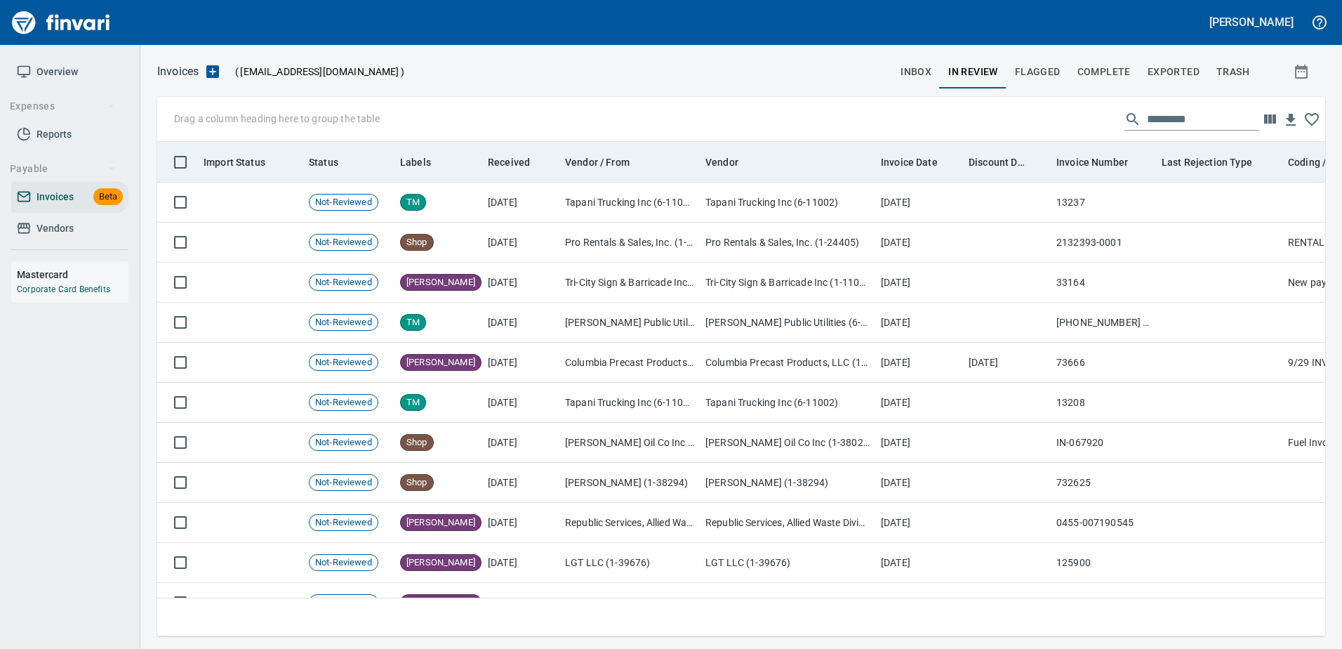
click at [988, 152] on th "Discount Date" at bounding box center [1007, 162] width 88 height 41
click at [988, 158] on span "Discount Date" at bounding box center [998, 162] width 58 height 17
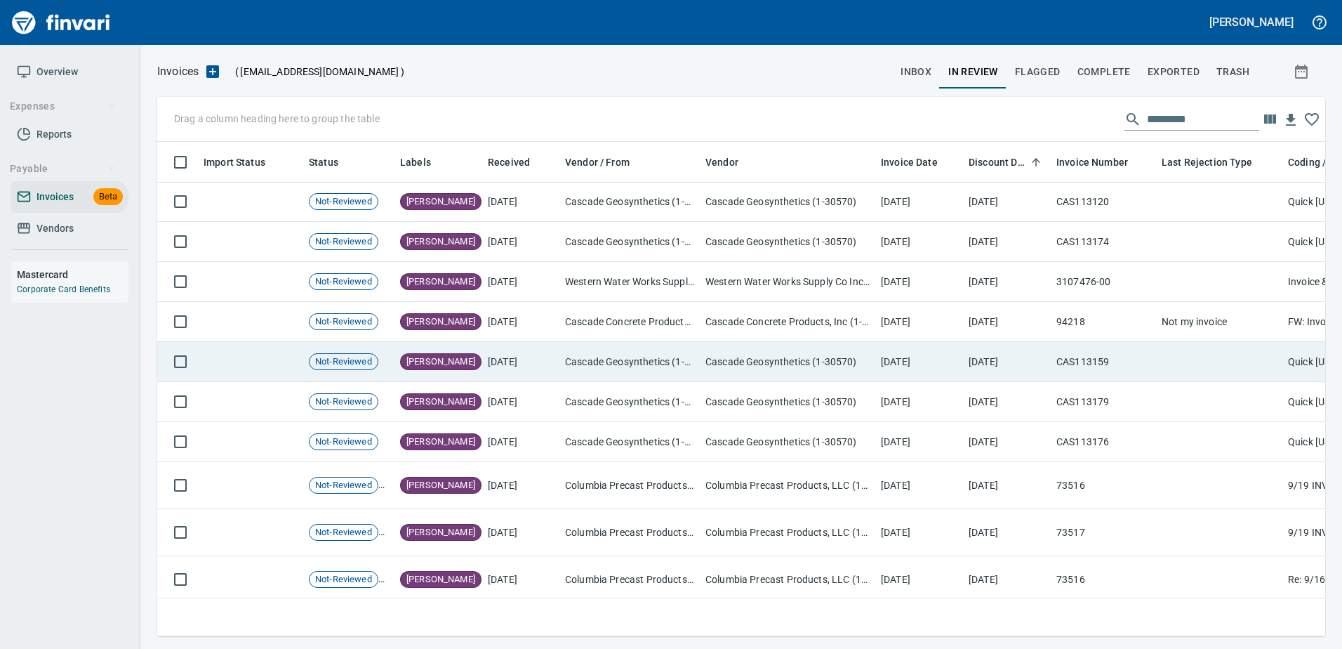
scroll to position [1334, 0]
